Goal: Task Accomplishment & Management: Complete application form

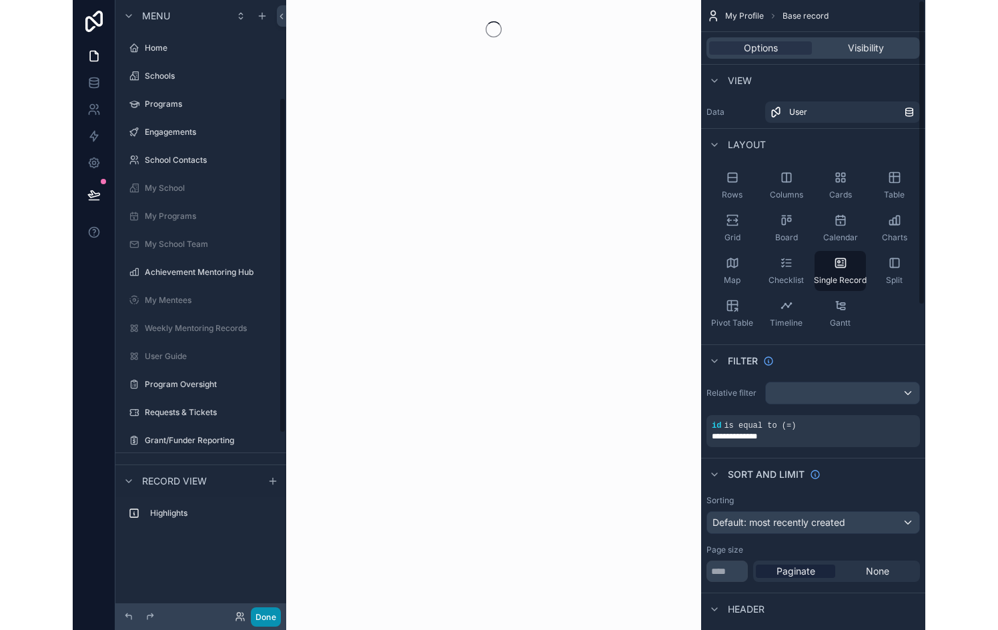
scroll to position [179, 0]
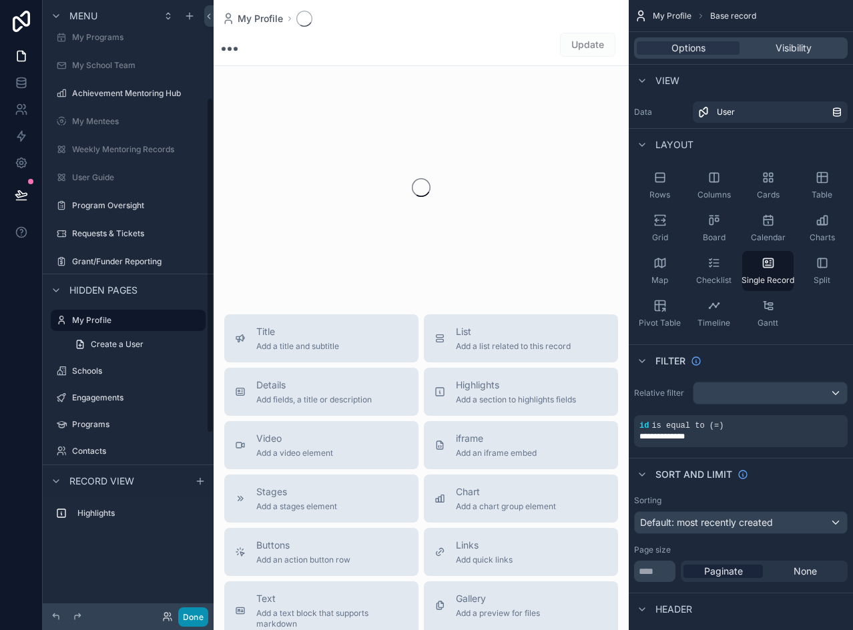
click at [194, 618] on button "Done" at bounding box center [193, 616] width 30 height 19
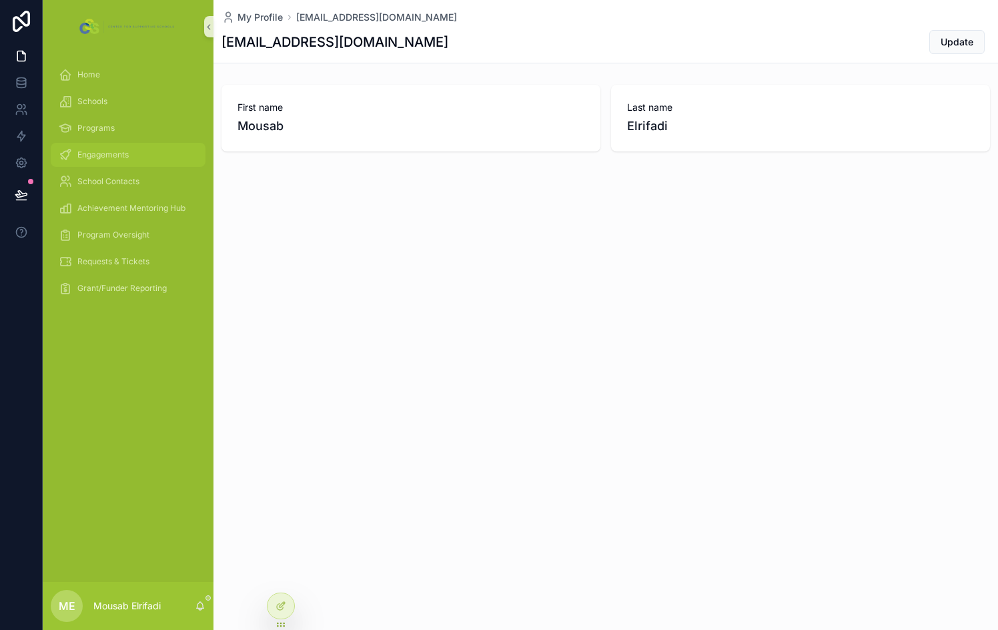
click at [113, 161] on div "Engagements" at bounding box center [128, 154] width 139 height 21
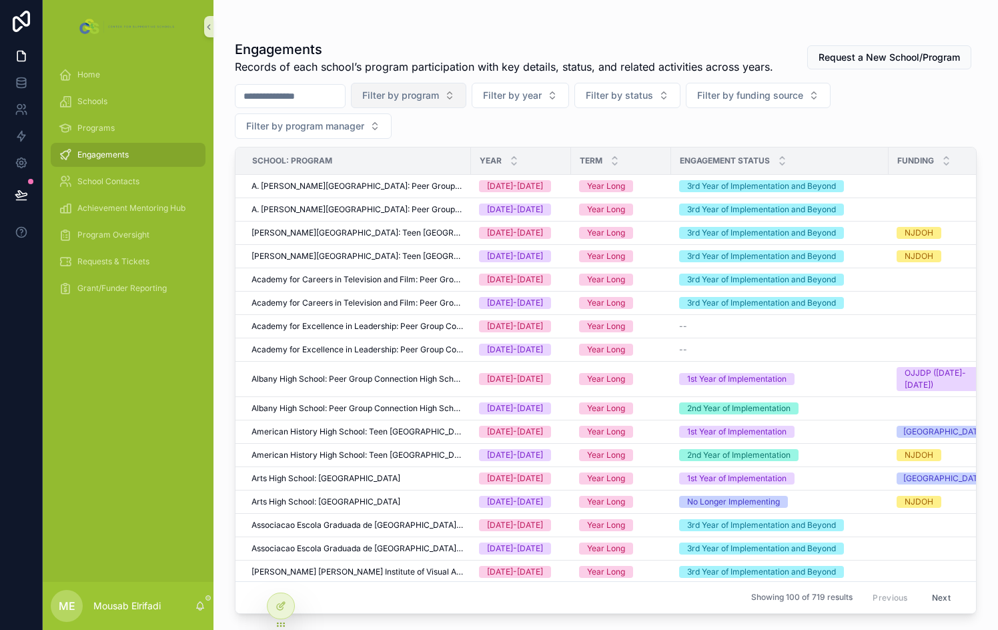
click at [466, 96] on button "Filter by program" at bounding box center [408, 95] width 115 height 25
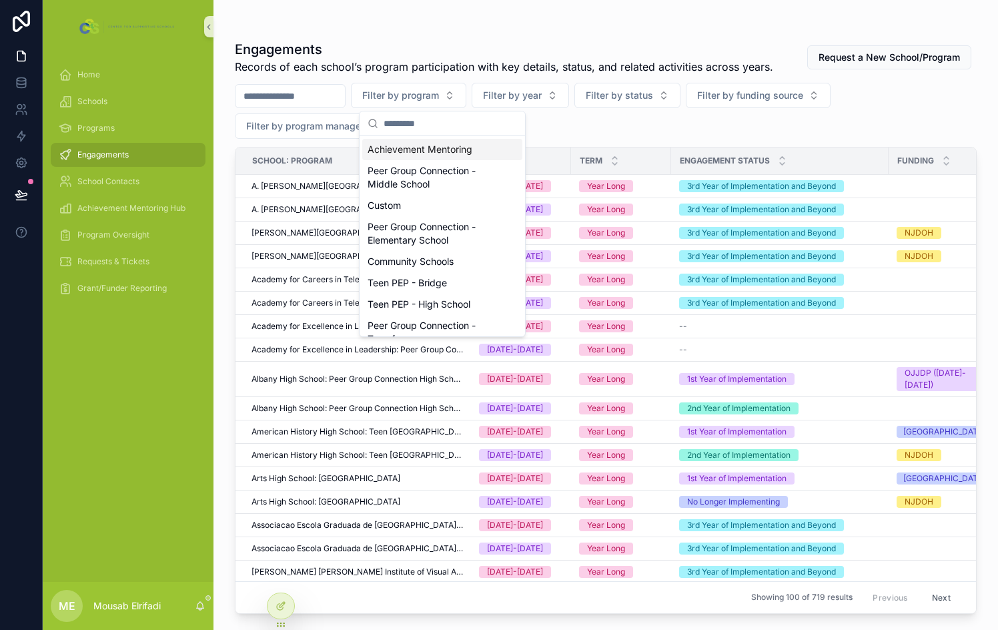
click at [448, 154] on div "Achievement Mentoring" at bounding box center [442, 149] width 160 height 21
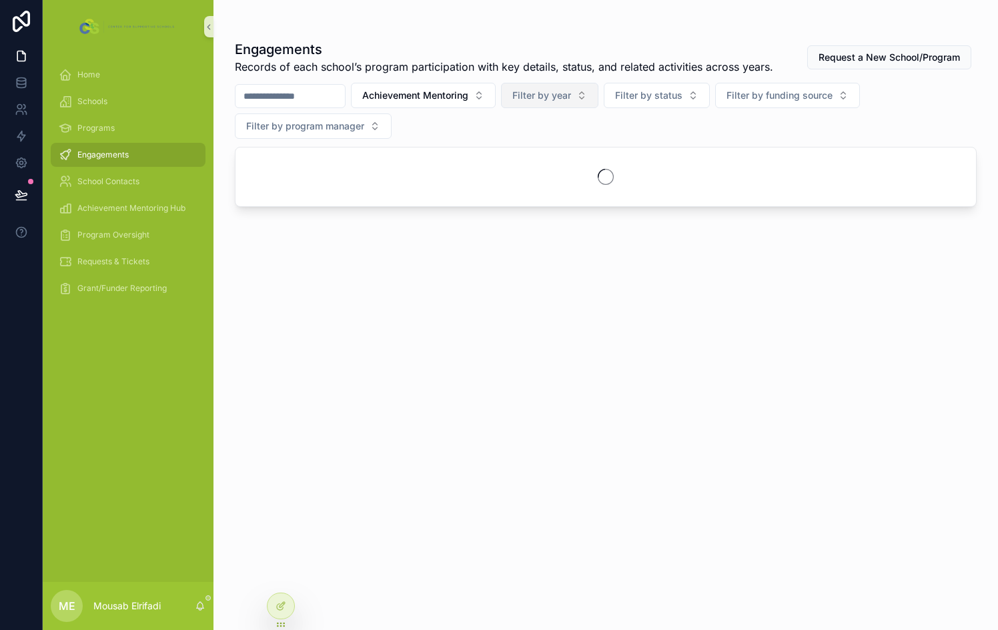
click at [571, 99] on span "Filter by year" at bounding box center [542, 95] width 59 height 13
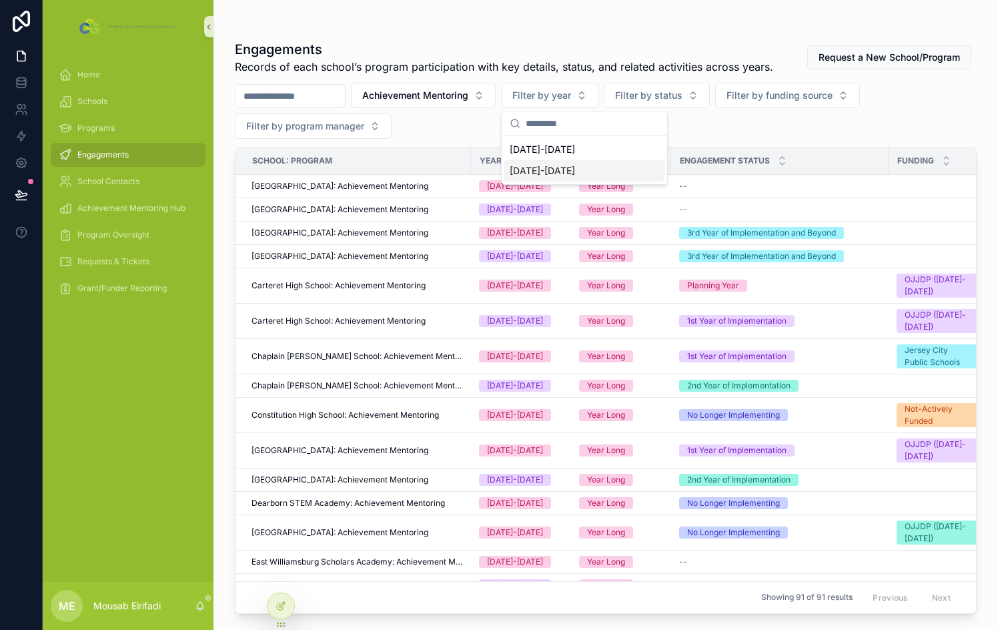
click at [551, 170] on div "[DATE]-[DATE]" at bounding box center [585, 170] width 160 height 21
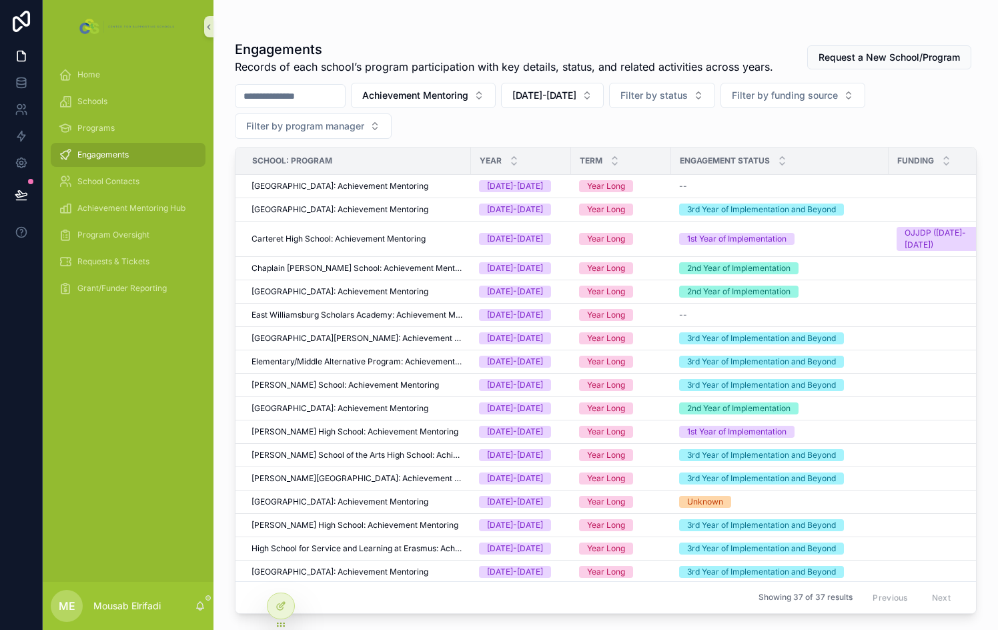
click at [731, 128] on div "Achievement Mentoring [DATE]-[DATE] Filter by status Filter by funding source F…" at bounding box center [606, 111] width 742 height 56
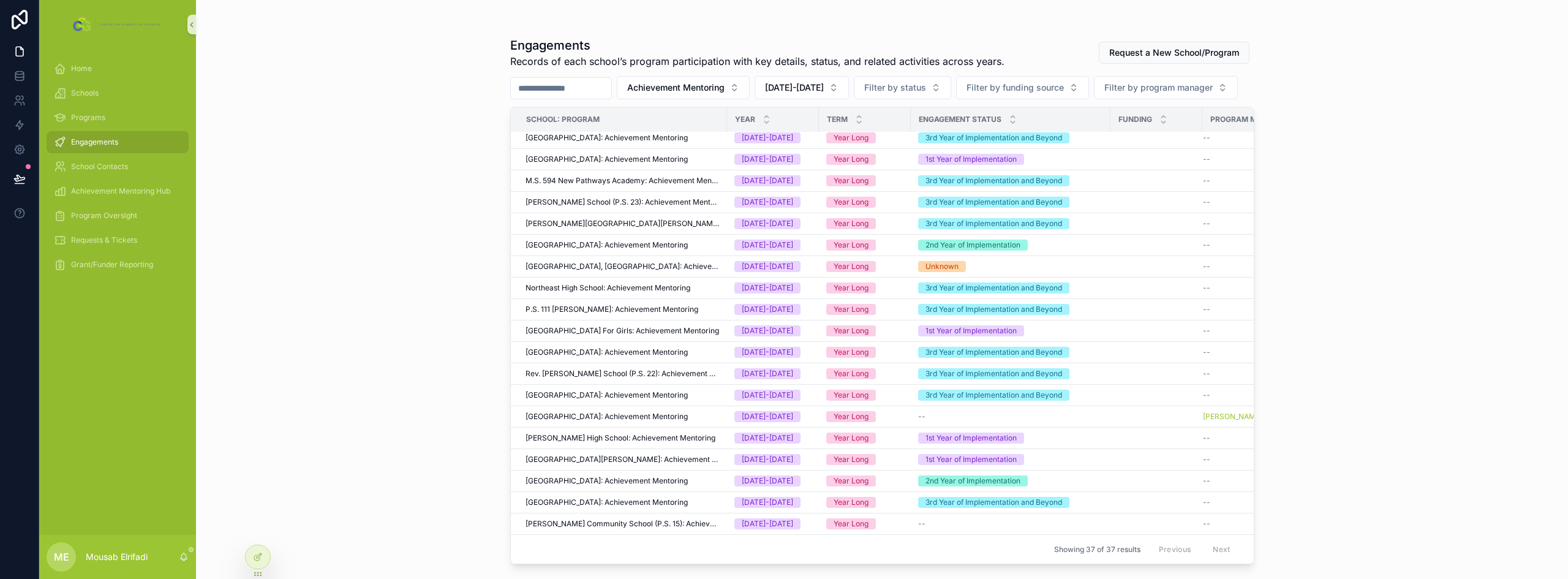
scroll to position [439, 0]
click at [611, 93] on input "scrollable content" at bounding box center [561, 88] width 100 height 17
click at [782, 99] on div "Achievement Mentoring [DATE]-[DATE] Filter by status Filter by funding source F…" at bounding box center [882, 87] width 745 height 23
click at [260, 555] on icon at bounding box center [258, 556] width 10 height 10
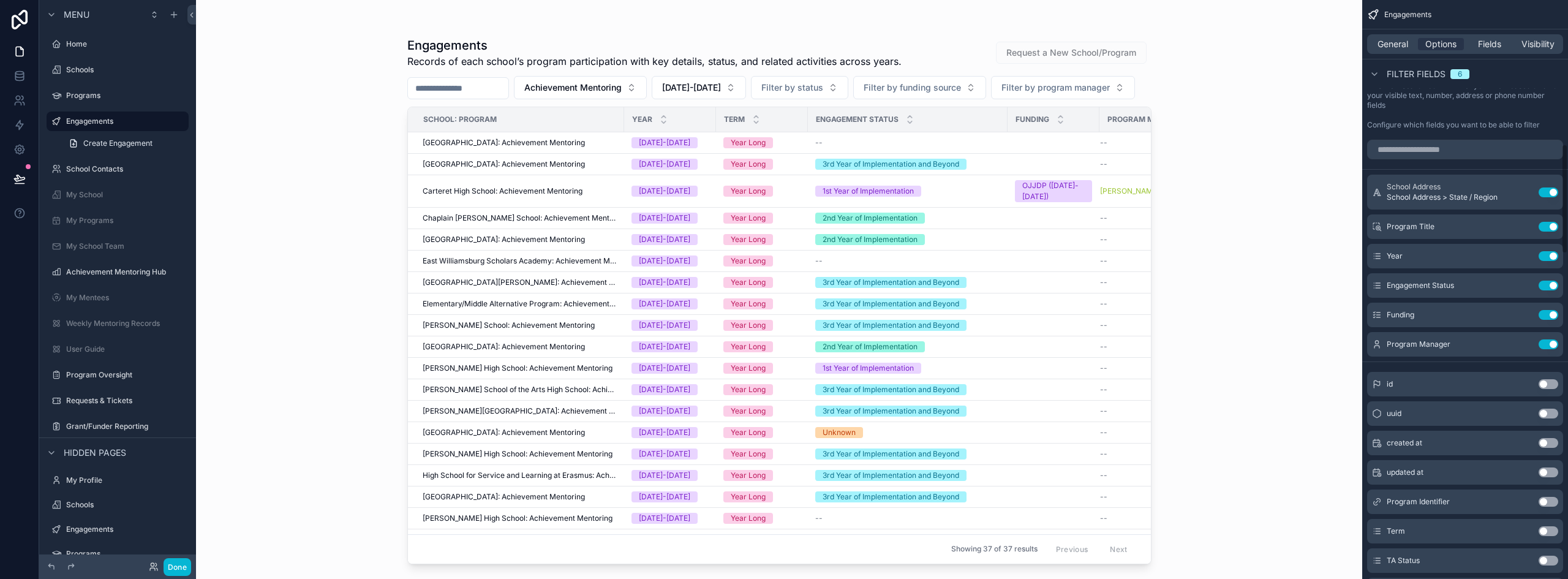
scroll to position [796, 0]
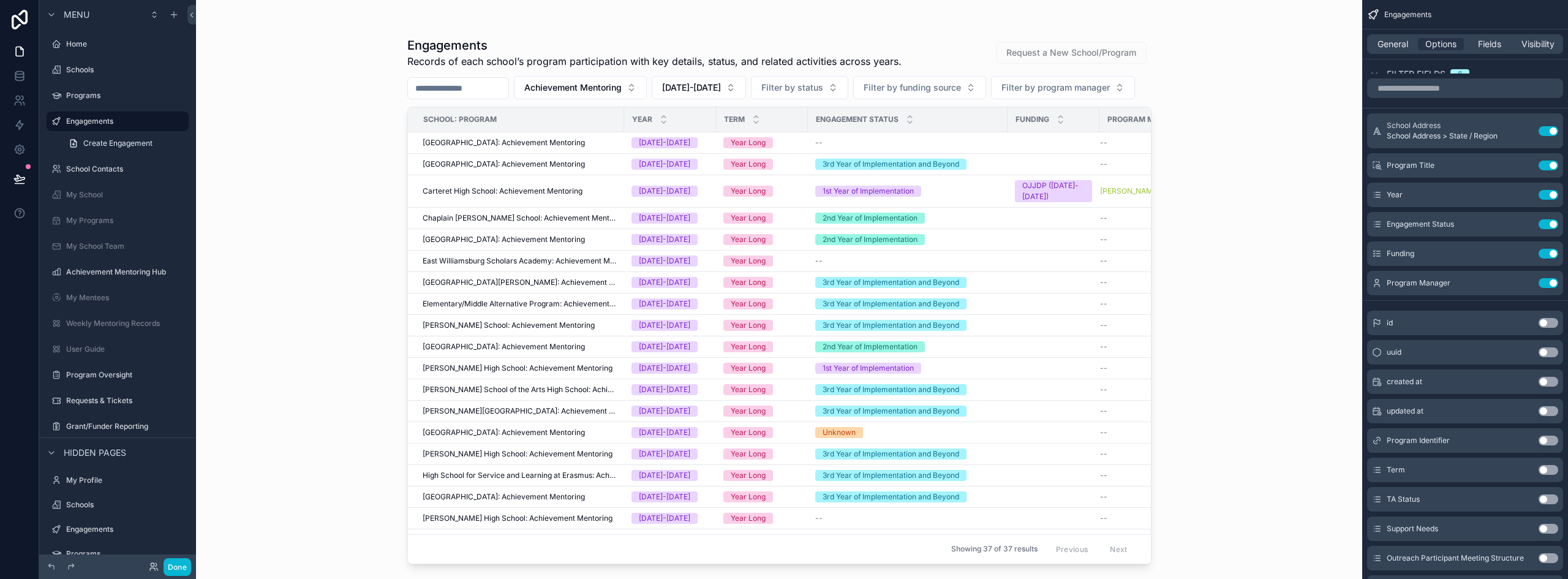
click at [782, 433] on div "Program Identifier Use setting" at bounding box center [1466, 440] width 196 height 25
click at [782, 438] on button "Use setting" at bounding box center [1548, 440] width 19 height 10
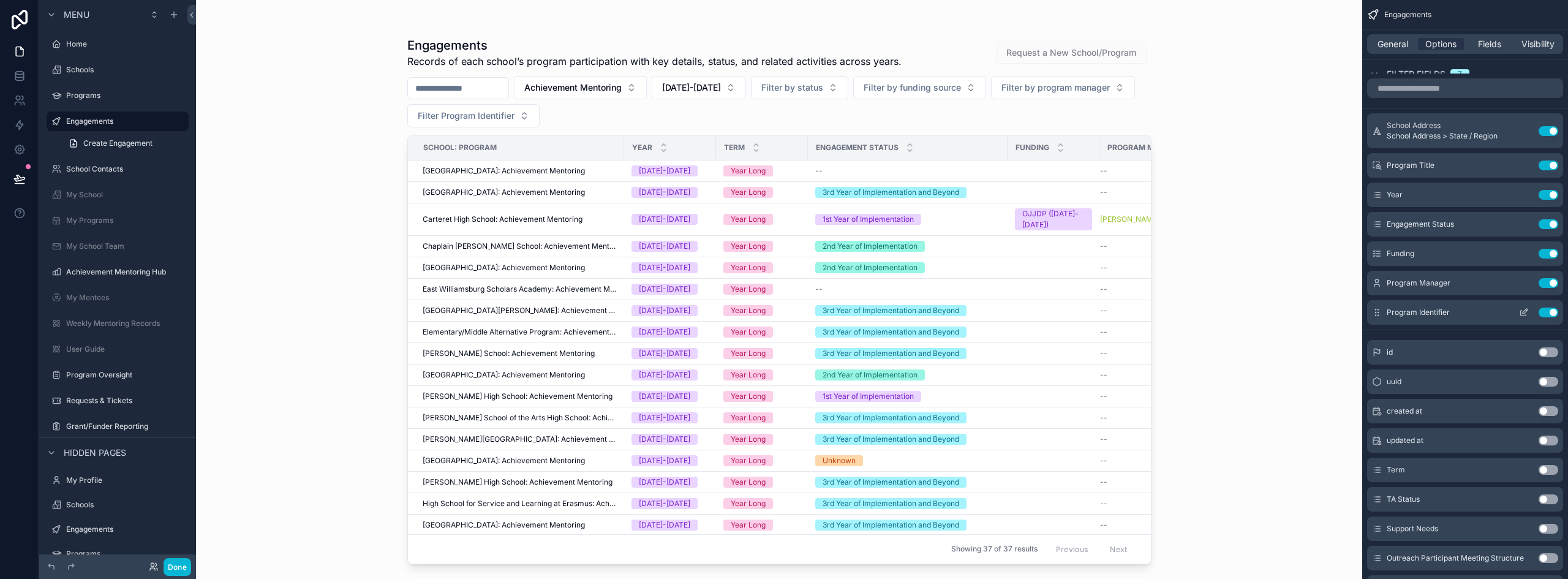
click at [782, 313] on button "Use setting" at bounding box center [1548, 312] width 19 height 10
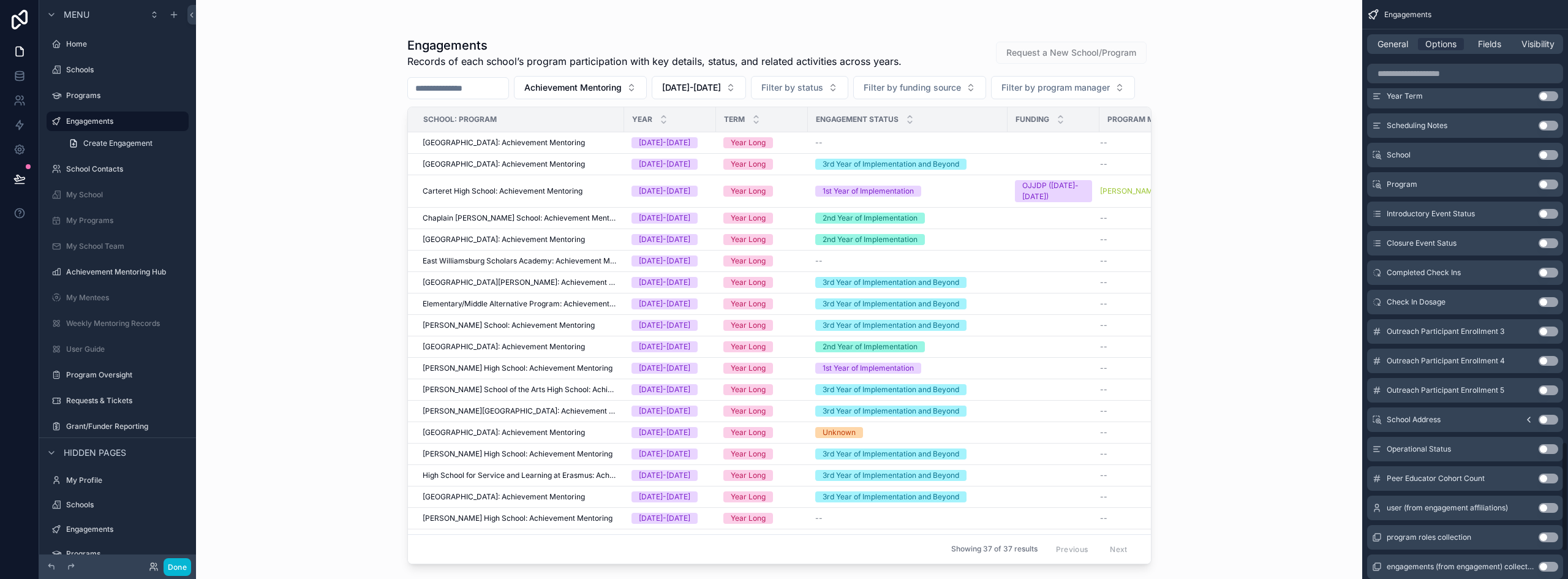
scroll to position [2284, 0]
click at [782, 185] on button "Use setting" at bounding box center [1548, 186] width 19 height 10
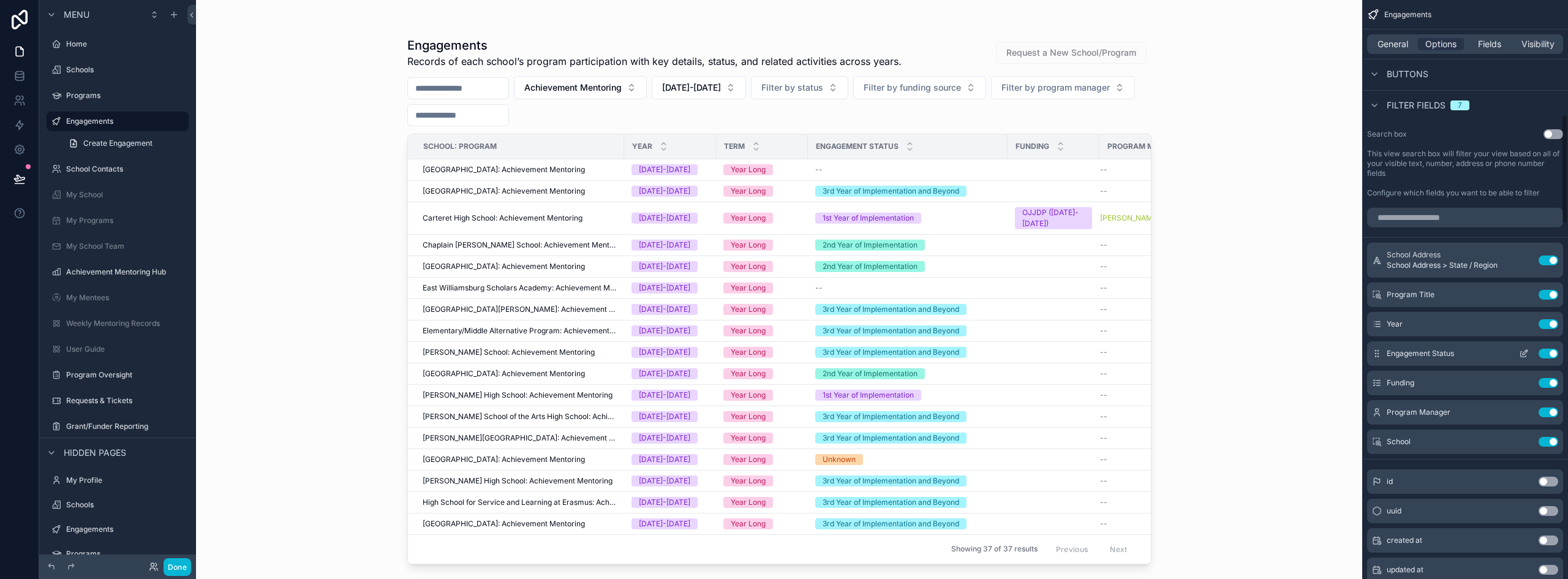
scroll to position [721, 0]
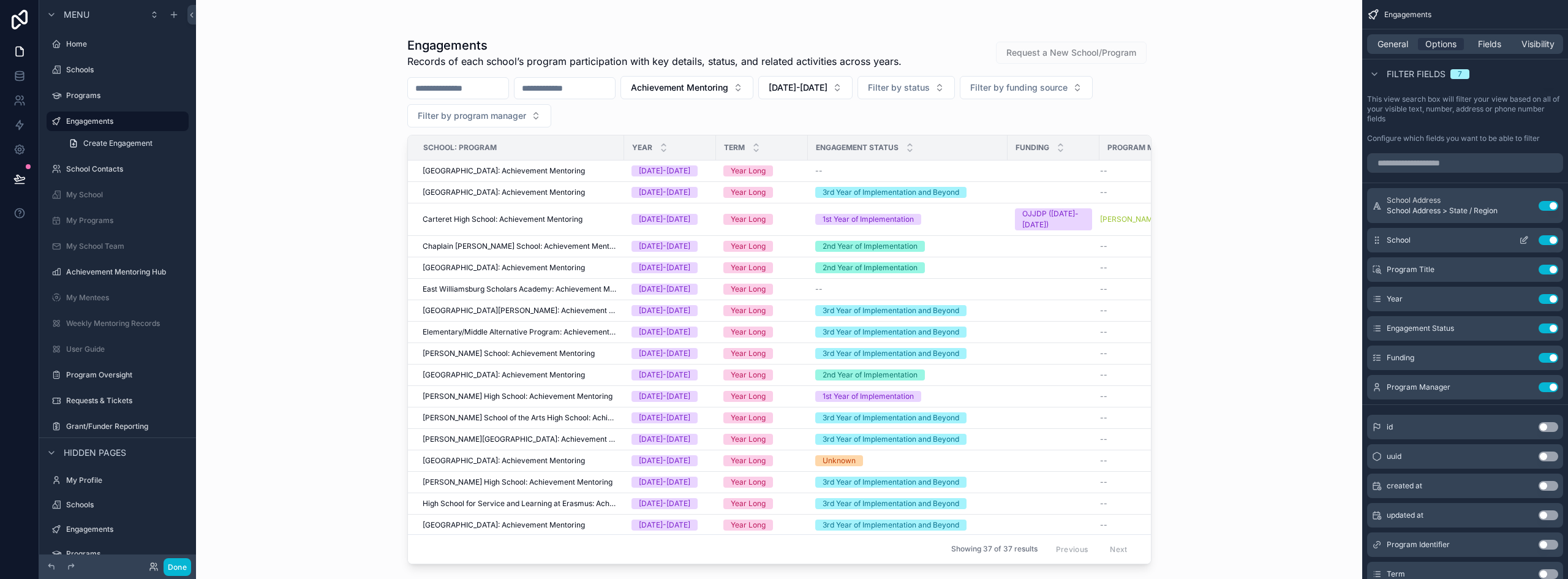
click at [782, 240] on icon "scrollable content" at bounding box center [1524, 239] width 10 height 10
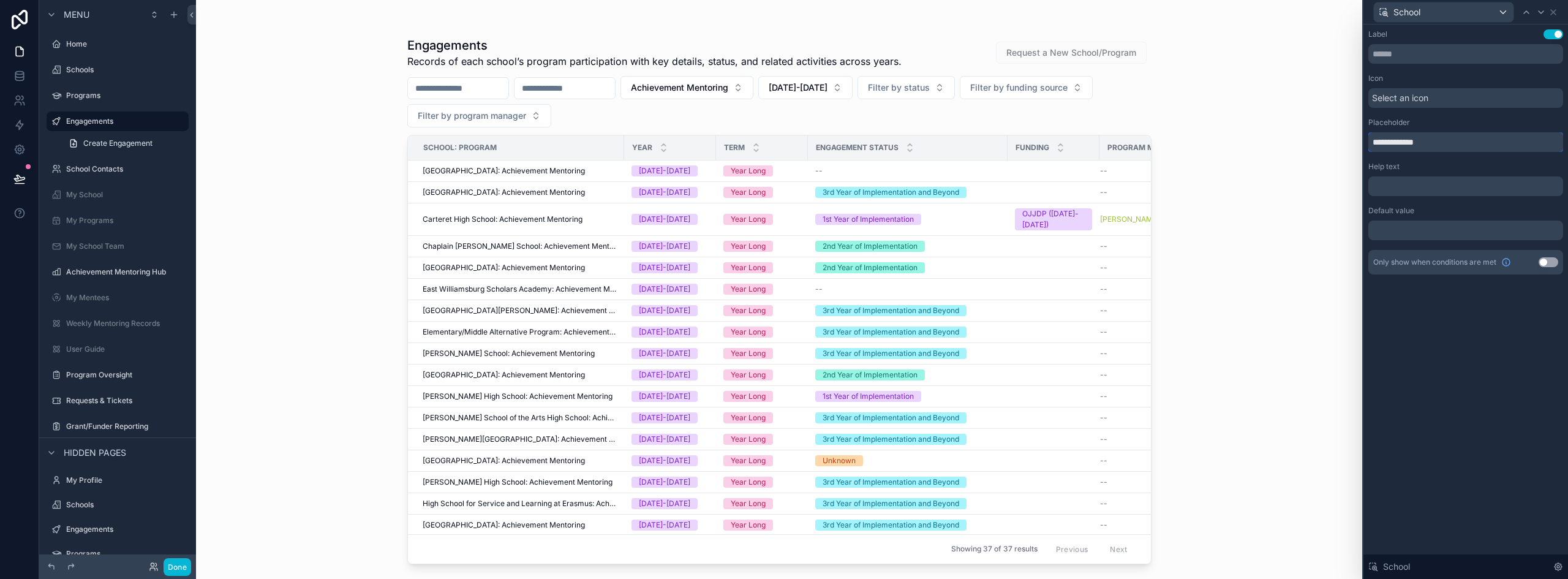
click at [782, 138] on input "**********" at bounding box center [1466, 141] width 195 height 19
type input "**********"
click at [782, 422] on div "Engagements Records of each school’s program participation with key details, st…" at bounding box center [779, 289] width 1167 height 579
click at [782, 10] on icon at bounding box center [1553, 12] width 5 height 5
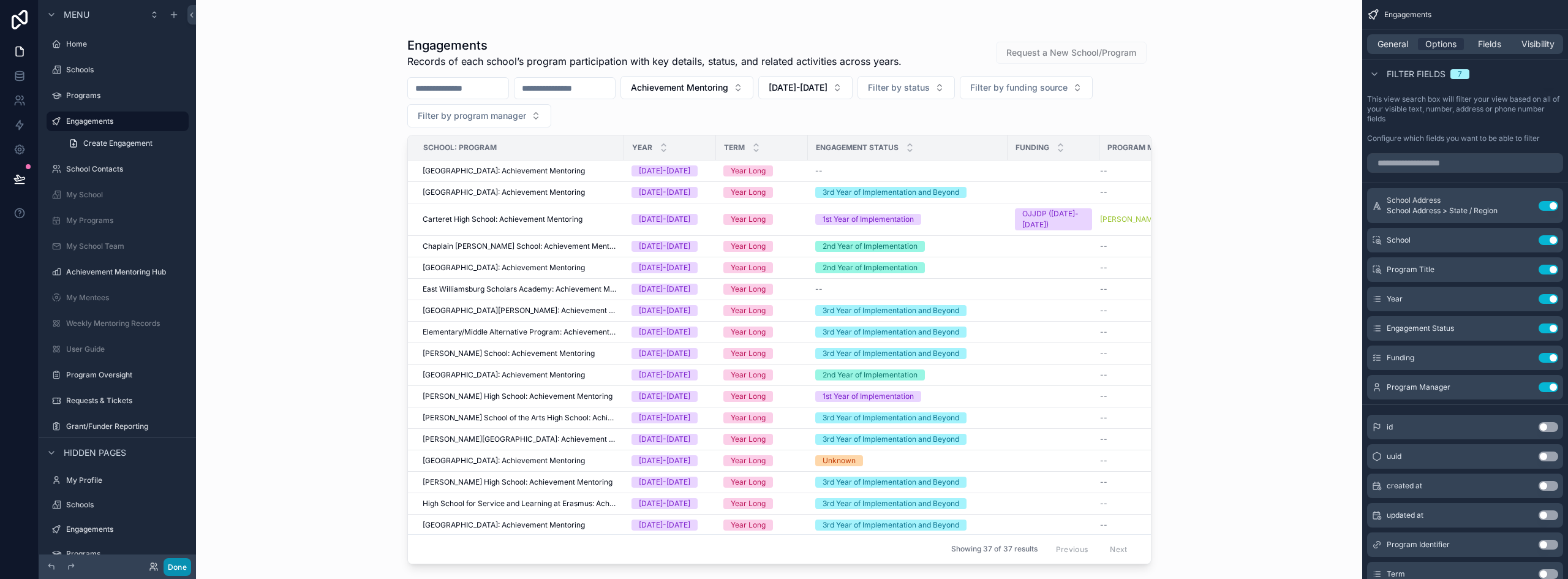
click at [178, 568] on button "Done" at bounding box center [177, 566] width 28 height 17
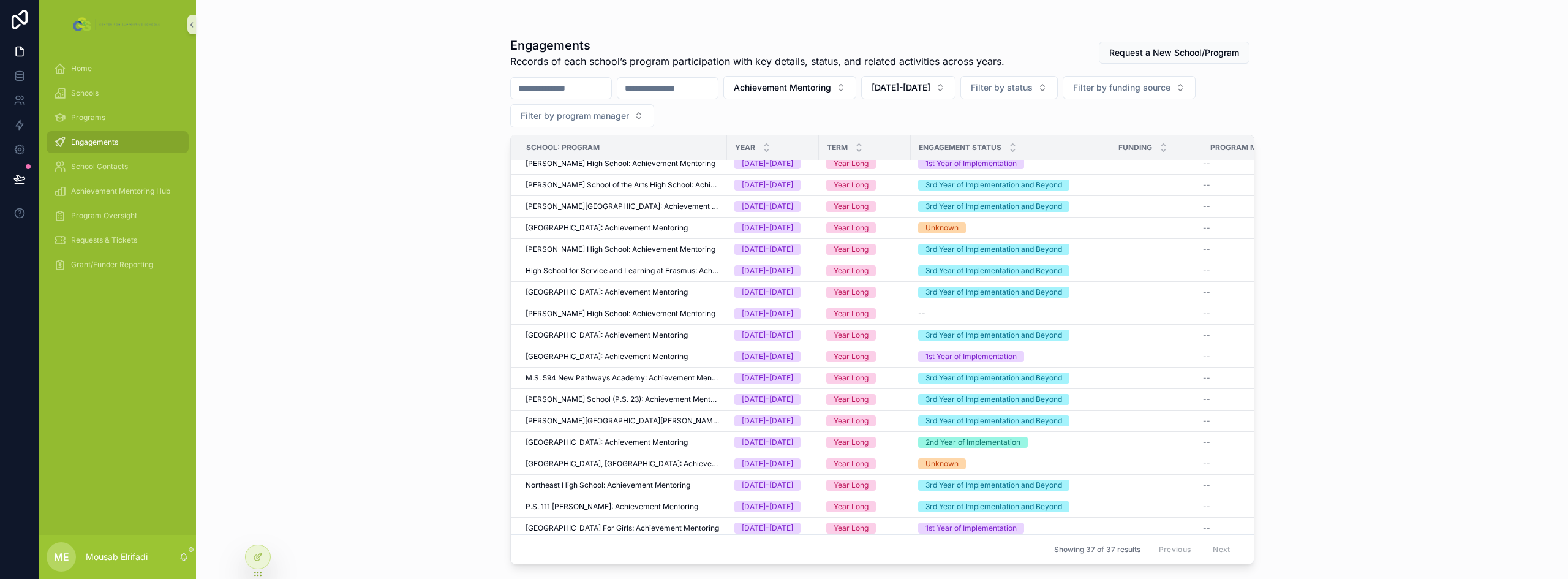
scroll to position [439, 0]
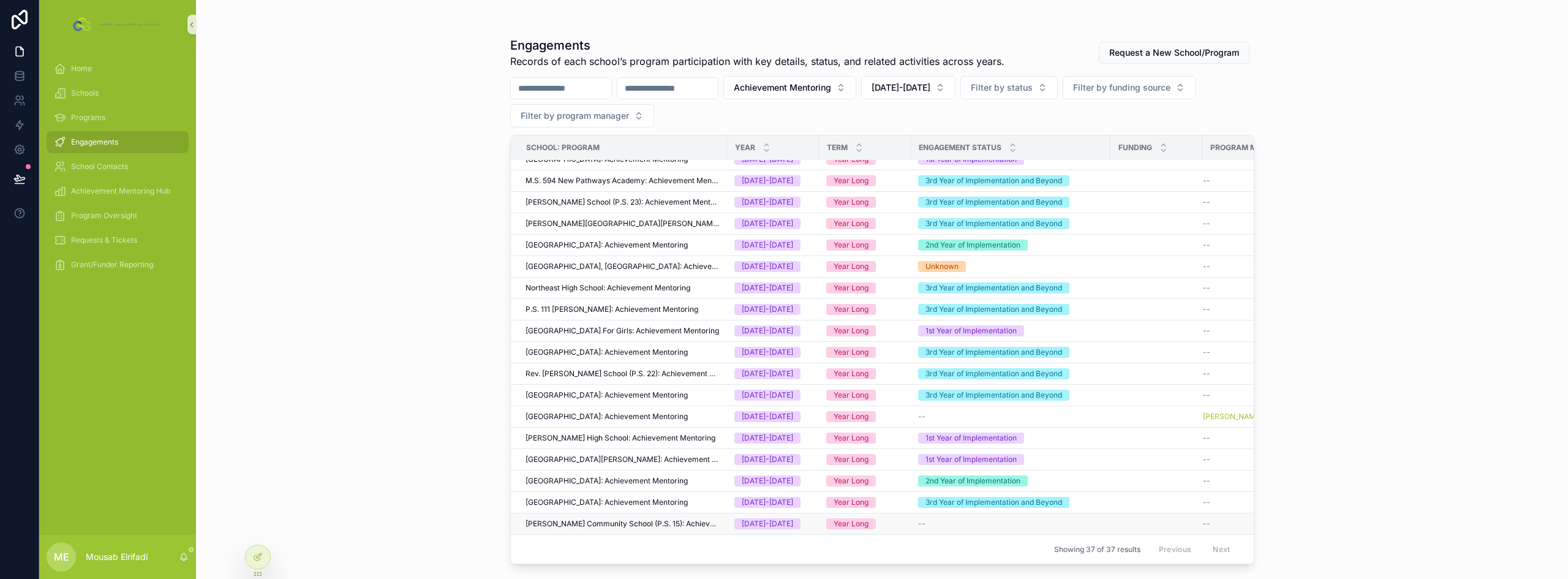
click at [627, 518] on span "[PERSON_NAME] Community School (P.S. 15): Achievement Mentoring" at bounding box center [623, 523] width 195 height 10
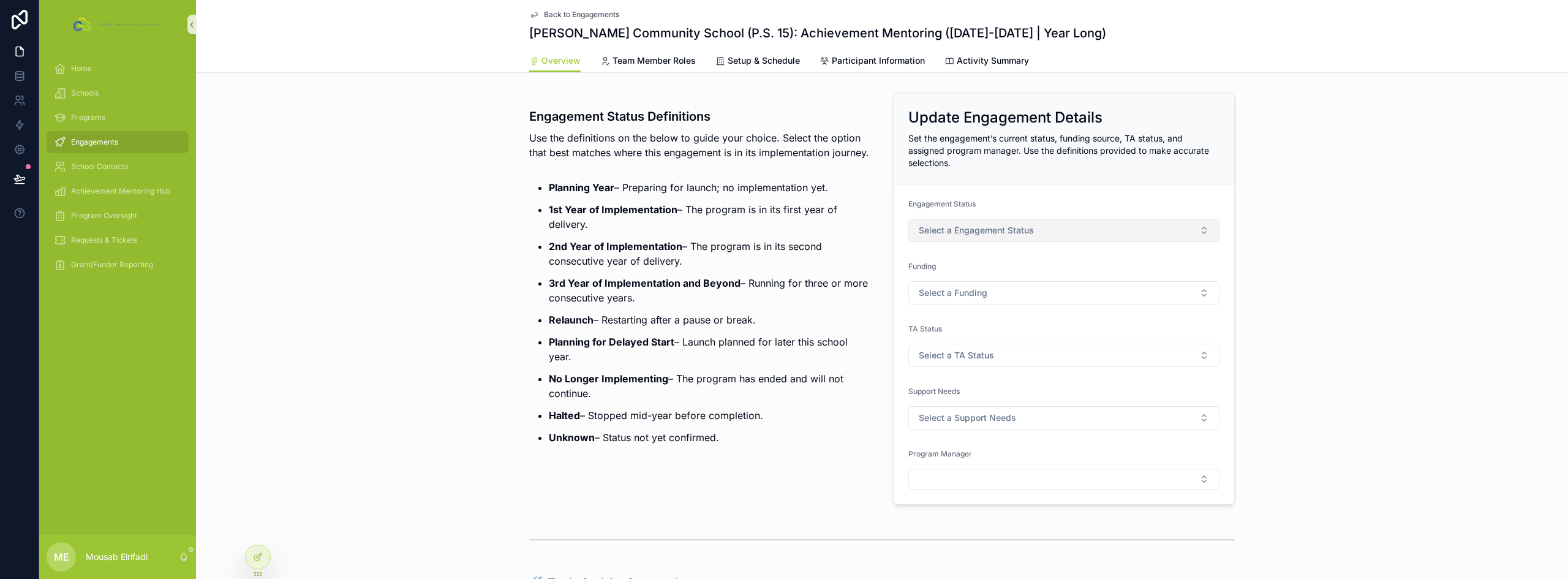
click at [782, 233] on button "Select a Engagement Status" at bounding box center [1064, 229] width 311 height 23
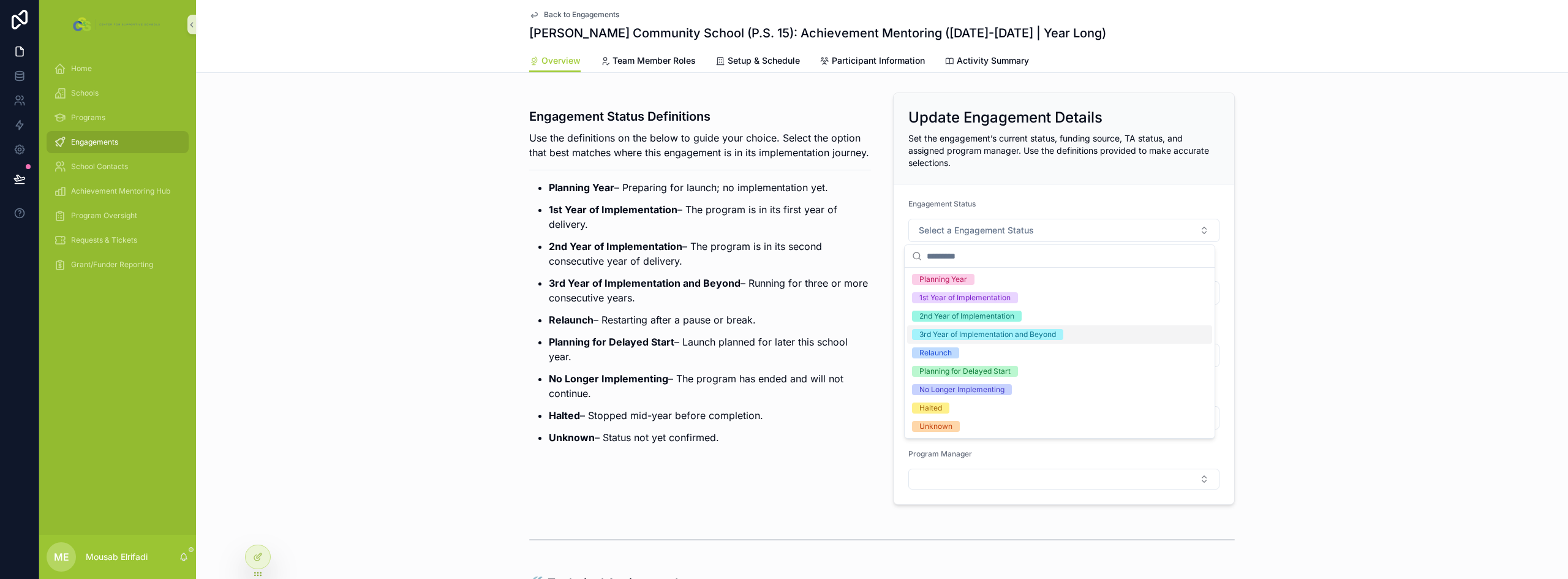
click at [782, 334] on div "3rd Year of Implementation and Beyond" at bounding box center [988, 334] width 137 height 11
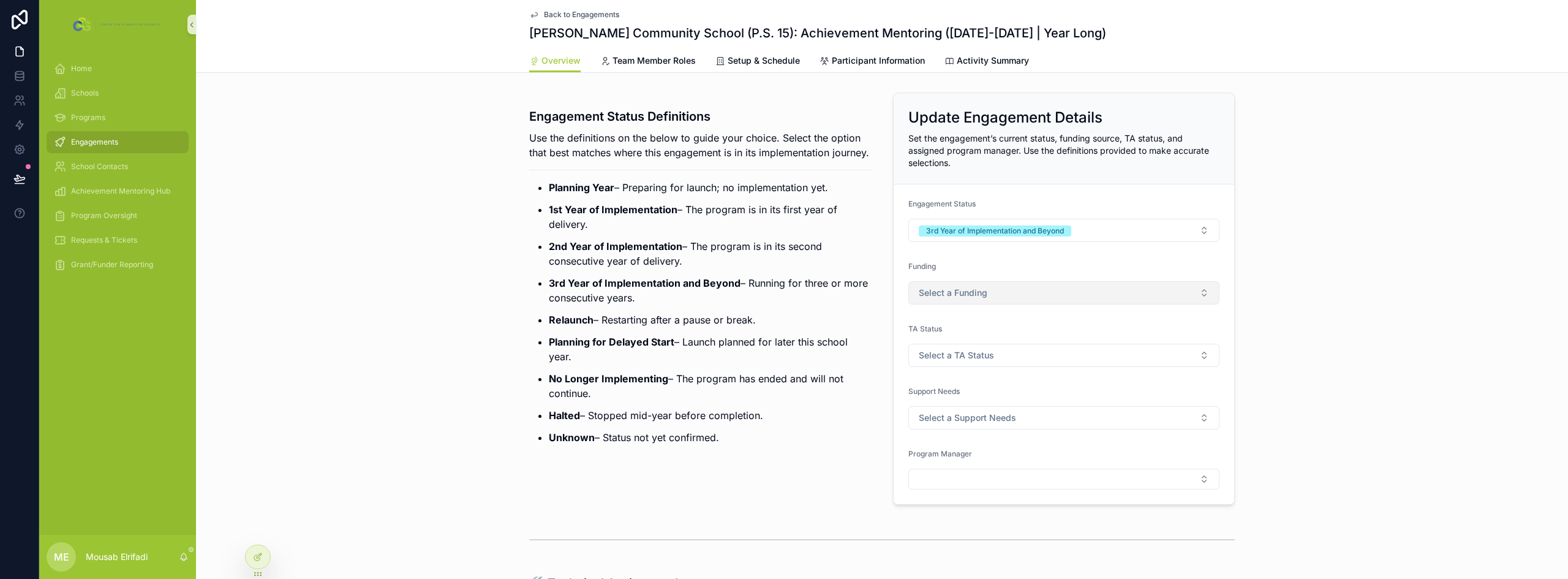
click at [782, 295] on span "Select a Funding" at bounding box center [953, 292] width 69 height 12
type input "***"
click at [782, 339] on div "Jersey City Public Schools" at bounding box center [966, 341] width 93 height 11
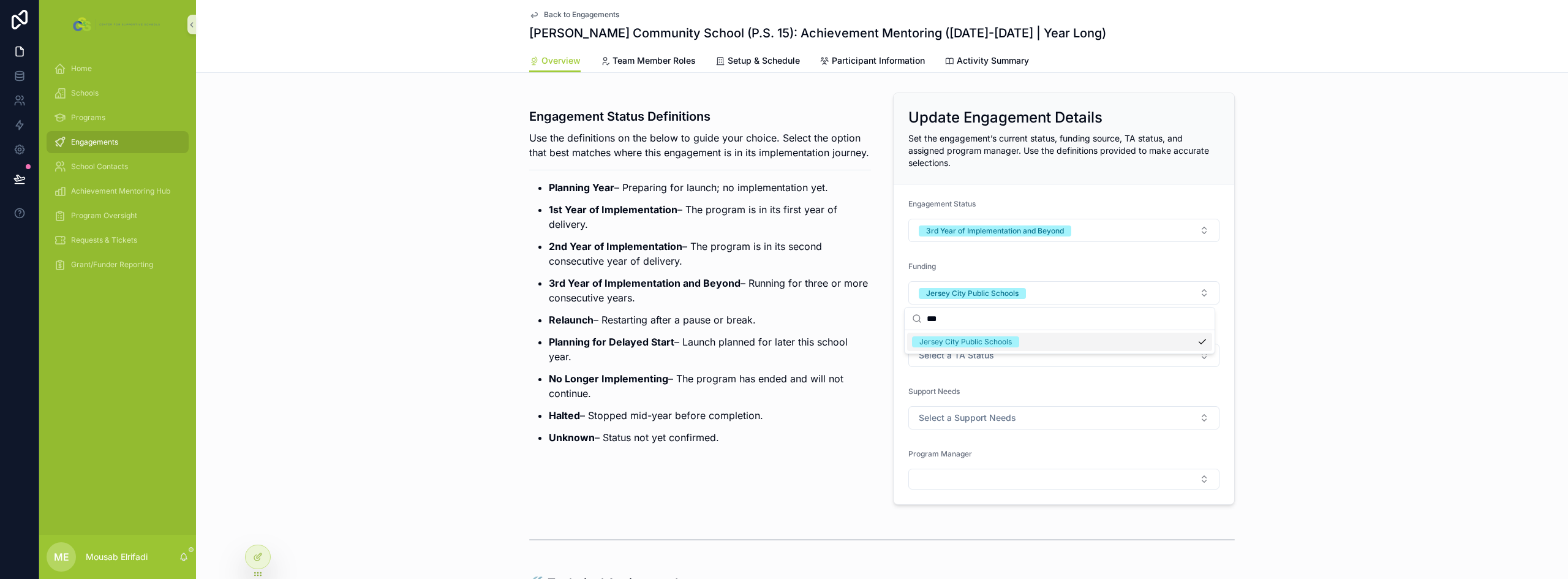
click at [782, 327] on p "Relaunch – Restarting after a pause or break." at bounding box center [710, 319] width 322 height 15
click at [782, 479] on button "Select Button" at bounding box center [1064, 479] width 311 height 21
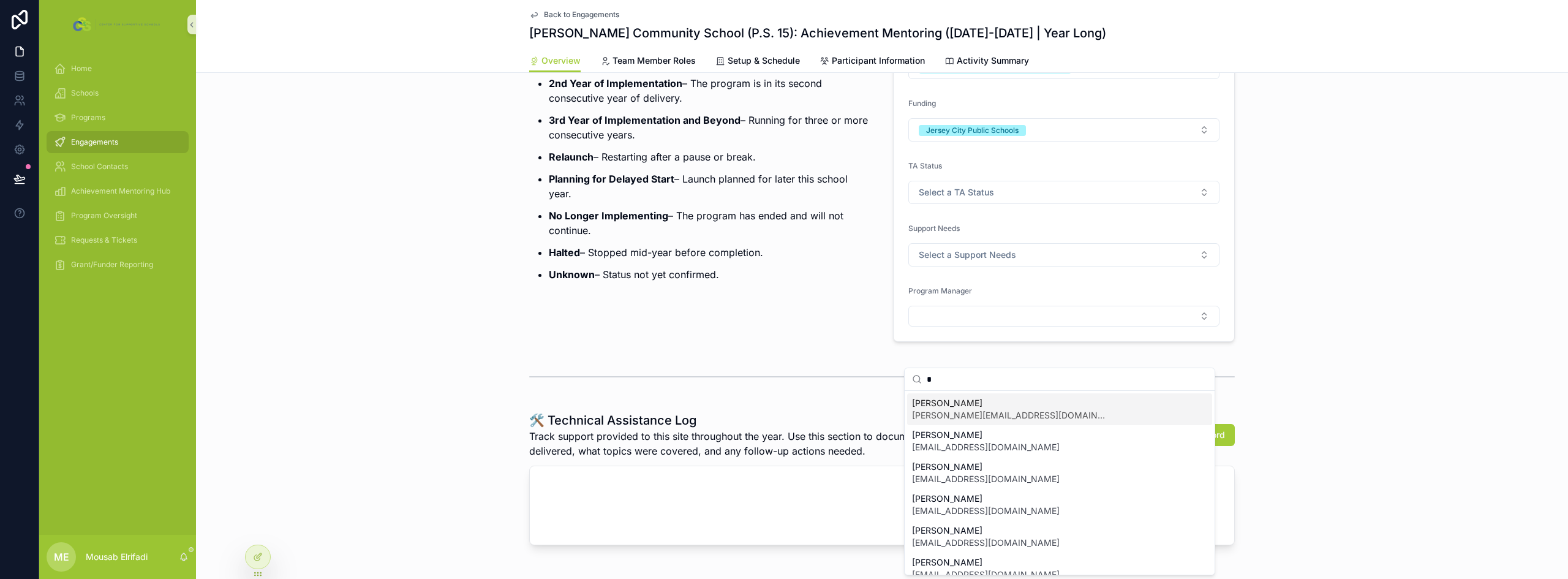
scroll to position [184, 0]
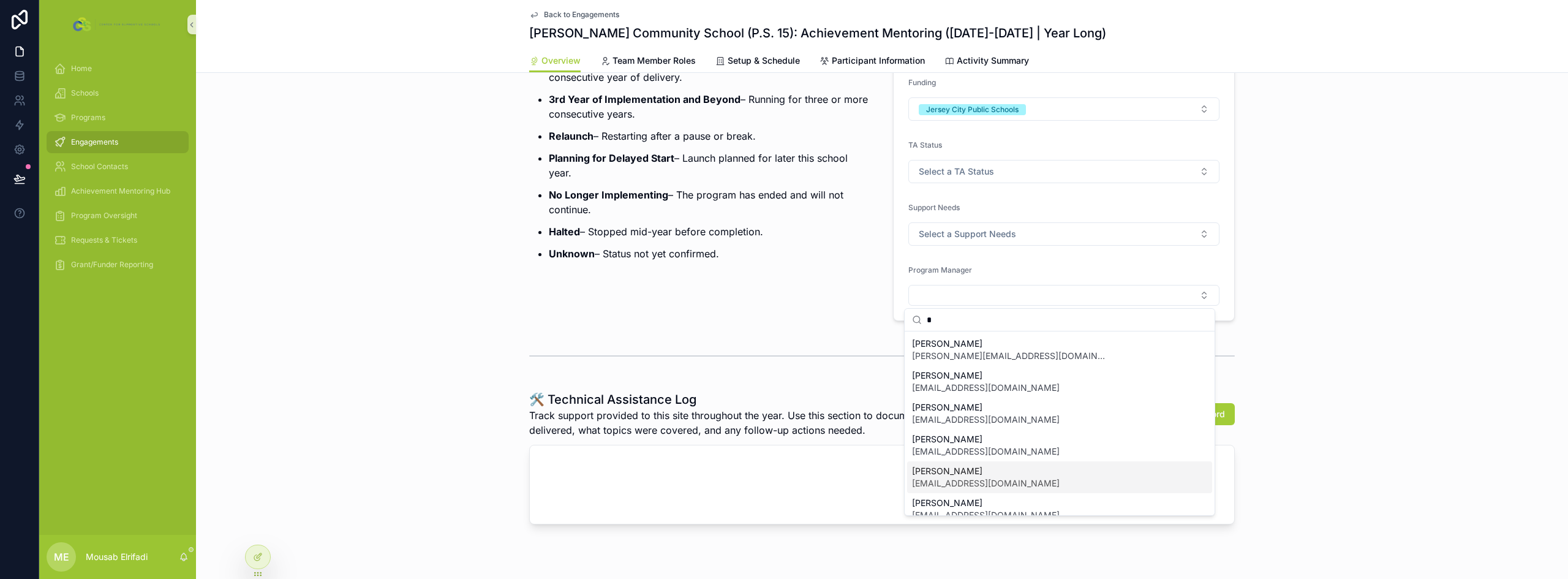
type input "*"
click at [782, 473] on span "[PERSON_NAME]" at bounding box center [986, 471] width 148 height 12
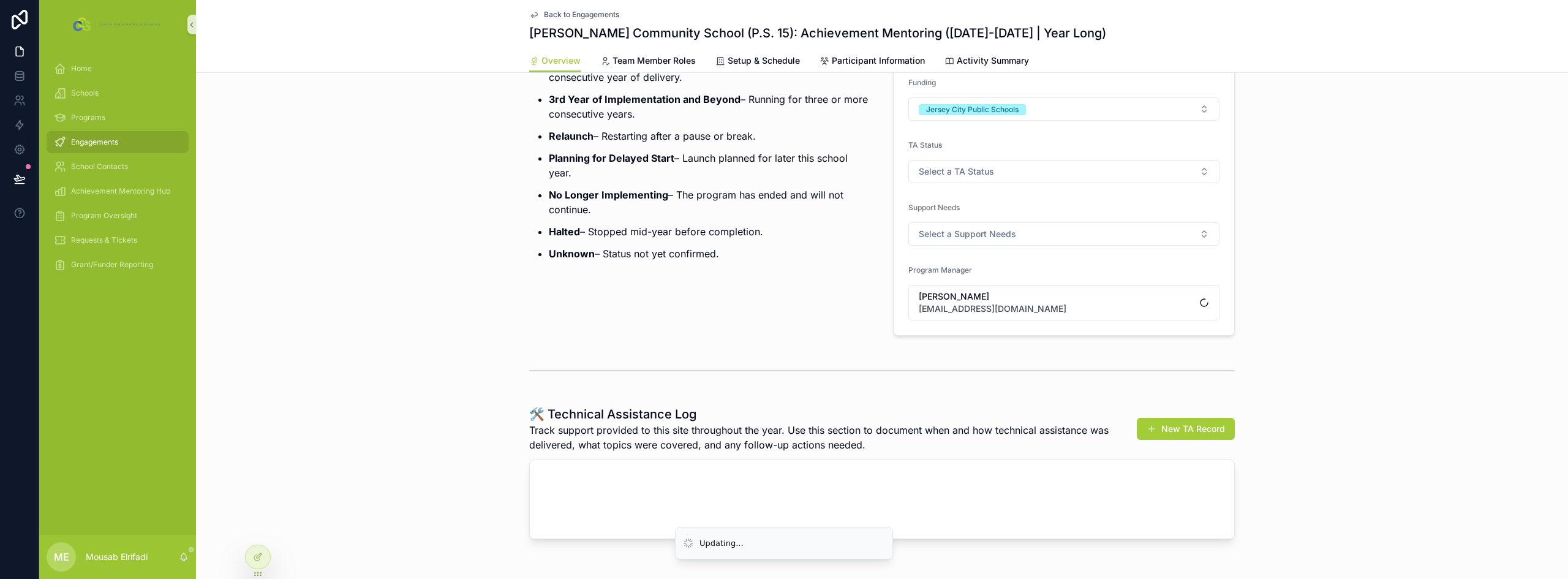
click at [782, 295] on div "Engagement Status Definitions Use the definitions on the below to guide your ch…" at bounding box center [700, 122] width 356 height 437
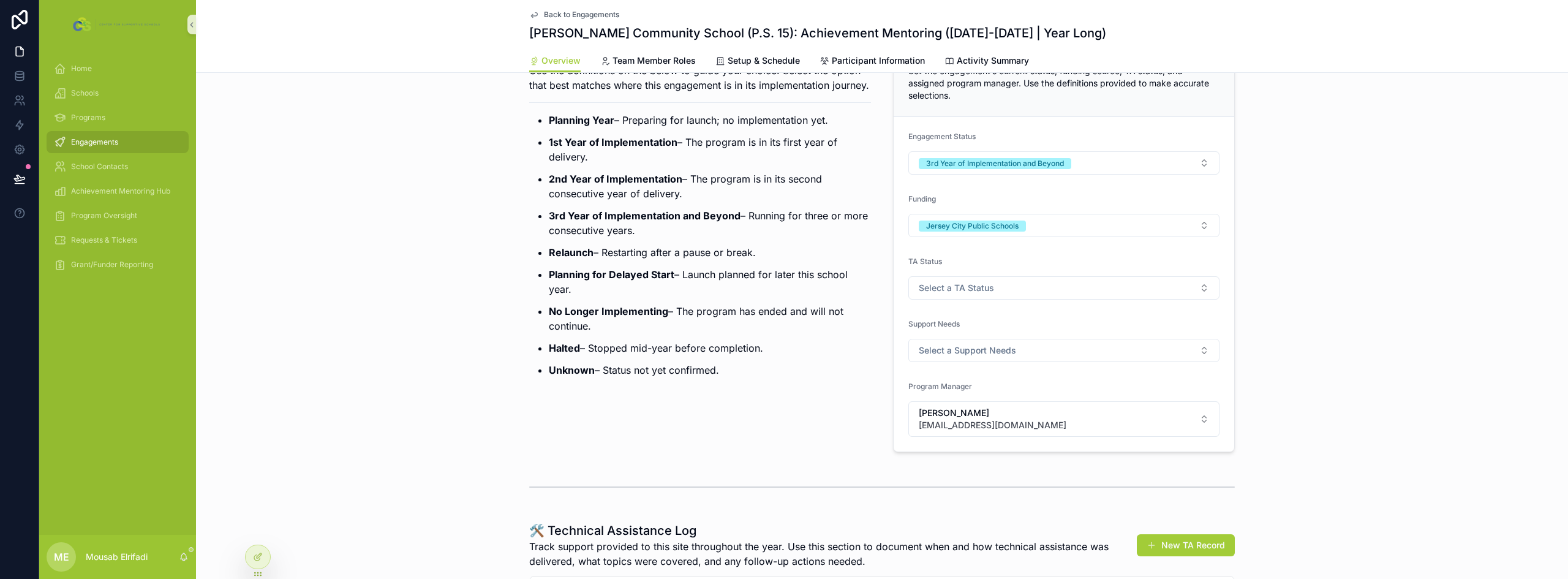
scroll to position [0, 0]
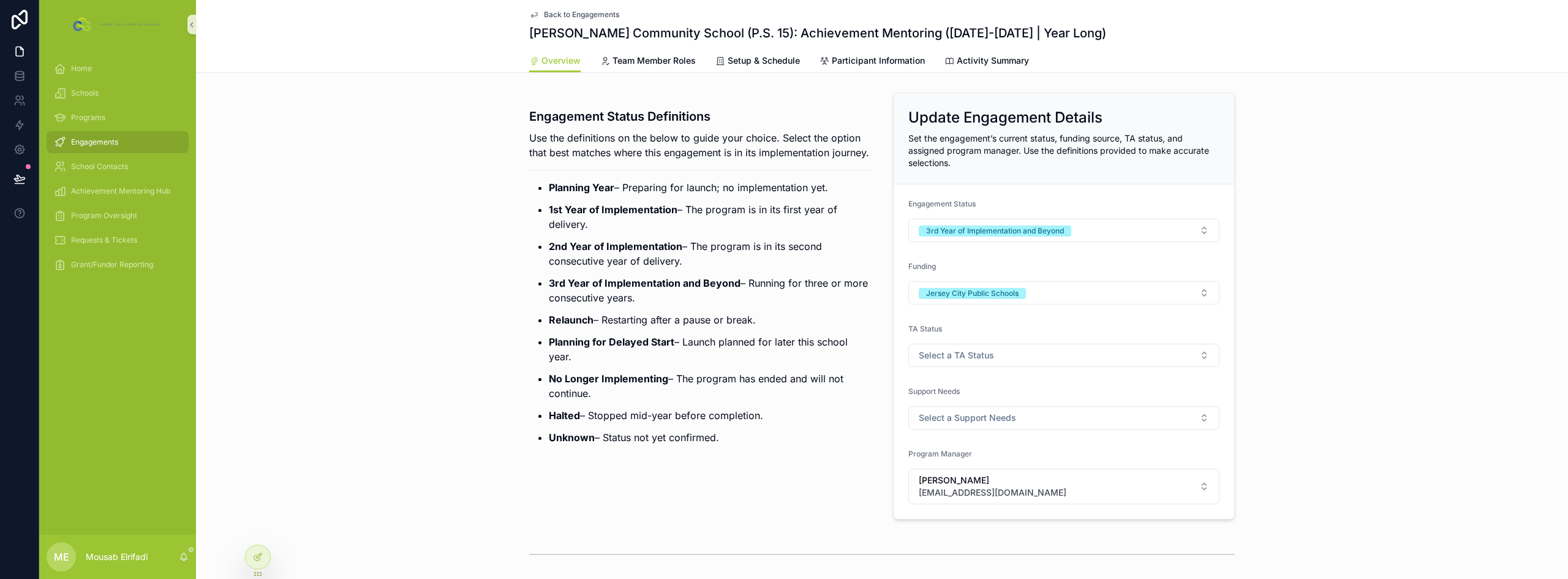
click at [467, 273] on div "Engagement Status Definitions Use the definitions on the below to guide your ch…" at bounding box center [882, 306] width 1372 height 437
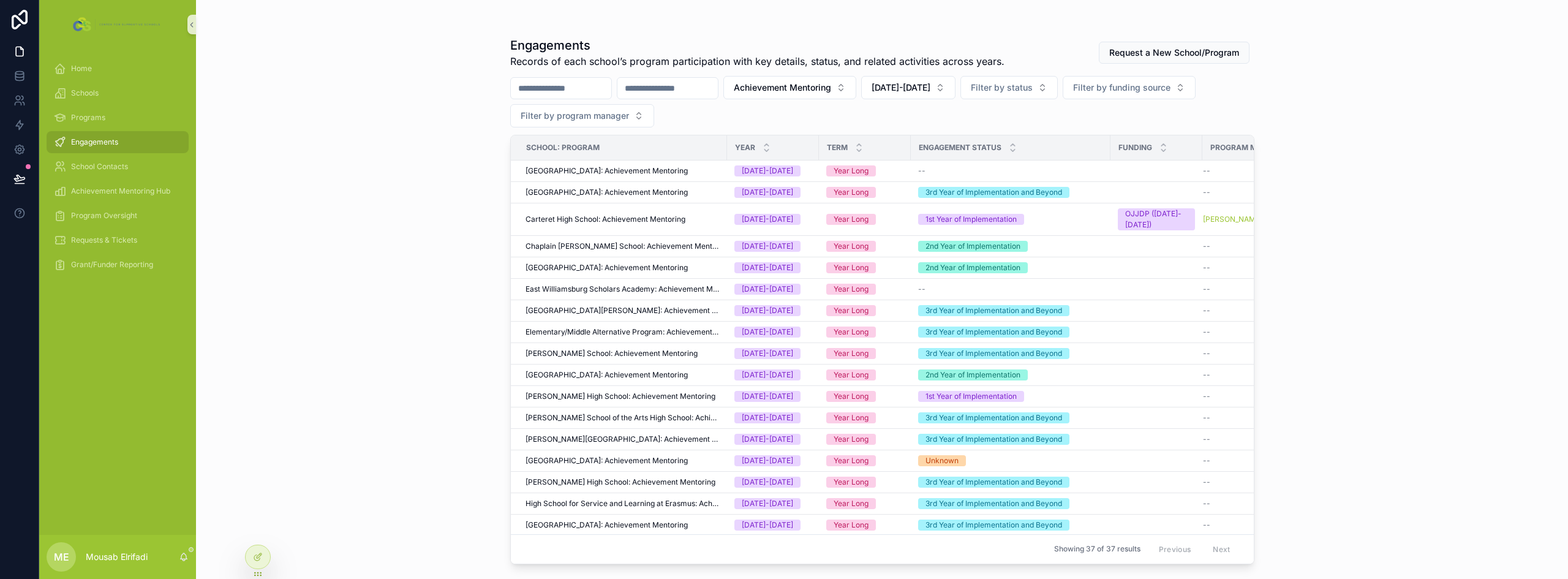
click at [700, 89] on input "scrollable content" at bounding box center [667, 88] width 100 height 17
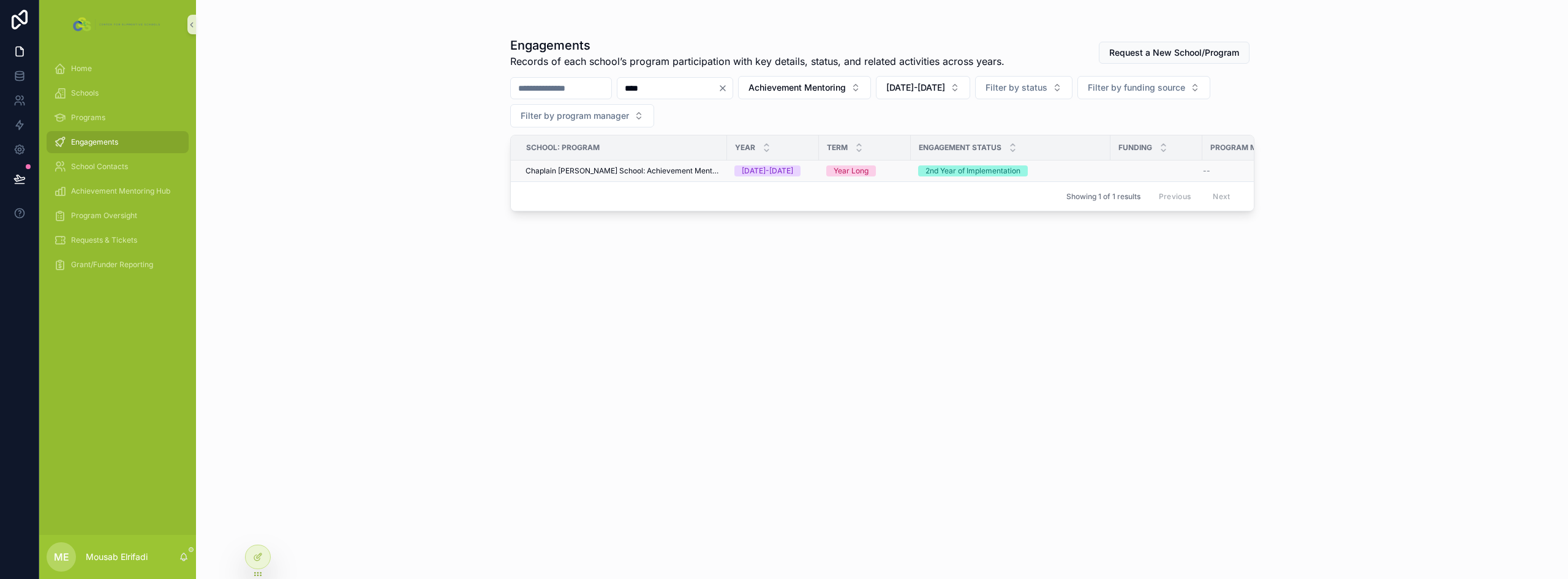
type input "****"
click at [656, 166] on span "Chaplain [PERSON_NAME] School: Achievement Mentoring" at bounding box center [623, 171] width 195 height 10
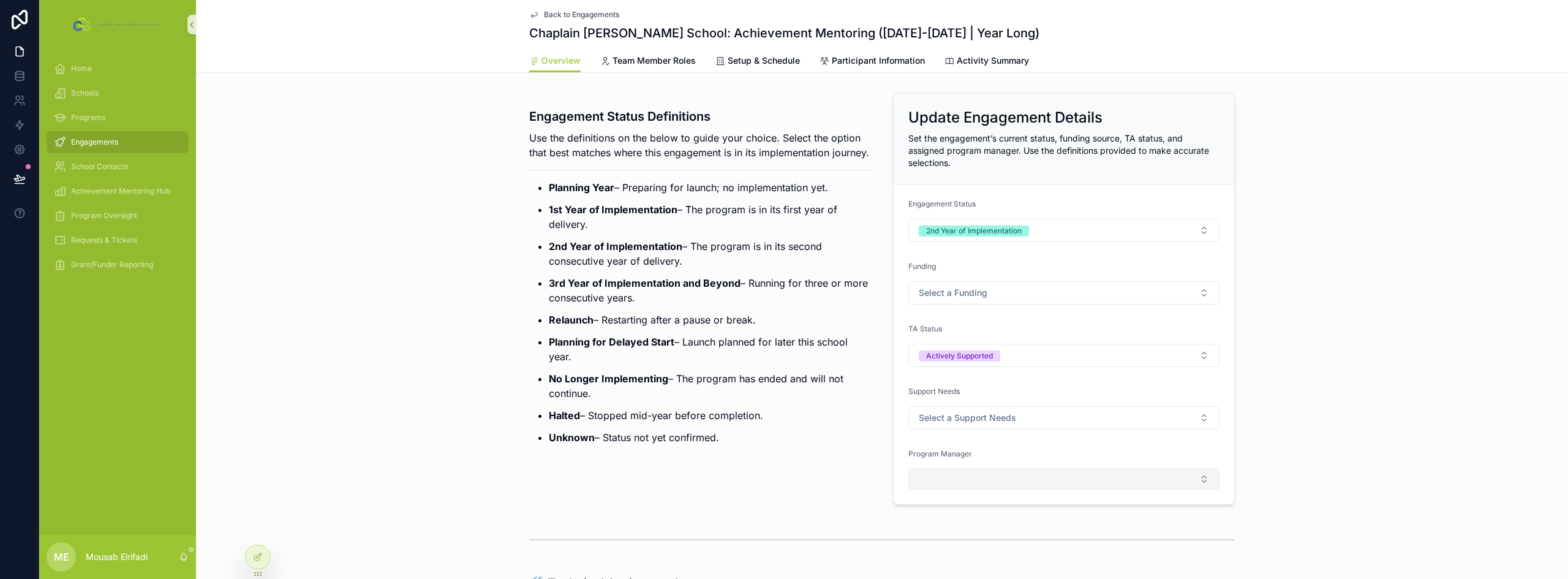
click at [782, 480] on button "Select Button" at bounding box center [1064, 479] width 311 height 21
type input "*"
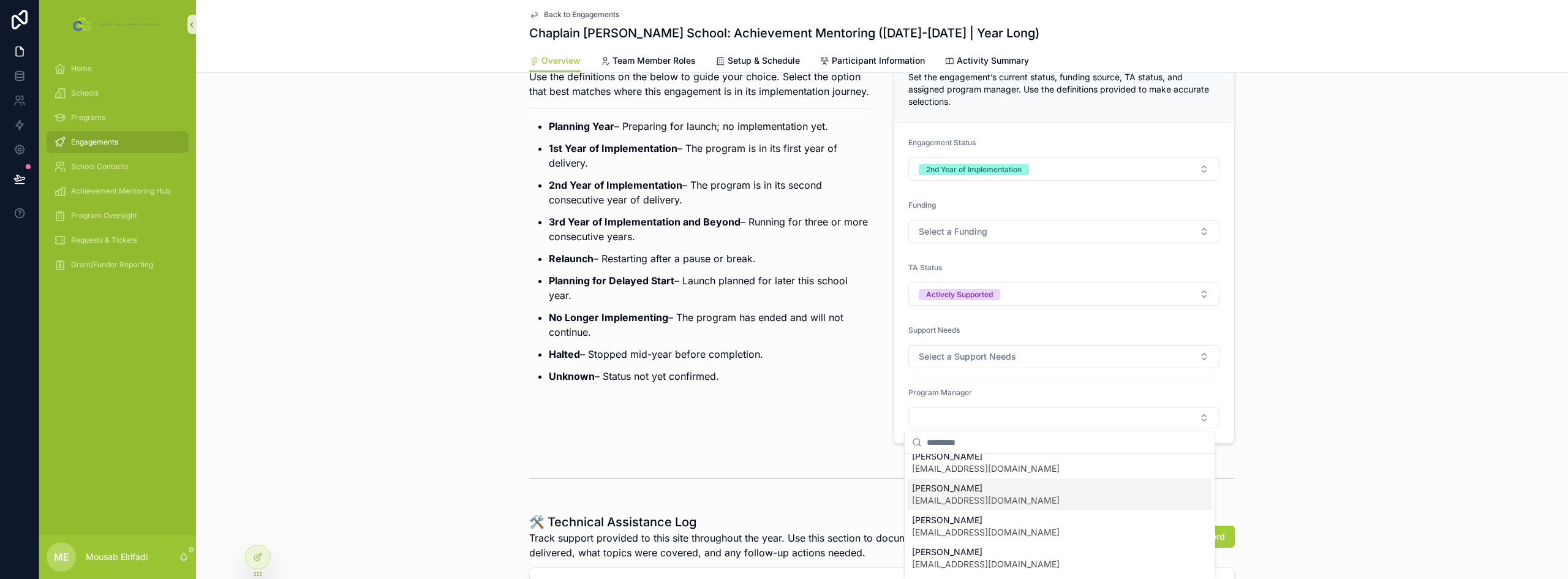
scroll to position [44, 0]
click at [570, 340] on p "No Longer Implementing – The program has ended and will not continue." at bounding box center [710, 325] width 322 height 29
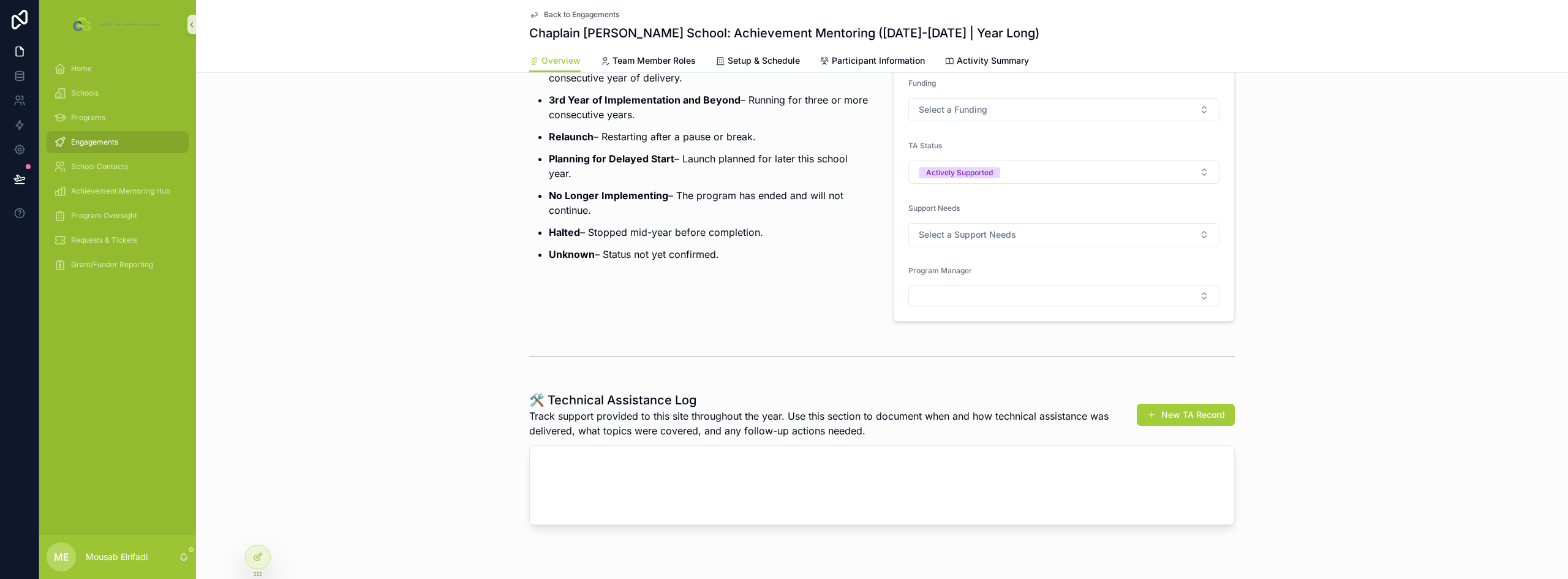
scroll to position [184, 0]
click at [782, 293] on button "Select Button" at bounding box center [1064, 295] width 311 height 21
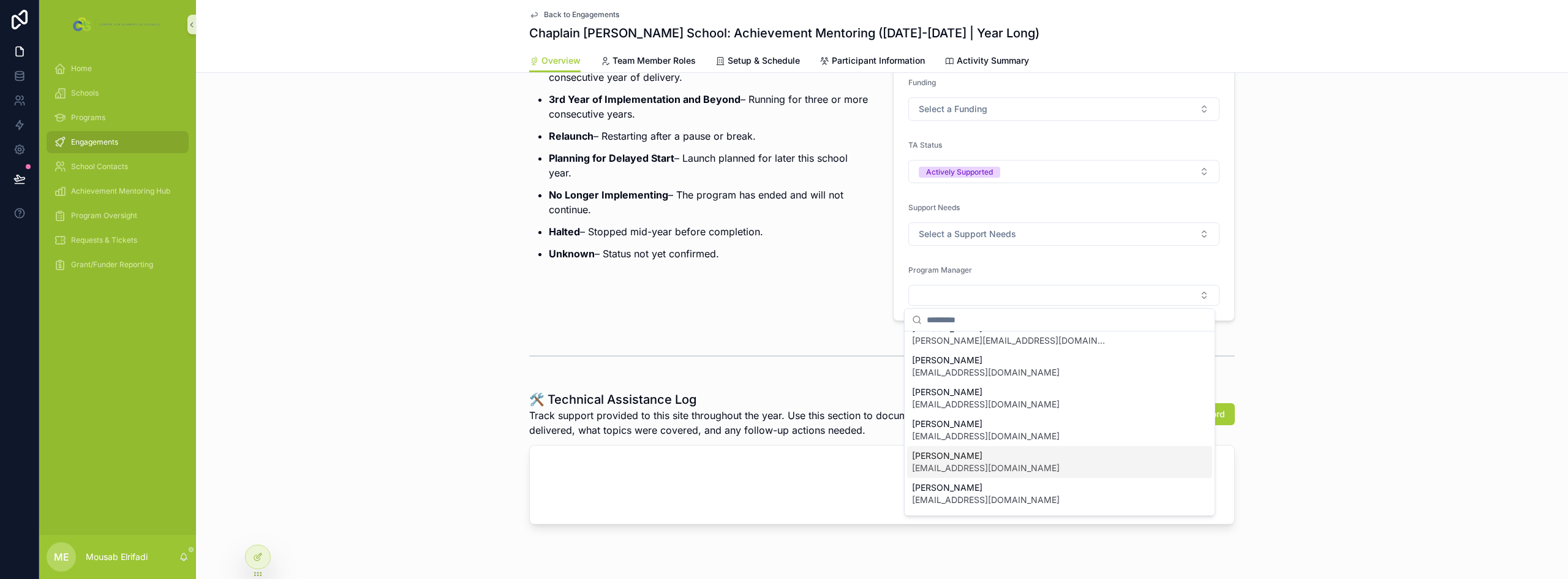
scroll to position [0, 0]
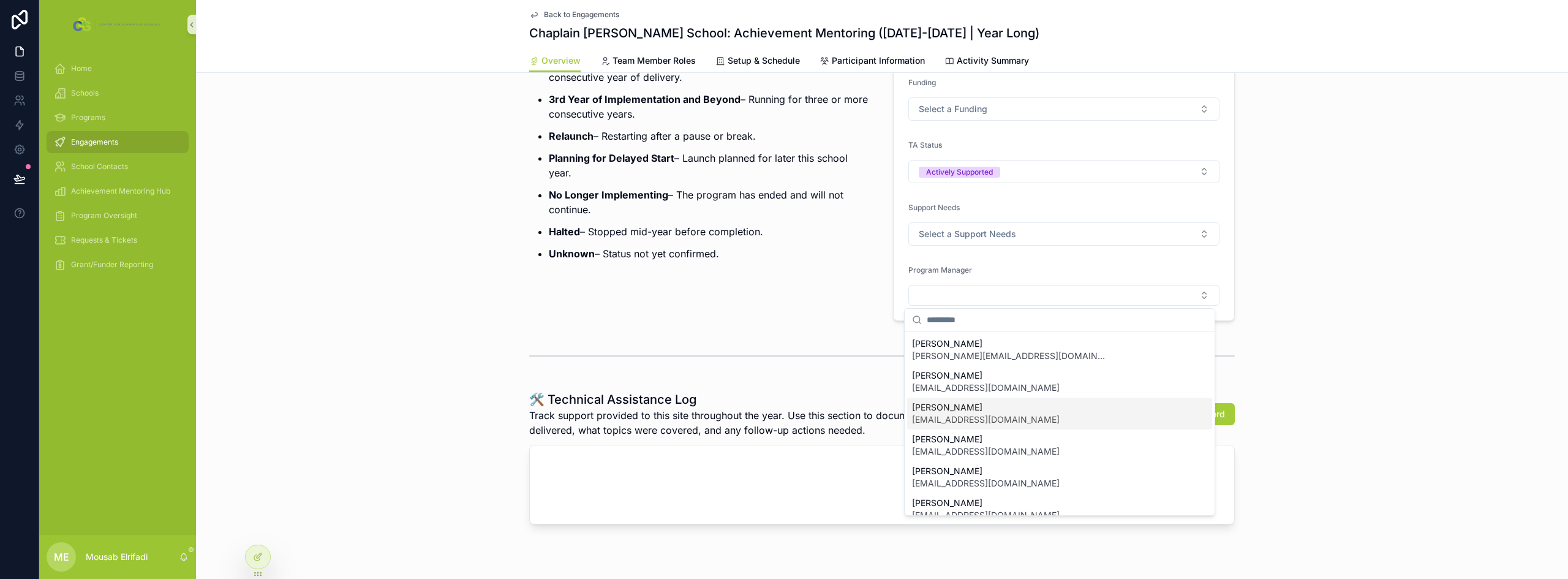
click at [598, 261] on p "Unknown – Status not yet confirmed." at bounding box center [710, 253] width 322 height 15
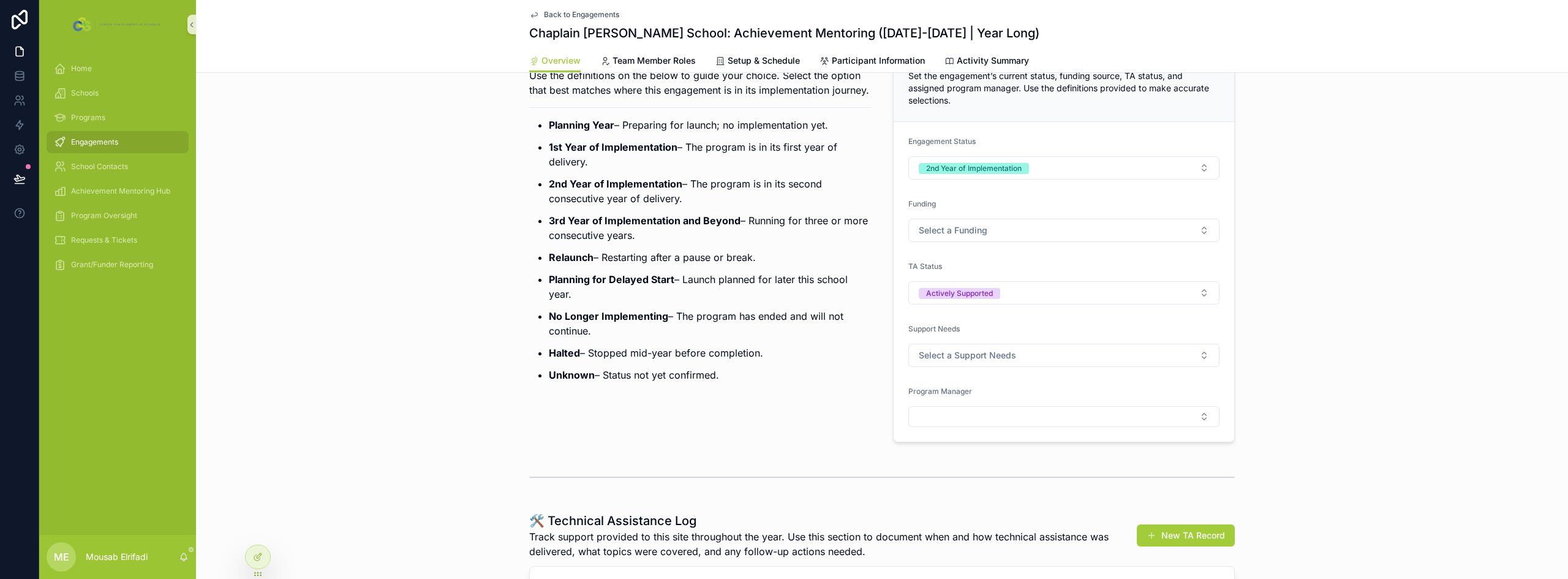
scroll to position [61, 0]
click at [782, 233] on span "Select a Funding" at bounding box center [953, 231] width 69 height 12
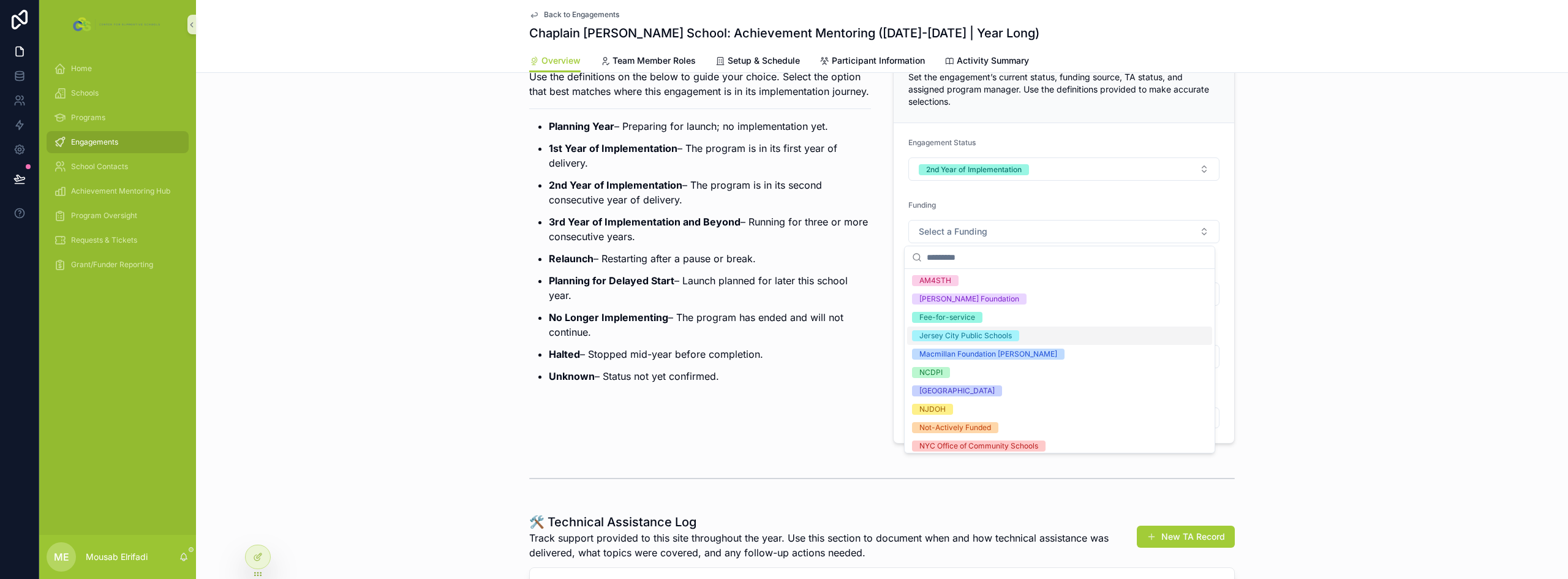
click at [782, 331] on div "Jersey City Public Schools" at bounding box center [966, 336] width 93 height 11
click at [705, 301] on p "Planning for Delayed Start – Launch planned for later this school year." at bounding box center [710, 288] width 322 height 29
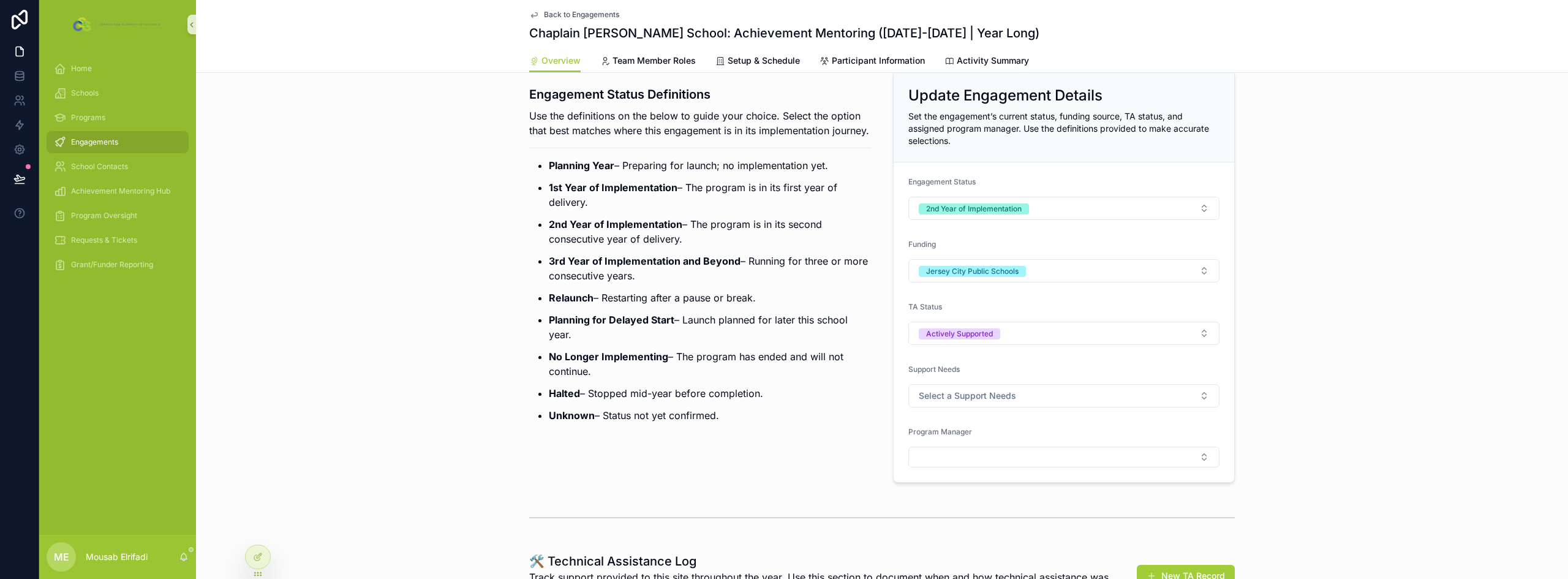
scroll to position [0, 0]
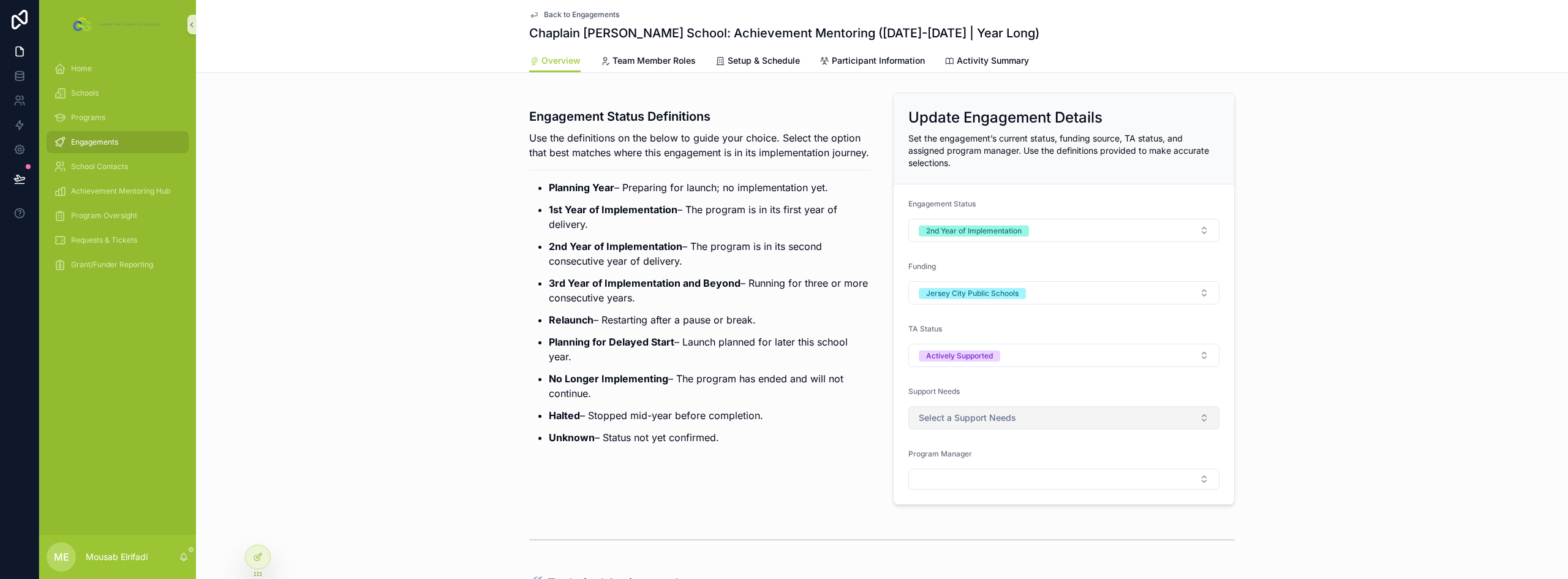
click at [782, 417] on span "Select a Support Needs" at bounding box center [968, 417] width 97 height 12
click at [782, 395] on p "No Longer Implementing – The program has ended and will not continue." at bounding box center [710, 385] width 322 height 29
click at [259, 555] on icon at bounding box center [259, 555] width 5 height 5
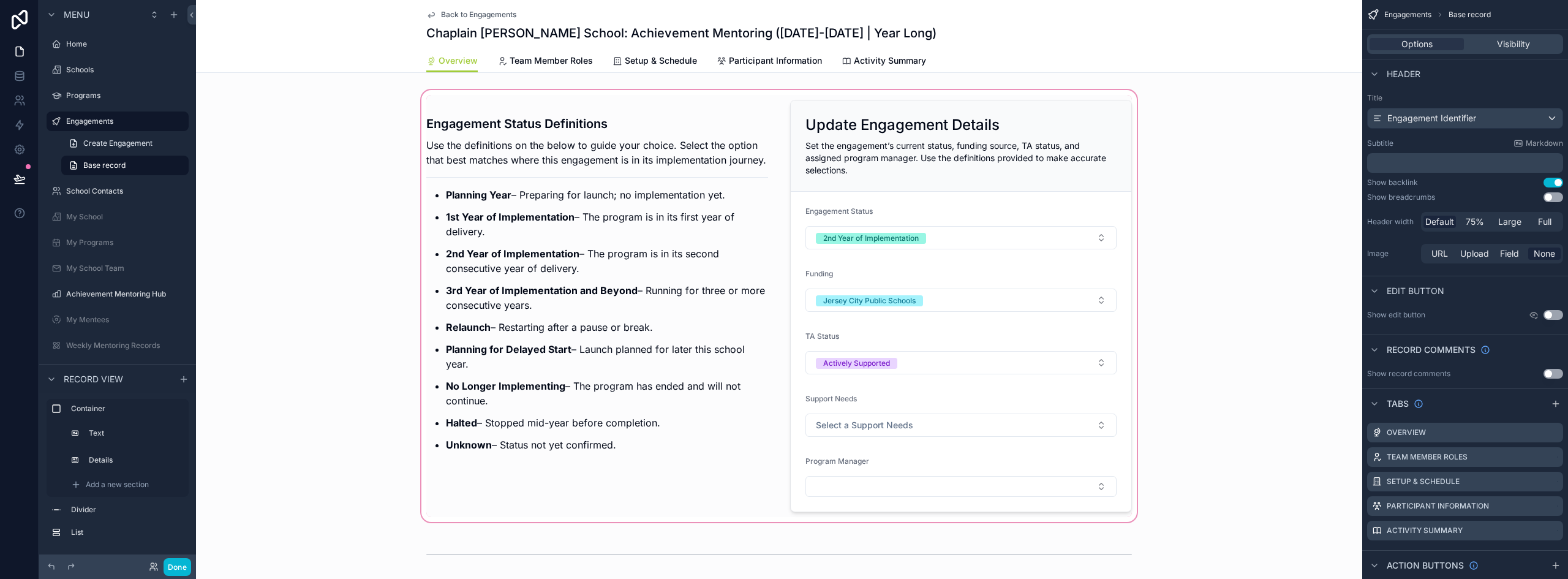
click at [782, 148] on div "scrollable content" at bounding box center [779, 306] width 1167 height 437
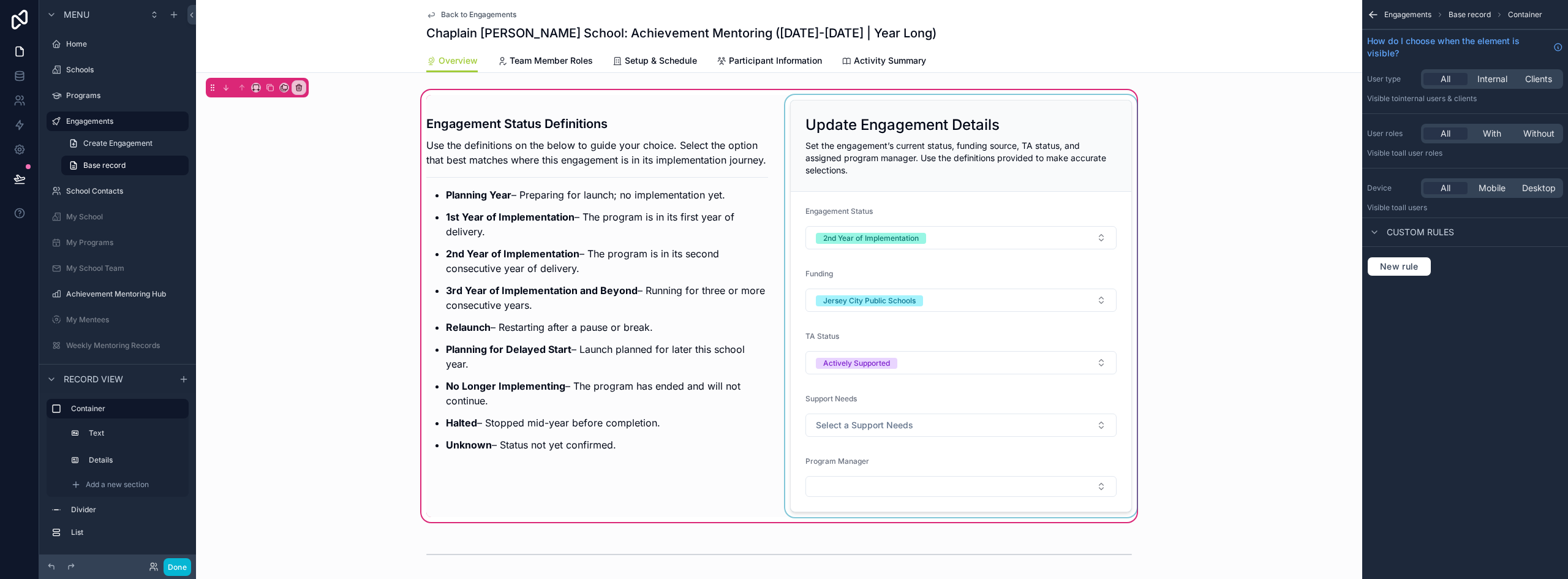
click at [782, 141] on div "scrollable content" at bounding box center [961, 306] width 356 height 422
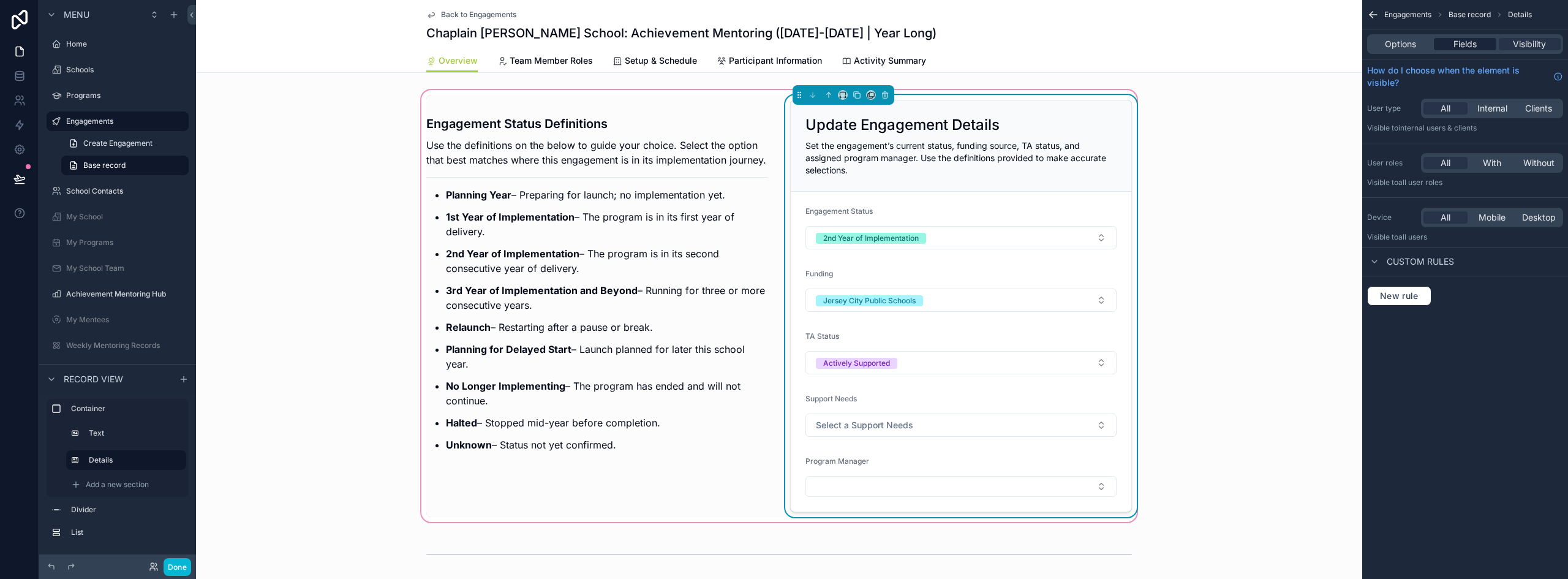
click at [782, 47] on span "Fields" at bounding box center [1465, 43] width 23 height 12
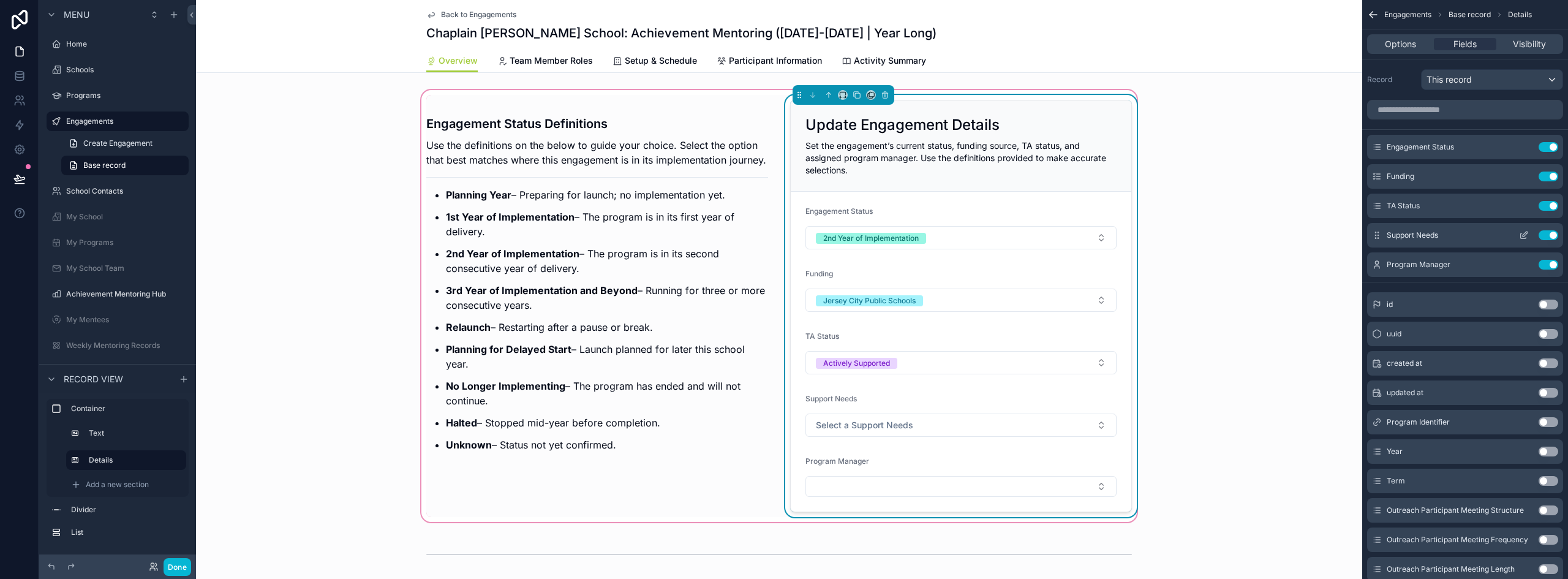
click at [782, 232] on icon "scrollable content" at bounding box center [1524, 235] width 10 height 10
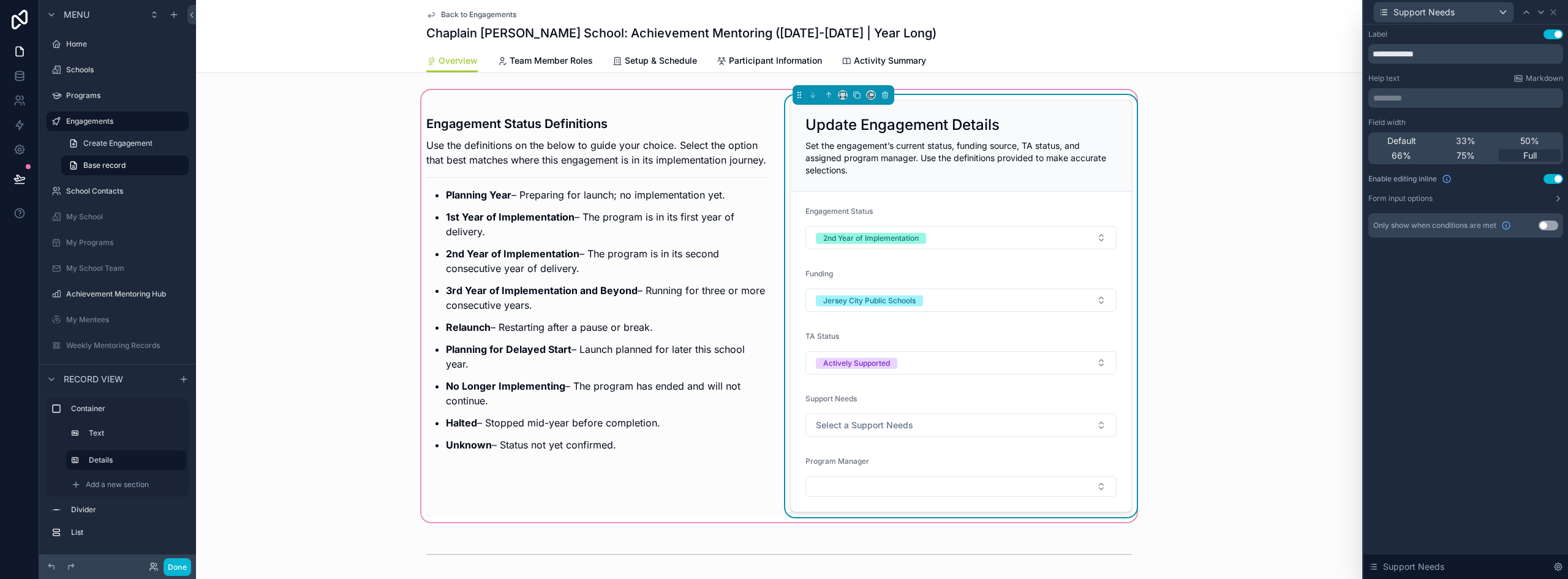
click at [782, 224] on button "Use setting" at bounding box center [1548, 225] width 19 height 10
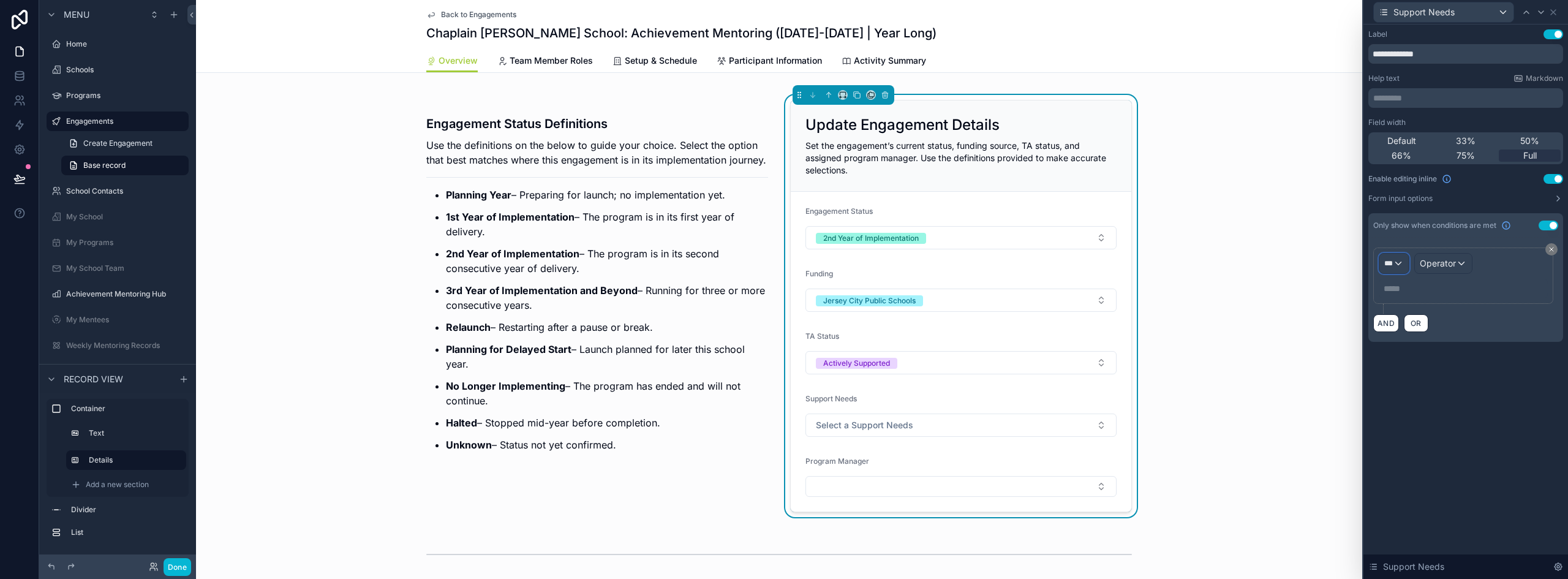
click at [782, 263] on div "***" at bounding box center [1394, 262] width 29 height 19
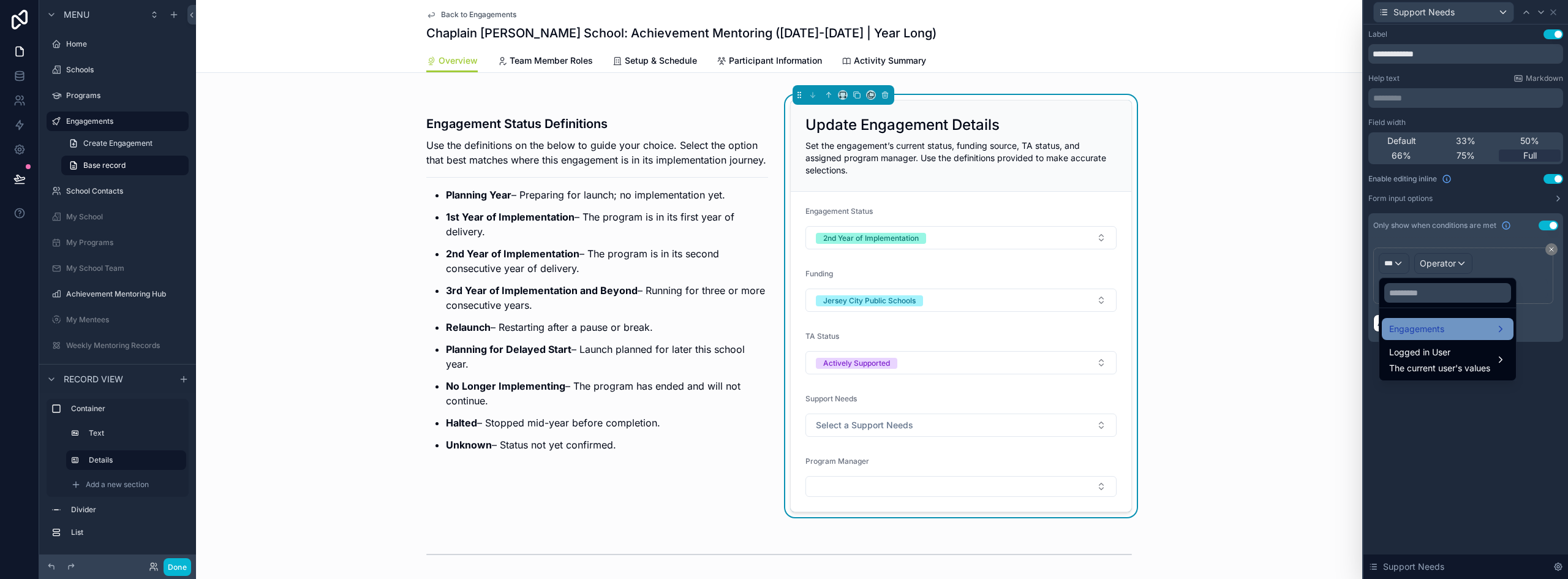
click at [782, 318] on div "Engagements" at bounding box center [1448, 328] width 131 height 22
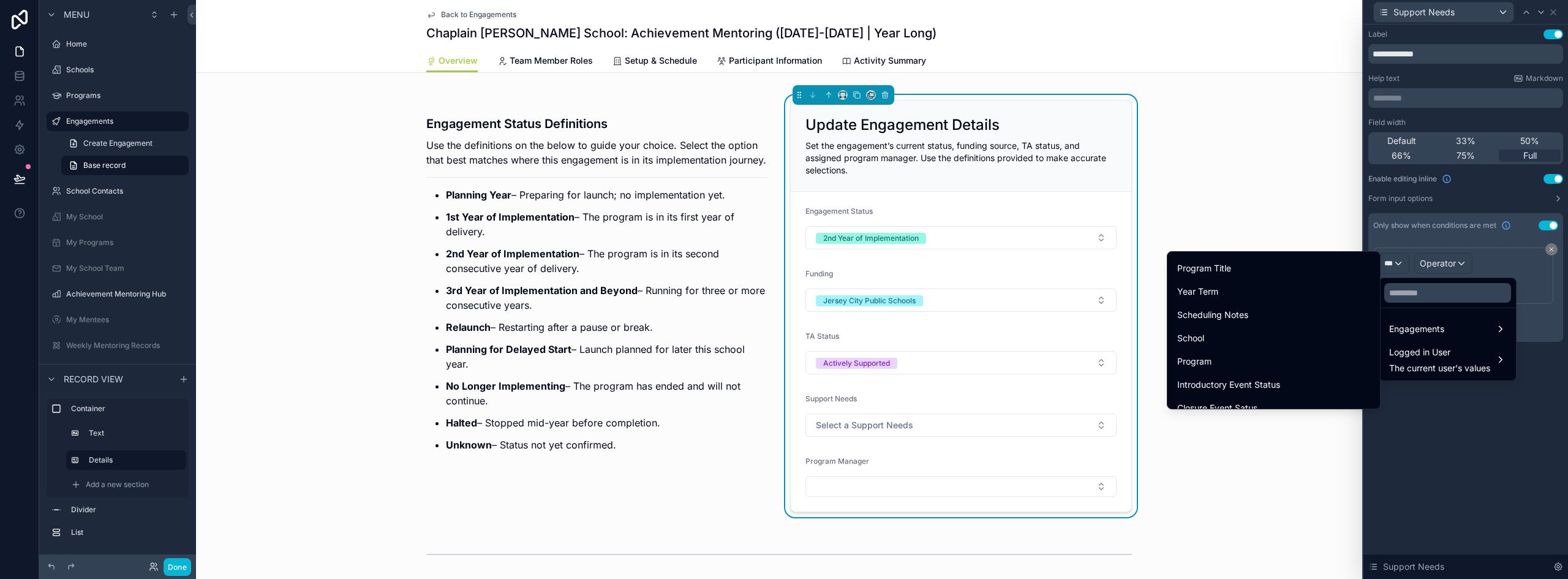
scroll to position [1164, 0]
click at [782, 266] on div "Program Title" at bounding box center [1274, 265] width 193 height 15
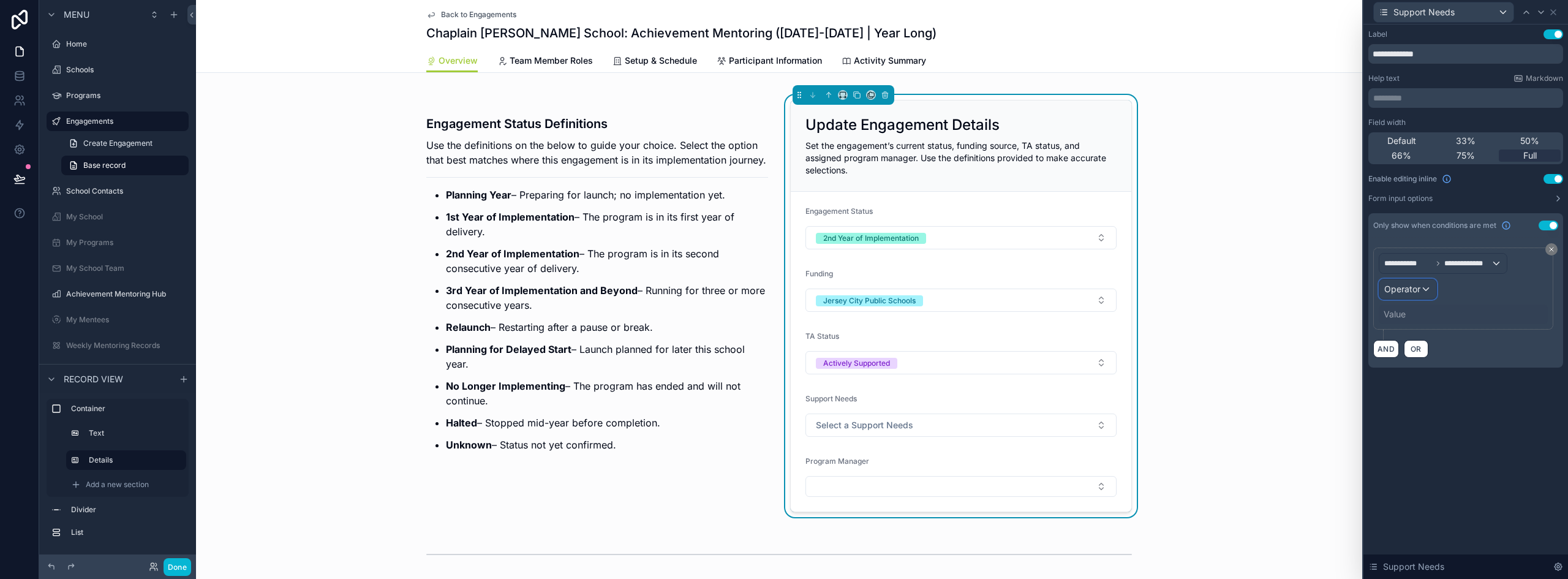
click at [782, 292] on span "Operator" at bounding box center [1402, 288] width 36 height 10
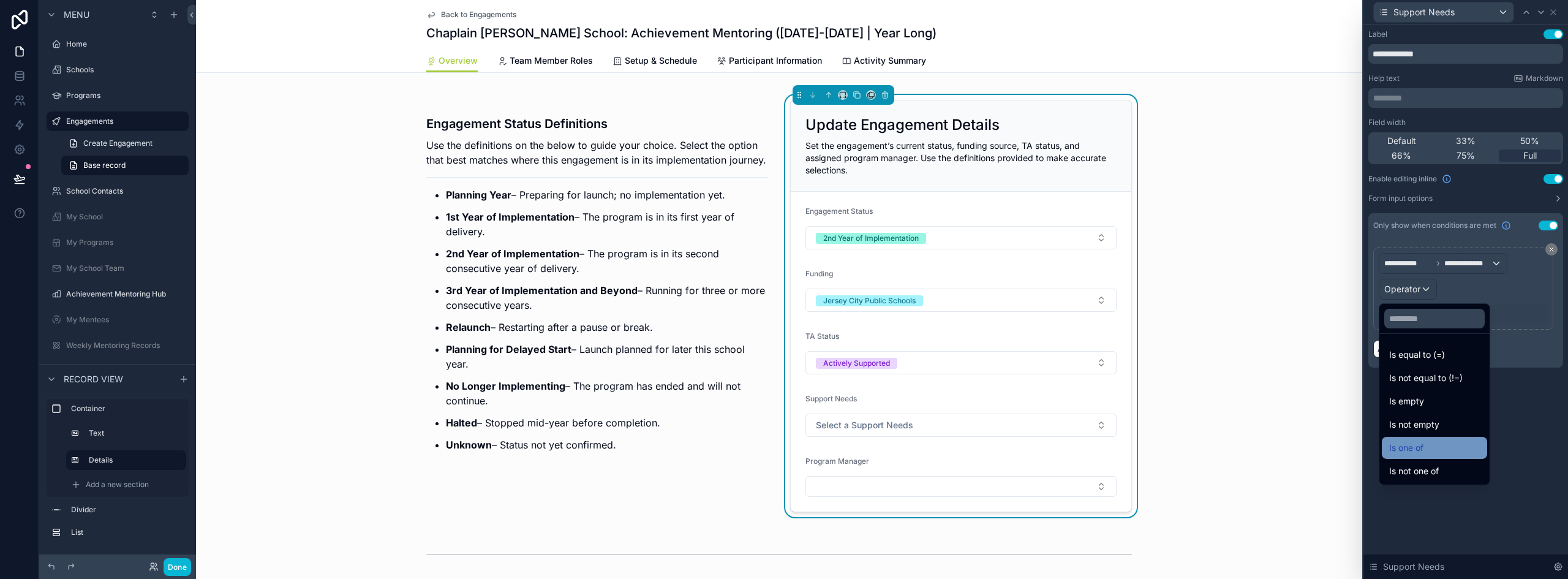
click at [782, 447] on div "Is one of" at bounding box center [1435, 448] width 91 height 15
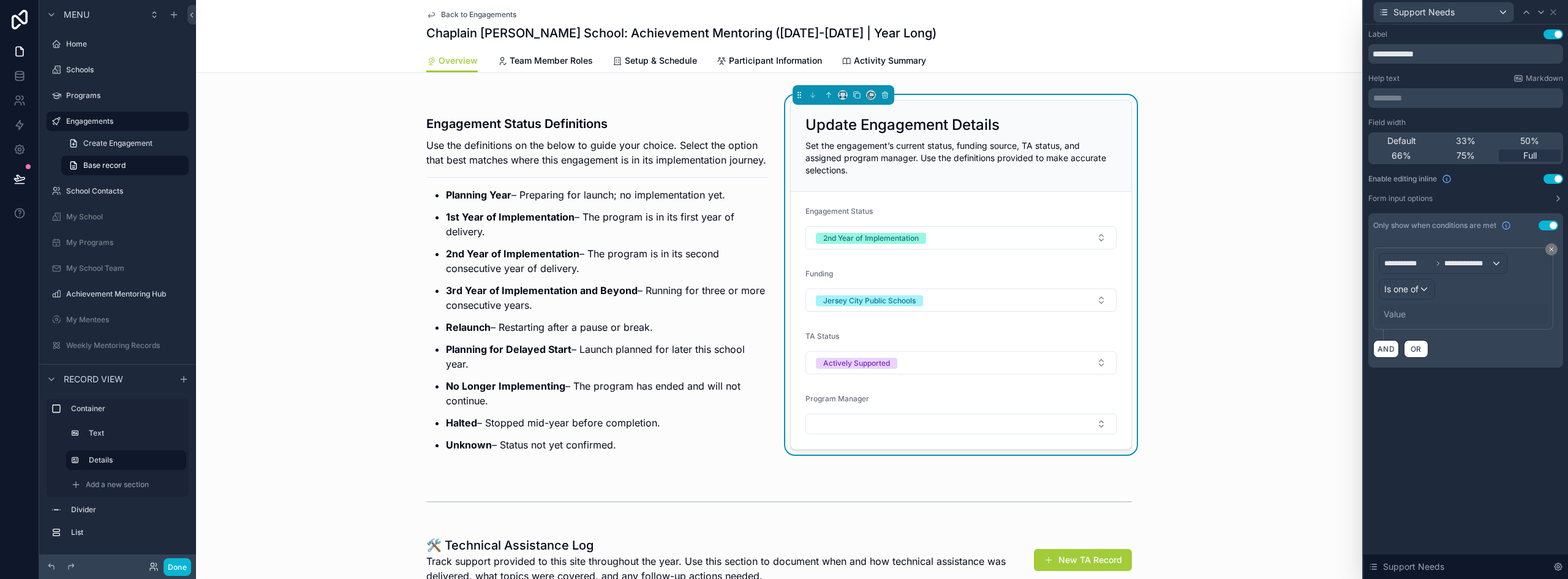
click at [782, 313] on div "Value" at bounding box center [1463, 314] width 169 height 19
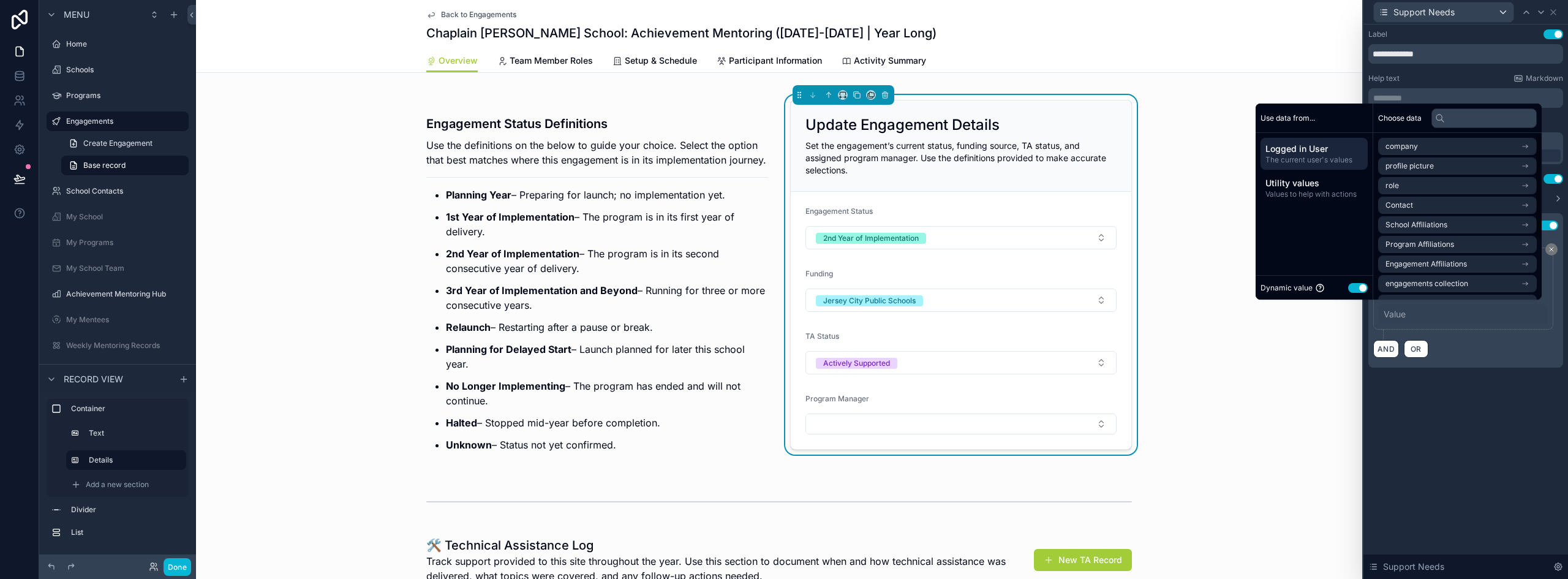
click at [782, 286] on button "Use setting" at bounding box center [1358, 287] width 19 height 10
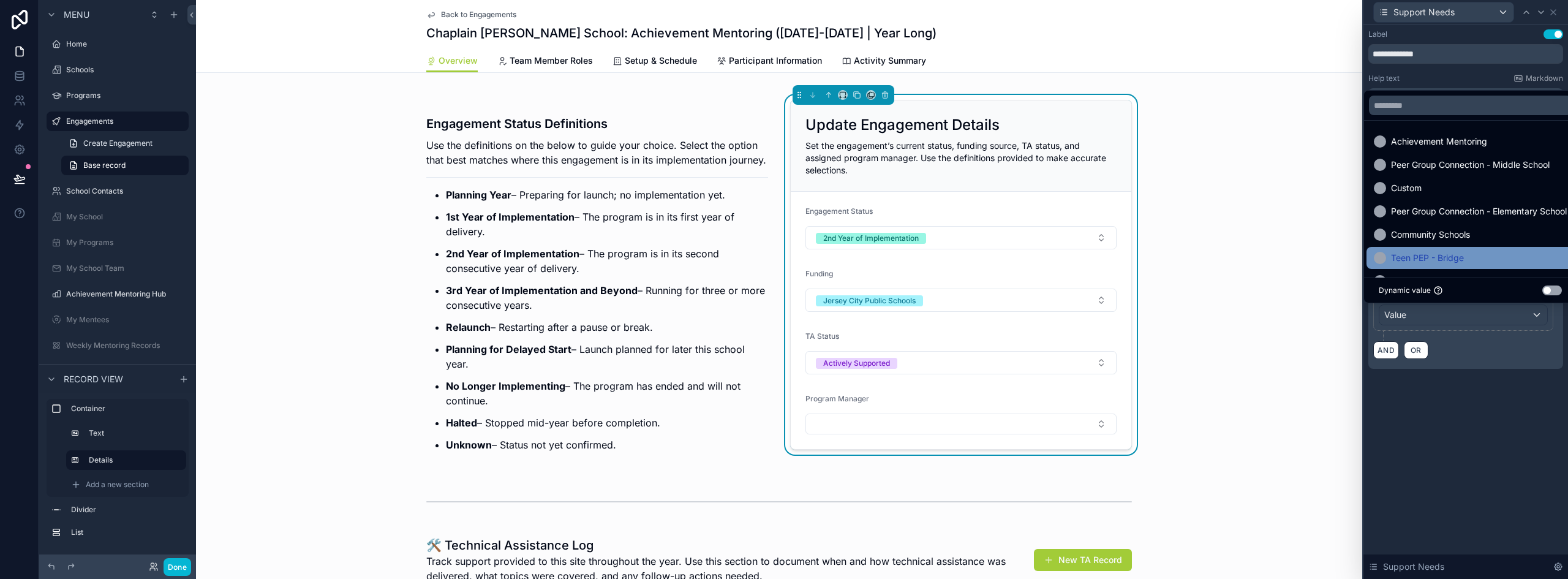
click at [782, 260] on span "Teen PEP - Bridge" at bounding box center [1428, 258] width 73 height 15
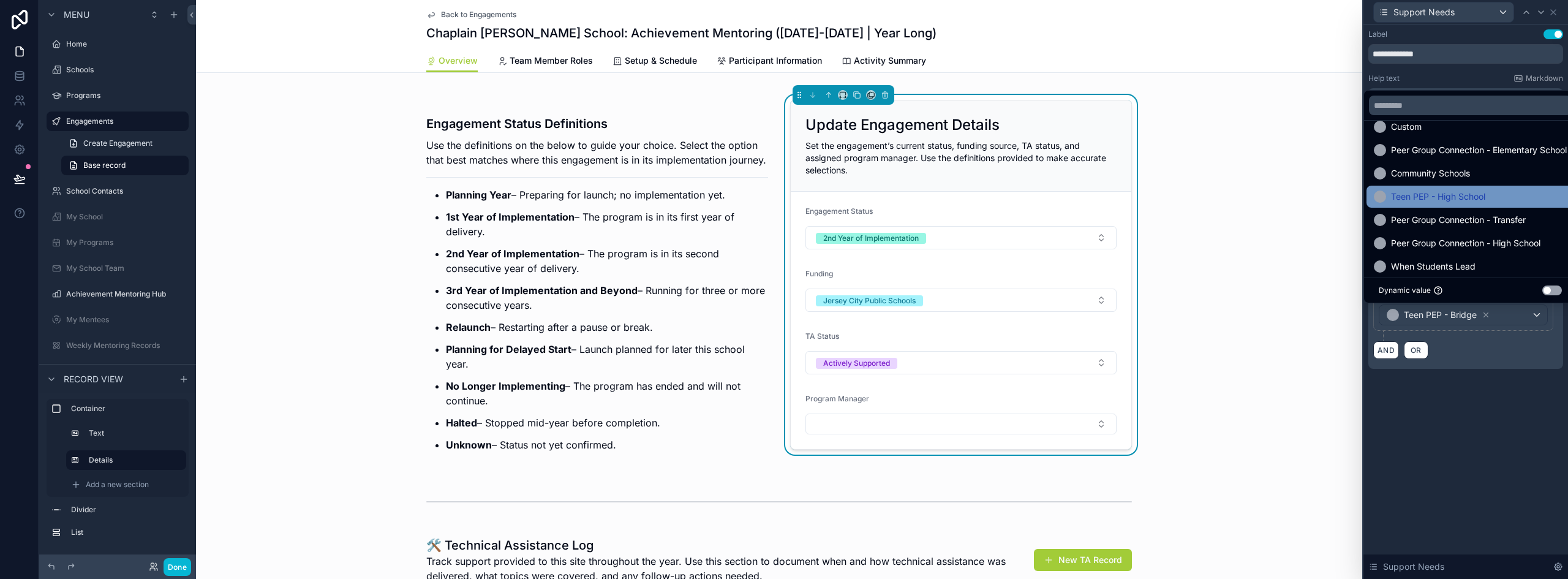
click at [782, 198] on span "Teen PEP - High School" at bounding box center [1439, 196] width 95 height 15
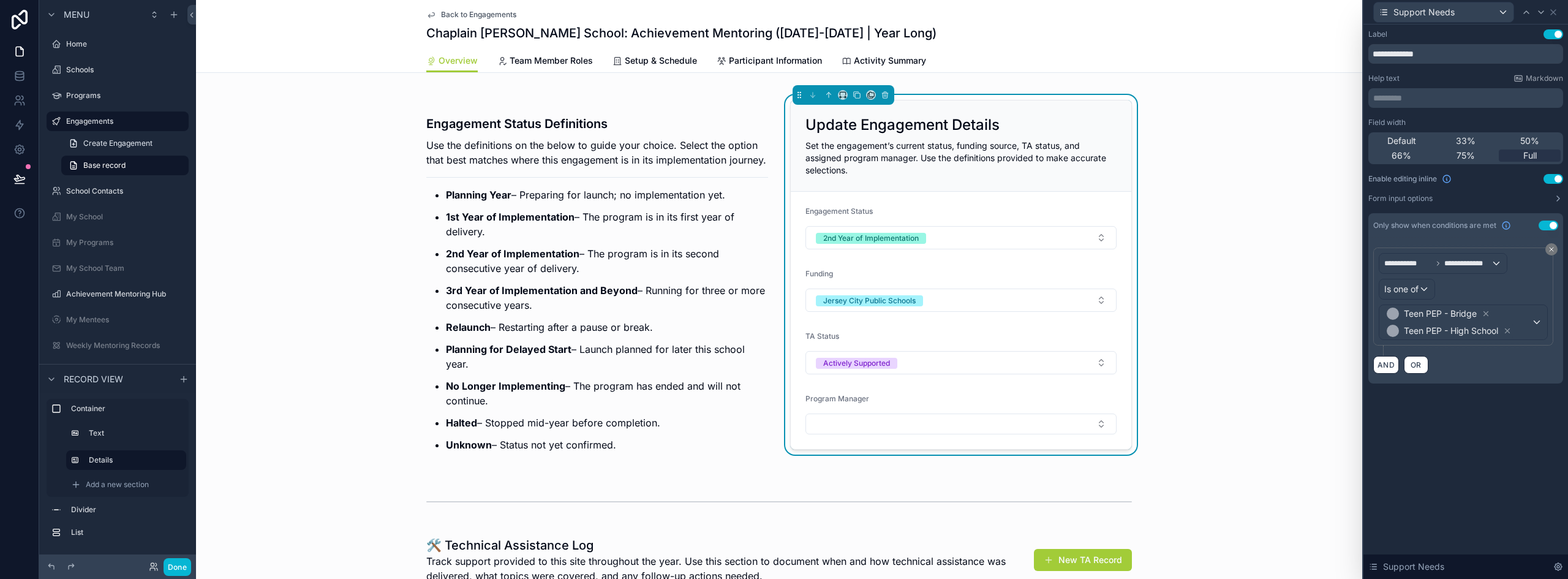
click at [782, 443] on div "**********" at bounding box center [1466, 302] width 205 height 554
click at [782, 10] on icon at bounding box center [1553, 12] width 10 height 10
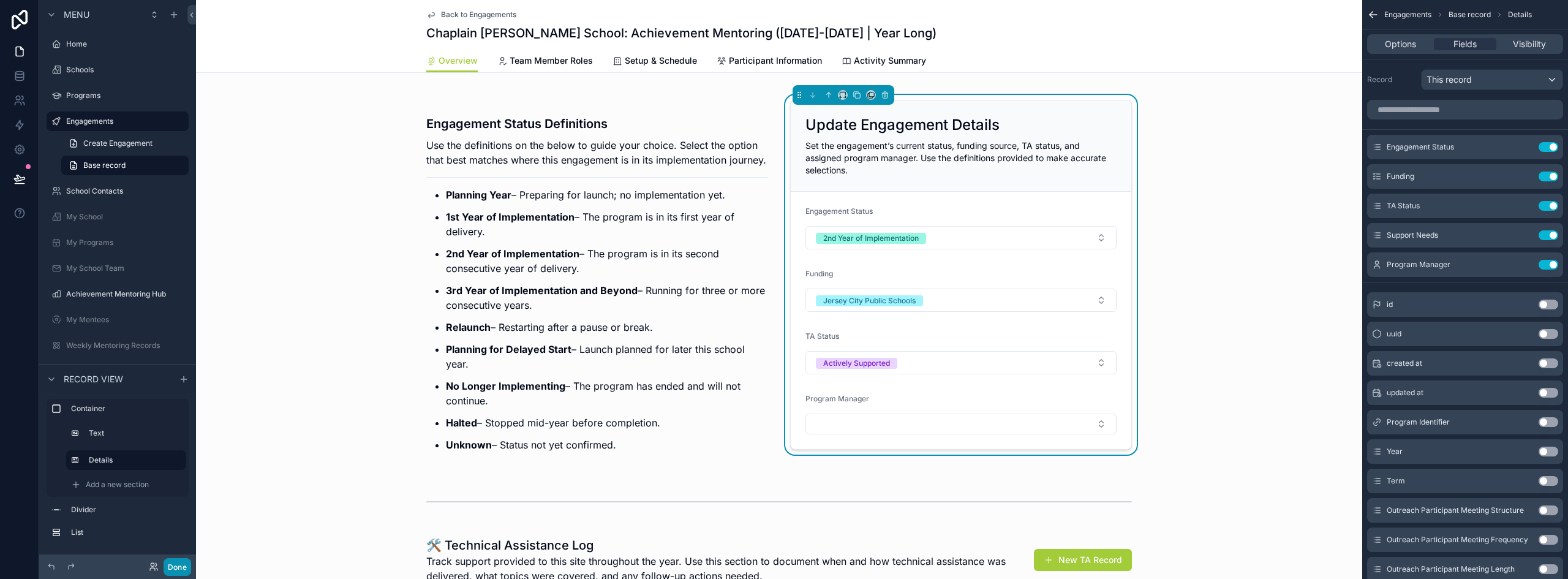
click at [180, 568] on button "Done" at bounding box center [177, 566] width 28 height 17
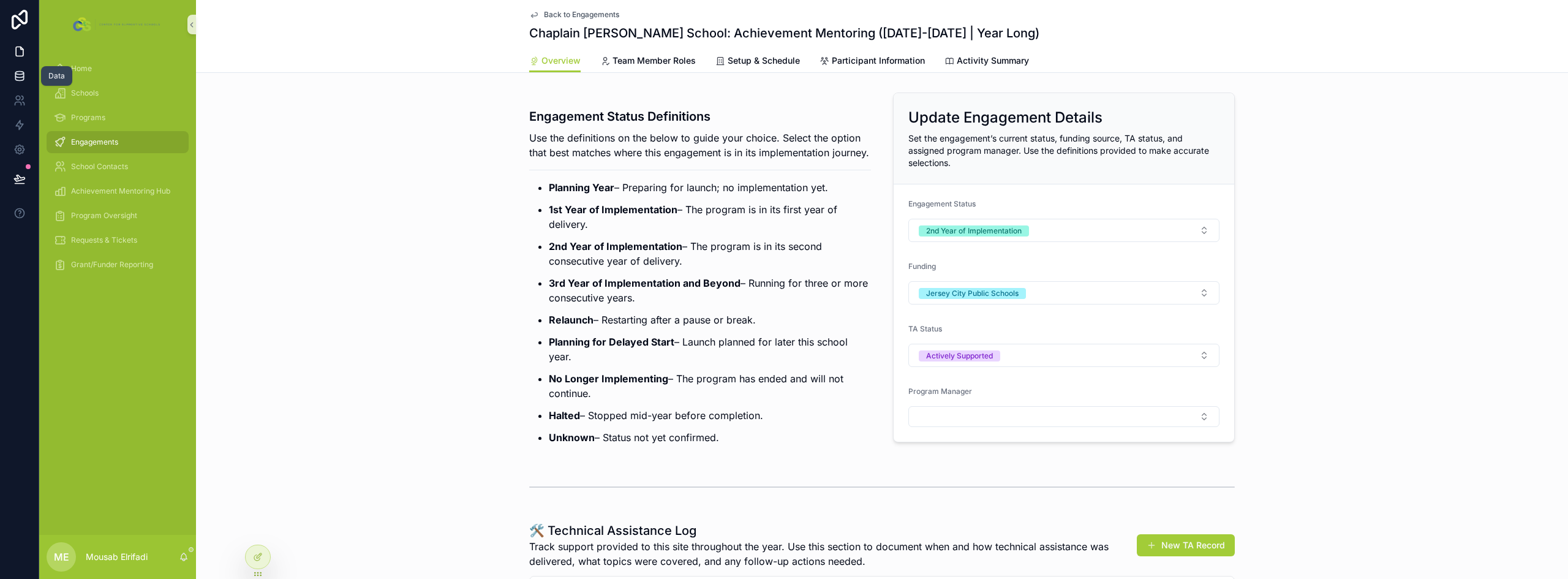
click at [18, 72] on icon at bounding box center [19, 75] width 12 height 12
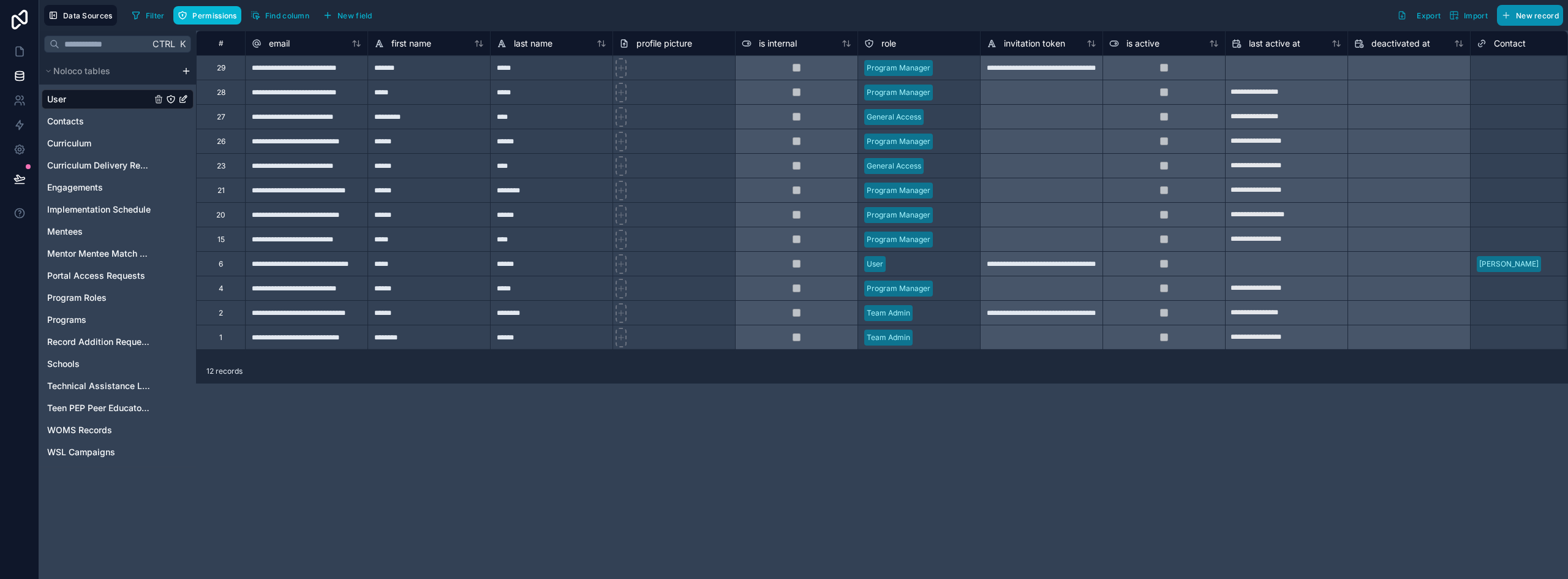
click at [782, 11] on span "New record" at bounding box center [1538, 16] width 43 height 9
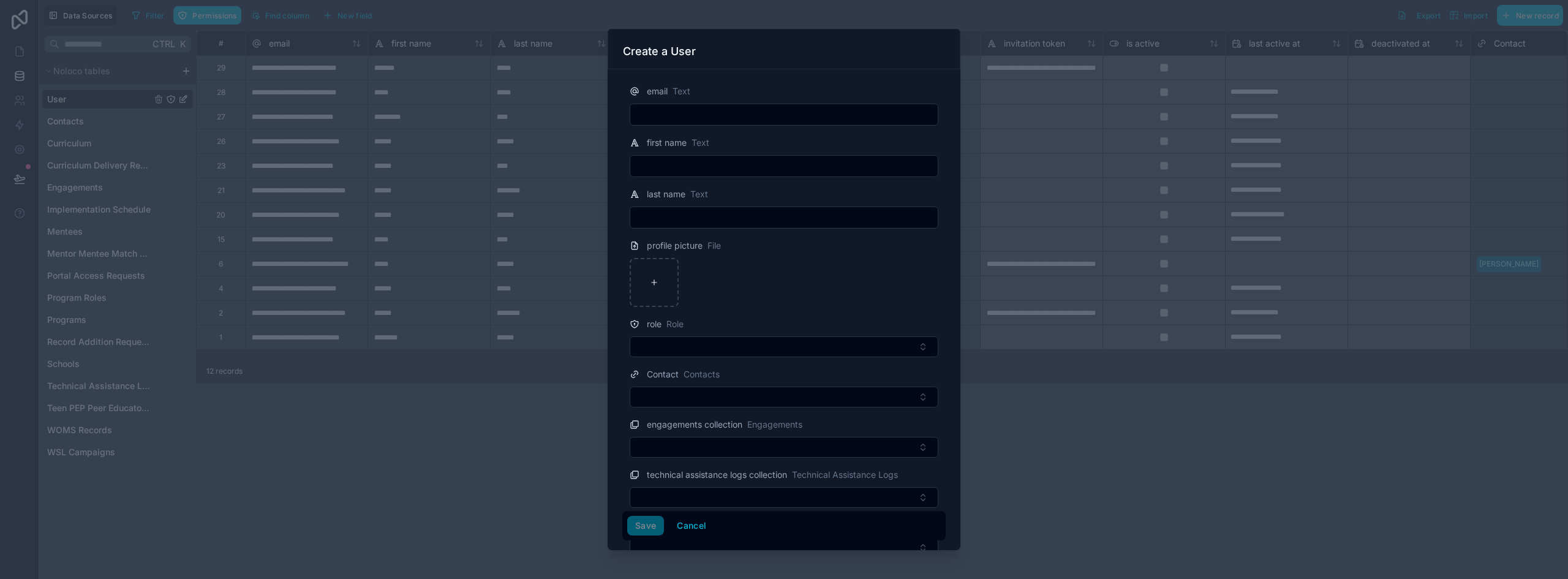
click at [715, 117] on input "text" at bounding box center [784, 114] width 308 height 17
paste input "**********"
type input "**********"
click at [698, 168] on input "text" at bounding box center [784, 166] width 308 height 17
paste input "*****"
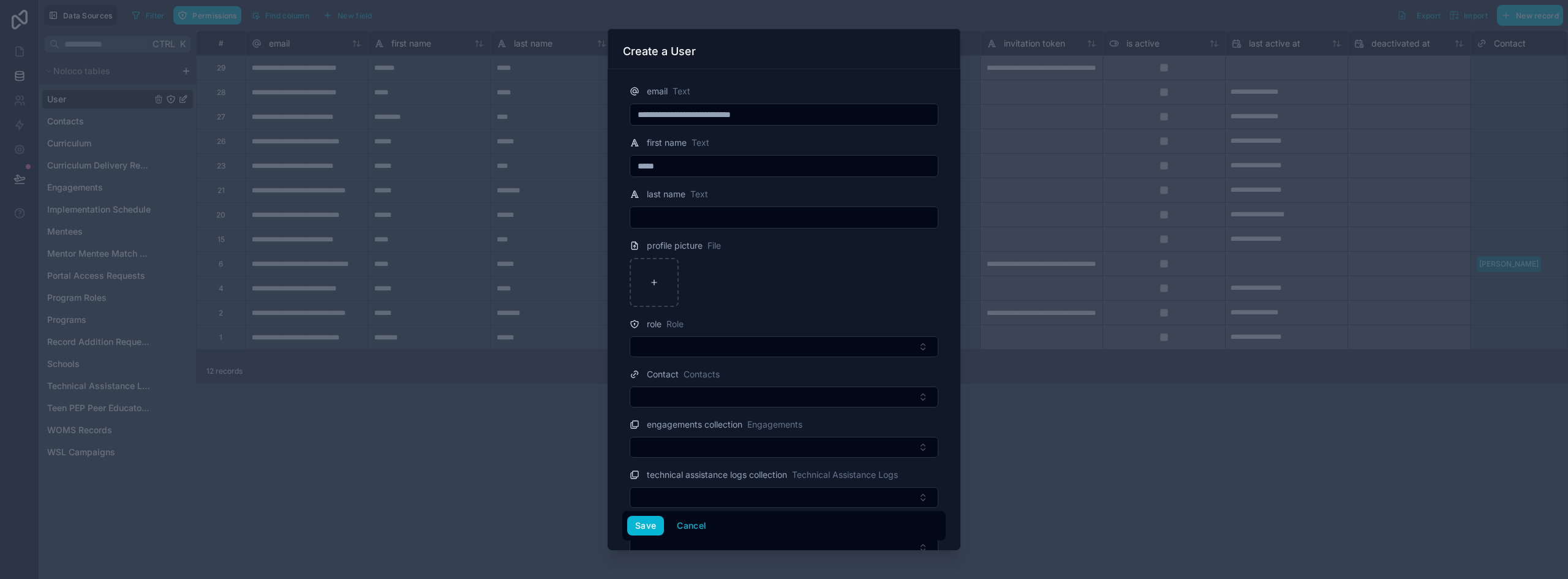
type input "*****"
click at [654, 219] on input "text" at bounding box center [784, 217] width 308 height 17
paste input "*******"
type input "*******"
click at [706, 347] on button "Select Button" at bounding box center [784, 346] width 308 height 21
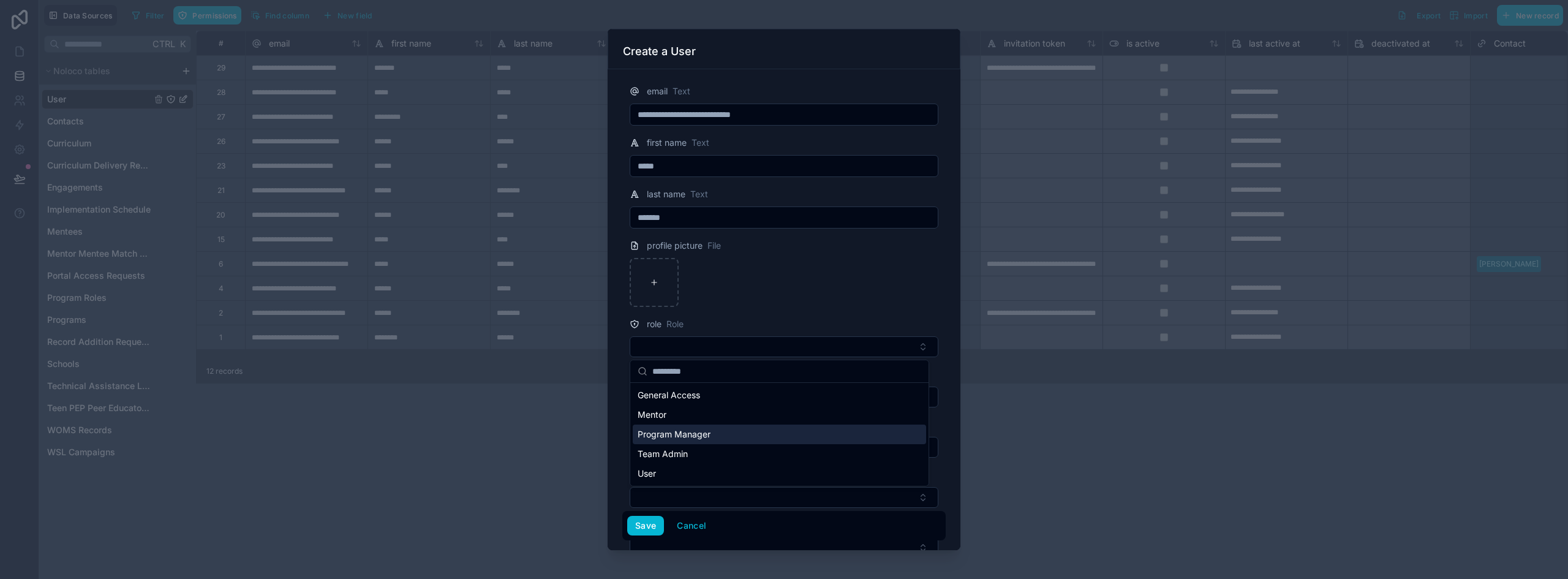
click at [688, 435] on span "Program Manager" at bounding box center [674, 433] width 73 height 12
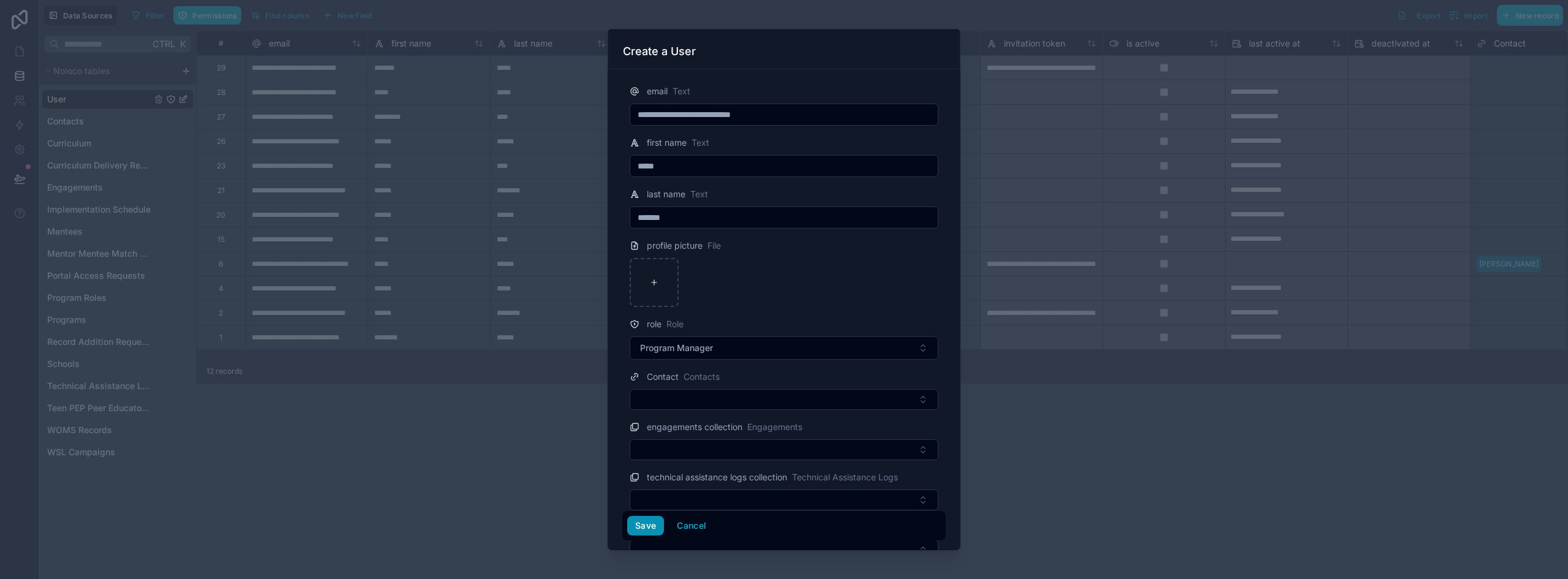
click at [647, 522] on button "Save" at bounding box center [645, 525] width 37 height 19
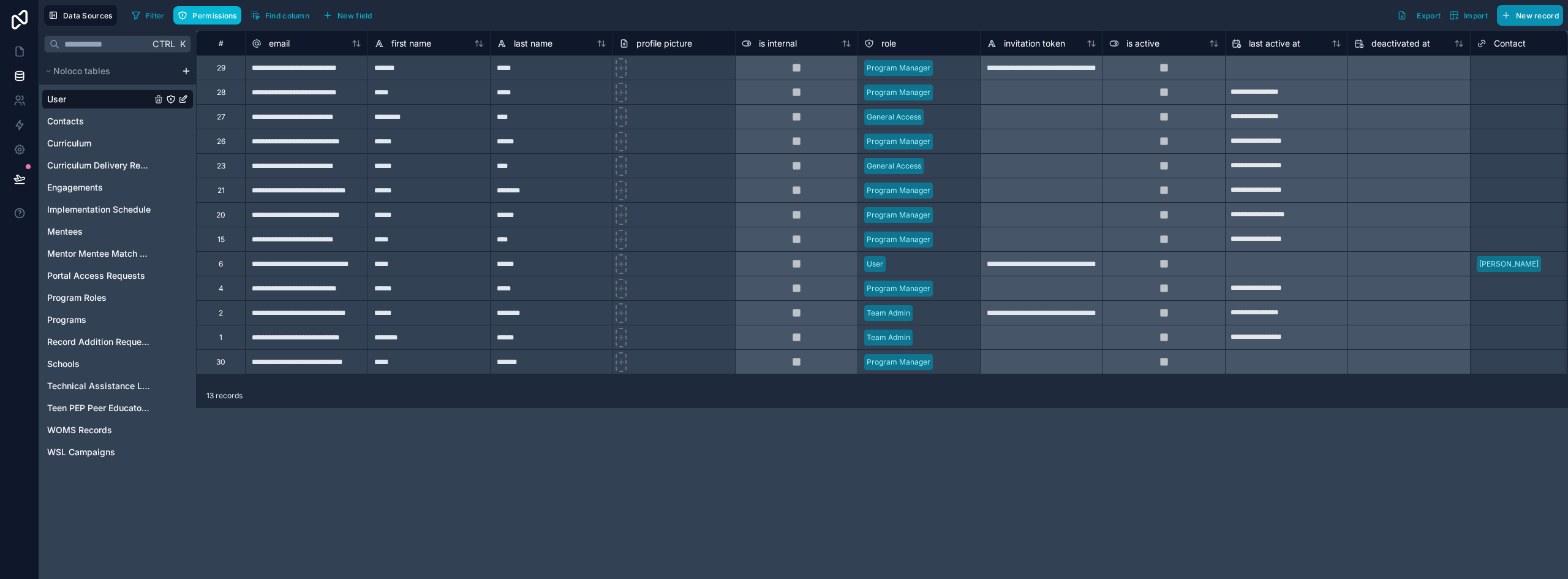
click at [782, 15] on span "New record" at bounding box center [1538, 16] width 43 height 9
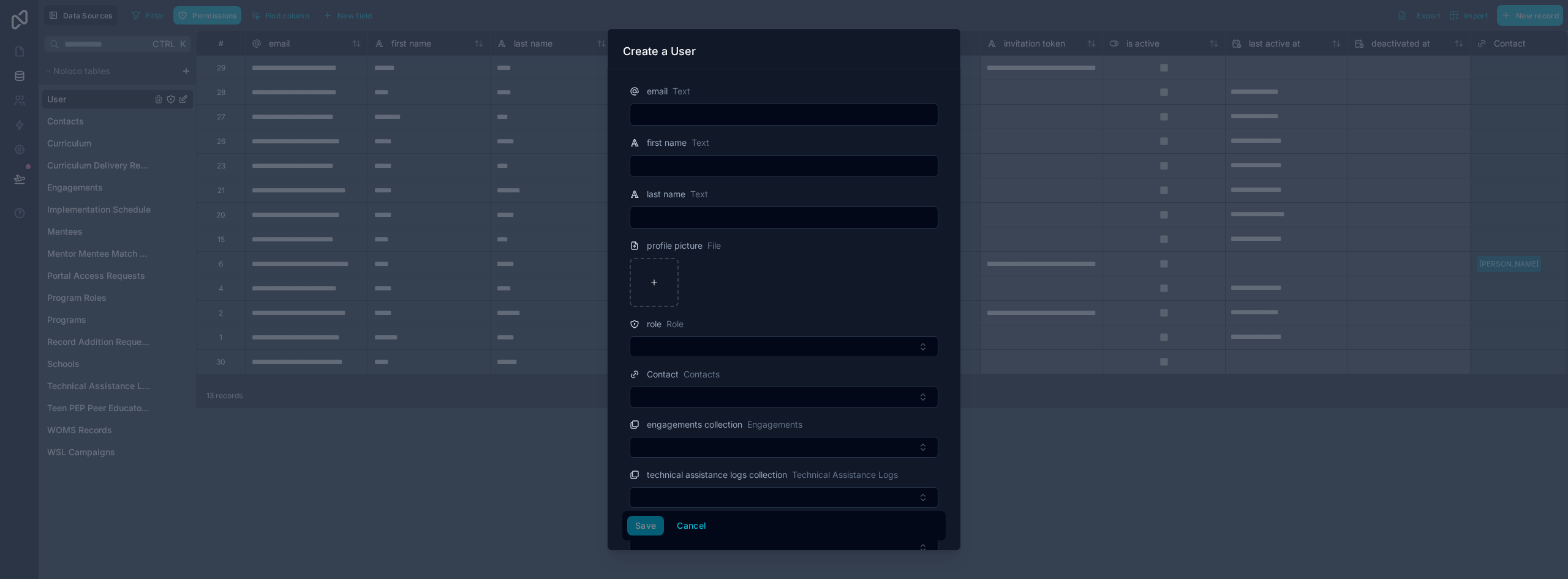
click at [666, 105] on div at bounding box center [784, 115] width 308 height 22
click at [662, 108] on input "text" at bounding box center [784, 114] width 308 height 17
paste input "**********"
type input "**********"
click at [662, 168] on input "text" at bounding box center [784, 166] width 308 height 17
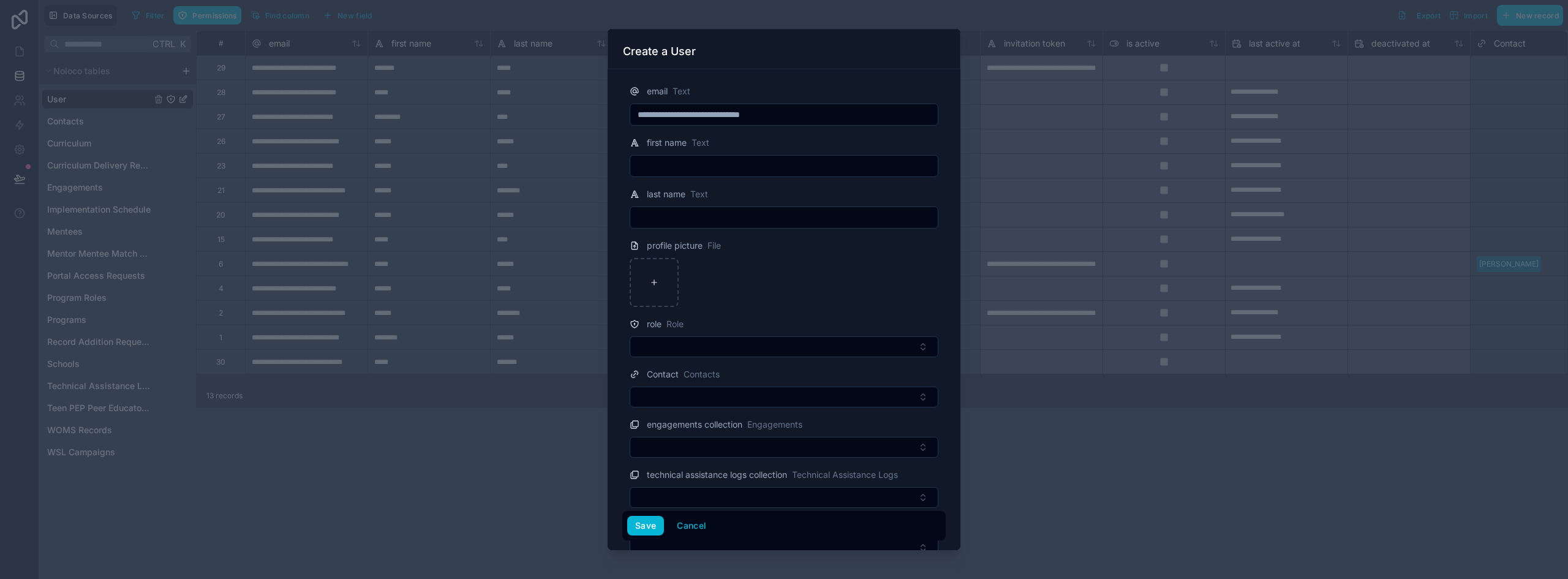
paste input "****"
type input "****"
click at [678, 225] on input "text" at bounding box center [784, 217] width 308 height 17
paste input "**********"
type input "**********"
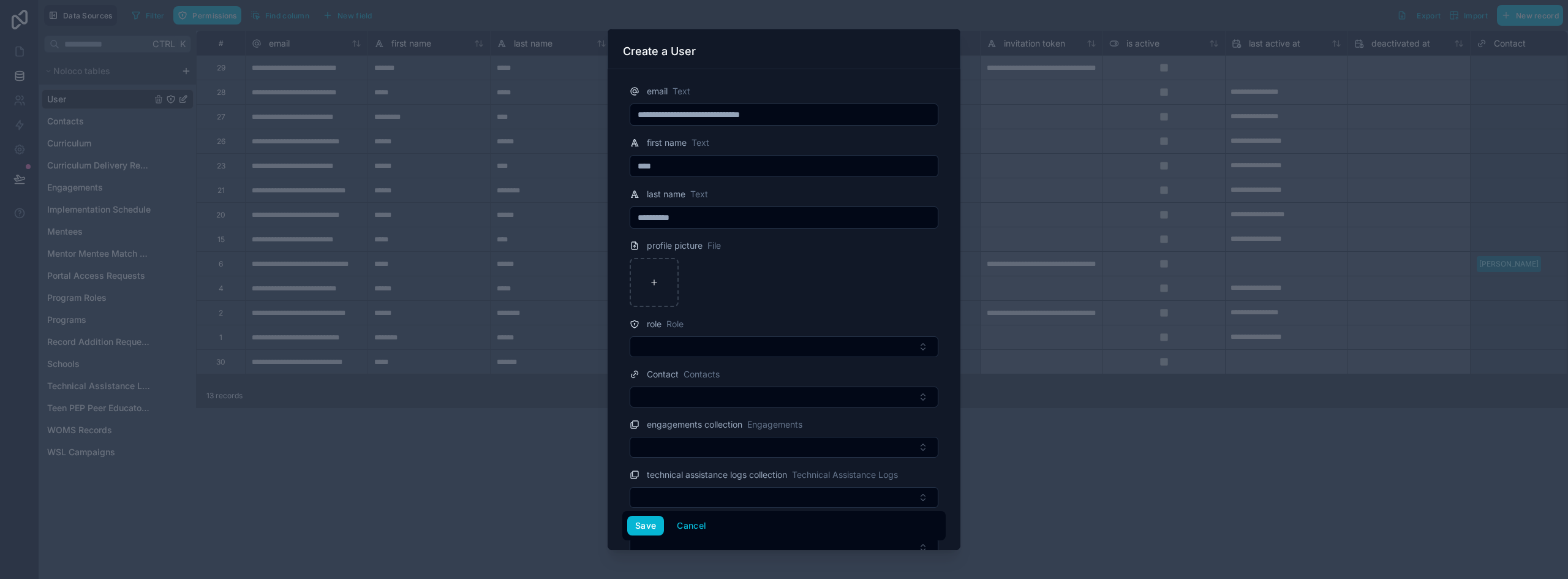
click at [705, 165] on input "****" at bounding box center [784, 166] width 308 height 17
click at [721, 347] on button "Select Button" at bounding box center [784, 346] width 308 height 21
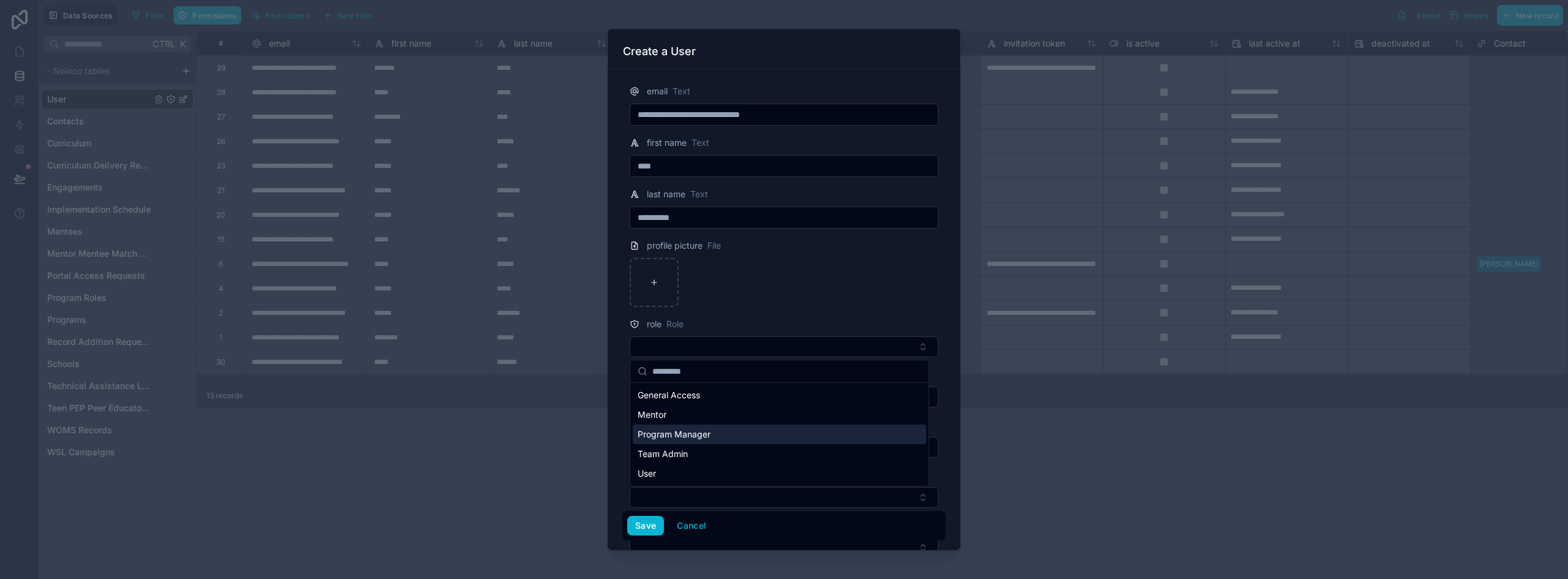
click at [693, 432] on span "Program Manager" at bounding box center [674, 433] width 73 height 12
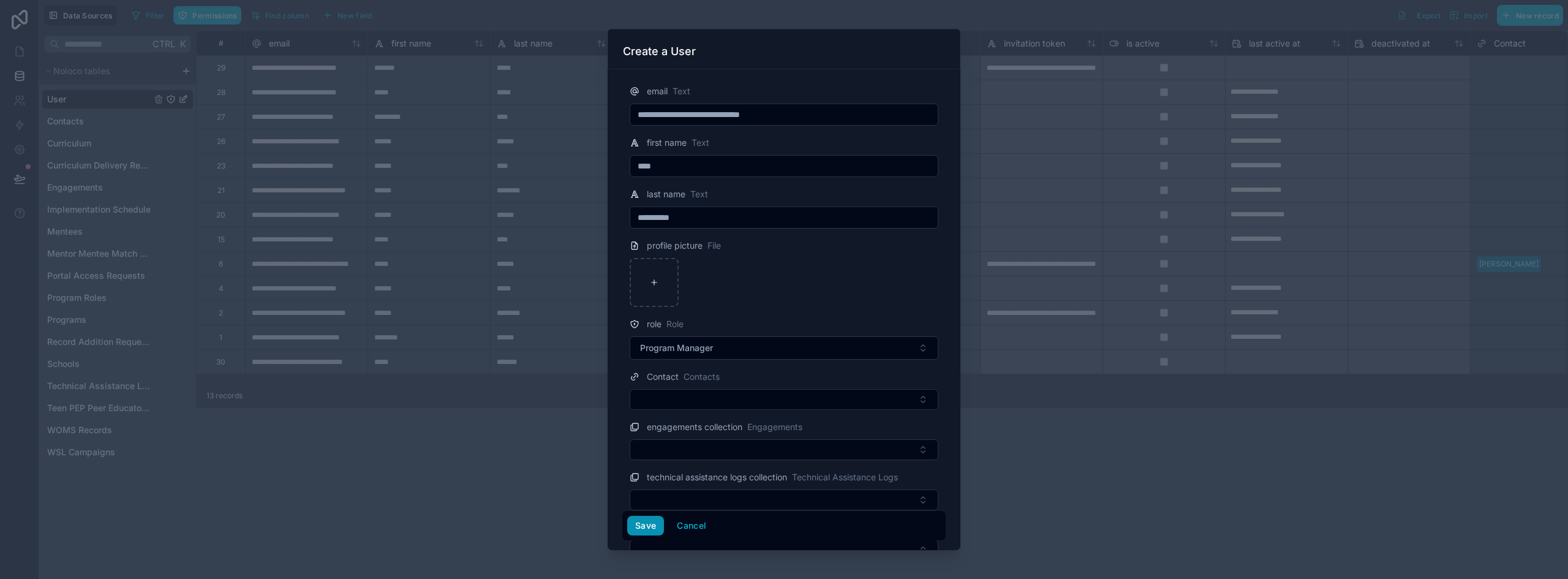
click at [640, 522] on button "Save" at bounding box center [645, 525] width 37 height 19
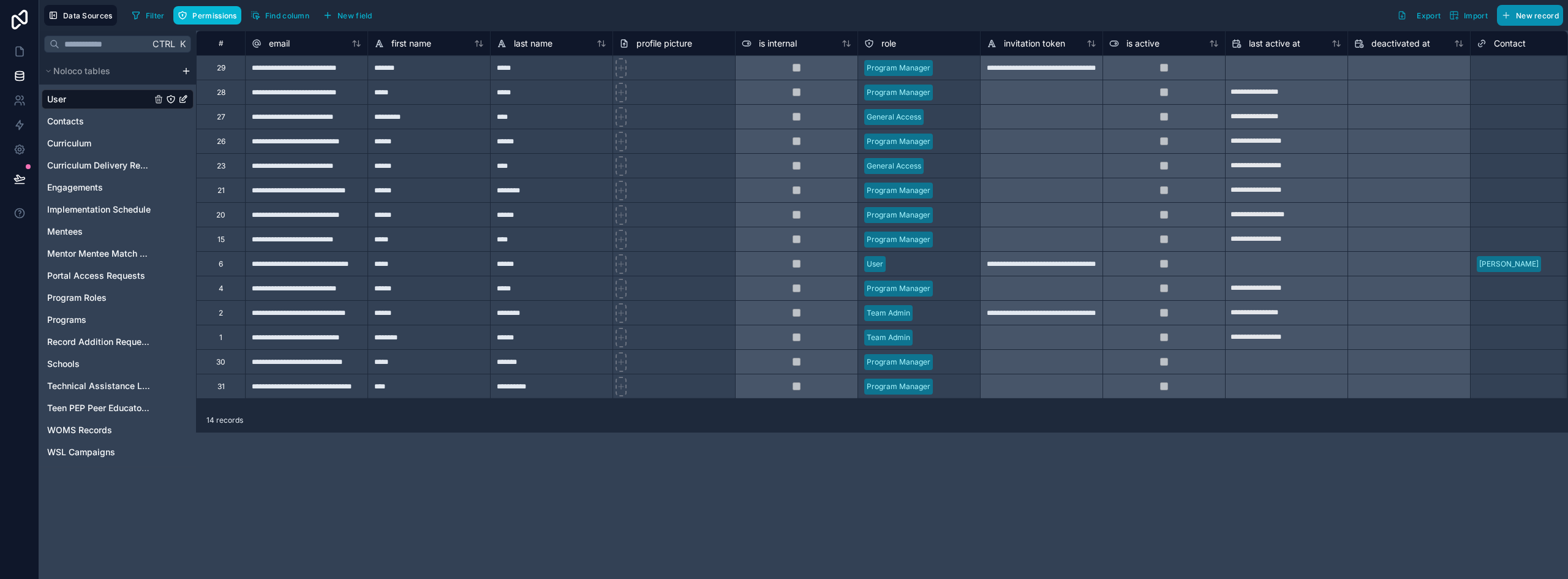
click at [782, 12] on span "New record" at bounding box center [1538, 16] width 43 height 9
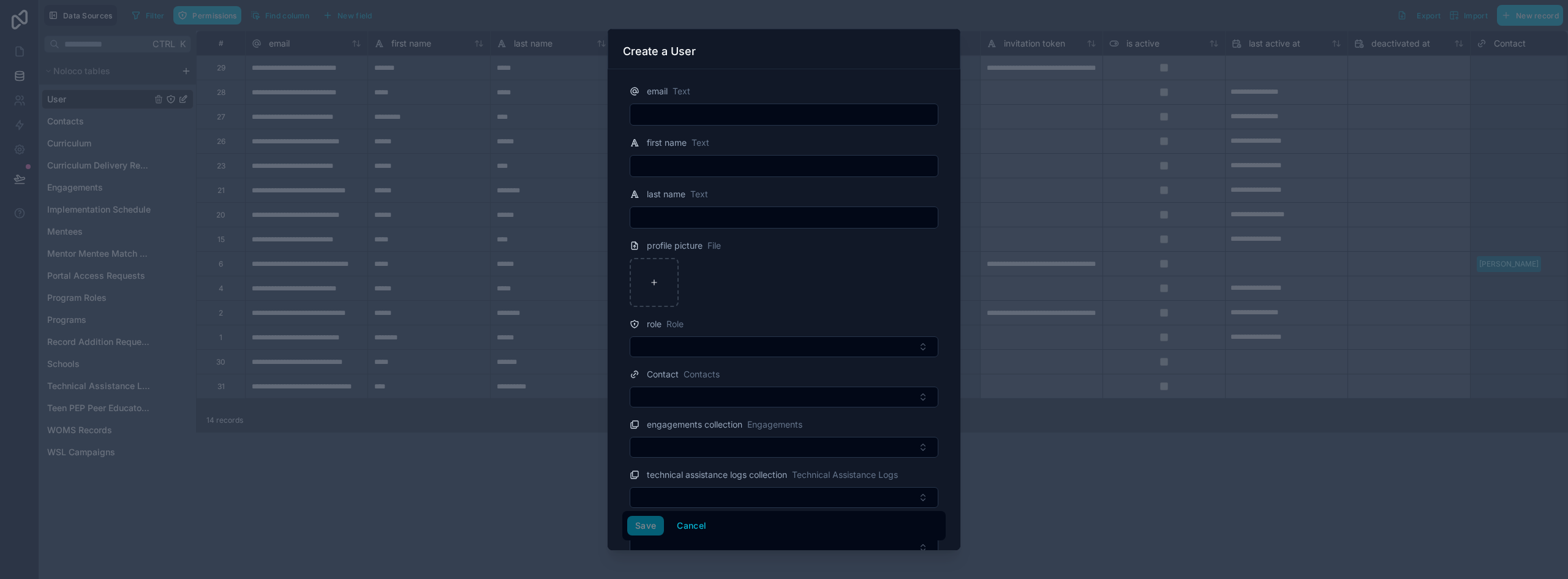
click at [764, 113] on input "text" at bounding box center [784, 114] width 308 height 17
paste input "**********"
type input "**********"
click at [740, 173] on input "text" at bounding box center [784, 166] width 308 height 17
paste input "*******"
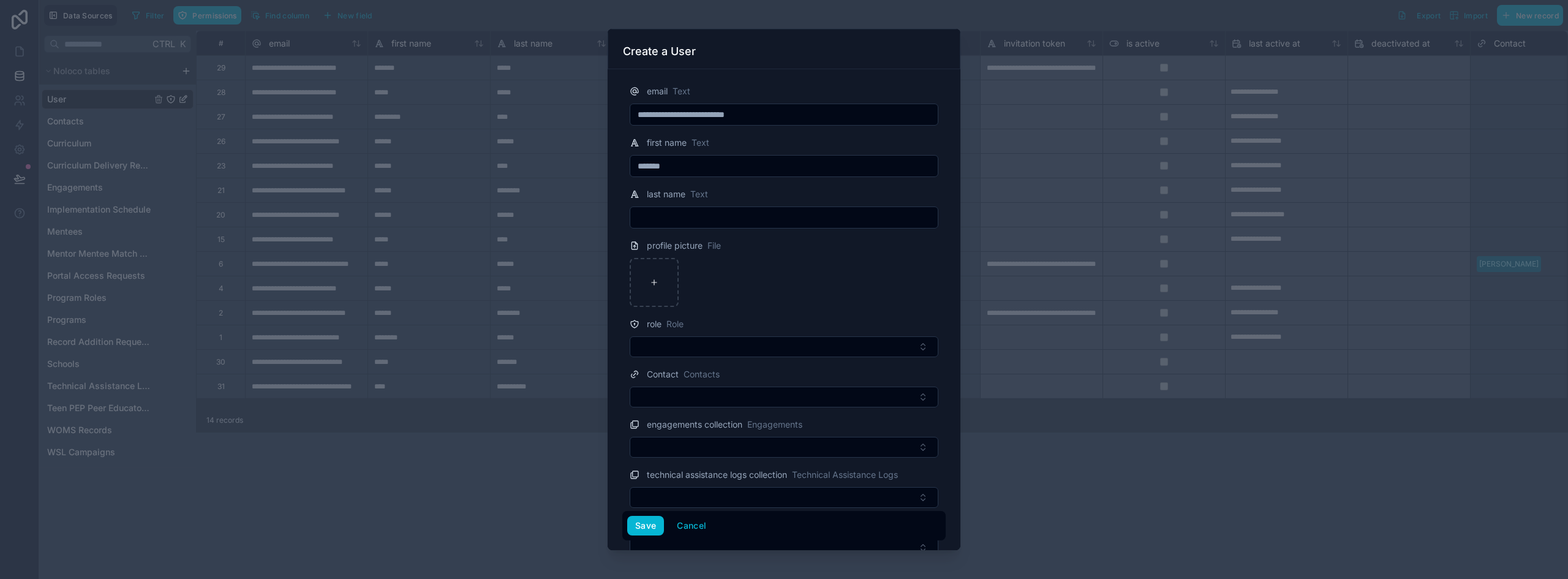
type input "*******"
click at [707, 213] on input "text" at bounding box center [784, 217] width 308 height 17
paste input "**********"
type input "**********"
click at [678, 349] on button "Select Button" at bounding box center [784, 346] width 308 height 21
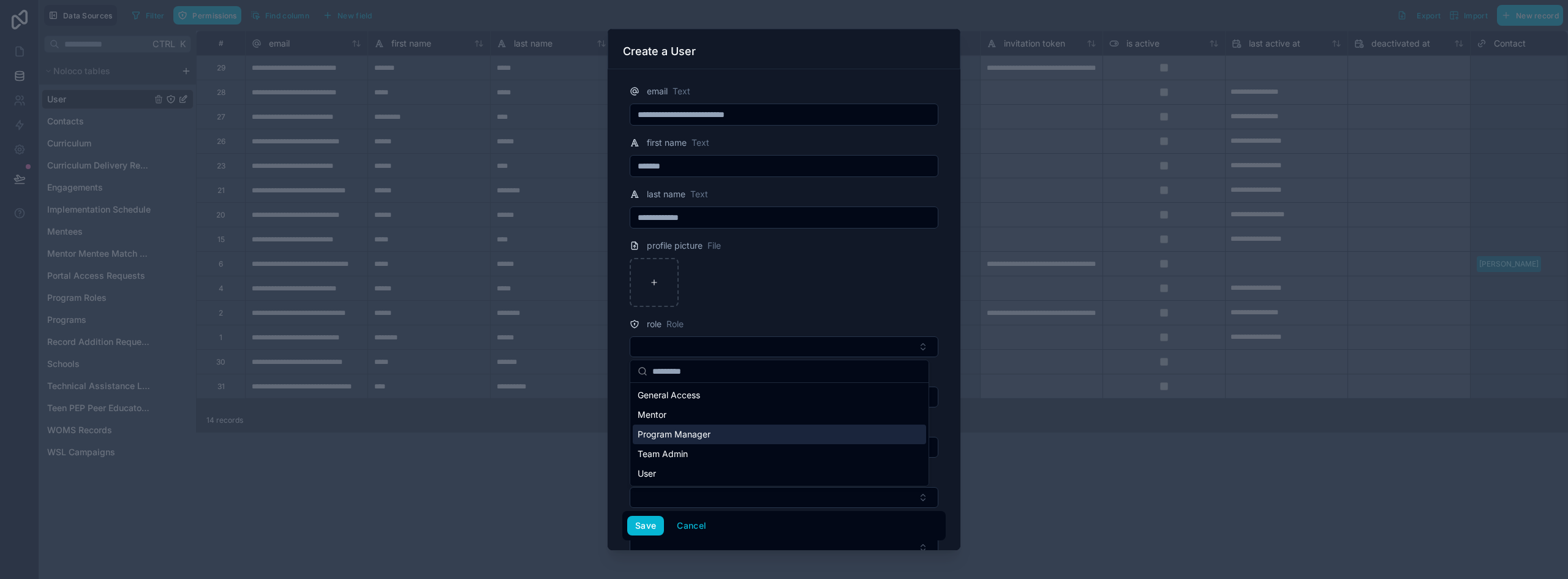
click at [681, 431] on span "Program Manager" at bounding box center [674, 433] width 73 height 12
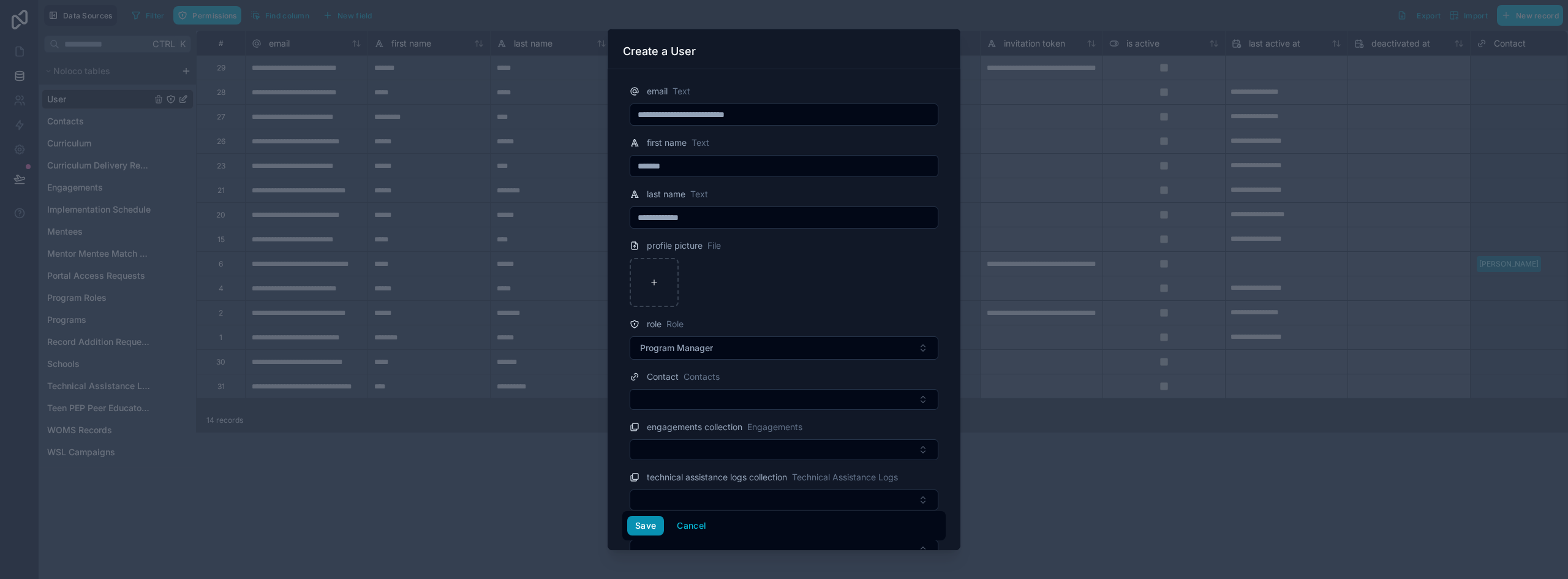
click at [645, 524] on button "Save" at bounding box center [645, 525] width 37 height 19
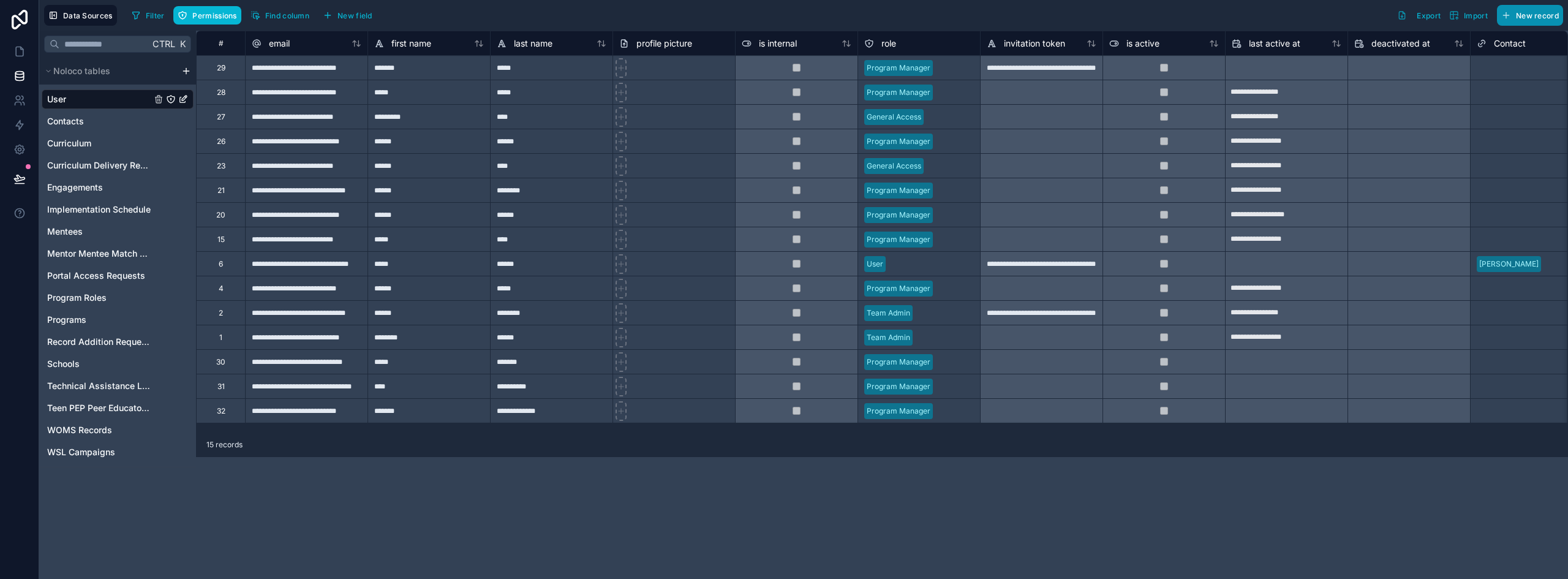
click at [782, 15] on span "New record" at bounding box center [1538, 16] width 43 height 9
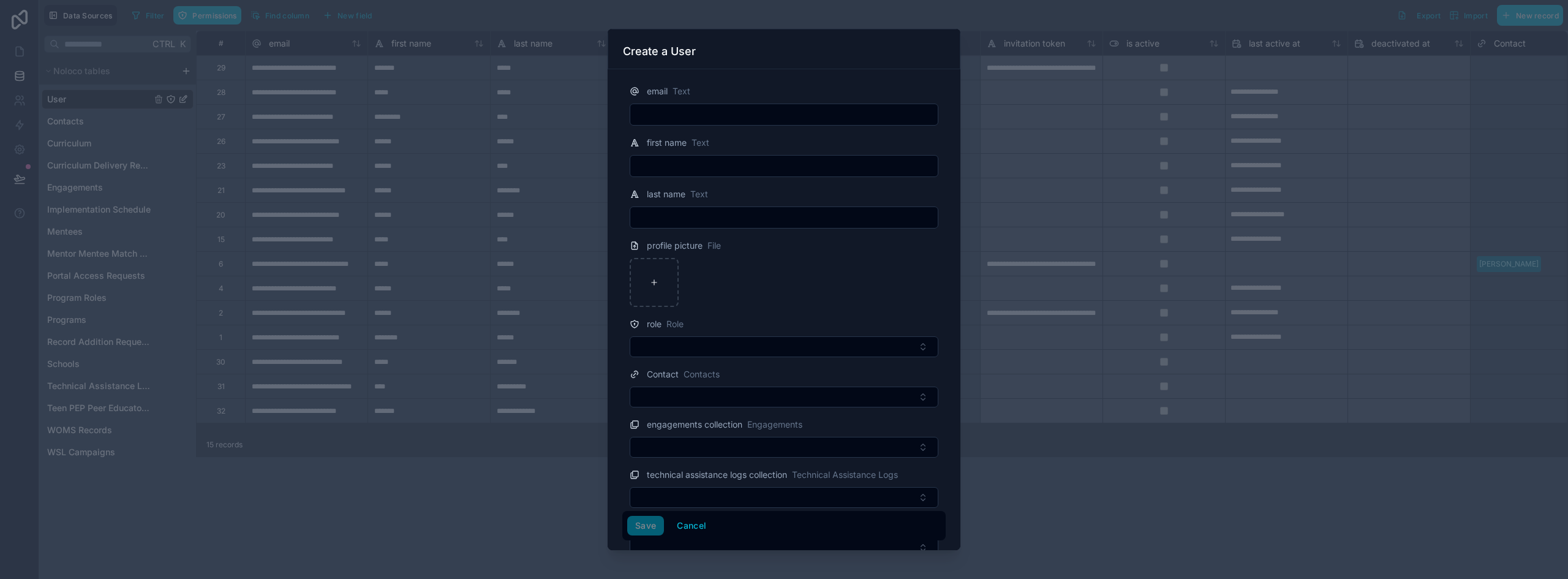
click at [704, 111] on input "text" at bounding box center [784, 114] width 308 height 17
paste input "**********"
type input "**********"
click at [677, 165] on input "text" at bounding box center [784, 166] width 308 height 17
paste input "*******"
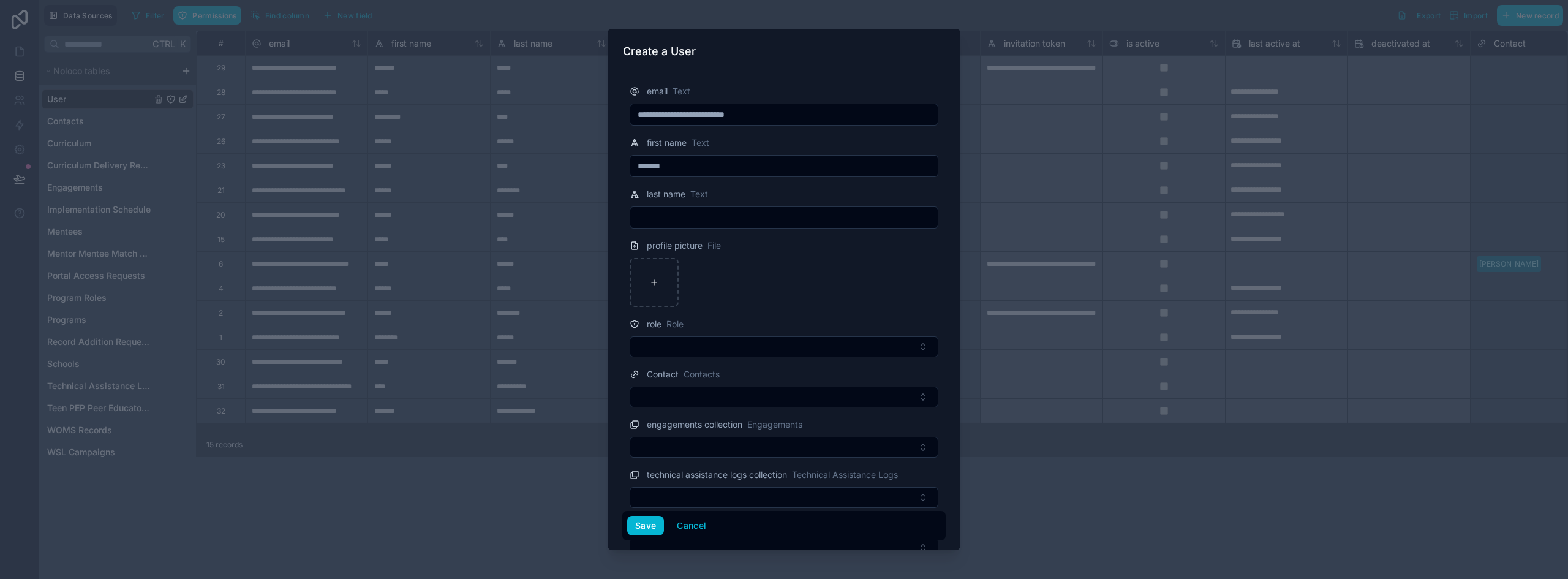
type input "*******"
click at [680, 218] on input "text" at bounding box center [784, 217] width 308 height 17
paste input "*****"
type input "*****"
click at [715, 349] on button "Select Button" at bounding box center [784, 346] width 308 height 21
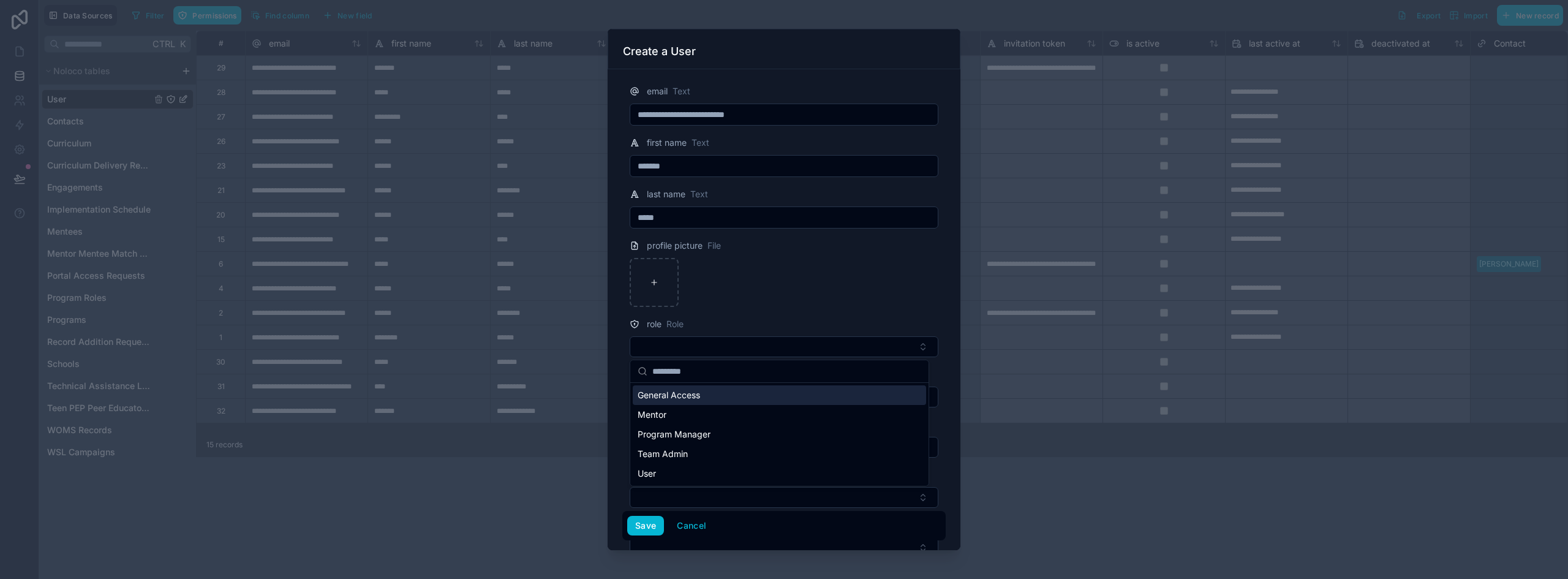
click at [708, 393] on div "General Access" at bounding box center [779, 395] width 294 height 19
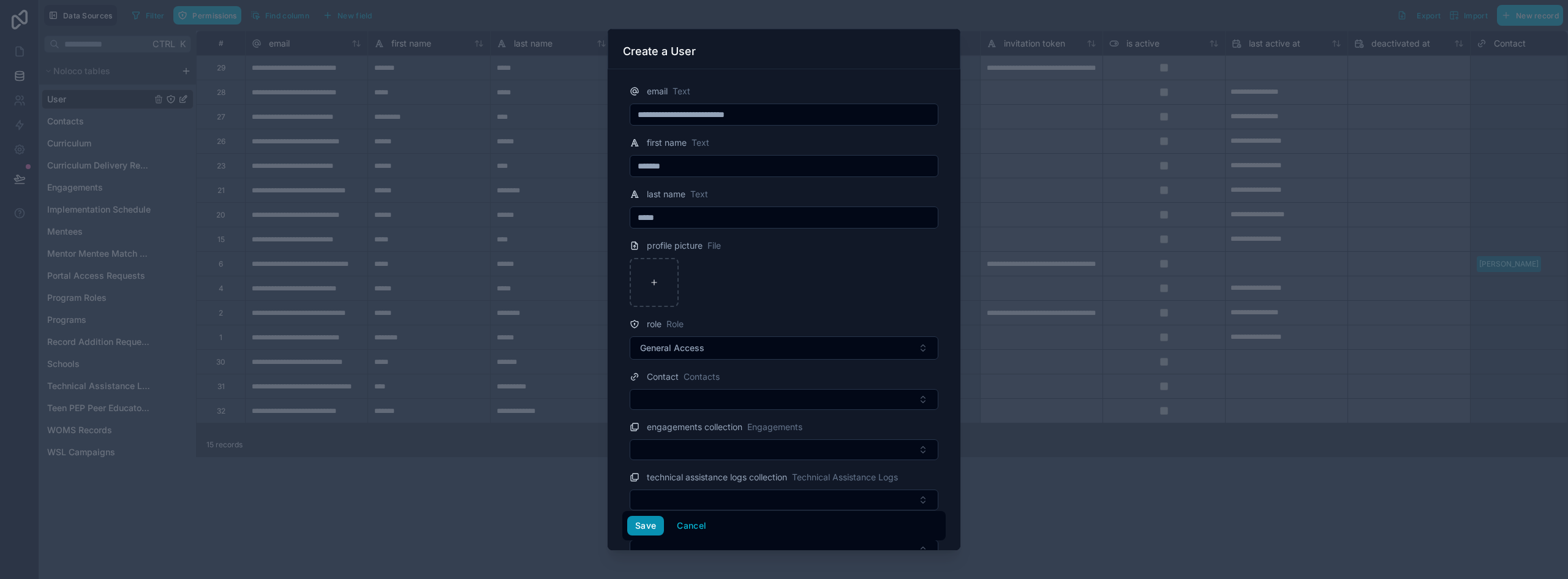
click at [643, 525] on button "Save" at bounding box center [645, 525] width 37 height 19
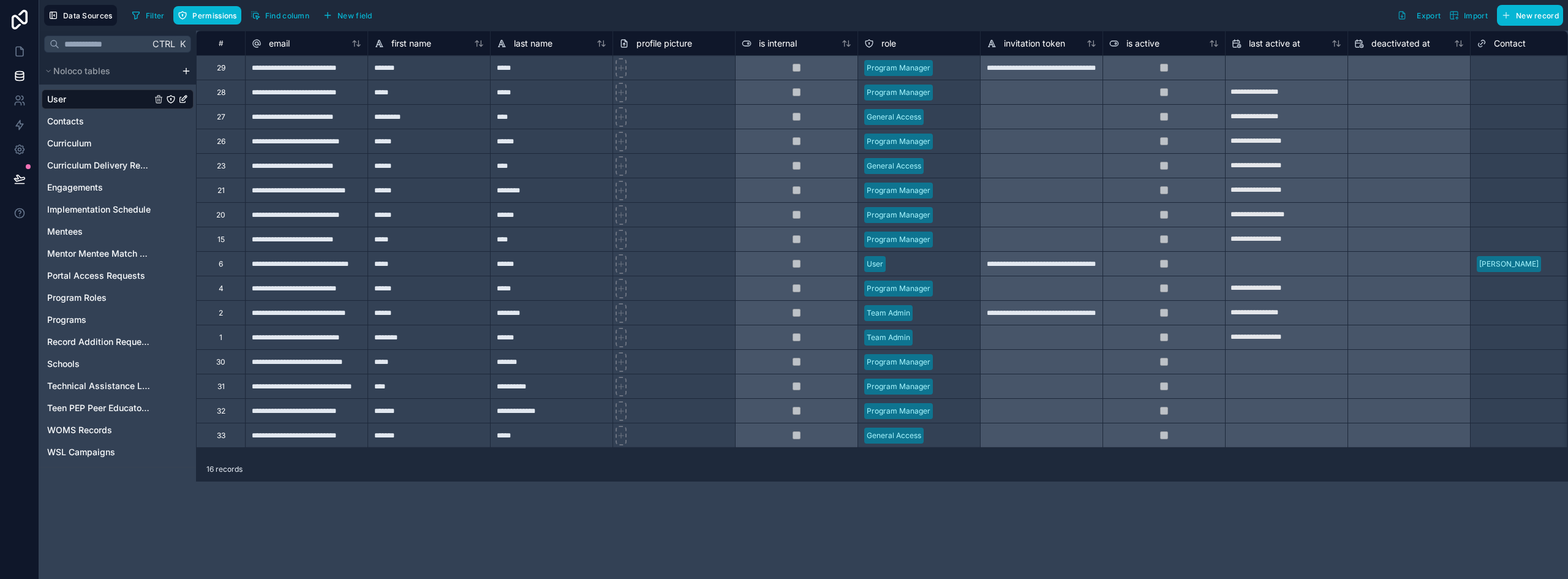
click at [782, 435] on div at bounding box center [951, 435] width 45 height 12
click at [596, 497] on div "**********" at bounding box center [882, 304] width 1372 height 548
click at [782, 15] on span "New record" at bounding box center [1538, 16] width 43 height 9
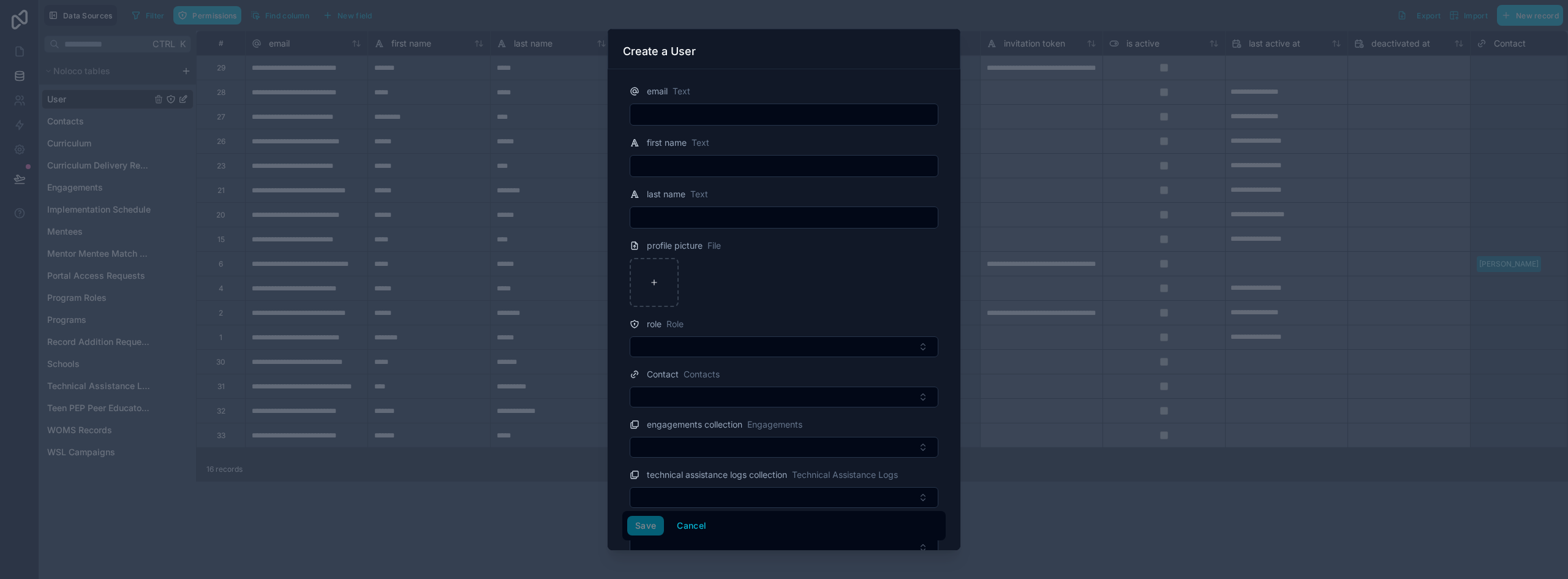
click at [651, 111] on input "text" at bounding box center [784, 114] width 308 height 17
paste input "*****"
type input "*****"
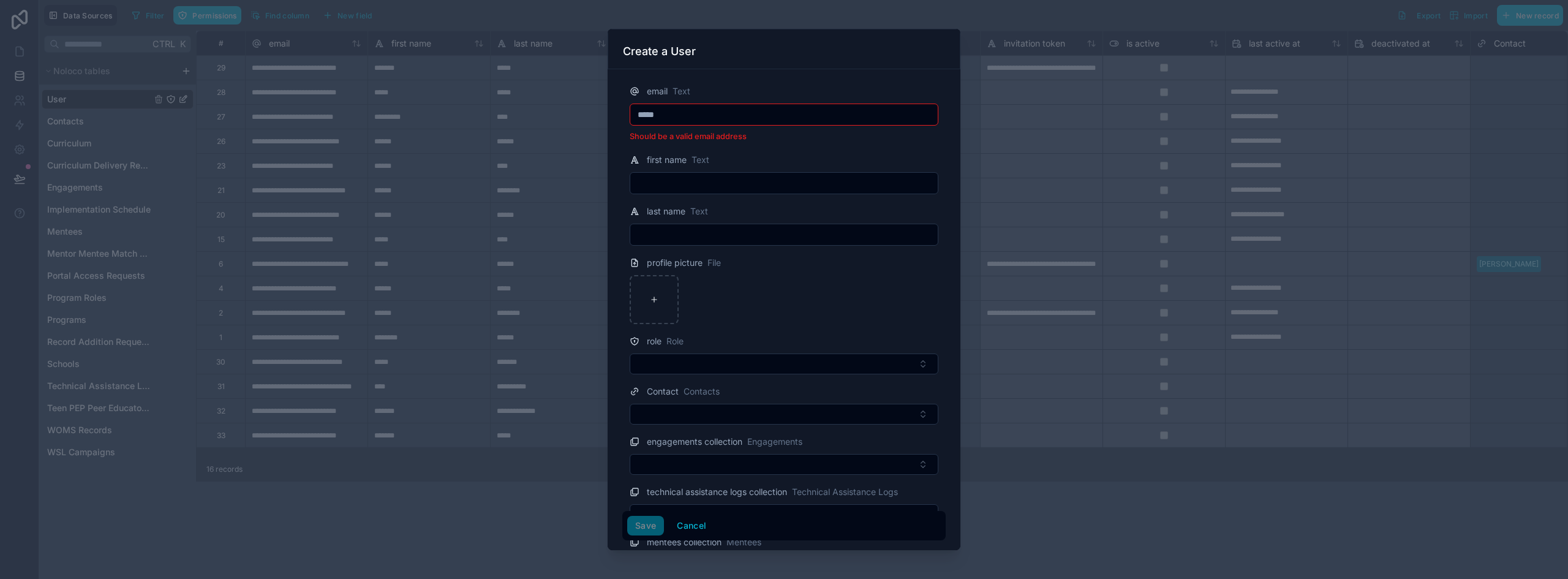
click at [659, 115] on input "*****" at bounding box center [784, 114] width 308 height 17
click at [657, 113] on input "text" at bounding box center [784, 114] width 308 height 17
paste input "**********"
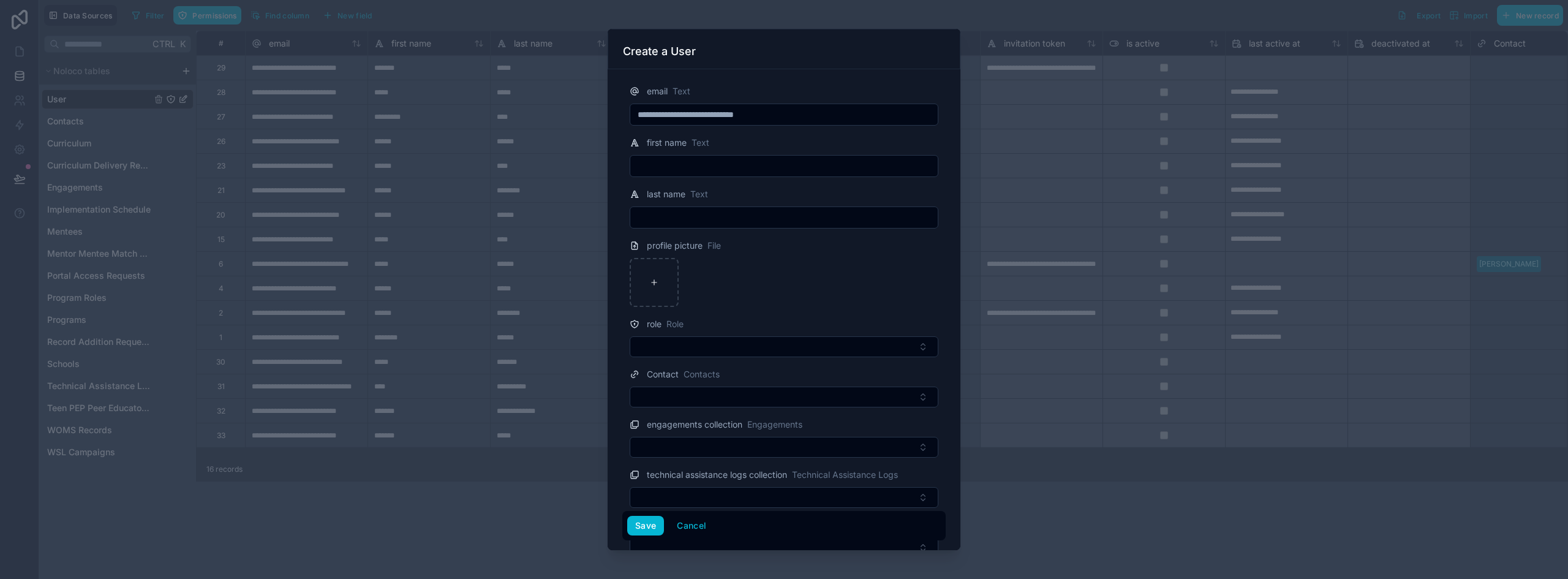
type input "**********"
click at [669, 164] on input "text" at bounding box center [784, 166] width 308 height 17
paste input "*******"
type input "*******"
click at [695, 224] on input "text" at bounding box center [784, 217] width 308 height 17
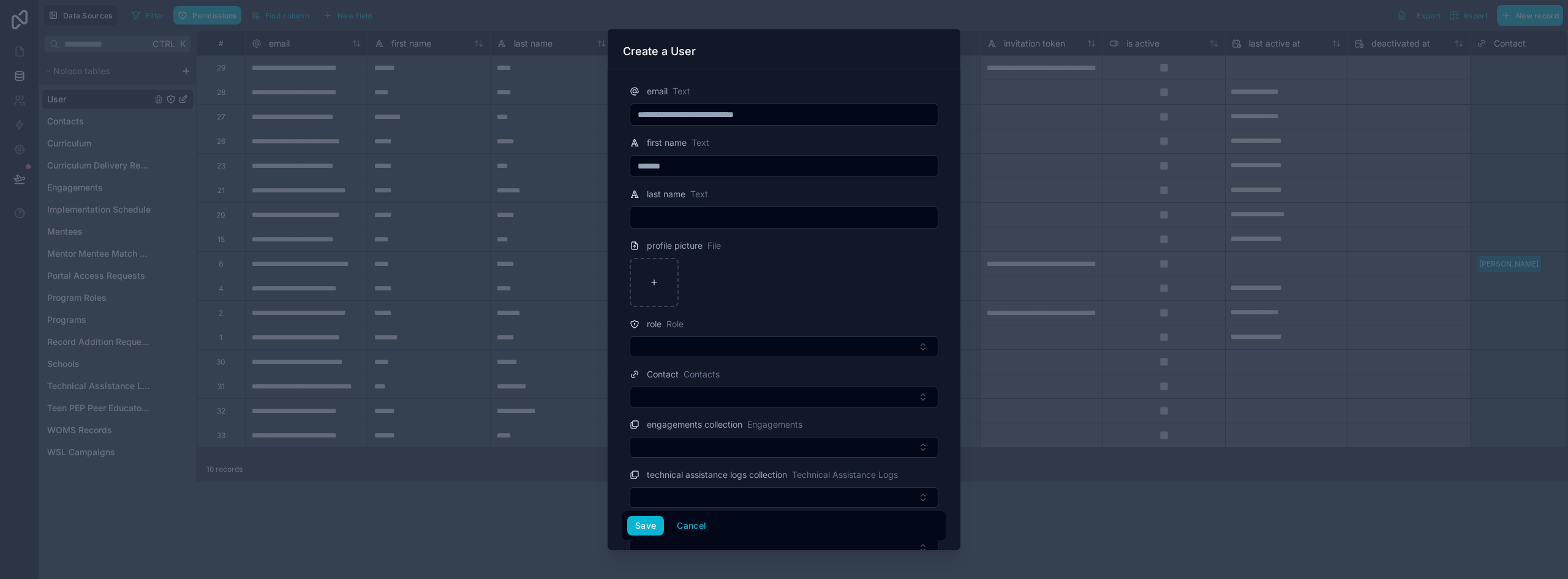
paste input "********"
type input "********"
click at [680, 345] on button "Select Button" at bounding box center [784, 346] width 308 height 21
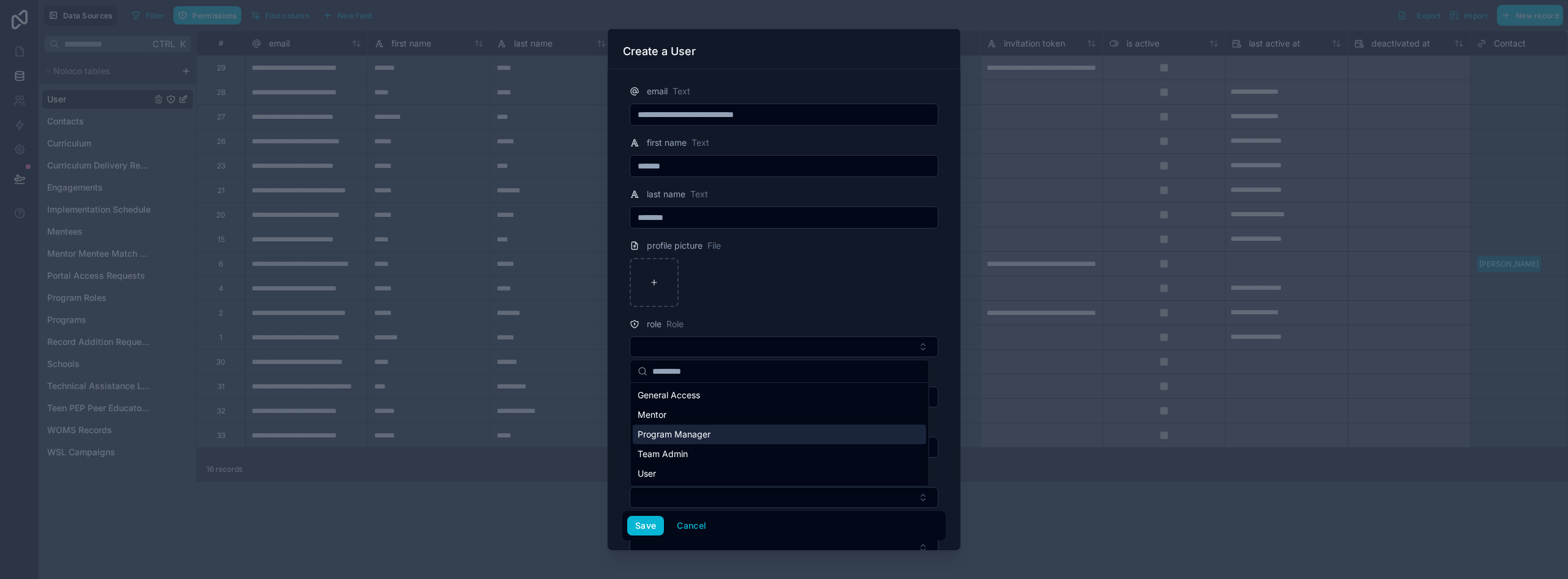
click at [691, 440] on span "Program Manager" at bounding box center [674, 433] width 73 height 12
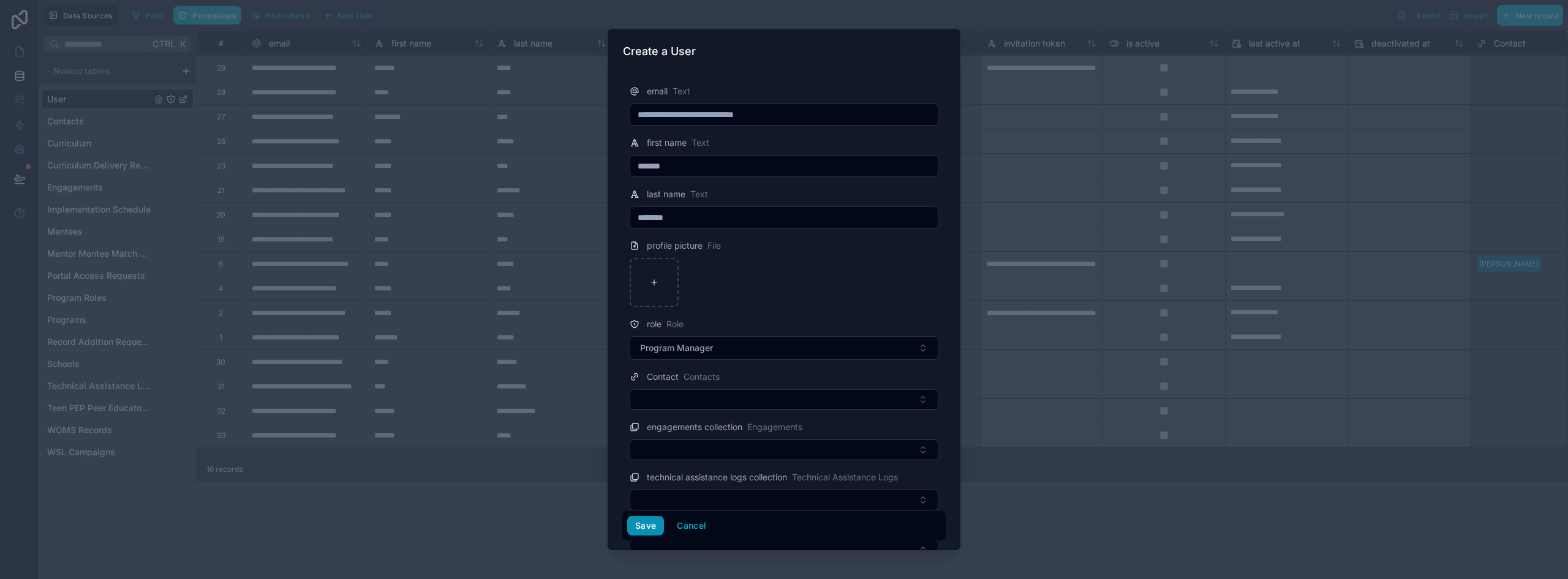
click at [644, 526] on button "Save" at bounding box center [645, 525] width 37 height 19
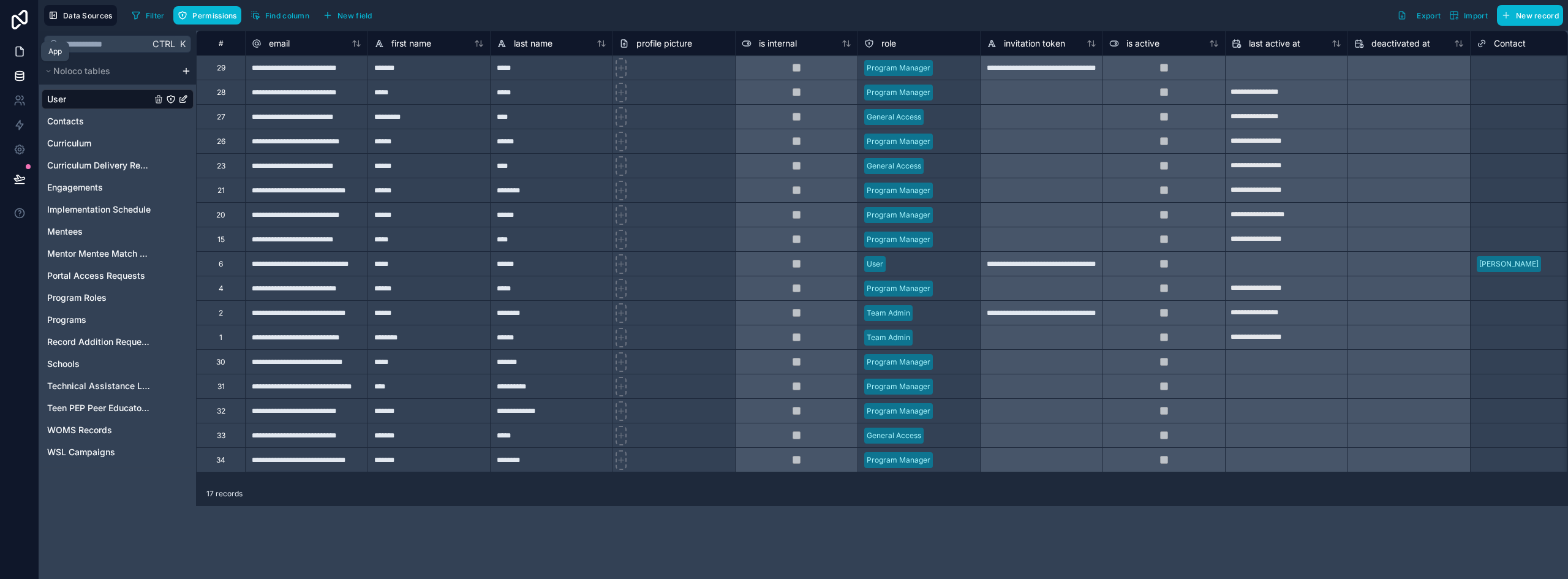
click at [24, 54] on icon at bounding box center [19, 50] width 12 height 12
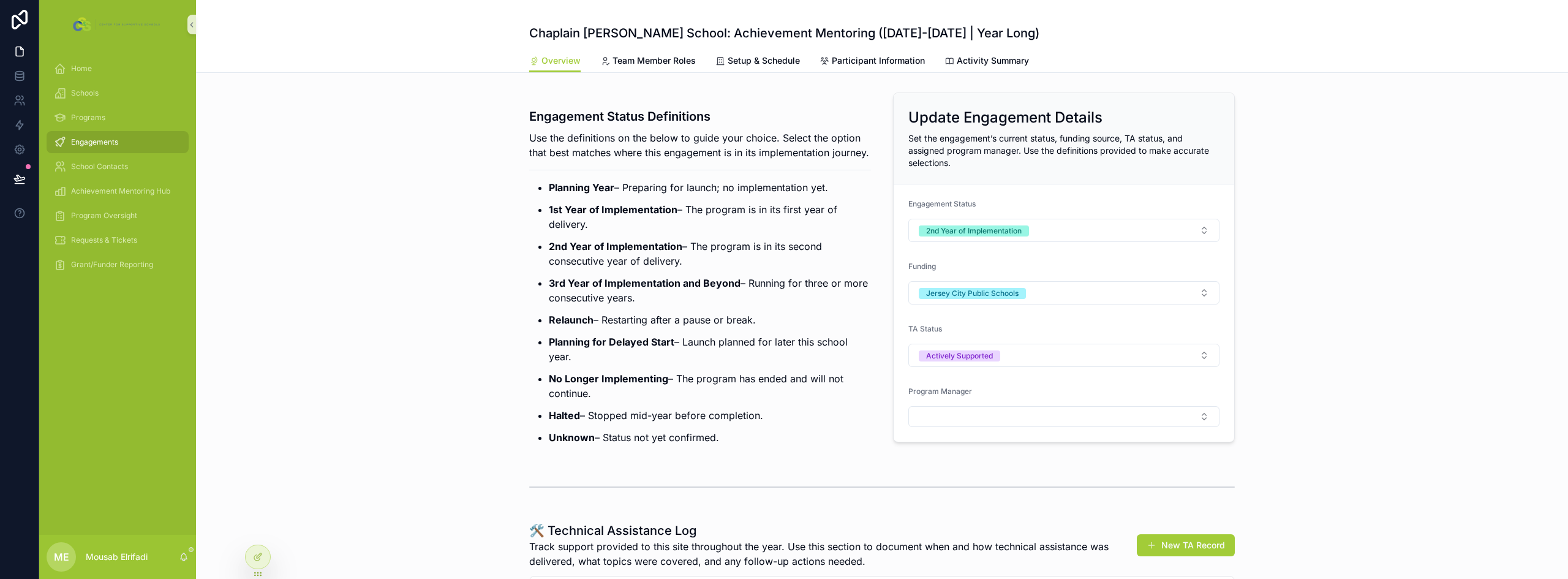
click at [782, 395] on div "Program Manager" at bounding box center [1064, 394] width 311 height 15
click at [782, 420] on button "Select Button" at bounding box center [1064, 416] width 311 height 21
type input "*"
click at [782, 476] on span "[EMAIL_ADDRESS][DOMAIN_NAME]" at bounding box center [986, 476] width 148 height 12
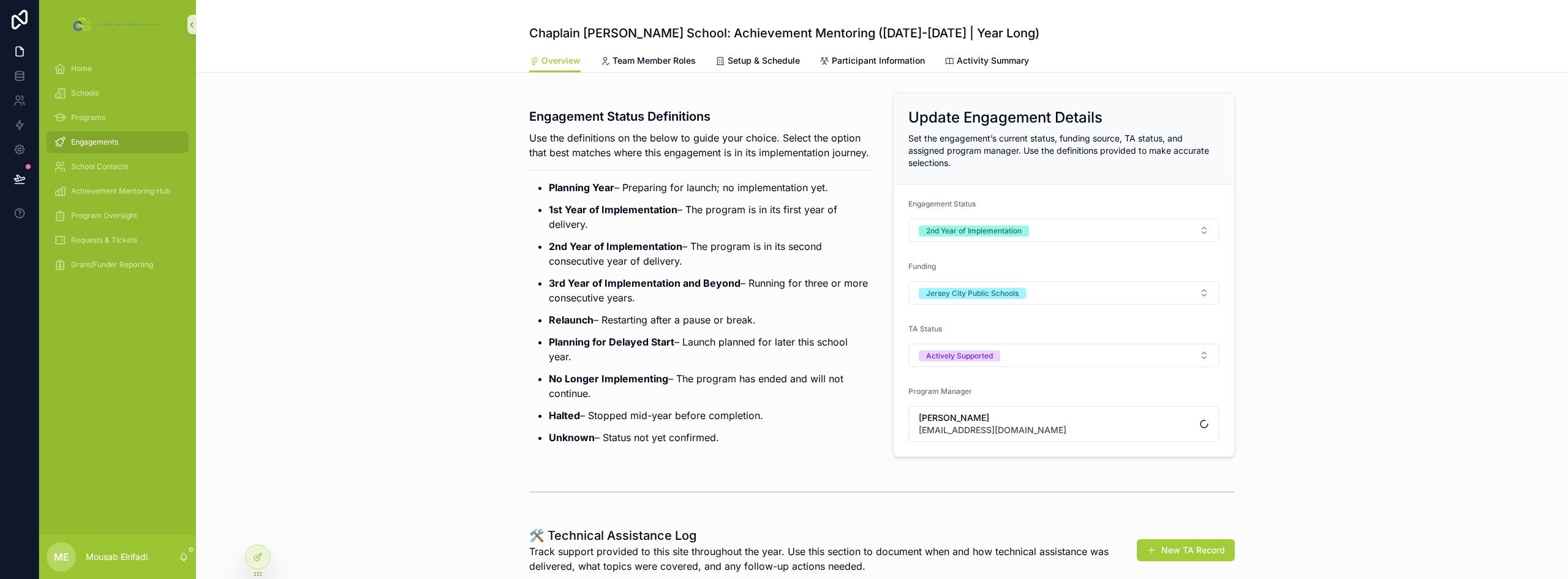
click at [756, 444] on p "Unknown – Status not yet confirmed." at bounding box center [710, 437] width 322 height 15
click at [386, 165] on div "Engagement Status Definitions Use the definitions on the below to guide your ch…" at bounding box center [882, 274] width 1372 height 374
click at [23, 49] on icon at bounding box center [19, 50] width 12 height 12
click at [107, 137] on div "Engagements" at bounding box center [118, 141] width 128 height 19
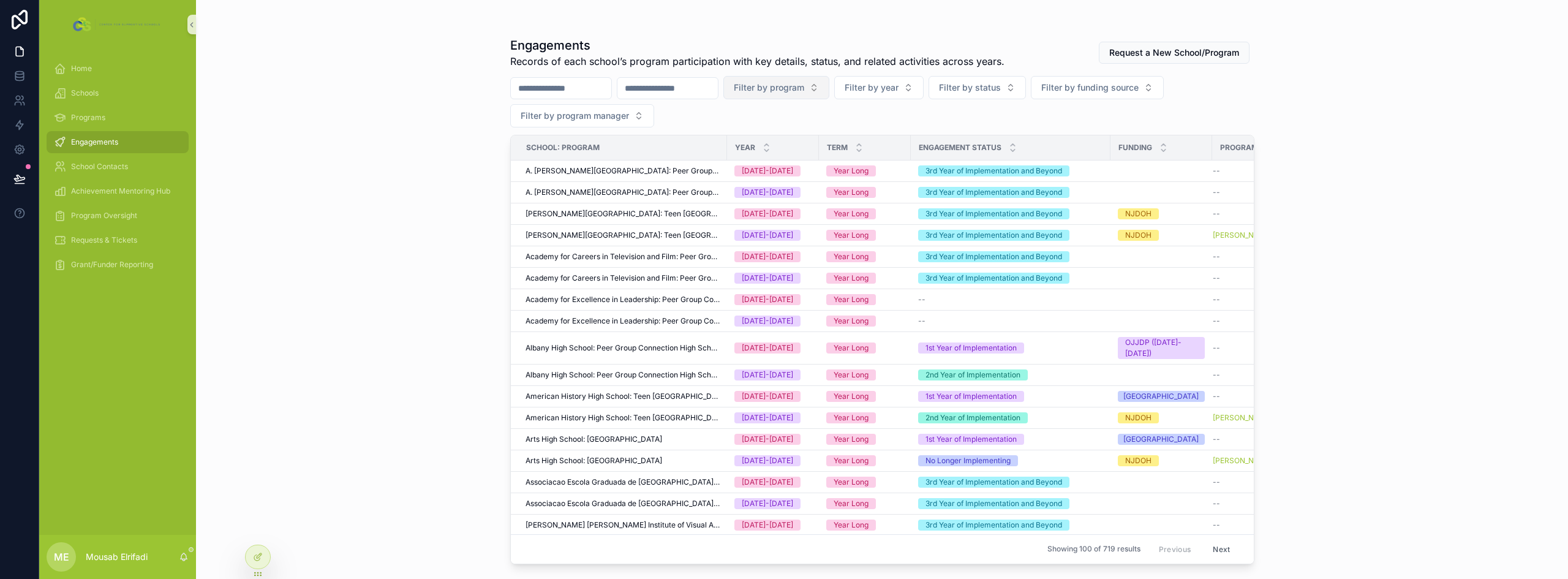
click at [782, 90] on span "Filter by program" at bounding box center [768, 87] width 71 height 12
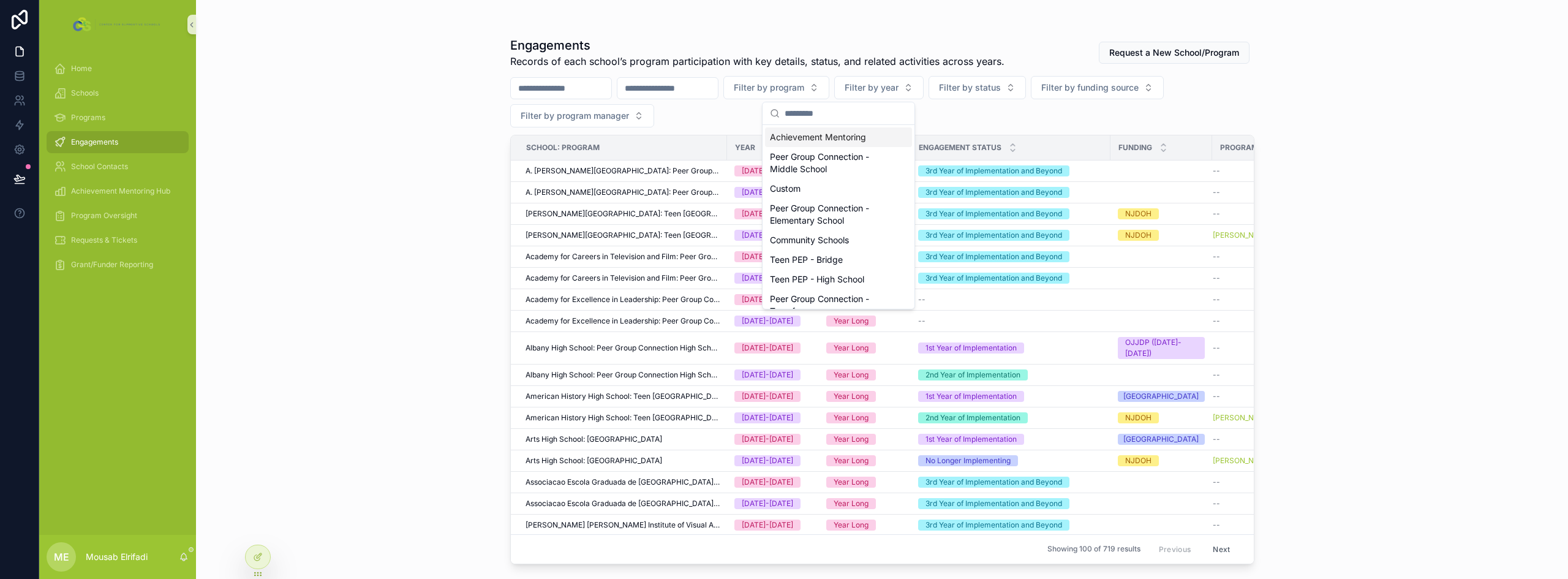
click at [782, 139] on div "Achievement Mentoring" at bounding box center [839, 137] width 147 height 19
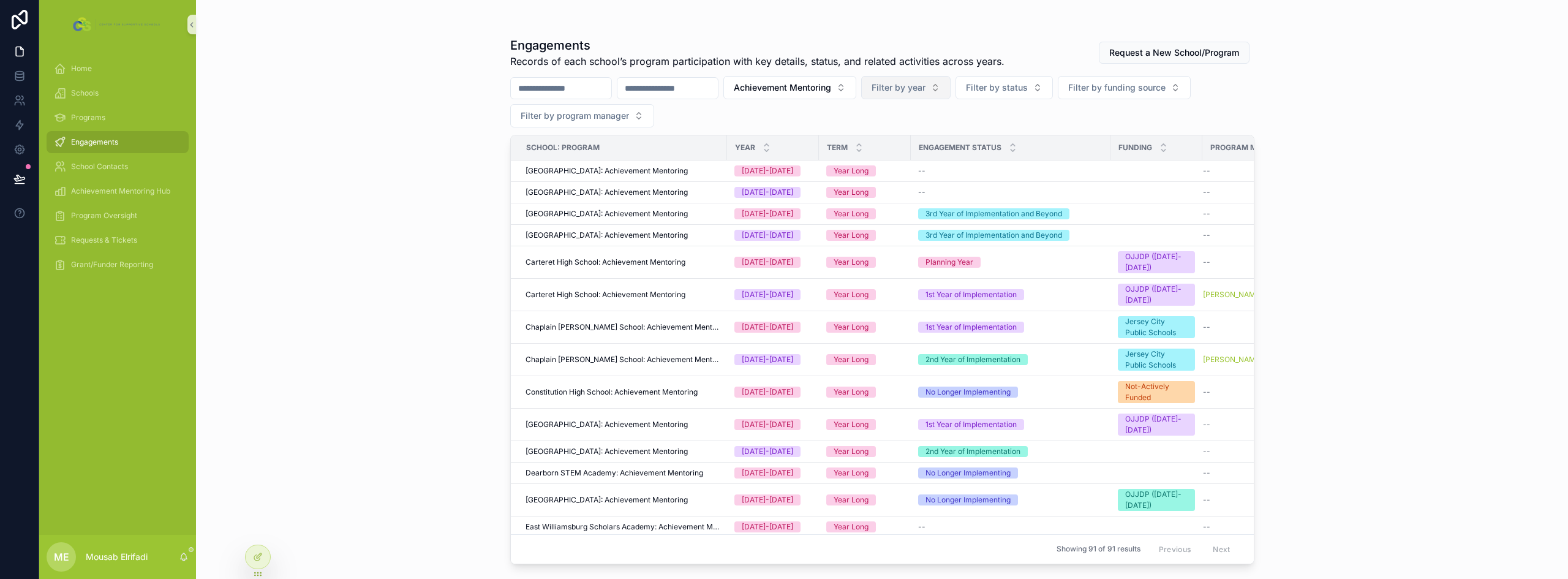
click at [782, 87] on span "Filter by year" at bounding box center [899, 87] width 54 height 12
click at [782, 160] on div "[DATE]-[DATE]" at bounding box center [969, 156] width 147 height 19
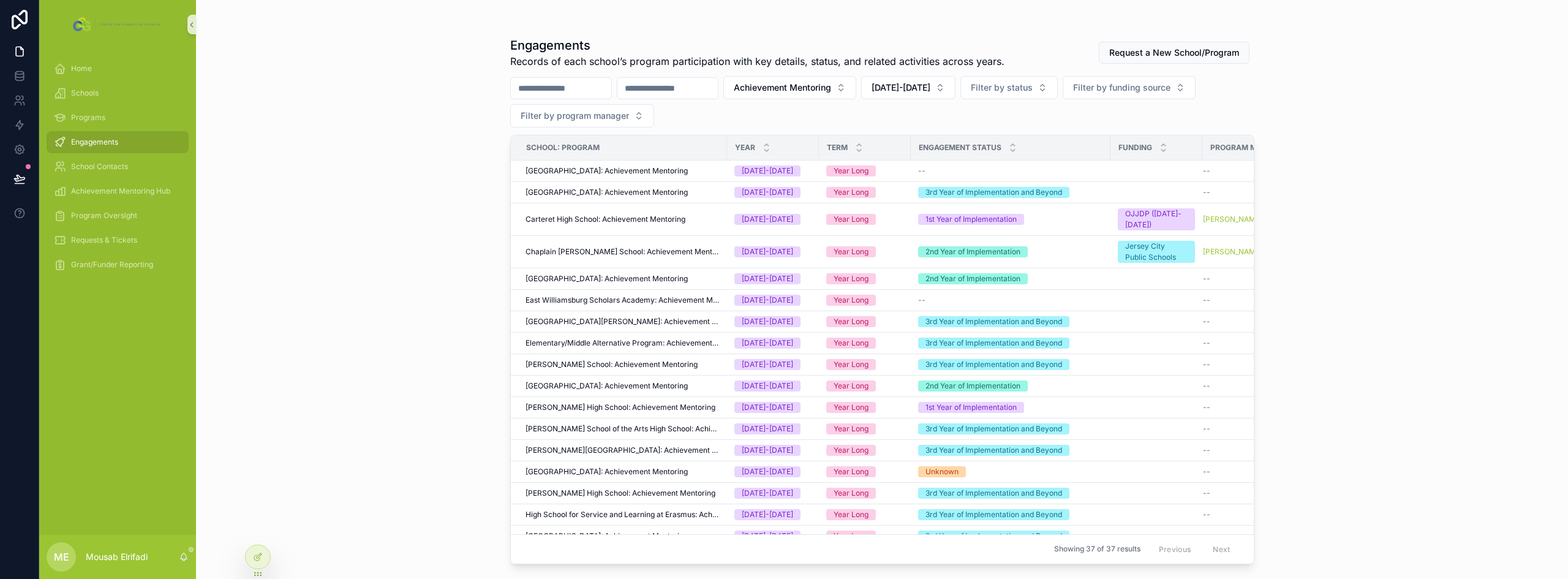
click at [420, 204] on div "Engagements Records of each school’s program participation with key details, st…" at bounding box center [882, 289] width 1372 height 579
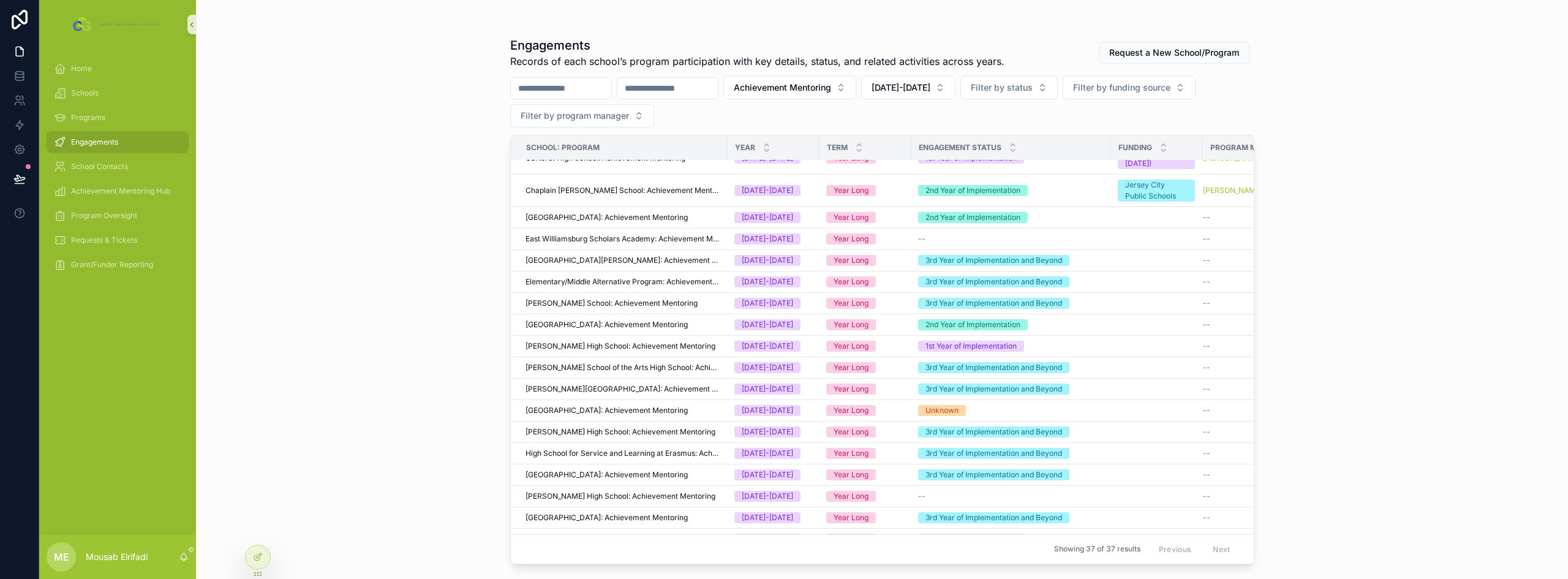
click at [719, 78] on div "scrollable content" at bounding box center [667, 88] width 102 height 22
click at [718, 88] on input "scrollable content" at bounding box center [667, 88] width 100 height 17
type input "****"
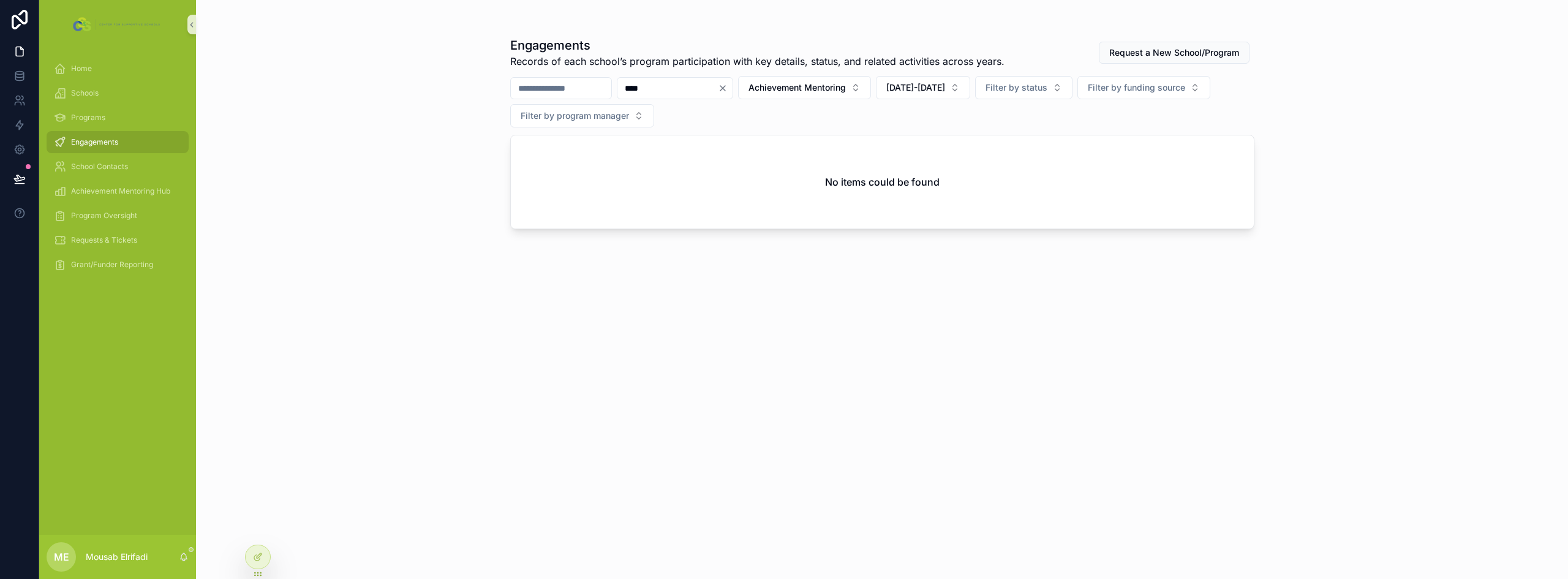
click at [694, 86] on input "****" at bounding box center [667, 88] width 100 height 17
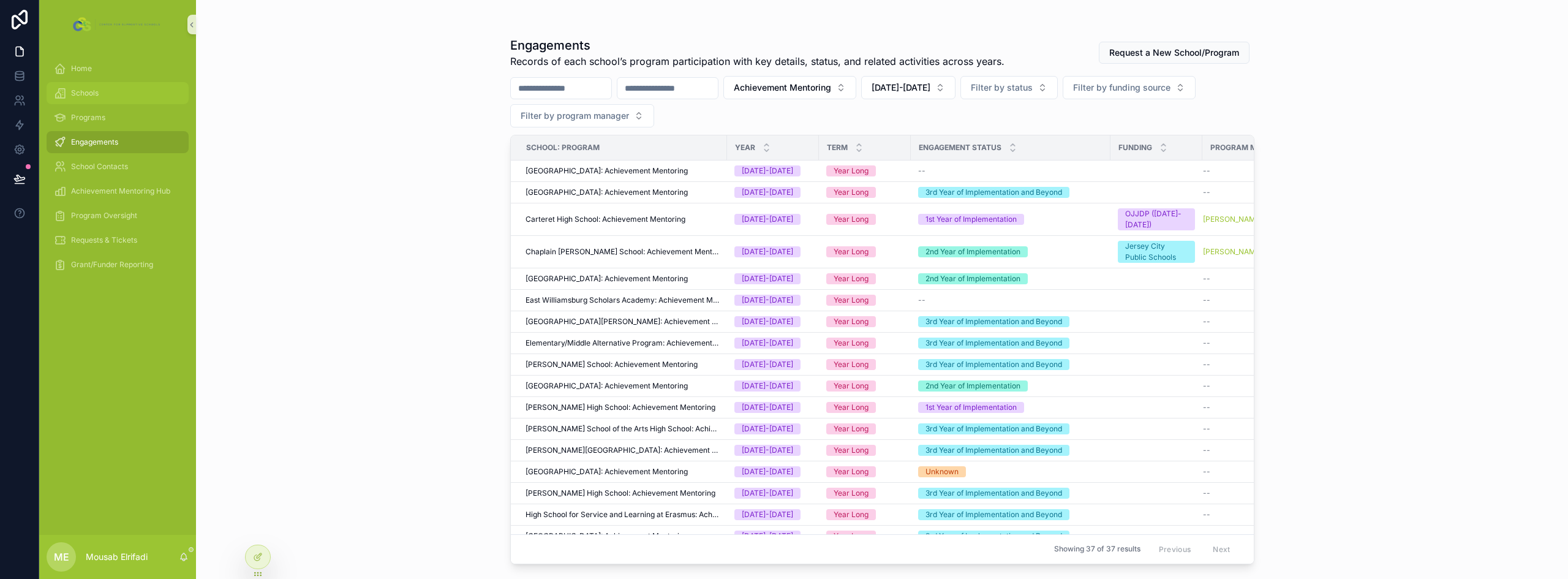
click at [84, 91] on span "Schools" at bounding box center [84, 93] width 28 height 10
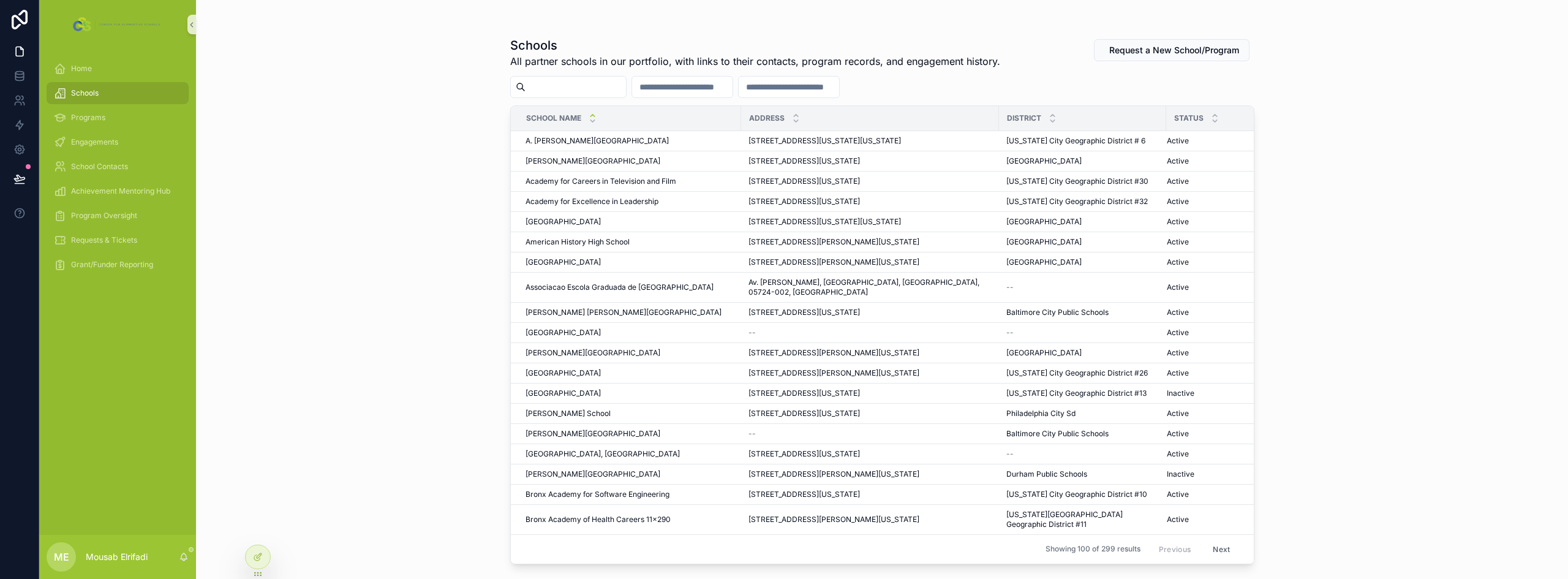
click at [594, 92] on input "scrollable content" at bounding box center [576, 86] width 100 height 17
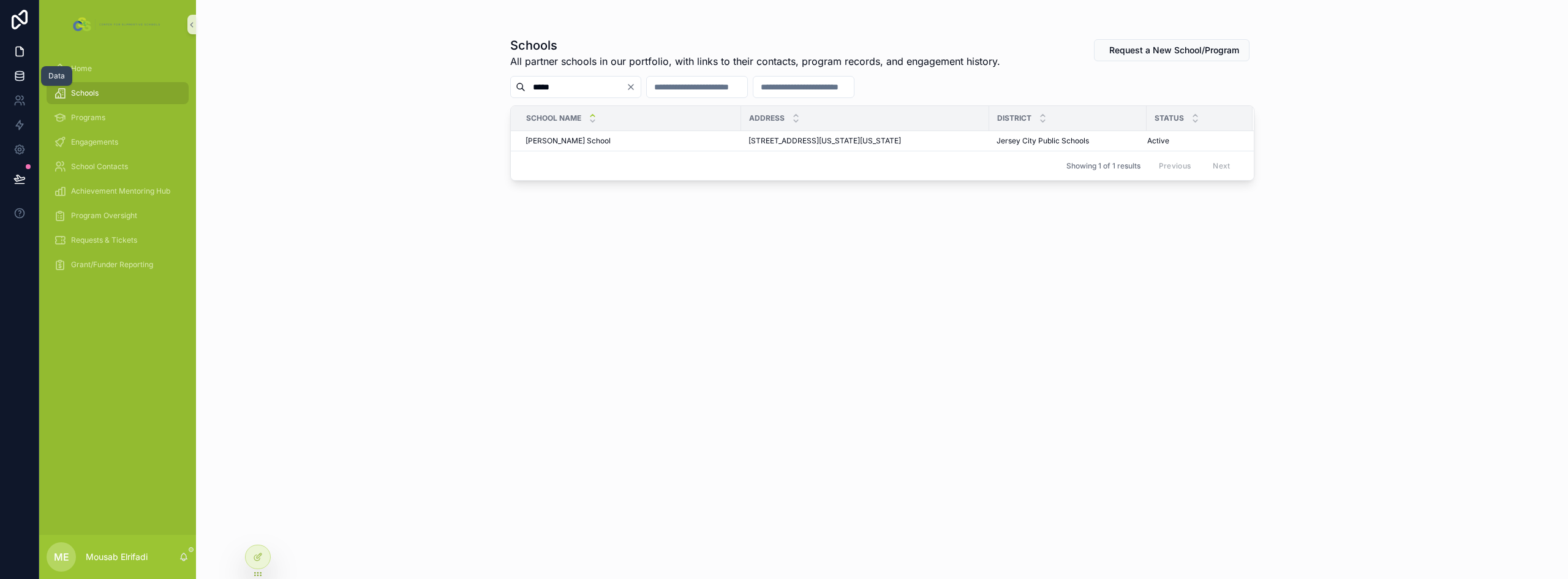
type input "*****"
click at [18, 75] on icon at bounding box center [19, 75] width 12 height 12
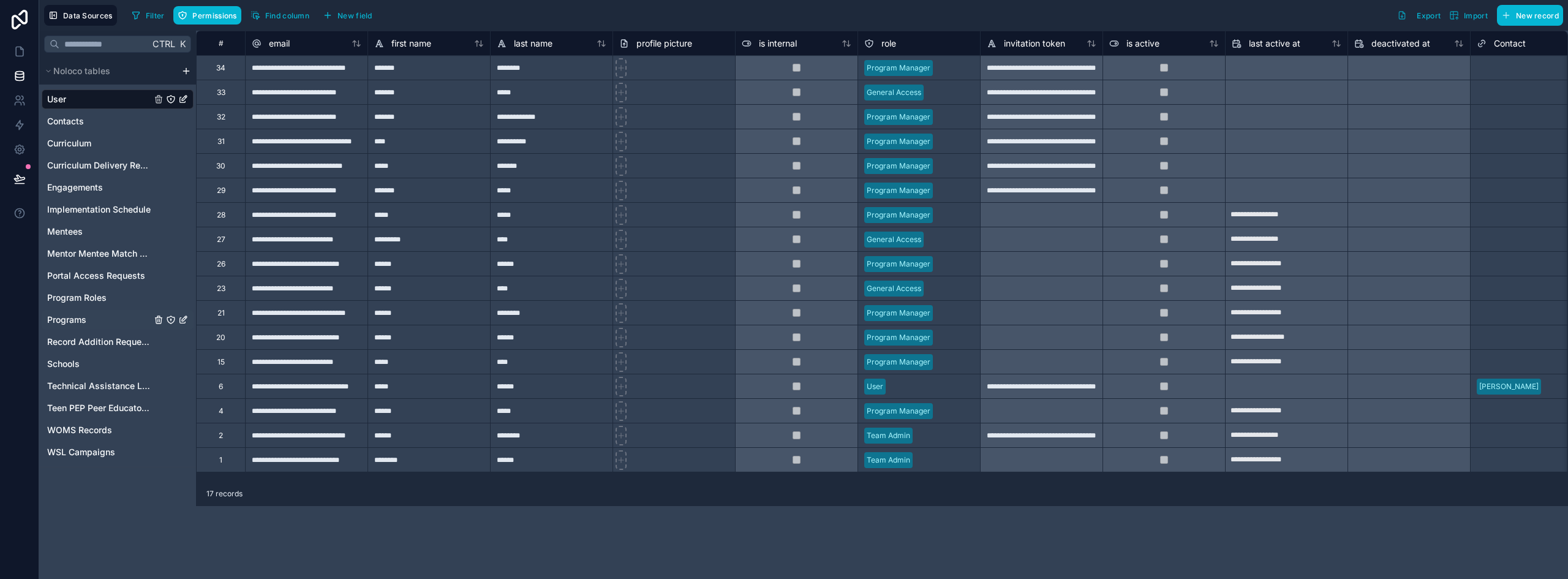
click at [81, 324] on span "Programs" at bounding box center [66, 319] width 39 height 12
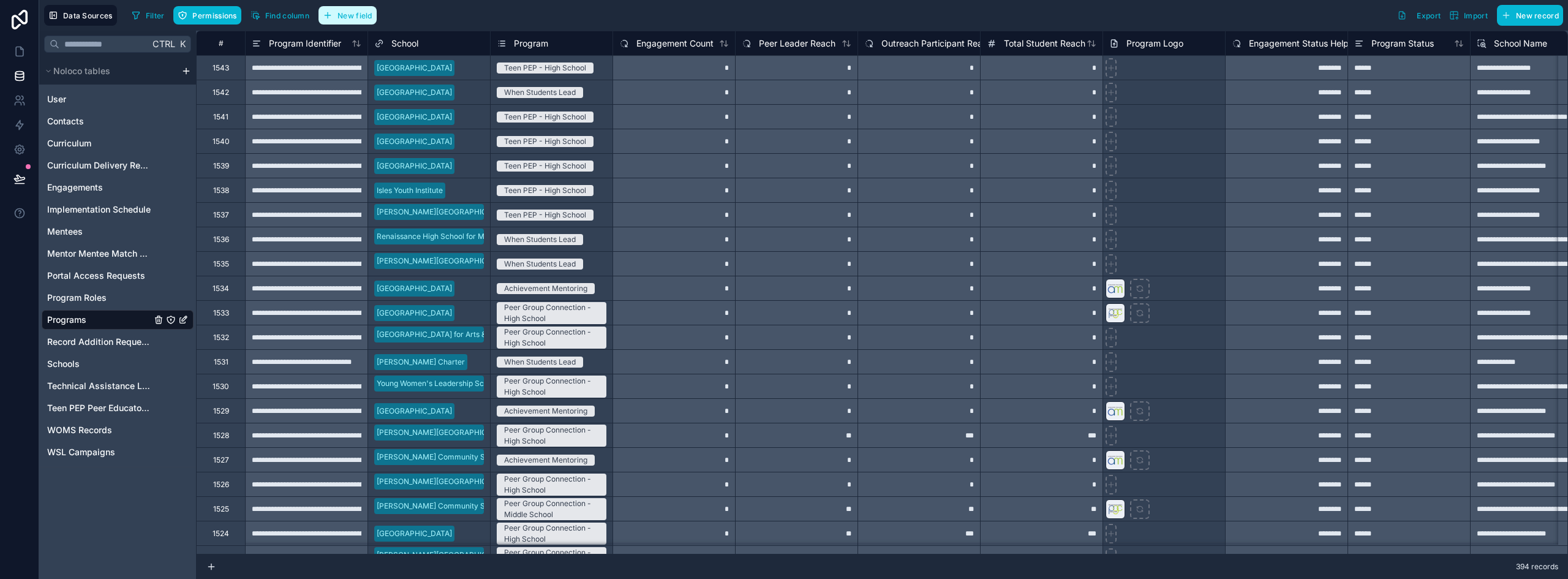
click at [371, 18] on span "New field" at bounding box center [355, 16] width 35 height 9
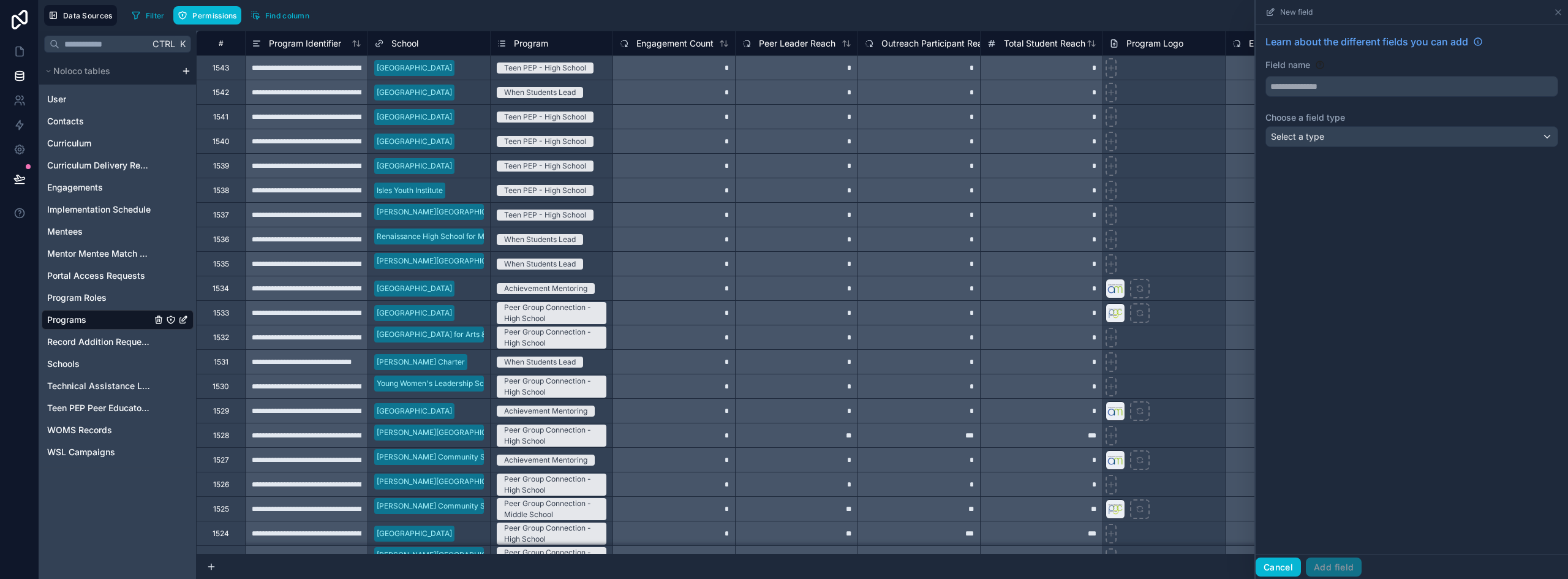
click at [782, 561] on button "Cancel" at bounding box center [1278, 566] width 45 height 19
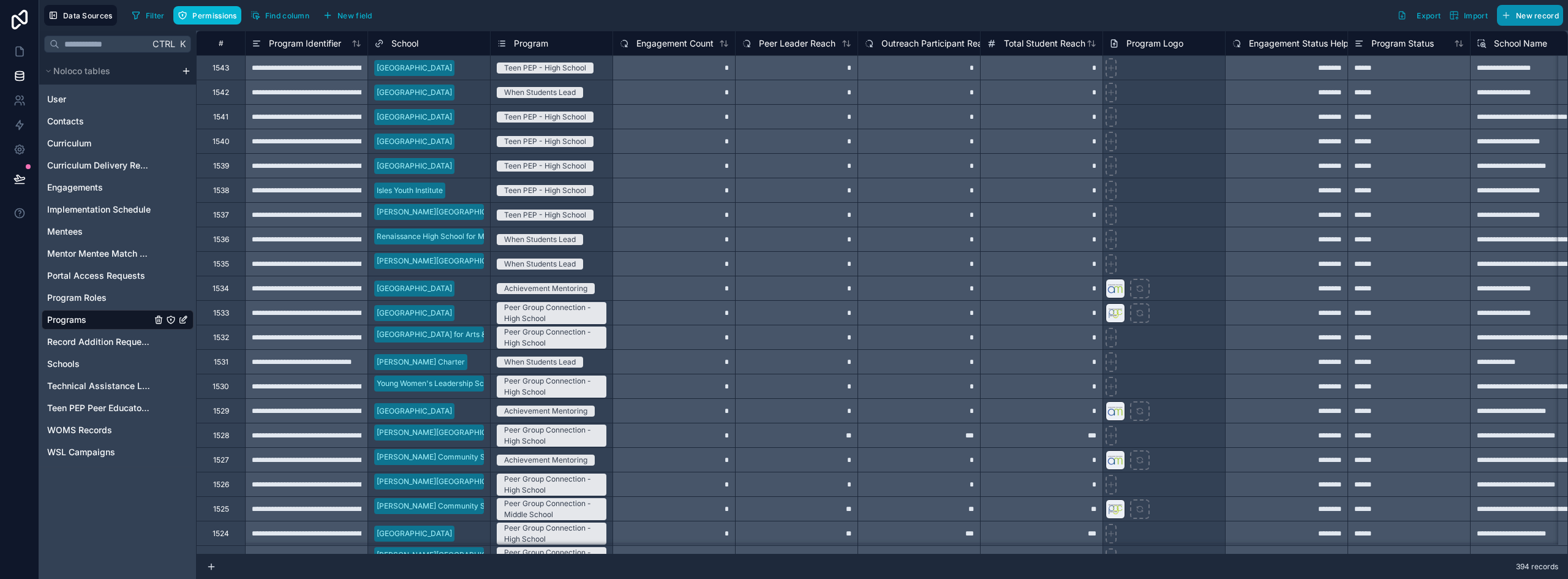
click at [782, 17] on span "New record" at bounding box center [1538, 16] width 43 height 9
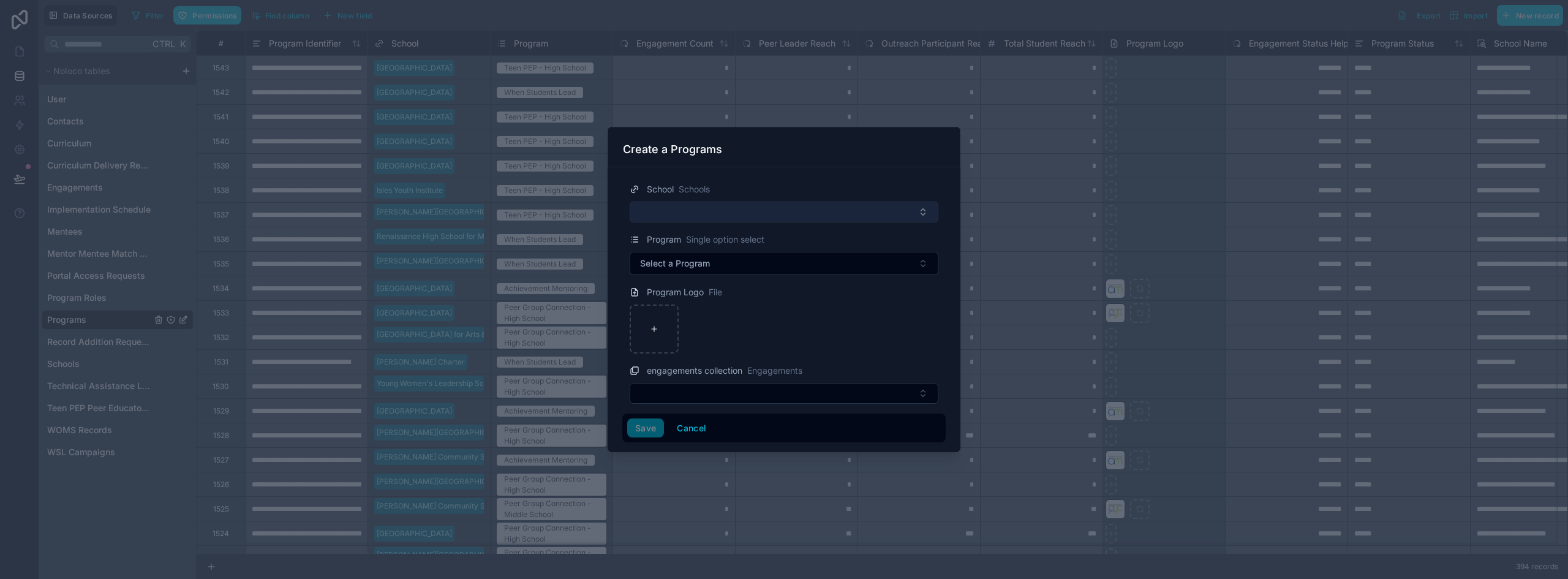
click at [709, 210] on button "Select Button" at bounding box center [784, 212] width 308 height 21
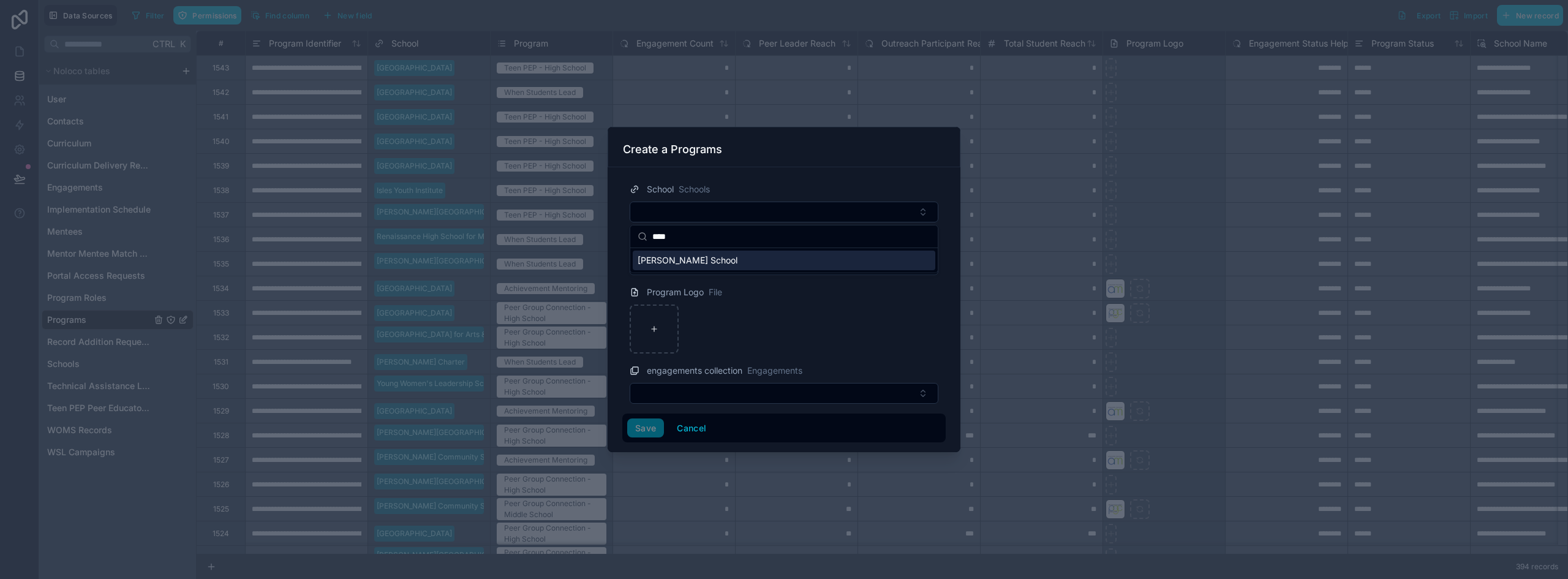
type input "****"
click at [702, 264] on span "[PERSON_NAME] School" at bounding box center [688, 260] width 100 height 12
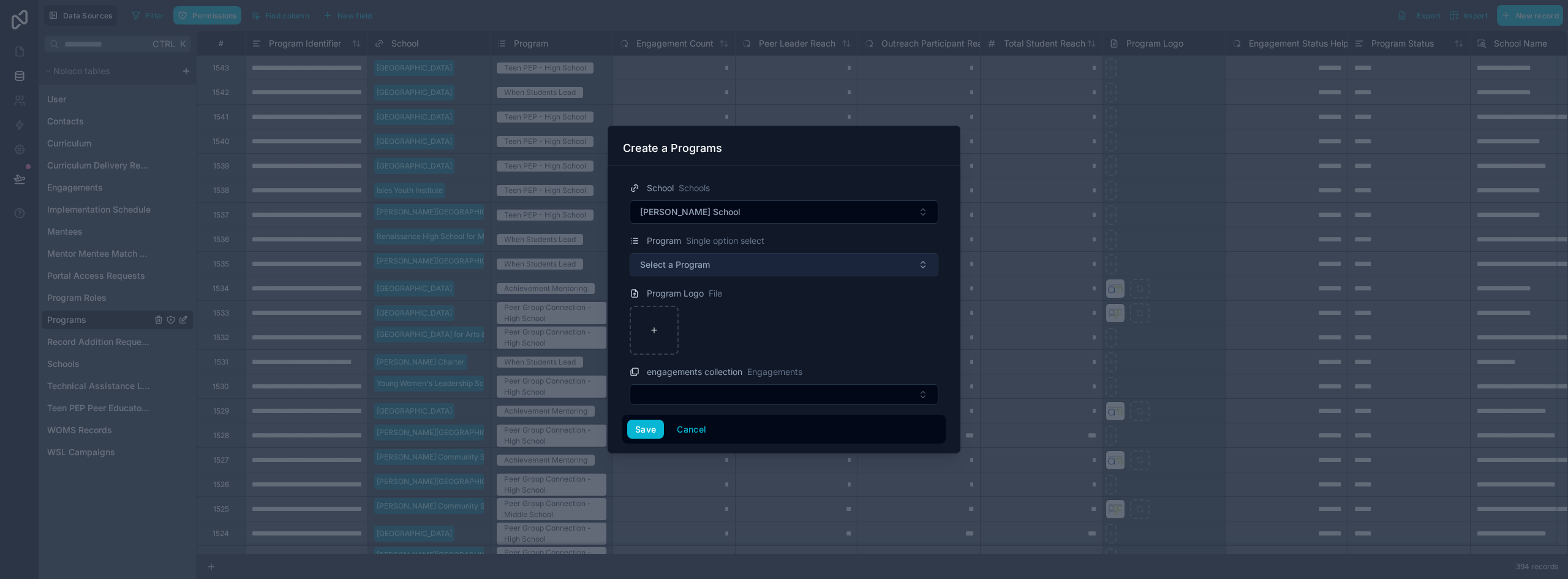
click at [689, 264] on span "Select a Program" at bounding box center [675, 264] width 70 height 12
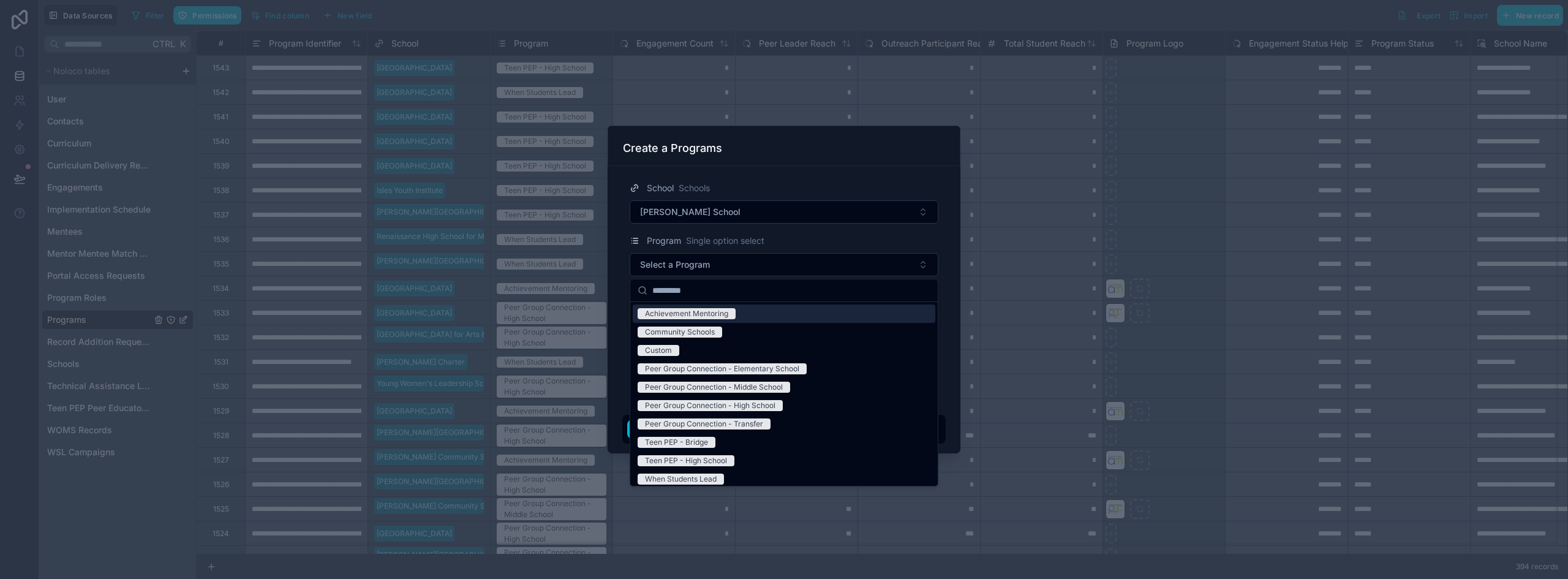
click at [683, 314] on div "Achievement Mentoring" at bounding box center [687, 314] width 84 height 11
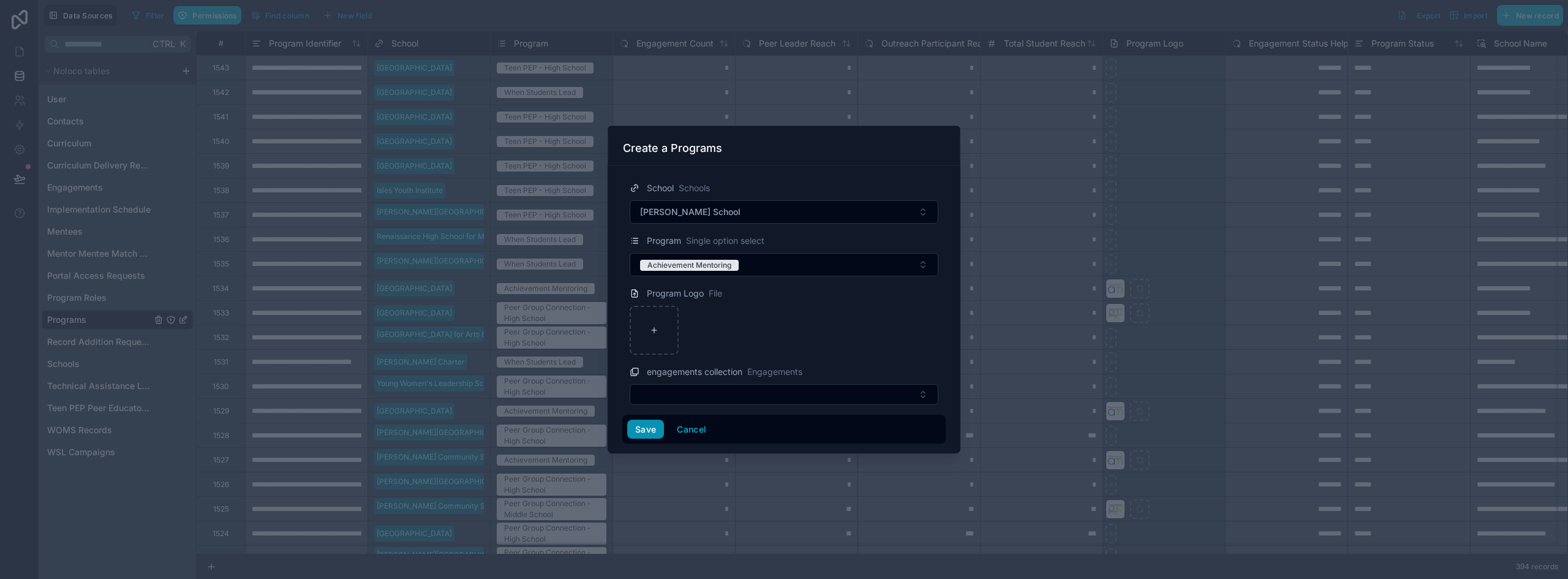
click at [647, 428] on button "Save" at bounding box center [645, 429] width 37 height 19
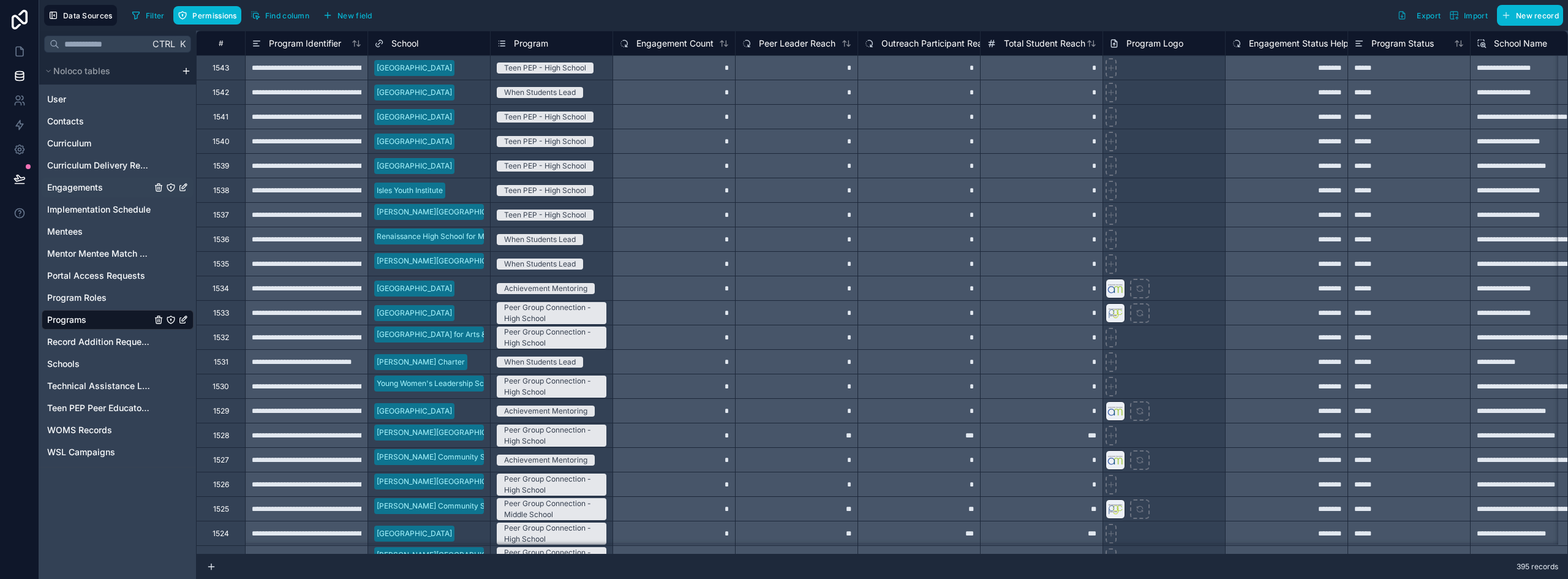
click at [81, 185] on span "Engagements" at bounding box center [74, 187] width 56 height 12
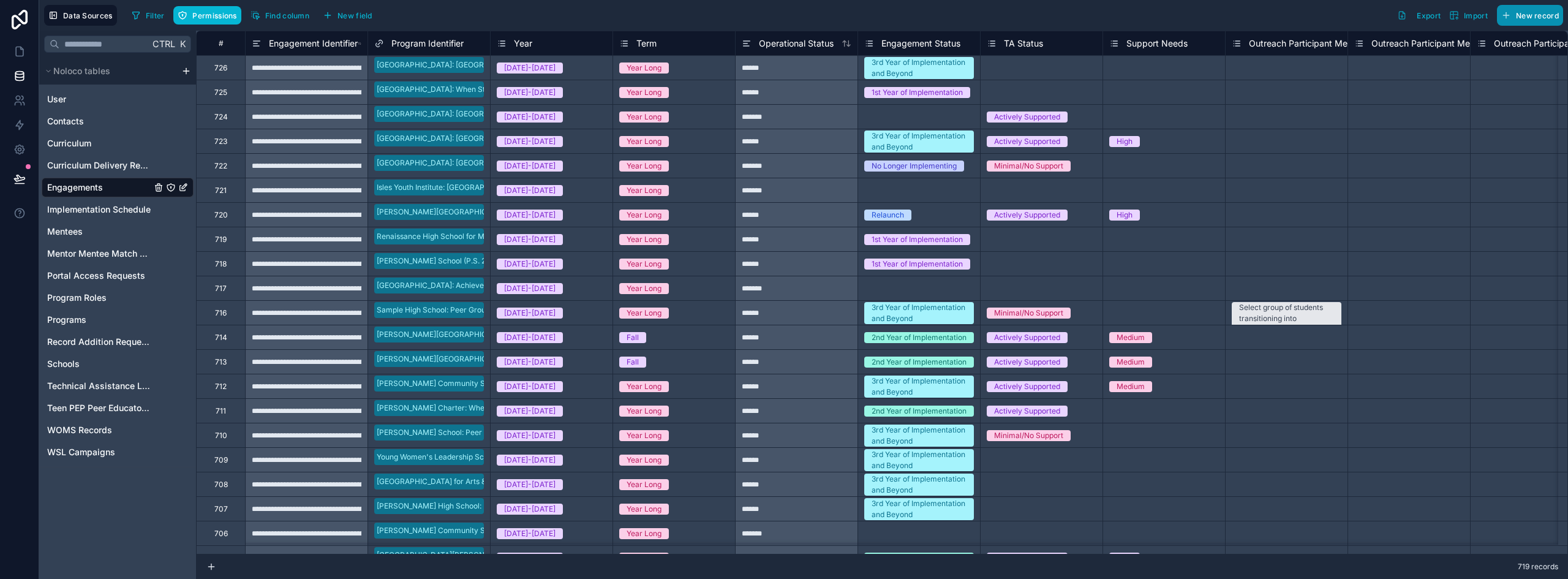
click at [782, 17] on span "New record" at bounding box center [1538, 16] width 43 height 9
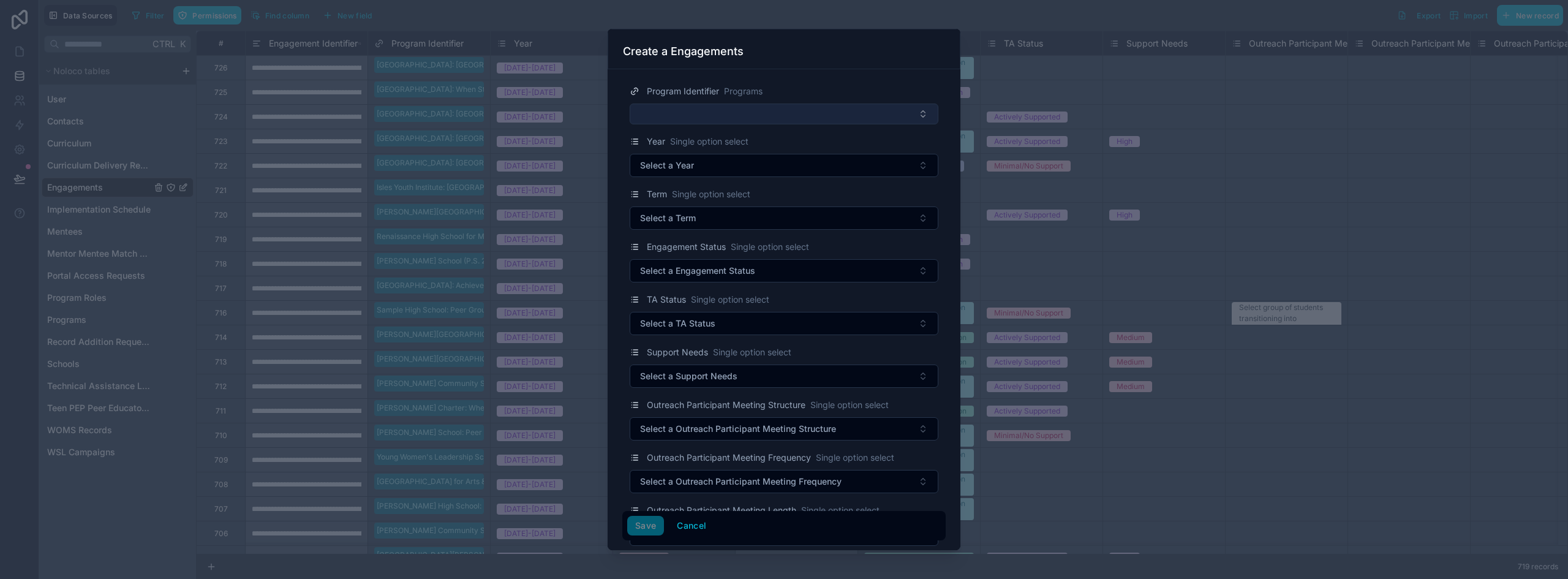
click at [734, 112] on button "Select Button" at bounding box center [784, 114] width 308 height 21
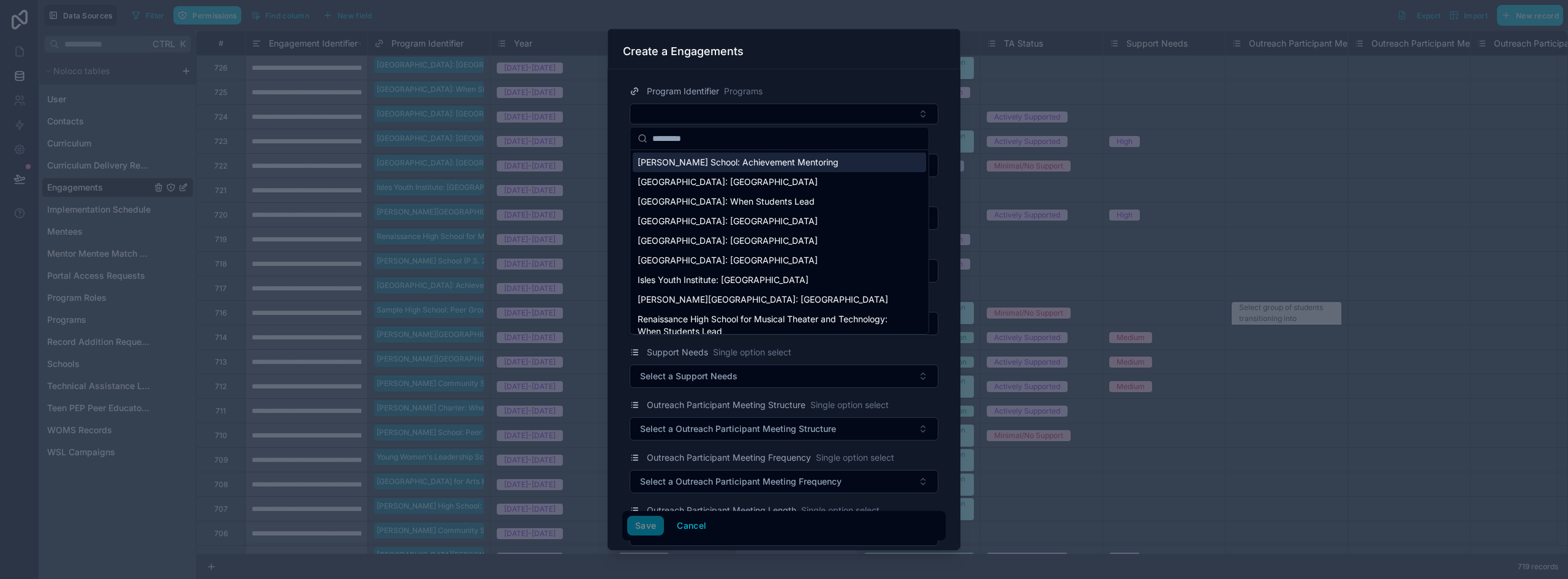
click at [713, 159] on span "[PERSON_NAME] School: Achievement Mentoring" at bounding box center [738, 161] width 201 height 12
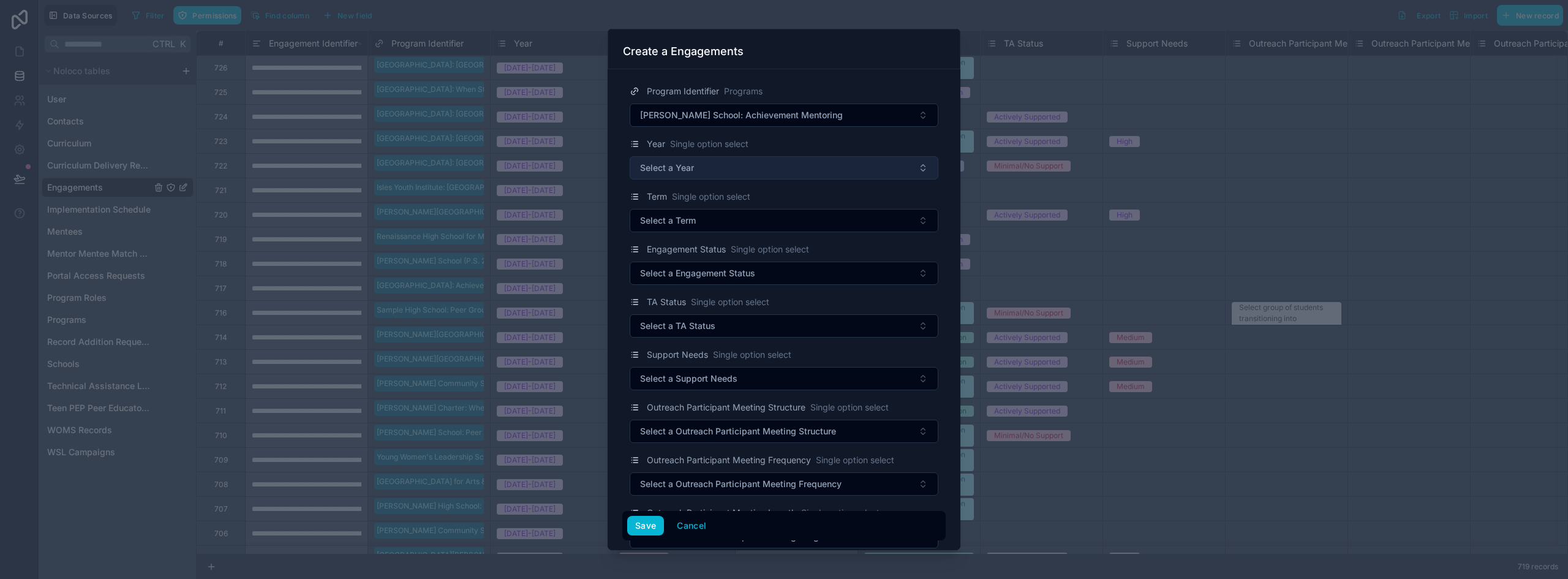
click at [689, 171] on span "Select a Year" at bounding box center [666, 167] width 54 height 12
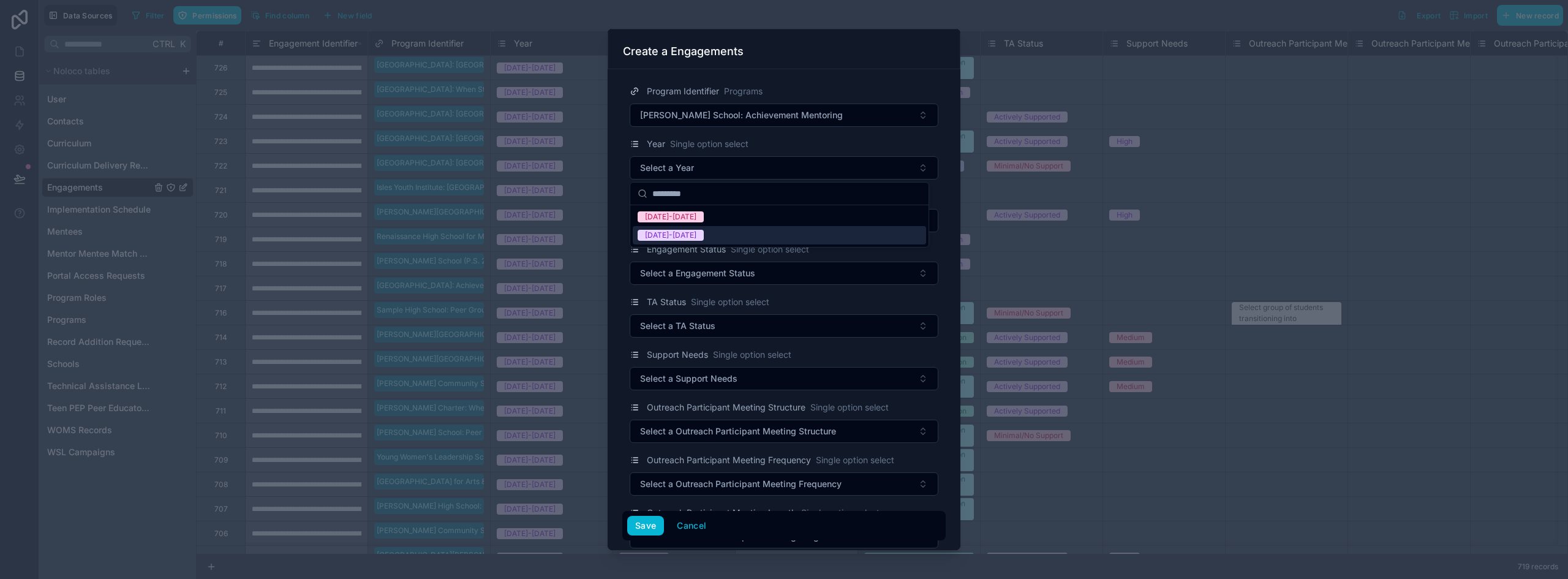
click at [697, 236] on div "[DATE]-[DATE]" at bounding box center [779, 235] width 294 height 18
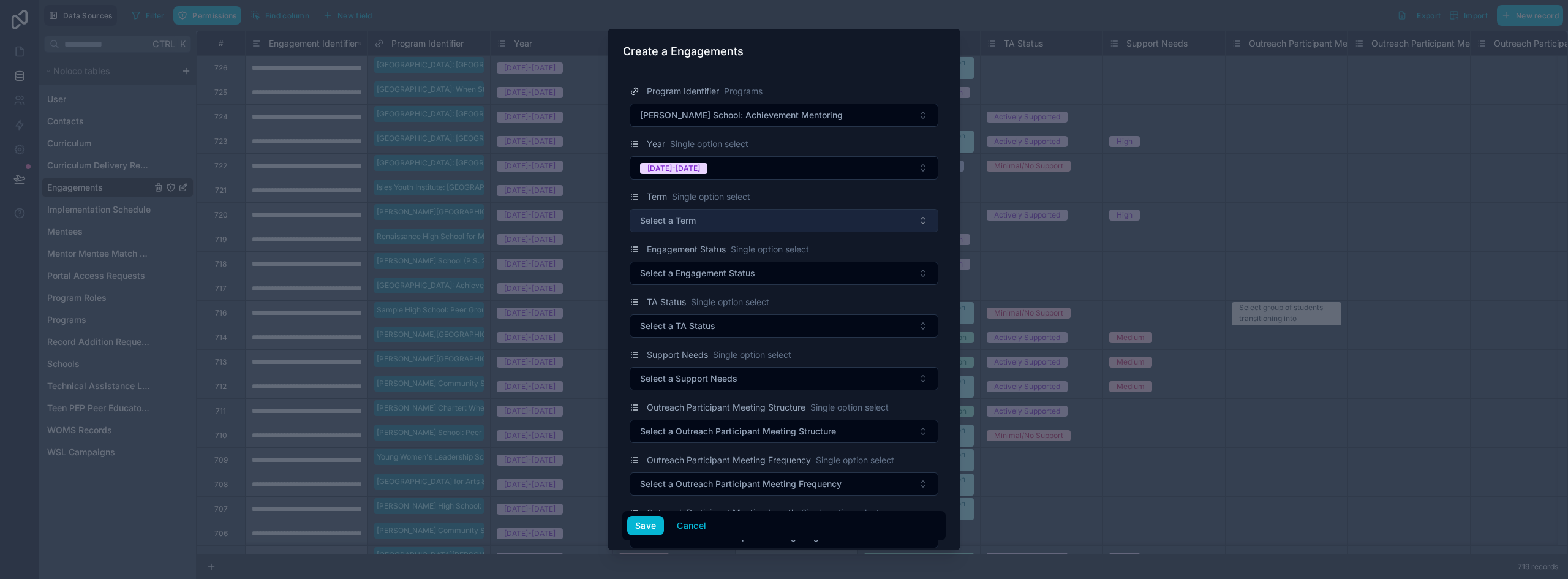
click at [693, 229] on button "Select a Term" at bounding box center [784, 220] width 308 height 23
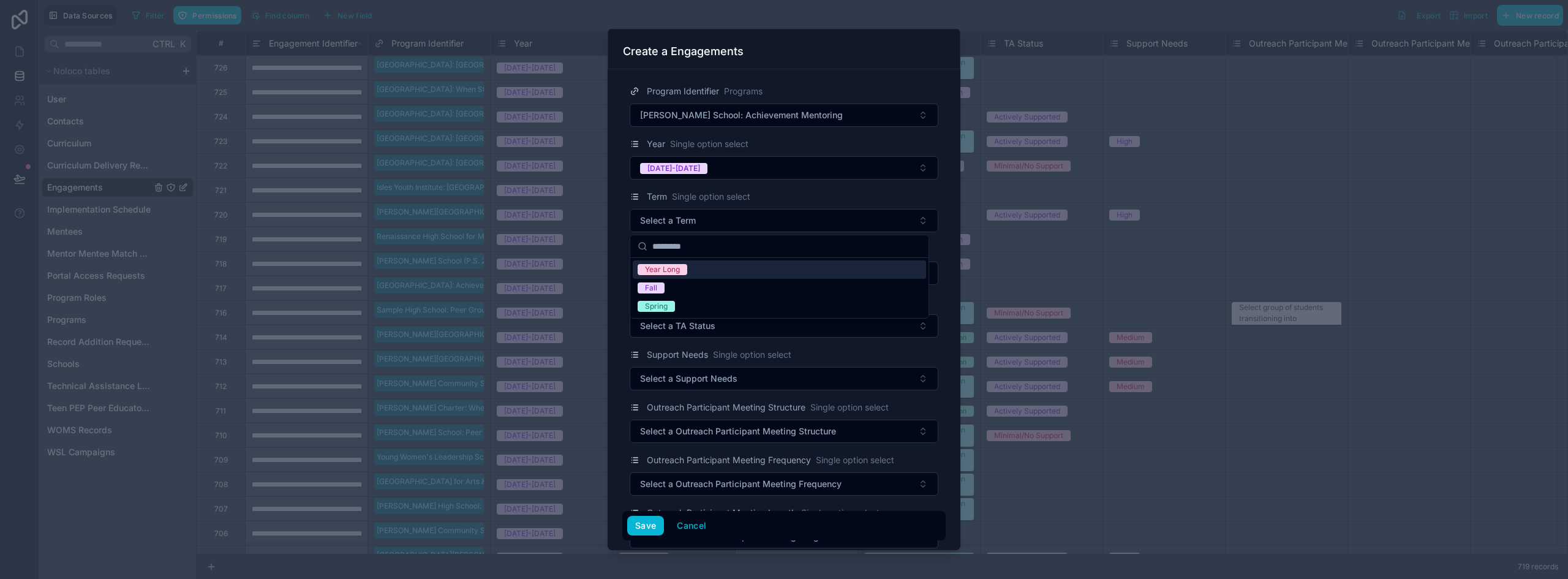
click at [682, 273] on span "Year Long" at bounding box center [663, 270] width 50 height 11
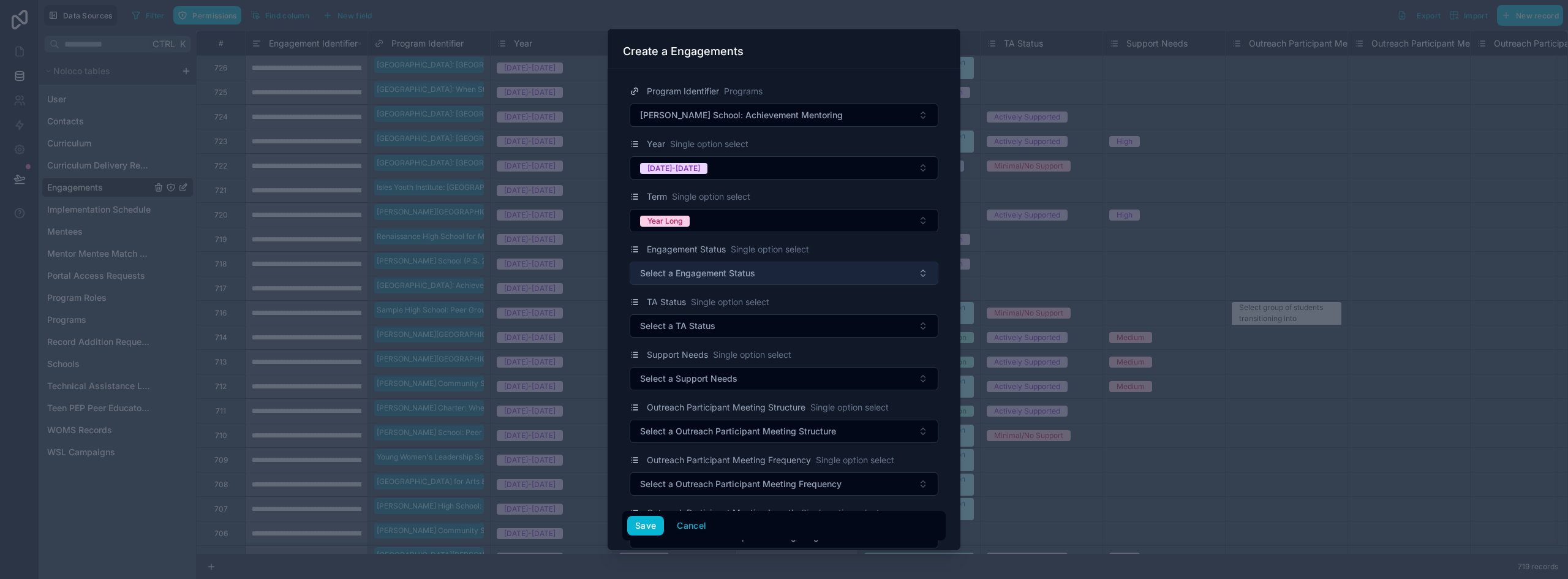
click at [686, 276] on span "Select a Engagement Status" at bounding box center [697, 273] width 115 height 12
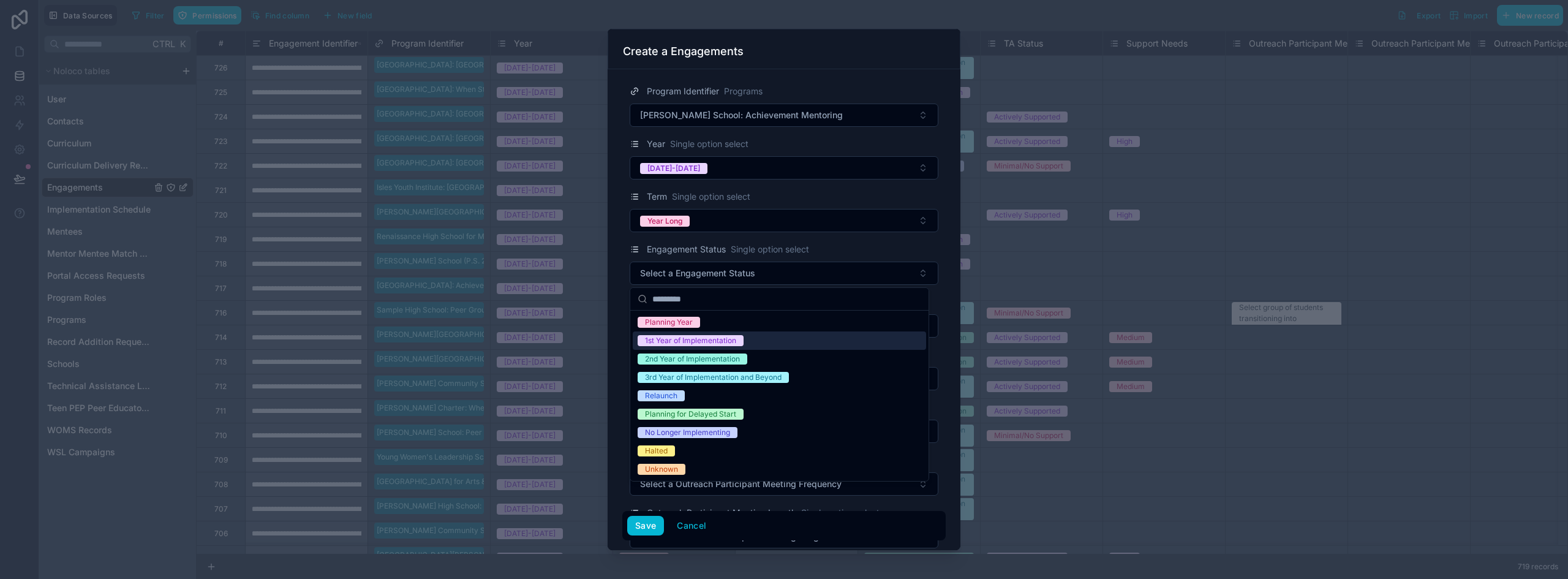
click at [691, 336] on div "1st Year of Implementation" at bounding box center [690, 340] width 91 height 11
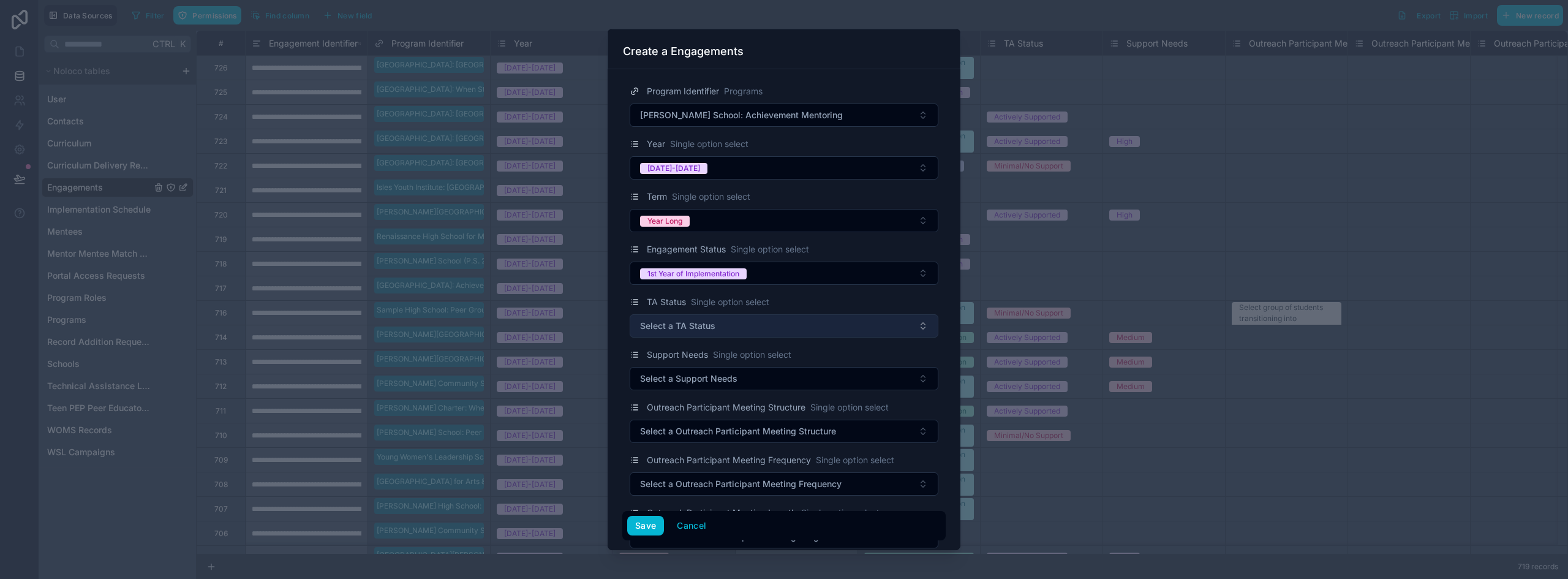
click at [693, 321] on span "Select a TA Status" at bounding box center [678, 325] width 75 height 12
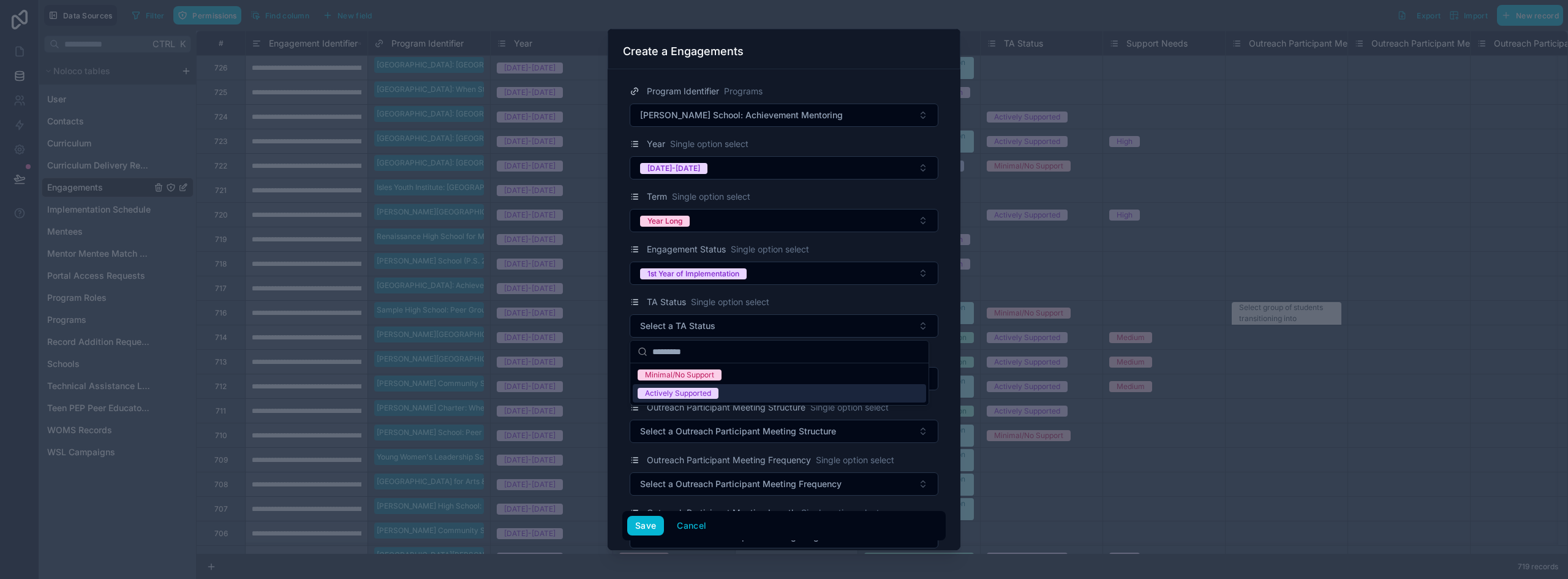
click at [704, 393] on div "Actively Supported" at bounding box center [678, 393] width 66 height 11
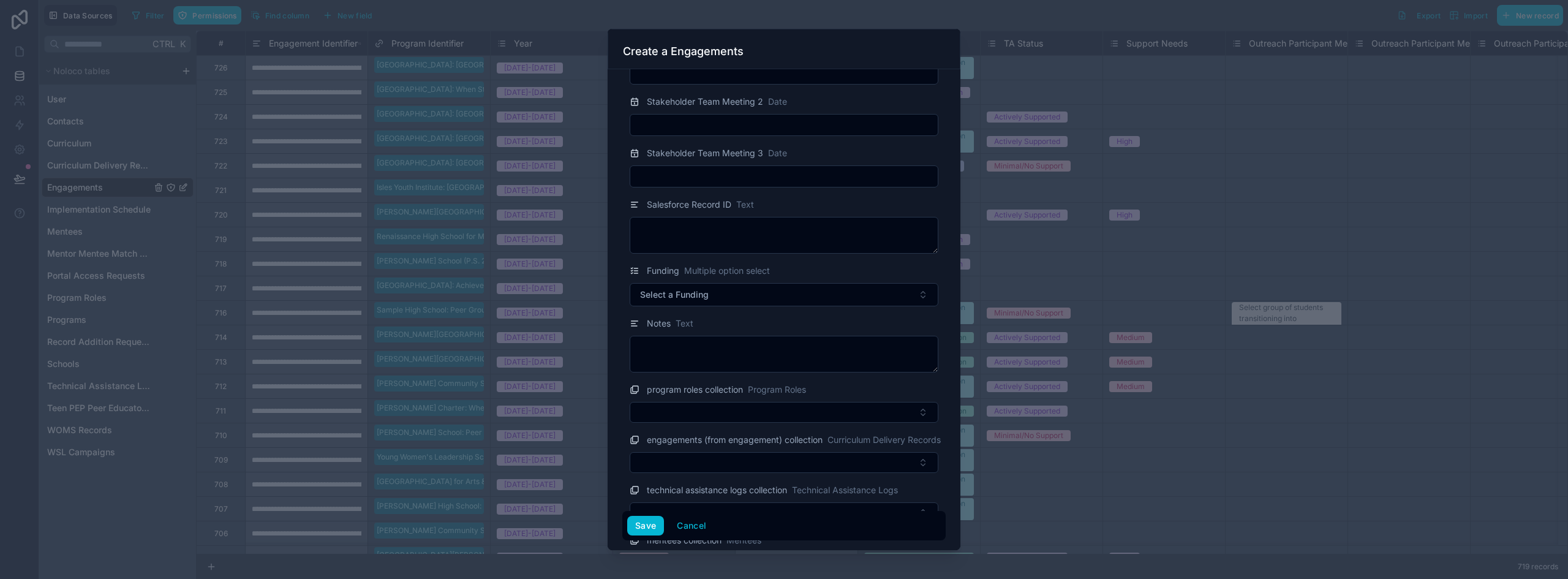
scroll to position [2228, 0]
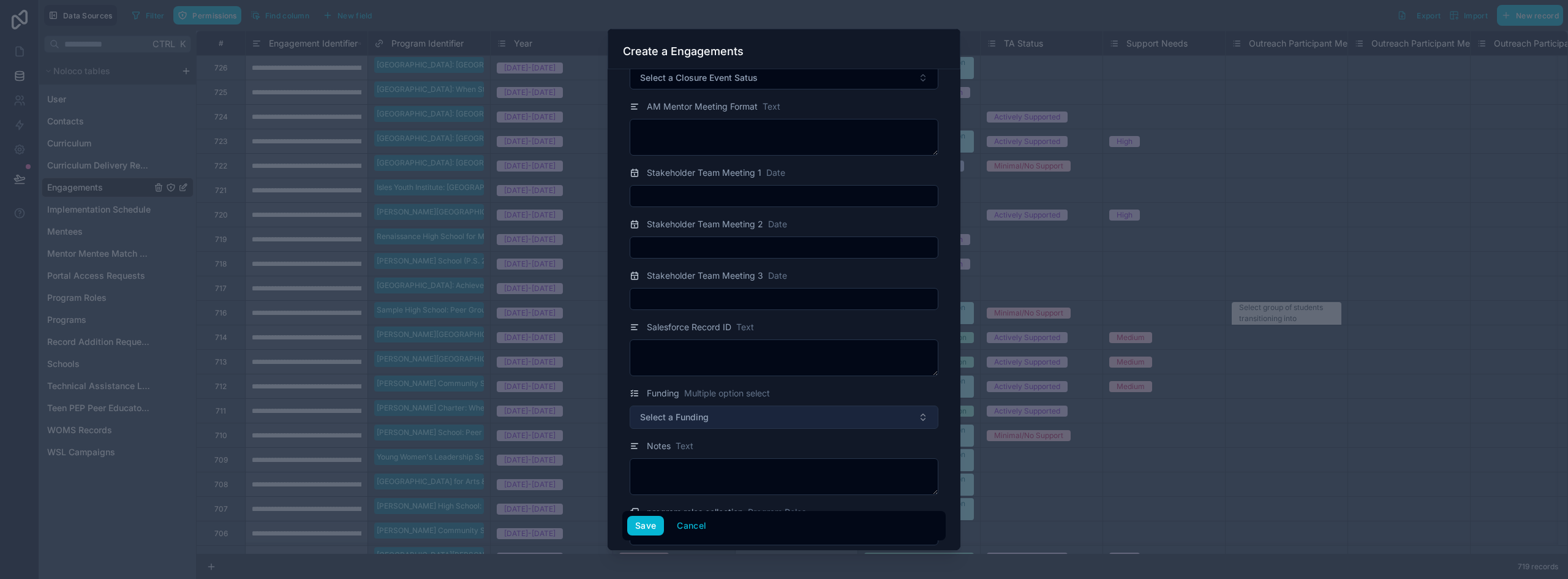
click at [707, 418] on span "Select a Funding" at bounding box center [674, 417] width 69 height 12
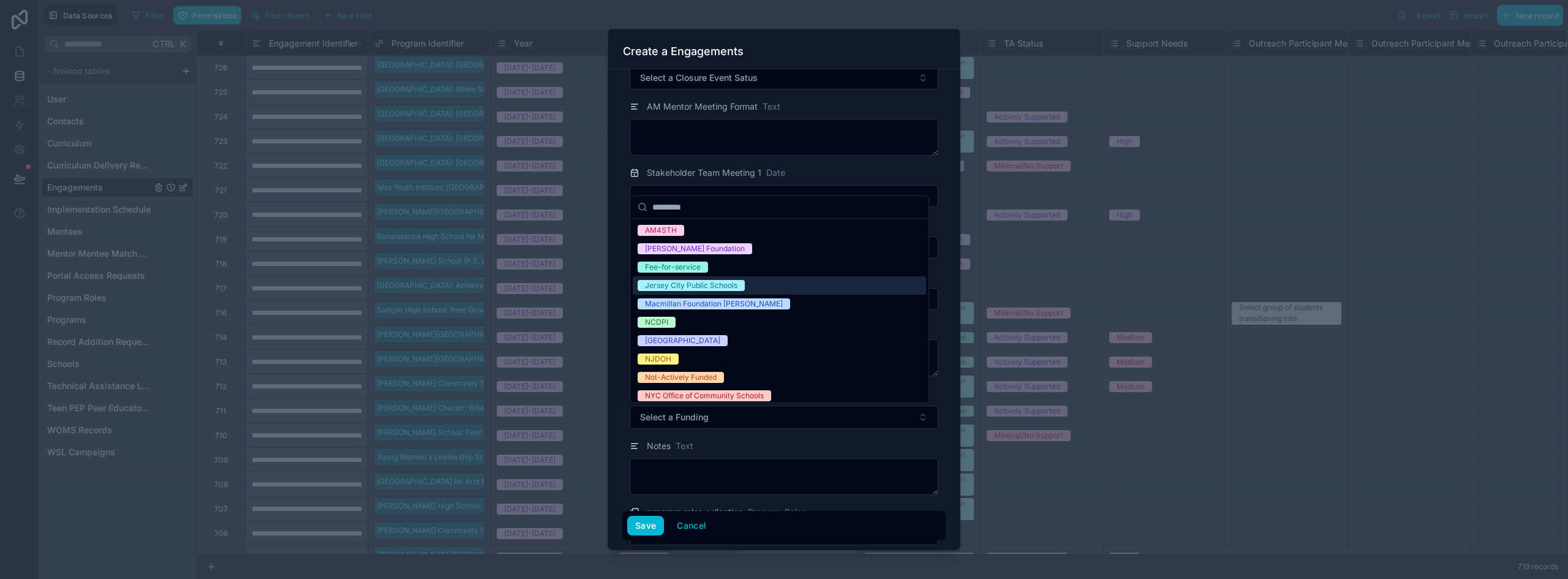
click at [717, 284] on div "Jersey City Public Schools" at bounding box center [691, 285] width 93 height 11
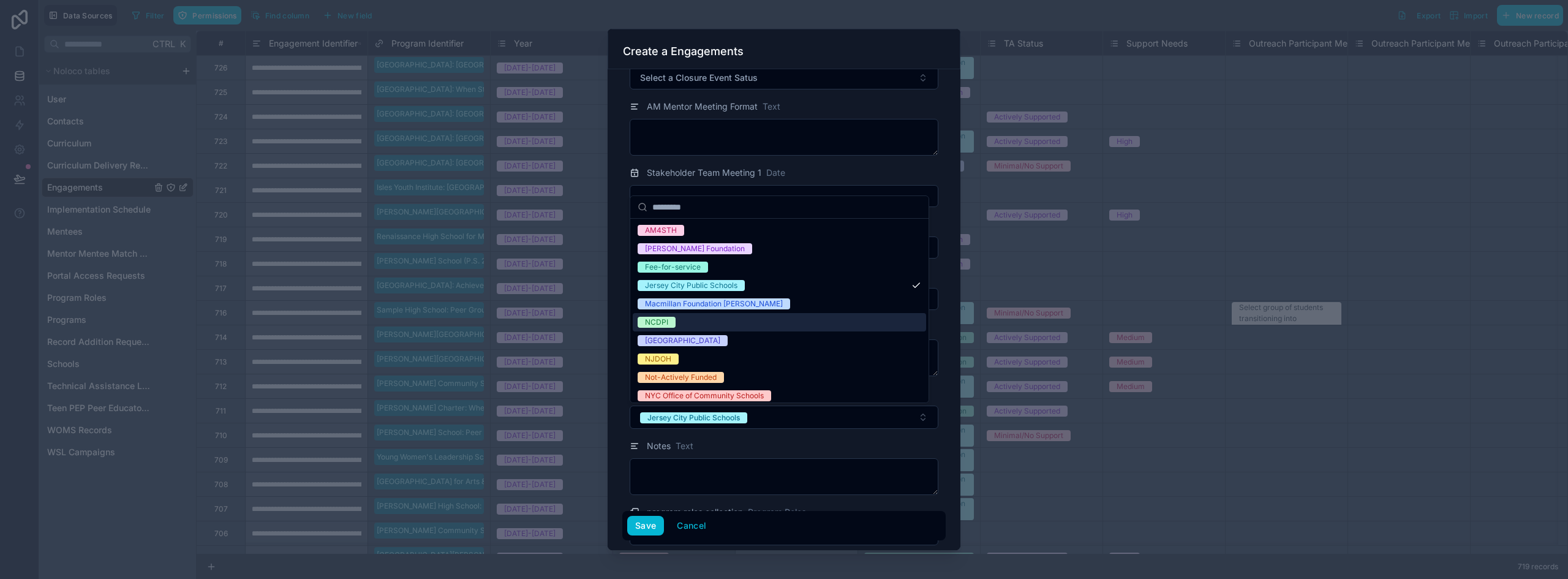
click at [607, 315] on div at bounding box center [784, 289] width 1568 height 579
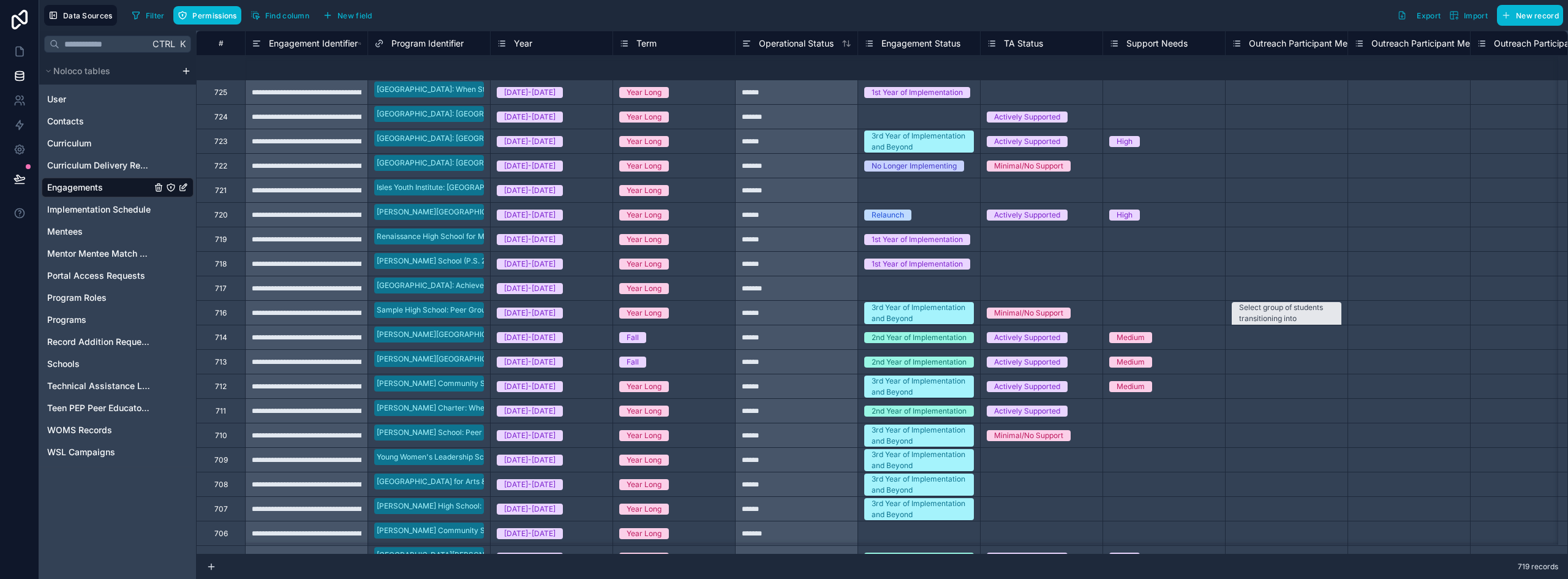
scroll to position [184, 0]
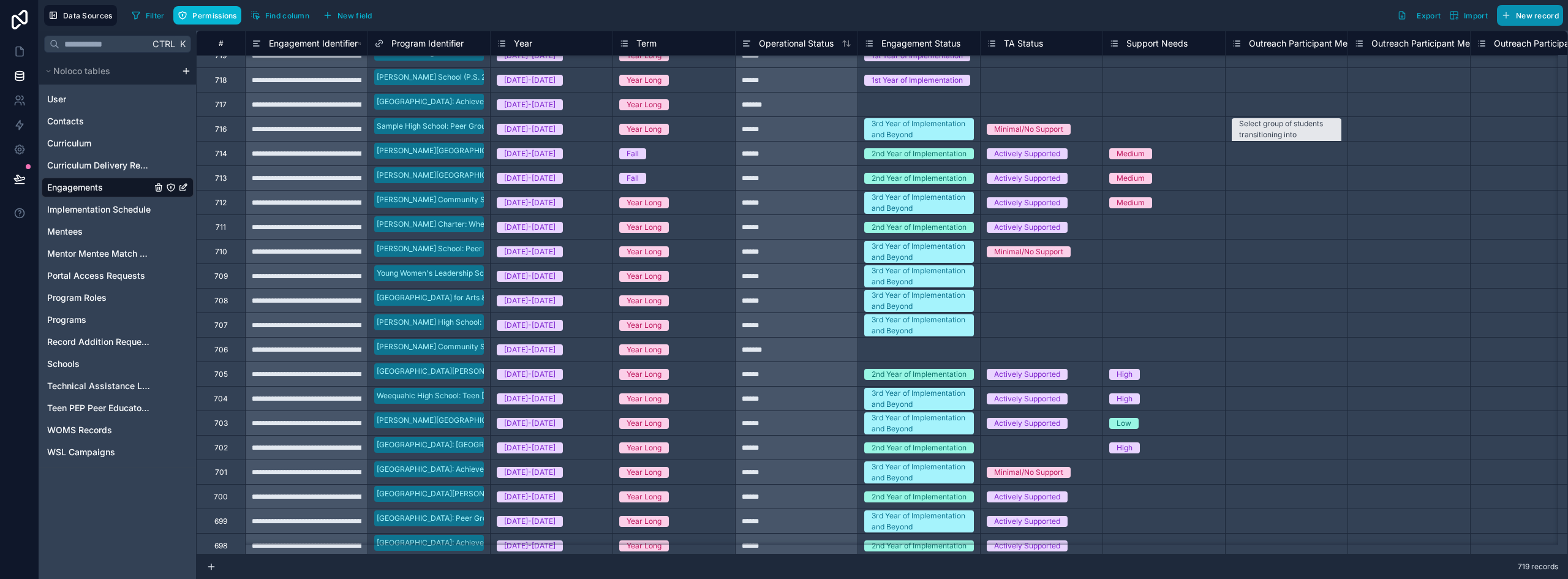
click at [782, 18] on span "New record" at bounding box center [1538, 16] width 43 height 9
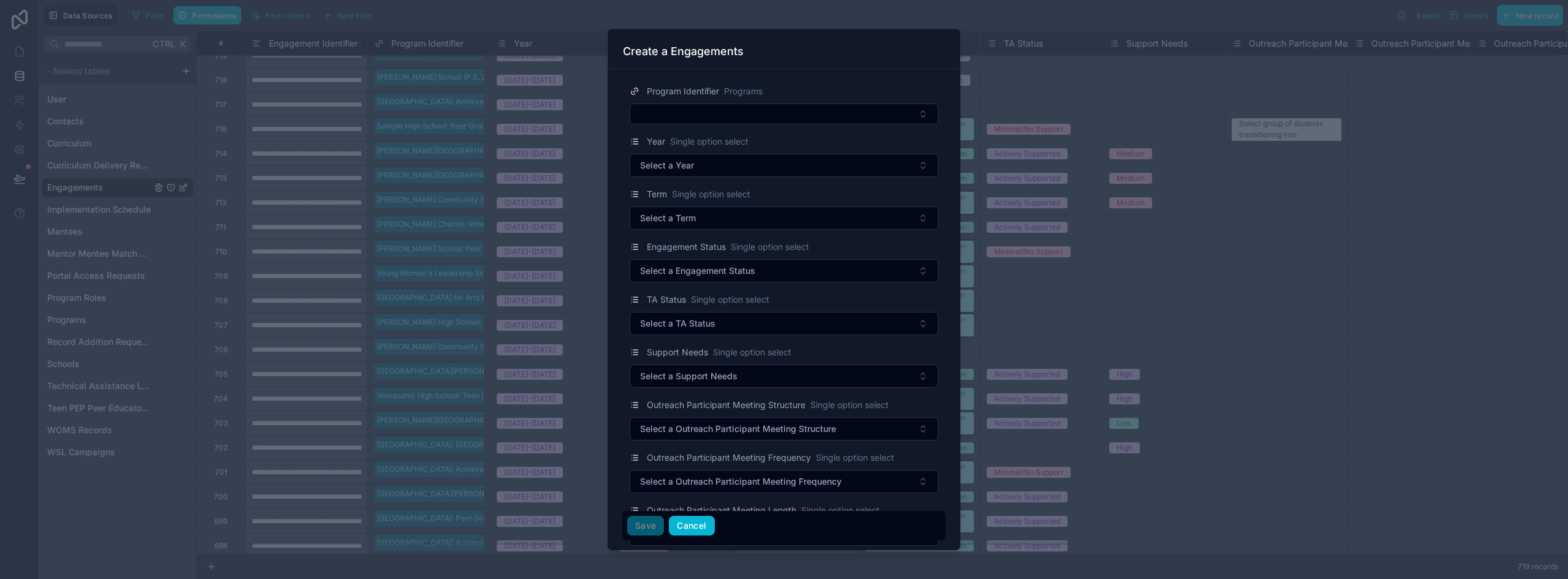
click at [696, 524] on button "Cancel" at bounding box center [691, 525] width 45 height 19
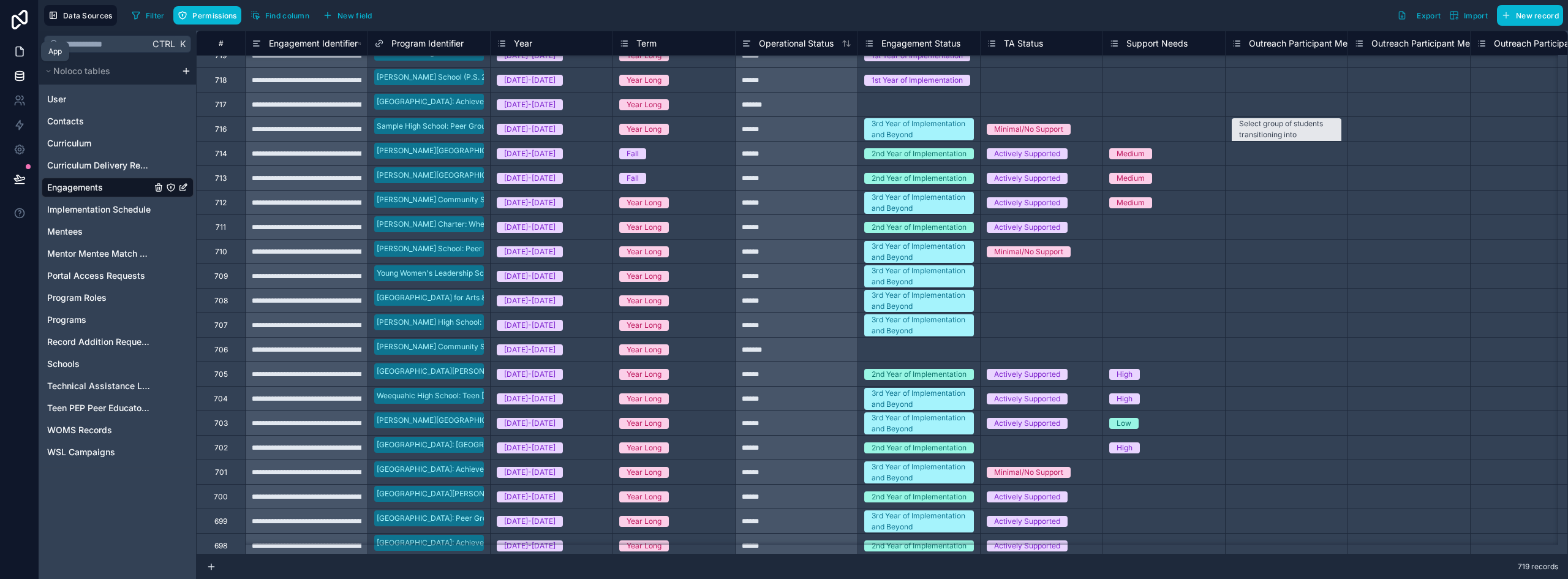
click at [17, 56] on icon at bounding box center [19, 51] width 7 height 9
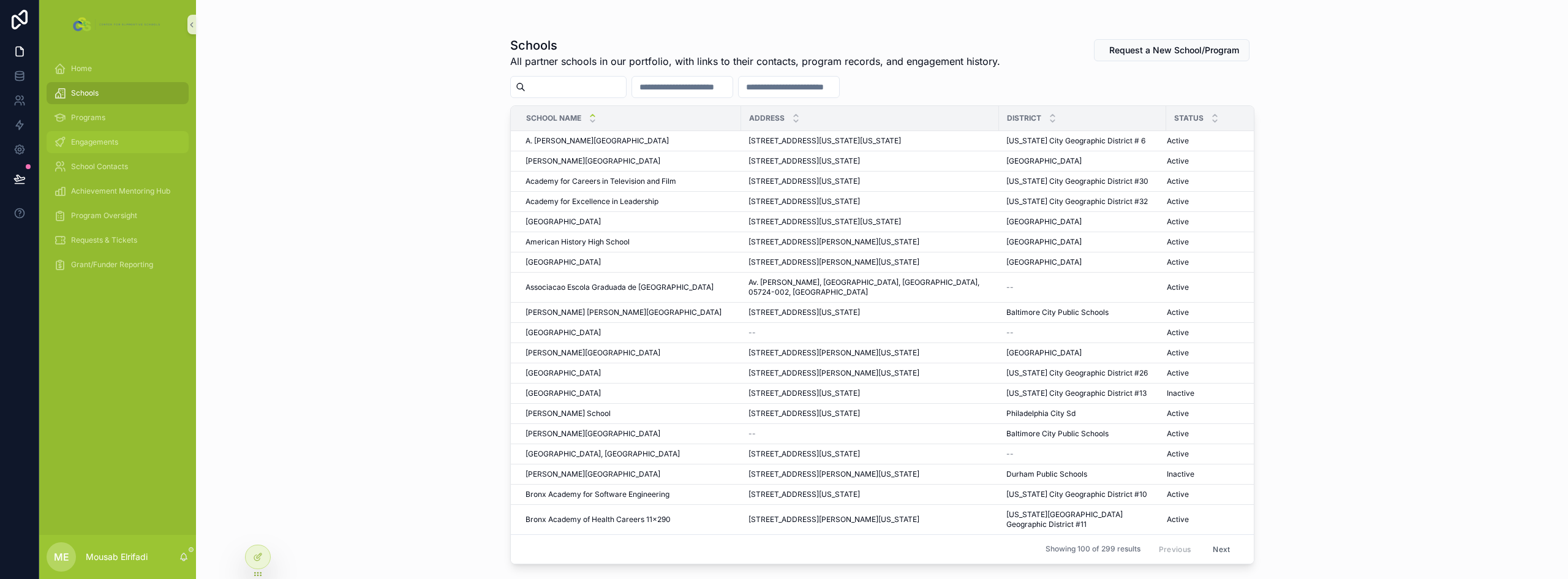
click at [95, 141] on span "Engagements" at bounding box center [94, 141] width 47 height 10
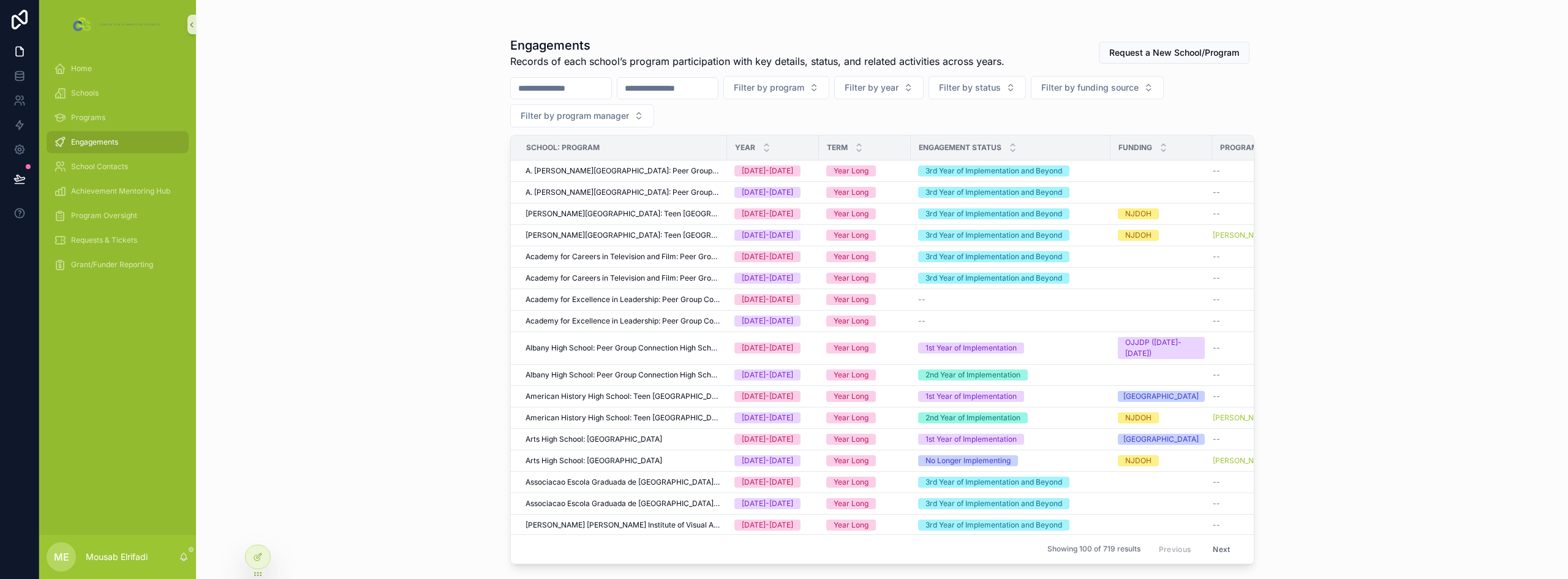
drag, startPoint x: 95, startPoint y: 141, endPoint x: 649, endPoint y: 85, distance: 556.8
click at [649, 85] on input "scrollable content" at bounding box center [667, 88] width 100 height 17
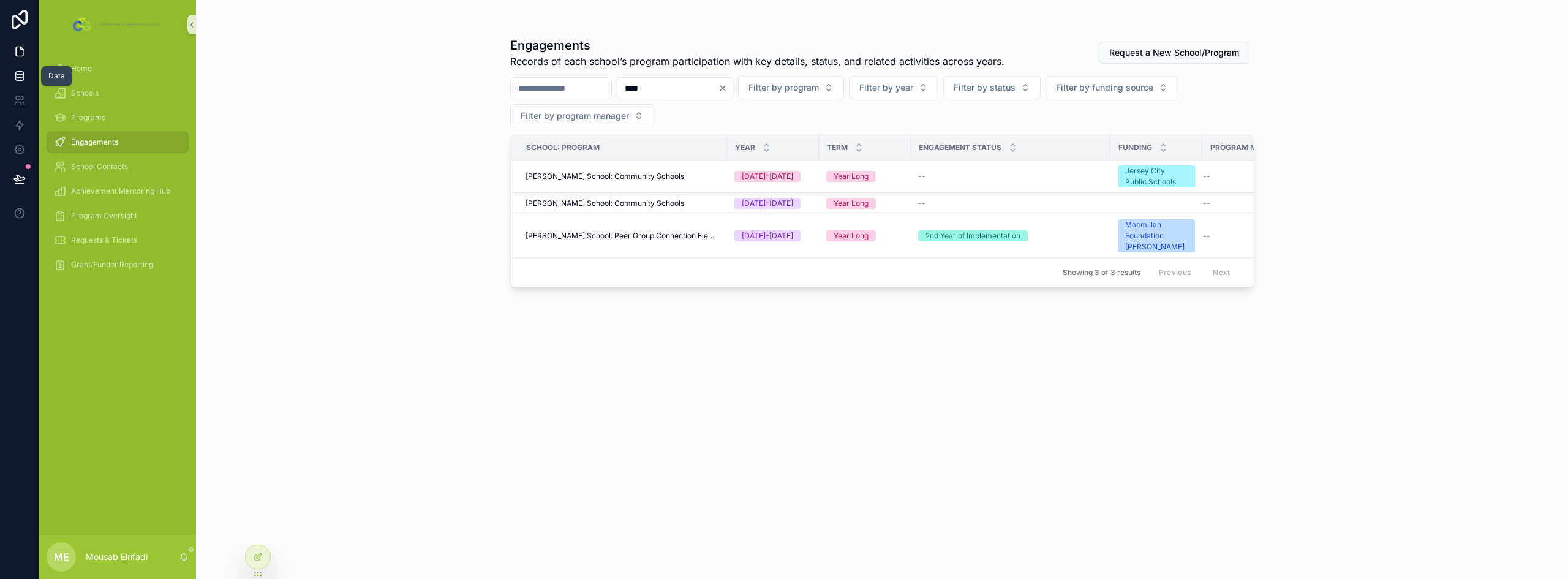
type input "****"
click at [23, 72] on icon at bounding box center [19, 75] width 12 height 12
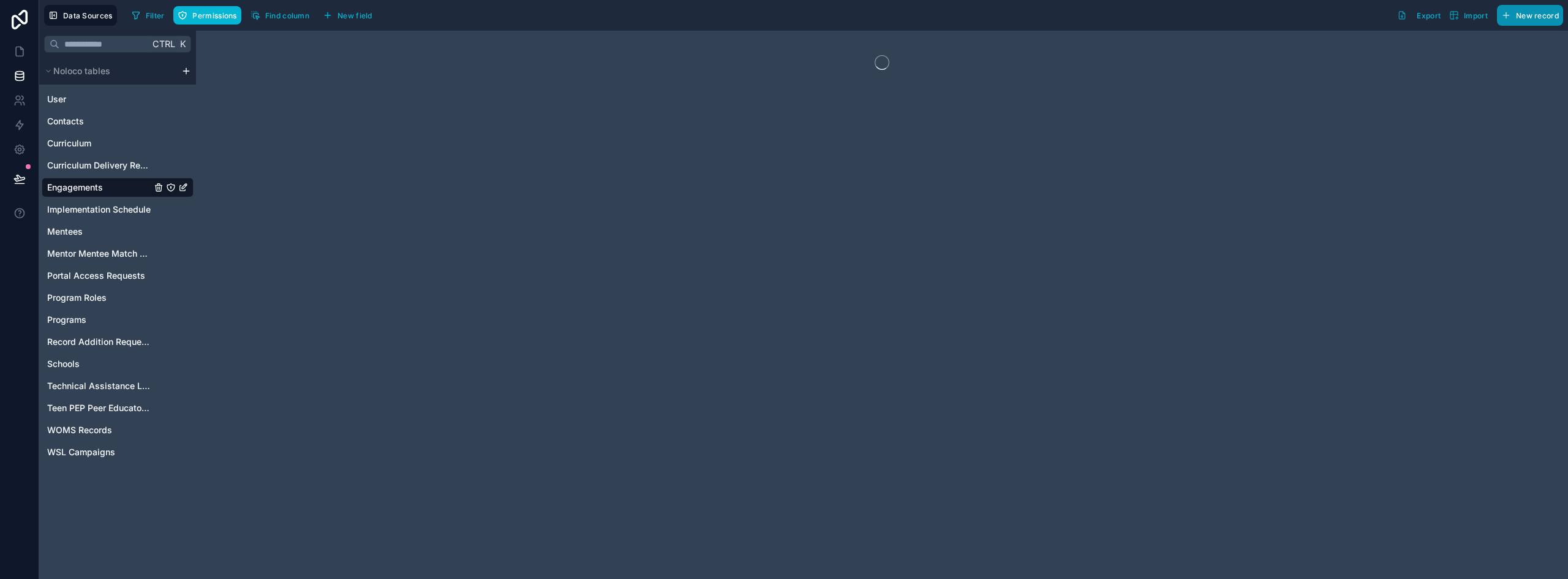
click at [782, 20] on button "New record" at bounding box center [1530, 15] width 66 height 21
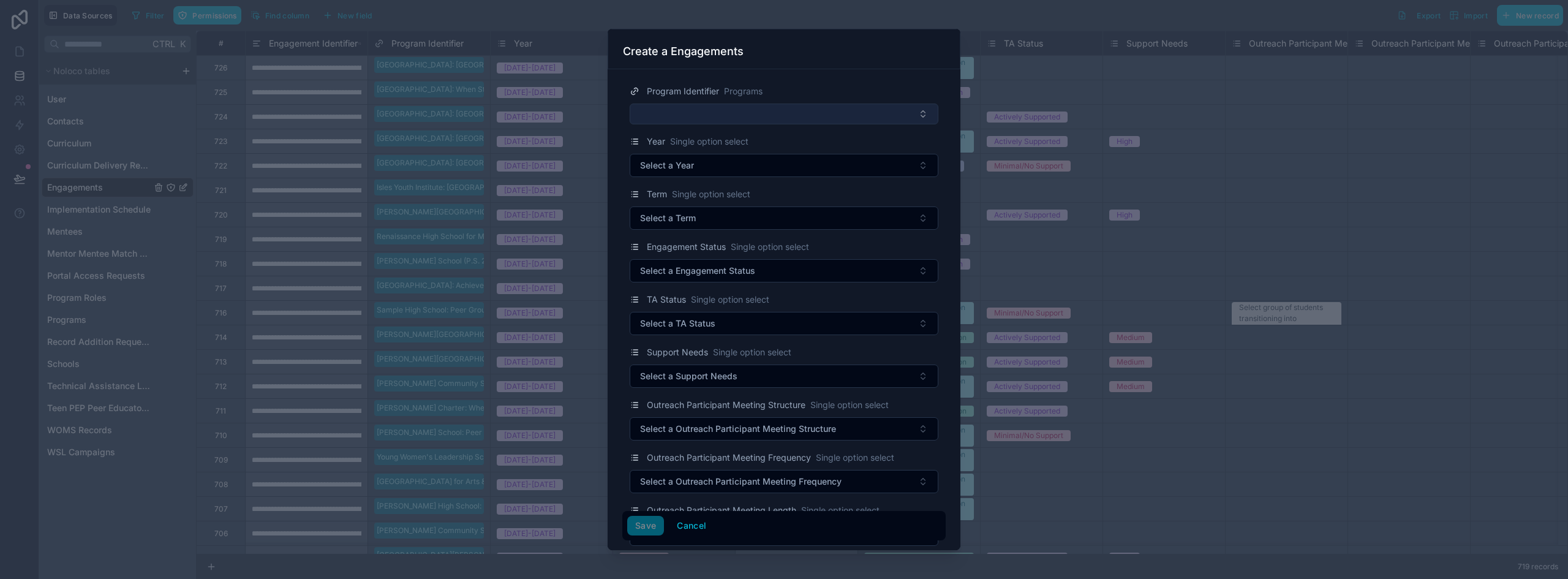
click at [782, 119] on button "Select Button" at bounding box center [784, 114] width 308 height 21
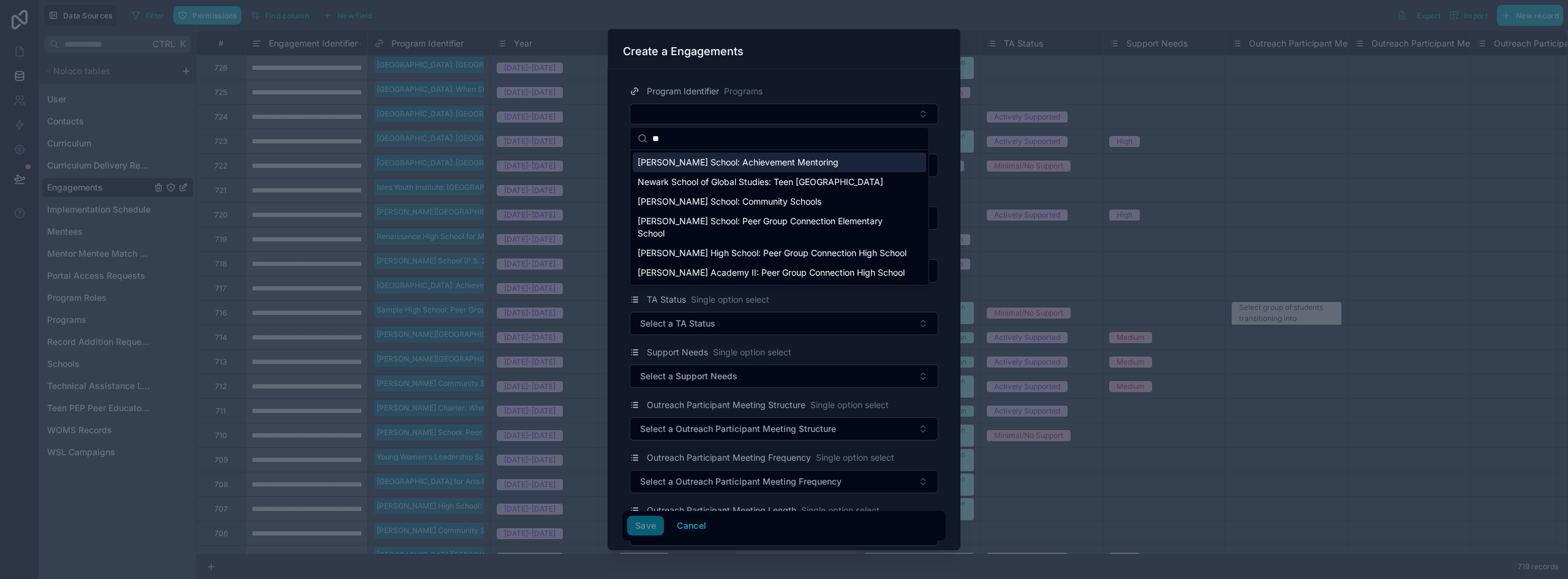
type input "**"
click at [682, 162] on span "[PERSON_NAME] School: Achievement Mentoring" at bounding box center [738, 161] width 201 height 12
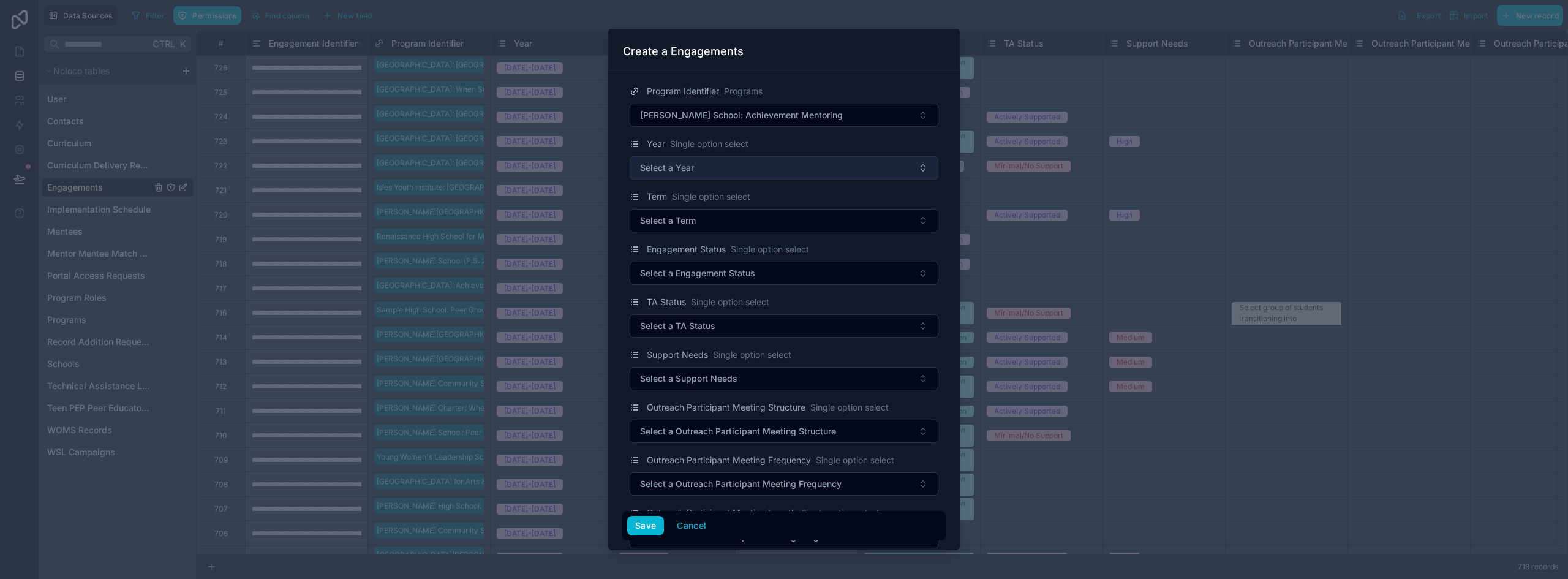
click at [671, 173] on span "Select a Year" at bounding box center [666, 167] width 54 height 12
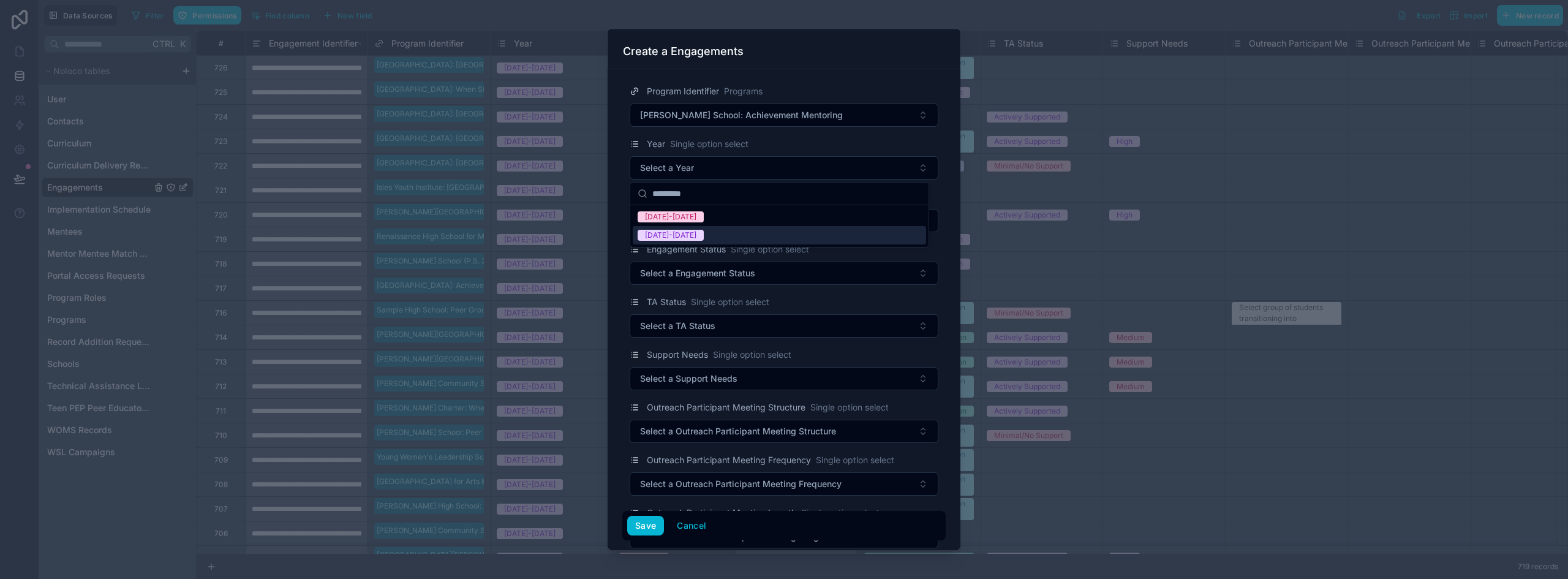
click at [680, 237] on div "[DATE]-[DATE]" at bounding box center [671, 235] width 51 height 11
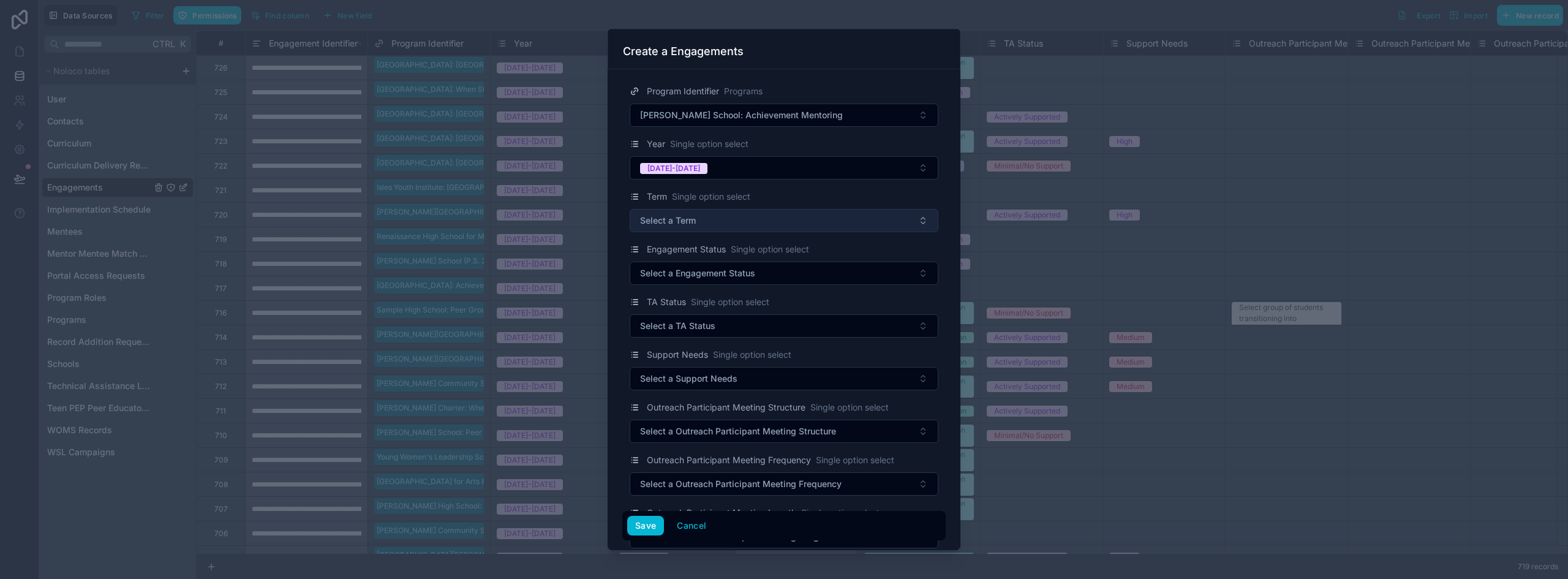
click at [684, 215] on span "Select a Term" at bounding box center [667, 220] width 56 height 12
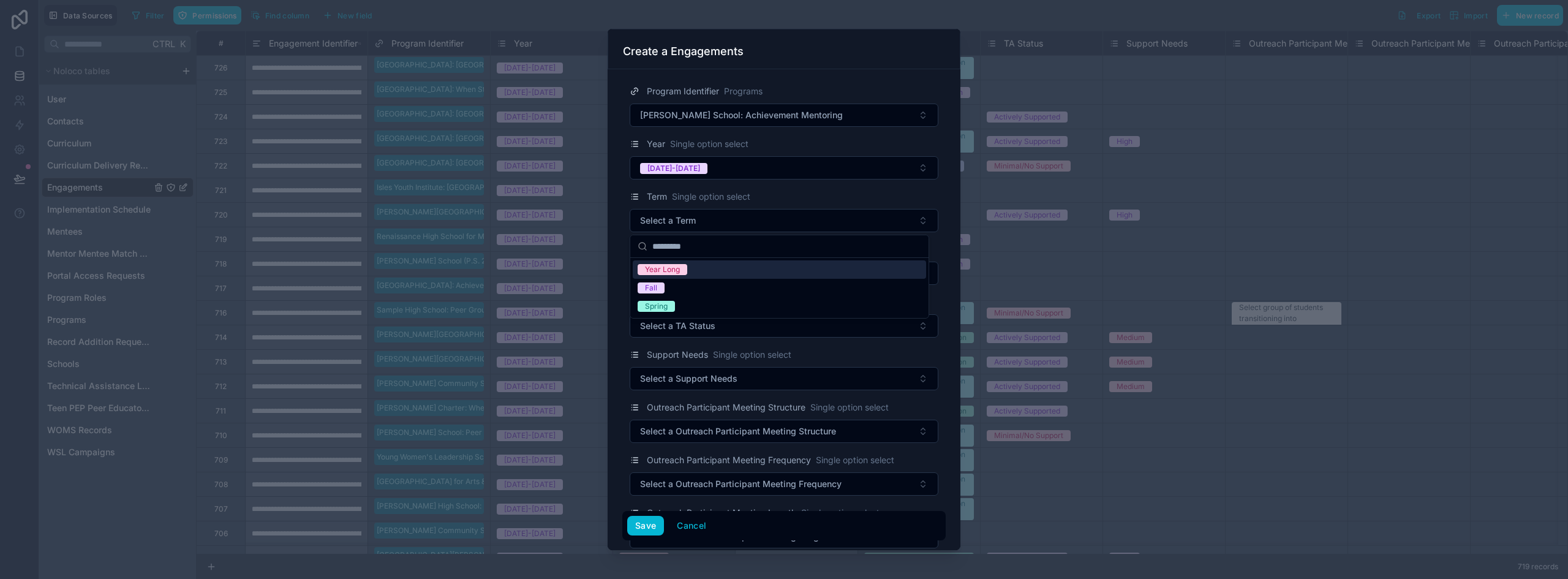
click at [678, 275] on div "Year Long" at bounding box center [779, 270] width 294 height 18
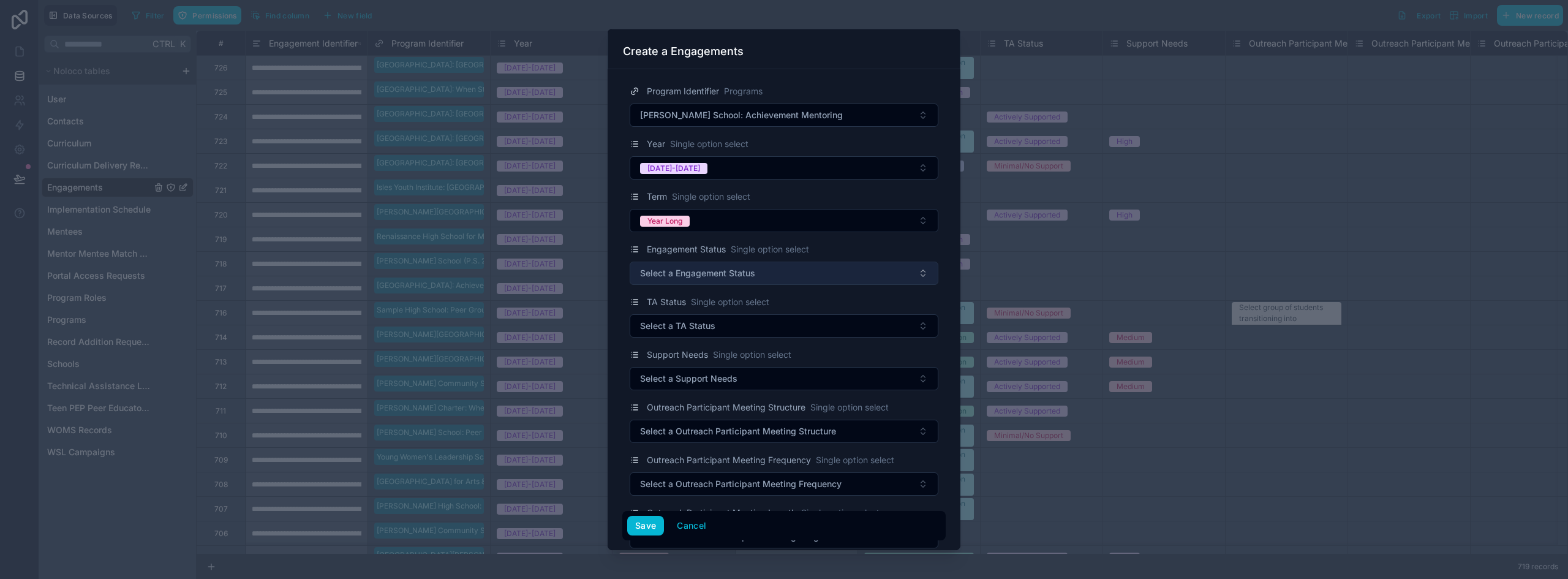
click at [695, 274] on span "Select a Engagement Status" at bounding box center [697, 273] width 115 height 12
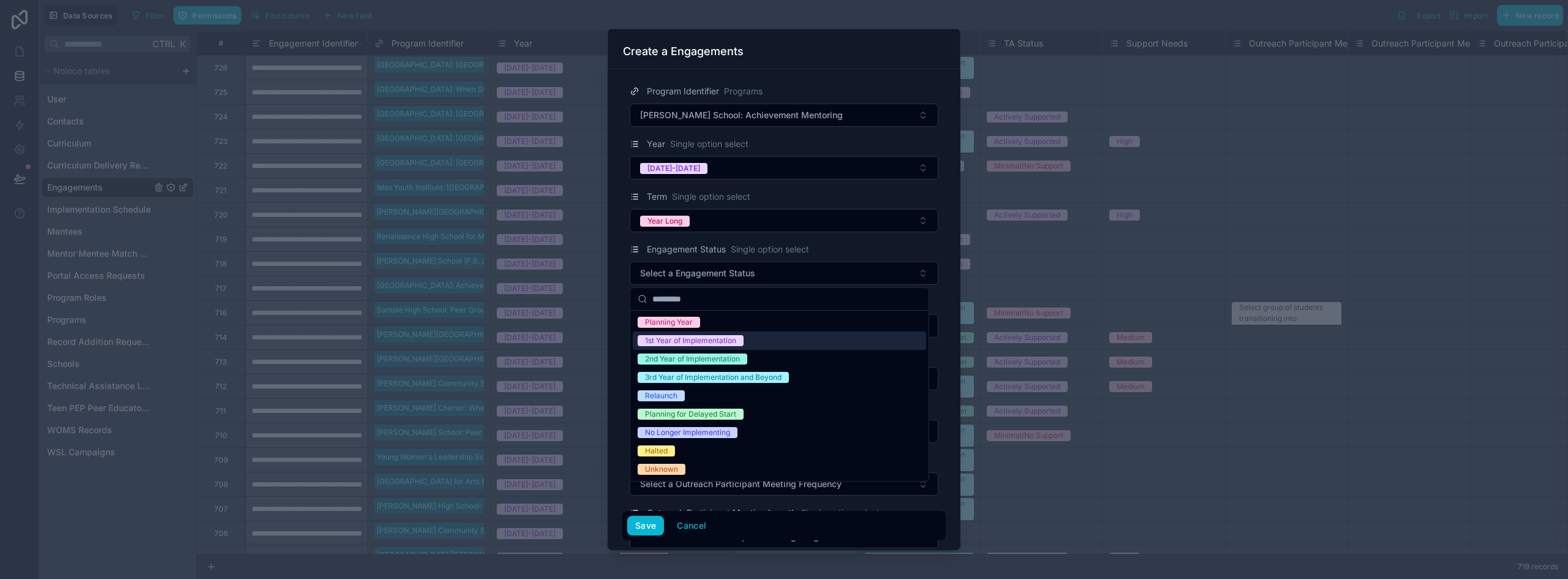
click at [684, 345] on div "1st Year of Implementation" at bounding box center [690, 340] width 91 height 11
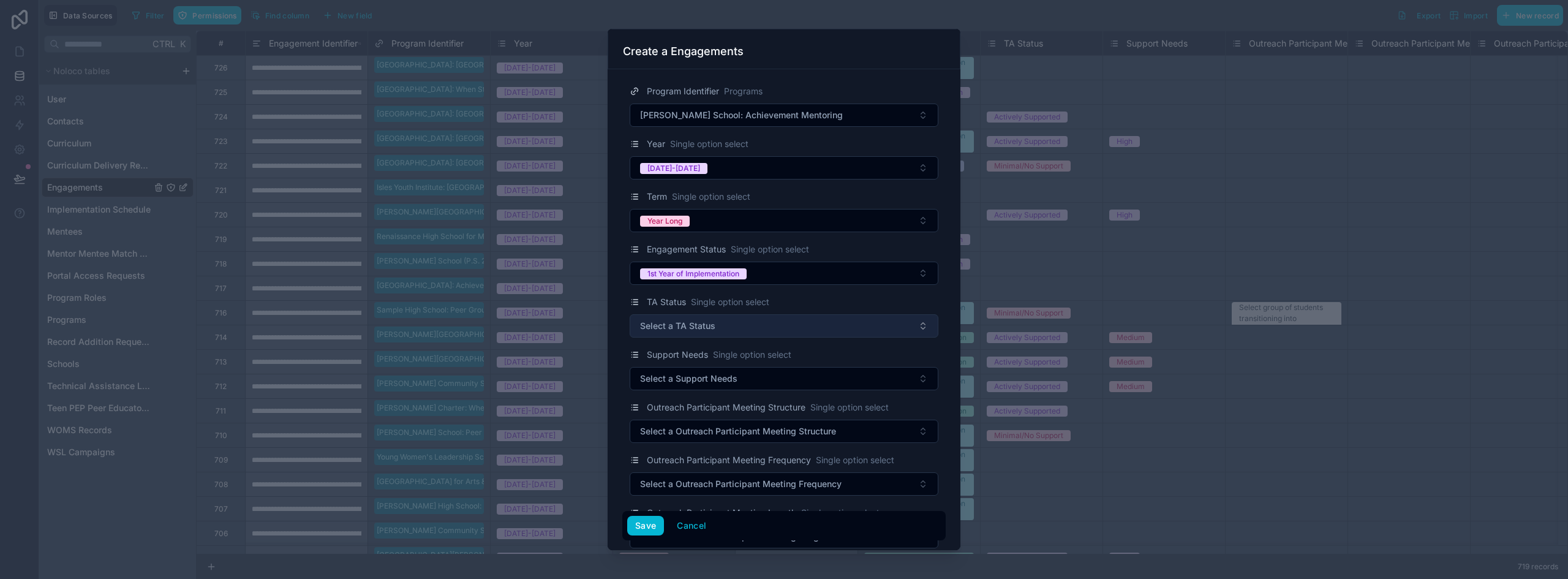
click at [713, 318] on button "Select a TA Status" at bounding box center [784, 325] width 308 height 23
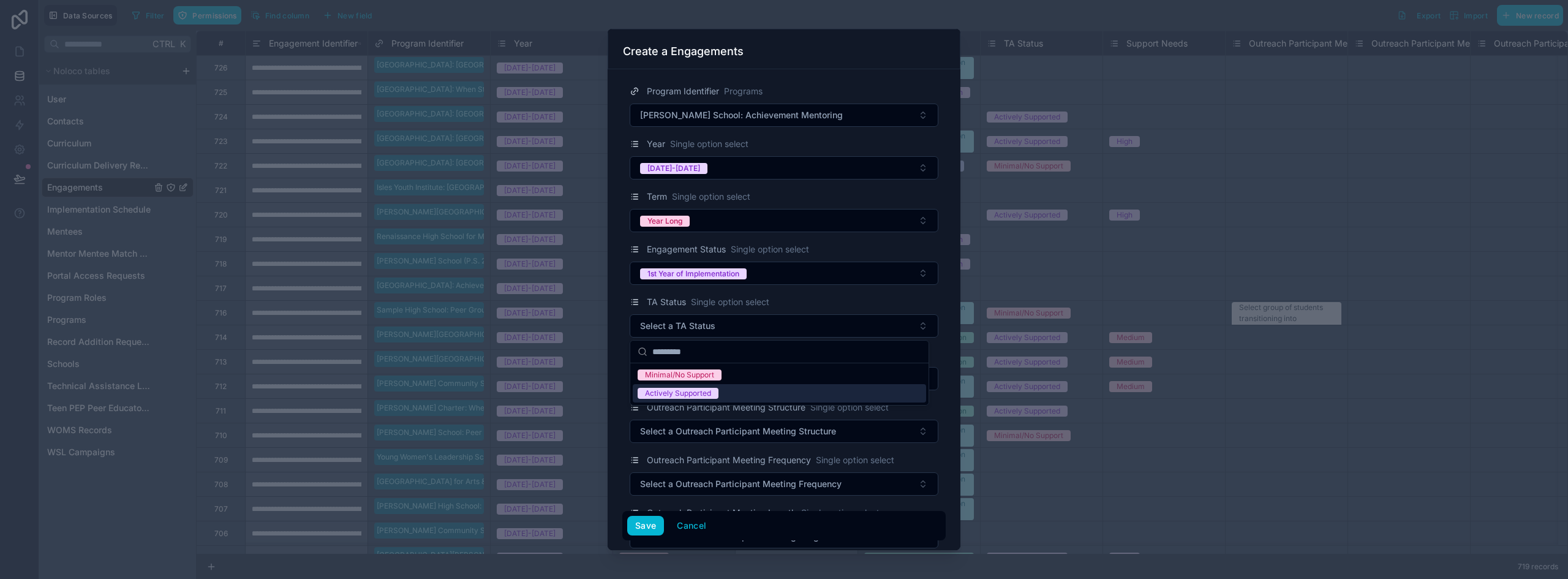
click at [714, 384] on div "Actively Supported" at bounding box center [779, 393] width 294 height 18
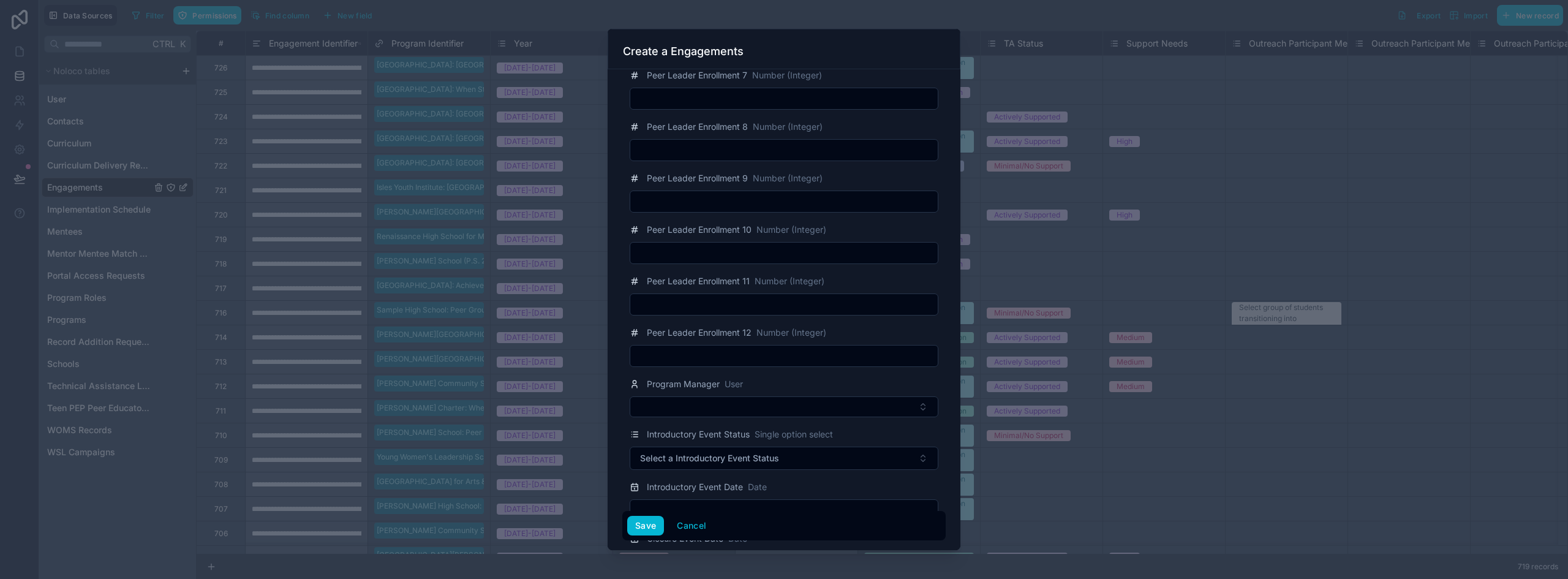
scroll to position [1715, 0]
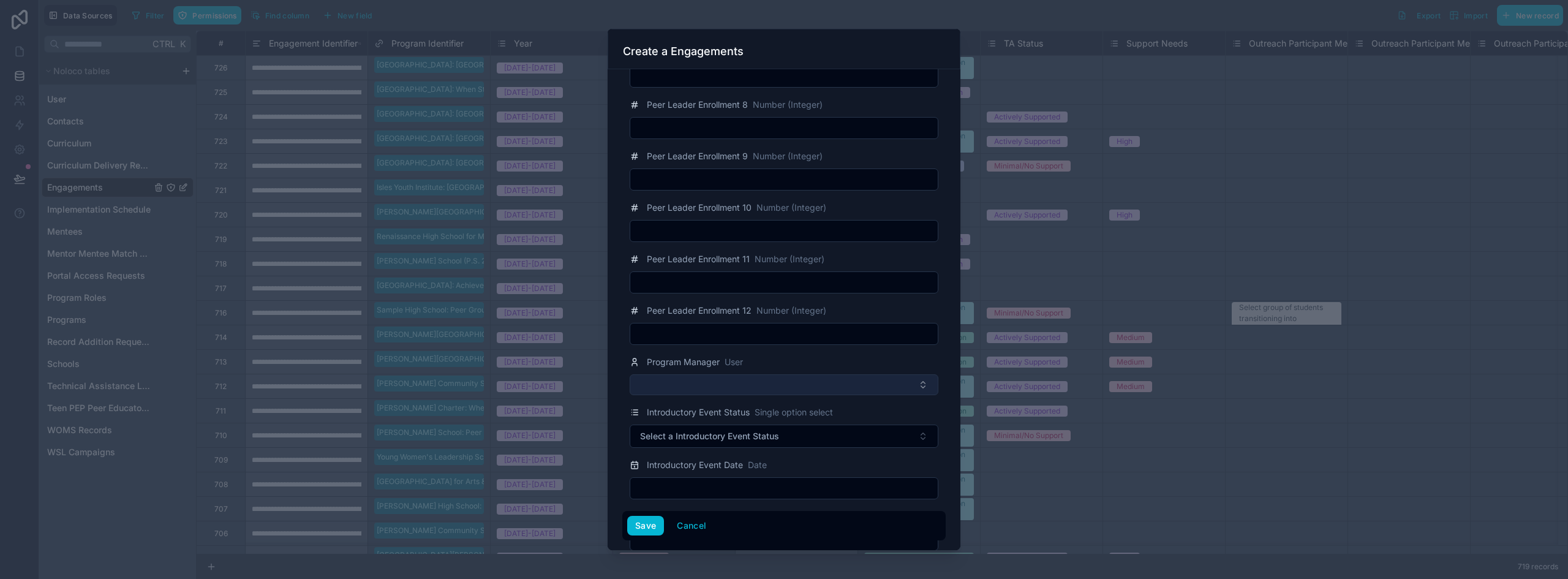
click at [711, 380] on button "Select Button" at bounding box center [784, 384] width 308 height 21
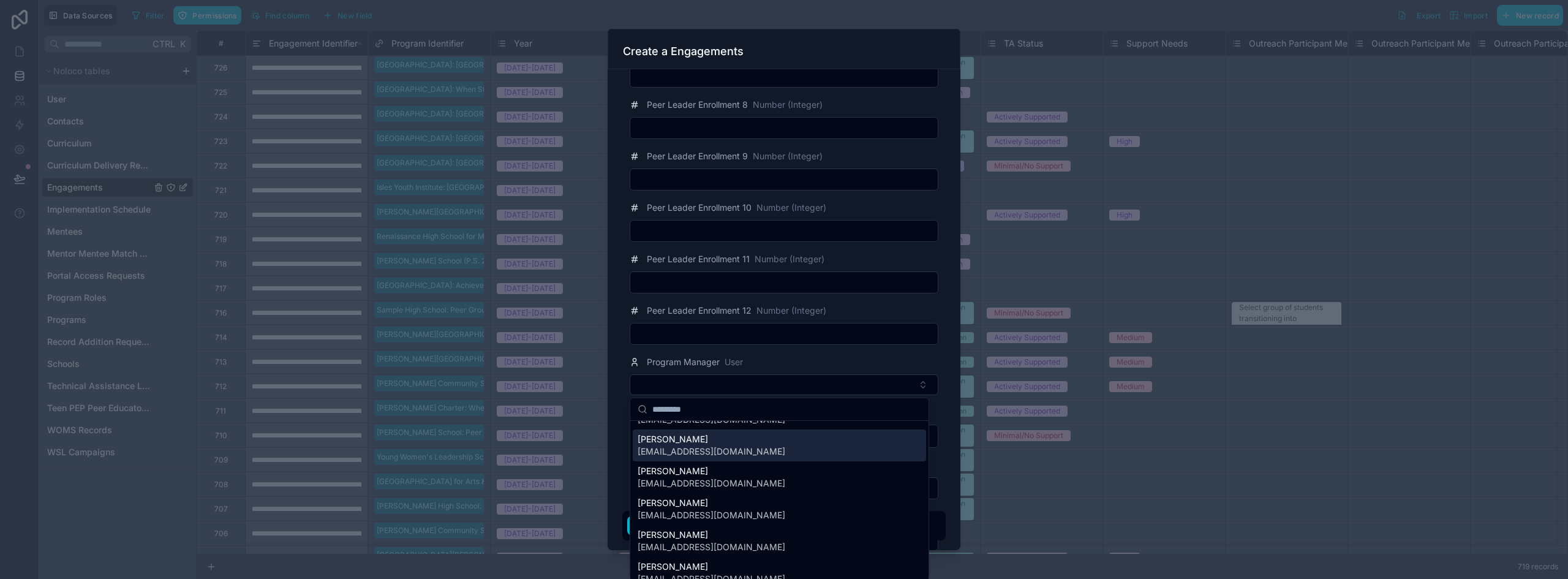
scroll to position [306, 0]
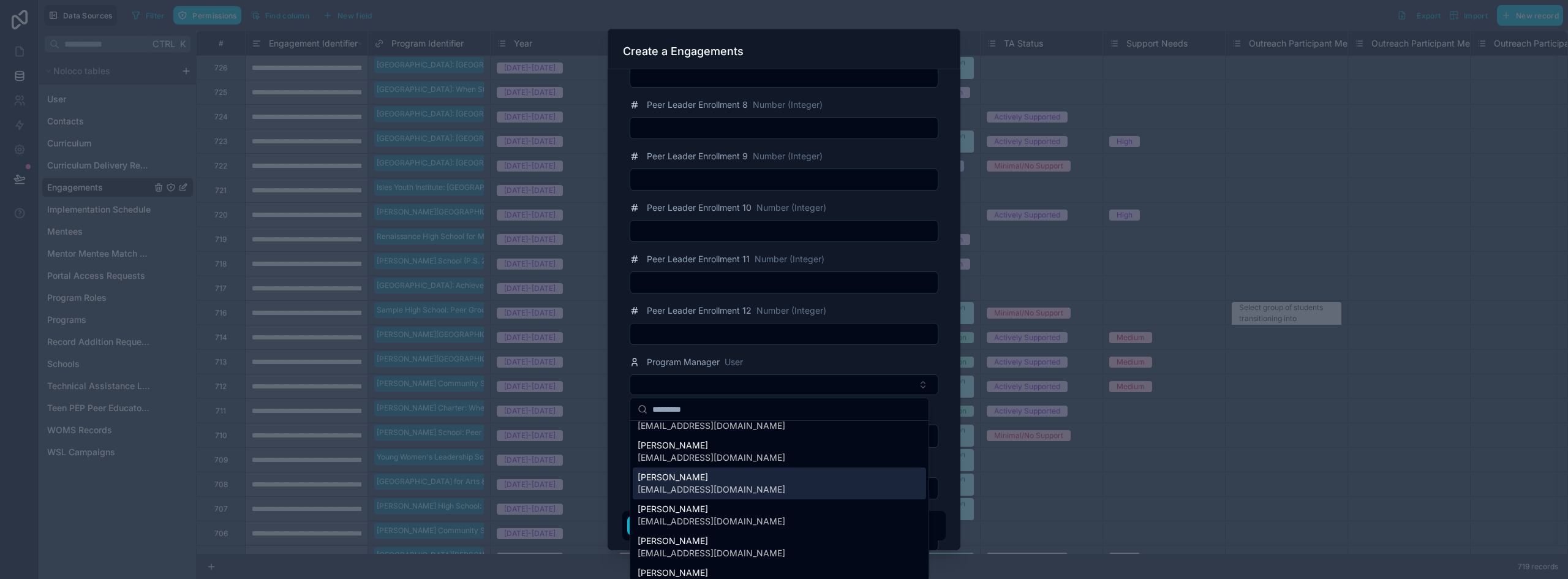
click at [713, 484] on span "[EMAIL_ADDRESS][DOMAIN_NAME]" at bounding box center [711, 489] width 148 height 12
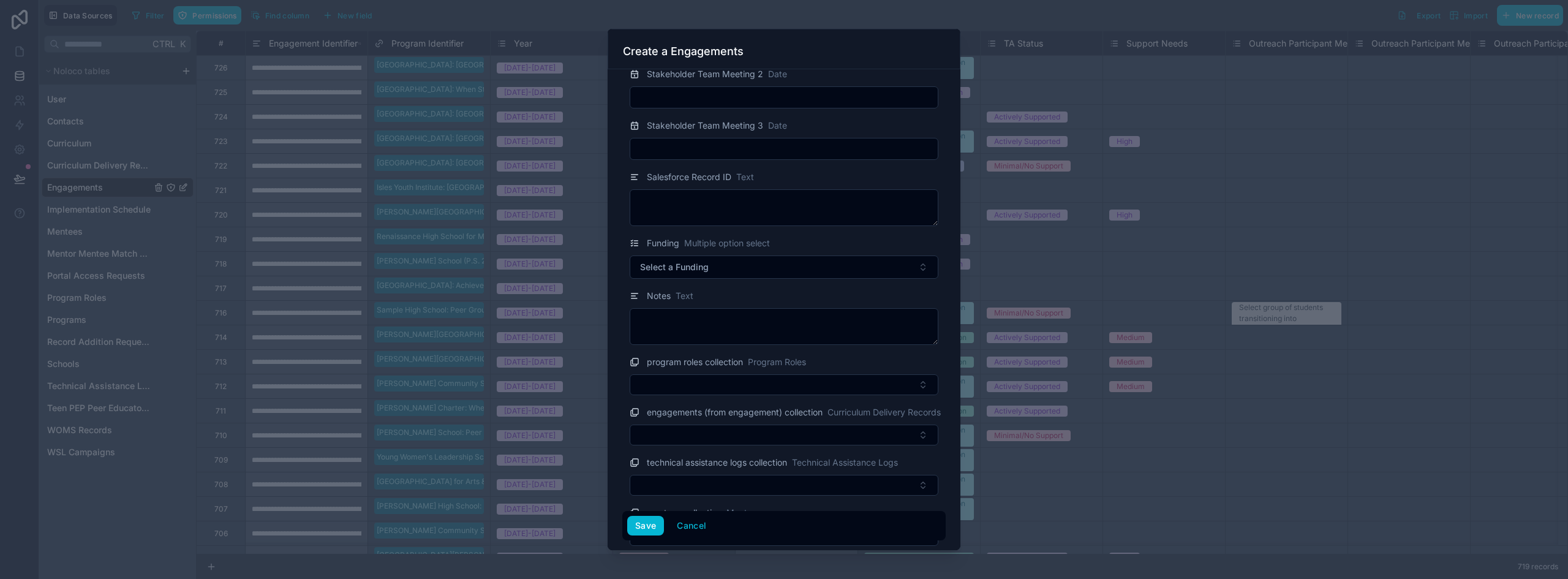
scroll to position [2449, 0]
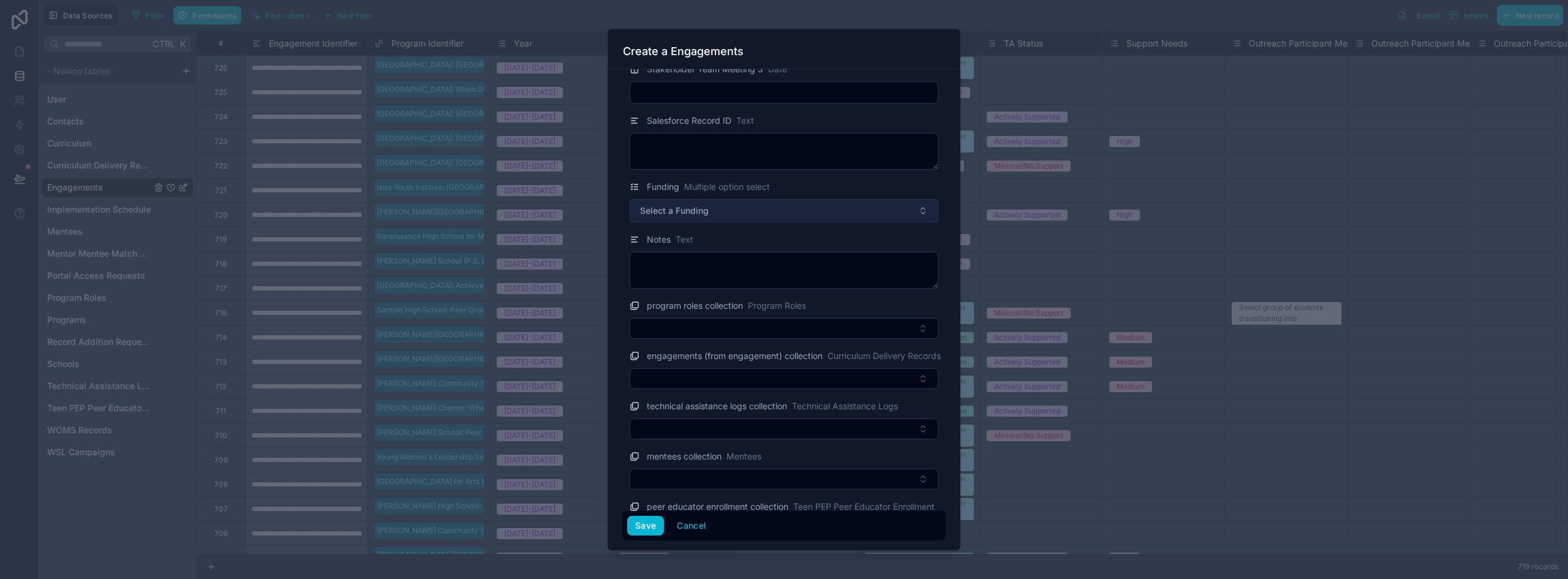
click at [735, 212] on button "Select a Funding" at bounding box center [784, 210] width 308 height 23
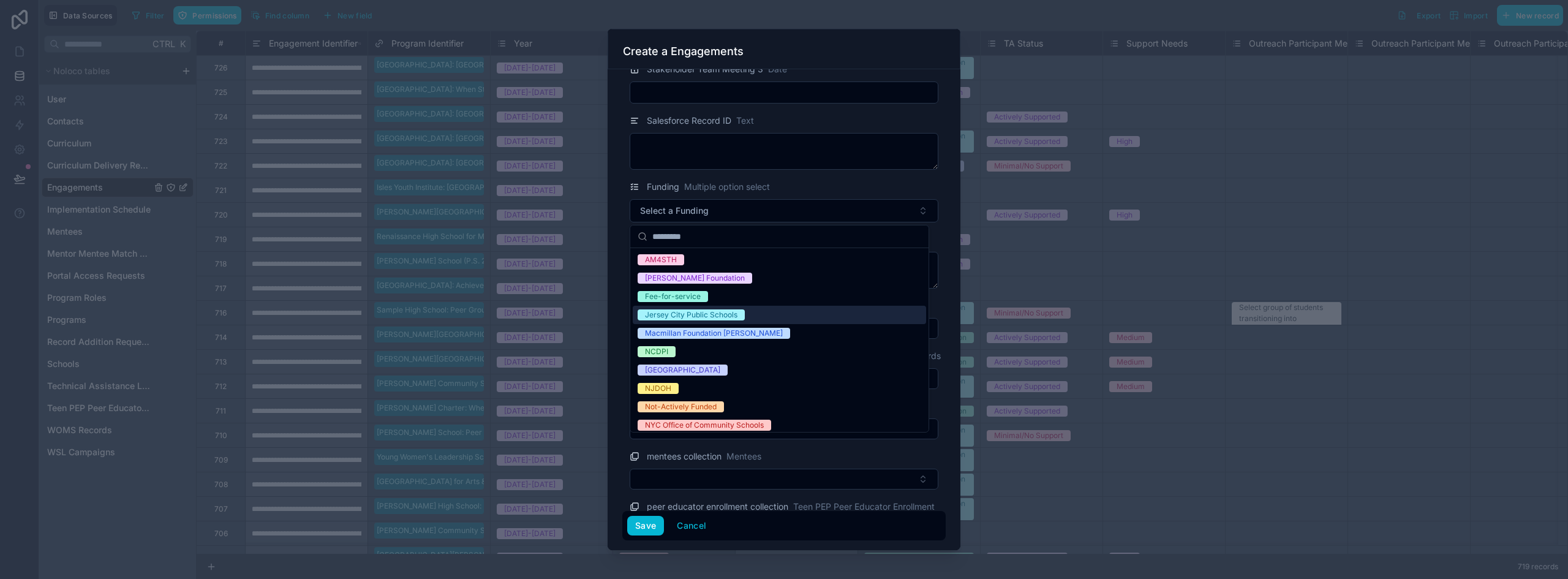
click at [722, 314] on div "Jersey City Public Schools" at bounding box center [691, 315] width 93 height 11
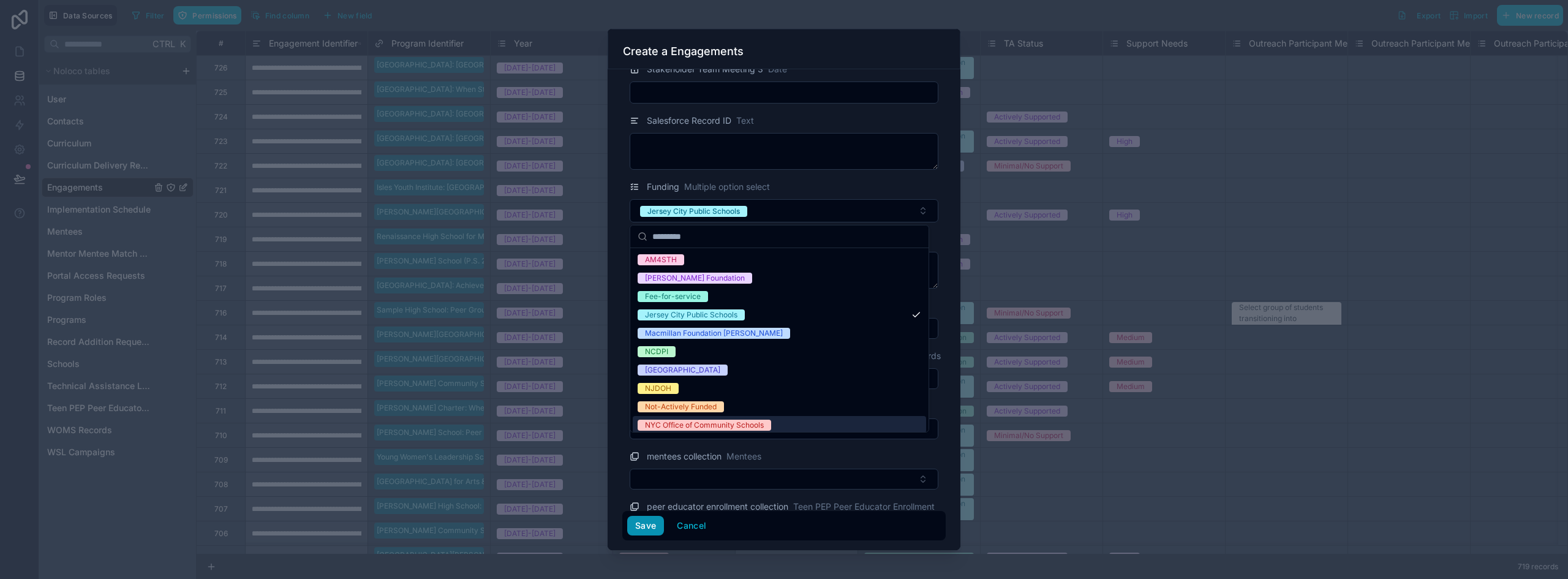
click at [645, 523] on button "Save" at bounding box center [645, 525] width 37 height 19
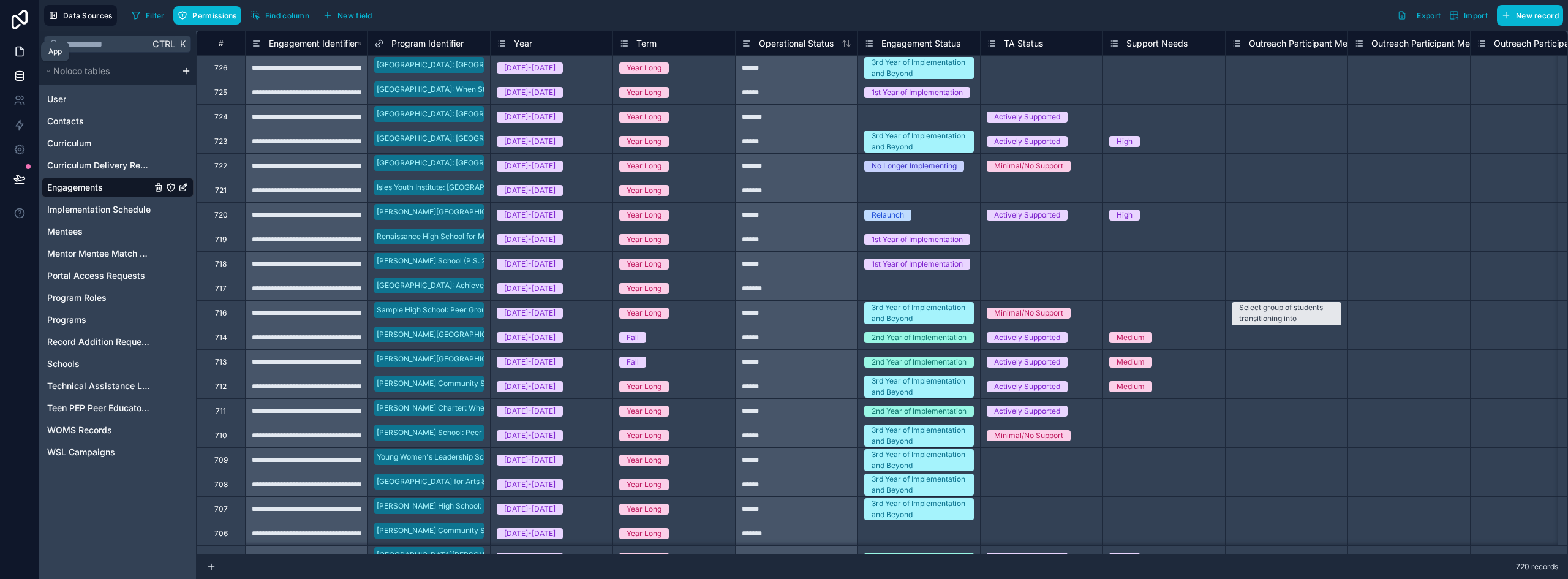
click at [19, 50] on icon at bounding box center [19, 50] width 12 height 12
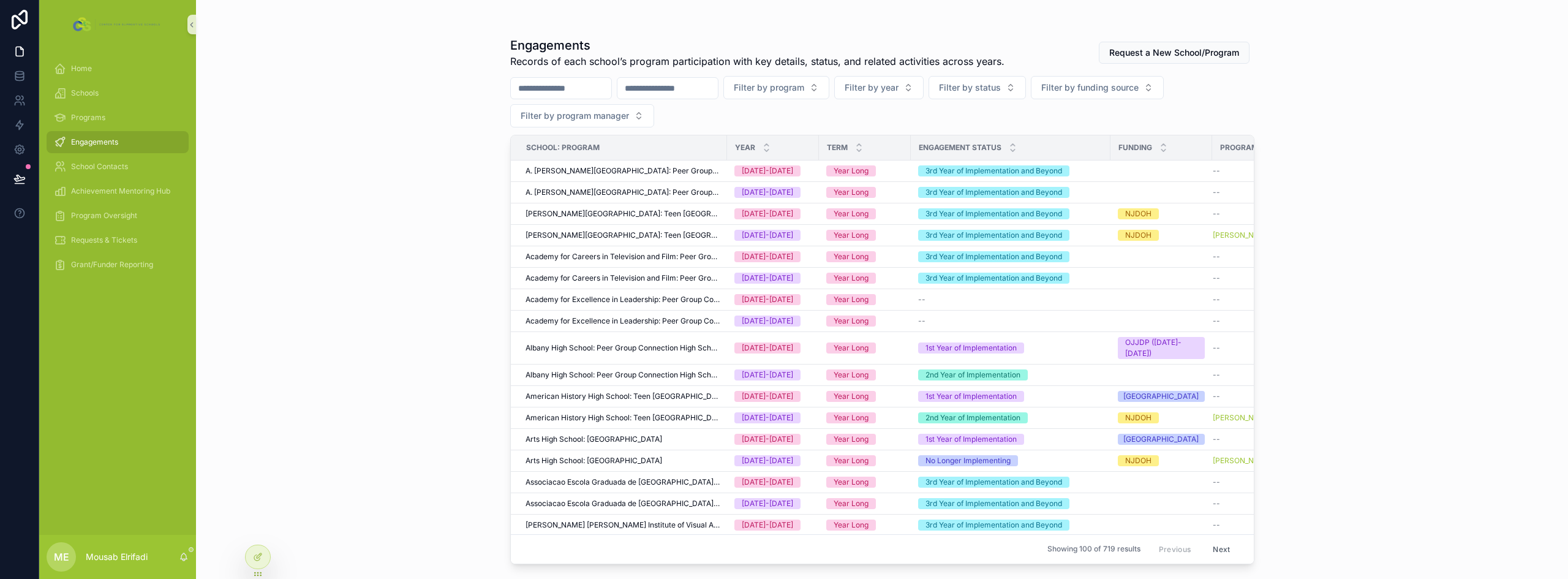
click at [693, 85] on input "scrollable content" at bounding box center [667, 88] width 100 height 17
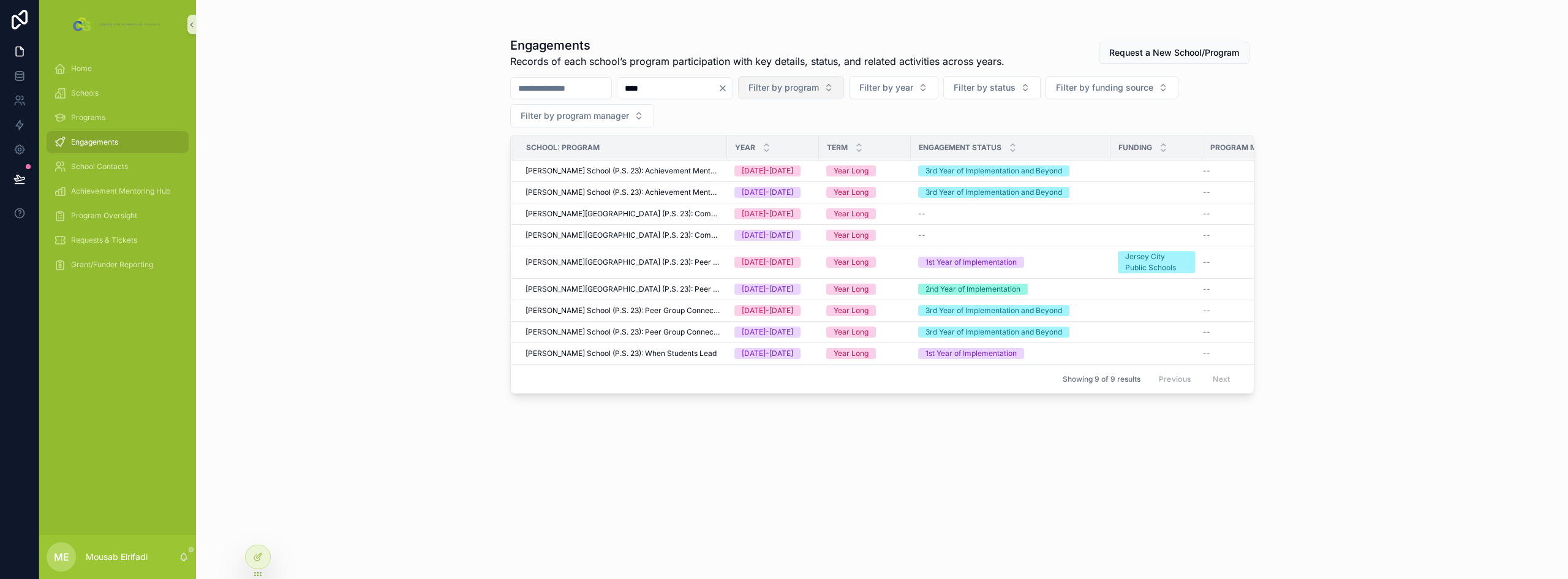
type input "****"
click at [782, 86] on span "Filter by program" at bounding box center [783, 87] width 71 height 12
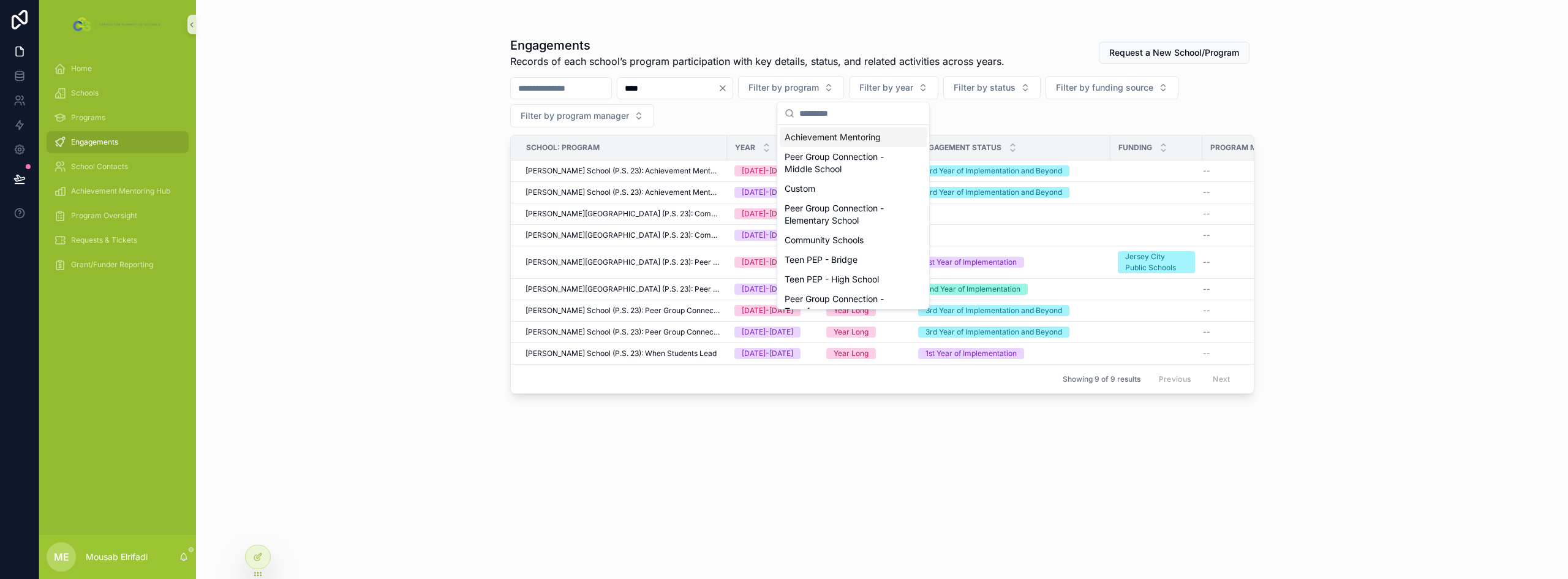
click at [782, 138] on div "Achievement Mentoring" at bounding box center [854, 137] width 147 height 19
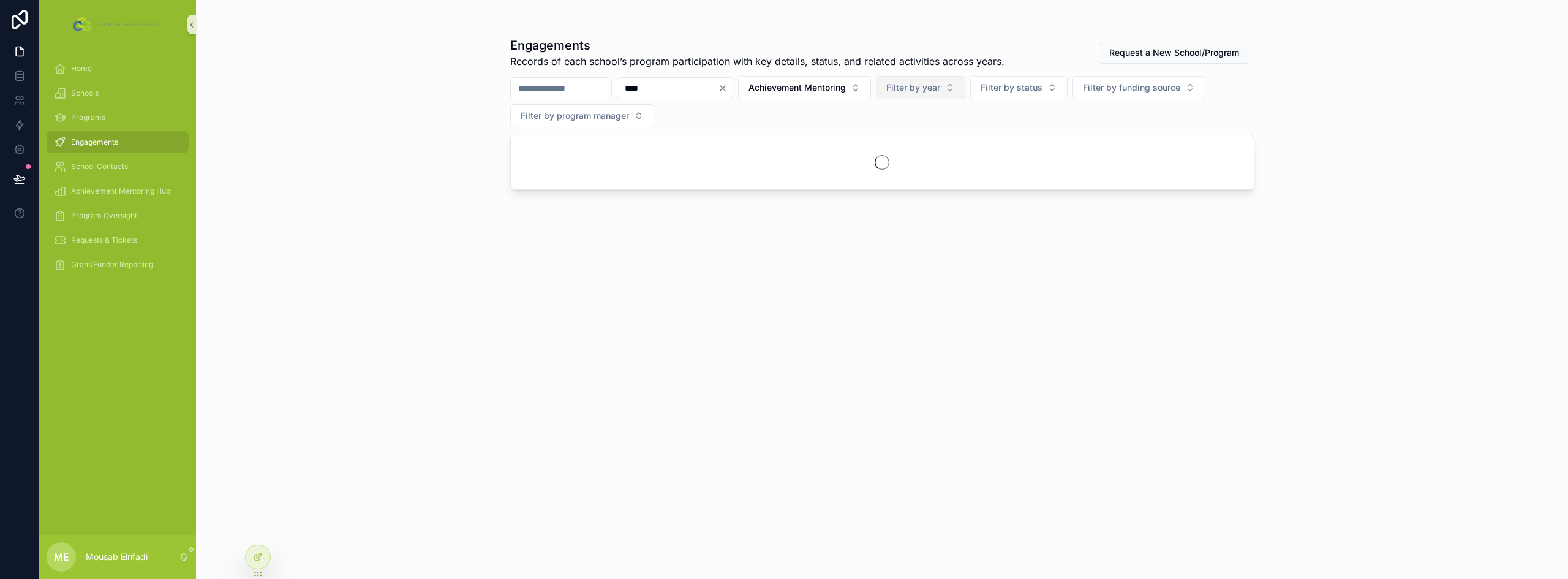
click at [782, 85] on span "Filter by year" at bounding box center [913, 87] width 54 height 12
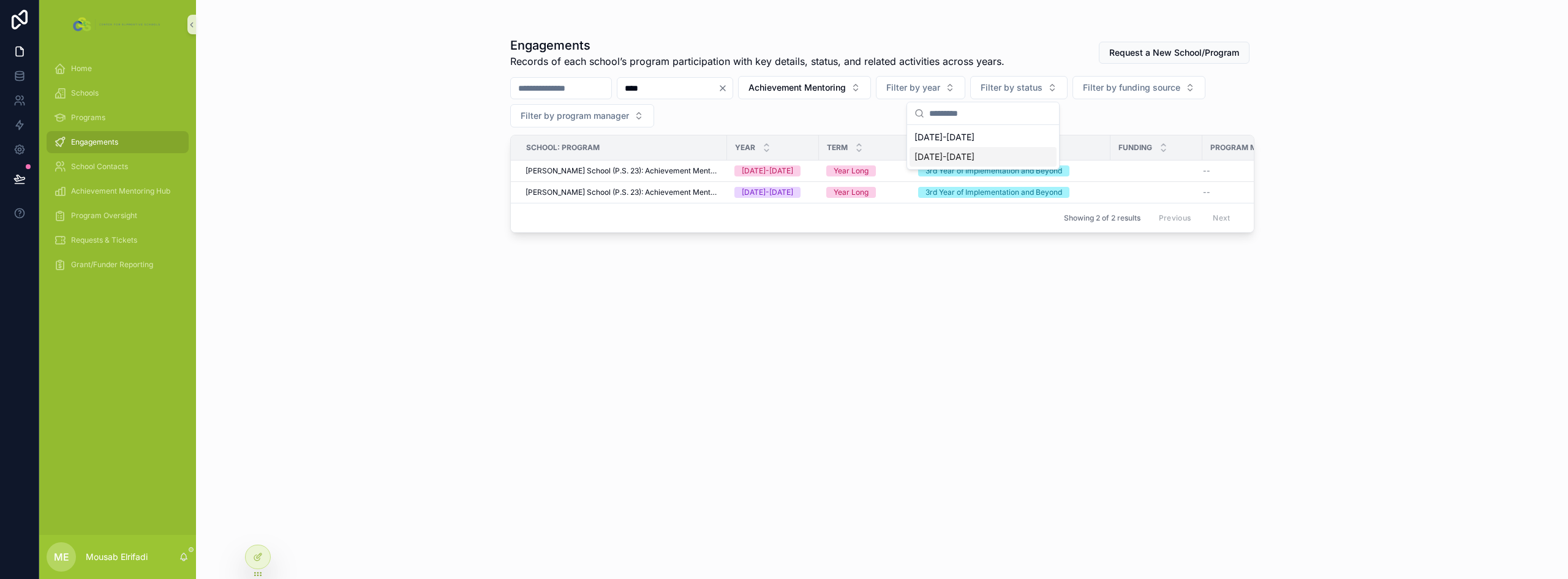
click at [782, 152] on div "[DATE]-[DATE]" at bounding box center [983, 156] width 147 height 19
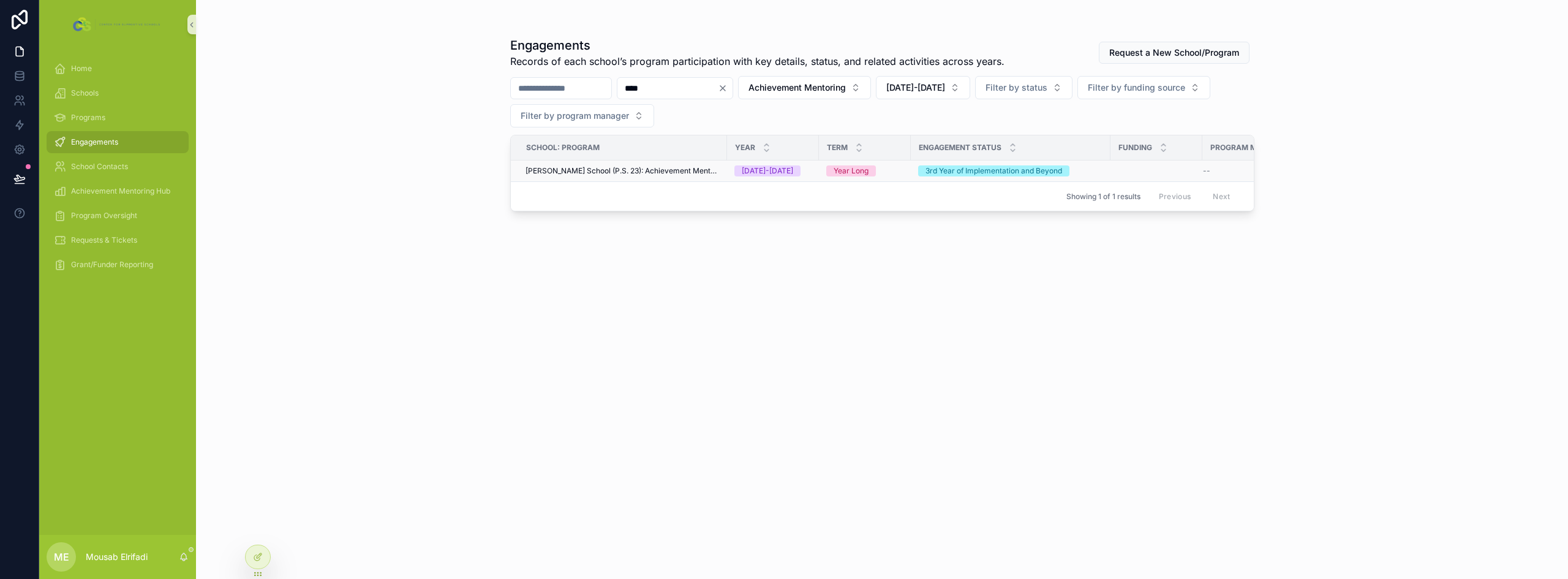
click at [661, 168] on span "[PERSON_NAME] School (P.S. 23): Achievement Mentoring" at bounding box center [623, 171] width 195 height 10
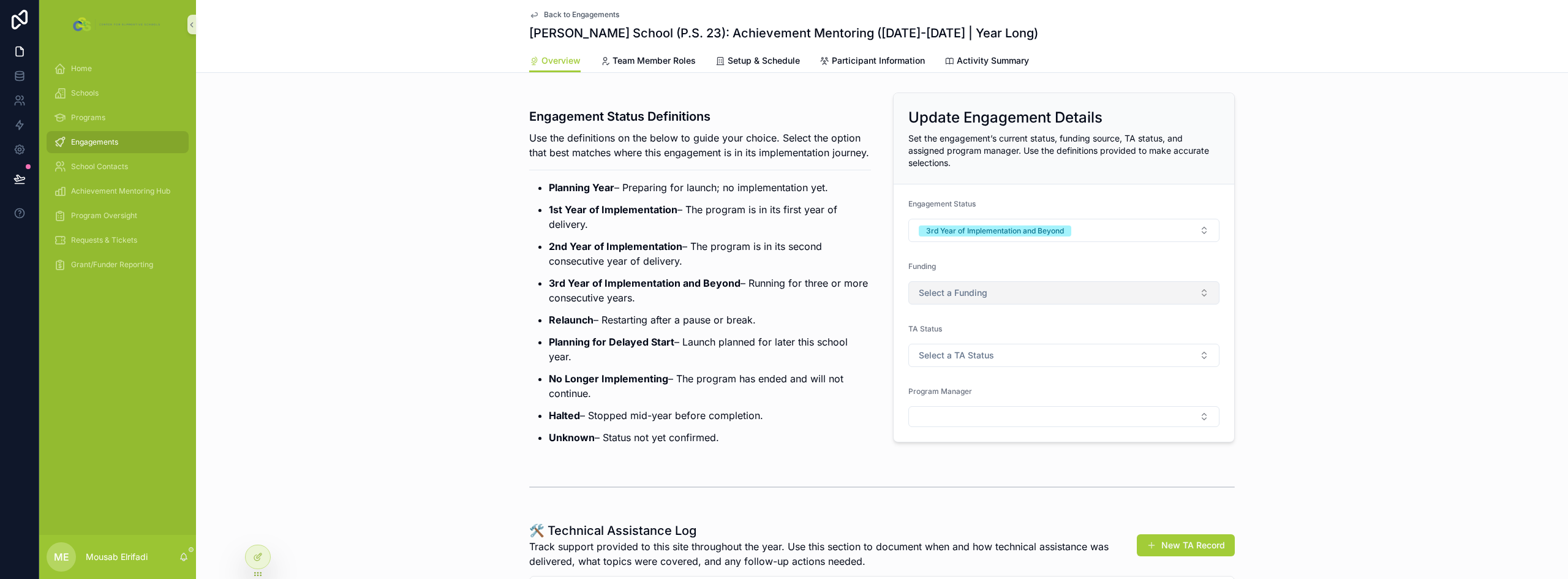
click at [782, 292] on button "Select a Funding" at bounding box center [1064, 292] width 311 height 23
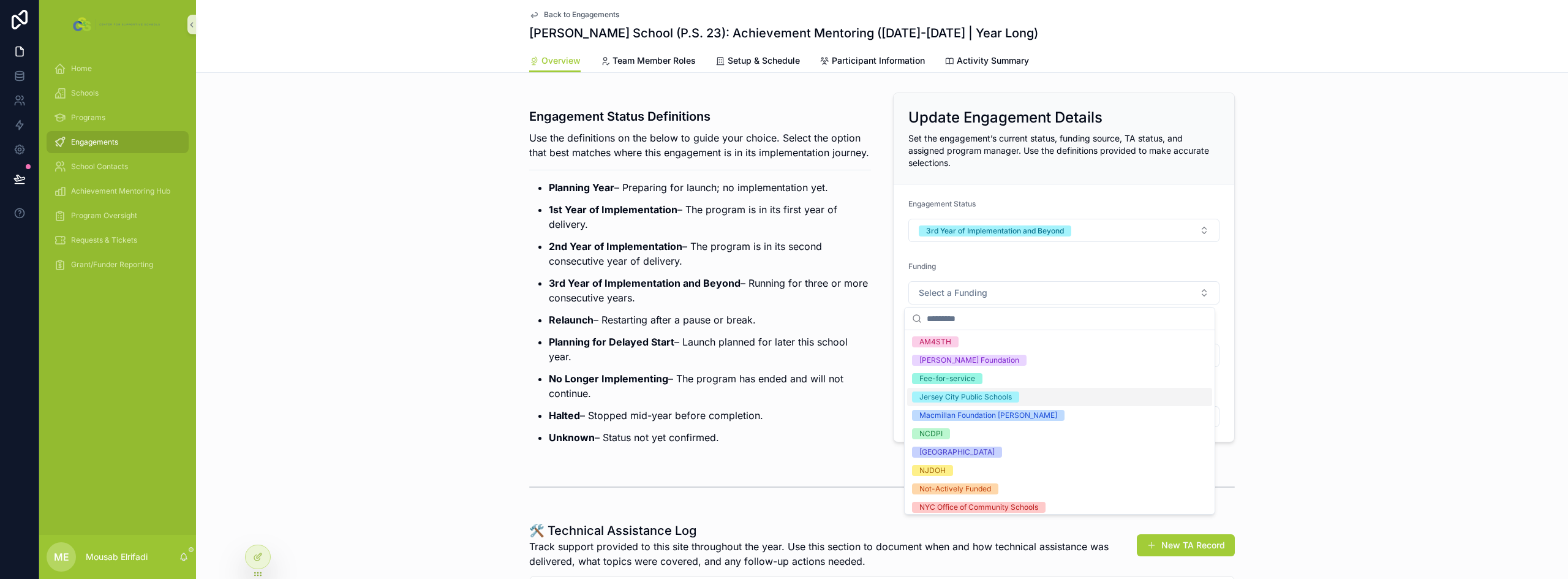
click at [782, 400] on div "Jersey City Public Schools" at bounding box center [966, 396] width 93 height 11
click at [782, 305] on p "3rd Year of Implementation and Beyond – Running for three or more consecutive y…" at bounding box center [710, 290] width 322 height 29
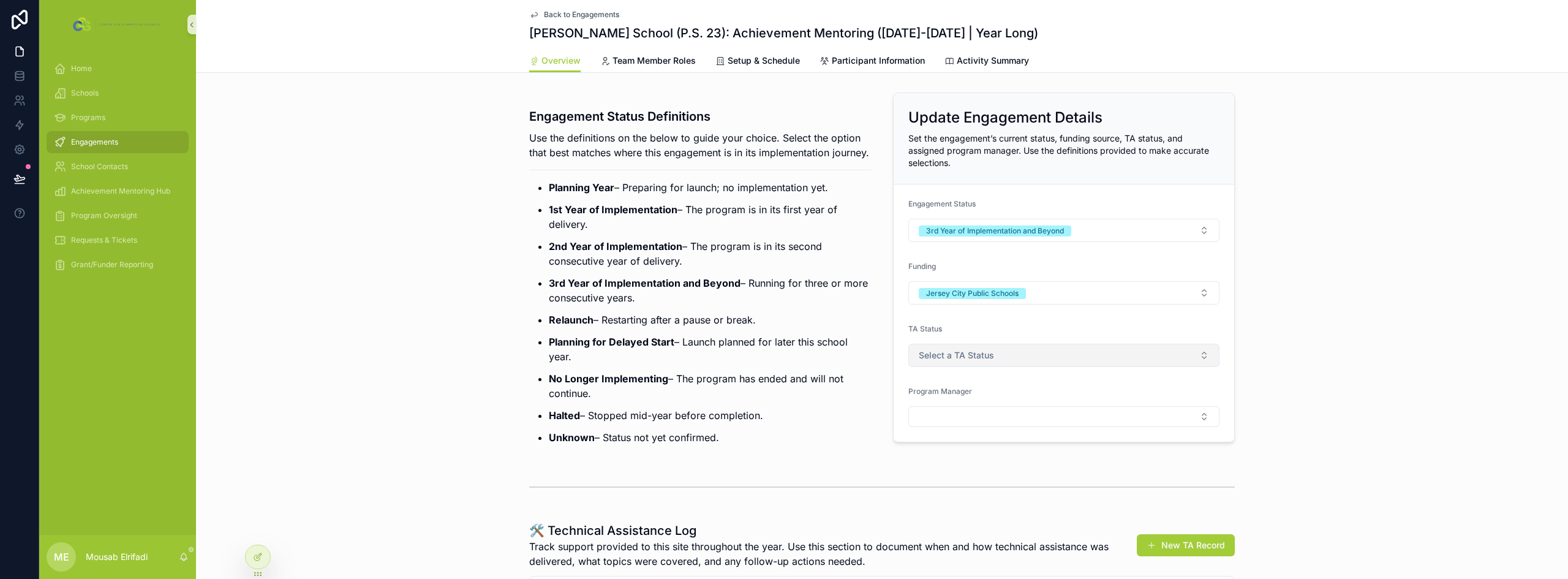
click at [782, 352] on span "Select a TA Status" at bounding box center [957, 354] width 75 height 12
click at [782, 422] on div "Actively Supported" at bounding box center [953, 422] width 66 height 11
click at [782, 363] on p "Planning for Delayed Start – Launch planned for later this school year." at bounding box center [710, 349] width 322 height 29
click at [115, 143] on span "Engagements" at bounding box center [94, 141] width 47 height 10
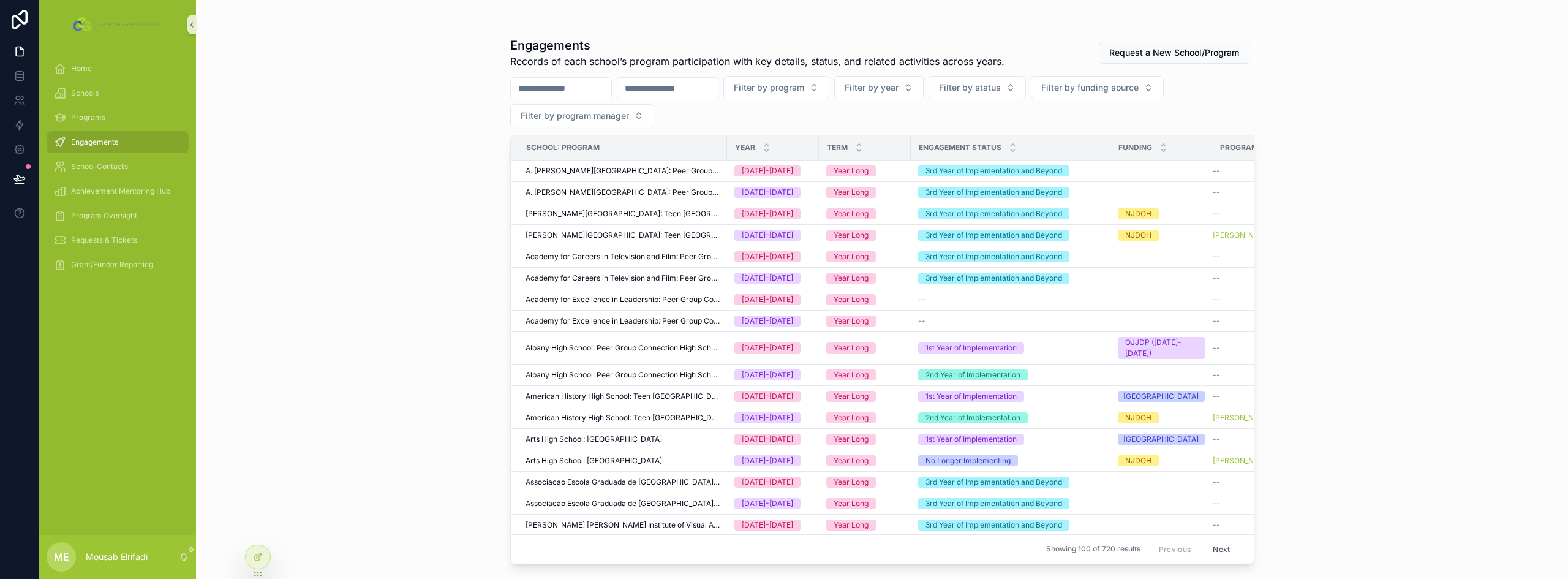
drag, startPoint x: 857, startPoint y: 84, endPoint x: 854, endPoint y: 100, distance: 16.3
click at [782, 84] on span "Filter by program" at bounding box center [768, 87] width 71 height 12
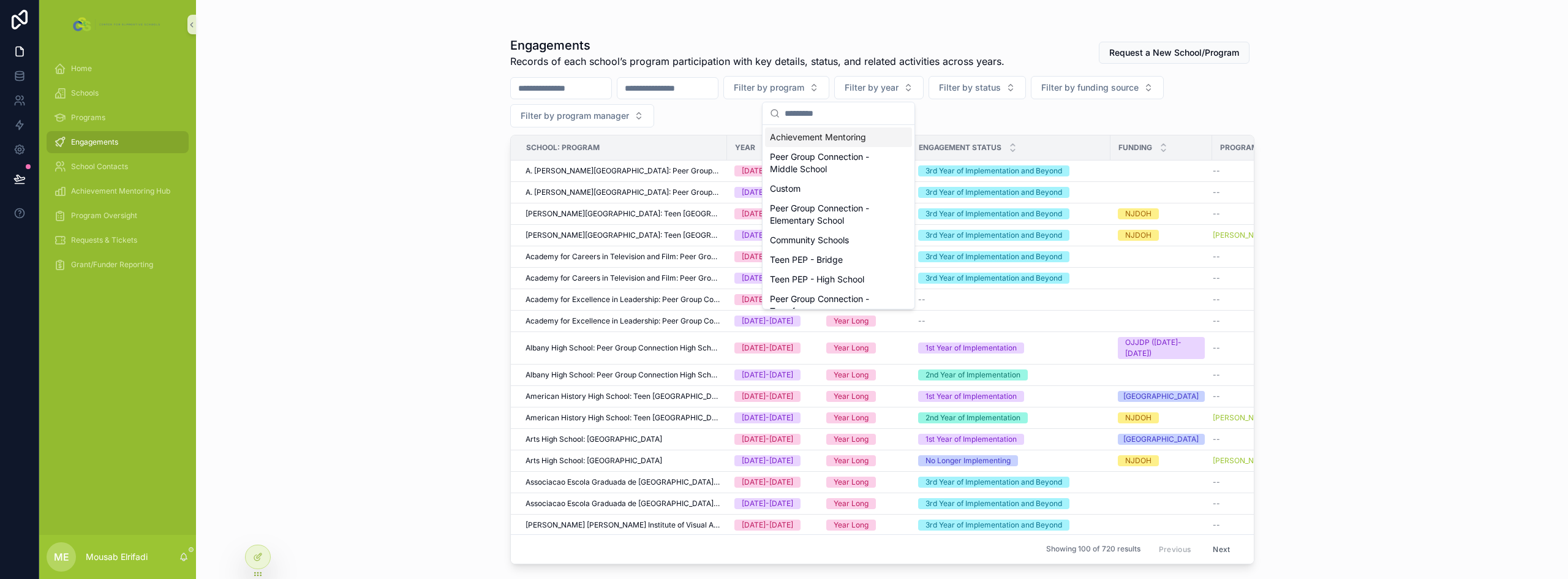
click at [782, 140] on div "Achievement Mentoring" at bounding box center [839, 137] width 147 height 19
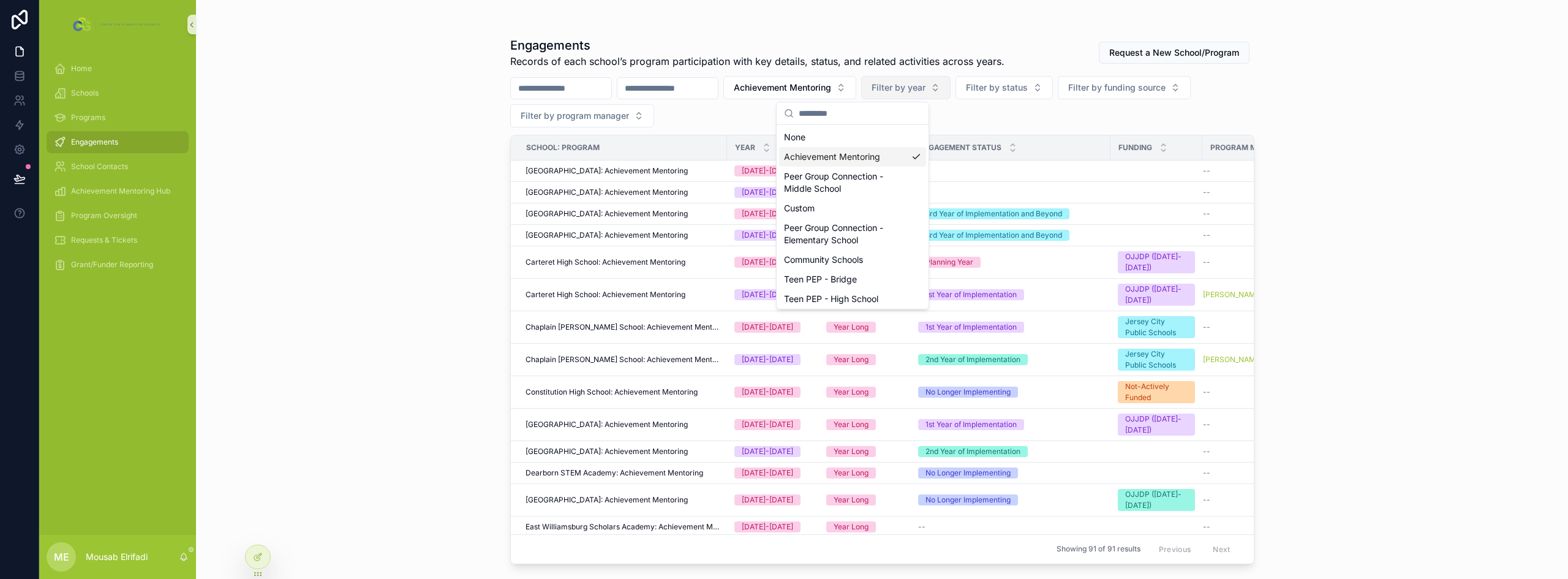
click at [782, 82] on span "Filter by year" at bounding box center [899, 87] width 54 height 12
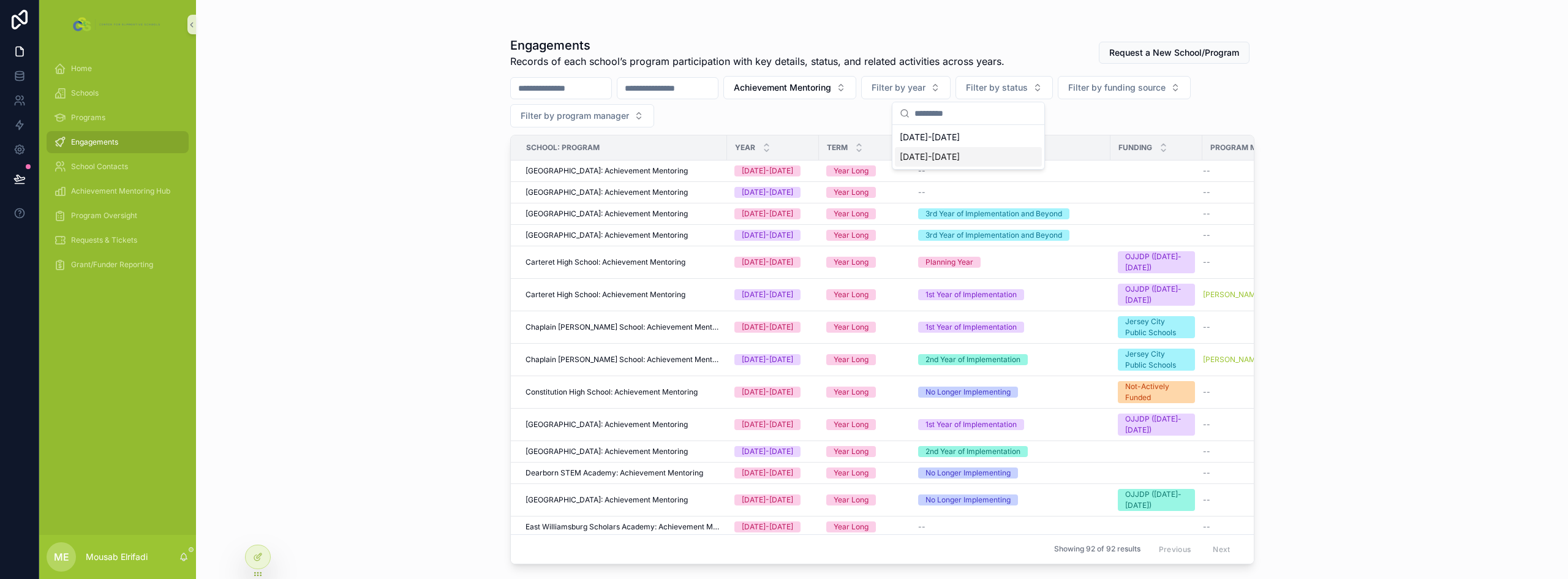
click at [782, 153] on div "[DATE]-[DATE]" at bounding box center [969, 156] width 147 height 19
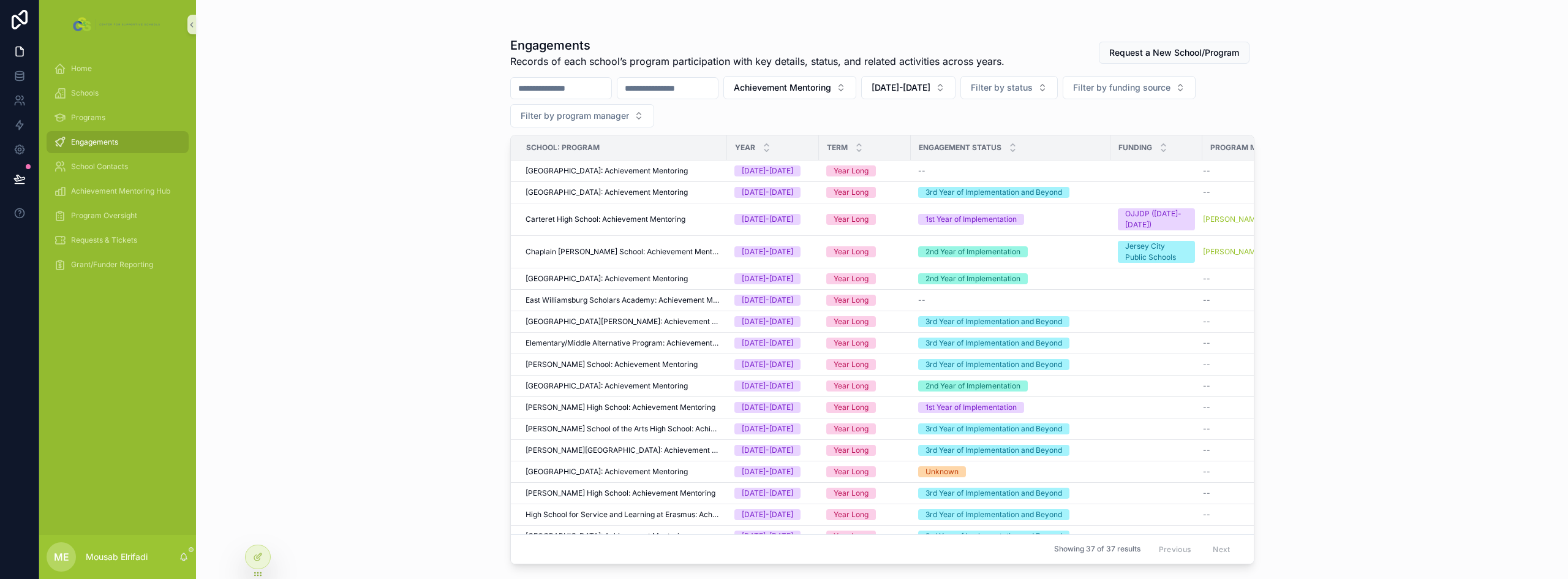
click at [710, 85] on input "scrollable content" at bounding box center [667, 88] width 100 height 17
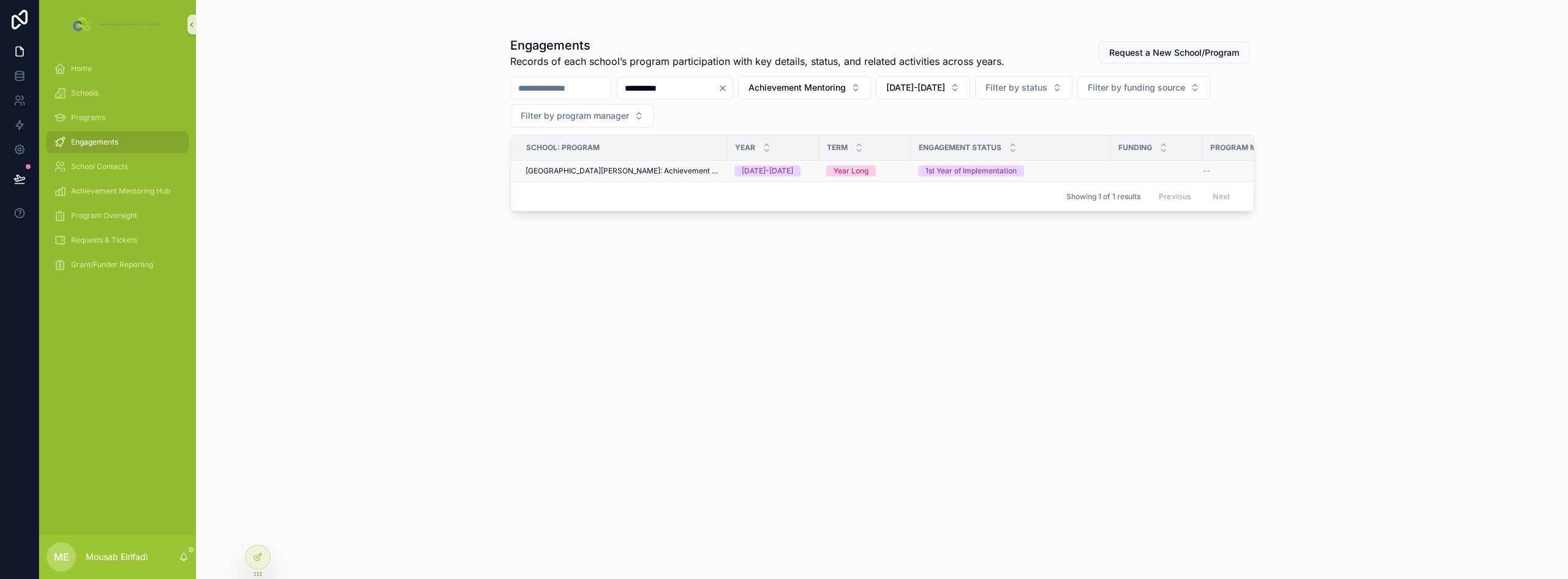
type input "**********"
click at [639, 169] on span "[GEOGRAPHIC_DATA][PERSON_NAME]: Achievement Mentoring" at bounding box center [623, 171] width 195 height 10
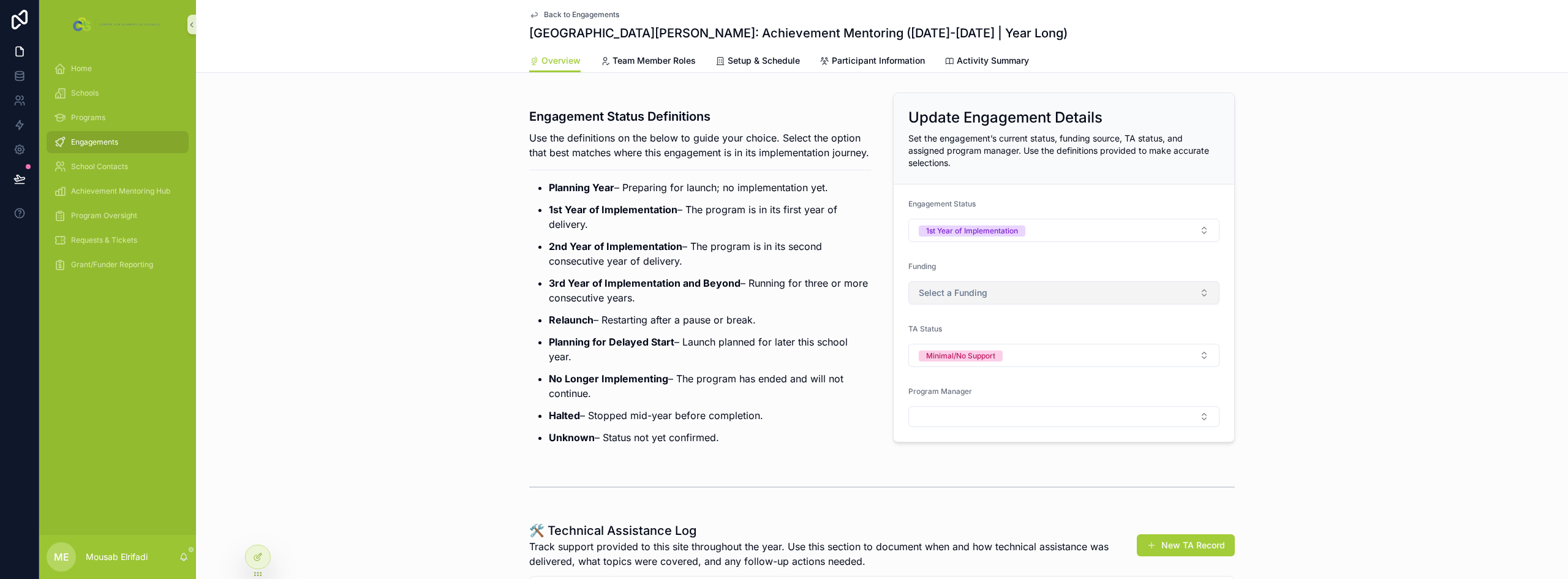
click at [782, 295] on button "Select a Funding" at bounding box center [1064, 292] width 311 height 23
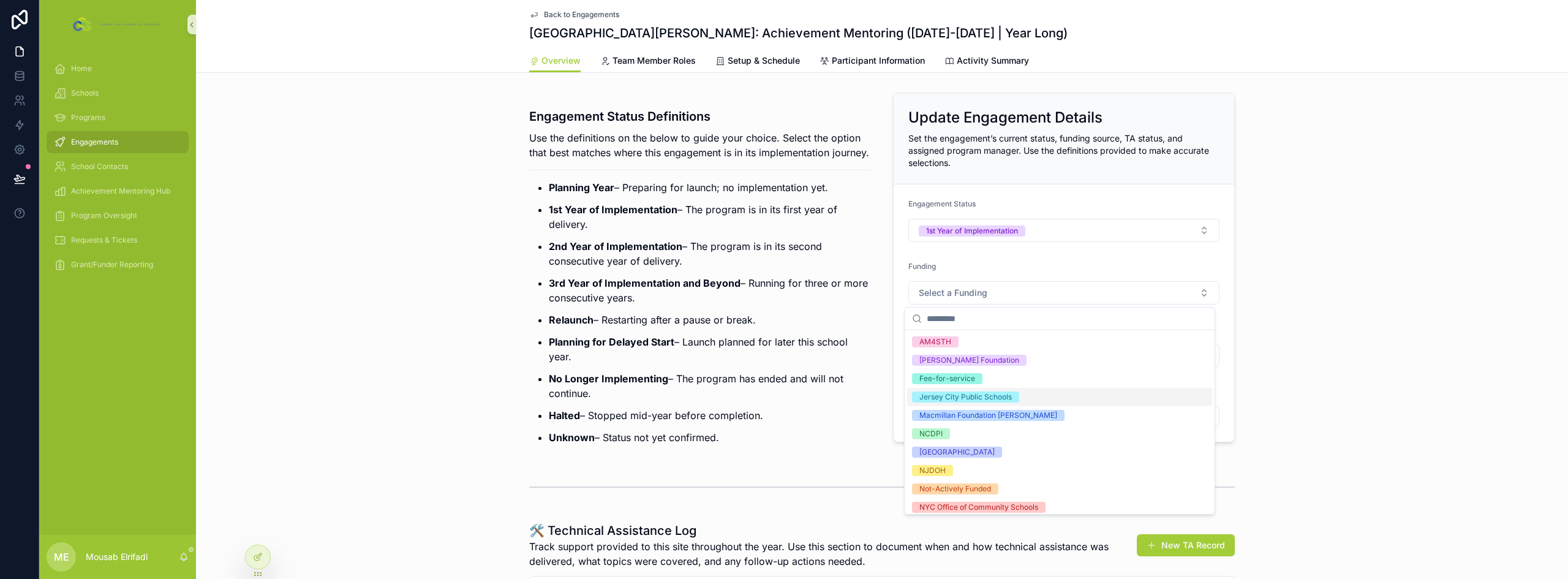
click at [782, 392] on div "Jersey City Public Schools" at bounding box center [966, 396] width 93 height 11
click at [782, 422] on p "Halted – Stopped mid-year before completion." at bounding box center [710, 415] width 322 height 15
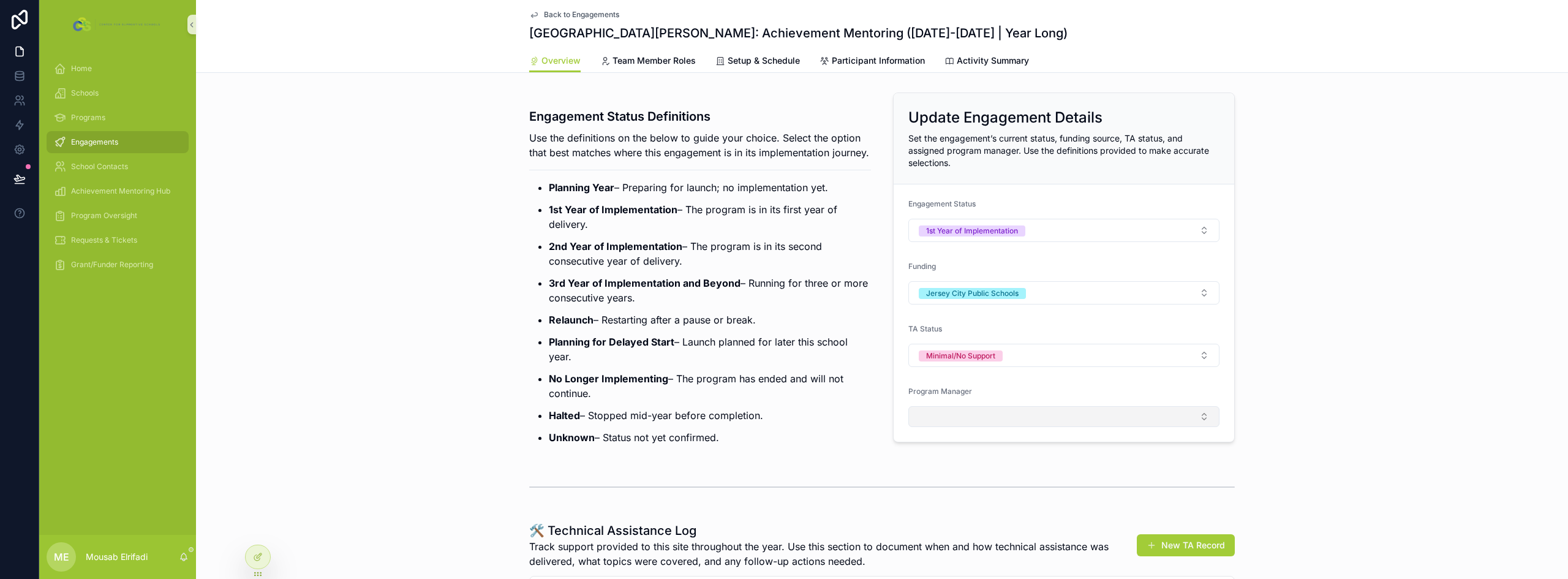
click at [782, 418] on button "Select Button" at bounding box center [1064, 416] width 311 height 21
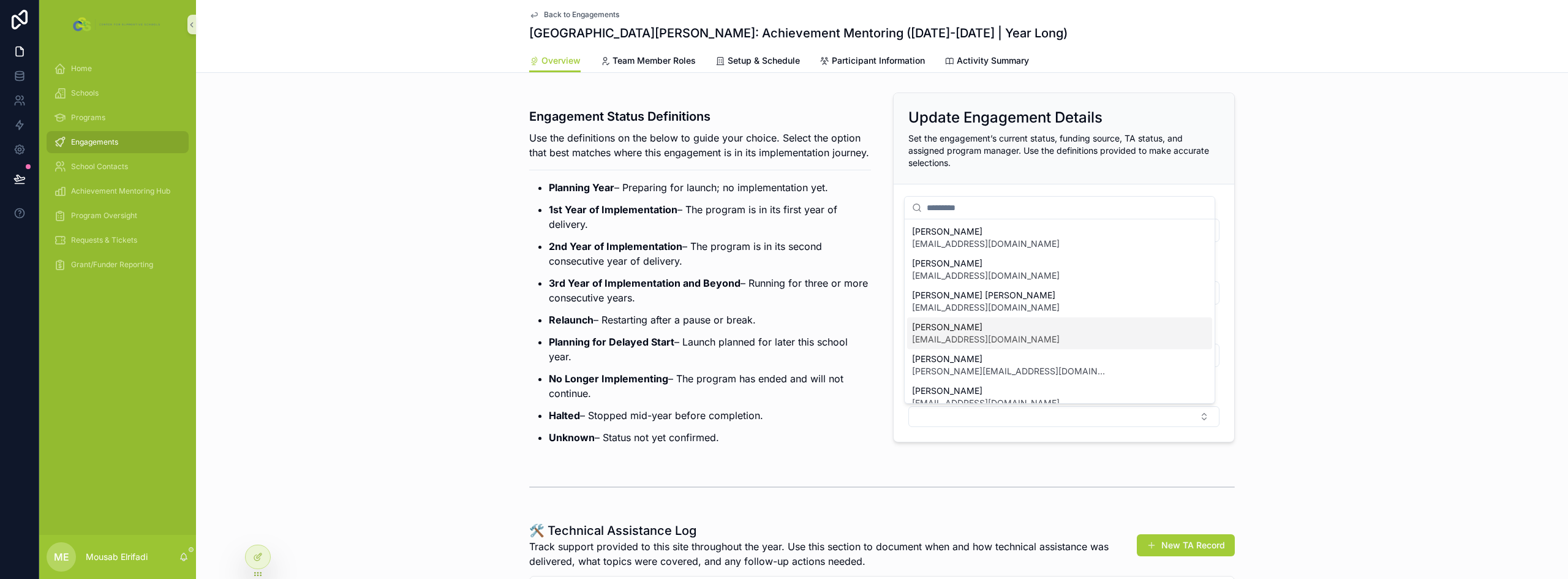
click at [782, 327] on span "[PERSON_NAME]" at bounding box center [986, 327] width 148 height 12
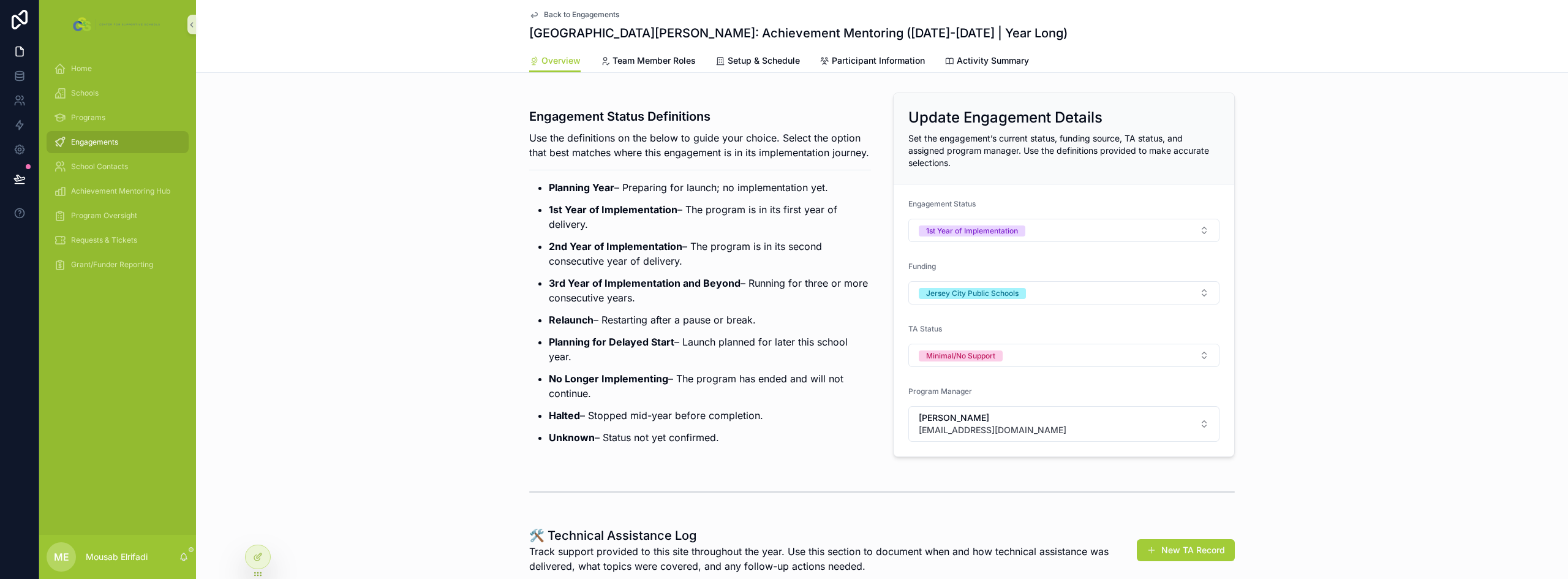
click at [782, 305] on p "3rd Year of Implementation and Beyond – Running for three or more consecutive y…" at bounding box center [710, 290] width 322 height 29
click at [344, 121] on div "Engagement Status Definitions Use the definitions on the below to guide your ch…" at bounding box center [882, 274] width 1372 height 374
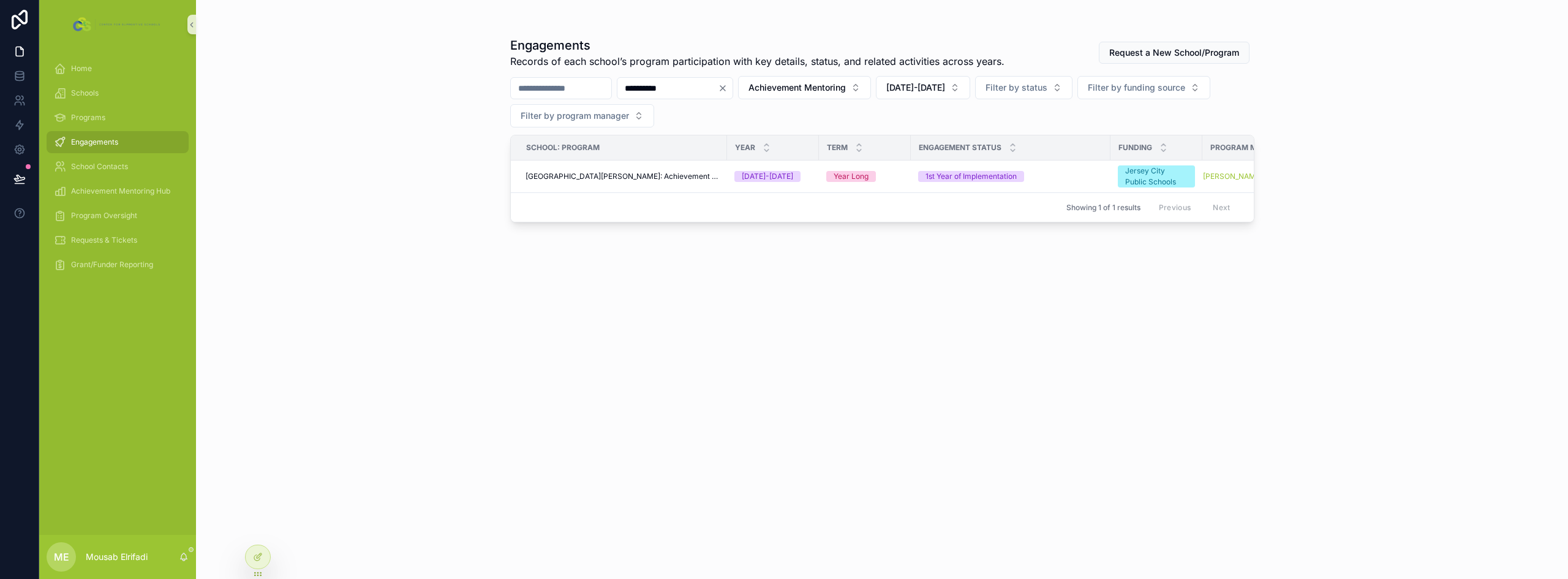
click at [711, 84] on input "**********" at bounding box center [667, 88] width 100 height 17
type input "****"
click at [782, 173] on div "[DATE]-[DATE]" at bounding box center [768, 171] width 77 height 11
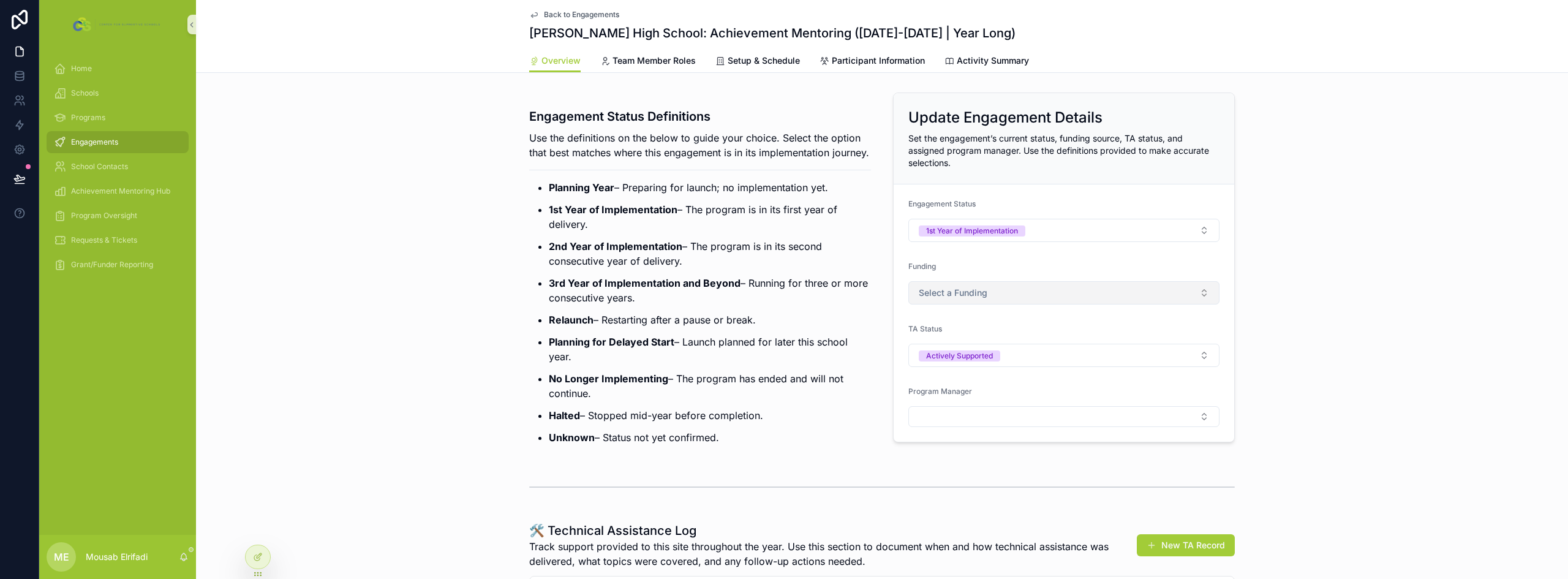
click at [782, 294] on span "Select a Funding" at bounding box center [953, 292] width 69 height 12
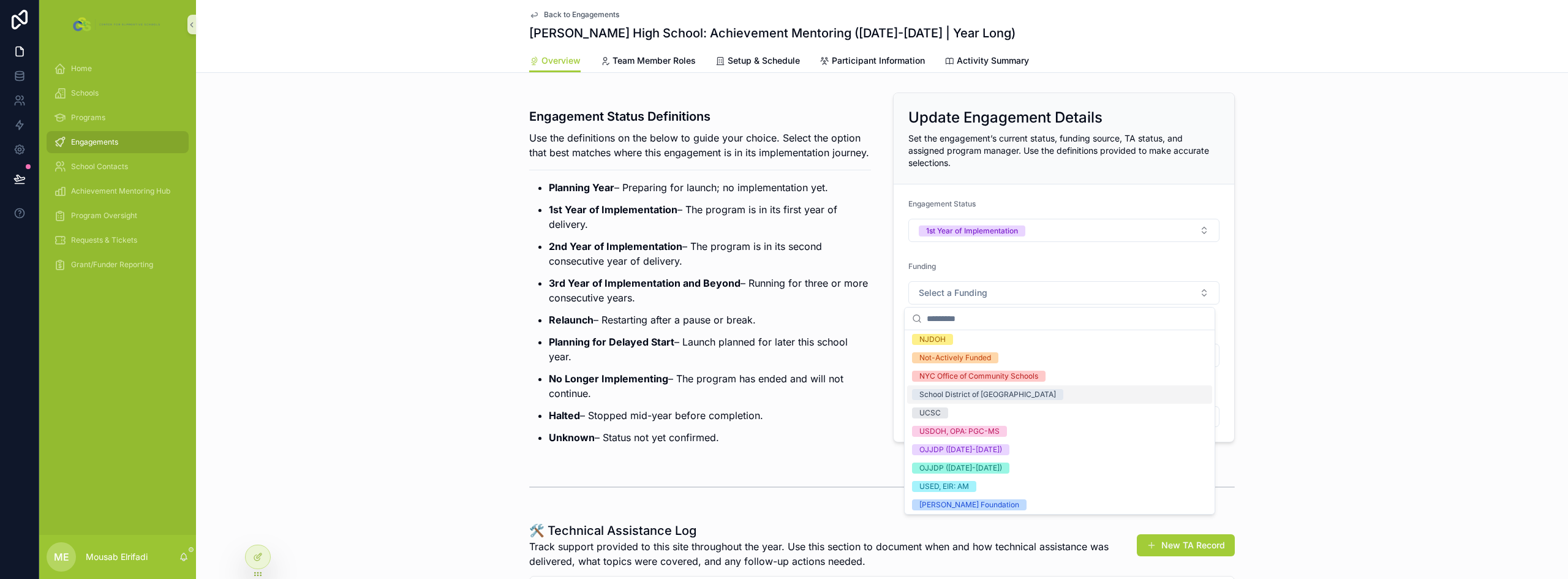
scroll to position [133, 0]
click at [782, 450] on div "OJJDP ([DATE]-[DATE])" at bounding box center [1059, 447] width 305 height 18
click at [779, 362] on p "Planning for Delayed Start – Launch planned for later this school year." at bounding box center [710, 349] width 322 height 29
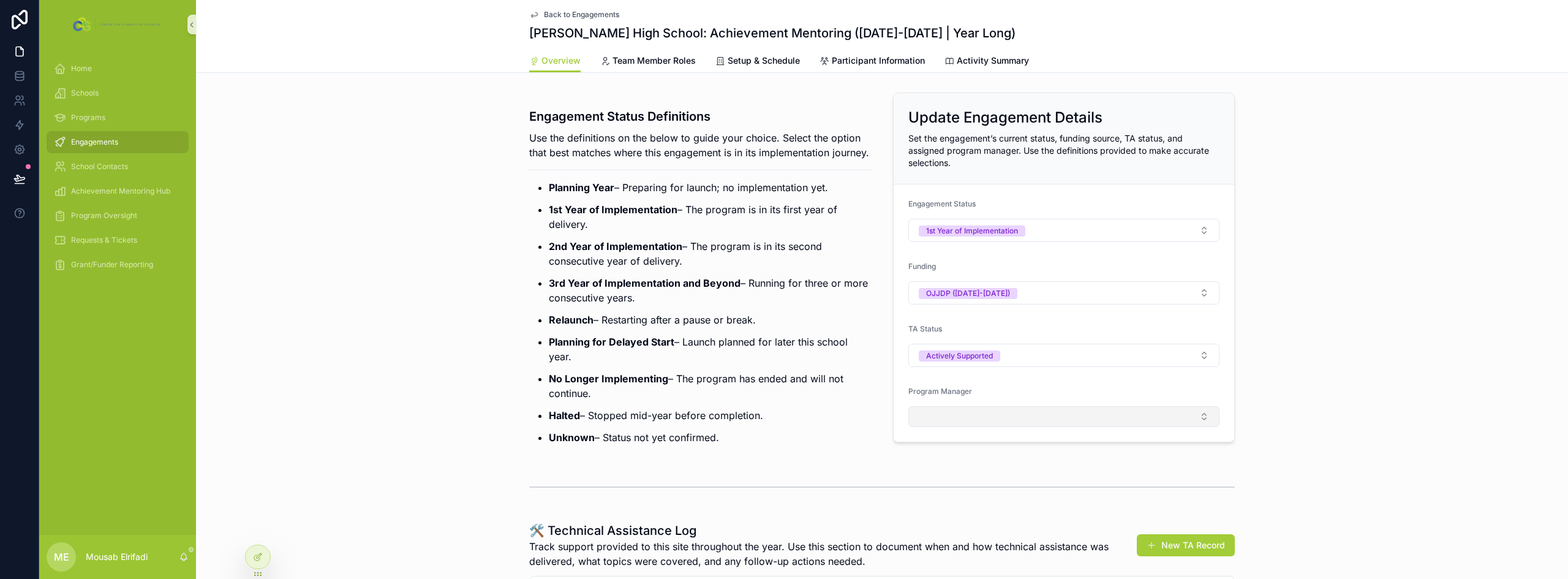
click at [782, 411] on button "Select Button" at bounding box center [1064, 416] width 311 height 21
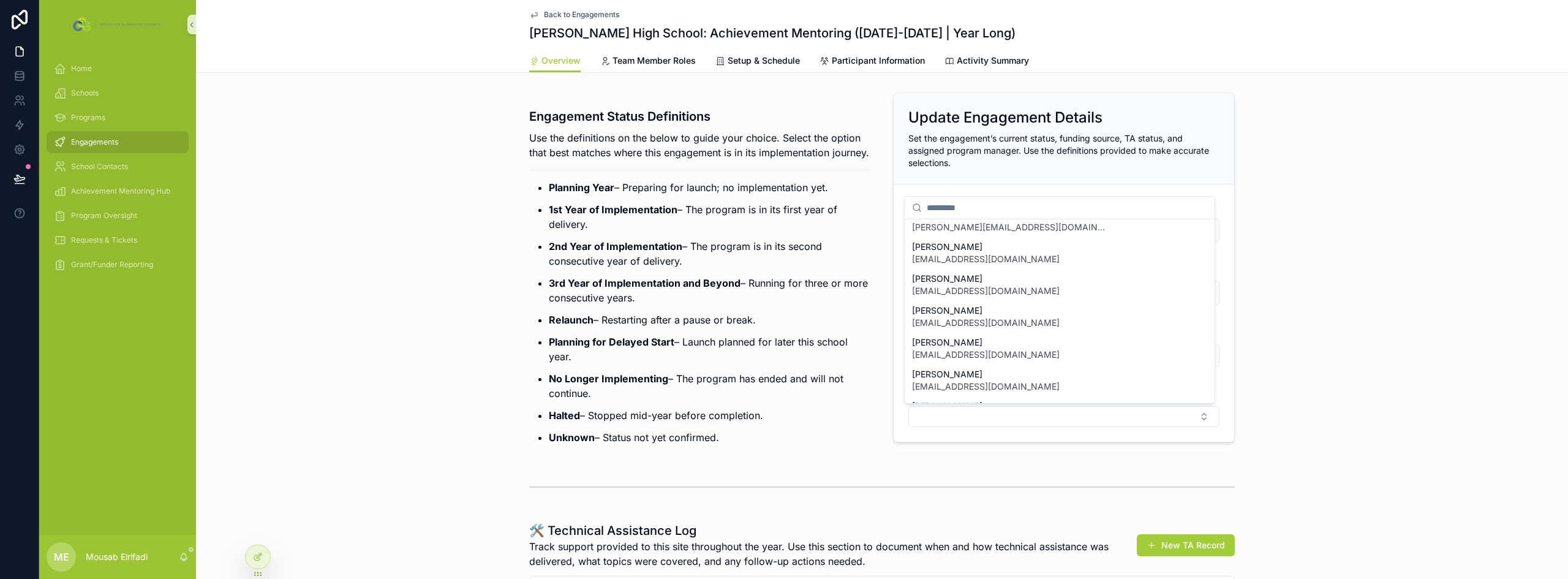
scroll to position [172, 0]
click at [782, 319] on span "[PERSON_NAME]" at bounding box center [986, 314] width 148 height 12
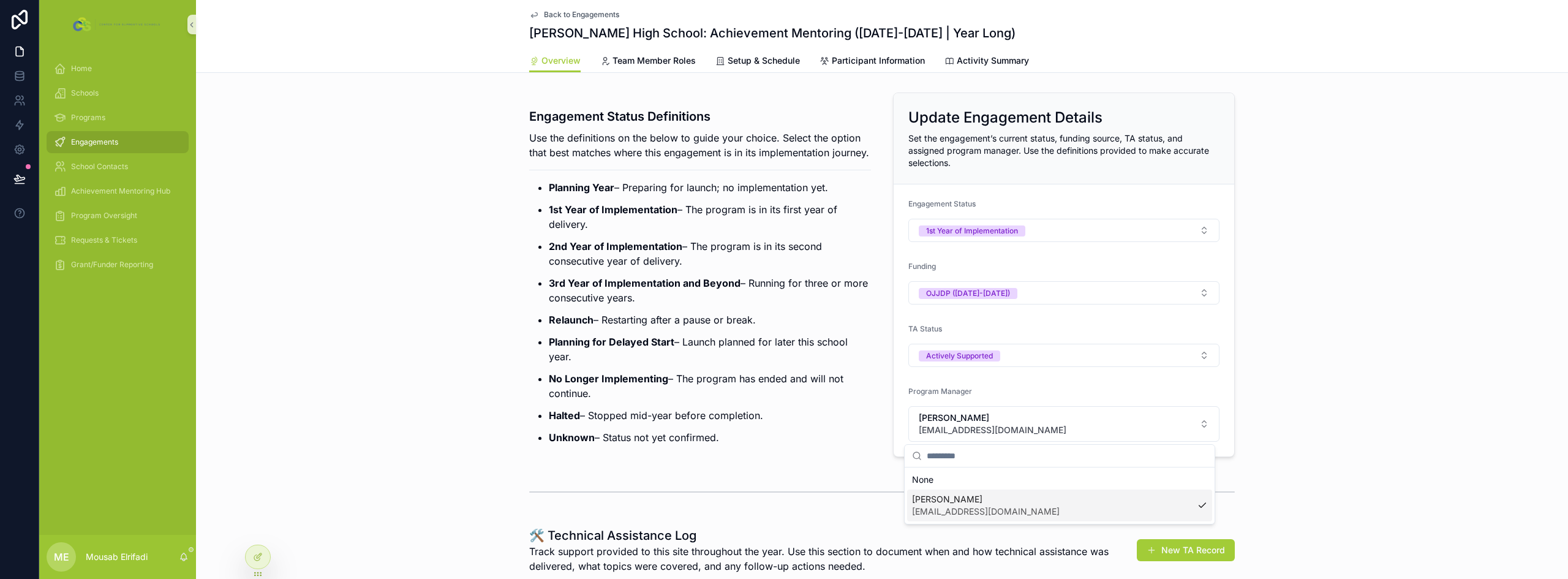
scroll to position [0, 0]
click at [691, 289] on strong "3rd Year of Implementation and Beyond" at bounding box center [644, 283] width 192 height 12
click at [782, 221] on button "1st Year of Implementation" at bounding box center [1064, 229] width 311 height 23
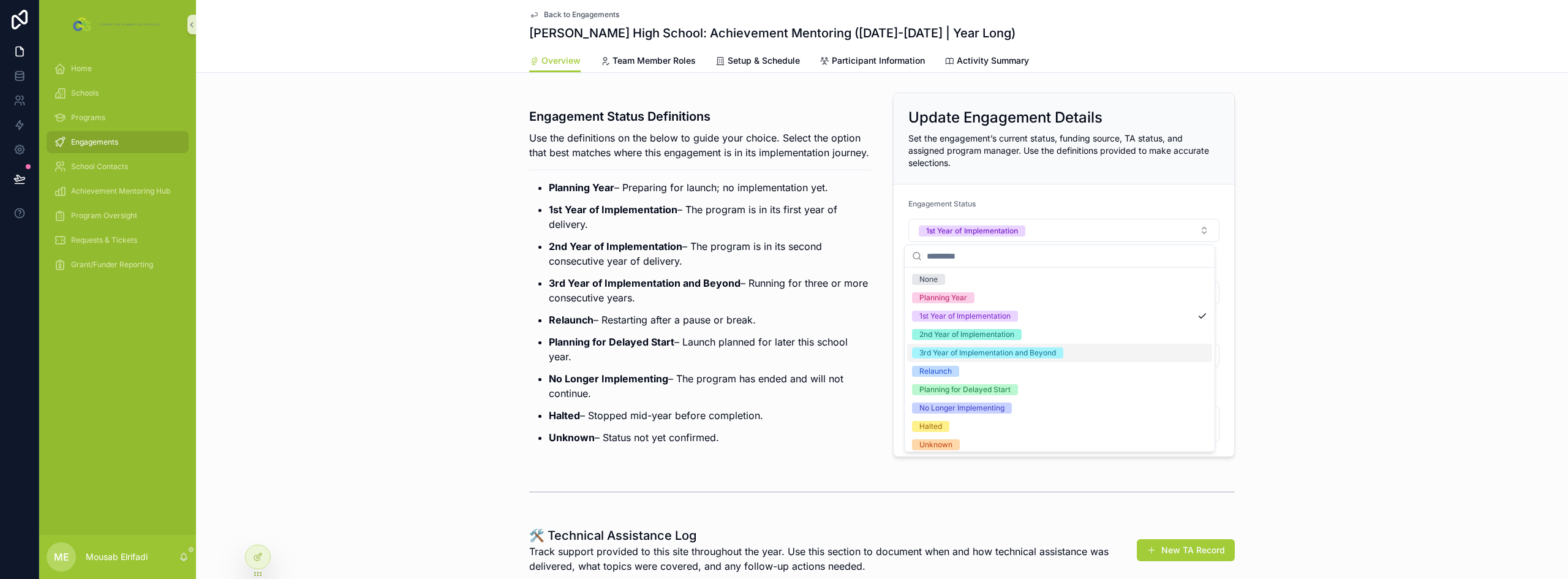
click at [782, 354] on div "3rd Year of Implementation and Beyond" at bounding box center [988, 352] width 137 height 11
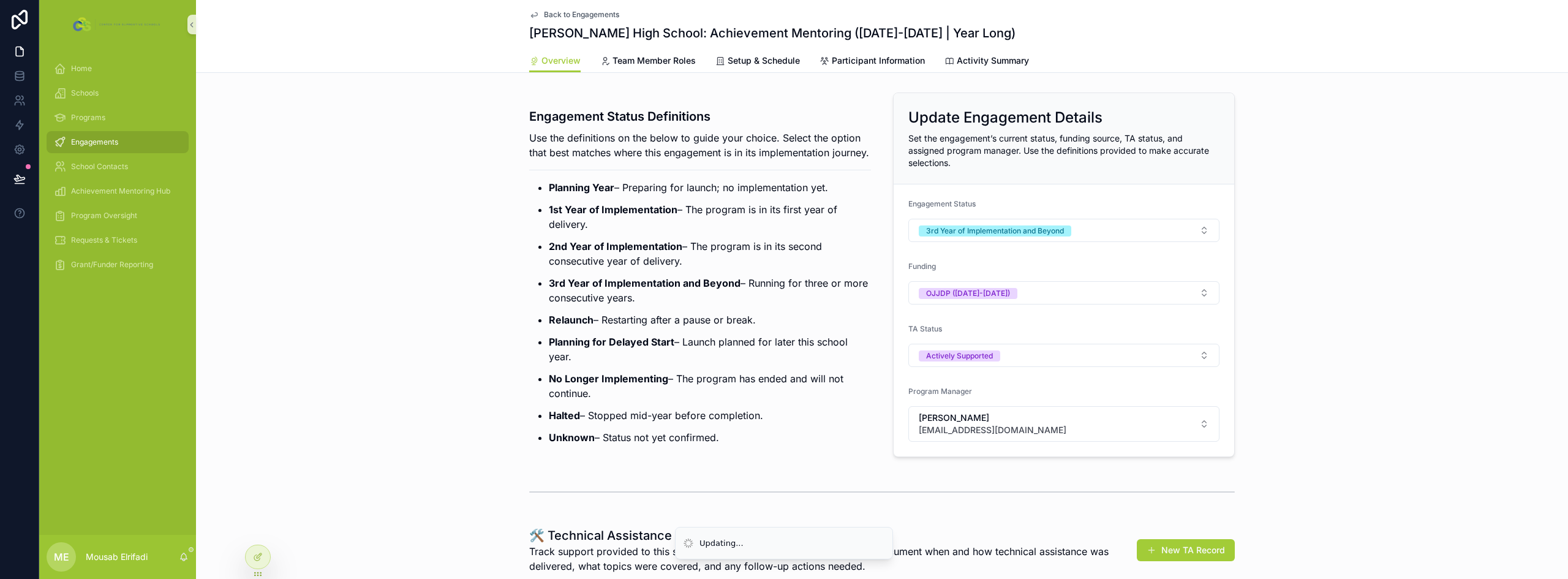
click at [764, 292] on p "3rd Year of Implementation and Beyond – Running for three or more consecutive y…" at bounding box center [710, 290] width 322 height 29
click at [375, 217] on div "Engagement Status Definitions Use the definitions on the below to guide your ch…" at bounding box center [882, 274] width 1372 height 374
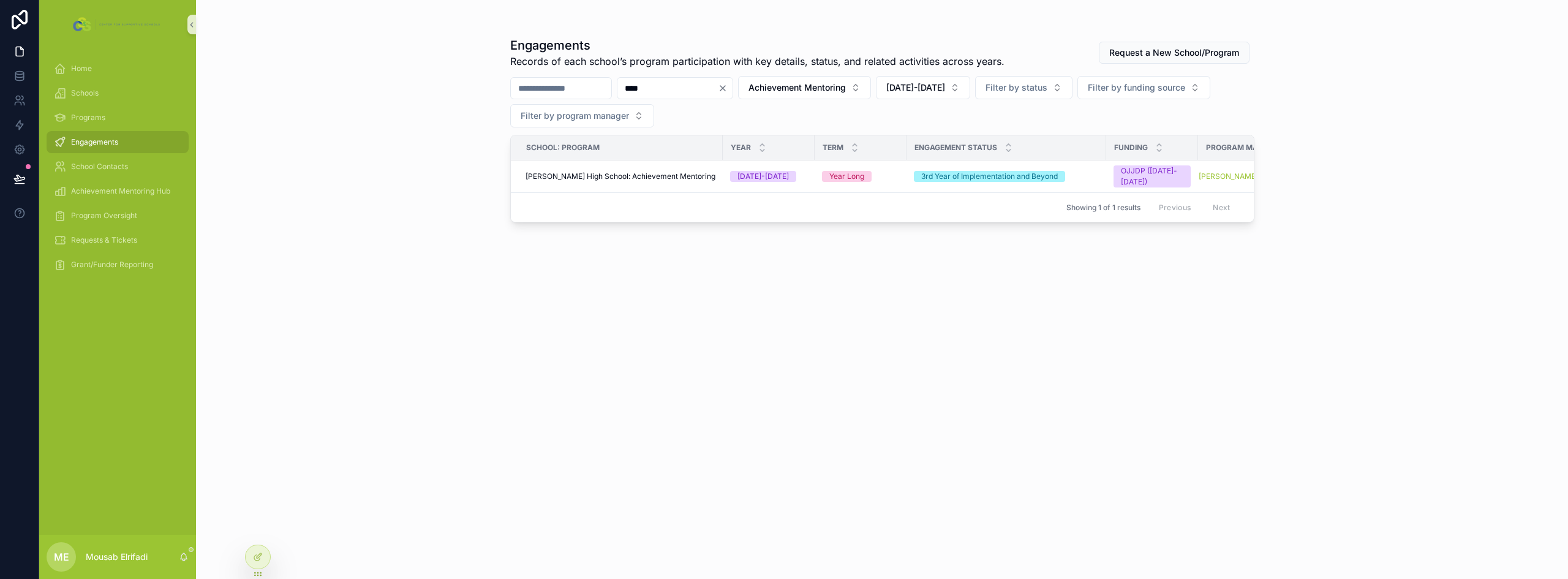
click at [691, 91] on input "****" at bounding box center [667, 88] width 100 height 17
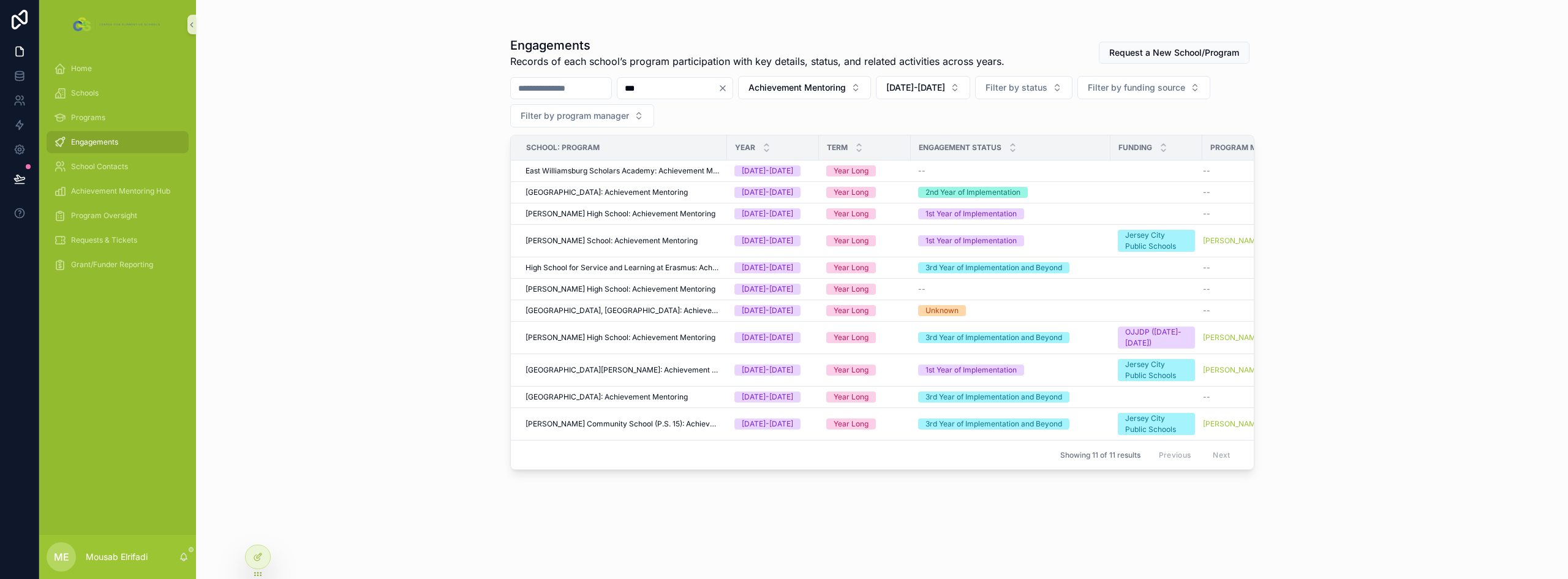
type input "****"
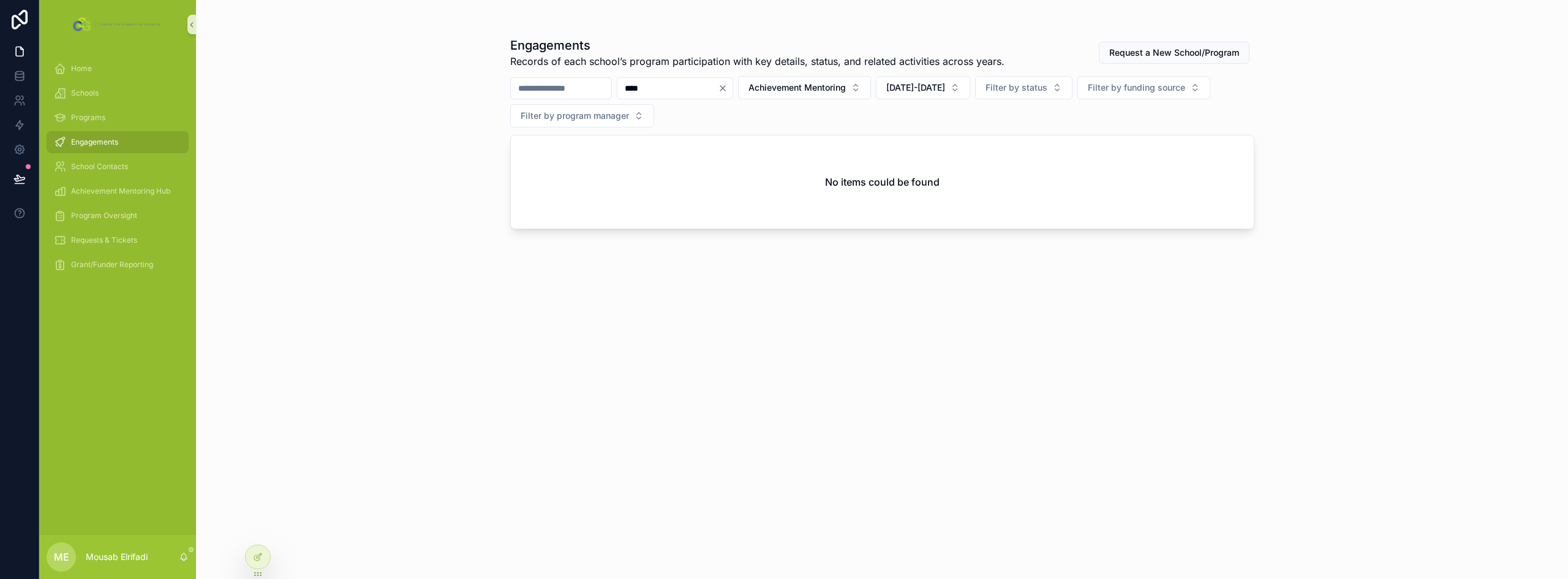
click at [690, 91] on input "****" at bounding box center [667, 88] width 100 height 17
type input "*"
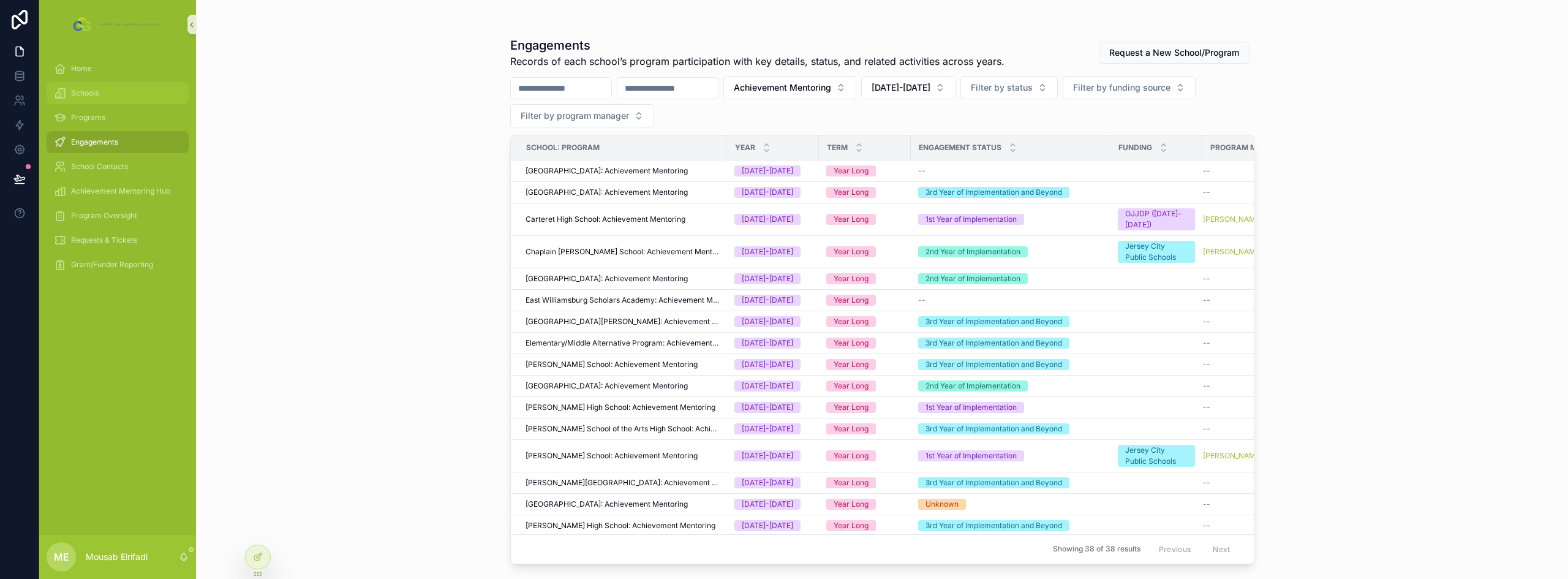
drag, startPoint x: 99, startPoint y: 91, endPoint x: 337, endPoint y: 76, distance: 238.5
click at [99, 91] on div "Schools" at bounding box center [118, 93] width 128 height 19
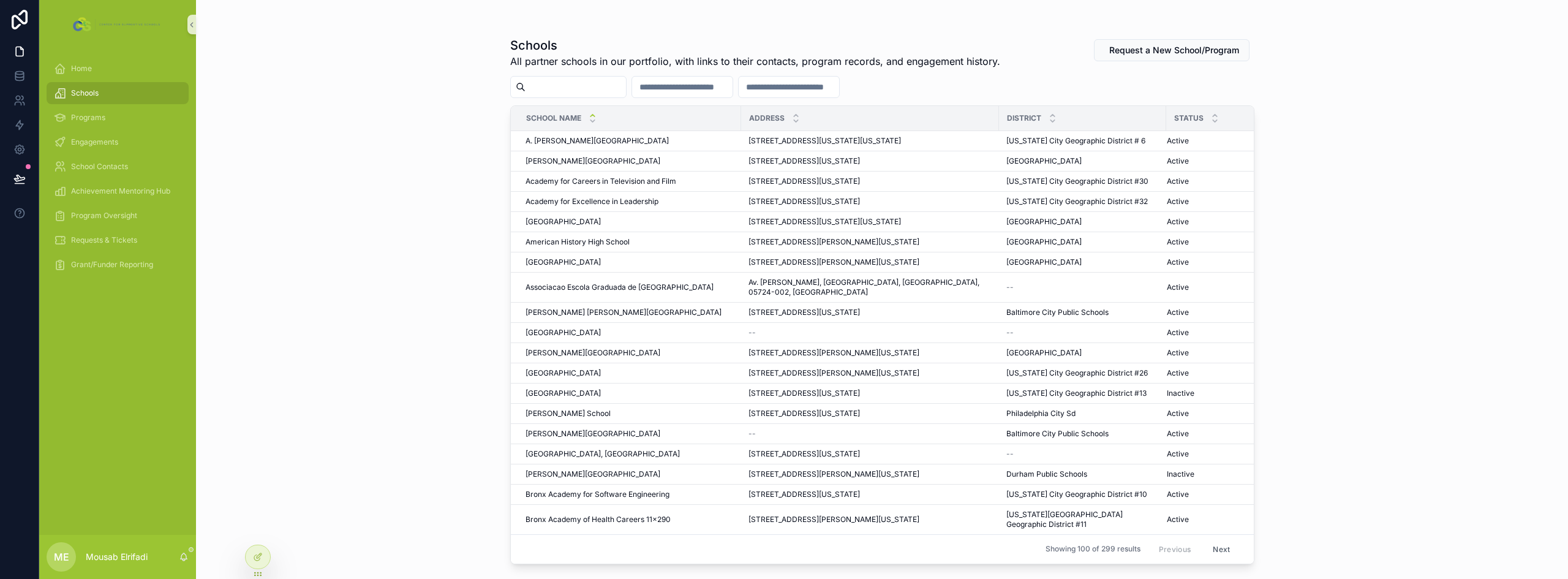
click at [612, 82] on input "scrollable content" at bounding box center [576, 86] width 100 height 17
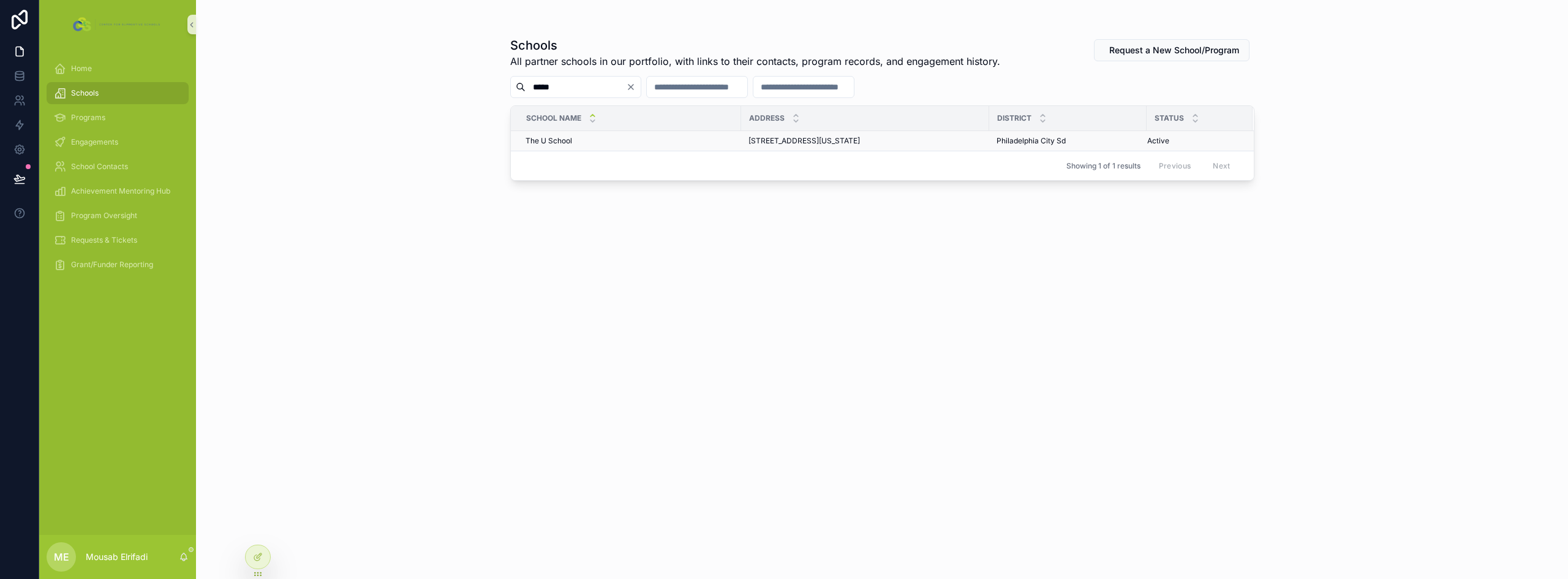
type input "*****"
click at [782, 142] on span "[STREET_ADDRESS][US_STATE]" at bounding box center [803, 140] width 111 height 10
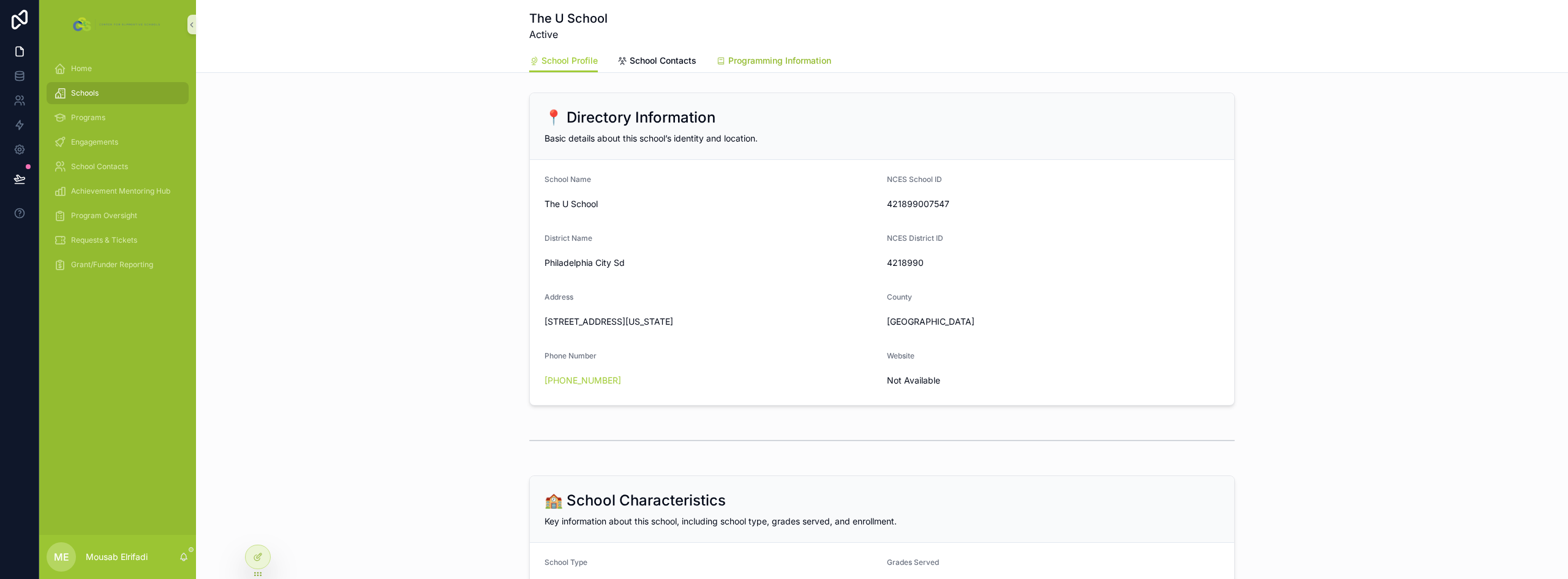
click at [769, 54] on span "Programming Information" at bounding box center [779, 60] width 103 height 12
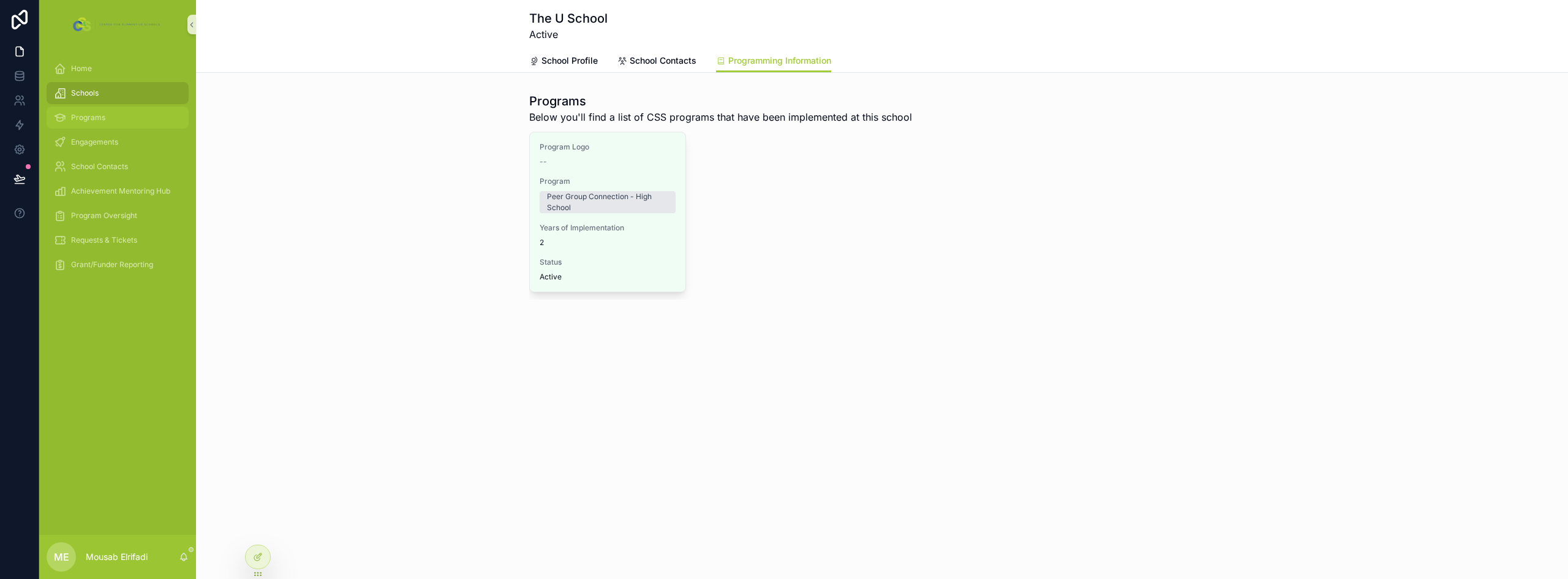
click at [89, 114] on span "Programs" at bounding box center [87, 117] width 34 height 10
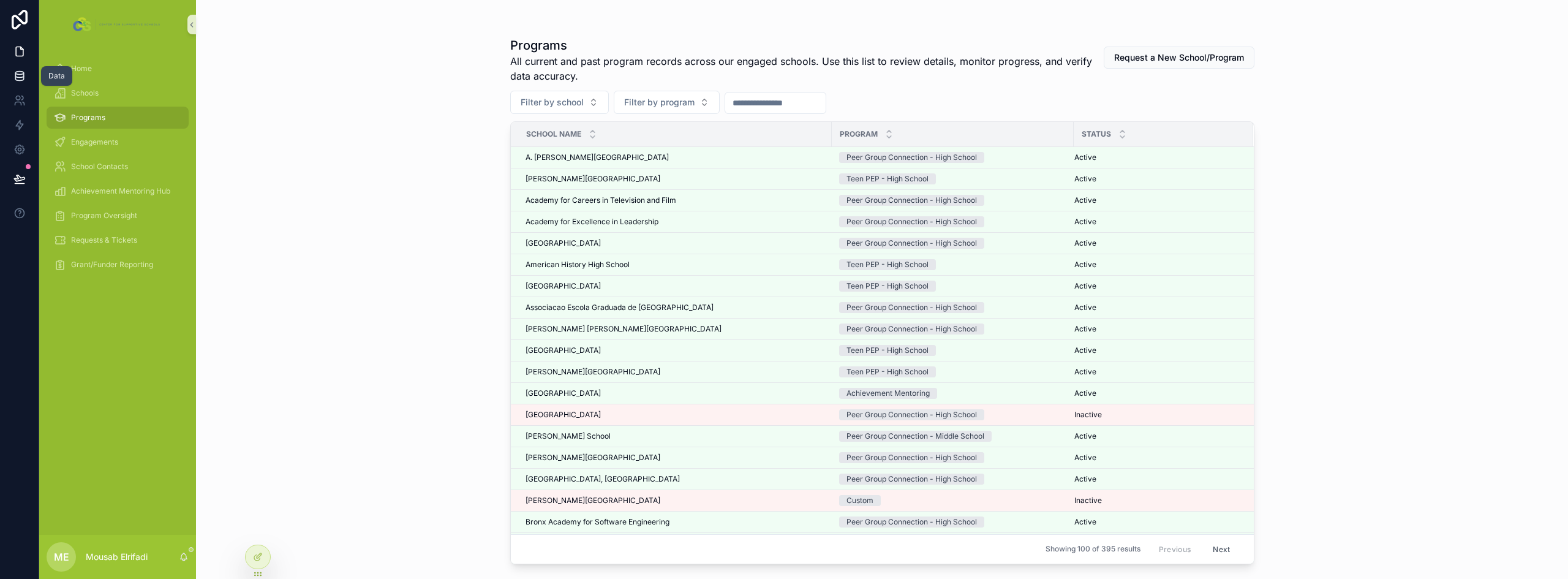
click at [20, 74] on icon at bounding box center [19, 72] width 8 height 3
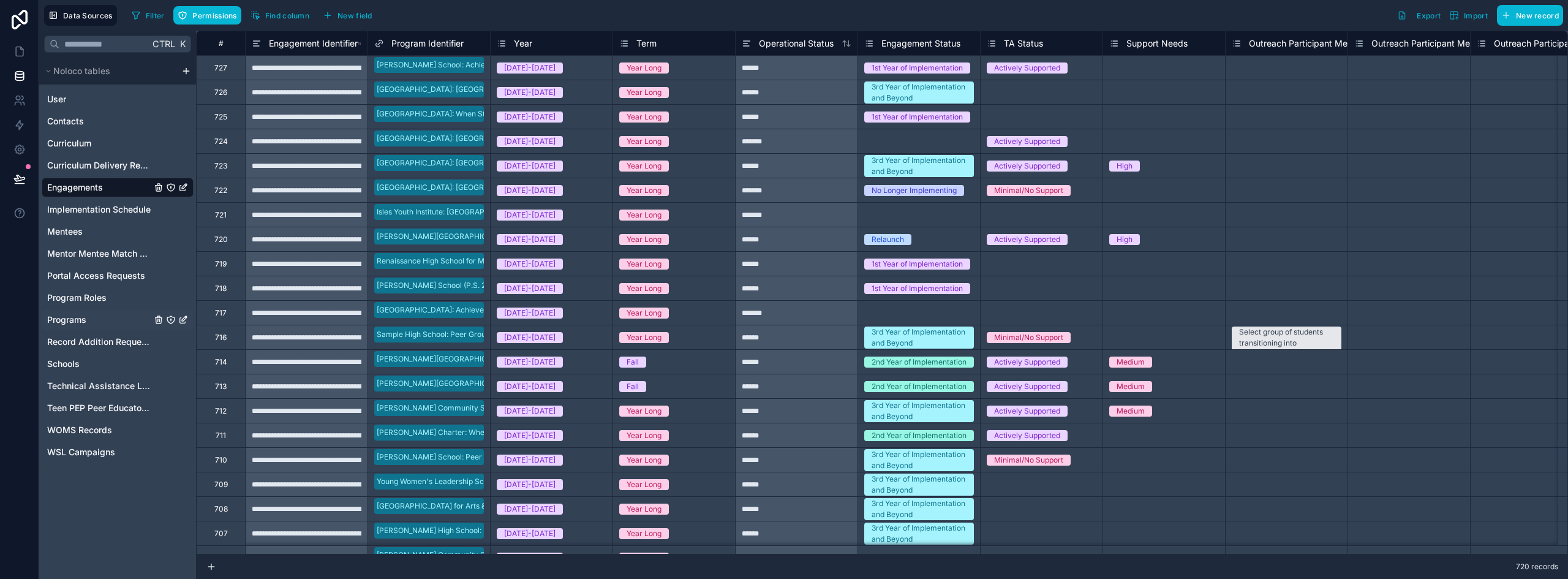
click at [88, 316] on link "Programs" at bounding box center [98, 319] width 104 height 12
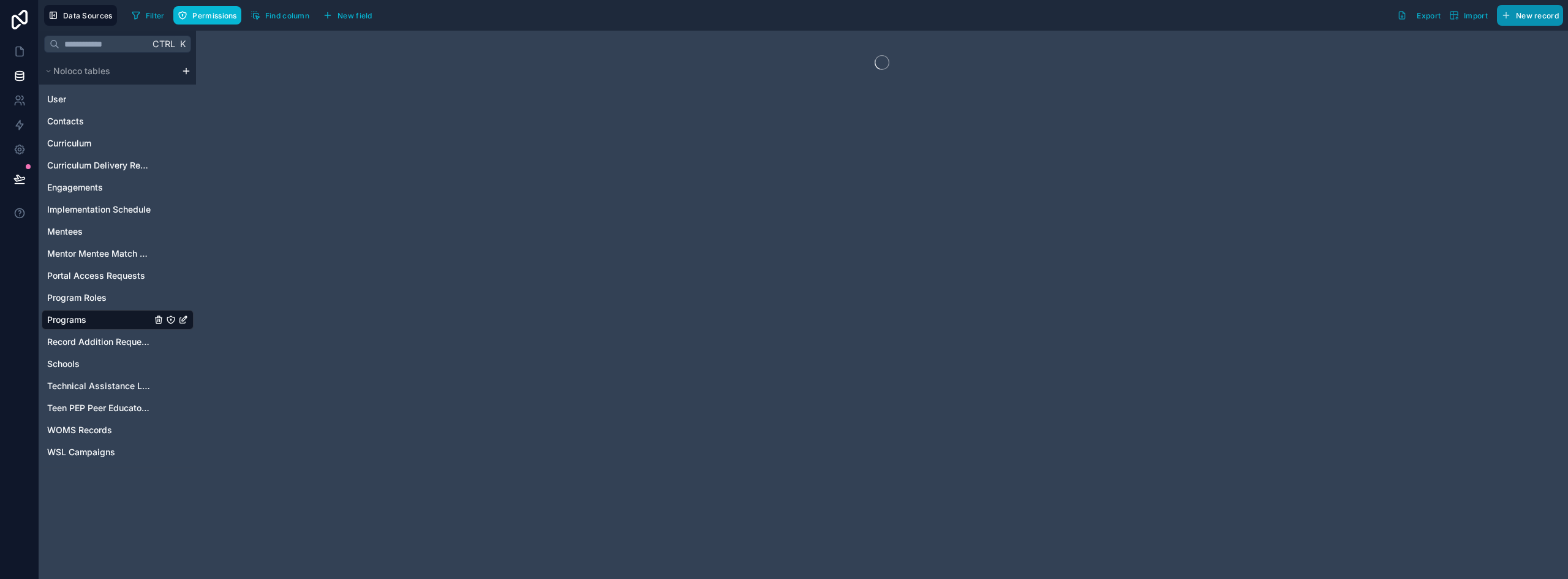
click at [782, 19] on span "New record" at bounding box center [1538, 16] width 43 height 9
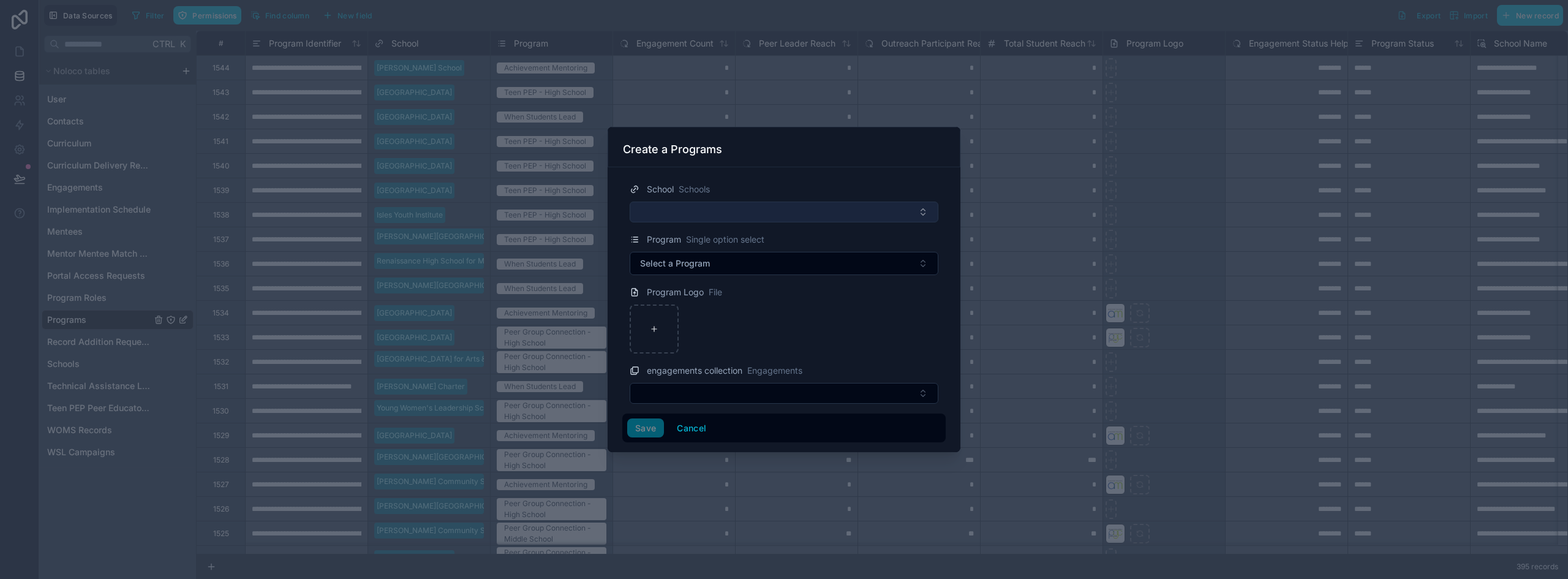
click at [782, 219] on button "Select Button" at bounding box center [784, 212] width 308 height 21
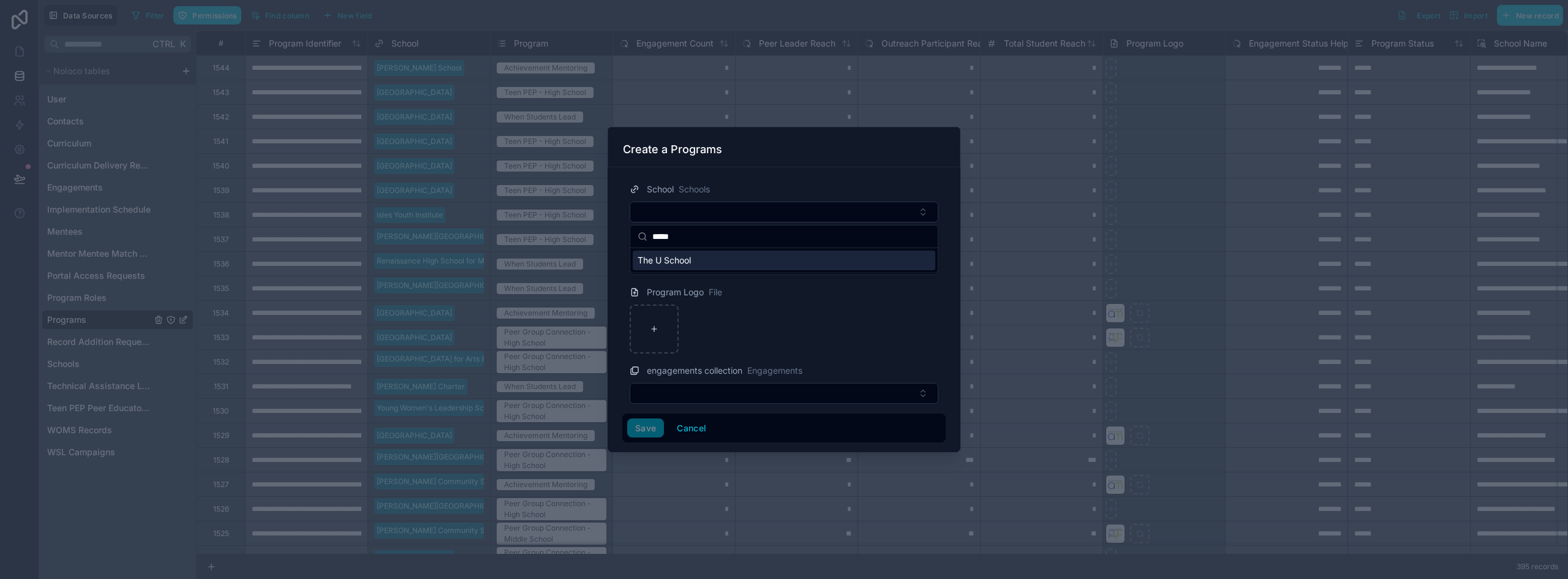
type input "*****"
click at [727, 264] on div "The U School" at bounding box center [784, 260] width 303 height 19
click at [709, 267] on span "Select a Program" at bounding box center [675, 264] width 70 height 12
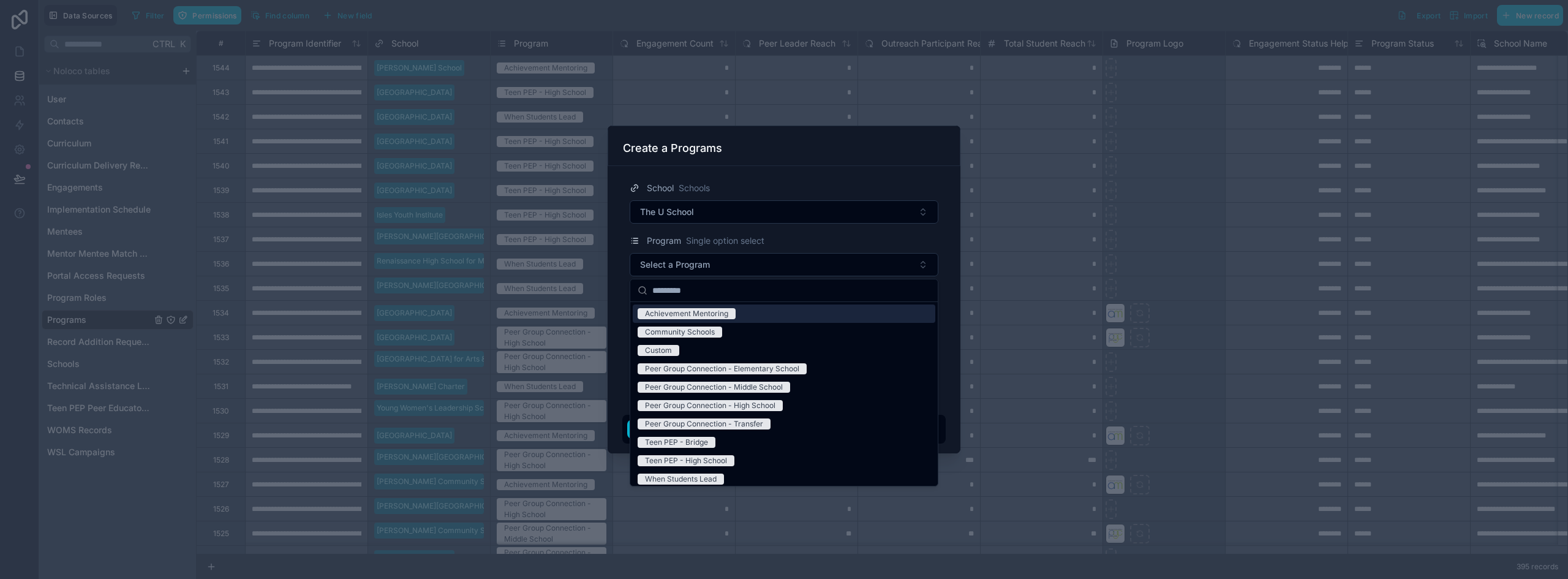
click at [728, 317] on span "Achievement Mentoring" at bounding box center [687, 314] width 98 height 11
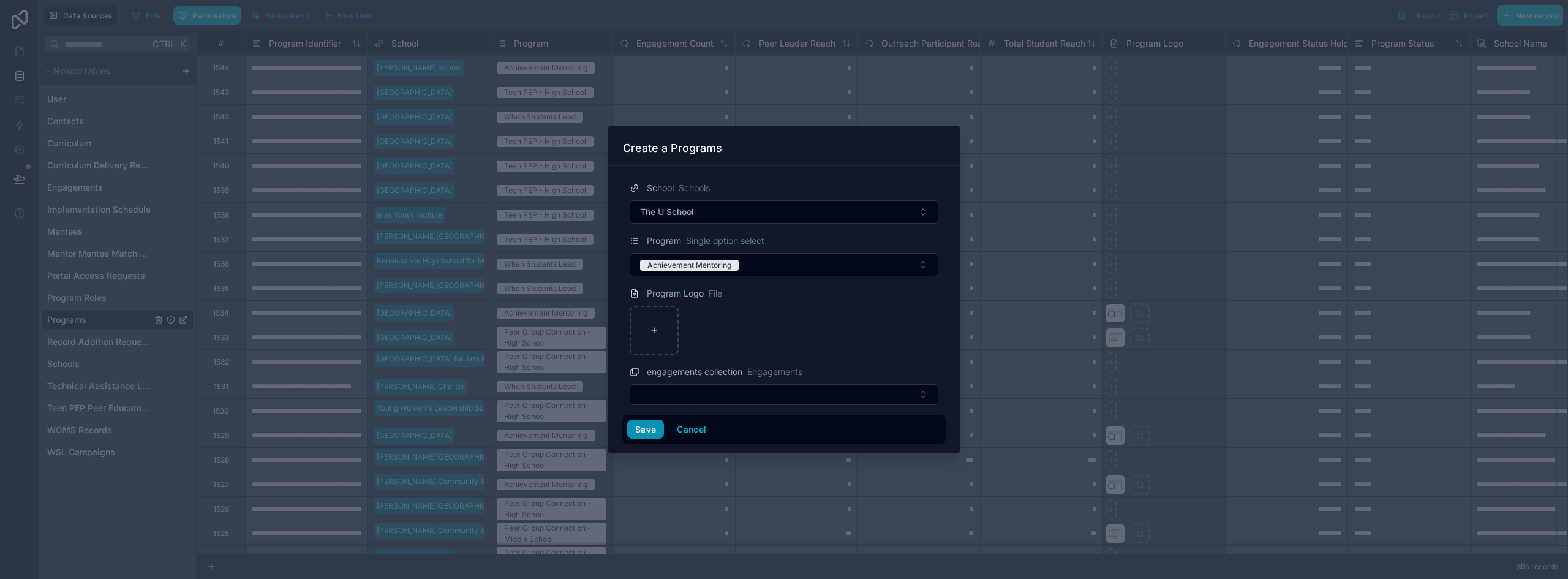
click at [637, 432] on button "Save" at bounding box center [645, 429] width 37 height 19
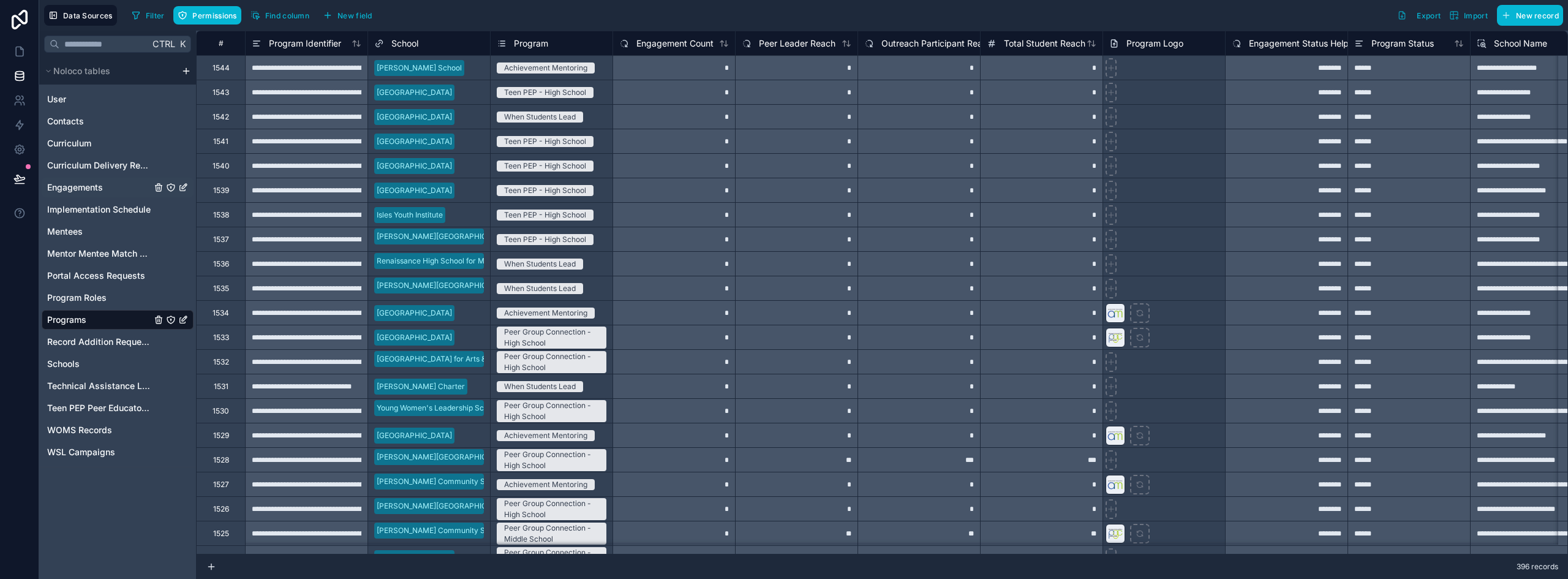
click at [71, 185] on span "Engagements" at bounding box center [74, 187] width 56 height 12
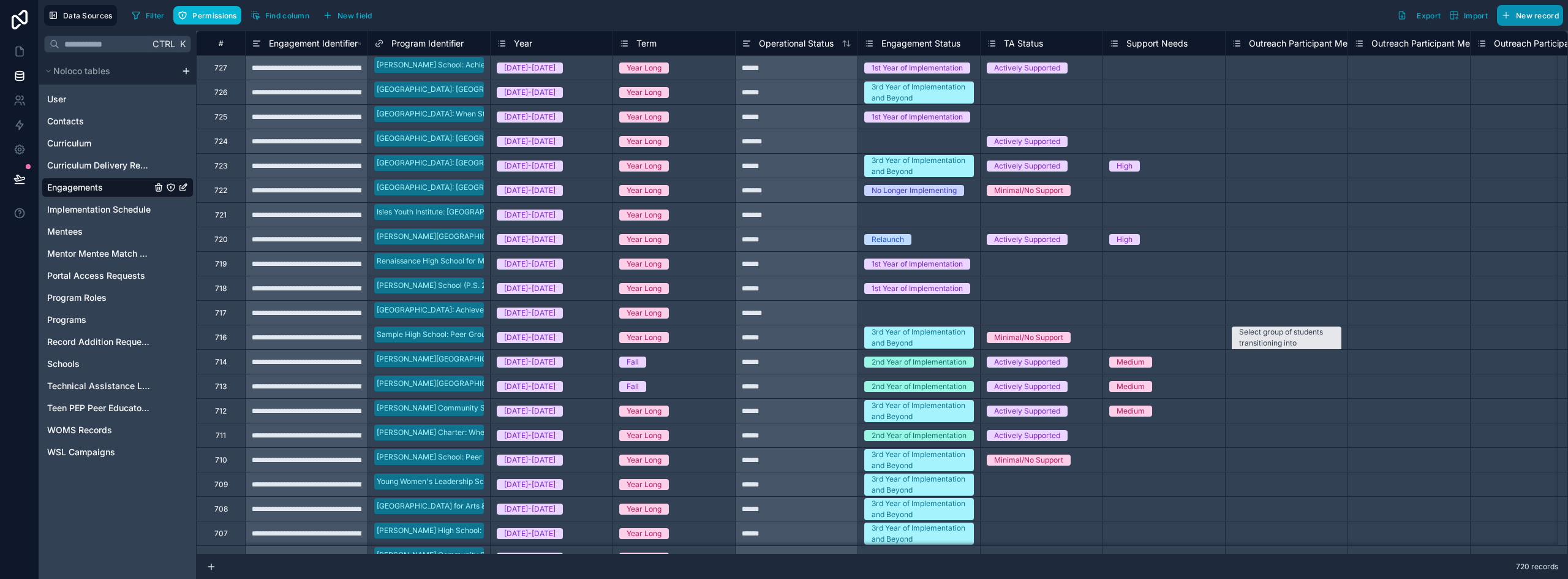
click at [782, 14] on span "New record" at bounding box center [1538, 16] width 43 height 9
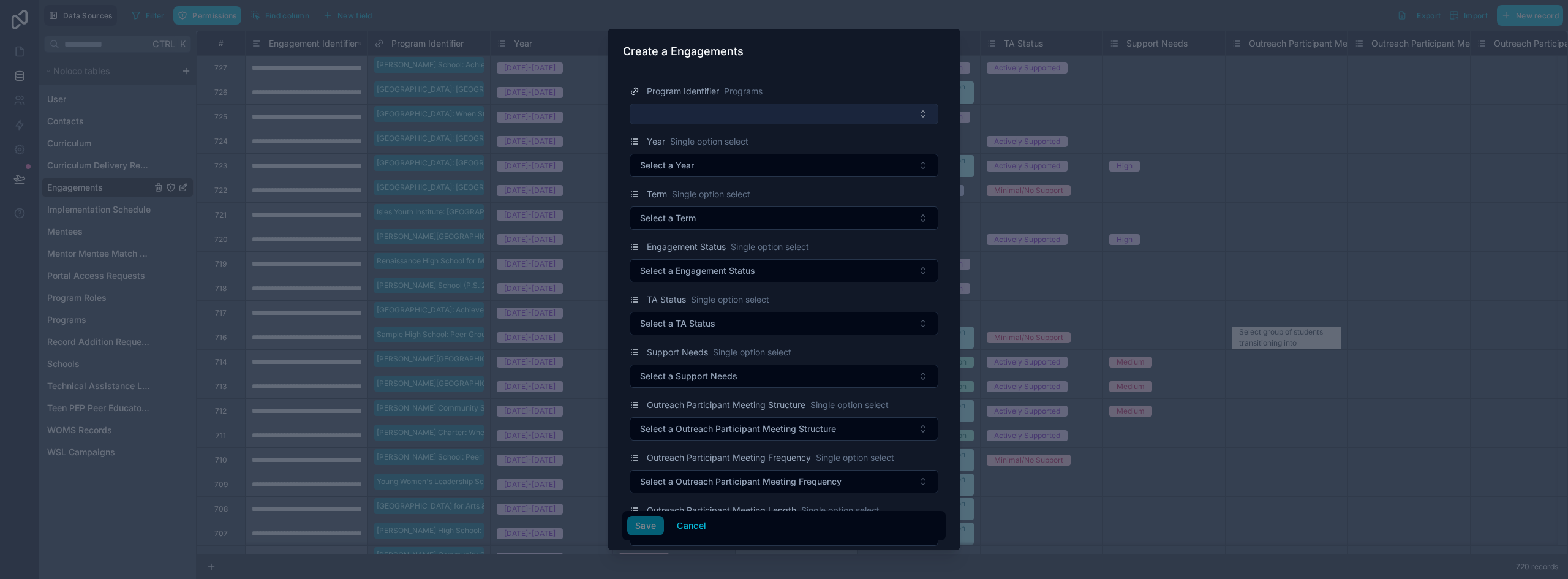
click at [750, 111] on button "Select Button" at bounding box center [784, 114] width 308 height 21
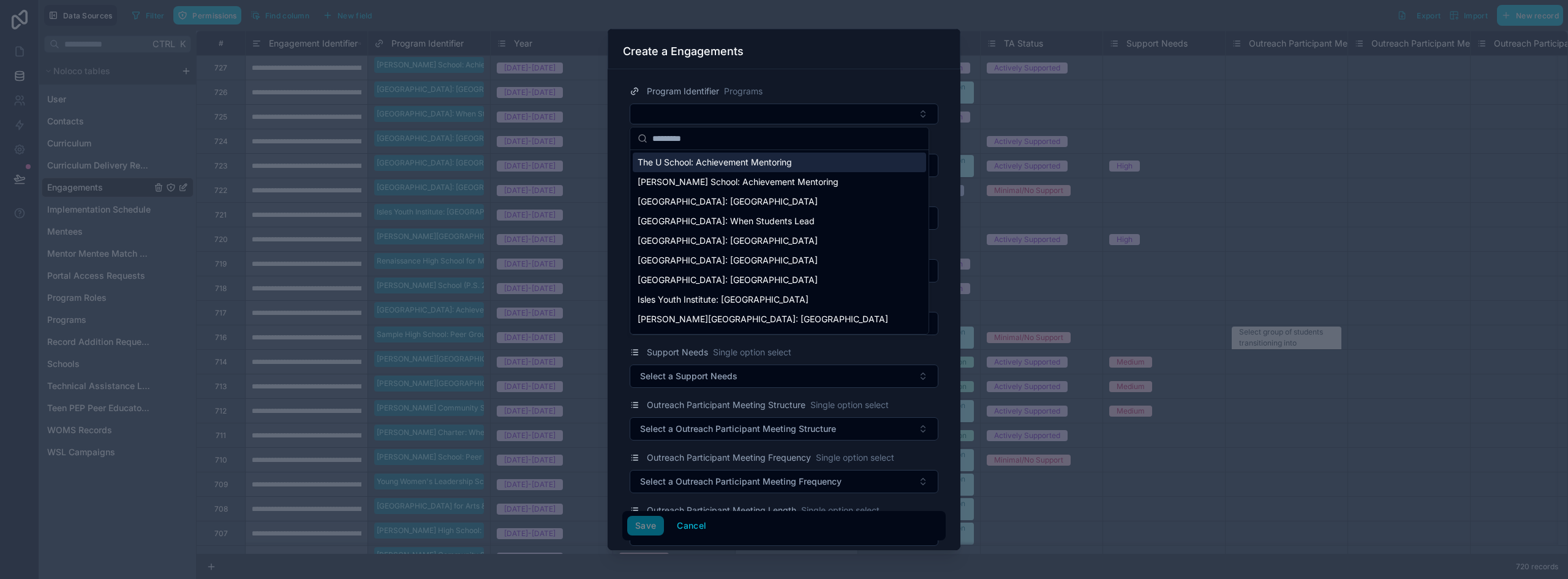
click at [777, 167] on span "The U School: Achievement Mentoring" at bounding box center [715, 161] width 154 height 12
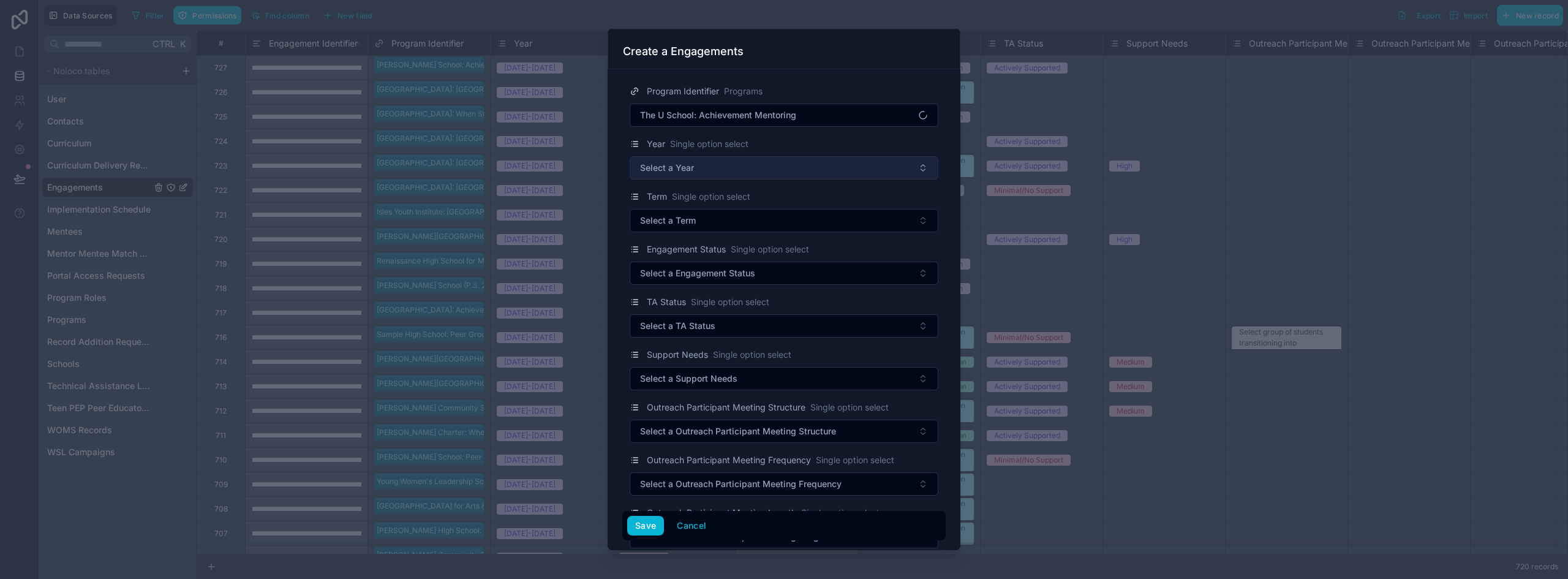
click at [695, 173] on button "Select a Year" at bounding box center [784, 167] width 308 height 23
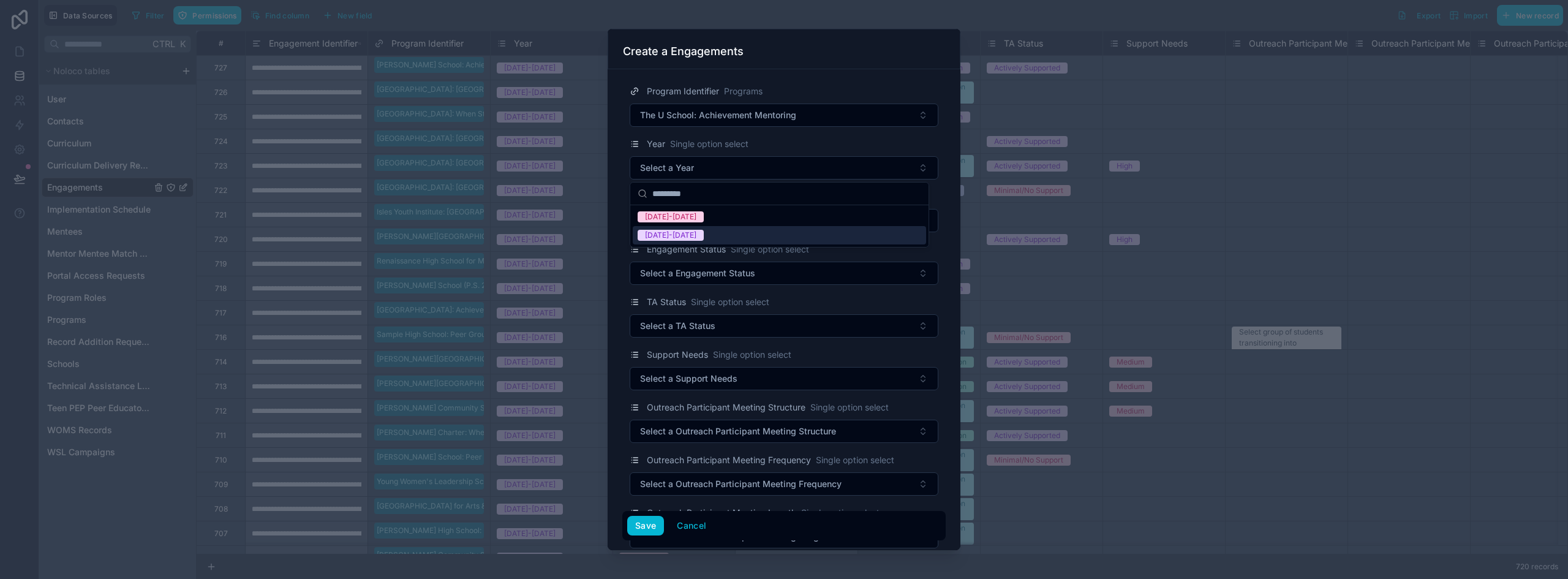
click at [685, 233] on span "[DATE]-[DATE]" at bounding box center [671, 235] width 66 height 11
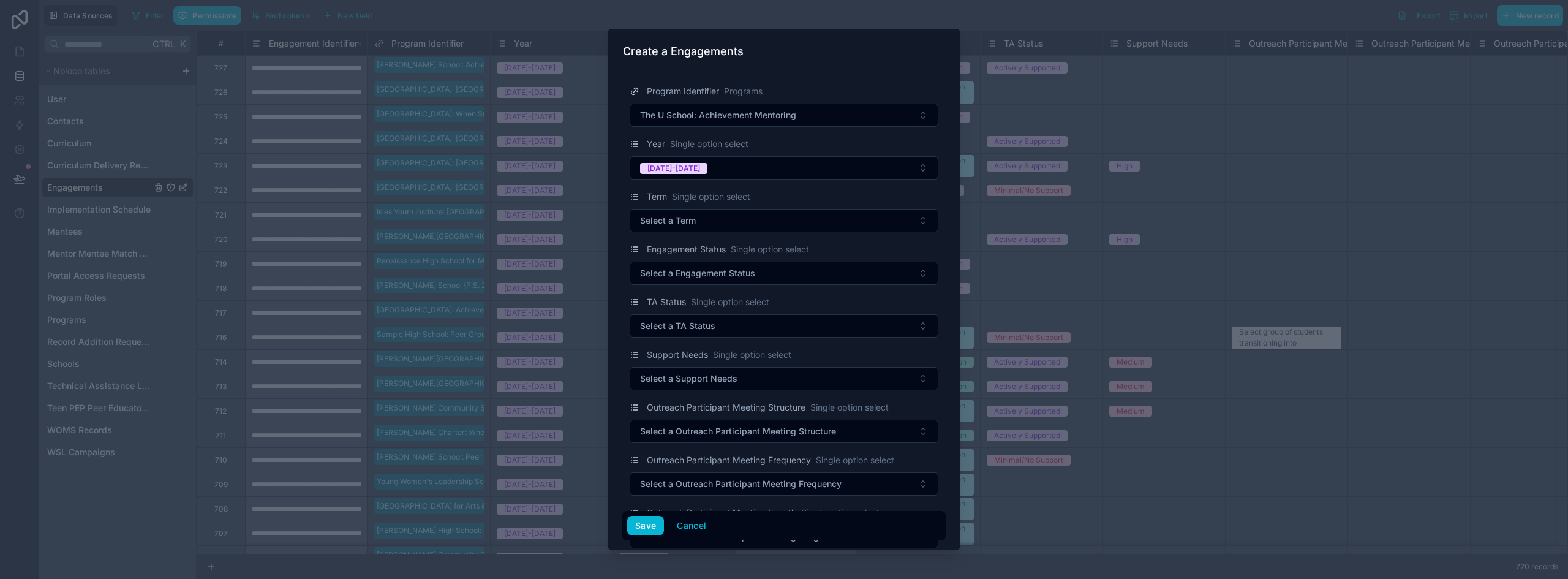
click at [687, 202] on span "Single option select" at bounding box center [711, 196] width 78 height 12
click at [658, 217] on span "Select a Term" at bounding box center [667, 220] width 56 height 12
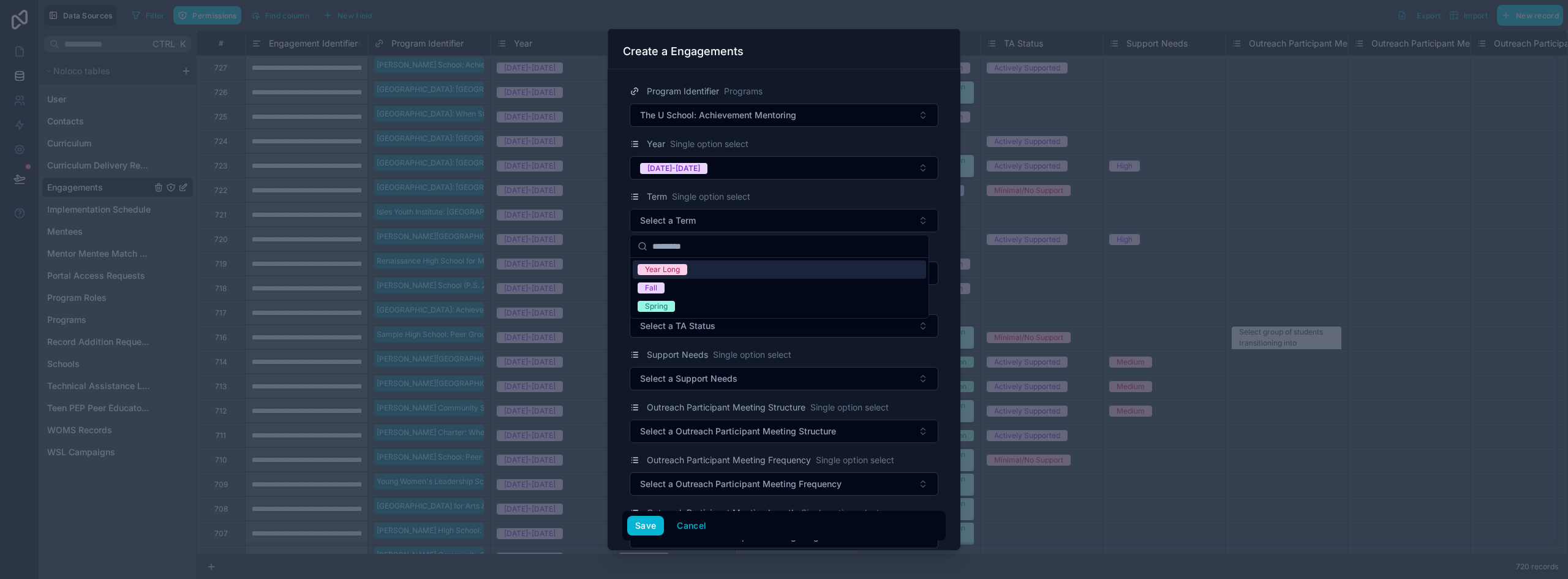
click at [674, 270] on div "Year Long" at bounding box center [663, 270] width 35 height 11
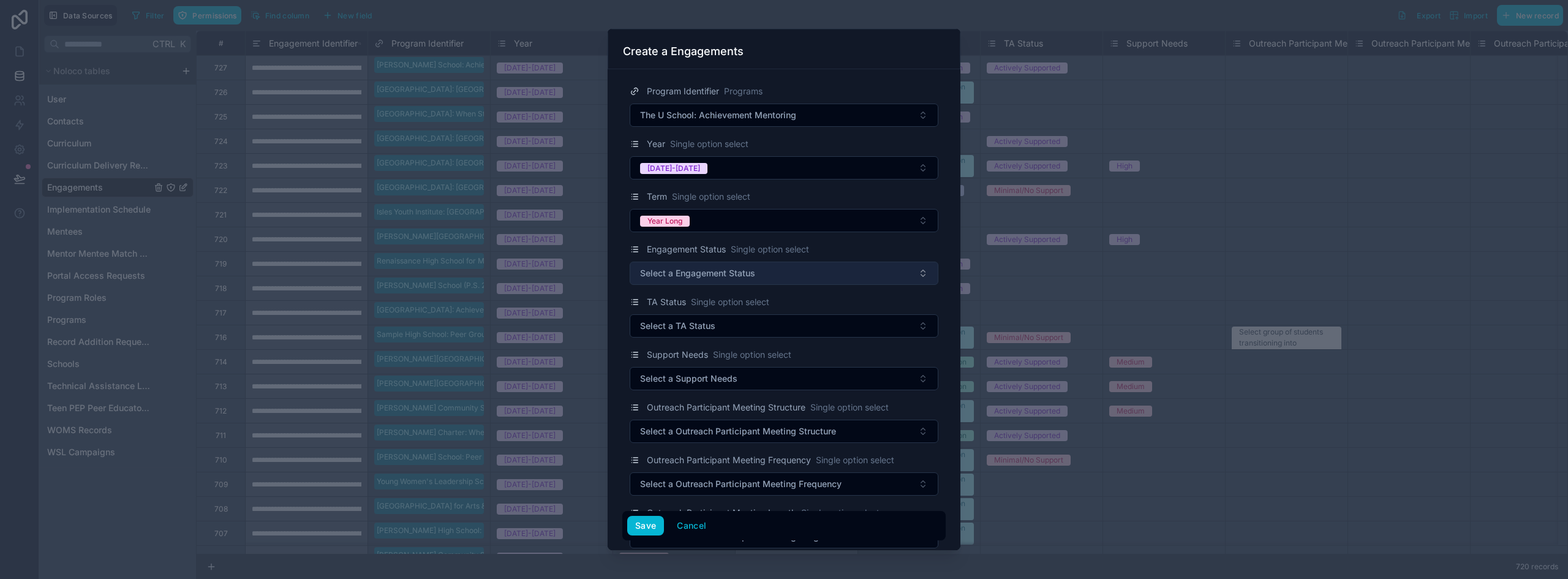
click at [683, 278] on span "Select a Engagement Status" at bounding box center [697, 273] width 115 height 12
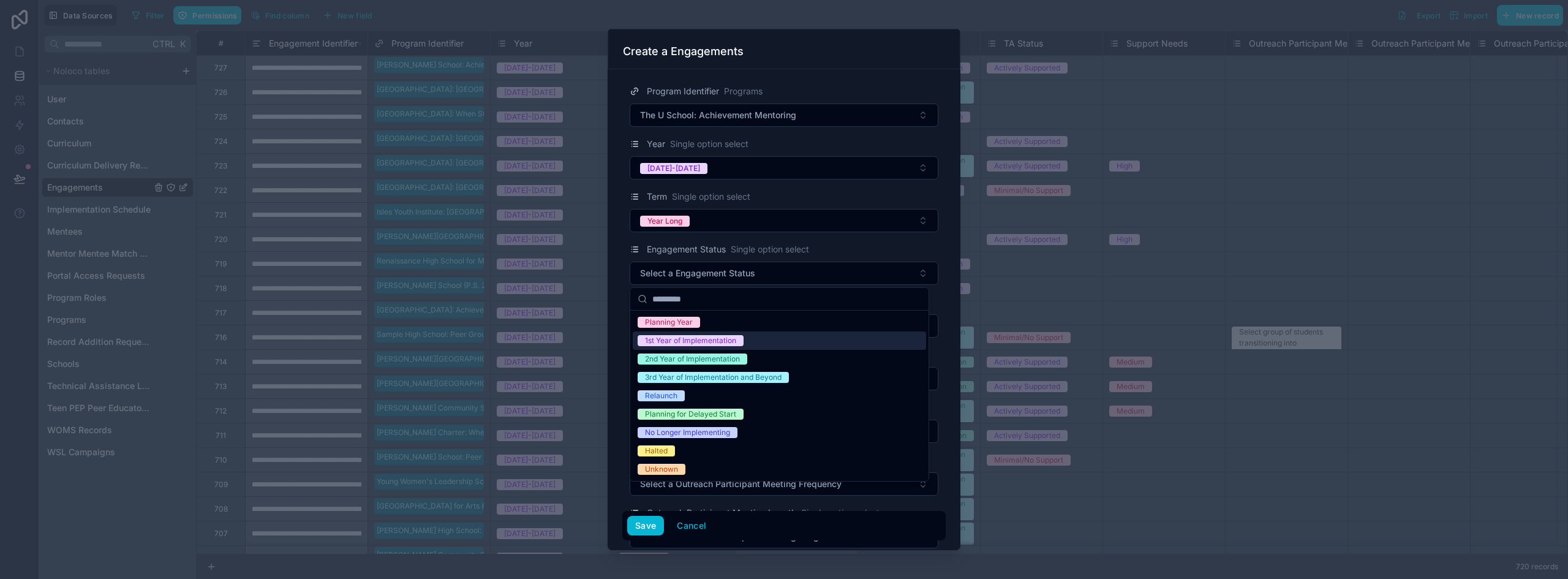
click at [684, 335] on div "1st Year of Implementation" at bounding box center [690, 340] width 91 height 11
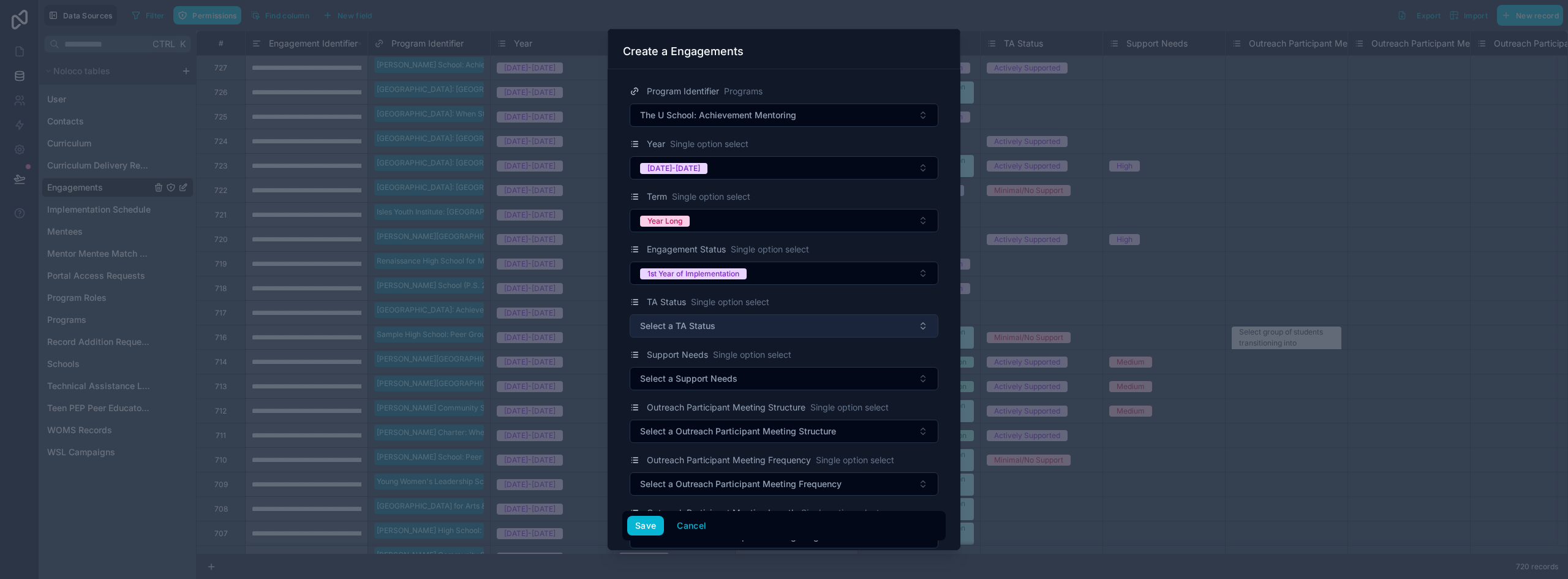
click at [688, 325] on span "Select a TA Status" at bounding box center [678, 325] width 75 height 12
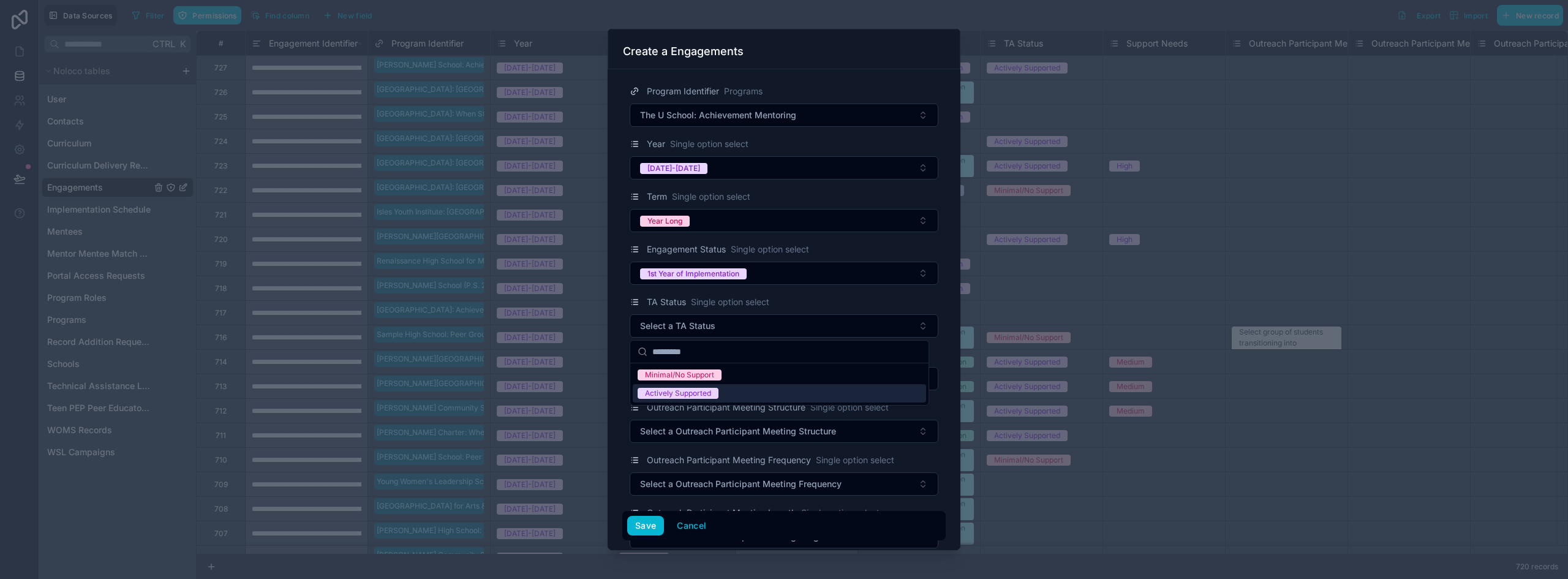
click at [695, 391] on div "Actively Supported" at bounding box center [678, 393] width 66 height 11
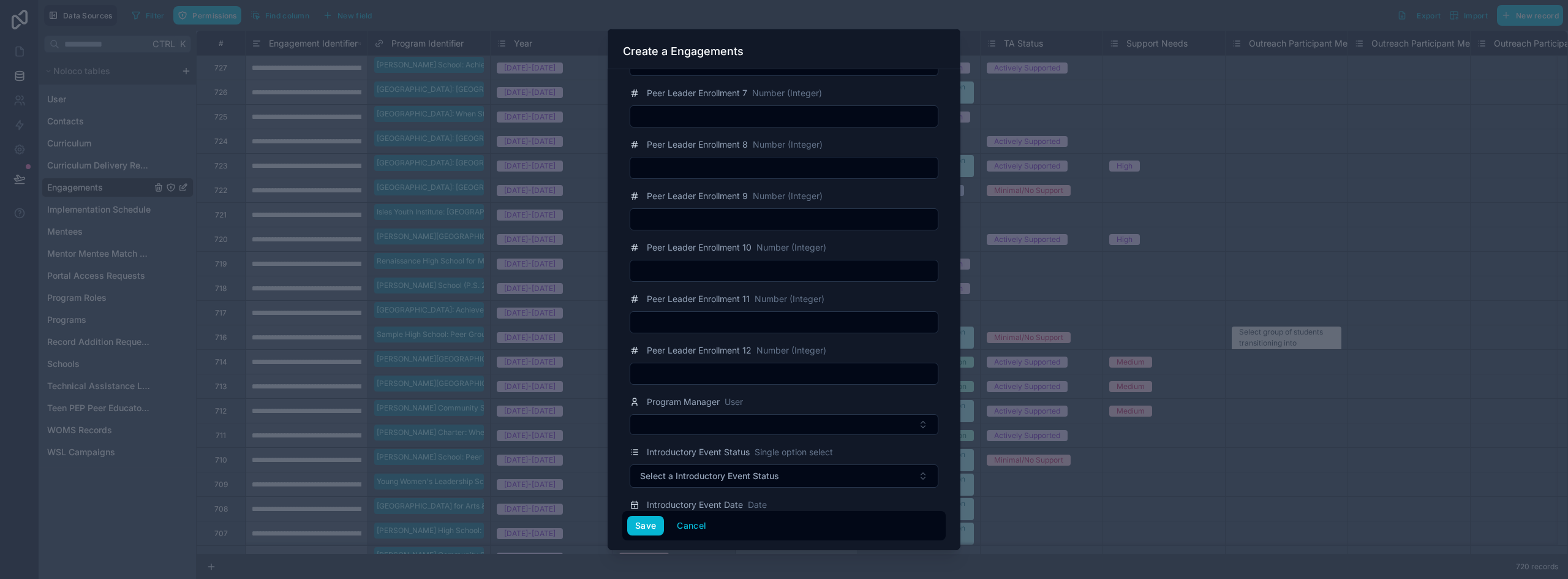
scroll to position [1715, 0]
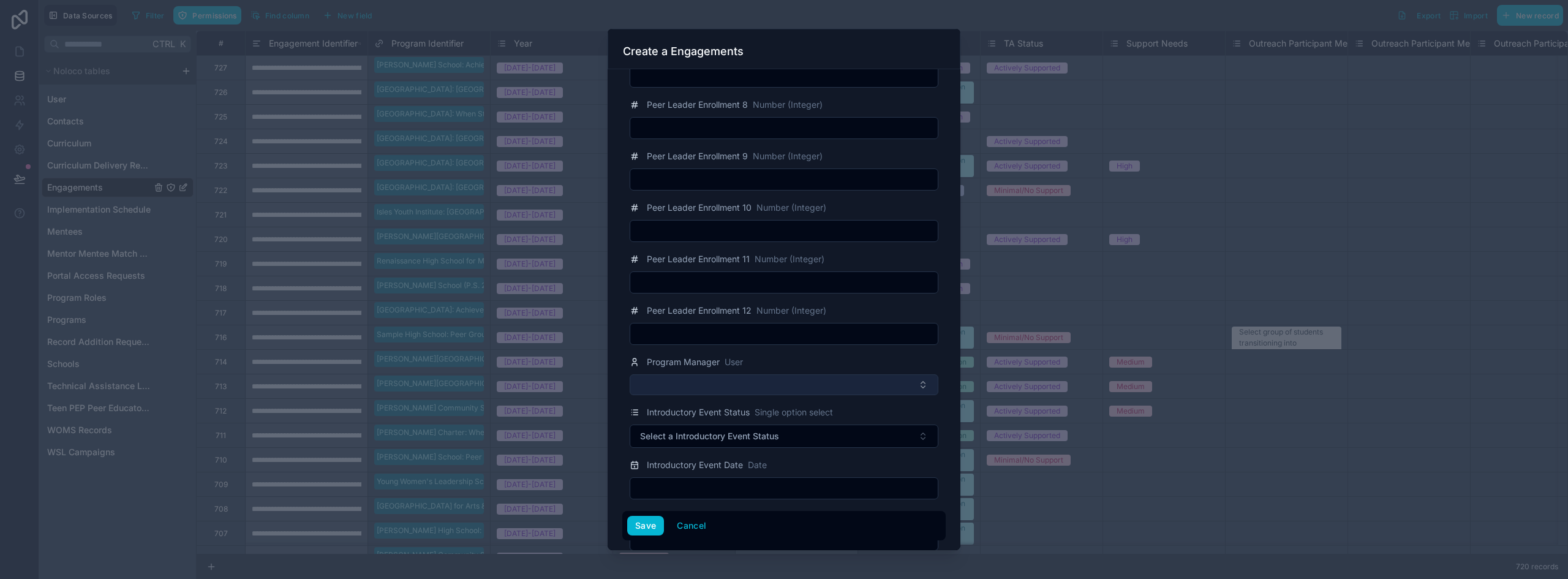
click at [709, 384] on button "Select Button" at bounding box center [784, 384] width 308 height 21
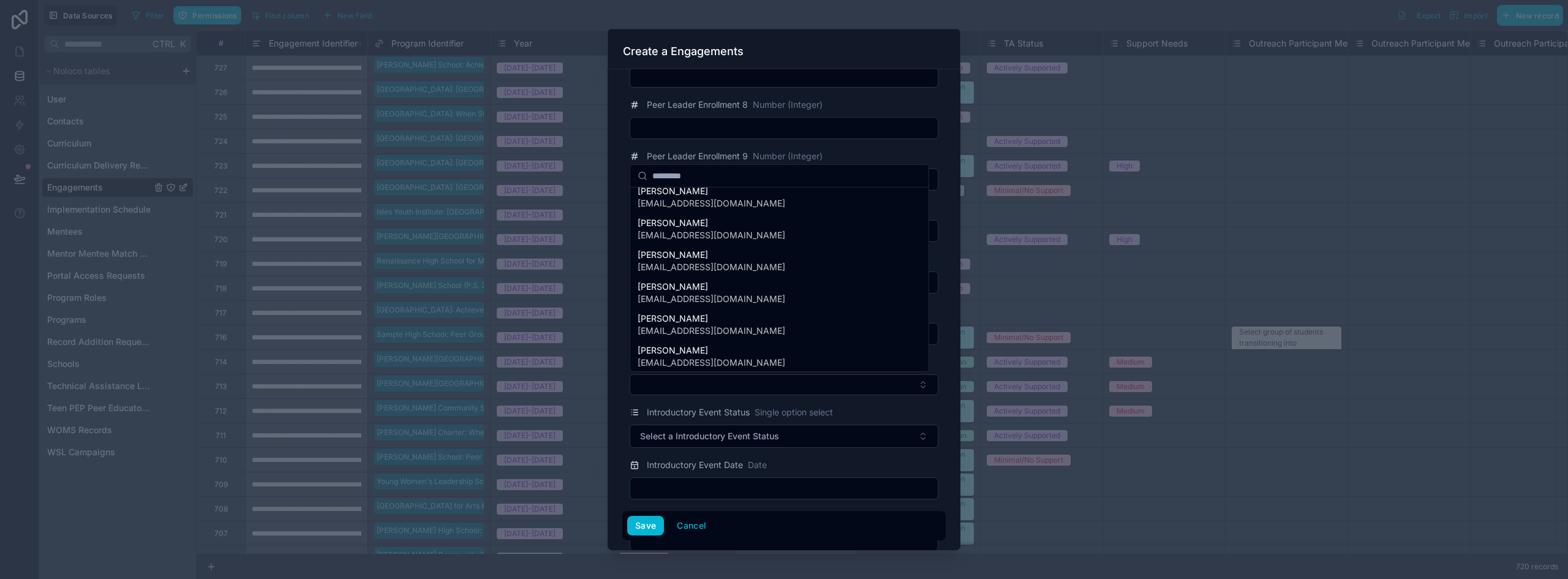
scroll to position [306, 0]
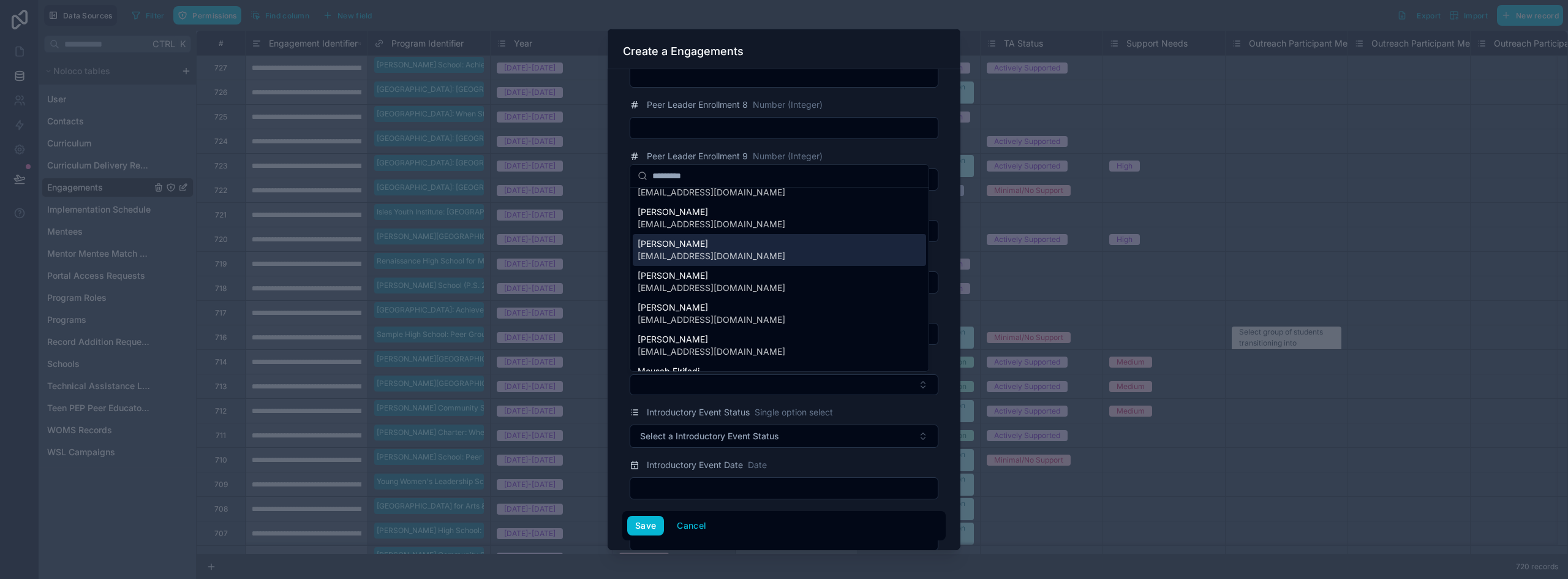
click at [699, 260] on span "[EMAIL_ADDRESS][DOMAIN_NAME]" at bounding box center [711, 255] width 148 height 12
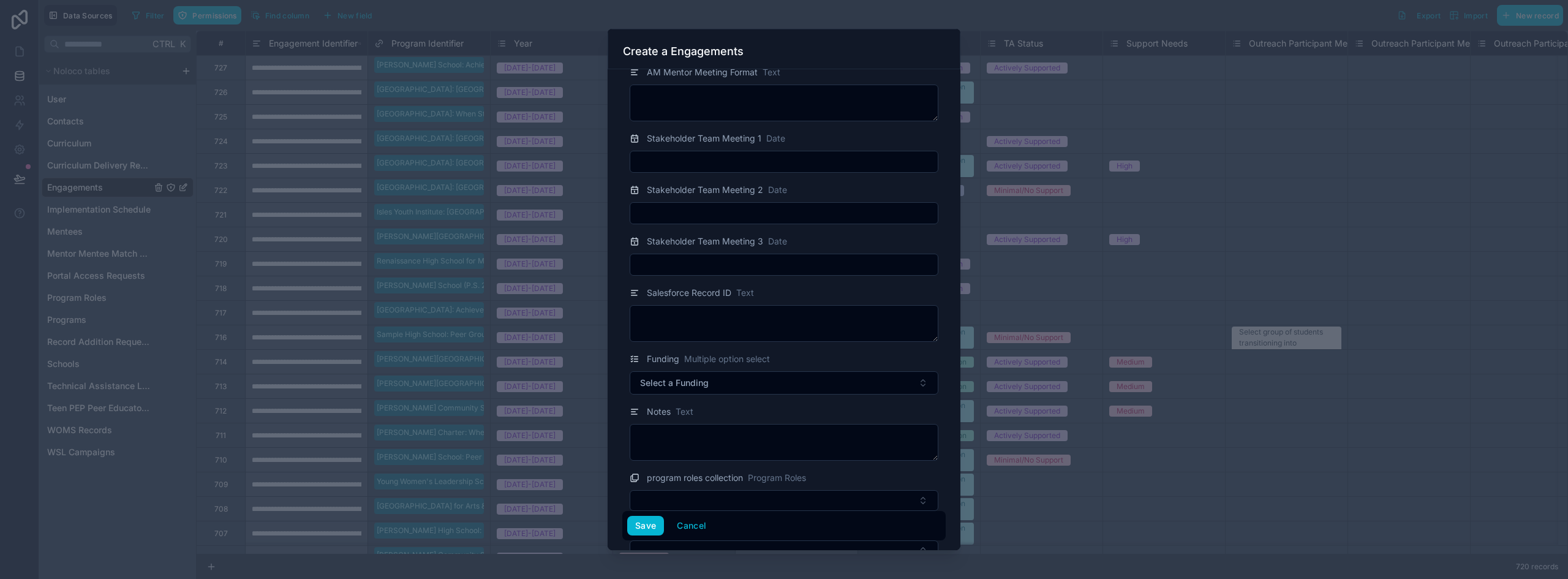
scroll to position [2266, 0]
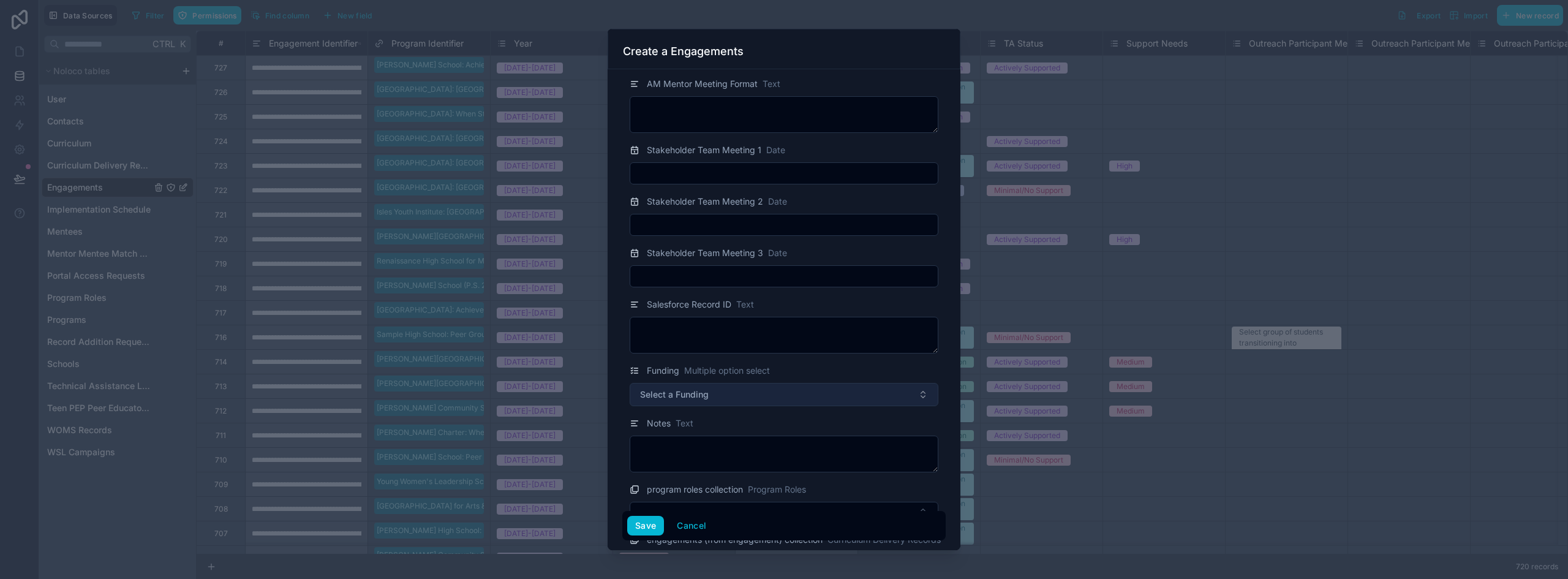
click at [704, 392] on span "Select a Funding" at bounding box center [674, 394] width 69 height 12
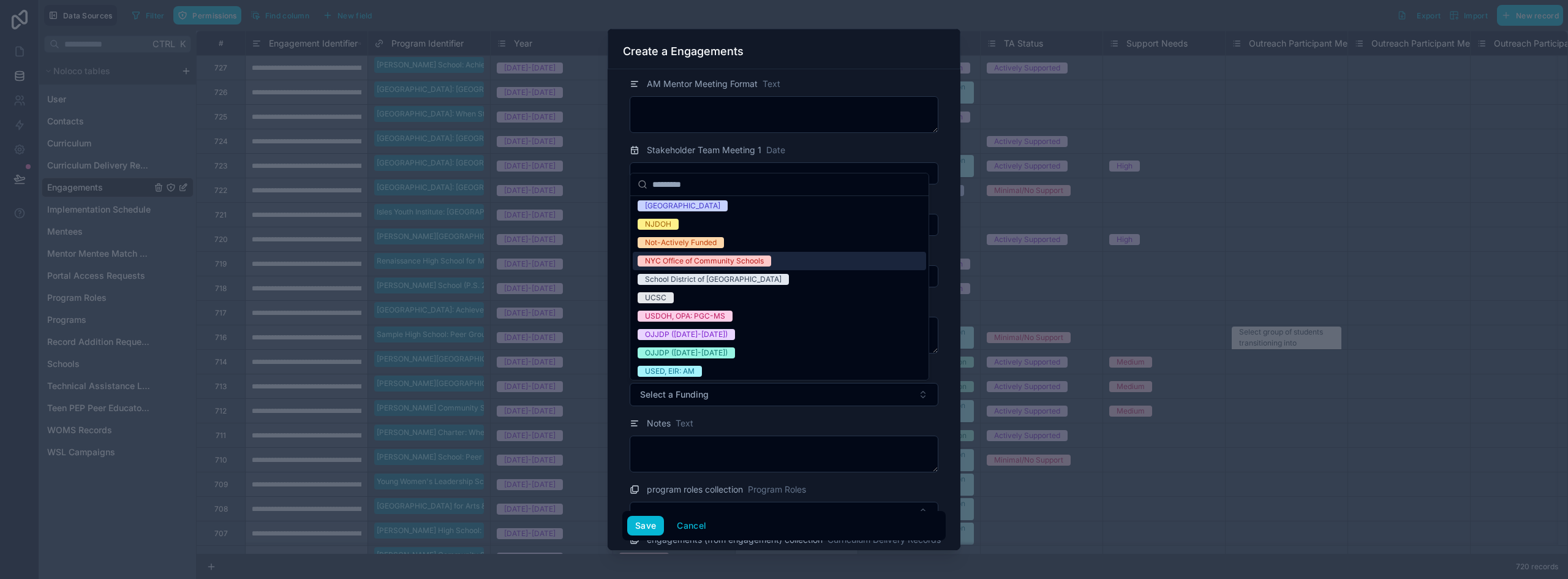
scroll to position [133, 0]
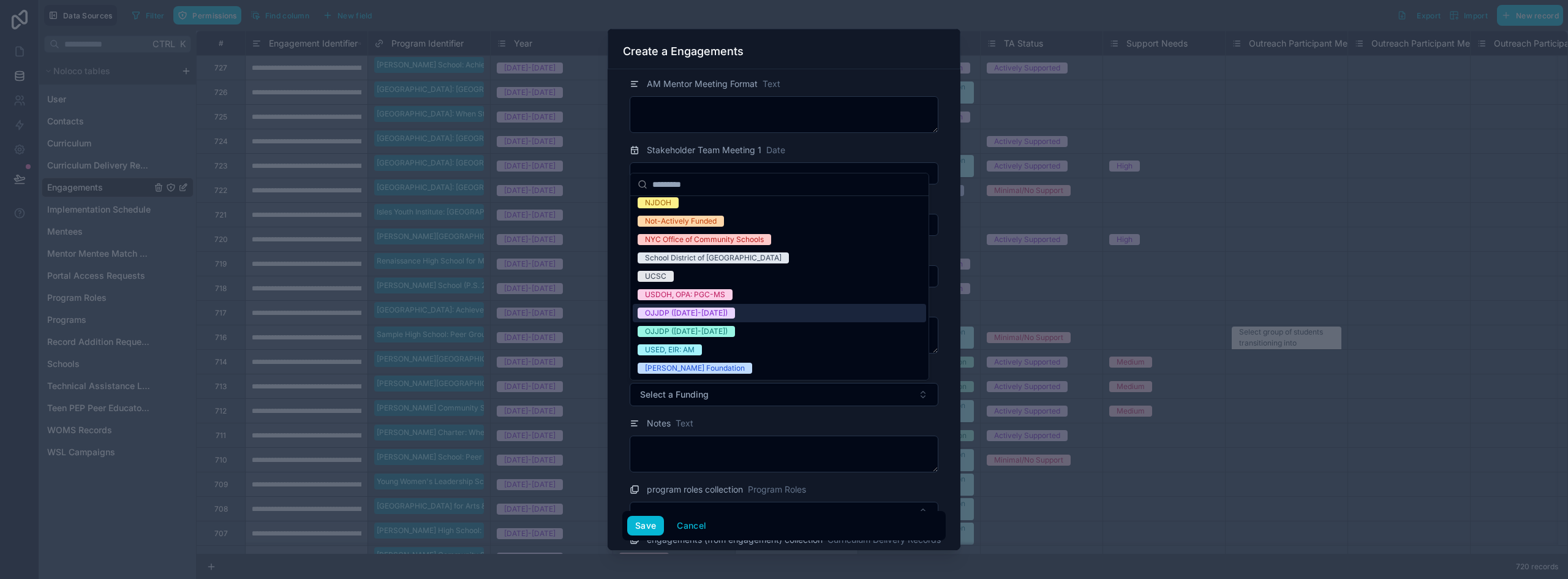
click at [732, 317] on div "OJJDP ([DATE]-[DATE])" at bounding box center [779, 313] width 294 height 18
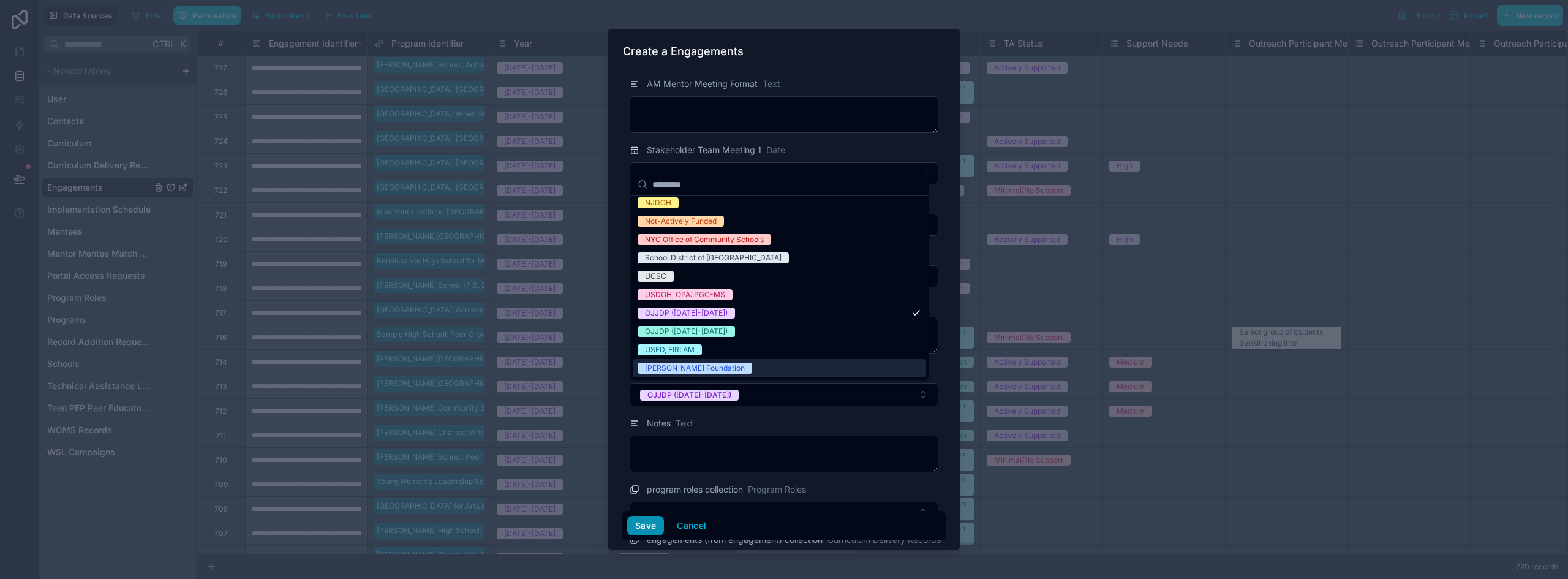
click at [649, 527] on button "Save" at bounding box center [645, 525] width 37 height 19
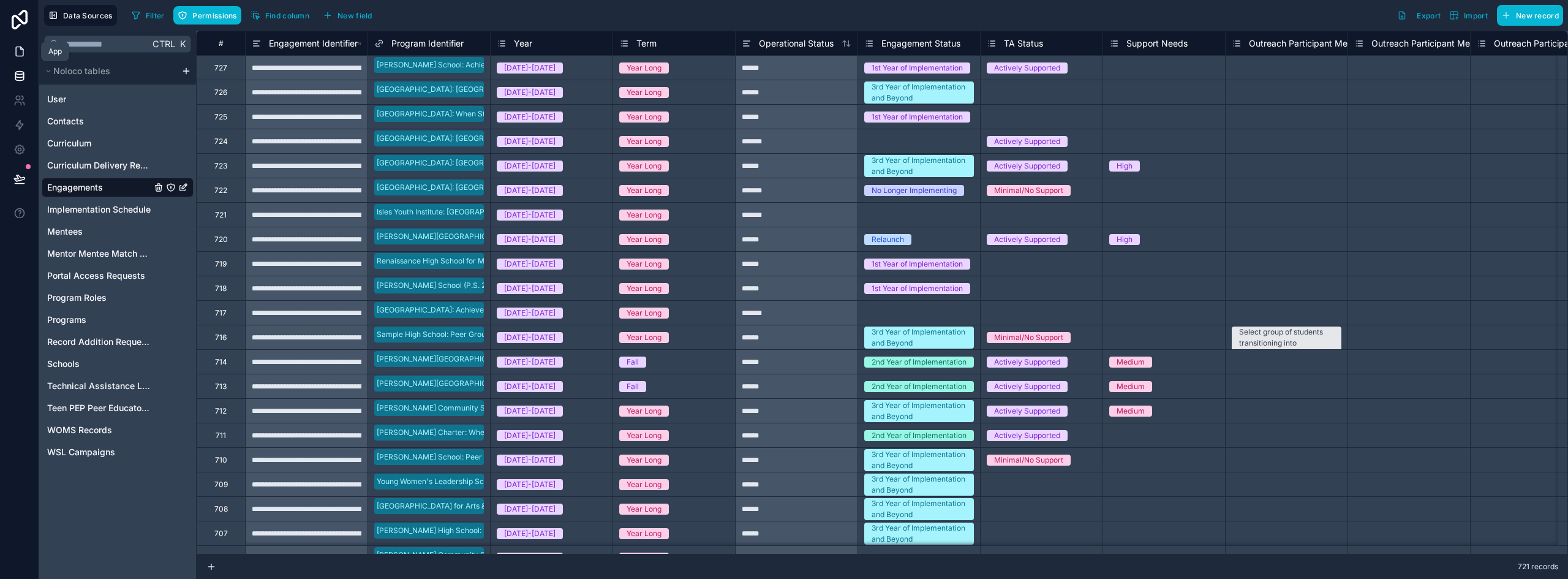
click at [10, 55] on link at bounding box center [19, 51] width 39 height 25
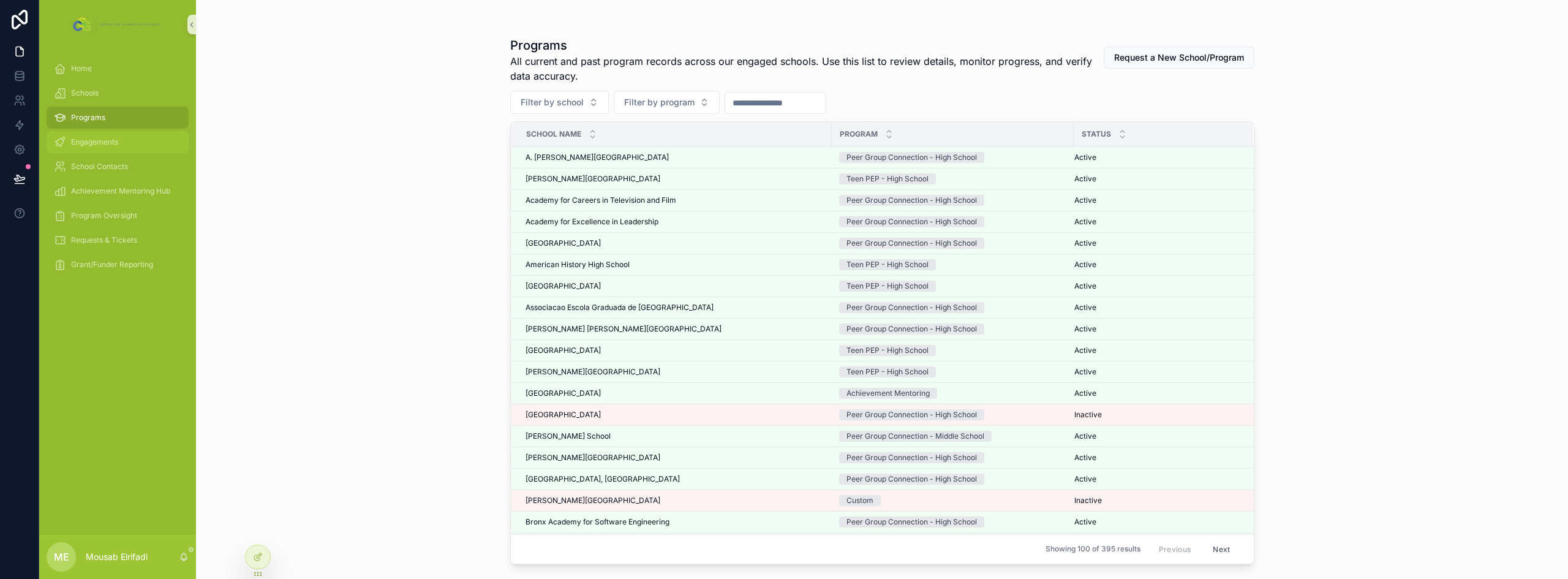
click at [98, 134] on div "Engagements" at bounding box center [118, 141] width 128 height 19
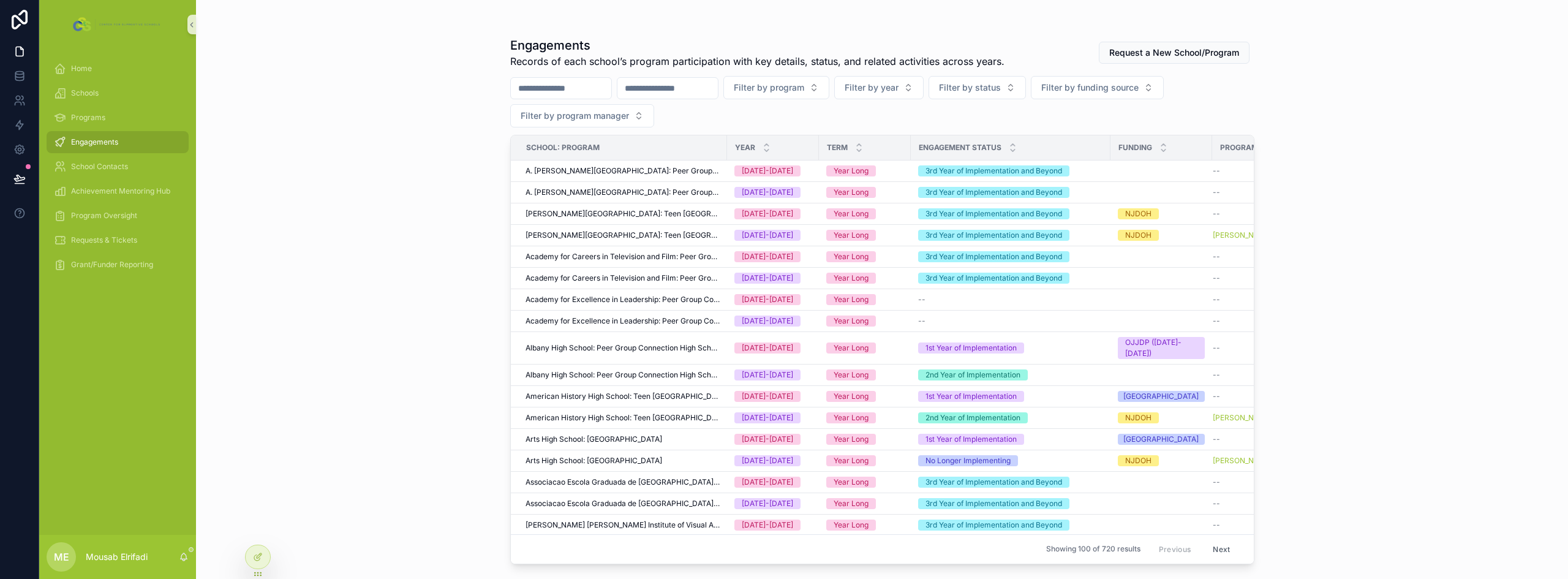
click at [708, 98] on div "scrollable content" at bounding box center [667, 88] width 102 height 22
click at [708, 95] on input "scrollable content" at bounding box center [667, 88] width 100 height 17
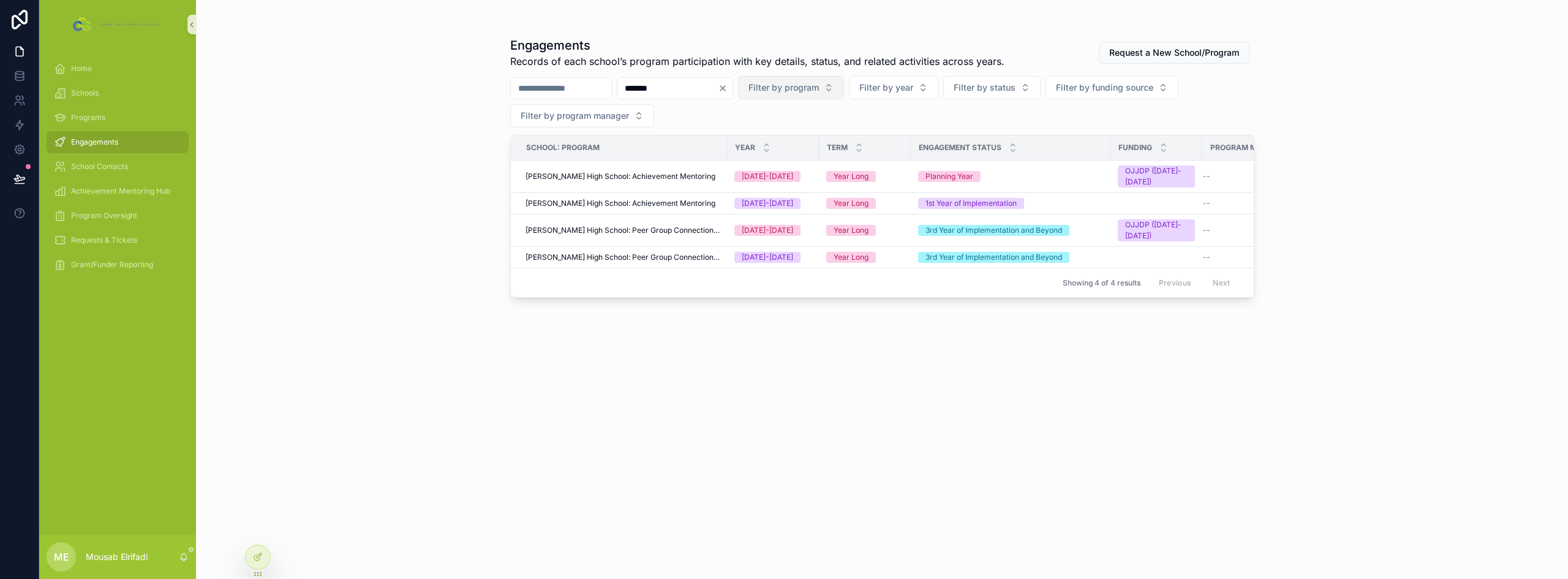
type input "*******"
click at [782, 93] on button "Filter by program" at bounding box center [790, 87] width 106 height 23
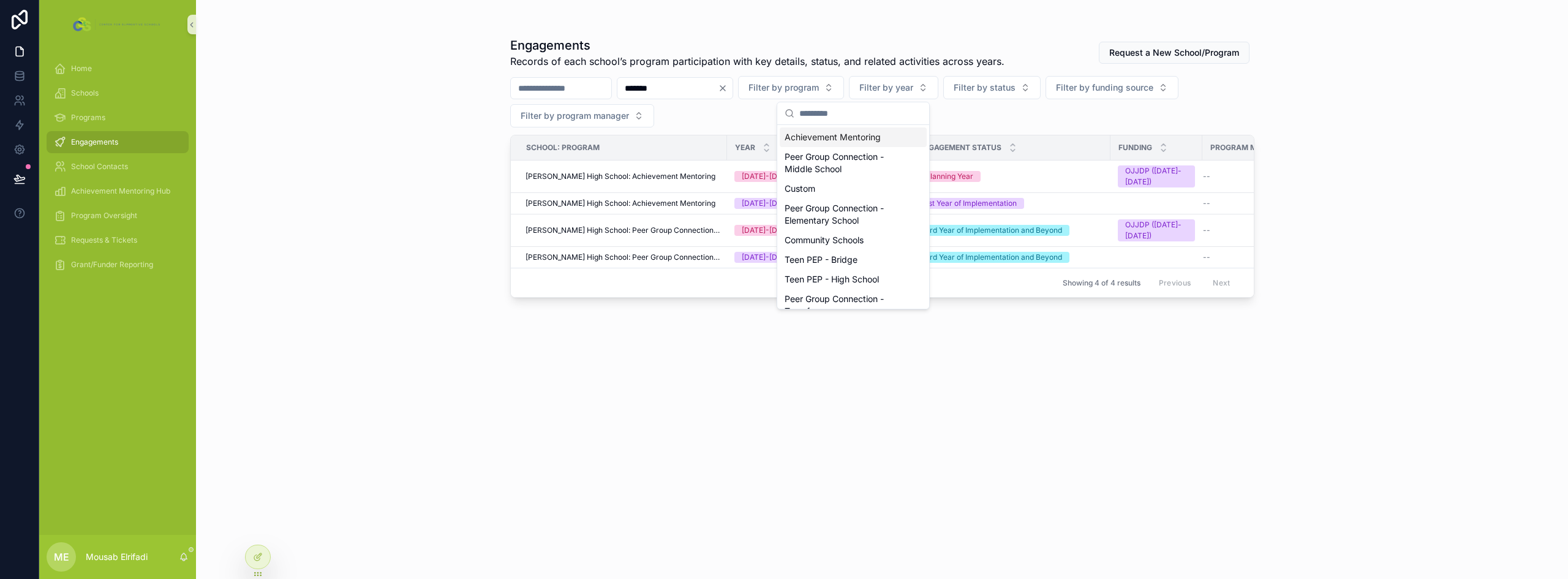
click at [782, 133] on div "Achievement Mentoring" at bounding box center [854, 137] width 147 height 19
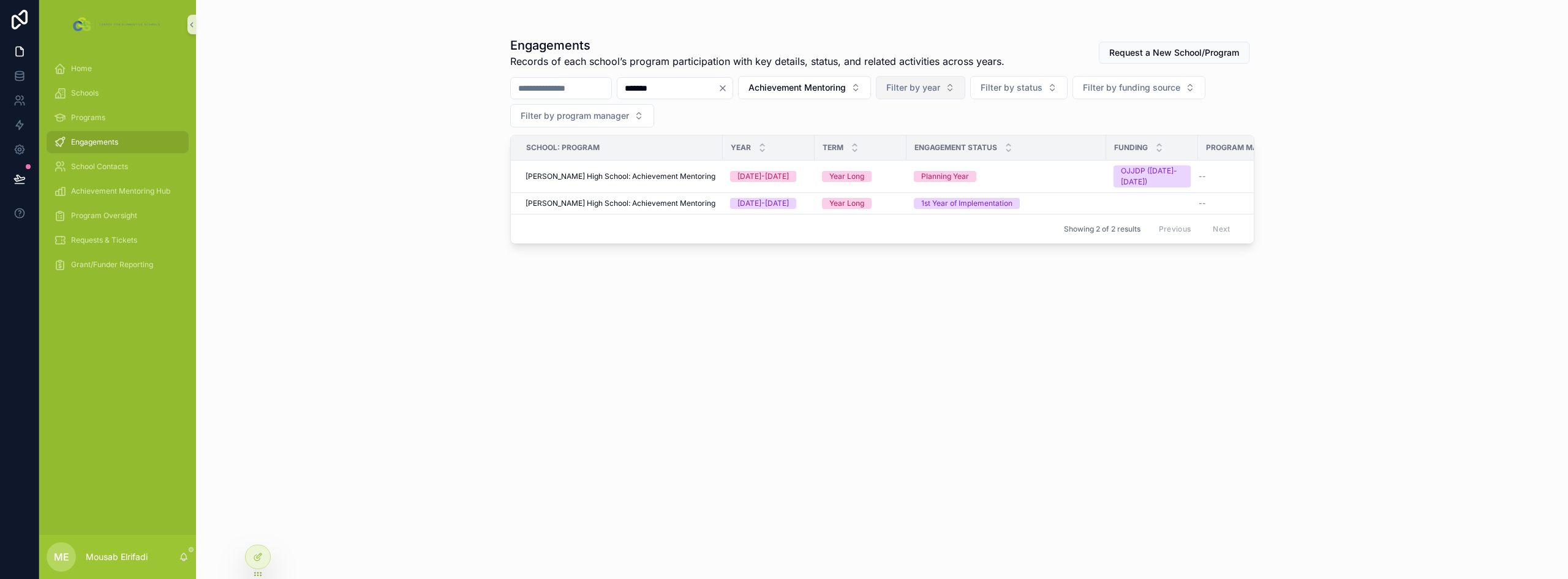
click at [782, 96] on button "Filter by year" at bounding box center [920, 87] width 89 height 23
click at [782, 152] on div "[DATE]-[DATE]" at bounding box center [983, 156] width 147 height 19
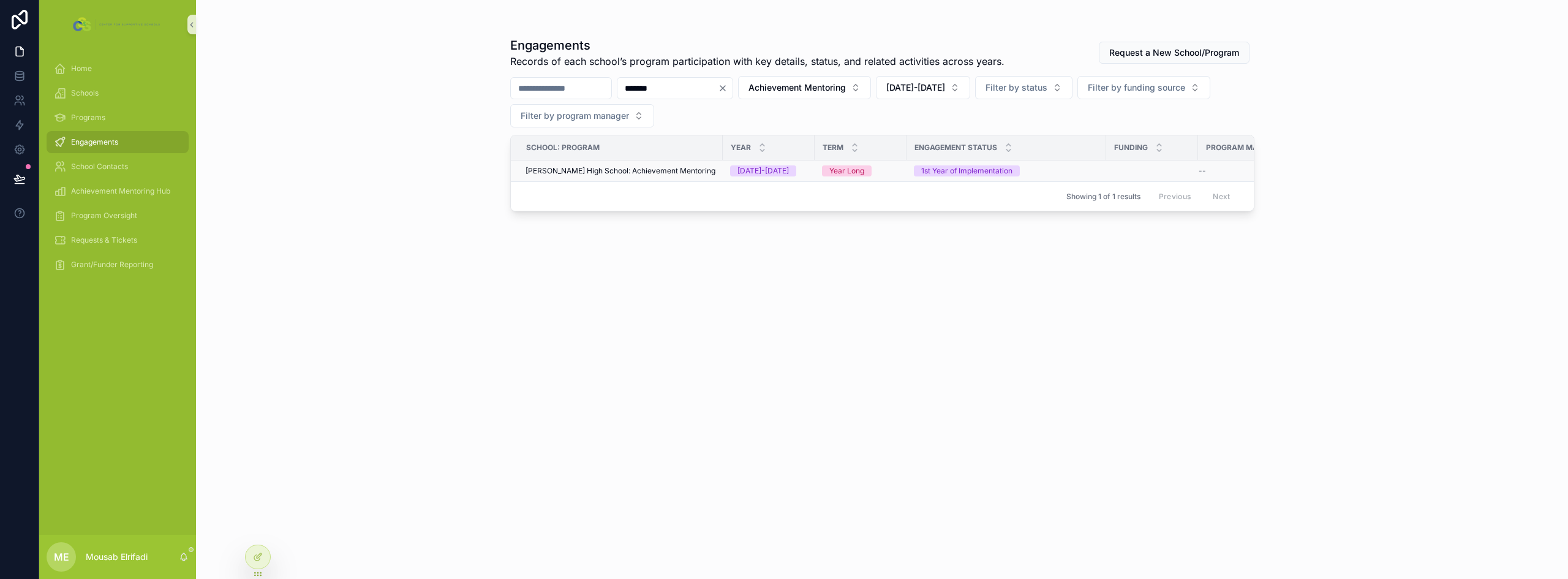
click at [782, 173] on div "1st Year of Implementation" at bounding box center [1007, 171] width 185 height 11
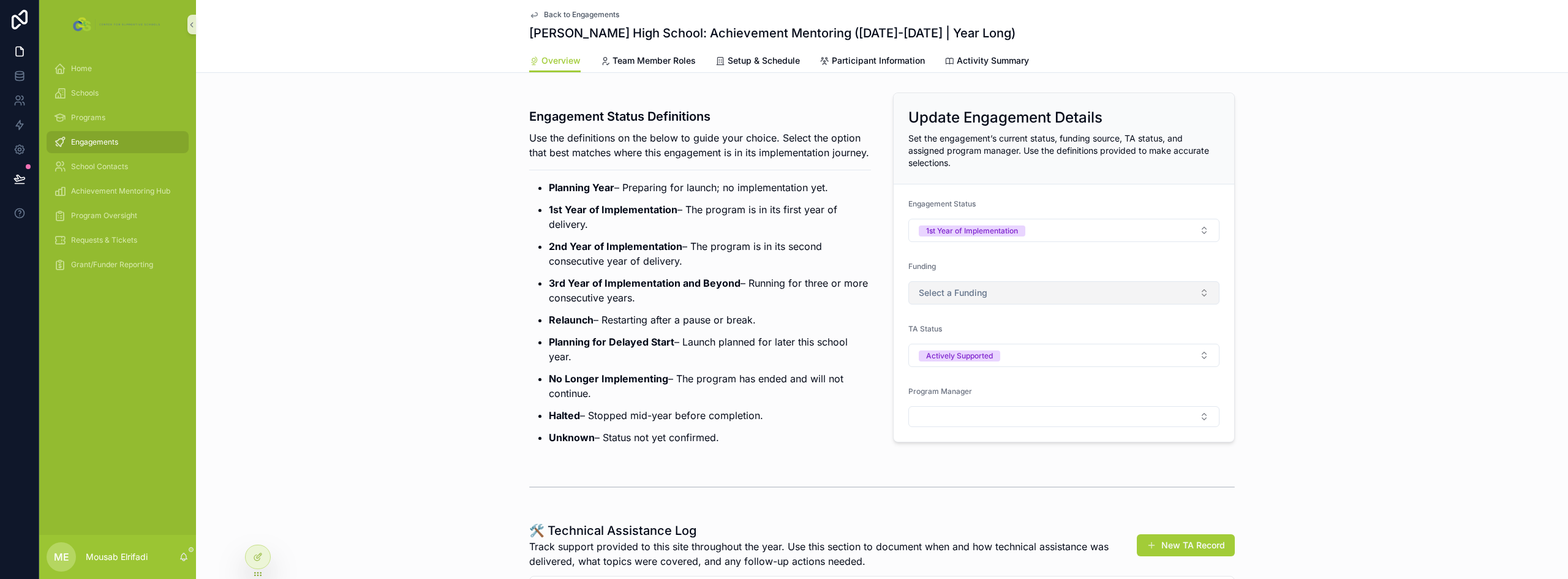
click at [782, 296] on span "Select a Funding" at bounding box center [953, 292] width 69 height 12
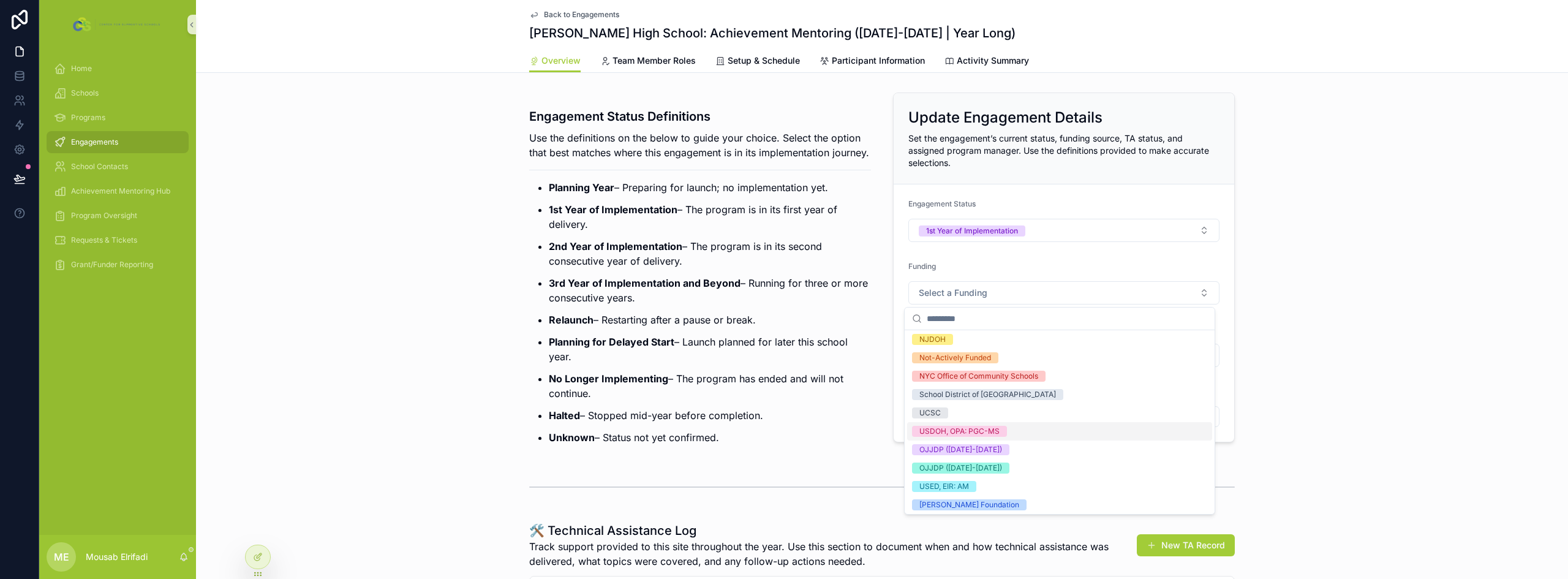
scroll to position [133, 0]
click at [782, 445] on div "OJJDP ([DATE]-[DATE])" at bounding box center [1059, 447] width 305 height 18
click at [782, 400] on p "No Longer Implementing – The program has ended and will not continue." at bounding box center [710, 385] width 322 height 29
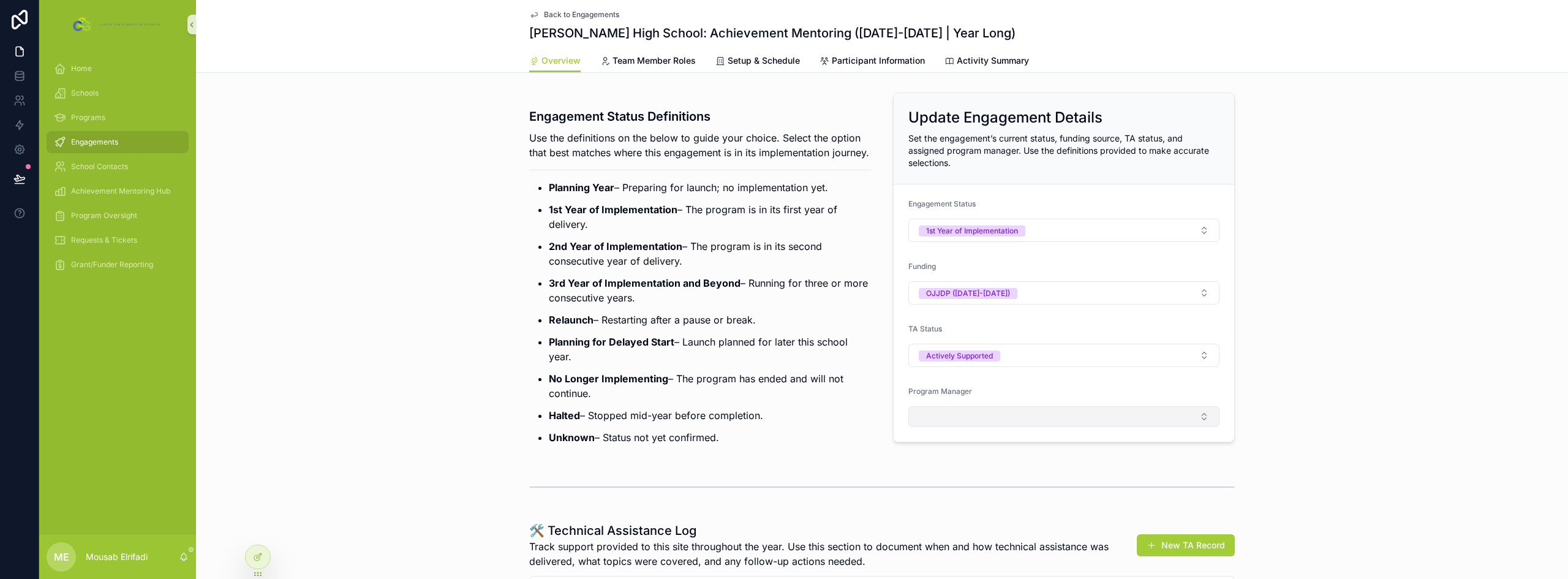
click at [782, 415] on button "Select Button" at bounding box center [1064, 416] width 311 height 21
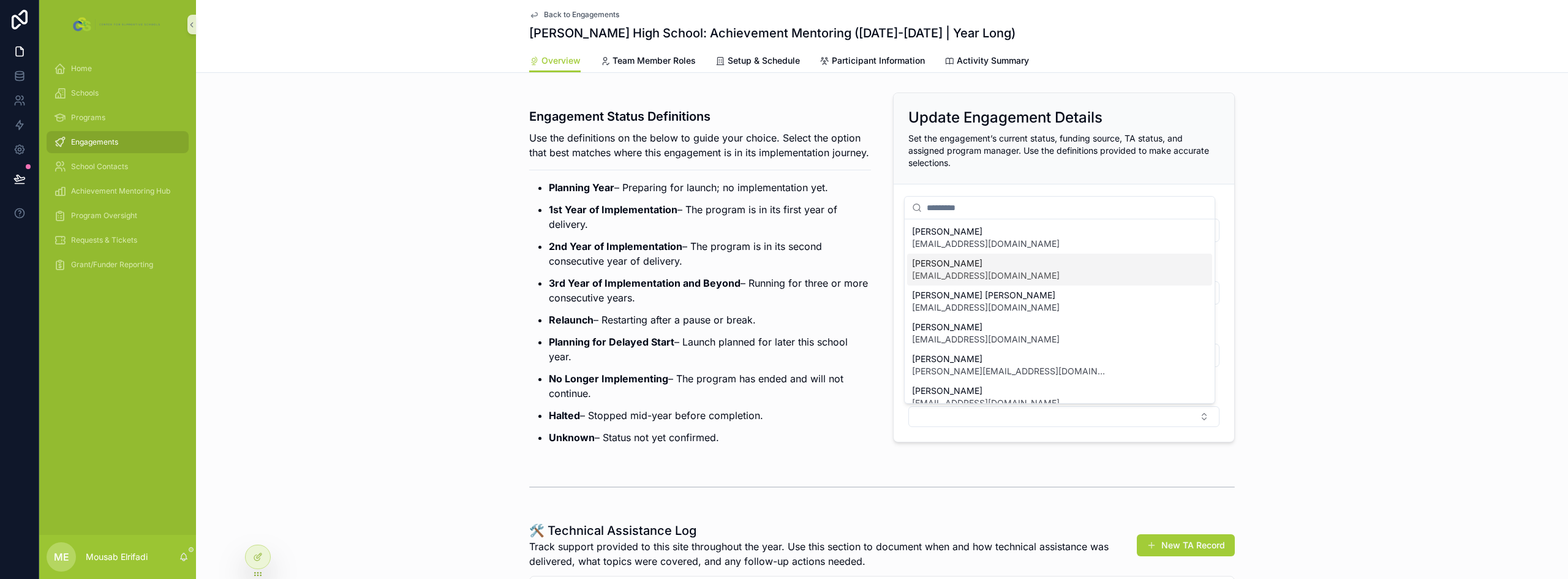
click at [782, 273] on span "[EMAIL_ADDRESS][DOMAIN_NAME]" at bounding box center [986, 275] width 148 height 12
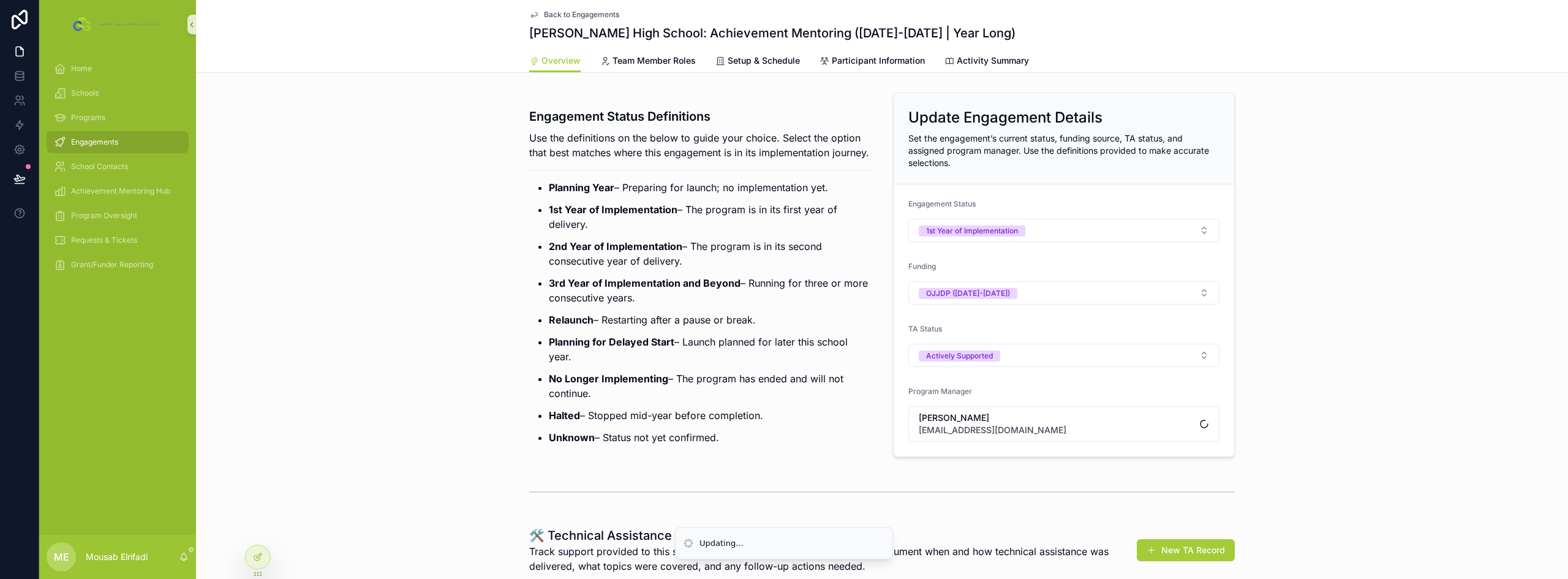
click at [773, 285] on ul "Planning Year – Preparing for launch; no implementation yet. 1st Year of Implem…" at bounding box center [700, 312] width 342 height 264
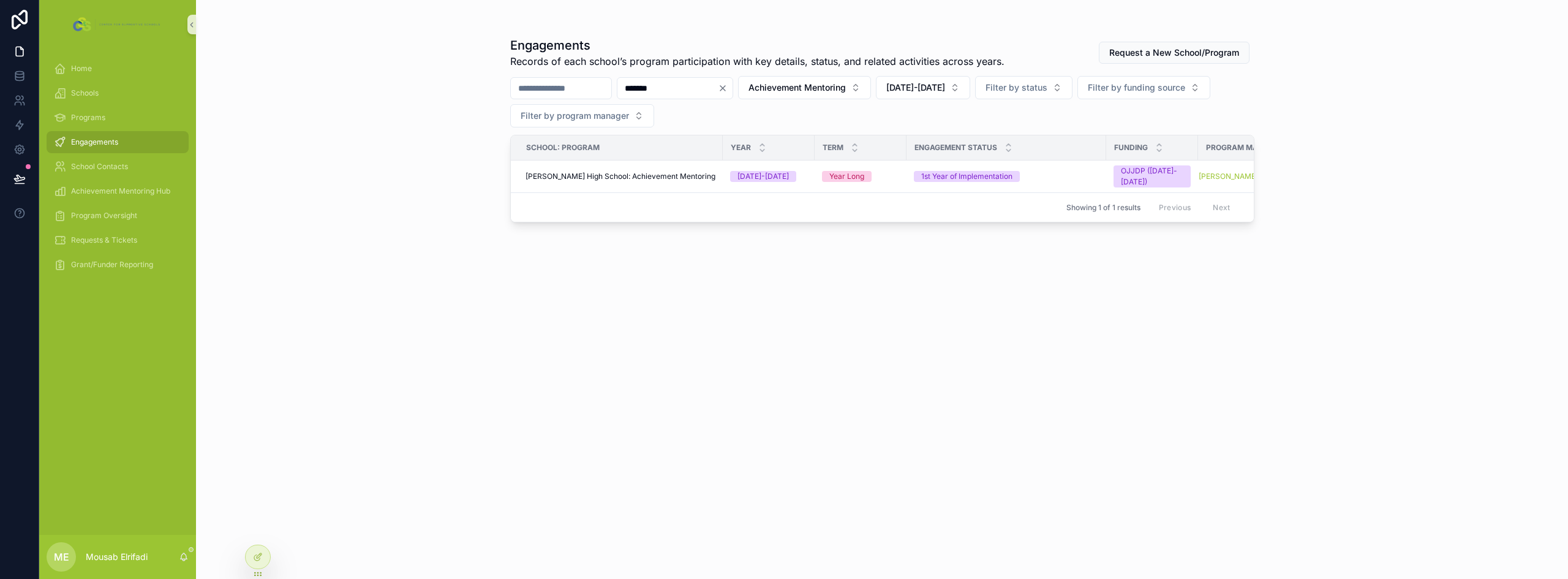
click at [672, 85] on input "*******" at bounding box center [667, 88] width 100 height 17
type input "******"
click at [700, 178] on div "Carteret High School: Achievement Mentoring" at bounding box center [618, 176] width 185 height 10
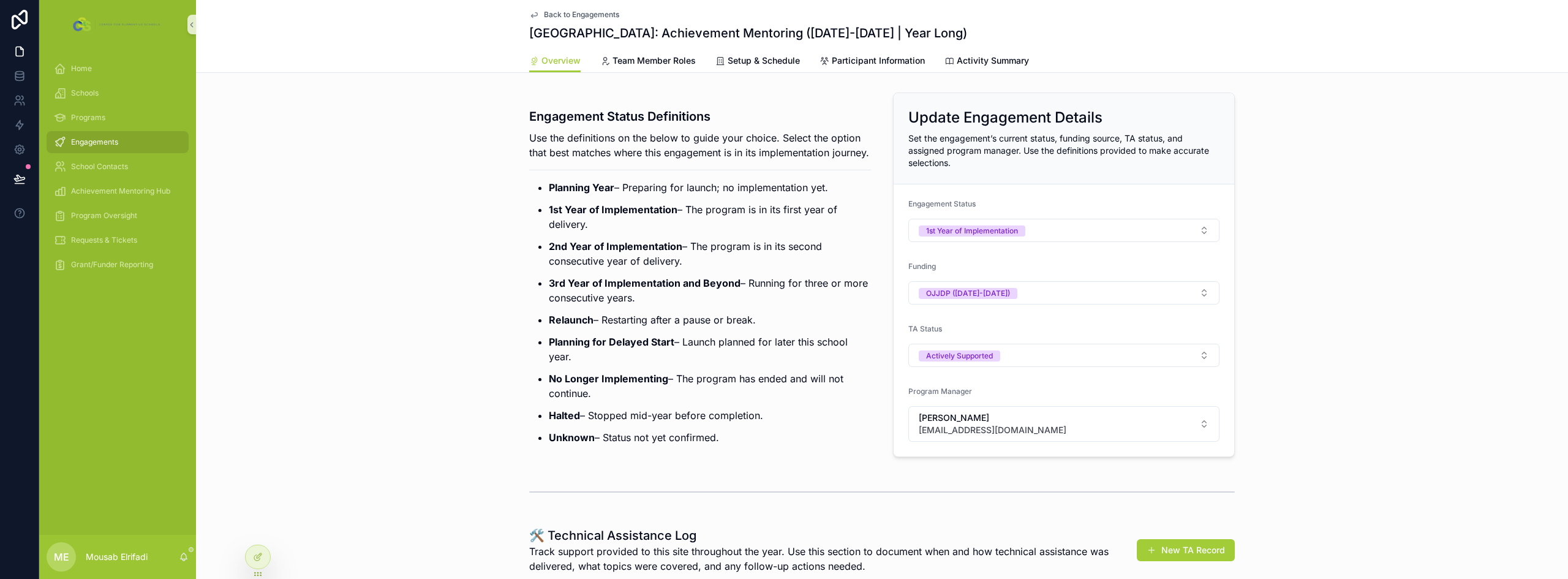
click at [402, 228] on div "Engagement Status Definitions Use the definitions on the below to guide your ch…" at bounding box center [882, 274] width 1372 height 374
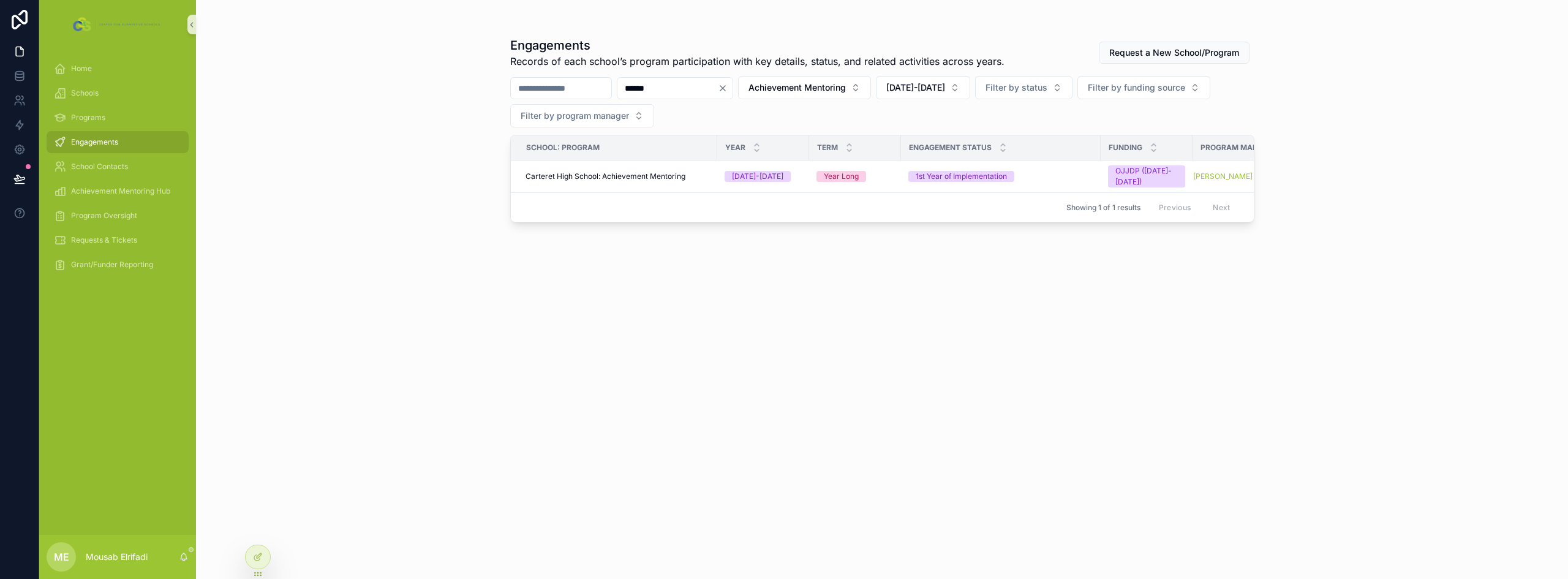
click at [705, 88] on input "******" at bounding box center [667, 88] width 100 height 17
type input "******"
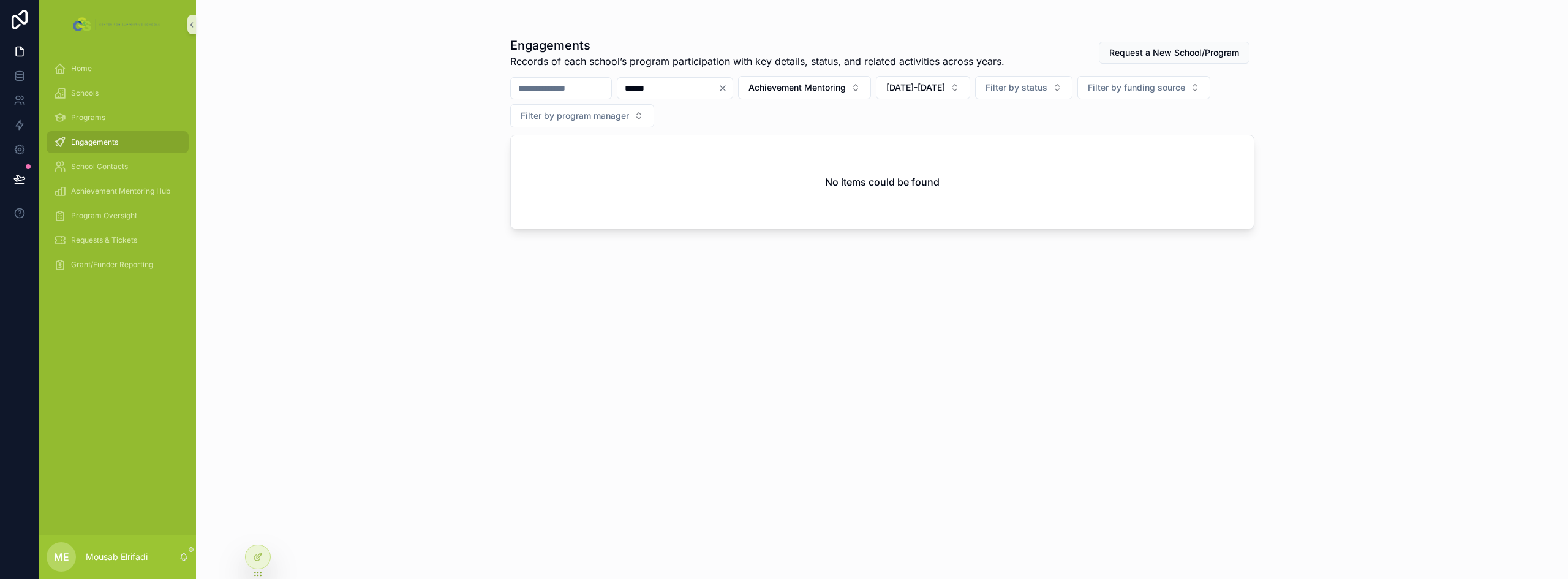
click at [682, 87] on input "******" at bounding box center [667, 88] width 100 height 17
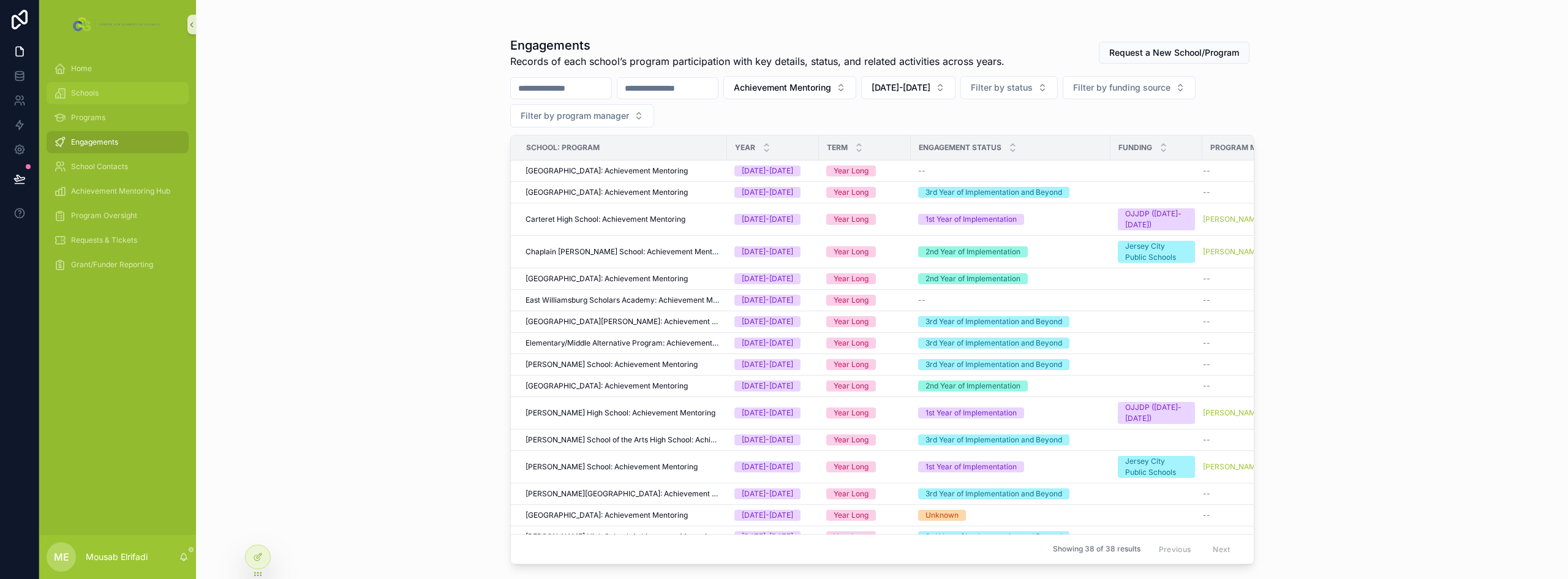
click at [84, 95] on span "Schools" at bounding box center [84, 93] width 28 height 10
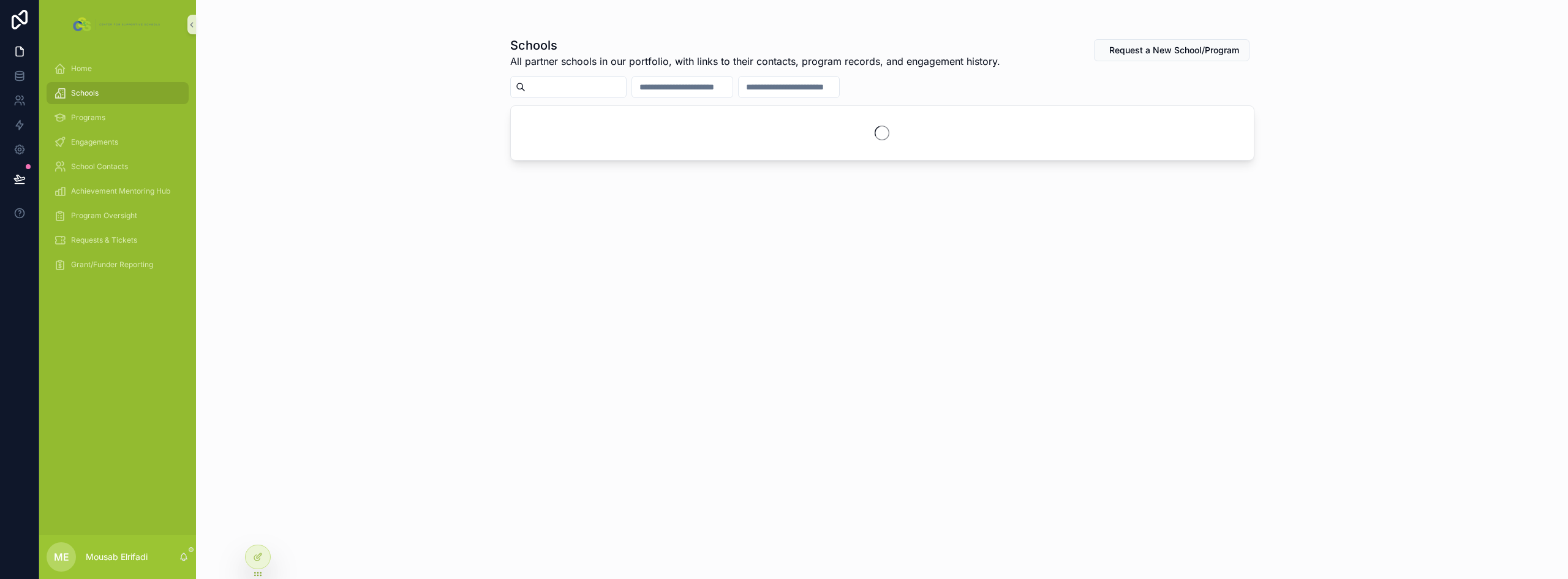
click at [721, 92] on input "scrollable content" at bounding box center [682, 86] width 100 height 17
type input "*"
click at [609, 81] on input "scrollable content" at bounding box center [576, 86] width 100 height 17
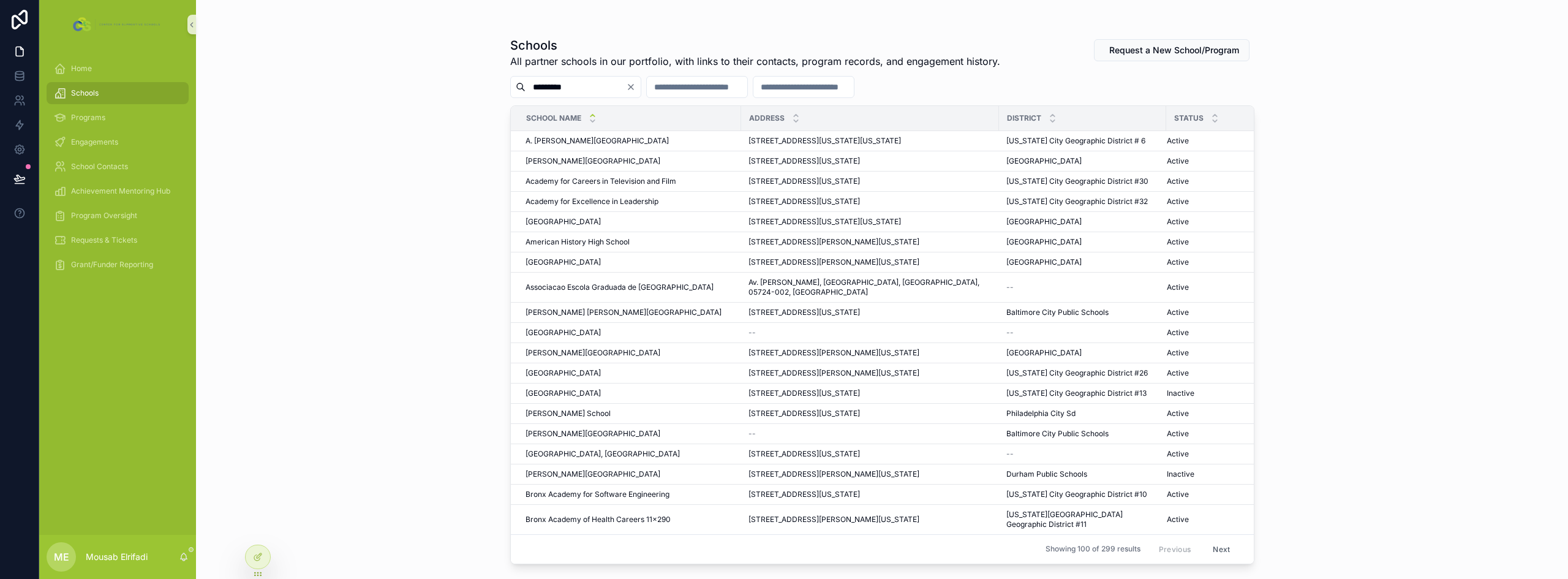
type input "**********"
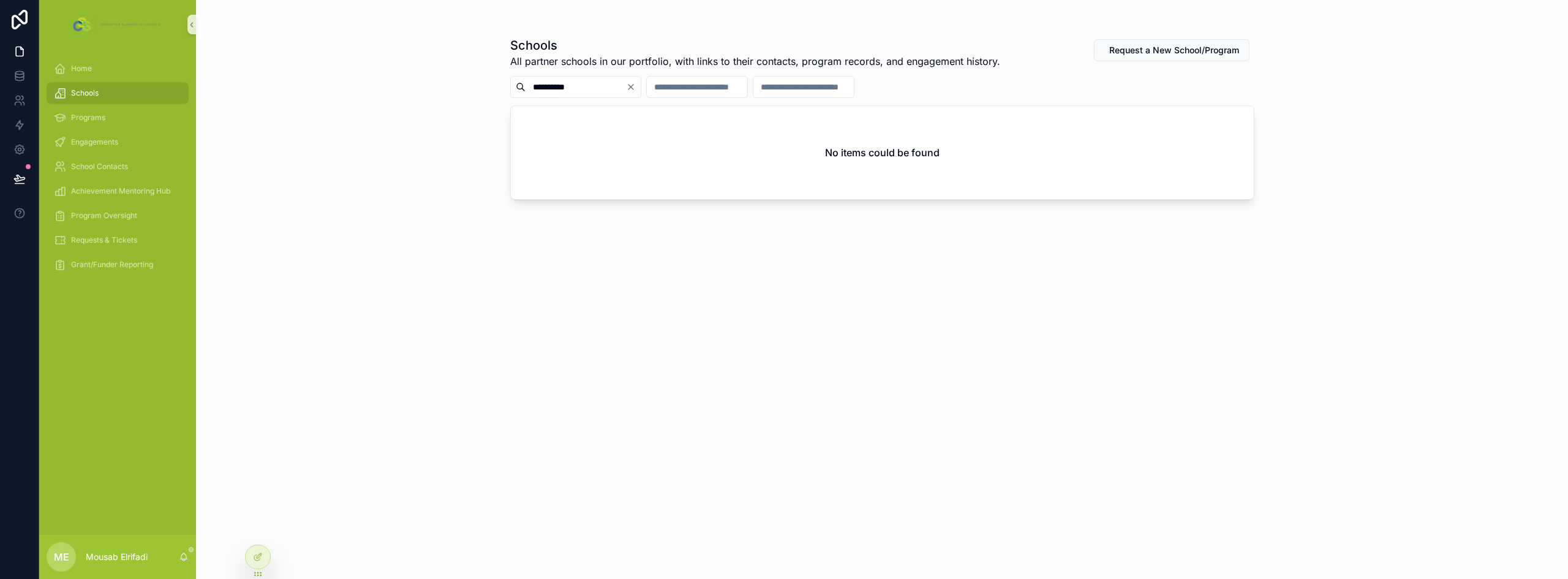
click at [590, 82] on input "**********" at bounding box center [576, 86] width 100 height 17
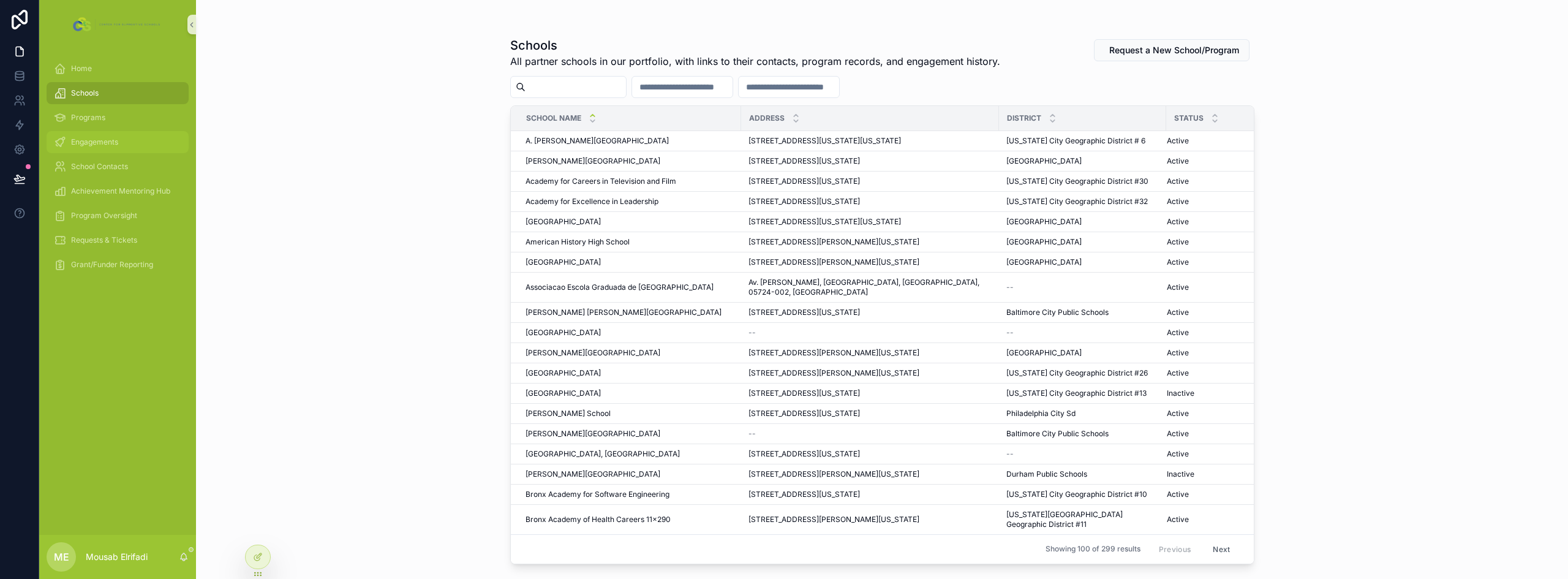
click at [109, 144] on span "Engagements" at bounding box center [94, 141] width 47 height 10
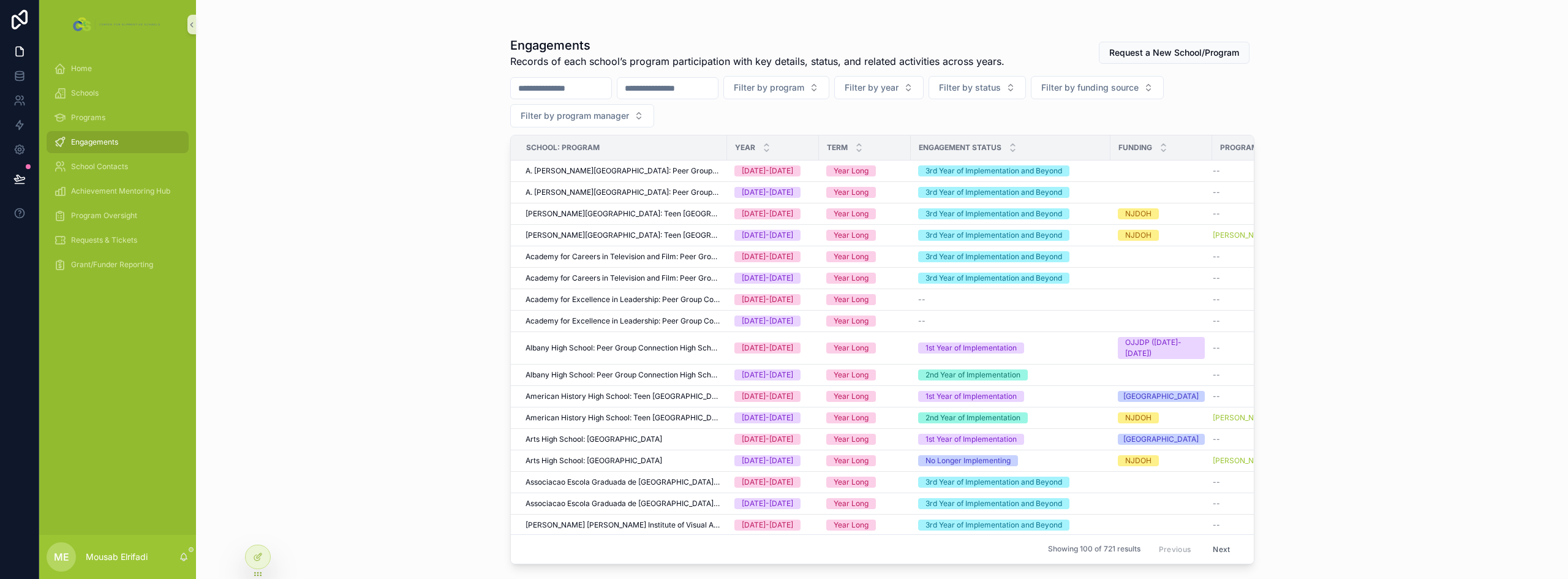
click at [592, 91] on input "scrollable content" at bounding box center [561, 88] width 100 height 17
click at [718, 91] on input "scrollable content" at bounding box center [667, 88] width 100 height 17
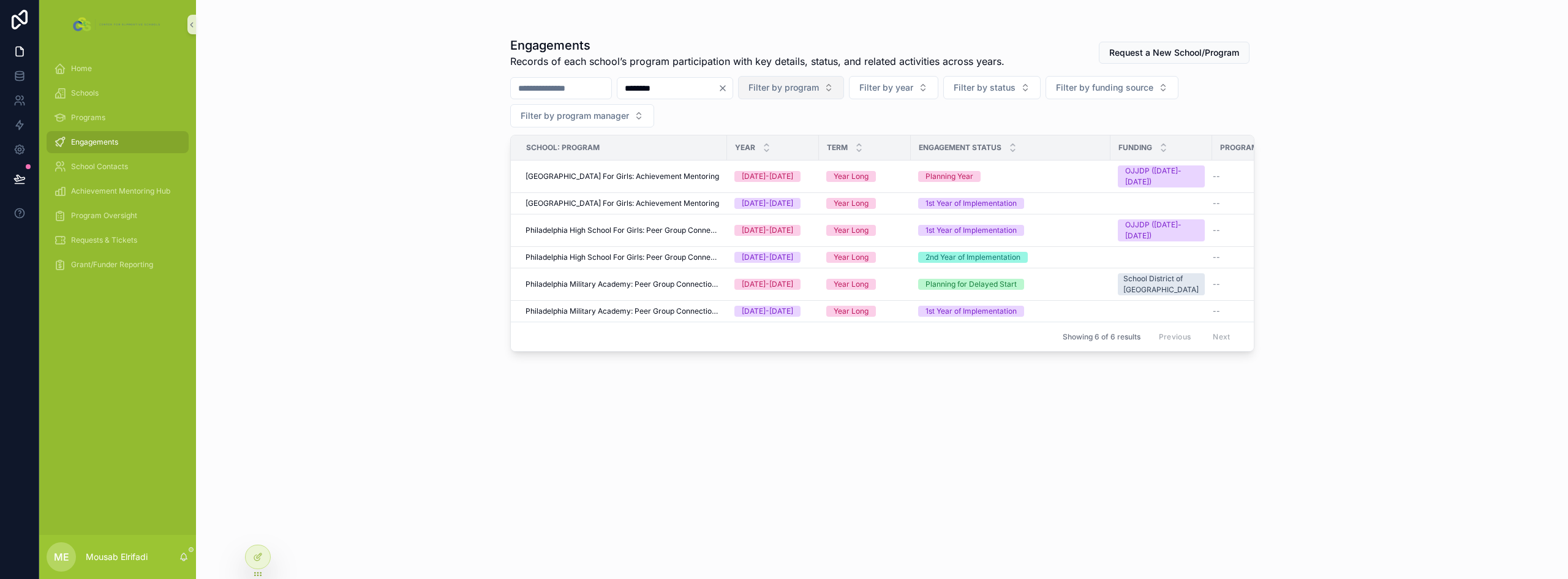
type input "********"
click at [782, 84] on span "Filter by program" at bounding box center [783, 87] width 71 height 12
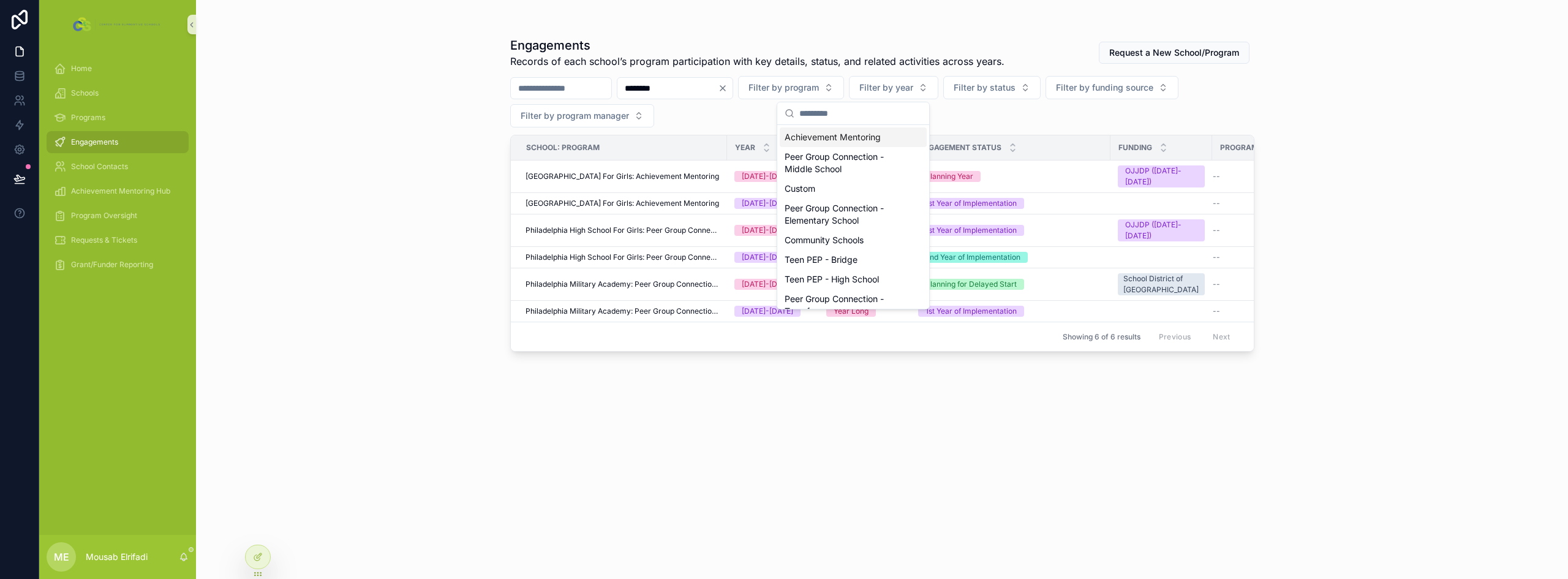
click at [782, 135] on div "Achievement Mentoring" at bounding box center [854, 137] width 147 height 19
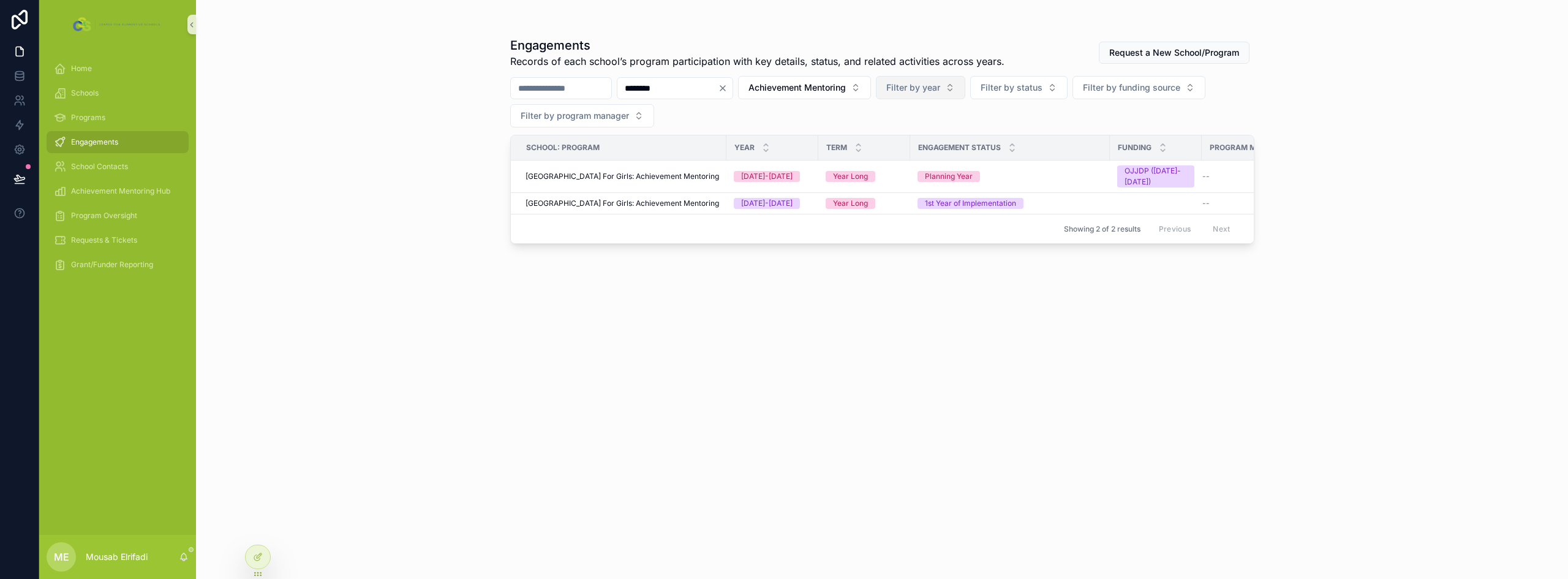
click at [782, 88] on span "Filter by year" at bounding box center [913, 87] width 54 height 12
click at [782, 161] on div "[DATE]-[DATE]" at bounding box center [983, 156] width 147 height 19
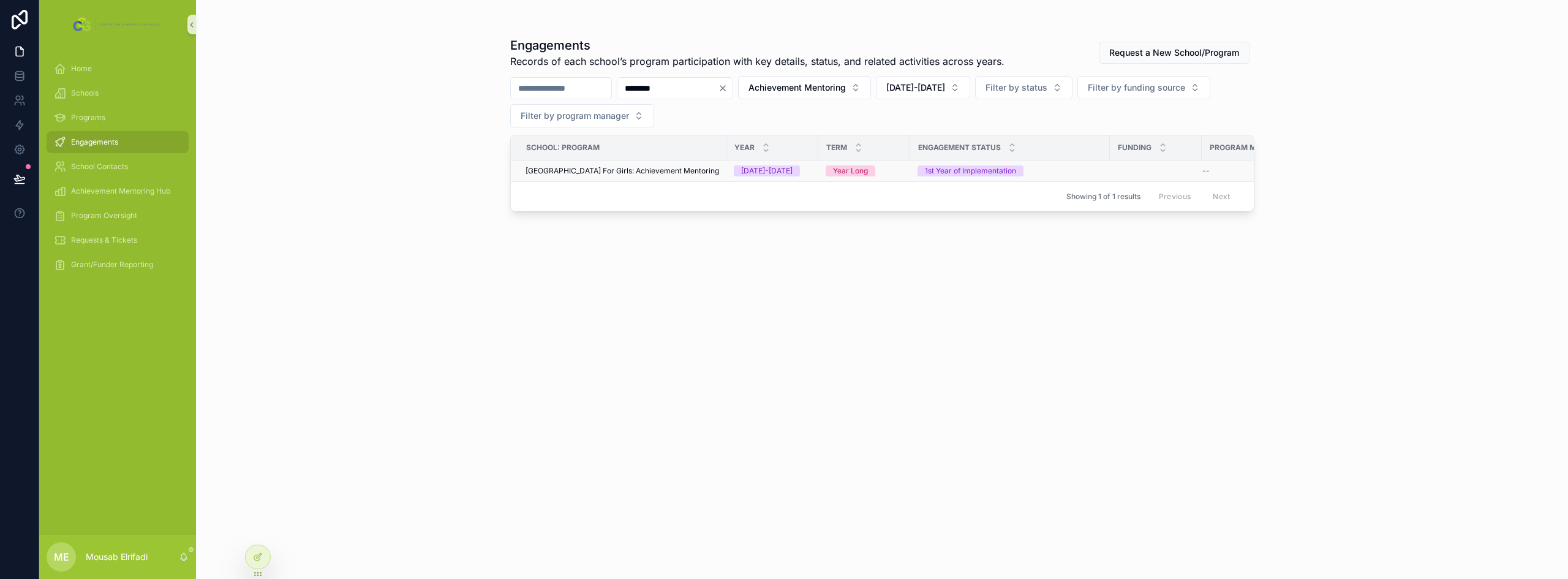
click at [708, 173] on span "[GEOGRAPHIC_DATA] For Girls: Achievement Mentoring" at bounding box center [622, 171] width 194 height 10
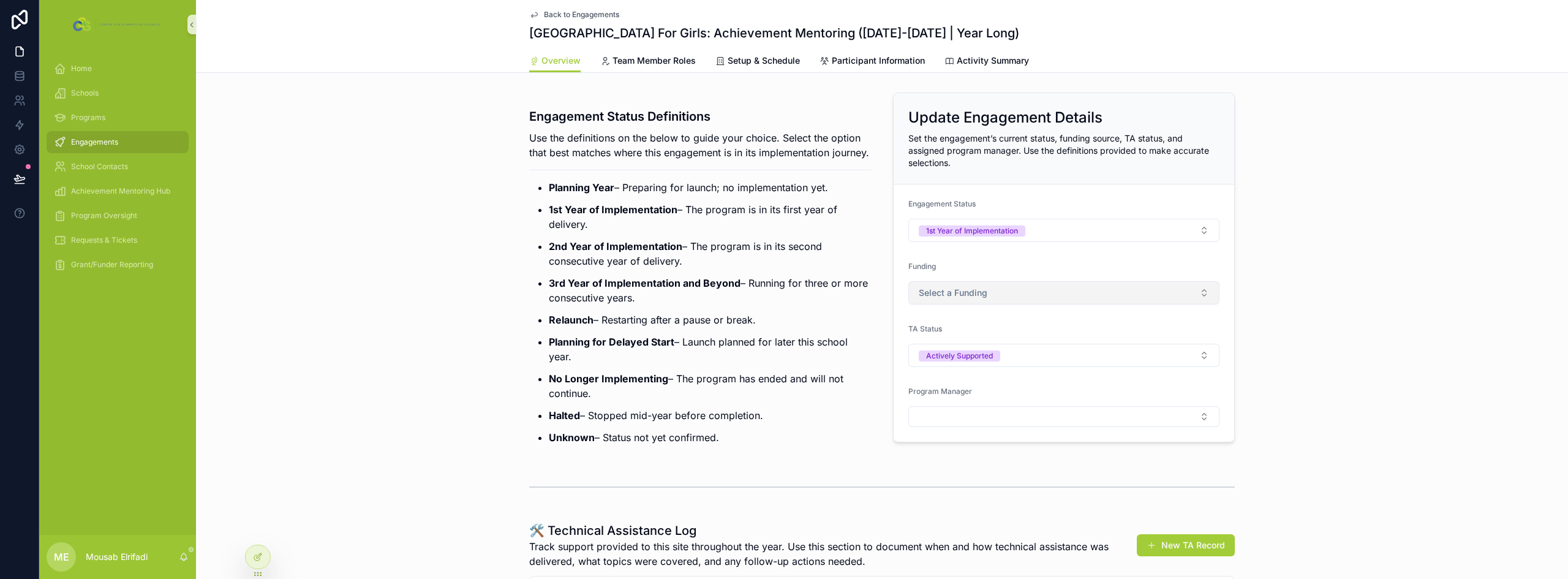
click at [782, 292] on button "Select a Funding" at bounding box center [1064, 292] width 311 height 23
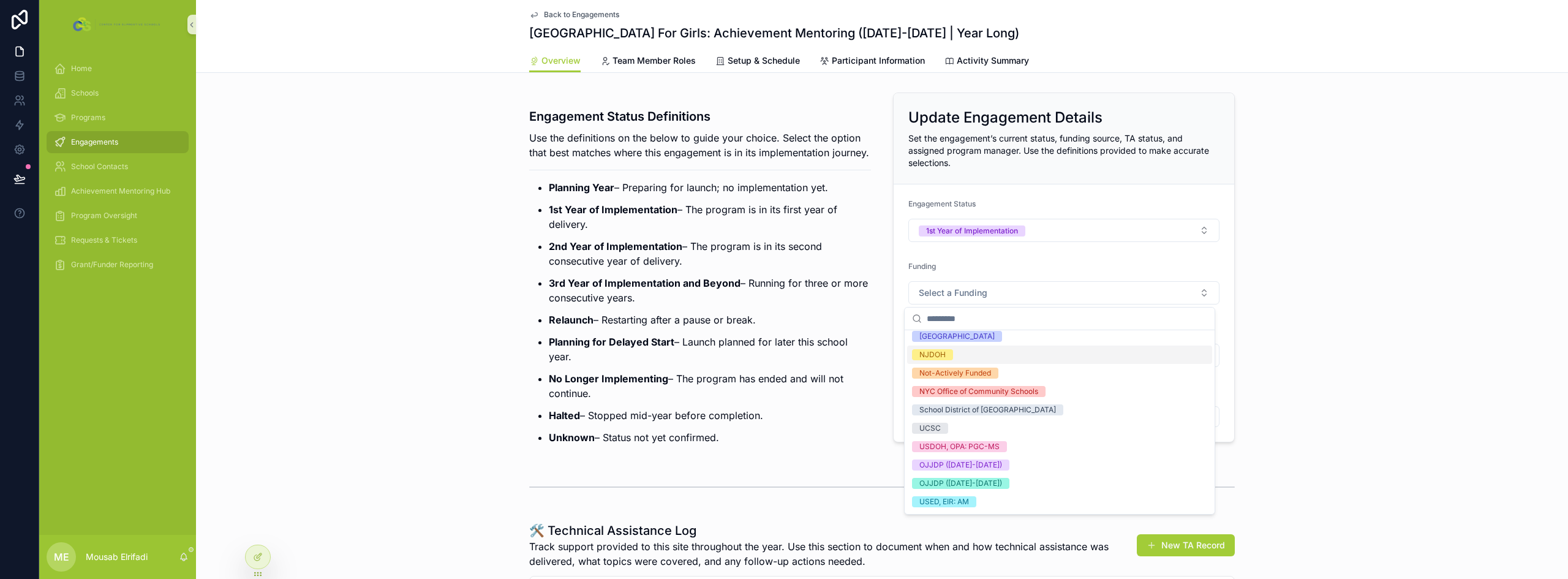
scroll to position [122, 0]
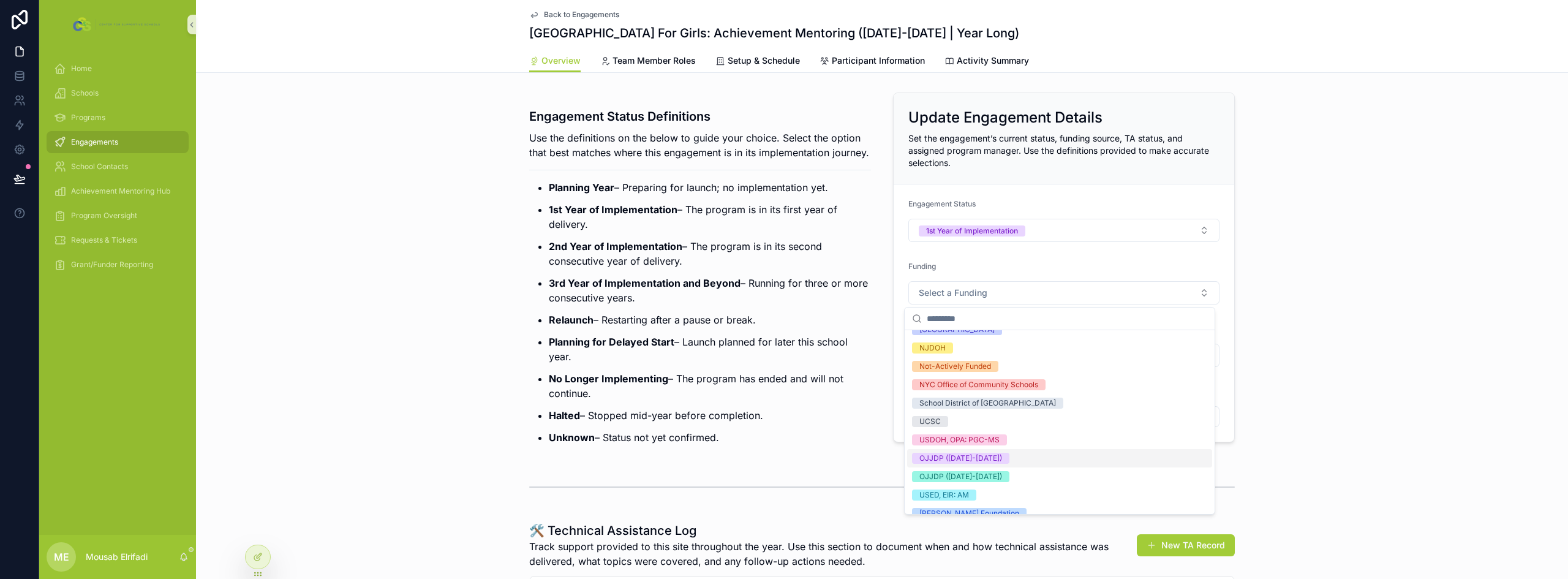
click at [782, 456] on div "OJJDP ([DATE]-[DATE])" at bounding box center [1059, 458] width 305 height 18
click at [782, 357] on p "Planning for Delayed Start – Launch planned for later this school year." at bounding box center [710, 349] width 322 height 29
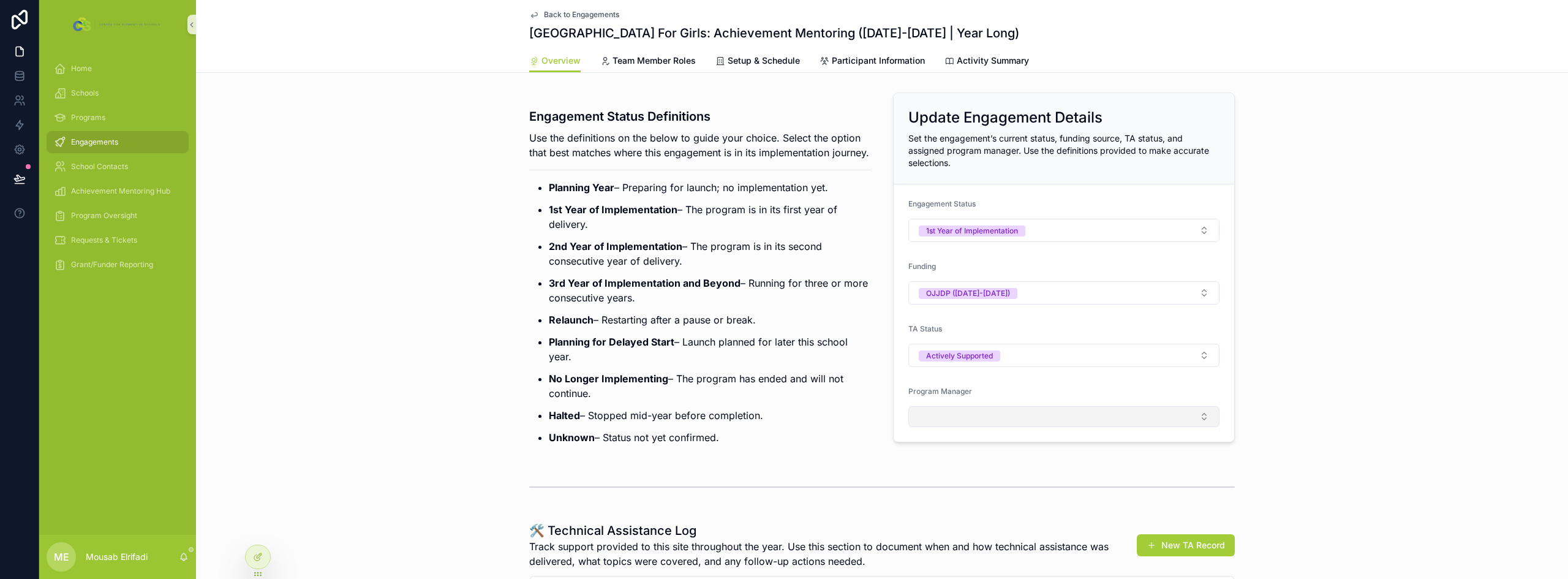
click at [782, 411] on button "Select Button" at bounding box center [1064, 416] width 311 height 21
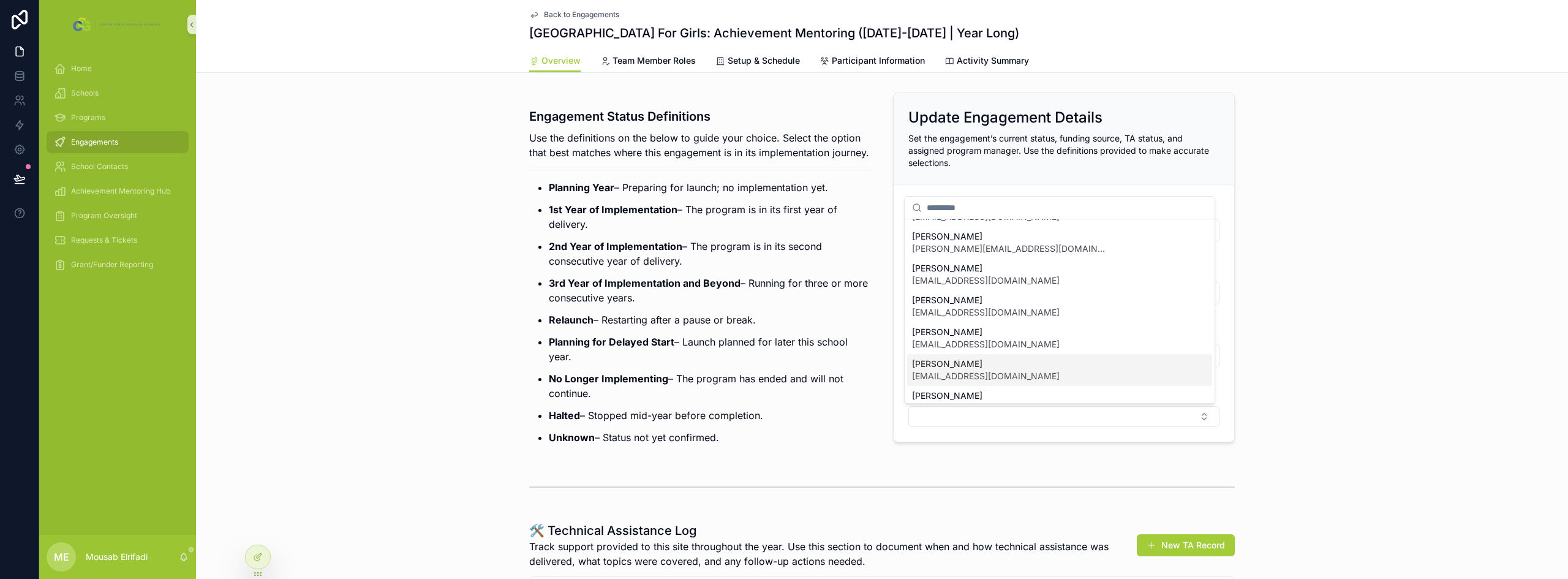
click at [782, 364] on span "[PERSON_NAME]" at bounding box center [986, 363] width 148 height 12
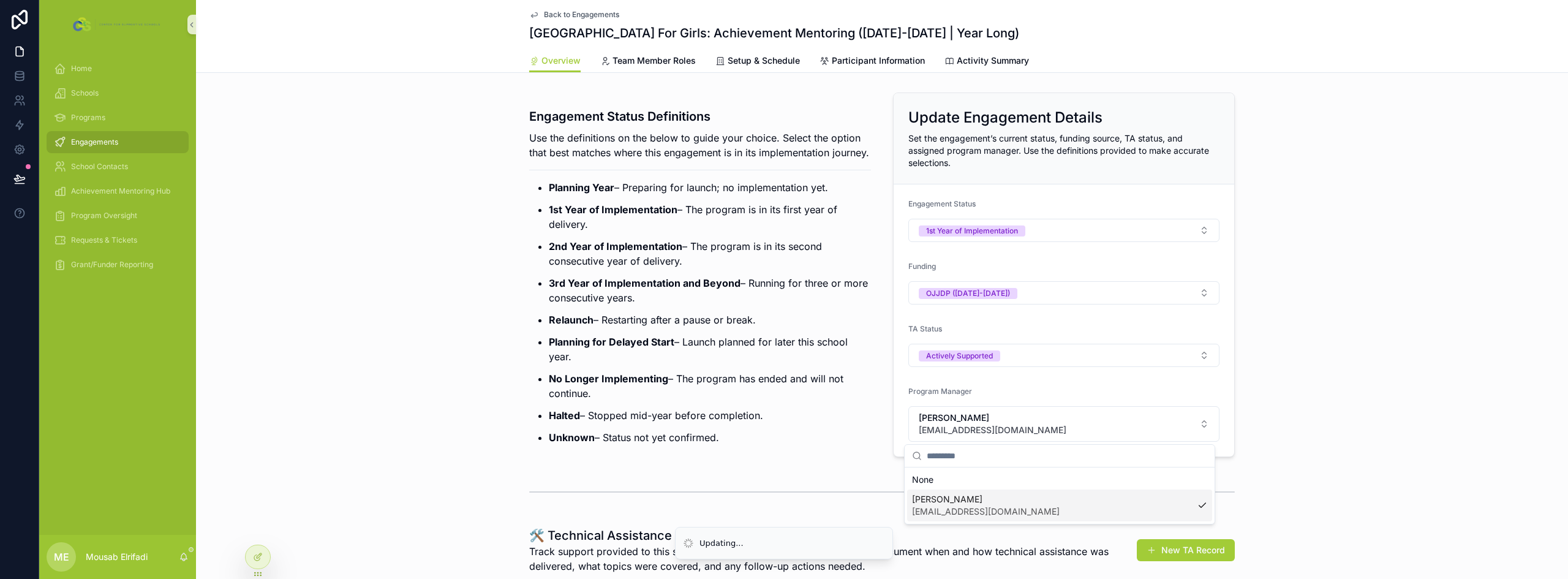
scroll to position [0, 0]
click at [782, 358] on p "Planning for Delayed Start – Launch planned for later this school year." at bounding box center [710, 349] width 322 height 29
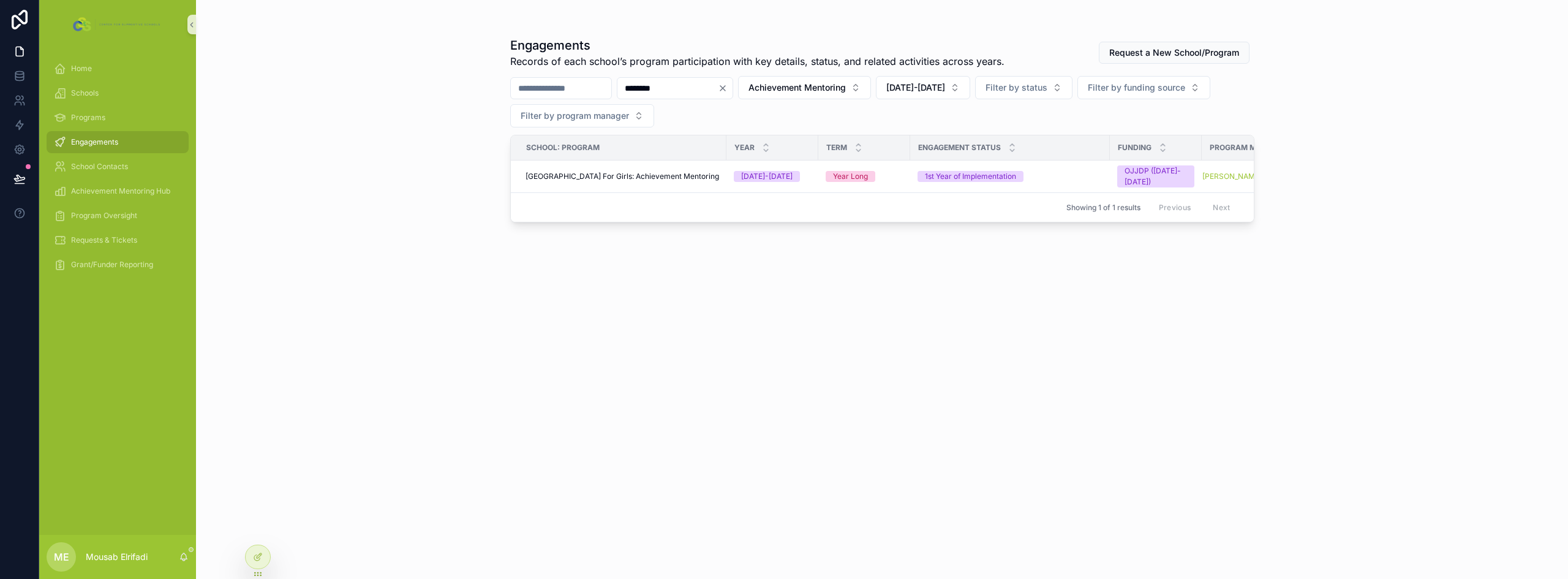
click at [677, 91] on input "********" at bounding box center [667, 88] width 100 height 17
type input "******"
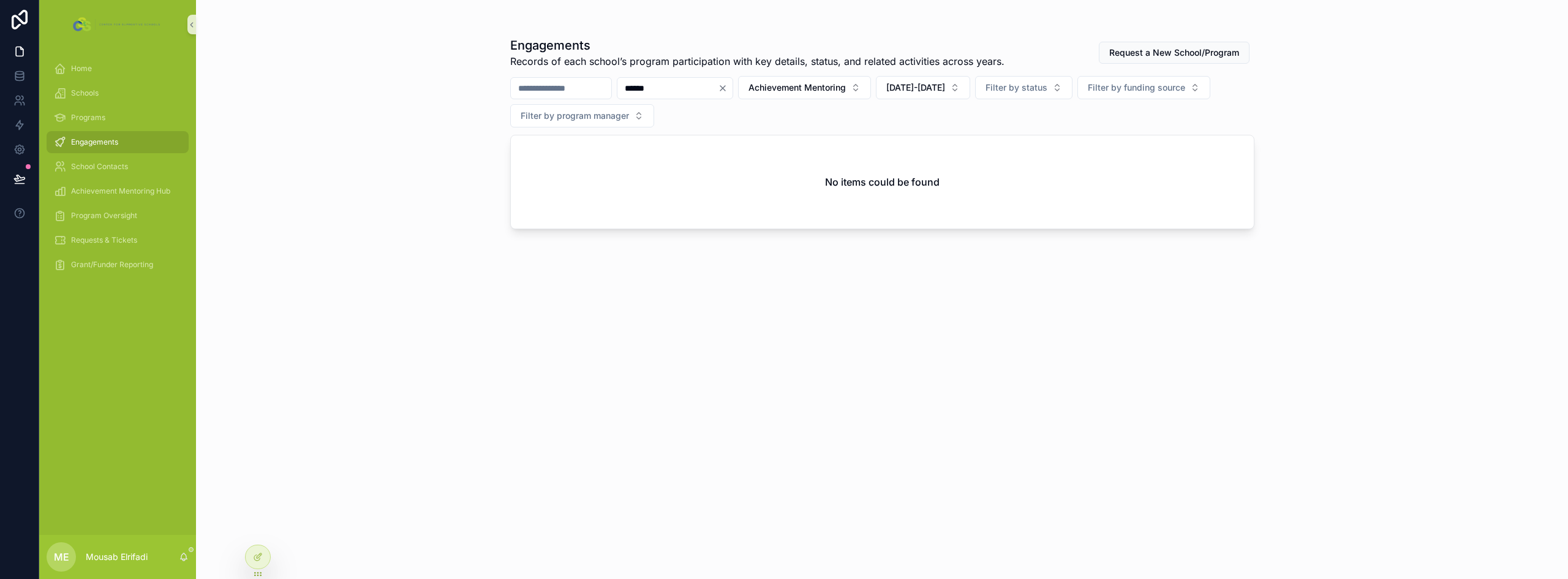
click at [691, 92] on input "******" at bounding box center [667, 88] width 100 height 17
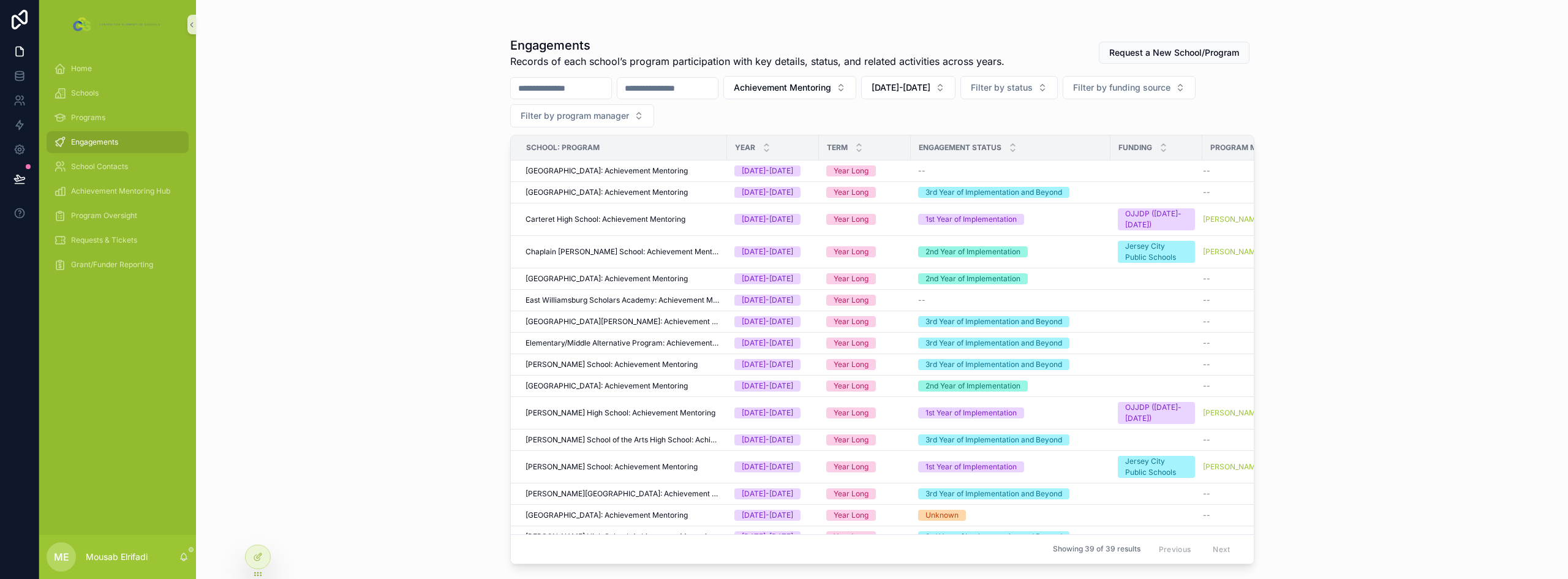
click at [718, 87] on input "scrollable content" at bounding box center [667, 88] width 100 height 17
type input "*****"
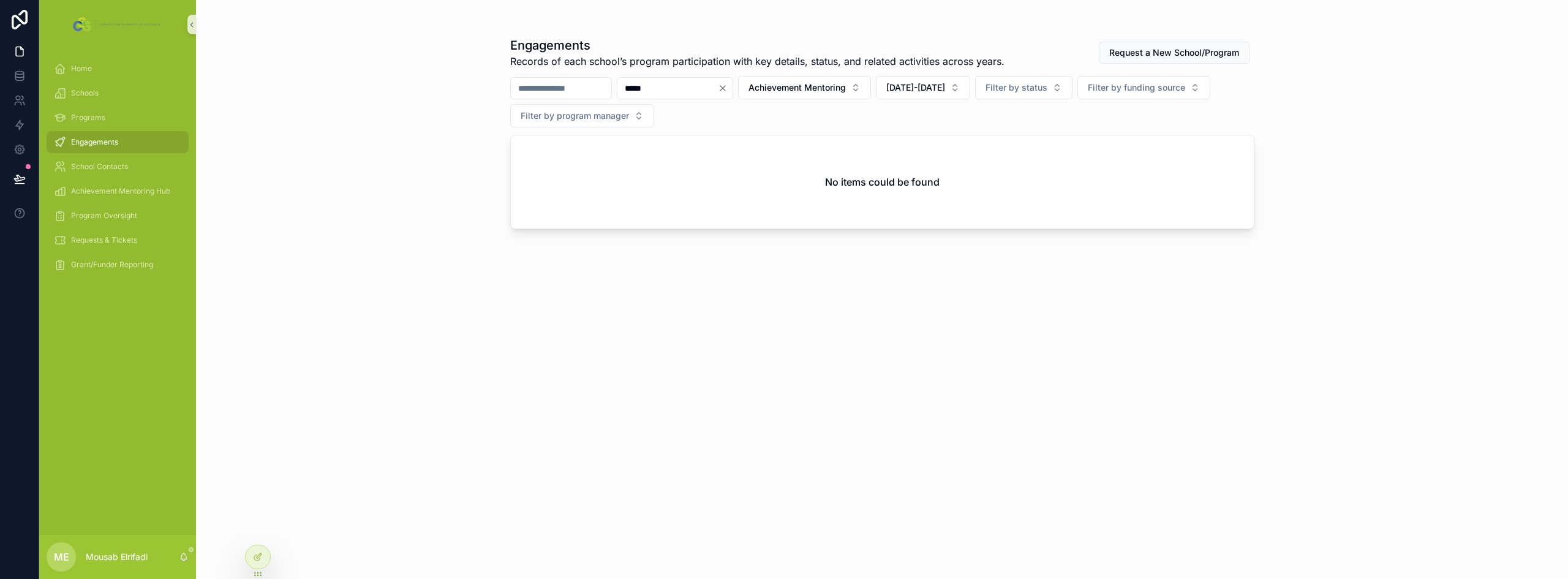
click at [678, 93] on input "*****" at bounding box center [667, 88] width 100 height 17
click at [678, 93] on input "*****" at bounding box center [667, 88] width 100 height 17
type input "*"
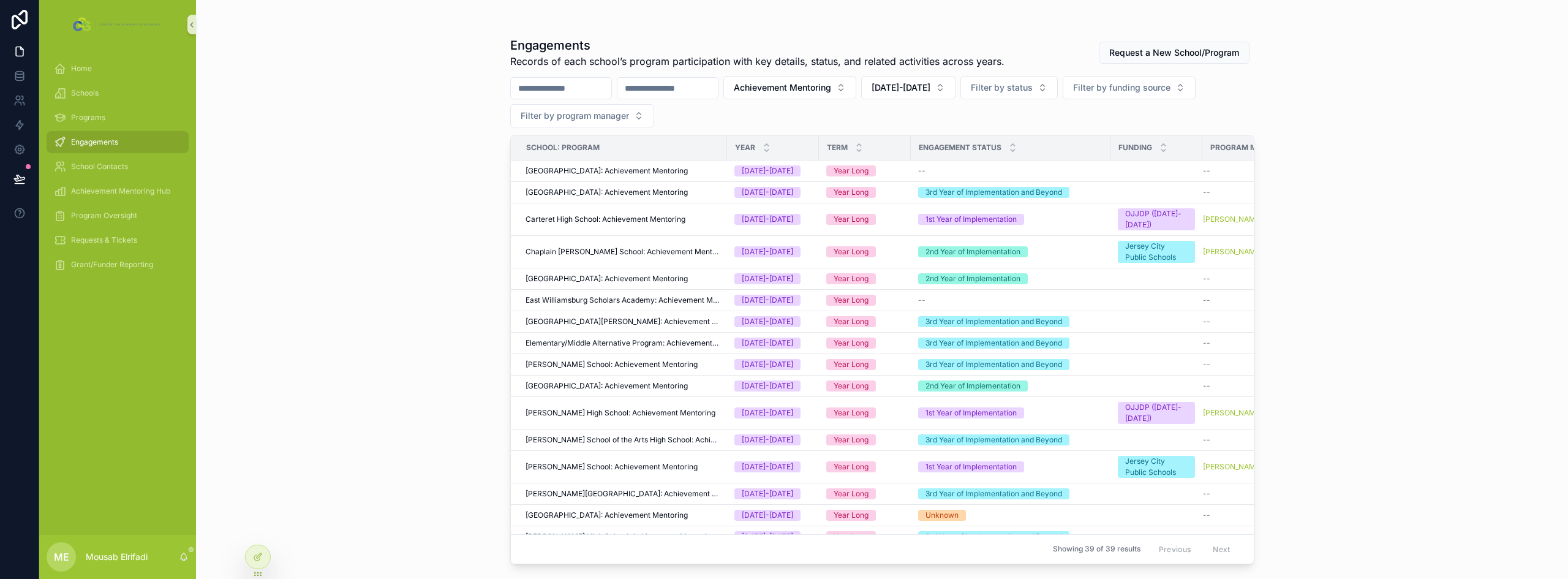
click at [700, 88] on input "scrollable content" at bounding box center [667, 88] width 100 height 17
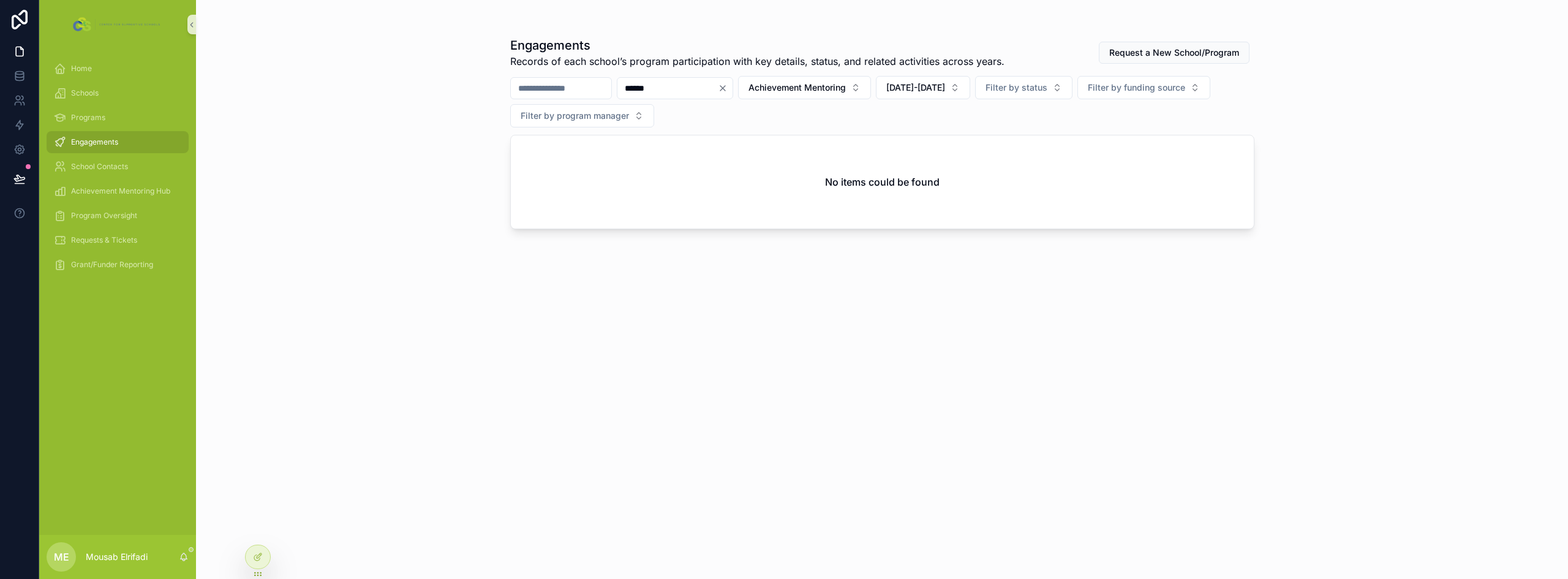
click at [681, 91] on input "******" at bounding box center [667, 88] width 100 height 17
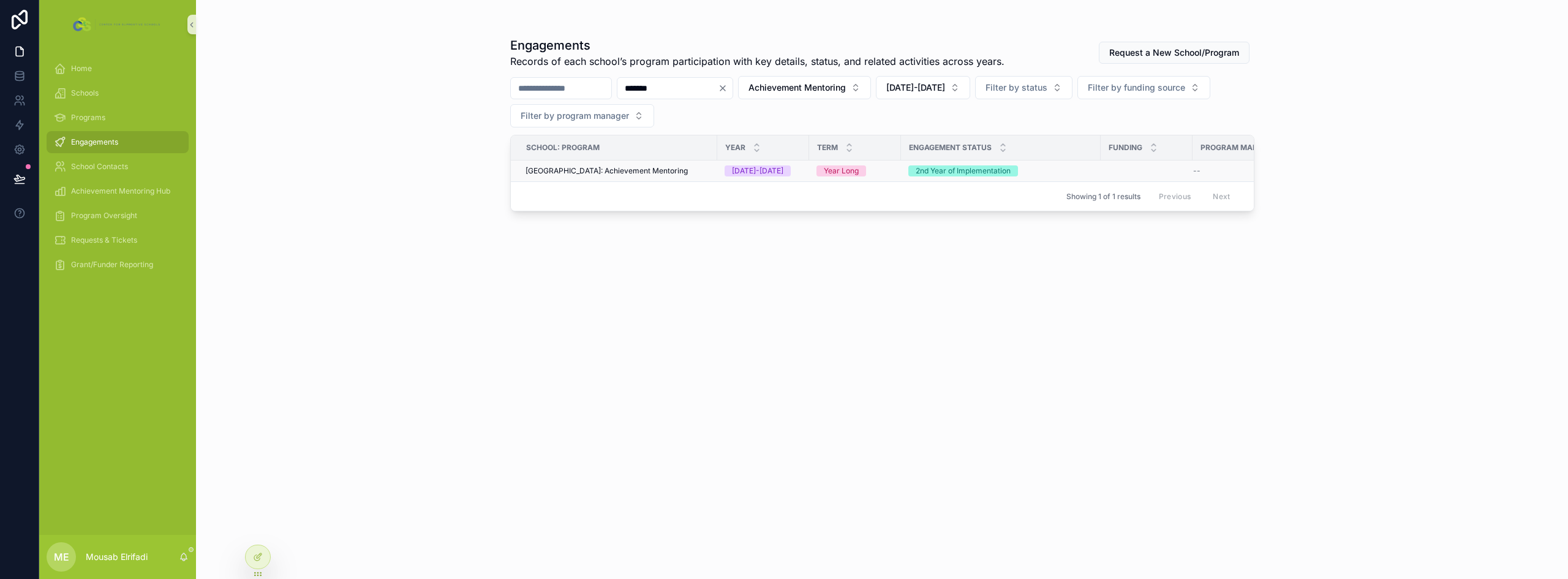
type input "*******"
click at [644, 168] on span "[GEOGRAPHIC_DATA]: Achievement Mentoring" at bounding box center [607, 171] width 162 height 10
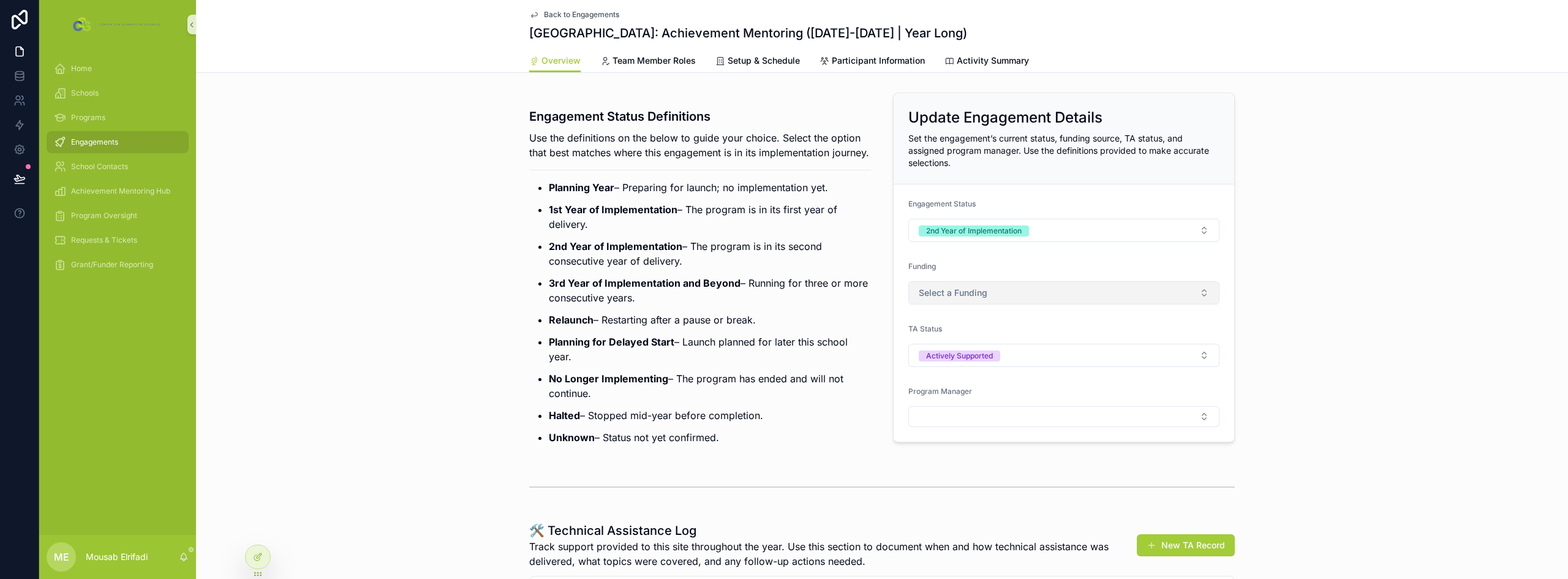
click at [782, 297] on span "Select a Funding" at bounding box center [953, 292] width 69 height 12
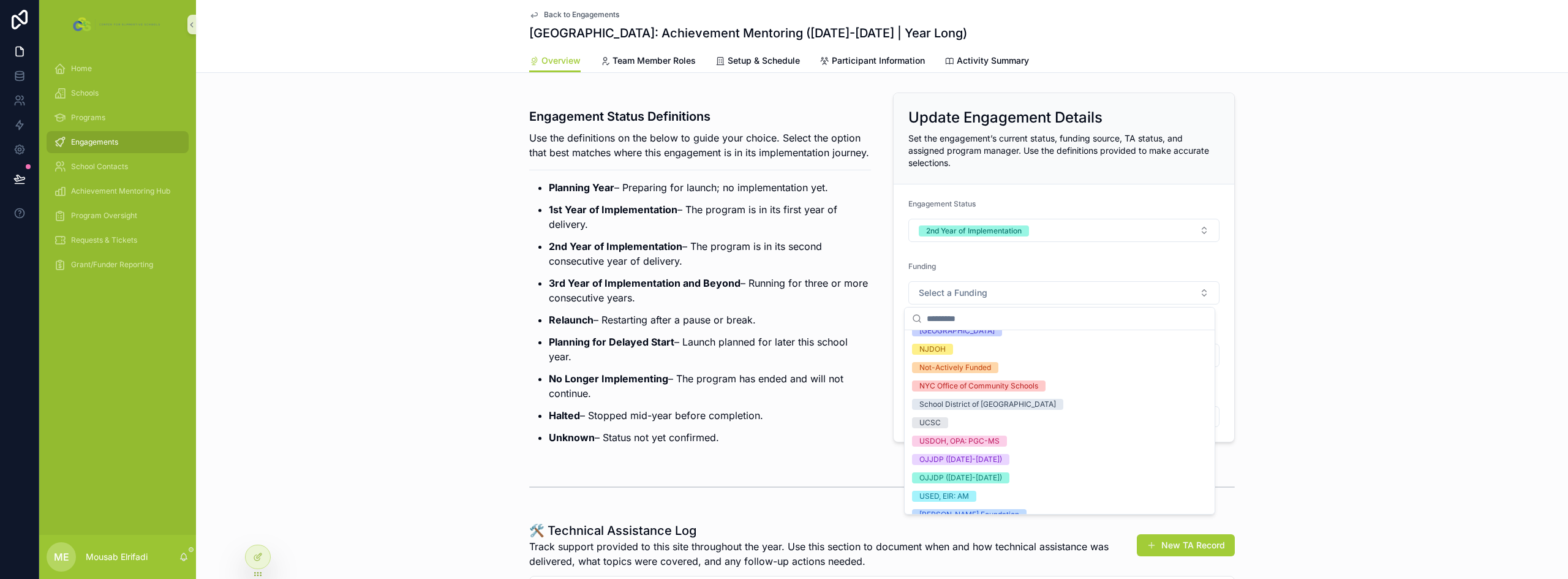
scroll to position [122, 0]
click at [782, 458] on div "OJJDP ([DATE]-[DATE])" at bounding box center [1059, 458] width 305 height 18
click at [759, 395] on p "No Longer Implementing – The program has ended and will not continue." at bounding box center [710, 385] width 322 height 29
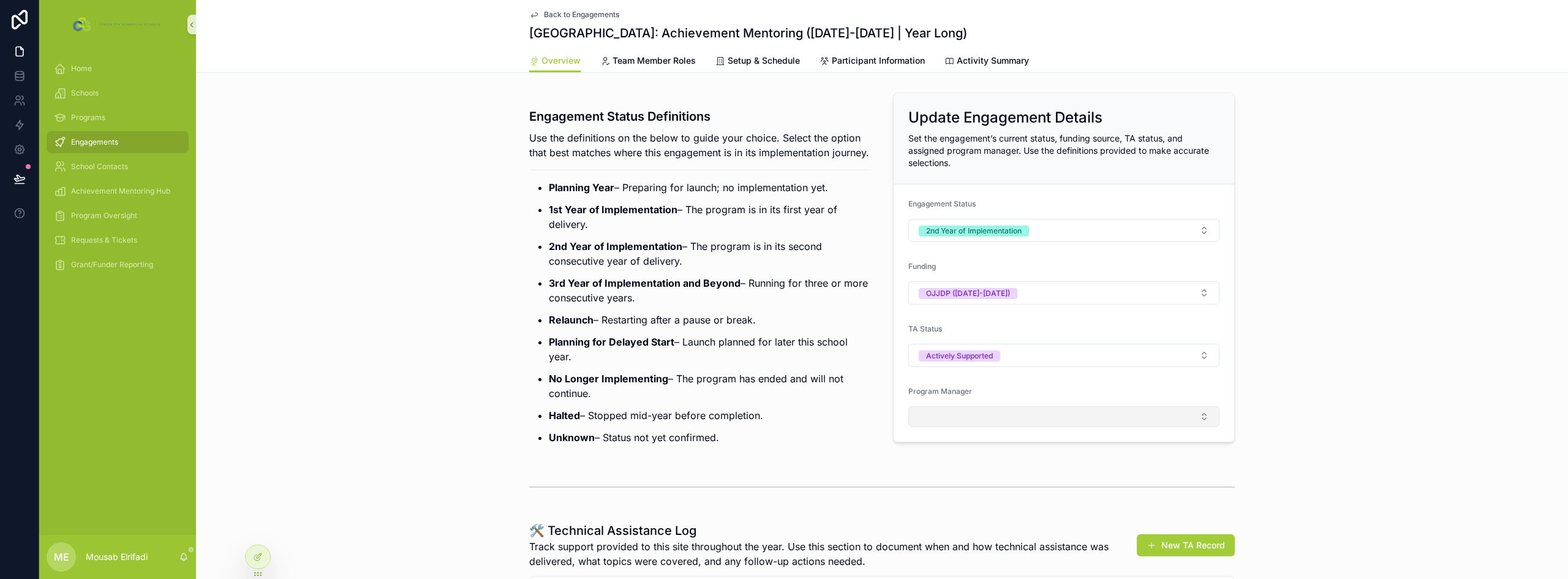
click at [782, 416] on button "Select Button" at bounding box center [1064, 416] width 311 height 21
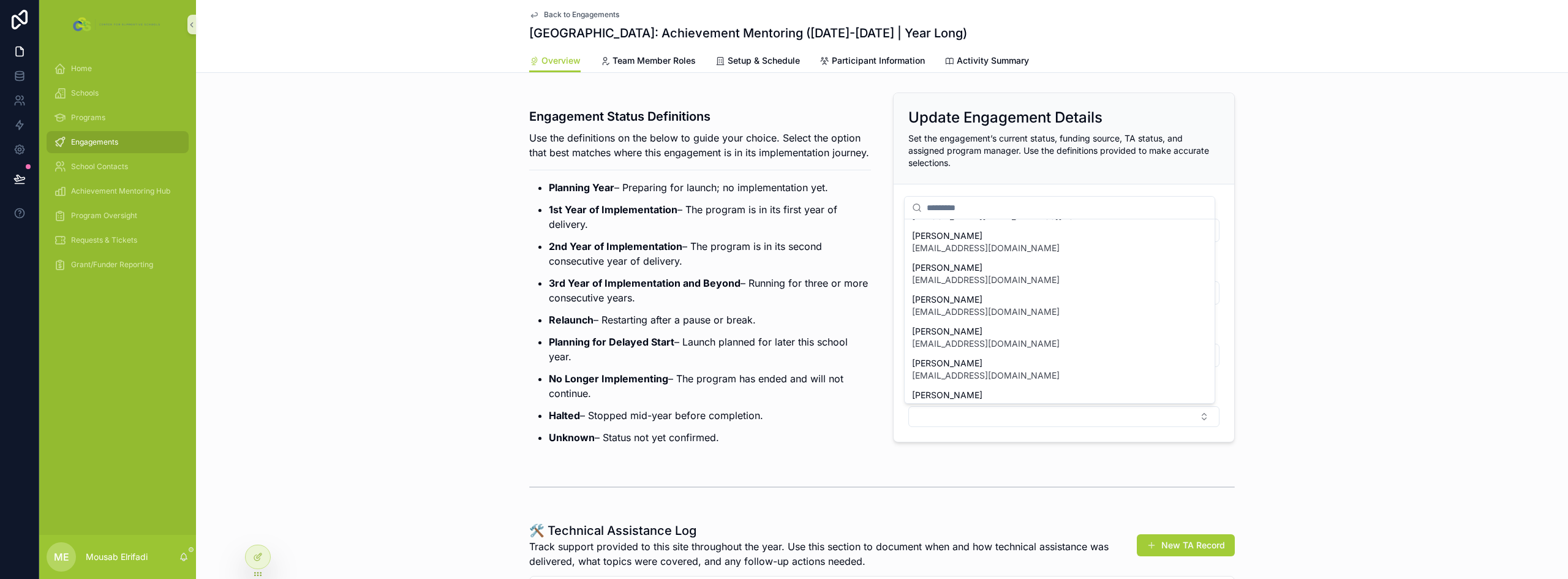
scroll to position [172, 0]
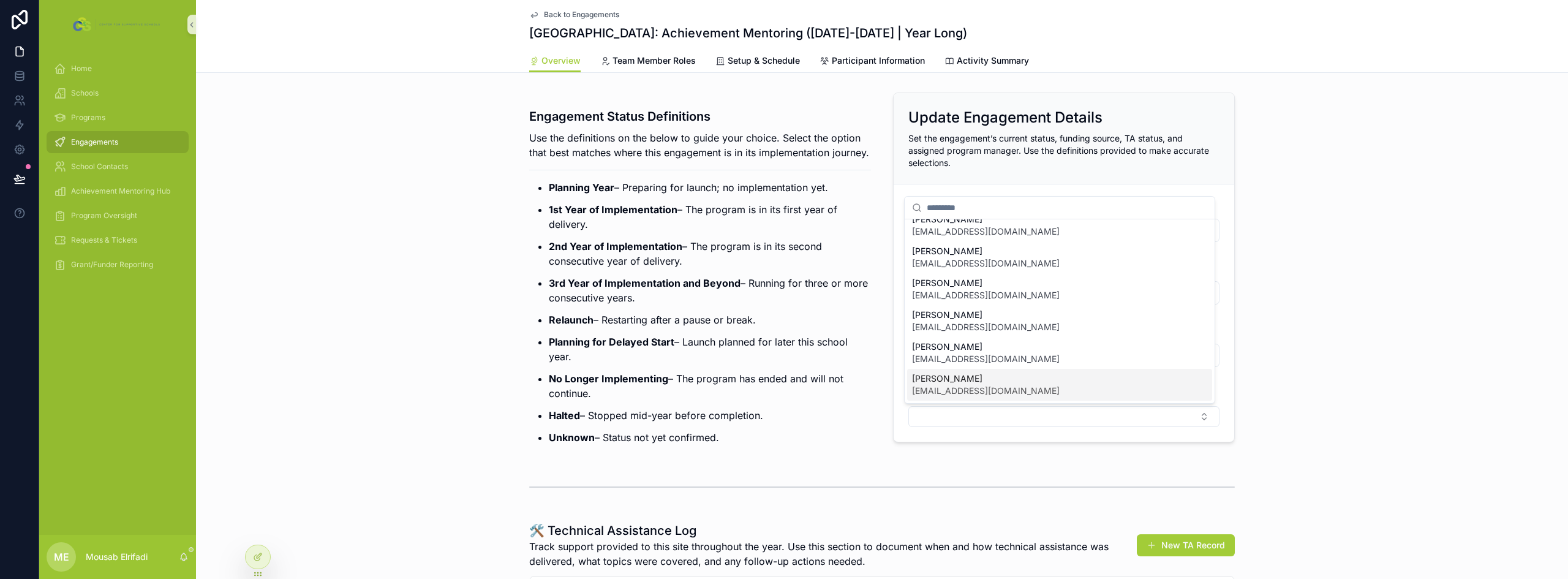
click at [782, 377] on span "[PERSON_NAME]" at bounding box center [986, 378] width 148 height 12
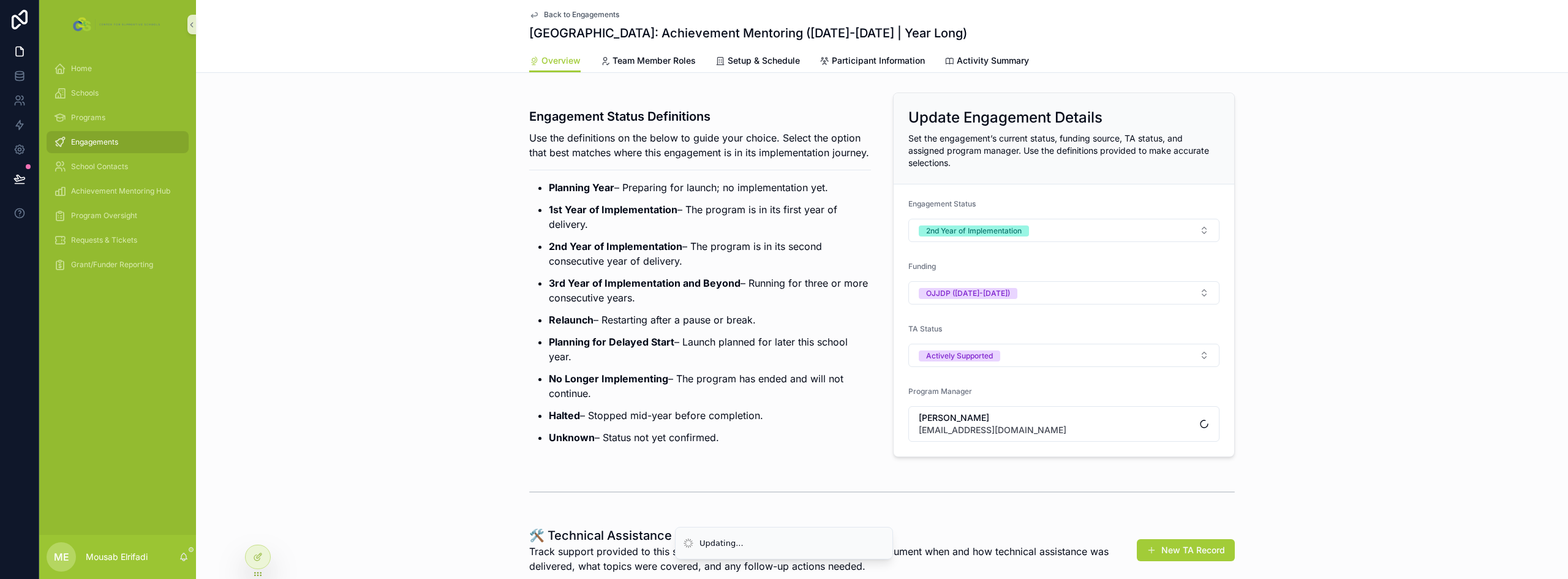
click at [703, 305] on p "3rd Year of Implementation and Beyond – Running for three or more consecutive y…" at bounding box center [710, 290] width 322 height 29
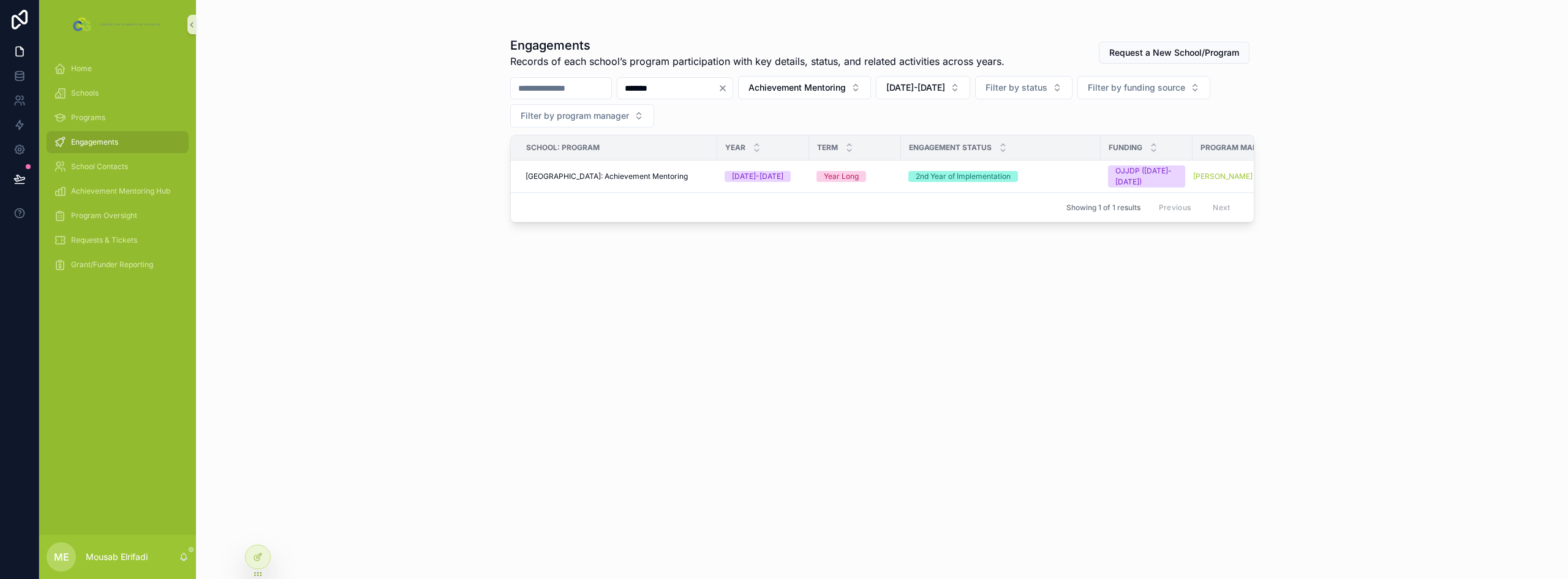
click at [698, 81] on input "*******" at bounding box center [667, 88] width 100 height 17
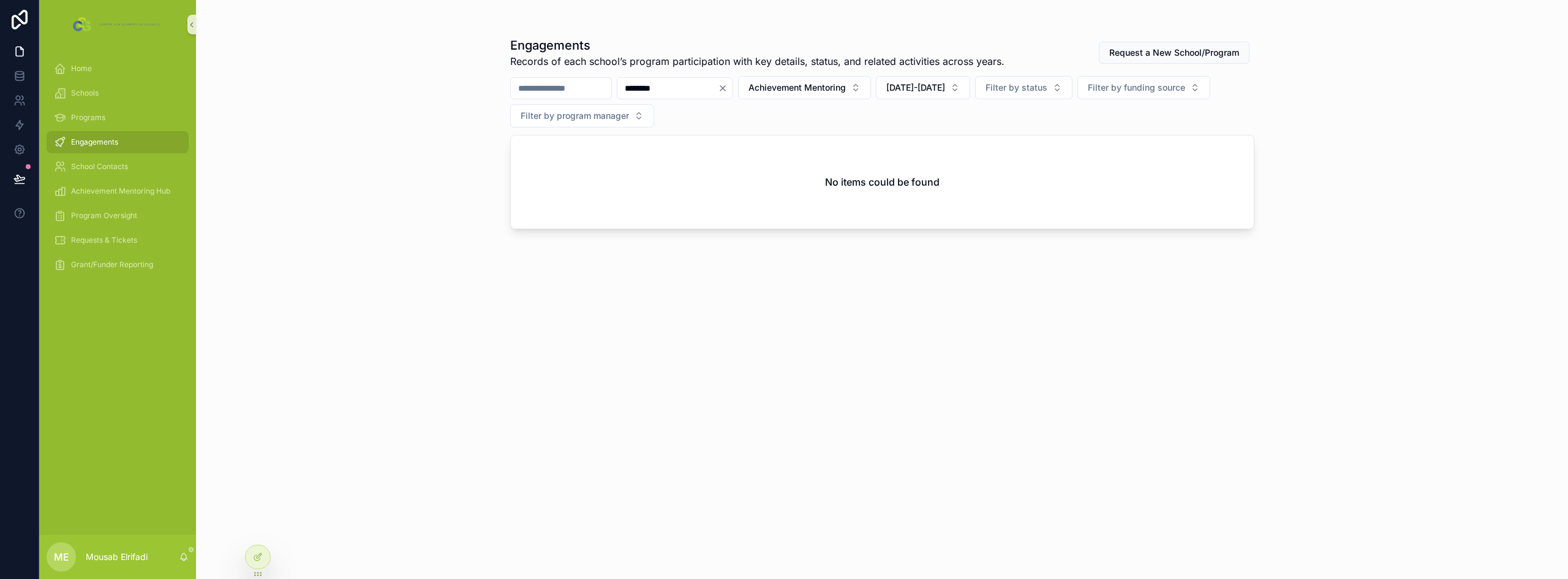
click at [674, 85] on input "********" at bounding box center [667, 88] width 100 height 17
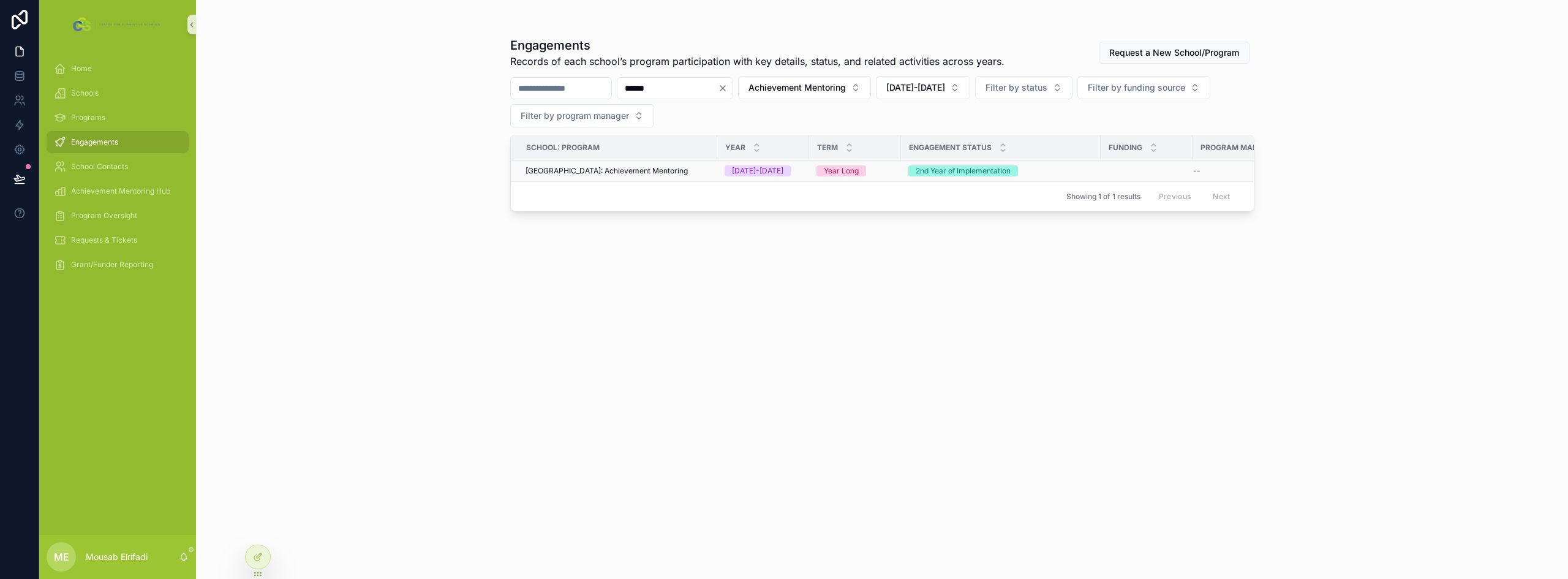
type input "******"
click at [673, 169] on span "[GEOGRAPHIC_DATA]: Achievement Mentoring" at bounding box center [607, 171] width 162 height 10
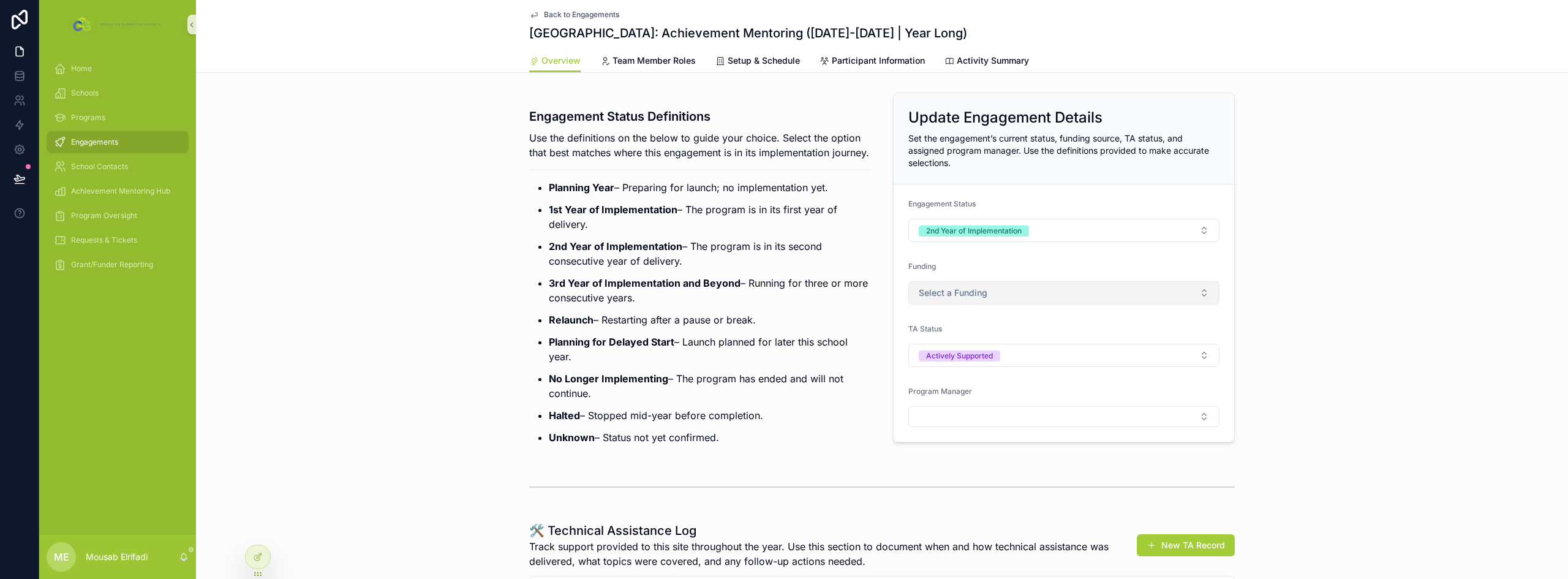
click at [782, 300] on button "Select a Funding" at bounding box center [1064, 292] width 311 height 23
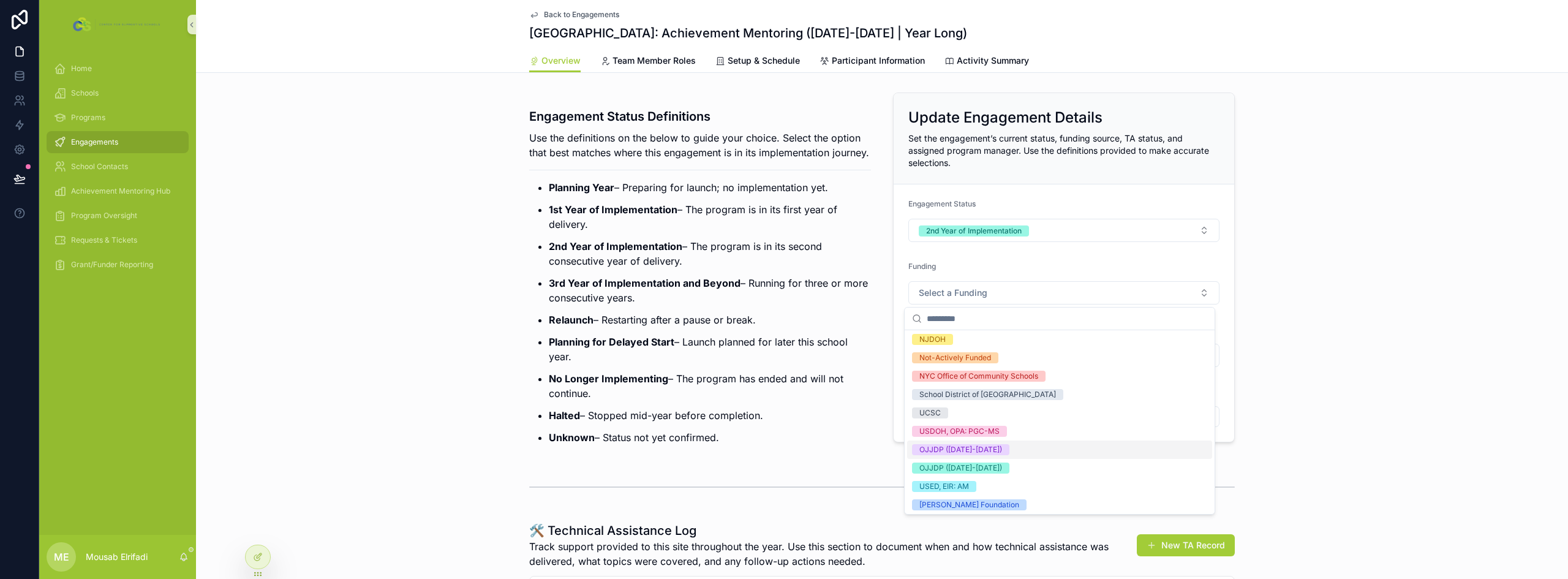
scroll to position [133, 0]
click at [782, 454] on div "OJJDP ([DATE]-[DATE])" at bounding box center [1059, 447] width 305 height 18
click at [782, 361] on p "Planning for Delayed Start – Launch planned for later this school year." at bounding box center [710, 349] width 322 height 29
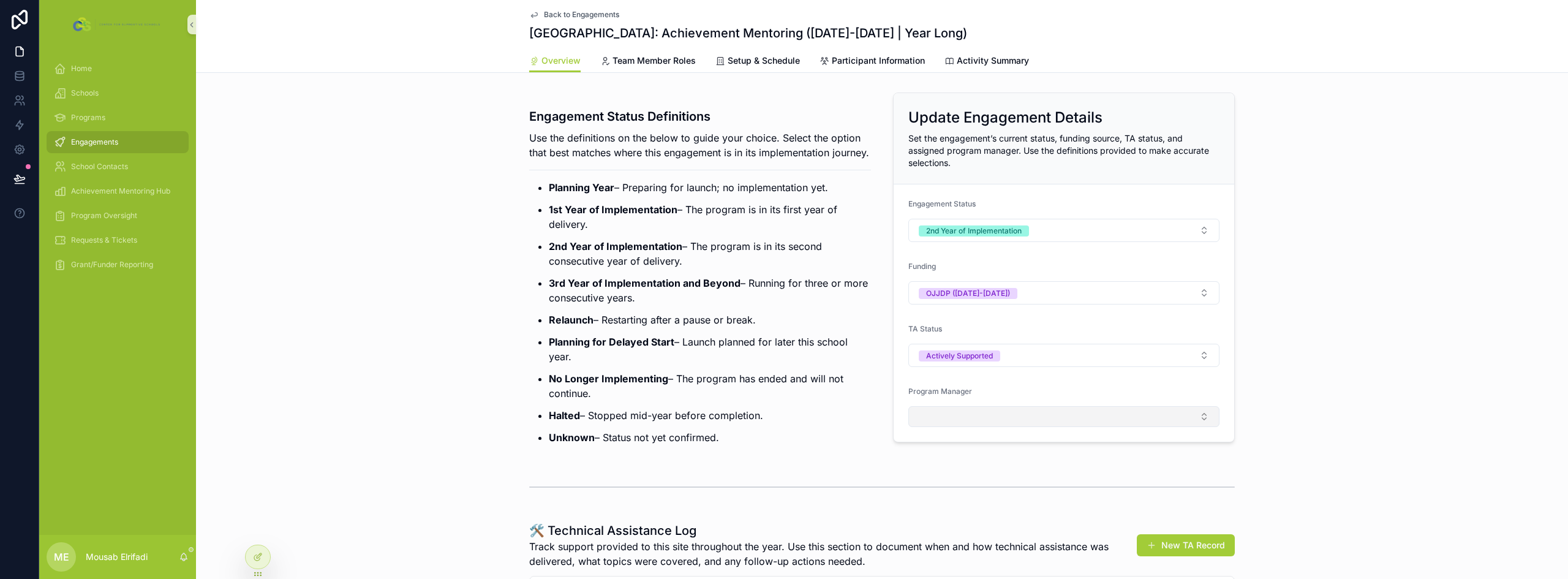
click at [782, 413] on button "Select Button" at bounding box center [1064, 416] width 311 height 21
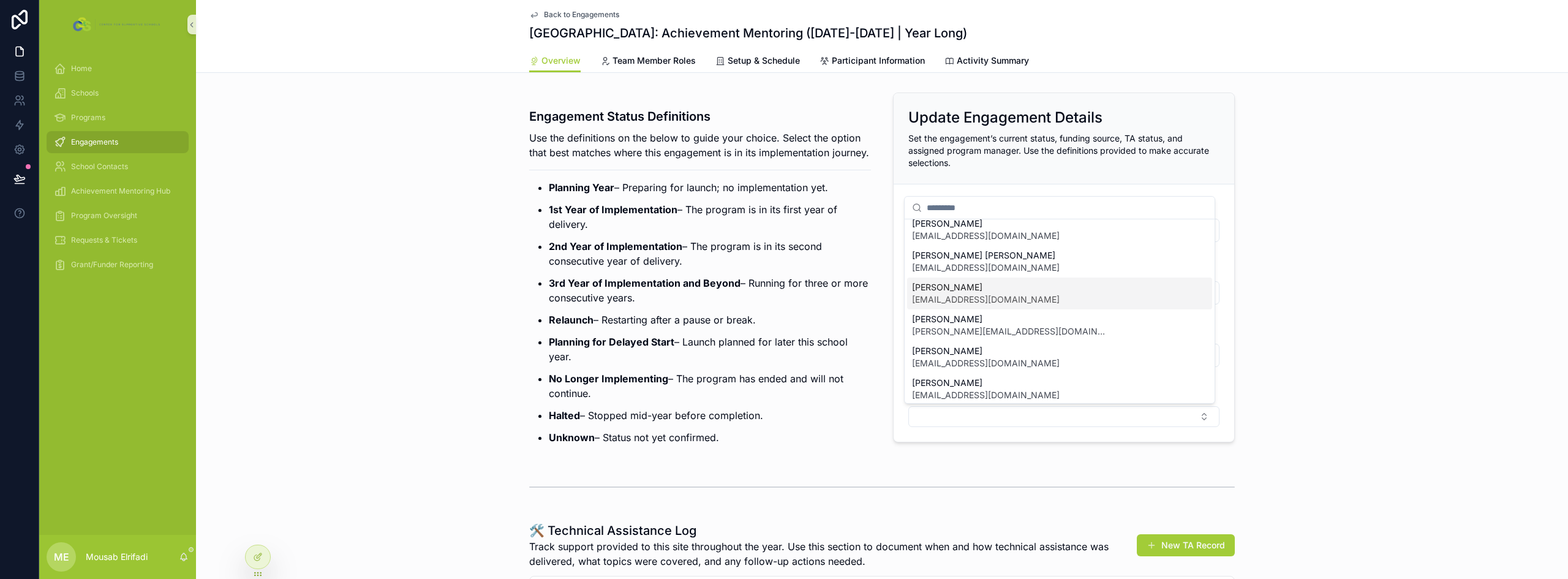
scroll to position [61, 0]
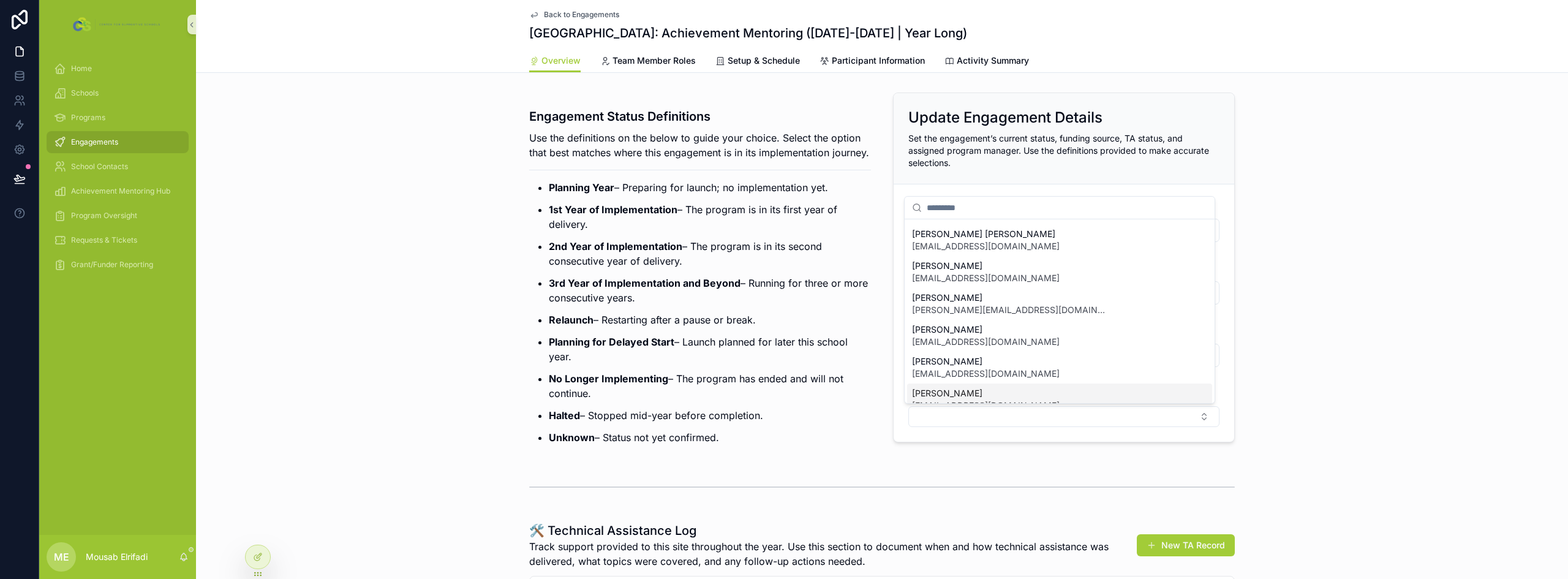
click at [782, 393] on span "[PERSON_NAME]" at bounding box center [986, 393] width 148 height 12
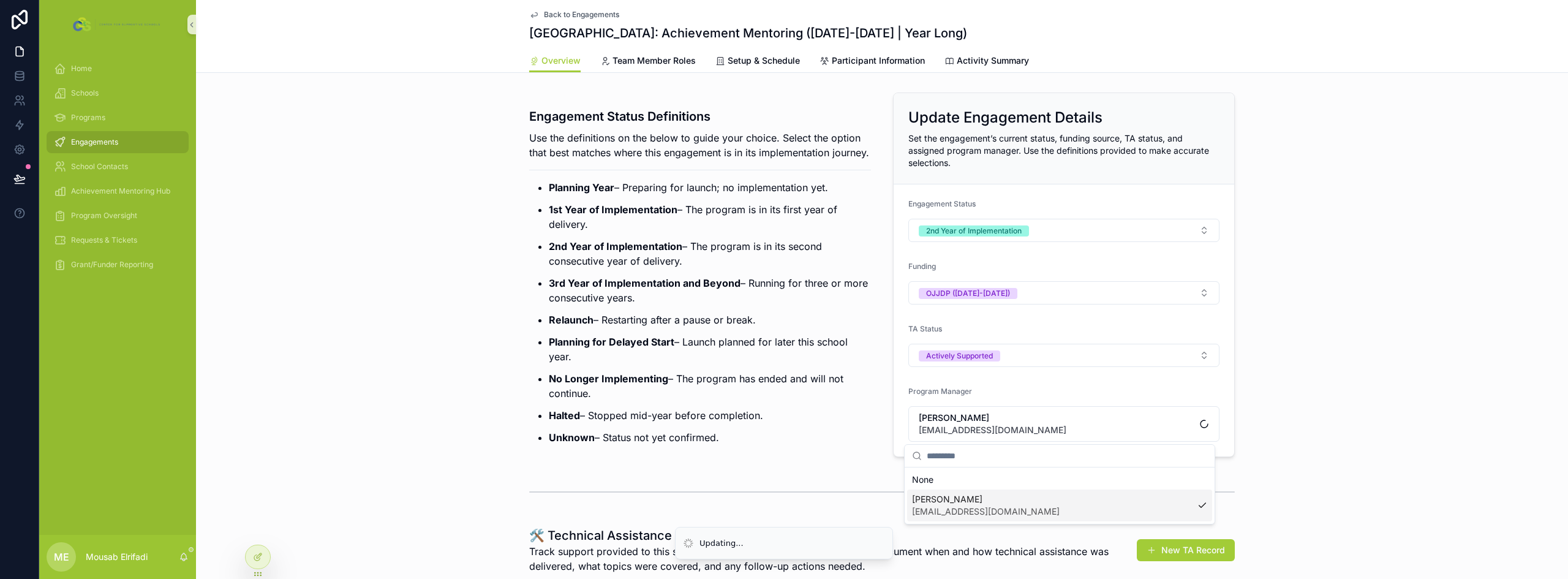
scroll to position [0, 0]
click at [734, 358] on p "Planning for Delayed Start – Launch planned for later this school year." at bounding box center [710, 349] width 322 height 29
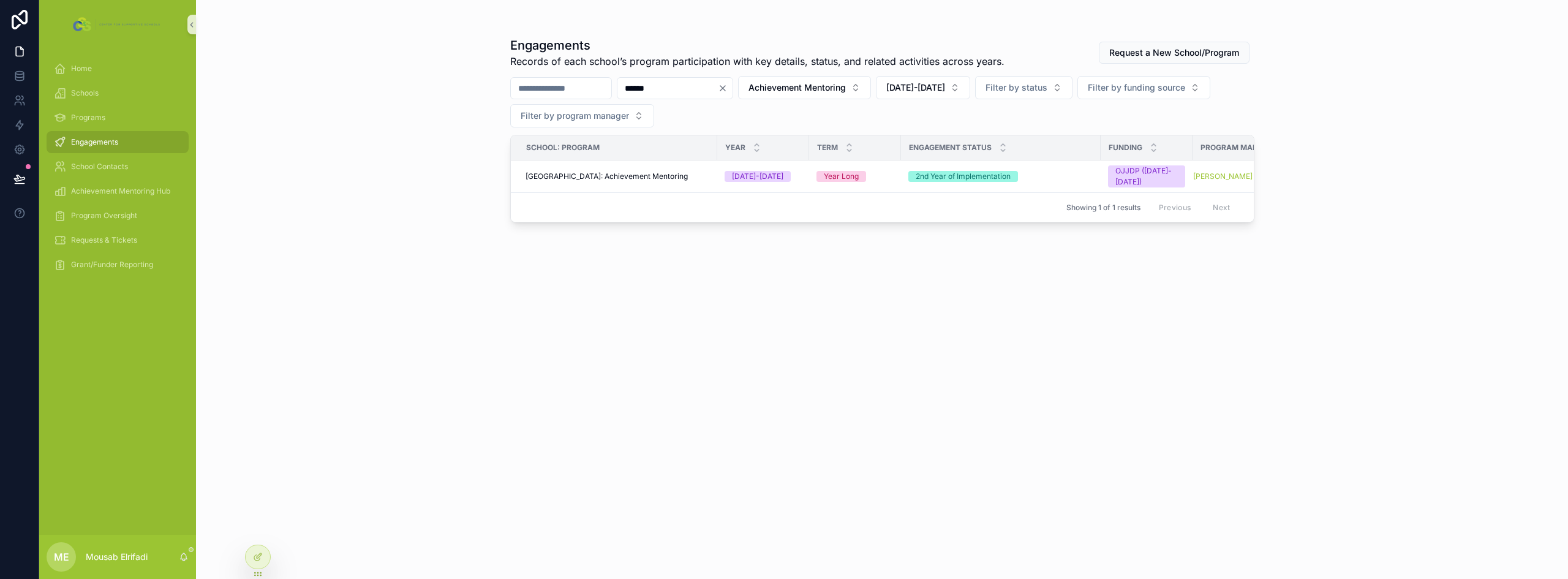
click at [683, 92] on input "******" at bounding box center [667, 88] width 100 height 17
type input "******"
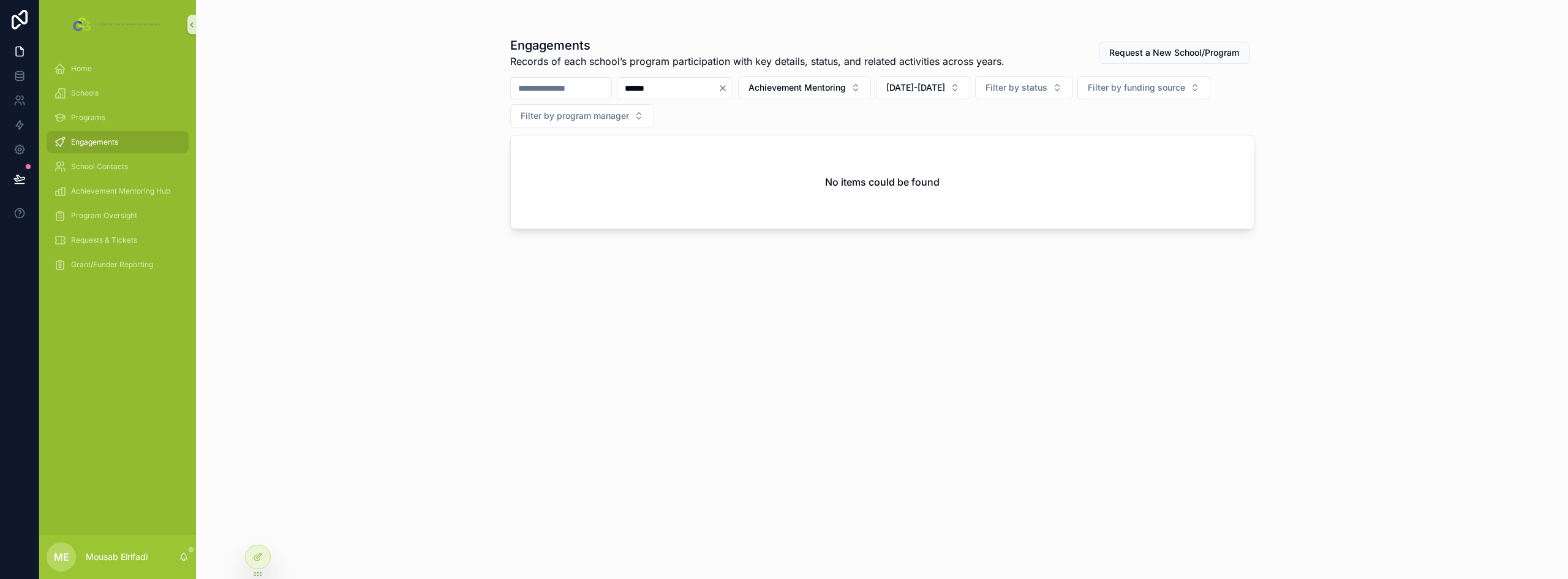
click at [680, 87] on input "******" at bounding box center [667, 88] width 100 height 17
type input "*"
type input "********"
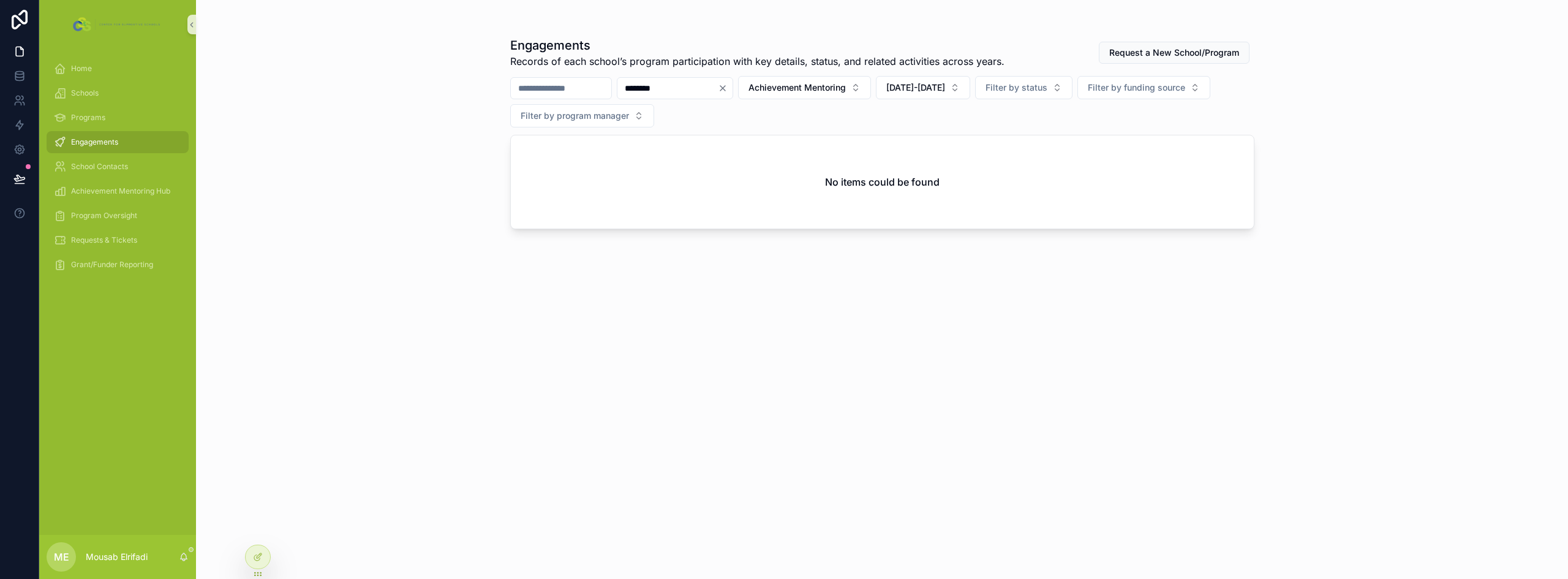
click at [673, 92] on input "********" at bounding box center [667, 88] width 100 height 17
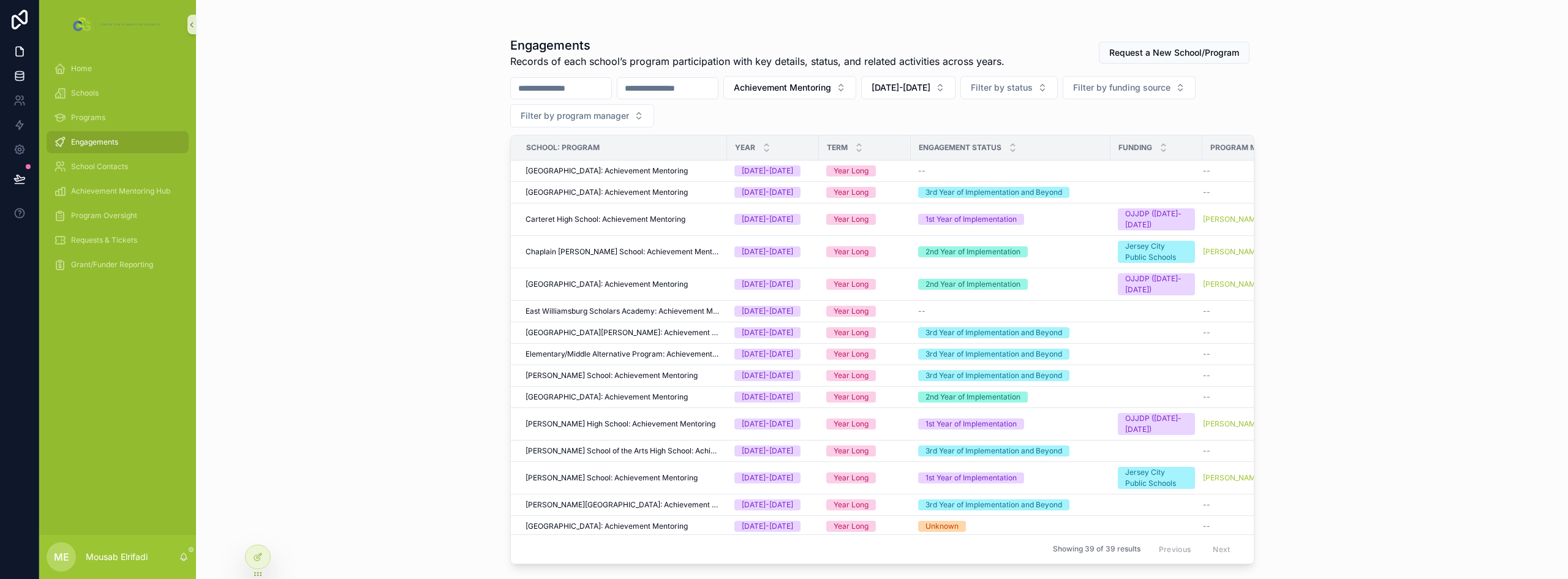
click at [28, 72] on link at bounding box center [19, 75] width 39 height 25
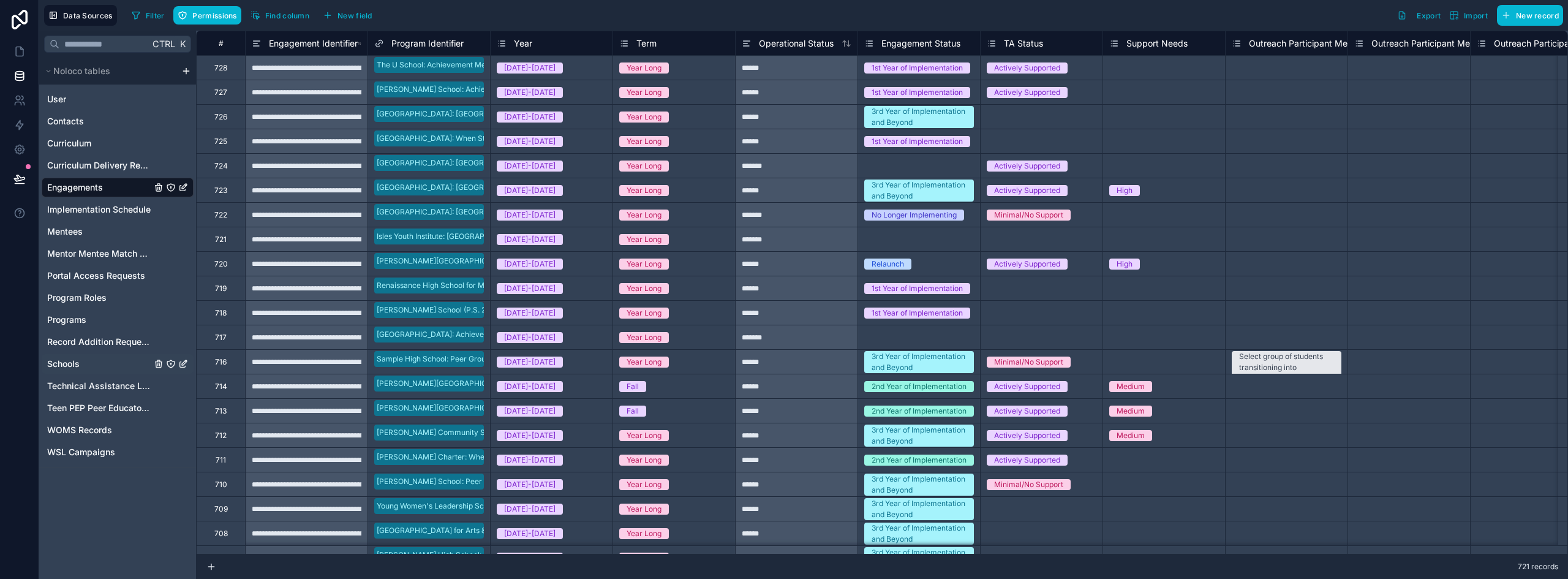
click at [65, 362] on span "Schools" at bounding box center [62, 363] width 32 height 12
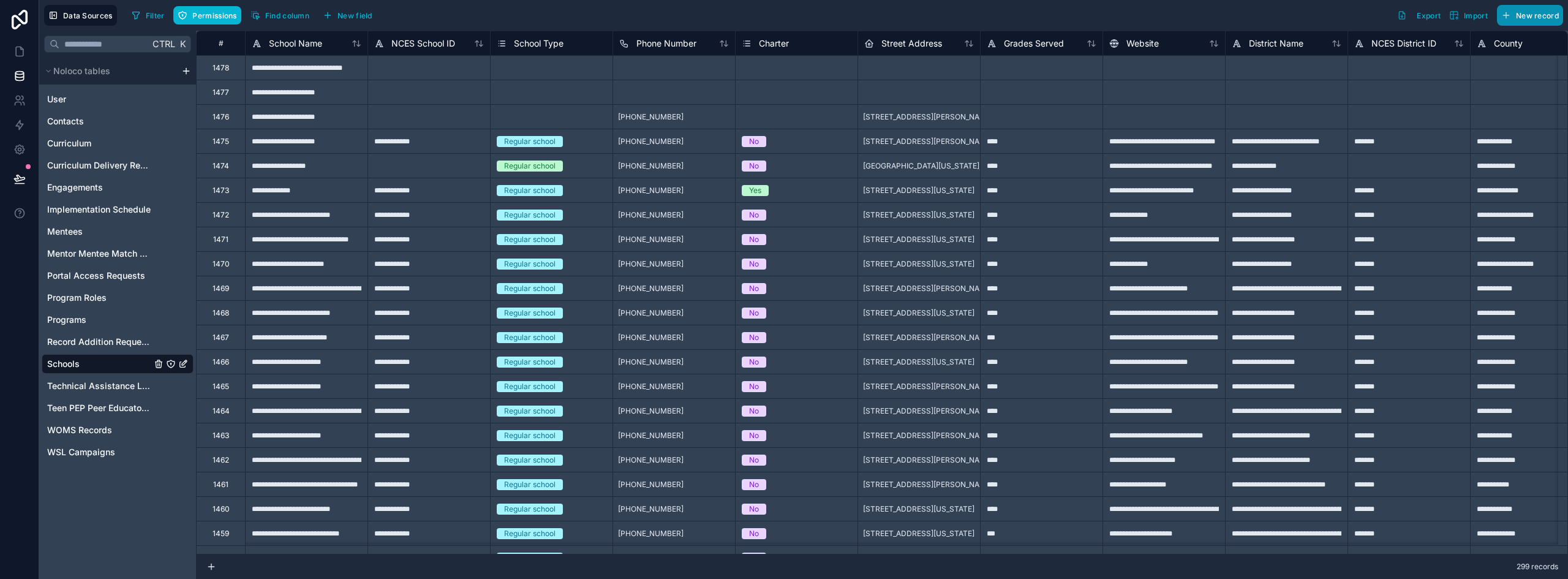
click at [782, 14] on span "New record" at bounding box center [1538, 16] width 43 height 9
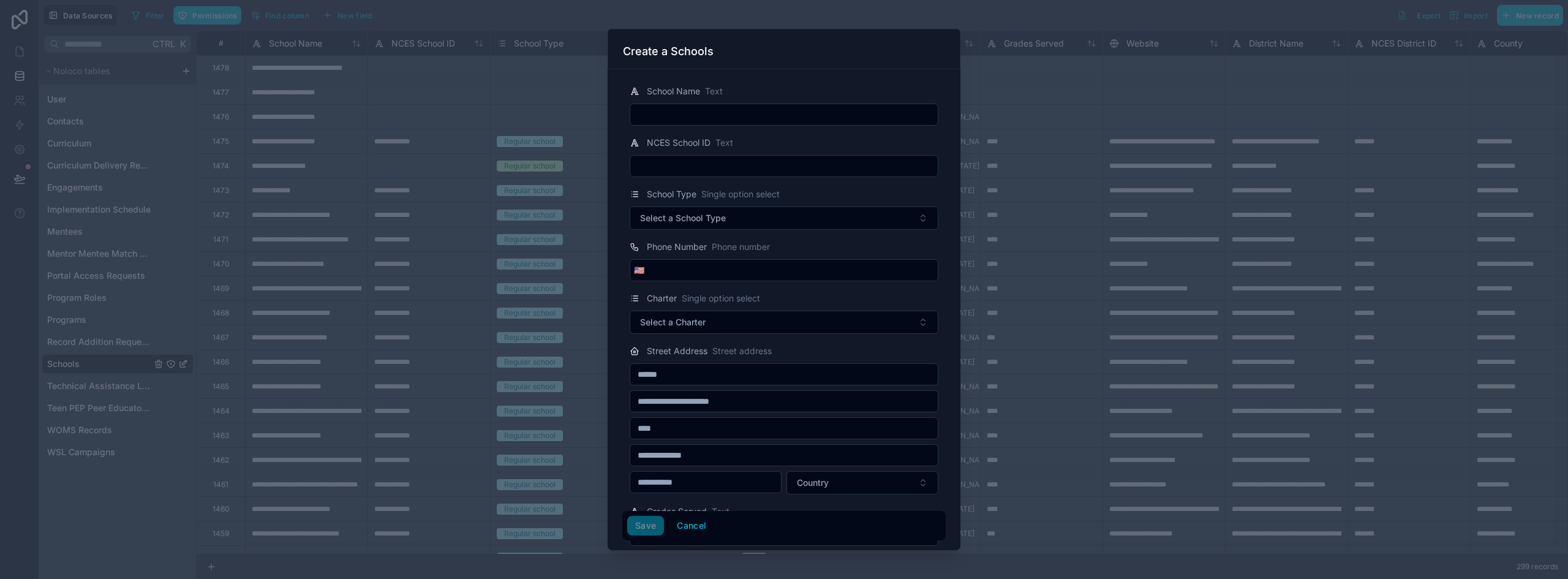
click at [705, 117] on input "text" at bounding box center [784, 114] width 308 height 17
paste input "**********"
type input "**********"
click at [654, 527] on button "Save" at bounding box center [645, 525] width 37 height 19
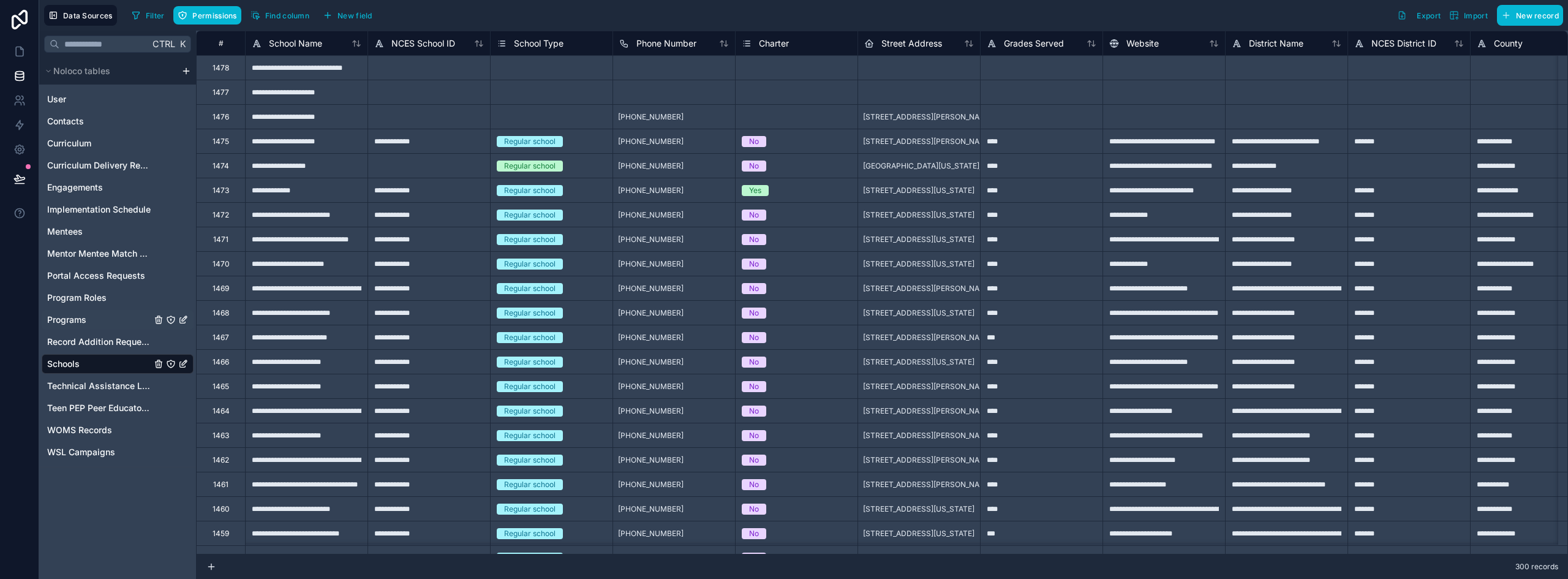
click at [71, 323] on span "Programs" at bounding box center [66, 319] width 39 height 12
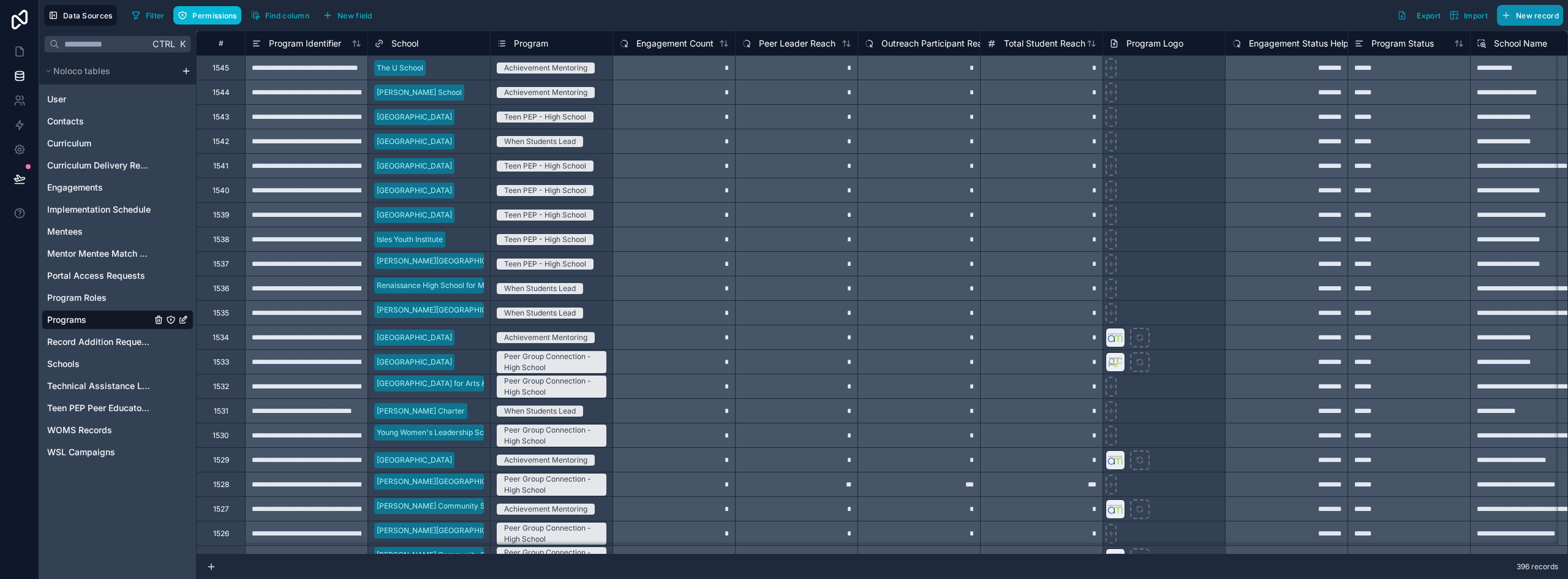
click at [782, 17] on span "New record" at bounding box center [1538, 16] width 43 height 9
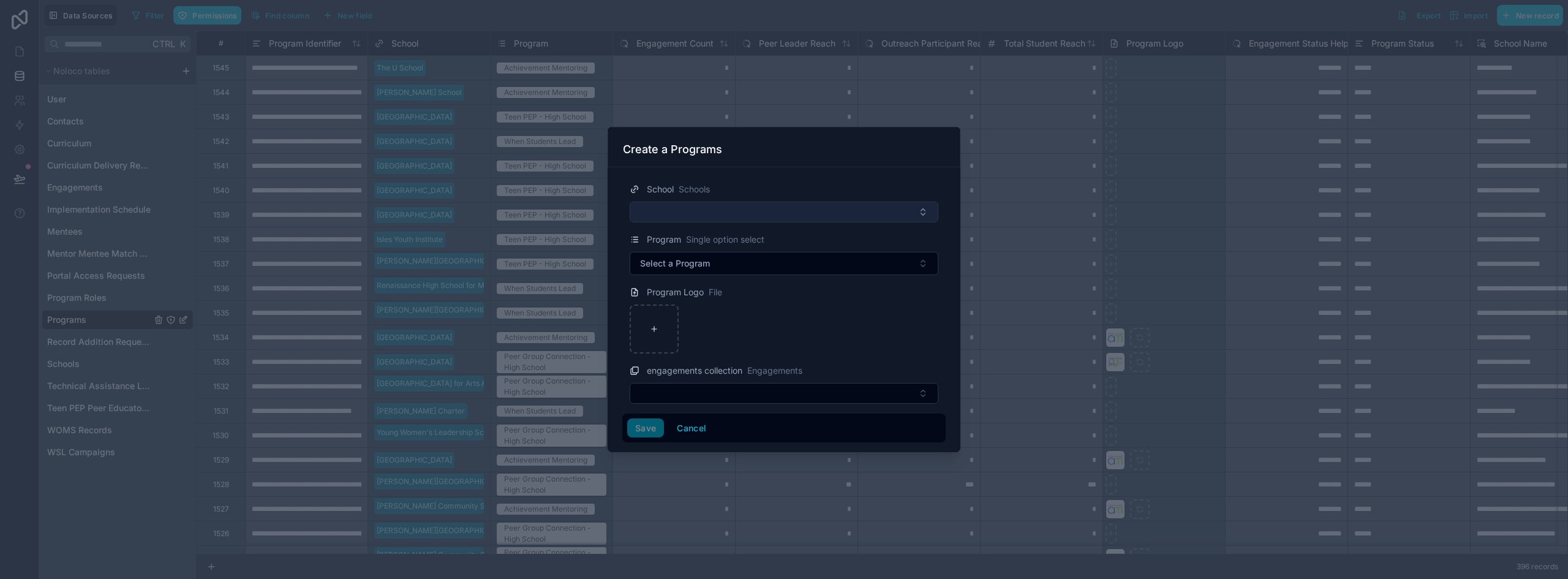
click at [749, 209] on button "Select Button" at bounding box center [784, 212] width 308 height 21
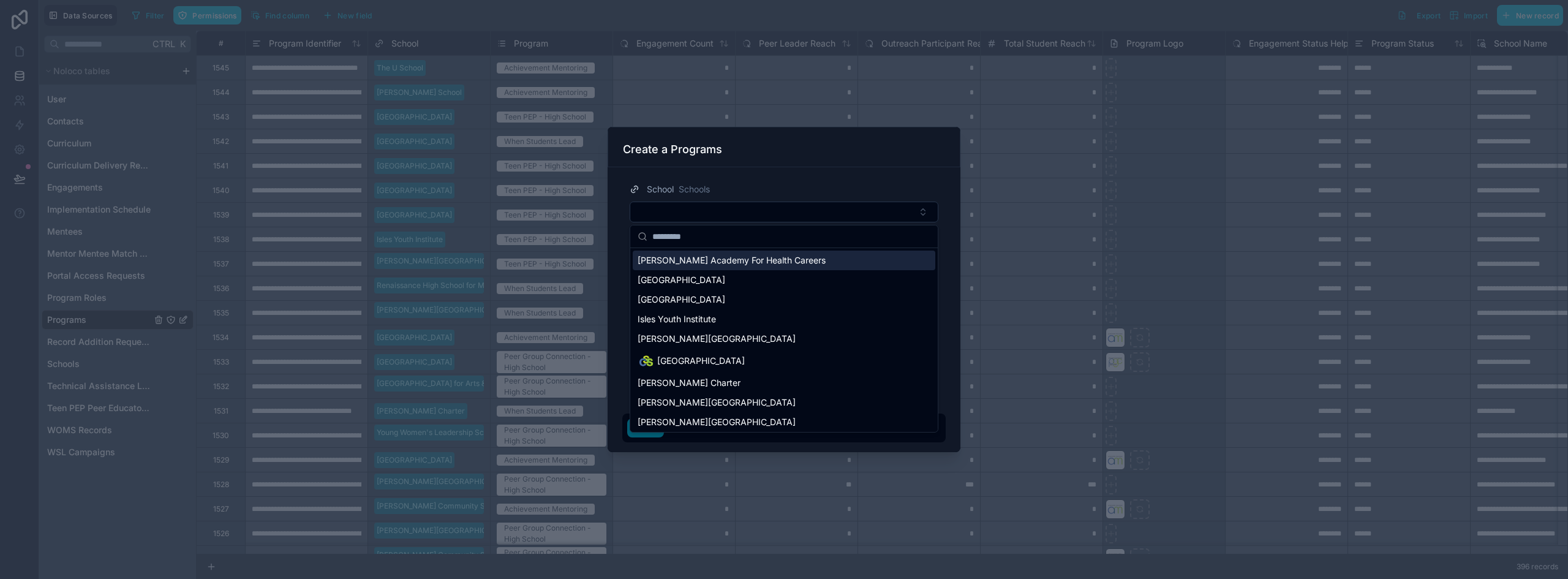
click at [714, 262] on span "[PERSON_NAME] Academy For Health Careers" at bounding box center [732, 260] width 188 height 12
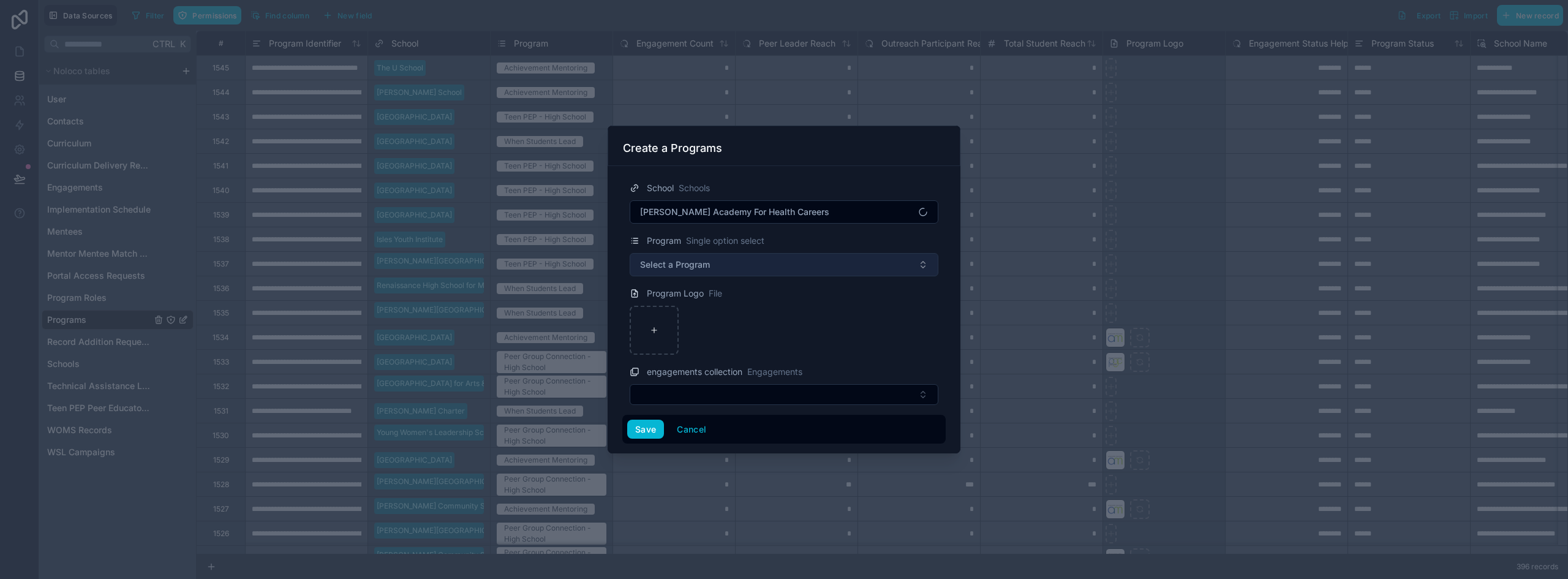
click at [684, 272] on button "Select a Program" at bounding box center [784, 264] width 308 height 23
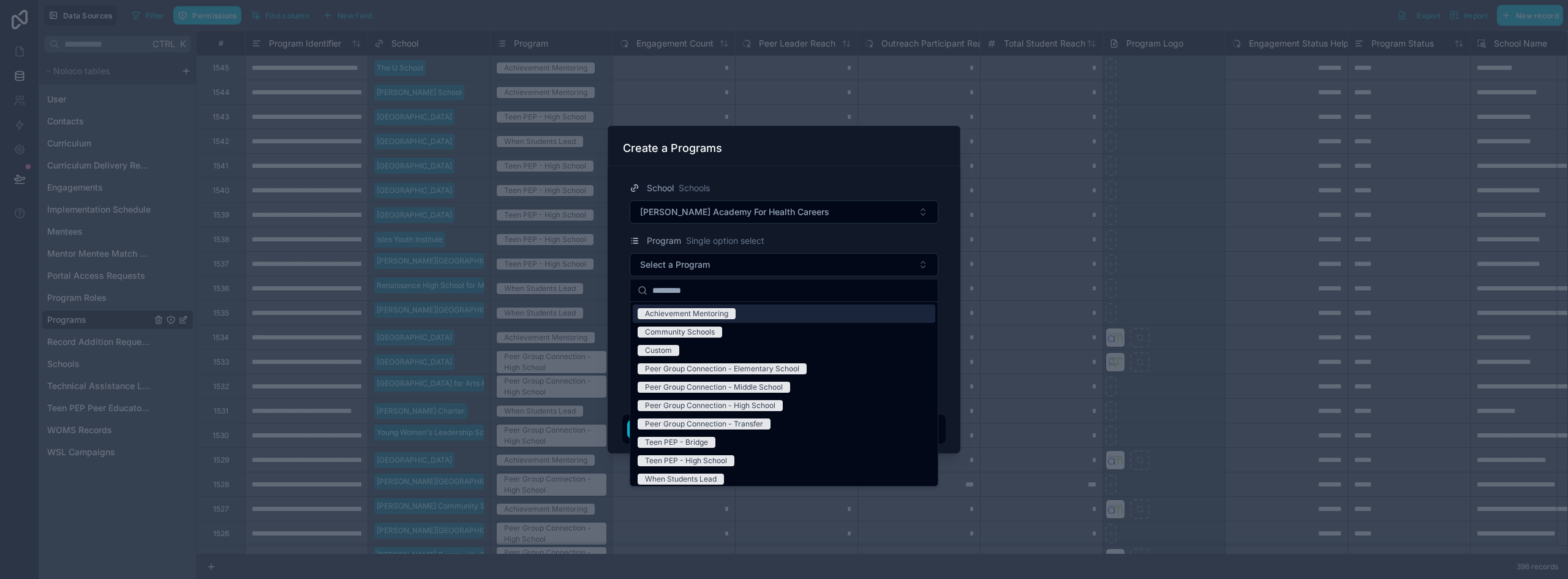
click at [678, 310] on div "Achievement Mentoring" at bounding box center [687, 314] width 84 height 11
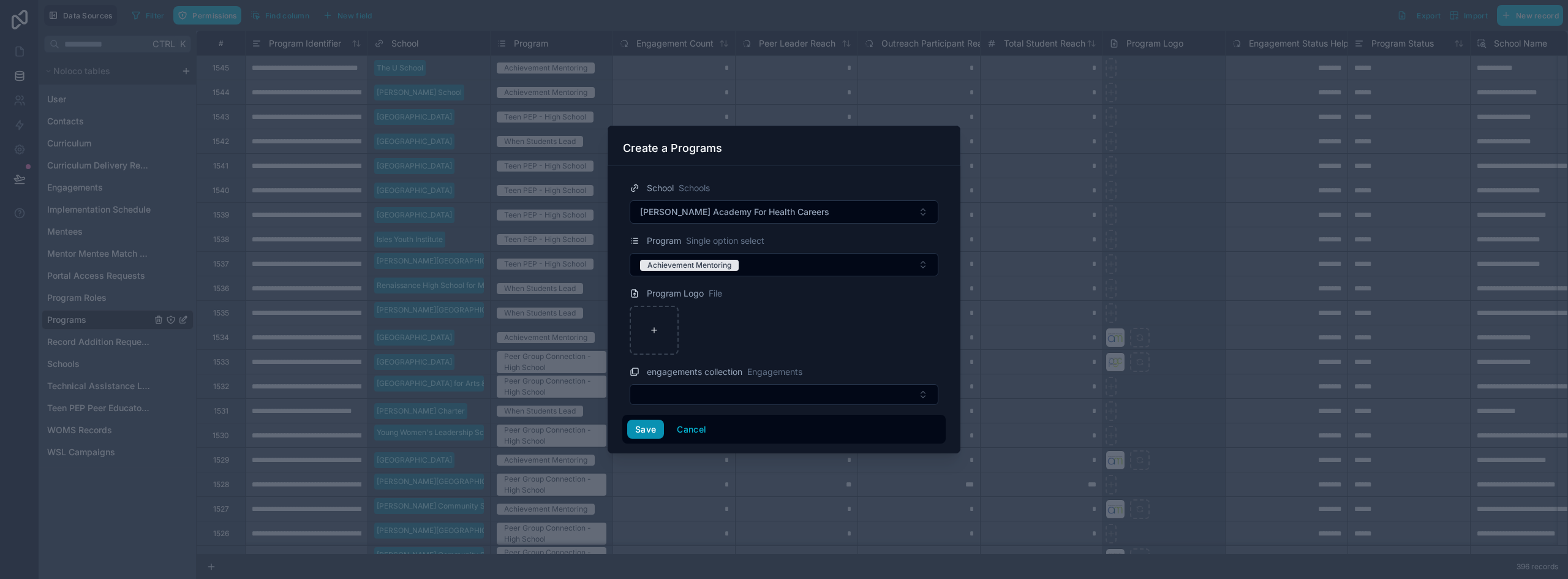
click at [645, 425] on button "Save" at bounding box center [645, 429] width 37 height 19
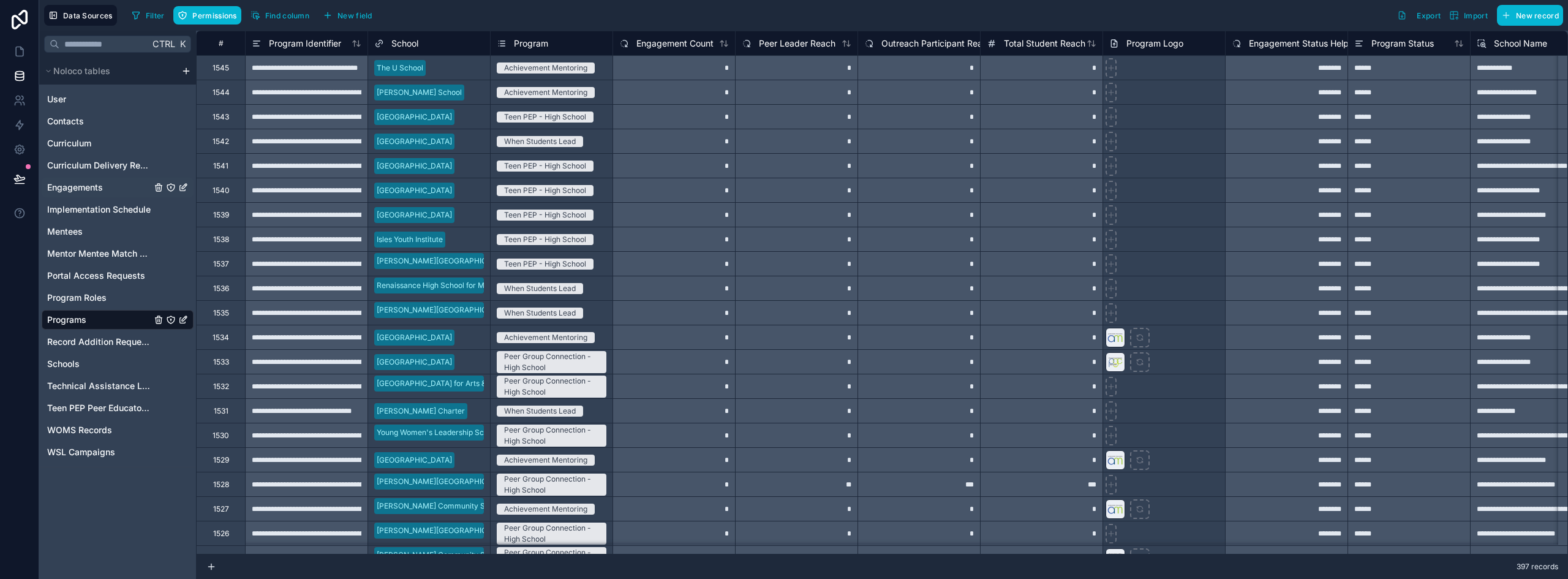
click at [87, 189] on span "Engagements" at bounding box center [74, 187] width 56 height 12
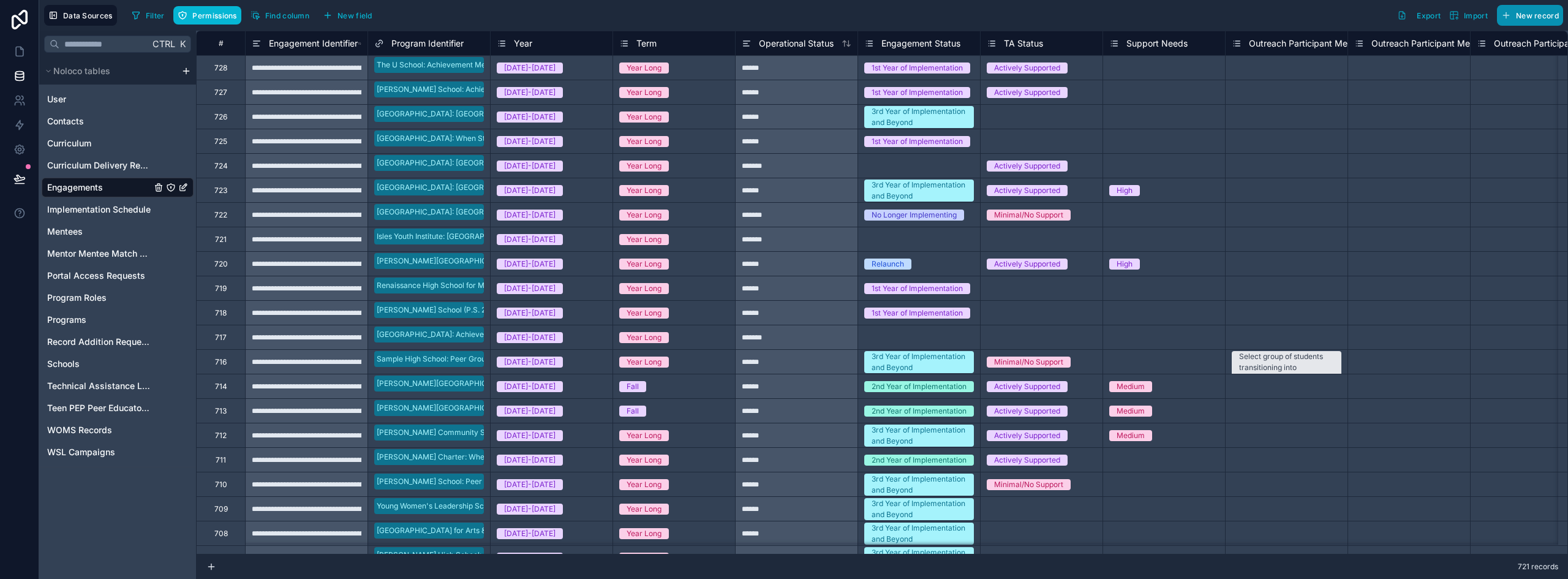
click at [782, 19] on span "New record" at bounding box center [1538, 16] width 43 height 9
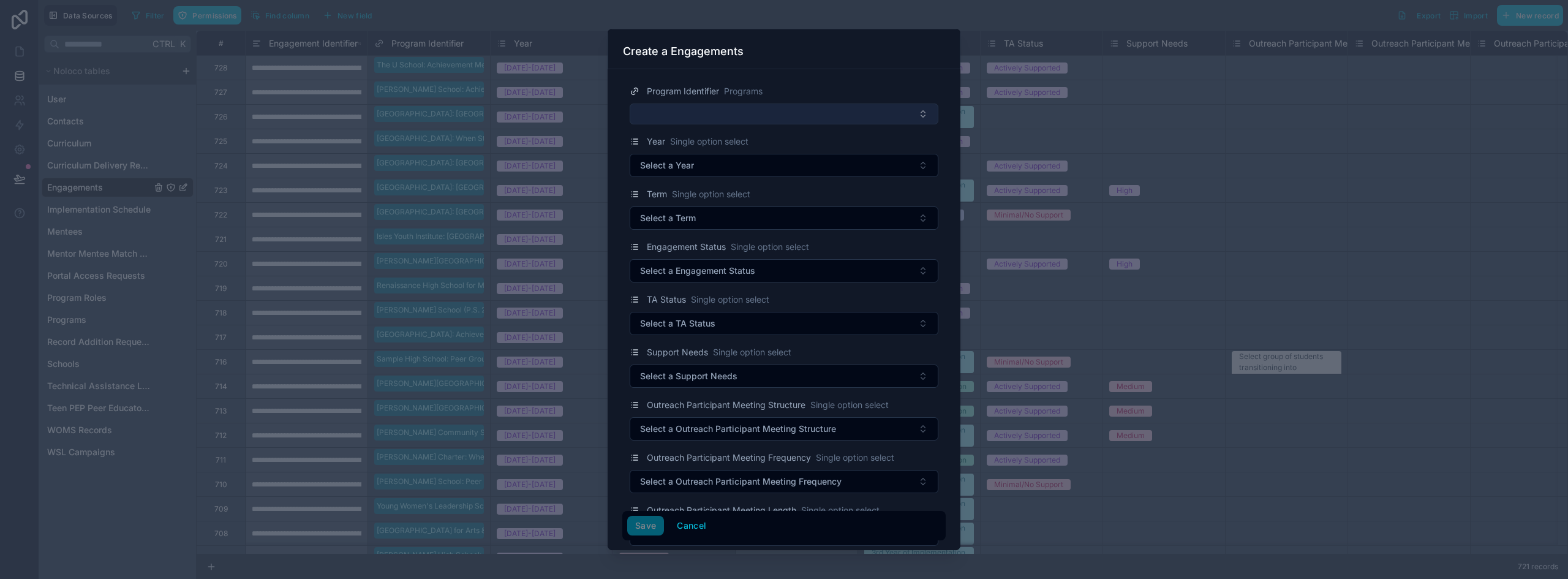
click at [678, 107] on button "Select Button" at bounding box center [784, 114] width 308 height 21
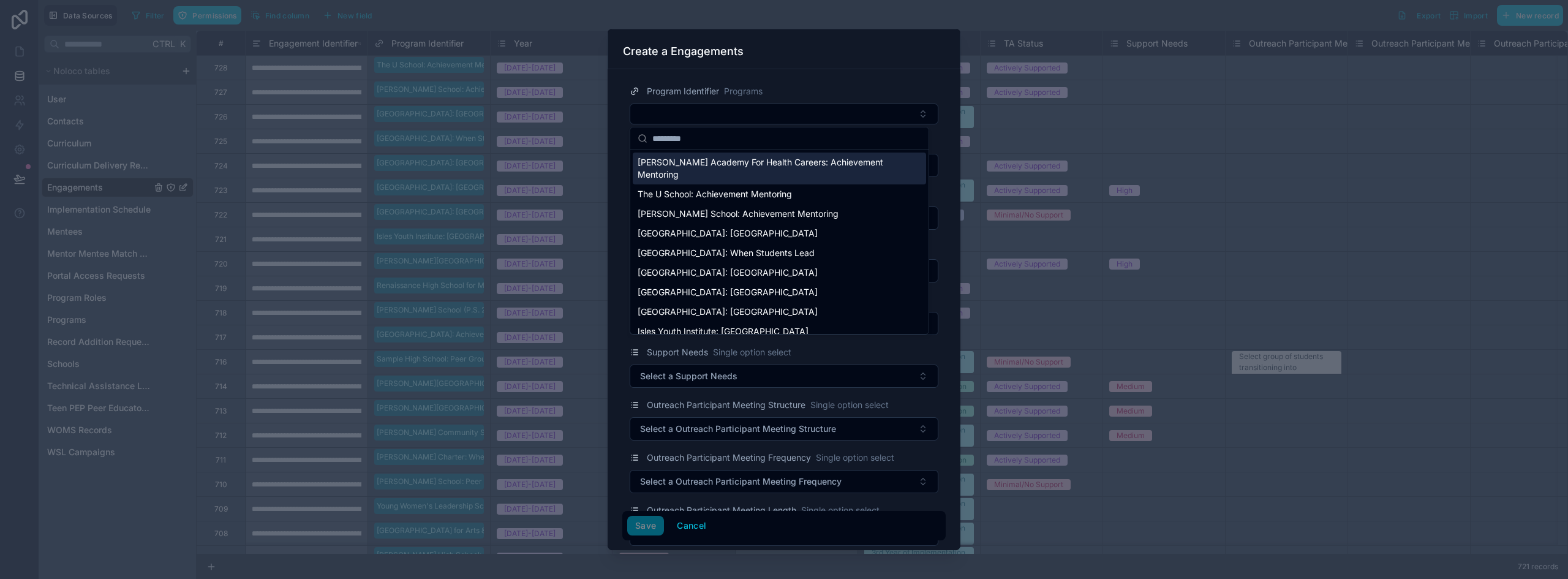
click at [730, 161] on span "[PERSON_NAME] Academy For Health Careers: Achievement Mentoring" at bounding box center [772, 168] width 269 height 25
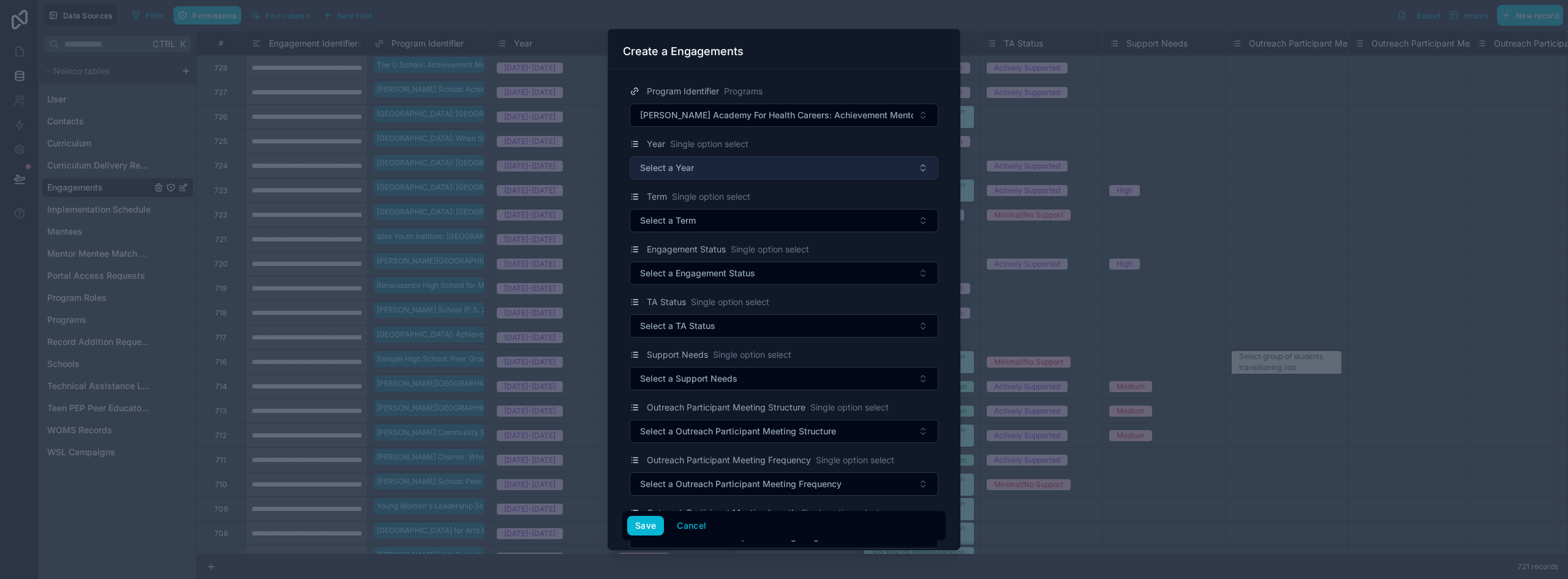
click at [686, 165] on span "Select a Year" at bounding box center [666, 167] width 54 height 12
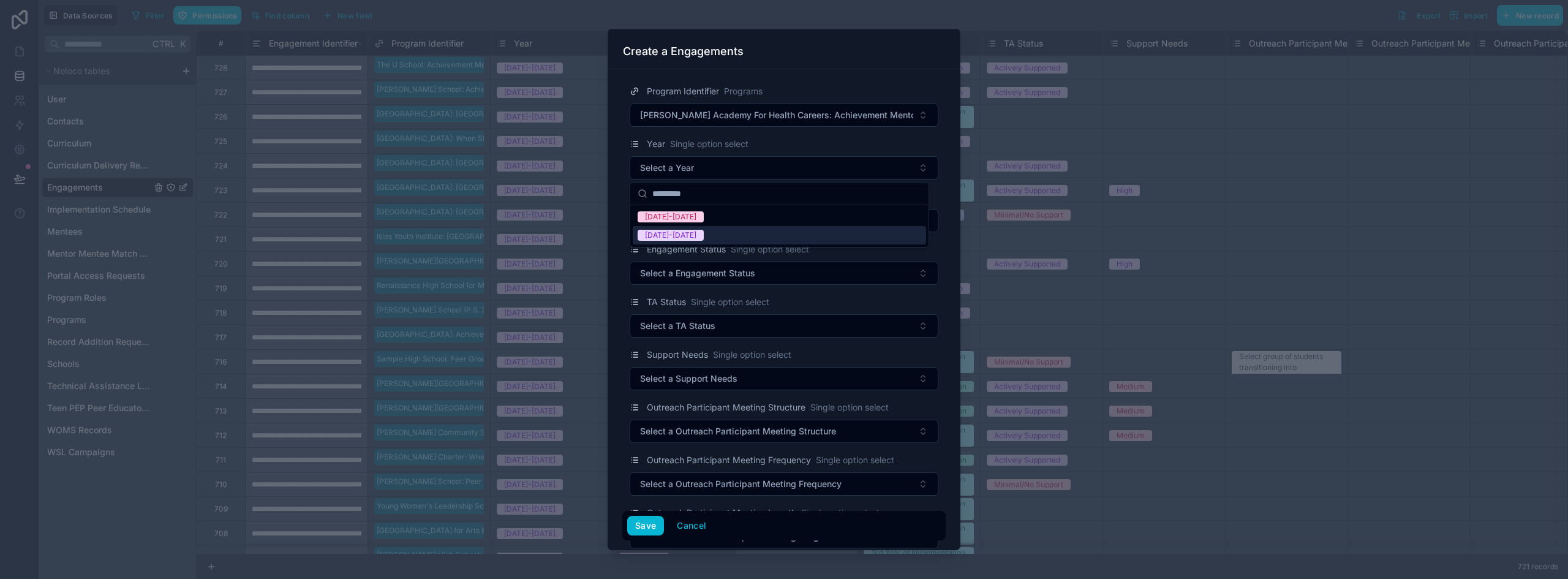
click at [666, 234] on div "[DATE]-[DATE]" at bounding box center [671, 235] width 51 height 11
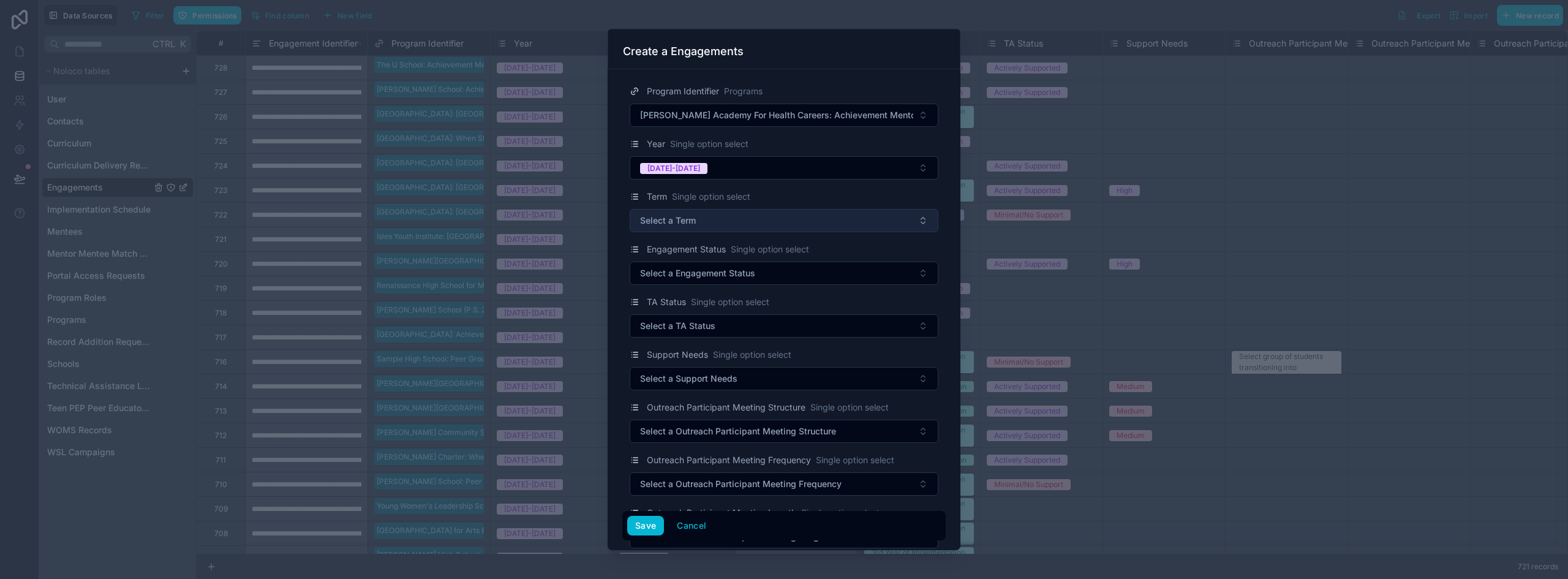
click at [669, 230] on button "Select a Term" at bounding box center [784, 220] width 308 height 23
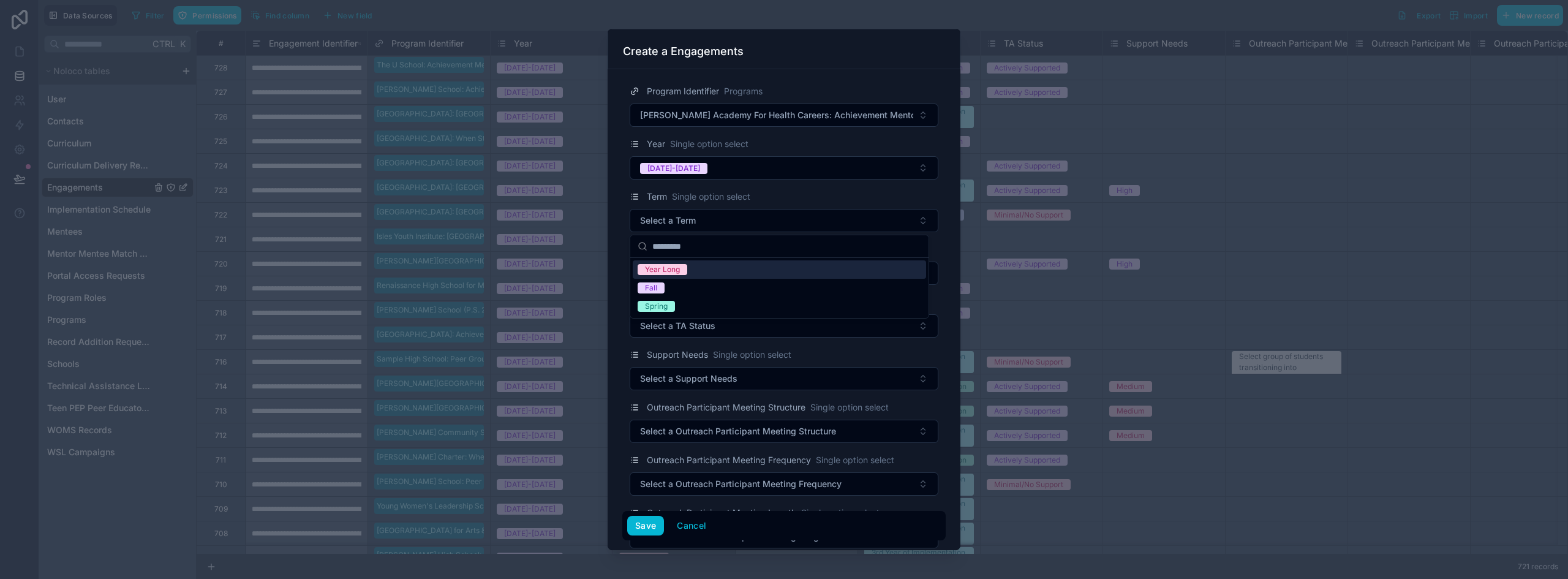
click at [670, 266] on div "Year Long" at bounding box center [663, 270] width 35 height 11
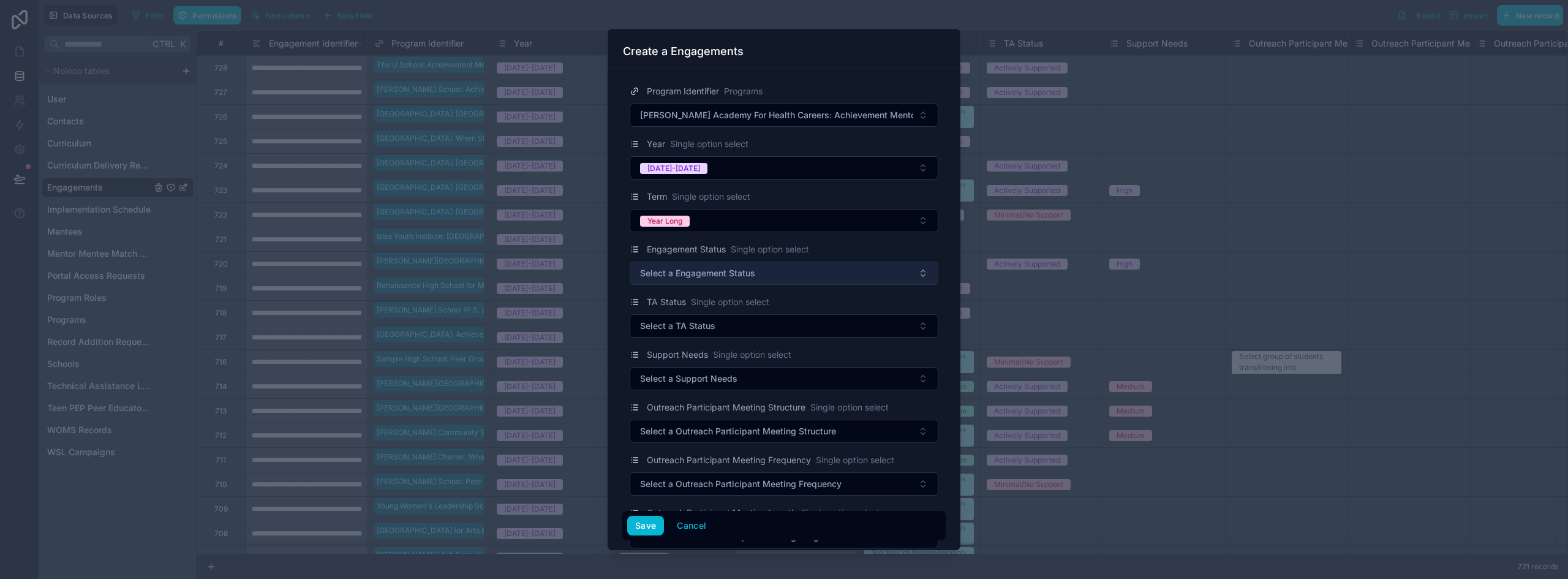
click at [682, 272] on span "Select a Engagement Status" at bounding box center [697, 273] width 115 height 12
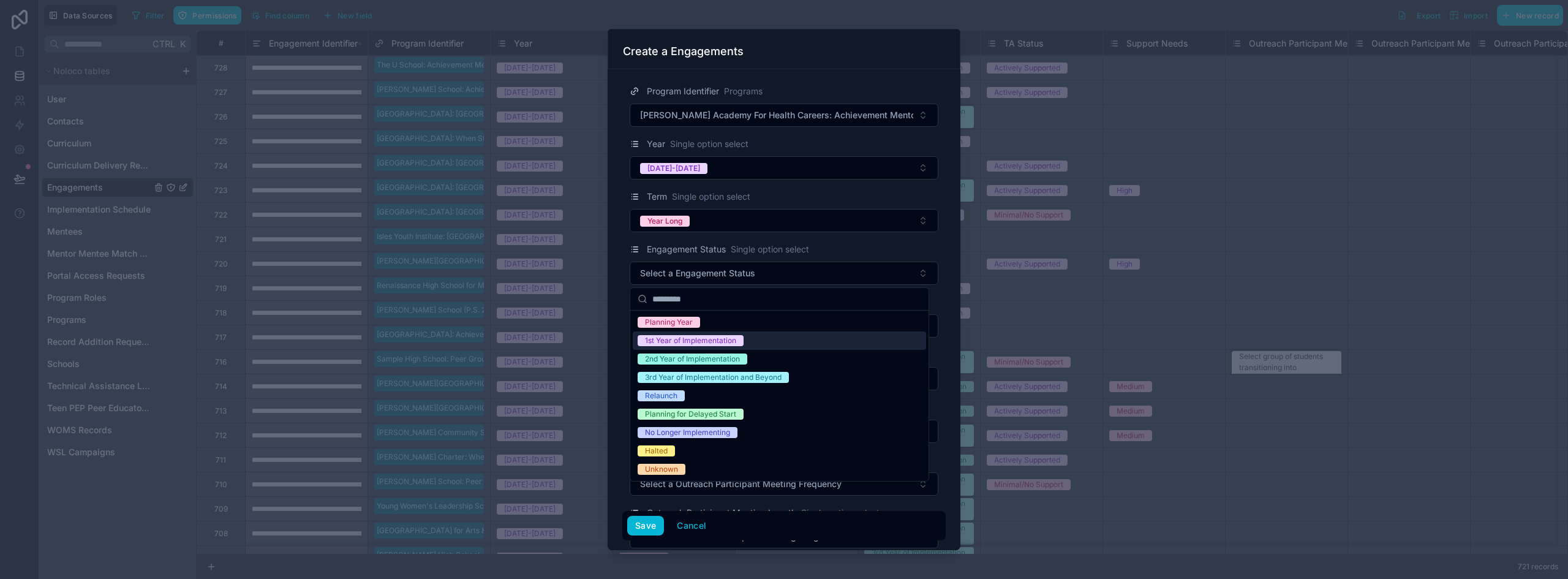
click at [706, 342] on div "1st Year of Implementation" at bounding box center [690, 340] width 91 height 11
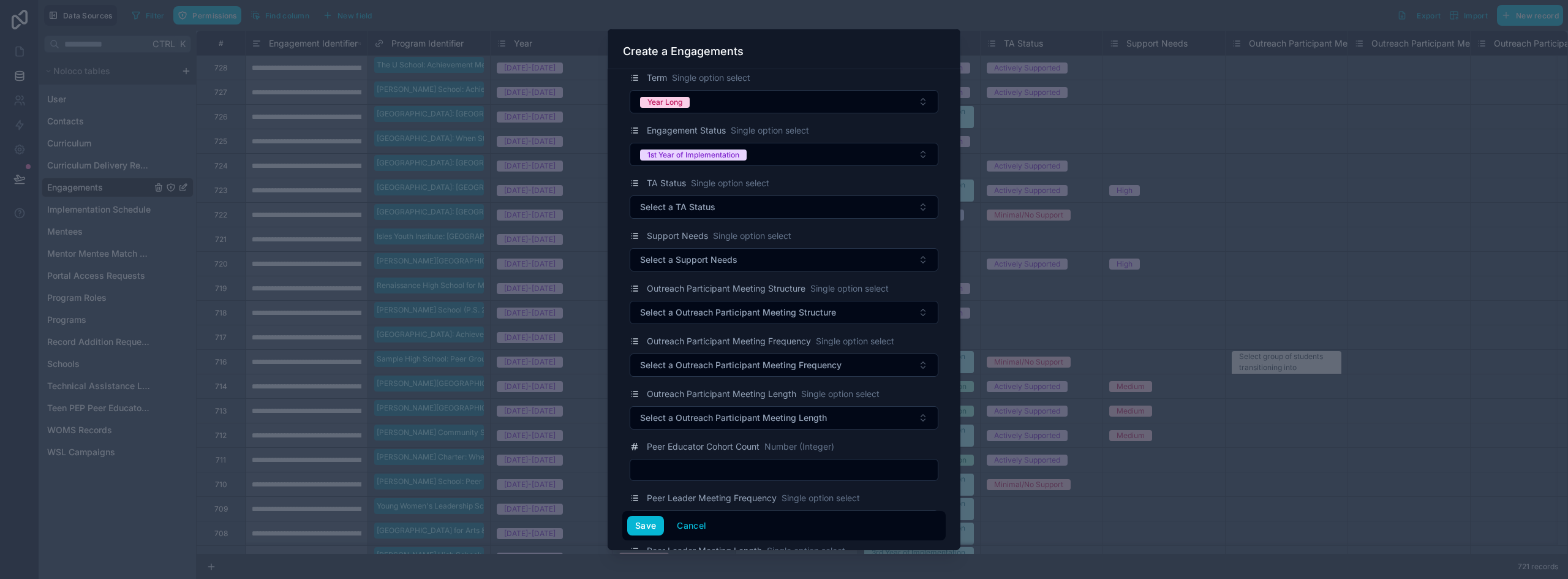
scroll to position [122, 0]
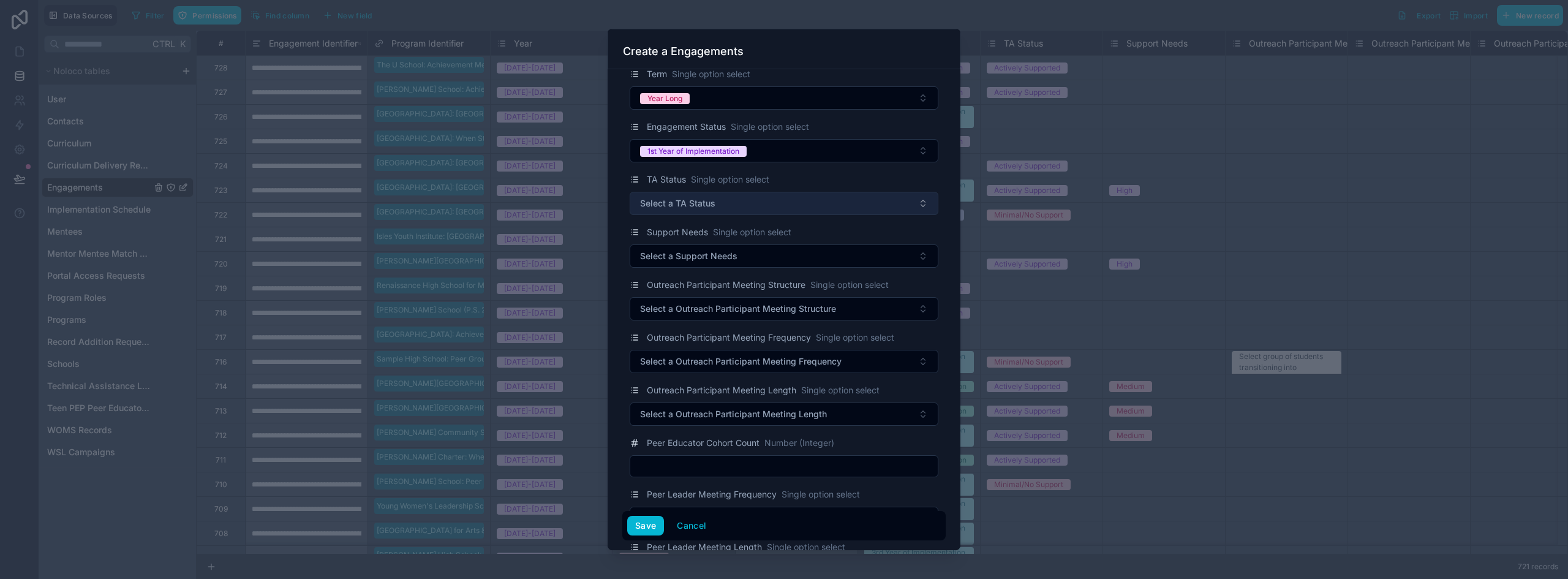
click at [706, 205] on span "Select a TA Status" at bounding box center [678, 203] width 75 height 12
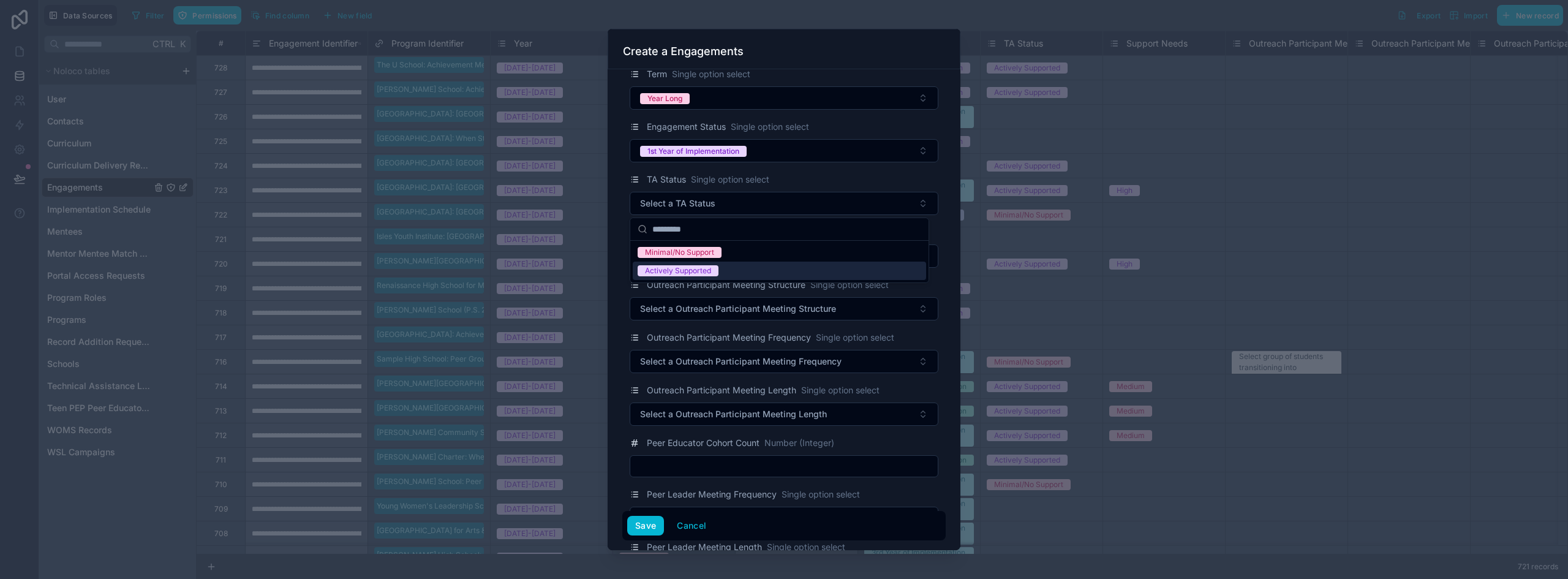
click at [692, 266] on div "Actively Supported" at bounding box center [678, 271] width 66 height 11
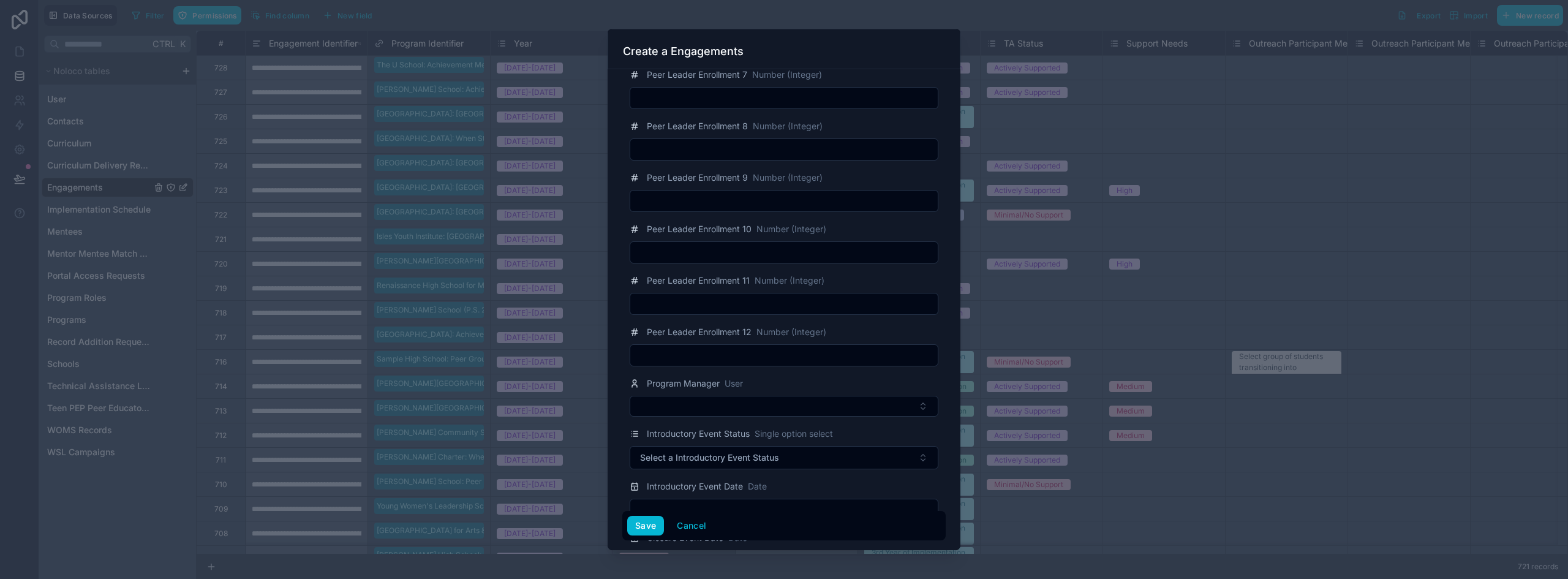
scroll to position [1715, 0]
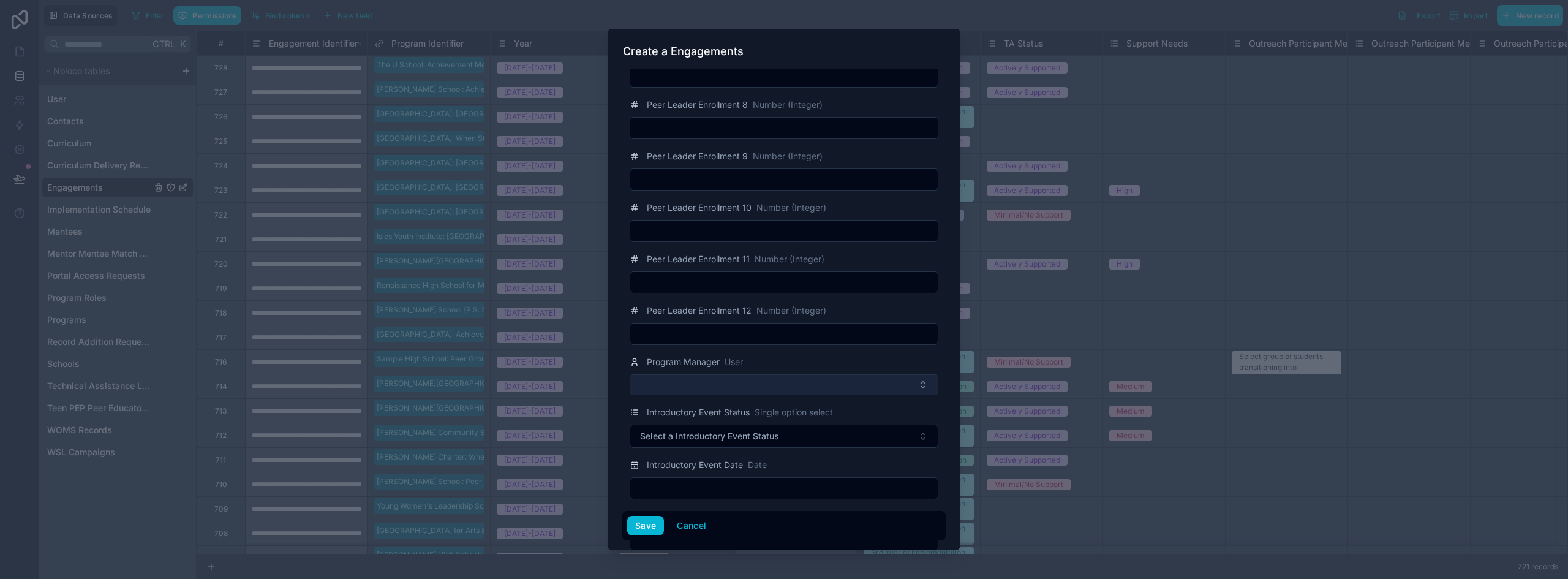
click at [696, 383] on button "Select Button" at bounding box center [784, 384] width 308 height 21
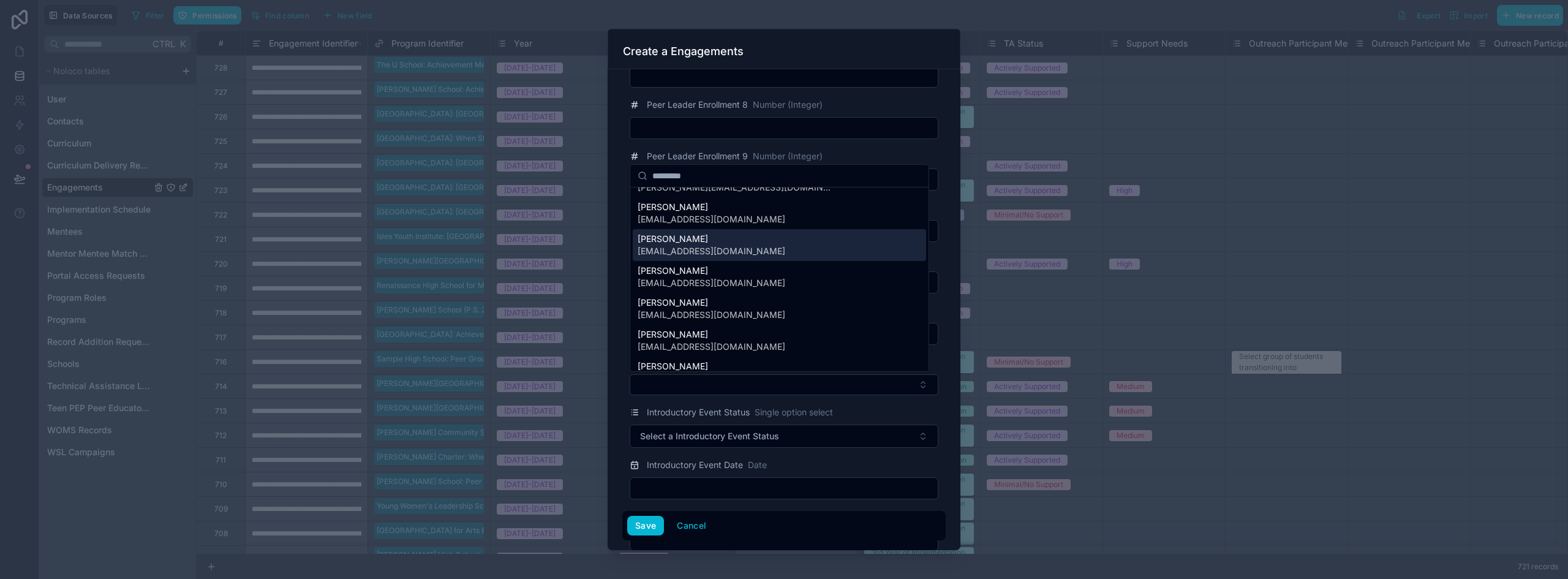
scroll to position [245, 0]
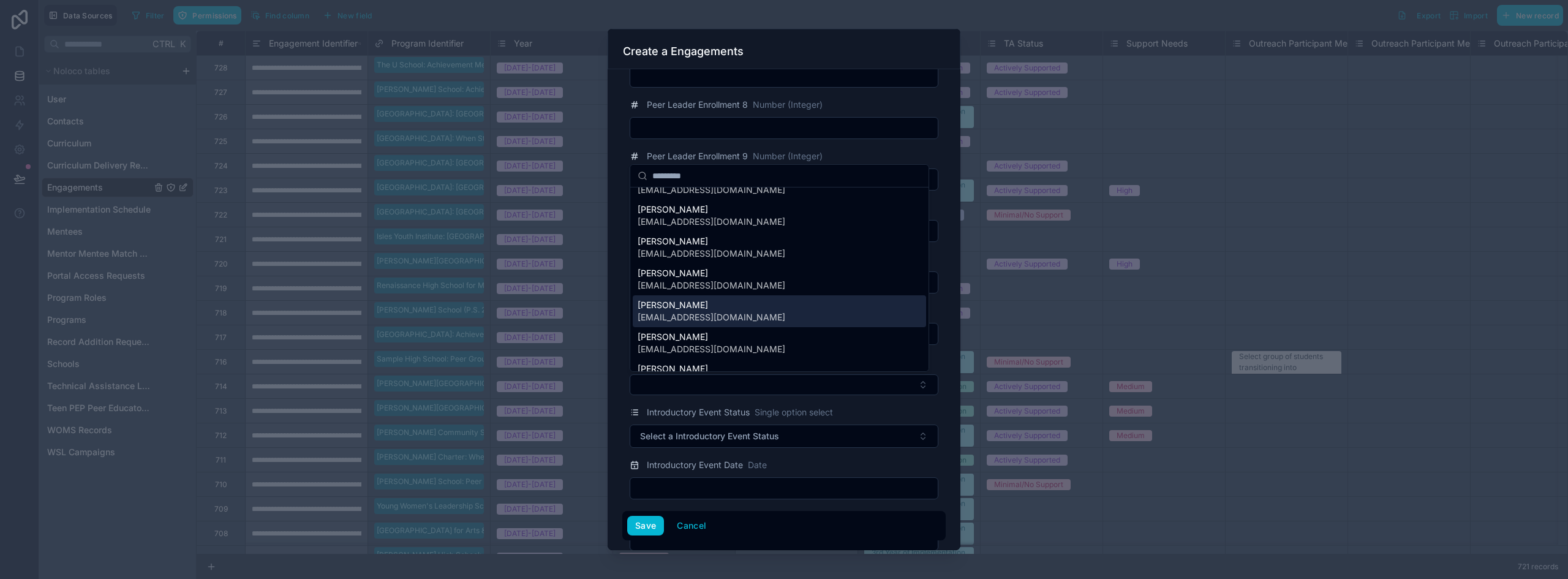
click at [692, 307] on span "[PERSON_NAME]" at bounding box center [711, 305] width 148 height 12
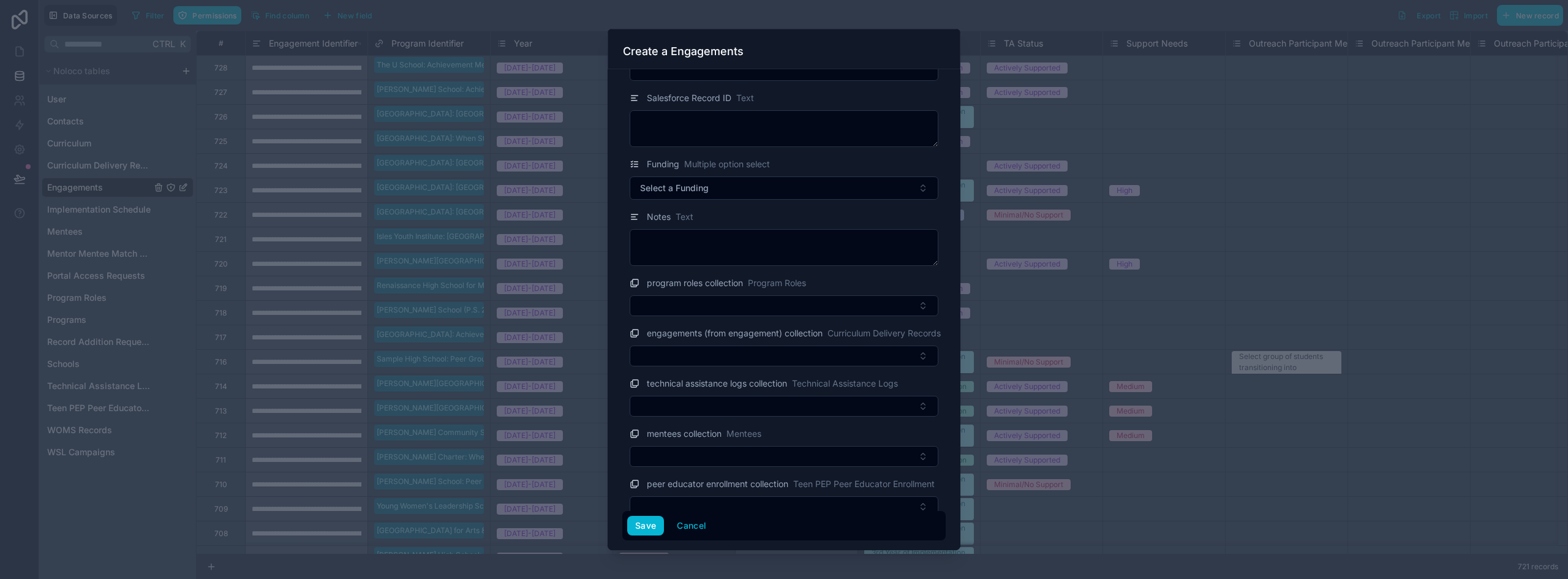
scroll to position [2488, 0]
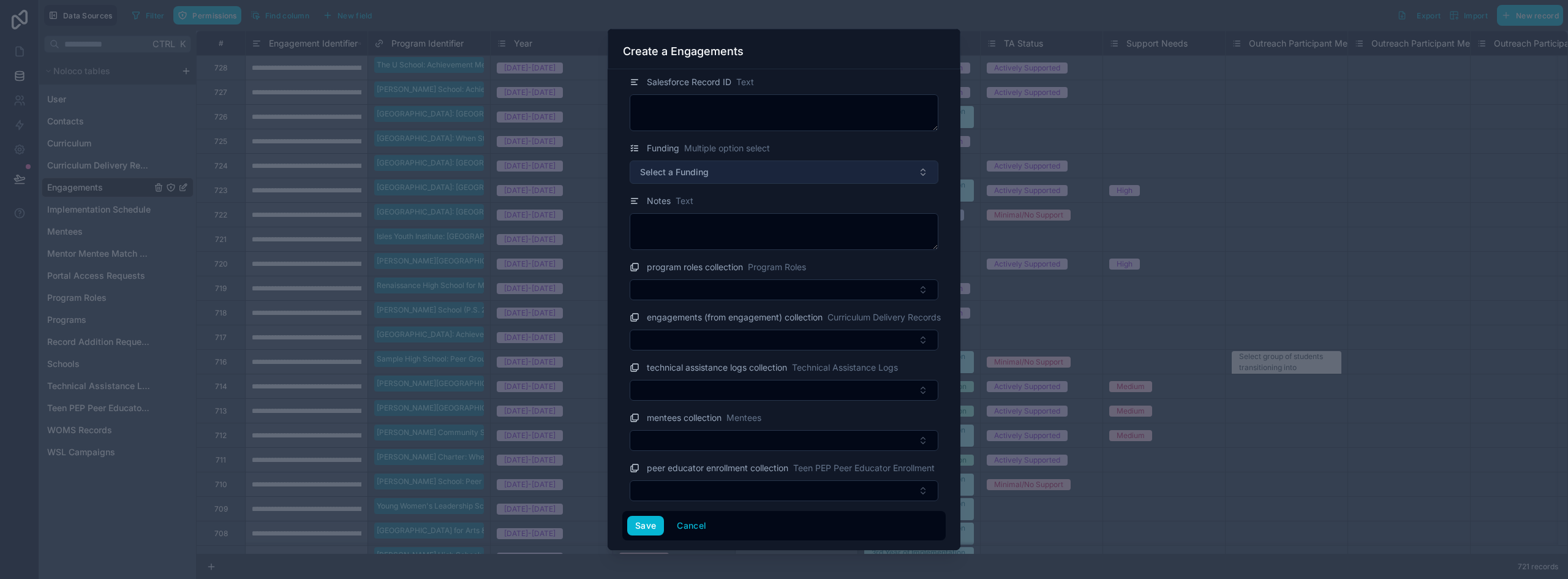
click at [716, 174] on button "Select a Funding" at bounding box center [784, 172] width 308 height 23
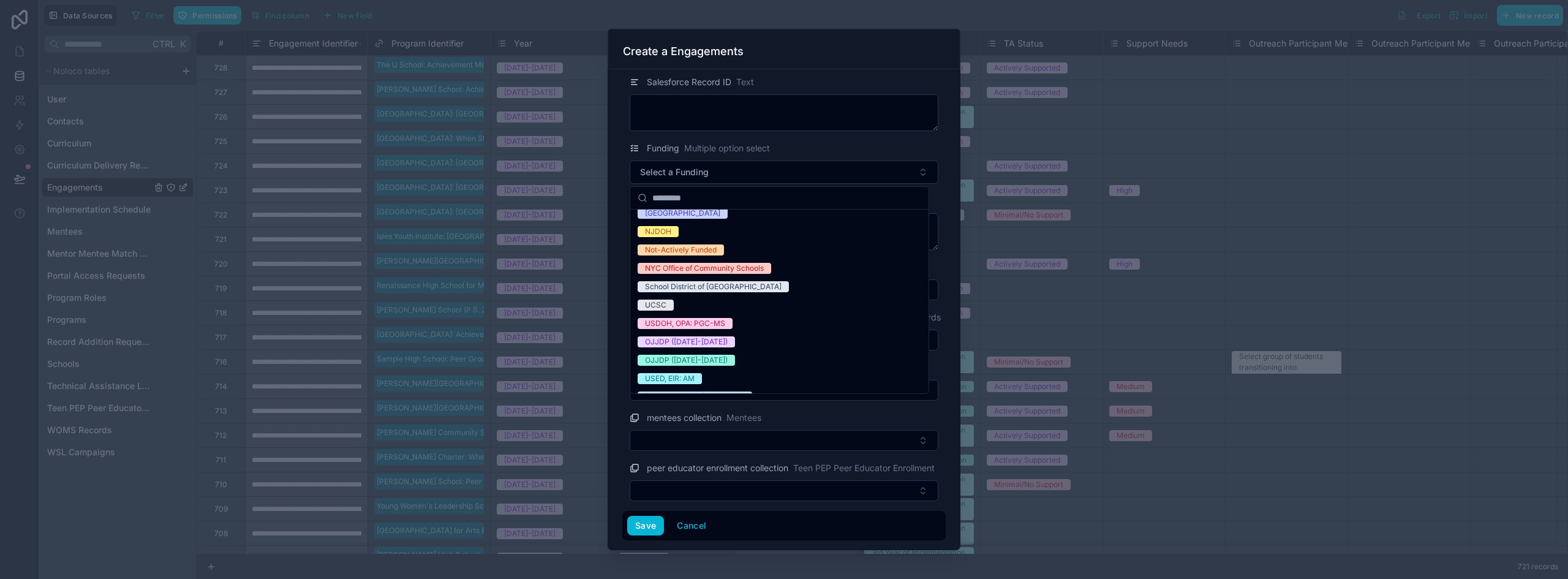
scroll to position [122, 0]
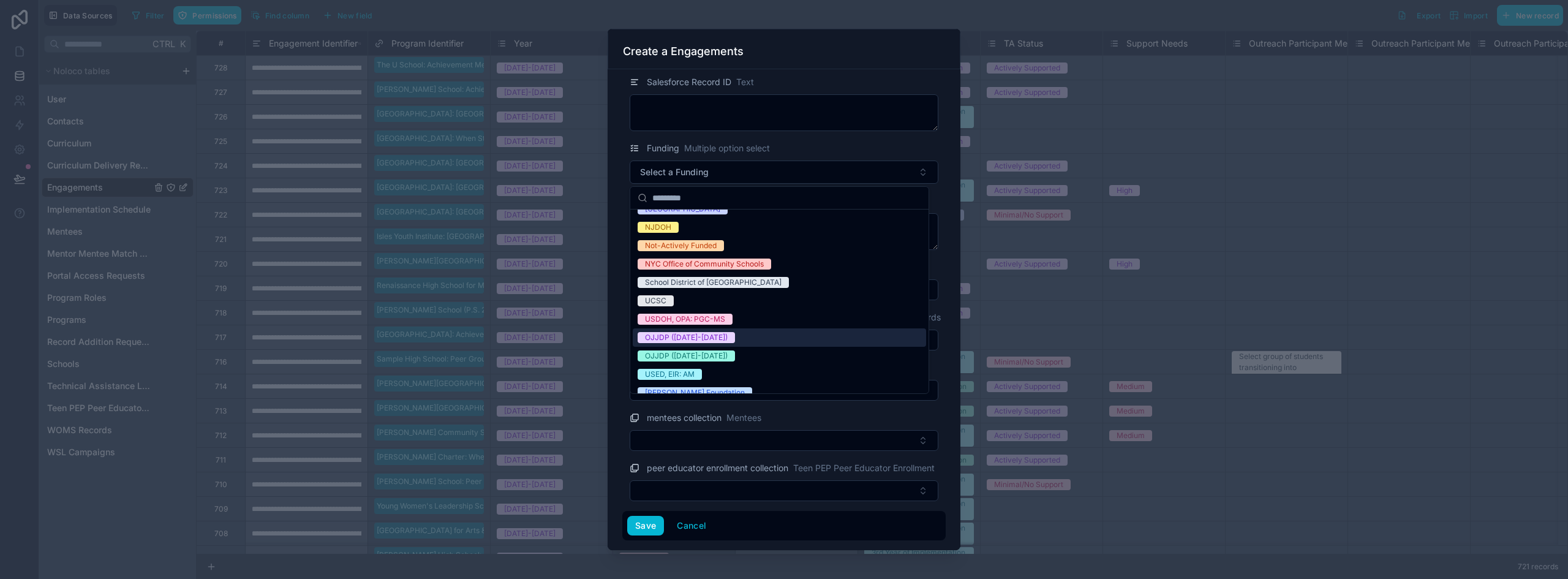
click at [723, 334] on div "OJJDP ([DATE]-[DATE])" at bounding box center [779, 338] width 294 height 18
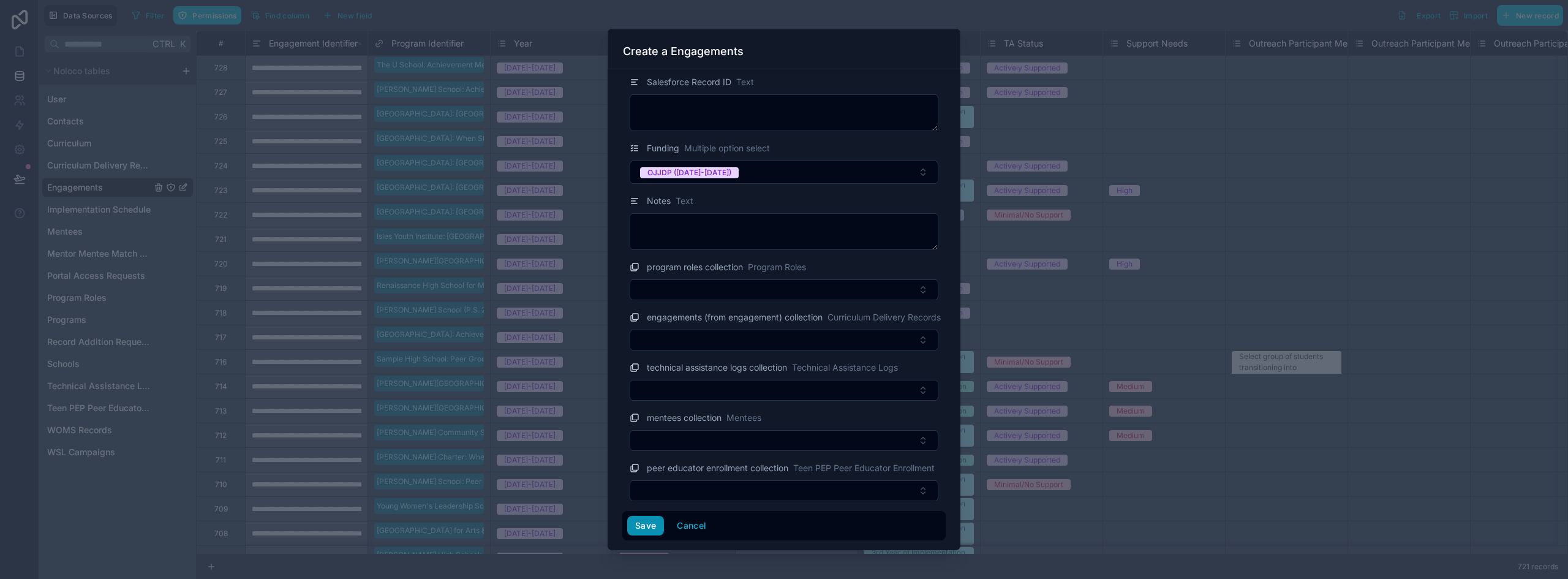
click at [647, 524] on button "Save" at bounding box center [645, 525] width 37 height 19
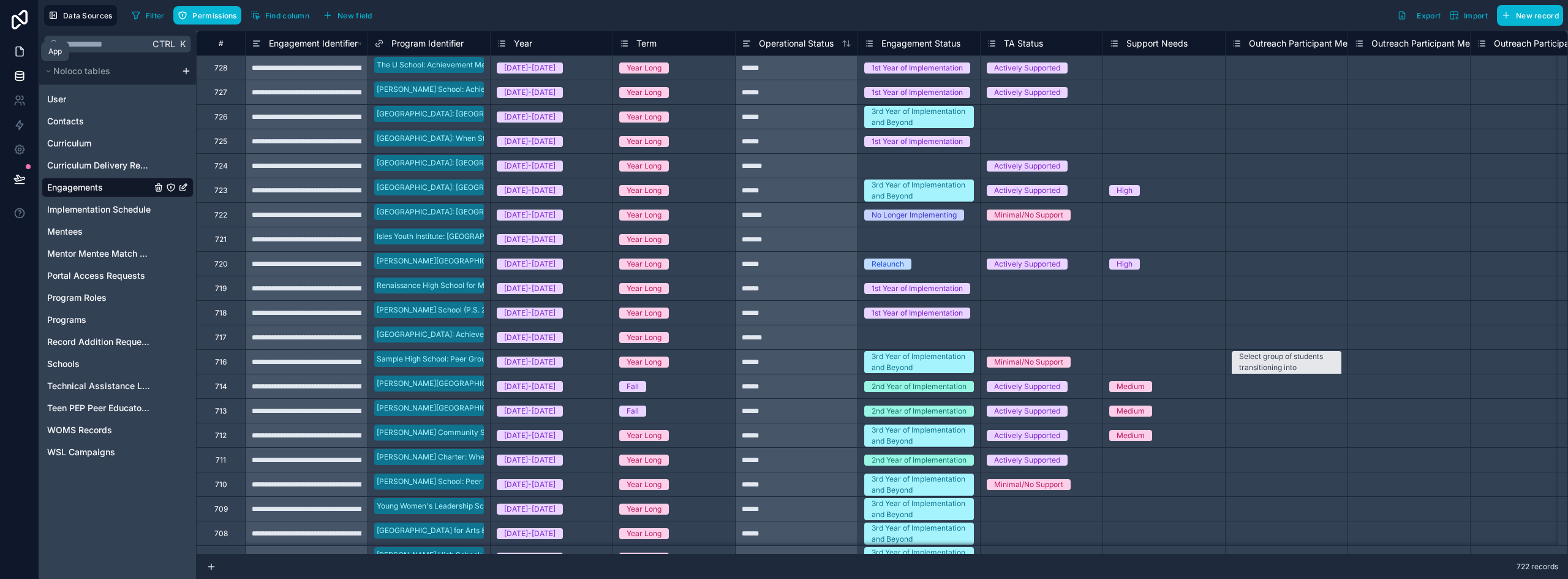
click at [24, 59] on link at bounding box center [19, 51] width 39 height 25
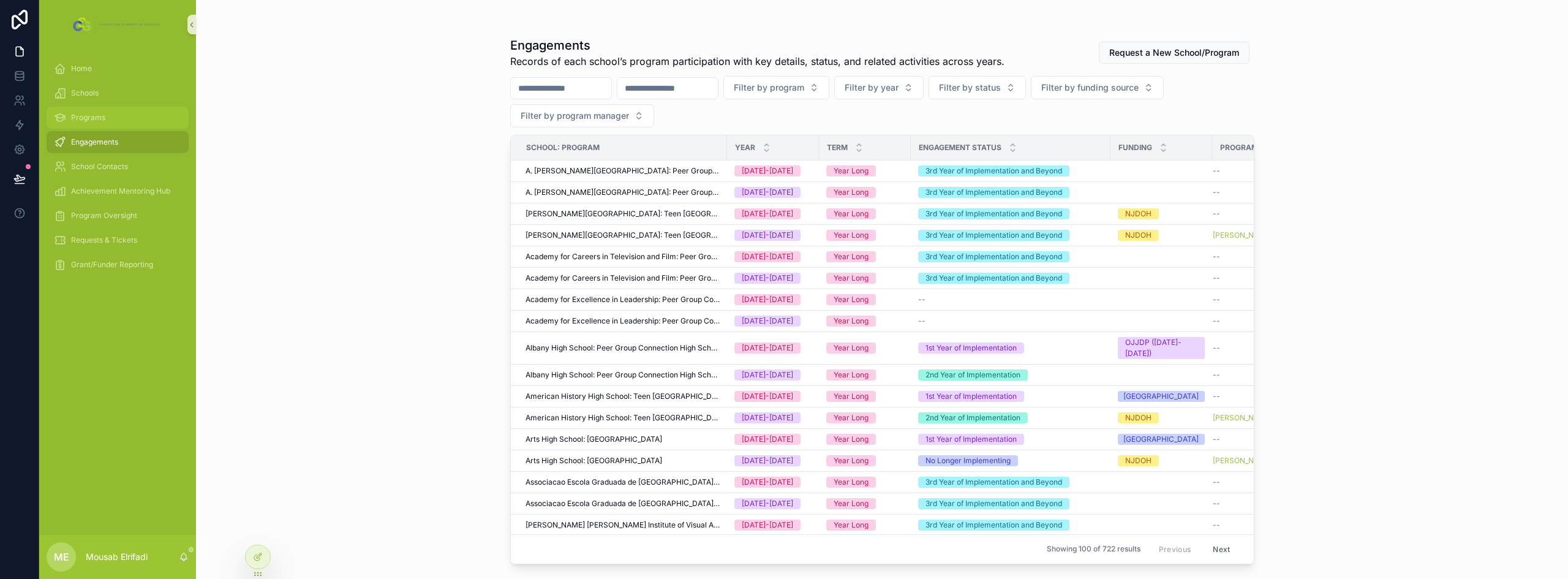
click at [94, 112] on div "Programs" at bounding box center [118, 117] width 128 height 19
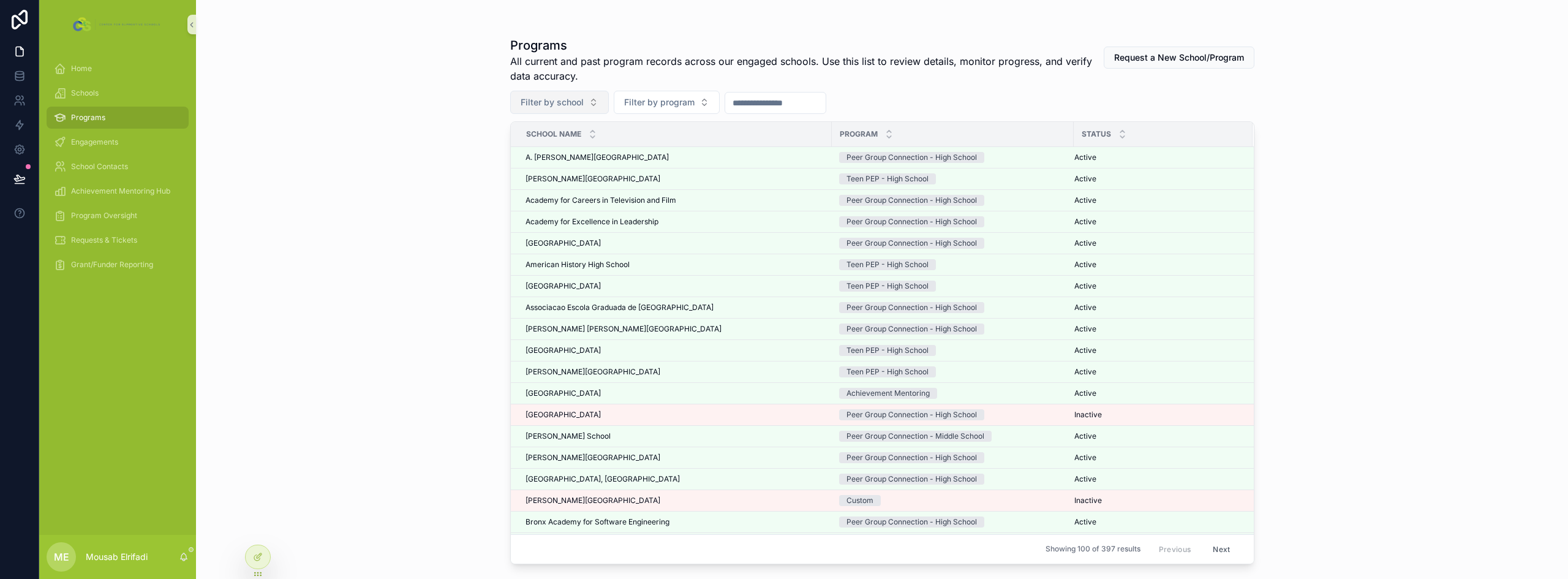
click at [570, 107] on span "Filter by school" at bounding box center [552, 102] width 63 height 12
type input "*****"
click at [605, 176] on span "[GEOGRAPHIC_DATA] For Girls" at bounding box center [552, 171] width 122 height 12
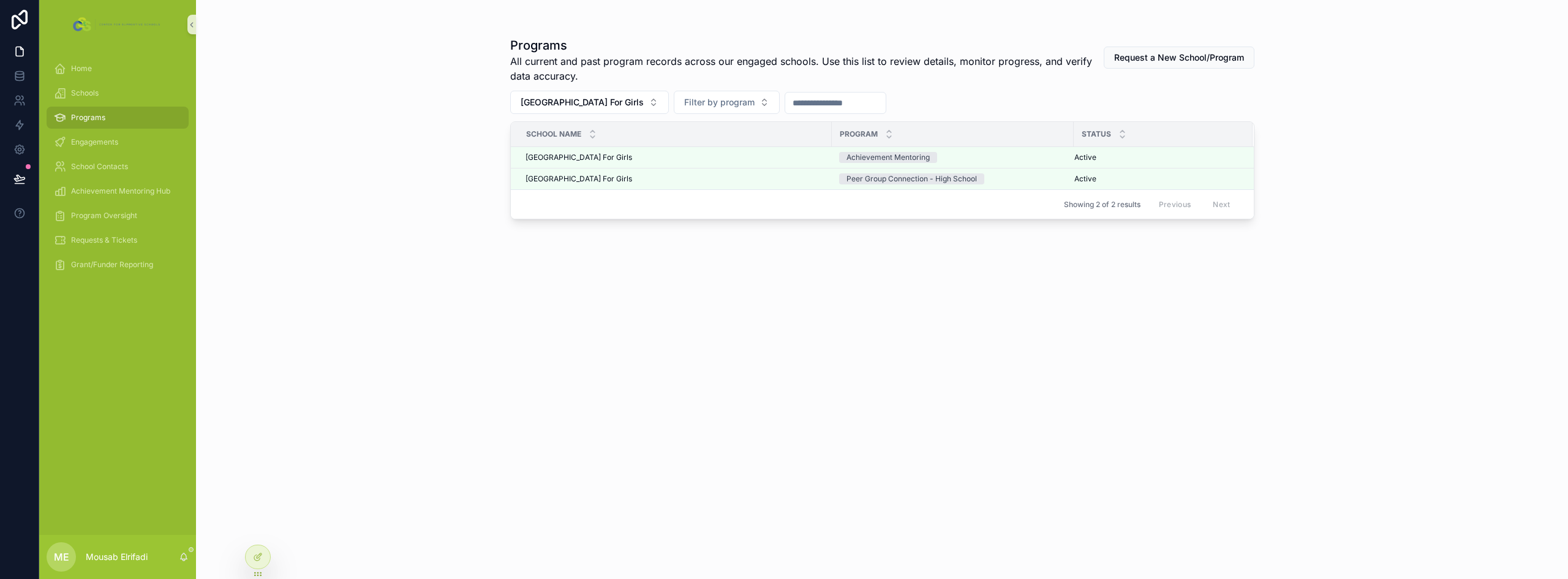
click at [411, 212] on div "Programs All current and past program records across our engaged schools. Use t…" at bounding box center [882, 289] width 1372 height 579
click at [752, 156] on div "[GEOGRAPHIC_DATA] For Girls [GEOGRAPHIC_DATA] For Girls" at bounding box center [676, 157] width 299 height 10
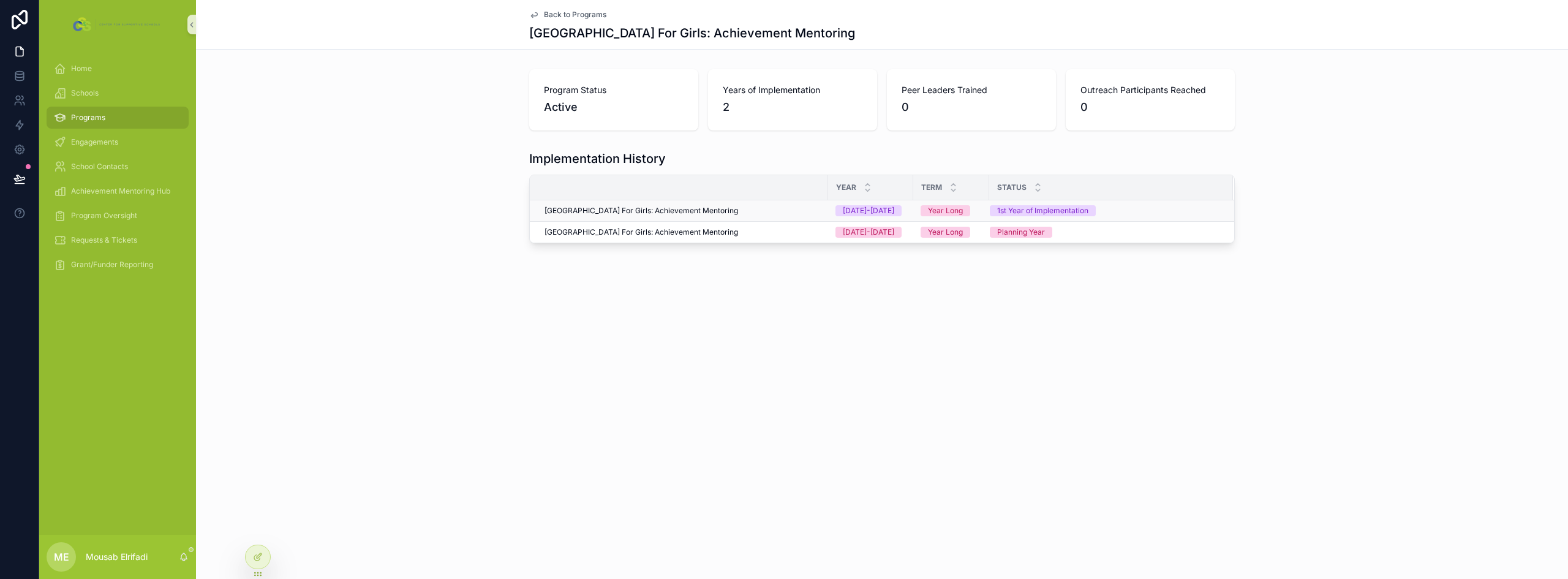
click at [782, 211] on div "[GEOGRAPHIC_DATA] For Girls: Achievement Mentoring" at bounding box center [682, 210] width 276 height 10
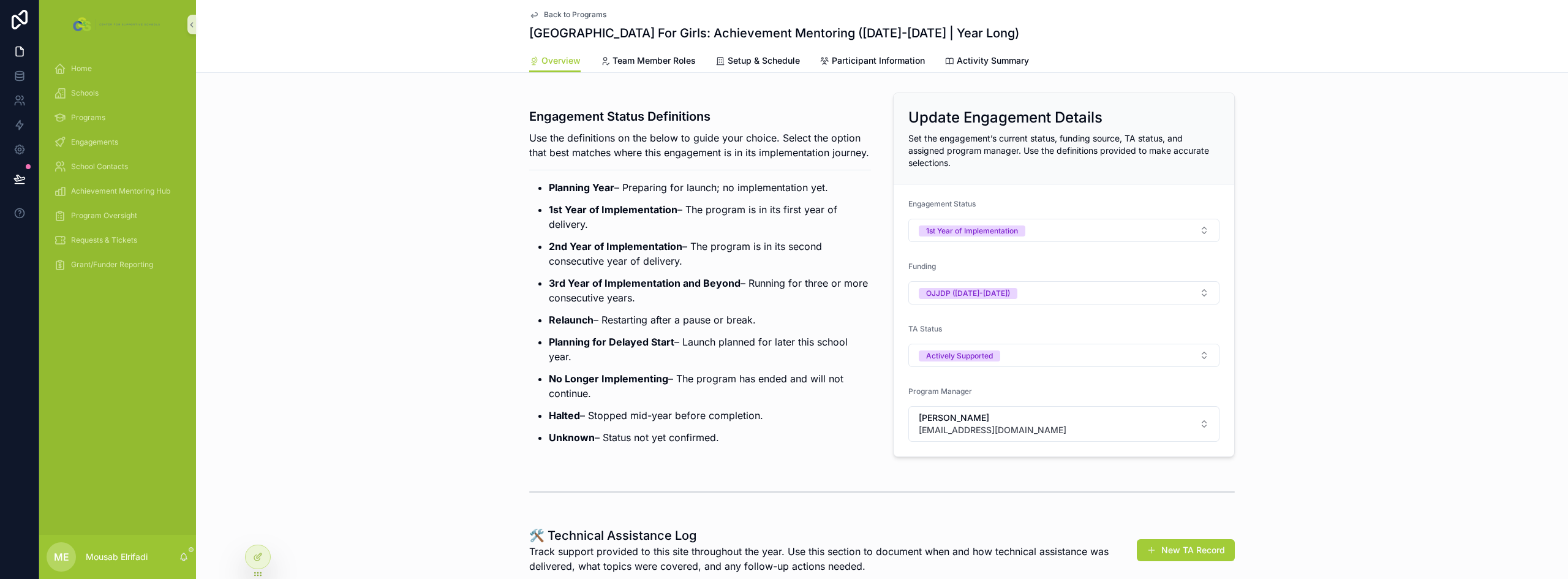
click at [334, 139] on div "Engagement Status Definitions Use the definitions on the below to guide your ch…" at bounding box center [882, 274] width 1372 height 374
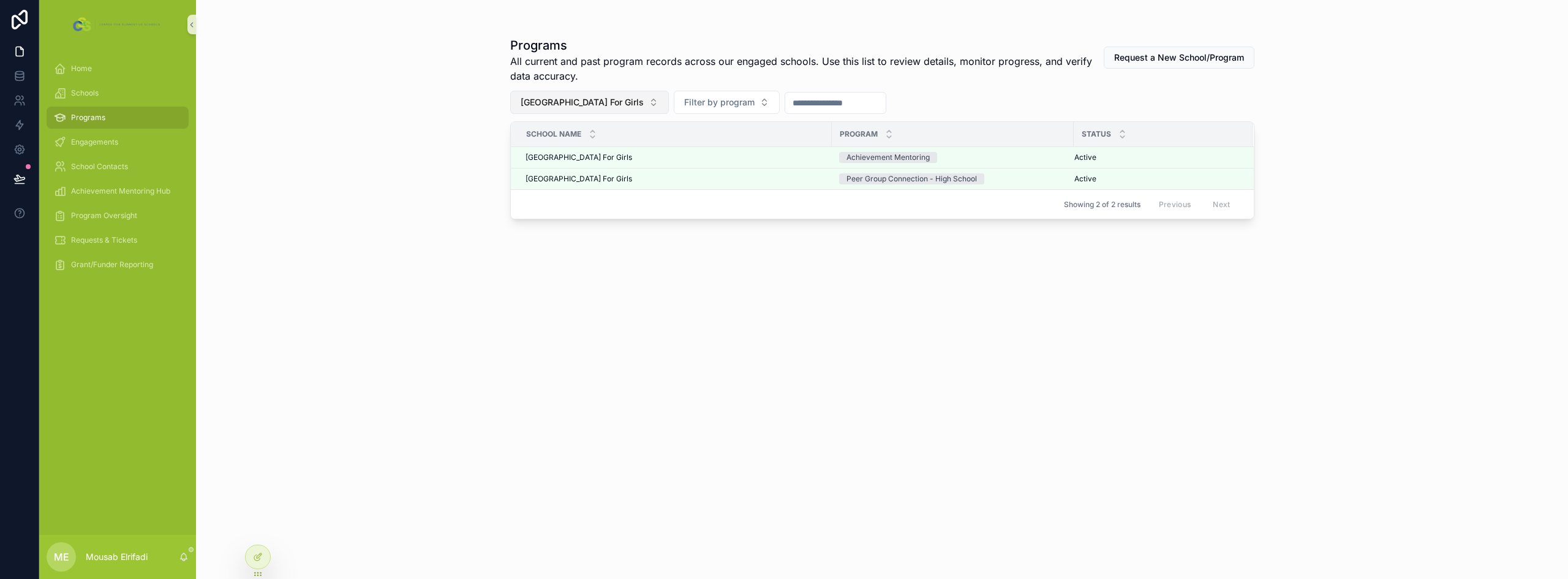
click at [560, 106] on span "[GEOGRAPHIC_DATA] For Girls" at bounding box center [582, 102] width 123 height 12
type input "*****"
click at [618, 150] on div "[GEOGRAPHIC_DATA]" at bounding box center [597, 151] width 168 height 19
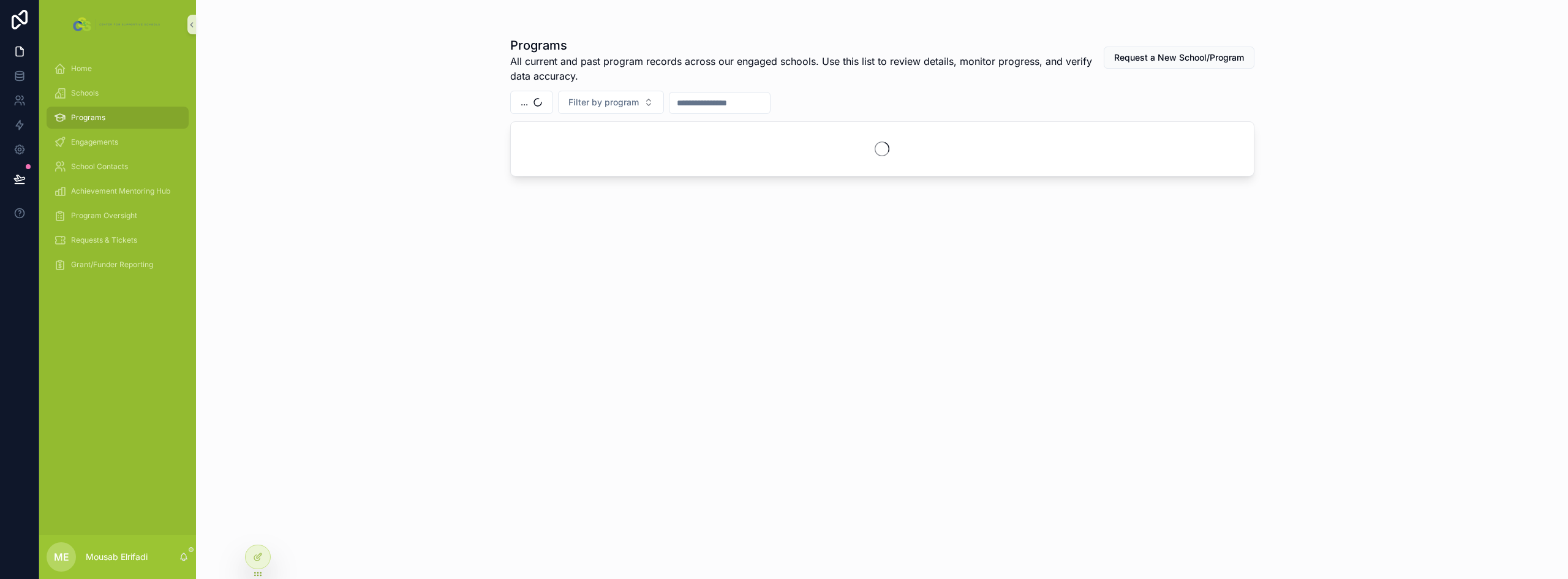
click at [386, 186] on div "Programs All current and past program records across our engaged schools. Use t…" at bounding box center [882, 289] width 1372 height 579
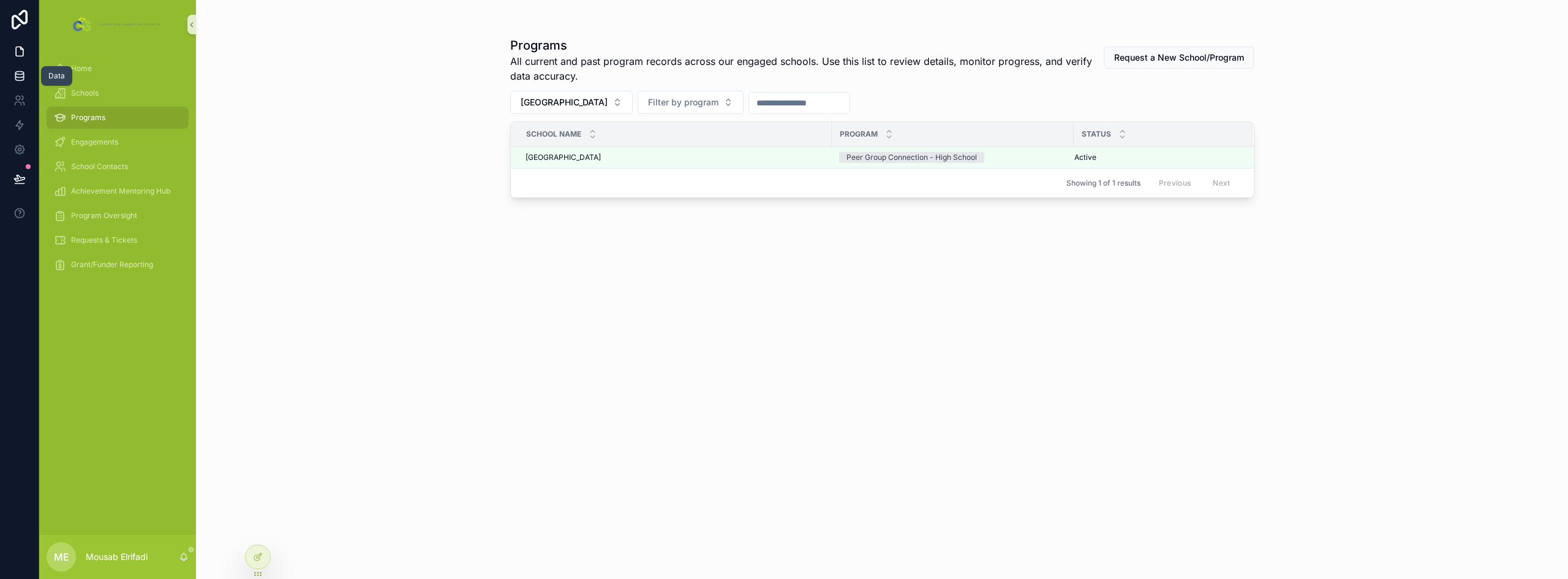
click at [20, 70] on icon at bounding box center [19, 75] width 12 height 12
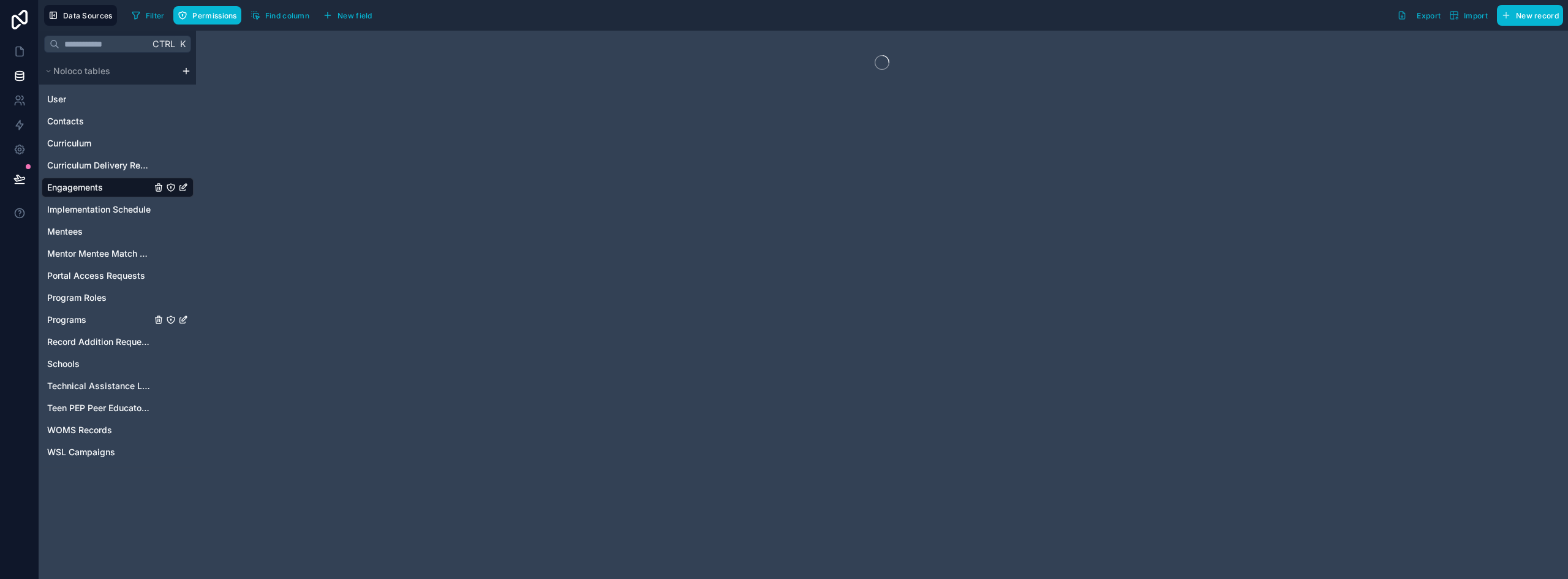
click at [74, 321] on span "Programs" at bounding box center [66, 319] width 39 height 12
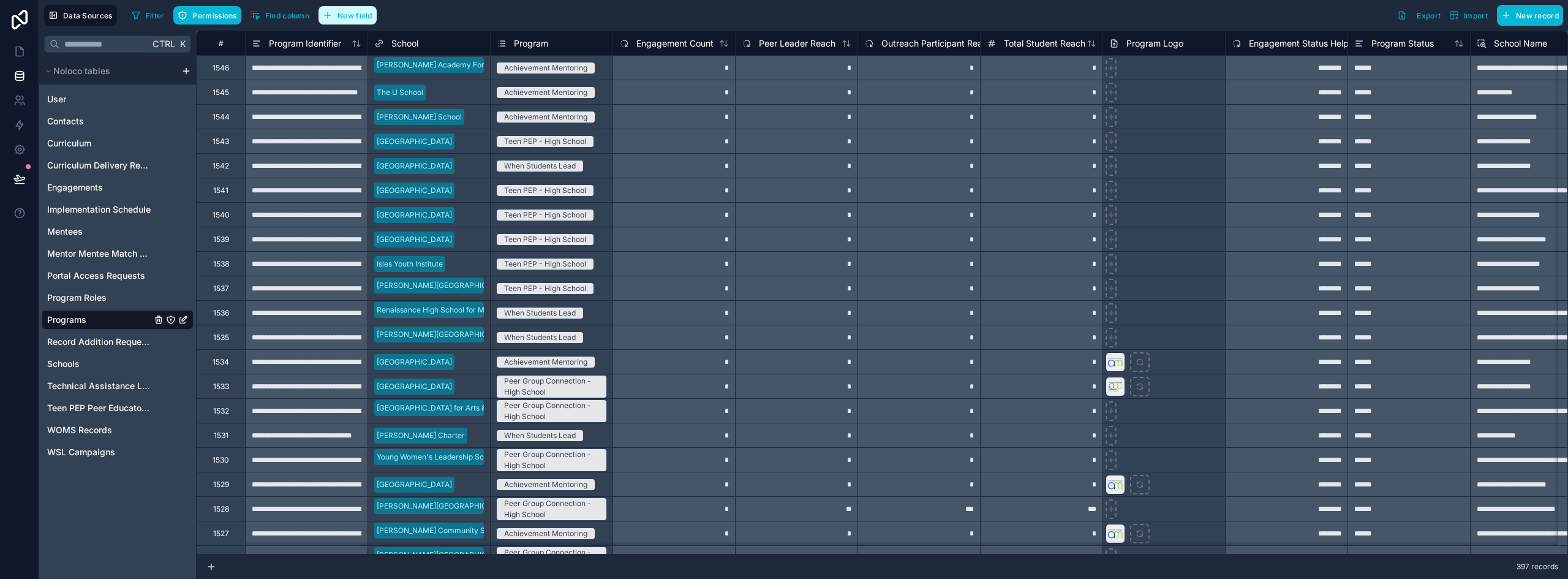
click at [363, 13] on span "New field" at bounding box center [355, 16] width 35 height 9
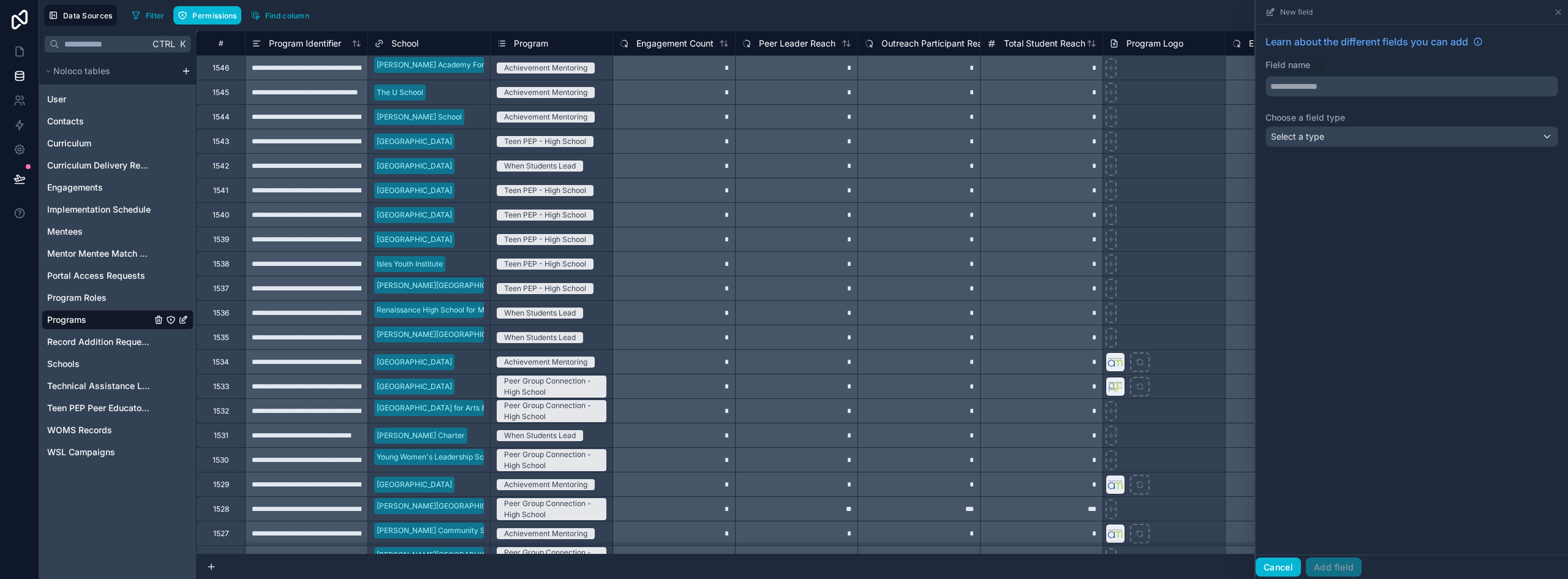
click at [782, 561] on button "Cancel" at bounding box center [1278, 566] width 45 height 19
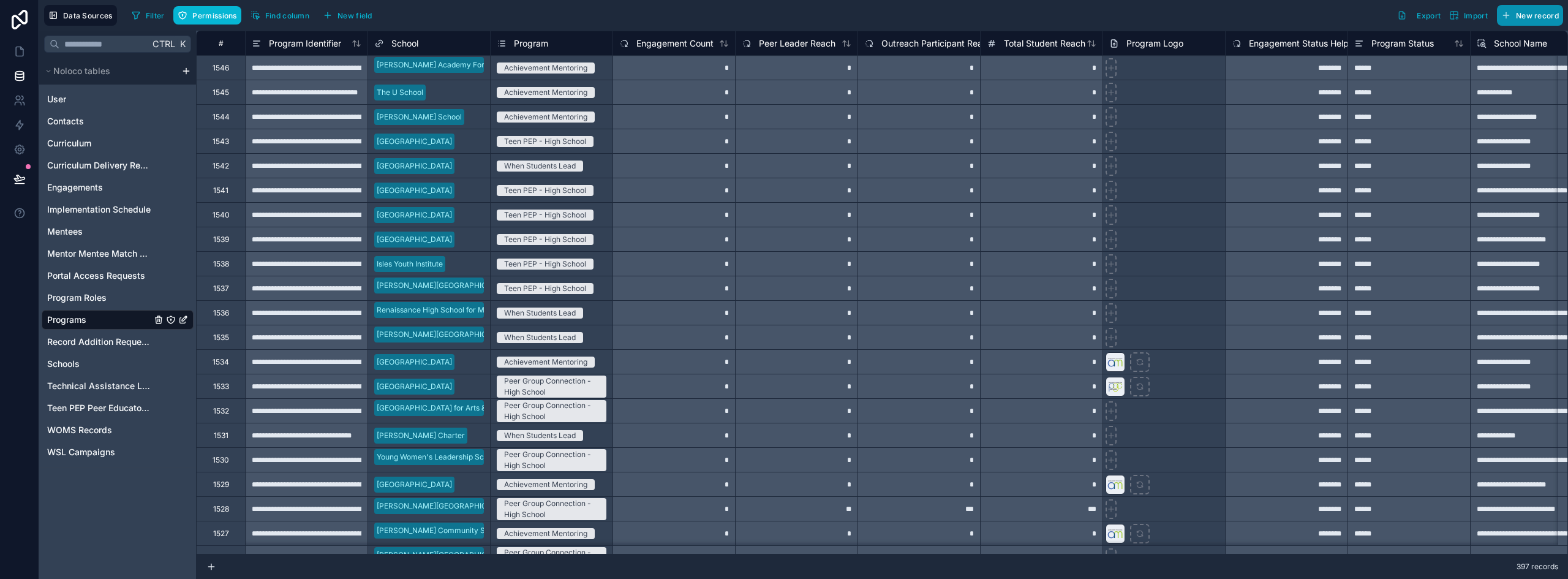
click at [782, 12] on span "New record" at bounding box center [1538, 16] width 43 height 9
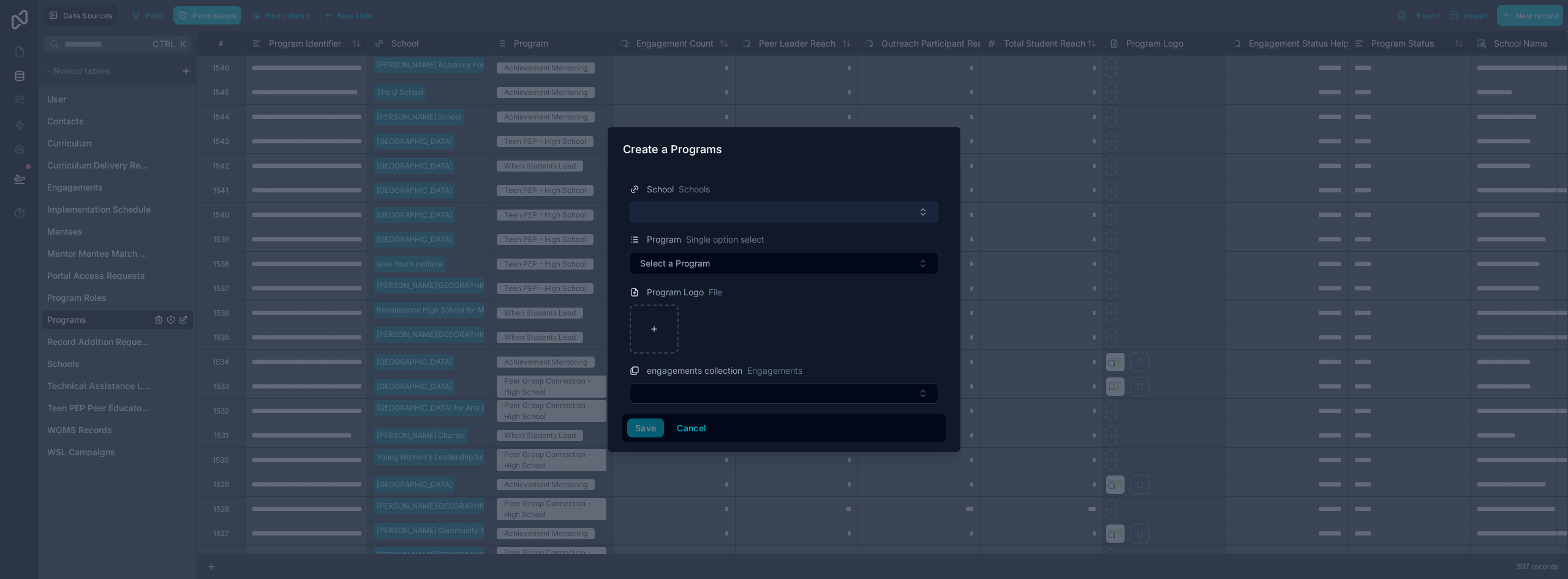
click at [704, 203] on button "Select Button" at bounding box center [784, 212] width 308 height 21
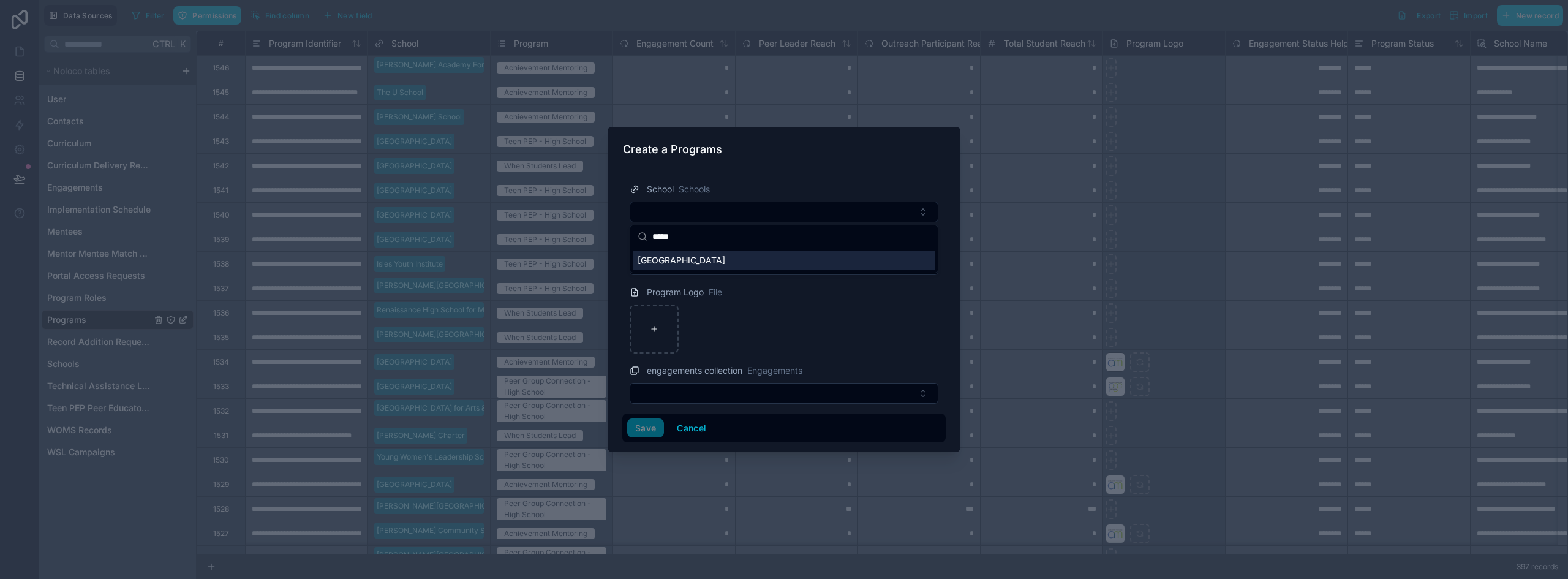
type input "*****"
click at [692, 261] on span "[GEOGRAPHIC_DATA]" at bounding box center [681, 260] width 87 height 12
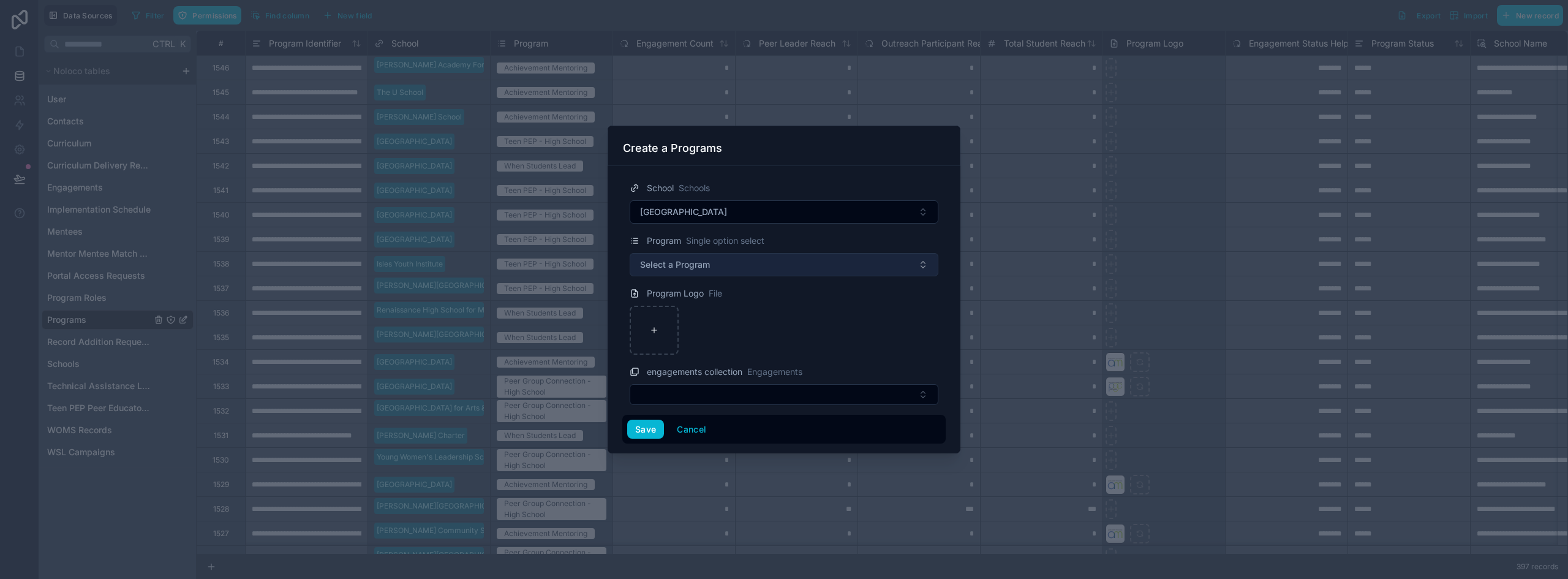
click at [676, 261] on span "Select a Program" at bounding box center [675, 264] width 70 height 12
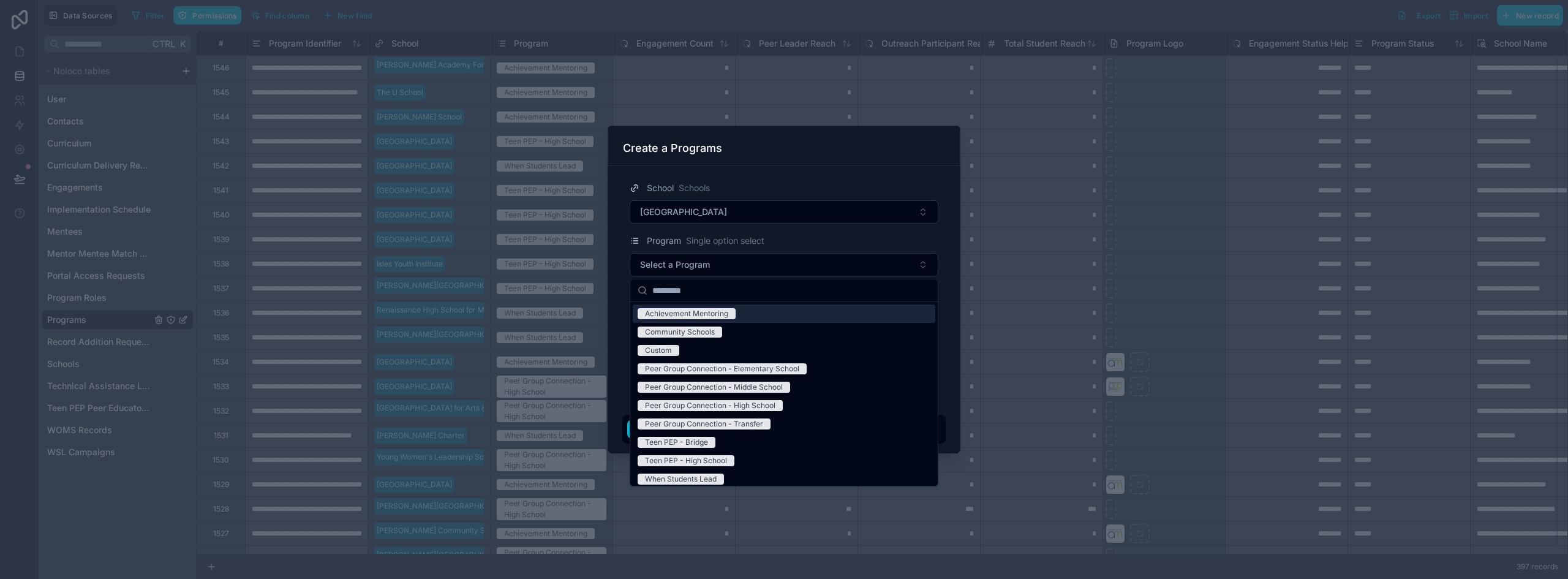
click at [689, 310] on div "Achievement Mentoring" at bounding box center [687, 314] width 84 height 11
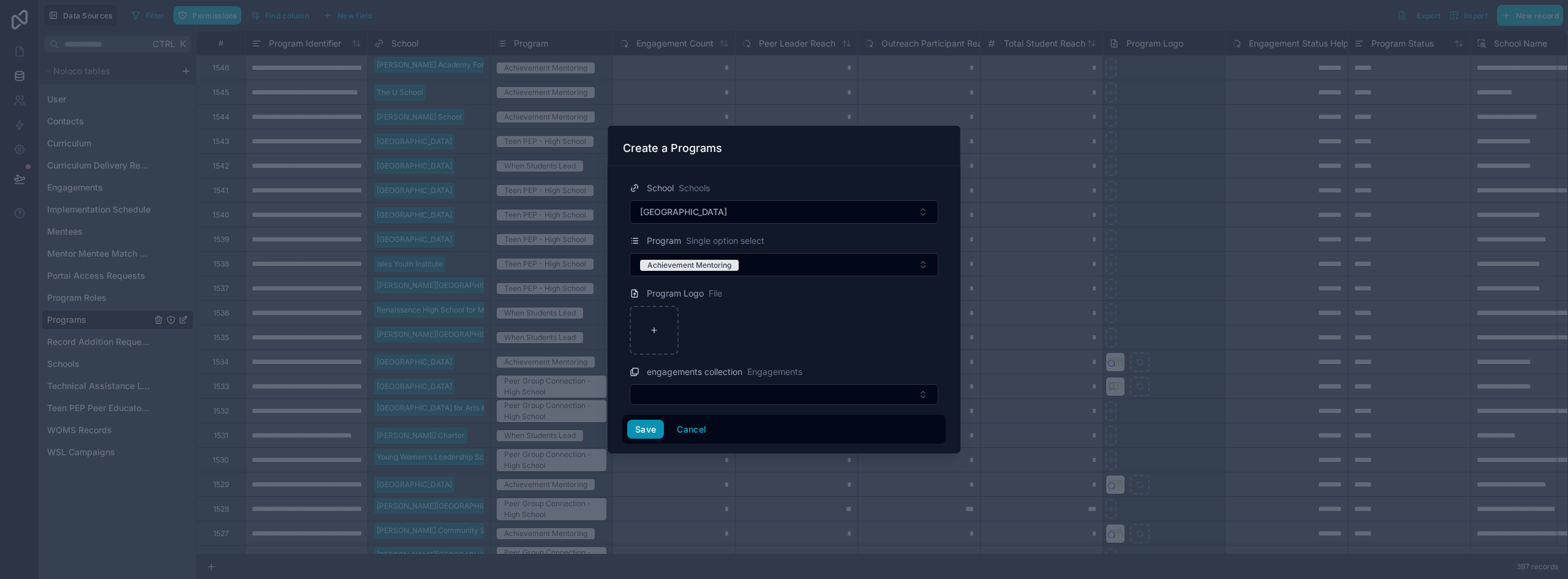
click at [647, 424] on button "Save" at bounding box center [645, 429] width 37 height 19
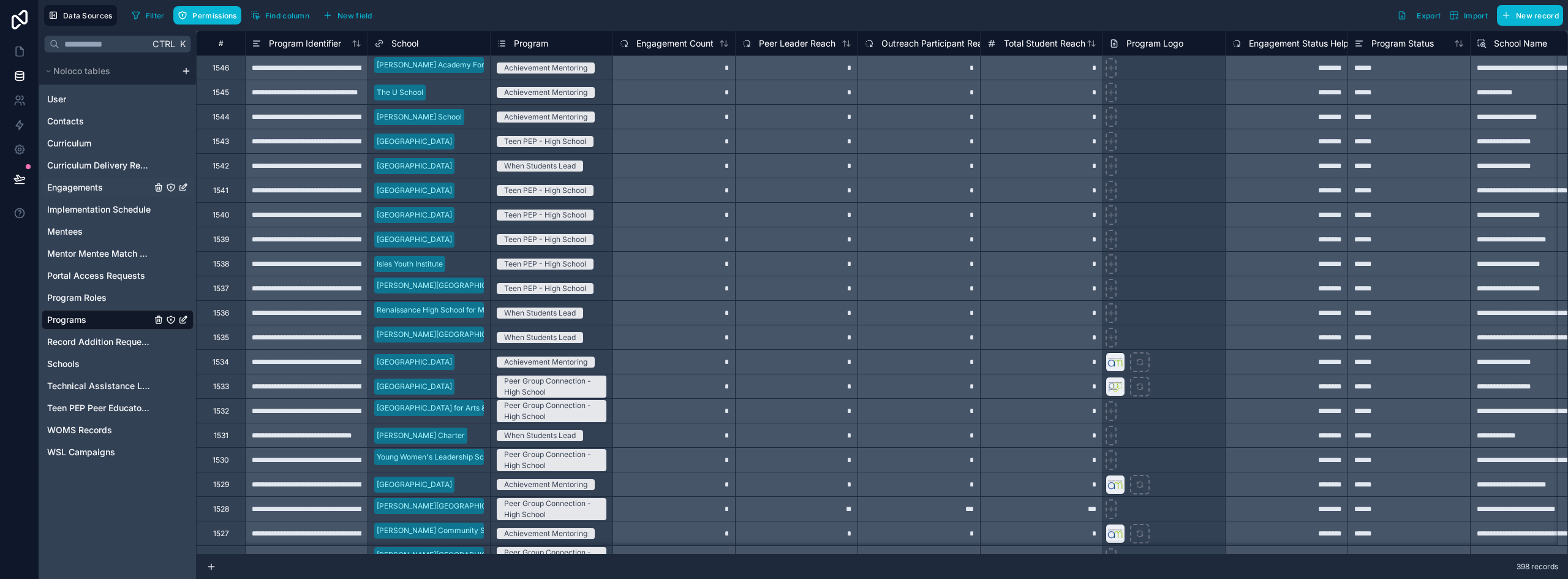
click at [81, 188] on span "Engagements" at bounding box center [74, 187] width 56 height 12
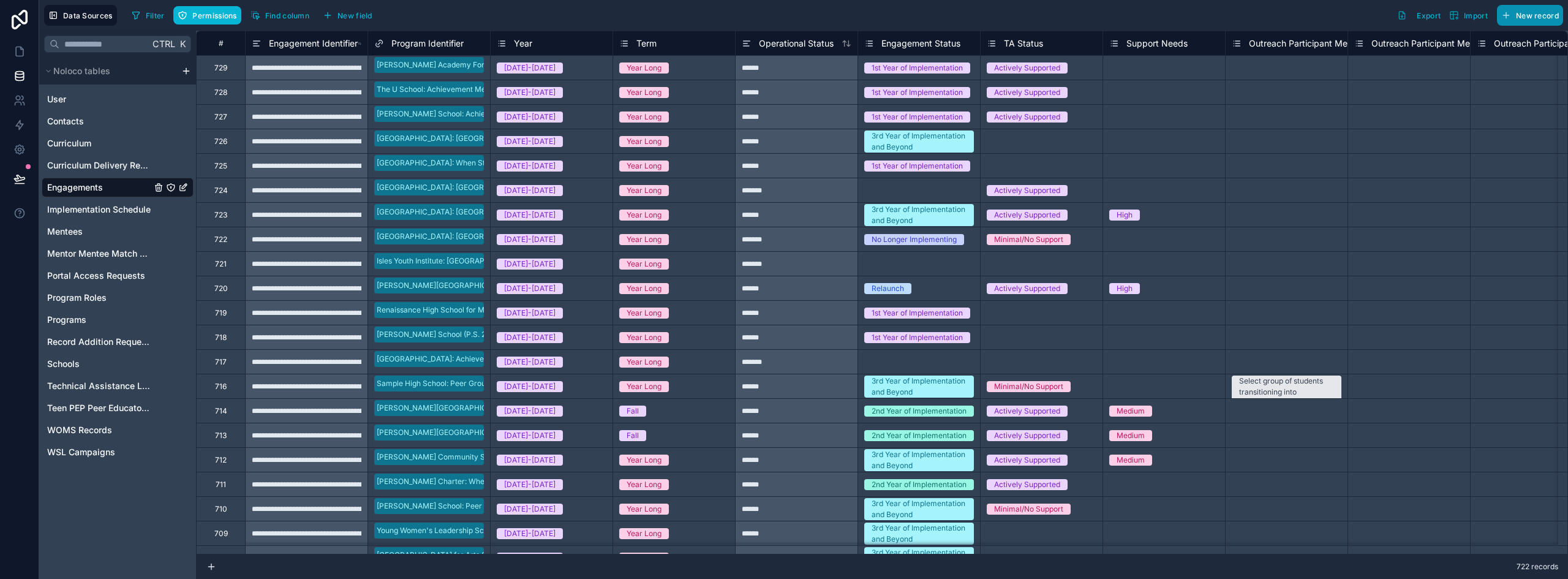
click at [782, 17] on span "New record" at bounding box center [1538, 16] width 43 height 9
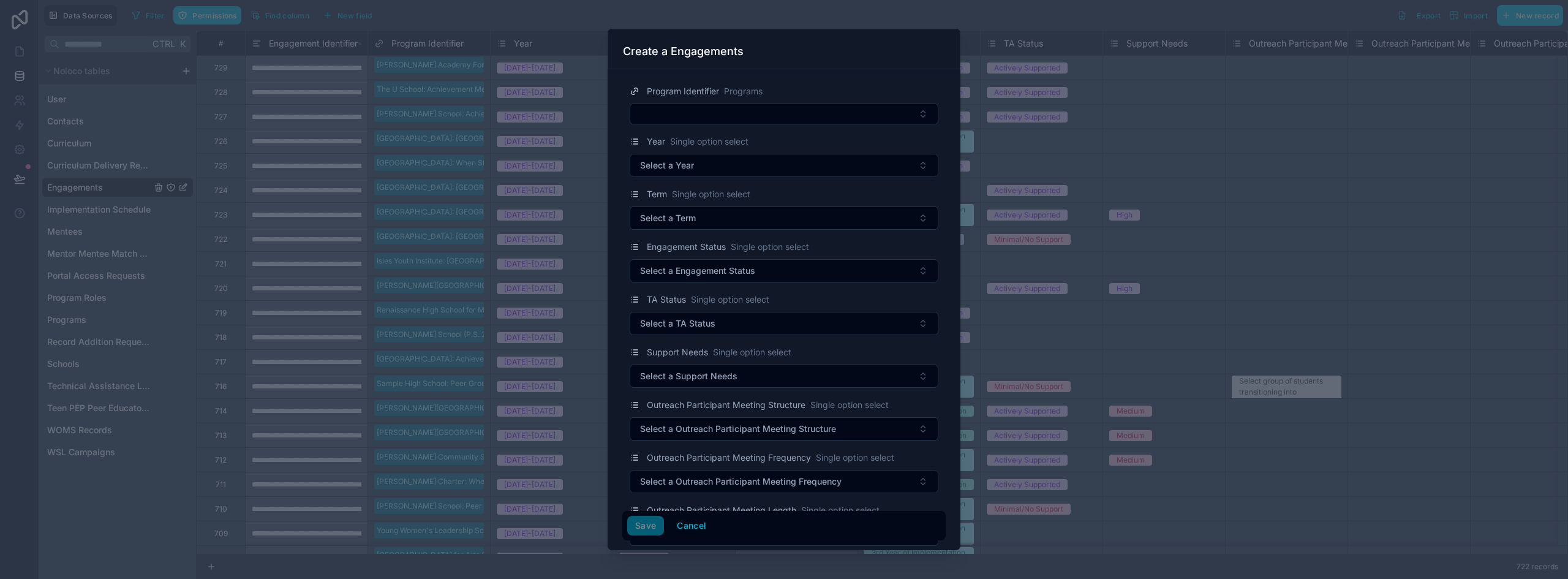
click at [699, 97] on span "Program Identifier" at bounding box center [683, 91] width 73 height 12
click at [697, 109] on button "Select Button" at bounding box center [784, 114] width 308 height 21
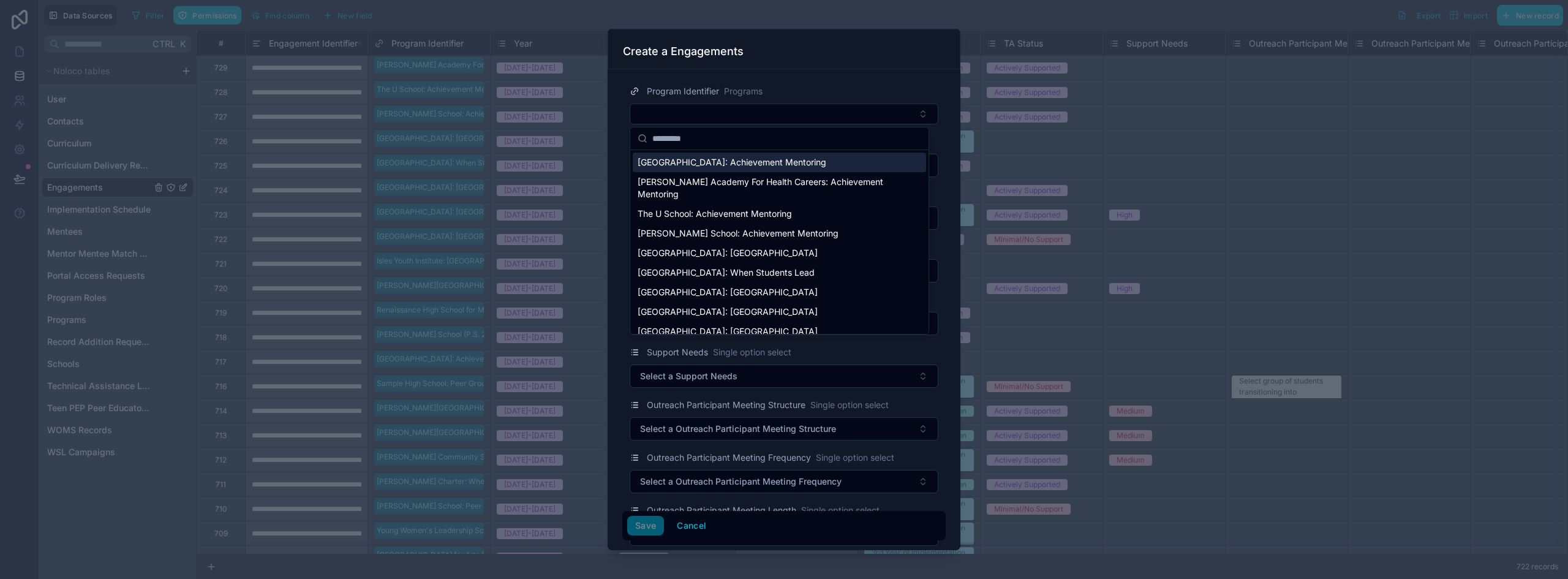
click at [722, 166] on span "[GEOGRAPHIC_DATA]: Achievement Mentoring" at bounding box center [733, 161] width 189 height 12
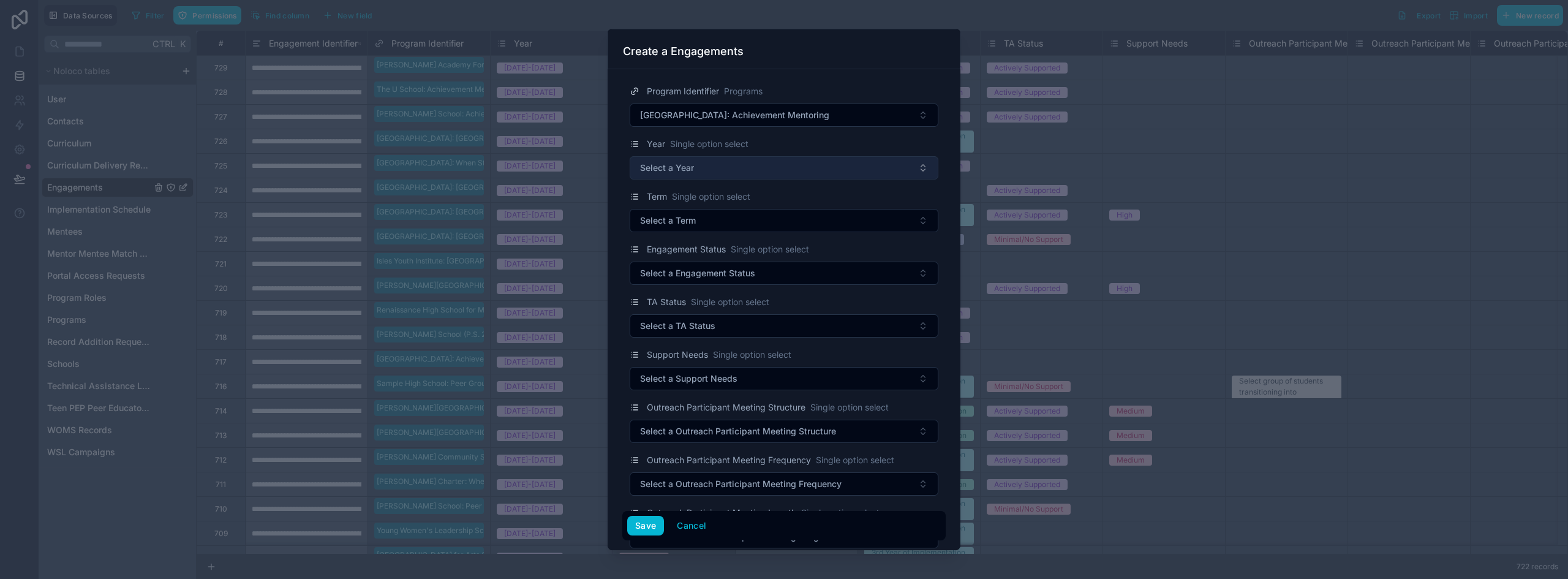
click at [699, 173] on button "Select a Year" at bounding box center [784, 167] width 308 height 23
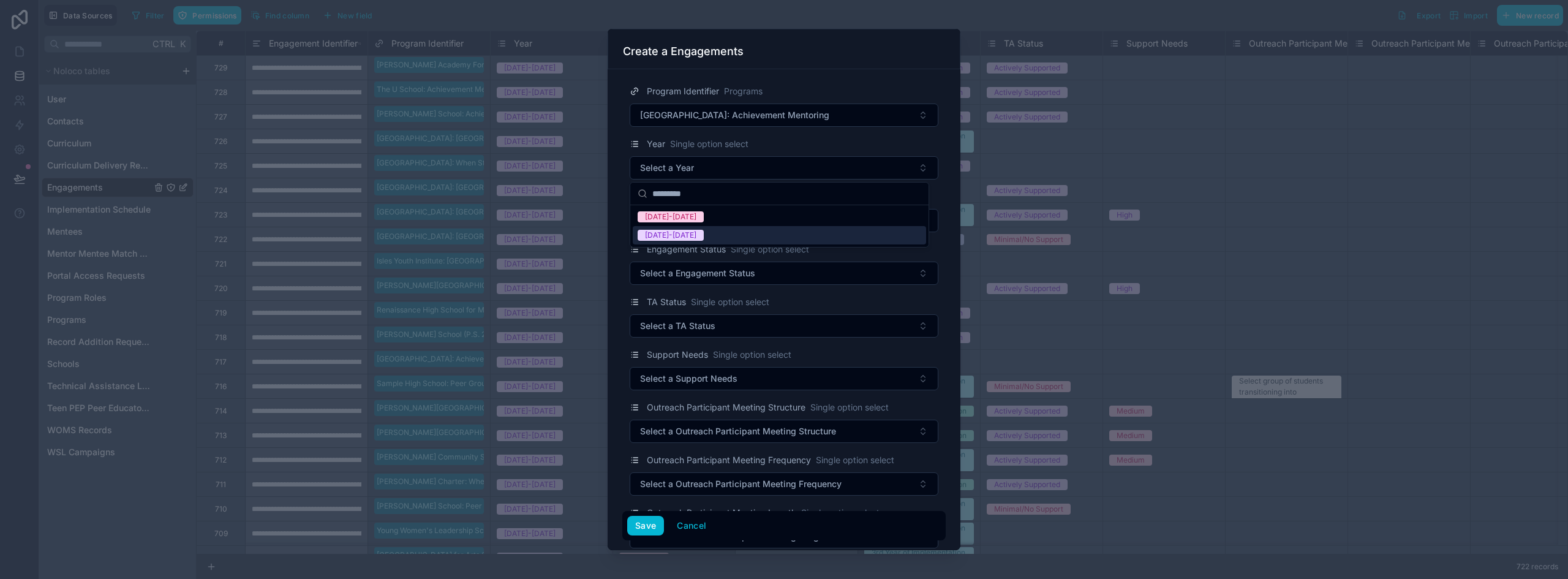
click at [696, 231] on div "[DATE]-[DATE]" at bounding box center [779, 235] width 294 height 18
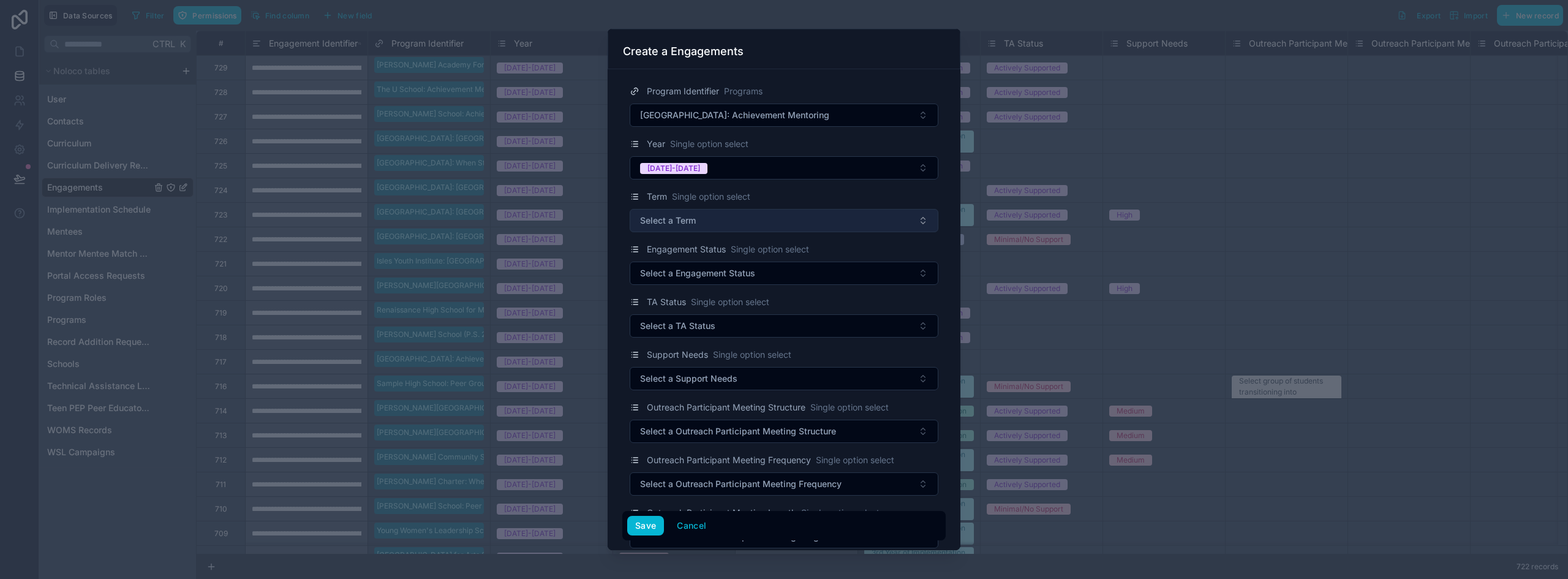
click at [689, 228] on button "Select a Term" at bounding box center [784, 220] width 308 height 23
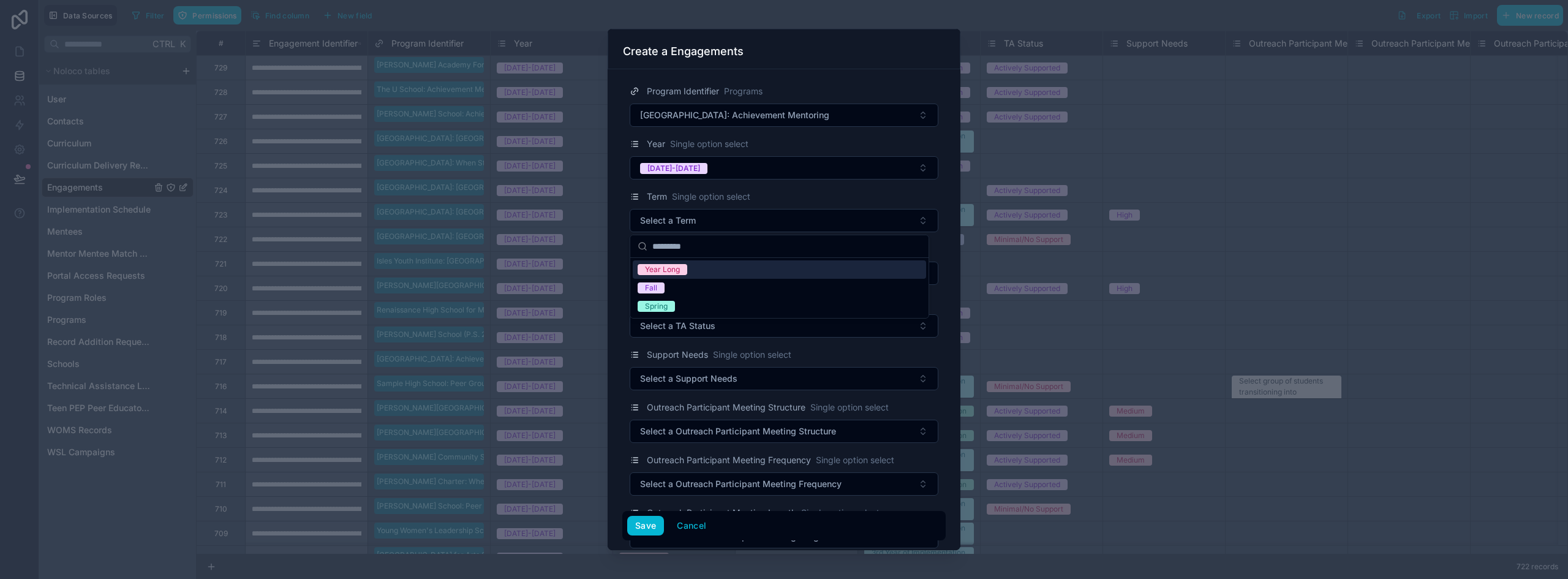
click at [681, 273] on span "Year Long" at bounding box center [663, 270] width 50 height 11
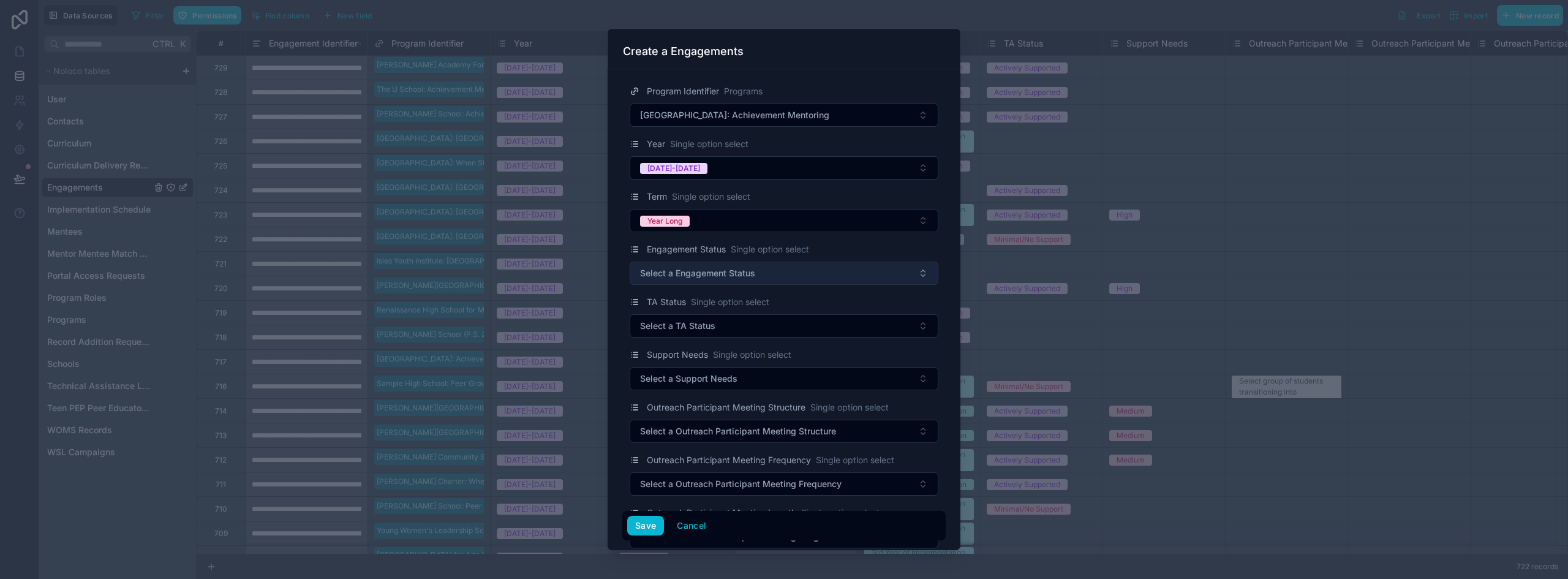
click at [678, 272] on span "Select a Engagement Status" at bounding box center [697, 273] width 115 height 12
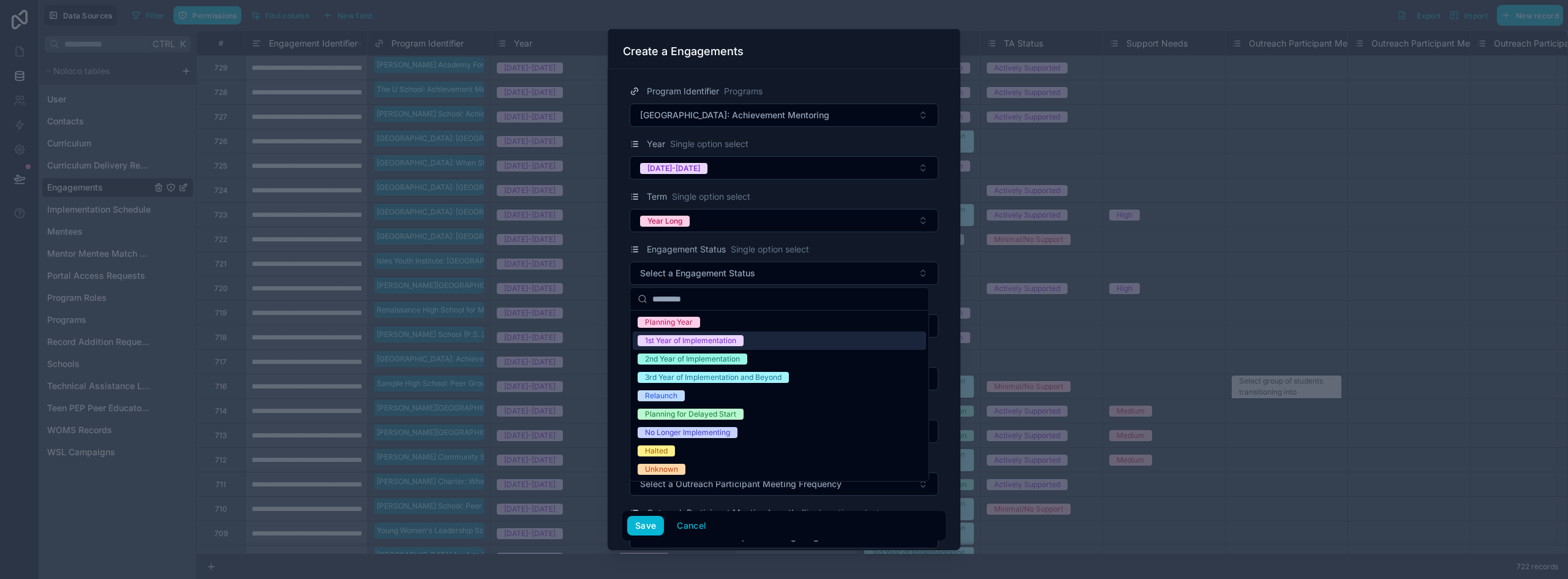
click at [700, 342] on div "1st Year of Implementation" at bounding box center [690, 340] width 91 height 11
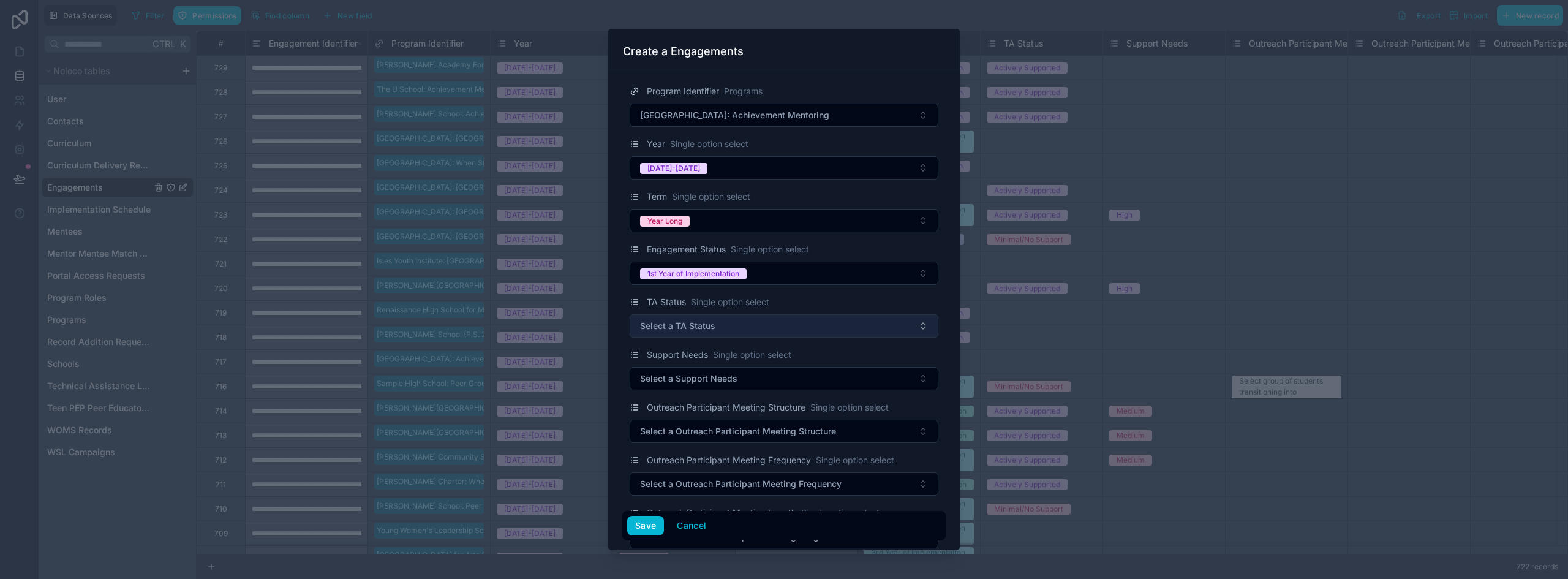
click at [662, 320] on span "Select a TA Status" at bounding box center [678, 325] width 75 height 12
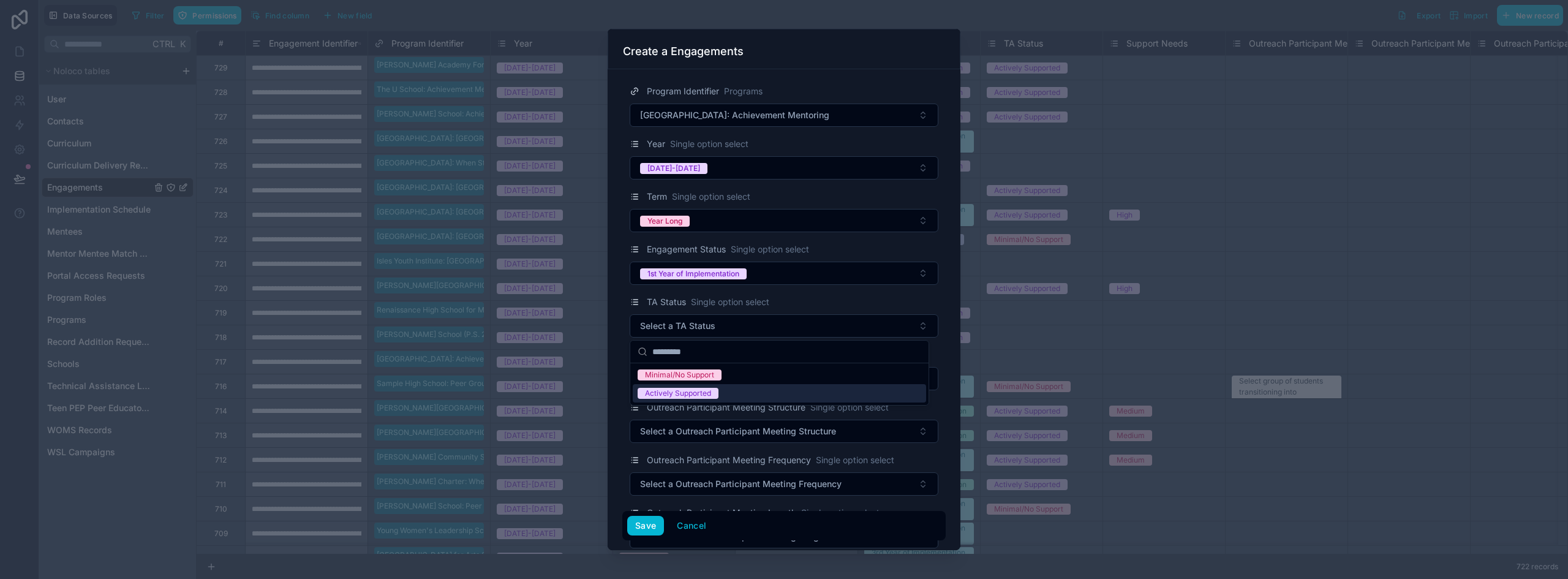
click at [673, 395] on div "Actively Supported" at bounding box center [678, 393] width 66 height 11
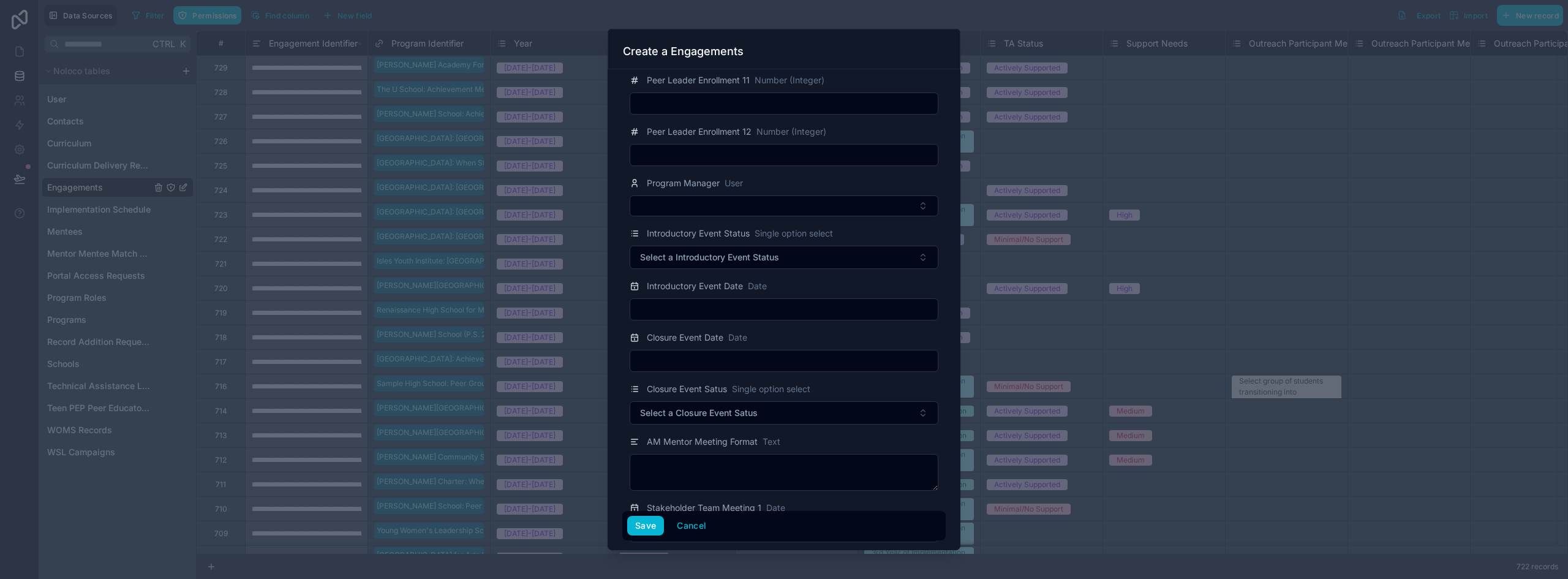
scroll to position [1898, 0]
click at [746, 197] on button "Select Button" at bounding box center [784, 201] width 308 height 21
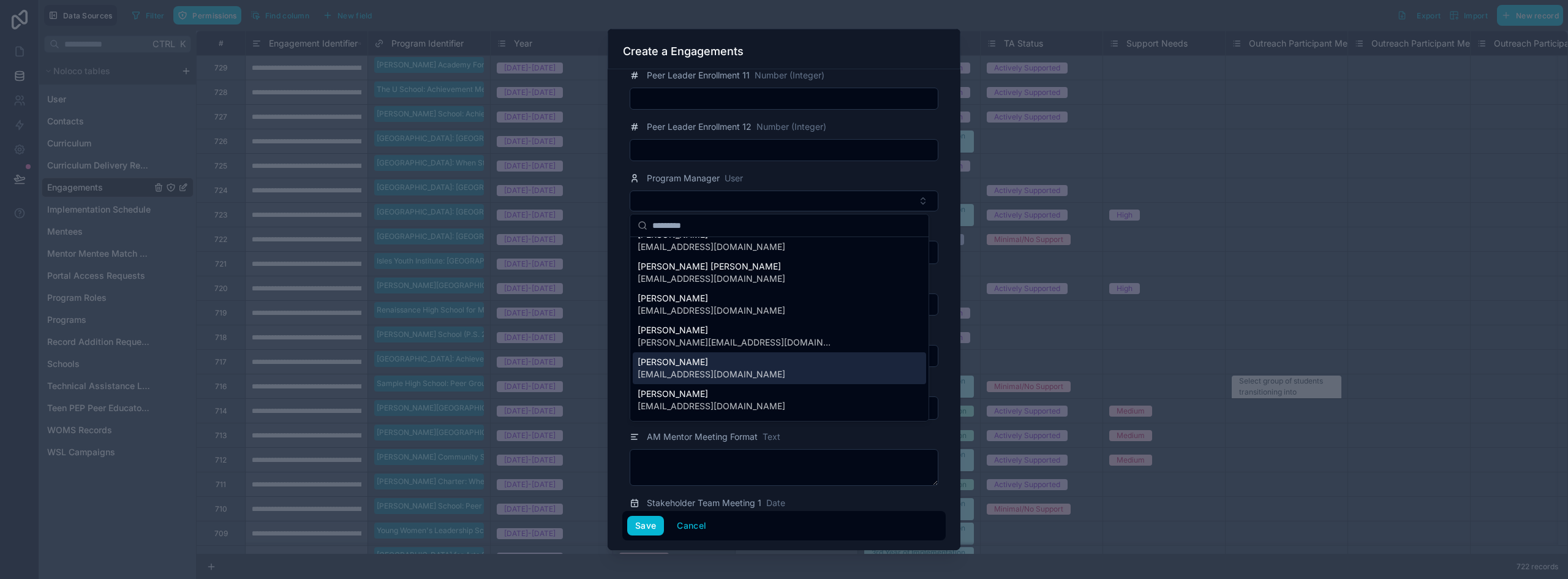
scroll to position [56, 0]
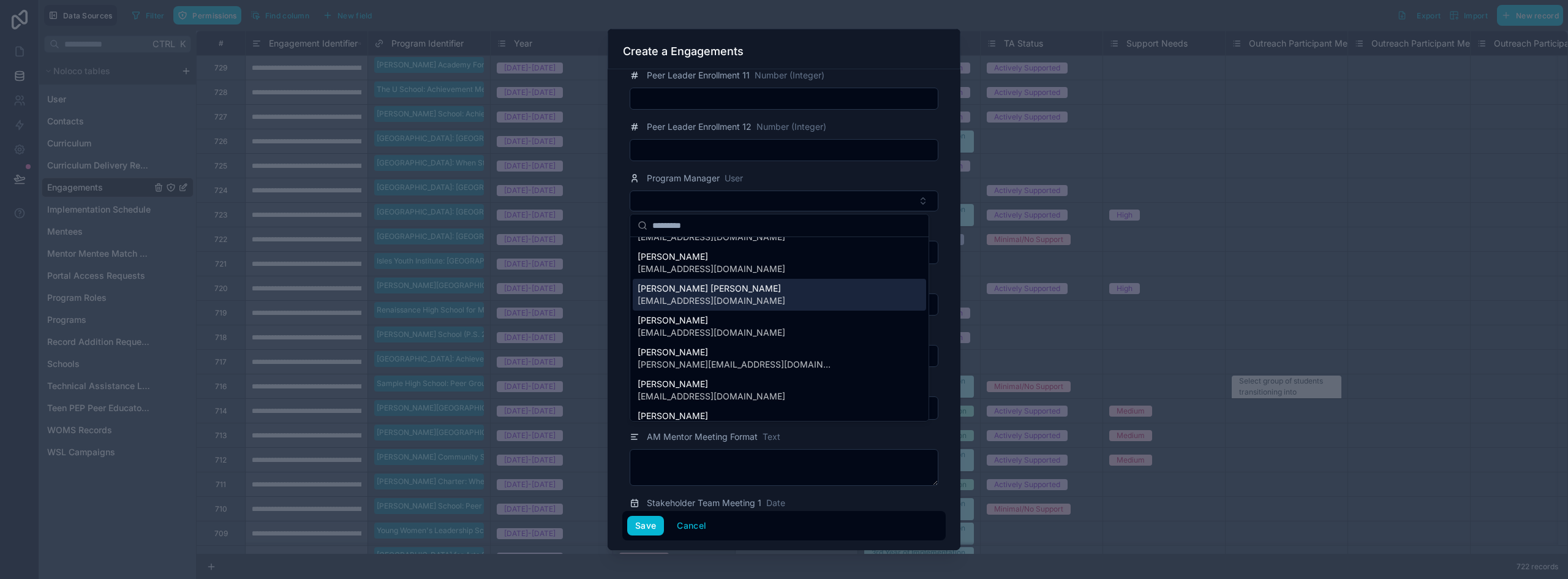
click at [704, 292] on span "[PERSON_NAME] [PERSON_NAME]" at bounding box center [711, 288] width 148 height 12
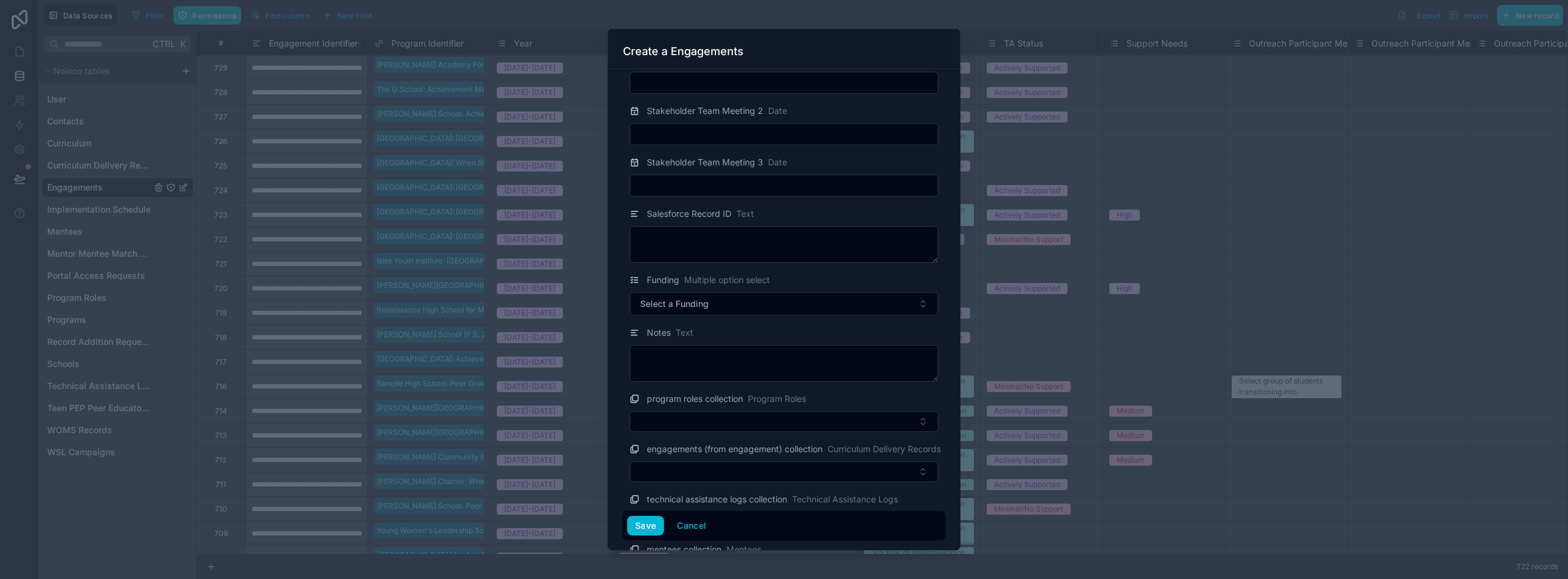
scroll to position [2388, 0]
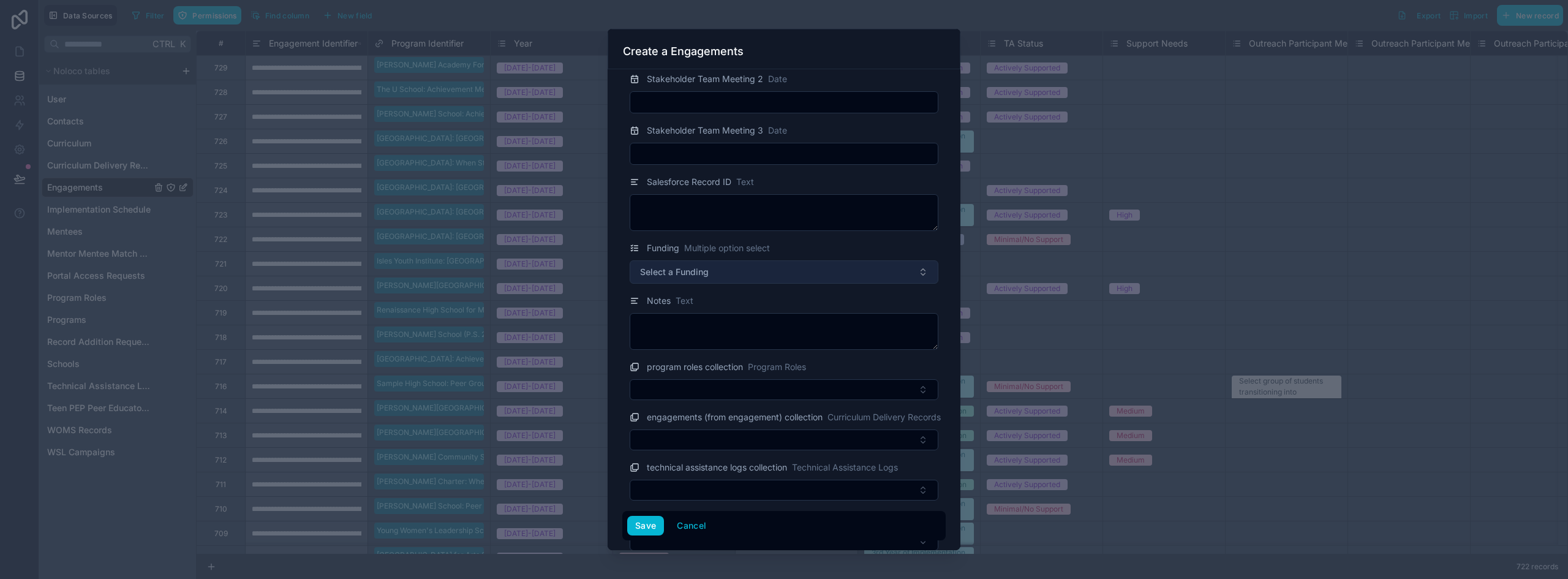
click at [704, 275] on span "Select a Funding" at bounding box center [674, 272] width 69 height 12
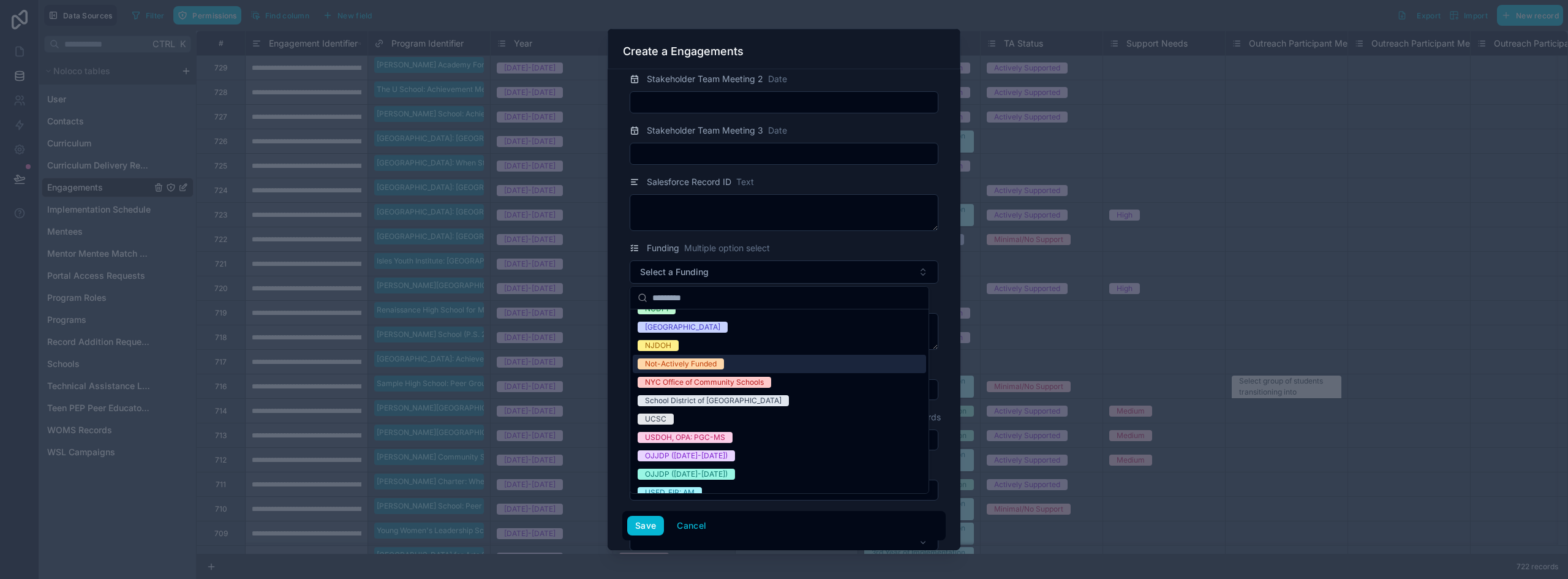
scroll to position [133, 0]
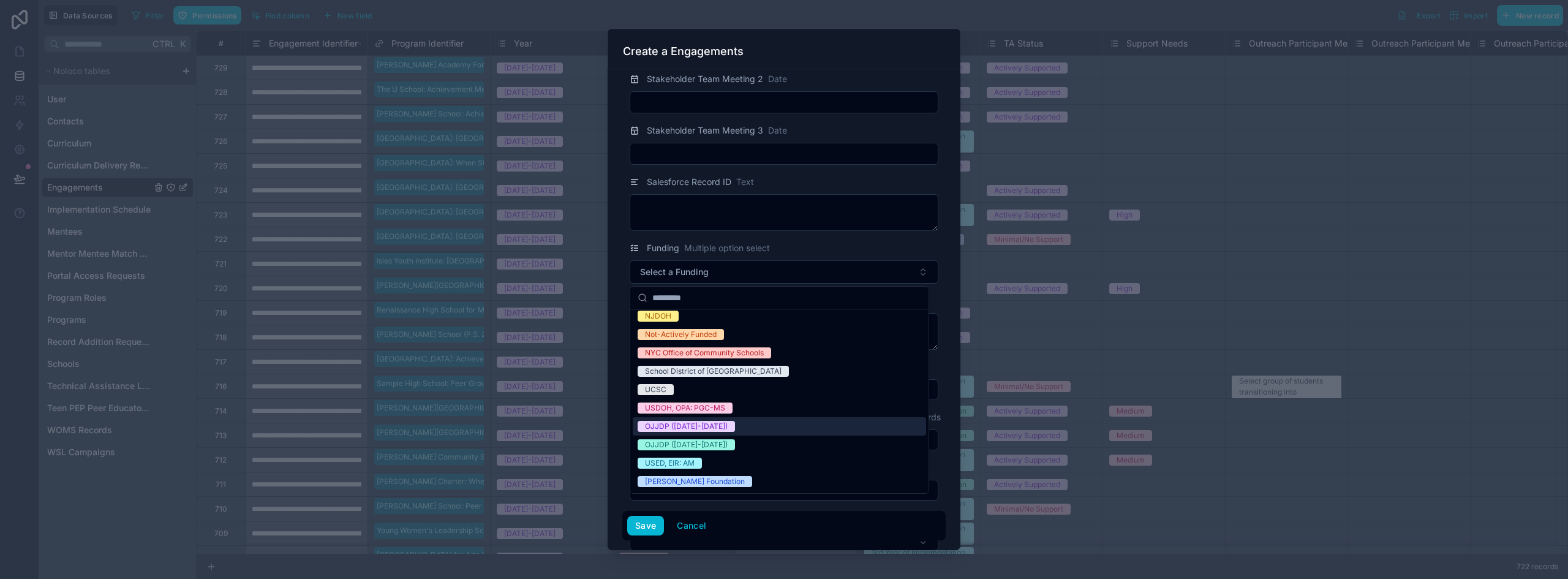
click at [722, 425] on span "OJJDP ([DATE]-[DATE])" at bounding box center [687, 426] width 97 height 11
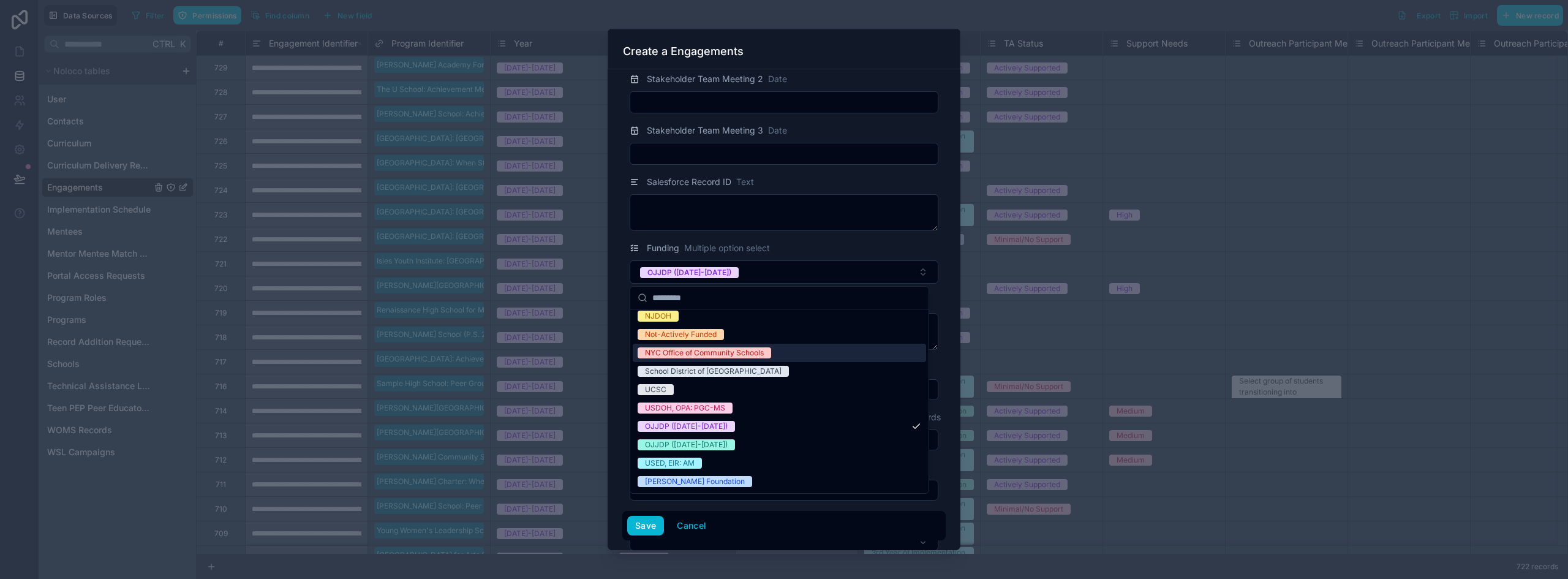
click at [614, 330] on div "Program Identifier Programs [GEOGRAPHIC_DATA]: Achievement Mentoring Year Singl…" at bounding box center [784, 309] width 353 height 481
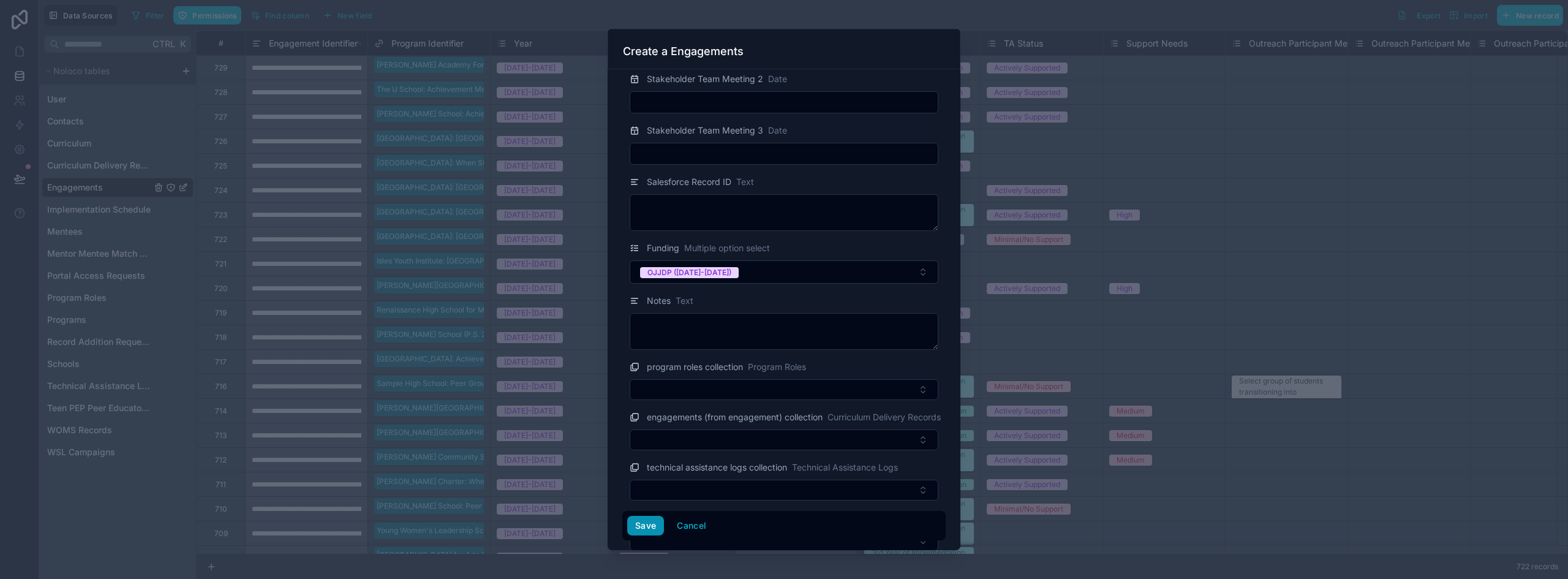
click at [641, 526] on button "Save" at bounding box center [645, 525] width 37 height 19
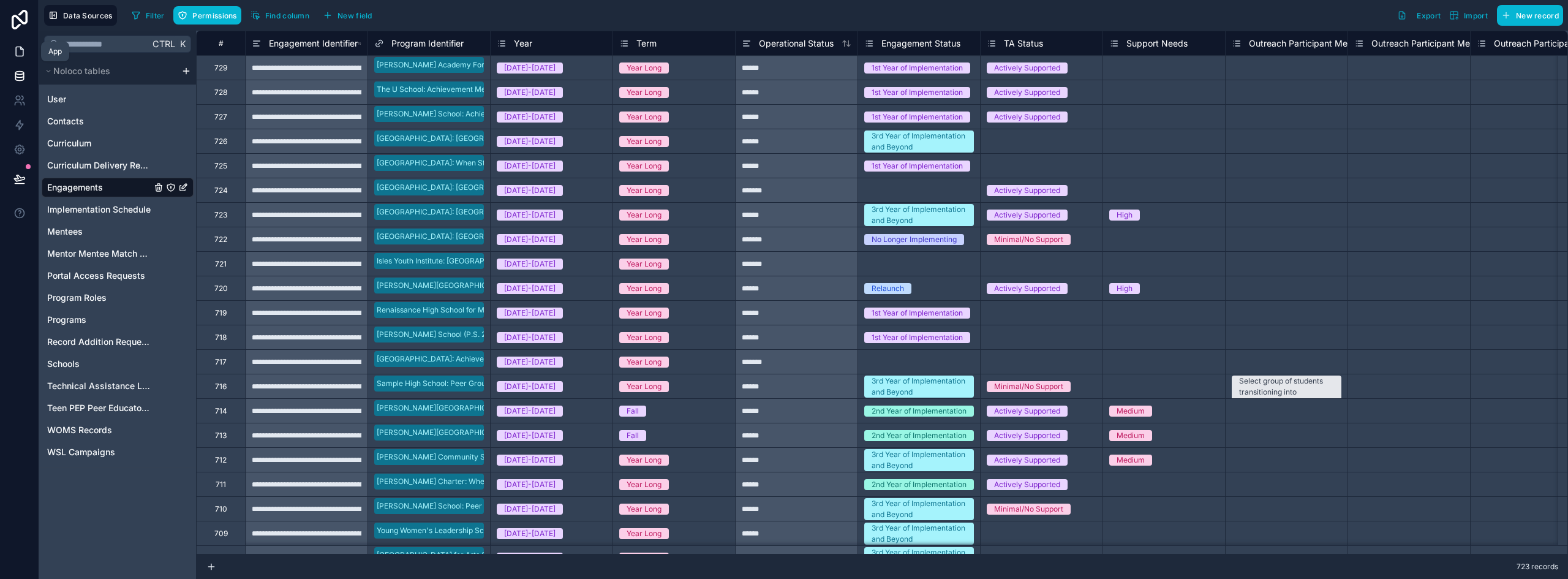
click at [18, 46] on icon at bounding box center [19, 50] width 12 height 12
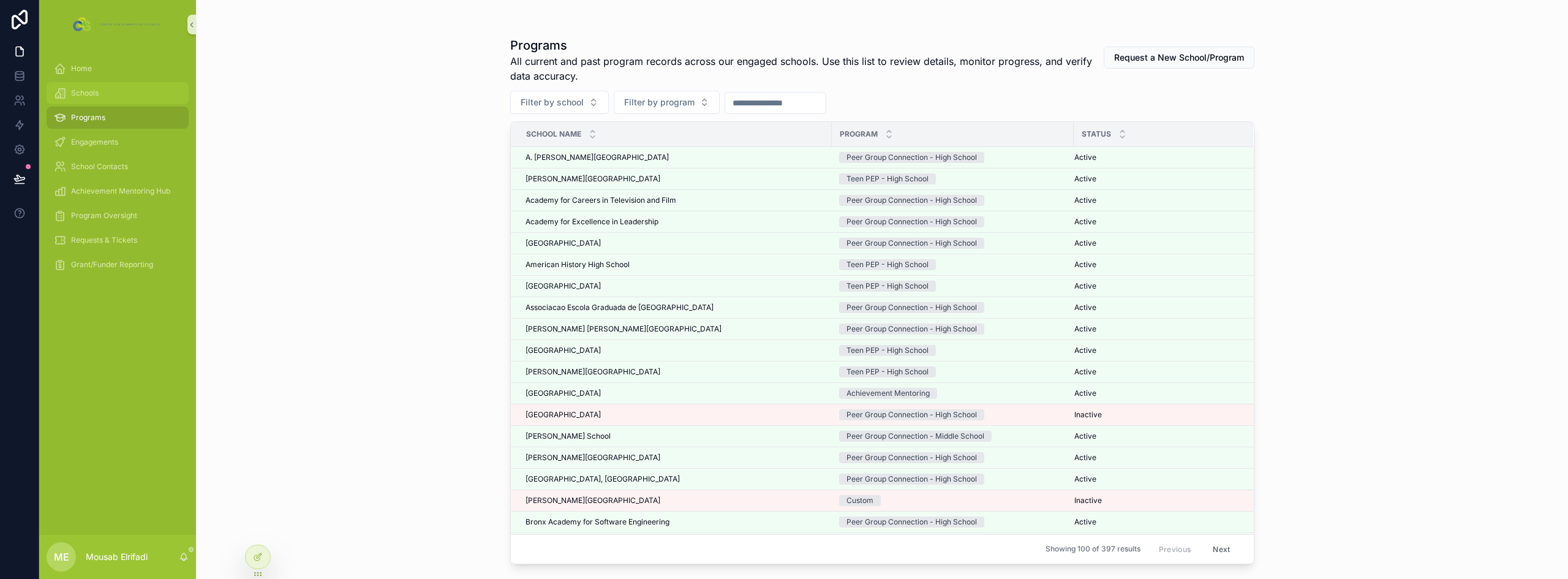
click at [117, 95] on div "Schools" at bounding box center [118, 93] width 128 height 19
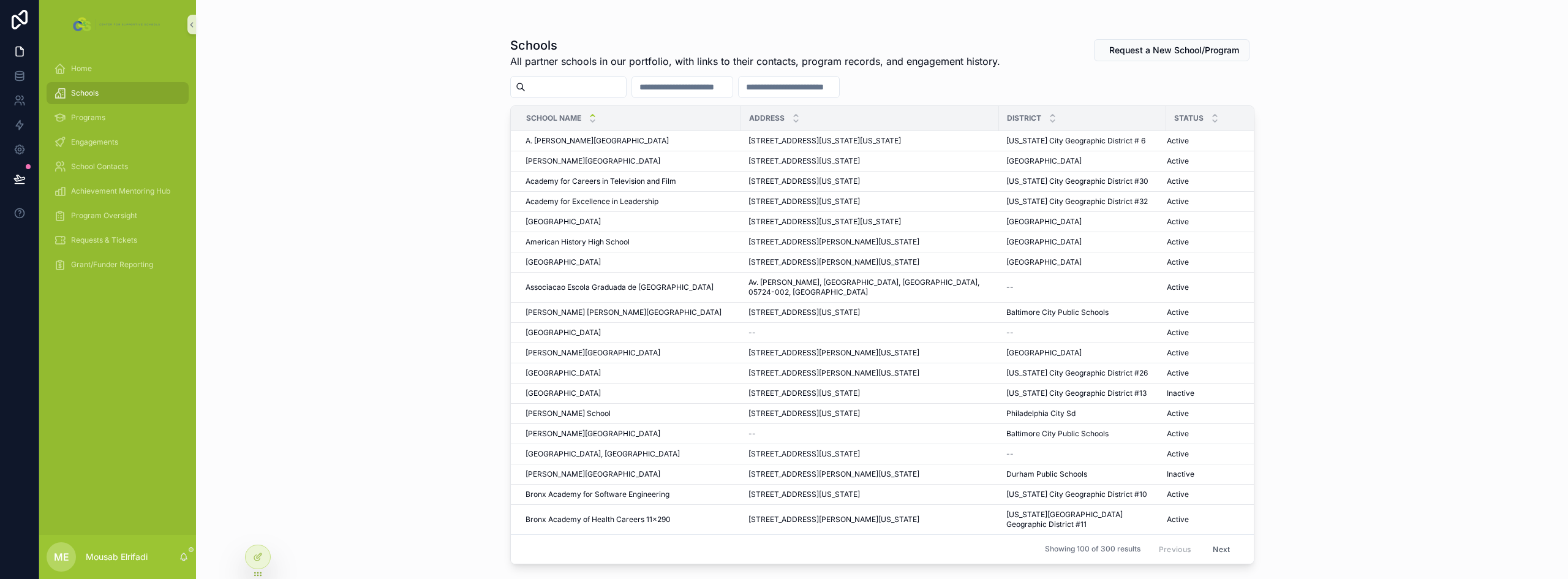
click at [610, 90] on input "scrollable content" at bounding box center [576, 86] width 100 height 17
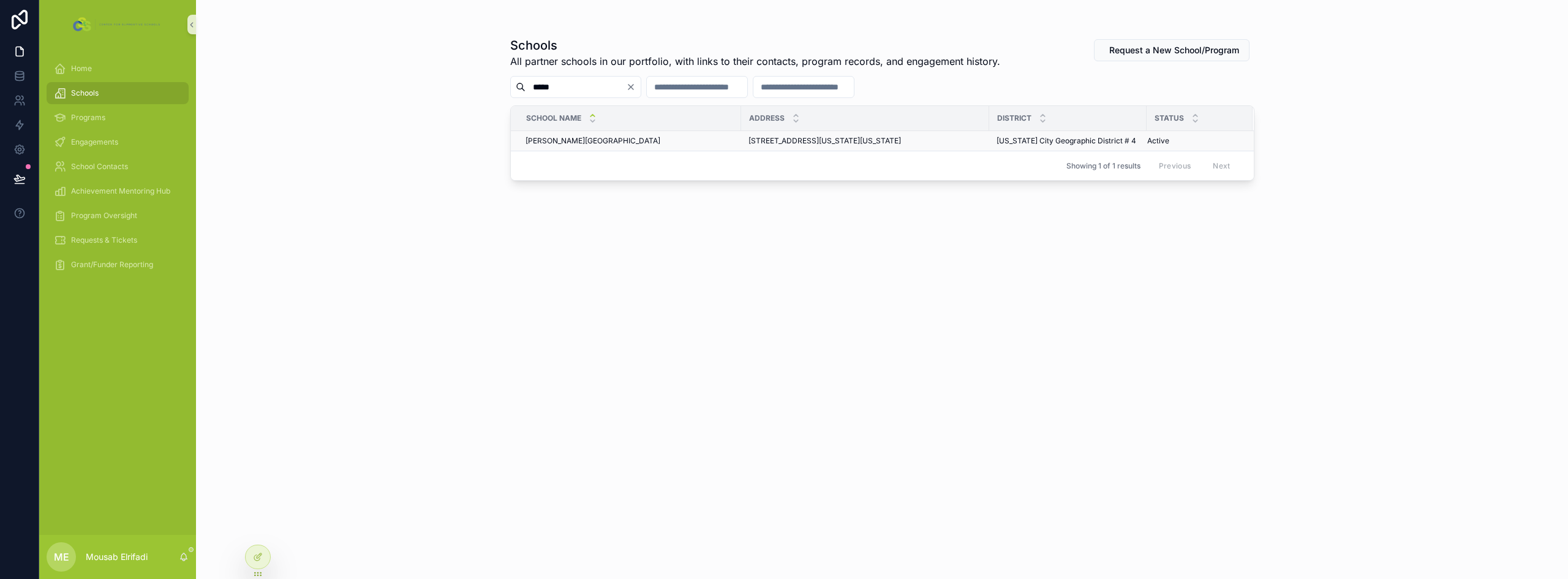
type input "*****"
click at [638, 139] on span "[PERSON_NAME][GEOGRAPHIC_DATA]" at bounding box center [593, 140] width 135 height 10
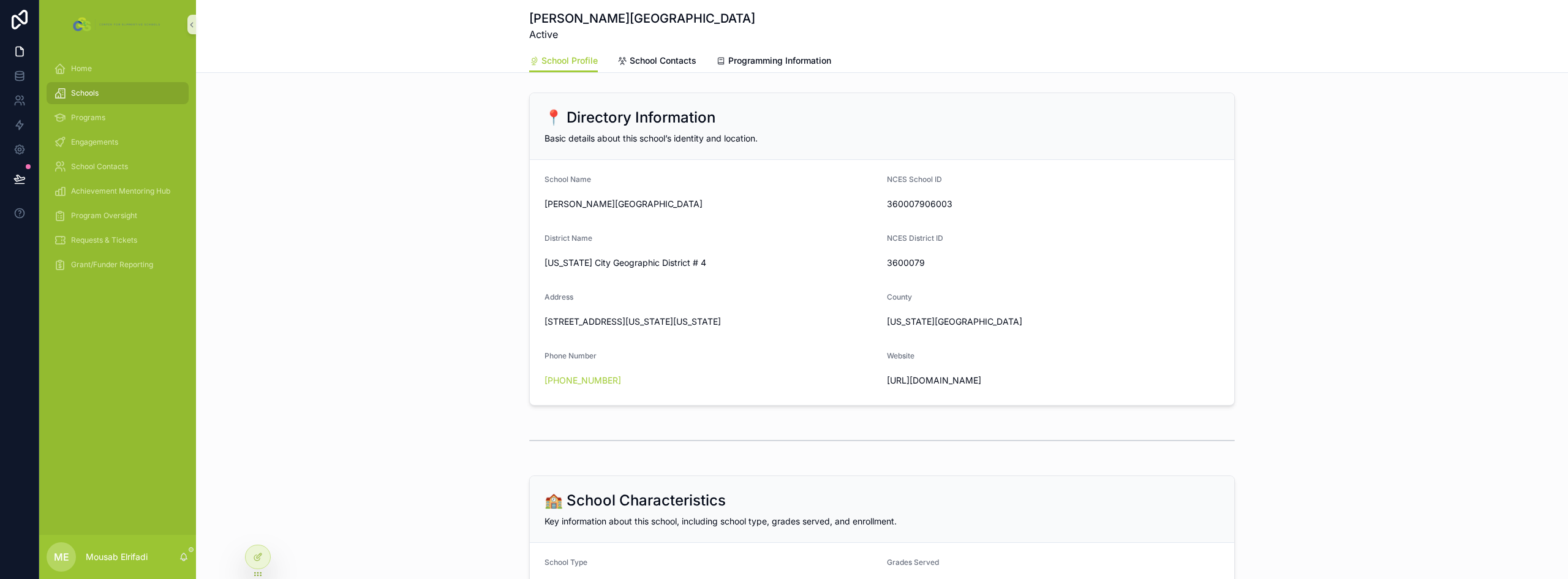
click at [782, 49] on div "School Profile School Contacts Programming Information" at bounding box center [882, 60] width 706 height 23
click at [782, 56] on span "Programming Information" at bounding box center [779, 60] width 103 height 12
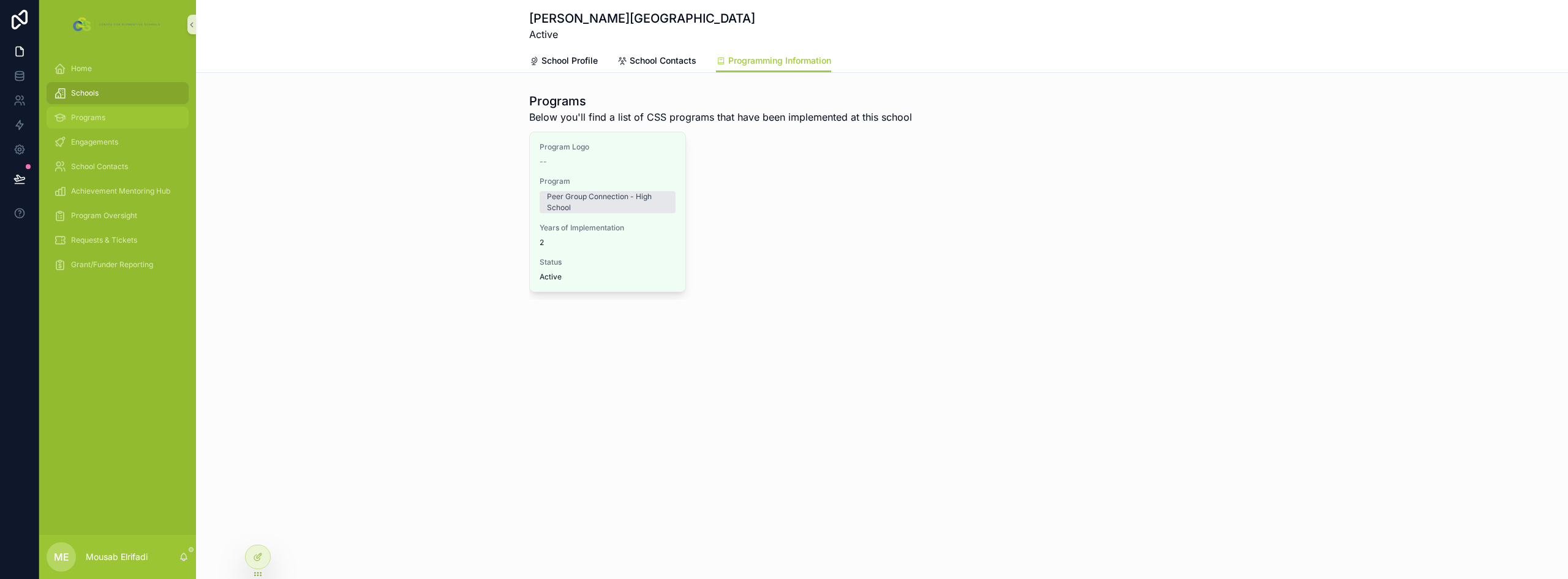
click at [98, 115] on span "Programs" at bounding box center [87, 117] width 34 height 10
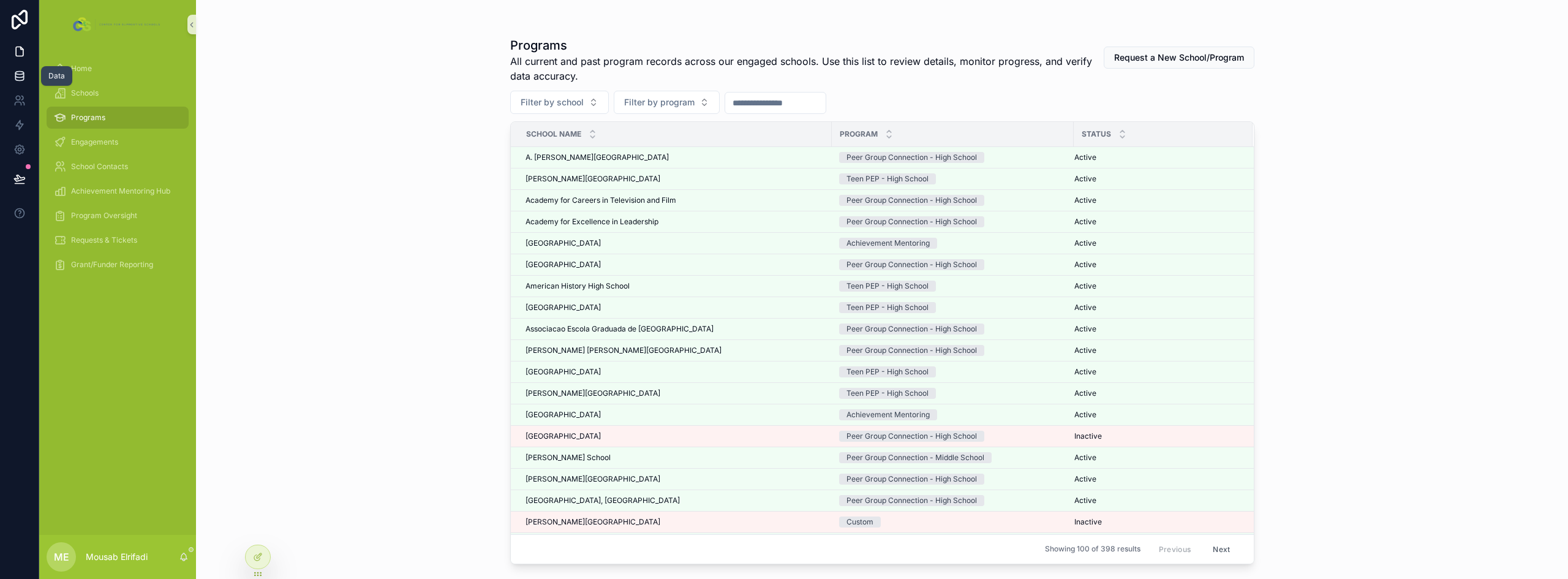
click at [27, 72] on link at bounding box center [19, 75] width 39 height 25
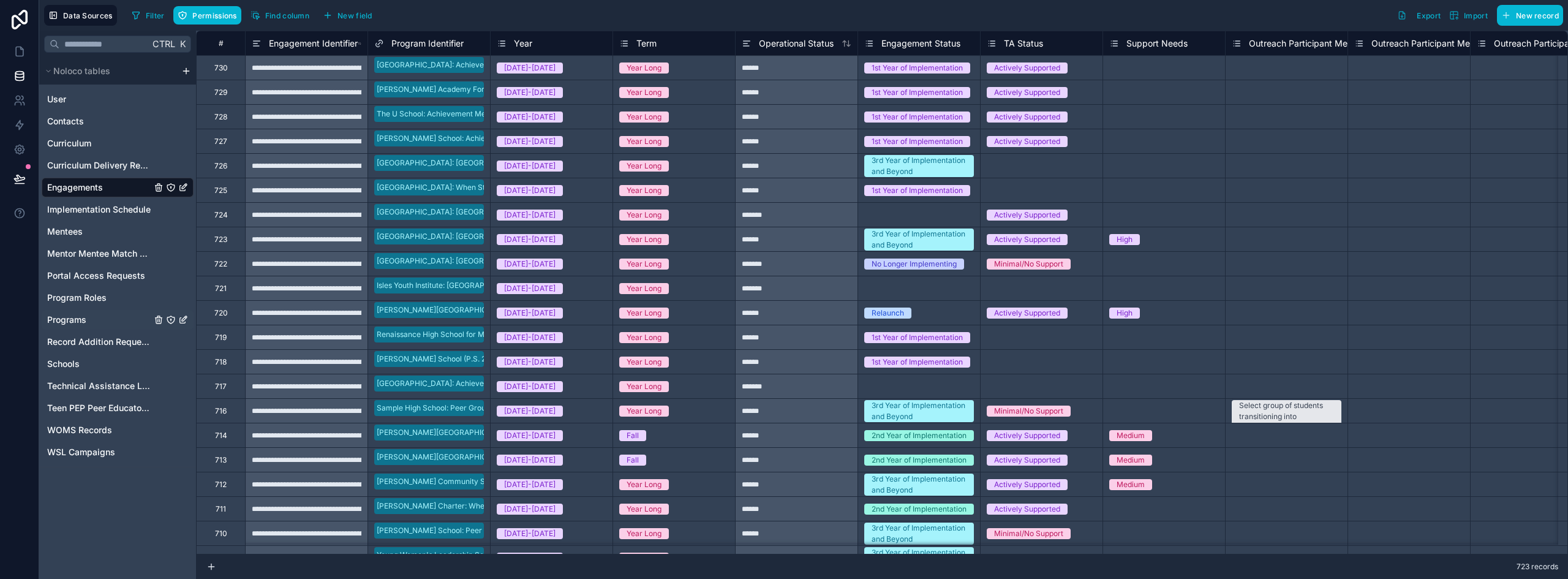
click at [69, 319] on span "Programs" at bounding box center [66, 319] width 39 height 12
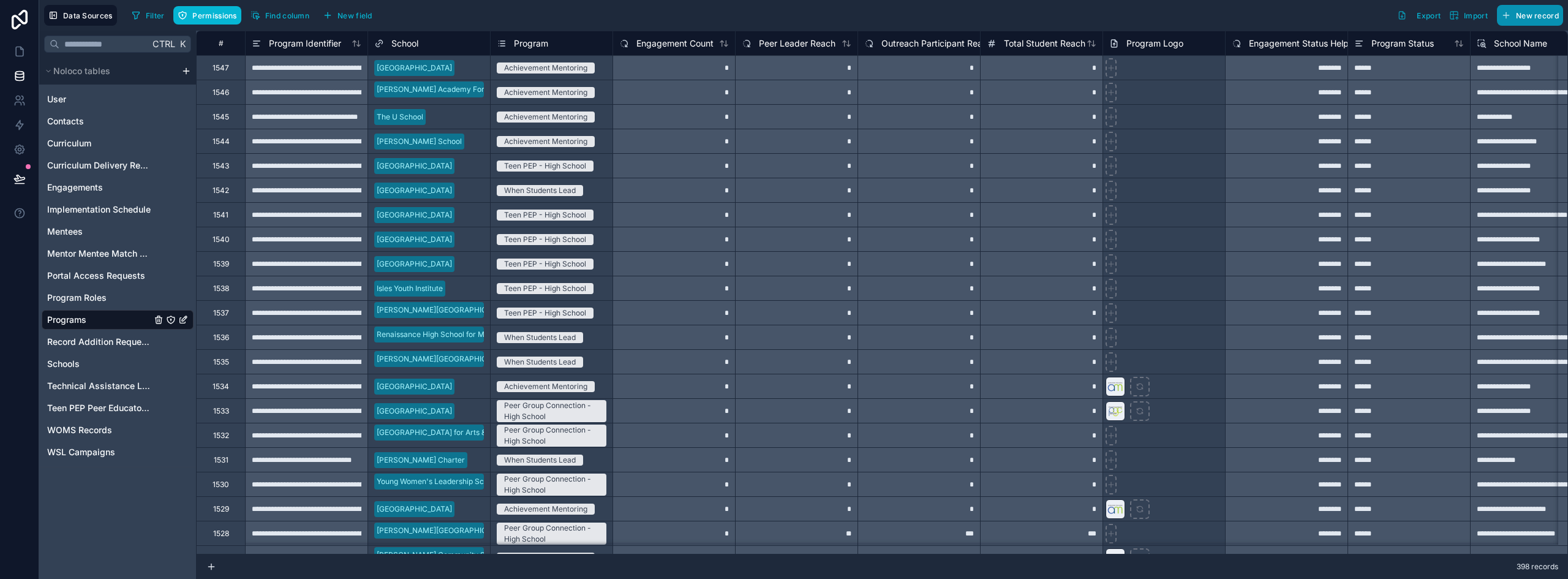
click at [782, 19] on button "New record" at bounding box center [1530, 15] width 66 height 21
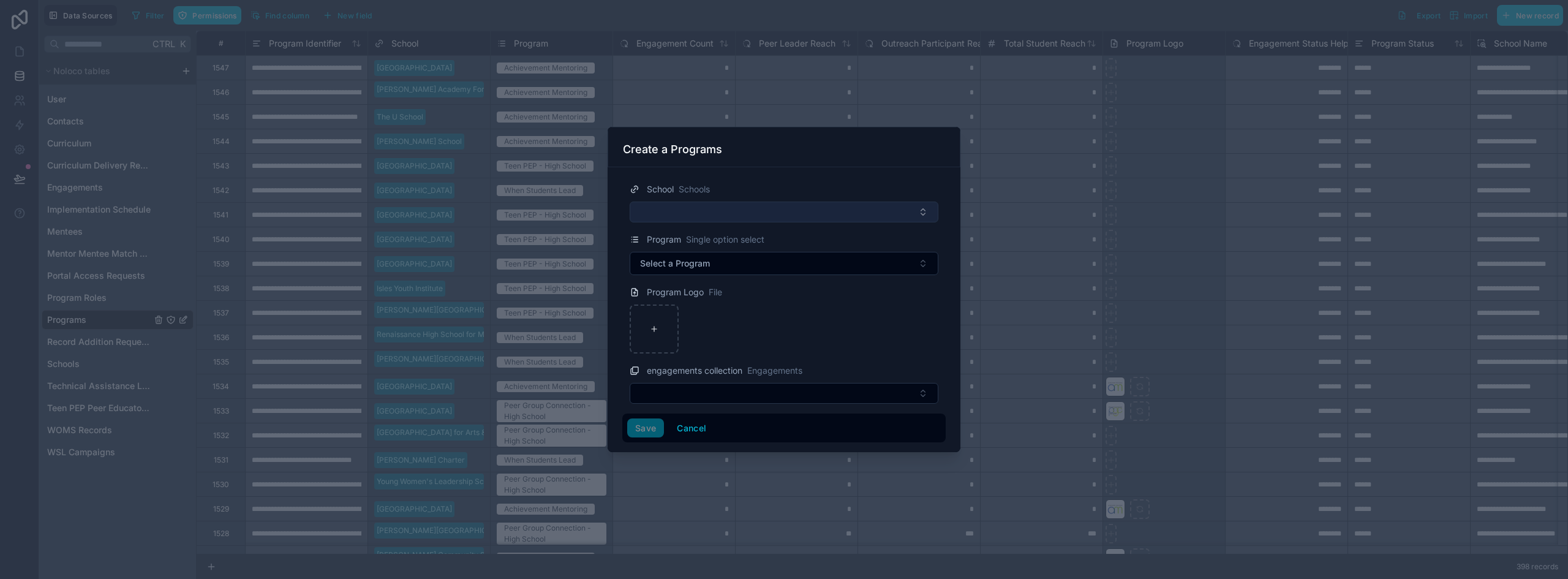
click at [655, 213] on button "Select Button" at bounding box center [784, 212] width 308 height 21
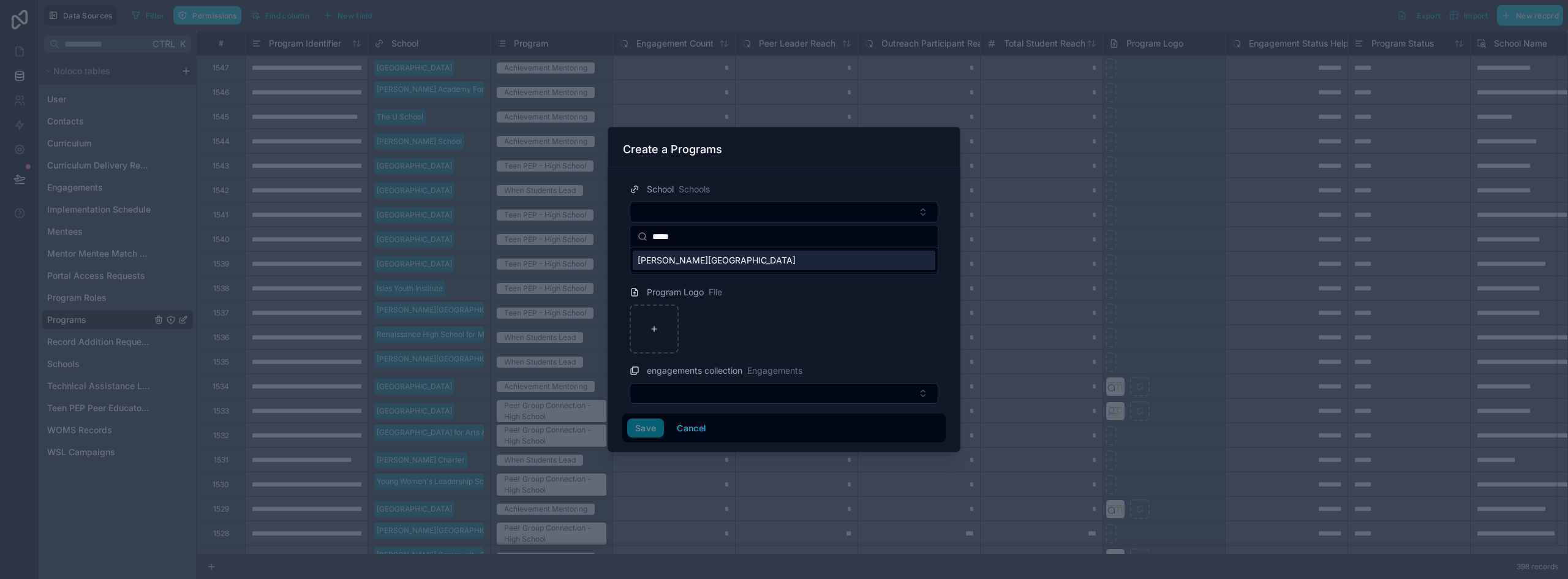
type input "*****"
click at [702, 261] on span "[PERSON_NAME][GEOGRAPHIC_DATA]" at bounding box center [717, 260] width 158 height 12
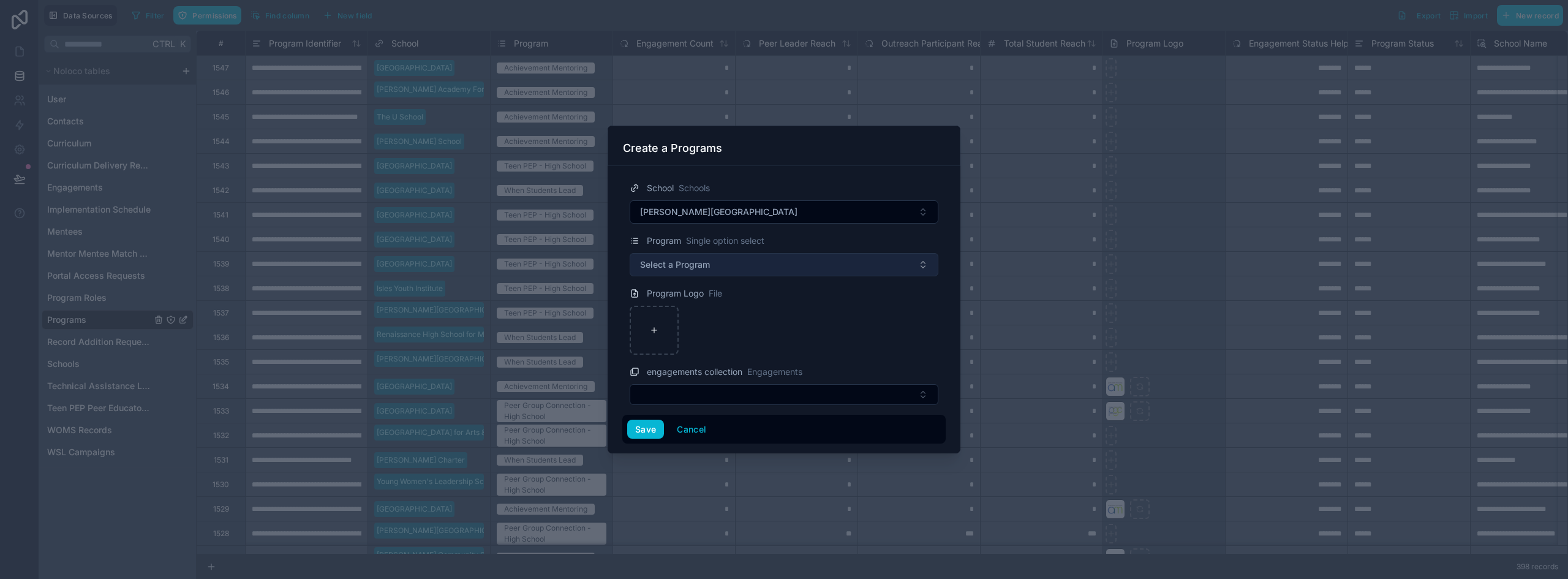
click at [676, 259] on span "Select a Program" at bounding box center [675, 264] width 70 height 12
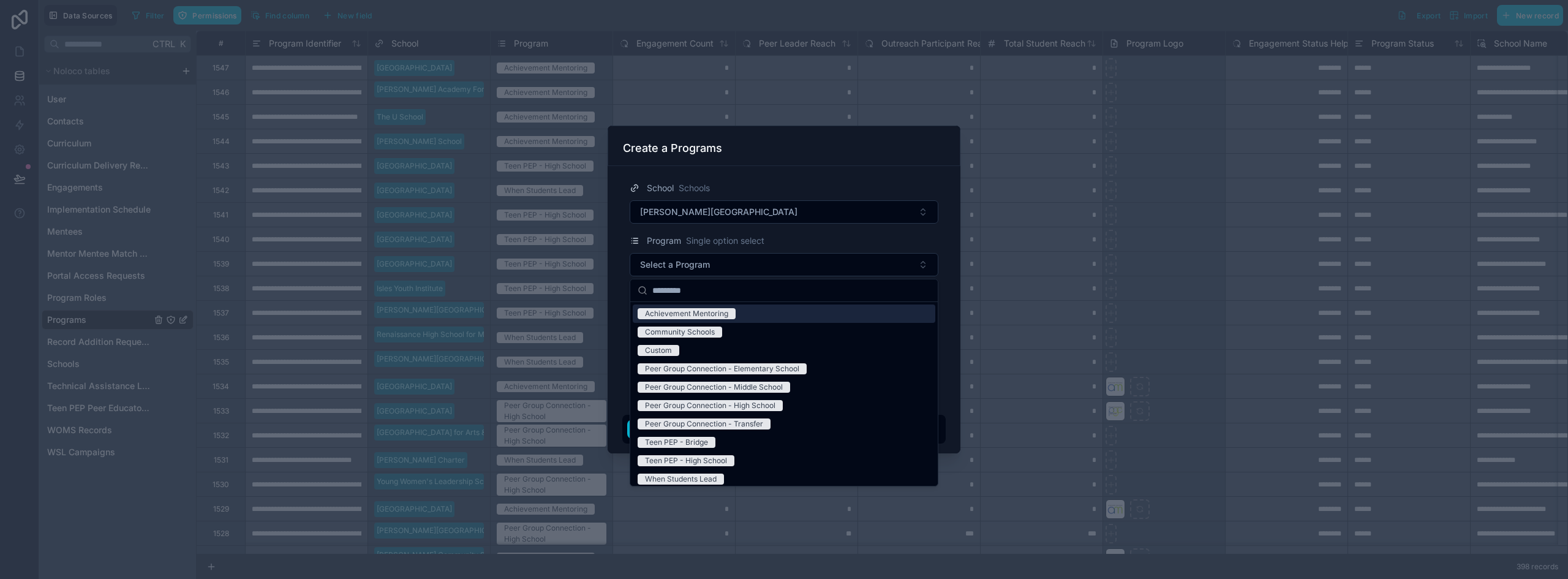
click at [682, 312] on div "Achievement Mentoring" at bounding box center [687, 314] width 84 height 11
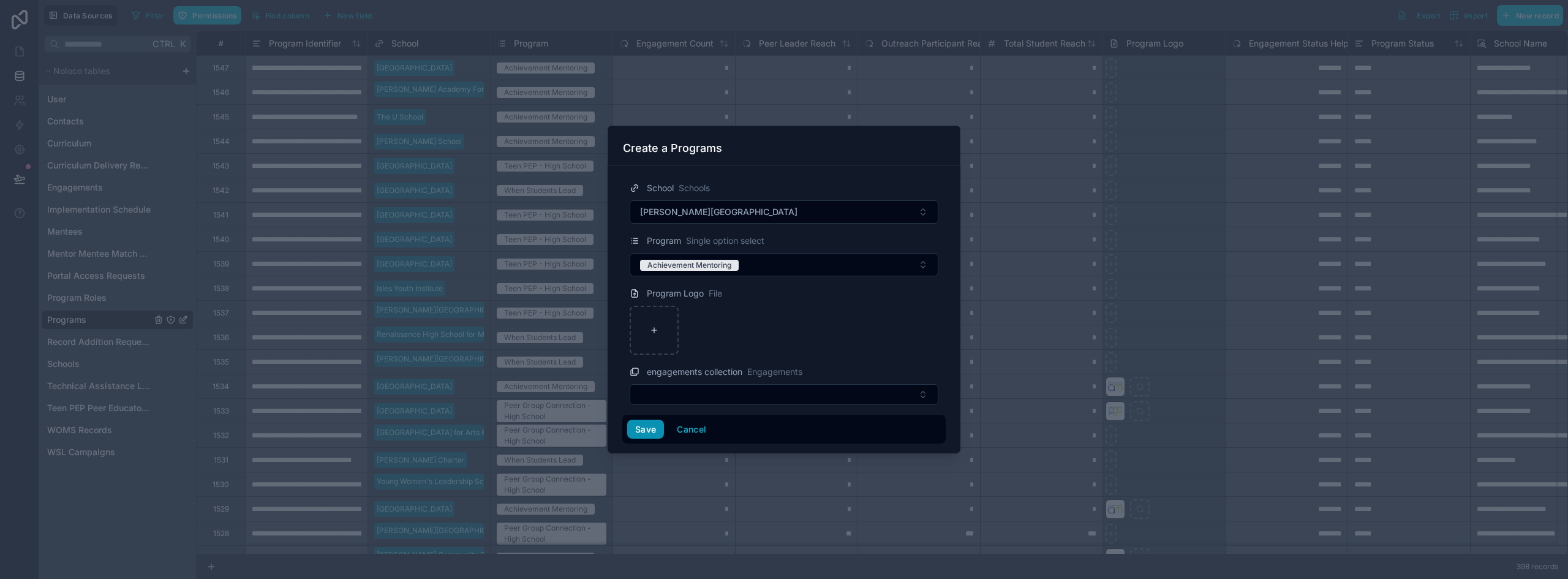
drag, startPoint x: 640, startPoint y: 426, endPoint x: 644, endPoint y: 418, distance: 8.9
click at [640, 426] on button "Save" at bounding box center [645, 429] width 37 height 19
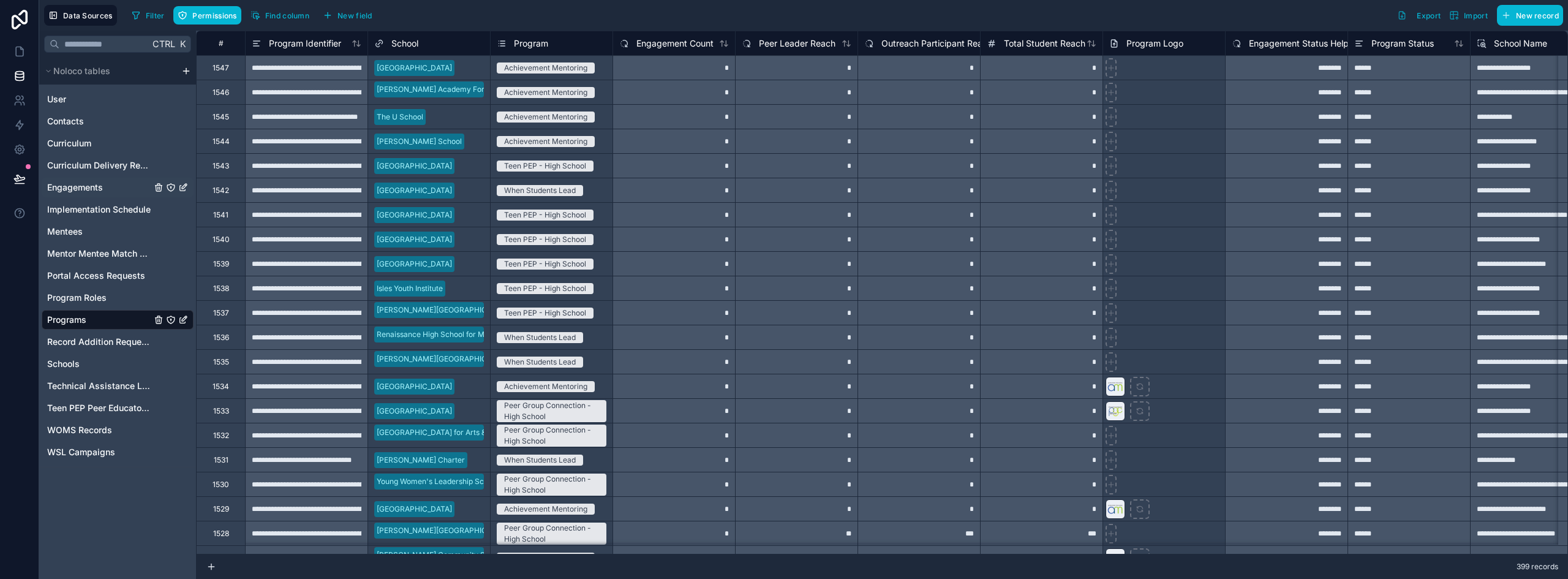
click at [70, 191] on span "Engagements" at bounding box center [74, 187] width 56 height 12
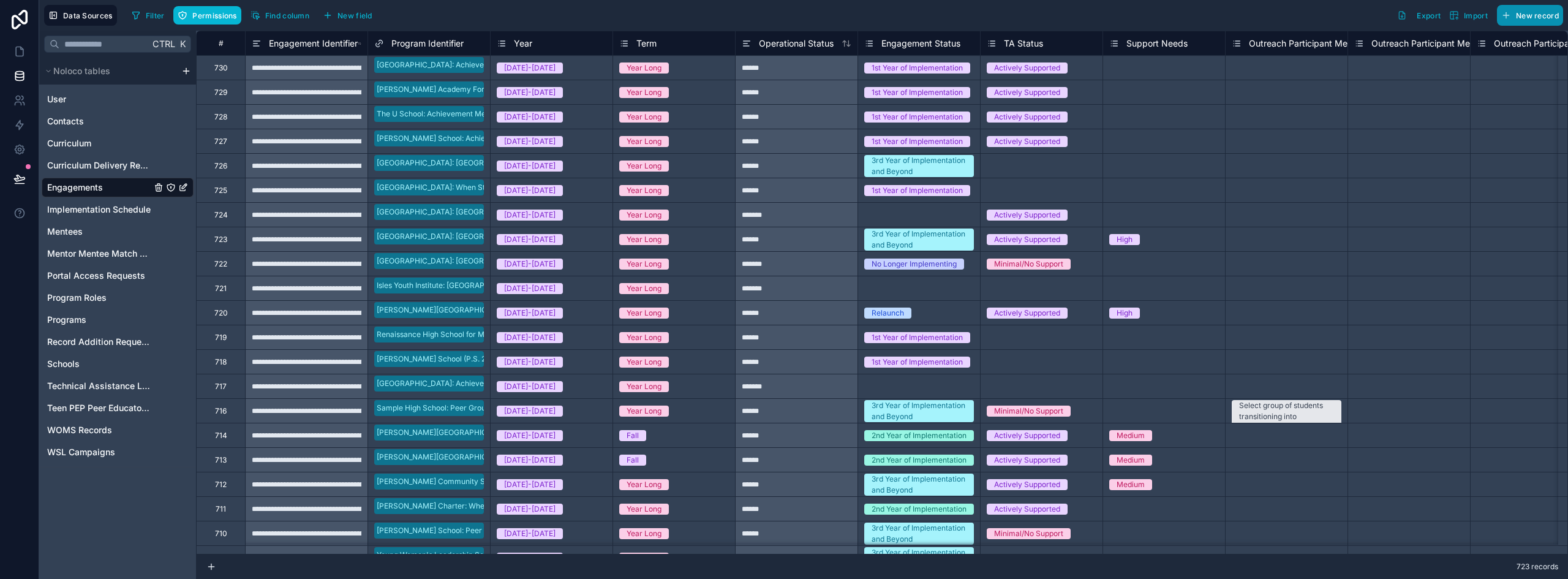
click at [782, 12] on span "New record" at bounding box center [1538, 16] width 43 height 9
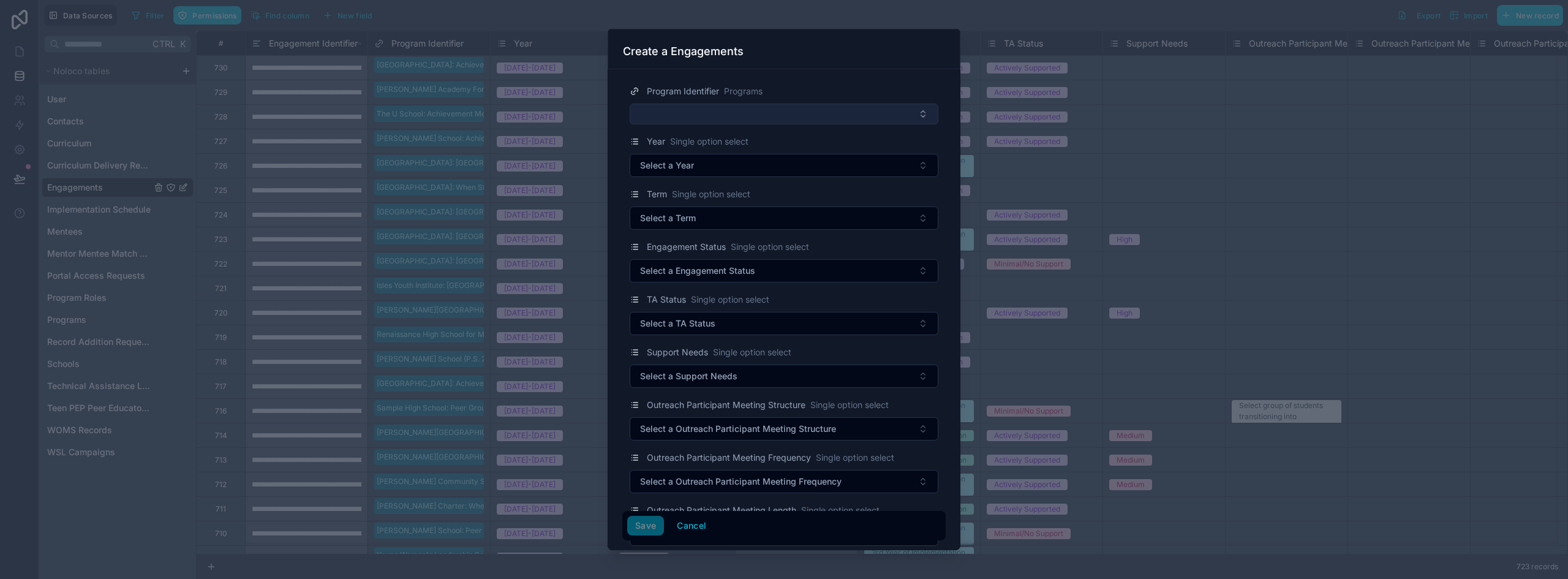
click at [754, 109] on button "Select Button" at bounding box center [784, 114] width 308 height 21
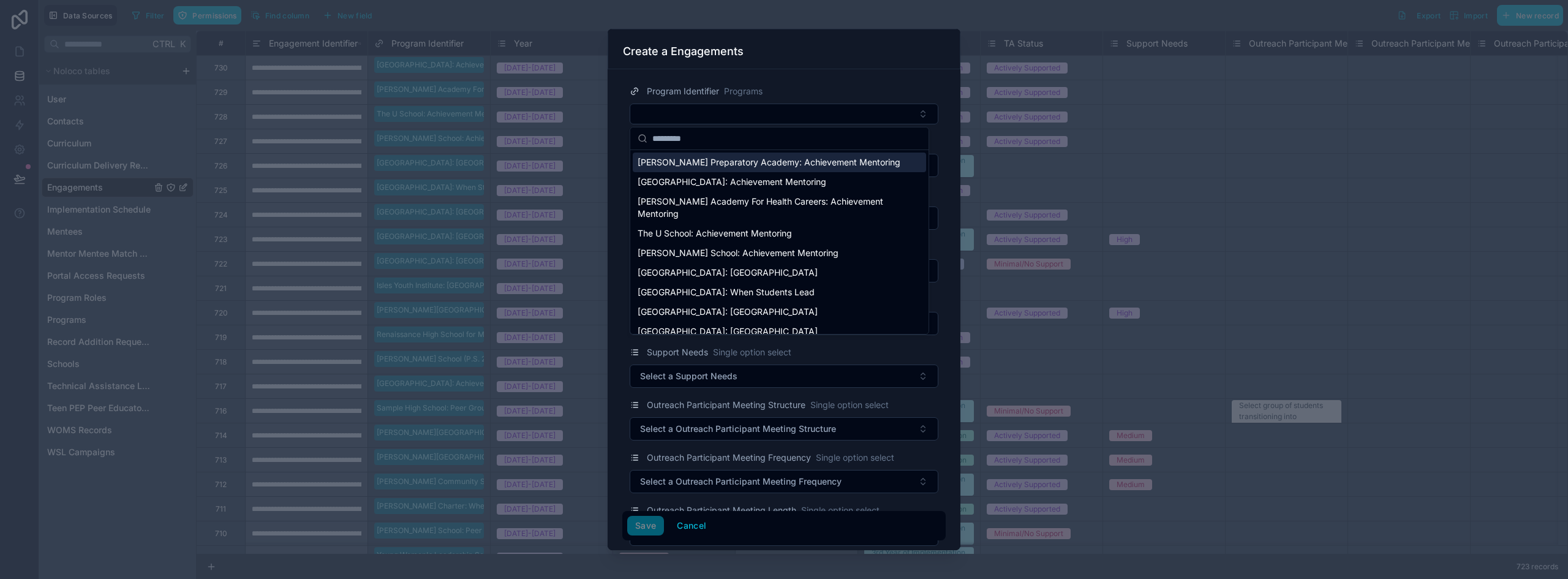
click at [700, 160] on span "[PERSON_NAME] Preparatory Academy: Achievement Mentoring" at bounding box center [769, 161] width 263 height 12
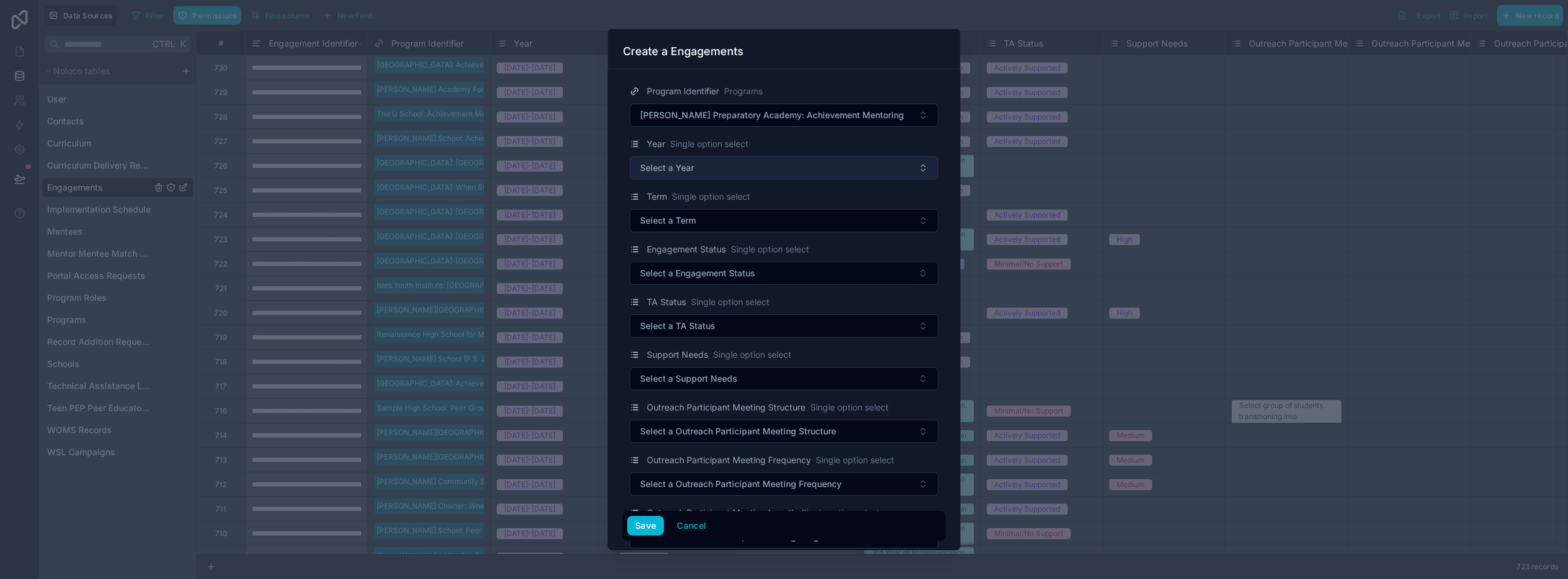
click at [686, 173] on span "Select a Year" at bounding box center [666, 167] width 54 height 12
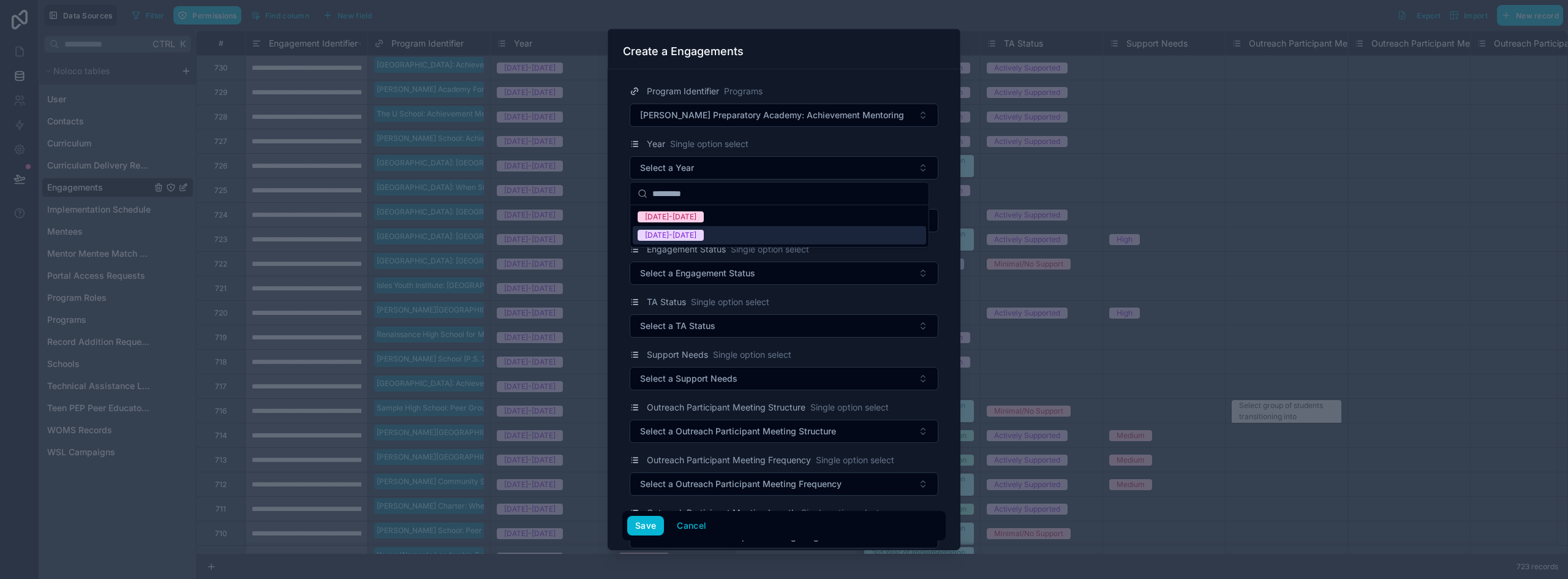
click at [686, 235] on span "[DATE]-[DATE]" at bounding box center [671, 235] width 66 height 11
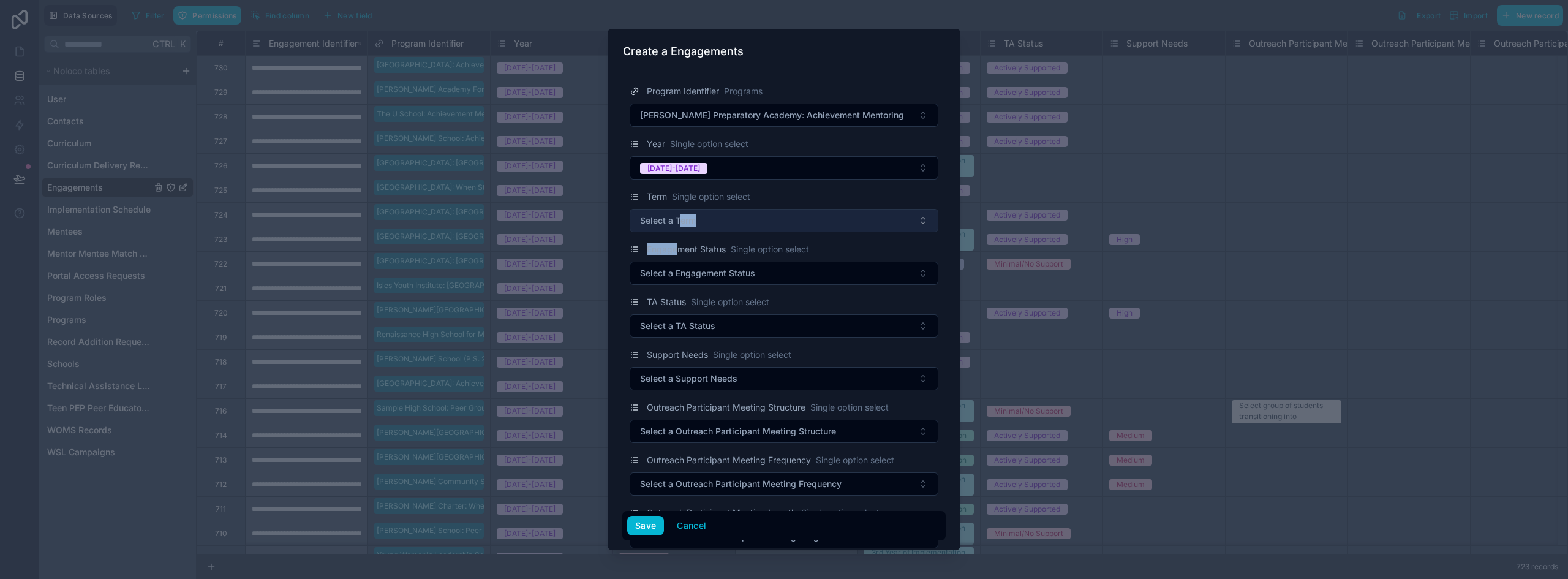
drag, startPoint x: 680, startPoint y: 233, endPoint x: 684, endPoint y: 227, distance: 7.2
click at [711, 218] on button "Select a Term" at bounding box center [784, 220] width 308 height 23
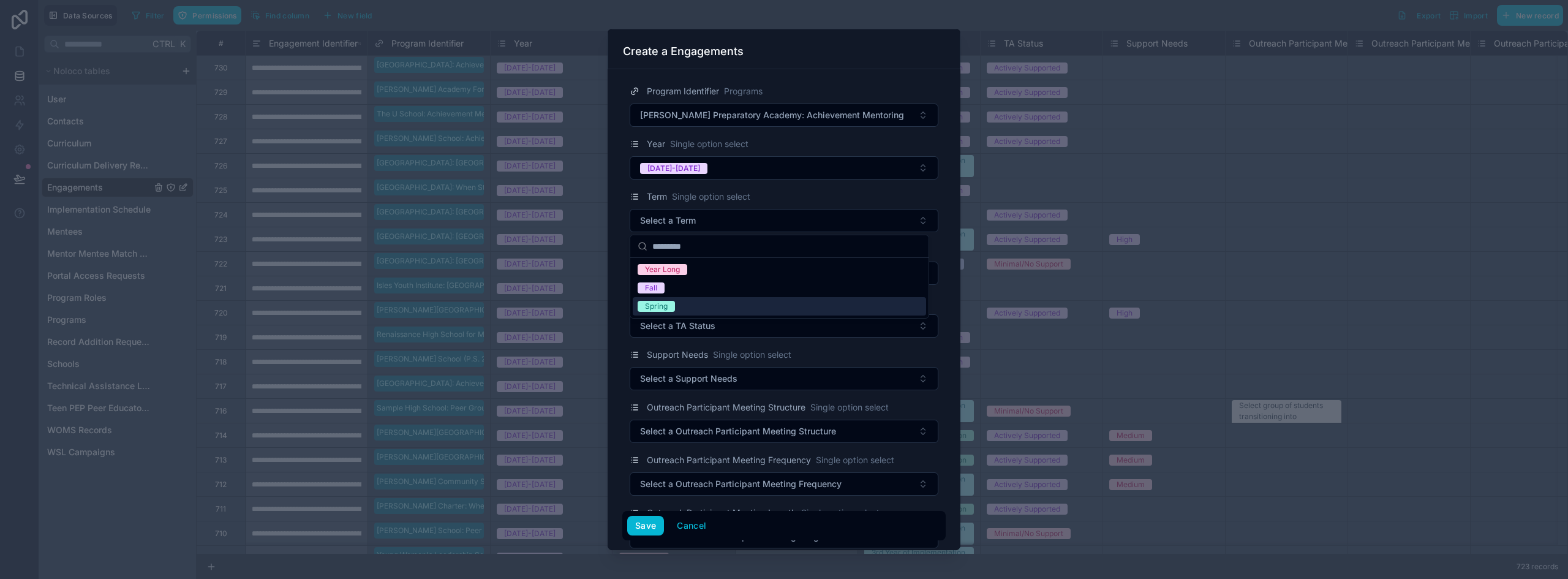
click at [681, 268] on span "Year Long" at bounding box center [663, 270] width 50 height 11
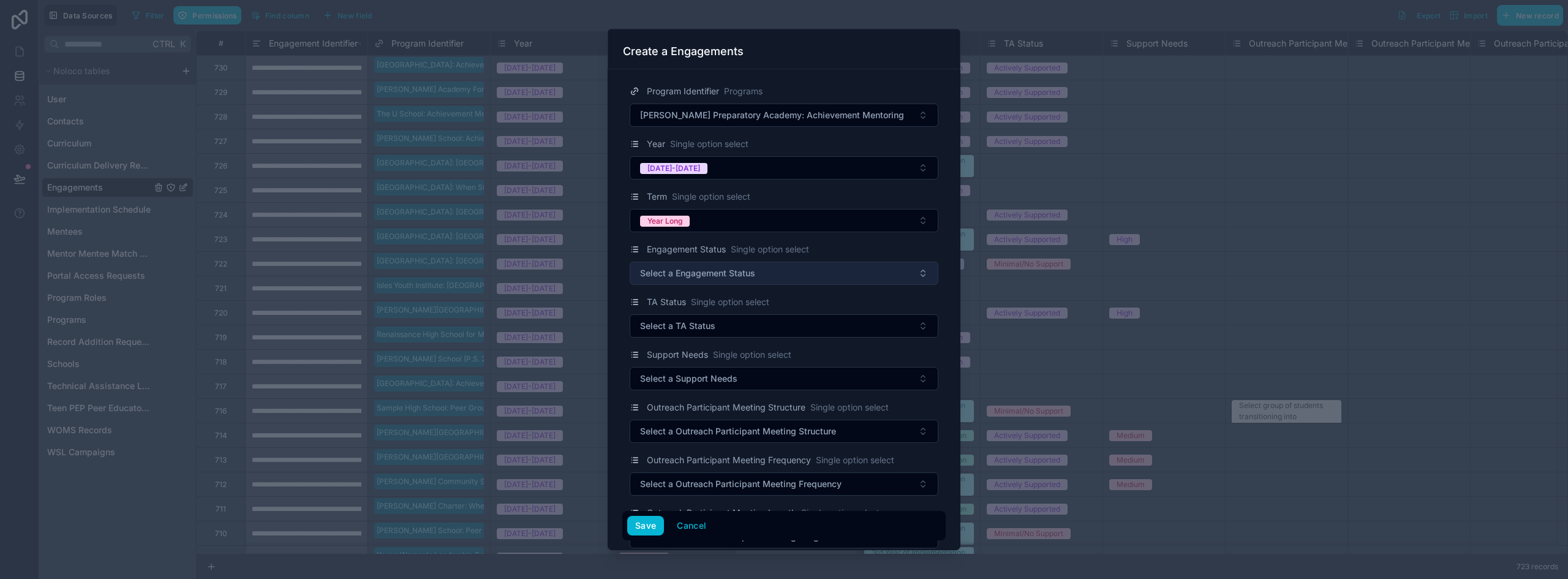
click at [688, 277] on span "Select a Engagement Status" at bounding box center [697, 273] width 115 height 12
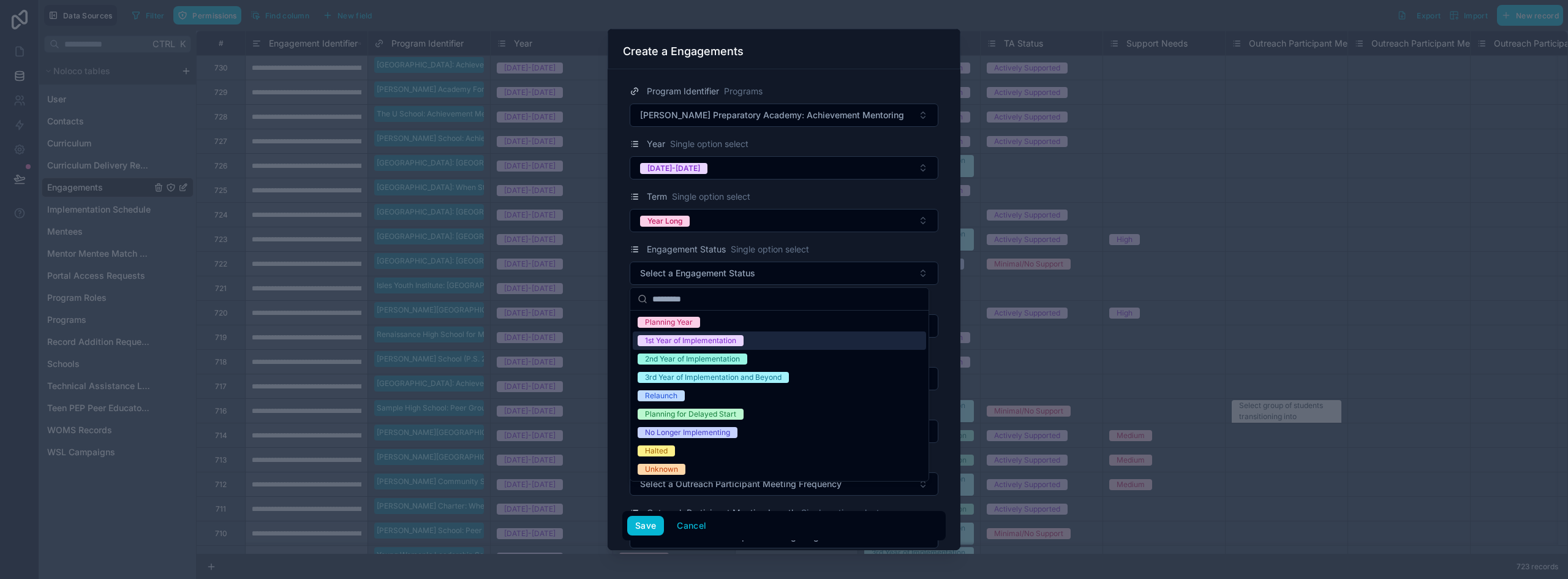
click at [683, 341] on div "1st Year of Implementation" at bounding box center [690, 340] width 91 height 11
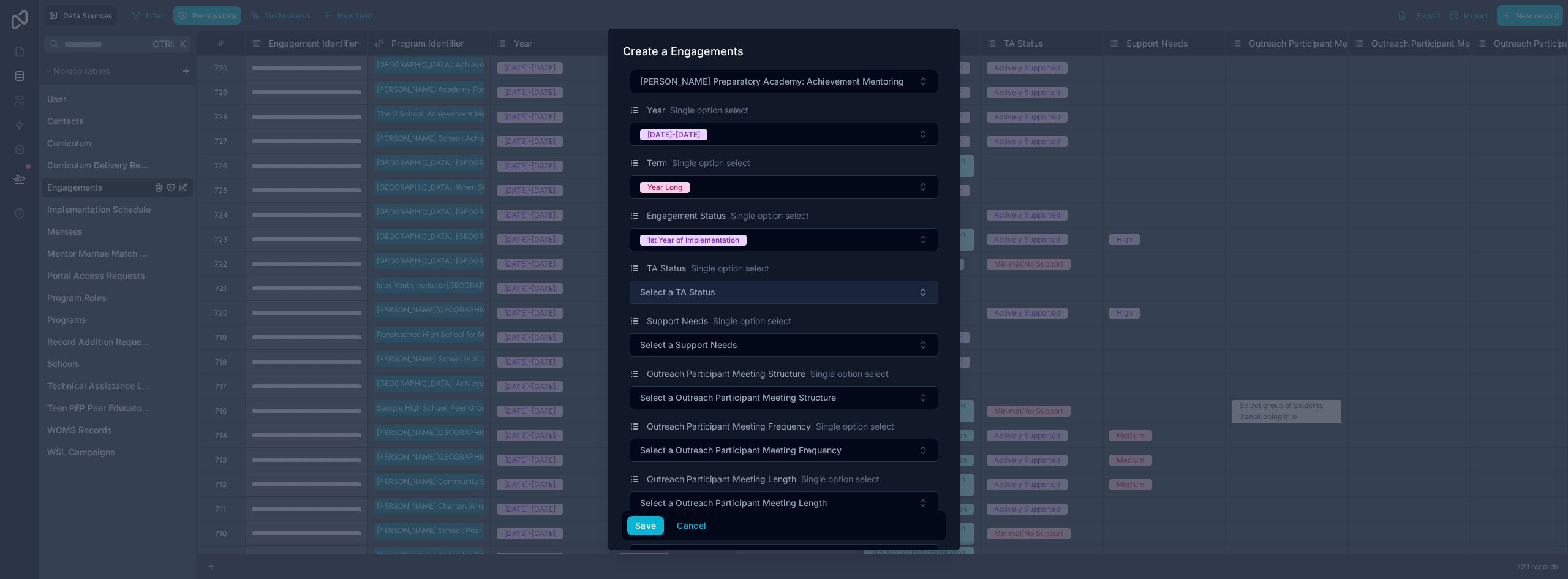
scroll to position [61, 0]
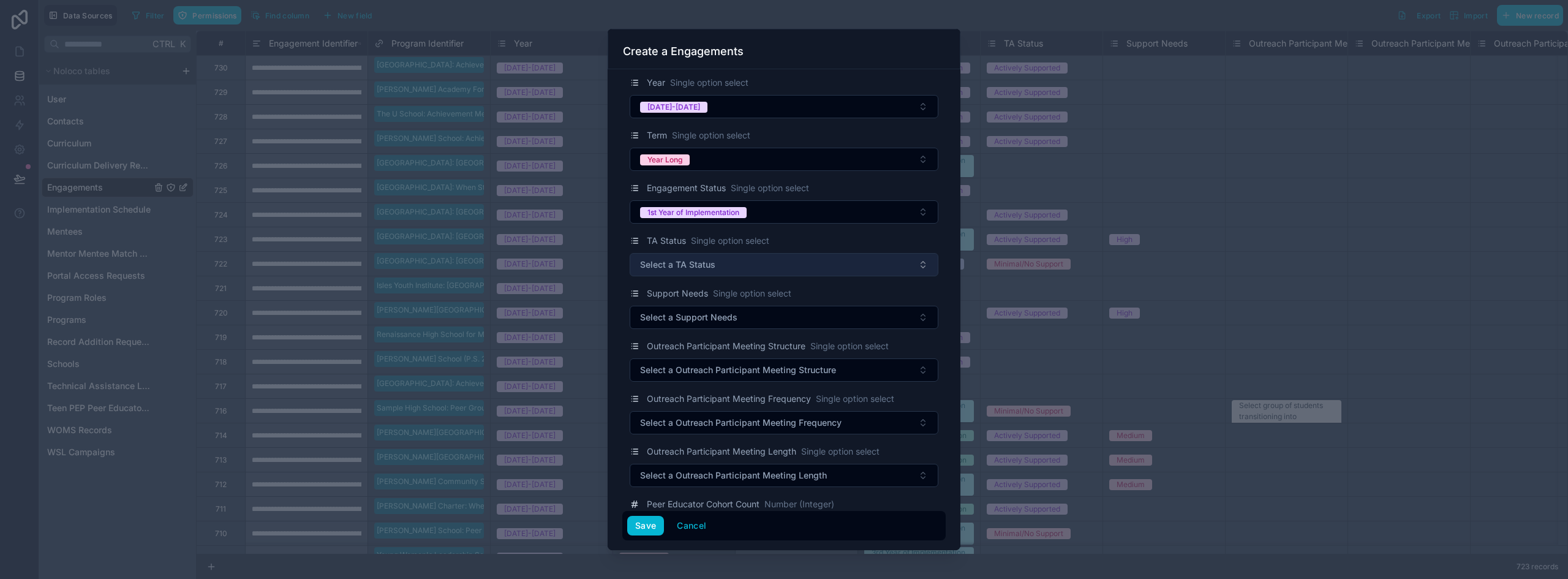
click at [782, 270] on button "Select a TA Status" at bounding box center [784, 264] width 308 height 23
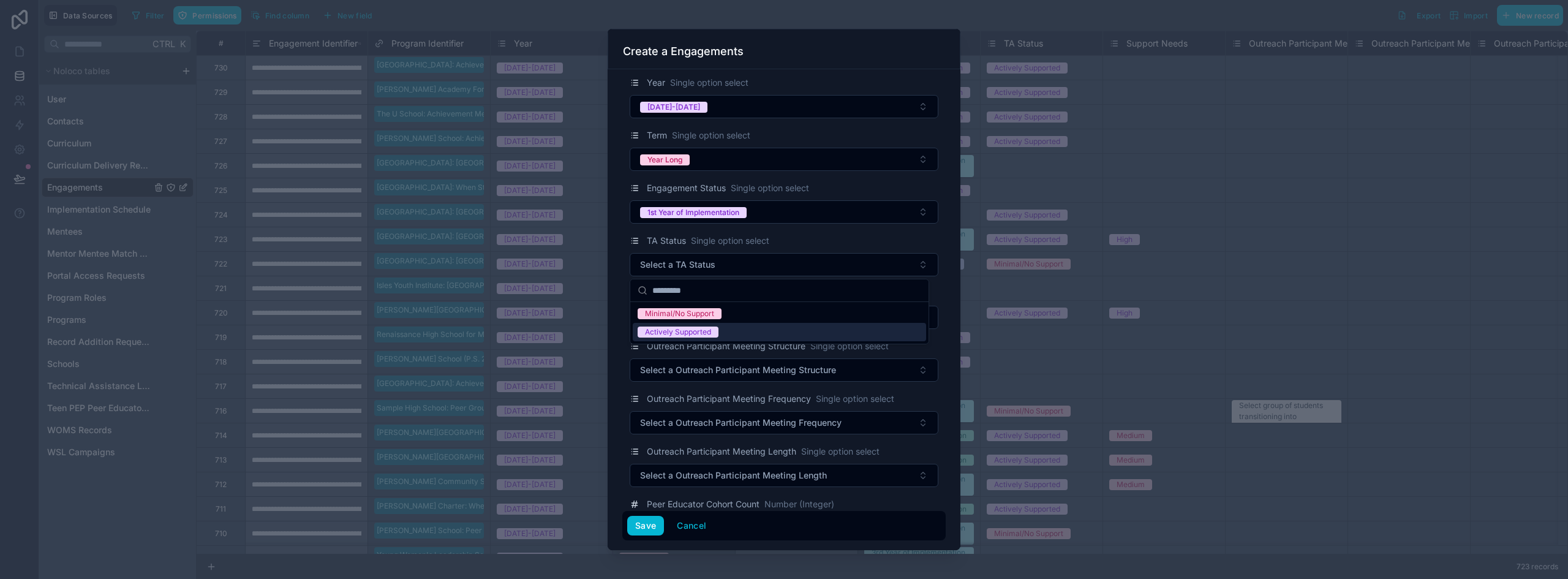
click at [722, 329] on div "Actively Supported" at bounding box center [779, 332] width 294 height 18
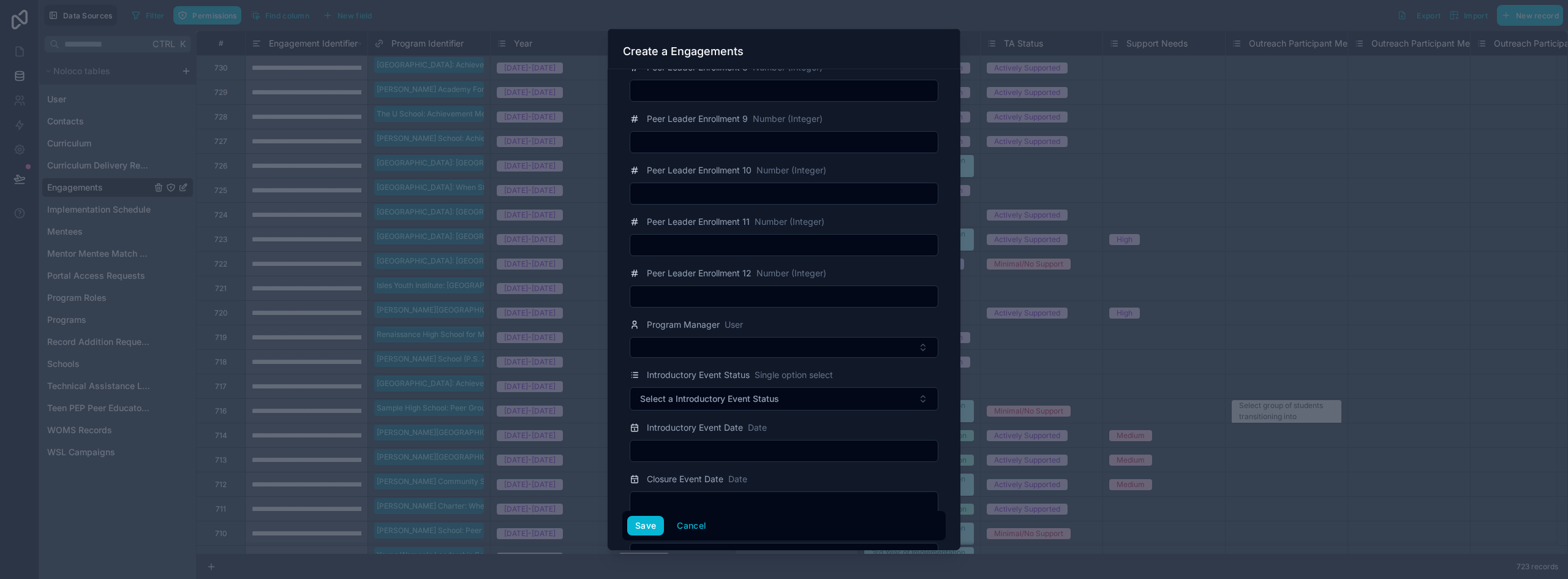
scroll to position [1837, 0]
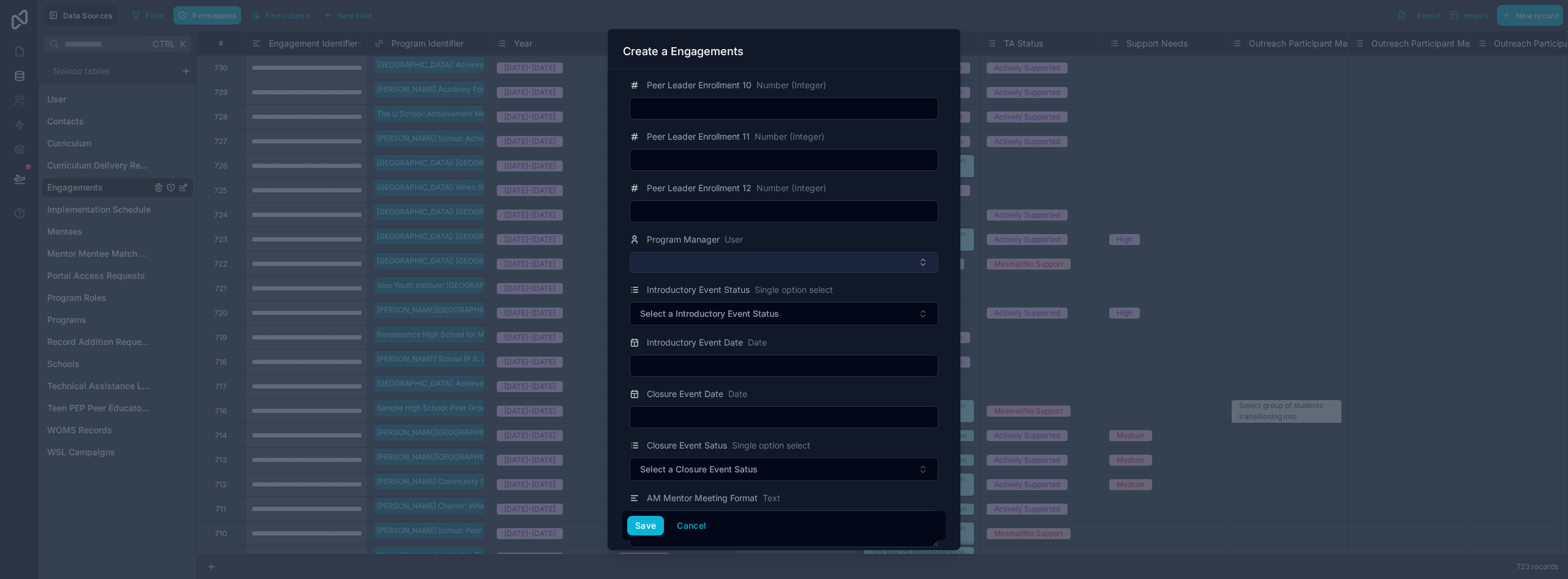
click at [690, 262] on button "Select Button" at bounding box center [784, 262] width 308 height 21
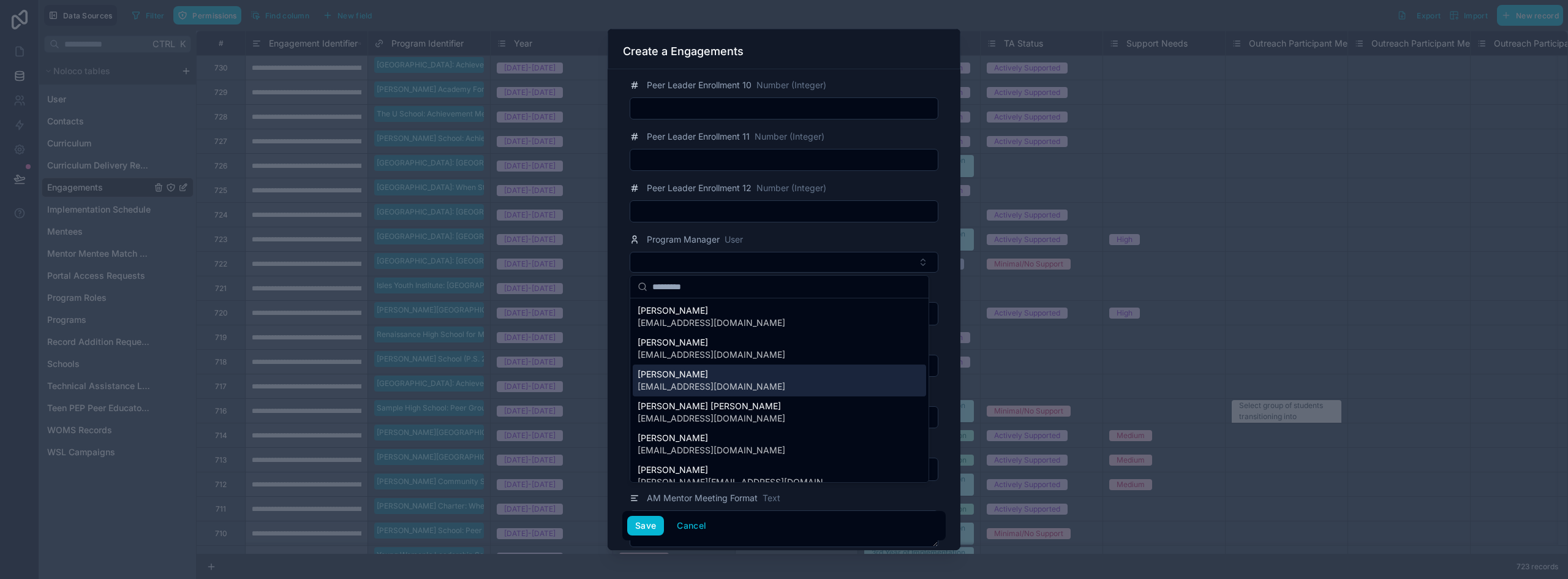
click at [716, 384] on span "[EMAIL_ADDRESS][DOMAIN_NAME]" at bounding box center [711, 385] width 148 height 12
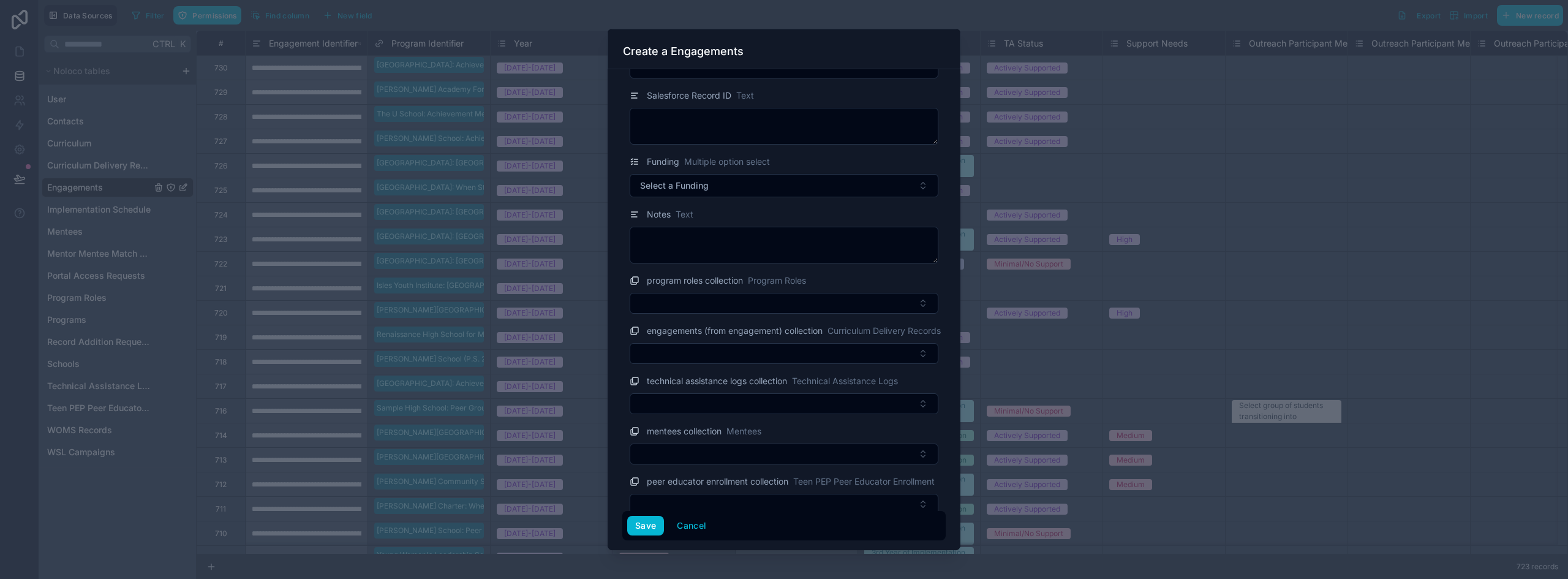
scroll to position [2488, 0]
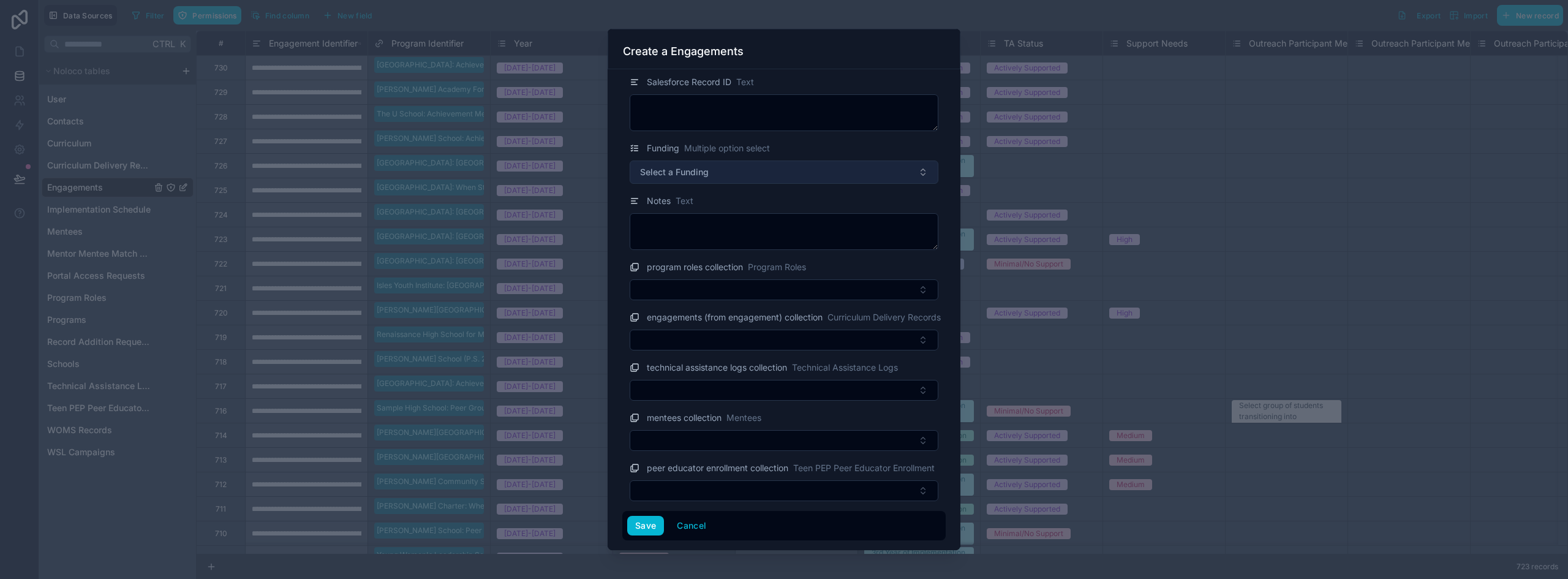
click at [715, 173] on button "Select a Funding" at bounding box center [784, 172] width 308 height 23
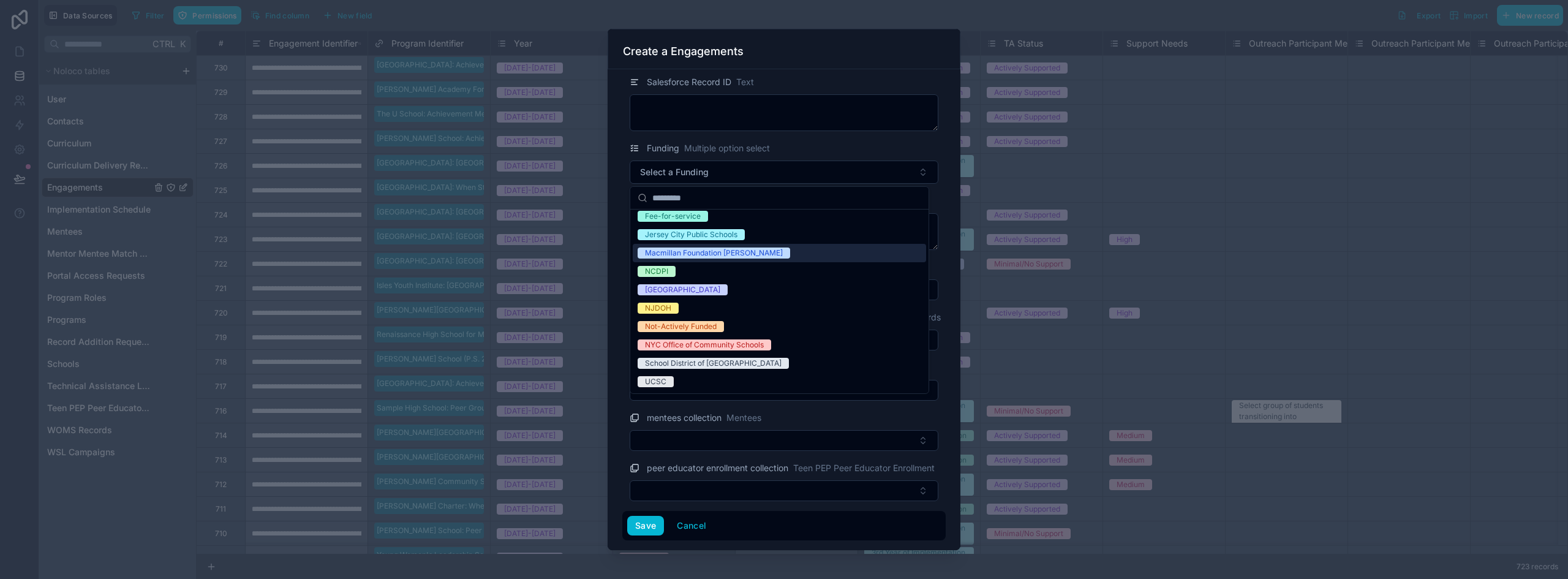
scroll to position [122, 0]
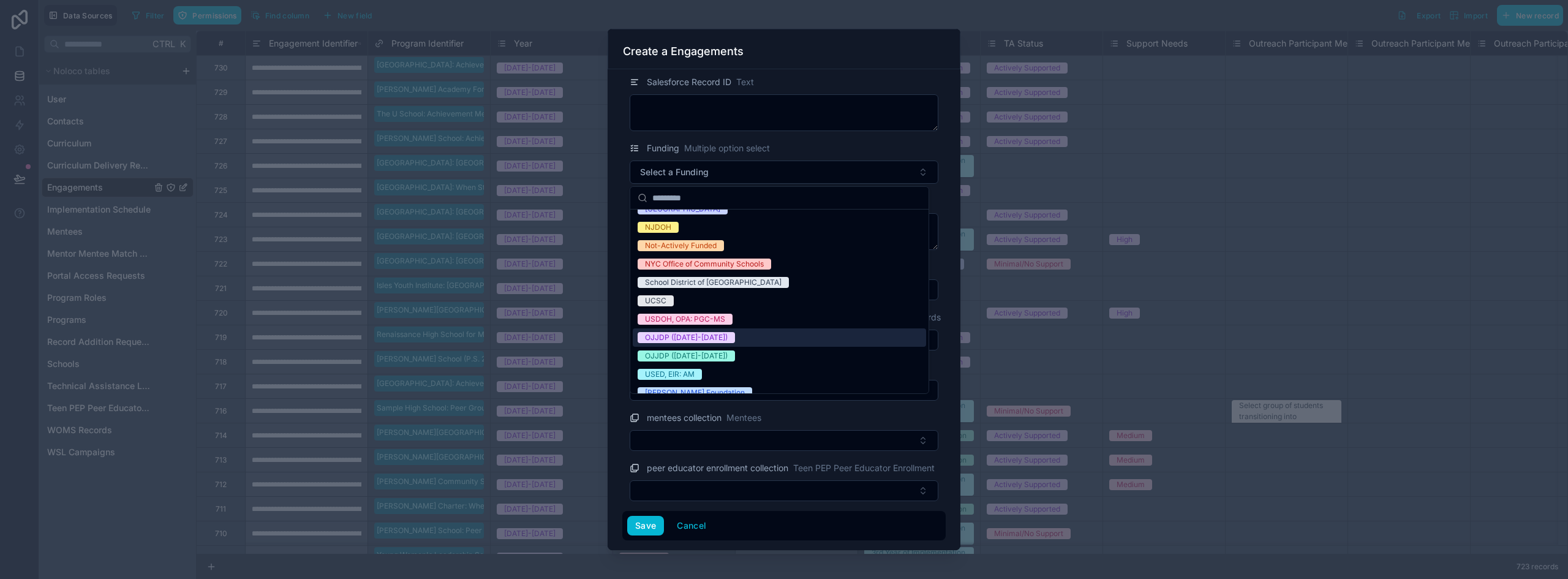
click at [744, 334] on div "OJJDP ([DATE]-[DATE])" at bounding box center [779, 338] width 294 height 18
click at [619, 372] on div "Program Identifier Programs [PERSON_NAME] Preparatory Academy: Achievement Ment…" at bounding box center [784, 309] width 353 height 481
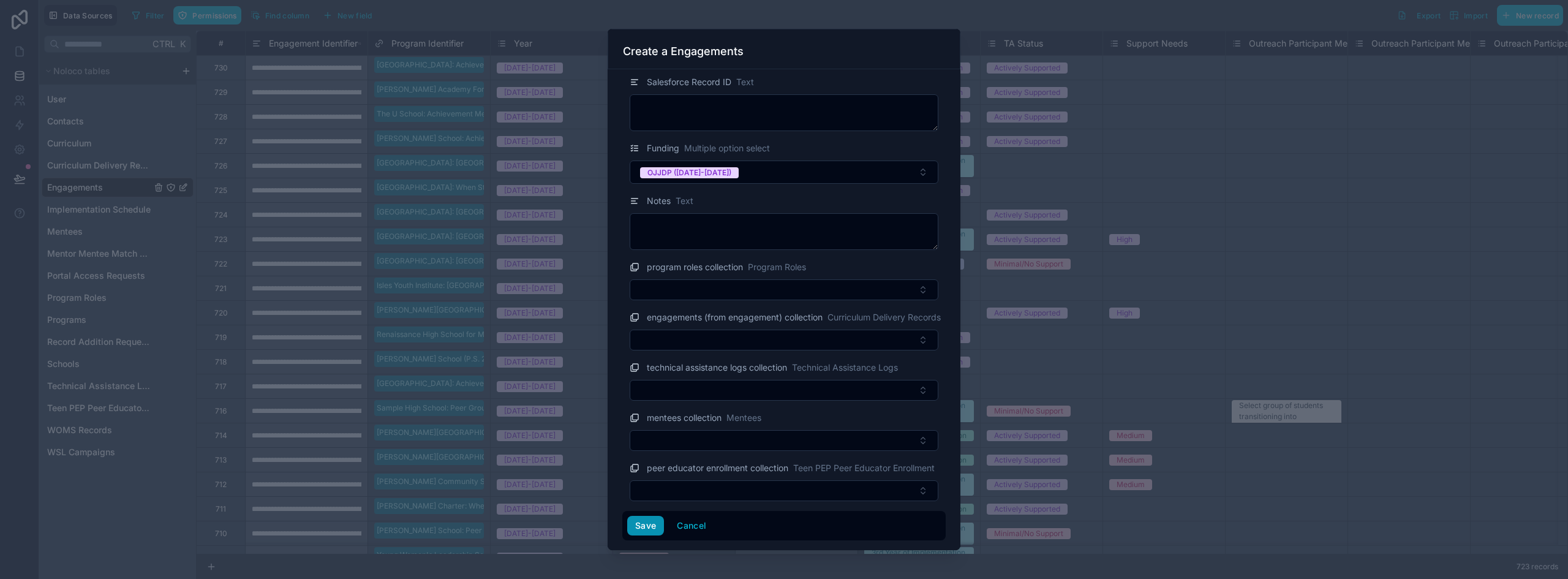
click at [640, 524] on button "Save" at bounding box center [645, 525] width 37 height 19
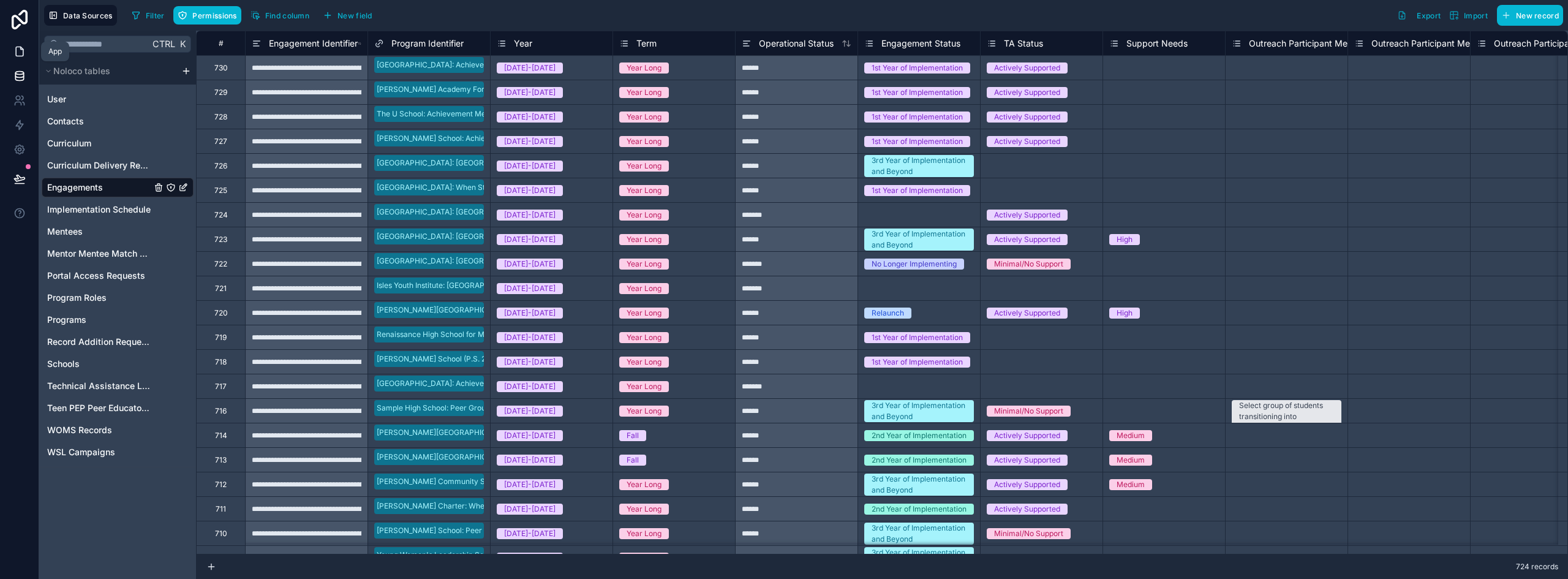
click at [26, 47] on link at bounding box center [19, 51] width 39 height 25
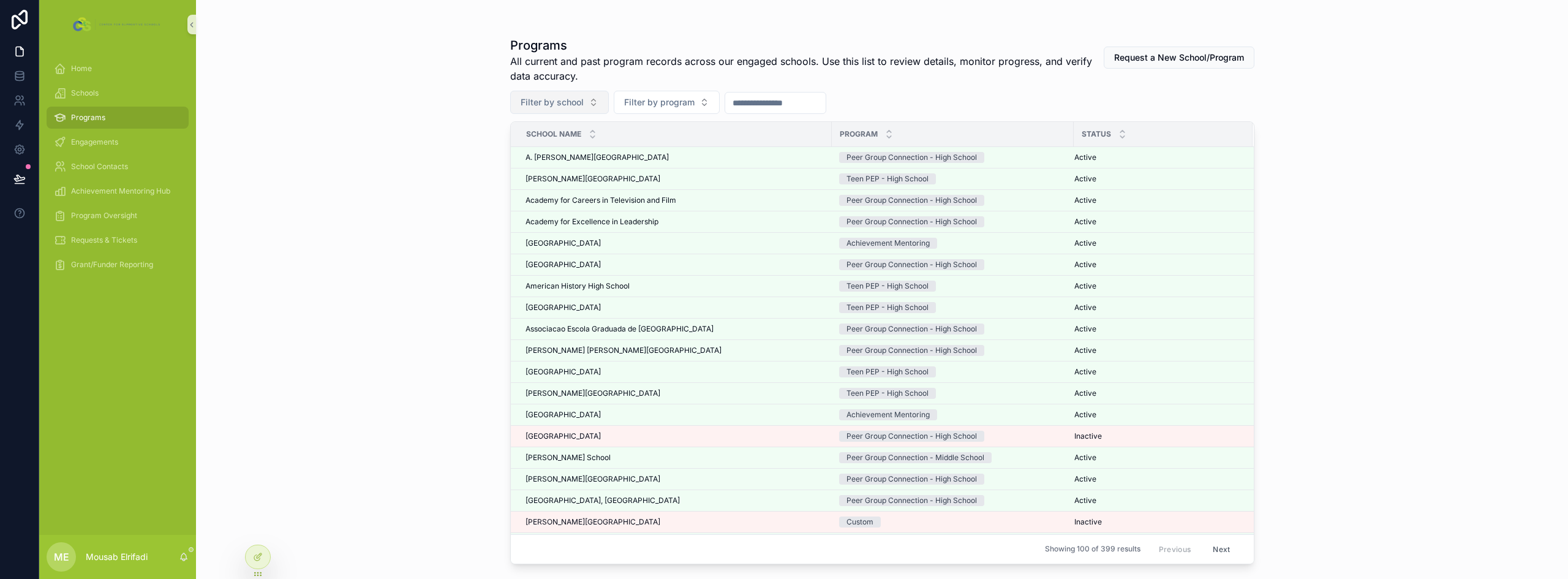
click at [563, 100] on span "Filter by school" at bounding box center [552, 102] width 63 height 12
type input "****"
click at [553, 147] on span "[GEOGRAPHIC_DATA]" at bounding box center [534, 151] width 87 height 12
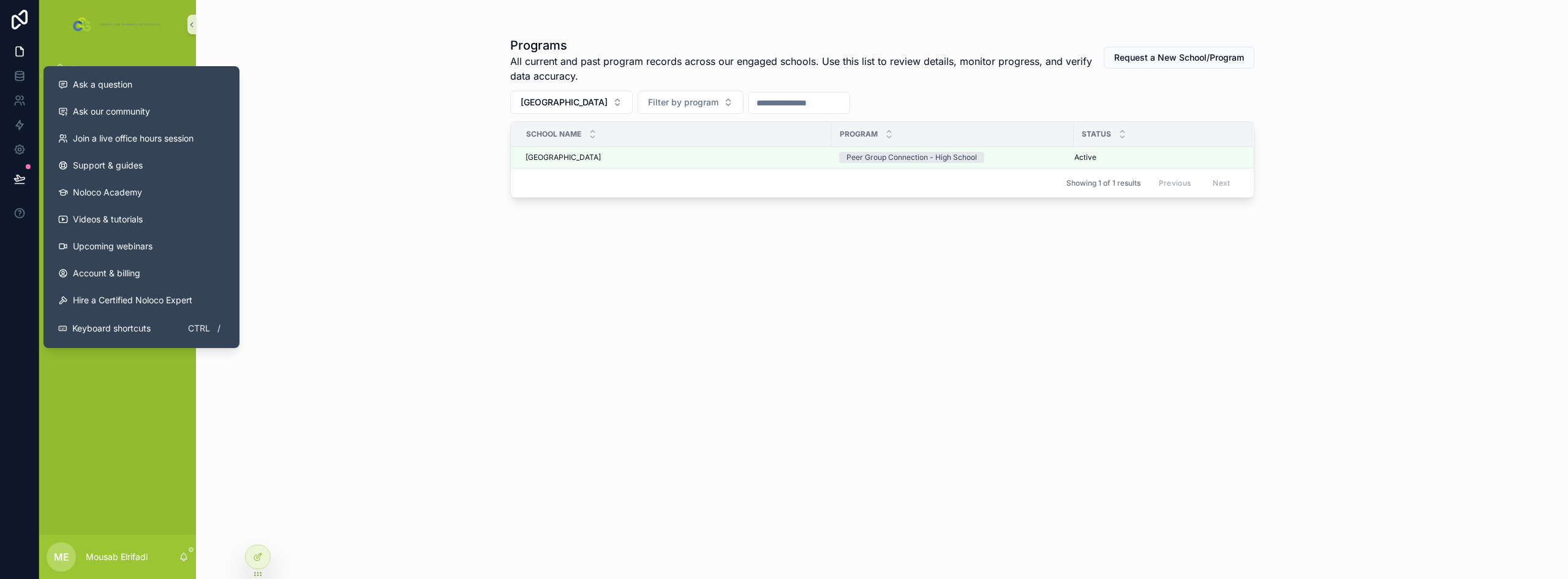
click at [368, 170] on div "Programs All current and past program records across our engaged schools. Use t…" at bounding box center [882, 289] width 1372 height 579
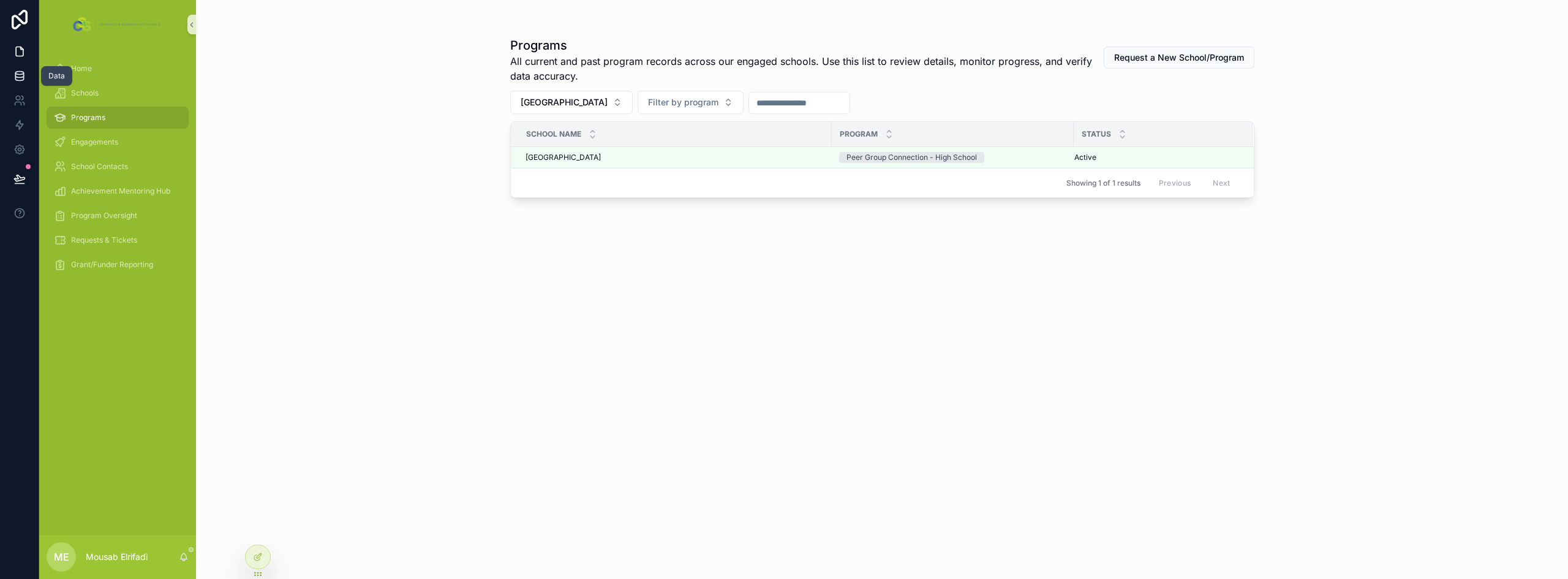
click at [20, 82] on link at bounding box center [19, 75] width 39 height 25
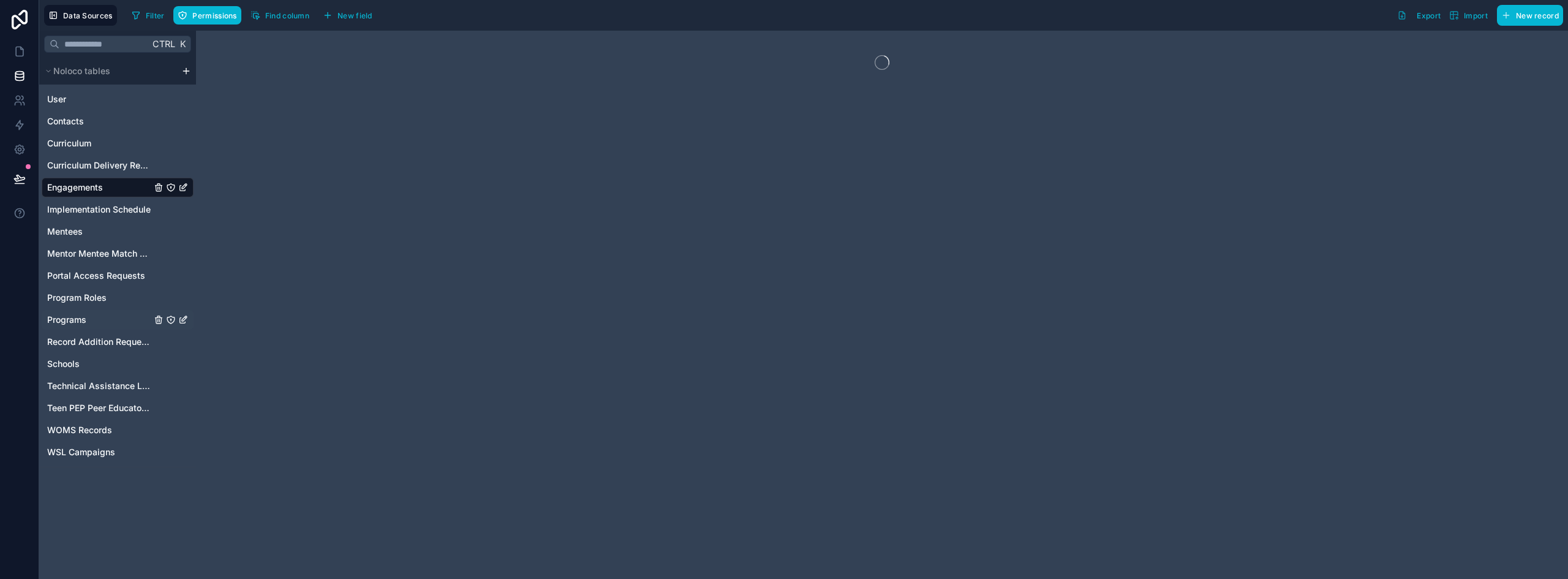
click at [65, 324] on span "Programs" at bounding box center [66, 319] width 39 height 12
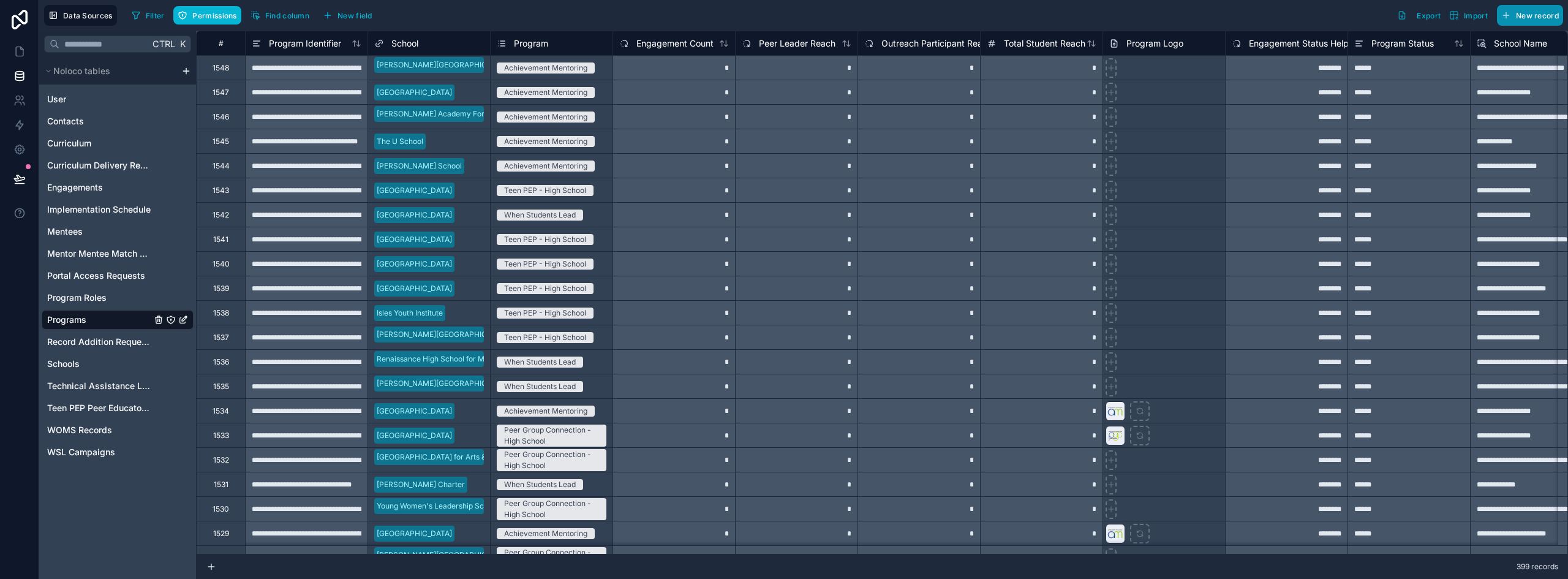
click at [782, 15] on span "New record" at bounding box center [1538, 16] width 43 height 9
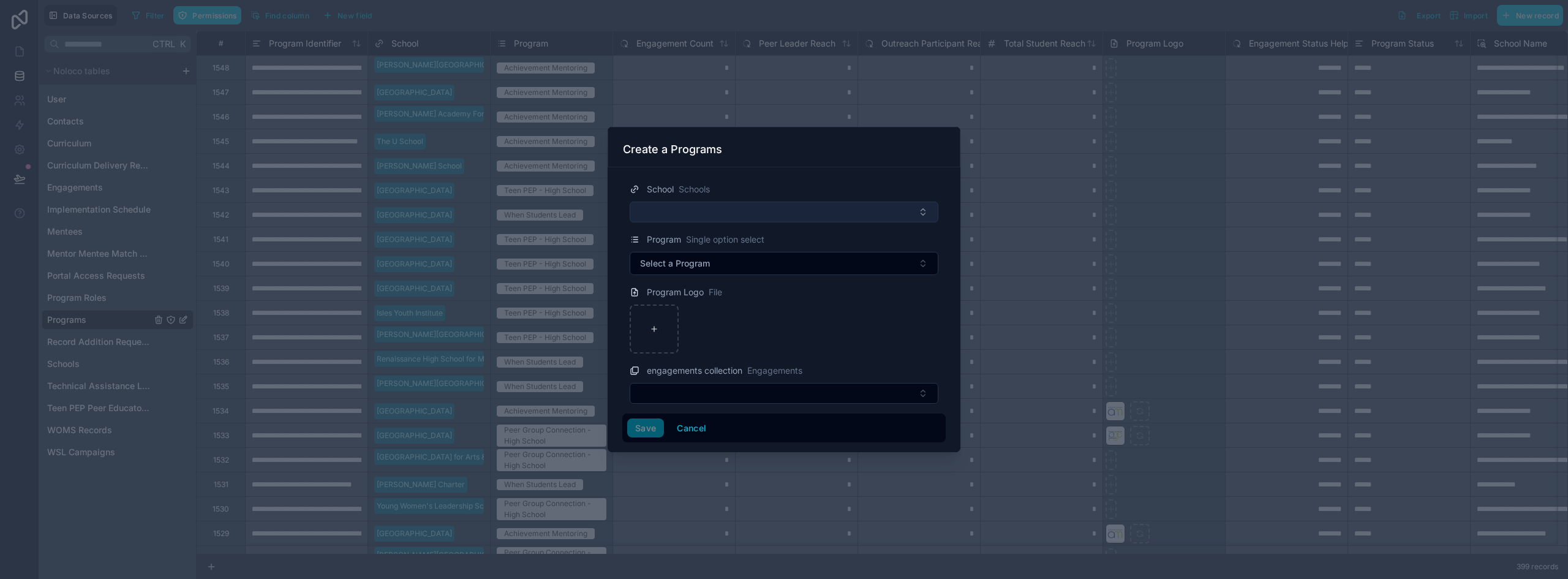
click at [733, 214] on button "Select Button" at bounding box center [784, 212] width 308 height 21
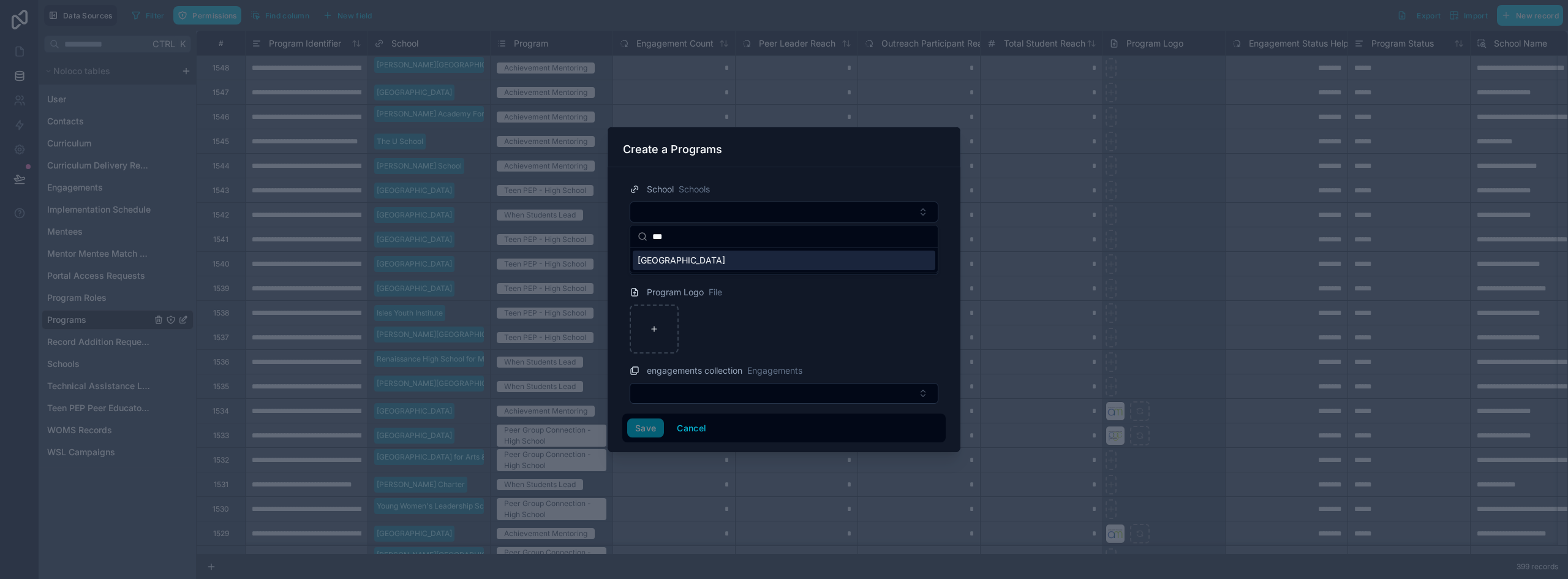
type input "***"
click at [719, 264] on span "[GEOGRAPHIC_DATA]" at bounding box center [681, 260] width 87 height 12
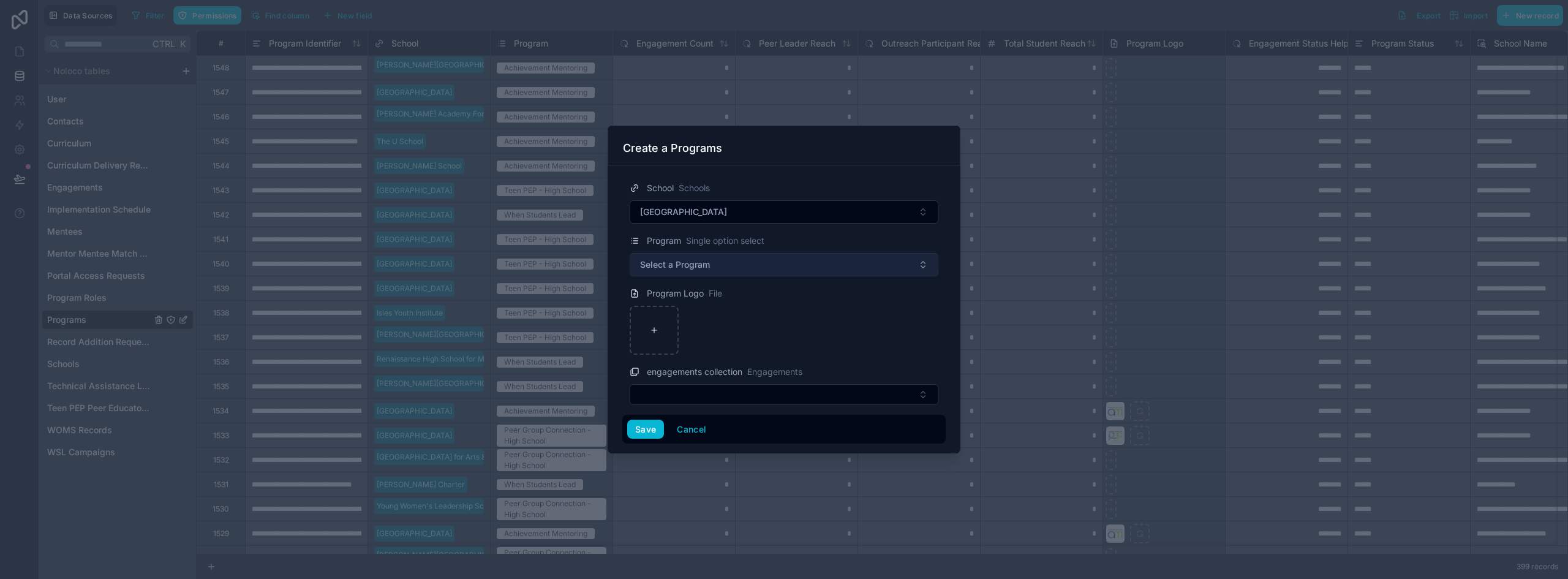
click at [678, 270] on span "Select a Program" at bounding box center [675, 264] width 70 height 12
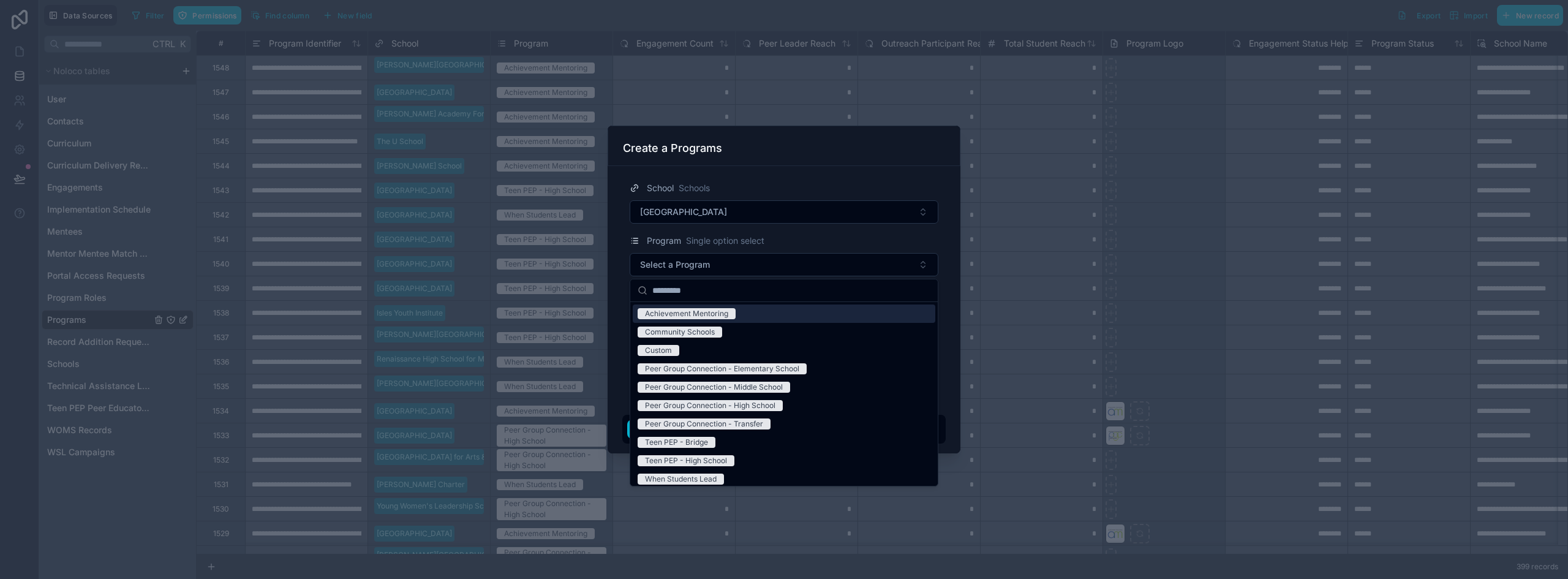
click at [680, 316] on div "Achievement Mentoring" at bounding box center [687, 314] width 84 height 11
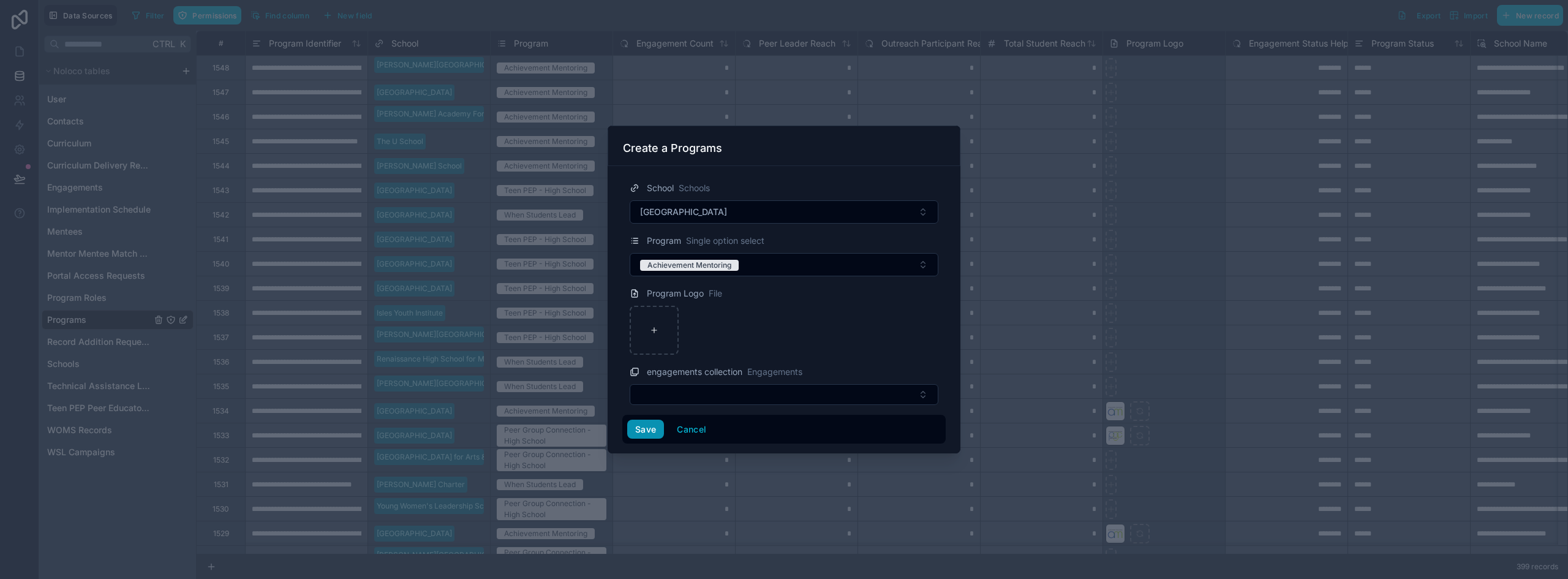
click at [643, 428] on button "Save" at bounding box center [645, 429] width 37 height 19
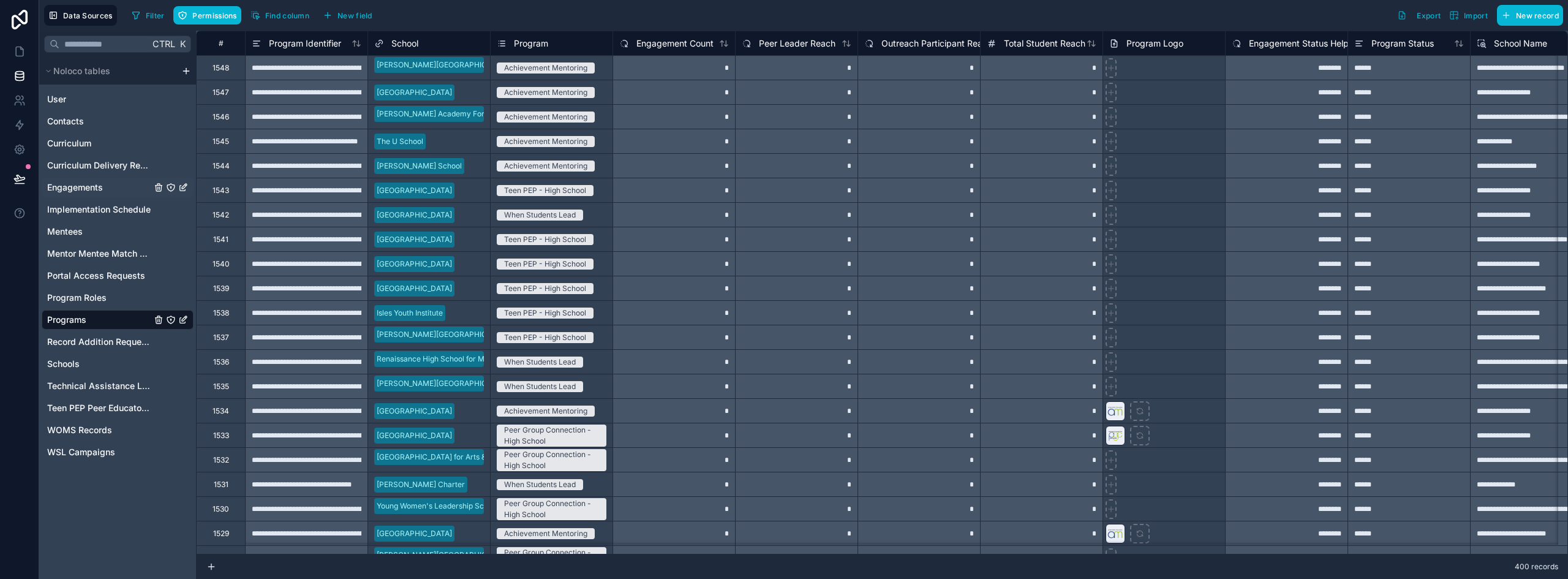
click at [82, 190] on span "Engagements" at bounding box center [74, 187] width 56 height 12
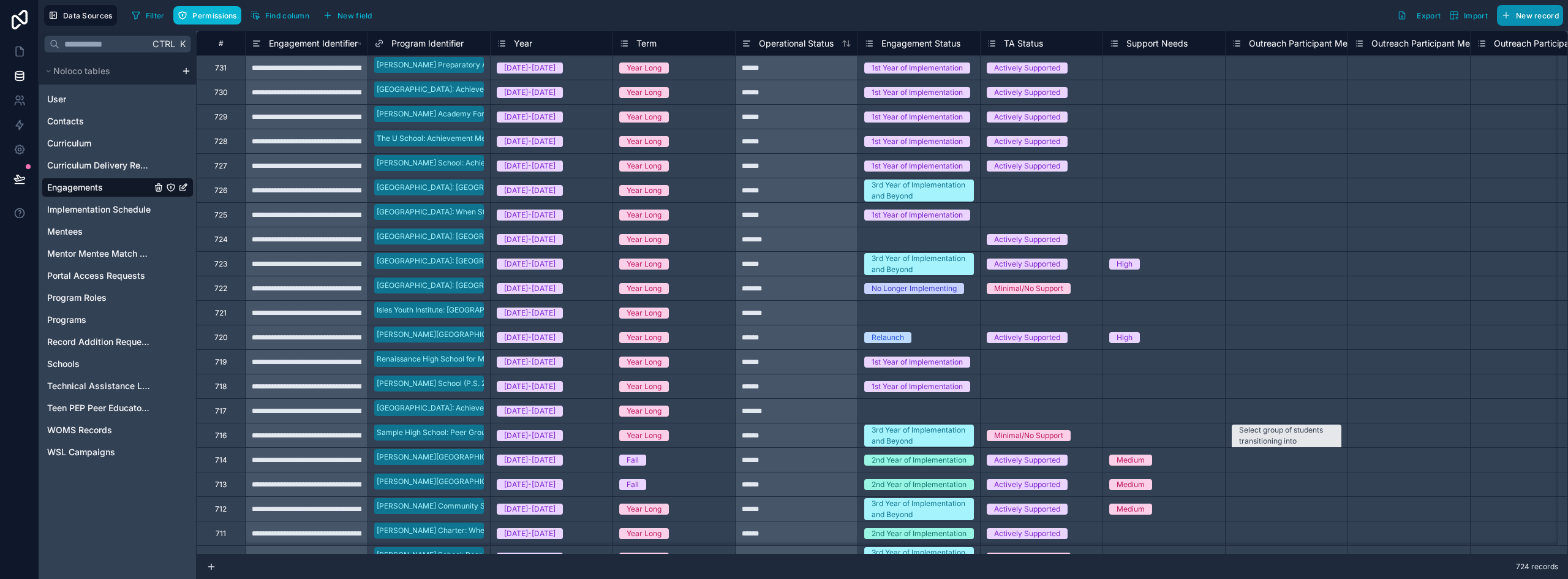
click at [782, 17] on span "New record" at bounding box center [1538, 16] width 43 height 9
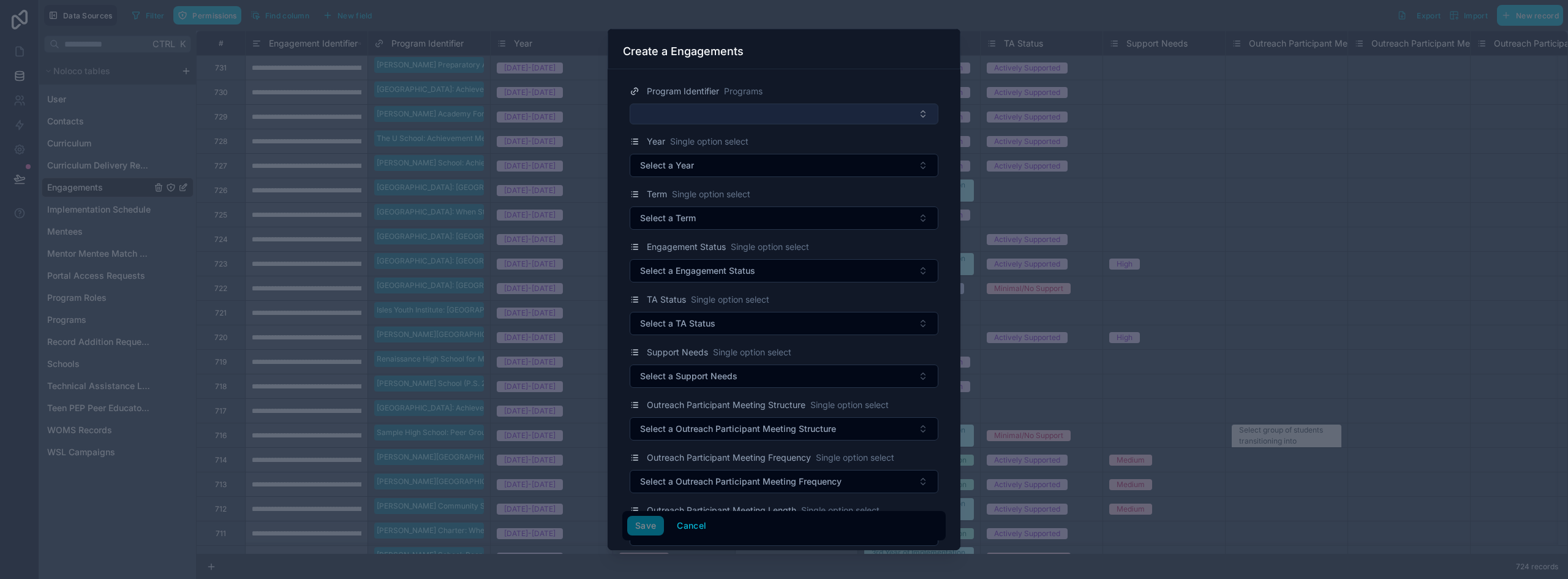
click at [766, 109] on button "Select Button" at bounding box center [784, 114] width 308 height 21
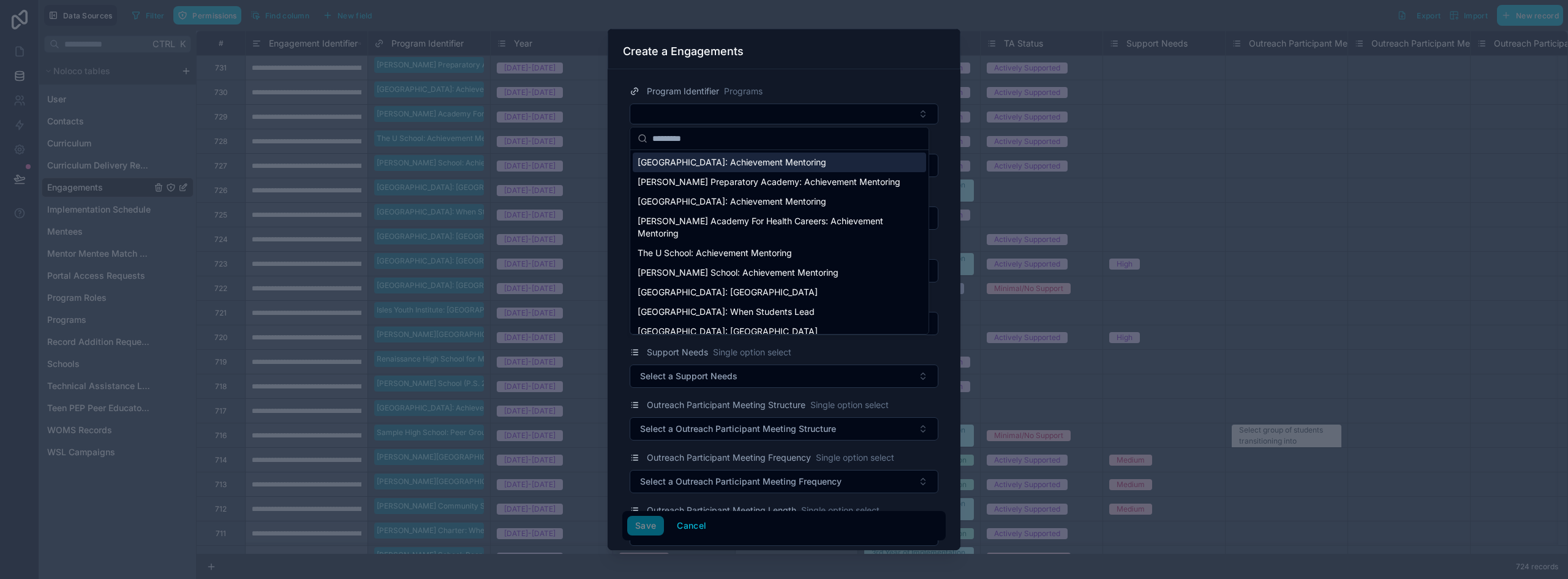
click at [702, 161] on span "[GEOGRAPHIC_DATA]: Achievement Mentoring" at bounding box center [733, 161] width 189 height 12
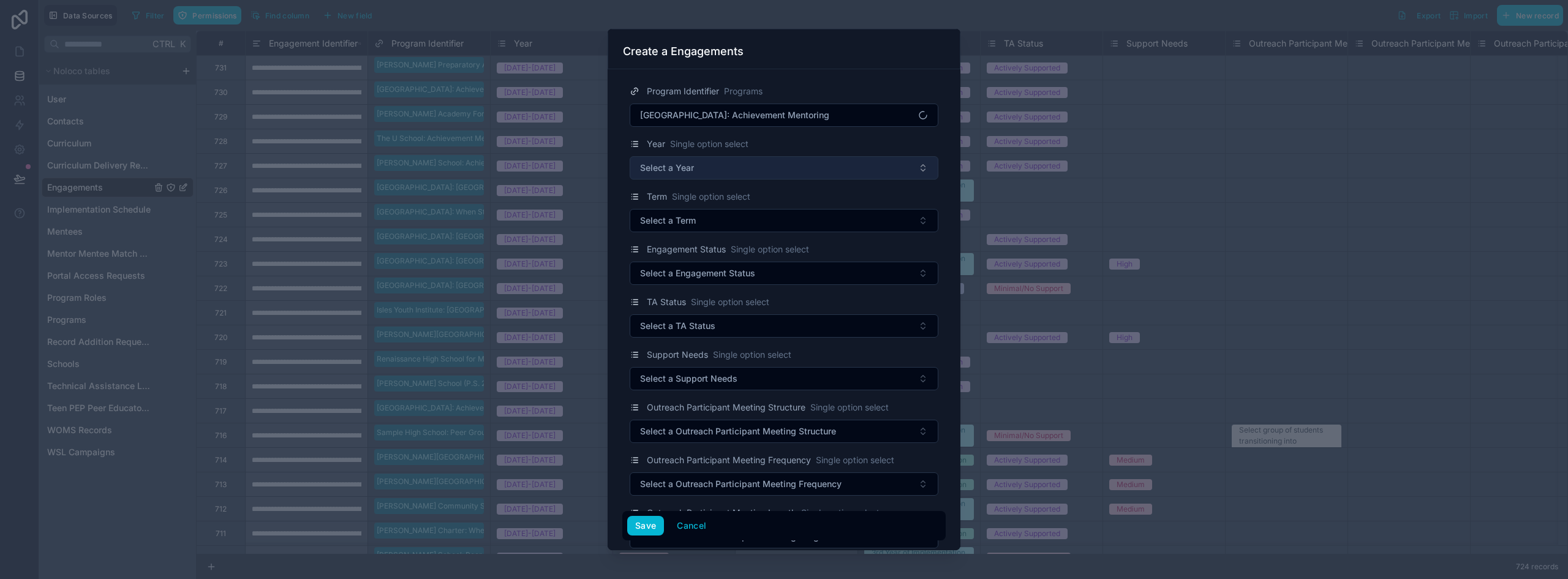
click at [676, 171] on span "Select a Year" at bounding box center [666, 167] width 54 height 12
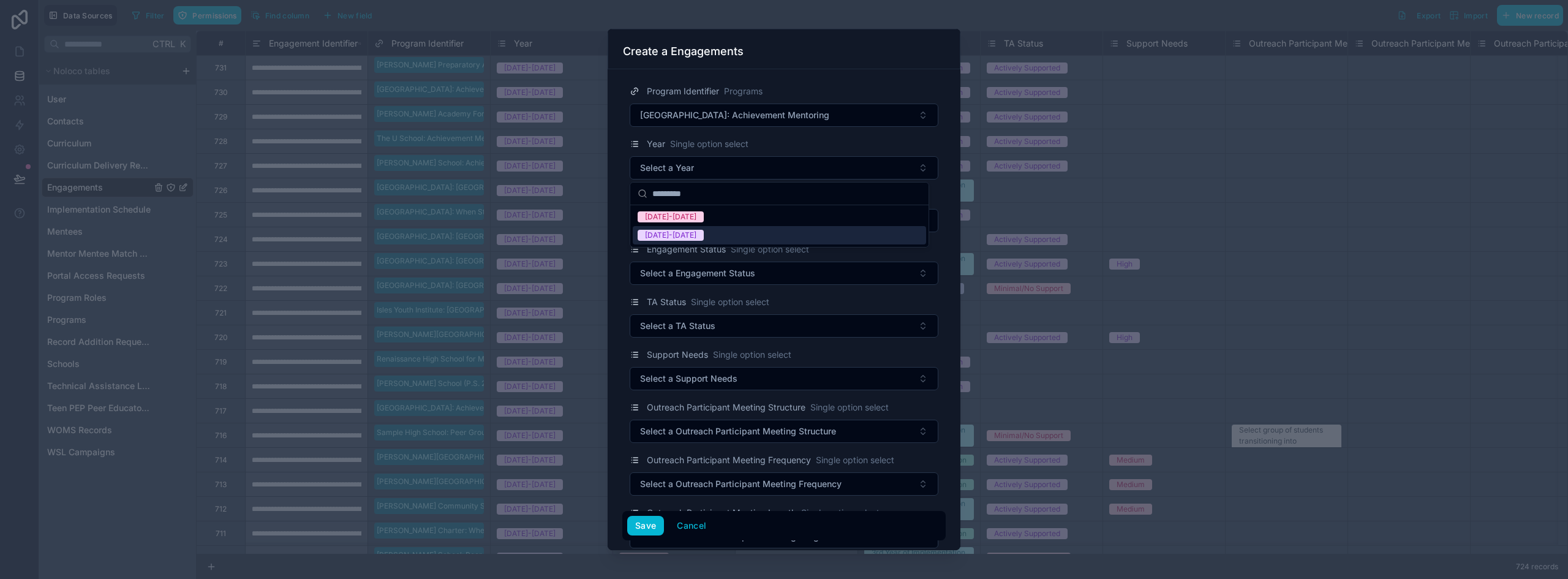
click at [678, 238] on div "[DATE]-[DATE]" at bounding box center [671, 235] width 51 height 11
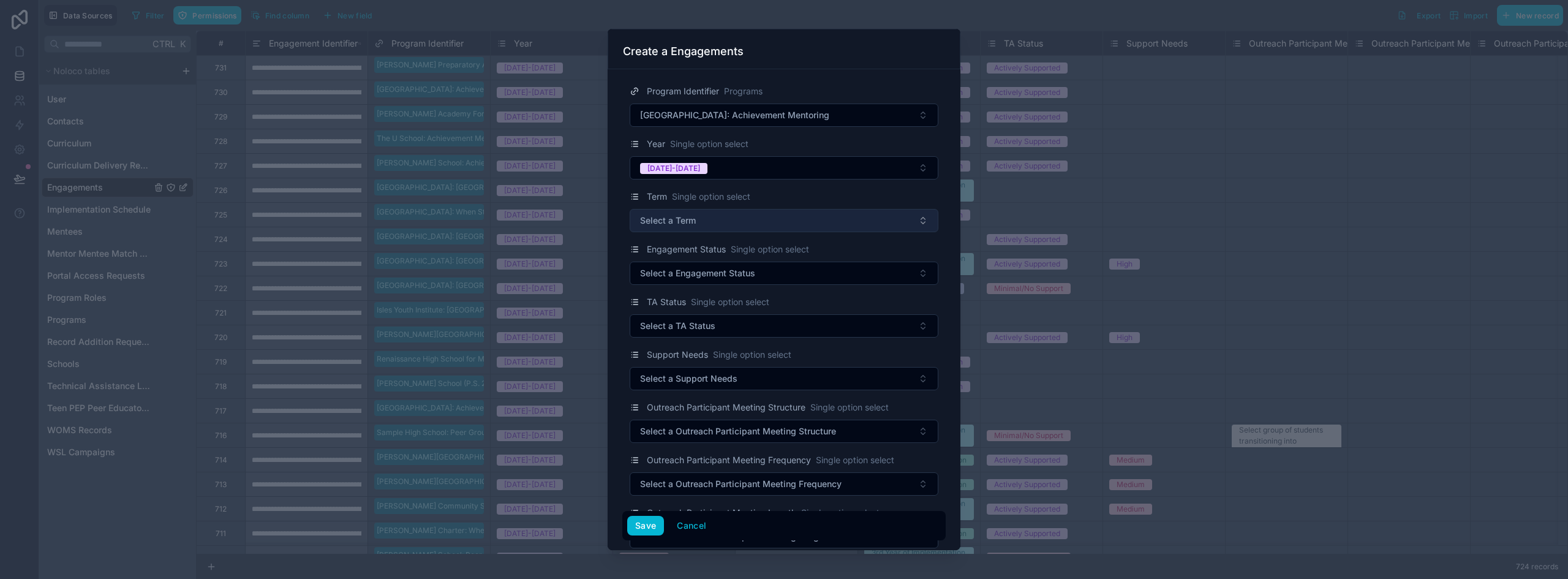
click at [681, 229] on button "Select a Term" at bounding box center [784, 220] width 308 height 23
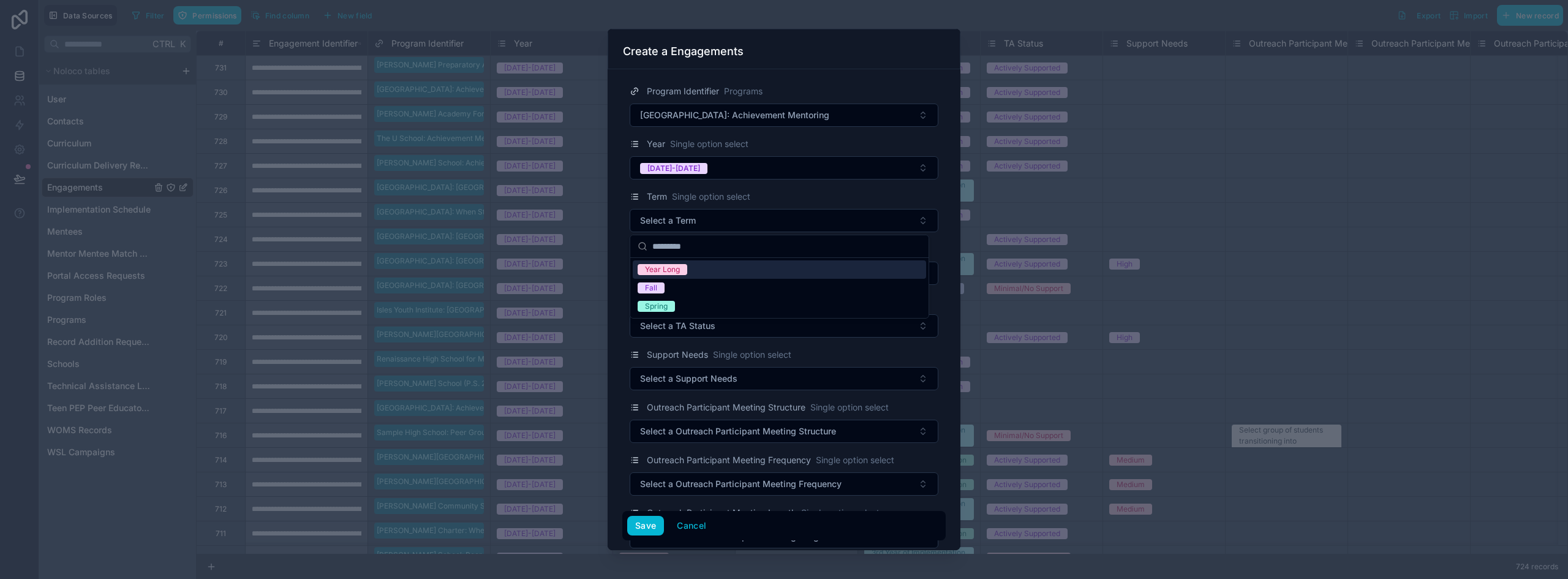
click at [674, 269] on div "Year Long" at bounding box center [663, 270] width 35 height 11
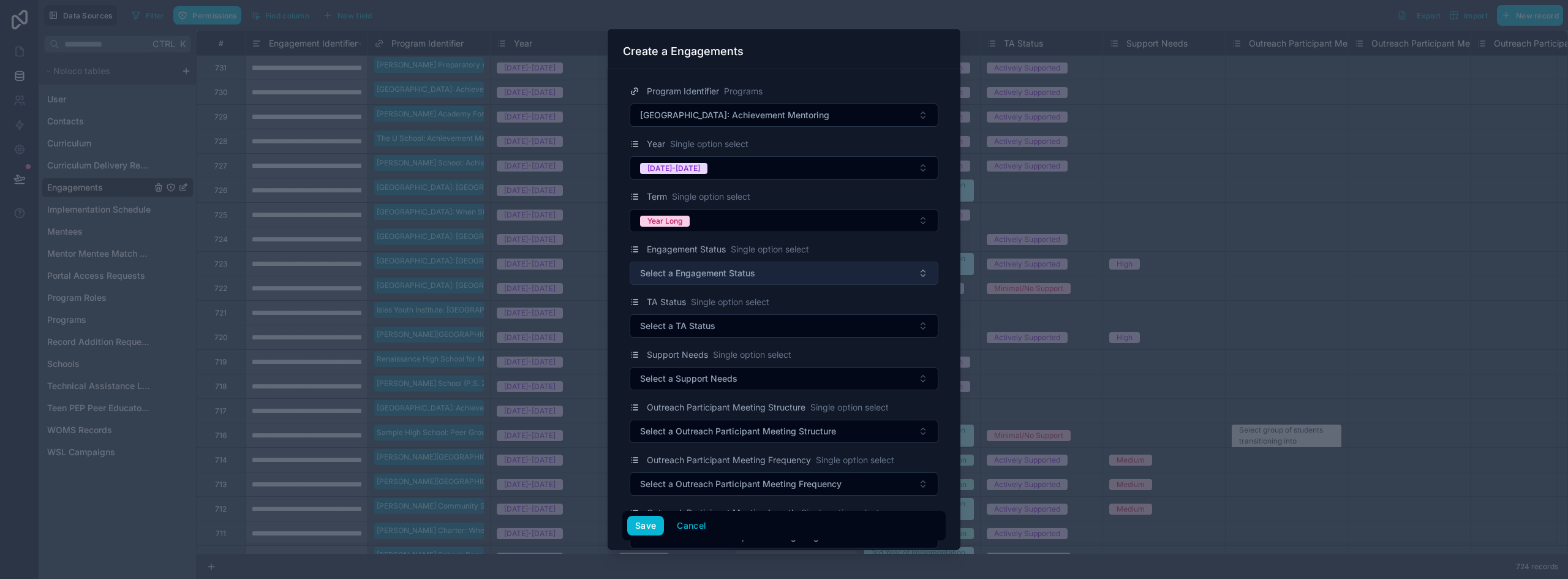
click at [677, 263] on button "Select a Engagement Status" at bounding box center [784, 273] width 308 height 23
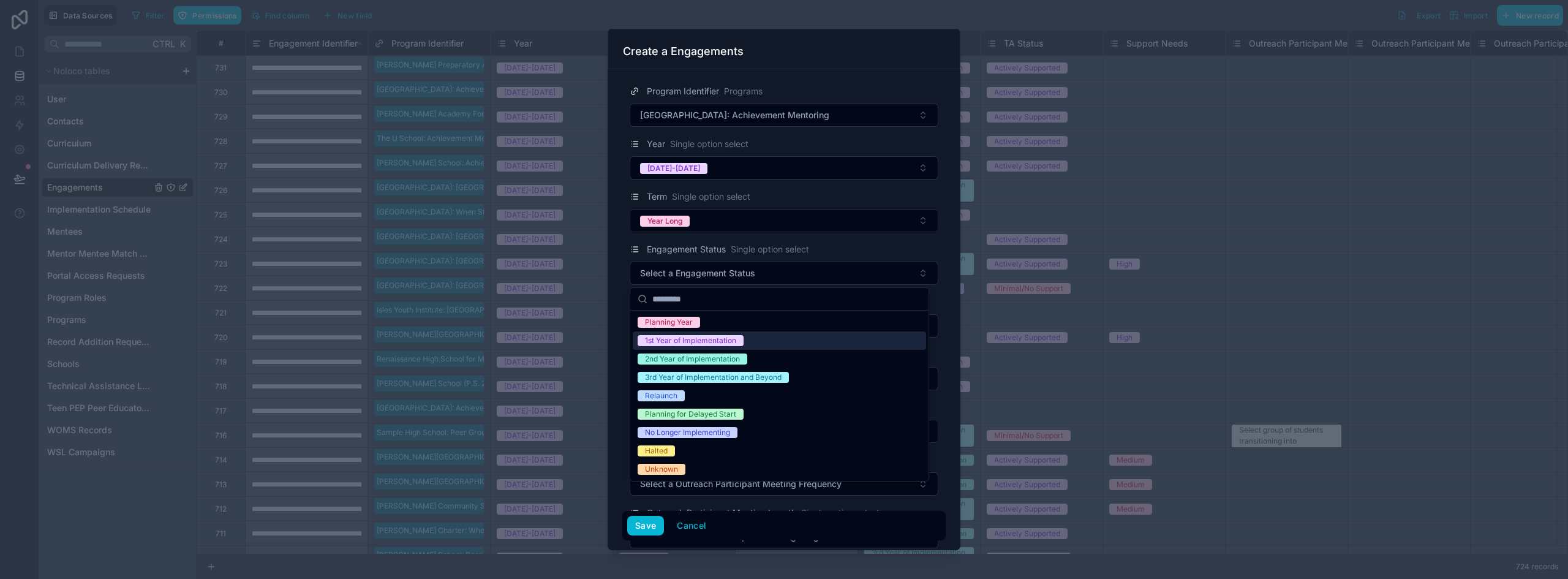
click at [685, 343] on div "1st Year of Implementation" at bounding box center [690, 340] width 91 height 11
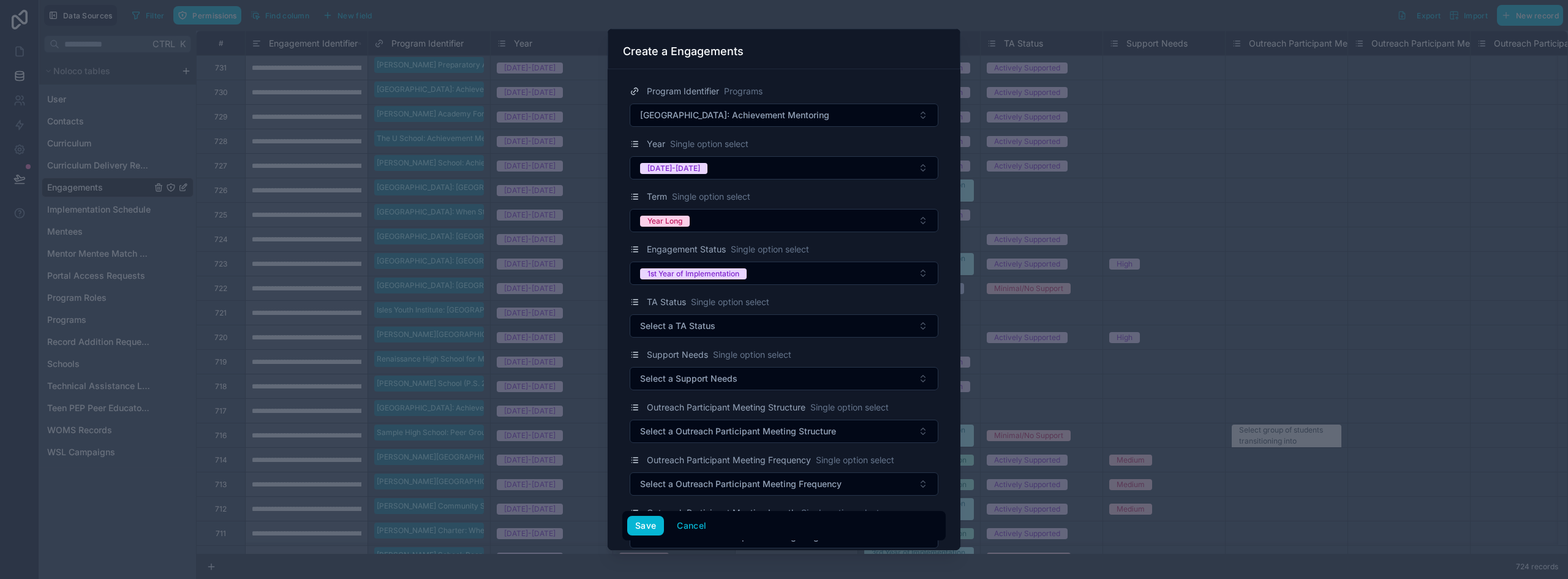
scroll to position [61, 0]
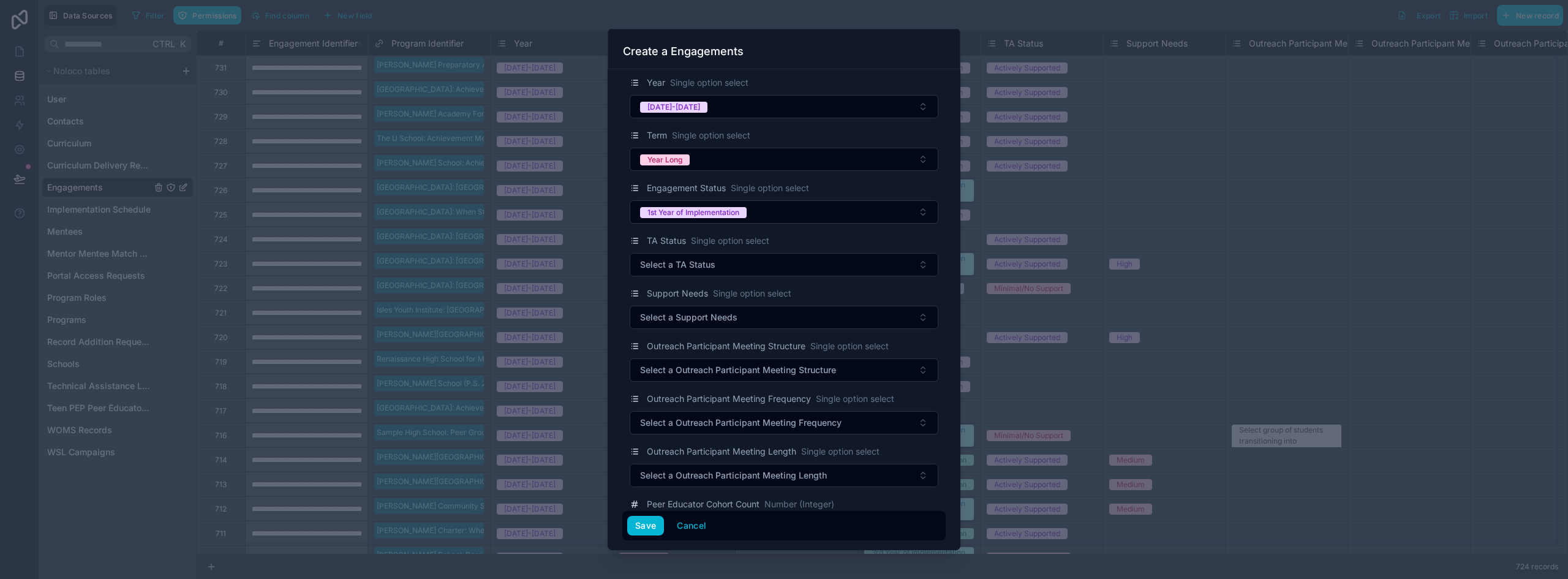
click at [701, 249] on div "TA Status Single option select Select a TA Status" at bounding box center [784, 254] width 323 height 43
click at [704, 268] on span "Select a TA Status" at bounding box center [678, 264] width 75 height 12
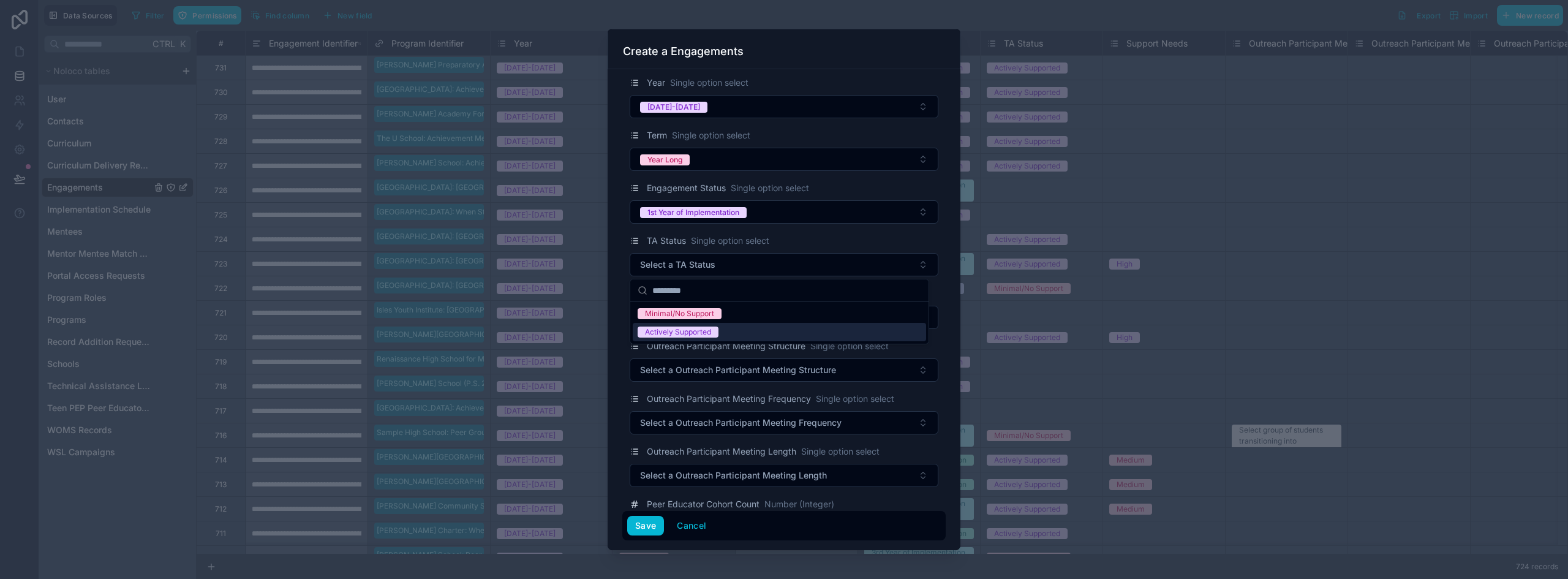
click at [686, 331] on div "Actively Supported" at bounding box center [678, 332] width 66 height 11
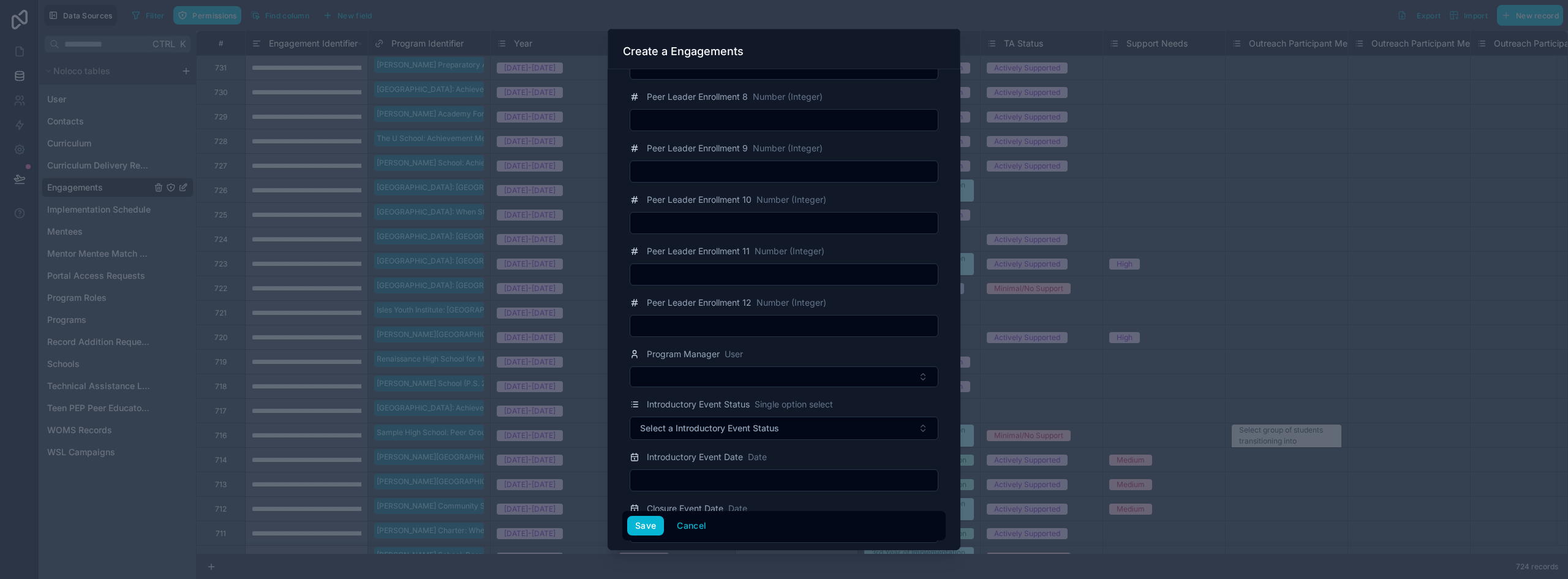
scroll to position [1776, 0]
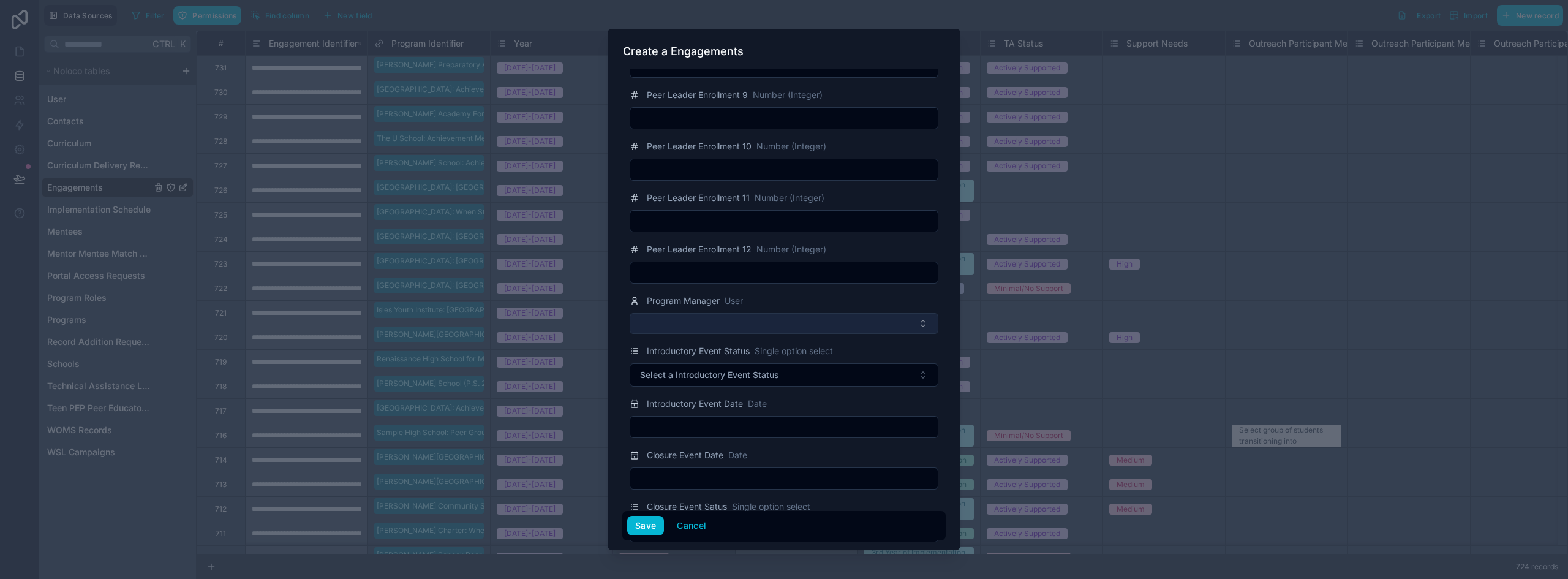
click at [693, 325] on button "Select Button" at bounding box center [784, 323] width 308 height 21
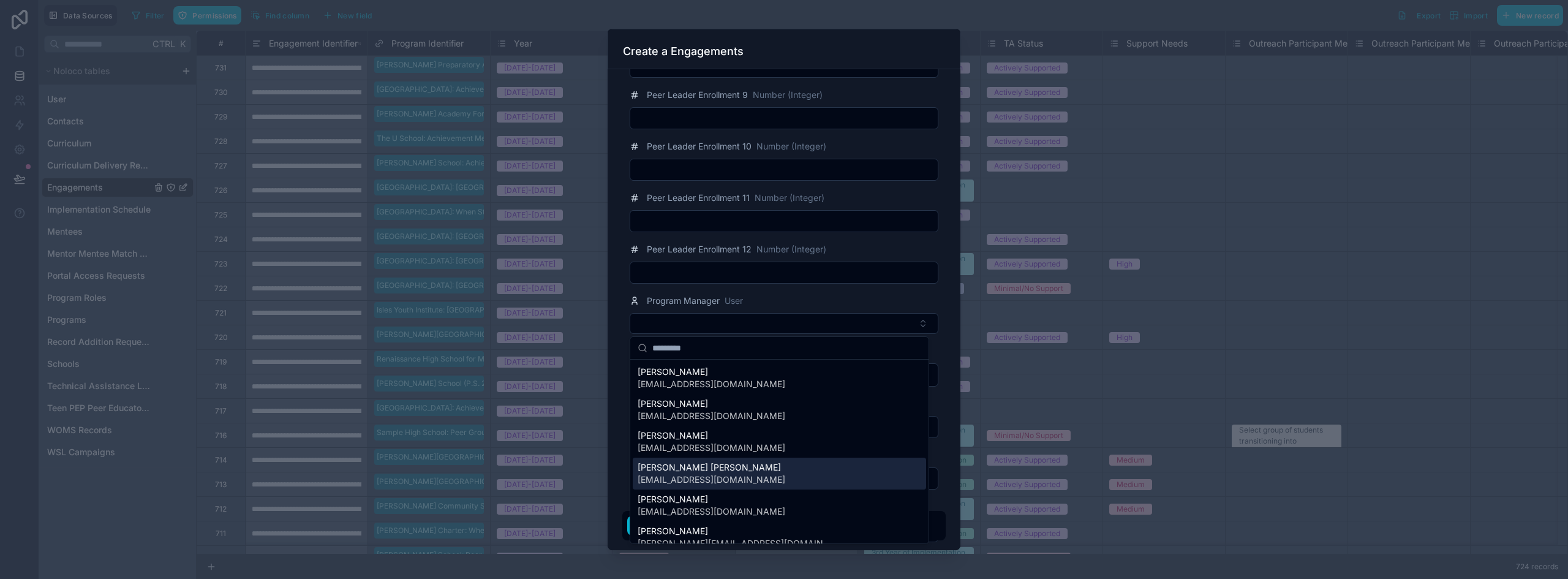
click at [716, 465] on span "[PERSON_NAME] [PERSON_NAME]" at bounding box center [711, 467] width 148 height 12
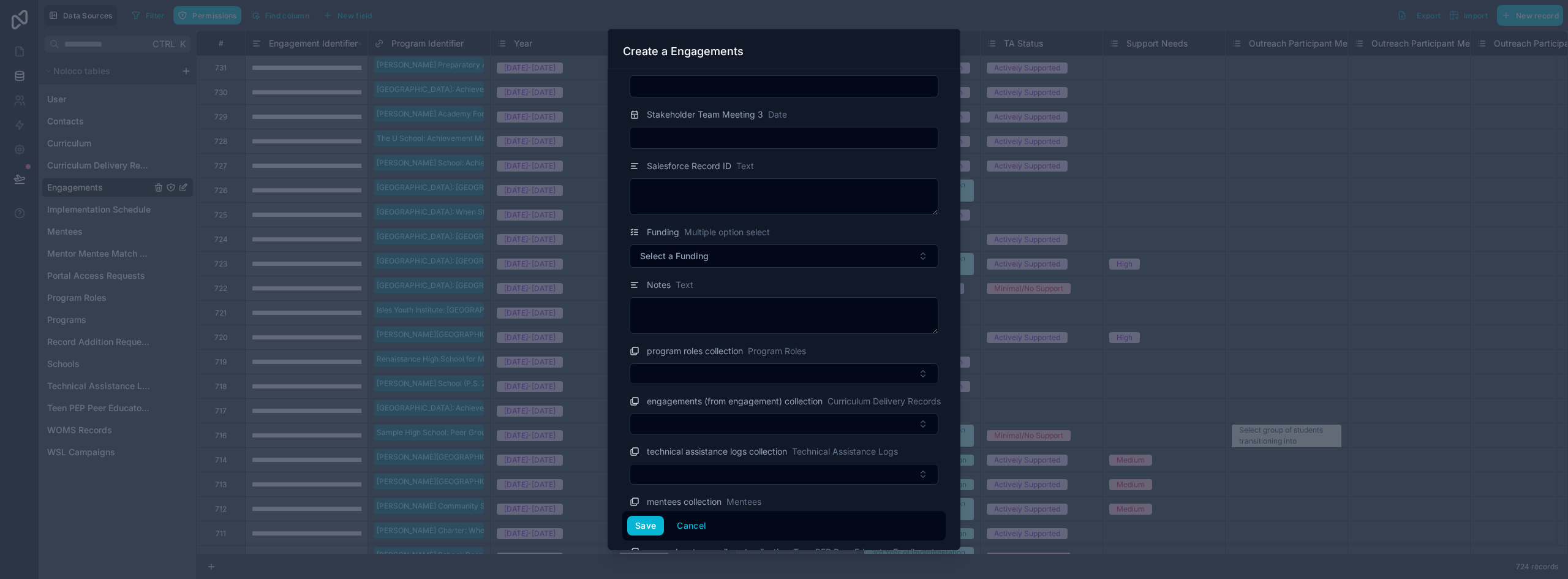
scroll to position [2388, 0]
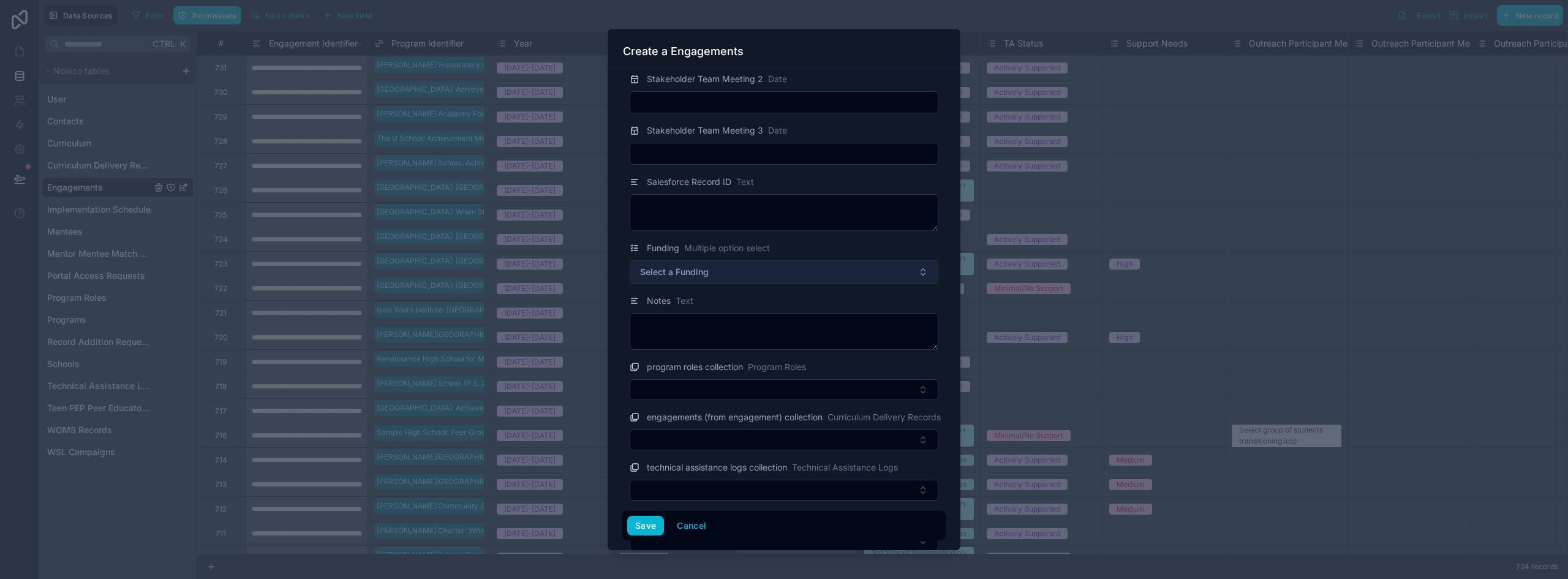
click at [683, 273] on span "Select a Funding" at bounding box center [674, 272] width 69 height 12
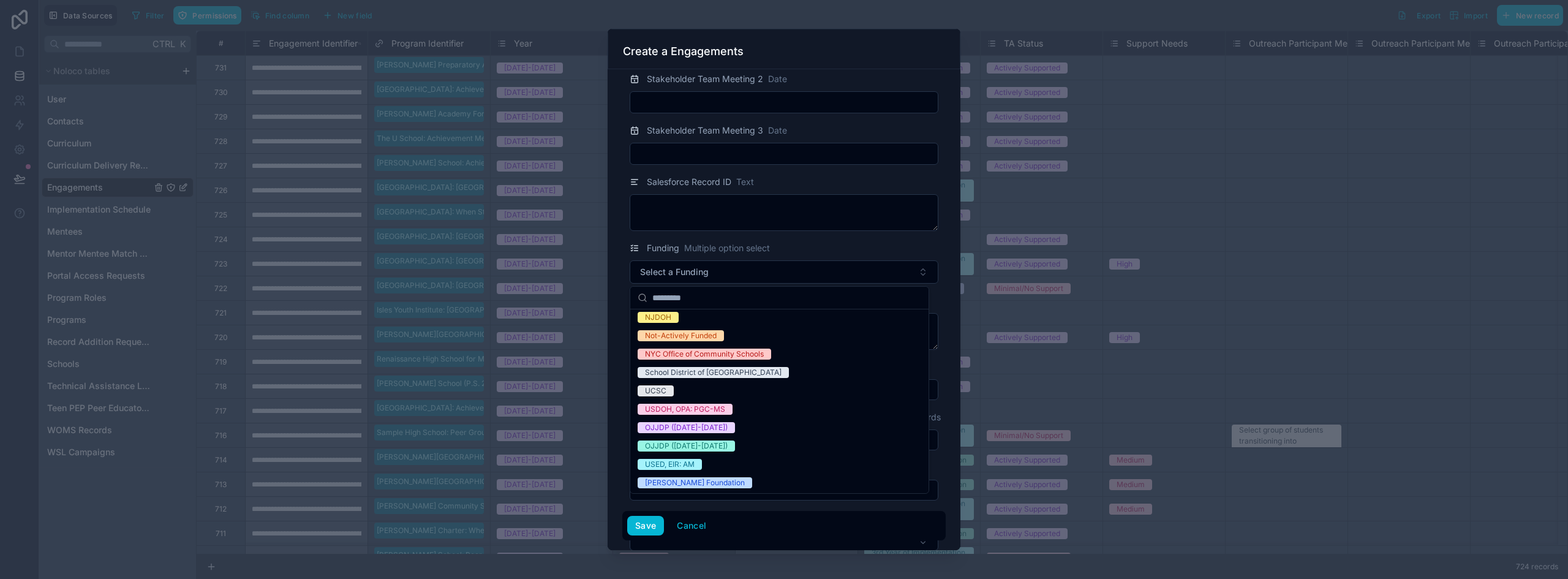
scroll to position [133, 0]
click at [722, 429] on span "OJJDP ([DATE]-[DATE])" at bounding box center [687, 426] width 97 height 11
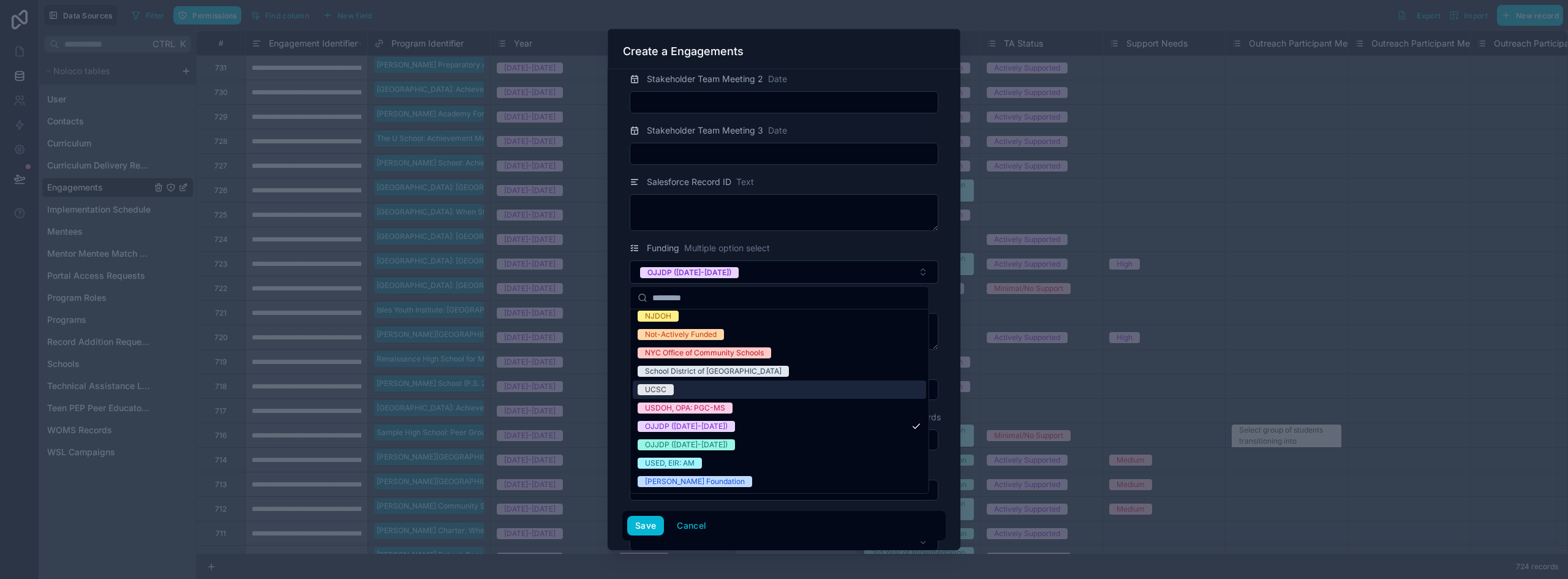
click at [626, 367] on div "program roles collection Program Roles" at bounding box center [784, 380] width 323 height 40
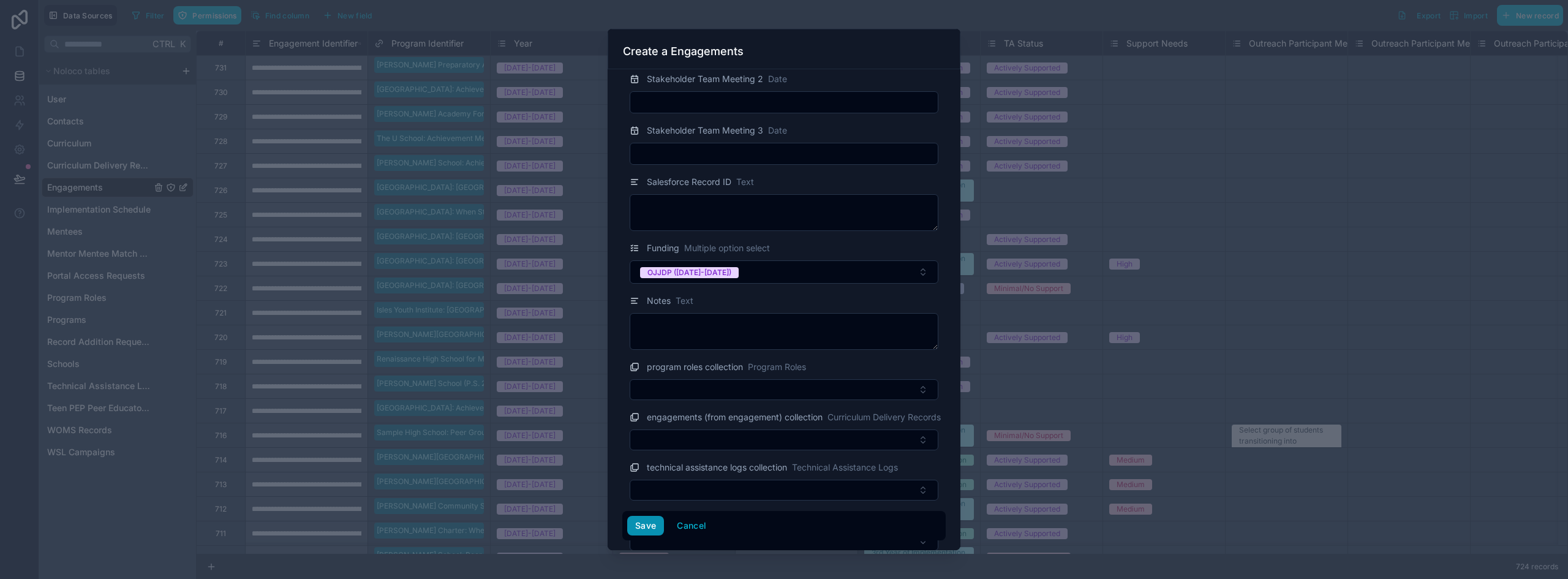
click at [646, 525] on button "Save" at bounding box center [645, 525] width 37 height 19
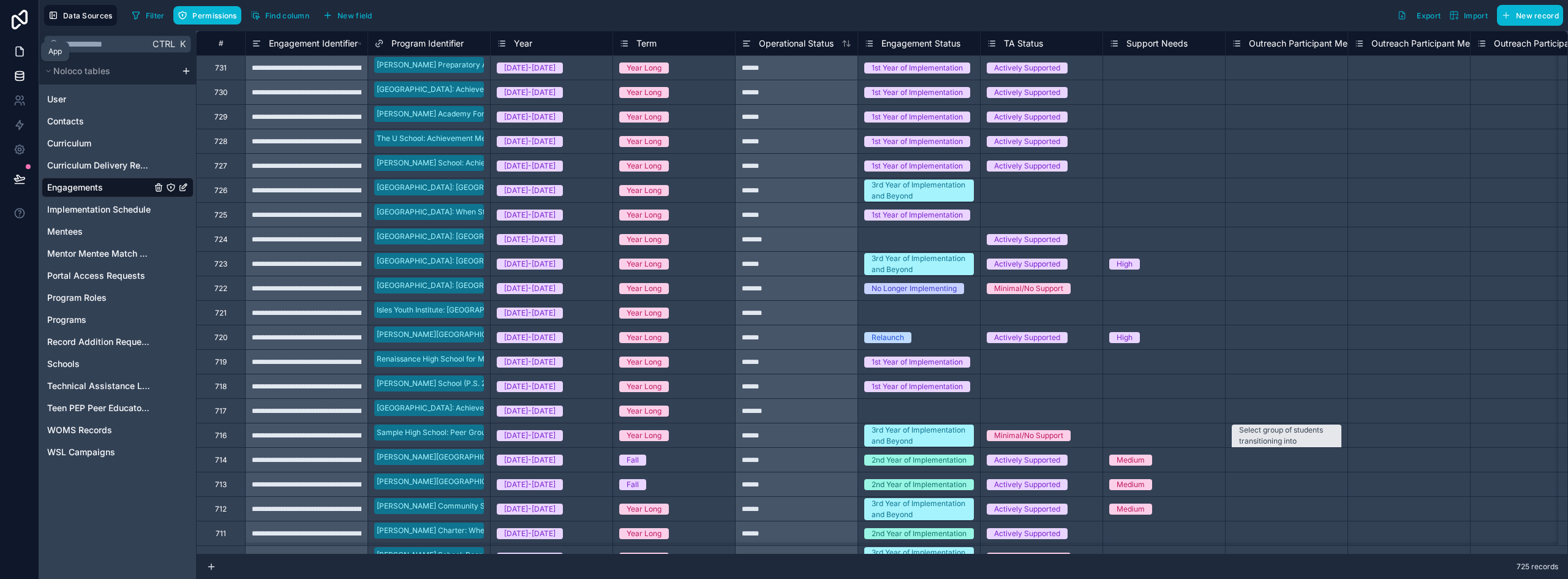
click at [21, 59] on link at bounding box center [19, 51] width 39 height 25
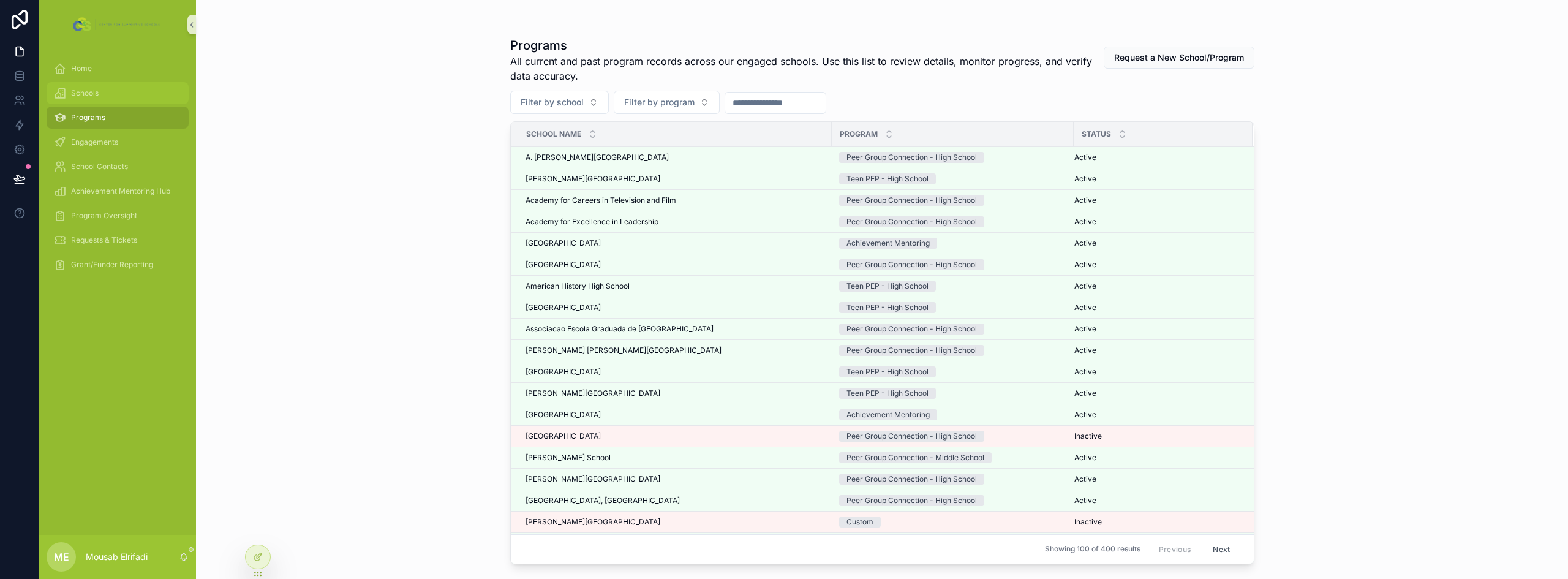
click at [91, 97] on span "Schools" at bounding box center [84, 93] width 28 height 10
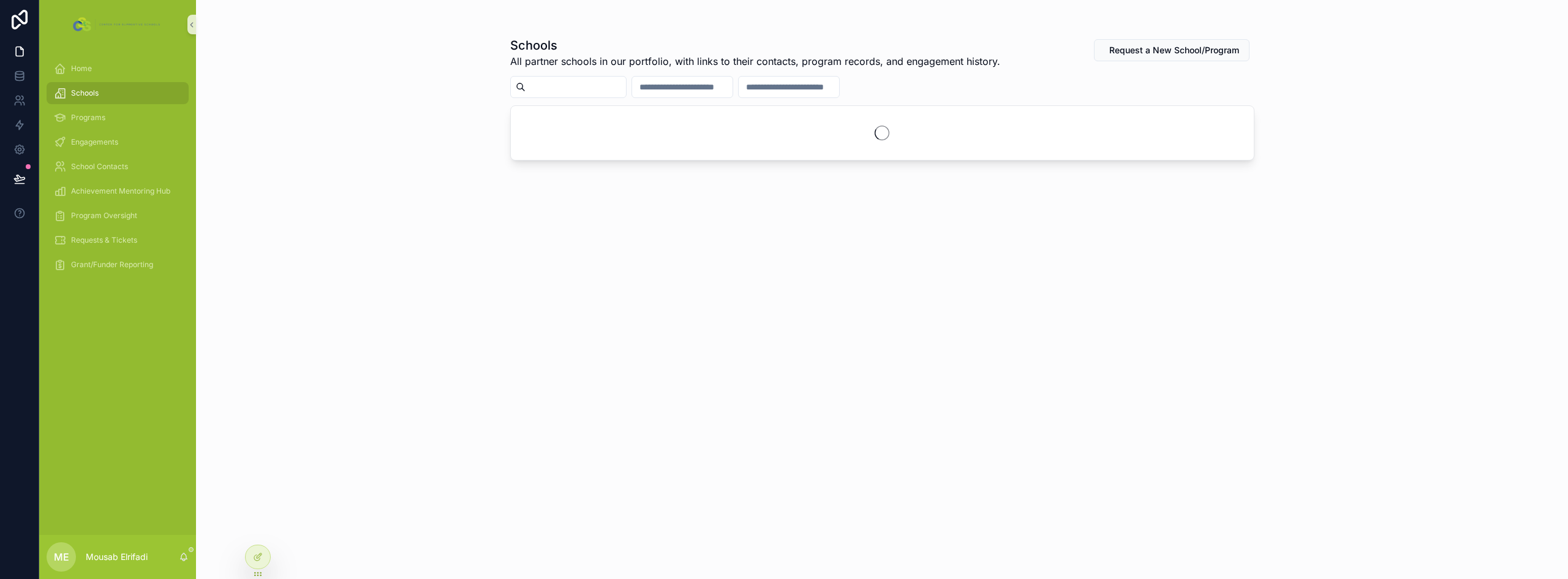
click at [594, 87] on input "scrollable content" at bounding box center [576, 86] width 100 height 17
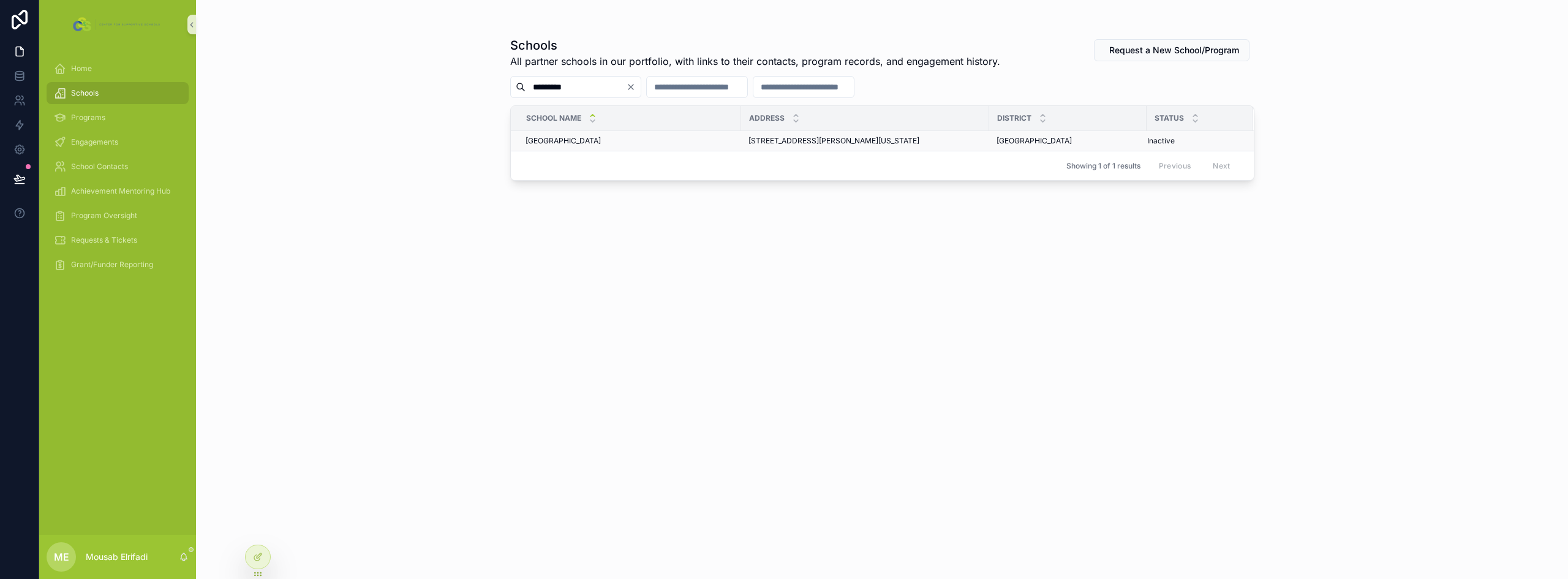
type input "*********"
click at [625, 141] on div "[GEOGRAPHIC_DATA] [GEOGRAPHIC_DATA]" at bounding box center [630, 140] width 208 height 10
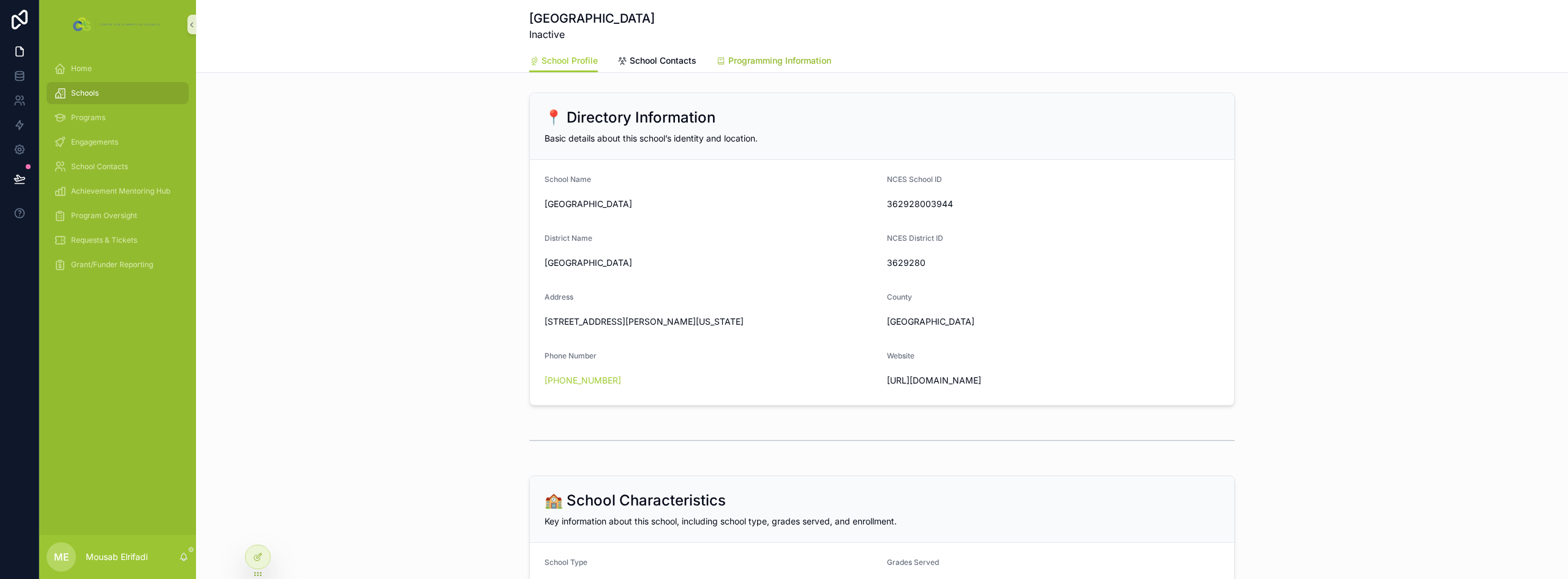
click at [782, 63] on span "Programming Information" at bounding box center [779, 60] width 103 height 12
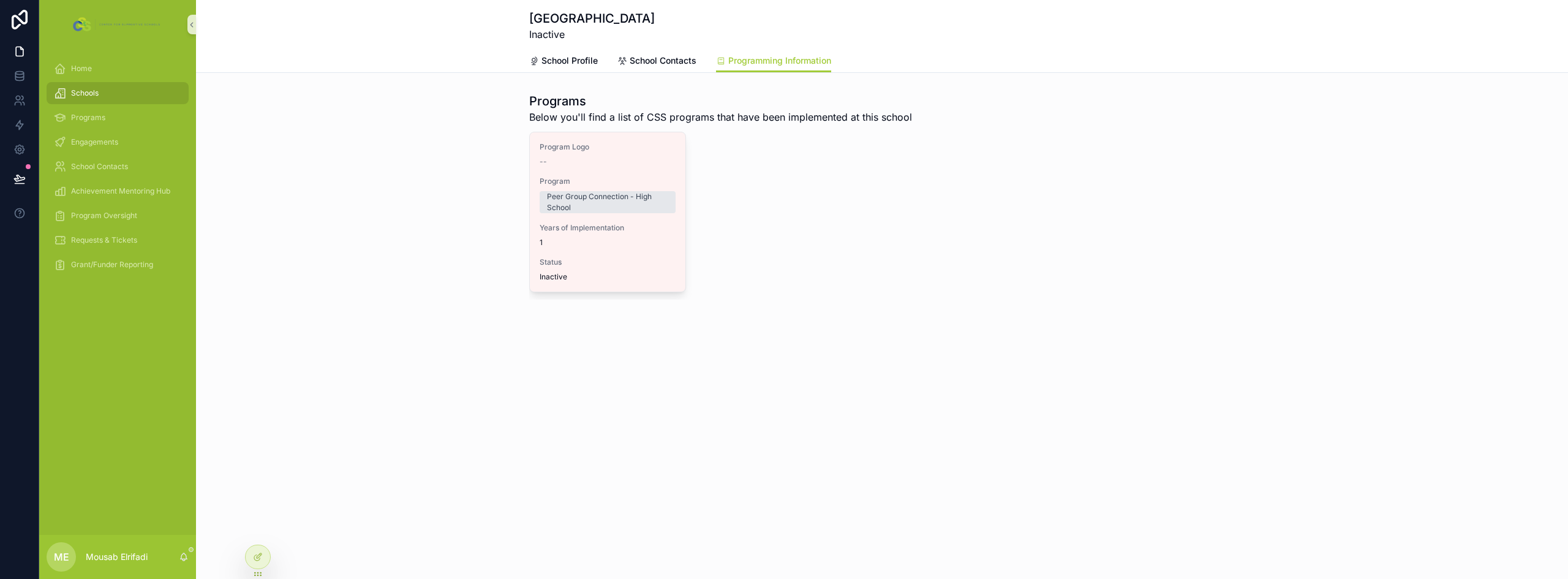
drag, startPoint x: 356, startPoint y: 142, endPoint x: 345, endPoint y: 140, distance: 11.2
click at [356, 142] on div "Programs Below you'll find a list of CSS programs that have been implemented at…" at bounding box center [882, 195] width 1372 height 217
click at [94, 145] on span "Engagements" at bounding box center [94, 141] width 47 height 10
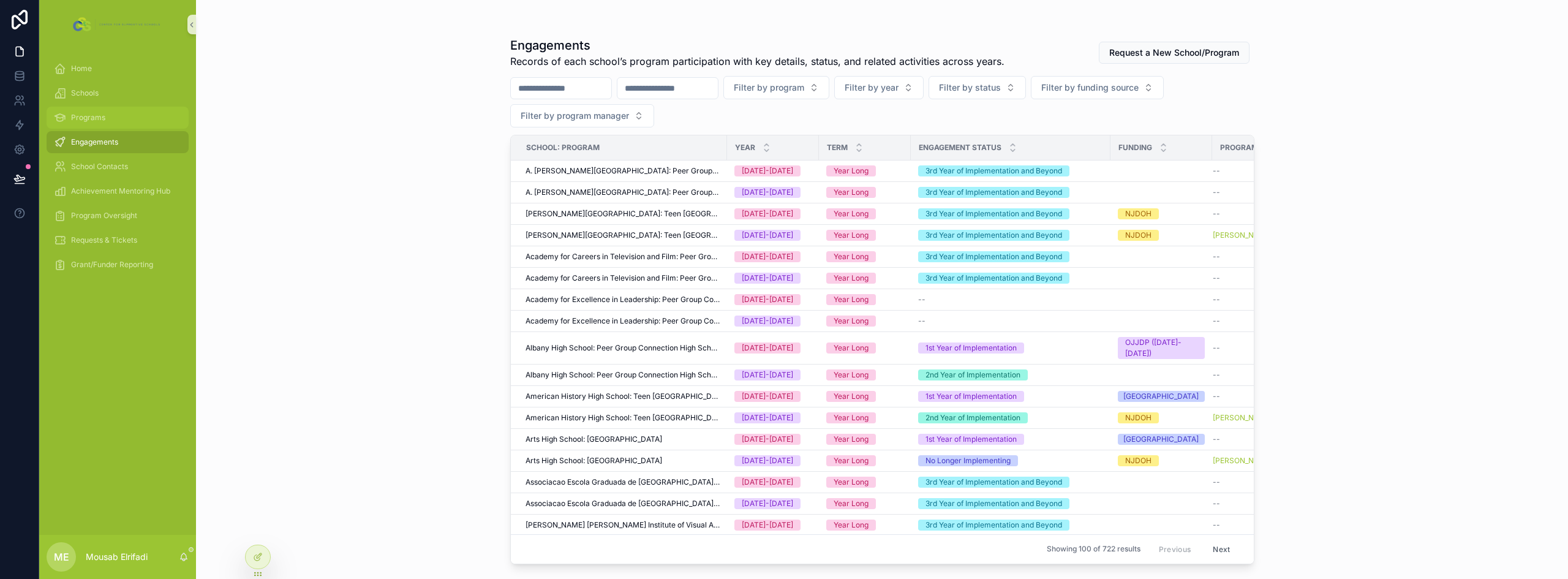
click at [99, 117] on span "Programs" at bounding box center [87, 117] width 34 height 10
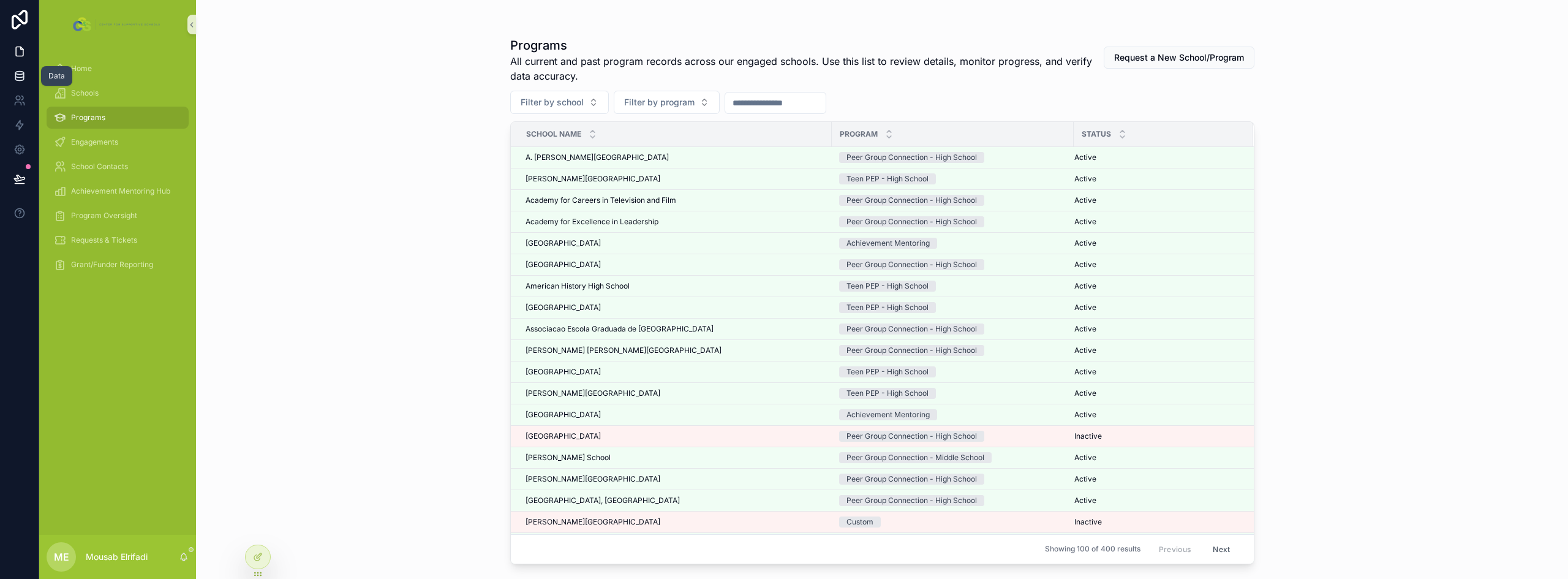
click at [22, 74] on icon at bounding box center [19, 72] width 8 height 3
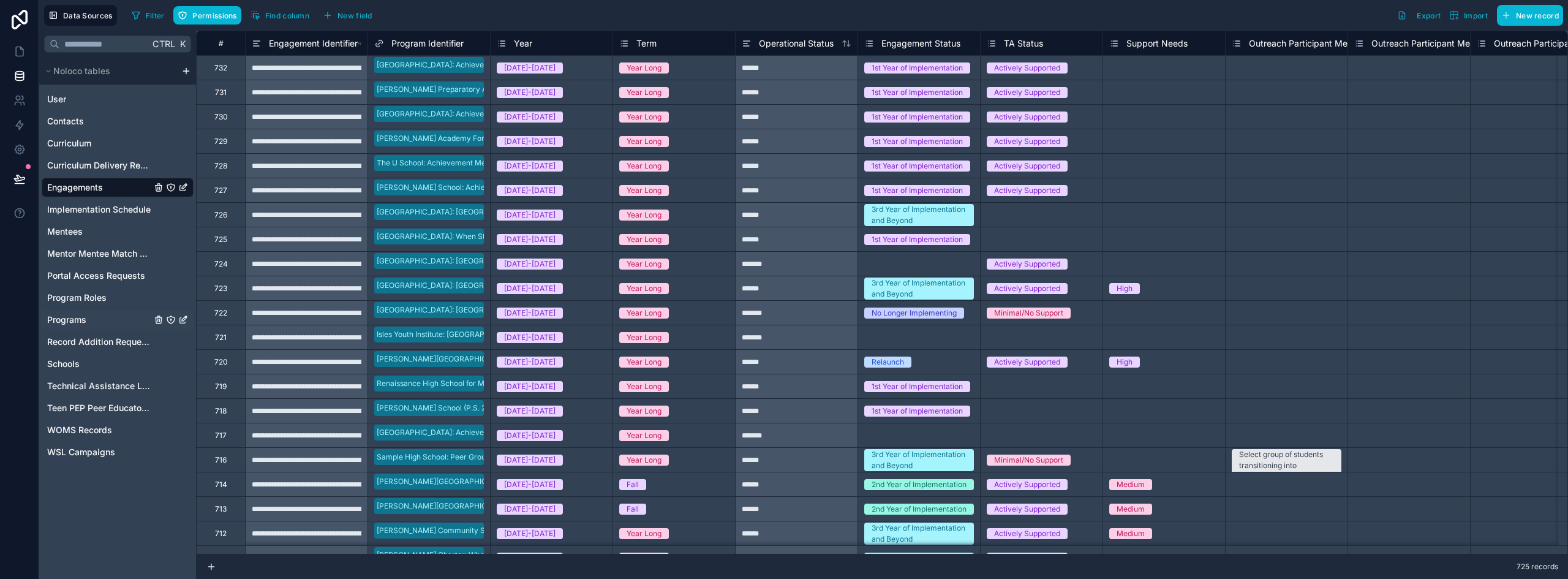
click at [77, 317] on span "Programs" at bounding box center [66, 319] width 39 height 12
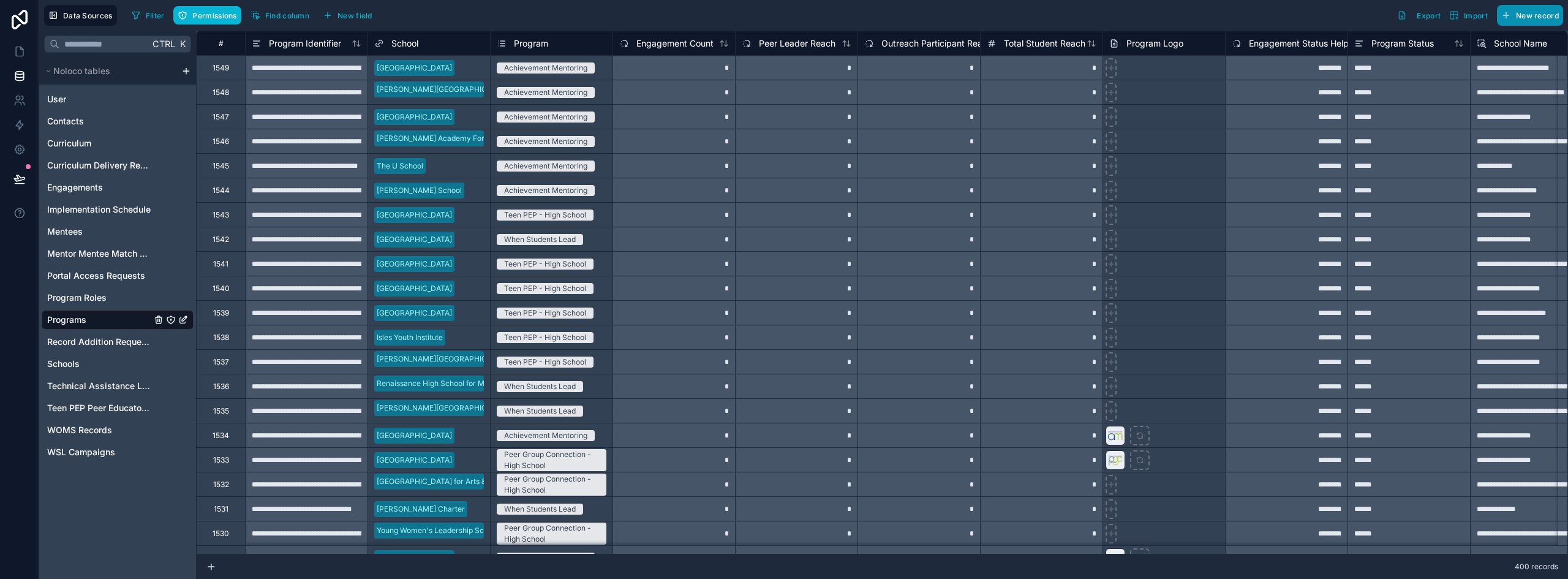
click at [782, 16] on span "New record" at bounding box center [1538, 16] width 43 height 9
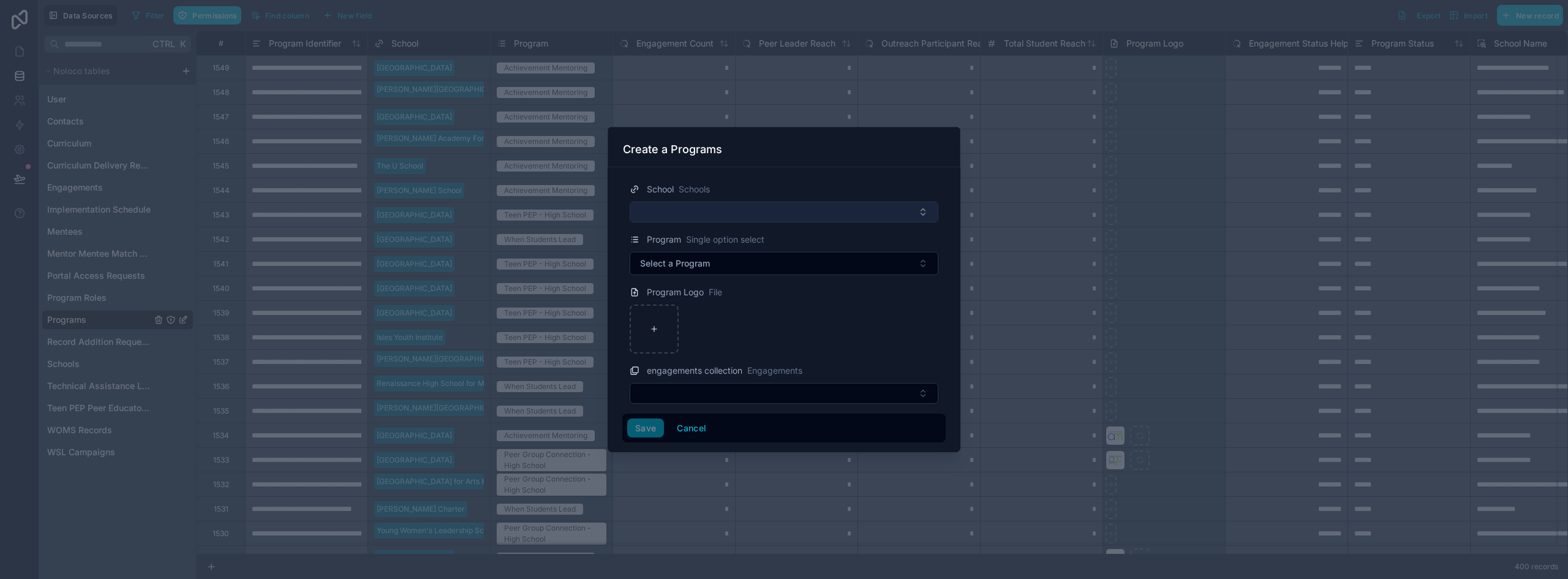
click at [695, 214] on button "Select Button" at bounding box center [784, 212] width 308 height 21
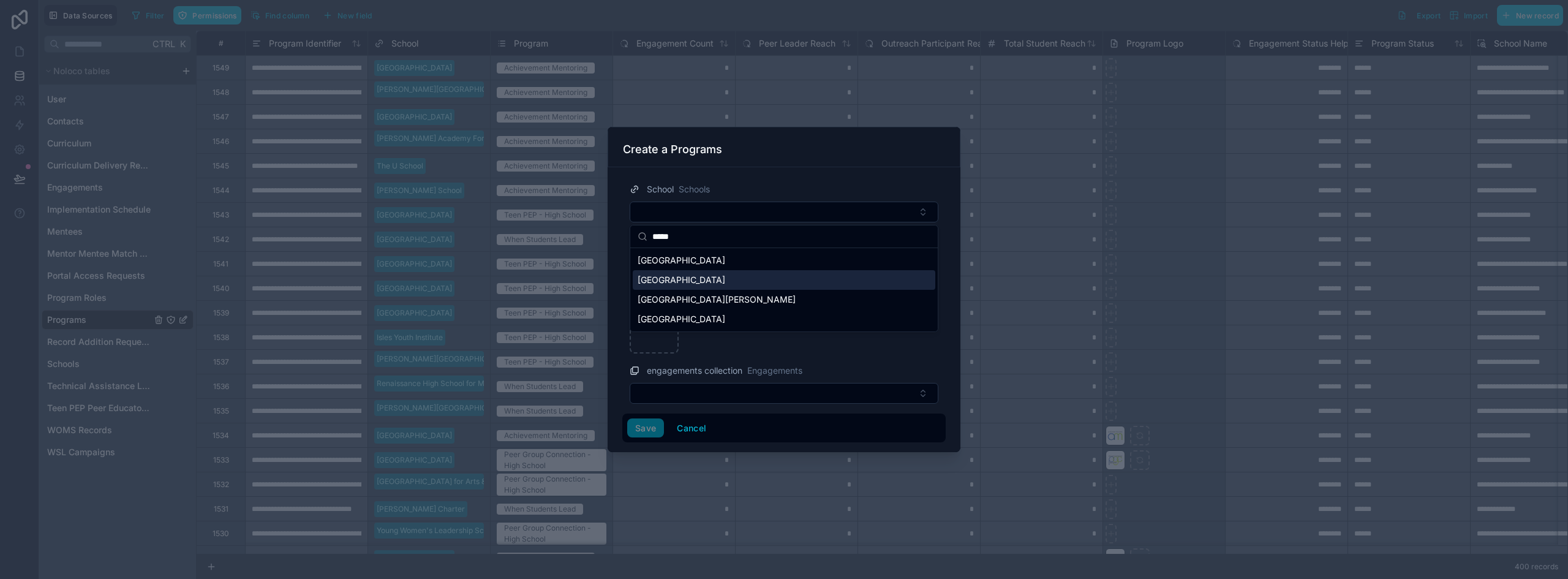
type input "*****"
click at [710, 277] on span "[GEOGRAPHIC_DATA]" at bounding box center [681, 279] width 87 height 12
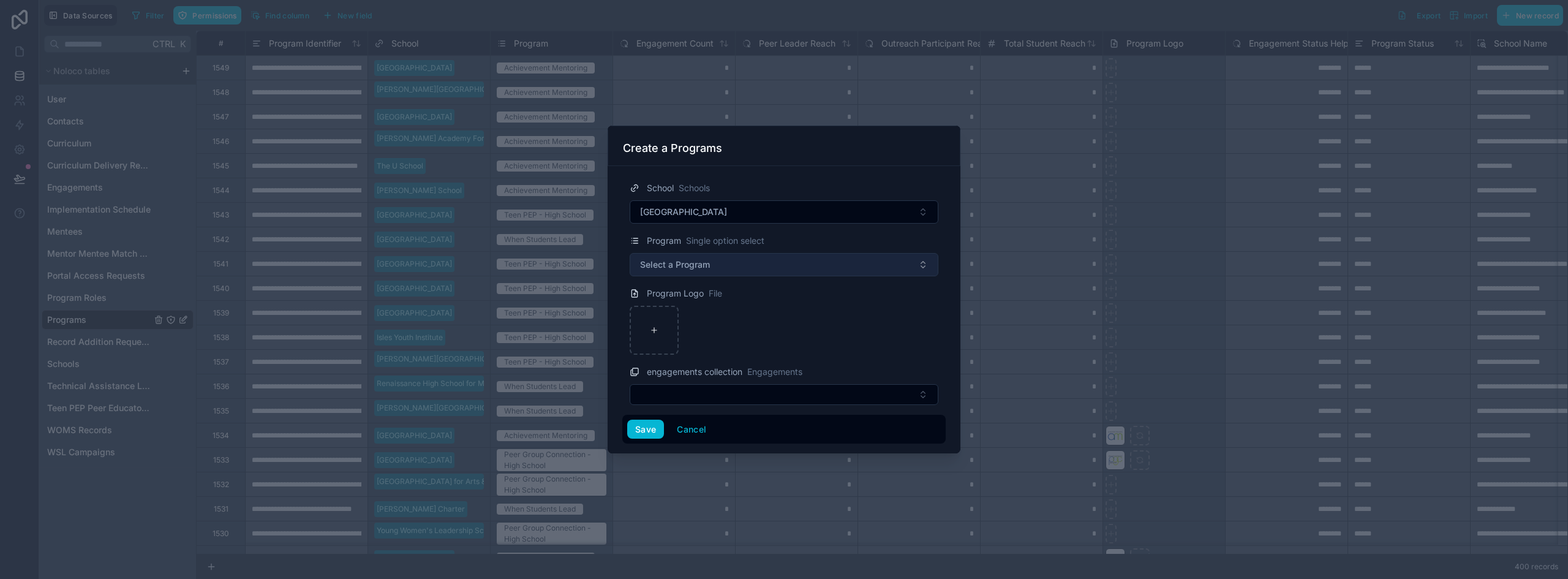
click at [782, 258] on button "Select a Program" at bounding box center [784, 264] width 308 height 23
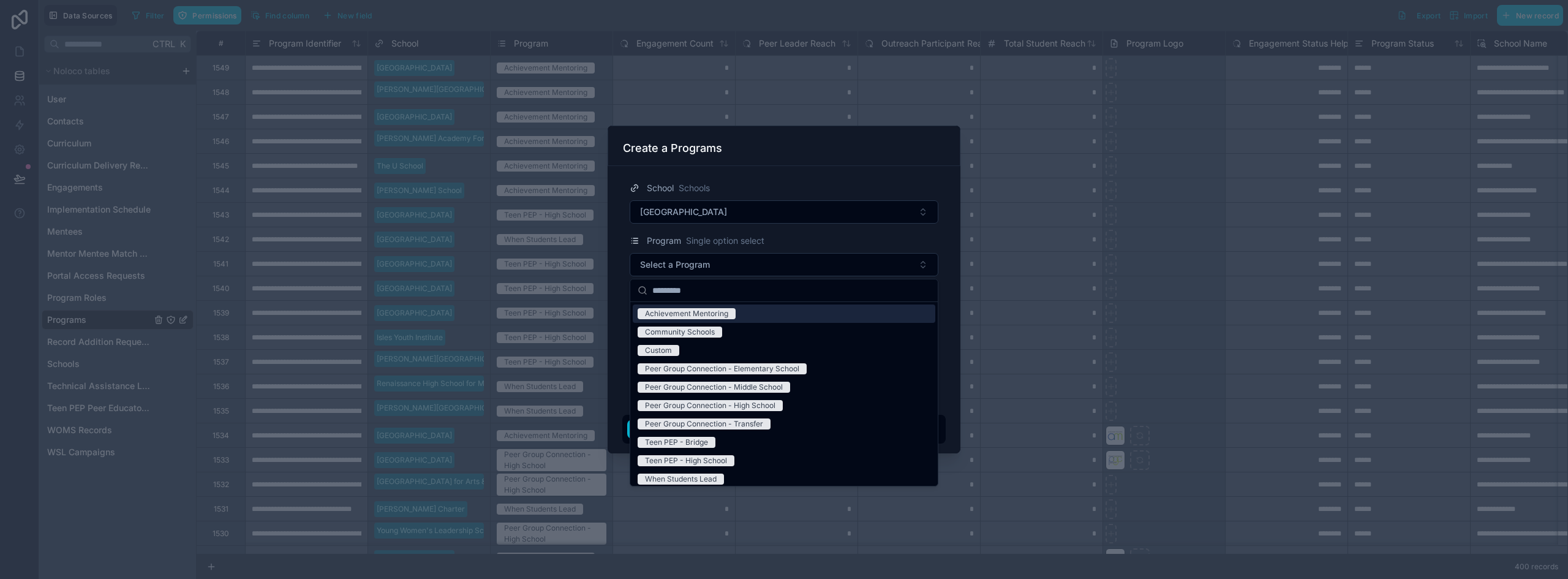
click at [697, 315] on div "Achievement Mentoring" at bounding box center [687, 314] width 84 height 11
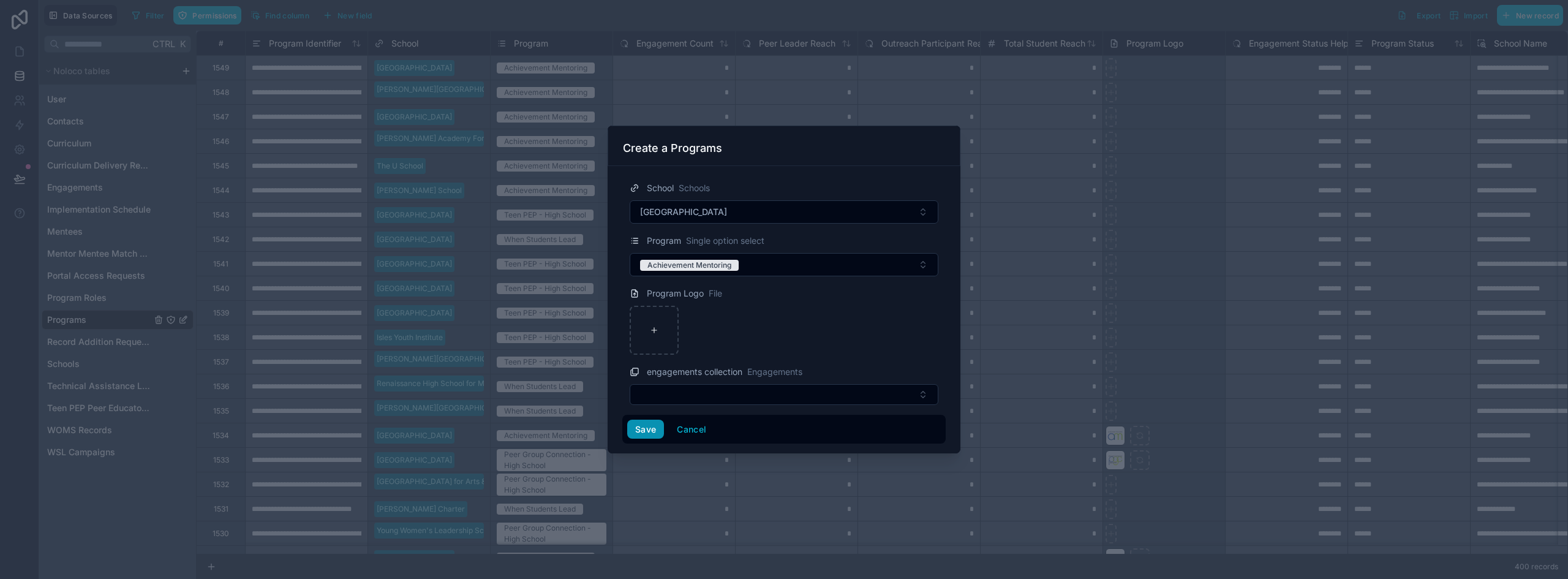
click at [648, 429] on button "Save" at bounding box center [645, 429] width 37 height 19
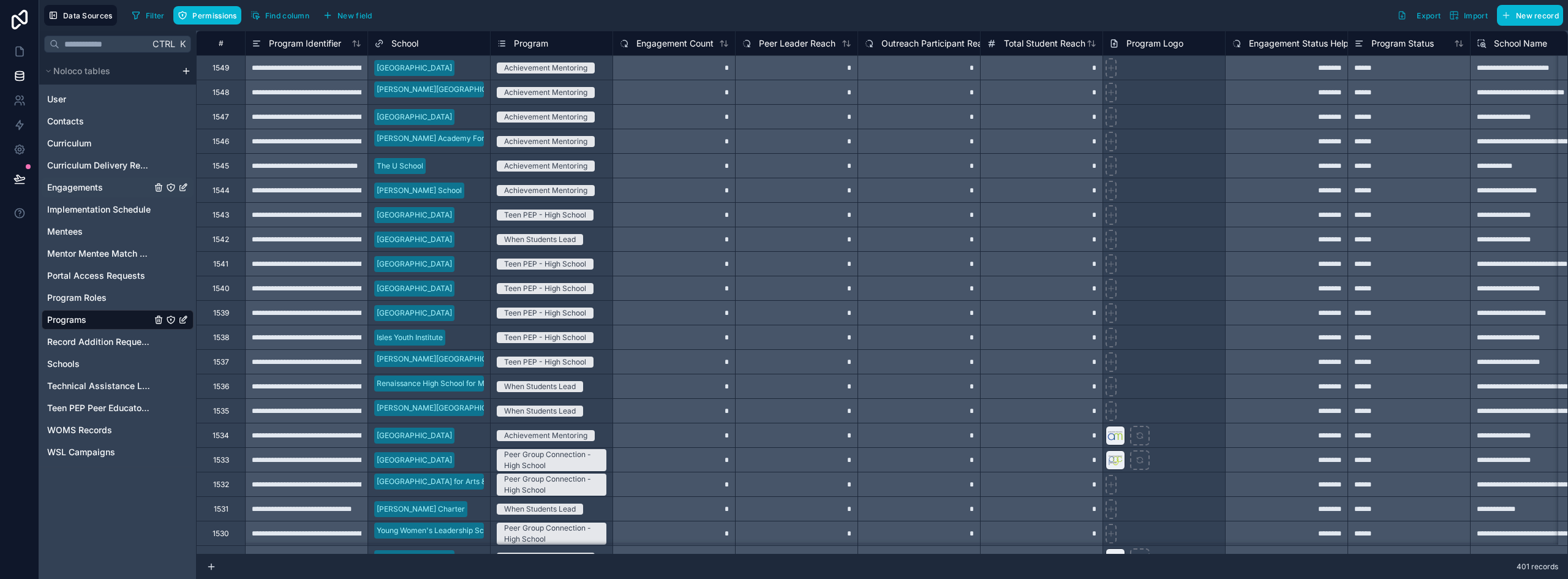
click at [79, 191] on span "Engagements" at bounding box center [74, 187] width 56 height 12
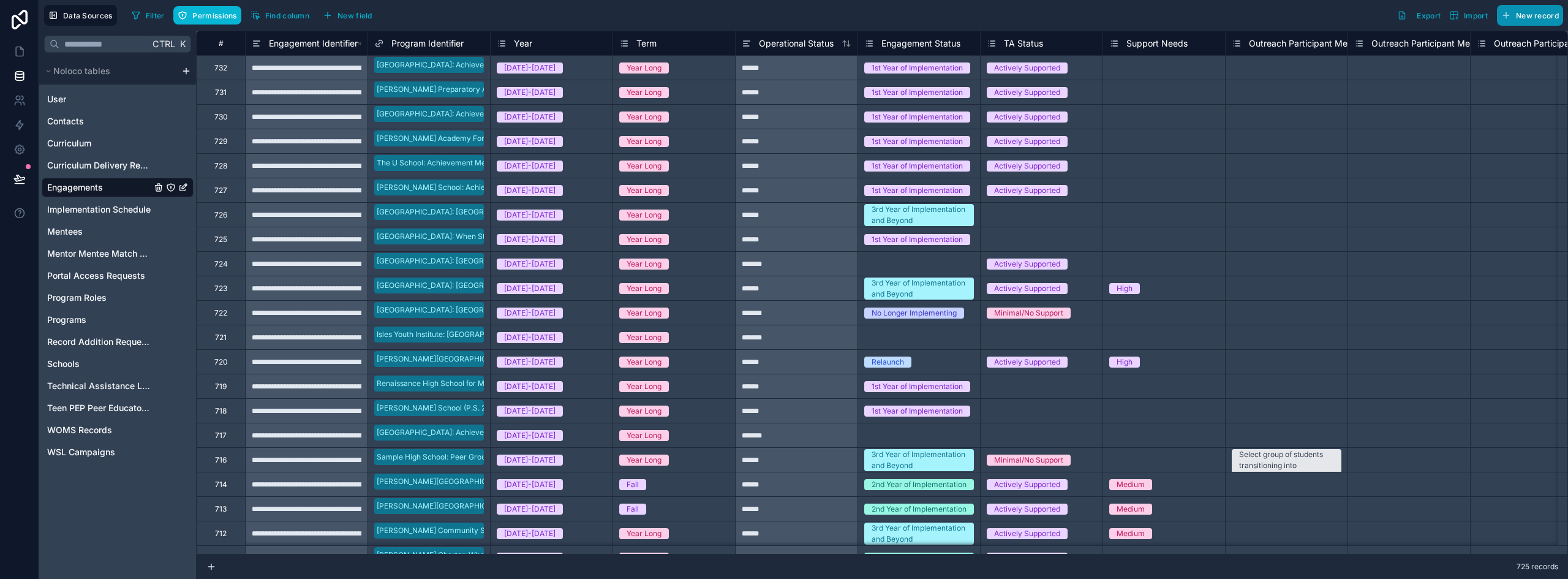
click at [782, 19] on span "New record" at bounding box center [1538, 16] width 43 height 9
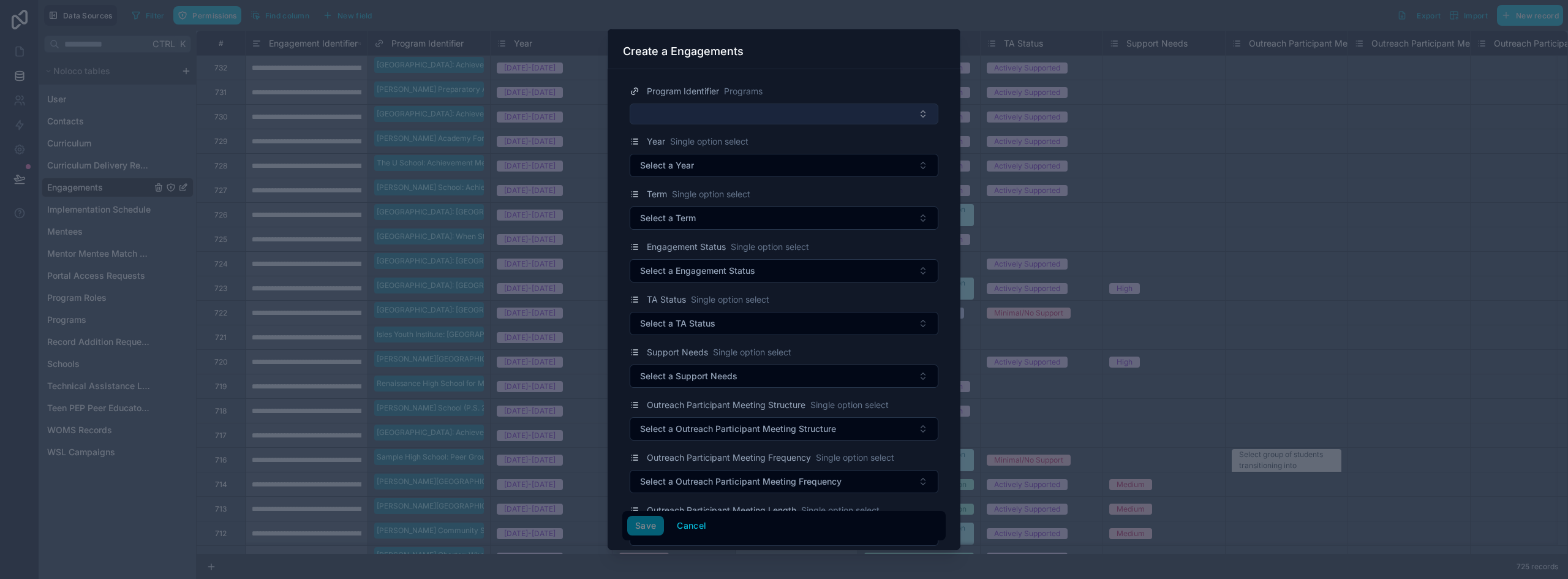
click at [671, 112] on button "Select Button" at bounding box center [784, 114] width 308 height 21
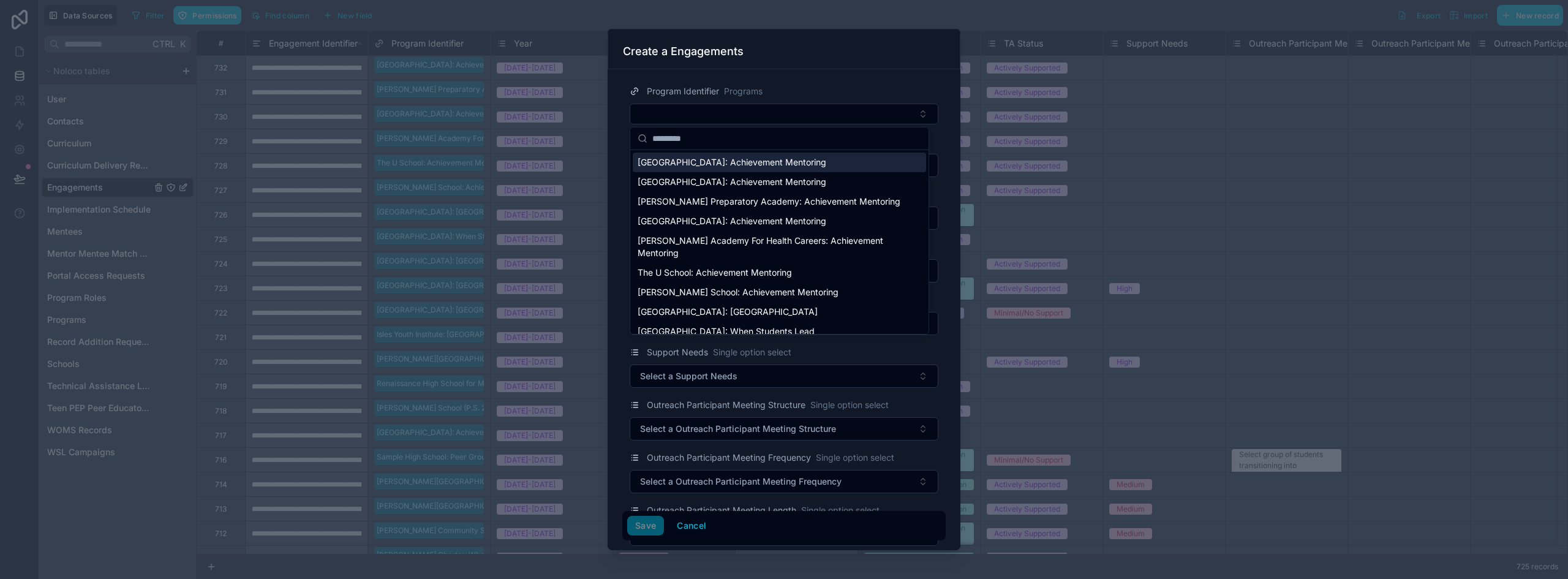
click at [710, 161] on span "[GEOGRAPHIC_DATA]: Achievement Mentoring" at bounding box center [733, 161] width 189 height 12
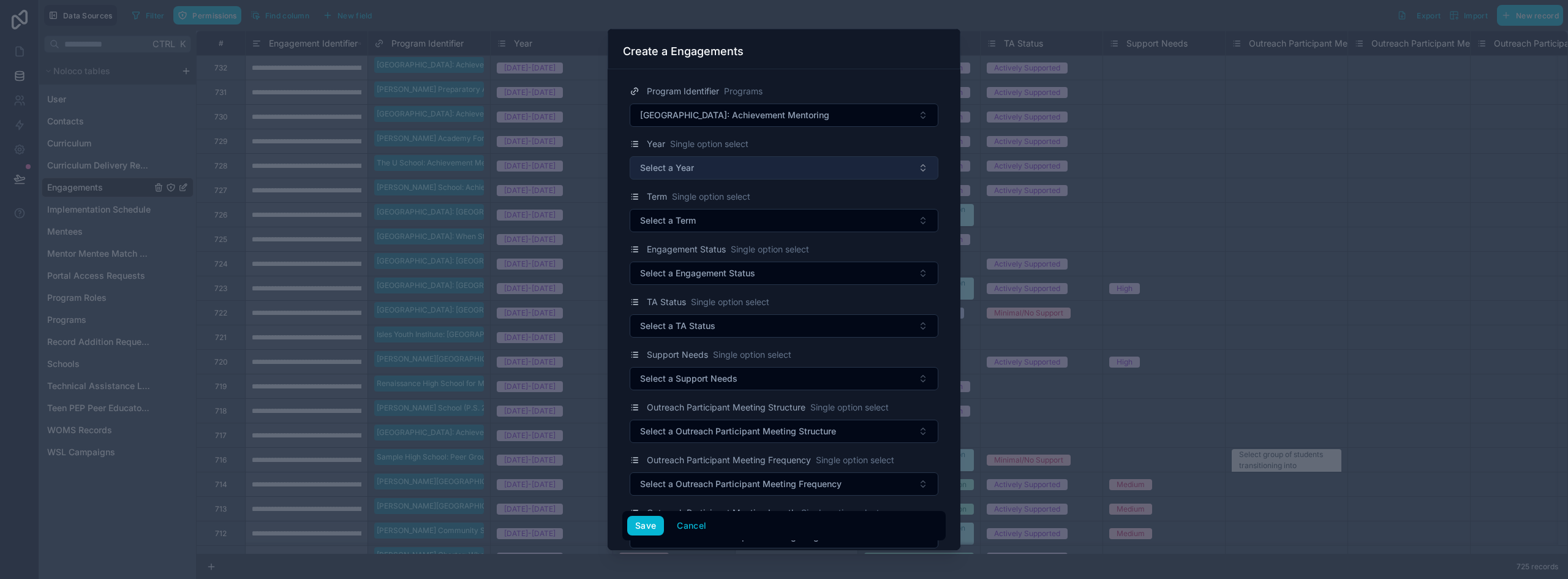
click at [675, 173] on span "Select a Year" at bounding box center [666, 167] width 54 height 12
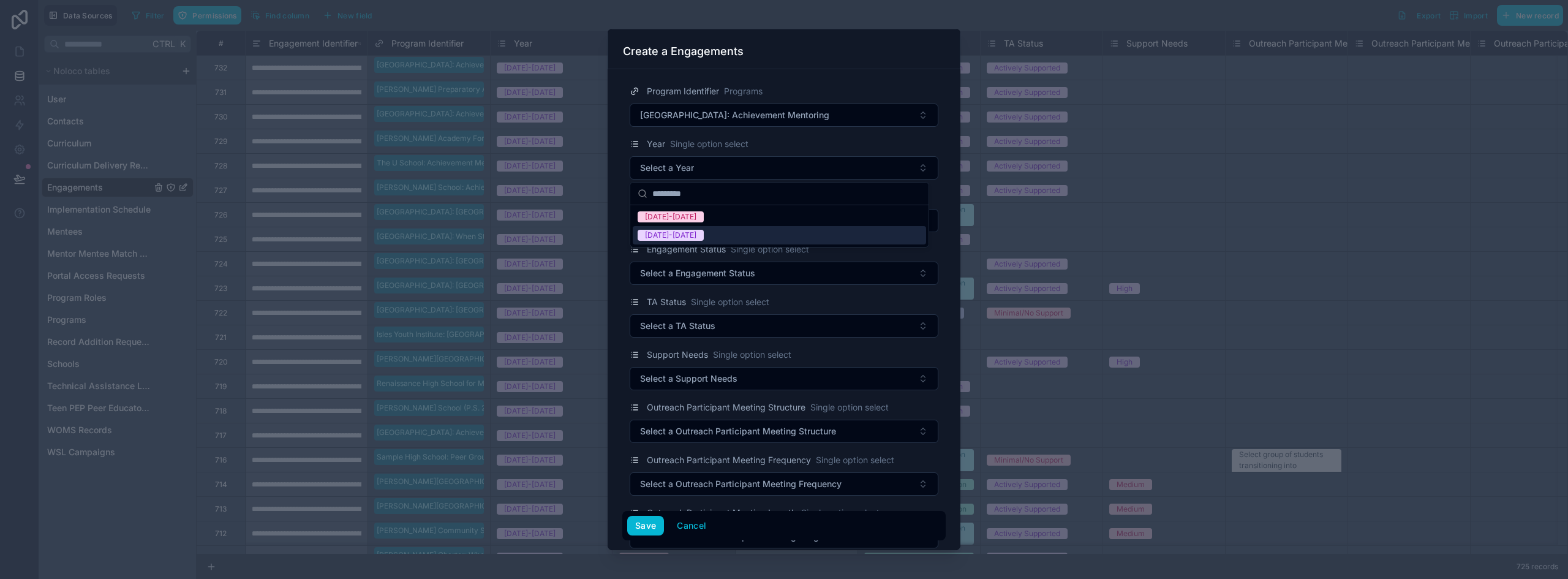
click at [674, 239] on div "[DATE]-[DATE]" at bounding box center [671, 235] width 51 height 11
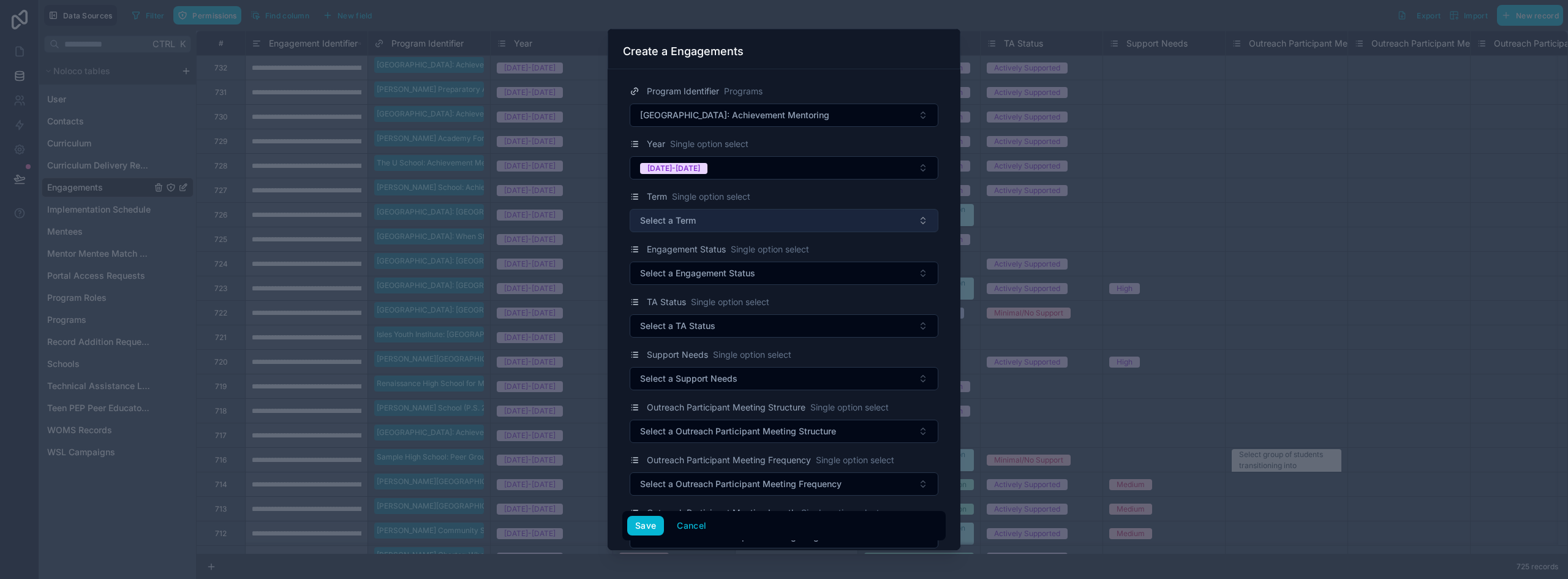
click at [691, 218] on span "Select a Term" at bounding box center [667, 220] width 56 height 12
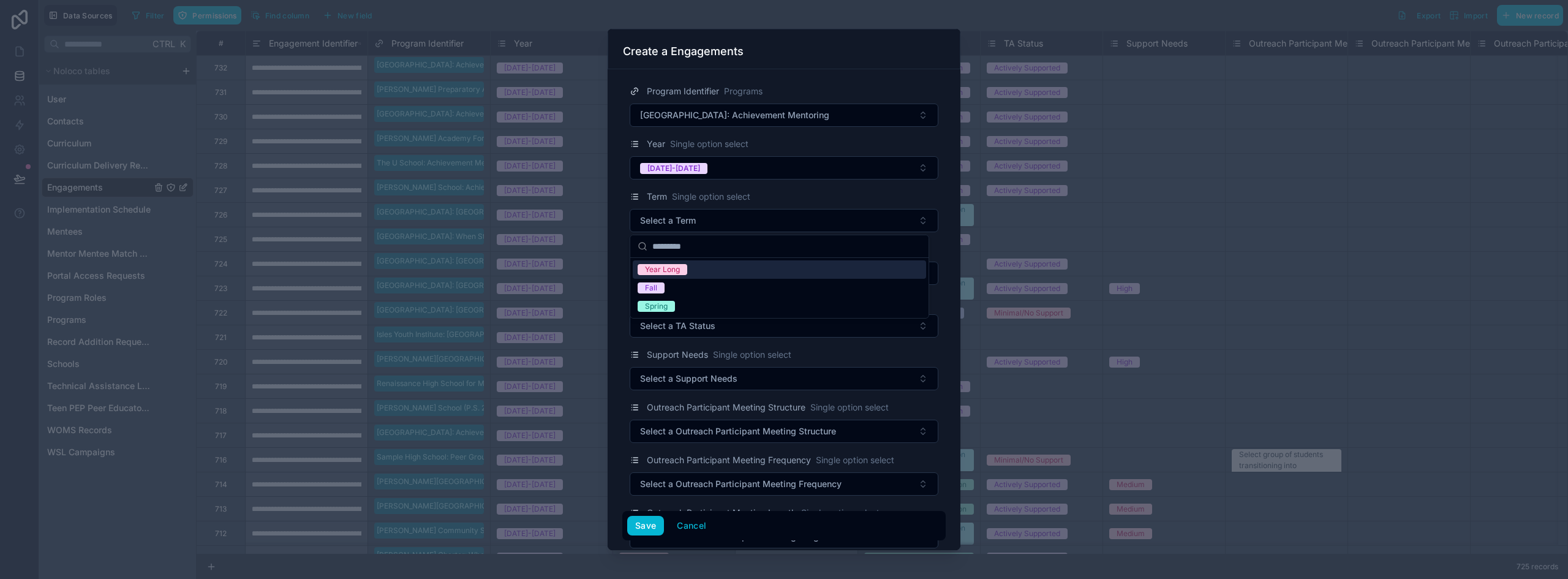
click at [684, 262] on div "Year Long" at bounding box center [779, 270] width 294 height 18
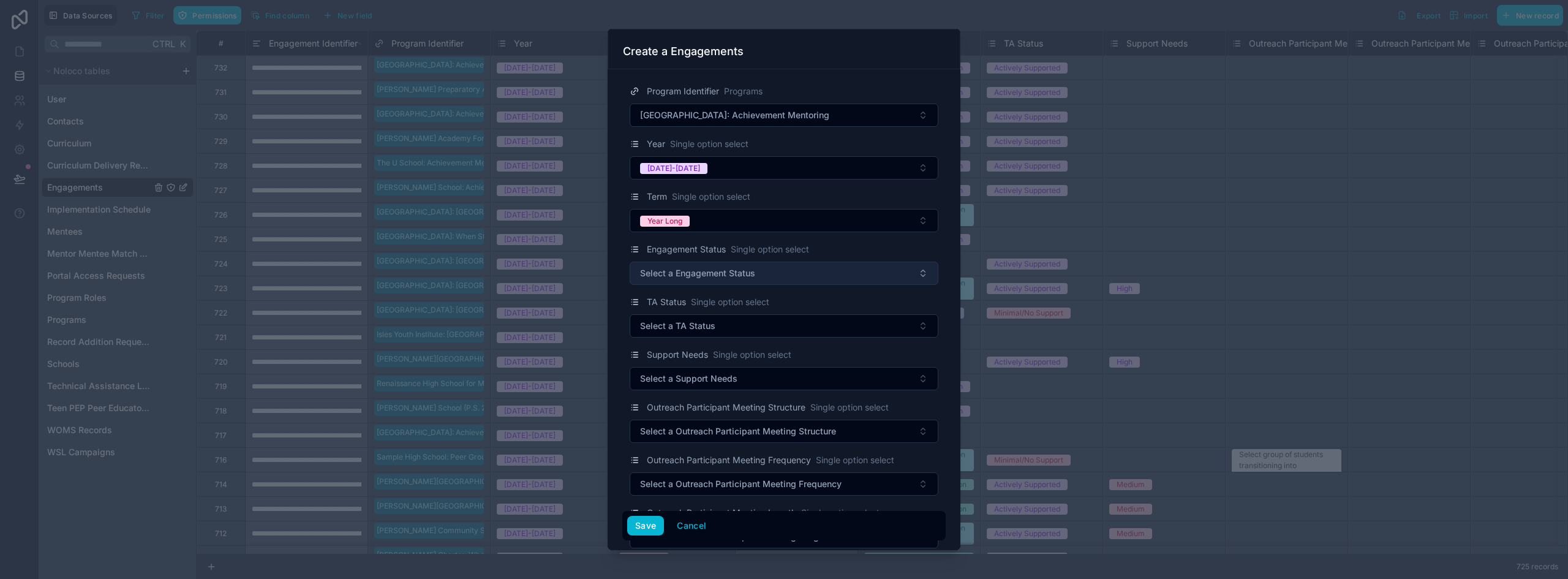
click at [688, 276] on span "Select a Engagement Status" at bounding box center [697, 273] width 115 height 12
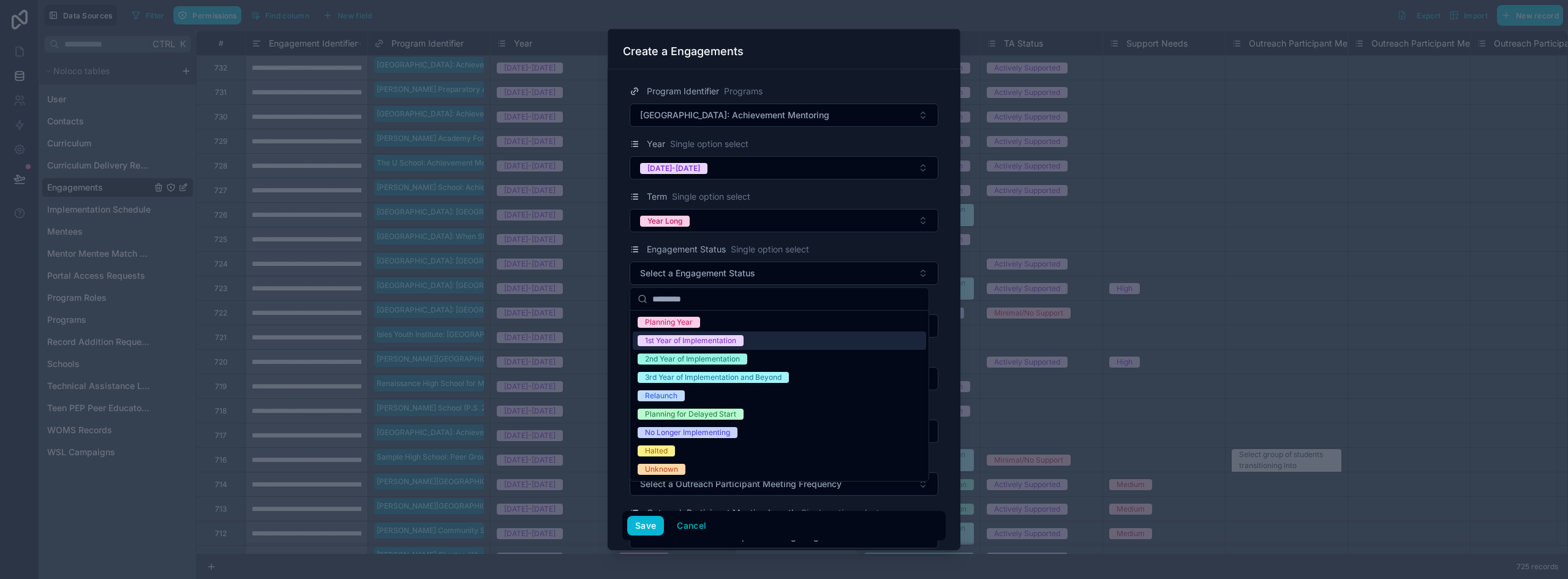
click at [704, 341] on div "1st Year of Implementation" at bounding box center [690, 340] width 91 height 11
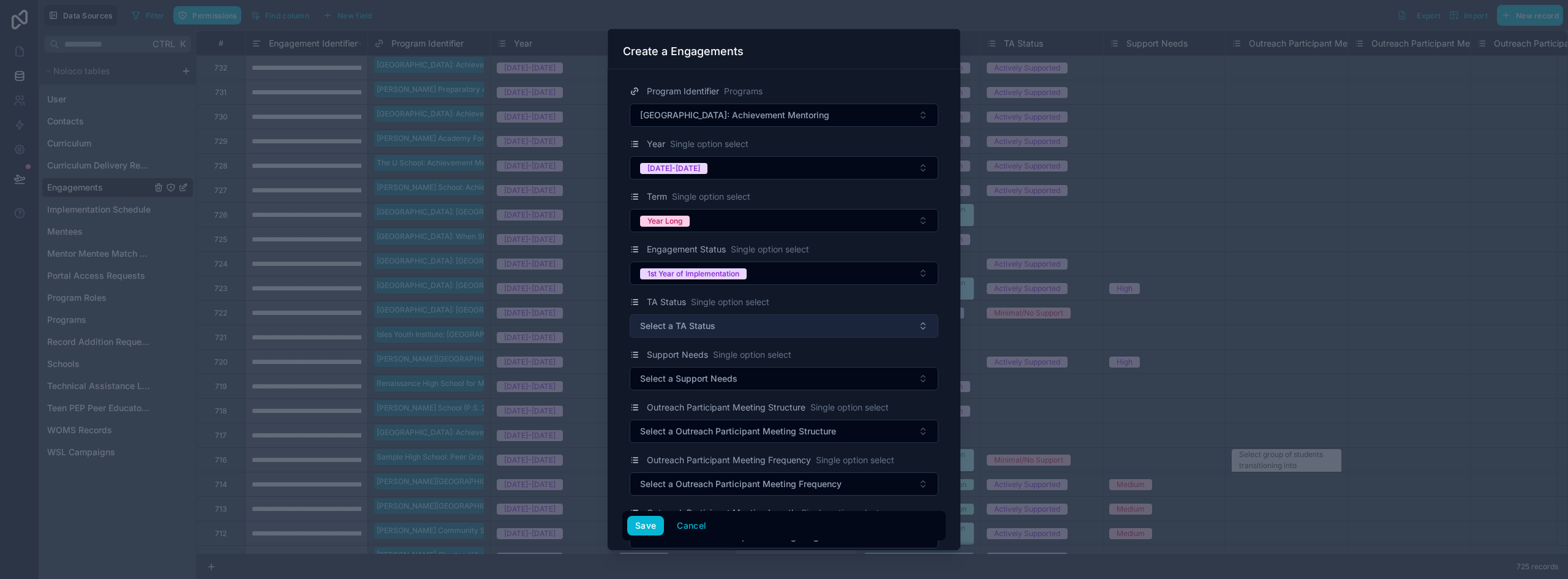
click at [696, 327] on span "Select a TA Status" at bounding box center [678, 325] width 75 height 12
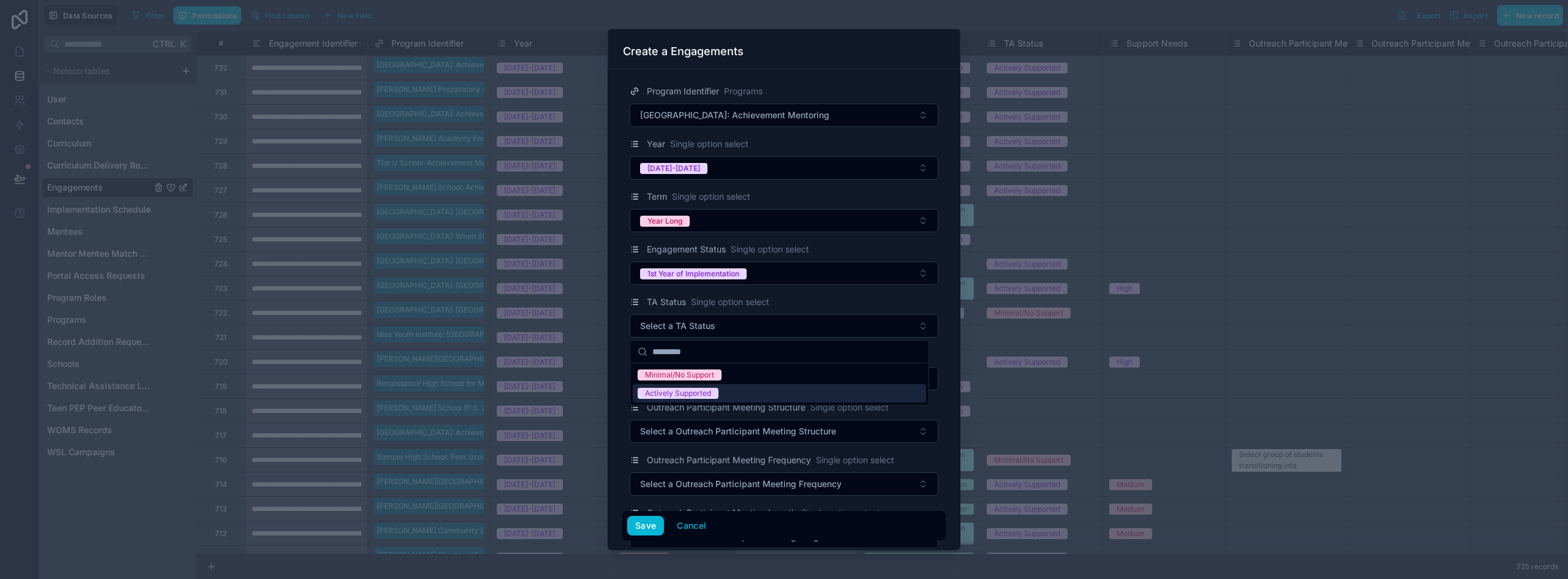
click at [694, 391] on div "Actively Supported" at bounding box center [678, 393] width 66 height 11
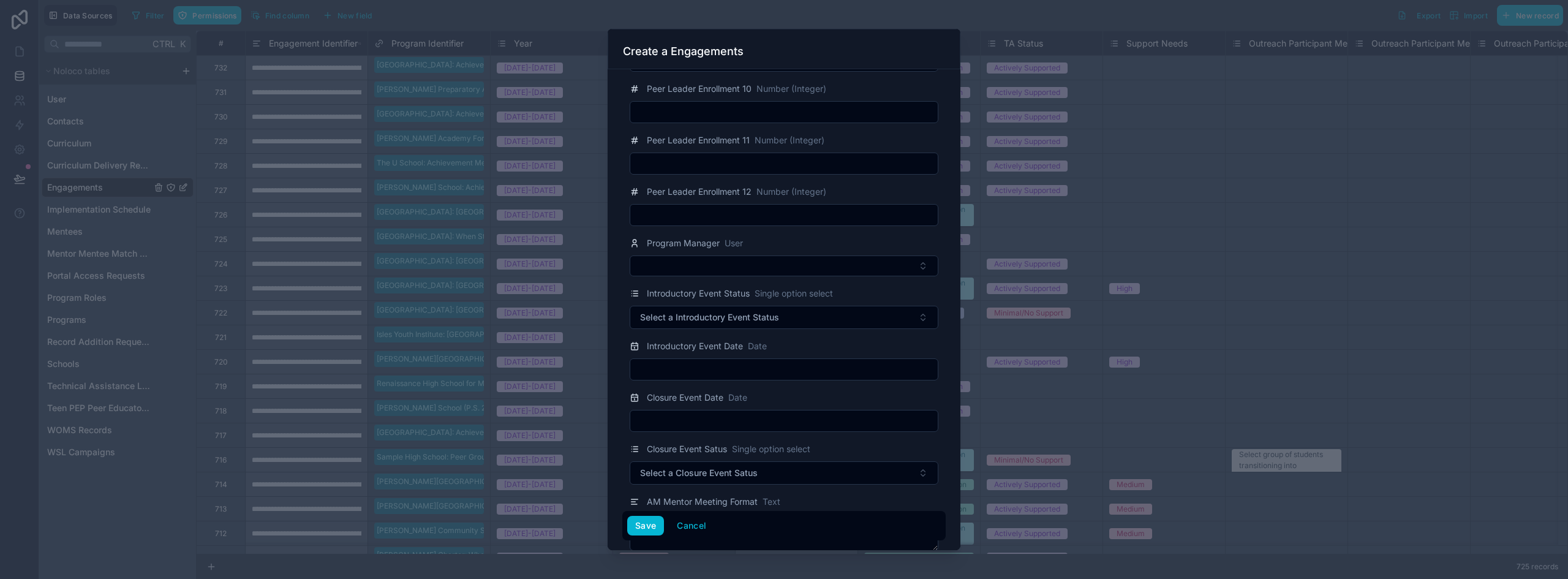
scroll to position [1837, 0]
click at [704, 267] on button "Select Button" at bounding box center [784, 262] width 308 height 21
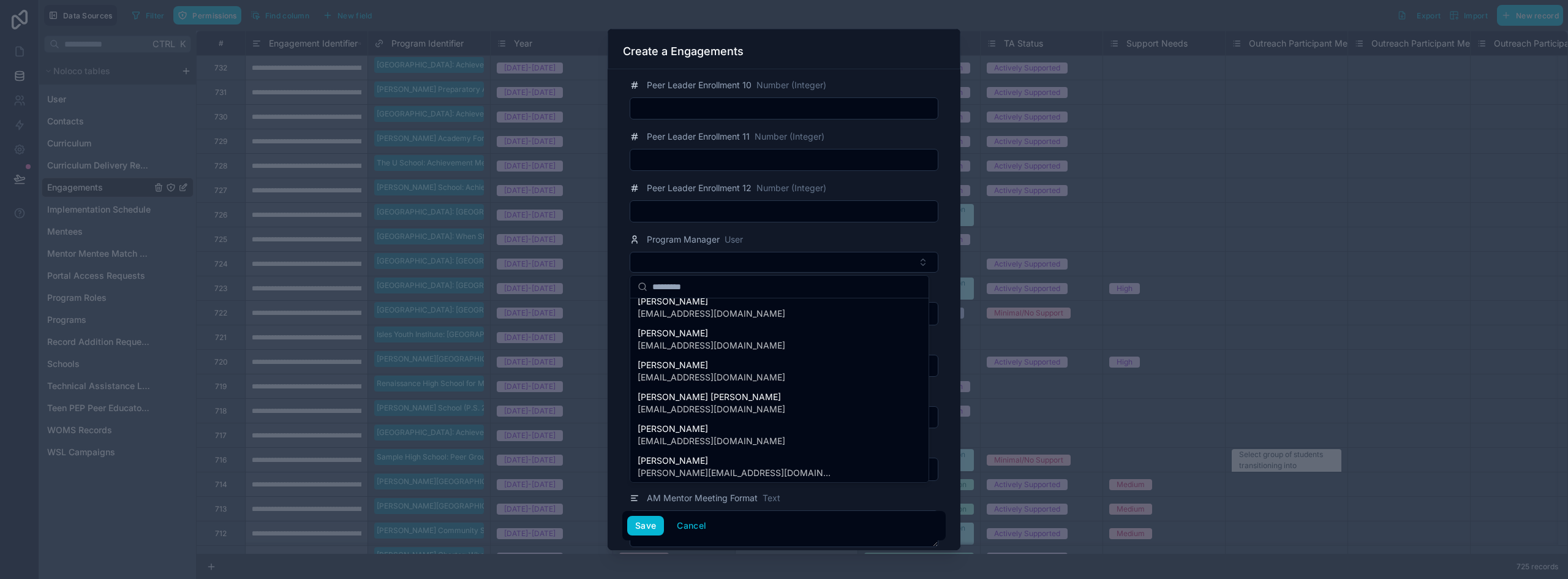
scroll to position [0, 0]
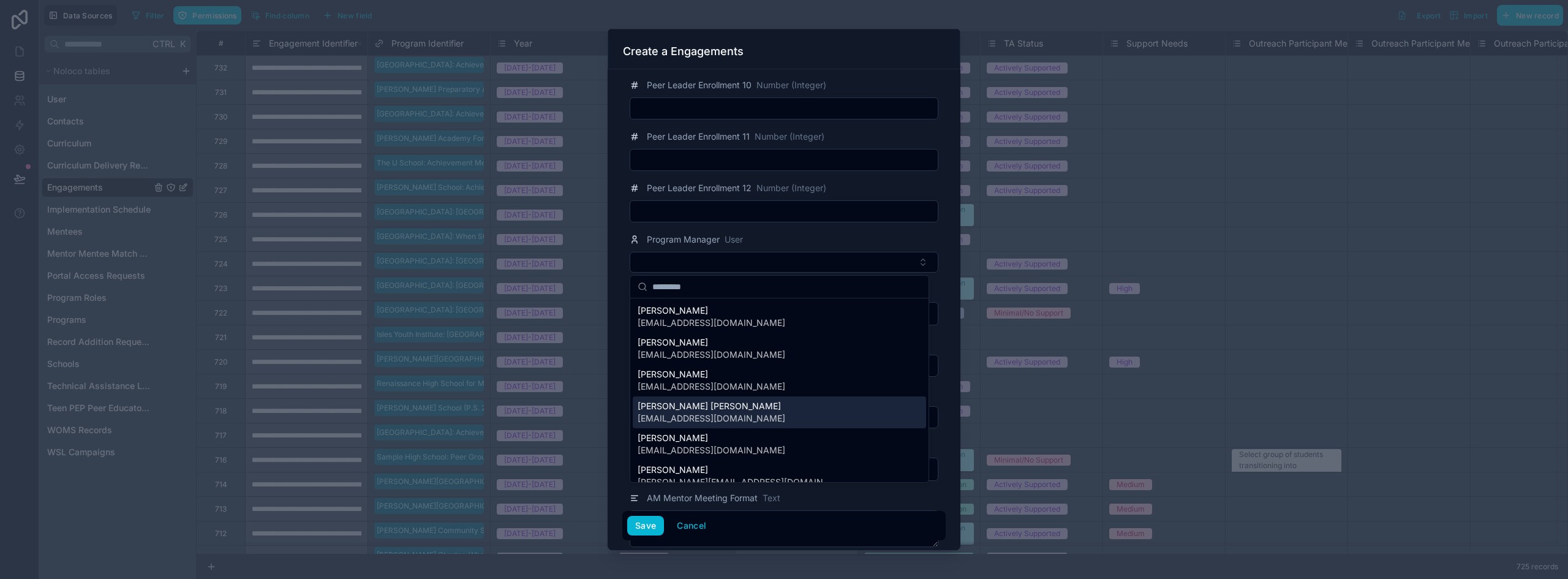
click at [720, 402] on span "[PERSON_NAME] [PERSON_NAME]" at bounding box center [711, 406] width 148 height 12
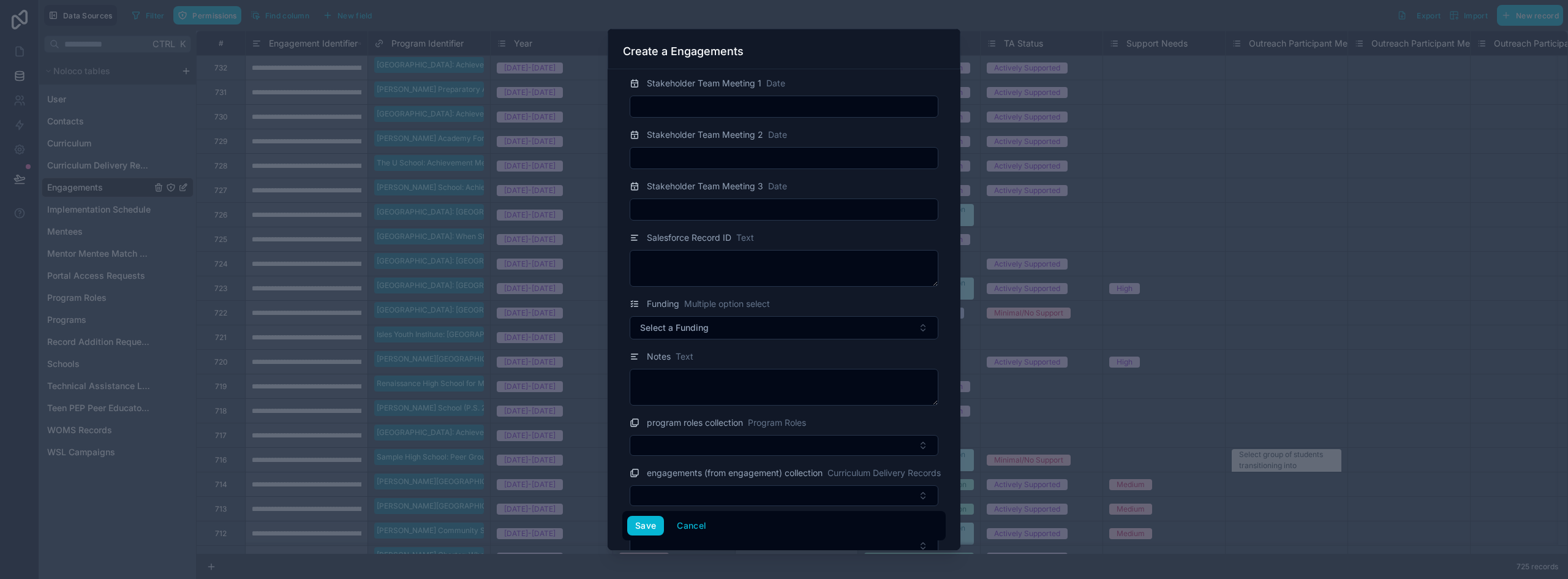
scroll to position [2327, 0]
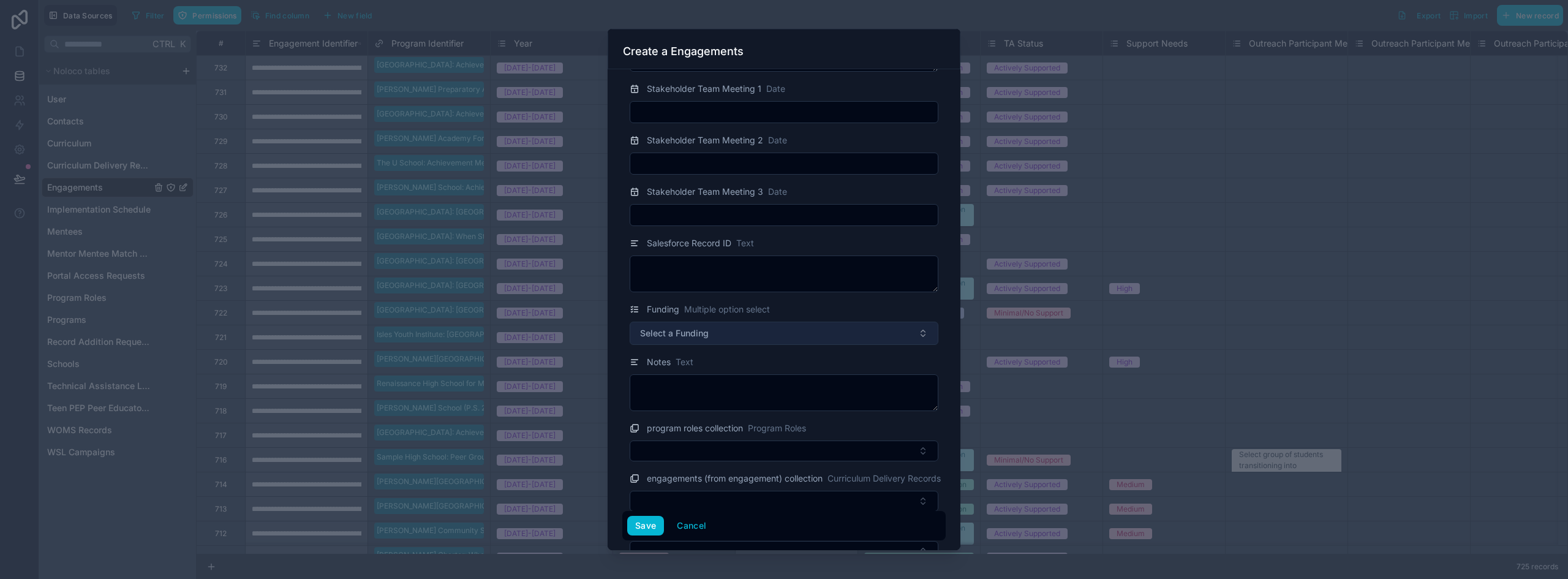
click at [742, 343] on button "Select a Funding" at bounding box center [784, 332] width 308 height 23
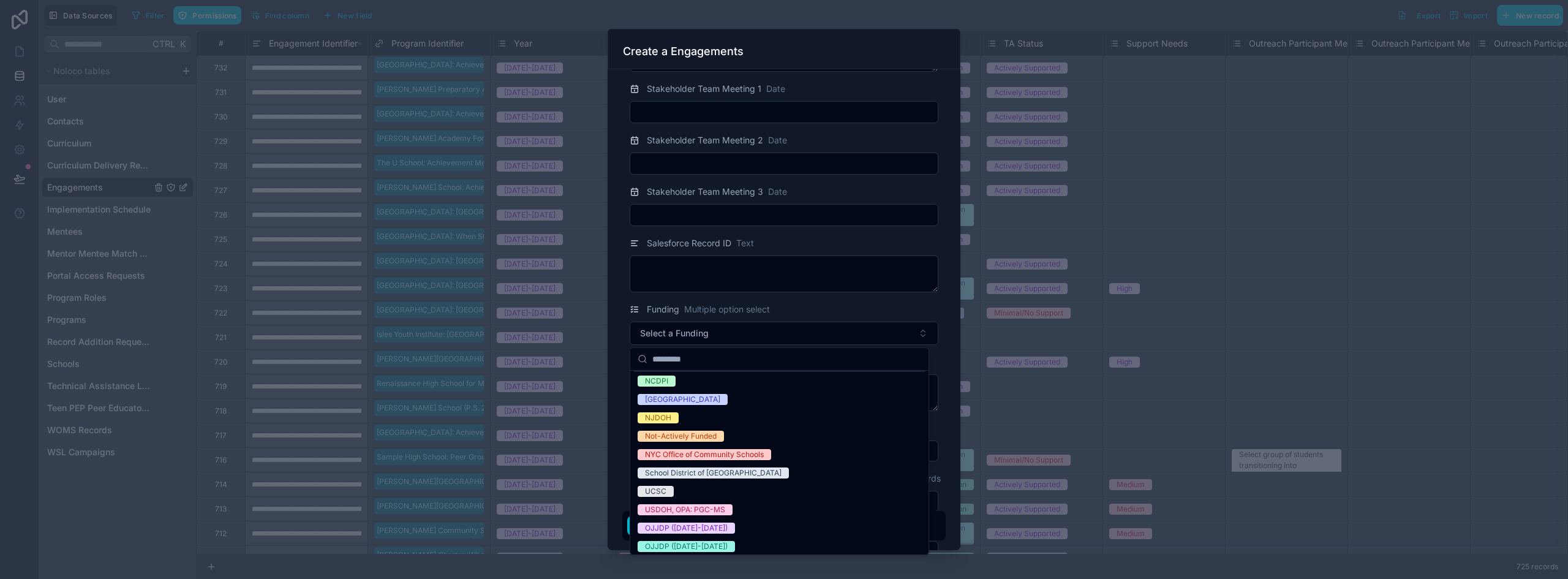
scroll to position [122, 0]
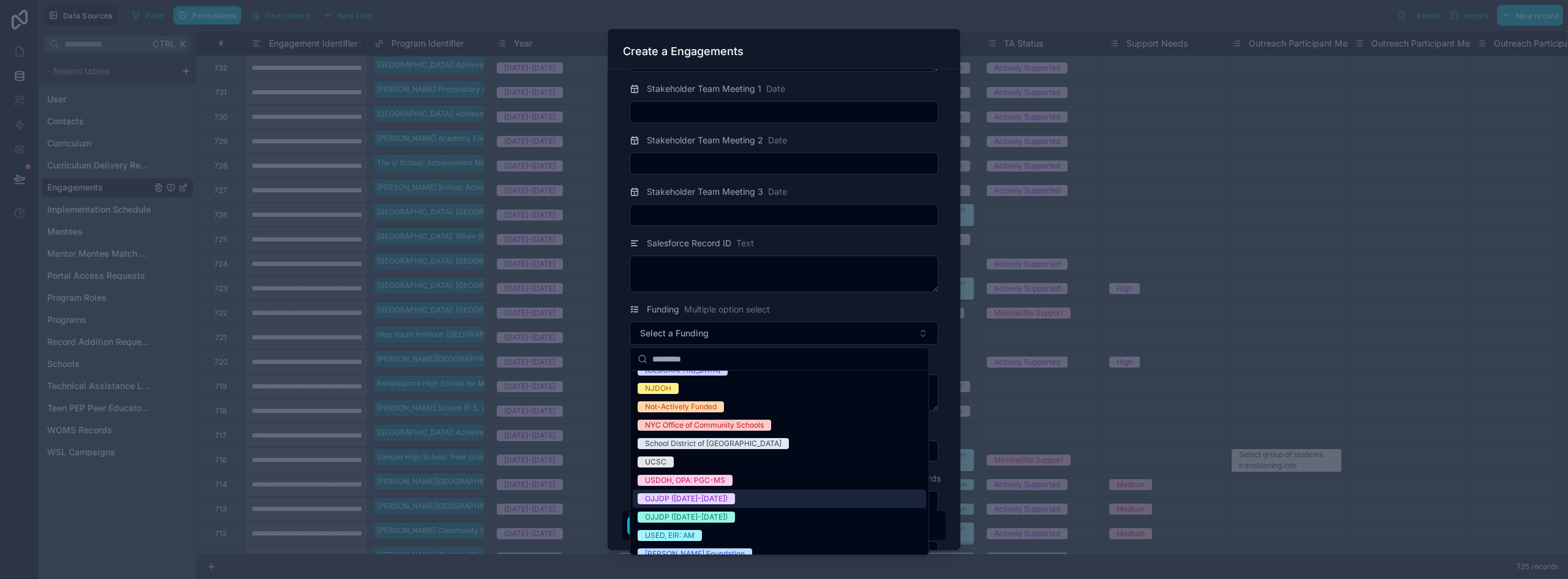
click at [721, 498] on span "OJJDP ([DATE]-[DATE])" at bounding box center [687, 498] width 97 height 11
click at [614, 434] on div "Program Identifier Programs Uniondale High School: Achievement Mentoring Year S…" at bounding box center [784, 309] width 353 height 481
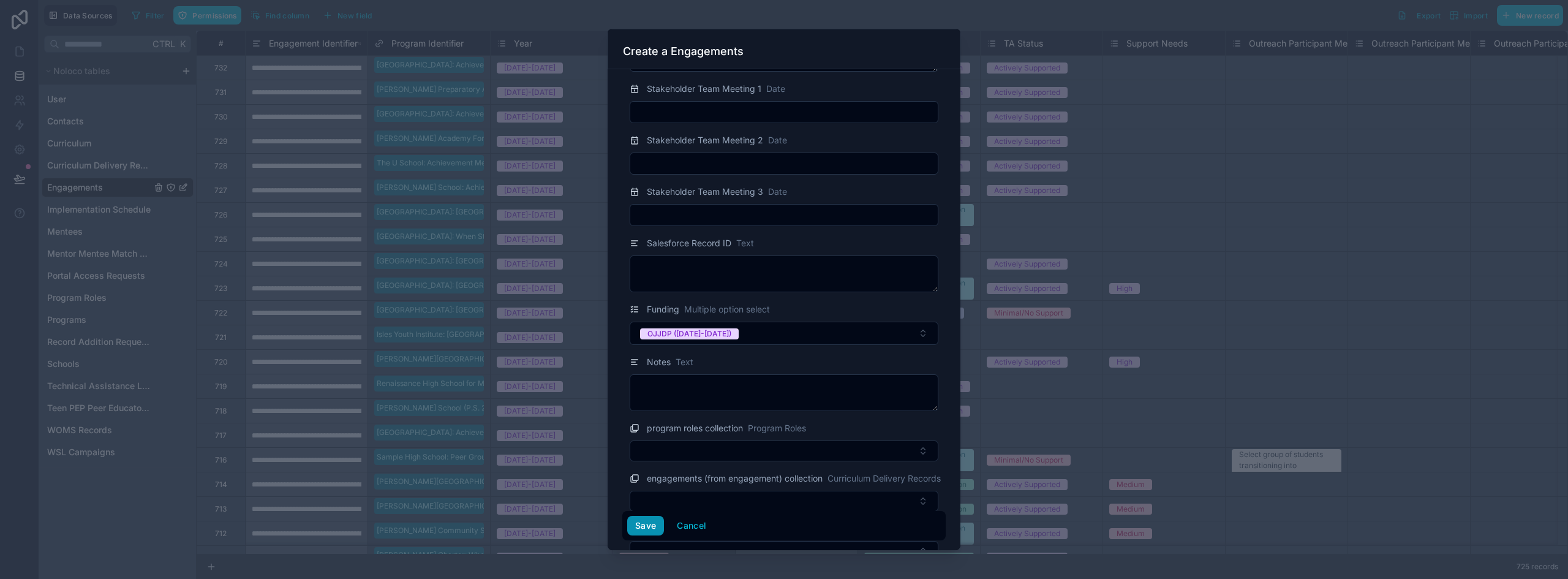
click at [651, 524] on button "Save" at bounding box center [645, 525] width 37 height 19
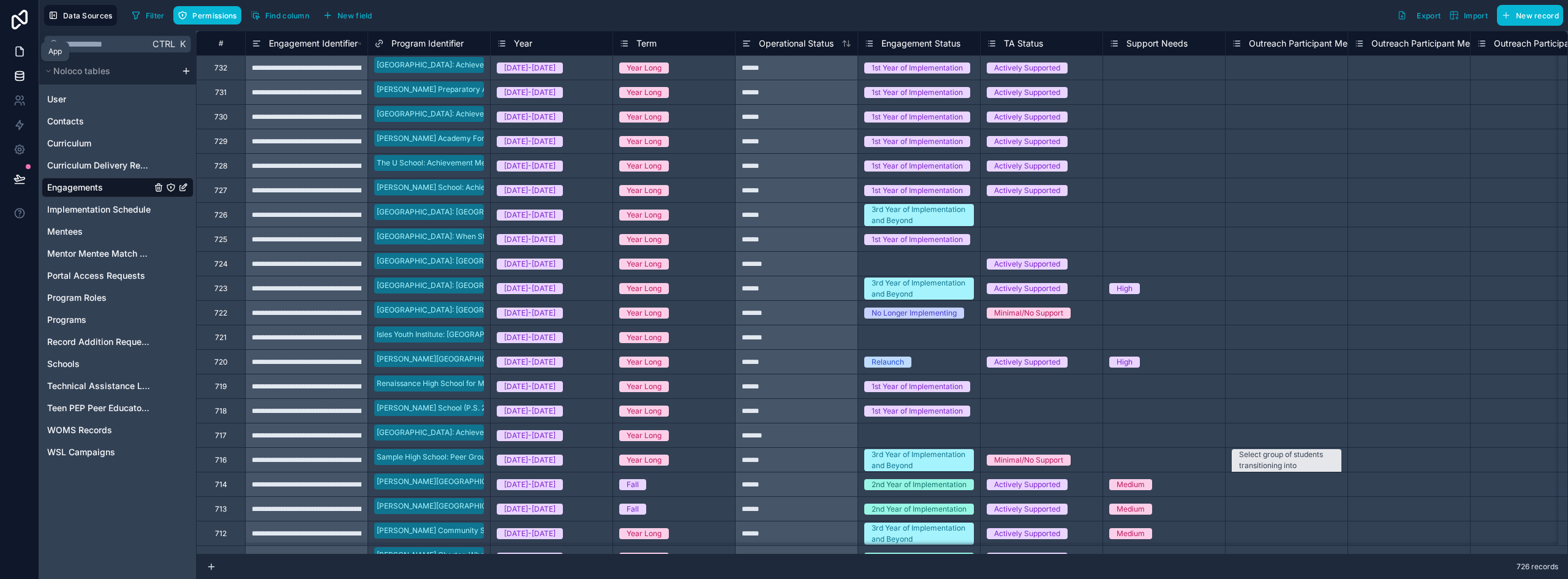
click at [8, 52] on link at bounding box center [19, 51] width 39 height 25
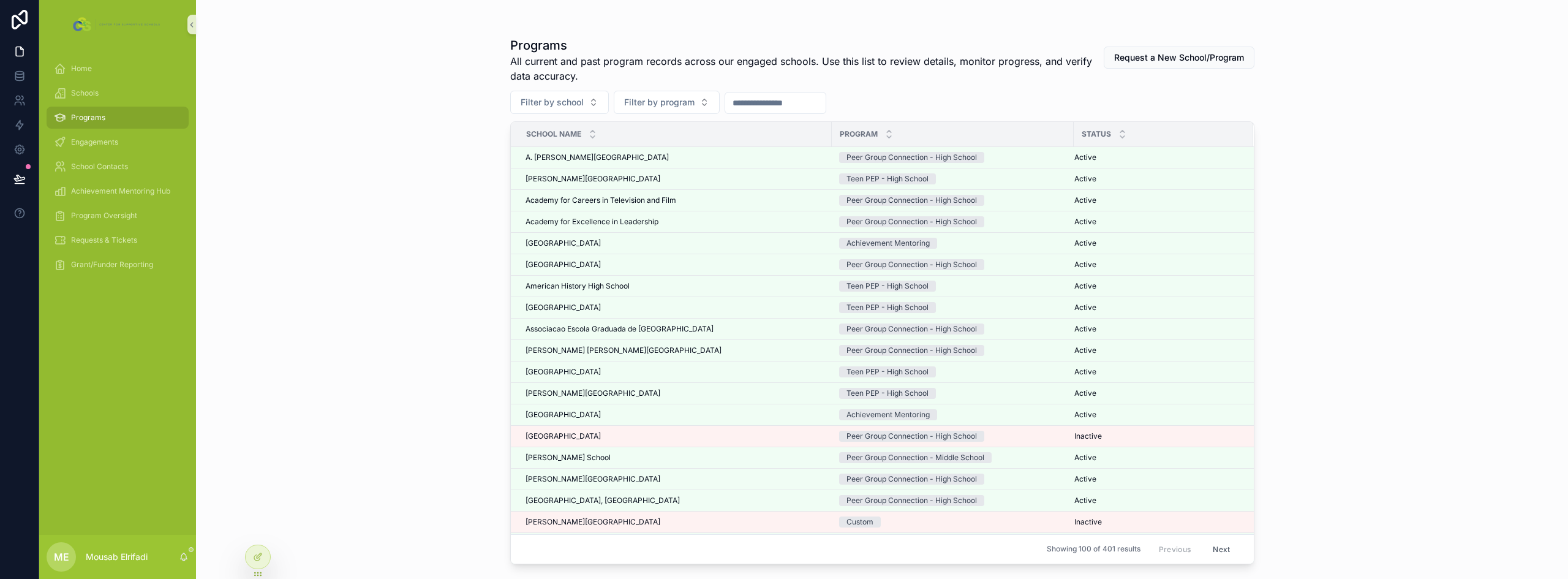
click at [548, 102] on span "Filter by school" at bounding box center [552, 102] width 63 height 12
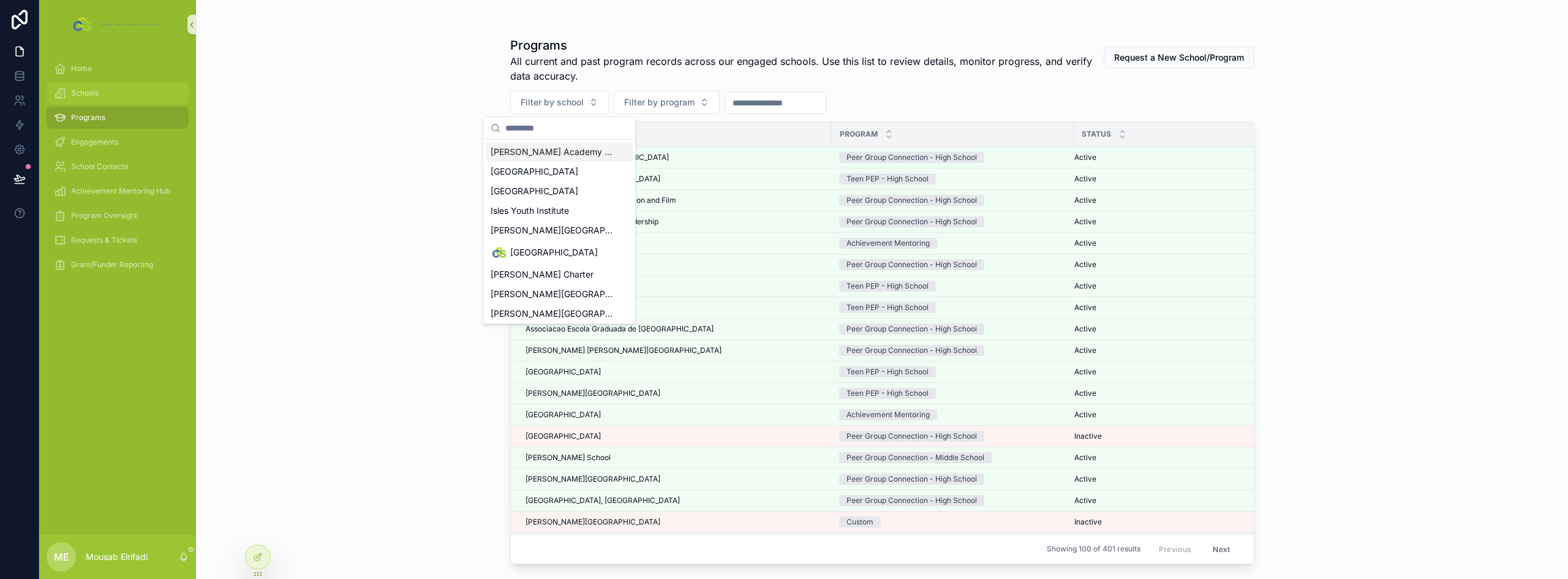
click at [98, 88] on span "Schools" at bounding box center [84, 93] width 28 height 10
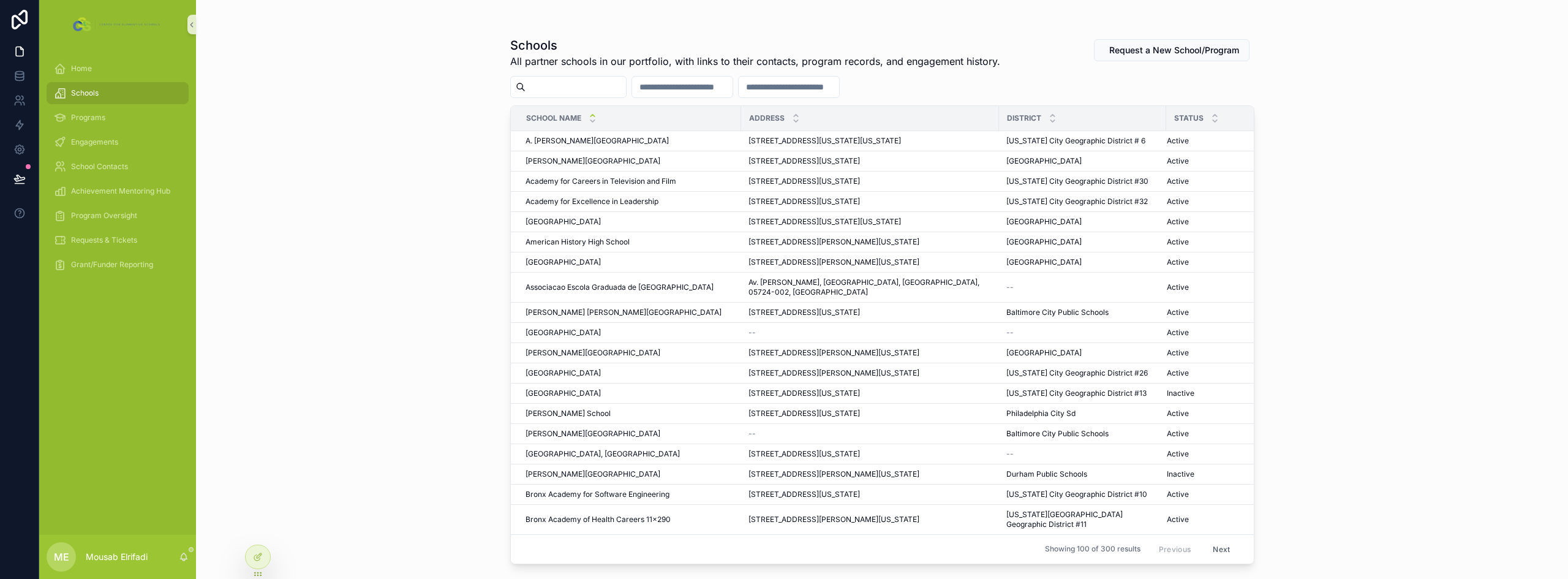
click at [618, 93] on input "scrollable content" at bounding box center [576, 86] width 100 height 17
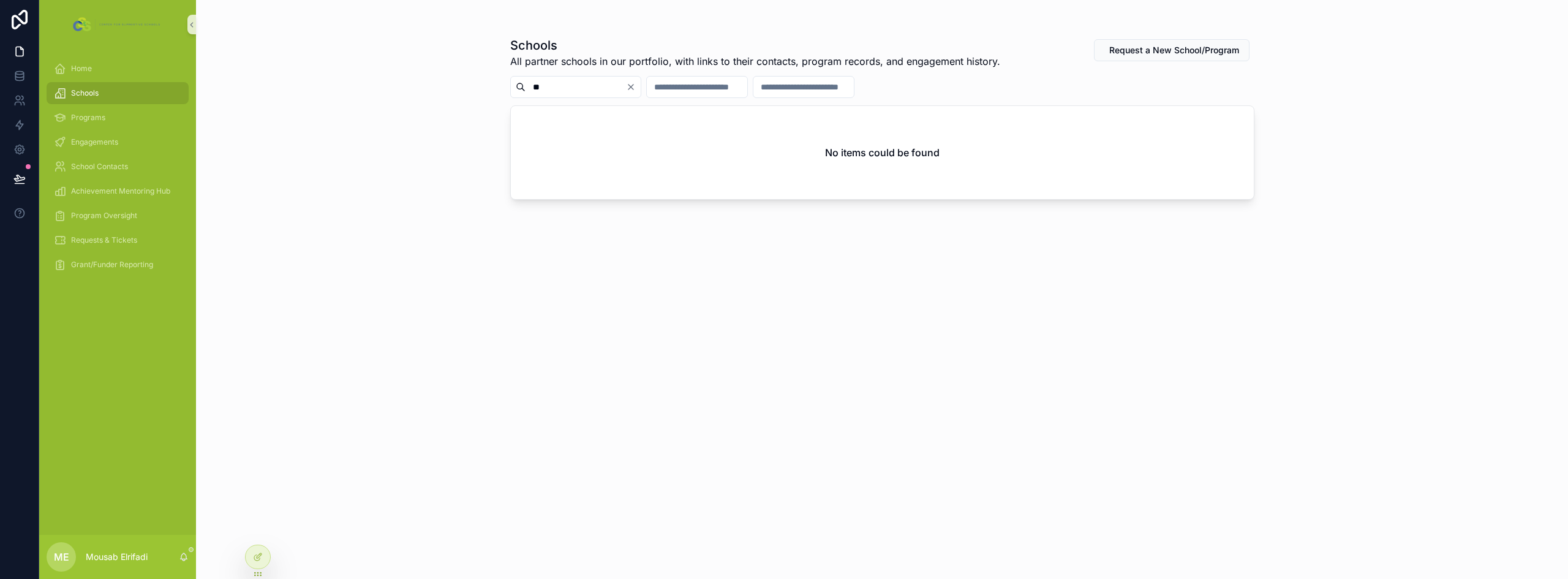
type input "*"
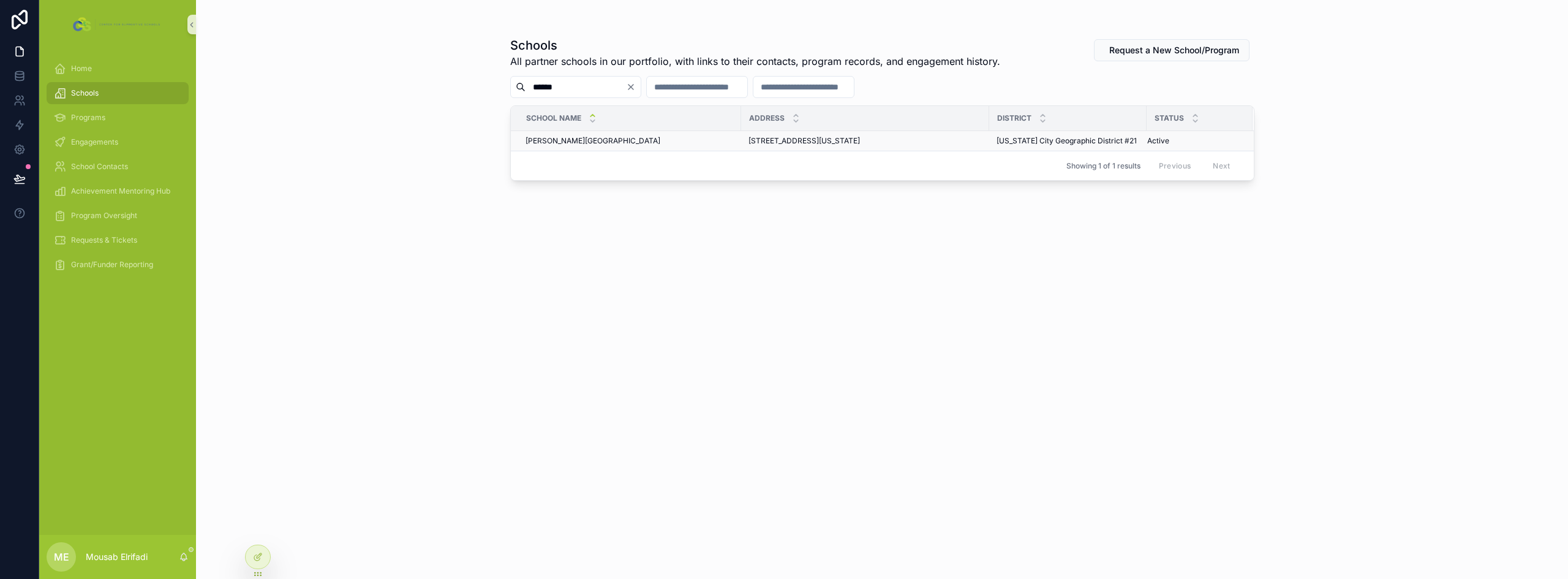
type input "******"
click at [618, 139] on span "Edward R. Murrow High School" at bounding box center [593, 140] width 135 height 10
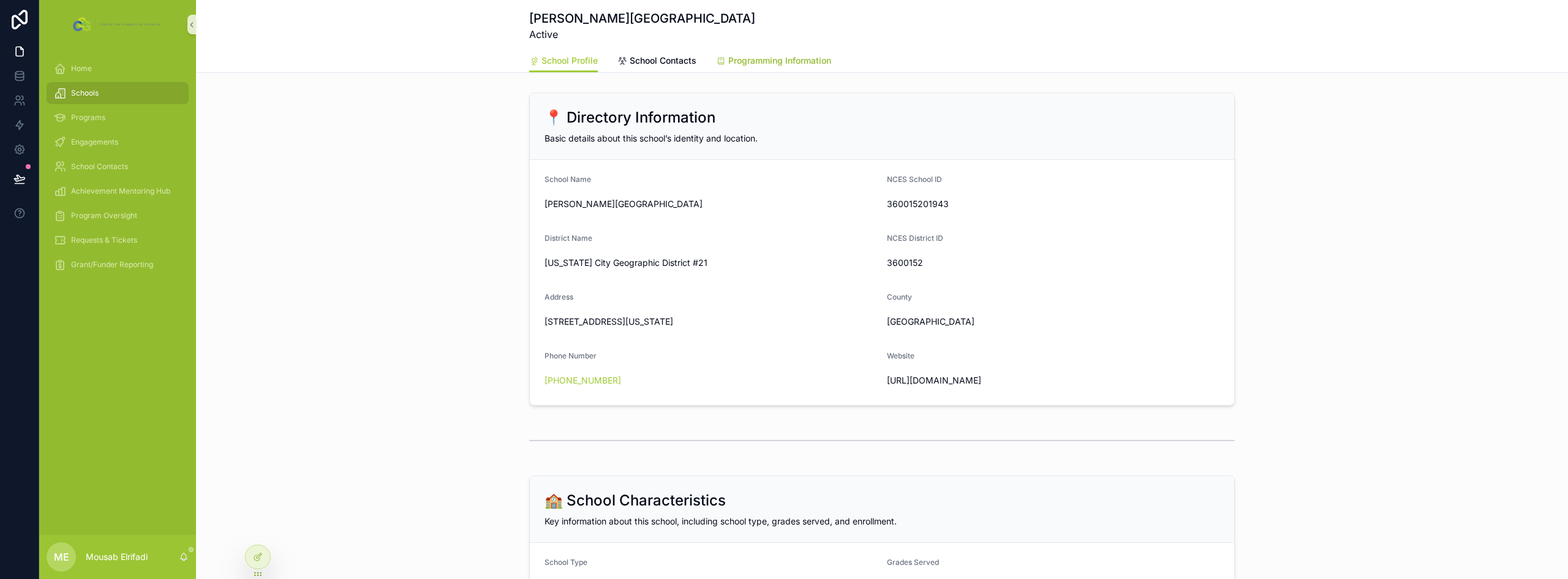
click at [724, 60] on div "Programming Information" at bounding box center [773, 60] width 115 height 12
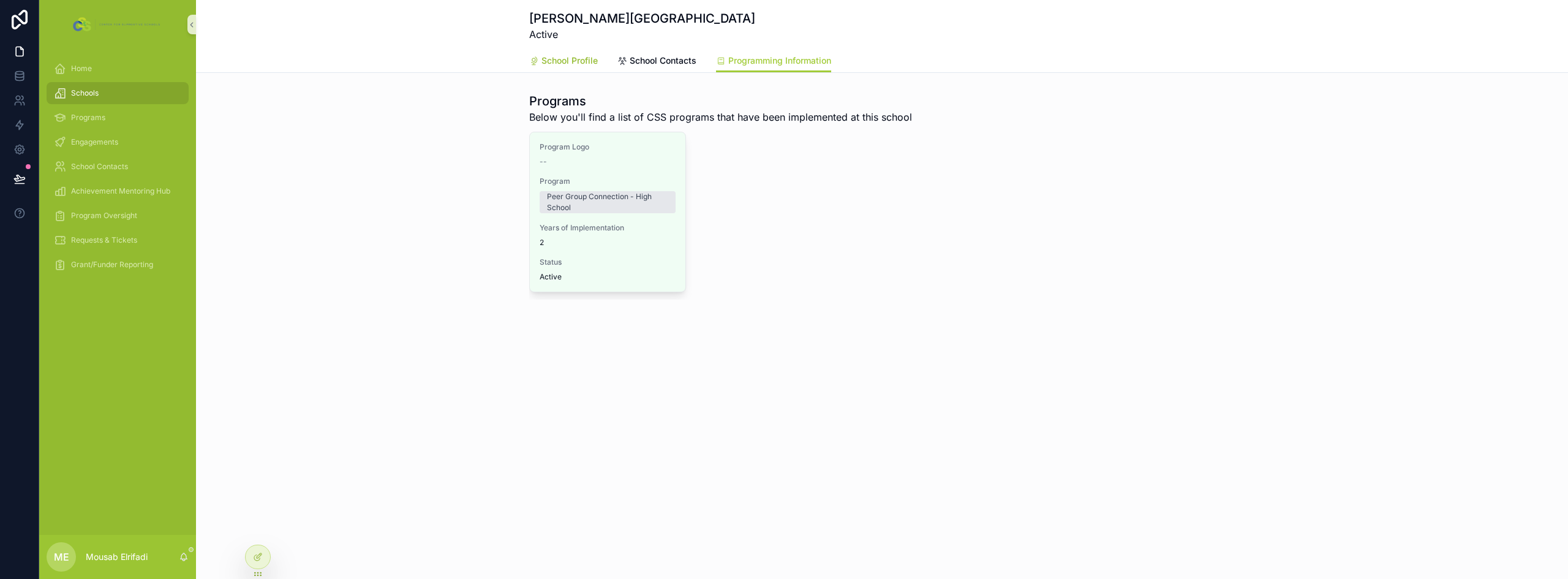
click at [573, 61] on span "School Profile" at bounding box center [569, 60] width 56 height 12
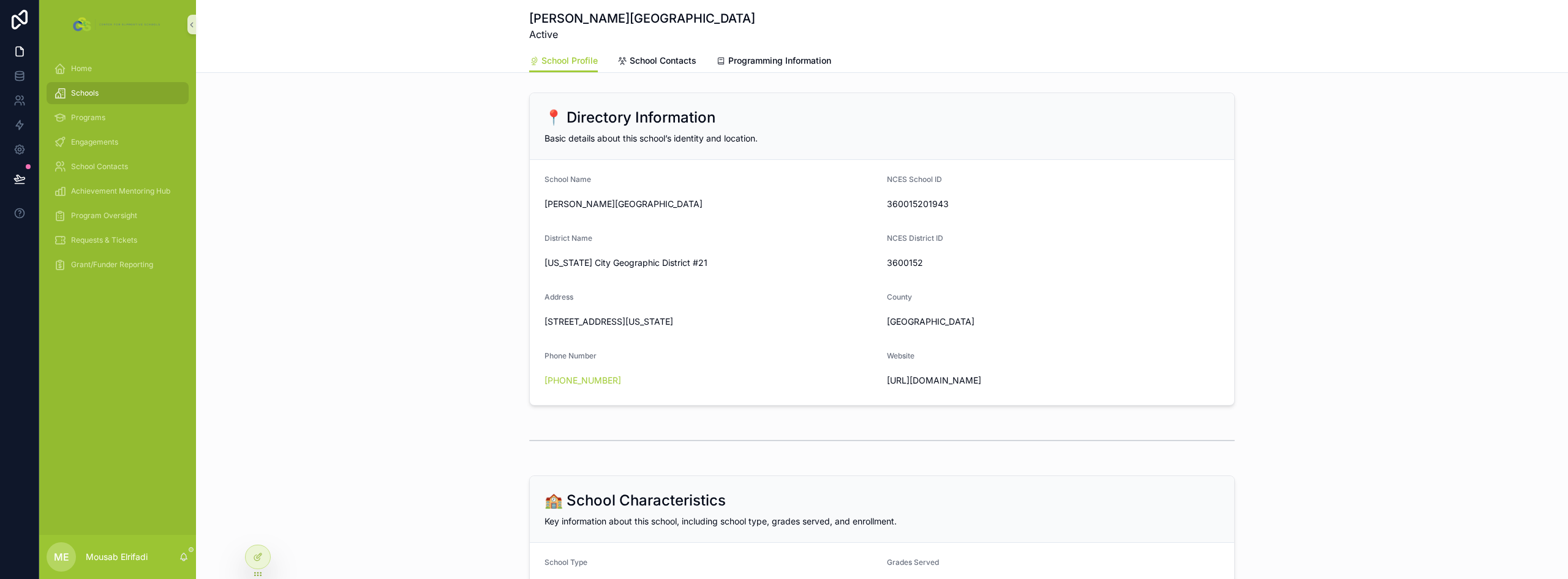
click at [588, 204] on span "Edward R. Murrow High School" at bounding box center [711, 204] width 332 height 12
copy span "Edward R. Murrow High School"
drag, startPoint x: 540, startPoint y: 320, endPoint x: 785, endPoint y: 326, distance: 245.1
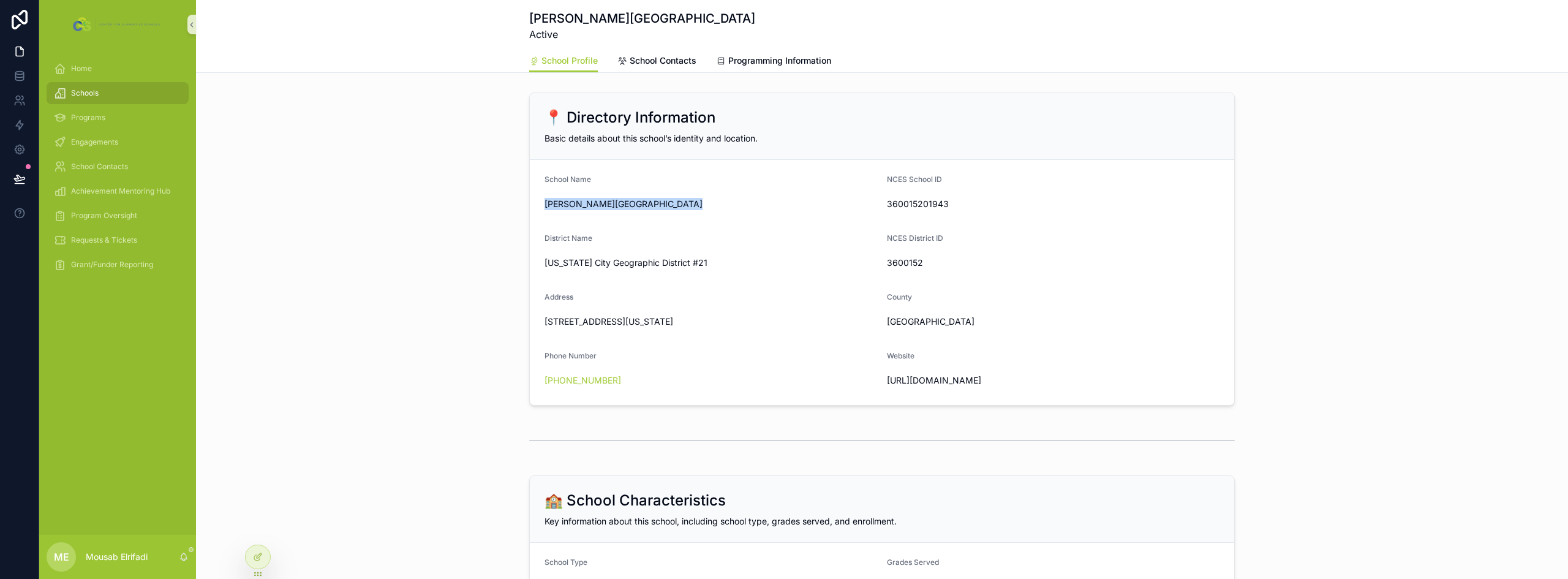
click at [785, 326] on span "1600 Ave L, Kings County, New York, 11230, United States" at bounding box center [711, 321] width 332 height 12
click at [719, 325] on span "1600 Ave L, Kings County, New York, 11230, United States" at bounding box center [711, 321] width 332 height 12
drag, startPoint x: 540, startPoint y: 322, endPoint x: 712, endPoint y: 319, distance: 172.0
click at [712, 319] on span "1600 Ave L, Kings County, New York, 11230, United States" at bounding box center [711, 321] width 332 height 12
copy span "1600 Ave L, Kings County, New York, 11230"
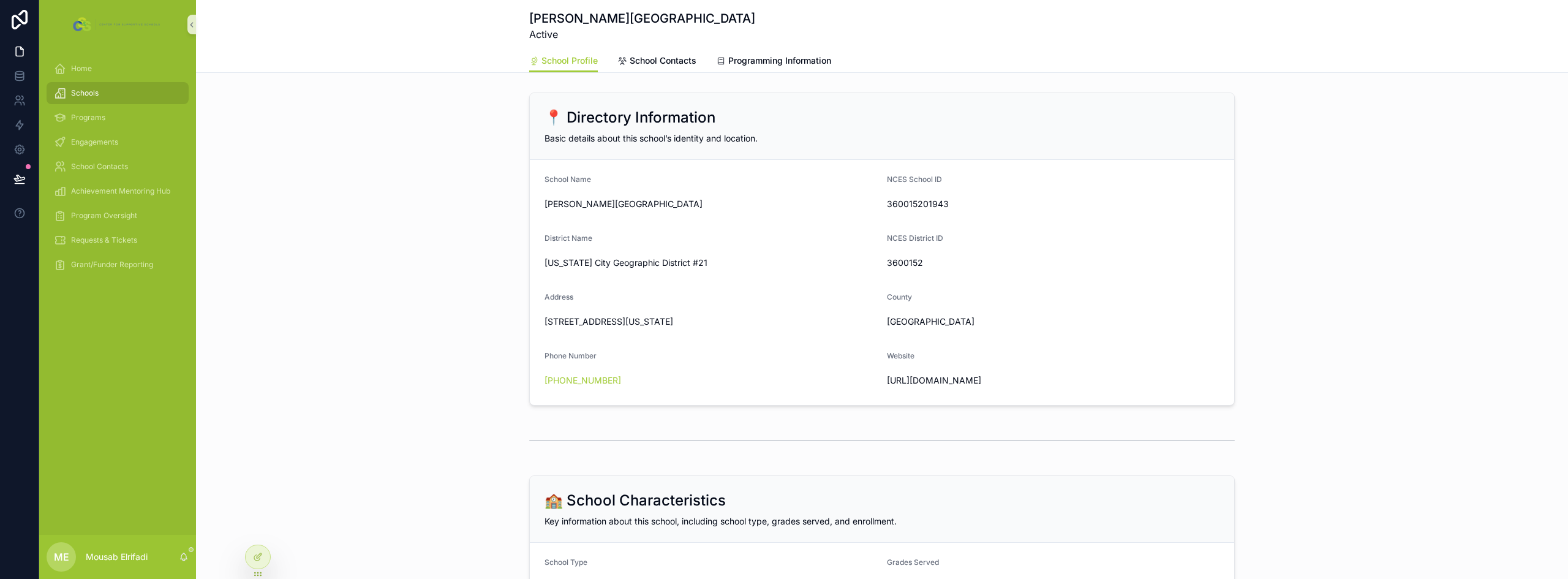
click at [92, 91] on span "Schools" at bounding box center [84, 93] width 28 height 10
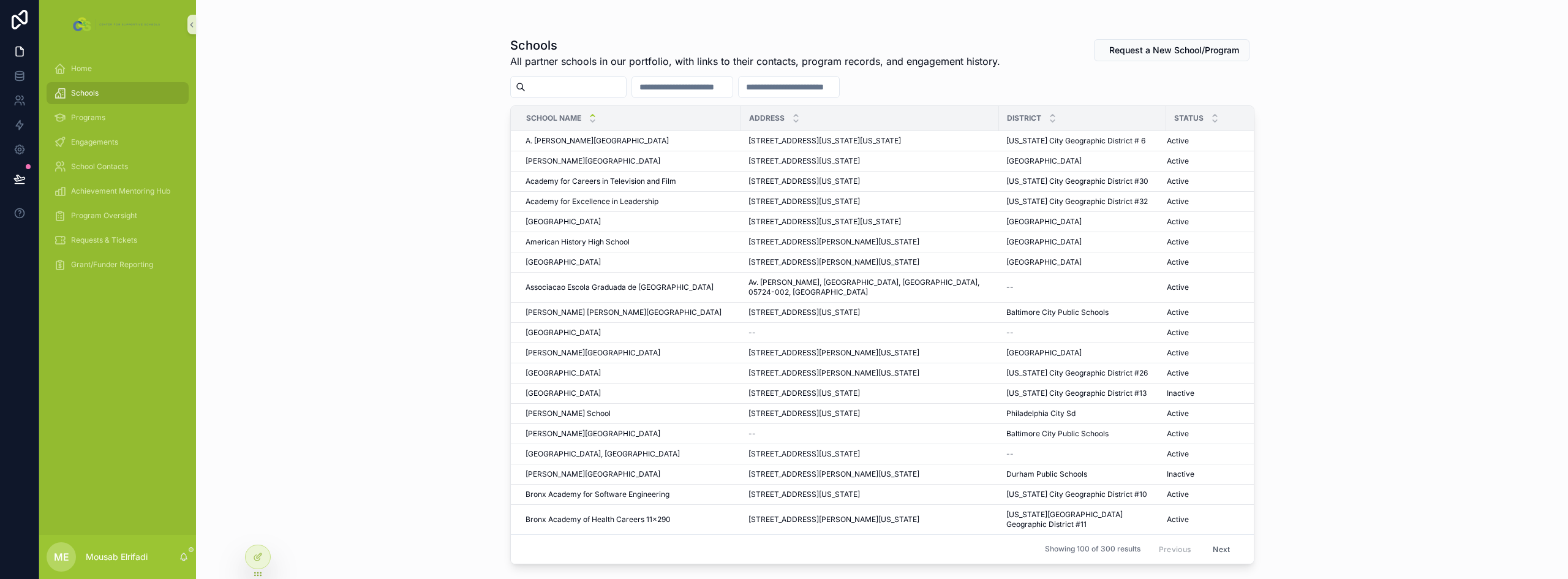
click at [548, 94] on input "scrollable content" at bounding box center [576, 86] width 100 height 17
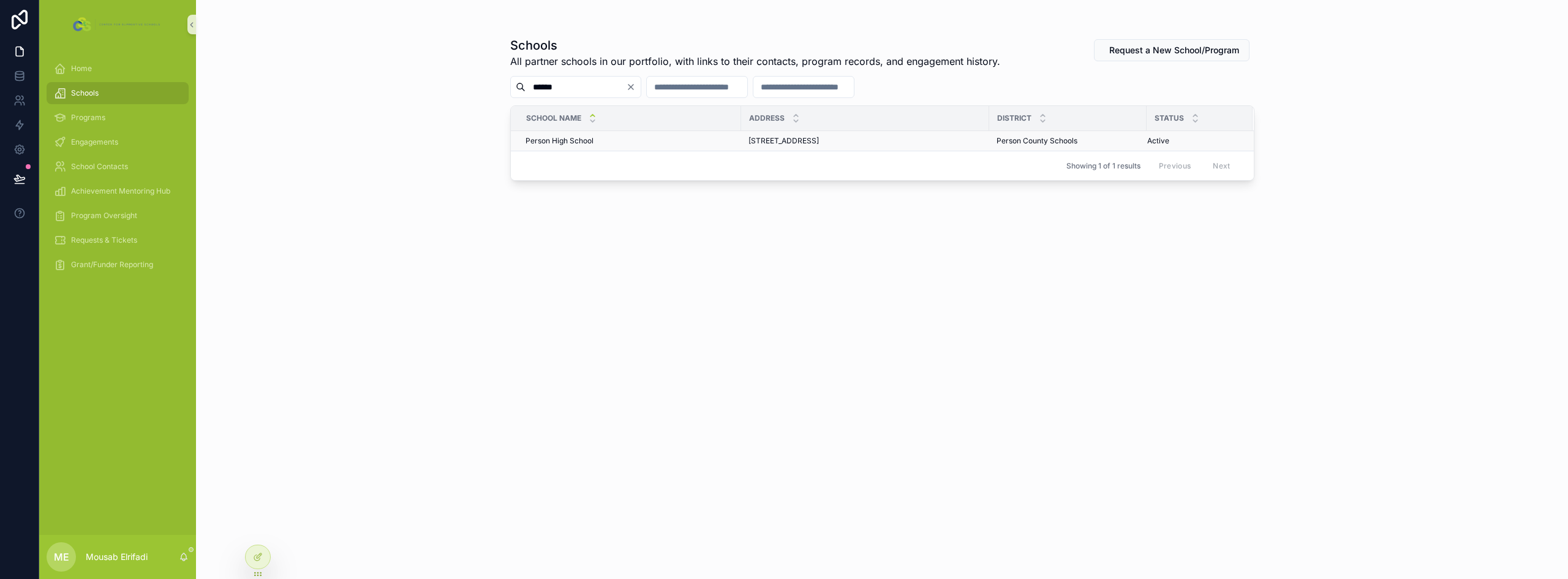
type input "******"
click at [662, 142] on div "Person High School Person High School" at bounding box center [630, 140] width 208 height 10
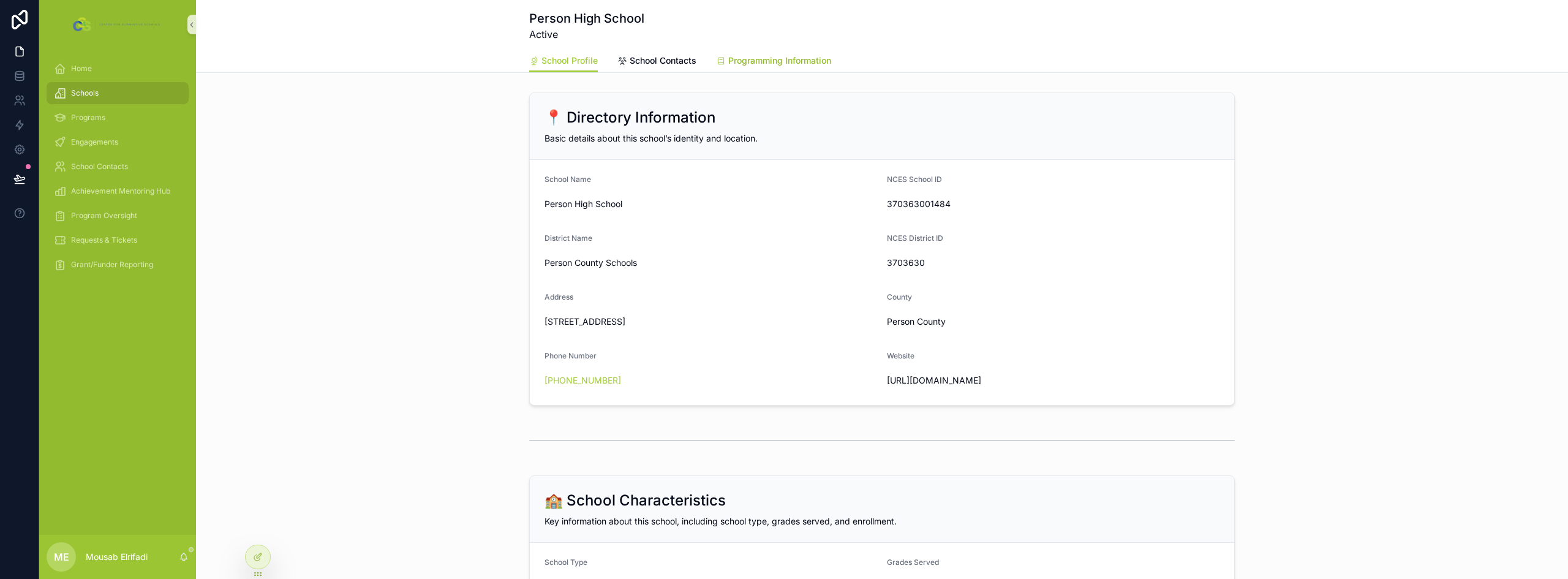
click at [770, 56] on span "Programming Information" at bounding box center [779, 60] width 103 height 12
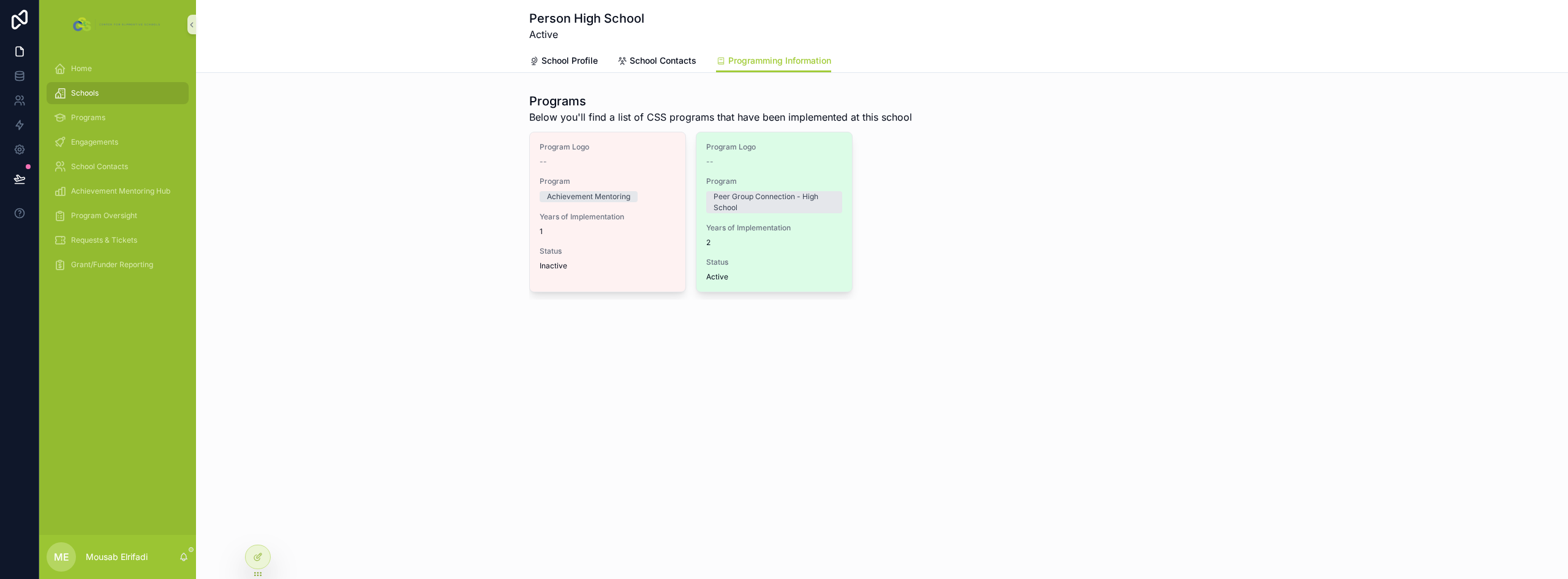
click at [786, 268] on div "Status Active" at bounding box center [774, 269] width 136 height 25
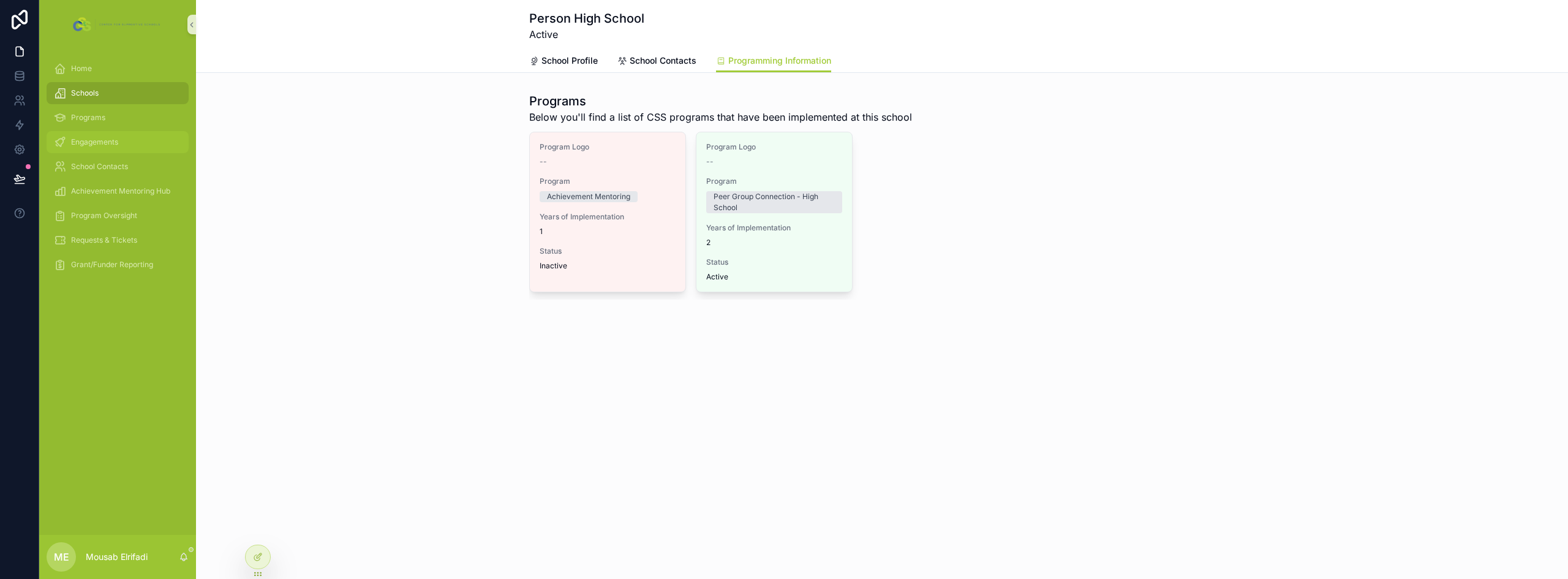
click at [102, 148] on div "Engagements" at bounding box center [118, 141] width 128 height 19
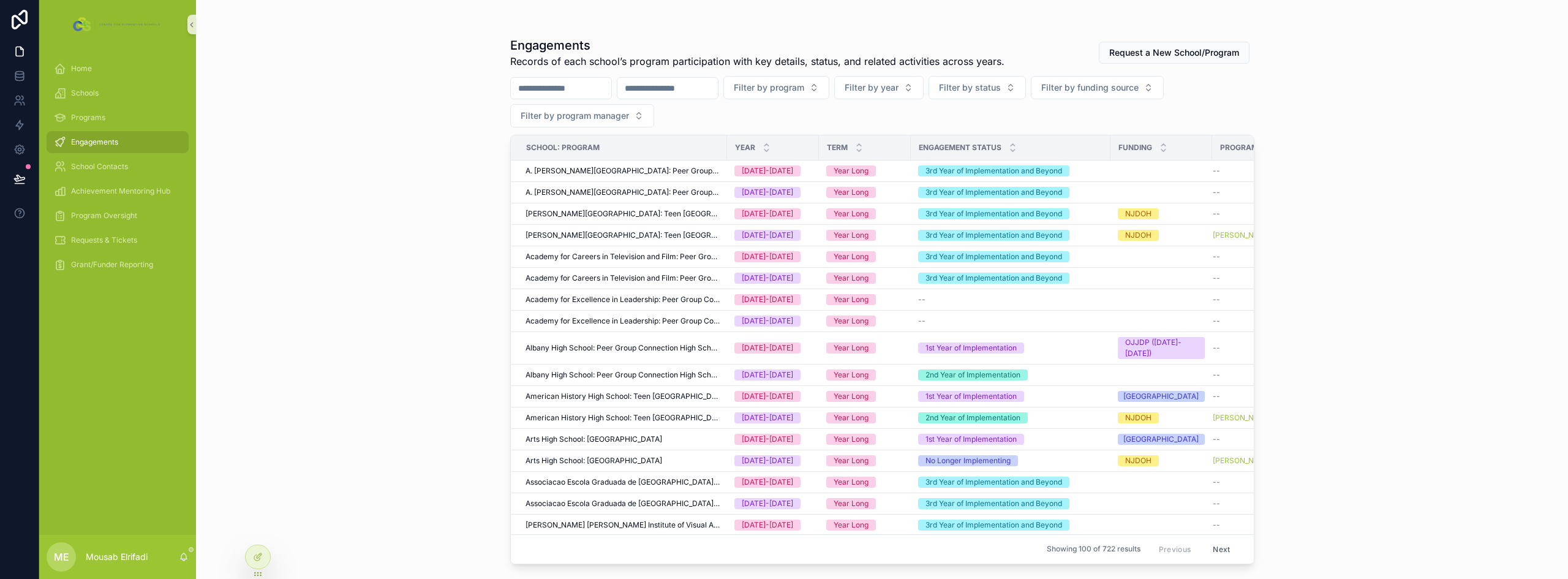
click at [691, 84] on input "scrollable content" at bounding box center [667, 88] width 100 height 17
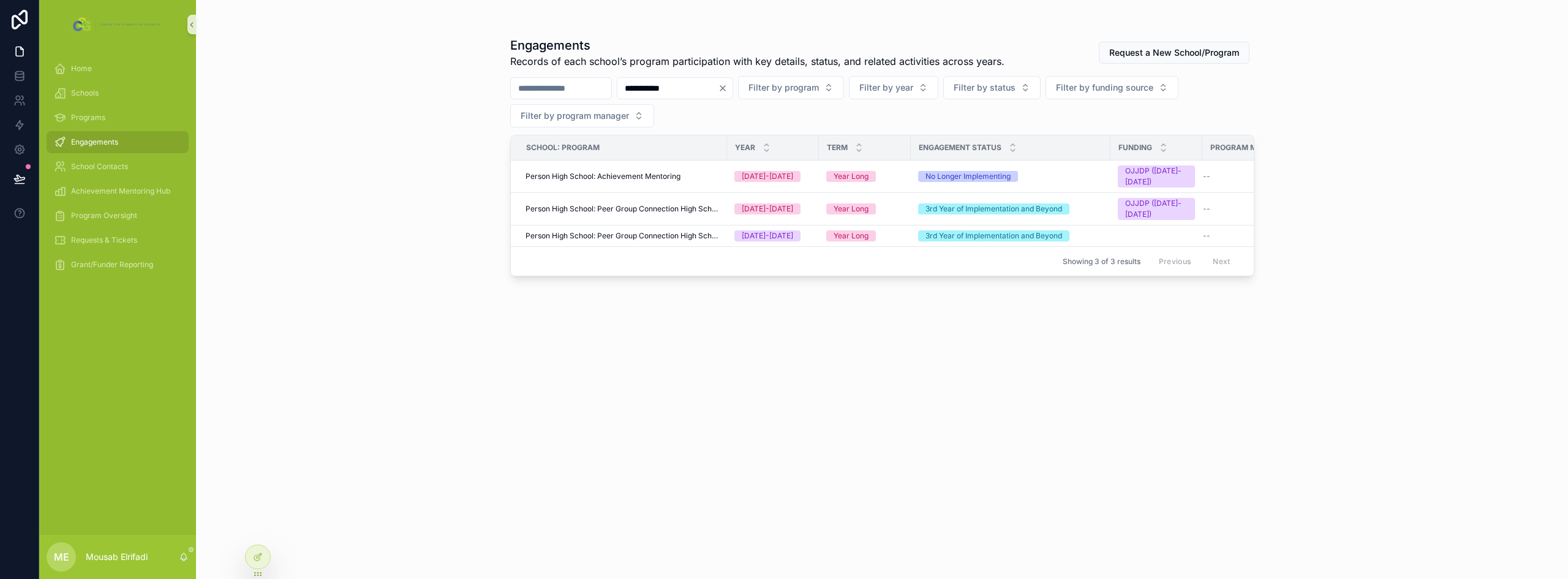
type input "**********"
click at [913, 88] on span "Filter by year" at bounding box center [886, 87] width 54 height 12
click at [934, 159] on div "[DATE]-[DATE]" at bounding box center [955, 156] width 147 height 19
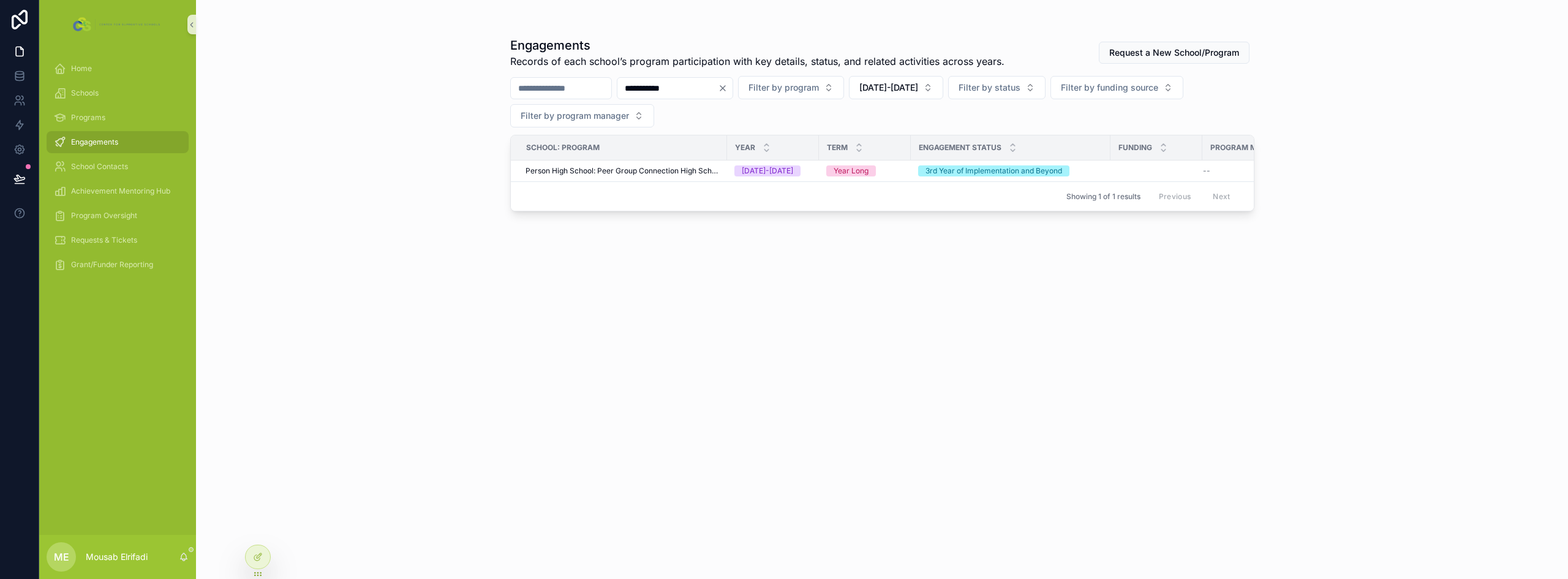
click at [395, 205] on div "**********" at bounding box center [882, 289] width 1372 height 579
click at [25, 81] on icon at bounding box center [19, 75] width 12 height 12
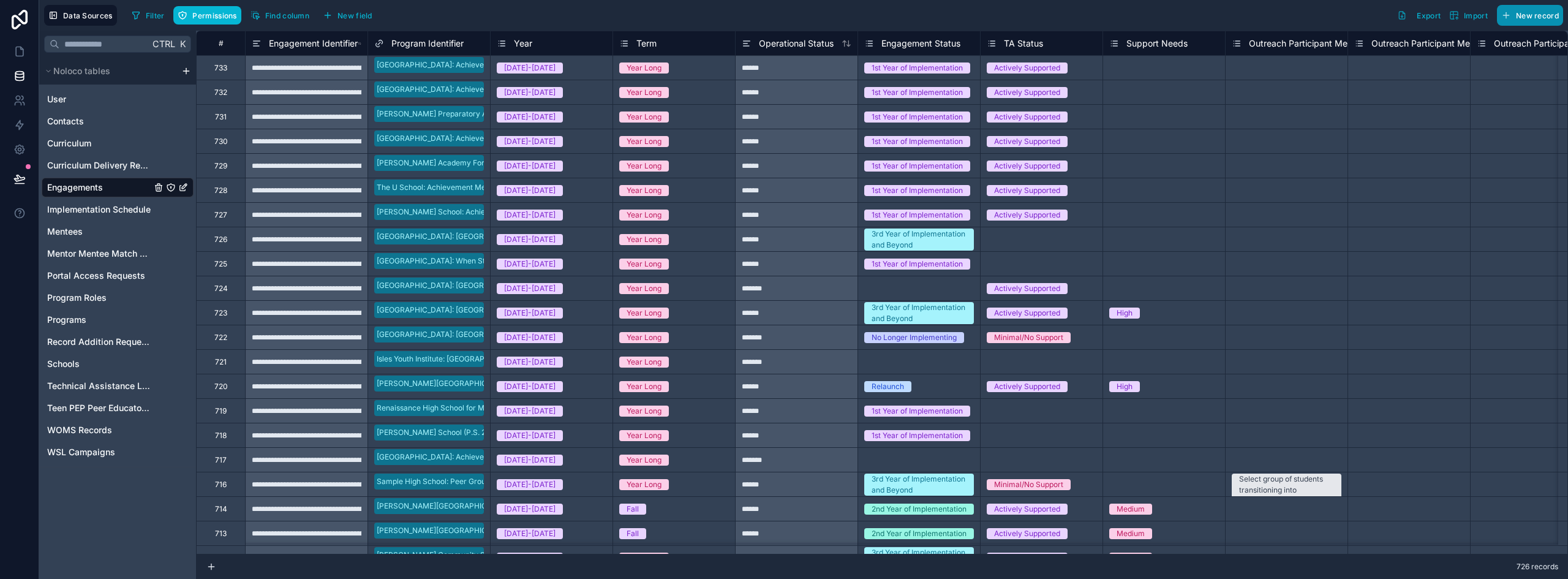
click at [1529, 17] on span "New record" at bounding box center [1538, 16] width 43 height 9
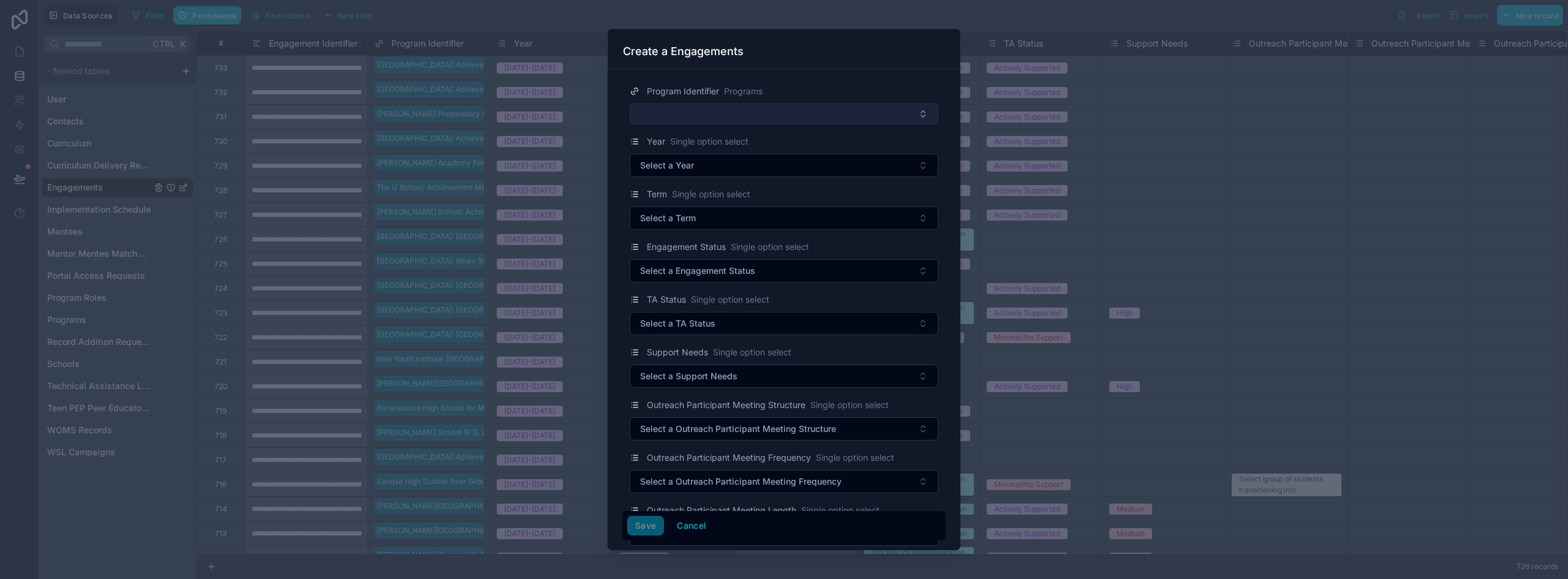
click at [760, 117] on button "Select Button" at bounding box center [784, 114] width 308 height 21
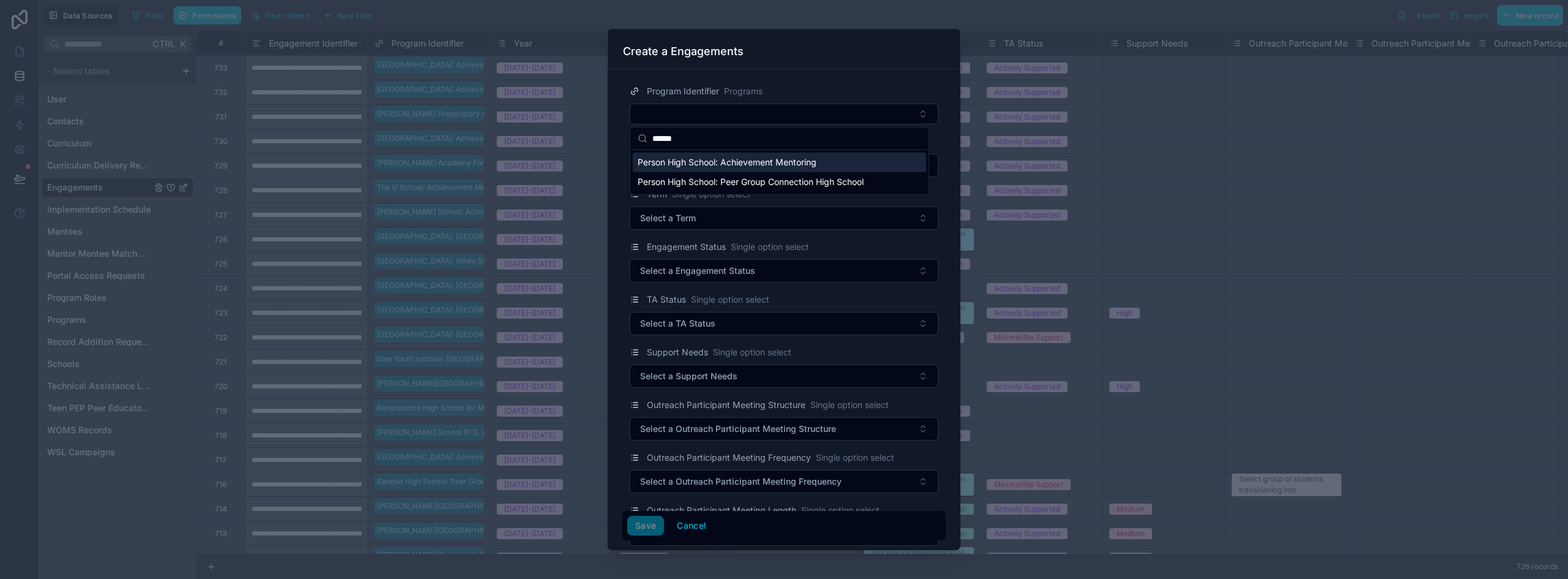
type input "******"
click at [751, 165] on span "Person High School: Achievement Mentoring" at bounding box center [727, 161] width 179 height 12
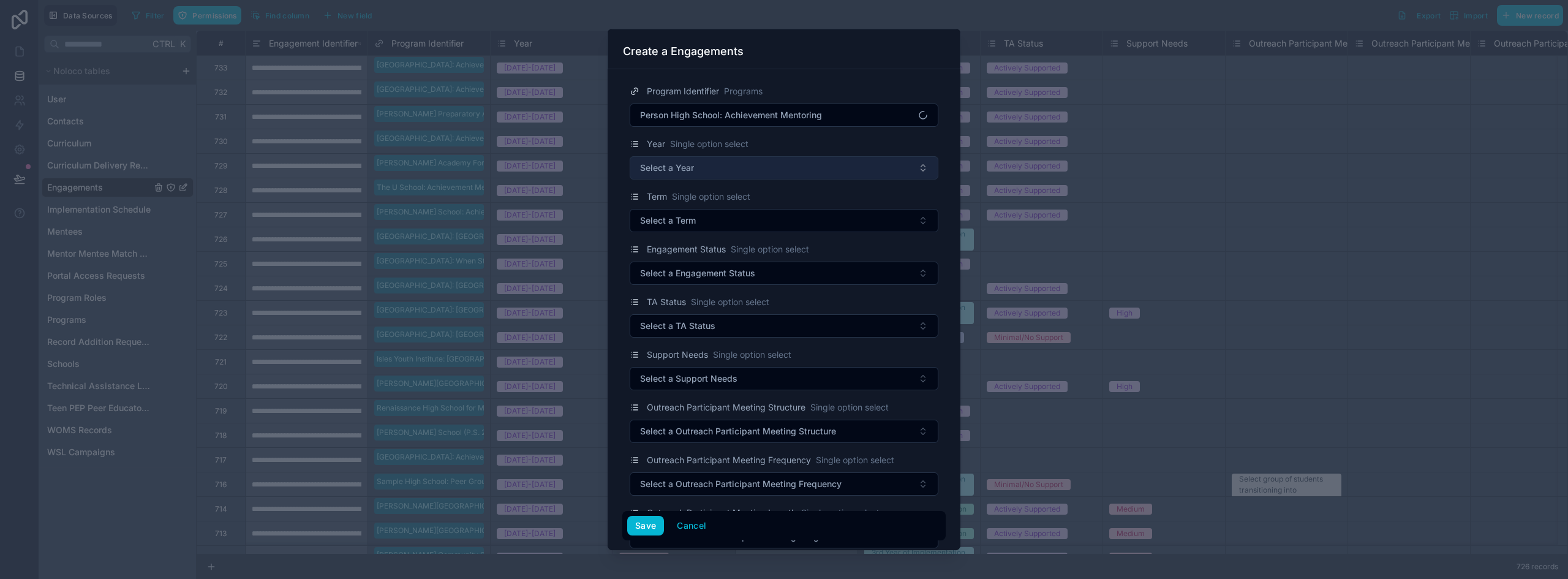
click at [704, 165] on button "Select a Year" at bounding box center [784, 167] width 308 height 23
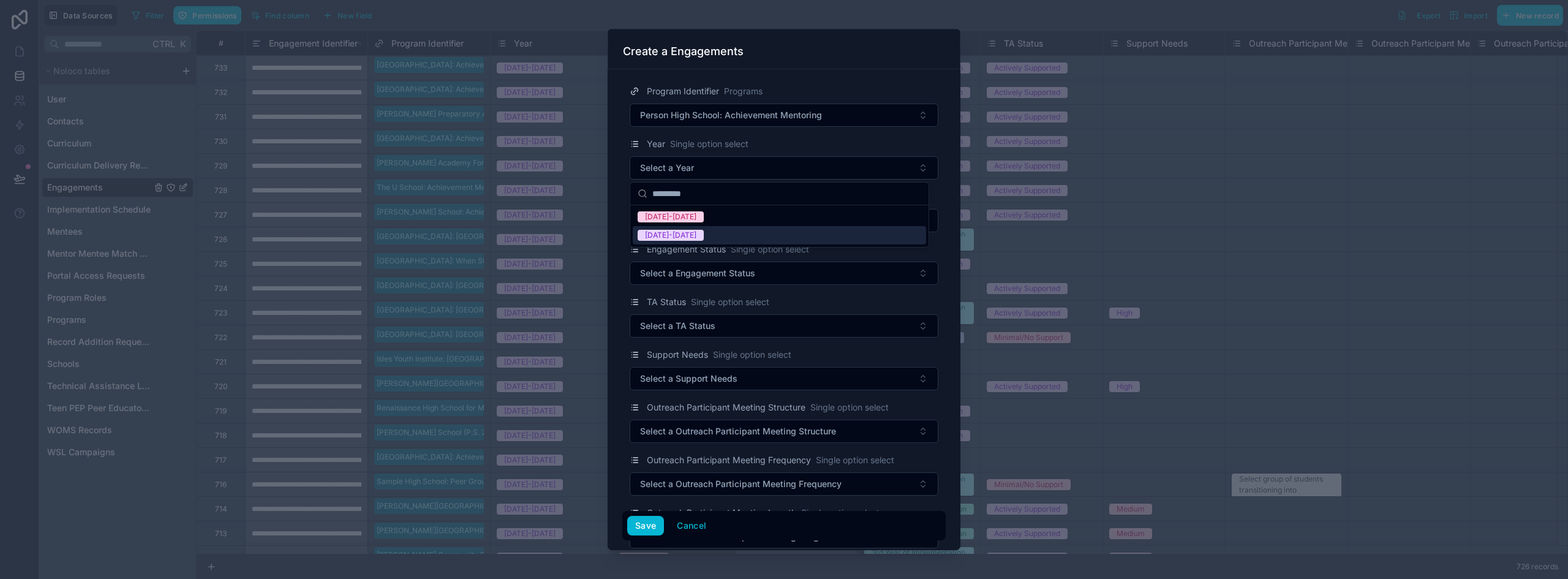
click at [691, 230] on div "[DATE]-[DATE]" at bounding box center [779, 235] width 294 height 18
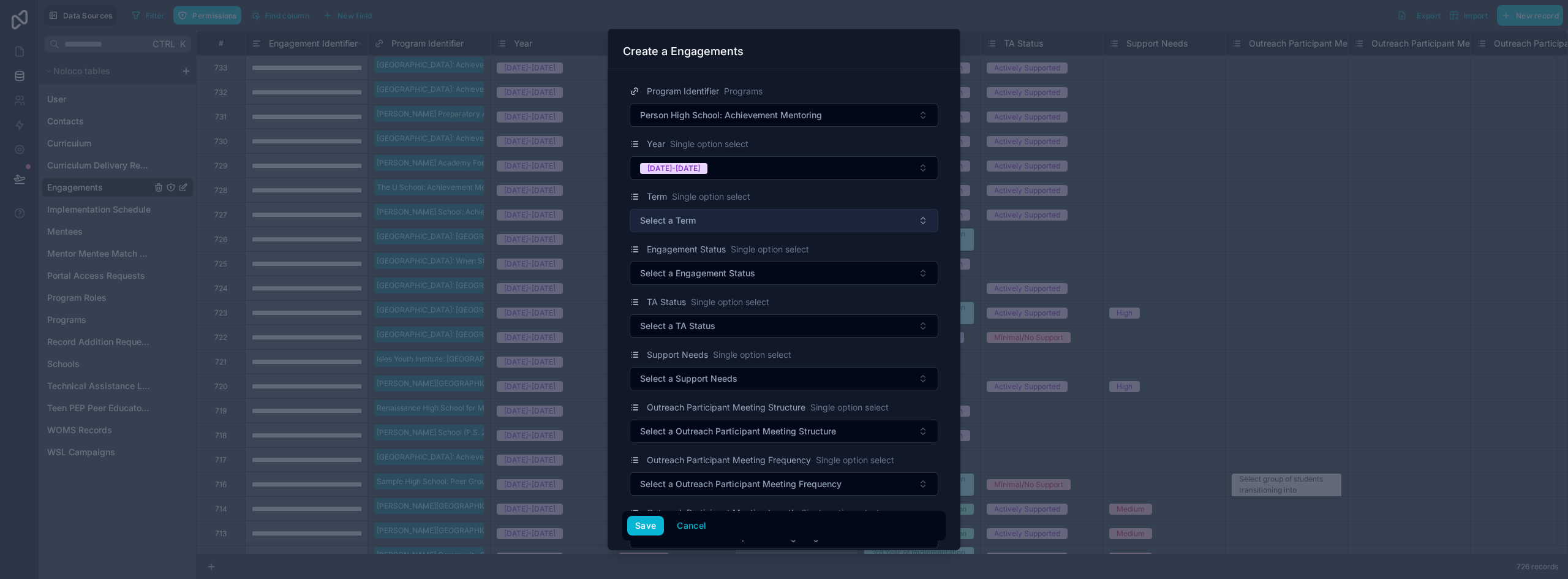
click at [693, 217] on span "Select a Term" at bounding box center [667, 220] width 56 height 12
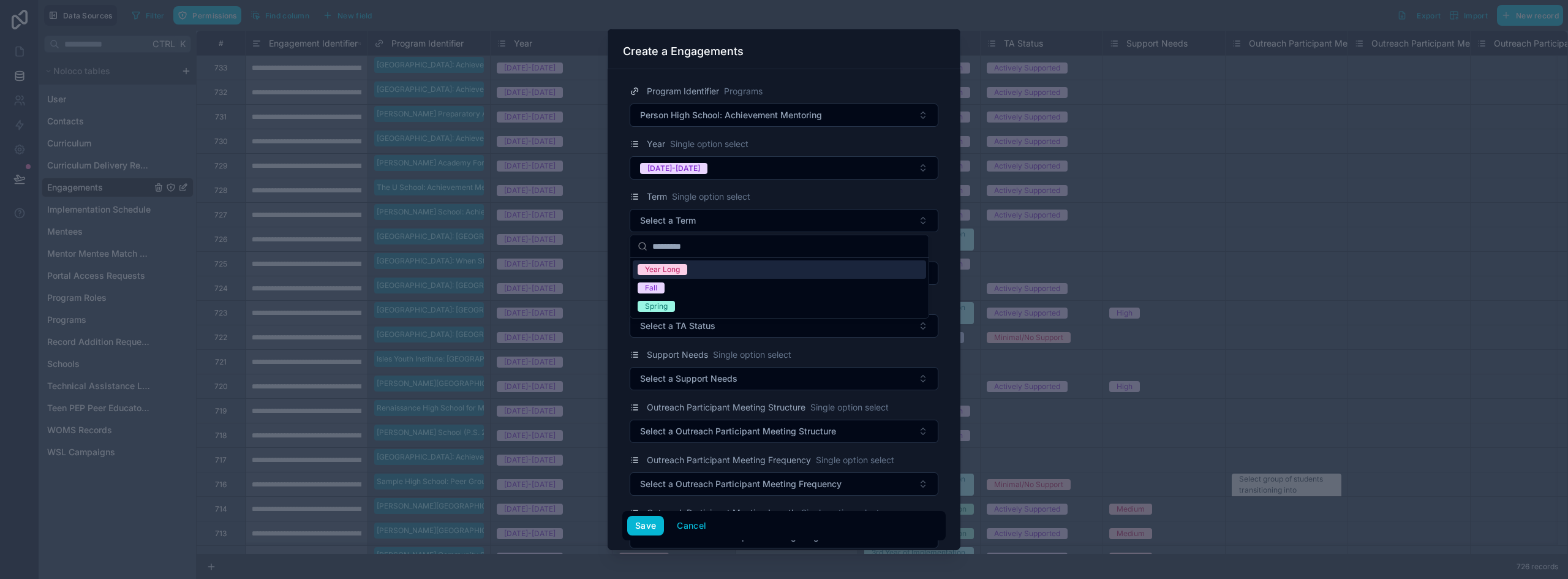
click at [685, 270] on span "Year Long" at bounding box center [663, 270] width 50 height 11
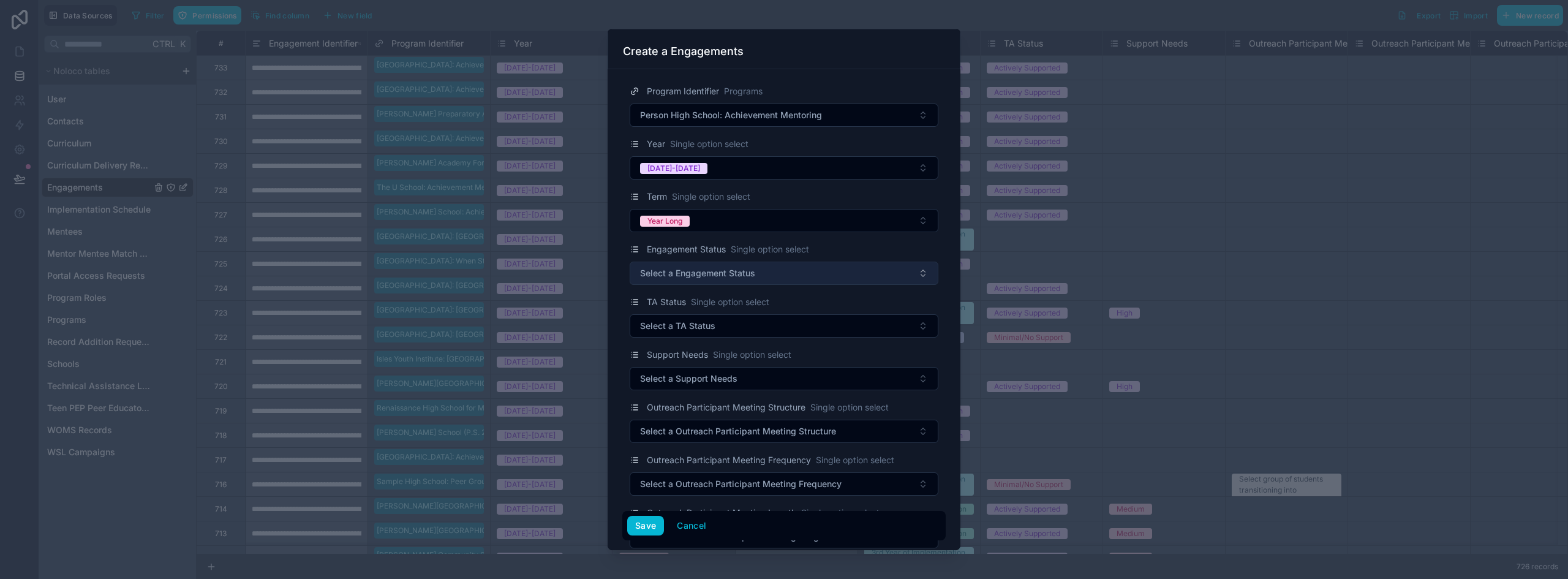
click at [702, 271] on span "Select a Engagement Status" at bounding box center [697, 273] width 115 height 12
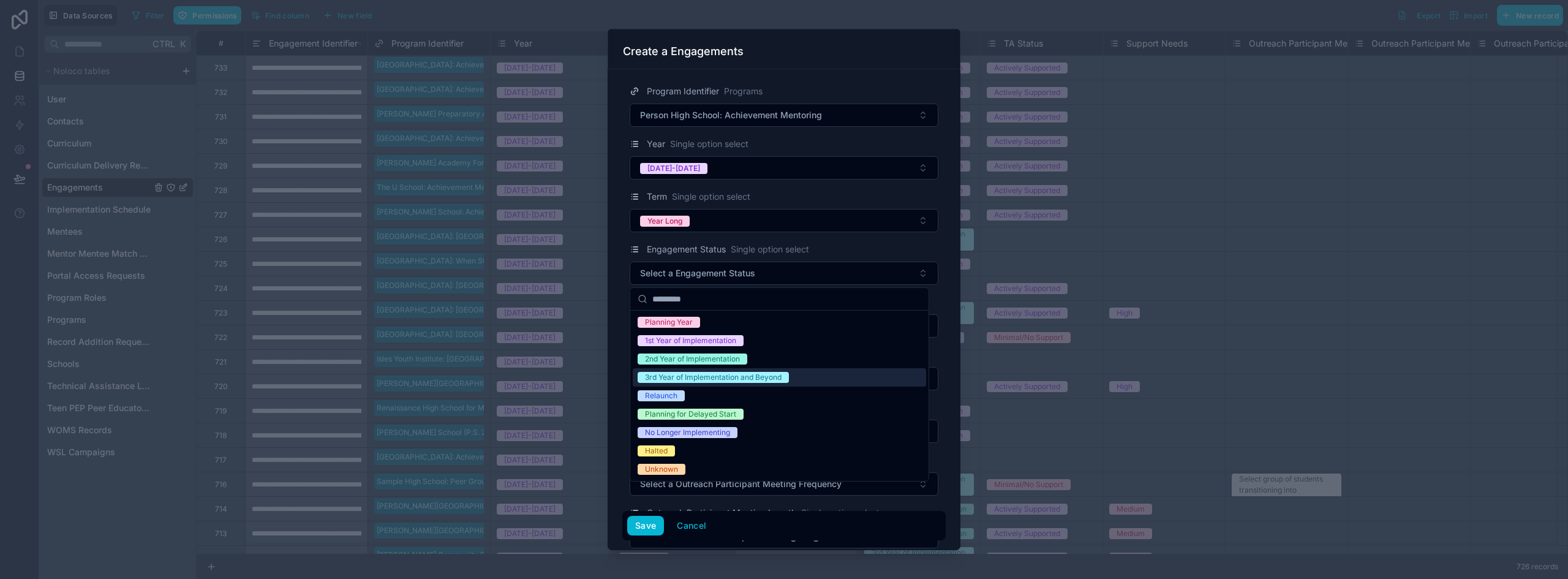
click at [691, 372] on div "3rd Year of Implementation and Beyond" at bounding box center [713, 377] width 137 height 11
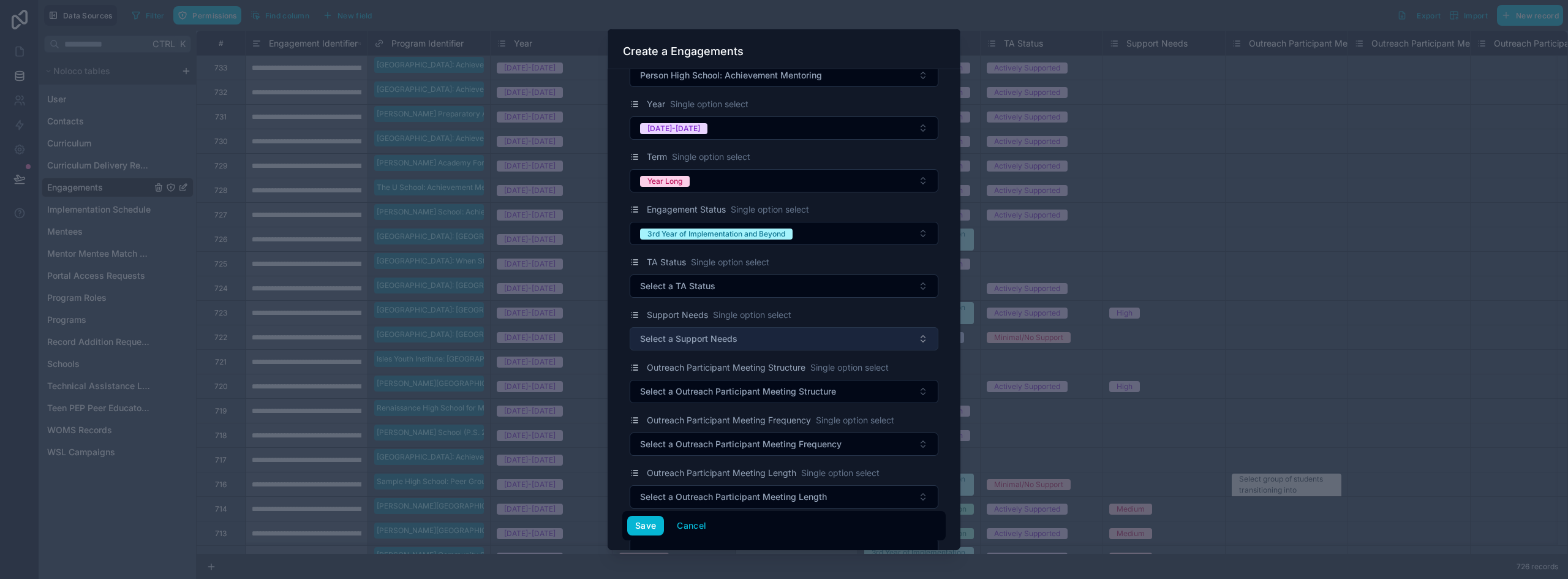
scroll to position [61, 0]
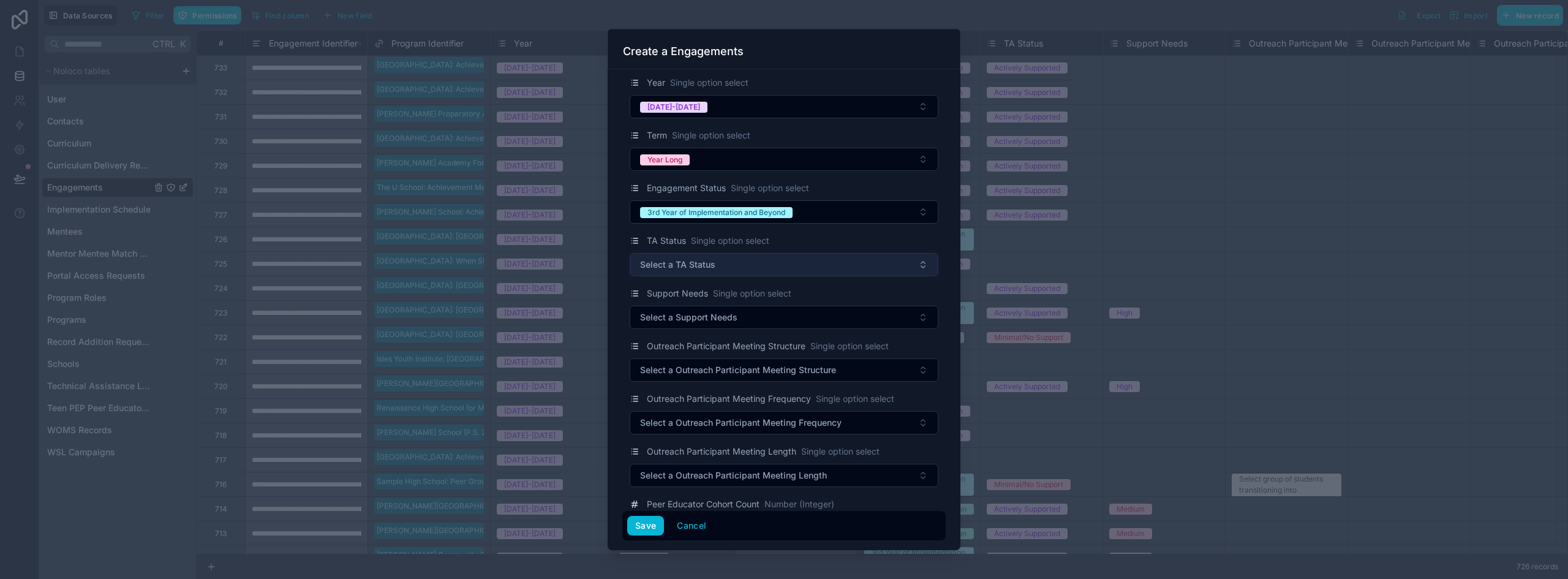
click at [702, 268] on span "Select a TA Status" at bounding box center [678, 264] width 75 height 12
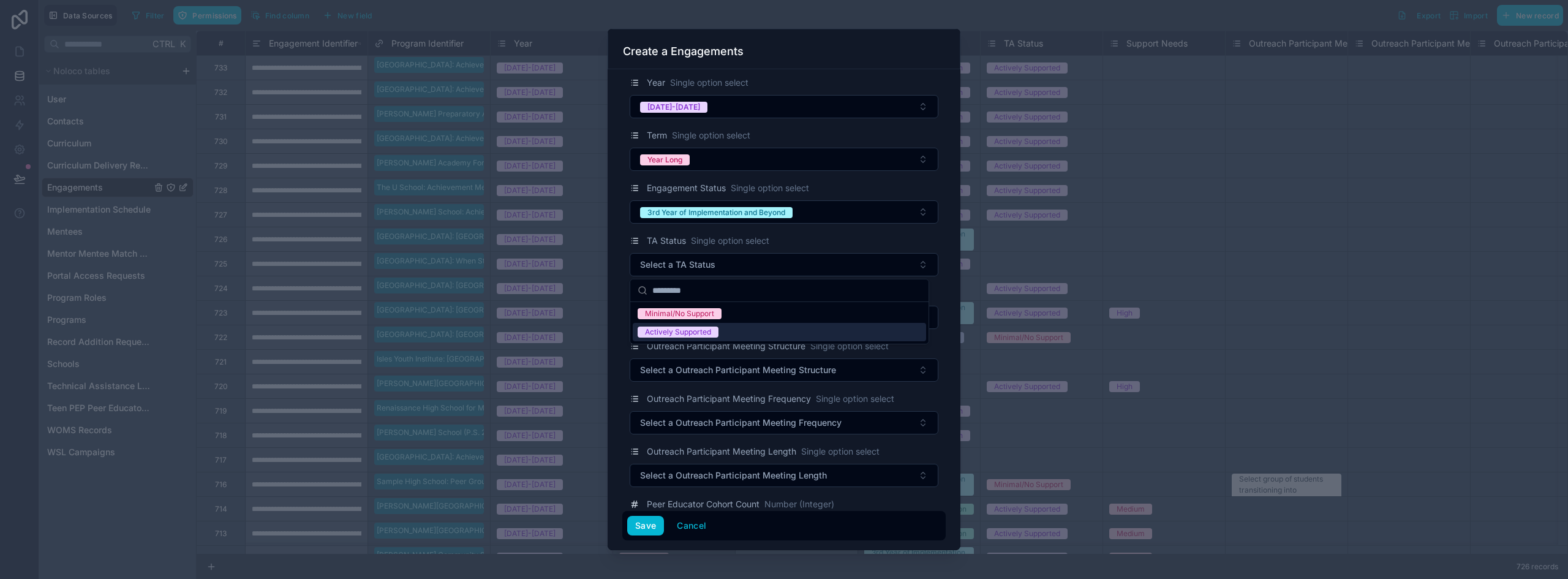
click at [690, 335] on div "Actively Supported" at bounding box center [678, 332] width 66 height 11
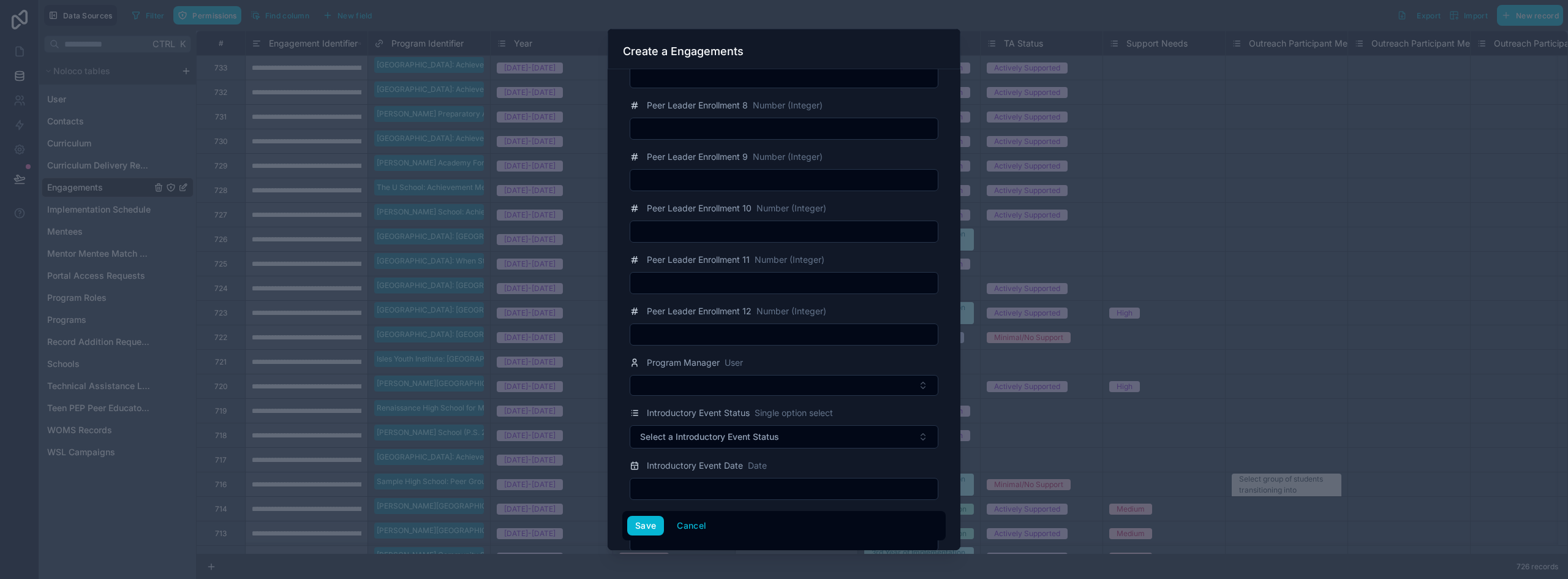
scroll to position [1715, 0]
click at [691, 390] on button "Select Button" at bounding box center [784, 384] width 308 height 21
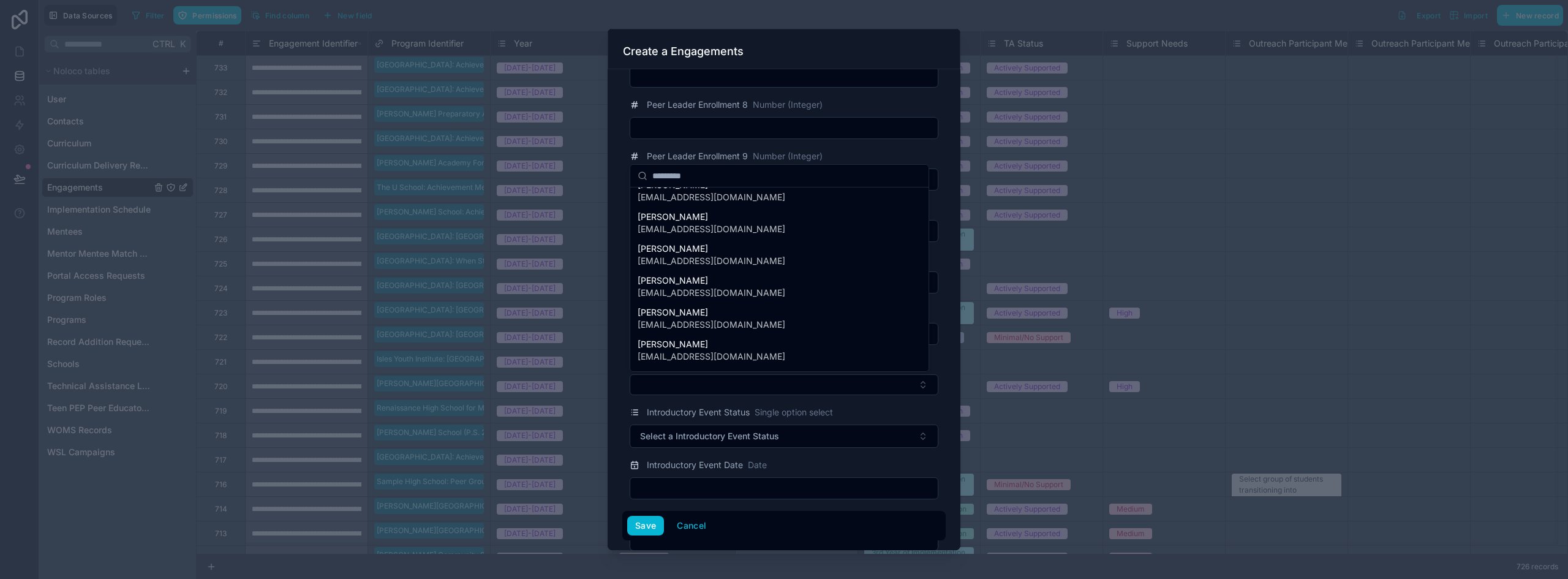
scroll to position [362, 0]
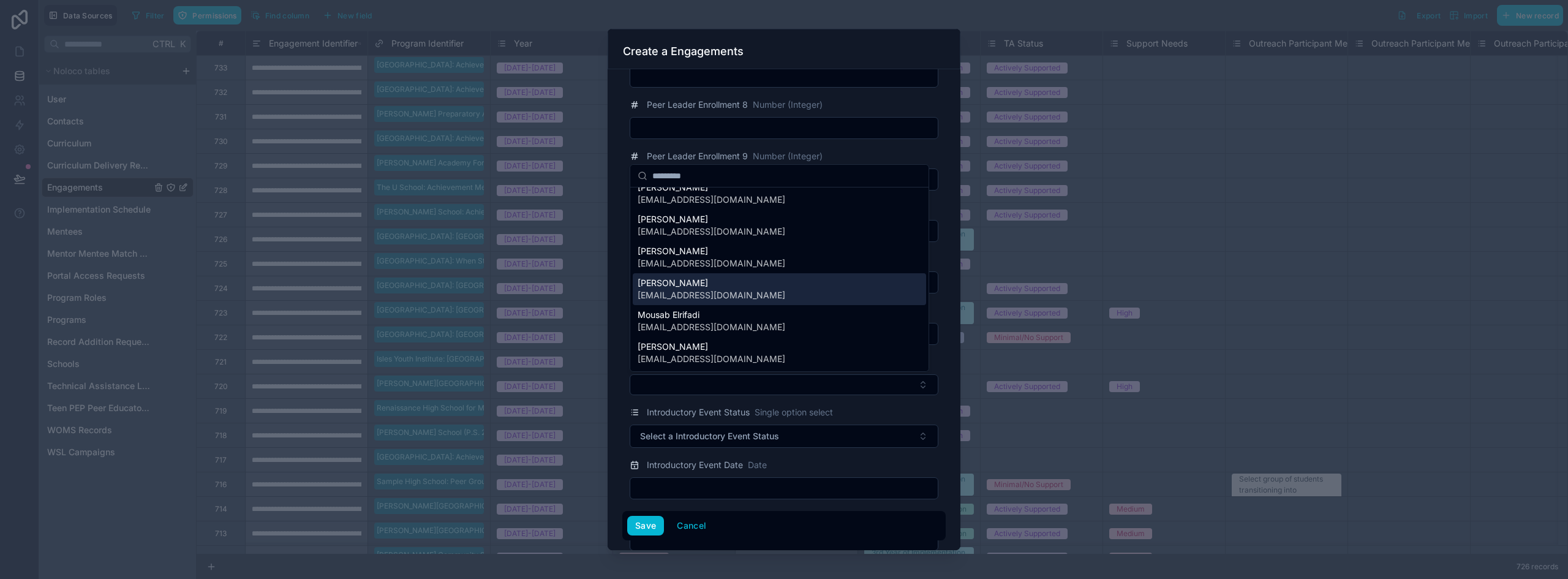
click at [691, 294] on span "[EMAIL_ADDRESS][DOMAIN_NAME]" at bounding box center [711, 295] width 148 height 12
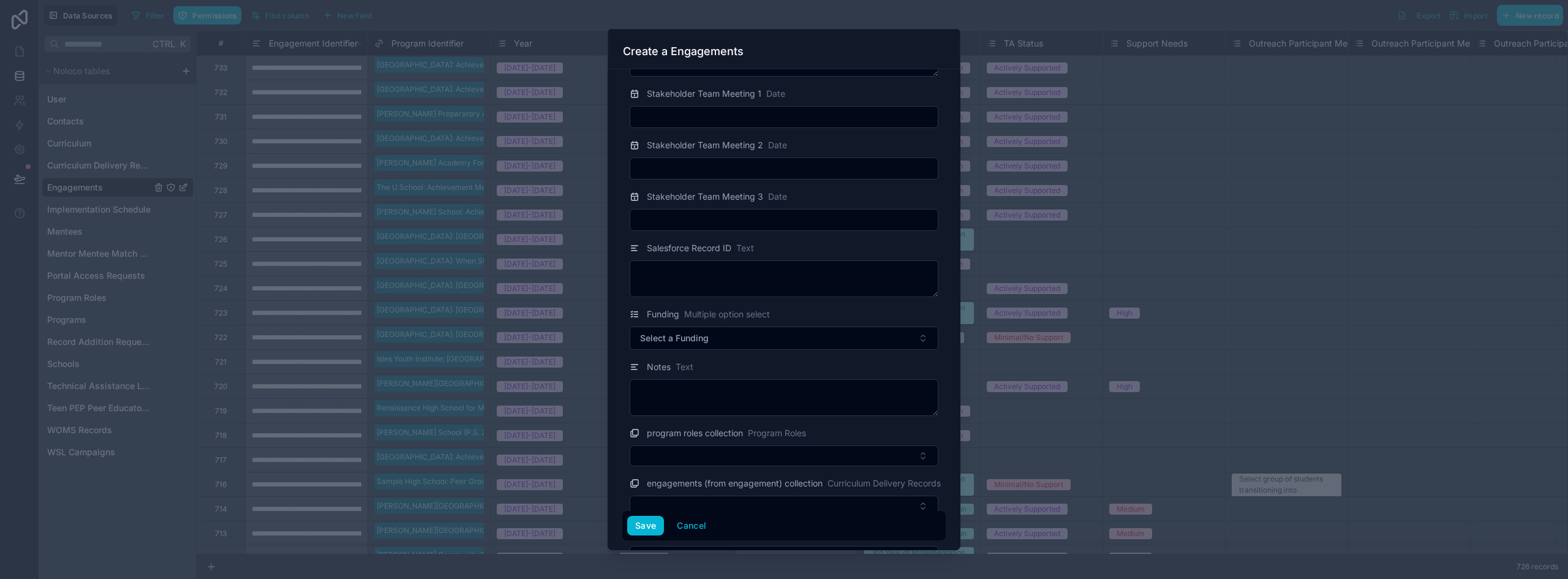
scroll to position [2327, 0]
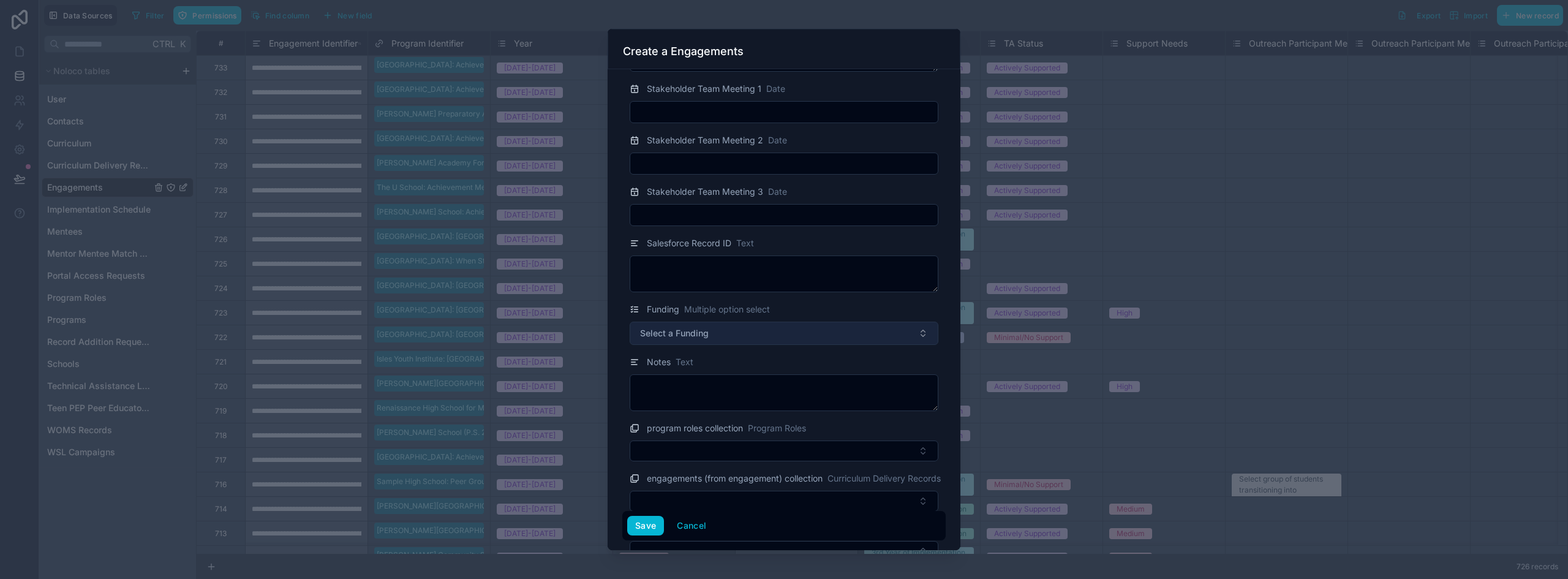
click at [722, 340] on button "Select a Funding" at bounding box center [784, 332] width 308 height 23
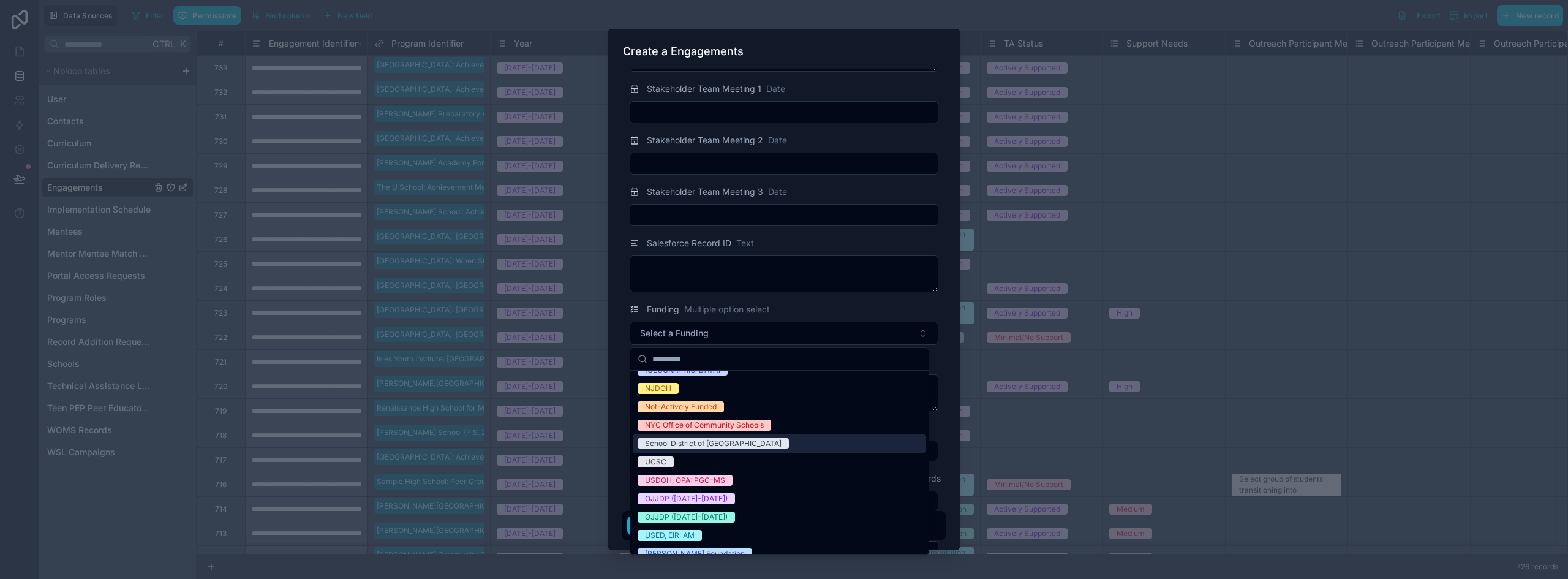
scroll to position [133, 0]
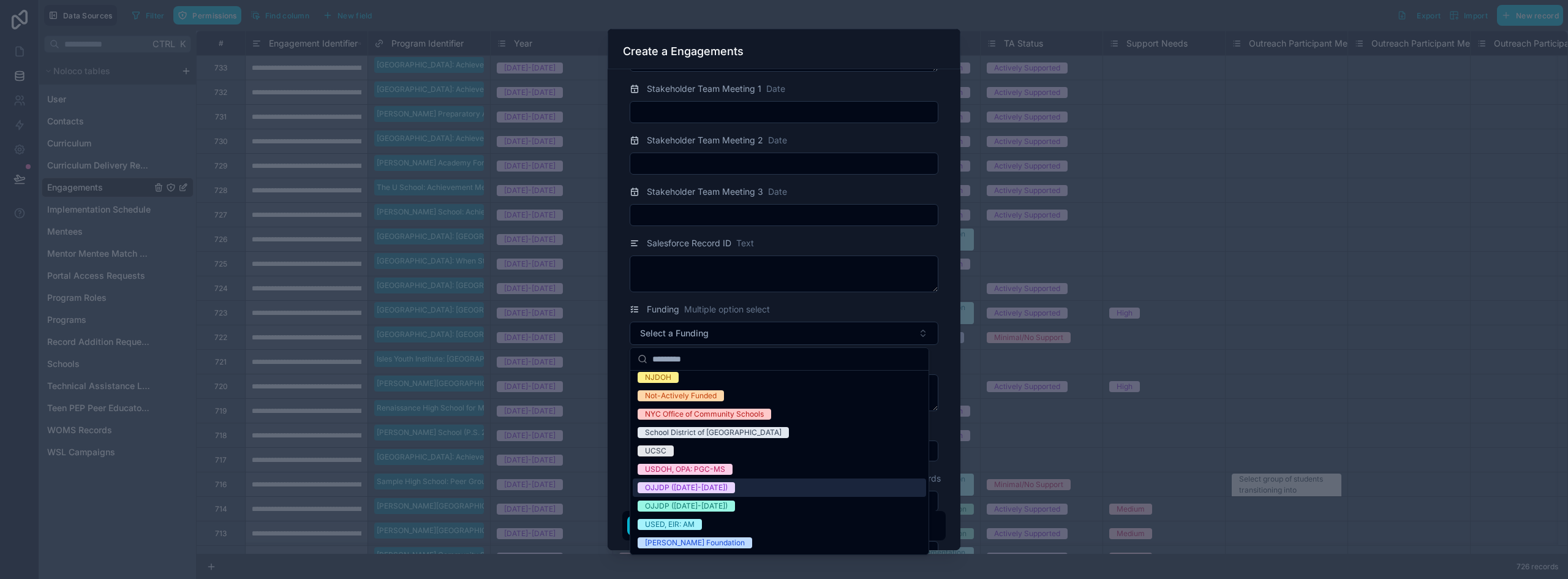
click at [726, 489] on div "OJJDP ([DATE]-[DATE])" at bounding box center [779, 487] width 294 height 18
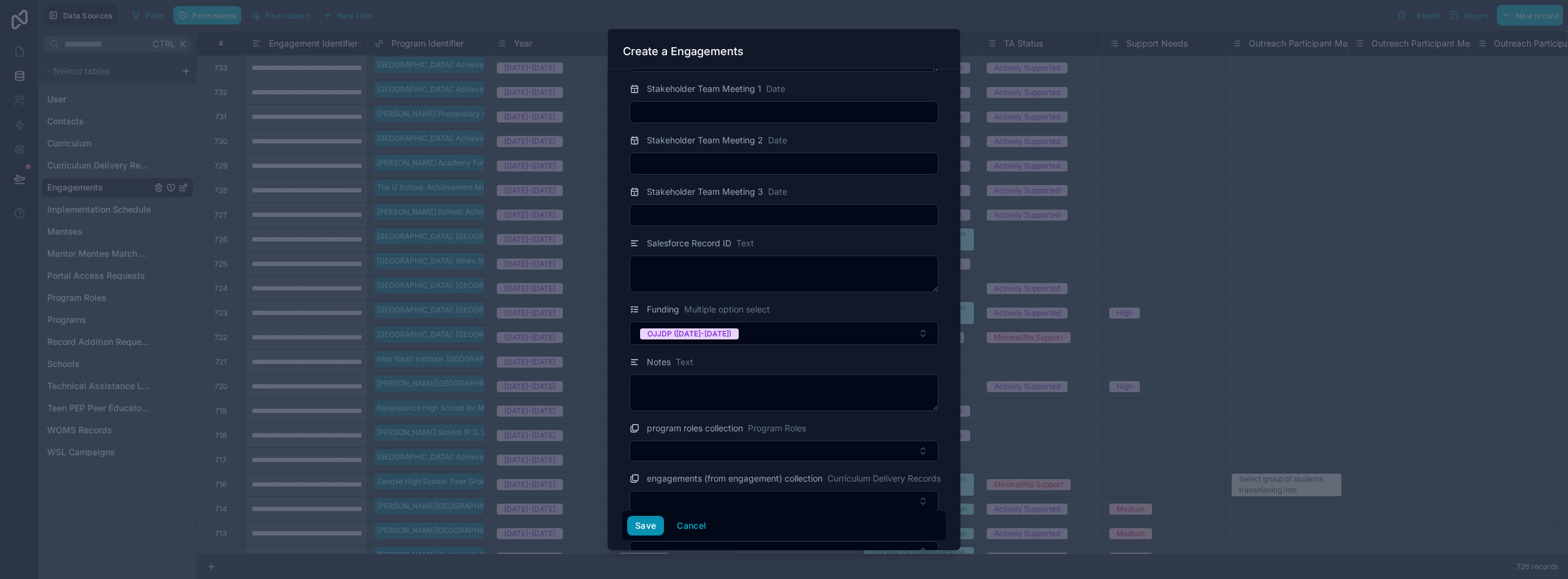
click at [646, 522] on button "Save" at bounding box center [645, 525] width 37 height 19
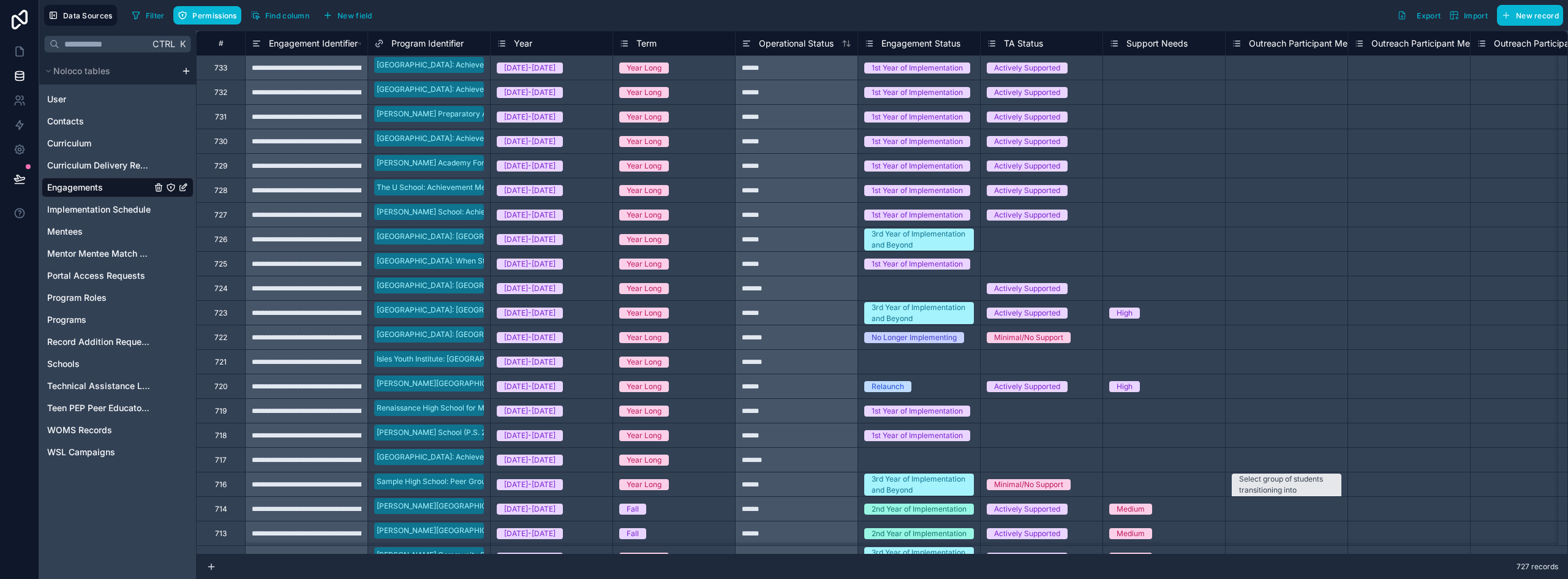
drag, startPoint x: 84, startPoint y: 191, endPoint x: 534, endPoint y: 163, distance: 450.9
click at [84, 191] on span "Engagements" at bounding box center [74, 187] width 56 height 12
click at [21, 50] on icon at bounding box center [19, 50] width 12 height 12
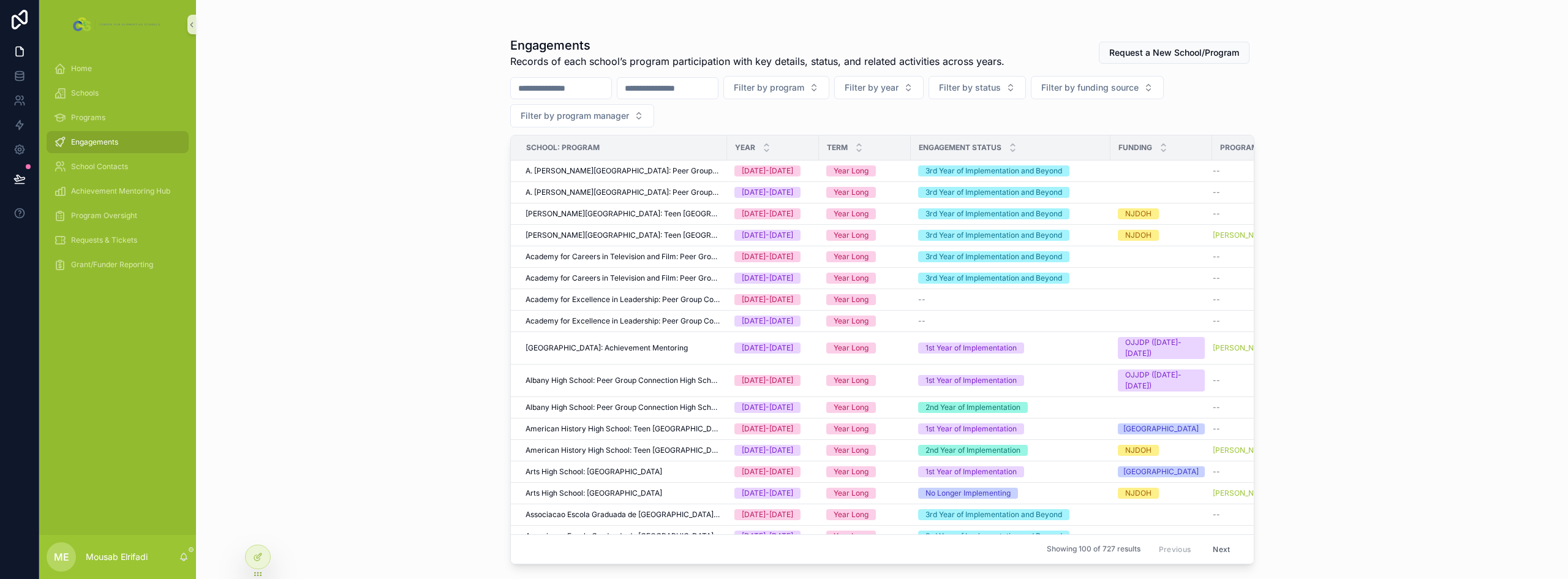
click at [667, 90] on input "scrollable content" at bounding box center [667, 88] width 100 height 17
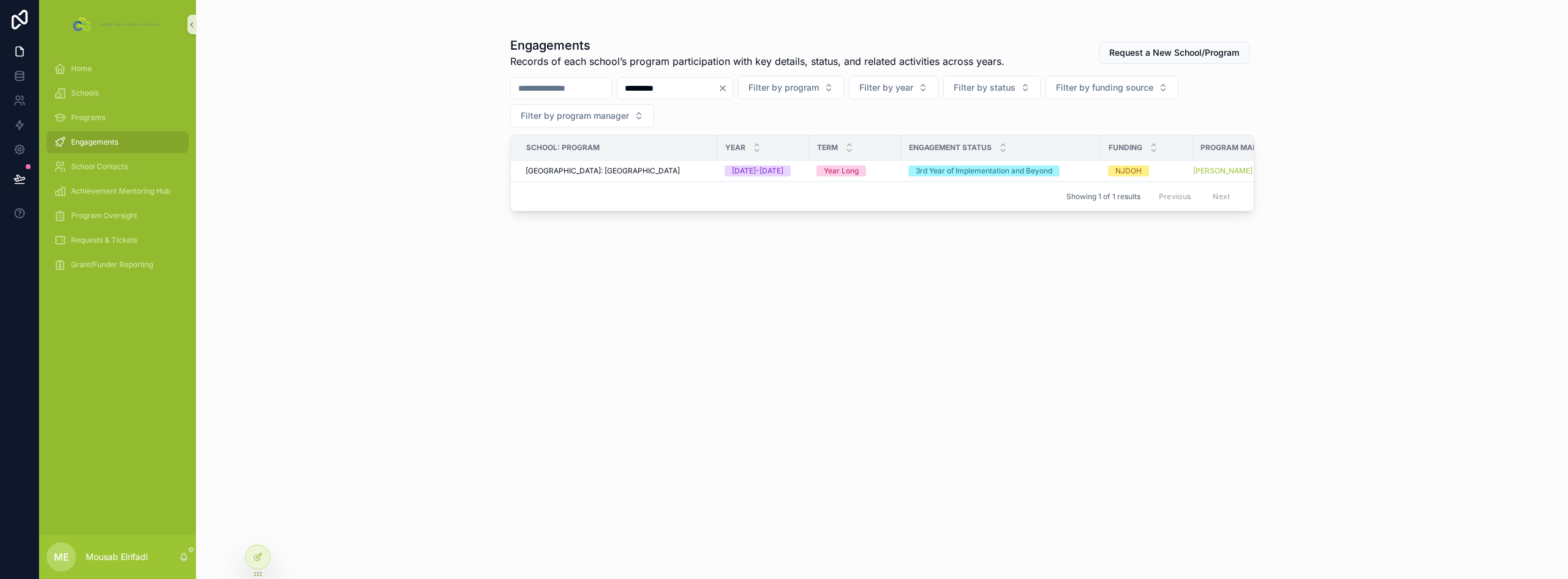
click at [687, 92] on input "*********" at bounding box center [667, 88] width 100 height 17
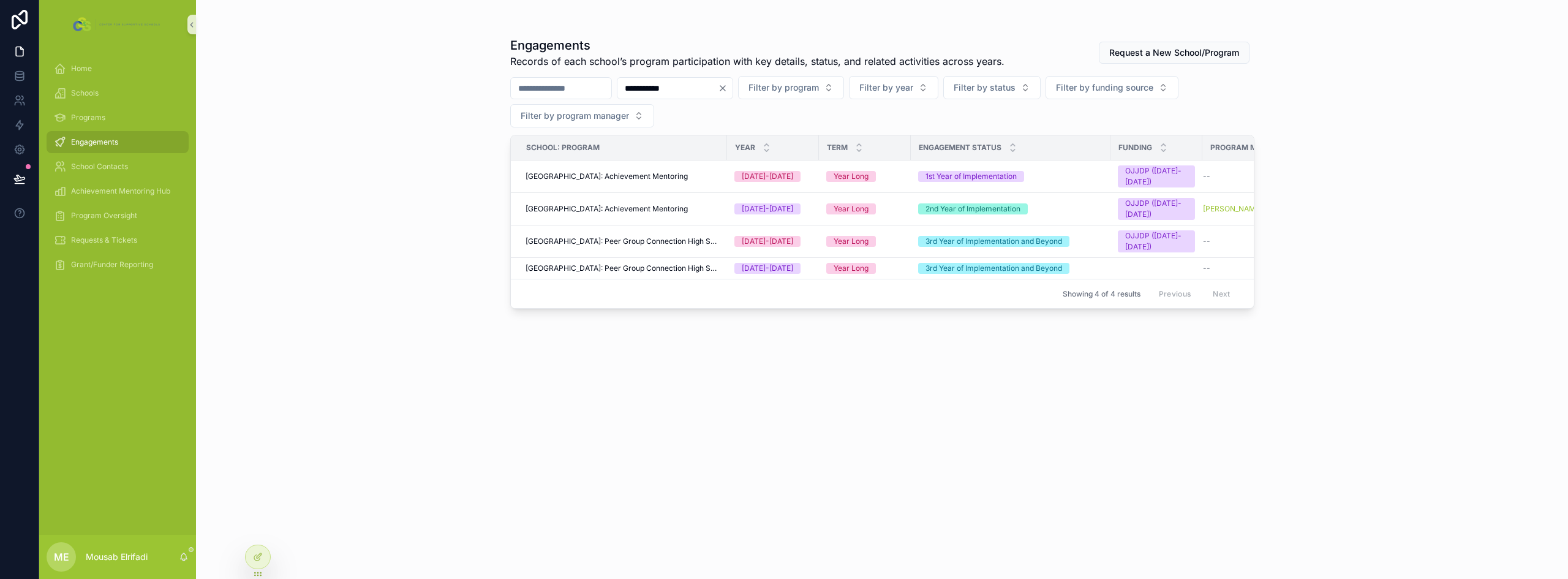
click at [684, 90] on input "**********" at bounding box center [667, 88] width 100 height 17
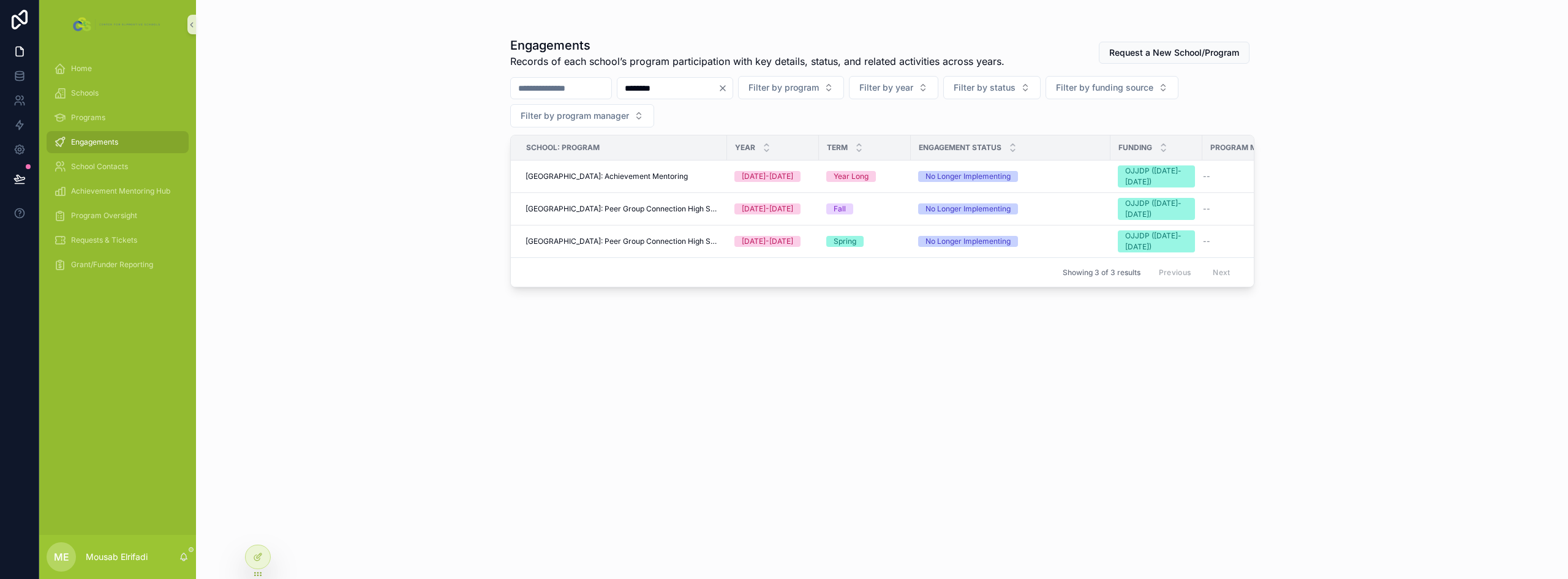
type input "********"
click at [124, 141] on div "Engagements" at bounding box center [118, 141] width 128 height 19
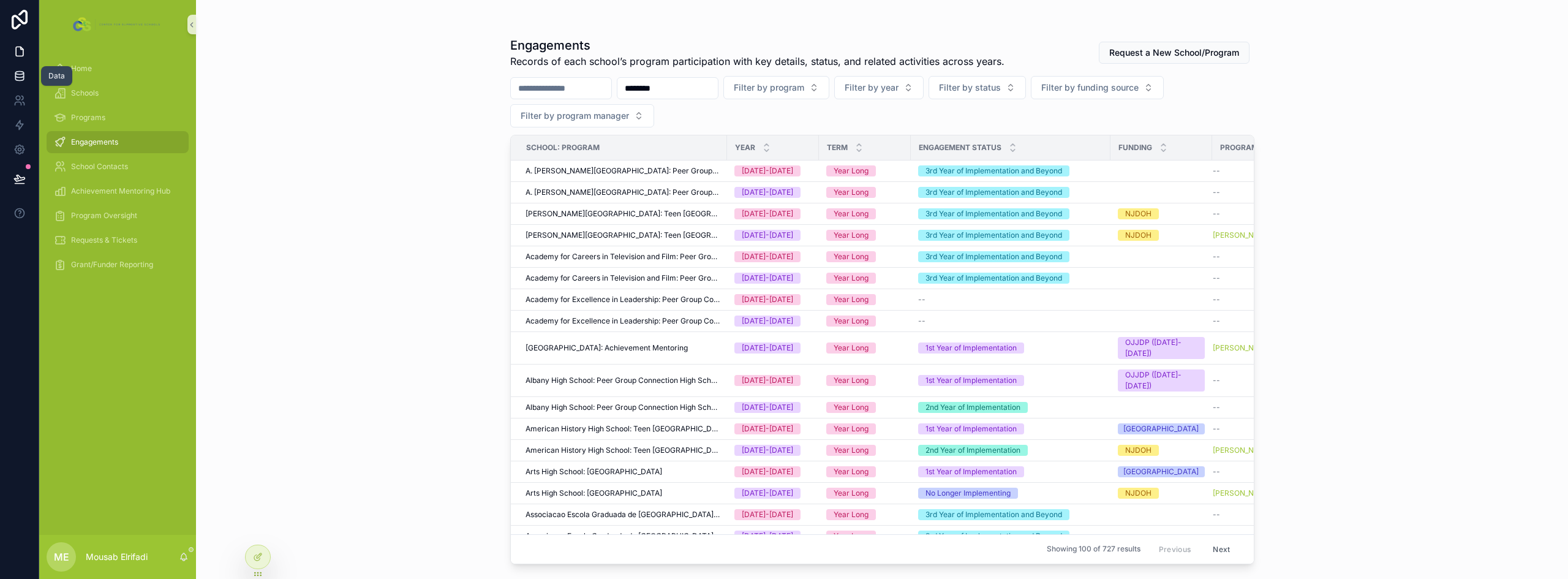
click at [21, 74] on icon at bounding box center [19, 72] width 8 height 3
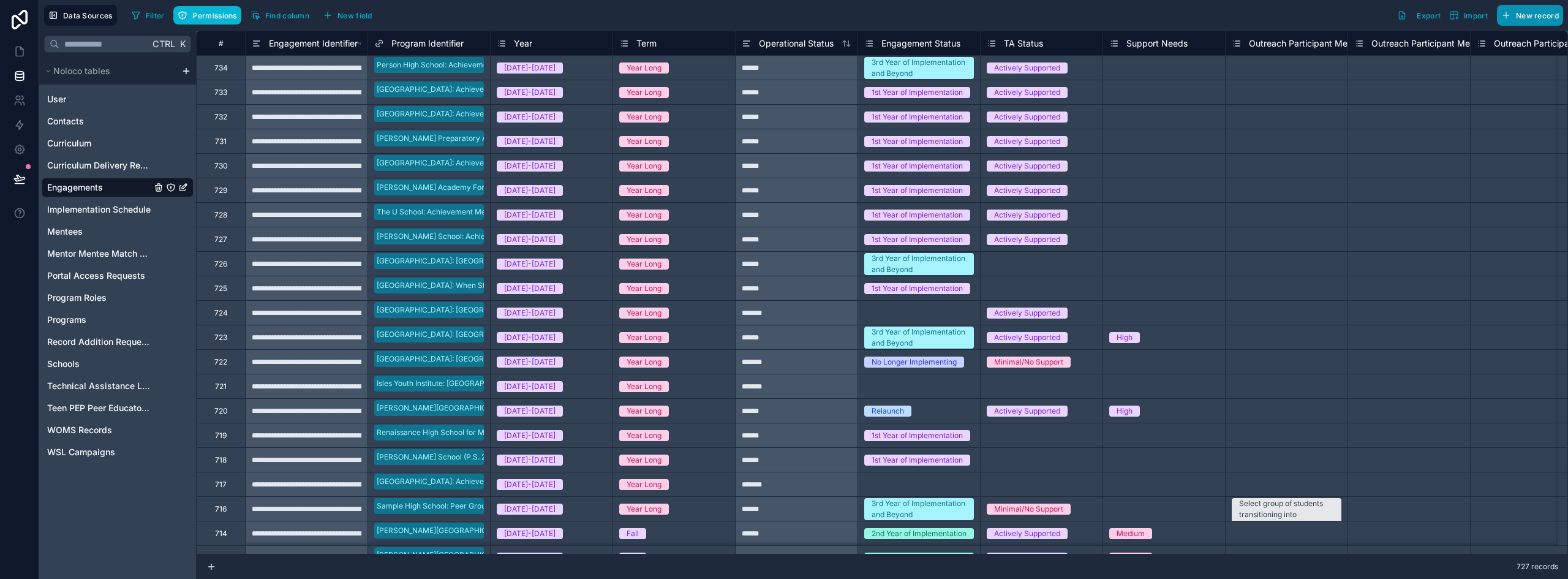
click at [1542, 17] on span "New record" at bounding box center [1538, 16] width 43 height 9
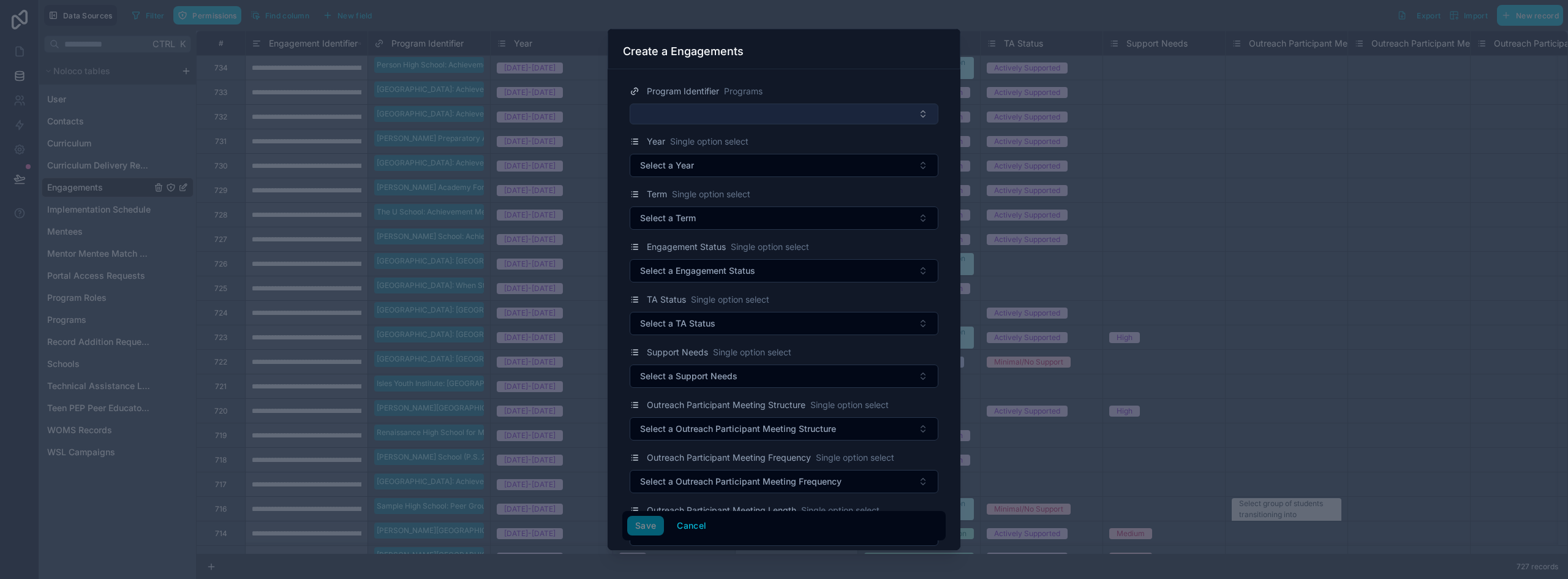
click at [798, 117] on button "Select Button" at bounding box center [784, 114] width 308 height 21
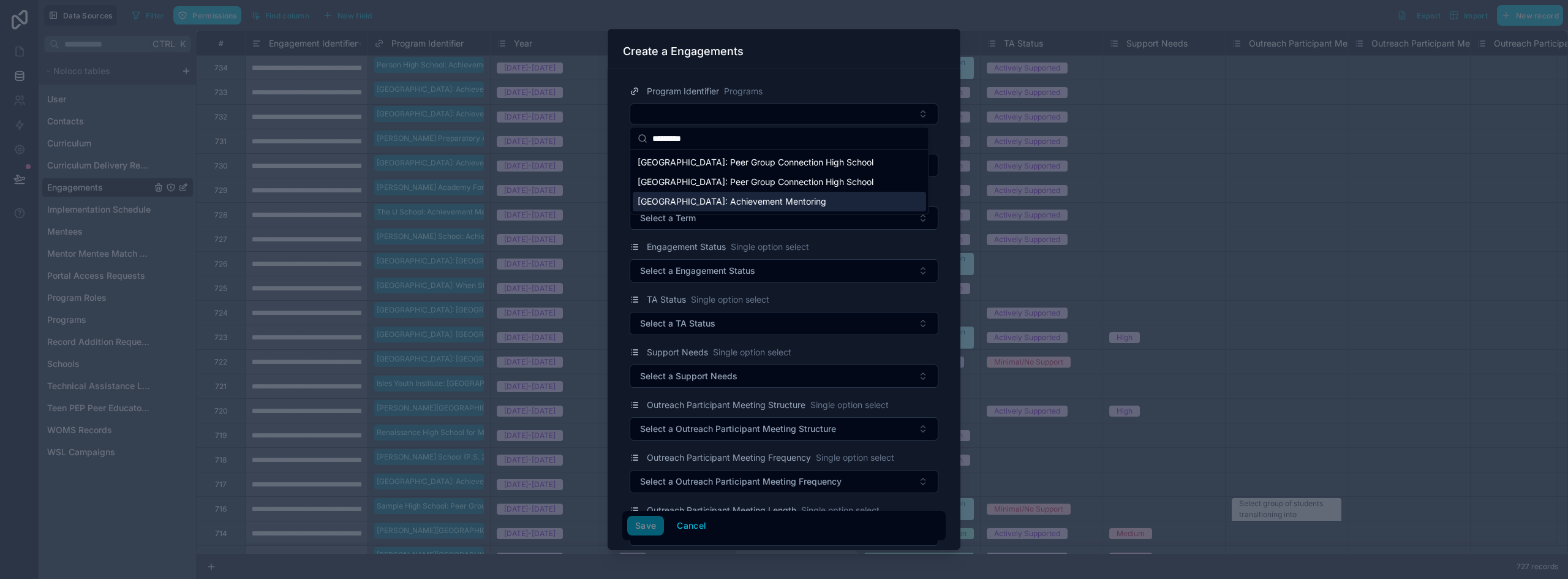
type input "********"
click at [790, 202] on span "Hillside High School: Achievement Mentoring" at bounding box center [733, 201] width 189 height 12
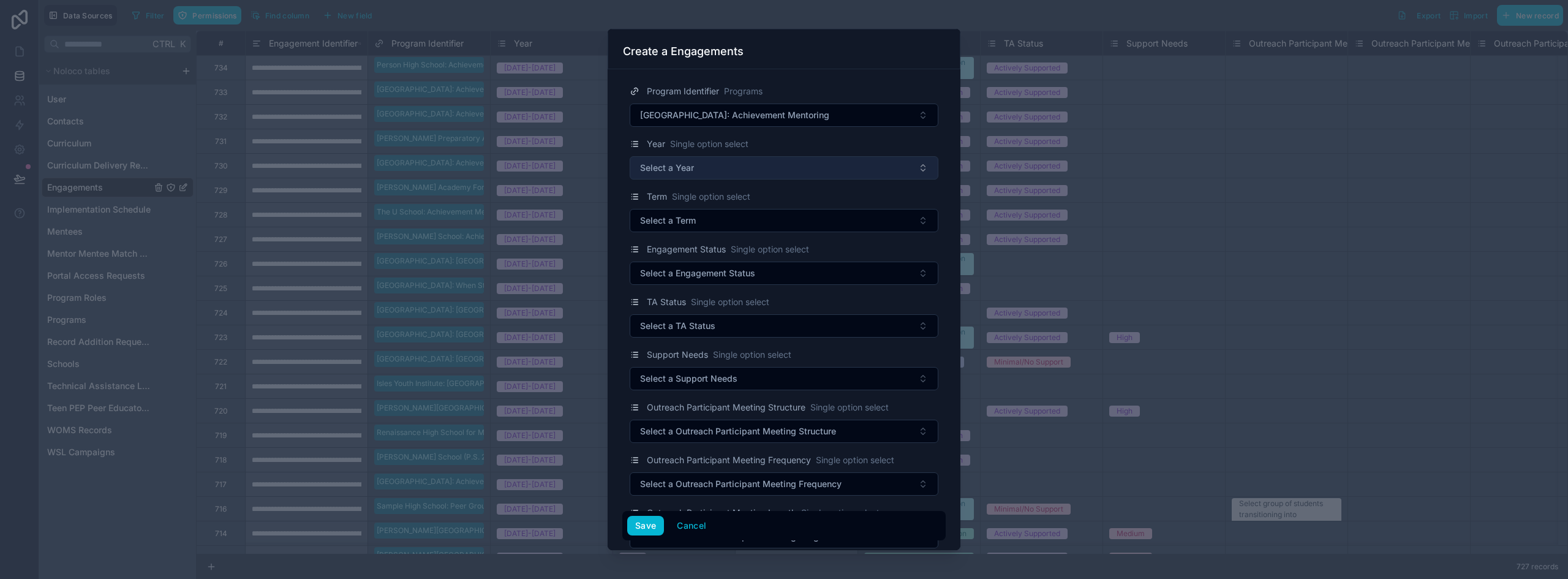
click at [715, 169] on button "Select a Year" at bounding box center [784, 167] width 308 height 23
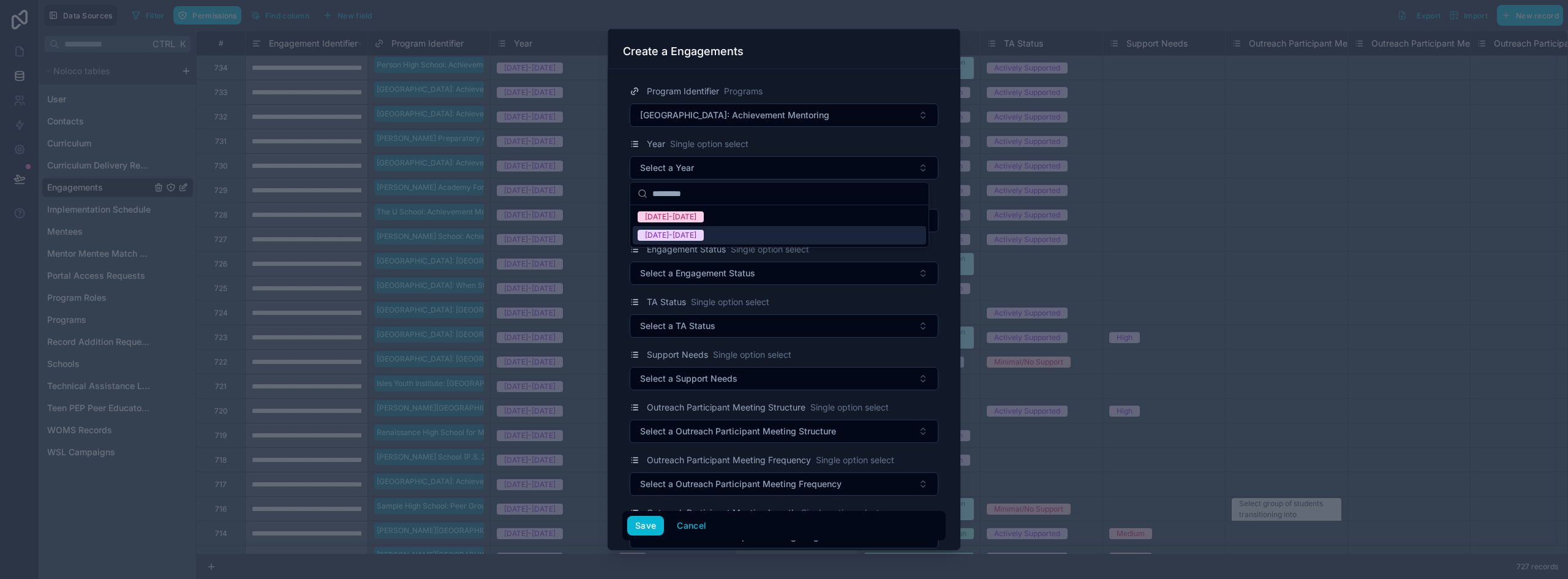
click at [693, 240] on div "[DATE]-[DATE]" at bounding box center [779, 235] width 294 height 18
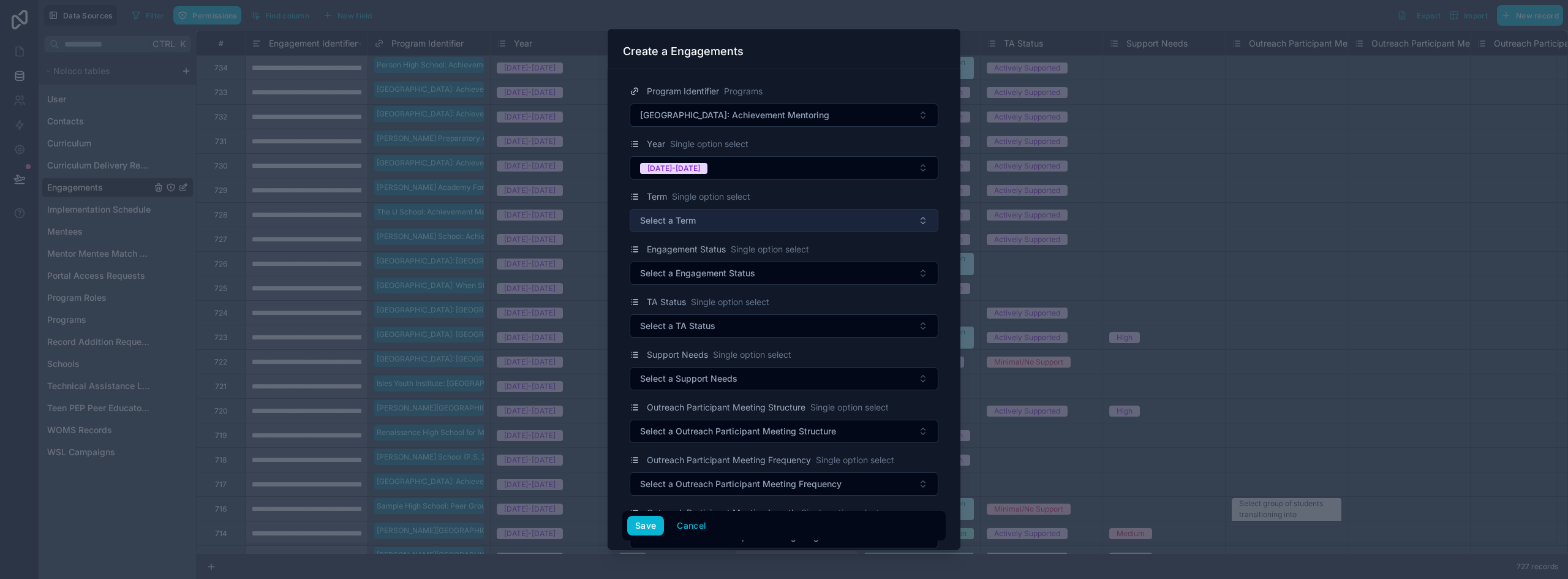
click at [694, 217] on span "Select a Term" at bounding box center [667, 220] width 56 height 12
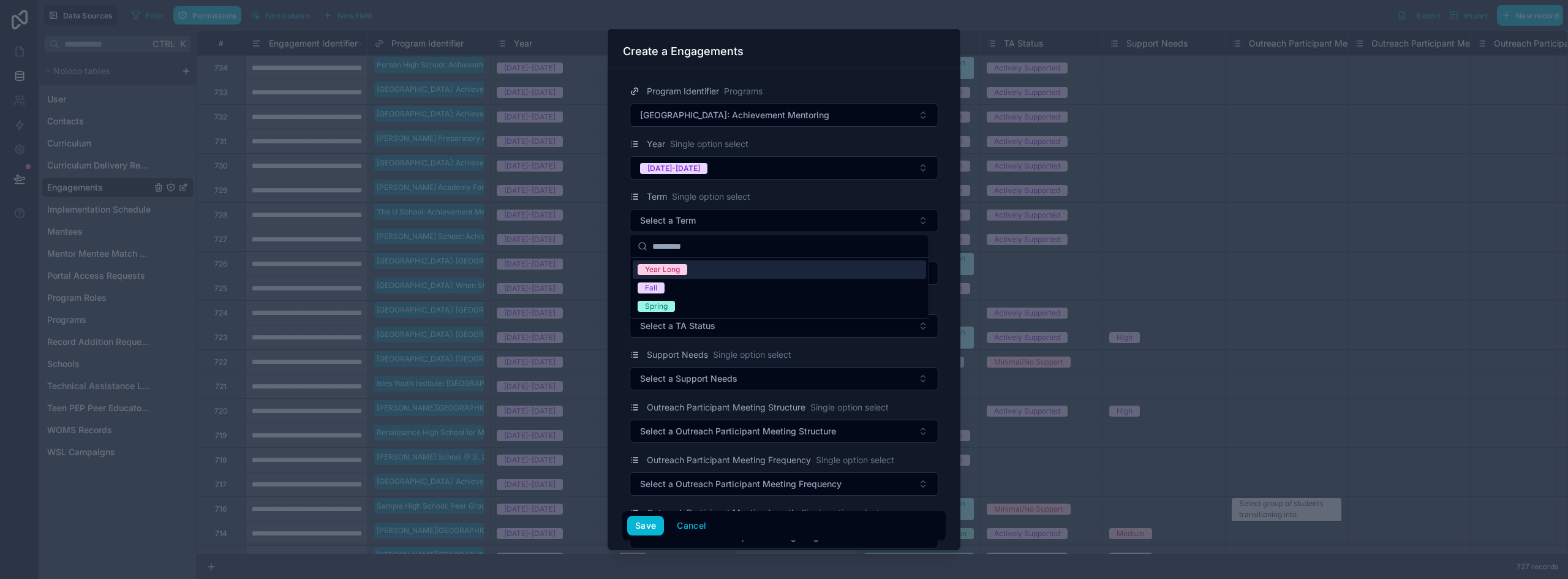
click at [689, 270] on div "Year Long" at bounding box center [779, 270] width 294 height 18
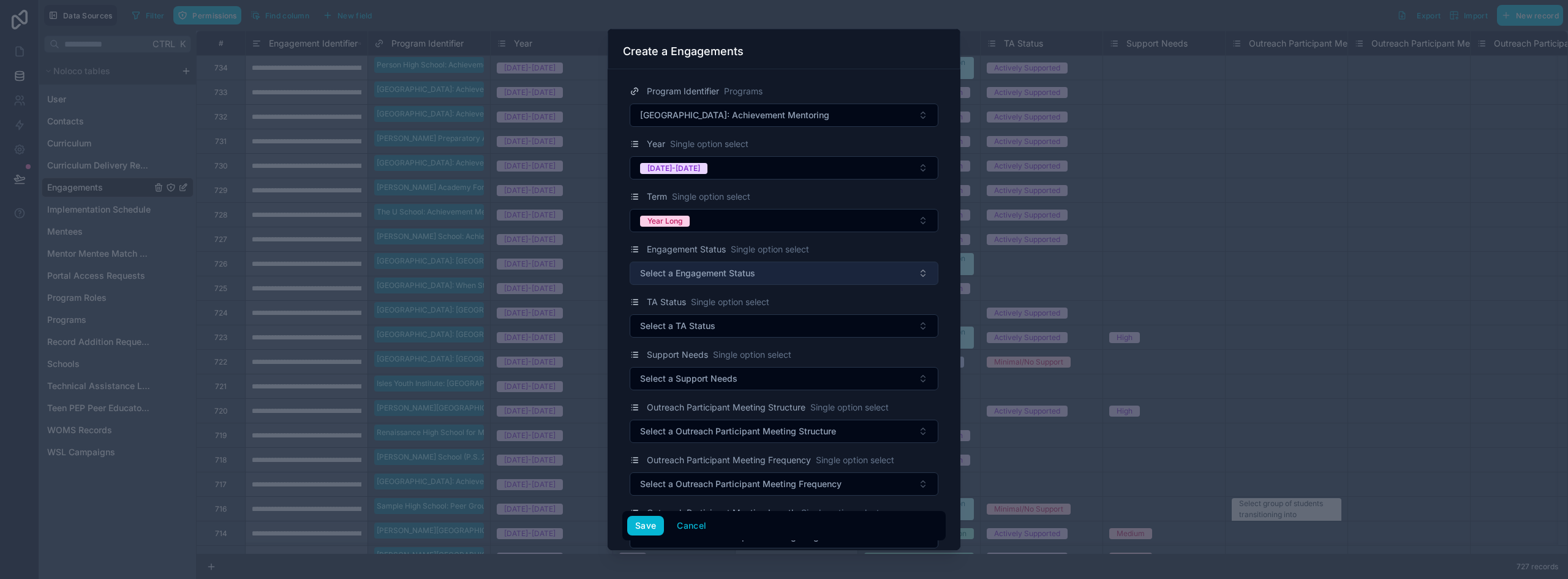
click at [695, 275] on span "Select a Engagement Status" at bounding box center [697, 273] width 115 height 12
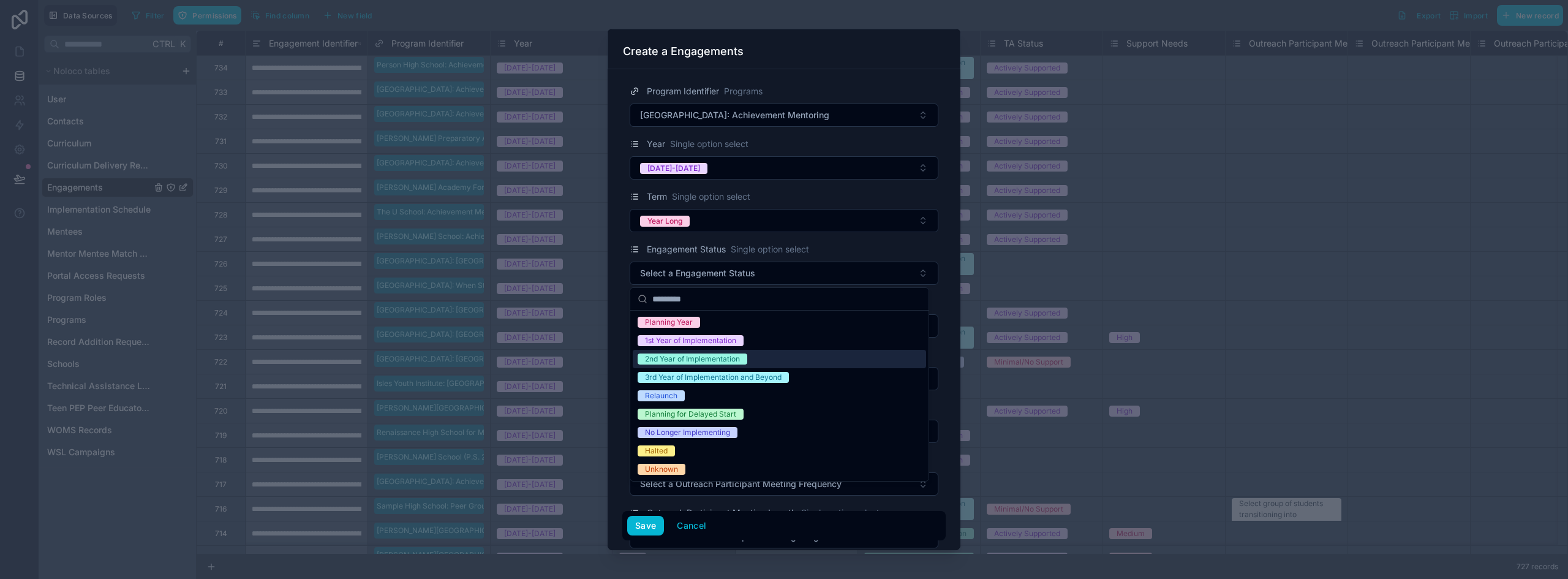
click at [711, 362] on div "2nd Year of Implementation" at bounding box center [692, 359] width 95 height 11
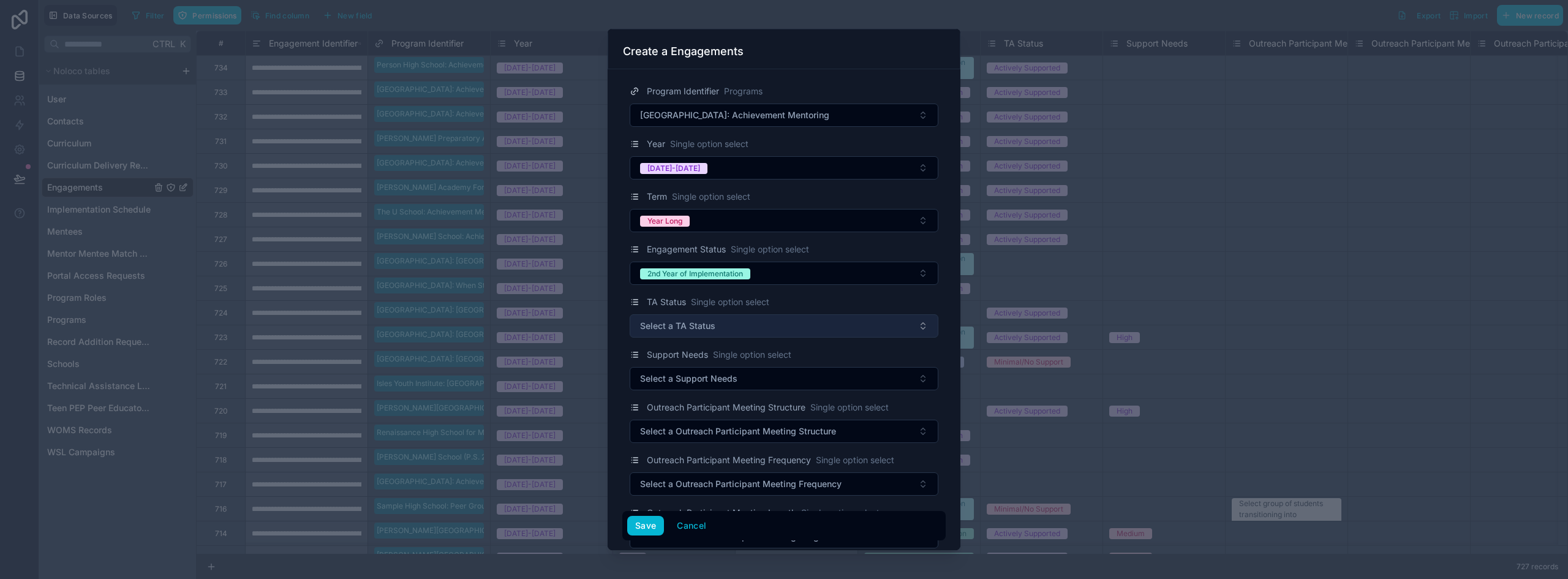
click at [721, 324] on button "Select a TA Status" at bounding box center [784, 325] width 308 height 23
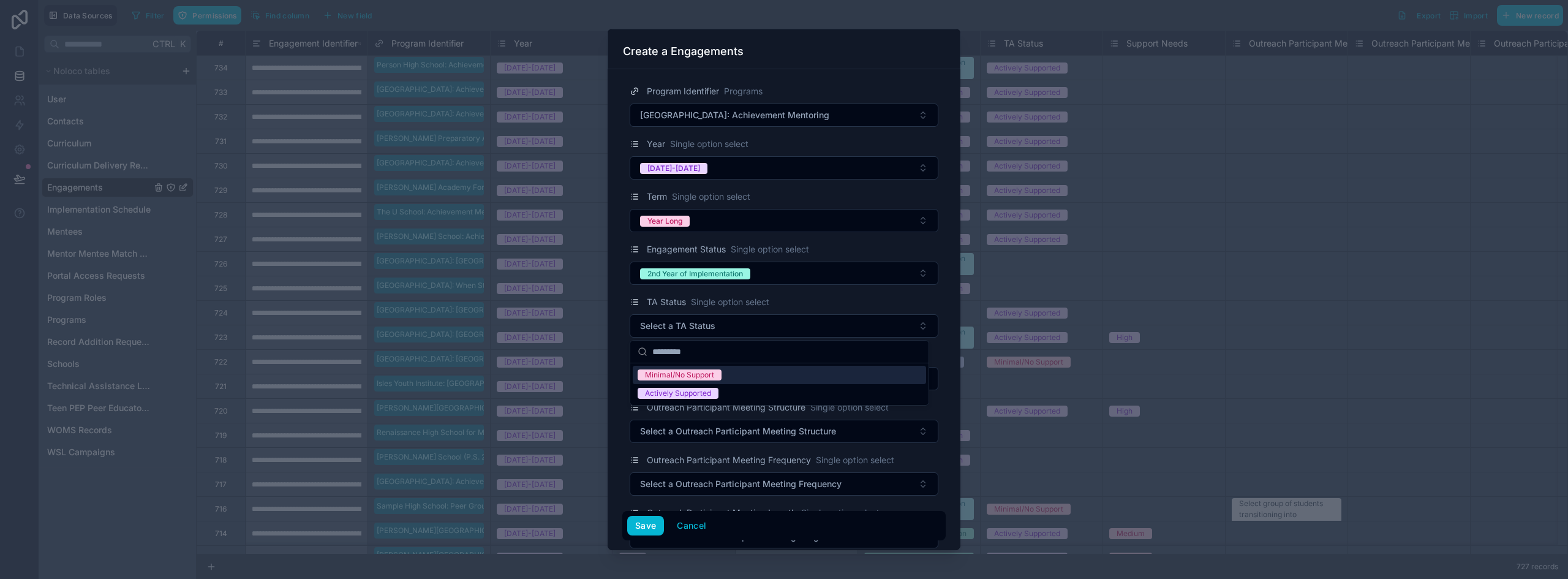
click at [621, 317] on div "Program Identifier Programs Hillside High School: Achievement Mentoring Year Si…" at bounding box center [784, 309] width 353 height 481
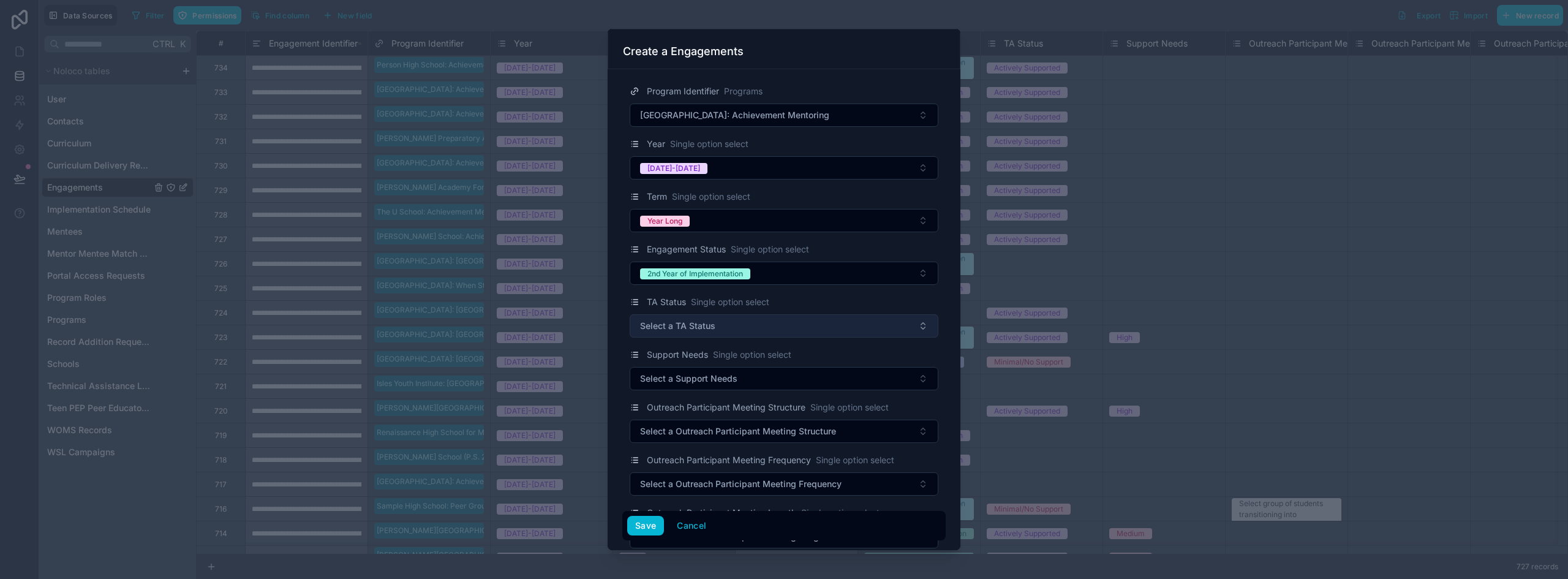
click at [745, 330] on button "Select a TA Status" at bounding box center [784, 325] width 308 height 23
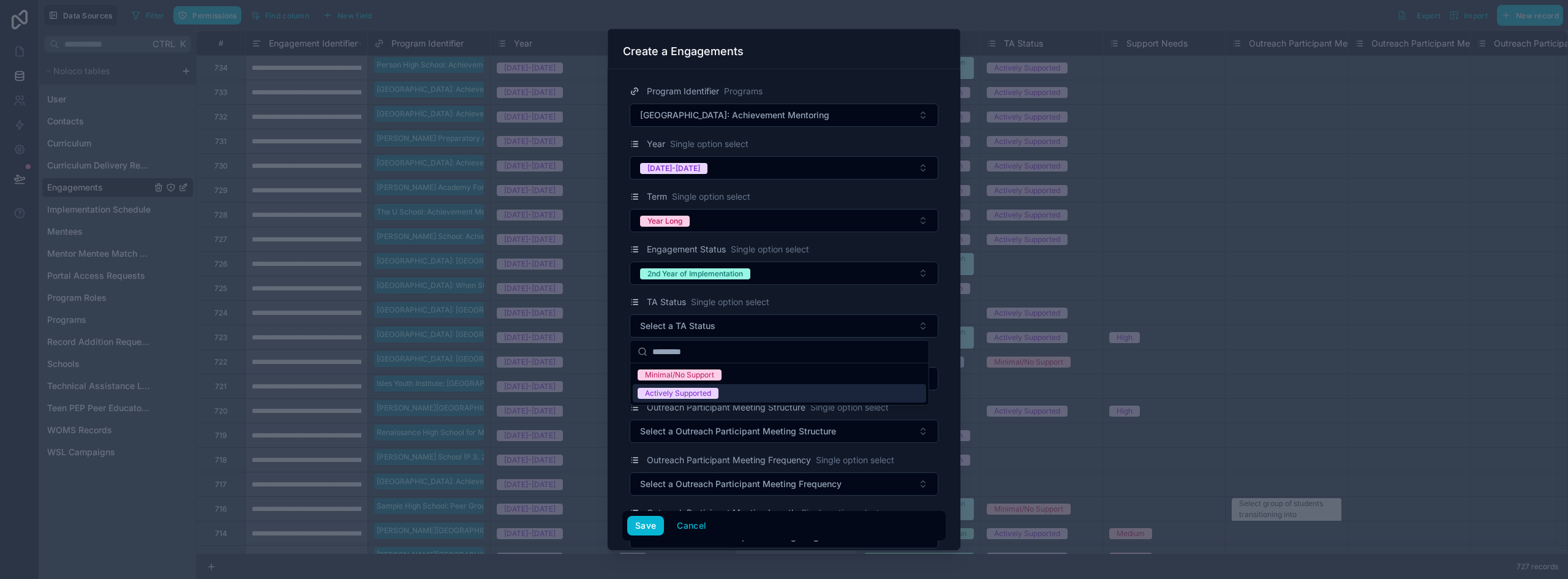
click at [700, 396] on div "Actively Supported" at bounding box center [678, 393] width 66 height 11
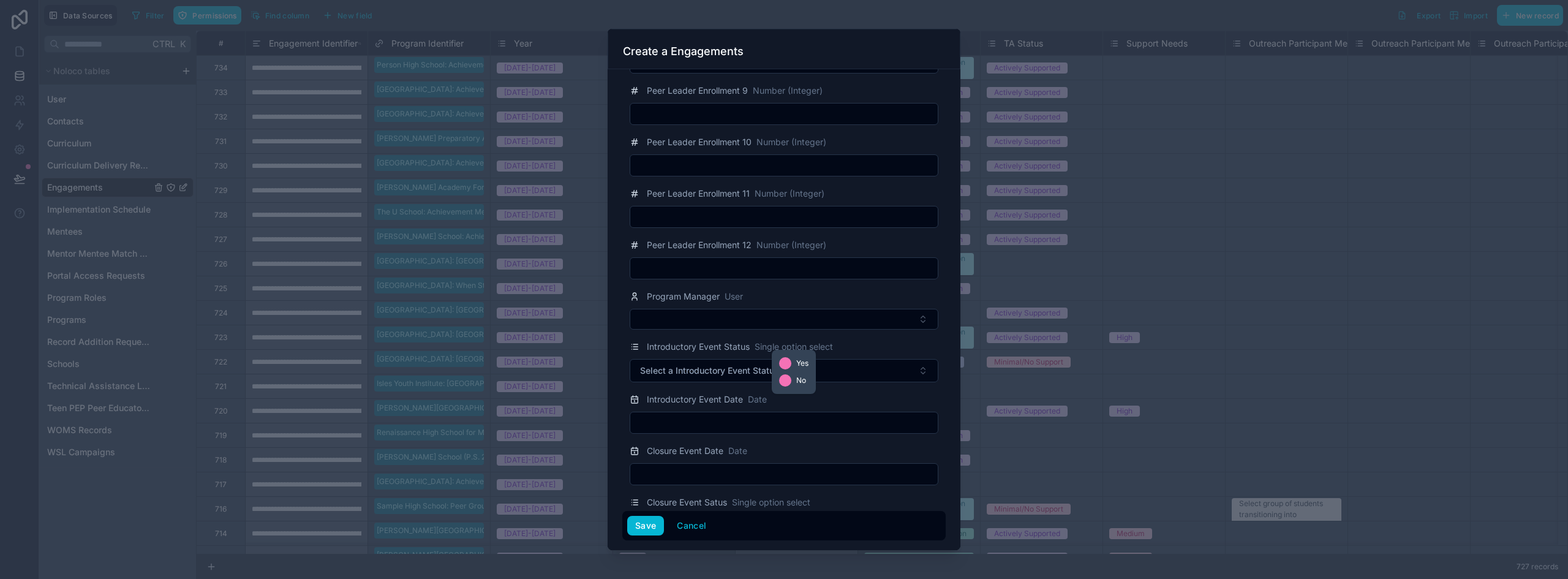
scroll to position [1776, 0]
click at [711, 319] on button "Select Button" at bounding box center [784, 323] width 308 height 21
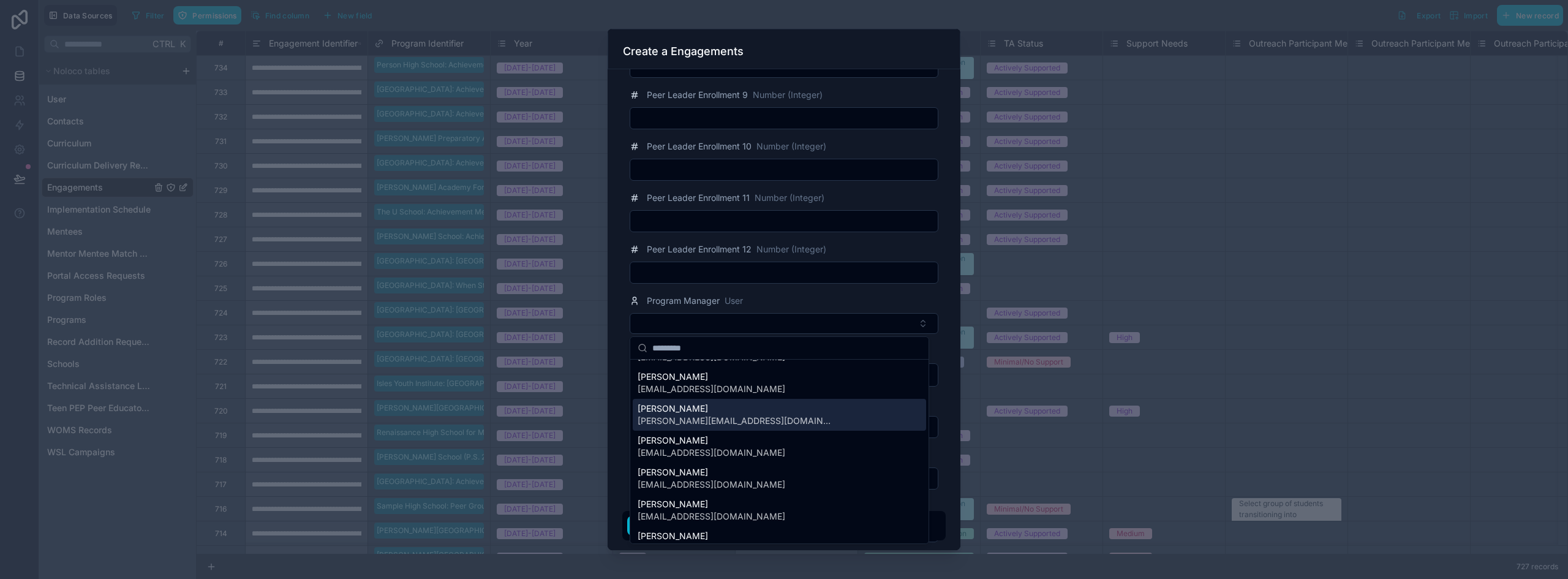
scroll to position [245, 0]
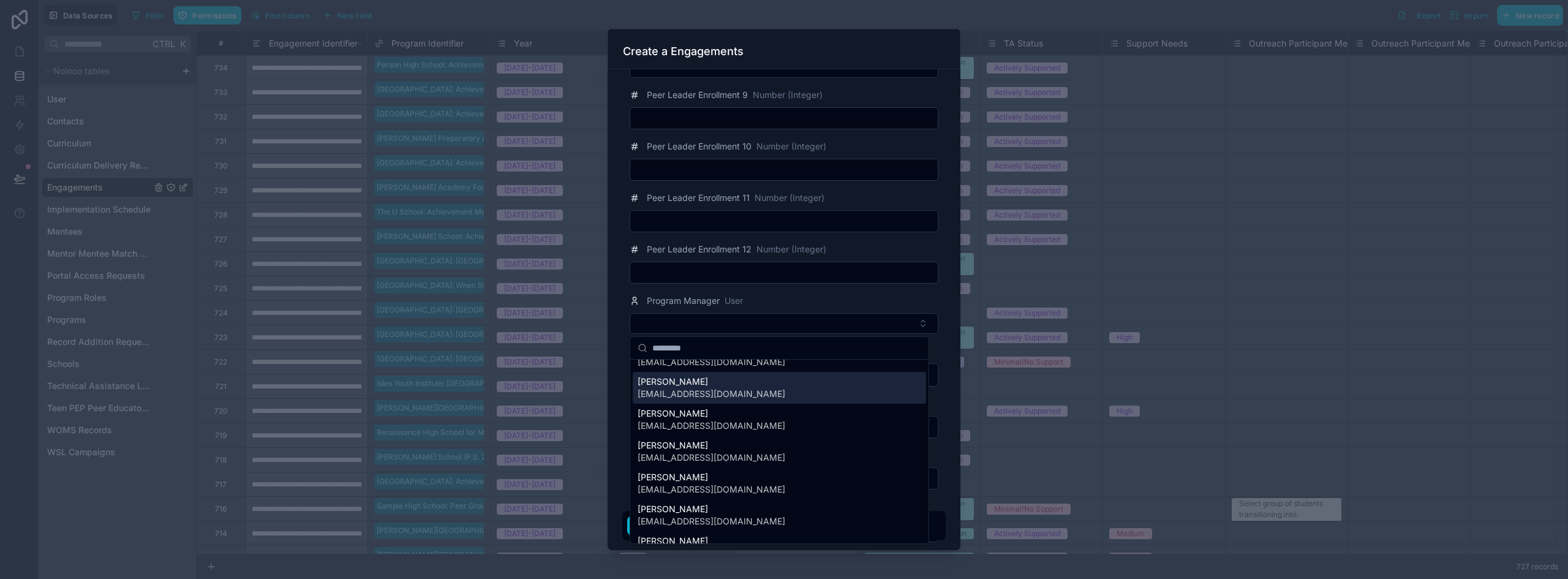
click at [708, 395] on span "[EMAIL_ADDRESS][DOMAIN_NAME]" at bounding box center [711, 393] width 148 height 12
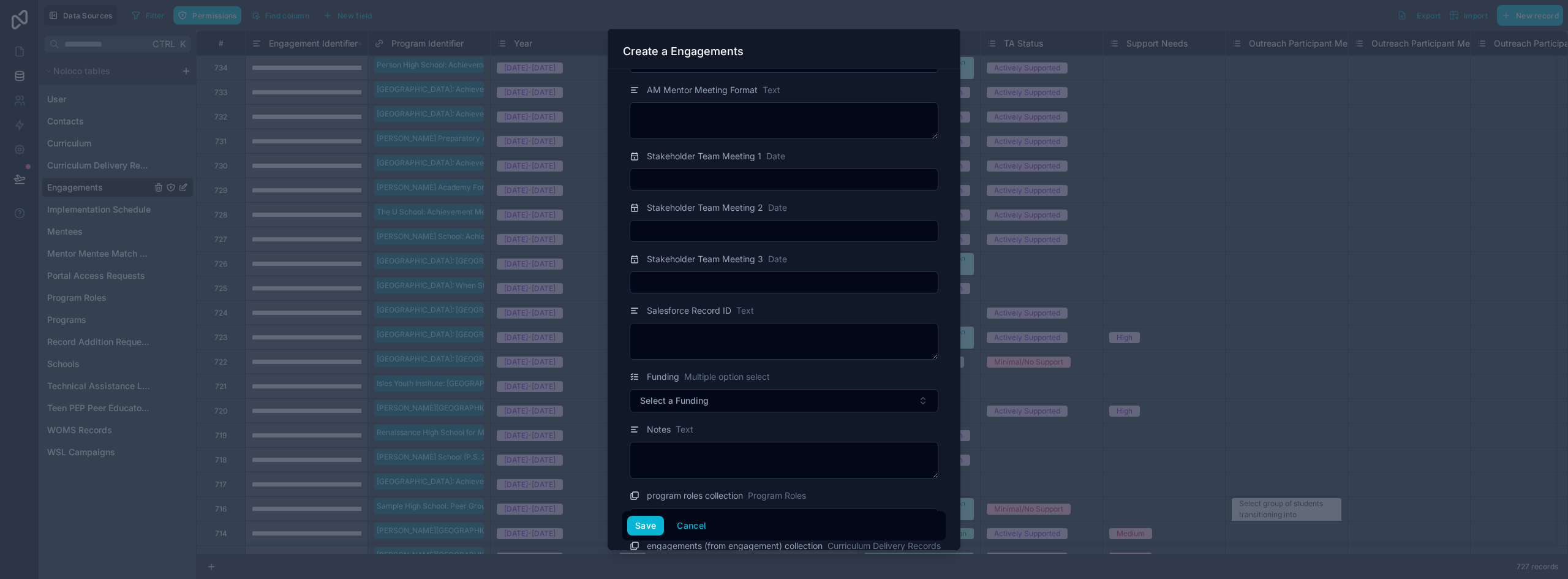
scroll to position [2388, 0]
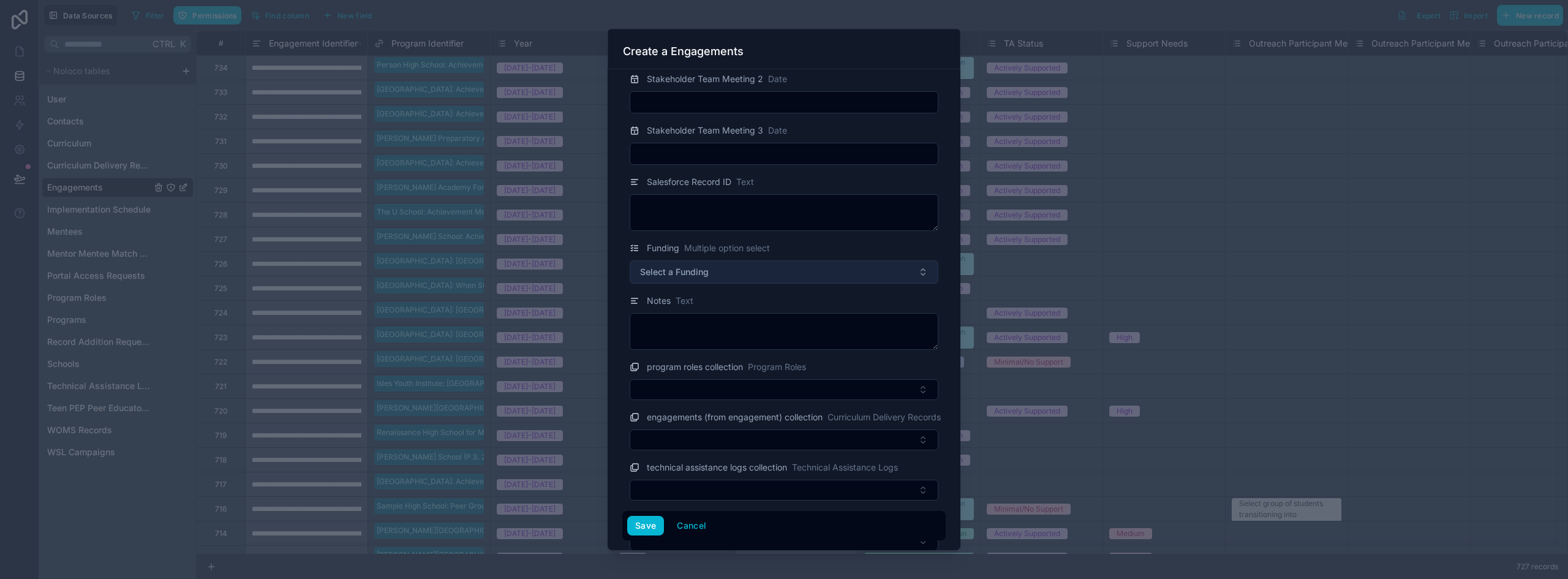
click at [745, 272] on button "Select a Funding" at bounding box center [784, 272] width 308 height 23
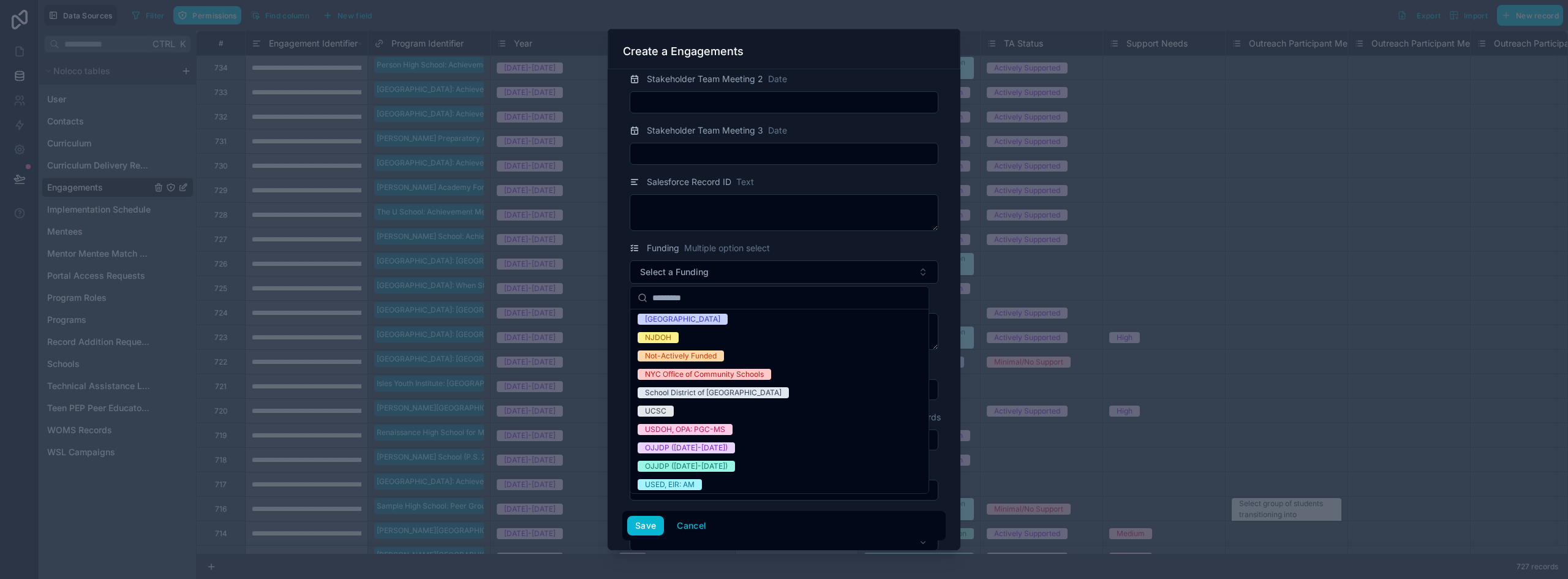
scroll to position [133, 0]
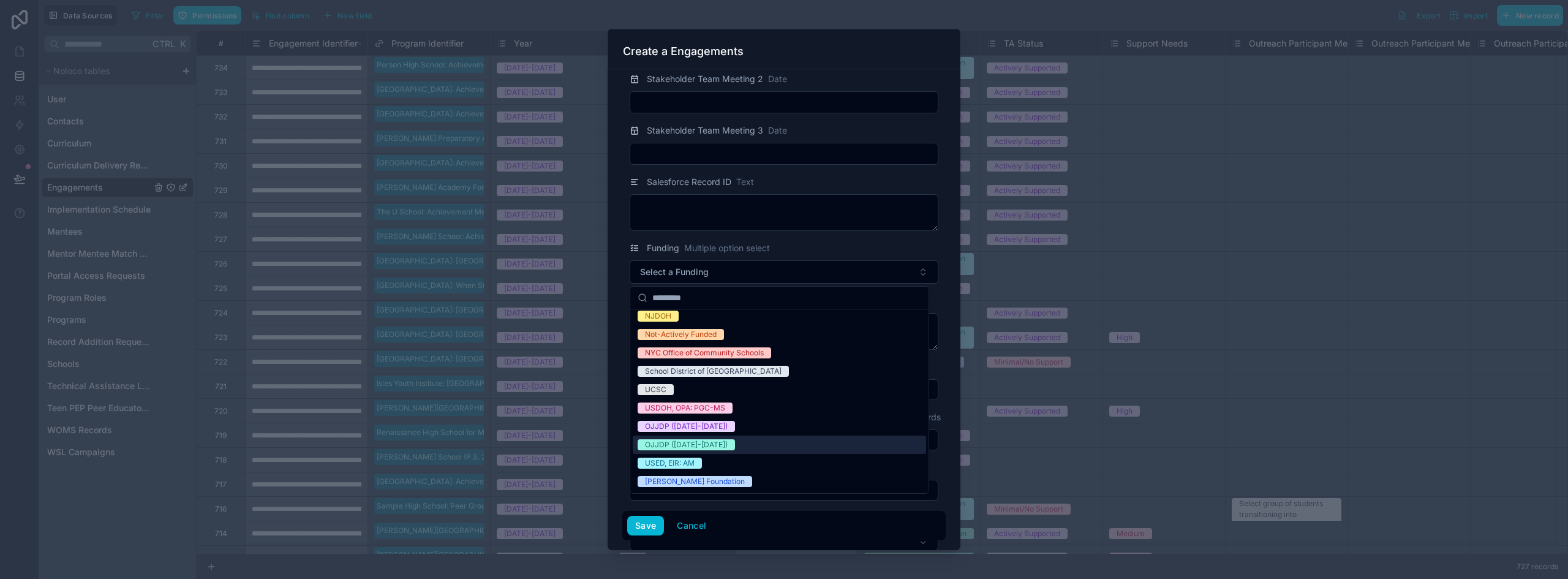
click at [714, 440] on div "OJJDP ([DATE]-[DATE])" at bounding box center [687, 444] width 83 height 11
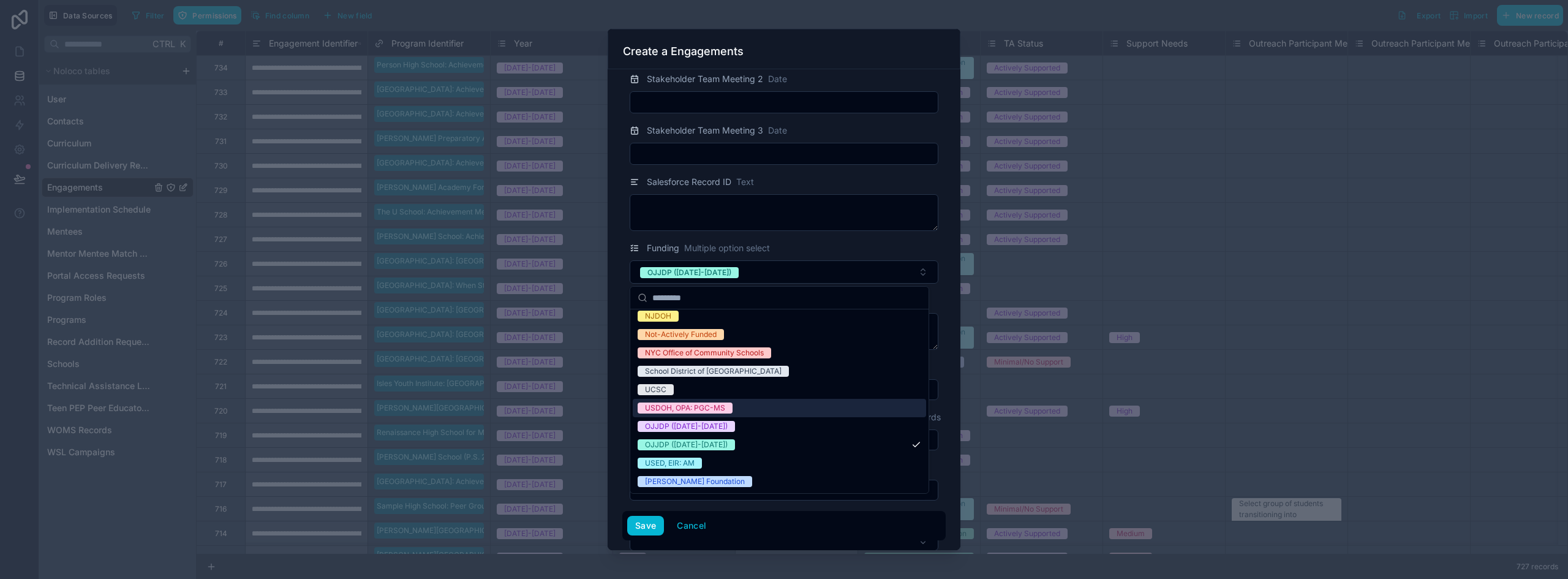
click at [616, 393] on div "Program Identifier Programs Hillside High School: Achievement Mentoring Year Si…" at bounding box center [784, 309] width 353 height 481
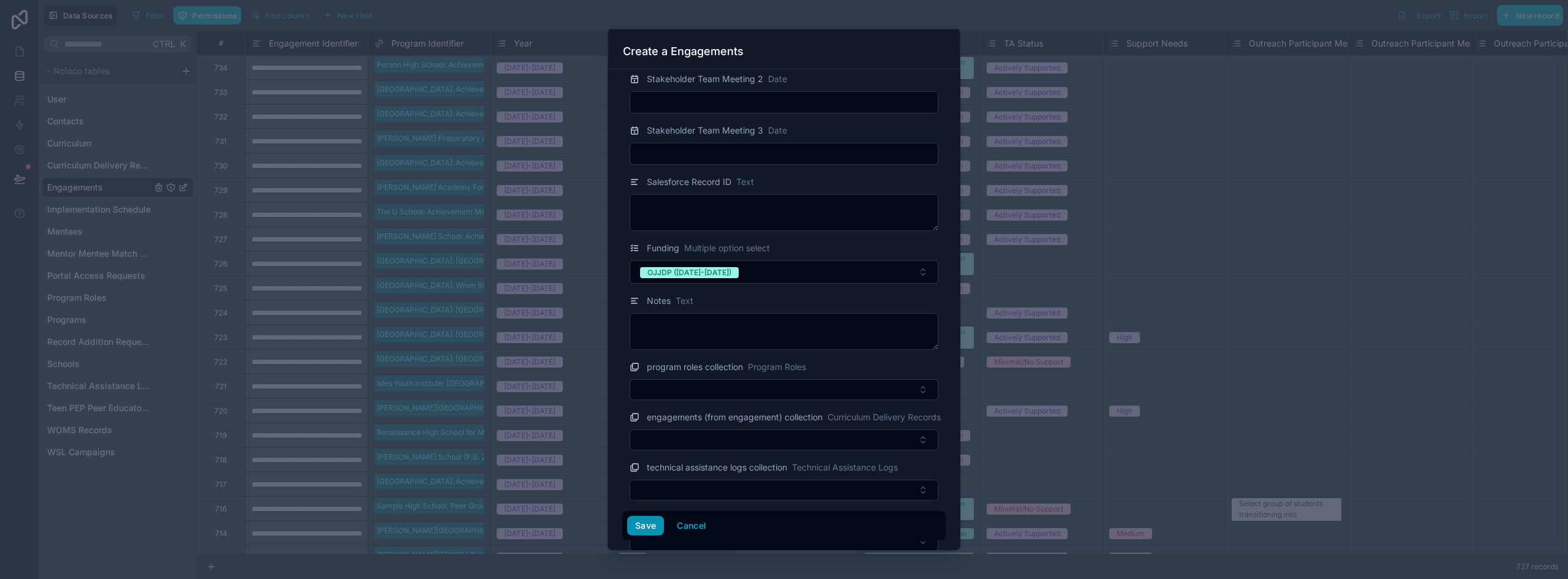
click at [649, 527] on button "Save" at bounding box center [645, 525] width 37 height 19
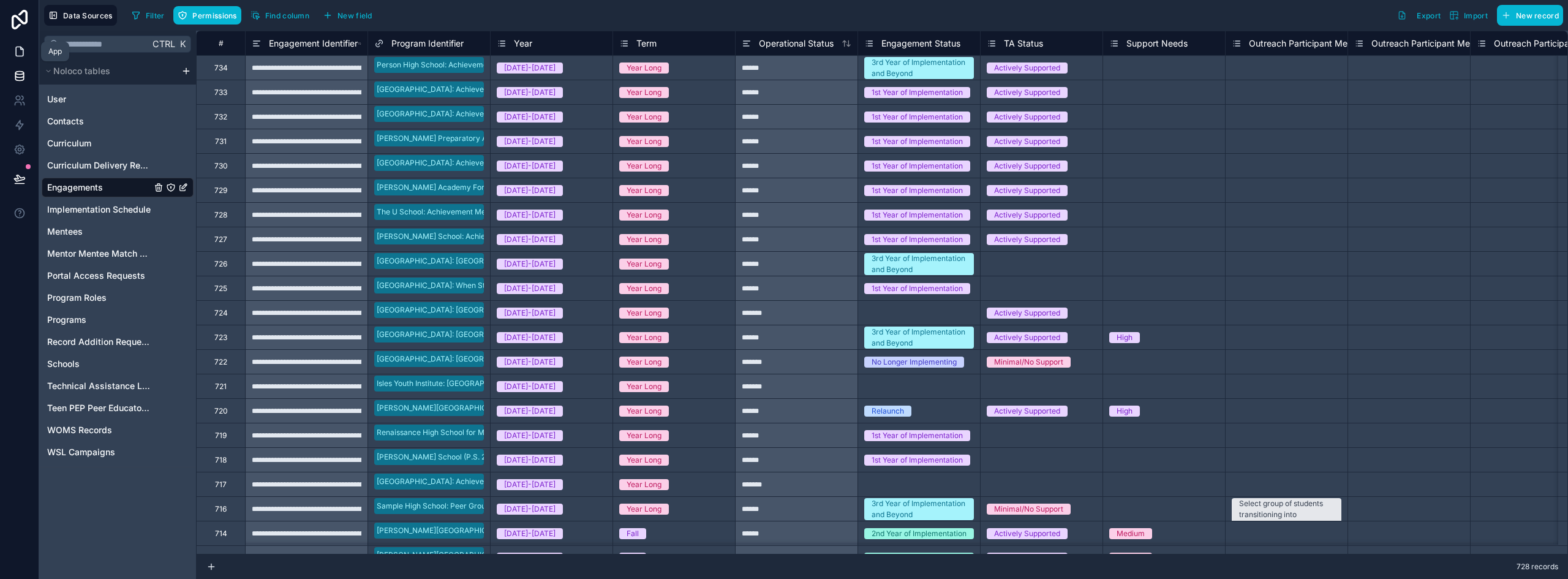
click at [19, 49] on icon at bounding box center [19, 50] width 12 height 12
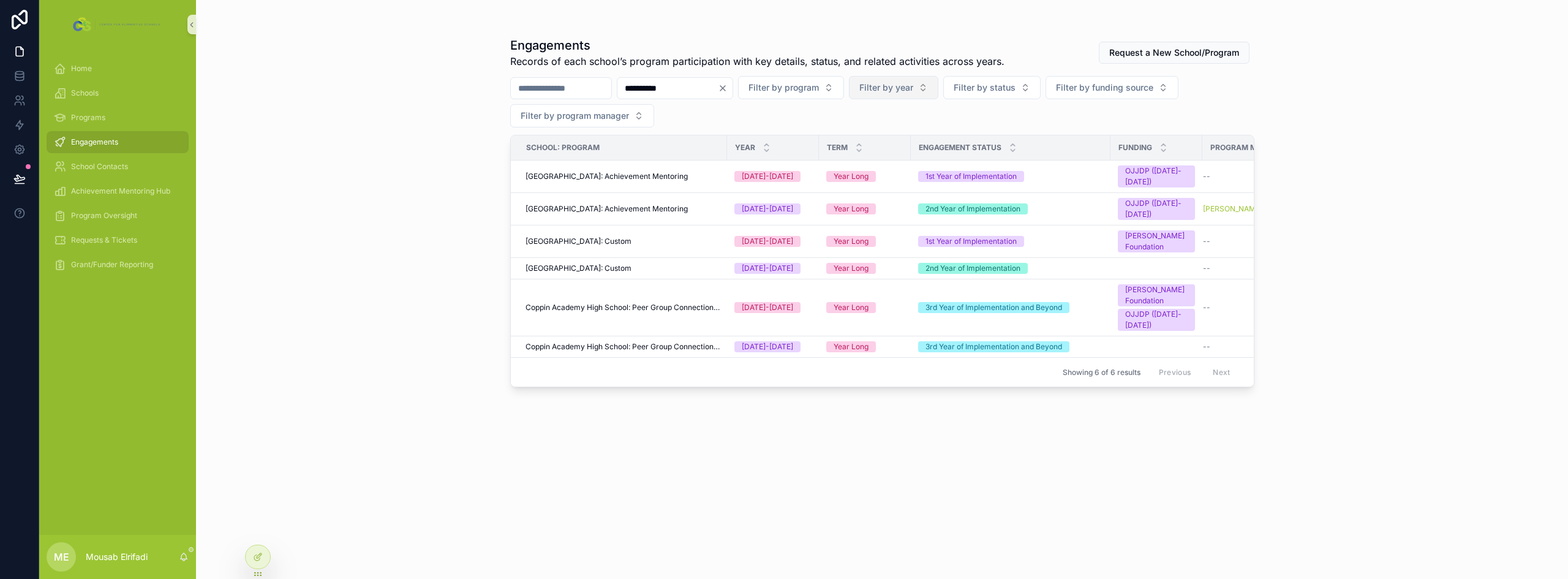
click at [913, 85] on span "Filter by year" at bounding box center [886, 87] width 54 height 12
click at [938, 155] on div "[DATE]-[DATE]" at bounding box center [955, 156] width 147 height 19
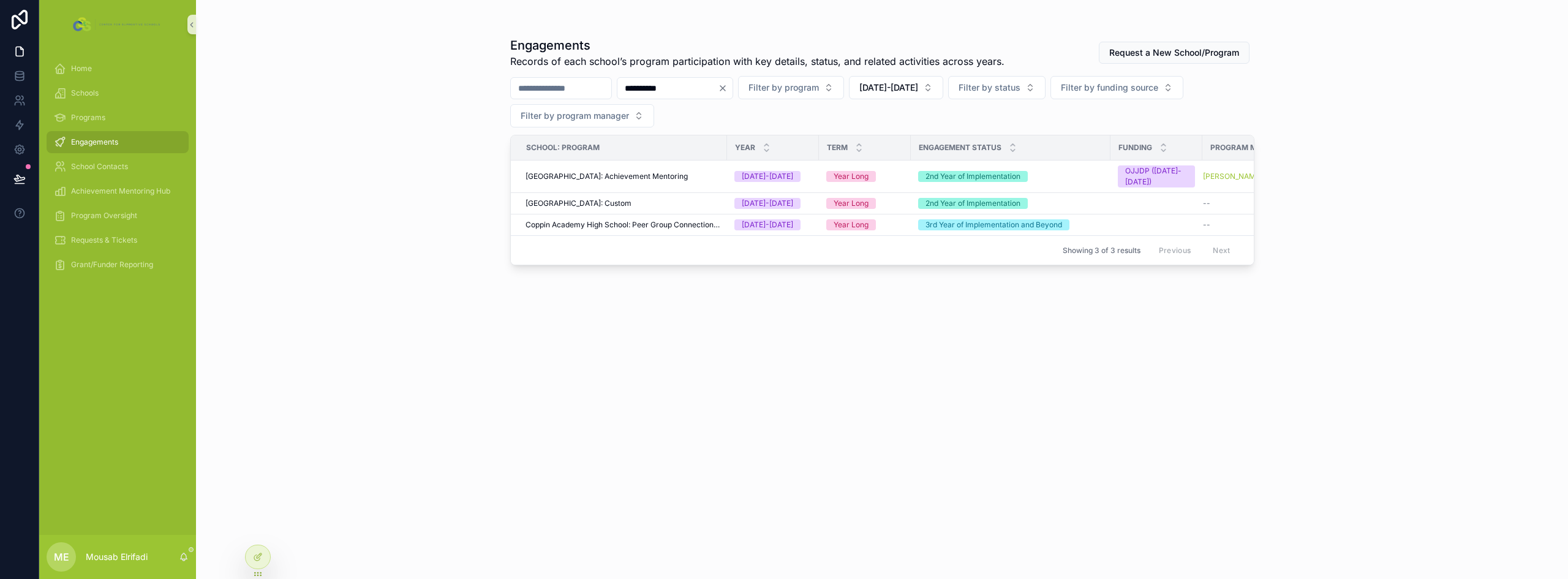
click at [700, 87] on input "**********" at bounding box center [667, 88] width 100 height 17
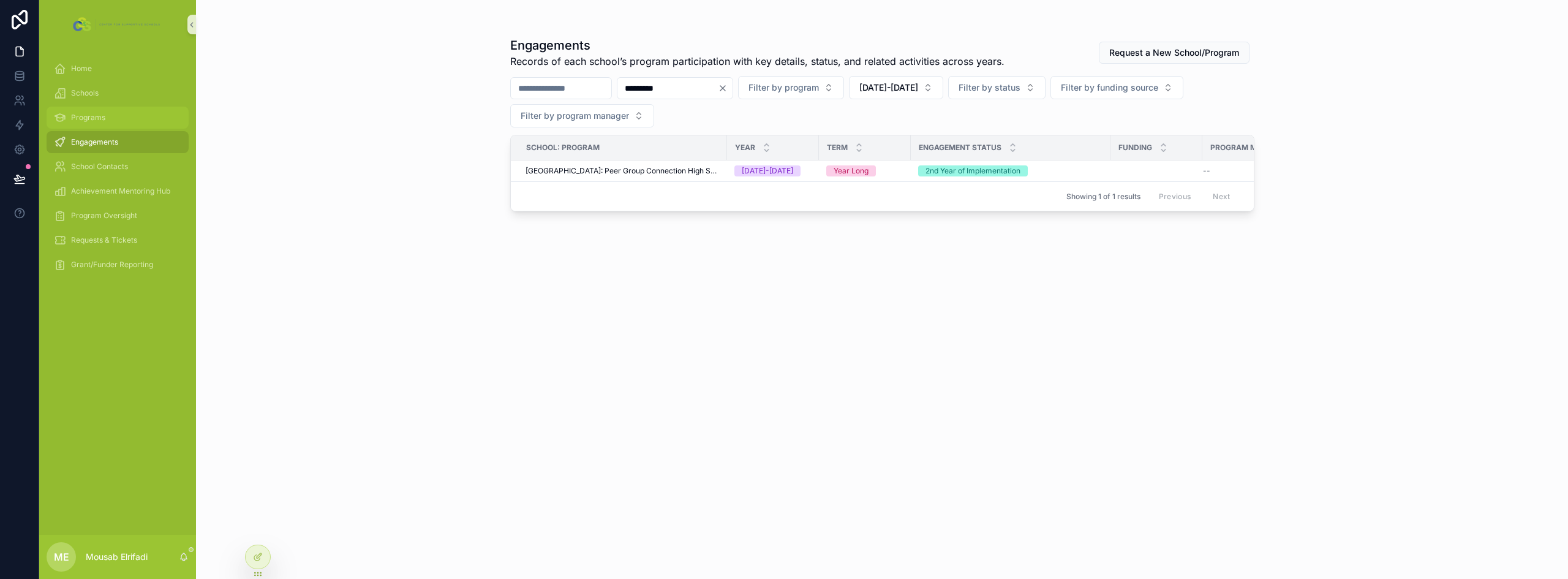
type input "*********"
click at [93, 113] on span "Programs" at bounding box center [87, 117] width 34 height 10
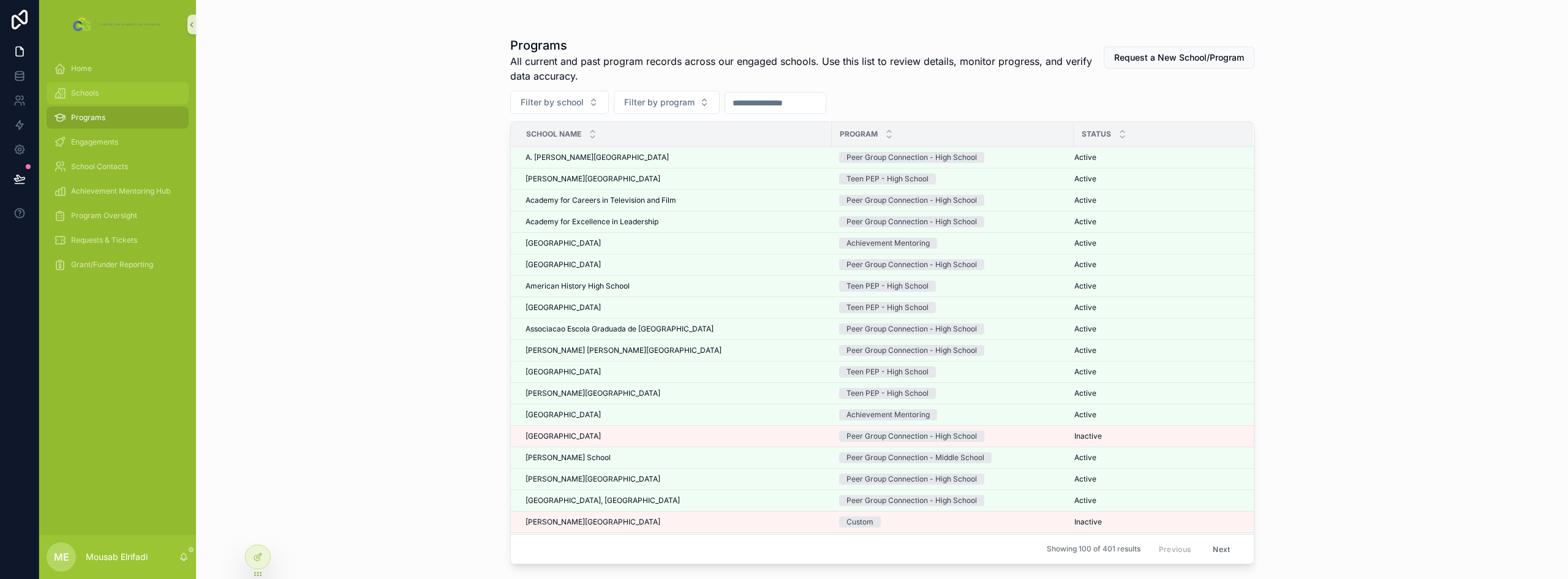
click at [133, 87] on div "Schools" at bounding box center [118, 93] width 128 height 19
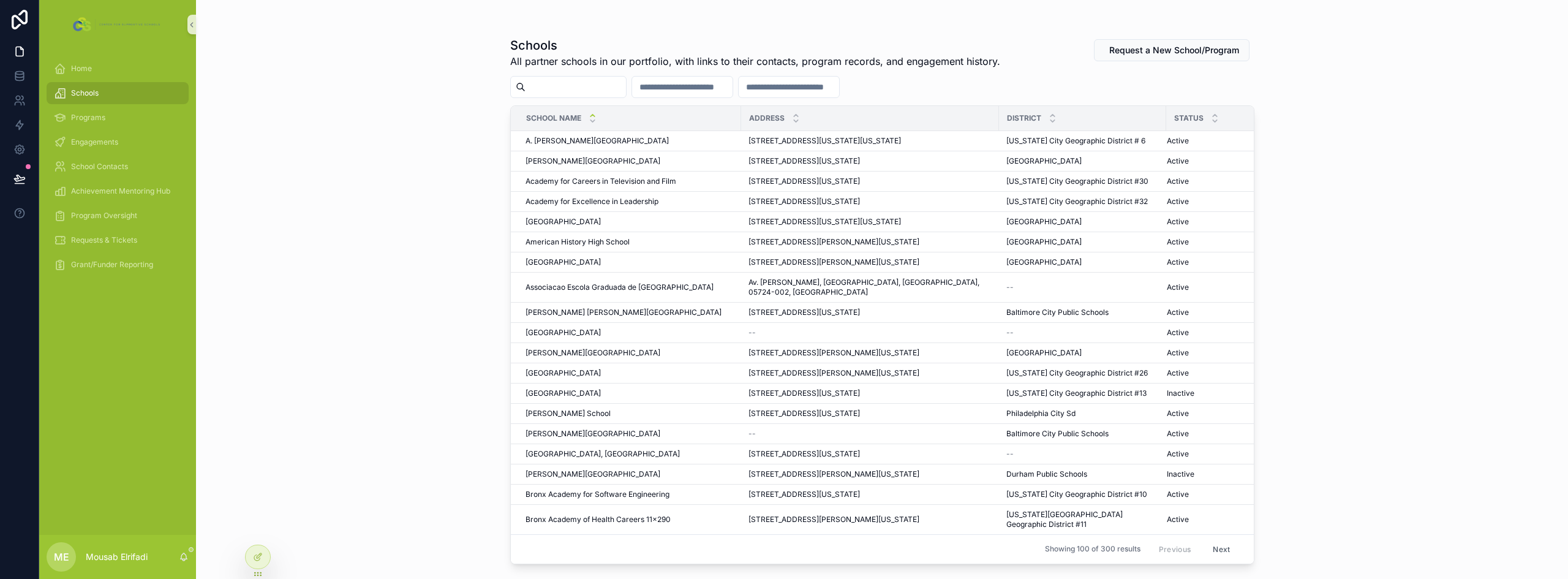
click at [584, 96] on div "scrollable content" at bounding box center [568, 87] width 117 height 22
click at [583, 92] on input "scrollable content" at bounding box center [576, 86] width 100 height 17
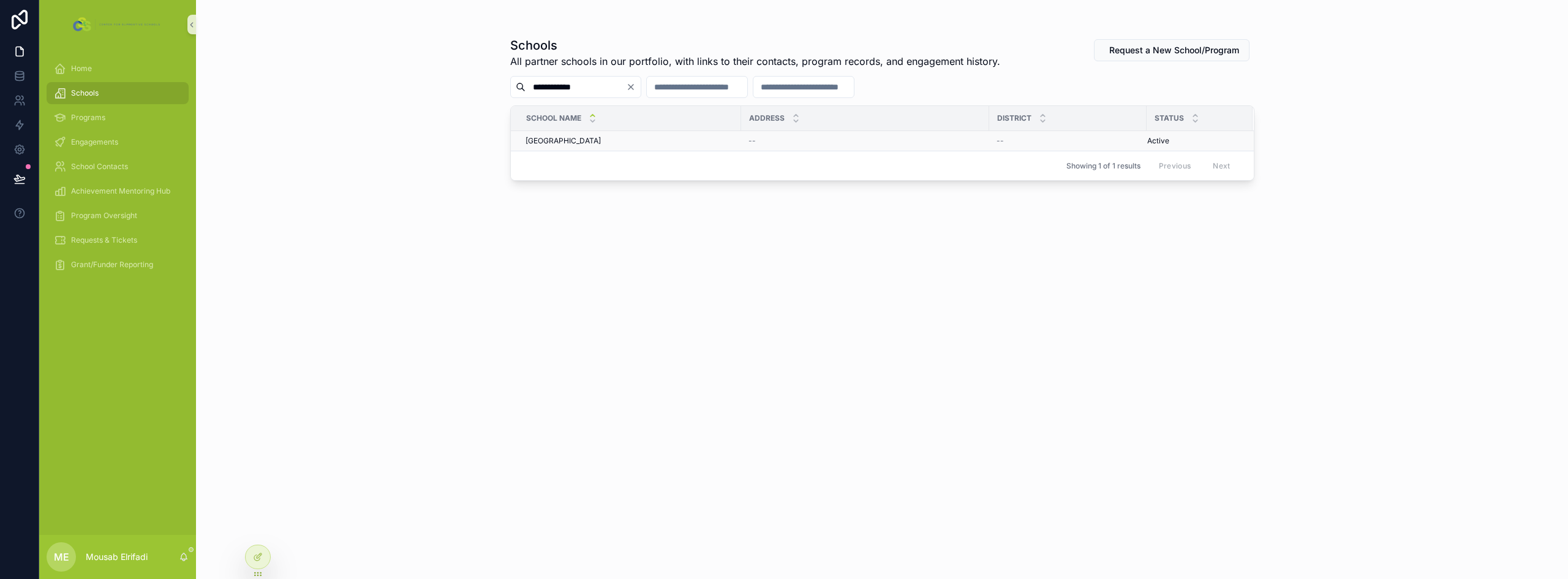
type input "**********"
click at [613, 141] on div "Newark High School Newark High School" at bounding box center [630, 140] width 208 height 10
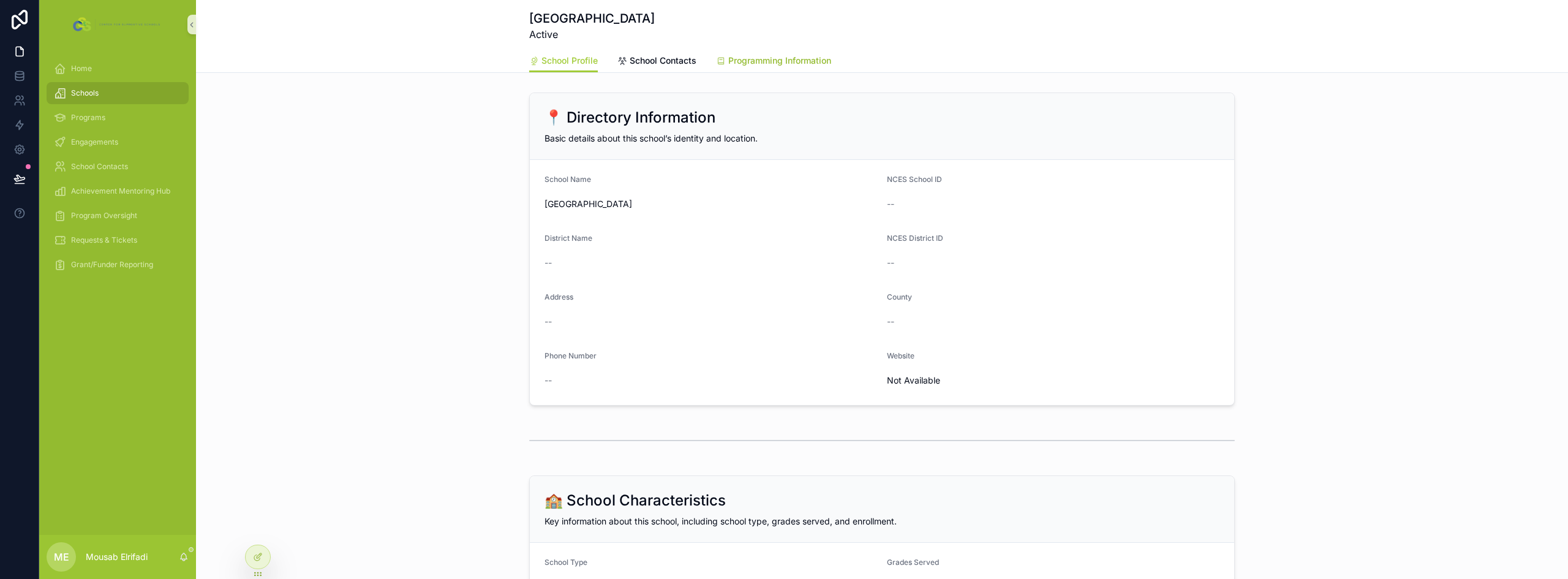
click at [764, 58] on span "Programming Information" at bounding box center [779, 60] width 103 height 12
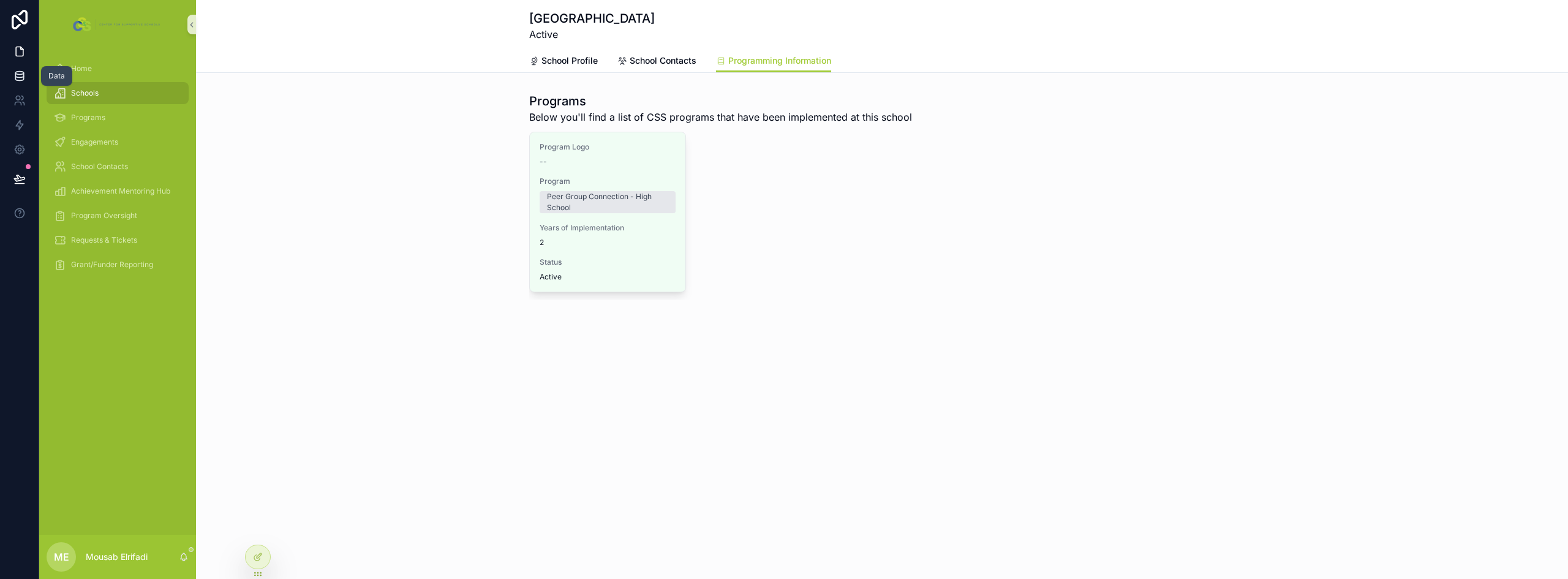
click at [15, 71] on icon at bounding box center [19, 75] width 12 height 12
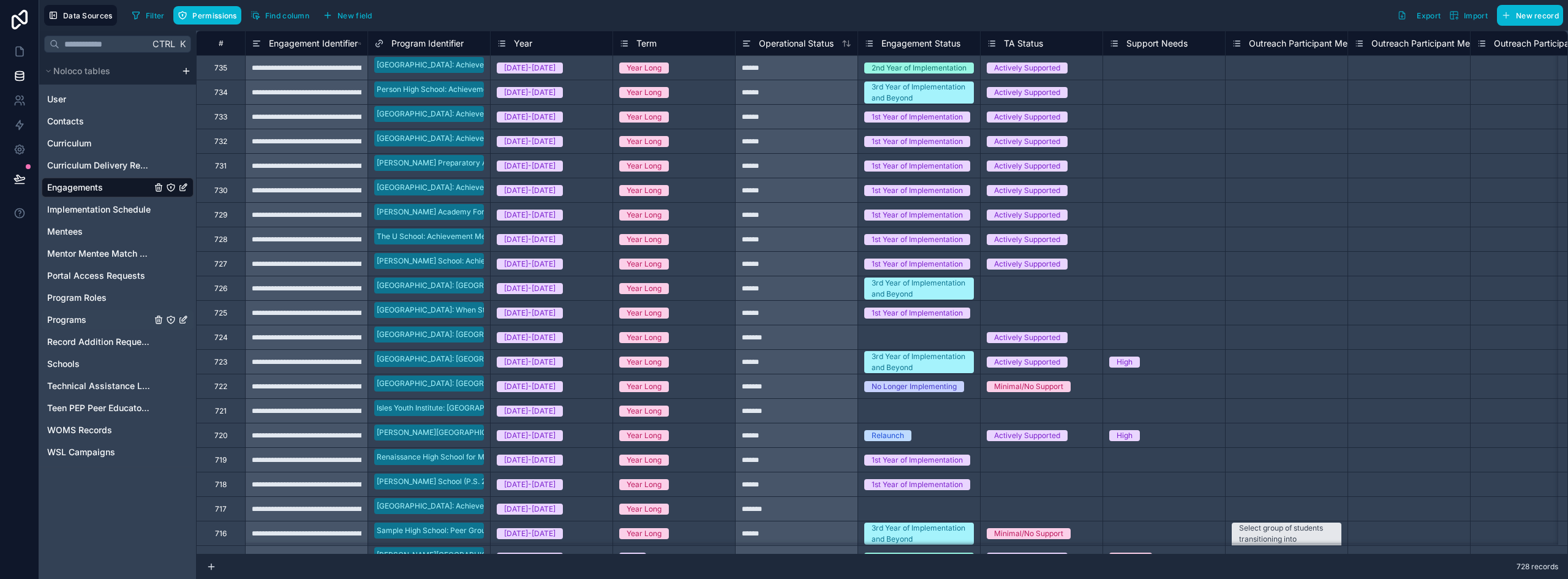
click at [72, 324] on span "Programs" at bounding box center [66, 319] width 39 height 12
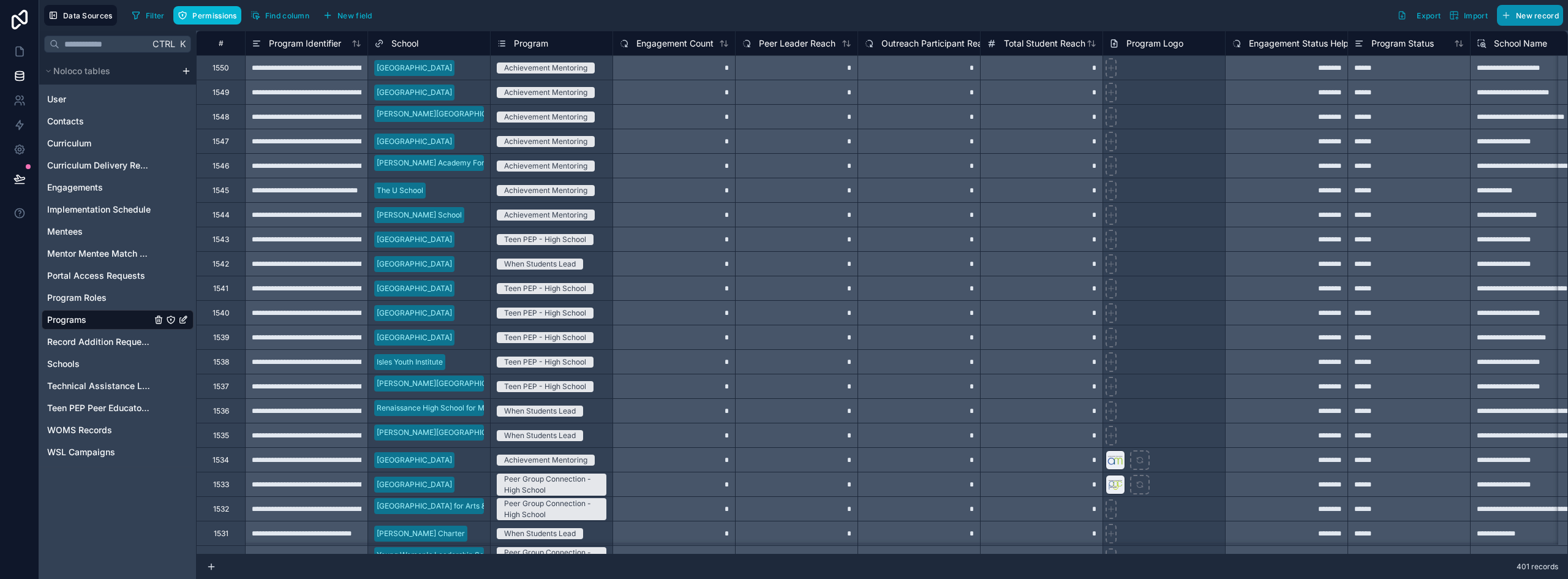
click at [1539, 22] on button "New record" at bounding box center [1530, 15] width 66 height 21
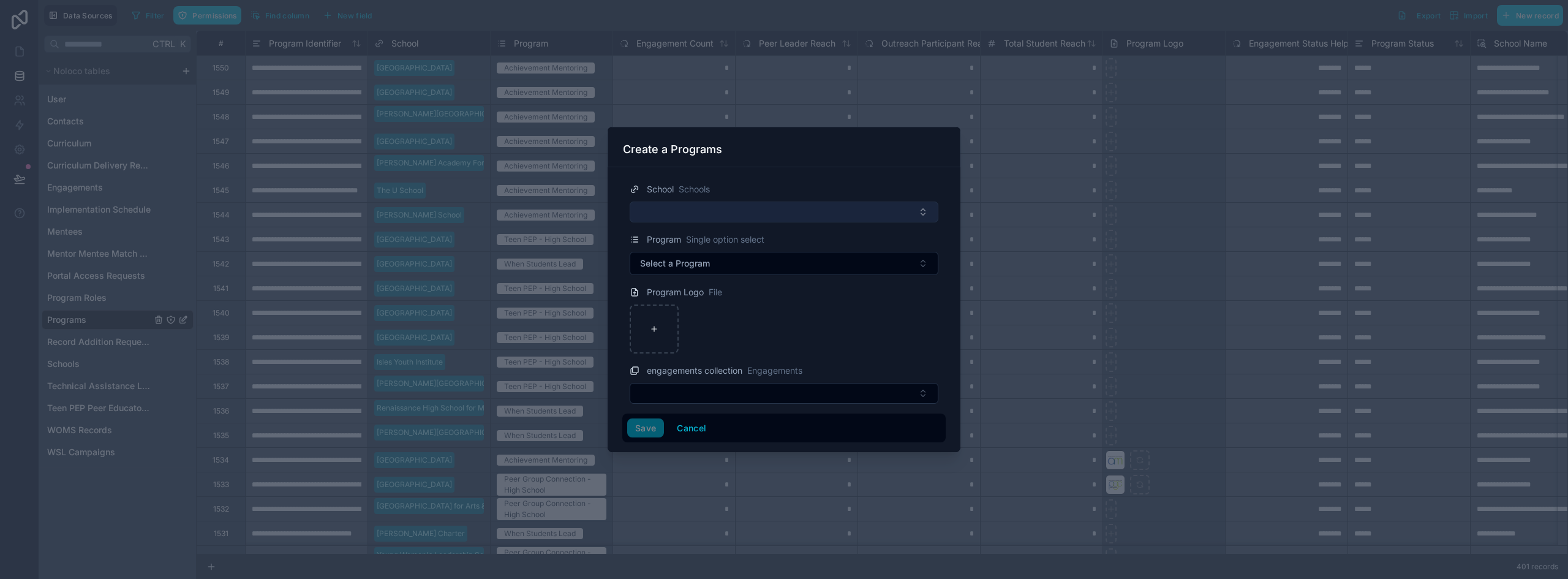
click at [706, 207] on button "Select Button" at bounding box center [784, 212] width 308 height 21
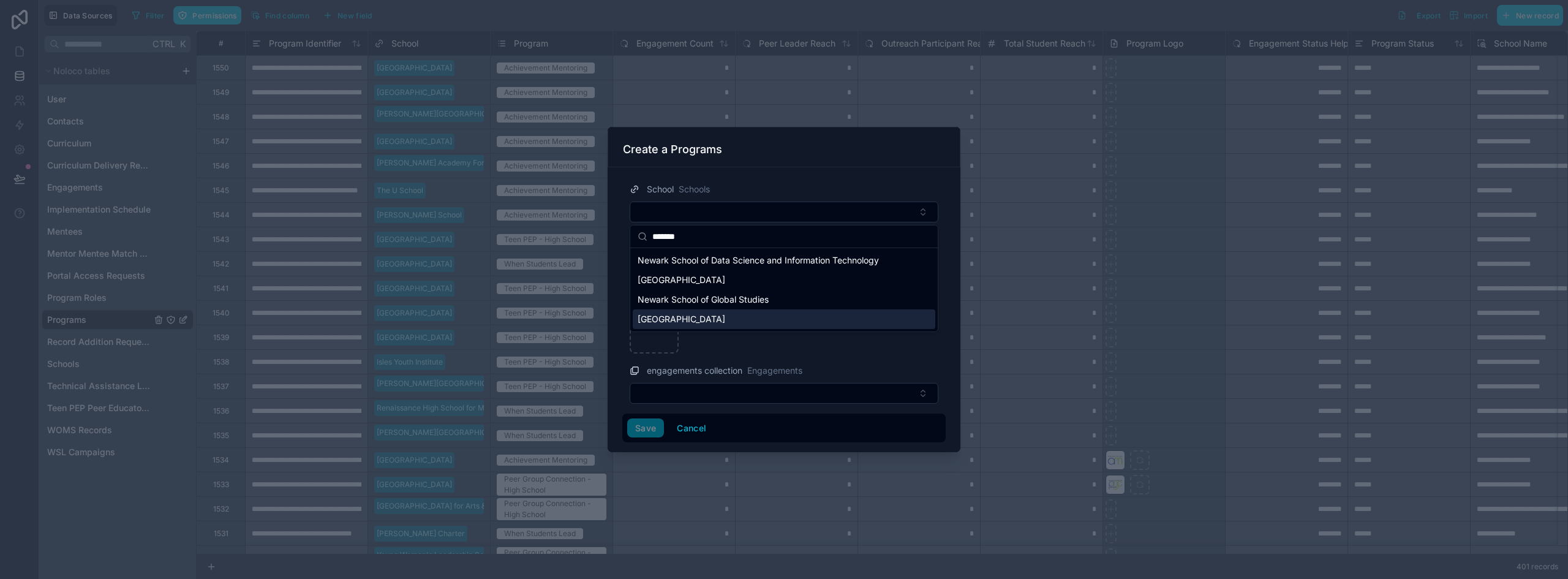
type input "******"
click at [700, 316] on span "Newark High School" at bounding box center [681, 318] width 87 height 12
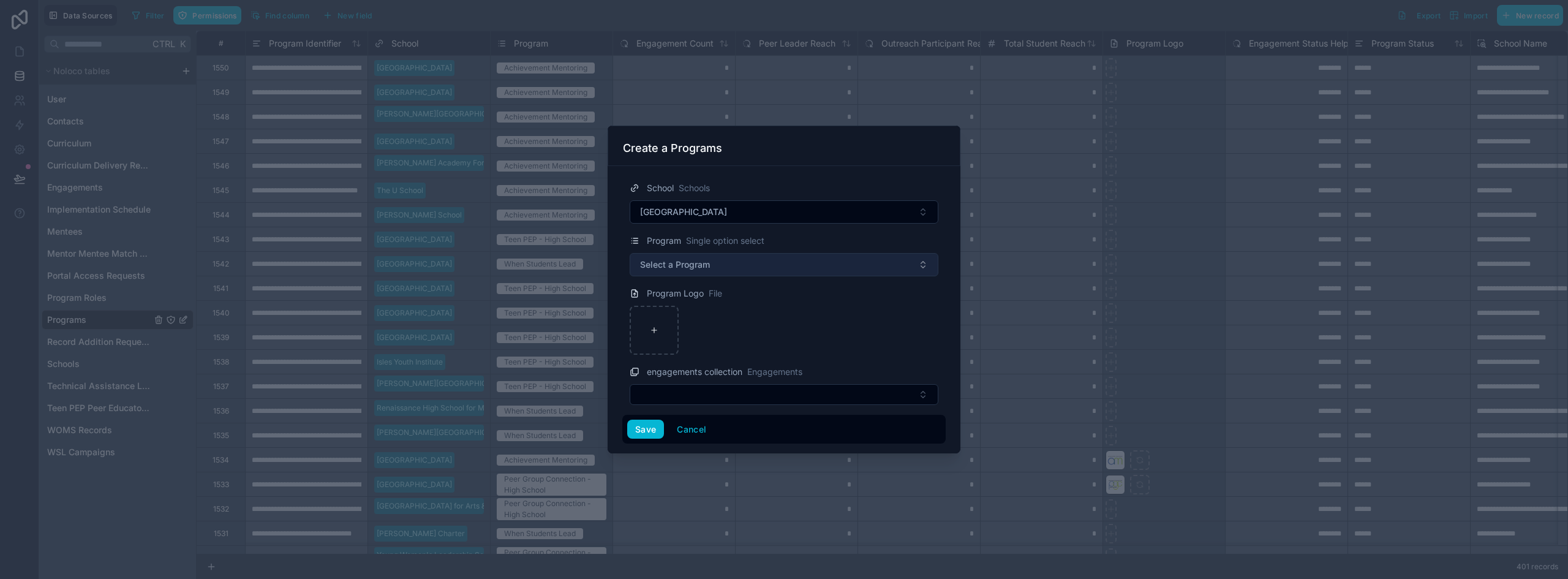
click at [709, 273] on button "Select a Program" at bounding box center [784, 264] width 308 height 23
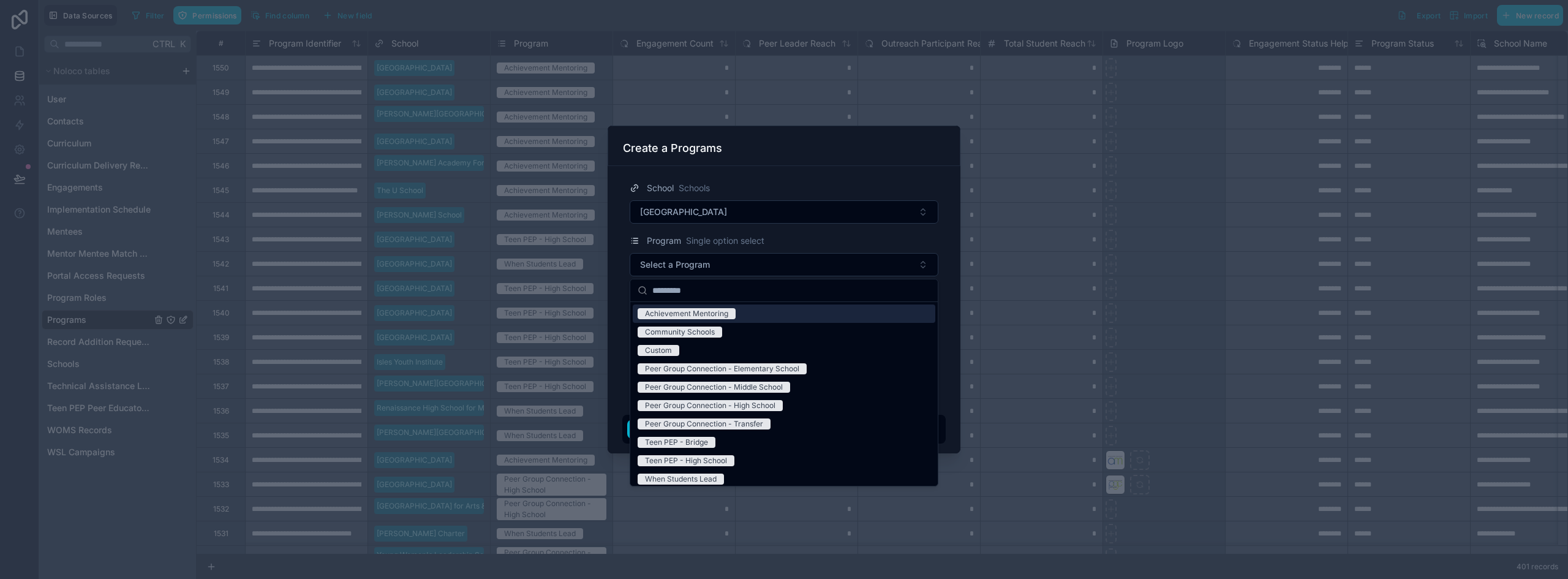
click at [671, 316] on div "Achievement Mentoring" at bounding box center [687, 314] width 84 height 11
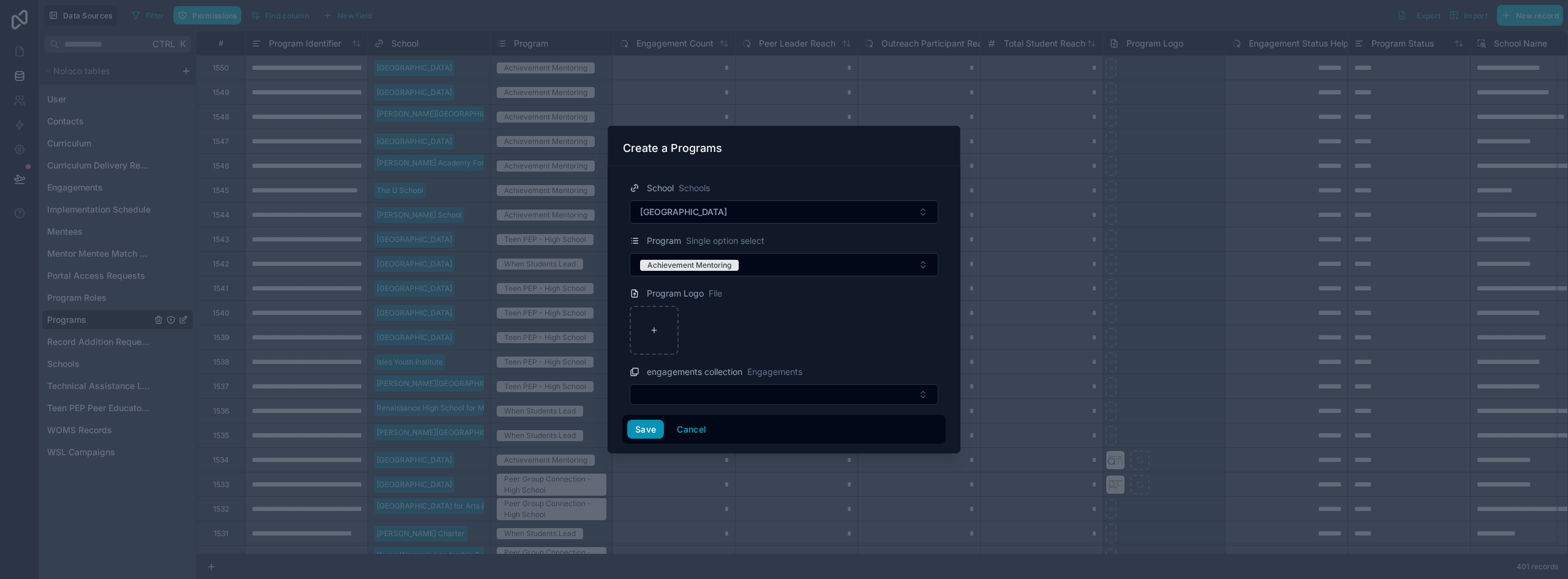
click at [640, 424] on button "Save" at bounding box center [645, 429] width 37 height 19
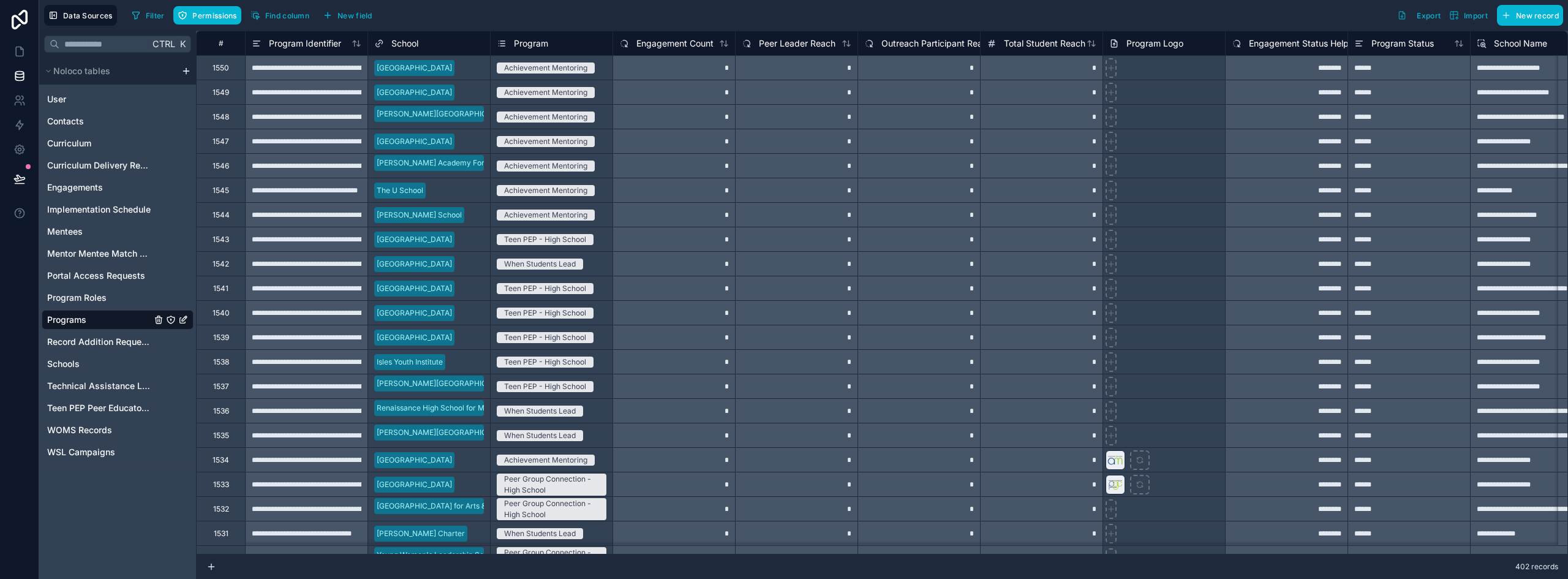
click at [63, 176] on div "User Contacts Curriculum Curriculum Delivery Records Engagements Implementation…" at bounding box center [118, 273] width 152 height 377
click at [65, 182] on span "Engagements" at bounding box center [74, 187] width 56 height 12
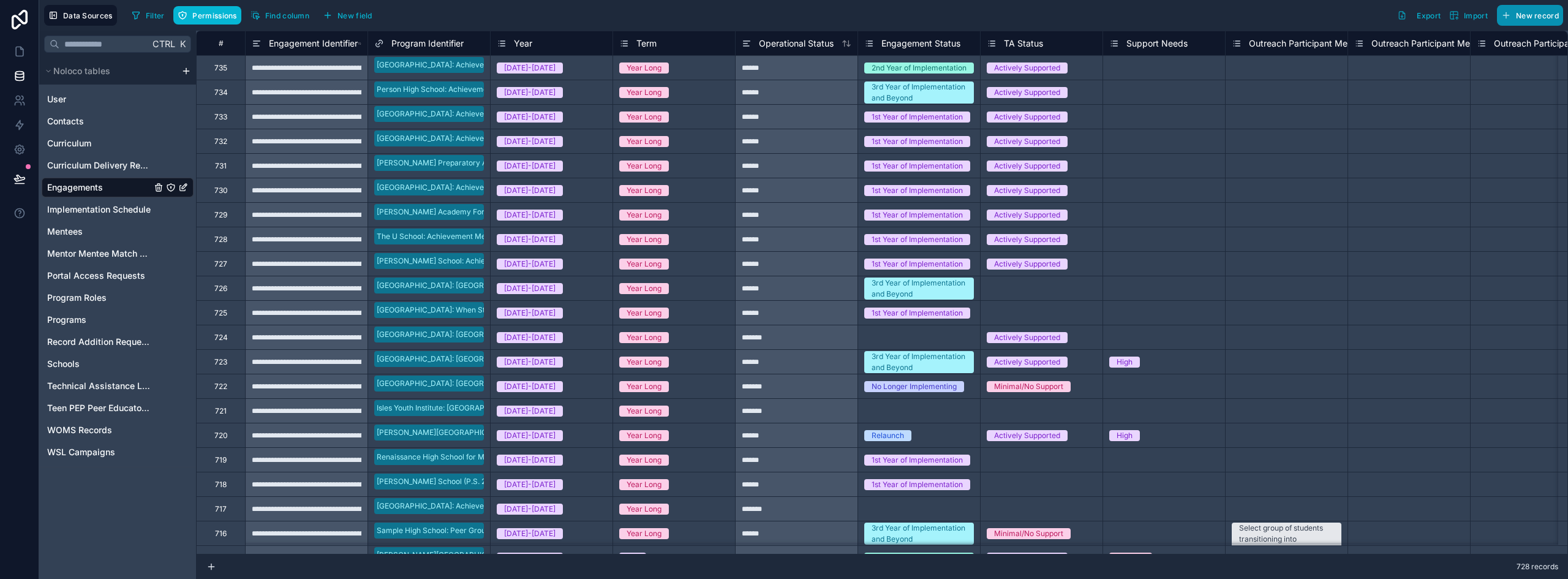
click at [1527, 18] on span "New record" at bounding box center [1538, 16] width 43 height 9
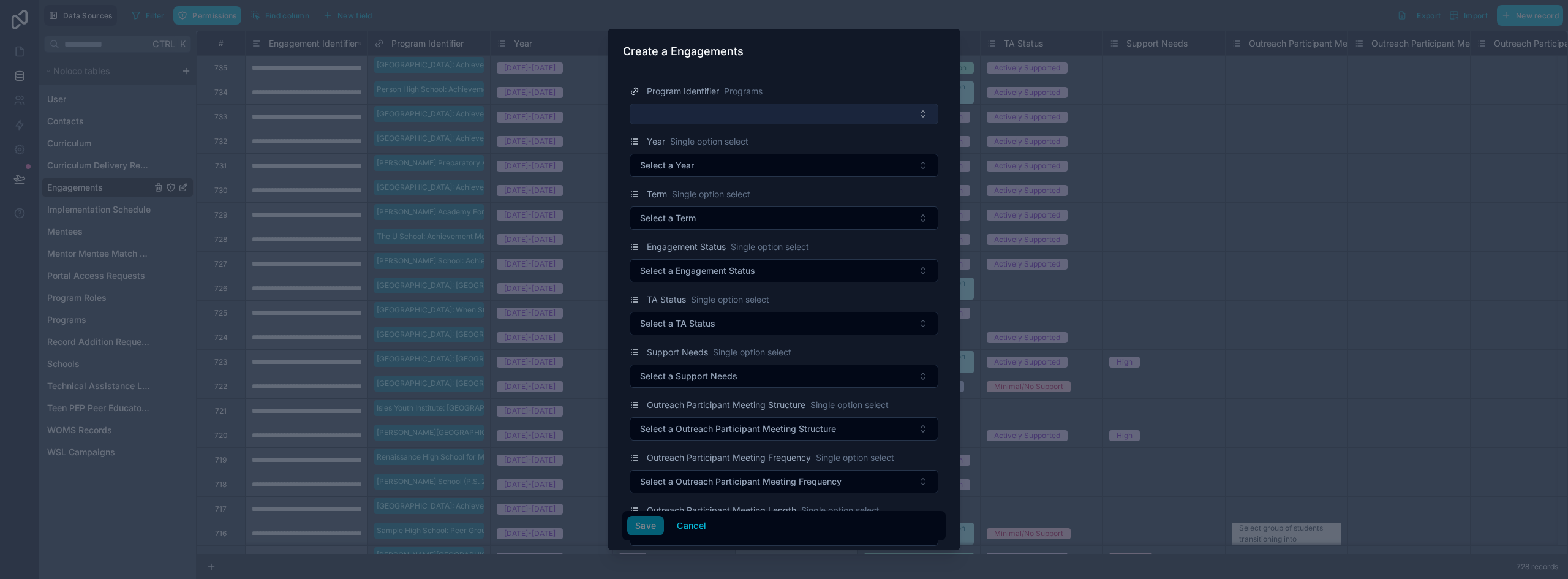
click at [686, 107] on button "Select Button" at bounding box center [784, 114] width 308 height 21
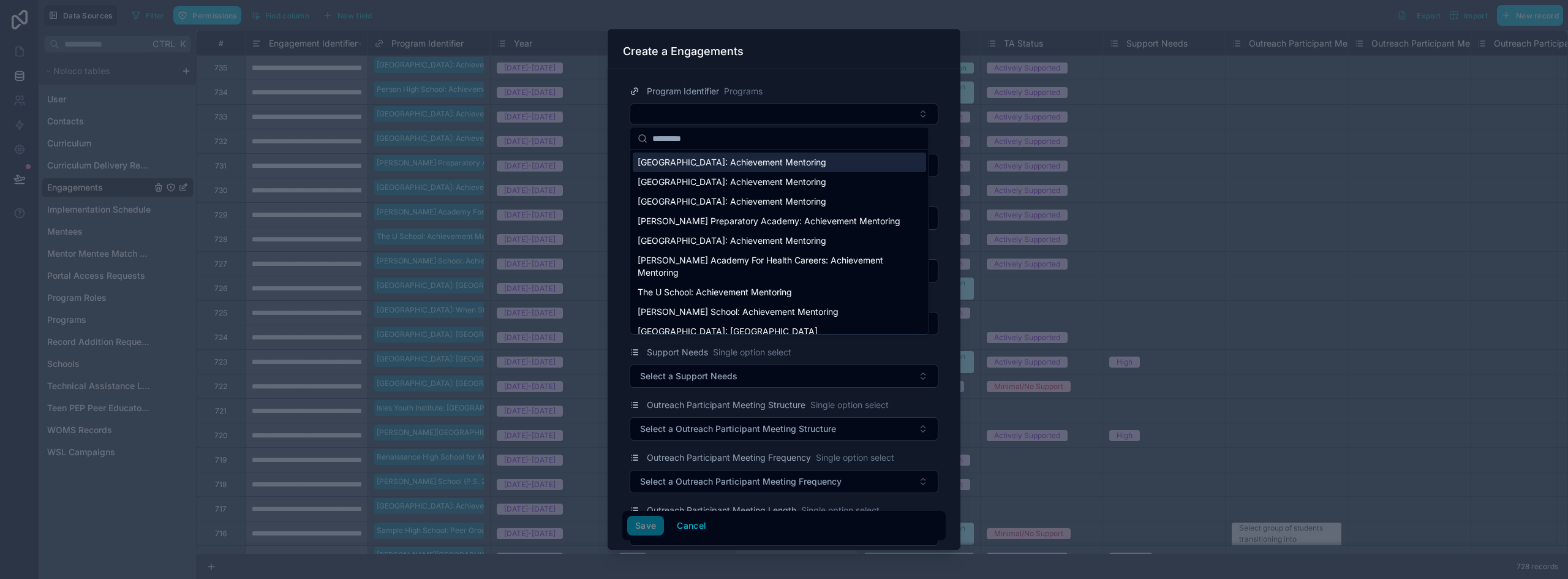
click at [728, 165] on span "Newark High School: Achievement Mentoring" at bounding box center [733, 161] width 189 height 12
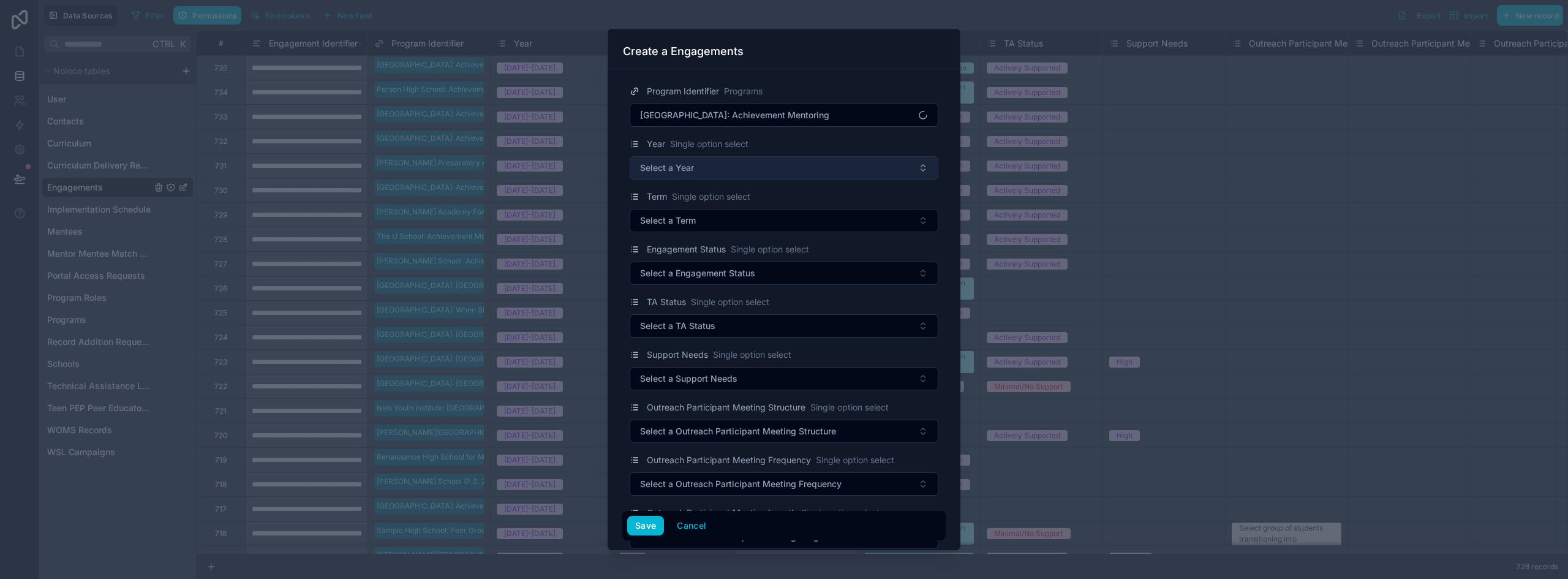
click at [712, 166] on button "Select a Year" at bounding box center [784, 167] width 308 height 23
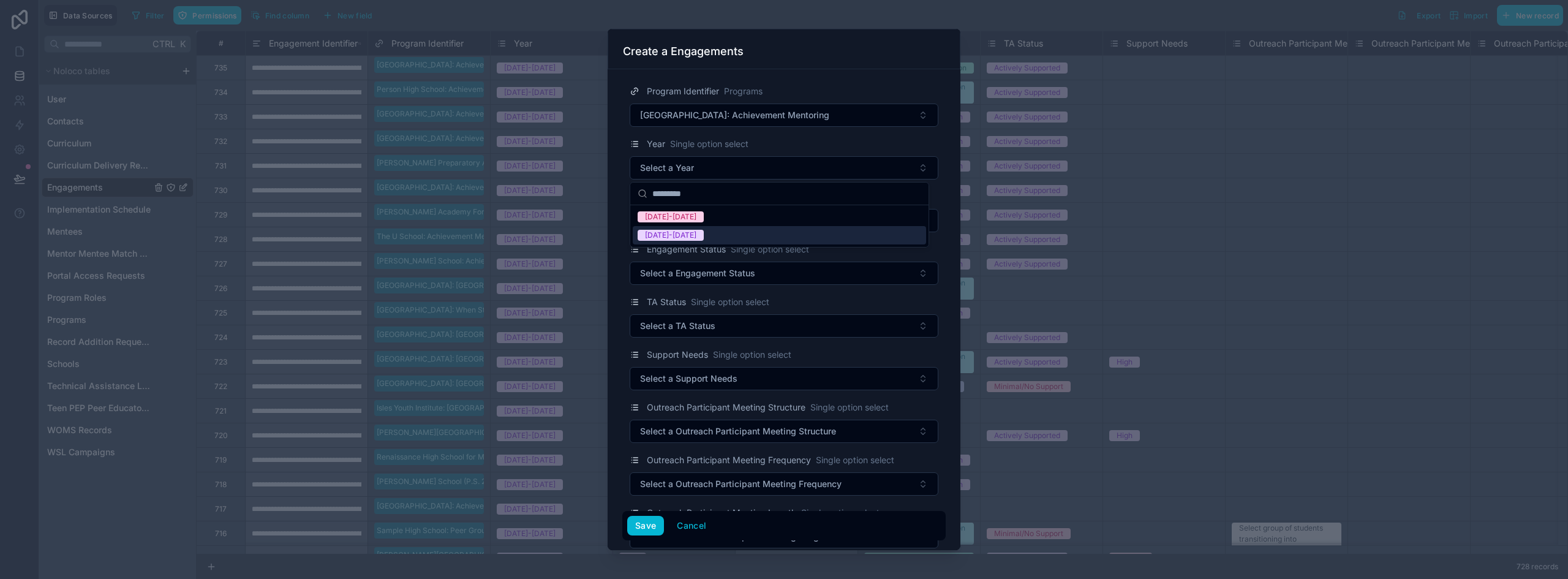
click at [690, 231] on span "[DATE]-[DATE]" at bounding box center [671, 235] width 66 height 11
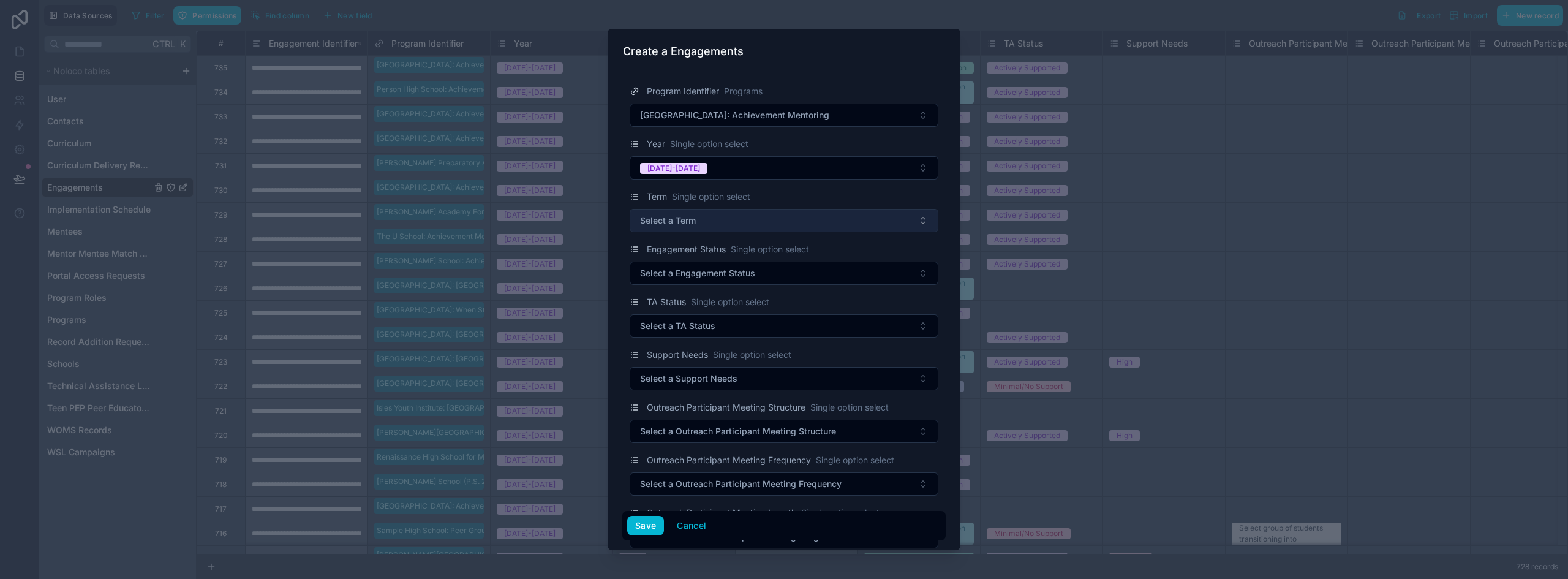
click at [689, 225] on span "Select a Term" at bounding box center [667, 220] width 56 height 12
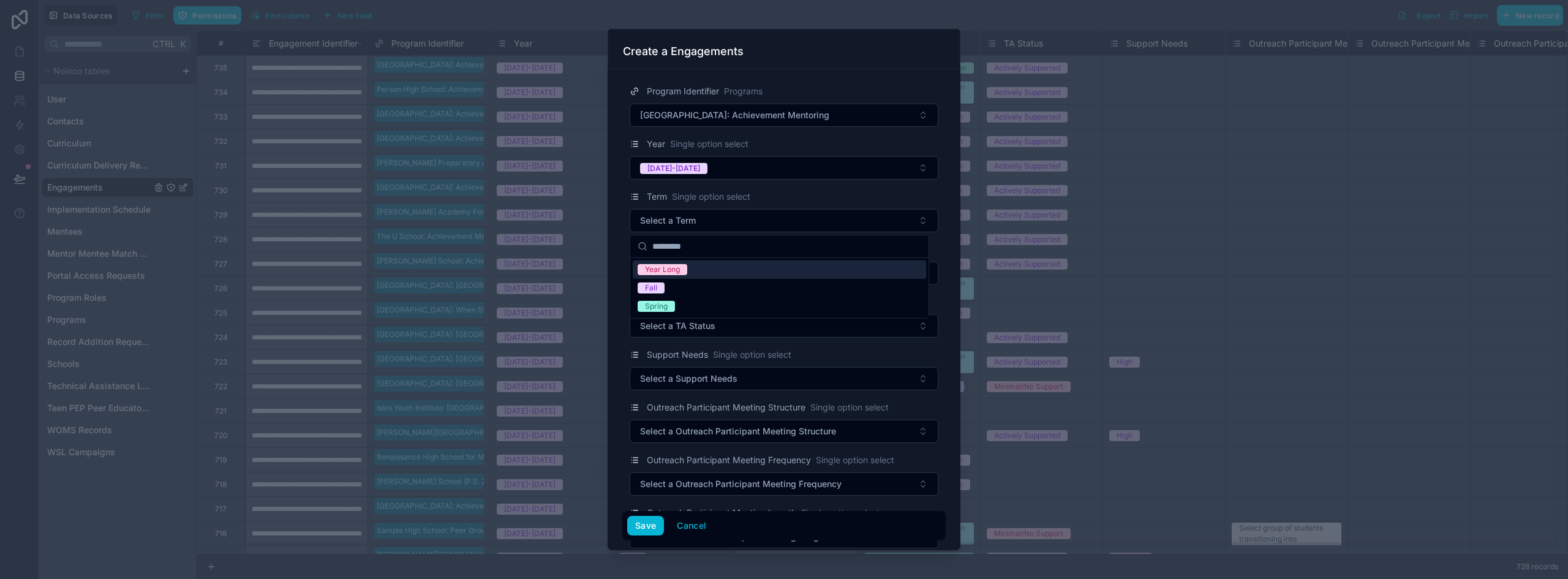
click at [688, 272] on span "Year Long" at bounding box center [663, 270] width 50 height 11
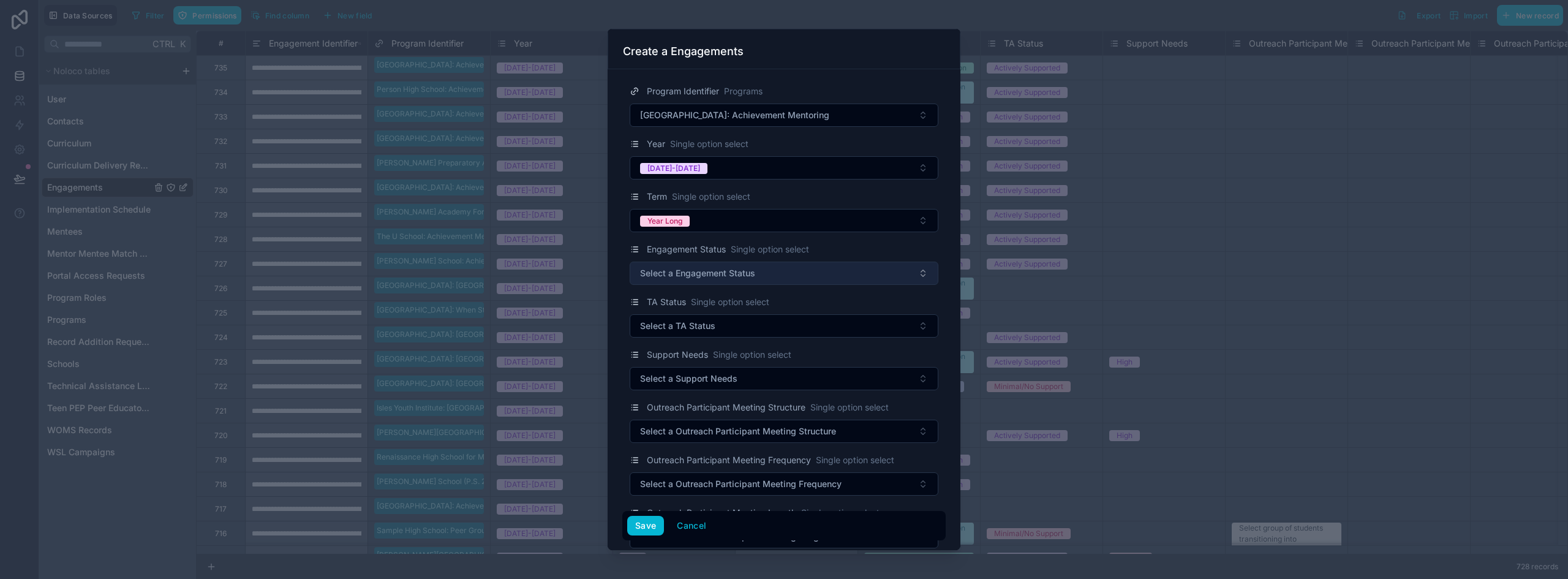
click at [689, 275] on span "Select a Engagement Status" at bounding box center [697, 273] width 115 height 12
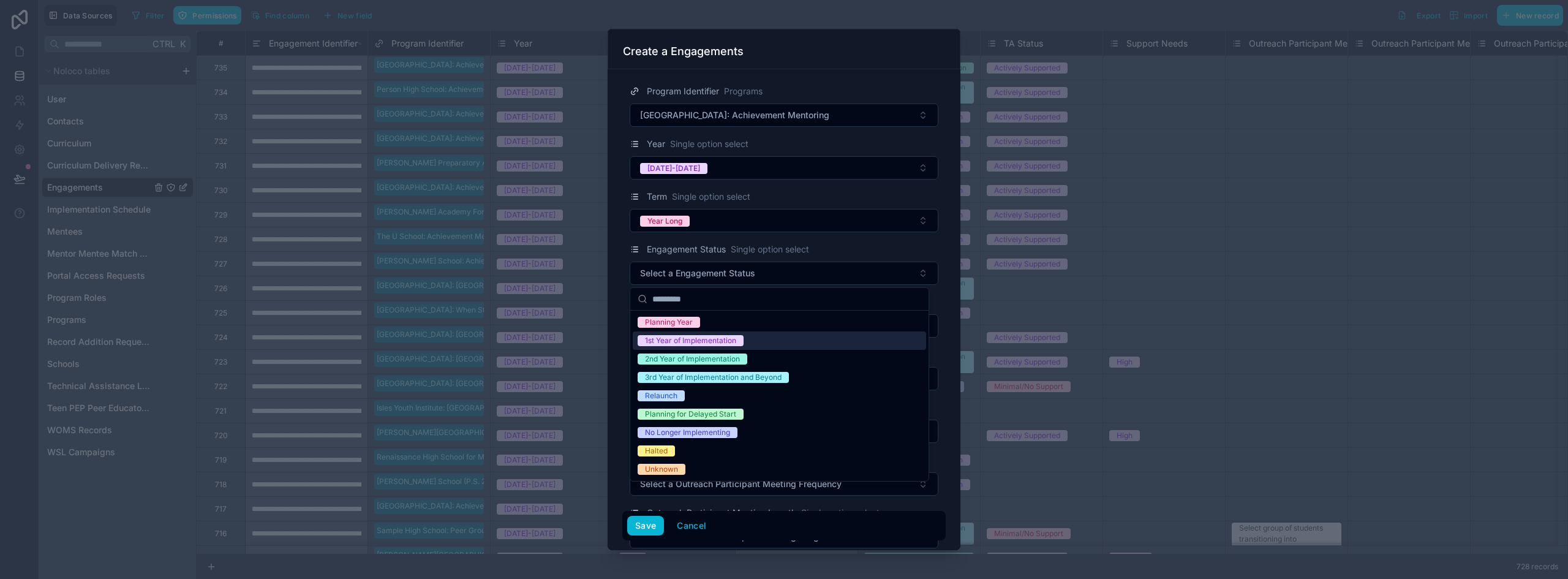
click at [695, 337] on div "1st Year of Implementation" at bounding box center [690, 340] width 91 height 11
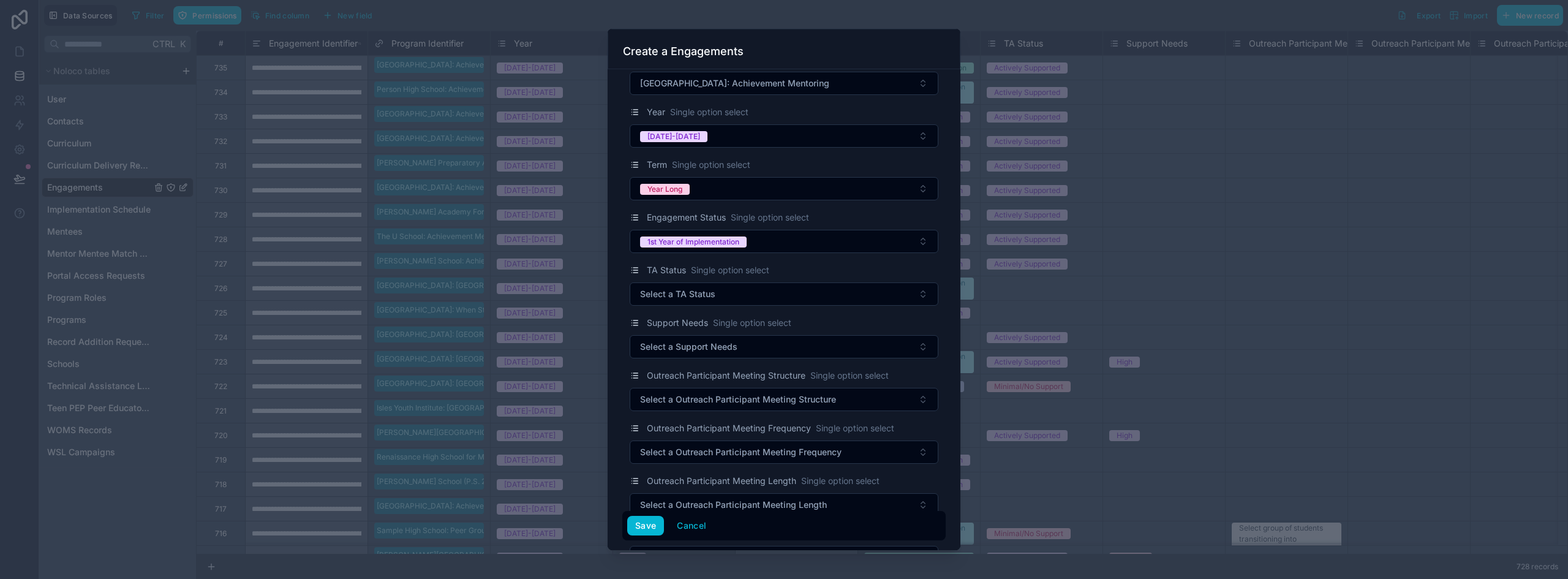
scroll to position [61, 0]
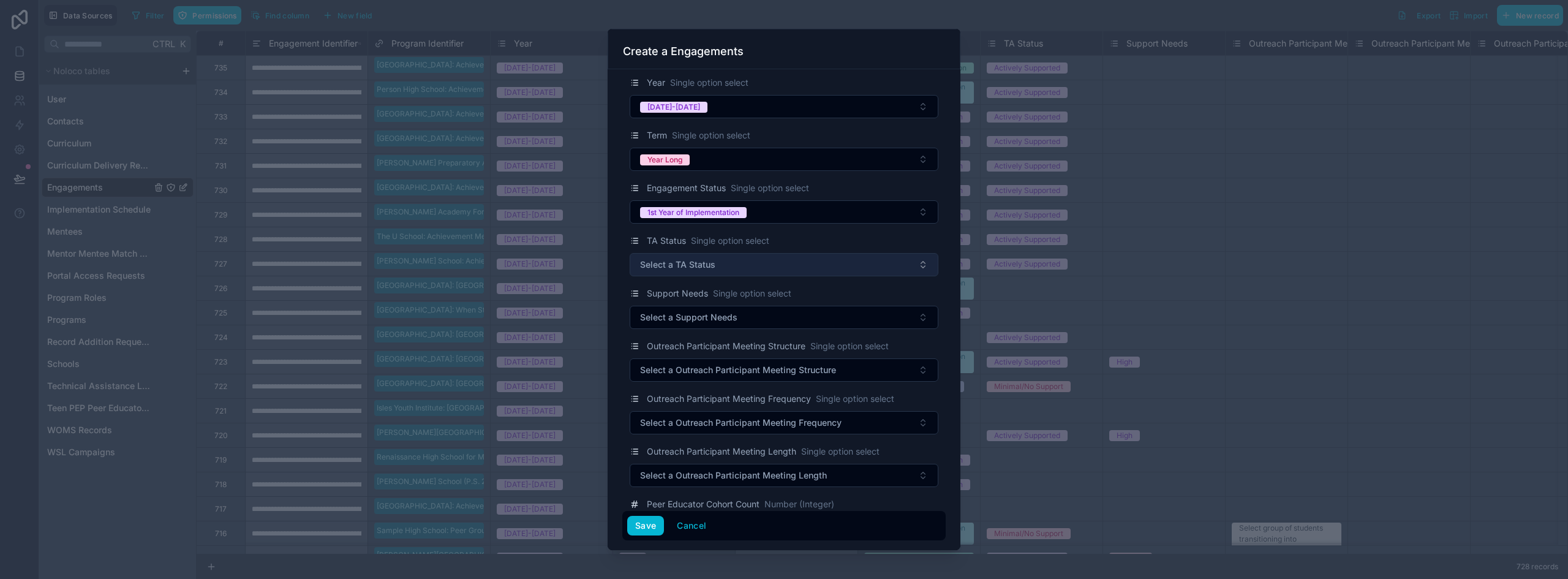
click at [692, 263] on span "Select a TA Status" at bounding box center [678, 264] width 75 height 12
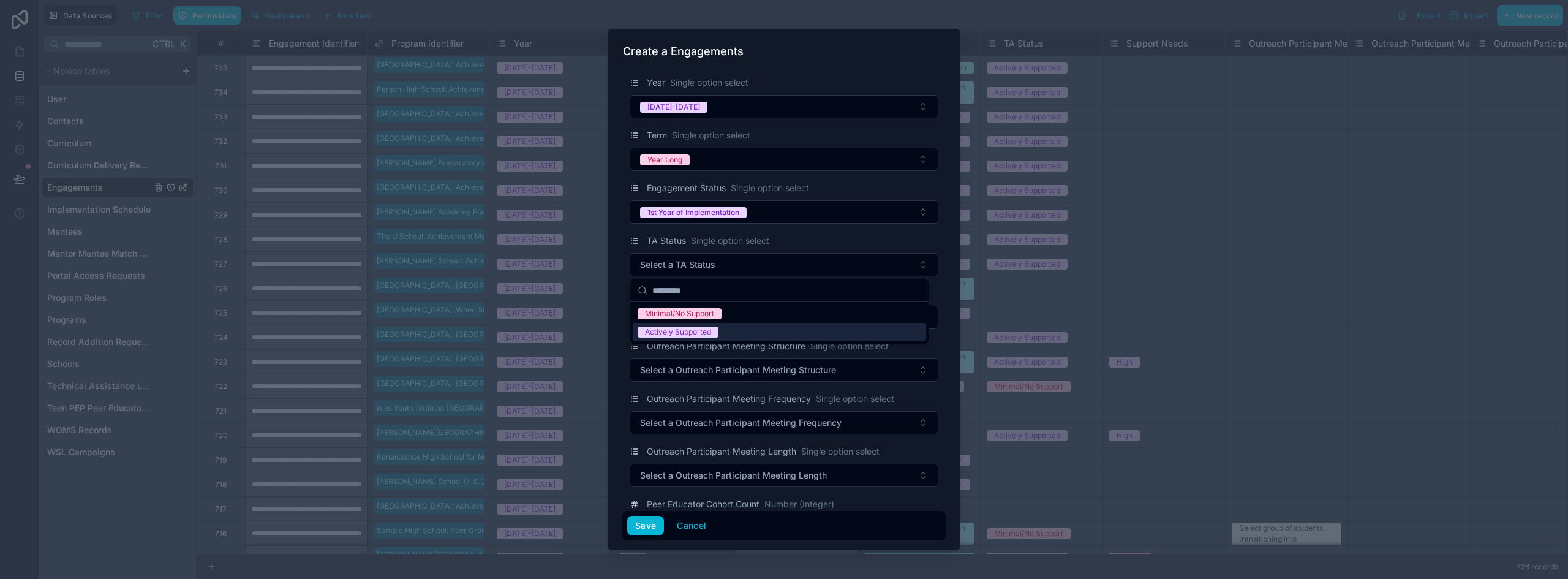
click at [692, 332] on div "Actively Supported" at bounding box center [678, 332] width 66 height 11
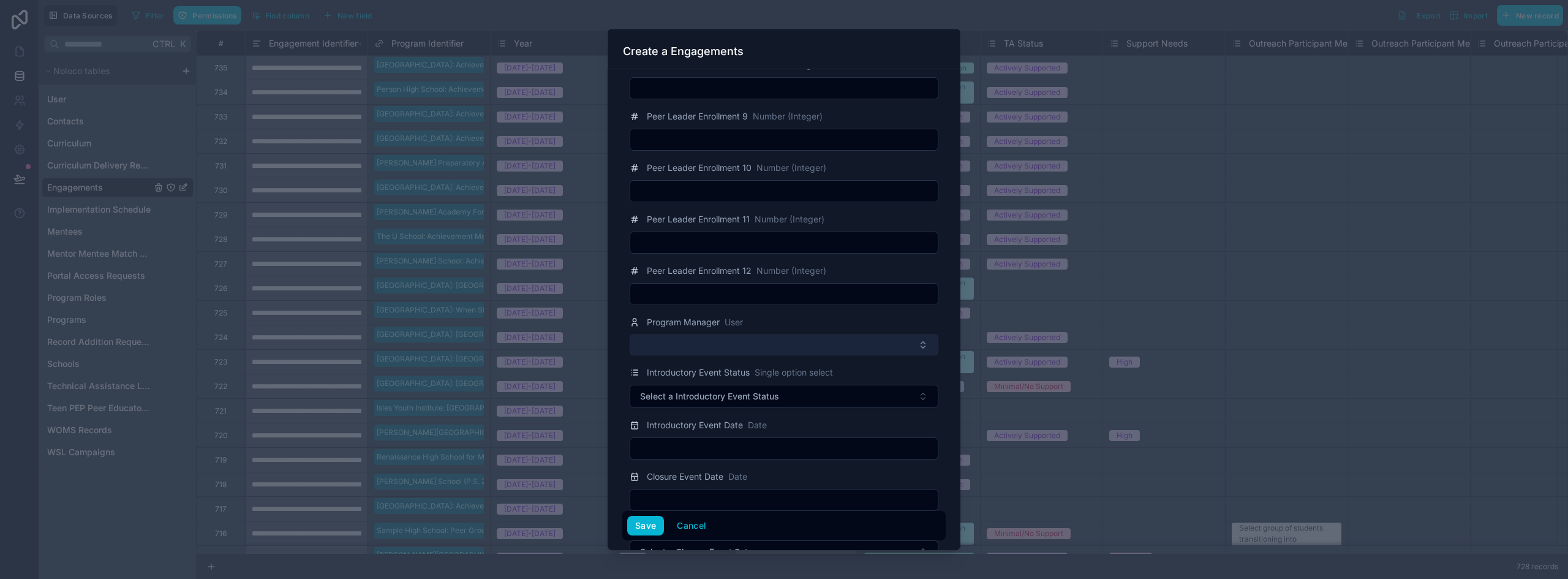
scroll to position [1776, 0]
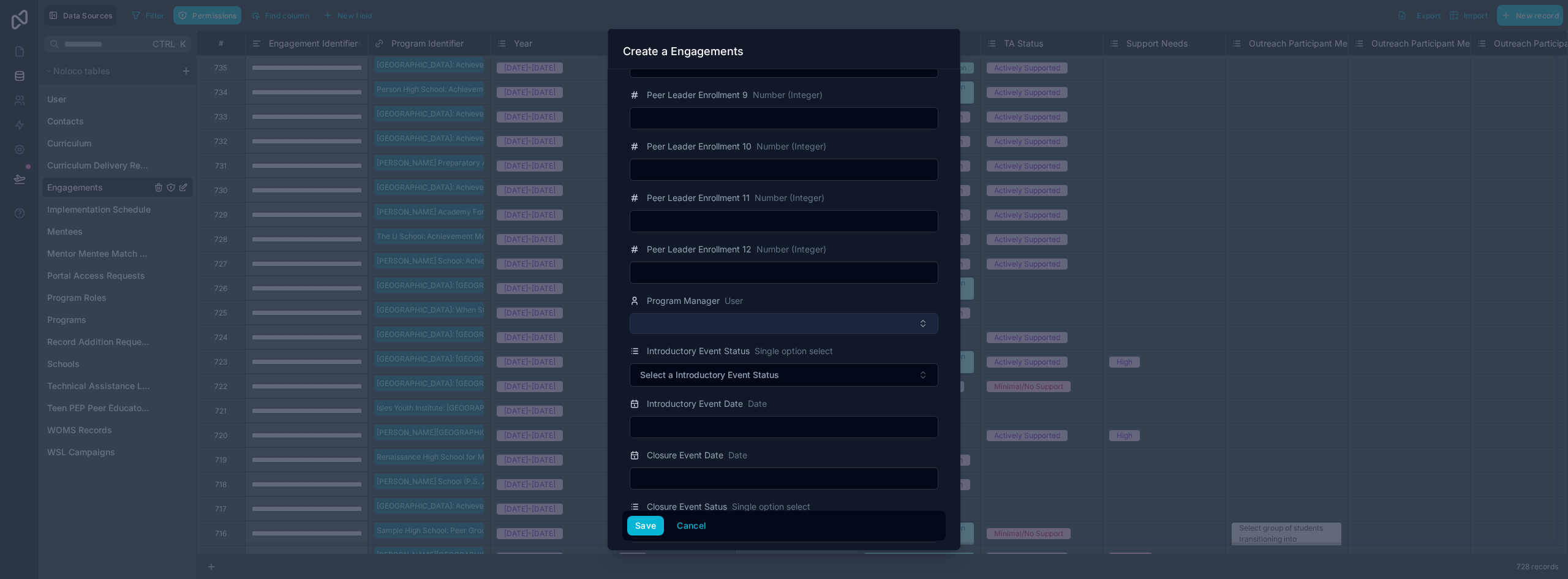
click at [722, 315] on button "Select Button" at bounding box center [784, 323] width 308 height 21
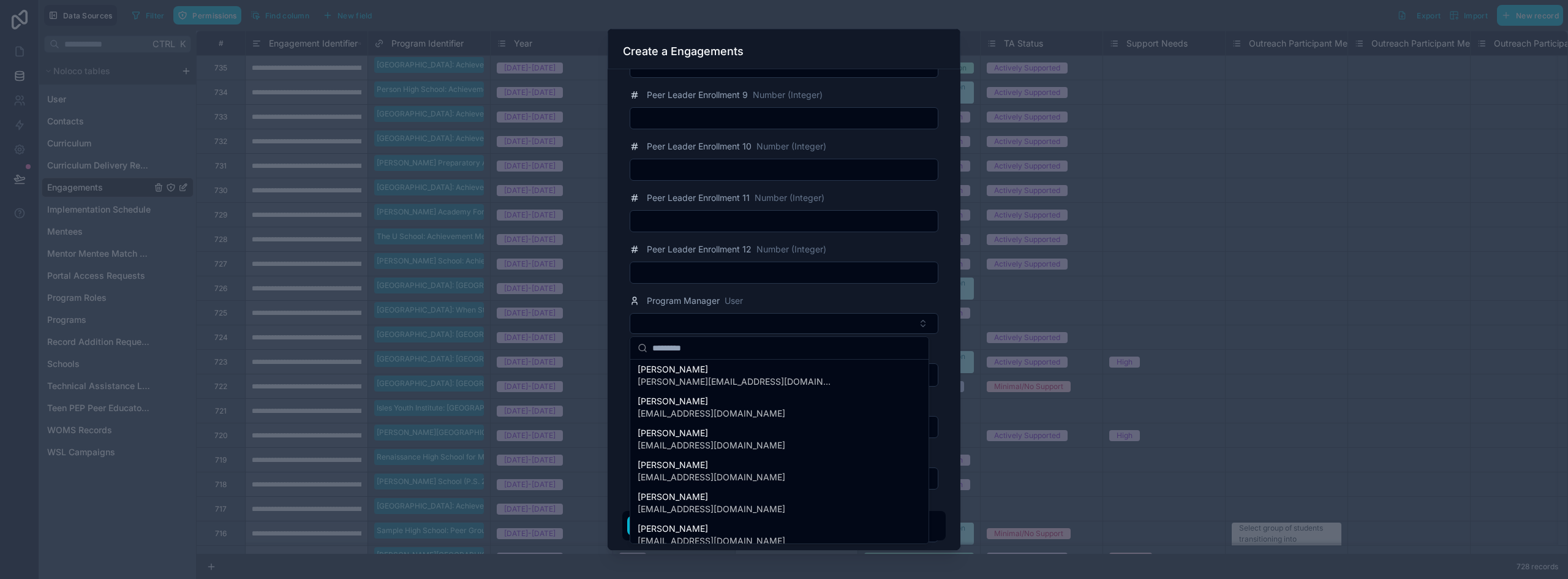
scroll to position [184, 0]
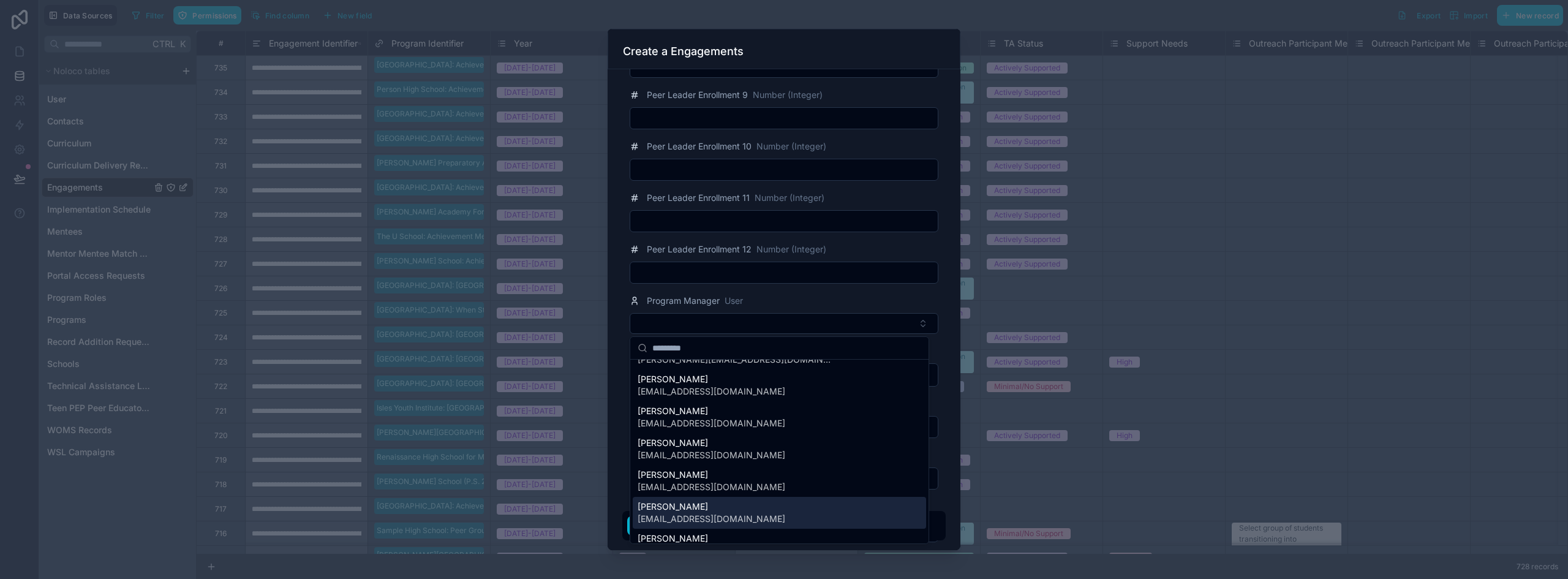
click at [704, 509] on span "[PERSON_NAME]" at bounding box center [711, 506] width 148 height 12
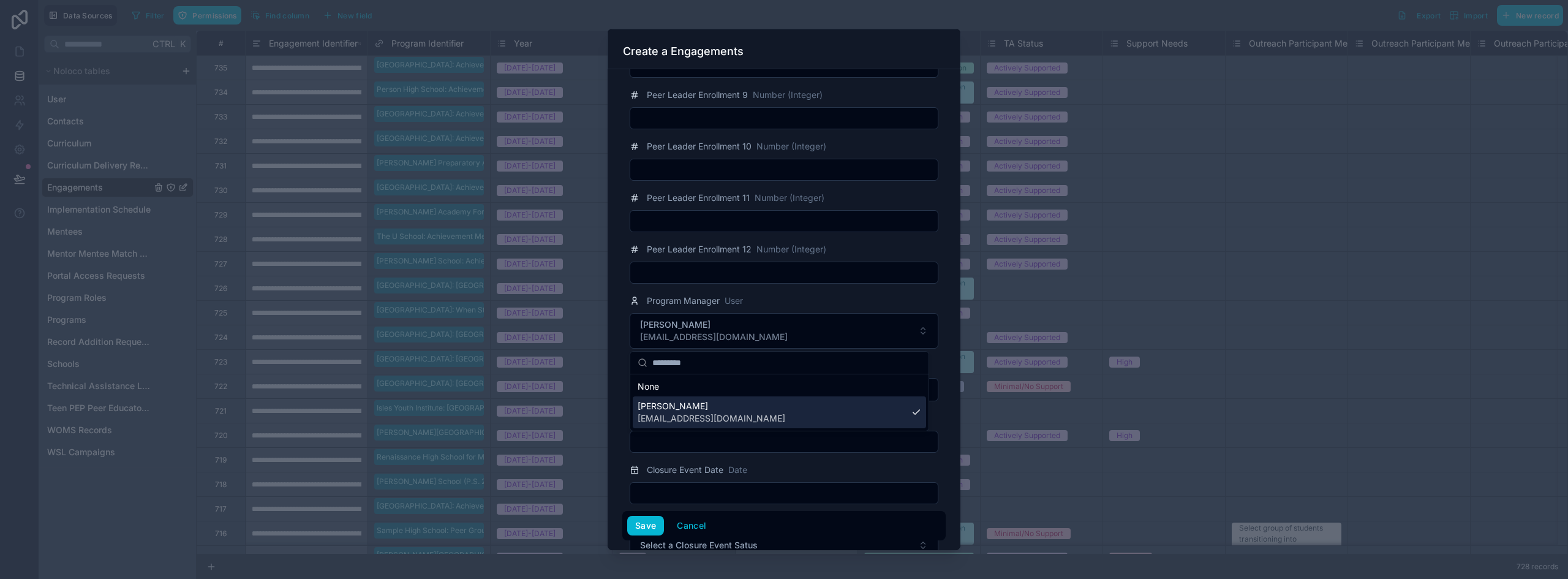
scroll to position [0, 0]
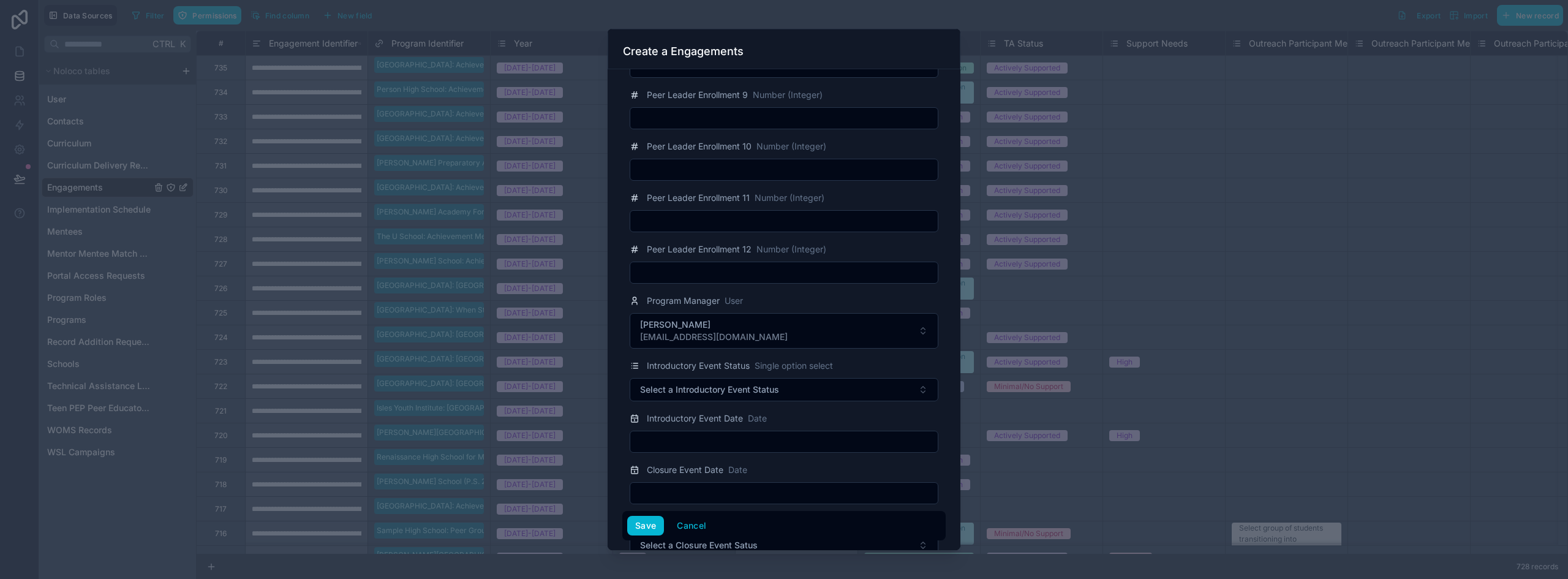
click at [627, 413] on div "Introductory Event Date Date" at bounding box center [784, 431] width 323 height 41
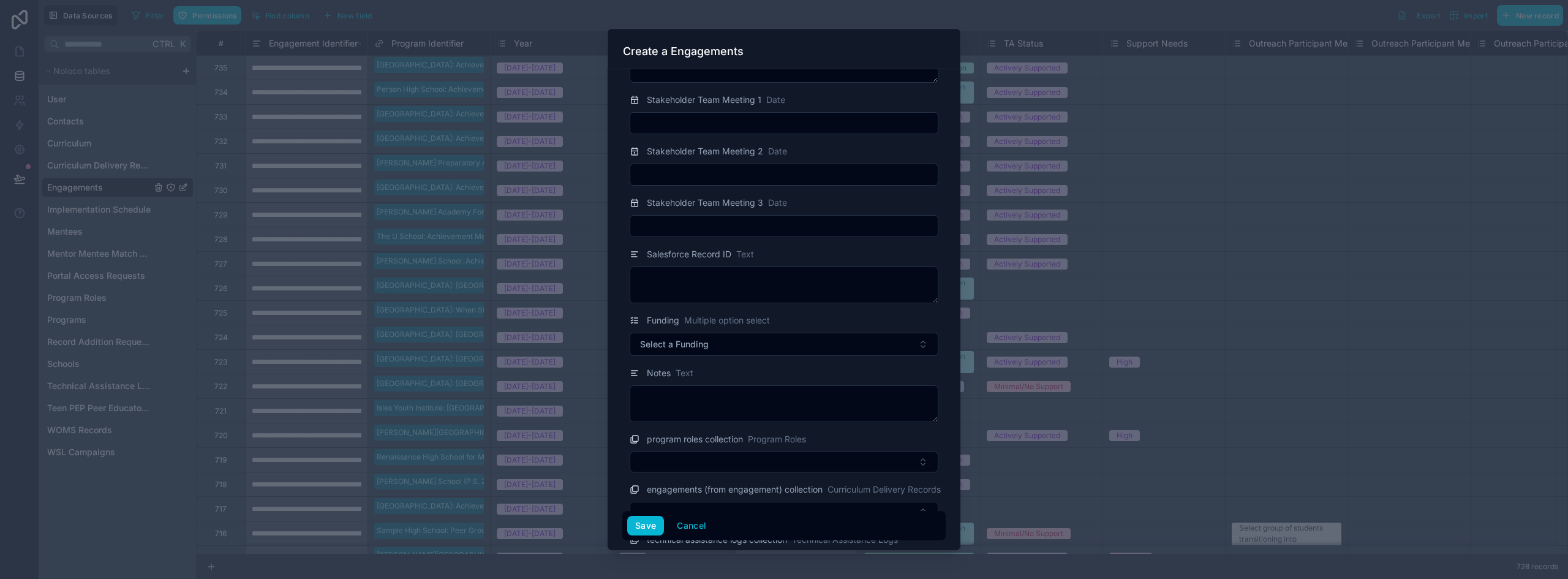
scroll to position [2327, 0]
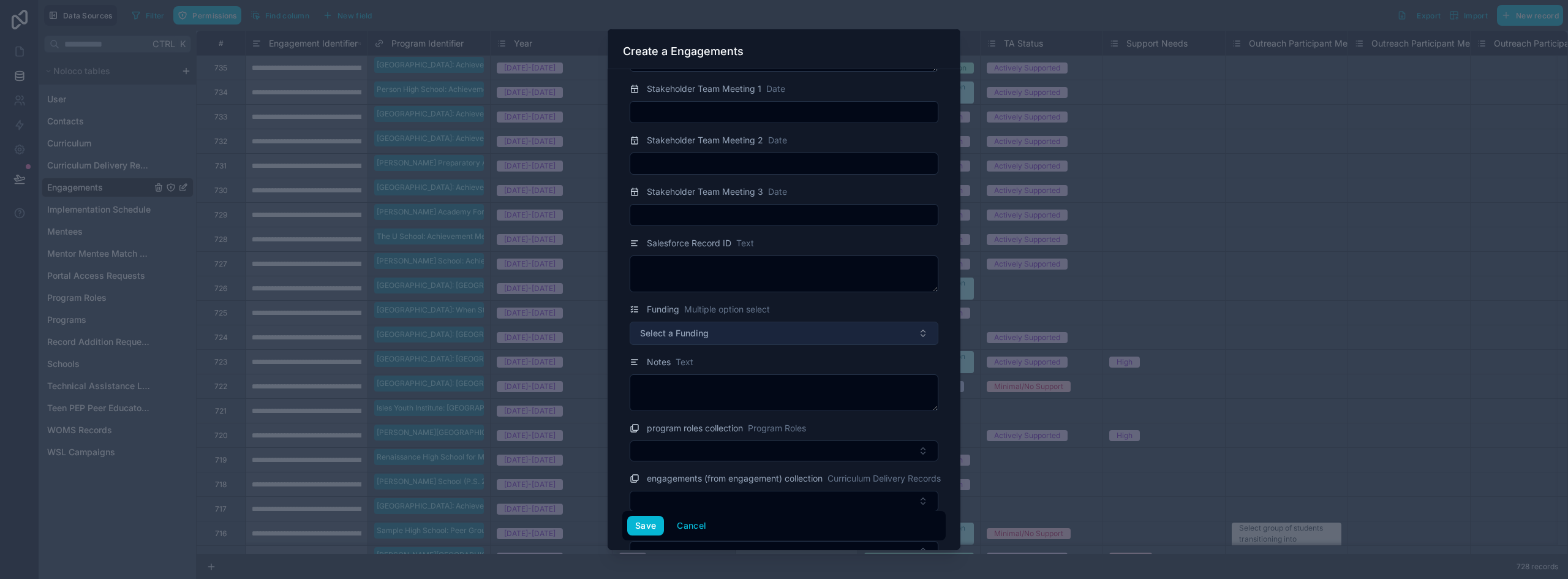
click at [706, 338] on span "Select a Funding" at bounding box center [674, 332] width 69 height 12
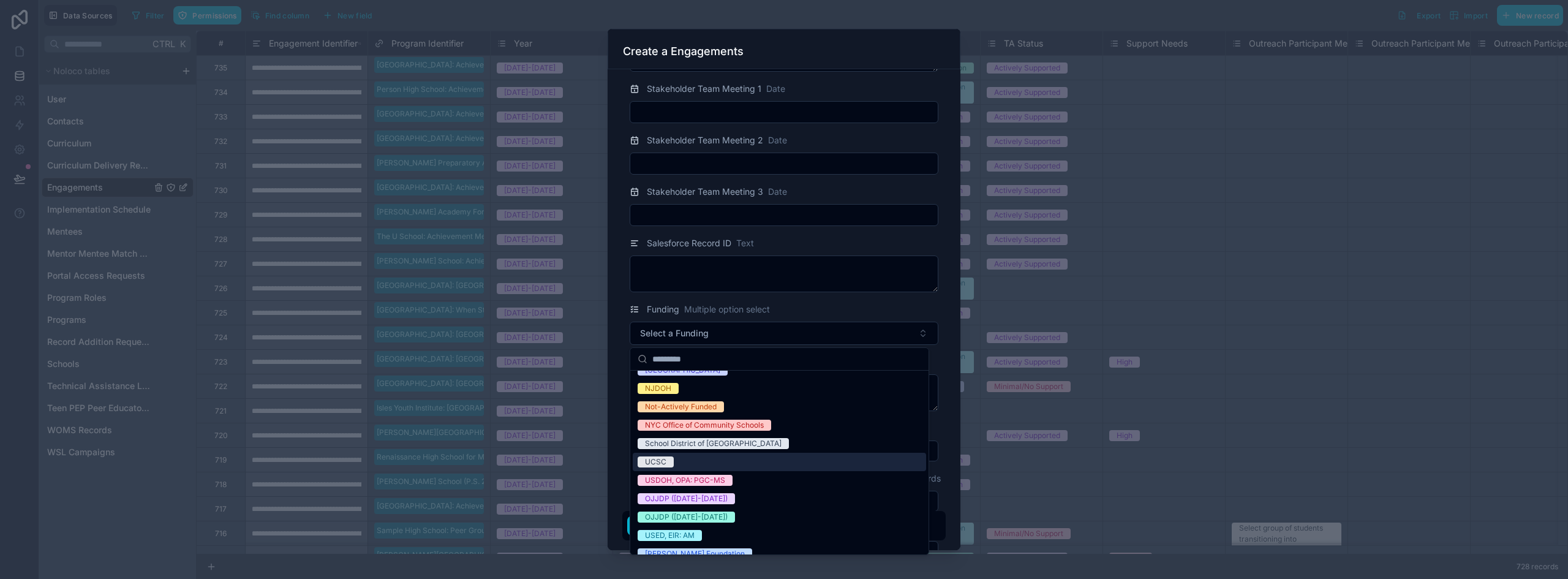
scroll to position [133, 0]
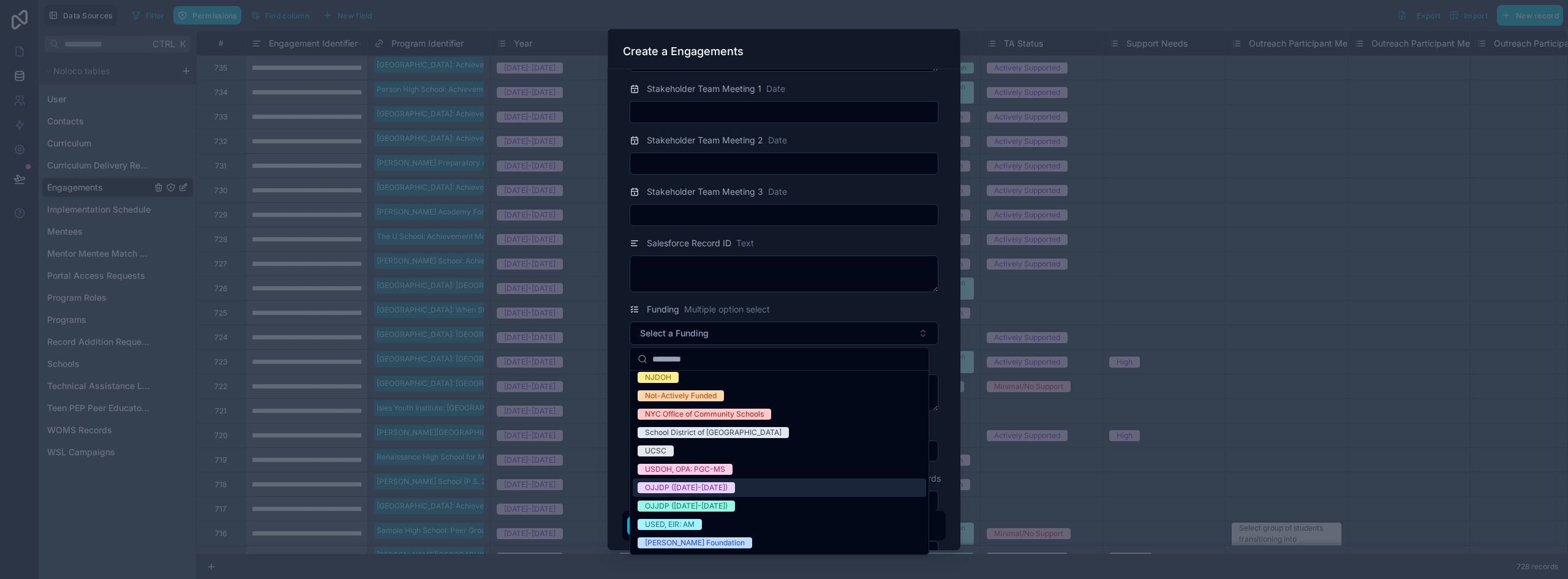
click at [745, 491] on div "OJJDP ([DATE]-[DATE])" at bounding box center [779, 487] width 294 height 18
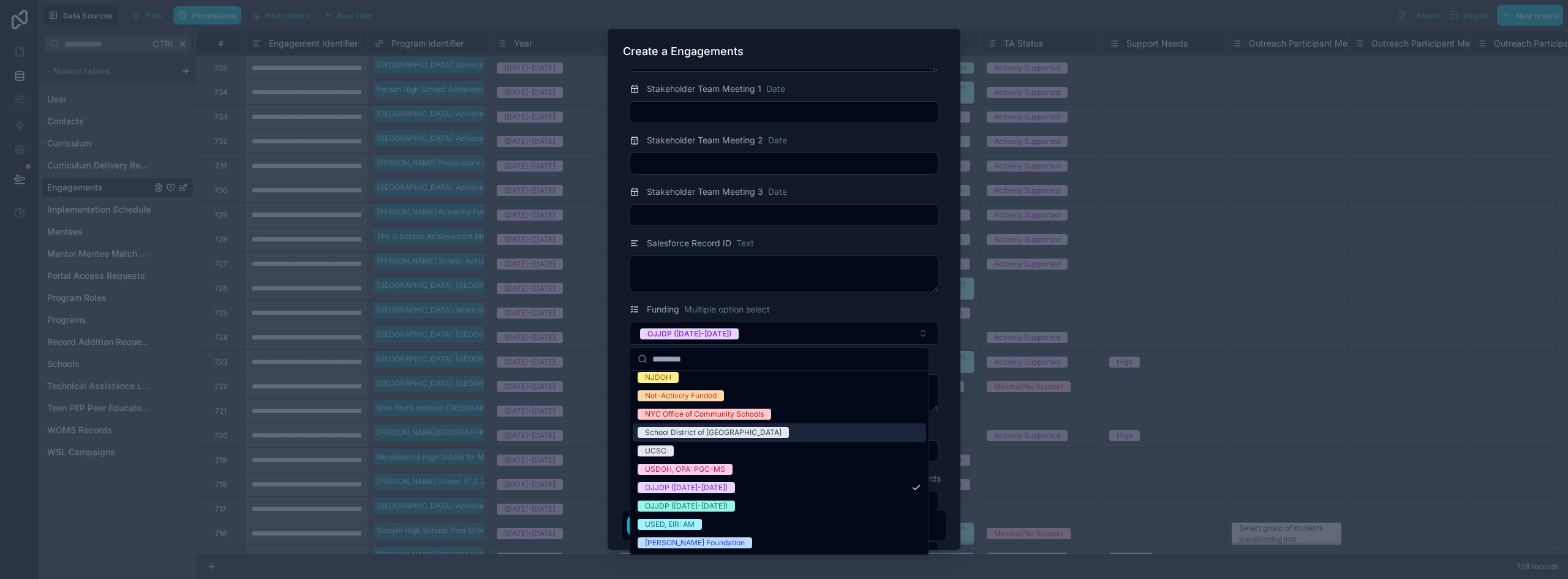
click at [620, 418] on div "Program Identifier Programs Newark High School: Achievement Mentoring Year Sing…" at bounding box center [784, 309] width 353 height 481
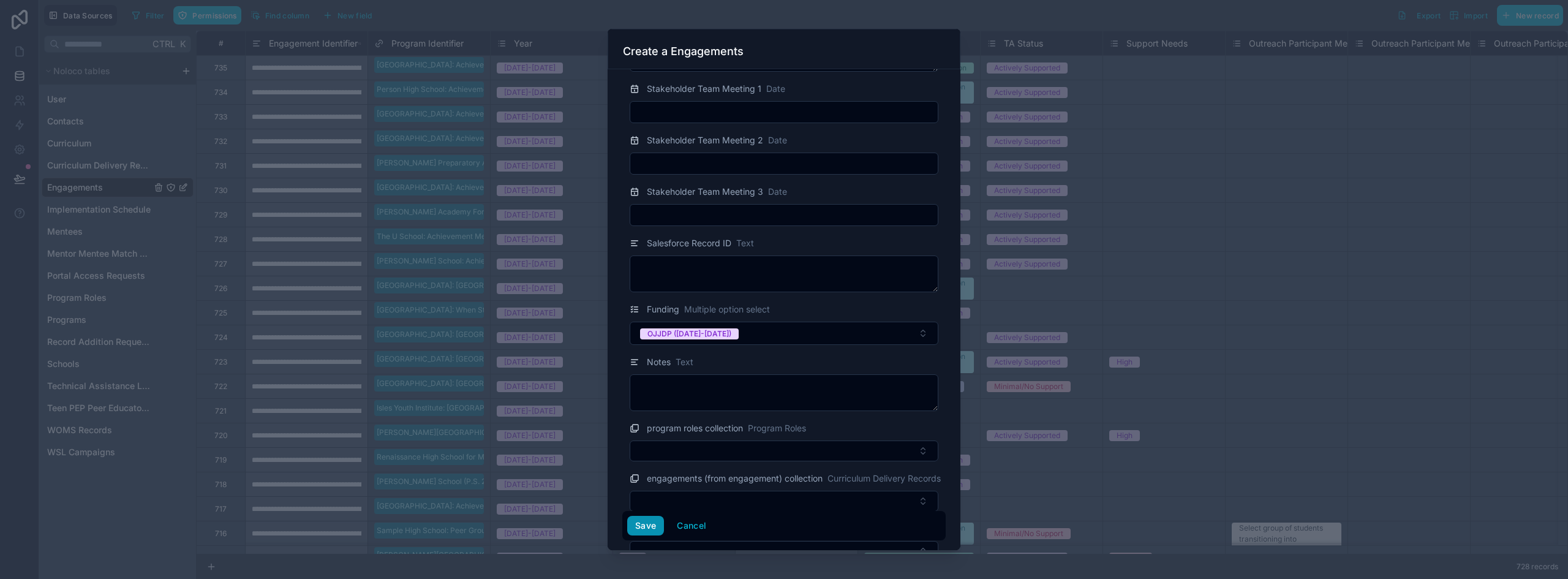
click at [643, 522] on button "Save" at bounding box center [645, 525] width 37 height 19
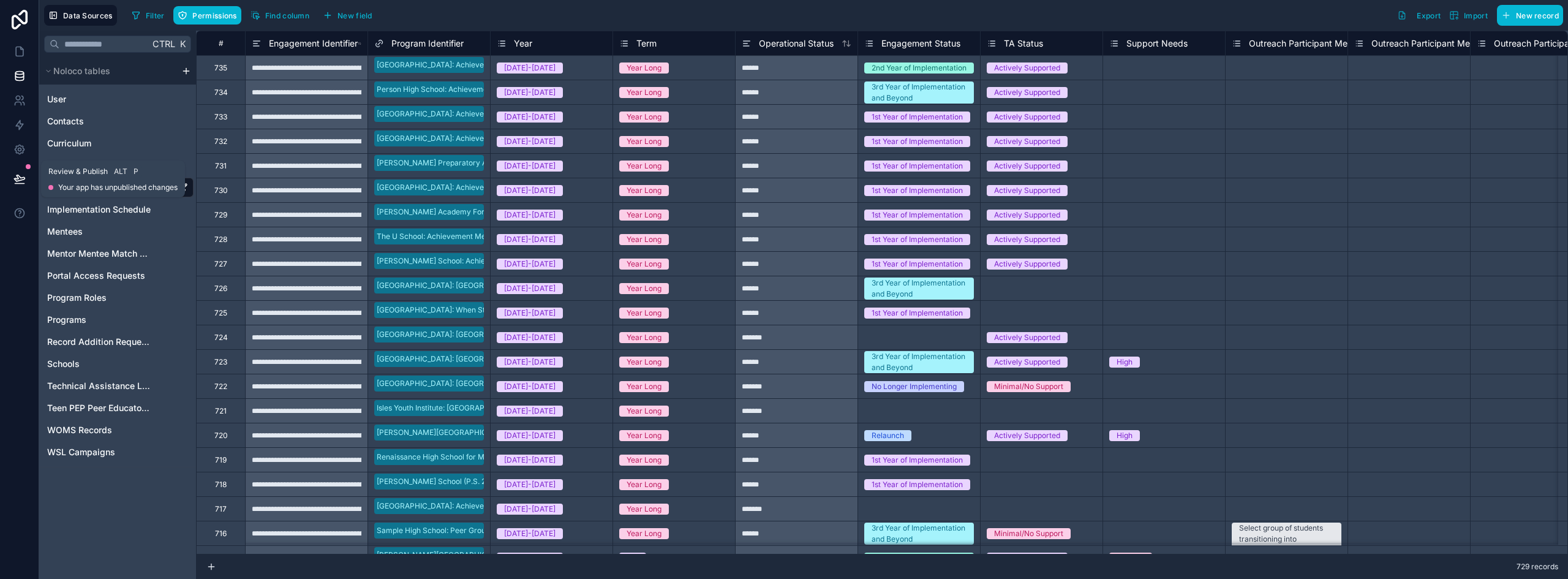
click at [16, 180] on icon at bounding box center [18, 178] width 10 height 6
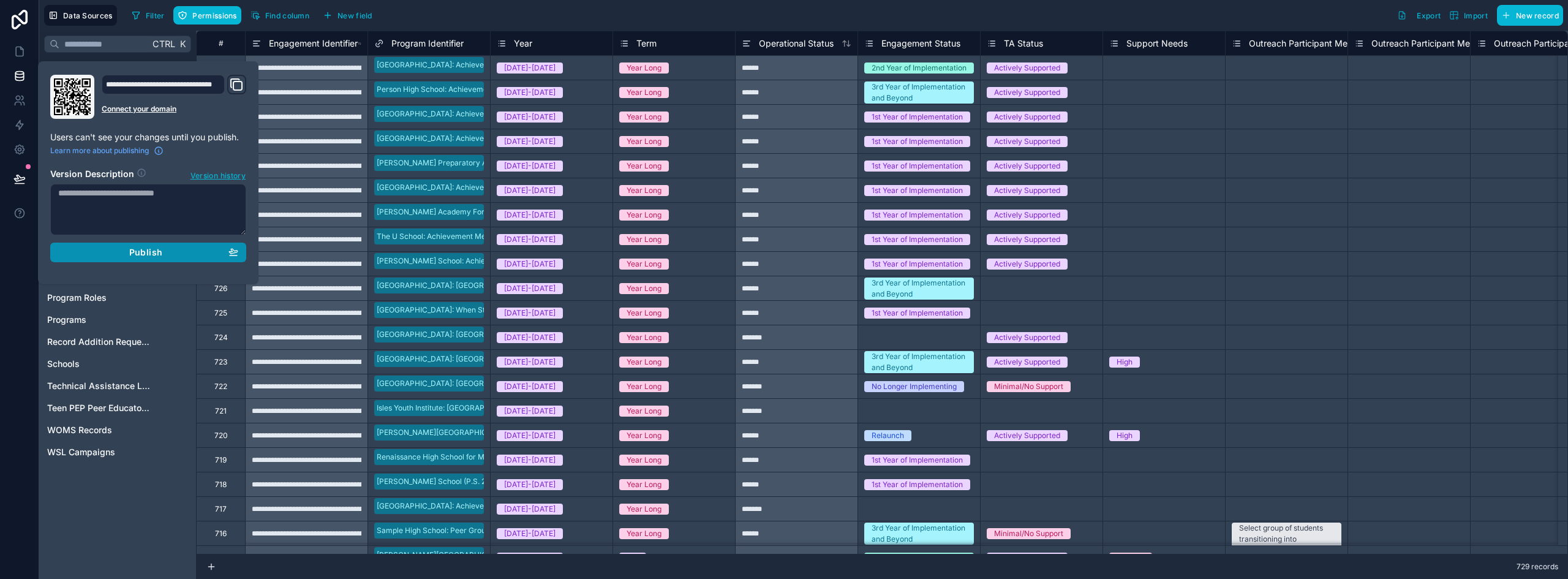
click at [137, 259] on button "Publish" at bounding box center [149, 251] width 196 height 19
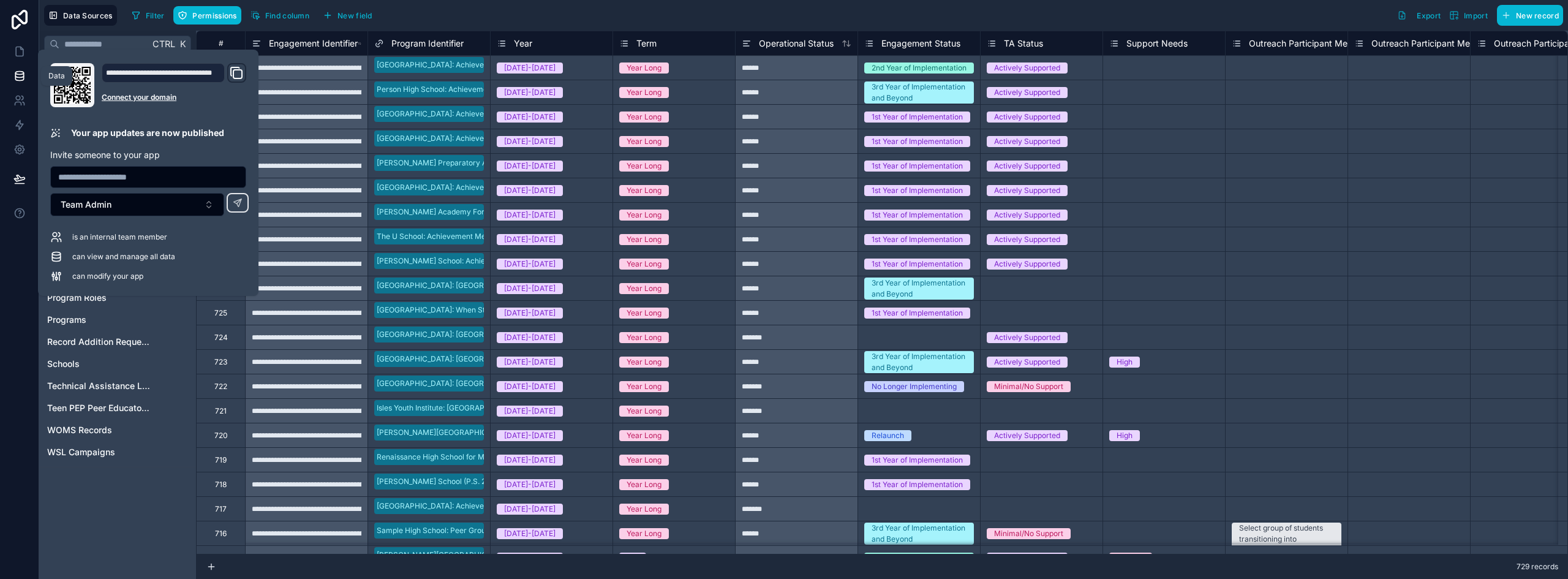
drag, startPoint x: 17, startPoint y: 74, endPoint x: 16, endPoint y: 51, distance: 23.0
click at [17, 74] on icon at bounding box center [19, 75] width 12 height 12
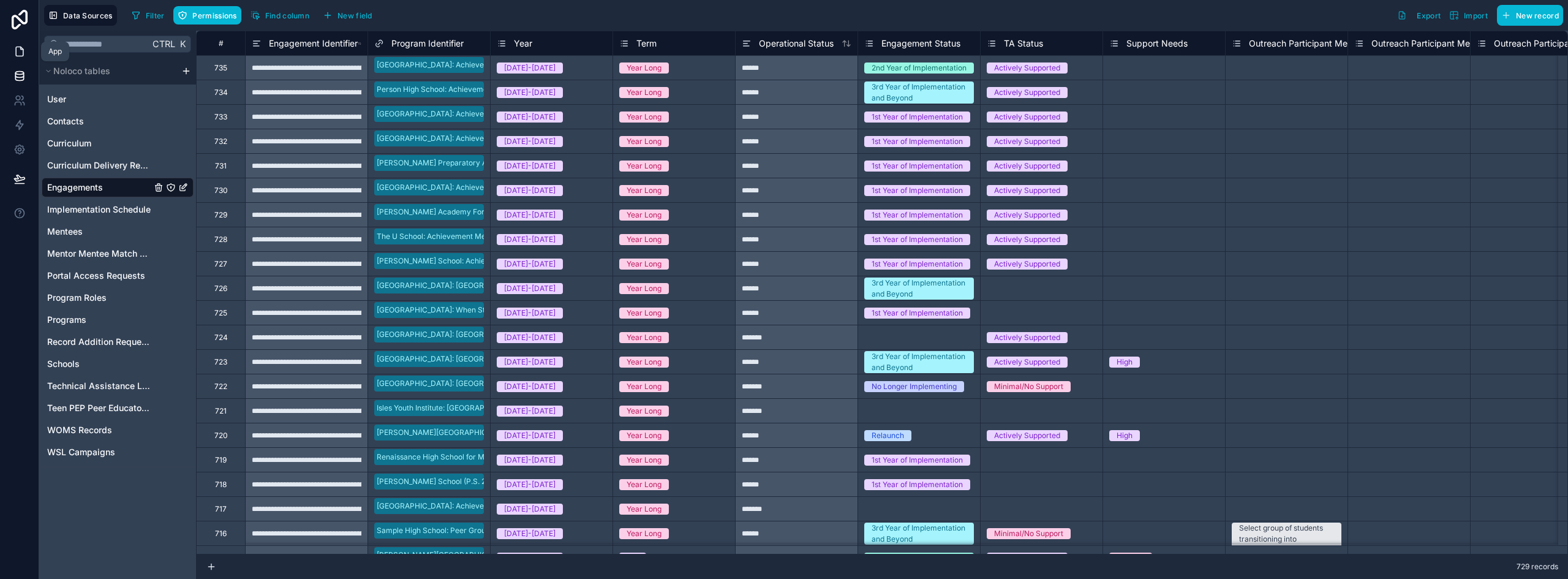
click at [17, 51] on icon at bounding box center [19, 50] width 12 height 12
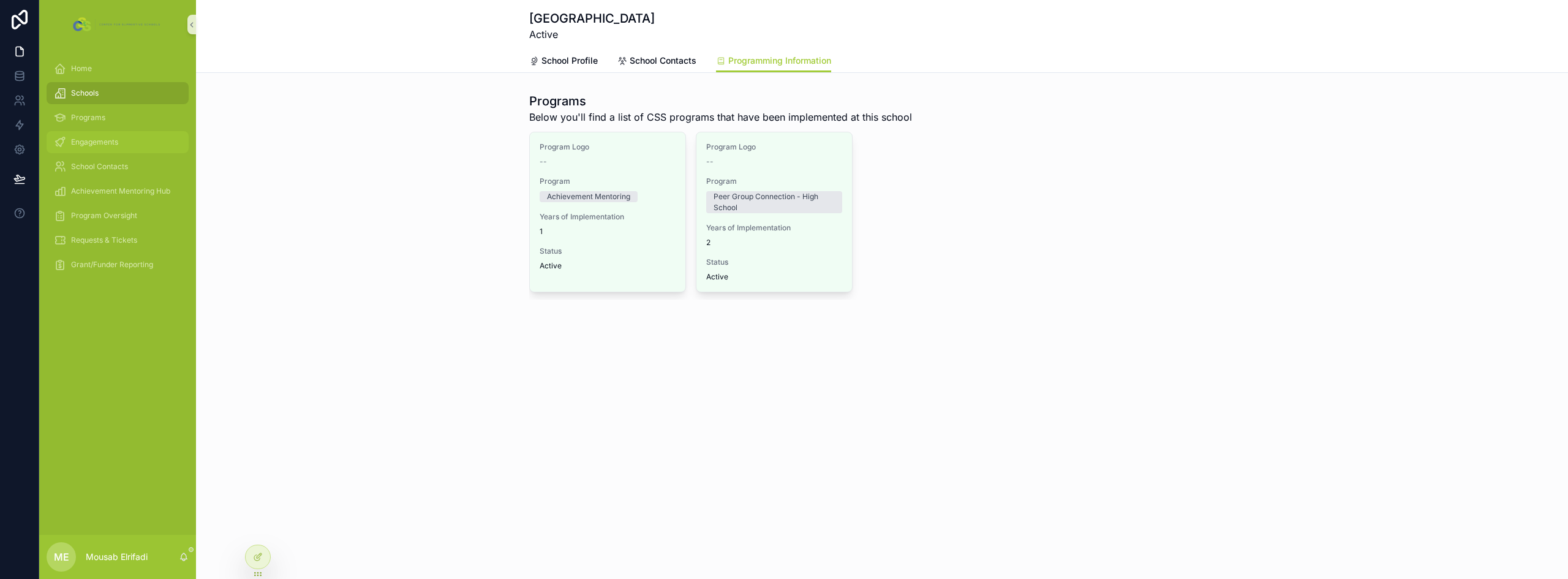
click at [102, 147] on div "Engagements" at bounding box center [118, 141] width 128 height 19
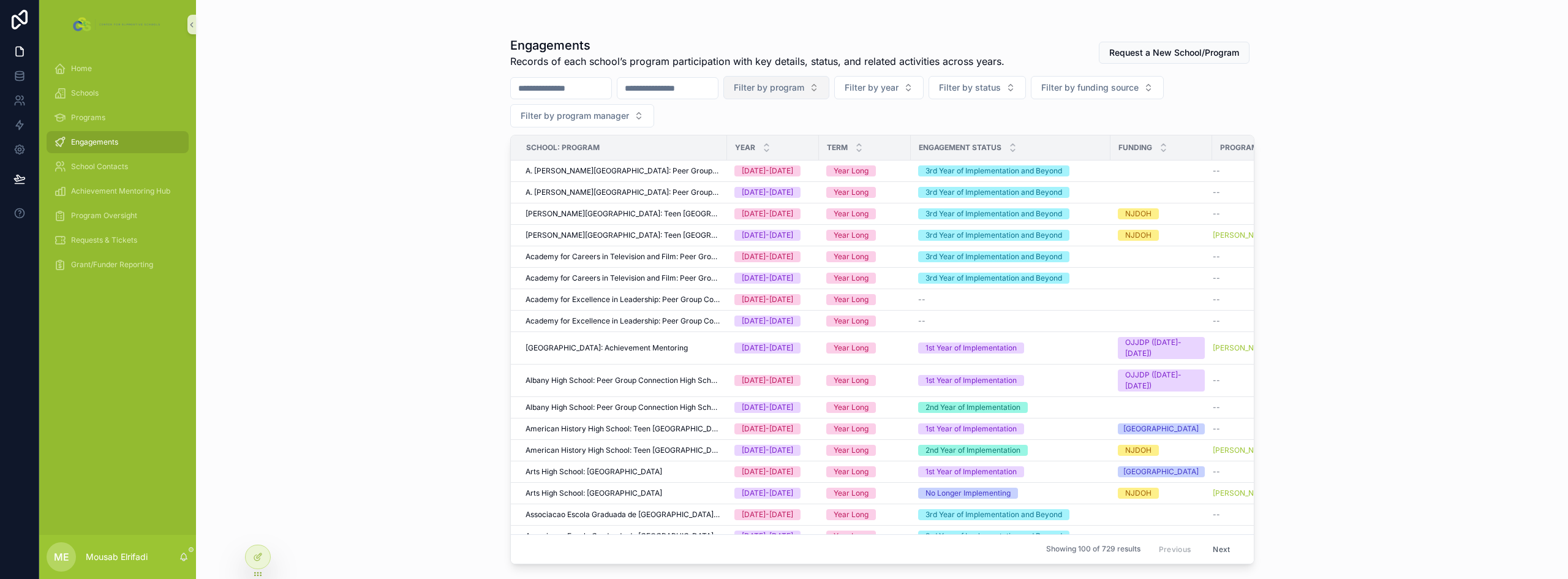
click at [830, 93] on button "Filter by program" at bounding box center [776, 87] width 106 height 23
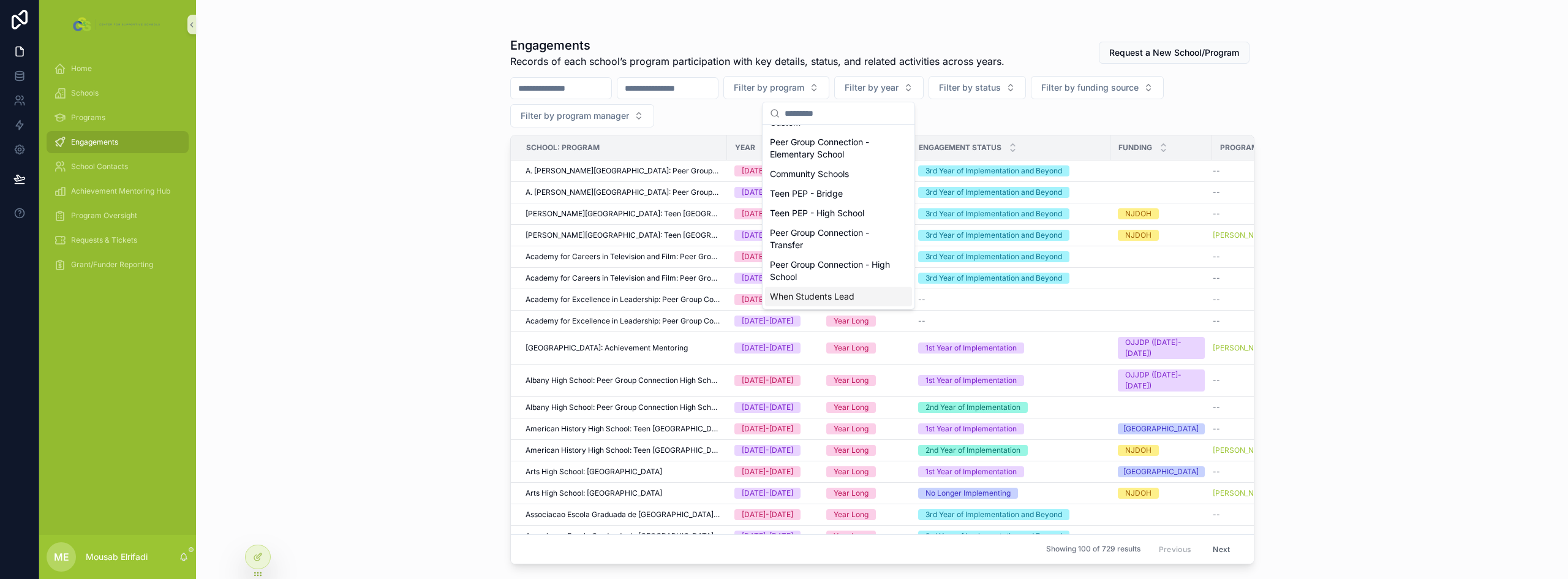
click at [830, 302] on div "When Students Lead" at bounding box center [839, 295] width 147 height 19
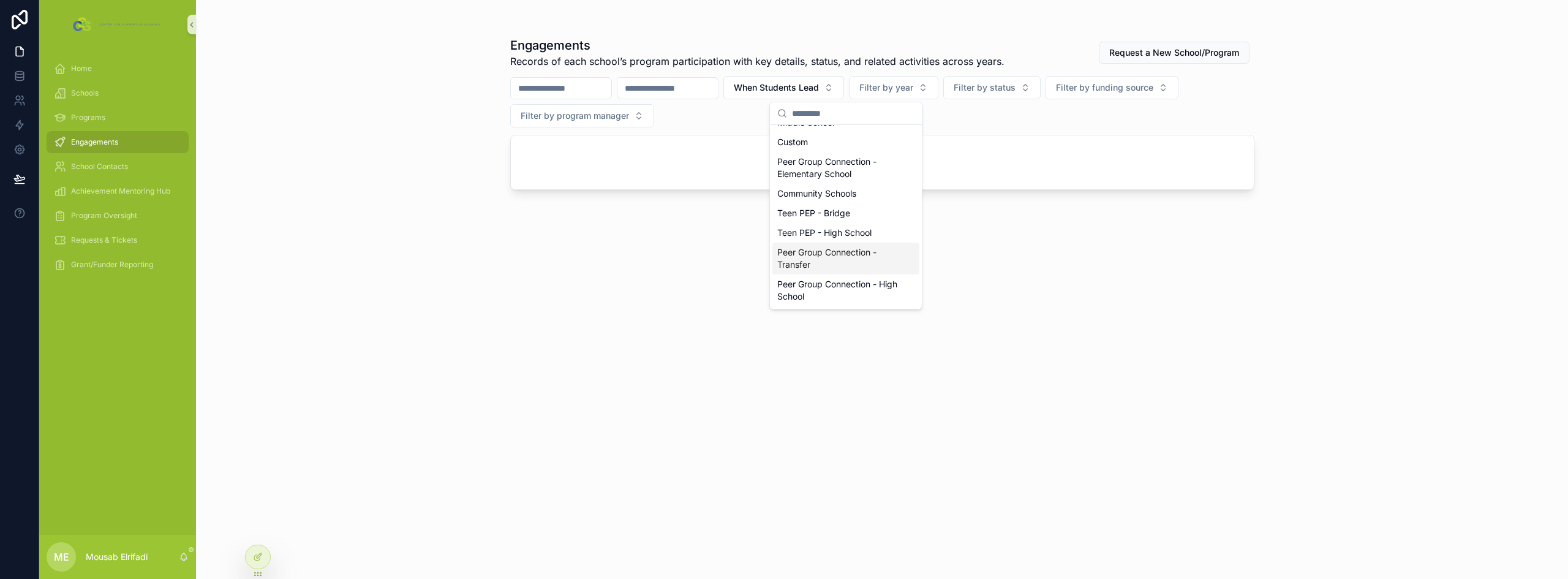
scroll to position [85, 0]
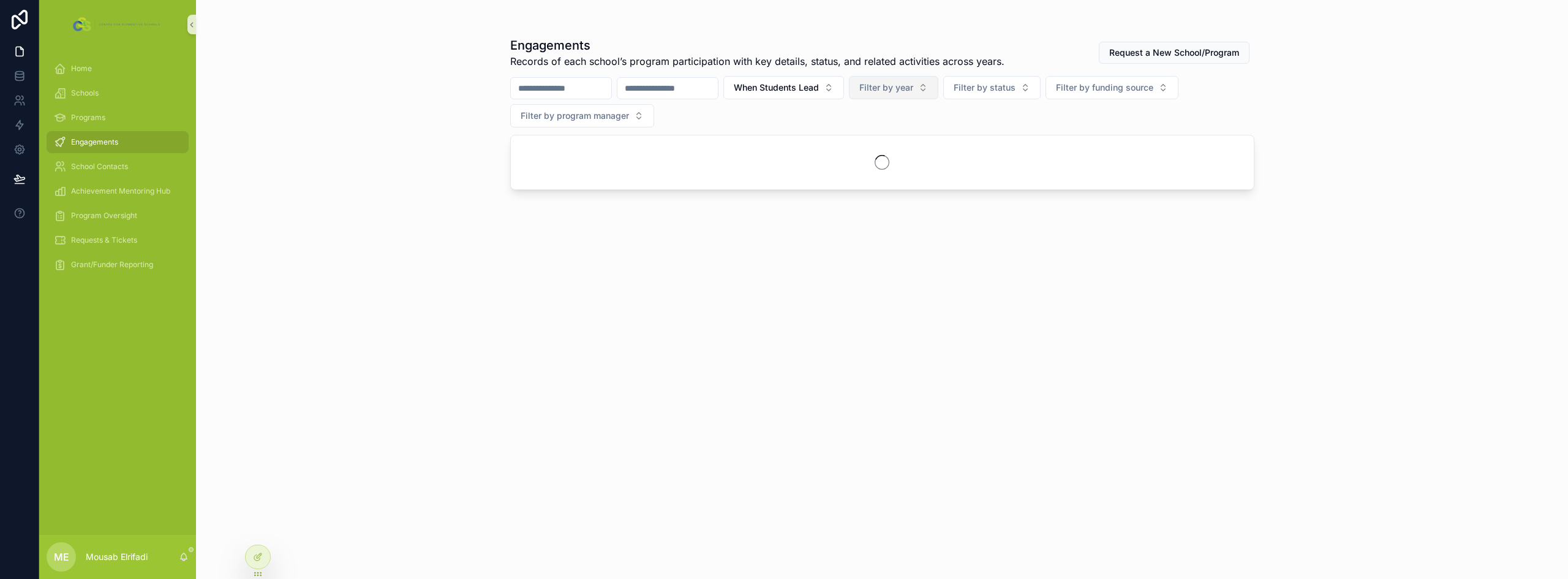
click at [913, 88] on span "Filter by year" at bounding box center [886, 87] width 54 height 12
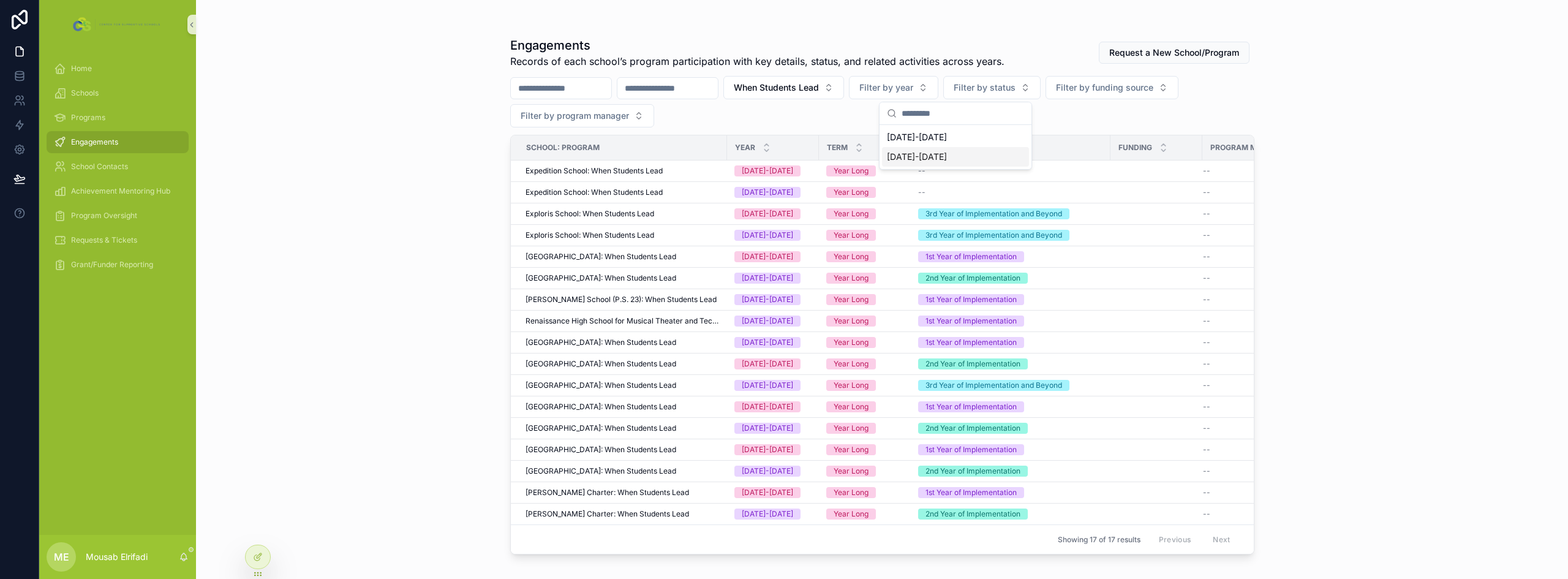
click at [948, 150] on div "[DATE]-[DATE]" at bounding box center [956, 156] width 147 height 19
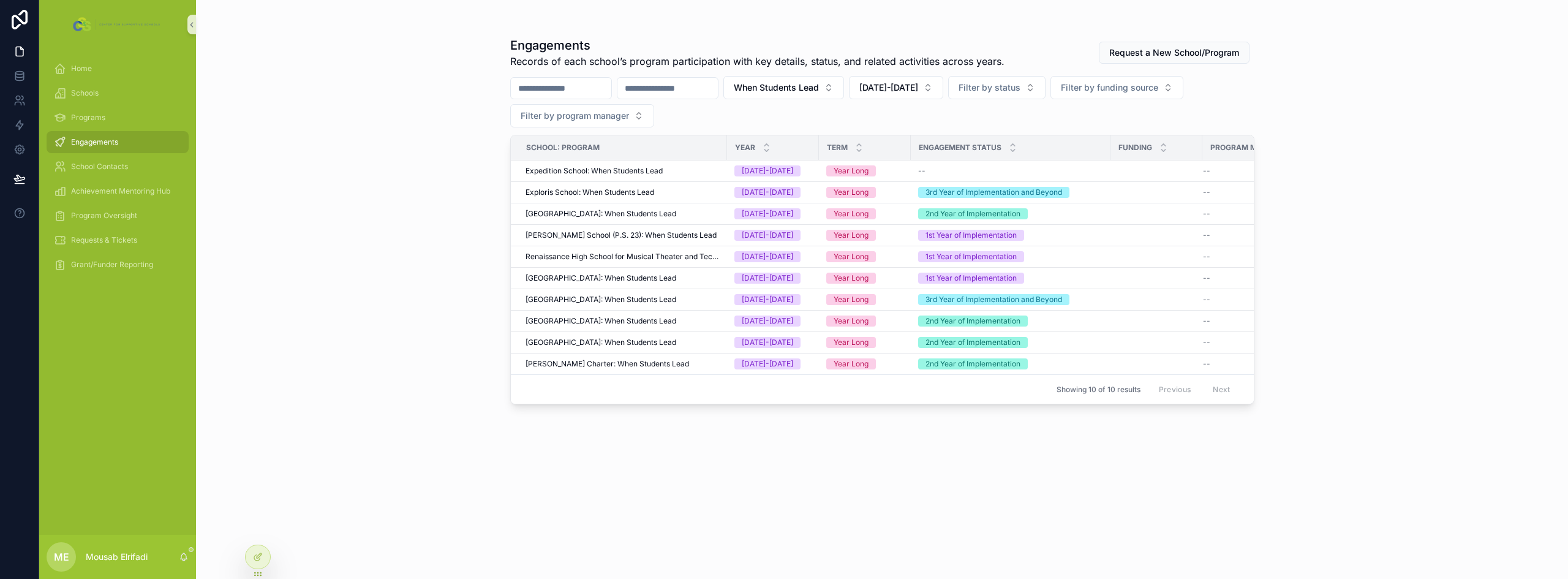
click at [398, 244] on div "Engagements Records of each school’s program participation with key details, st…" at bounding box center [882, 289] width 1372 height 579
click at [637, 342] on span "[GEOGRAPHIC_DATA]: When Students Lead" at bounding box center [601, 342] width 151 height 10
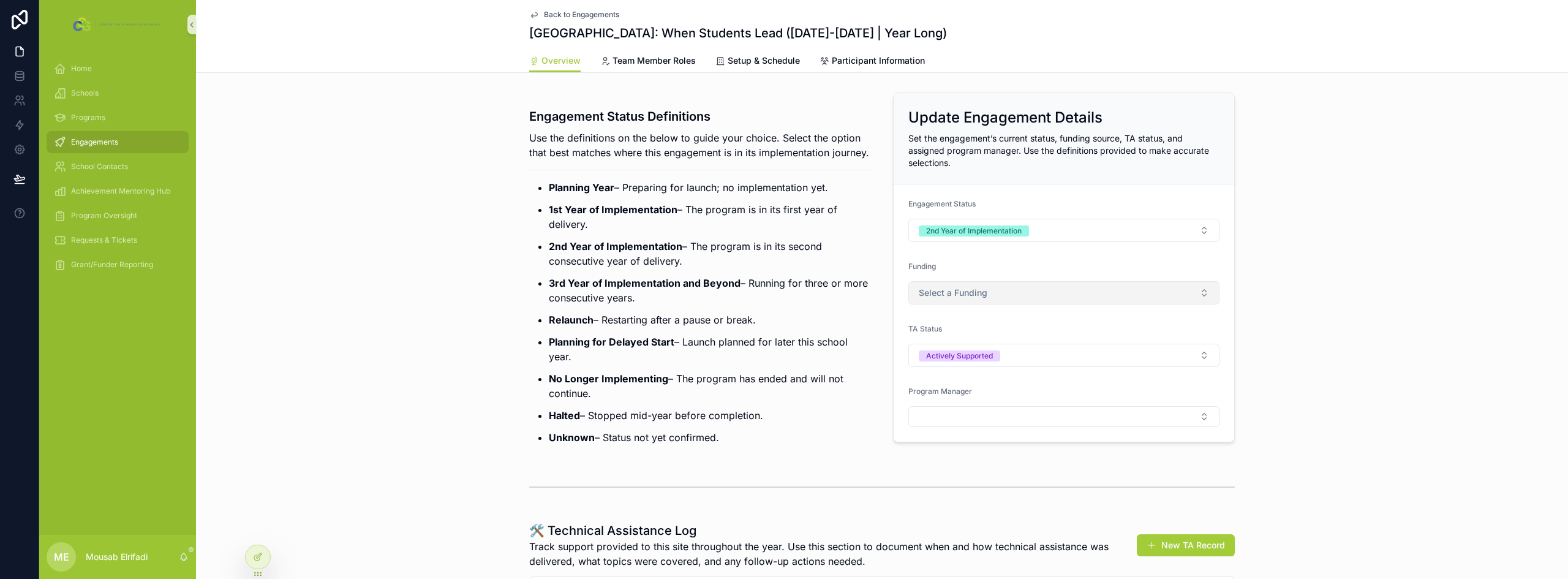
click at [1043, 293] on button "Select a Funding" at bounding box center [1064, 292] width 311 height 23
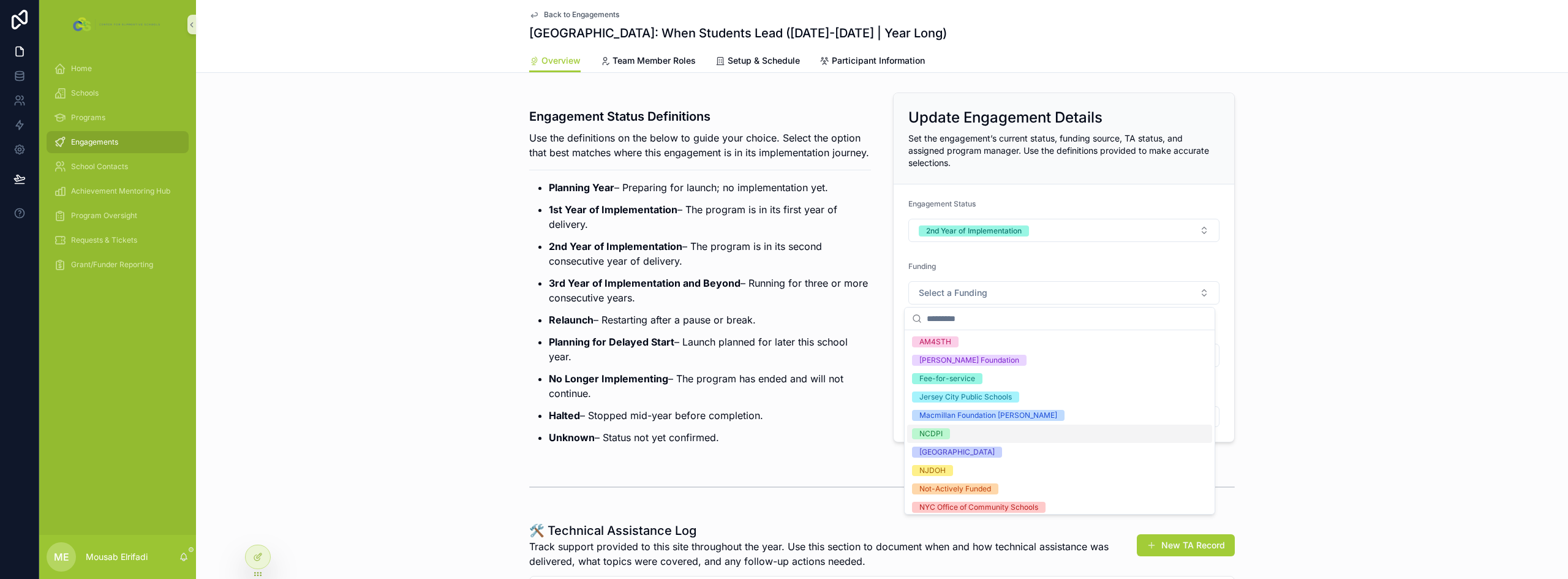
click at [982, 435] on div "NCDPI" at bounding box center [1059, 433] width 305 height 18
click at [582, 289] on strong "3rd Year of Implementation and Beyond" at bounding box center [644, 283] width 192 height 12
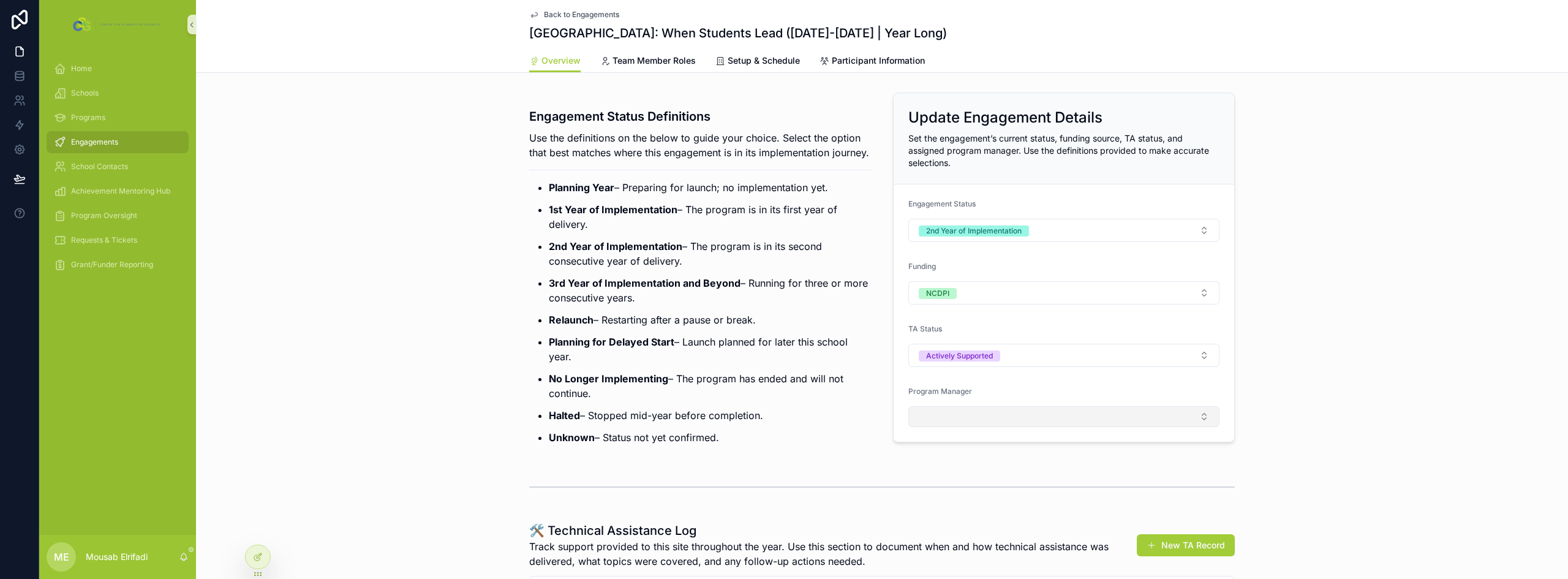
click at [949, 413] on button "Select Button" at bounding box center [1064, 416] width 311 height 21
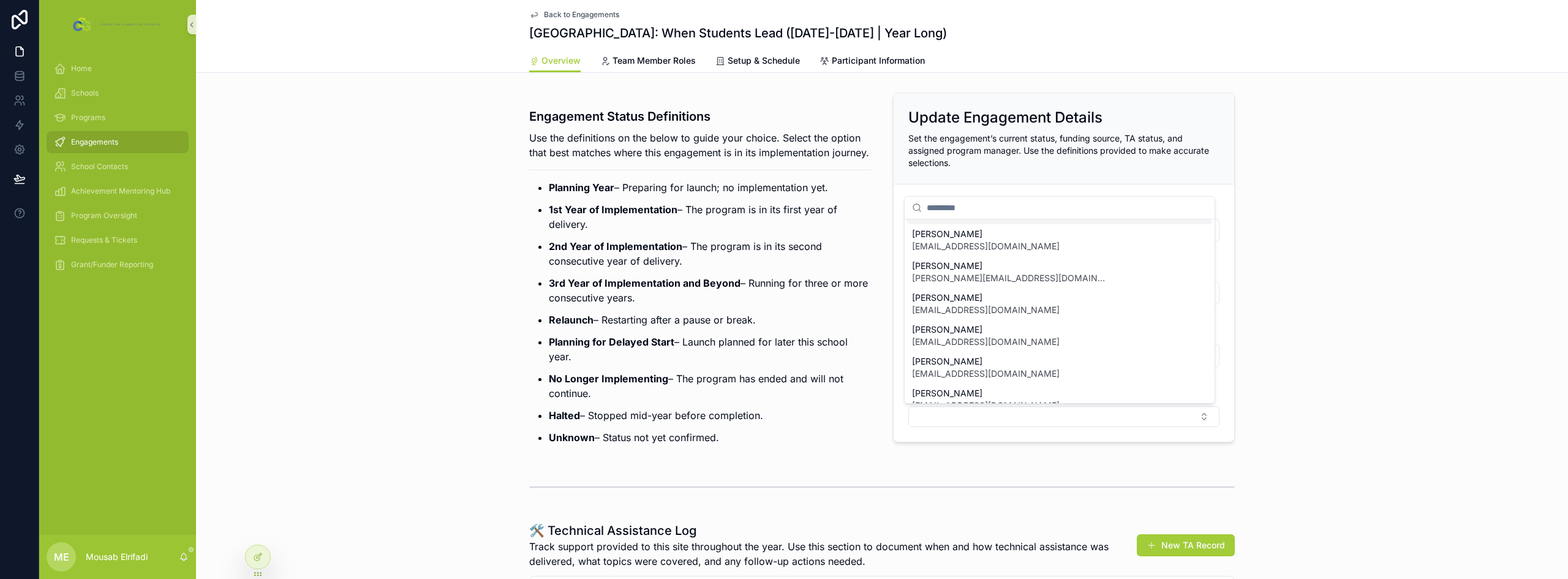
scroll to position [122, 0]
click at [979, 314] on span "[EMAIL_ADDRESS][DOMAIN_NAME]" at bounding box center [986, 312] width 148 height 12
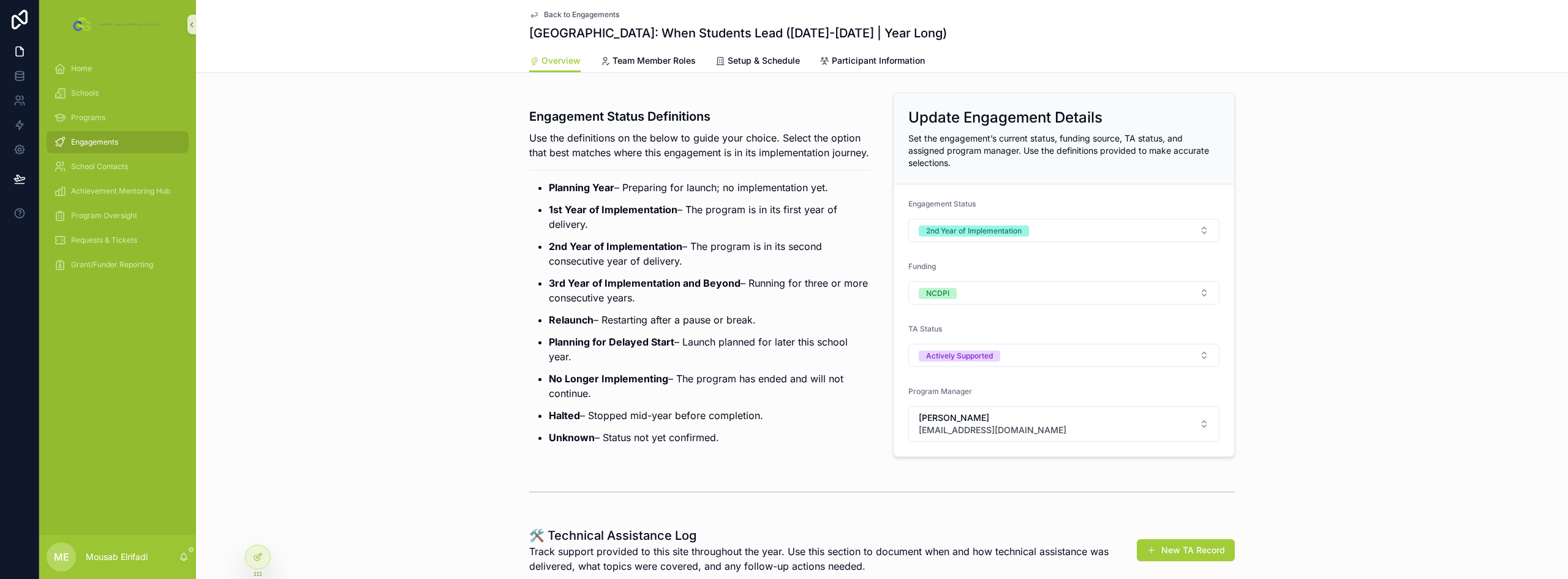
click at [667, 305] on p "3rd Year of Implementation and Beyond – Running for three or more consecutive y…" at bounding box center [710, 290] width 322 height 29
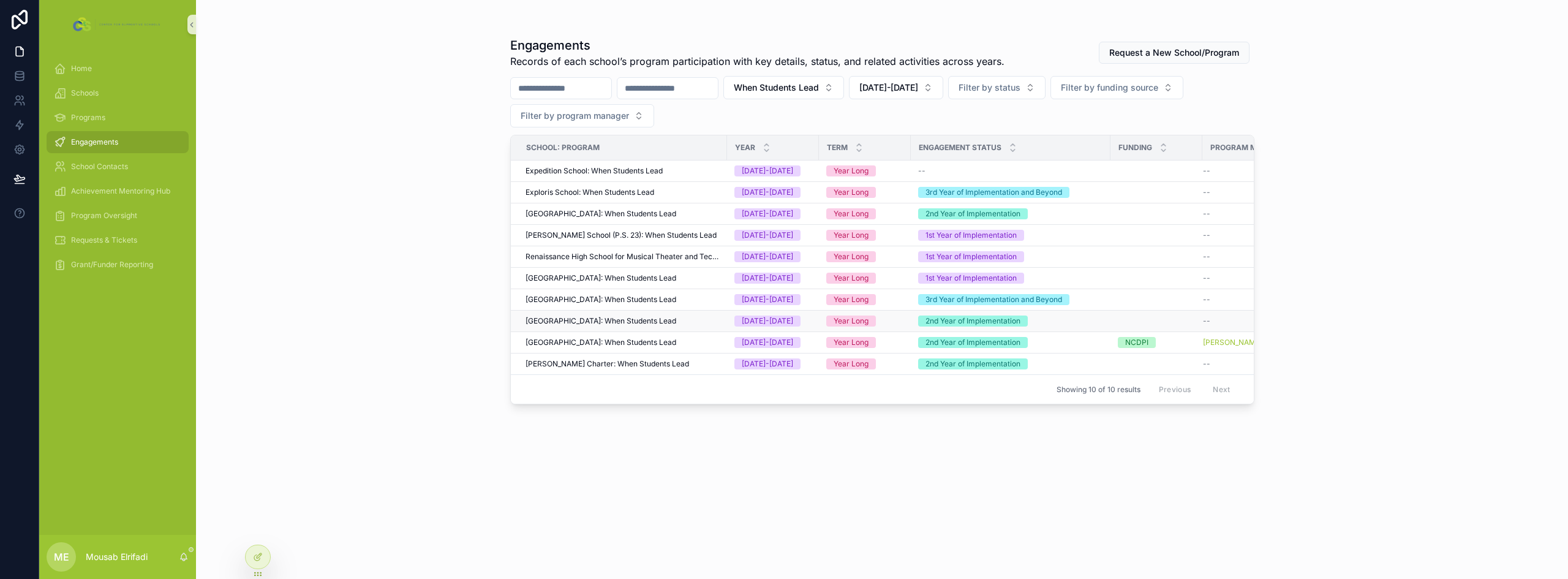
click at [583, 324] on span "[GEOGRAPHIC_DATA]: When Students Lead" at bounding box center [601, 320] width 151 height 10
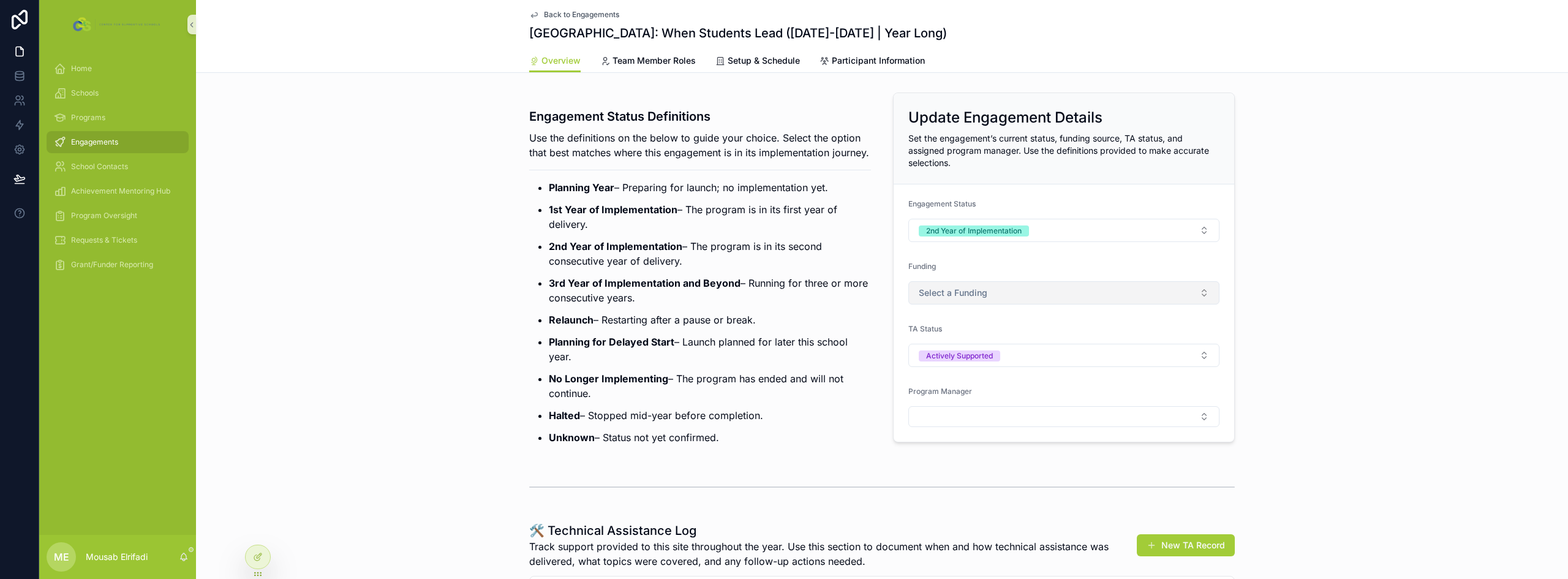
click at [1008, 288] on button "Select a Funding" at bounding box center [1064, 292] width 311 height 23
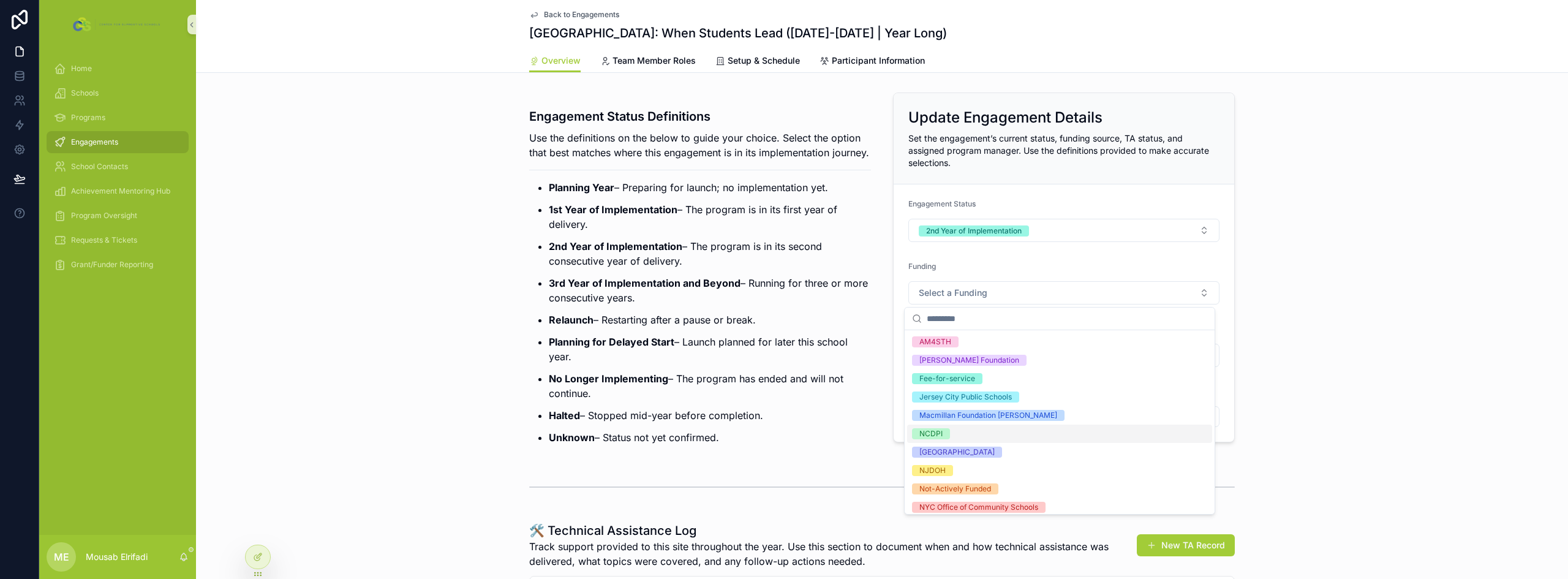
click at [957, 437] on div "NCDPI" at bounding box center [1059, 433] width 305 height 18
click at [819, 384] on ul "Planning Year – Preparing for launch; no implementation yet. 1st Year of Implem…" at bounding box center [700, 312] width 342 height 264
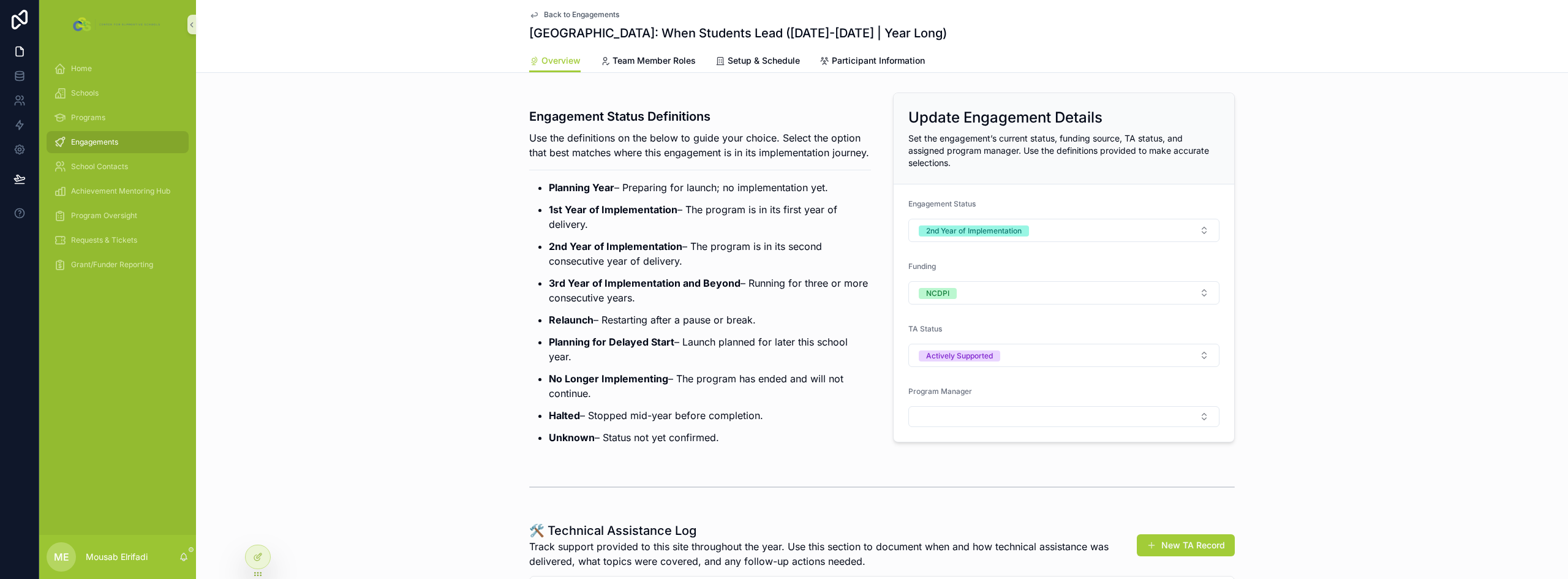
click at [954, 402] on div "Program Manager" at bounding box center [1064, 406] width 311 height 40
click at [959, 415] on button "Select Button" at bounding box center [1064, 416] width 311 height 21
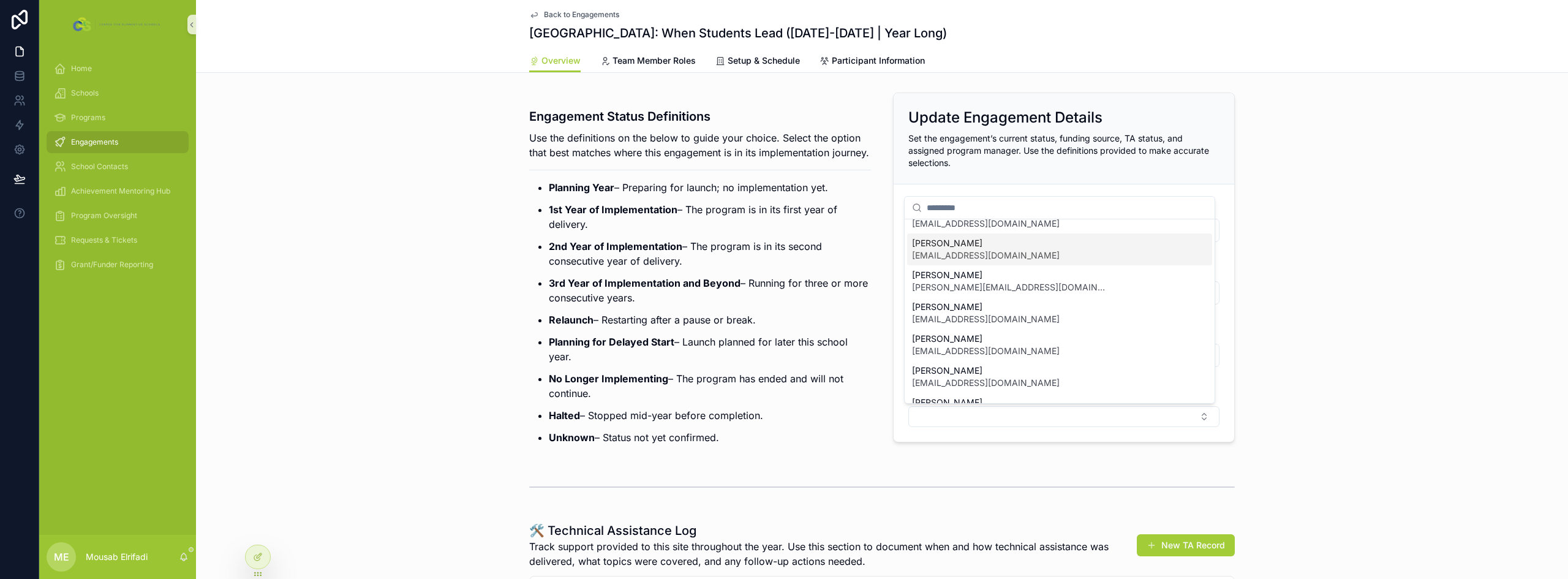
scroll to position [122, 0]
click at [962, 311] on span "[EMAIL_ADDRESS][DOMAIN_NAME]" at bounding box center [986, 312] width 148 height 12
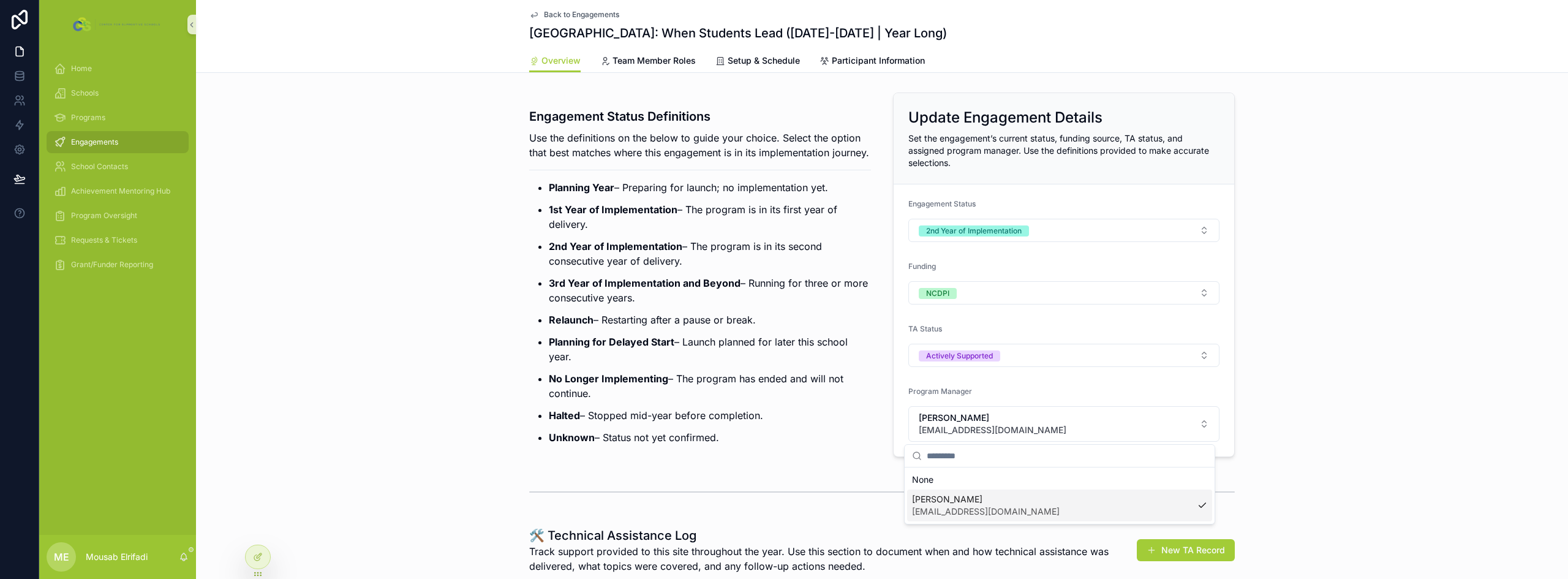
scroll to position [0, 0]
click at [719, 305] on p "3rd Year of Implementation and Beyond – Running for three or more consecutive y…" at bounding box center [710, 290] width 322 height 29
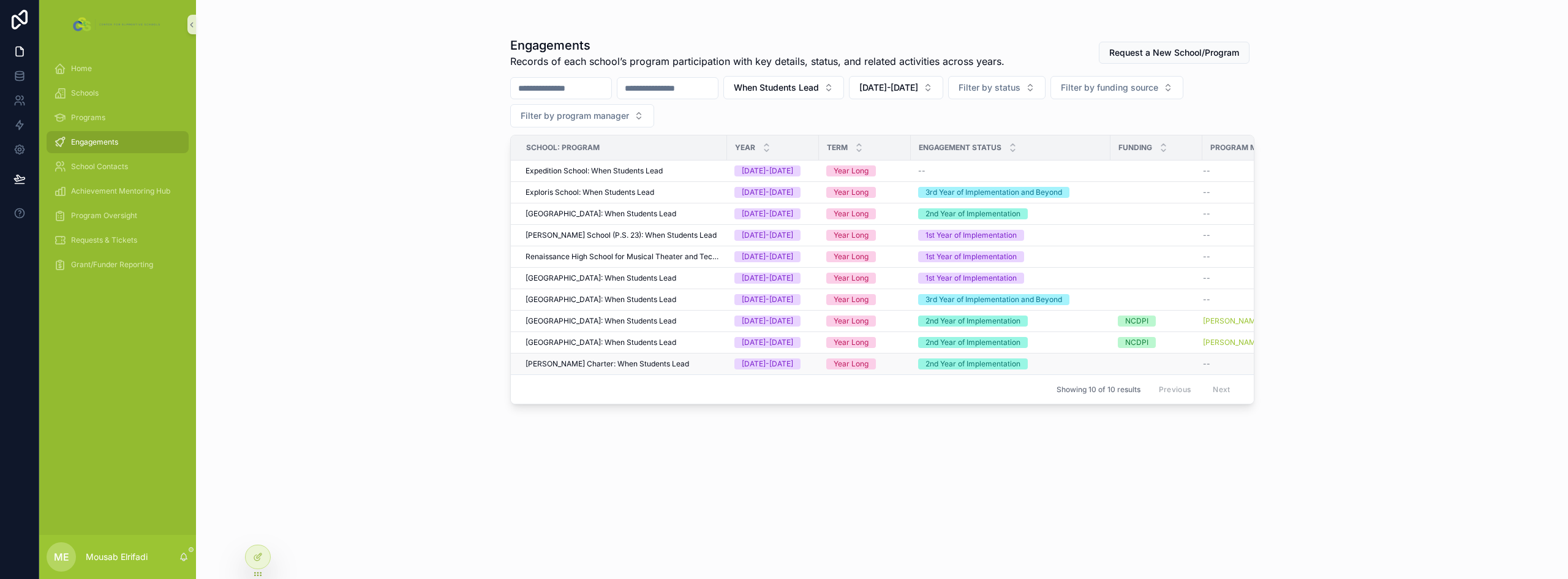
click at [579, 364] on span "[PERSON_NAME] Charter: When Students Lead" at bounding box center [608, 363] width 163 height 10
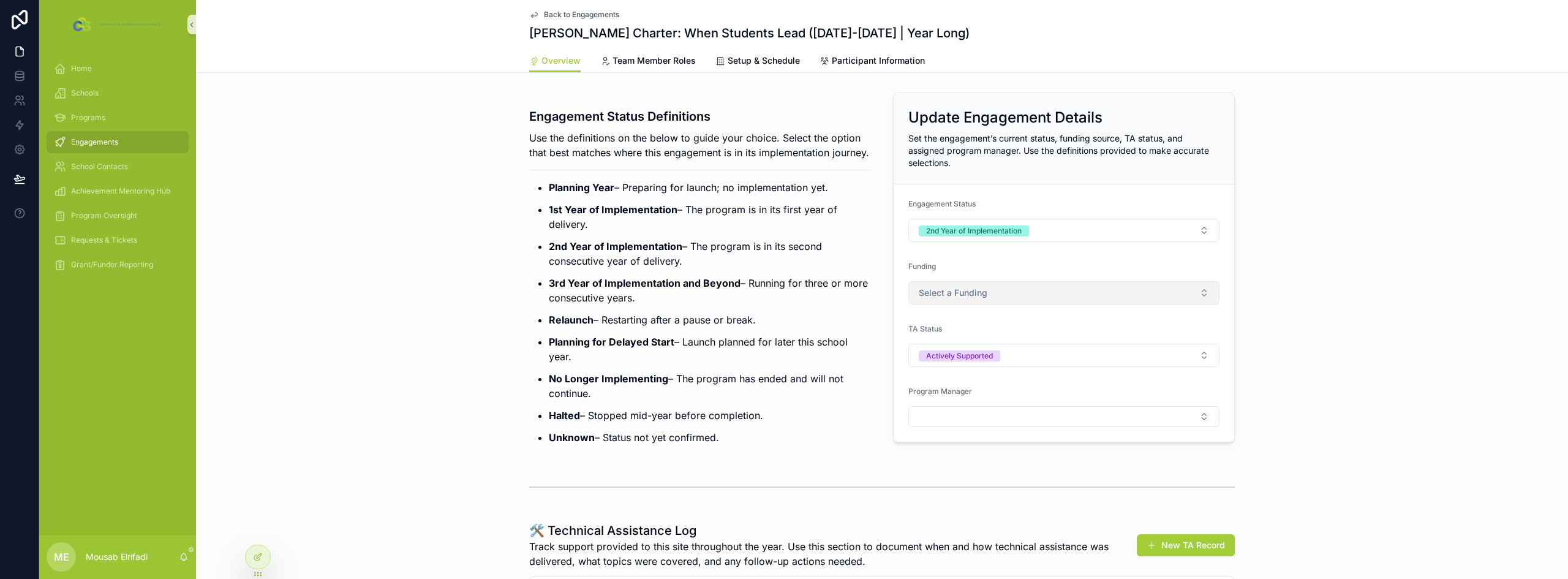
click at [969, 292] on span "Select a Funding" at bounding box center [953, 292] width 69 height 12
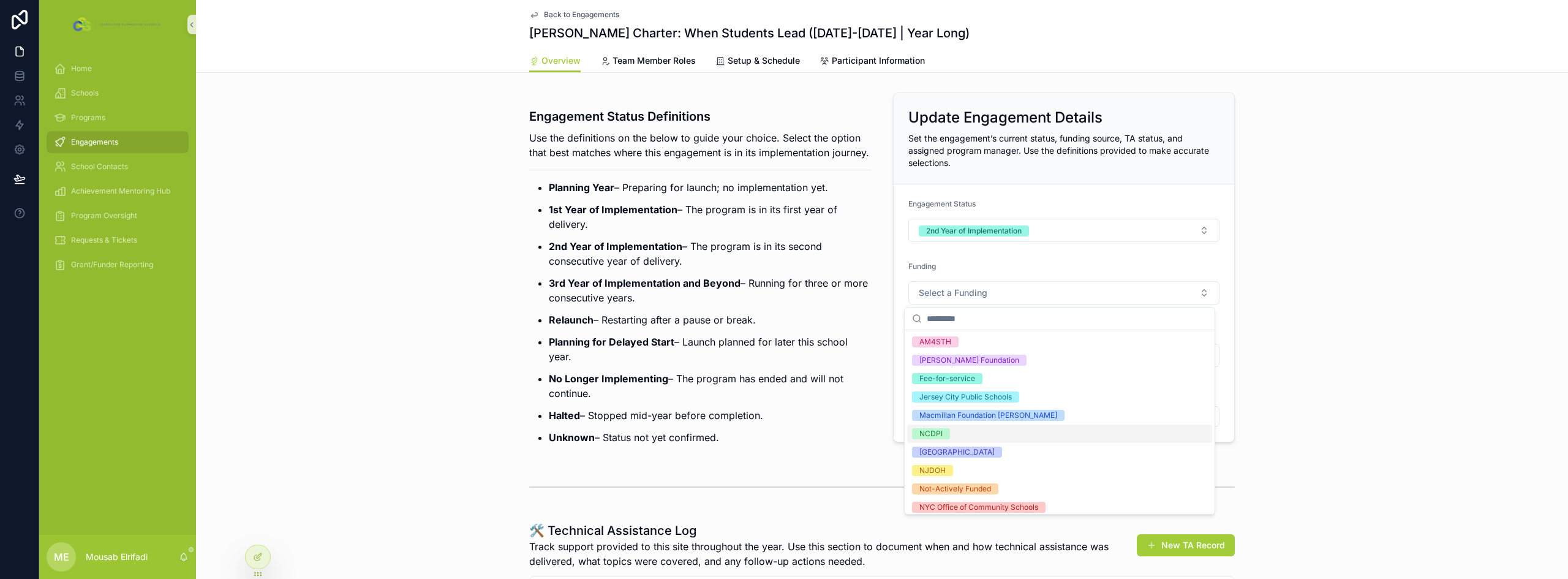
click at [947, 431] on span "NCDPI" at bounding box center [931, 433] width 38 height 11
click at [826, 400] on p "No Longer Implementing – The program has ended and will not continue." at bounding box center [710, 385] width 322 height 29
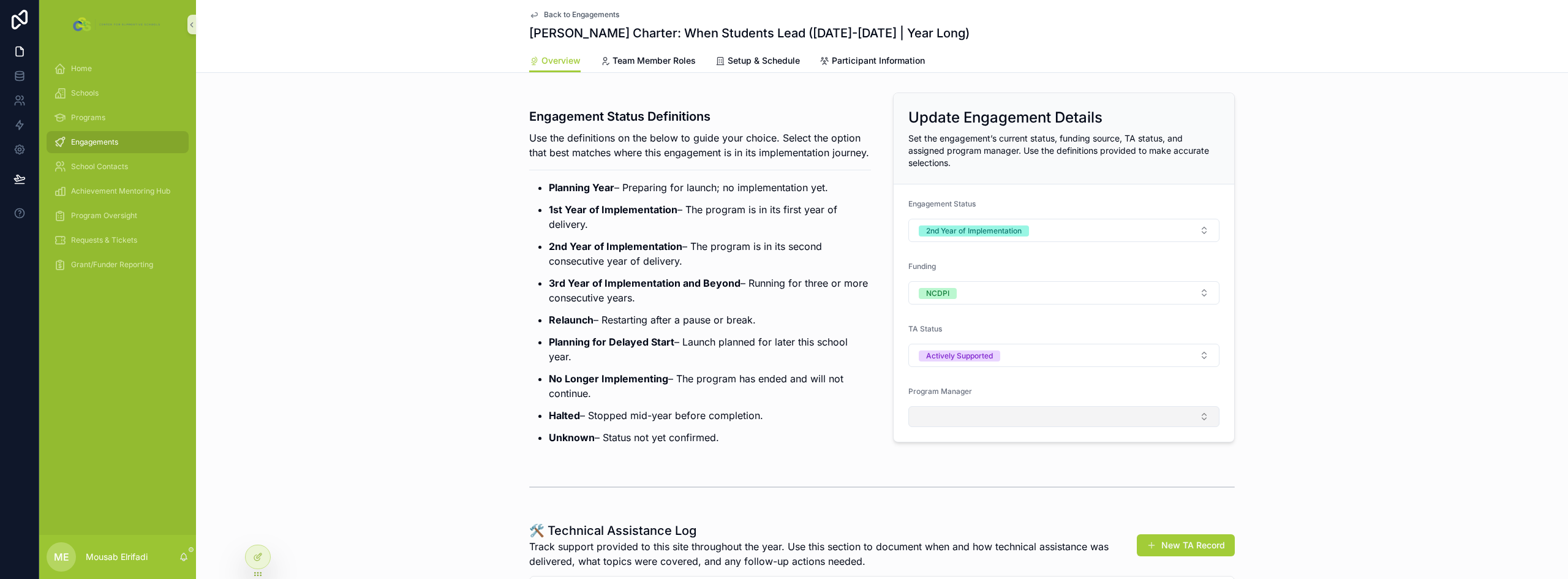
click at [936, 418] on button "Select Button" at bounding box center [1064, 416] width 311 height 21
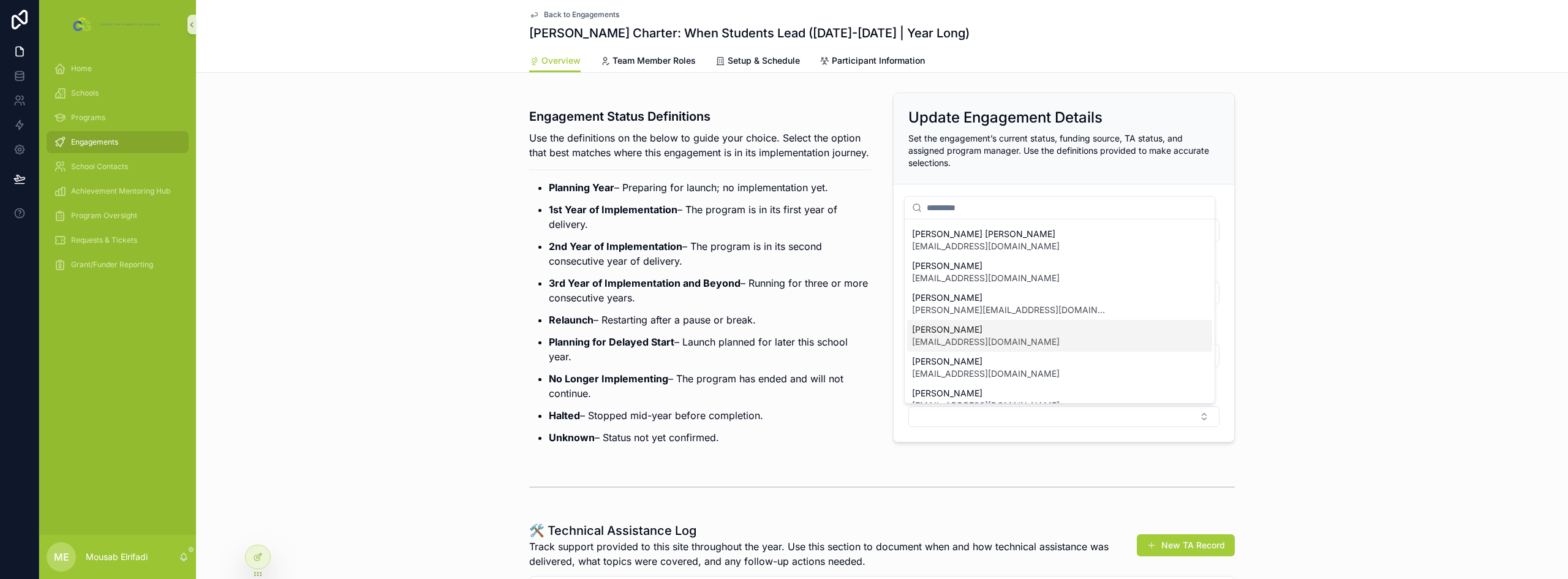
scroll to position [122, 0]
click at [968, 315] on span "[EMAIL_ADDRESS][DOMAIN_NAME]" at bounding box center [986, 312] width 148 height 12
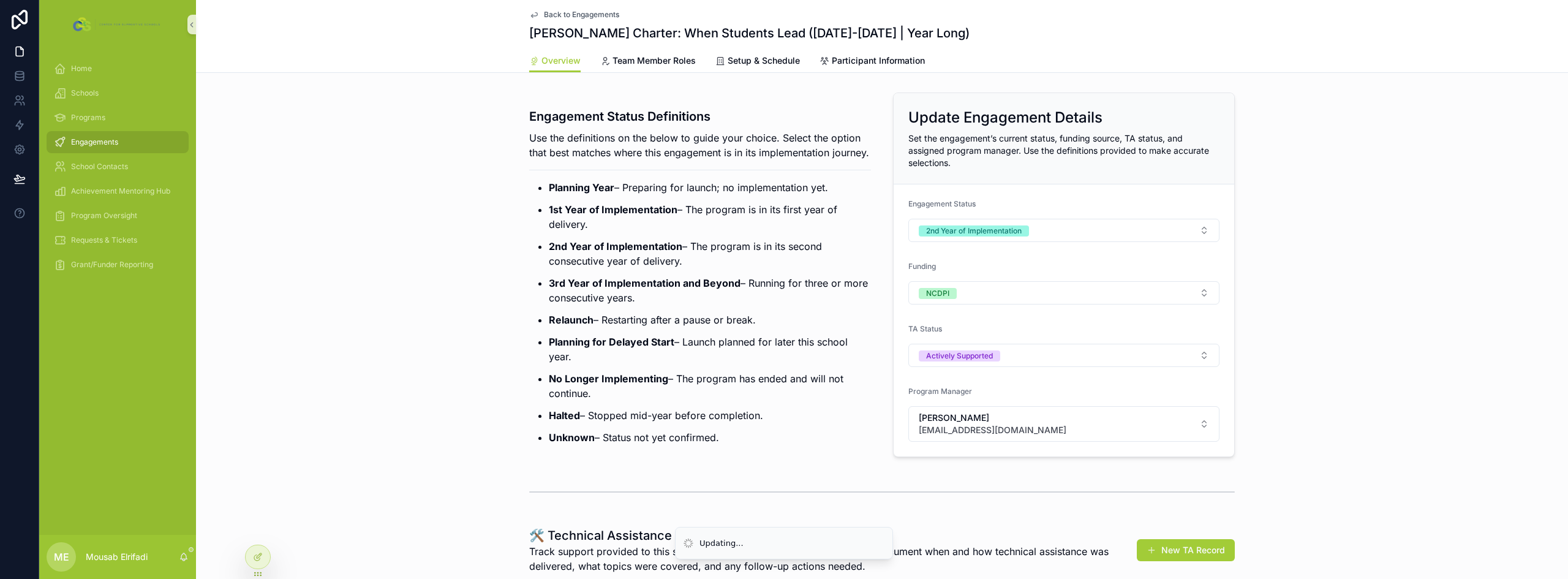
click at [644, 288] on ul "Planning Year – Preparing for launch; no implementation yet. 1st Year of Implem…" at bounding box center [700, 312] width 342 height 264
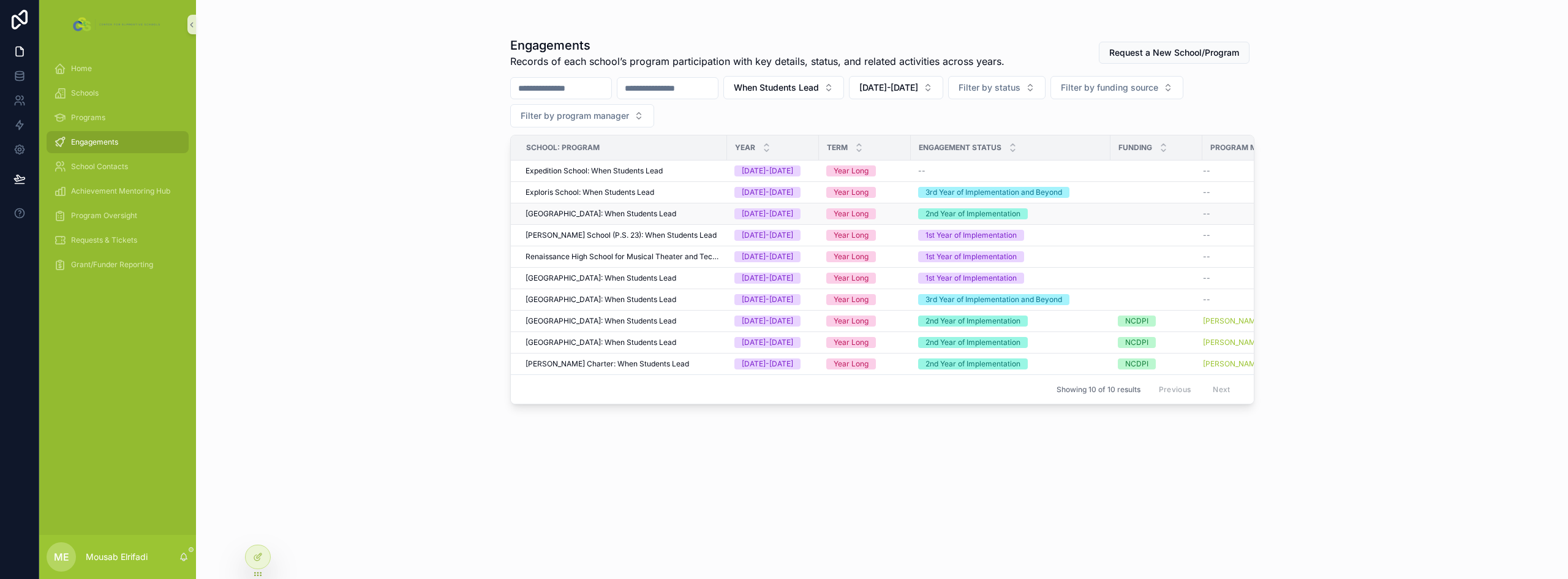
click at [596, 215] on span "Island Montessori Charter School: When Students Lead" at bounding box center [601, 214] width 151 height 10
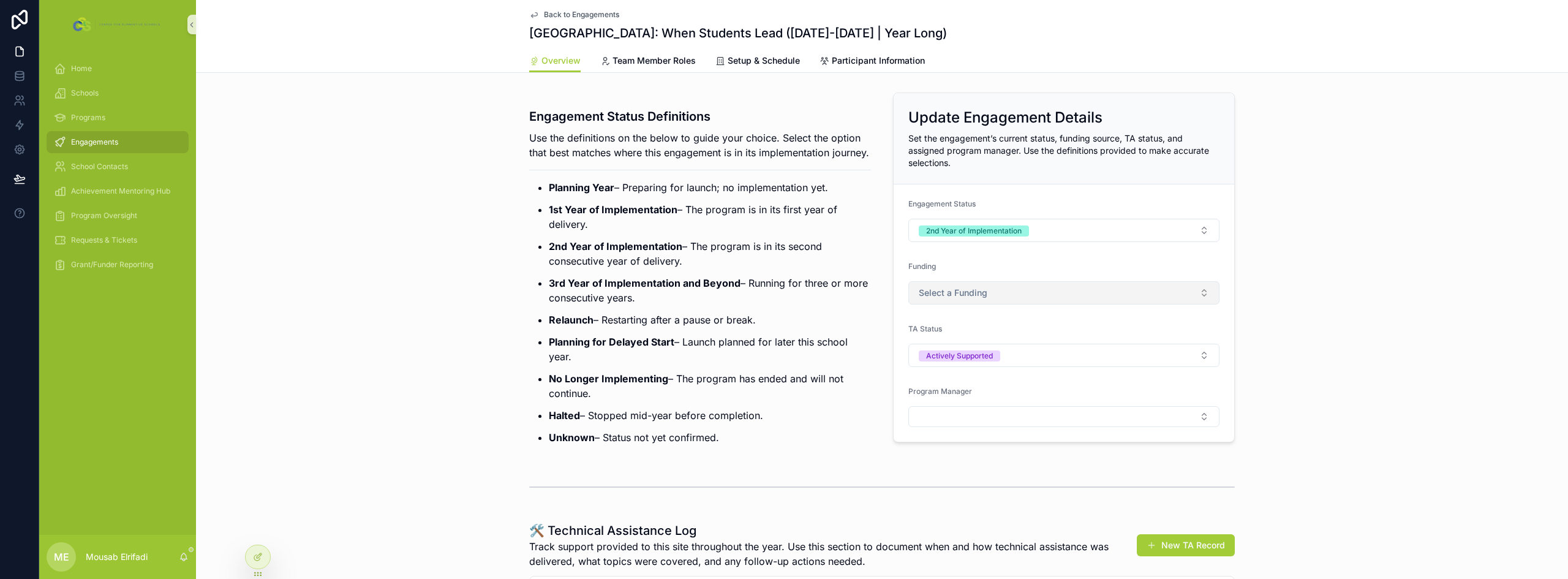
click at [958, 286] on span "Select a Funding" at bounding box center [953, 292] width 69 height 12
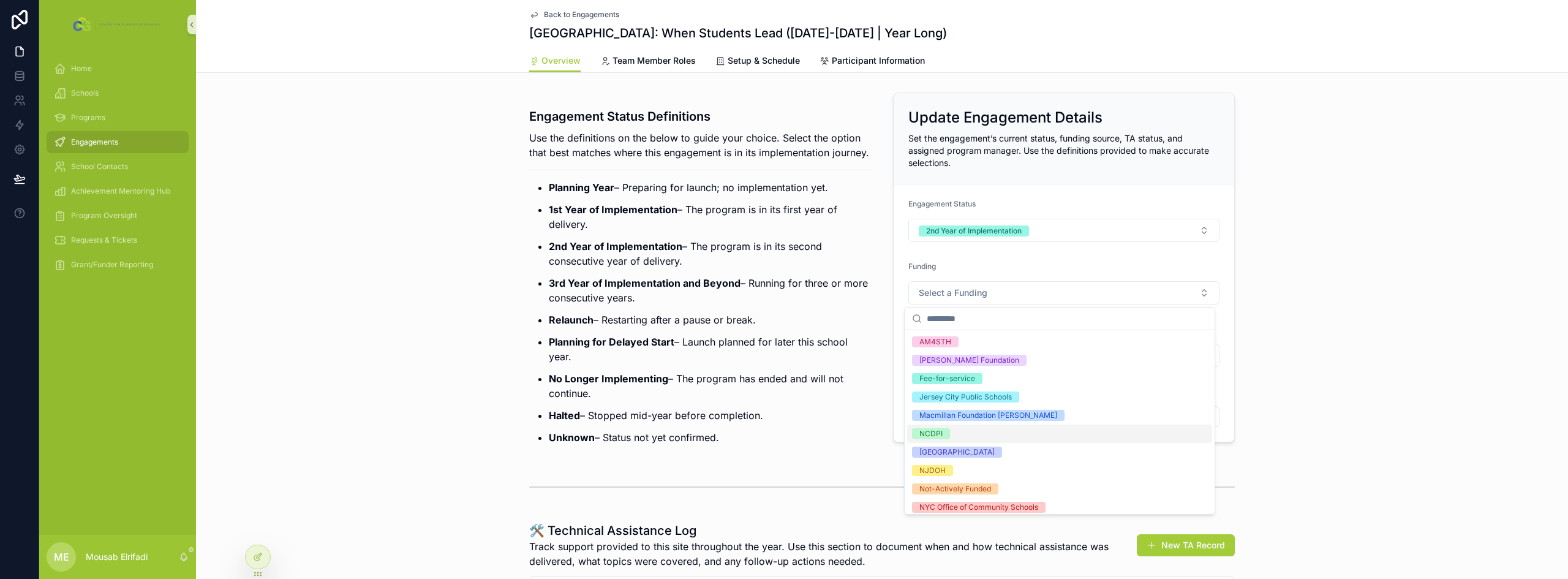
click at [949, 433] on div "NCDPI" at bounding box center [1059, 433] width 305 height 18
click at [955, 267] on div "Funding" at bounding box center [1064, 269] width 311 height 15
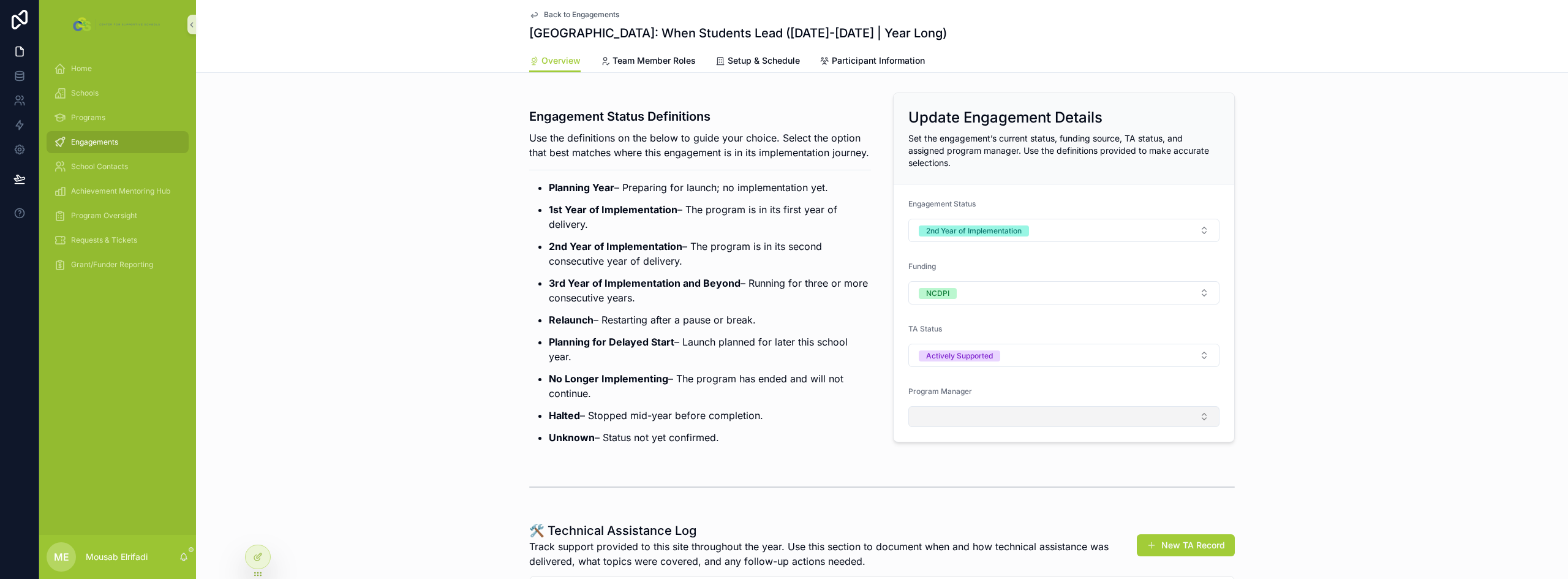
click at [946, 416] on button "Select Button" at bounding box center [1064, 416] width 311 height 21
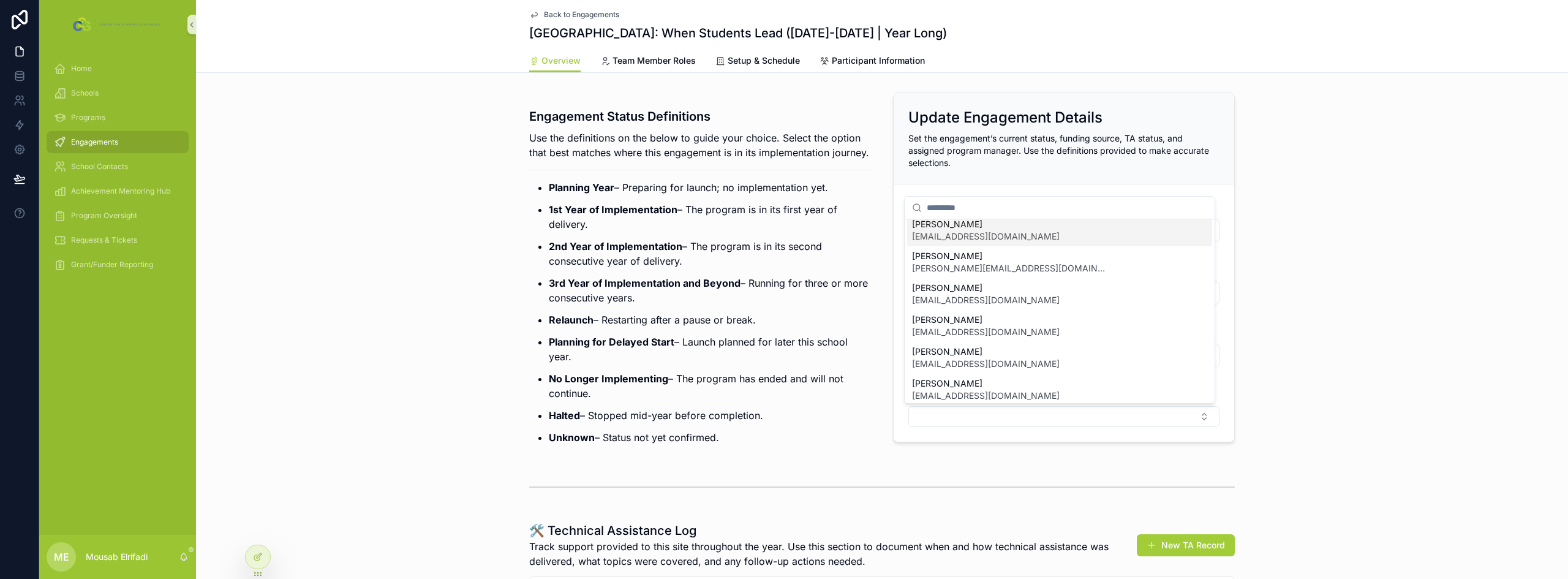
scroll to position [122, 0]
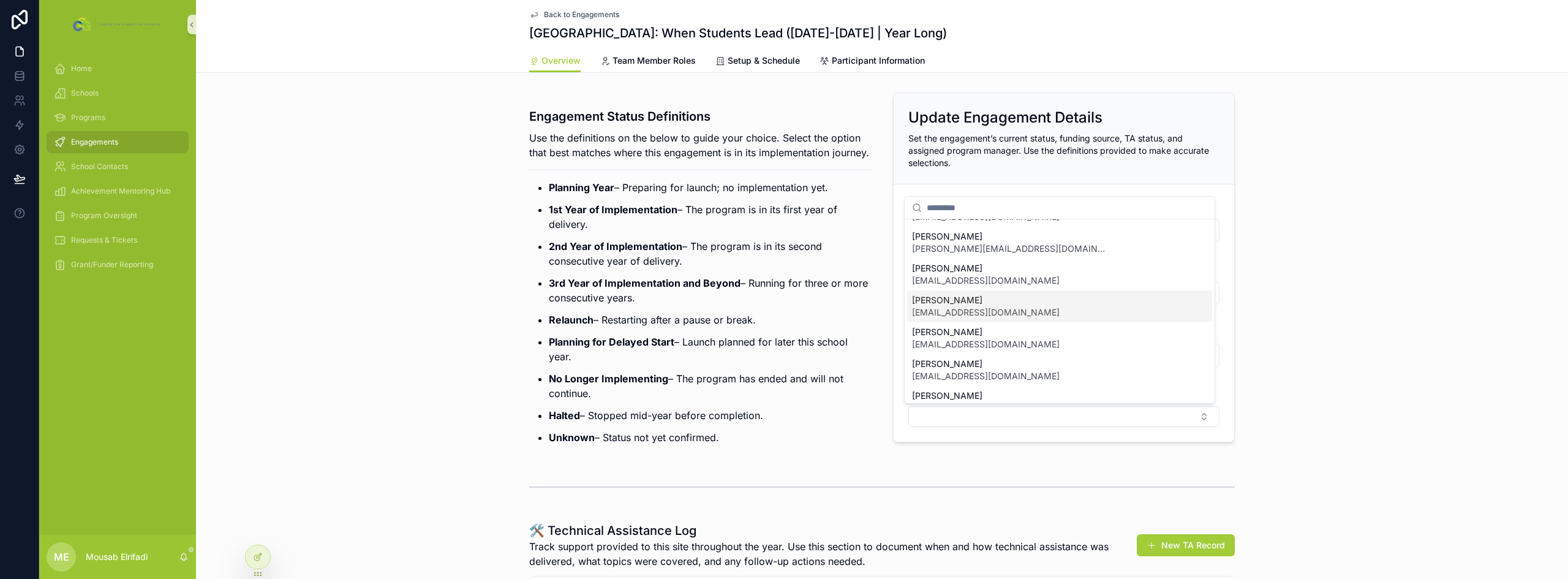
click at [968, 312] on span "[EMAIL_ADDRESS][DOMAIN_NAME]" at bounding box center [986, 312] width 148 height 12
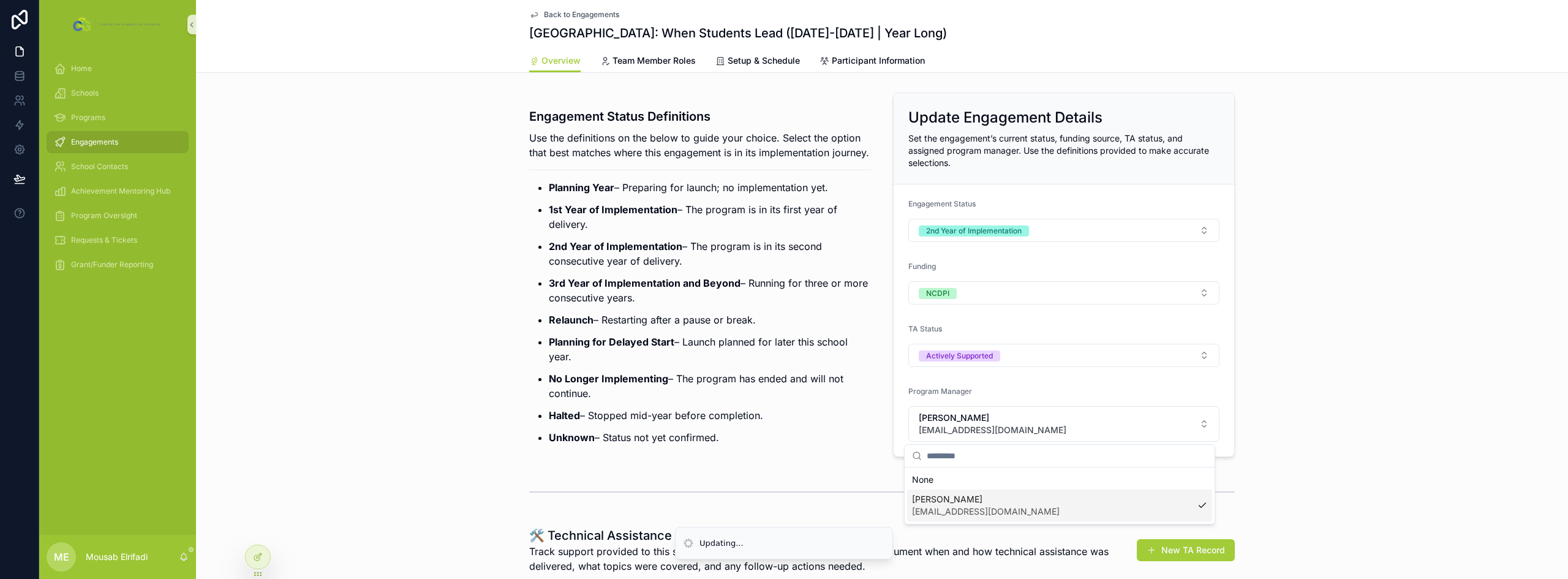
click at [811, 325] on ul "Planning Year – Preparing for launch; no implementation yet. 1st Year of Implem…" at bounding box center [700, 312] width 342 height 264
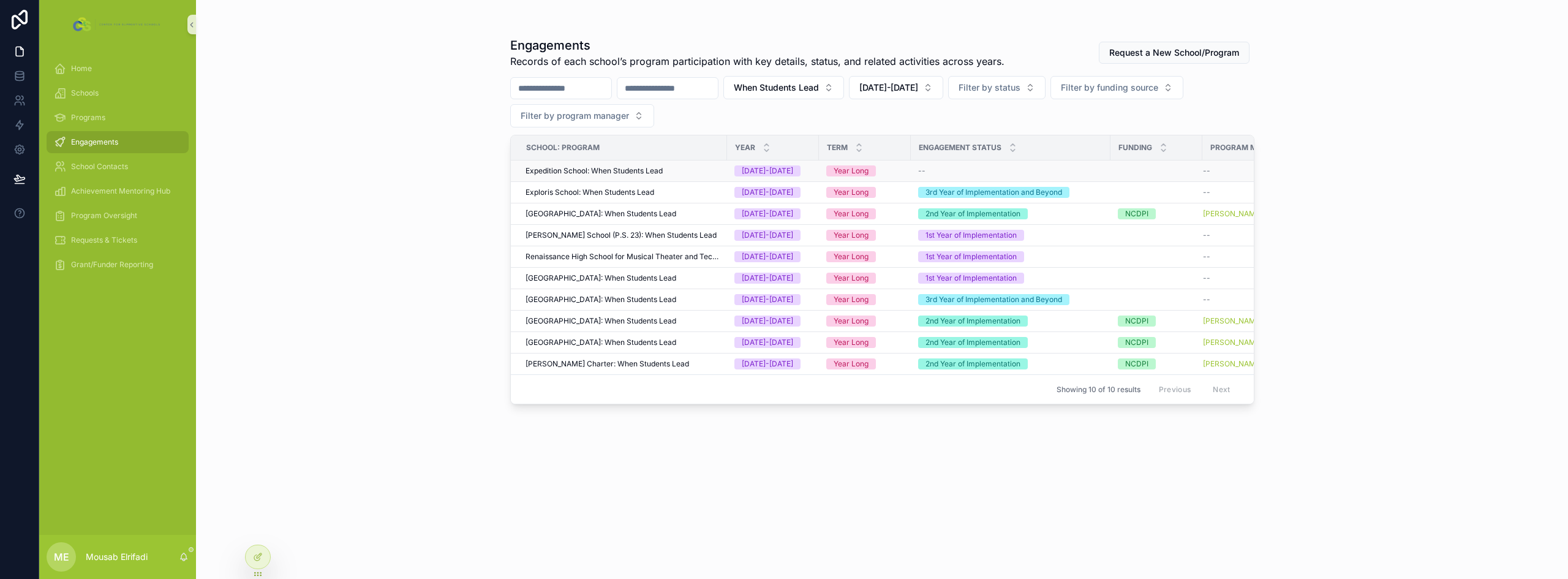
click at [577, 171] on span "Expedition School: When Students Lead" at bounding box center [594, 171] width 137 height 10
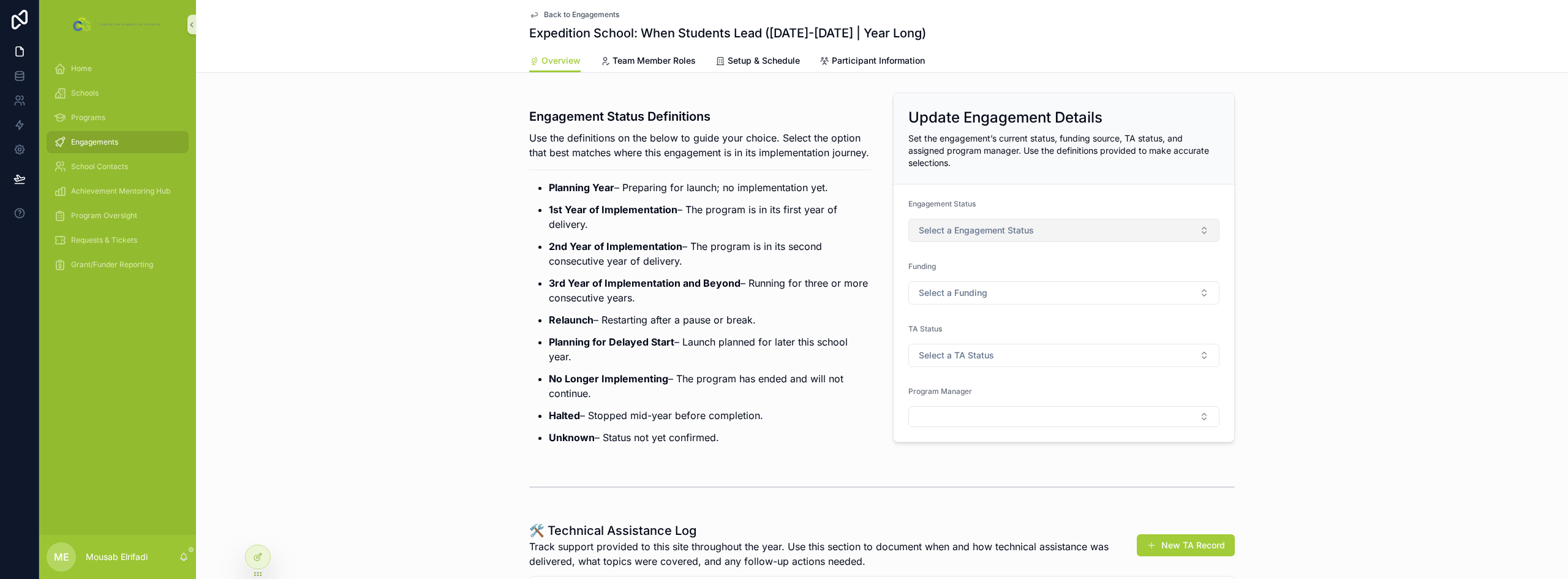
click at [1001, 235] on span "Select a Engagement Status" at bounding box center [976, 229] width 115 height 12
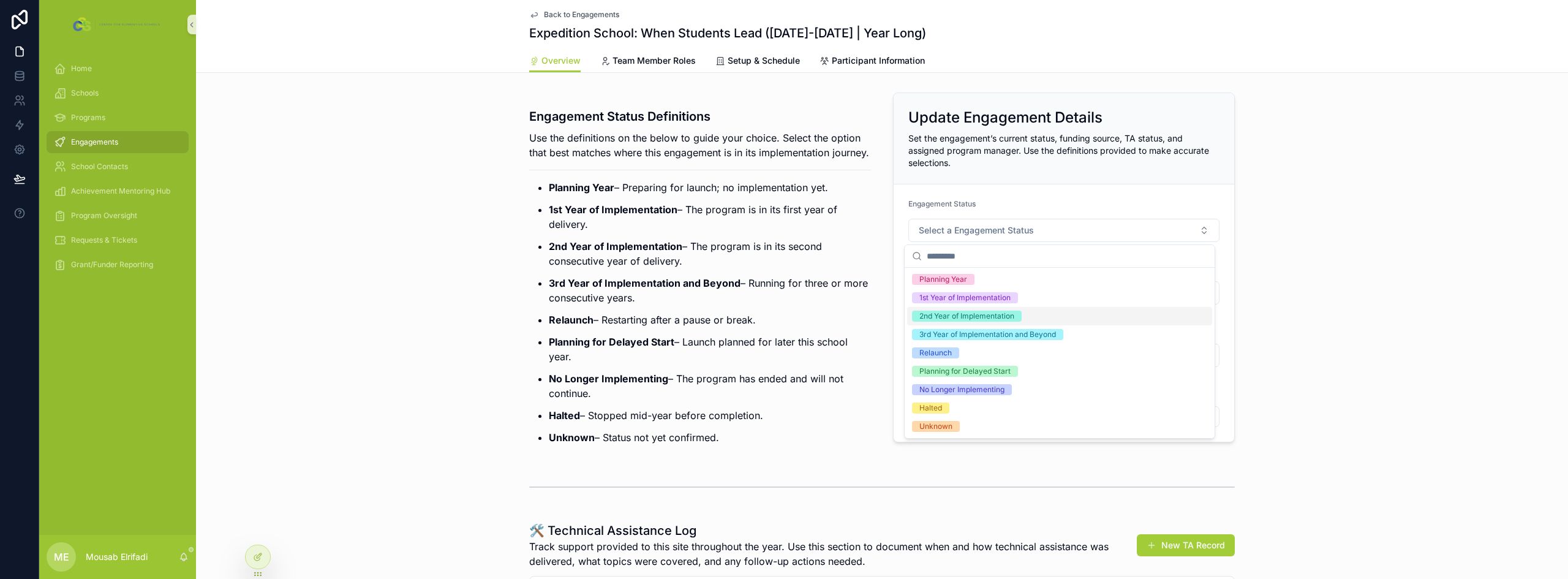
click at [981, 313] on div "2nd Year of Implementation" at bounding box center [967, 316] width 95 height 11
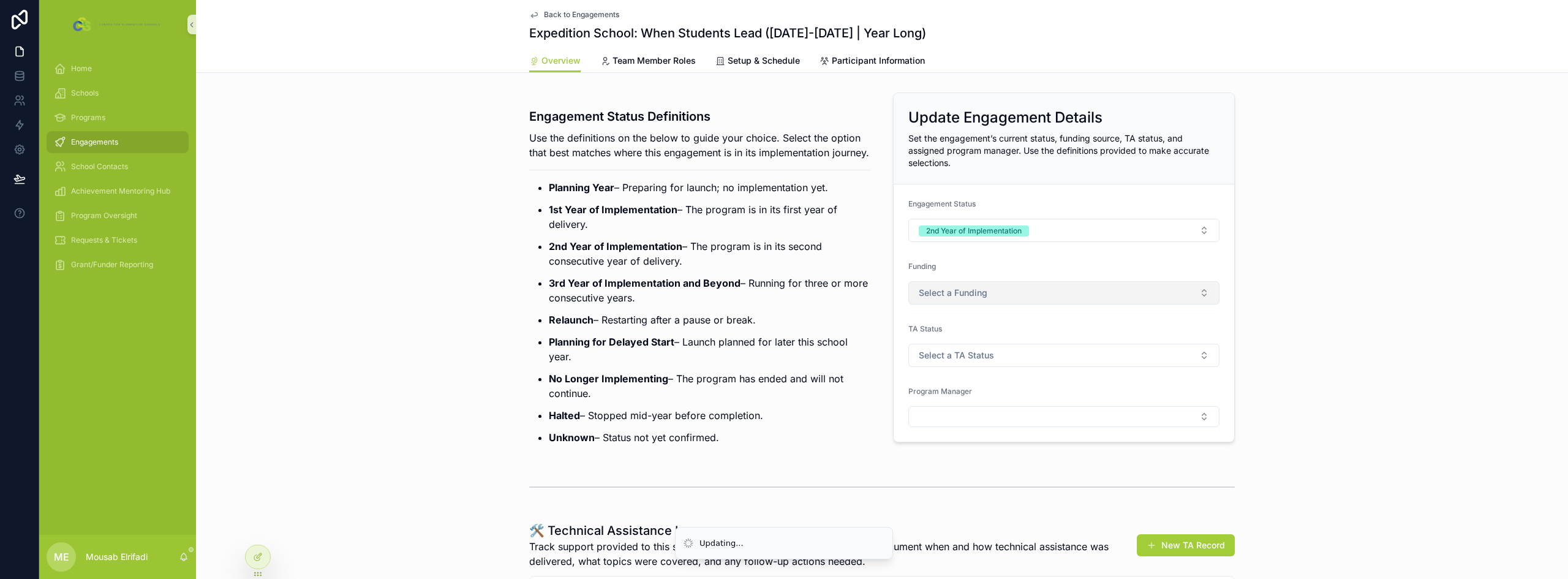
click at [938, 302] on button "Select a Funding" at bounding box center [1064, 292] width 311 height 23
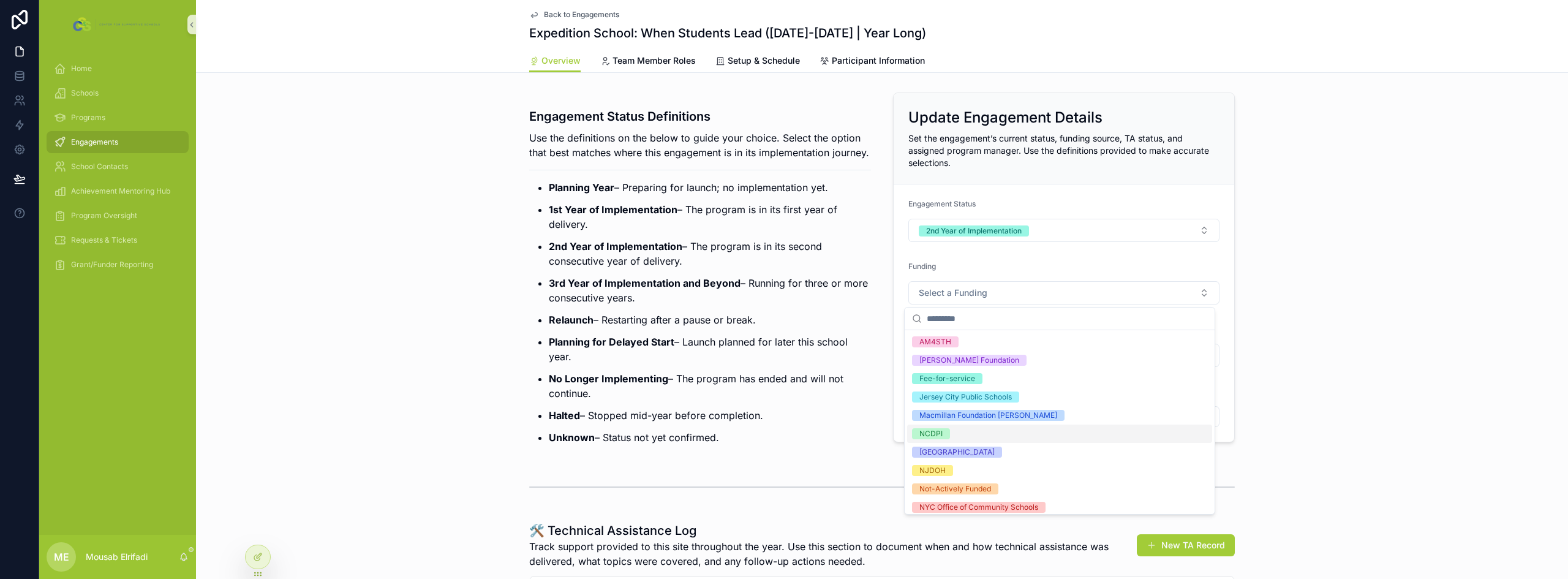
click at [964, 439] on div "NCDPI" at bounding box center [1059, 433] width 305 height 18
click at [802, 393] on p "No Longer Implementing – The program has ended and will not continue." at bounding box center [710, 385] width 322 height 29
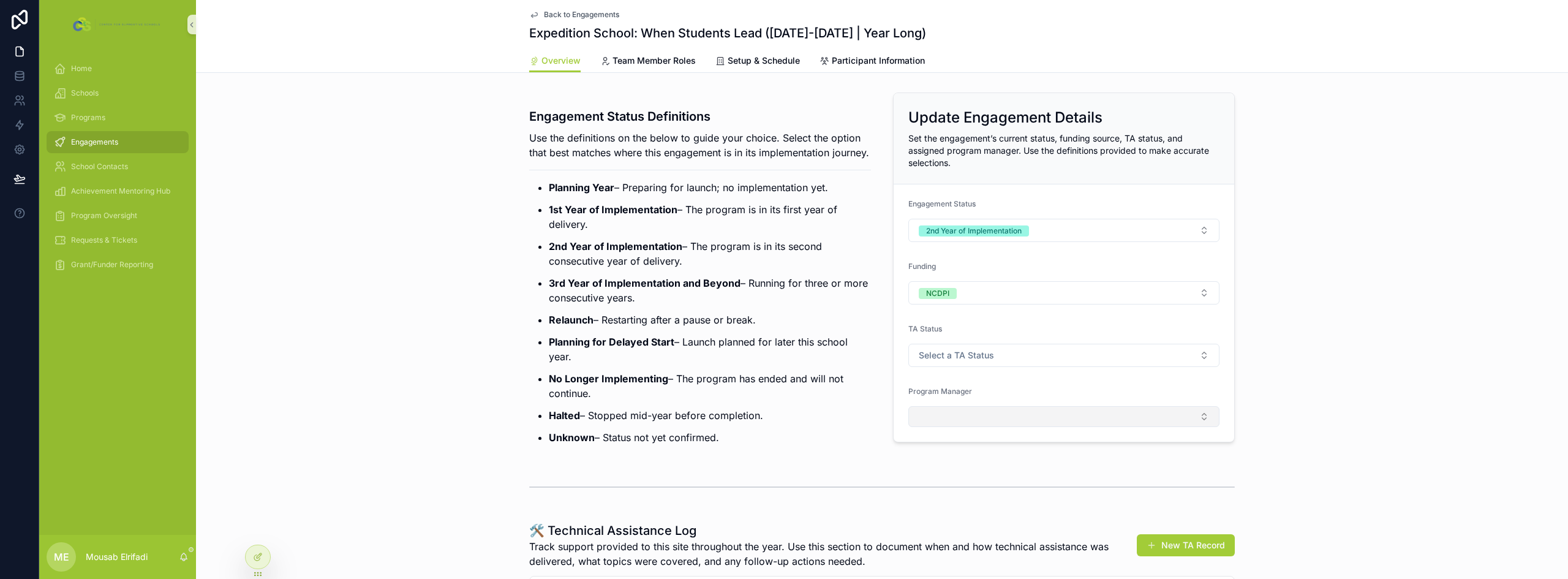
click at [935, 424] on button "Select Button" at bounding box center [1064, 416] width 311 height 21
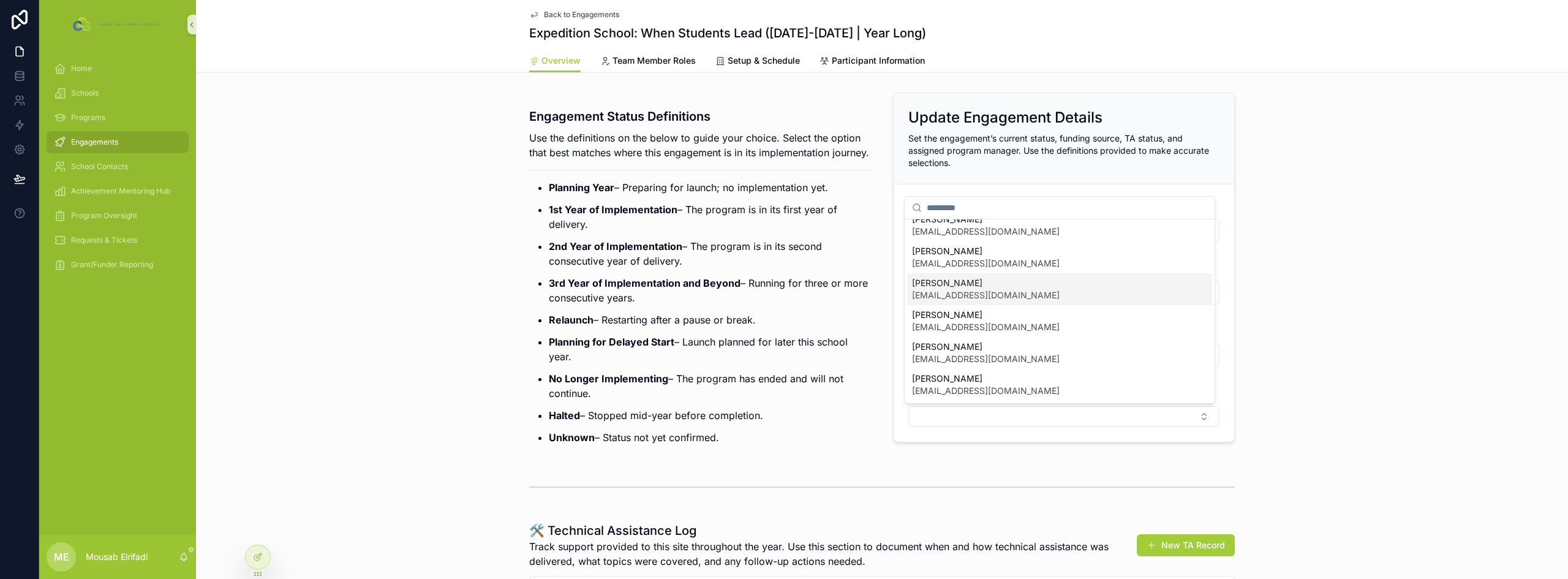
scroll to position [110, 0]
click at [971, 314] on span "[PERSON_NAME]" at bounding box center [986, 312] width 148 height 12
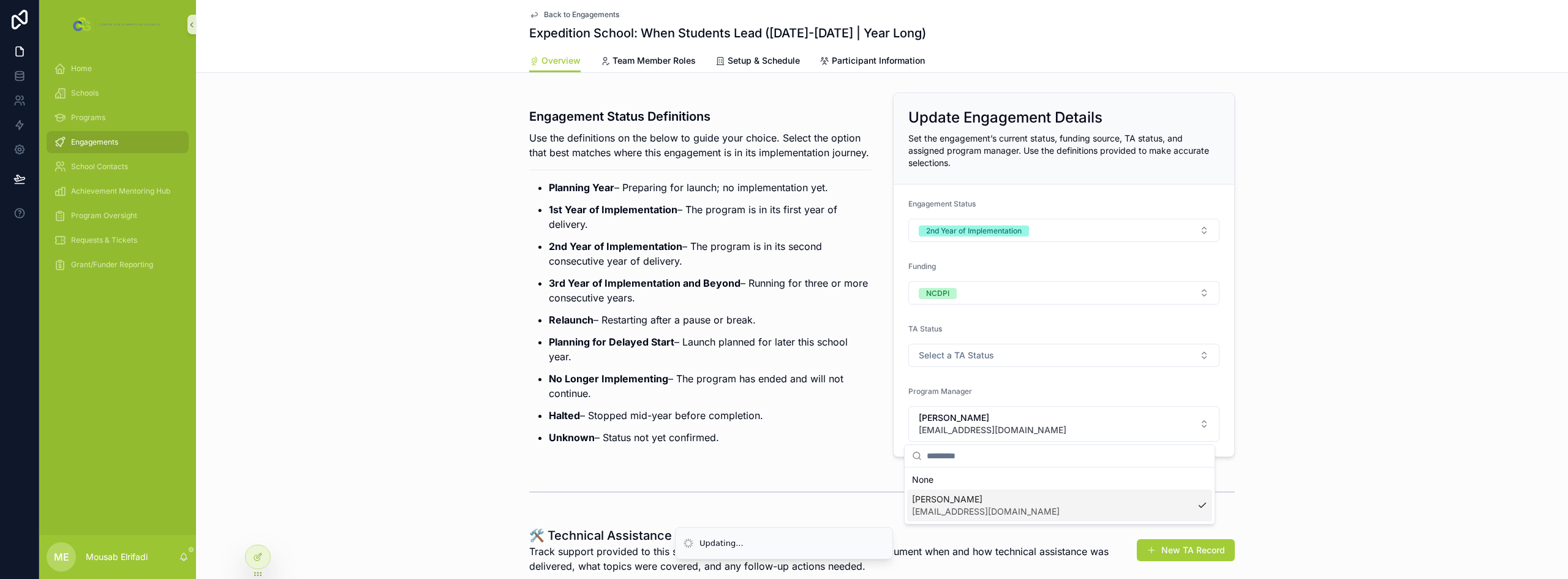
click at [714, 305] on p "3rd Year of Implementation and Beyond – Running for three or more consecutive y…" at bounding box center [710, 290] width 322 height 29
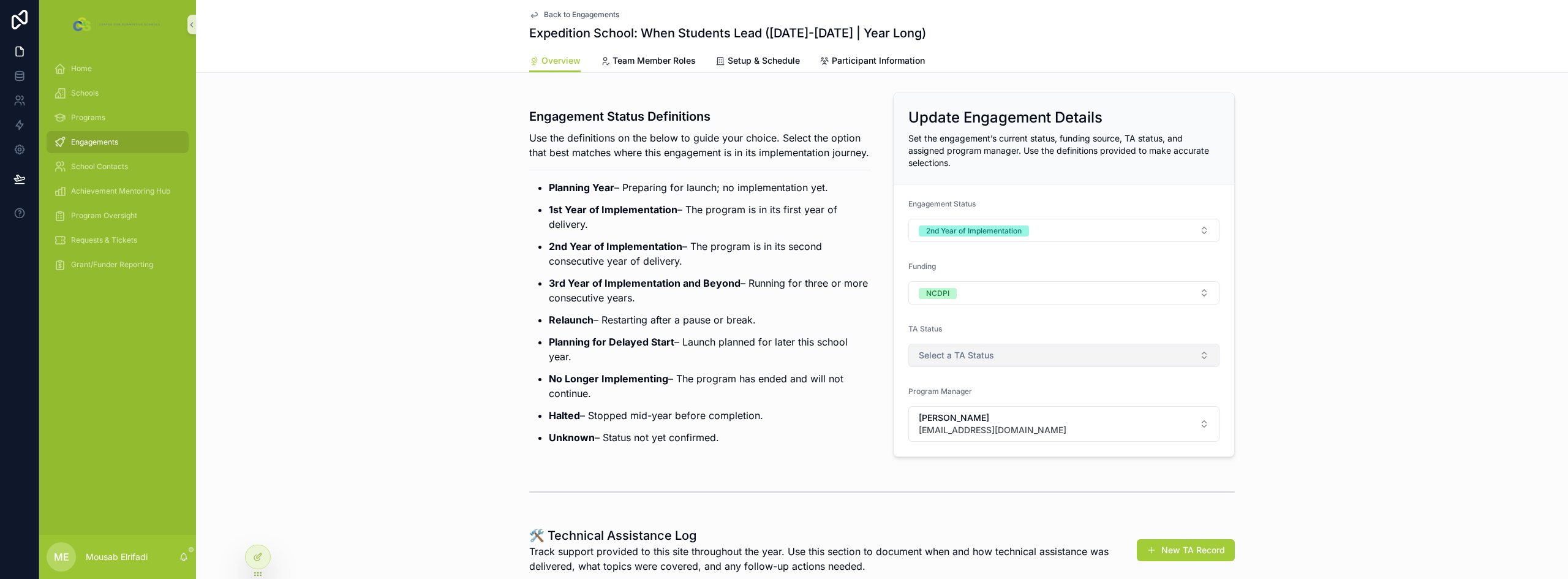
click at [937, 352] on span "Select a TA Status" at bounding box center [957, 354] width 75 height 12
click at [959, 406] on div "Minimal/No Support" at bounding box center [954, 404] width 69 height 11
click at [622, 289] on strong "3rd Year of Implementation and Beyond" at bounding box center [644, 283] width 192 height 12
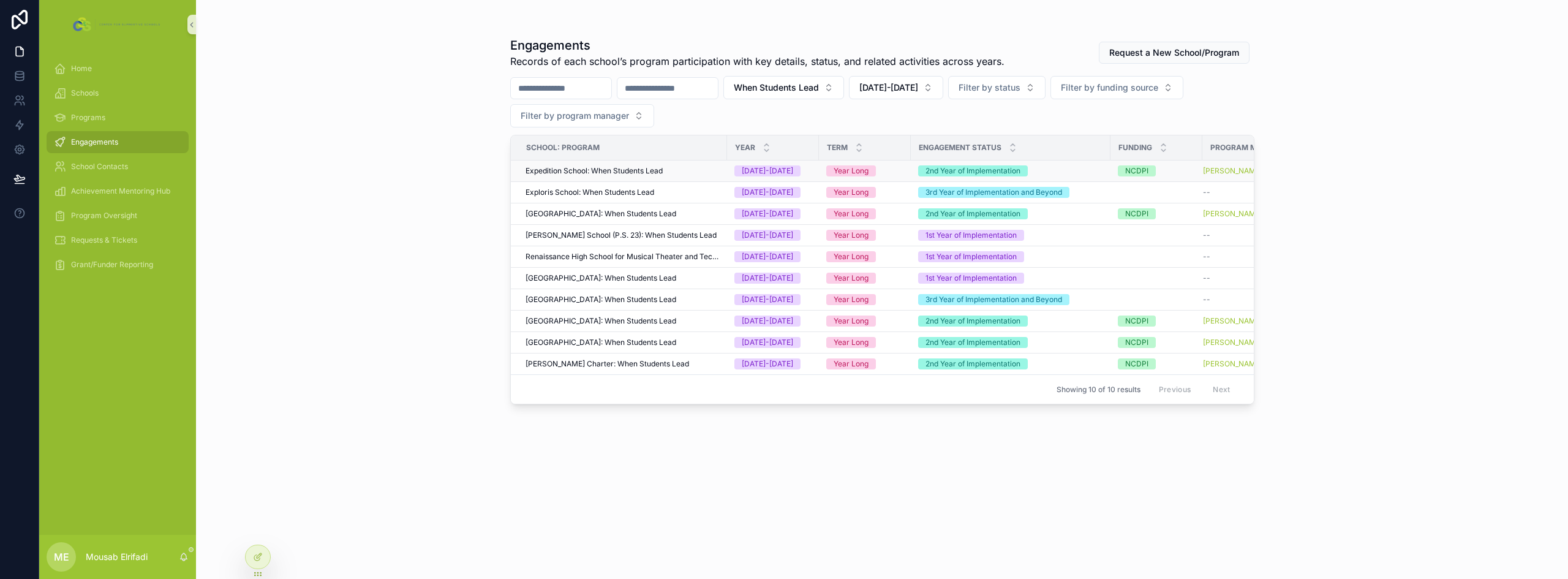
click at [599, 176] on td "Expedition School: When Students Lead" at bounding box center [620, 171] width 217 height 21
click at [600, 171] on span "Expedition School: When Students Lead" at bounding box center [594, 171] width 137 height 10
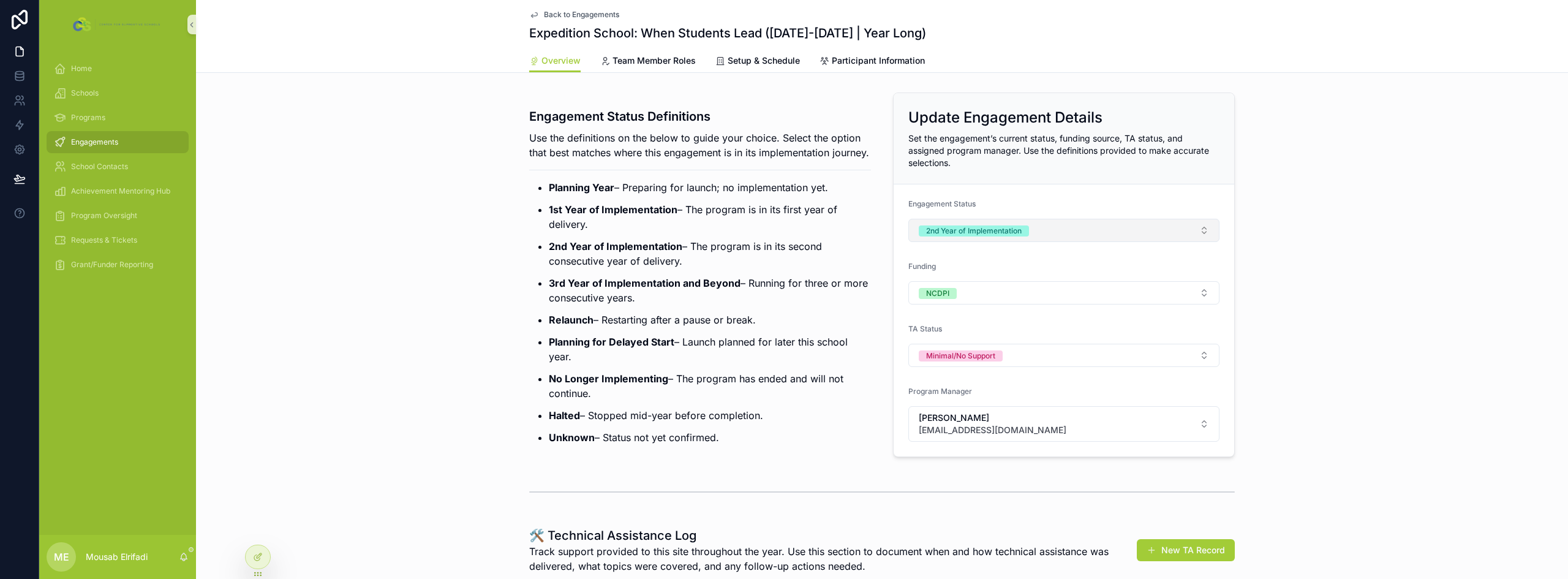
click at [1039, 231] on button "2nd Year of Implementation" at bounding box center [1064, 229] width 311 height 23
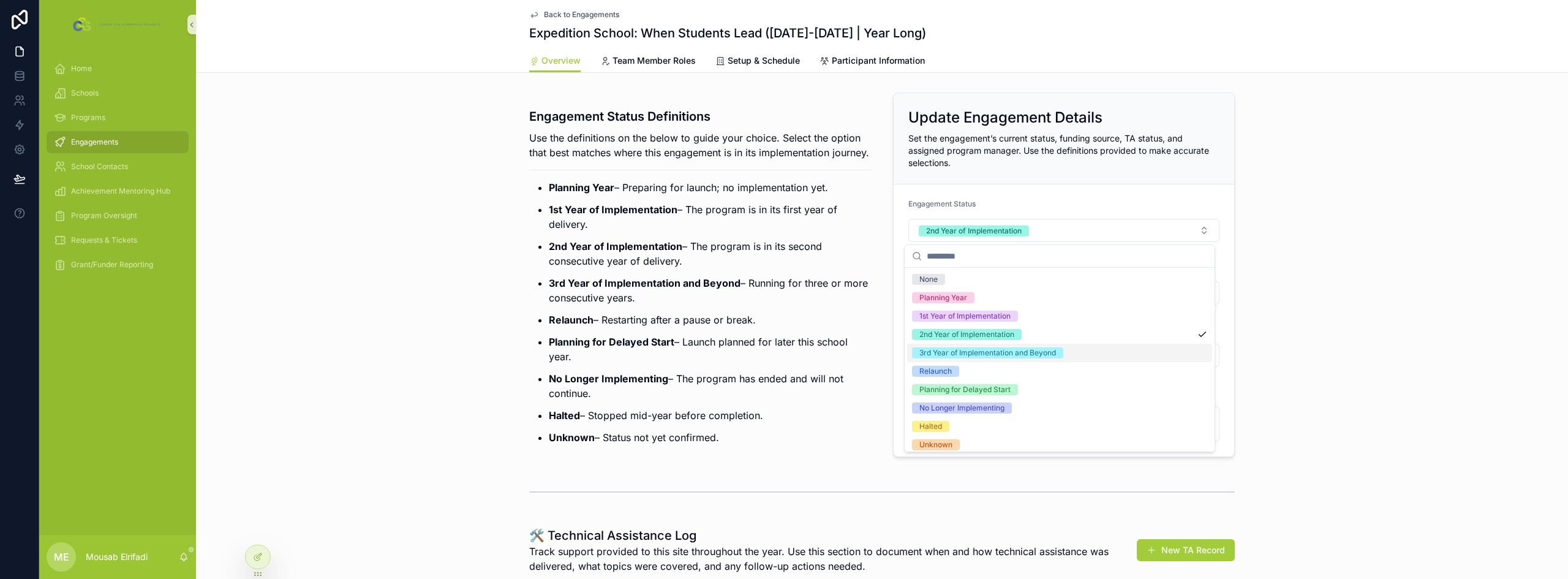
click at [982, 353] on div "3rd Year of Implementation and Beyond" at bounding box center [988, 352] width 137 height 11
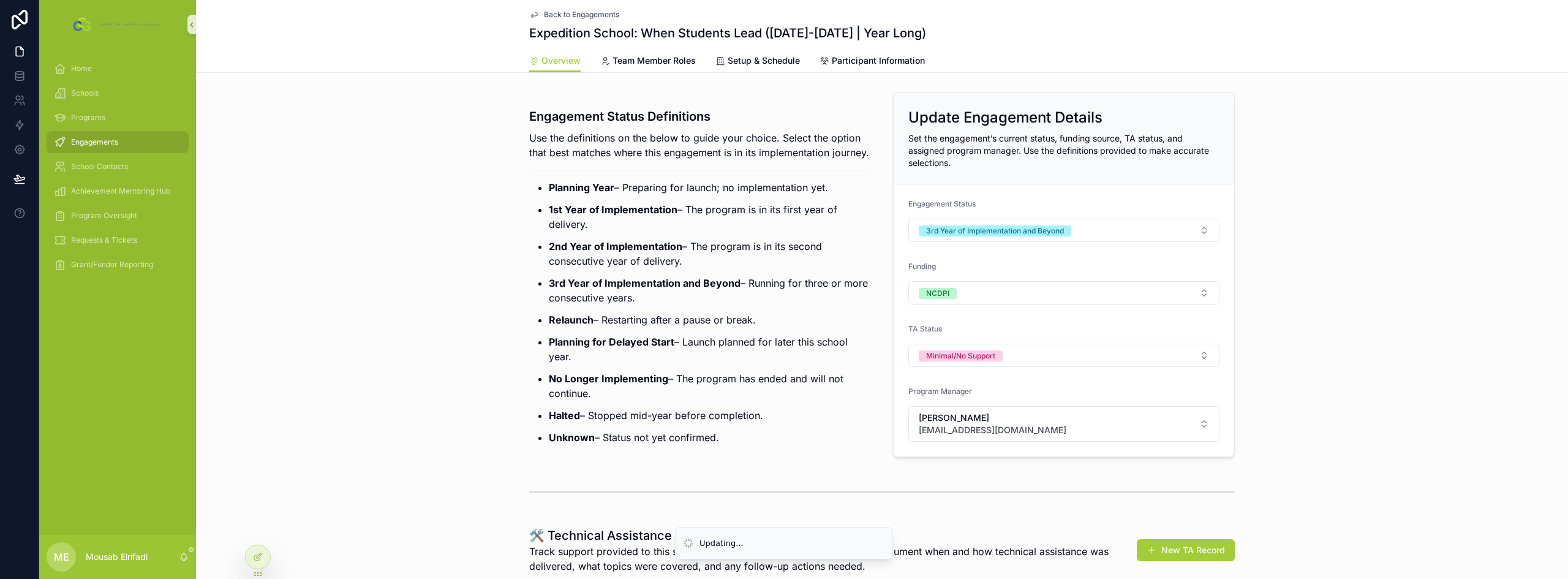
click at [791, 305] on p "3rd Year of Implementation and Beyond – Running for three or more consecutive y…" at bounding box center [710, 290] width 322 height 29
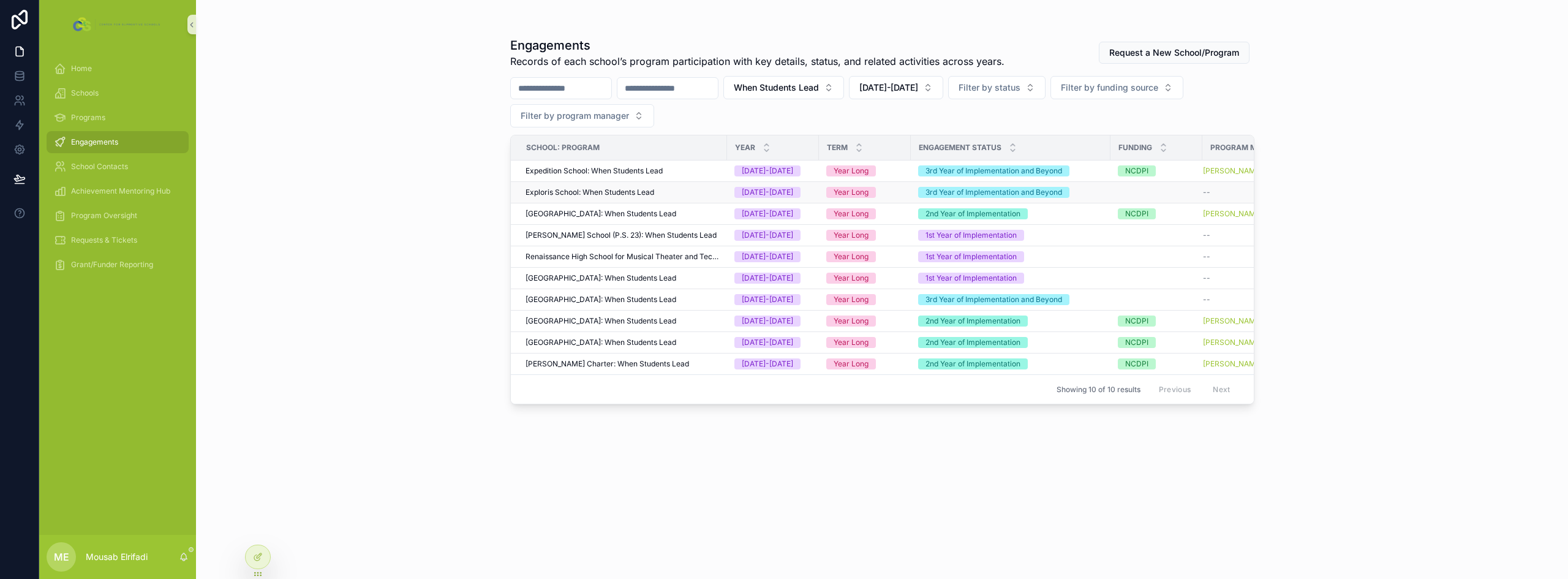
click at [683, 192] on div "Exploris School: When Students Lead" at bounding box center [623, 192] width 195 height 10
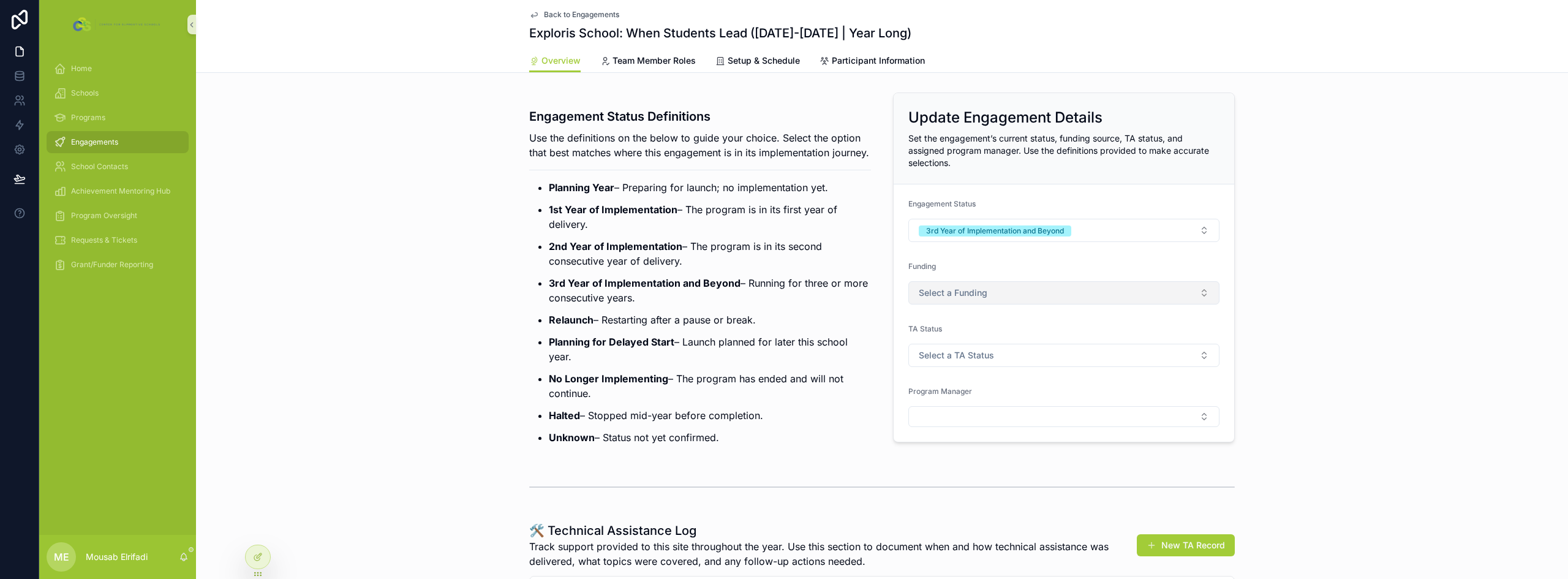
click at [998, 295] on button "Select a Funding" at bounding box center [1064, 292] width 311 height 23
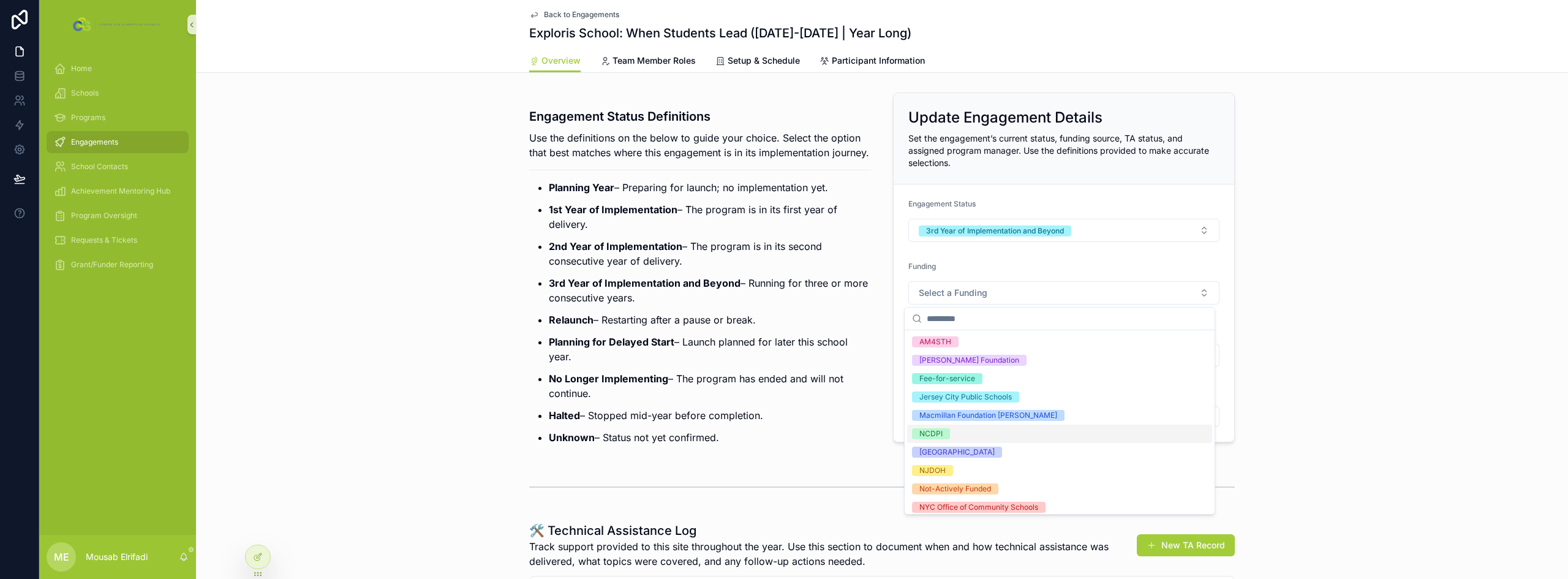
click at [974, 435] on div "NCDPI" at bounding box center [1059, 433] width 305 height 18
click at [810, 378] on ul "Planning Year – Preparing for launch; no implementation yet. 1st Year of Implem…" at bounding box center [700, 312] width 342 height 264
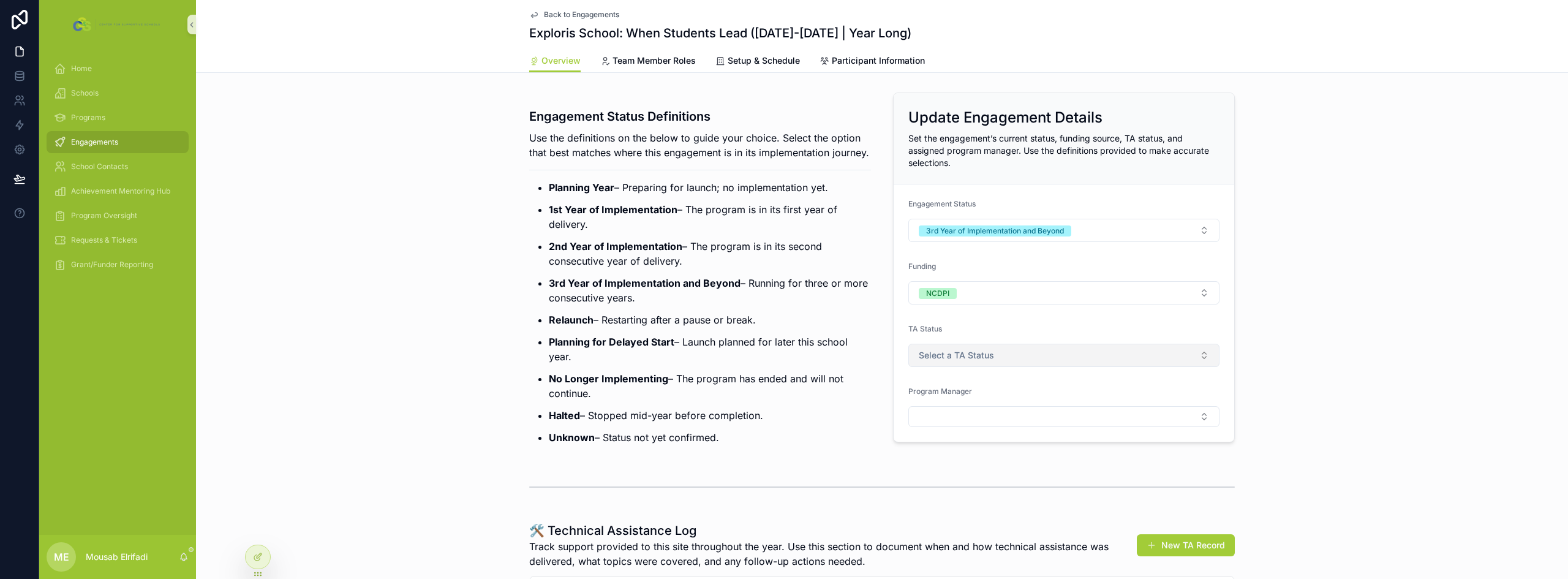
click at [962, 351] on span "Select a TA Status" at bounding box center [957, 354] width 75 height 12
click at [955, 402] on div "Minimal/No Support" at bounding box center [954, 404] width 69 height 11
click at [950, 414] on button "Select Button" at bounding box center [1064, 416] width 311 height 21
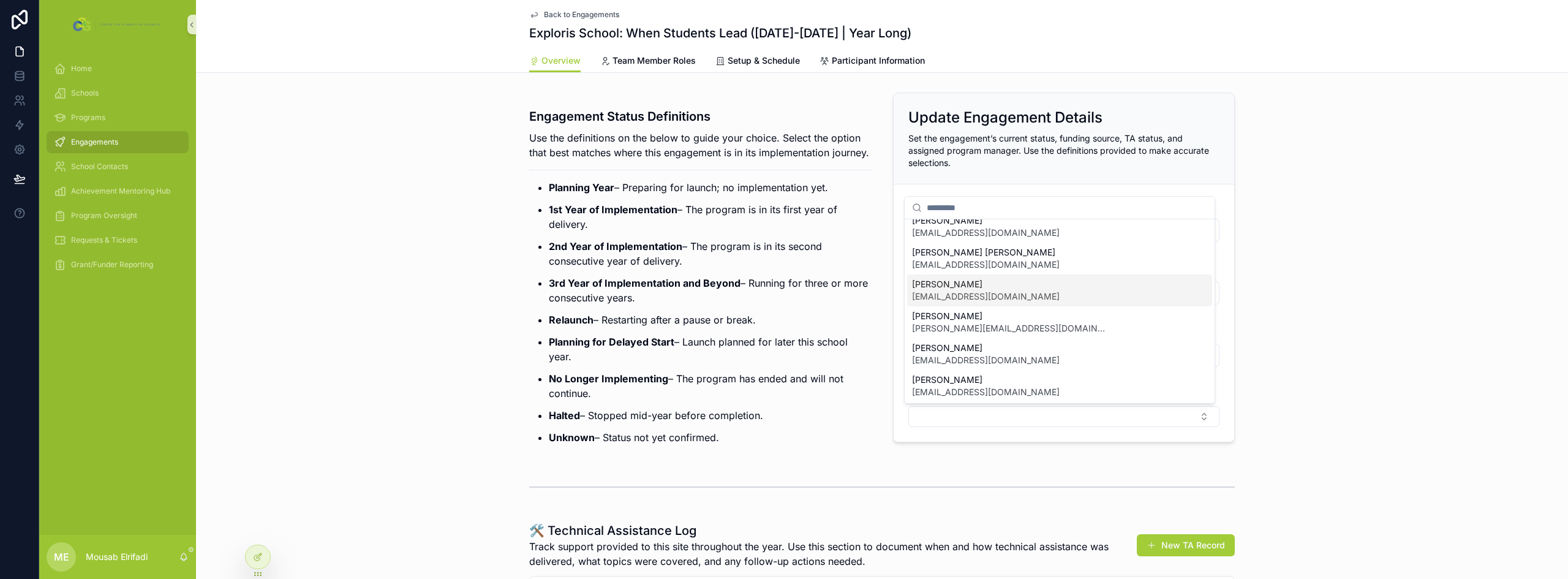
scroll to position [61, 0]
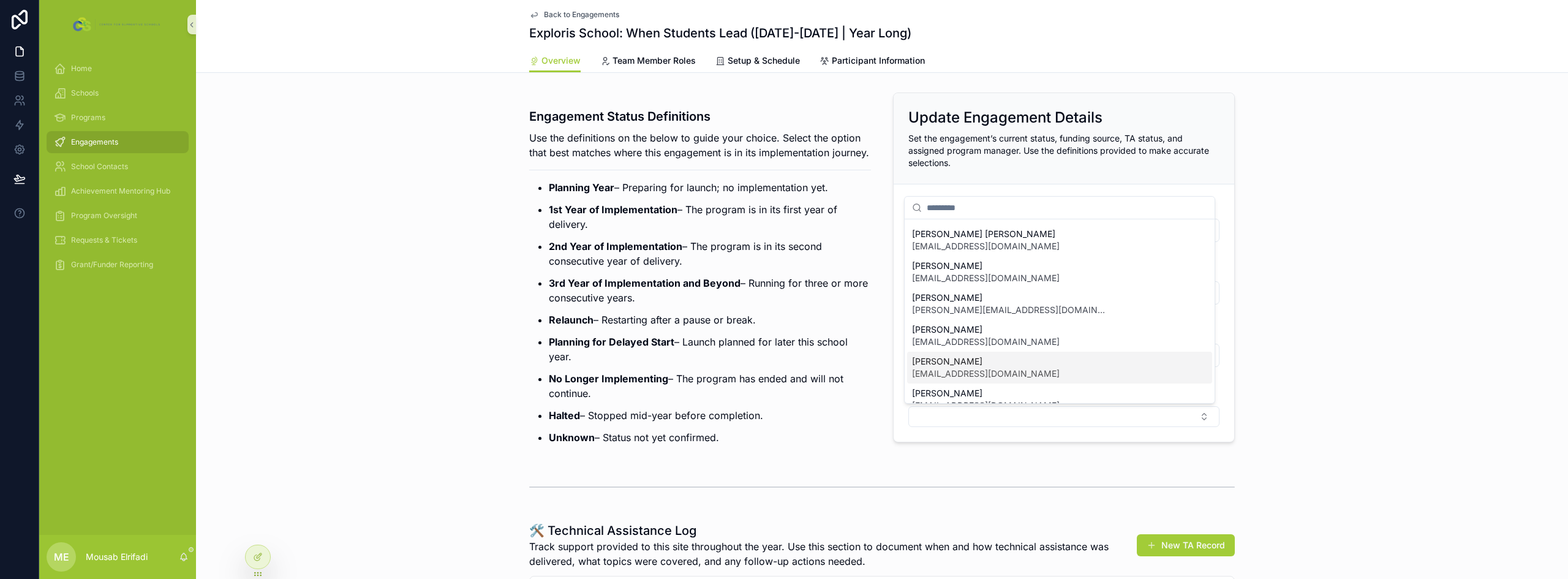
click at [968, 373] on span "[EMAIL_ADDRESS][DOMAIN_NAME]" at bounding box center [986, 373] width 148 height 12
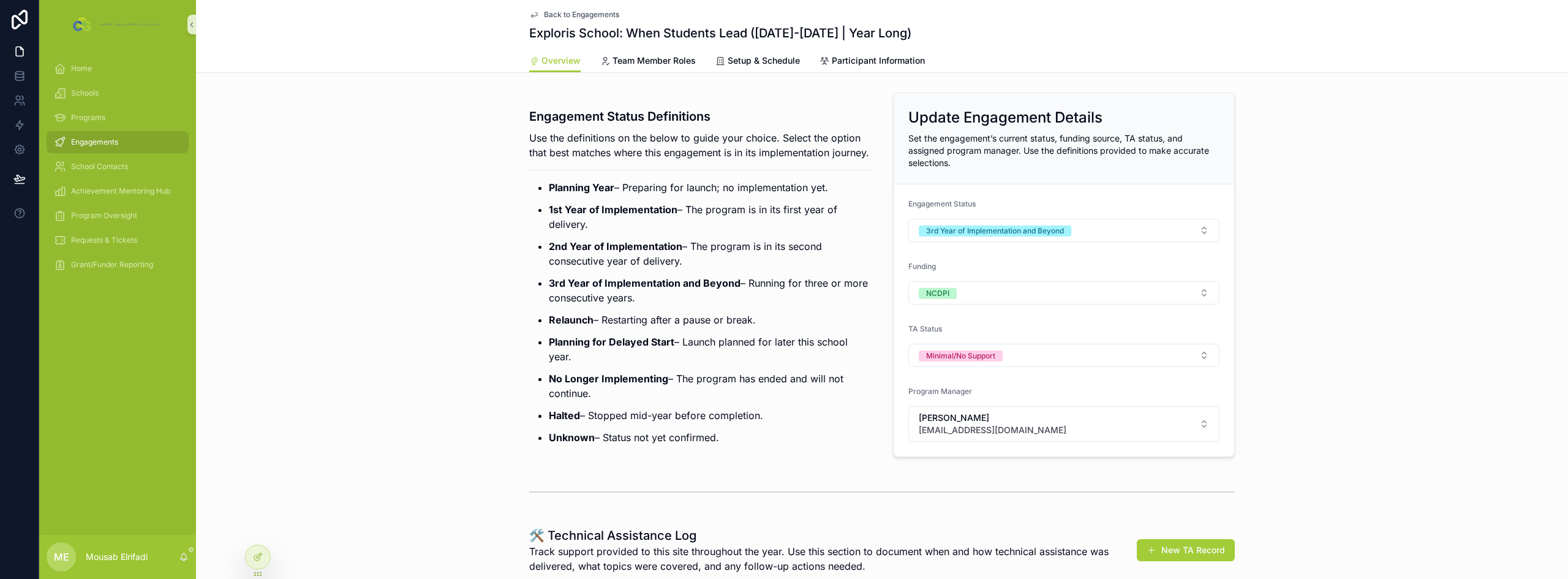
click at [638, 305] on p "3rd Year of Implementation and Beyond – Running for three or more consecutive y…" at bounding box center [710, 290] width 322 height 29
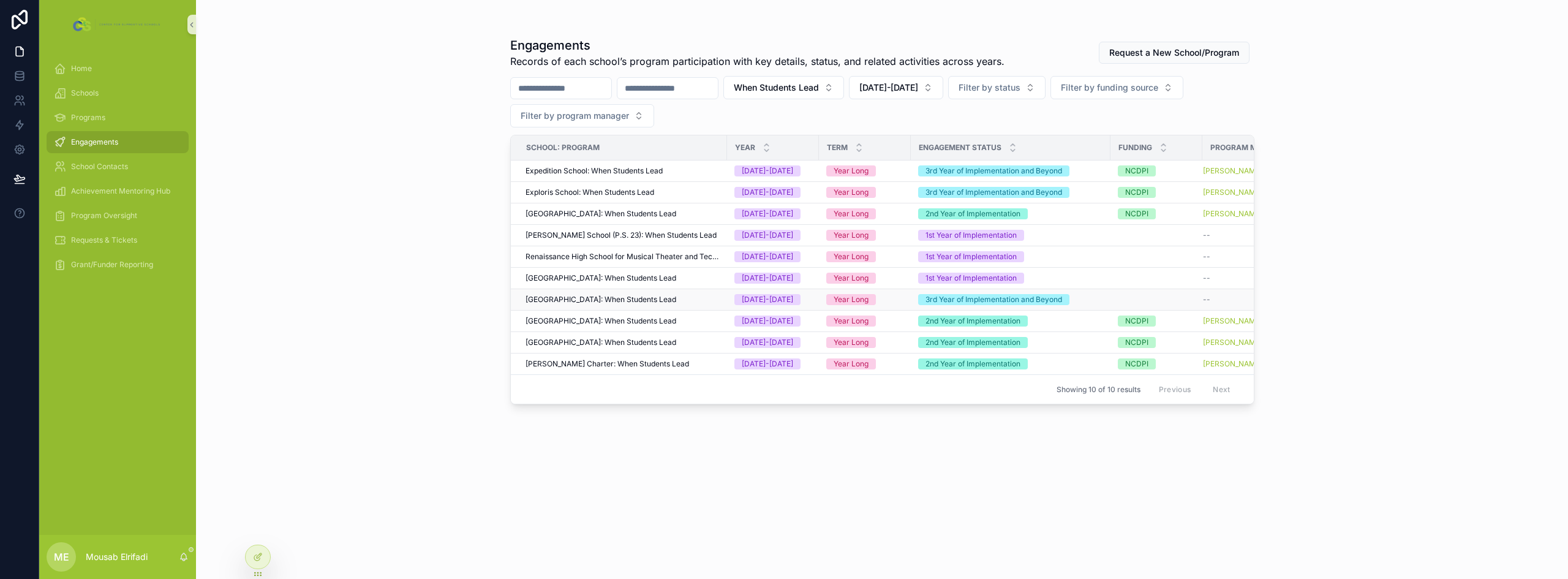
click at [569, 299] on span "[GEOGRAPHIC_DATA]: When Students Lead" at bounding box center [601, 299] width 151 height 10
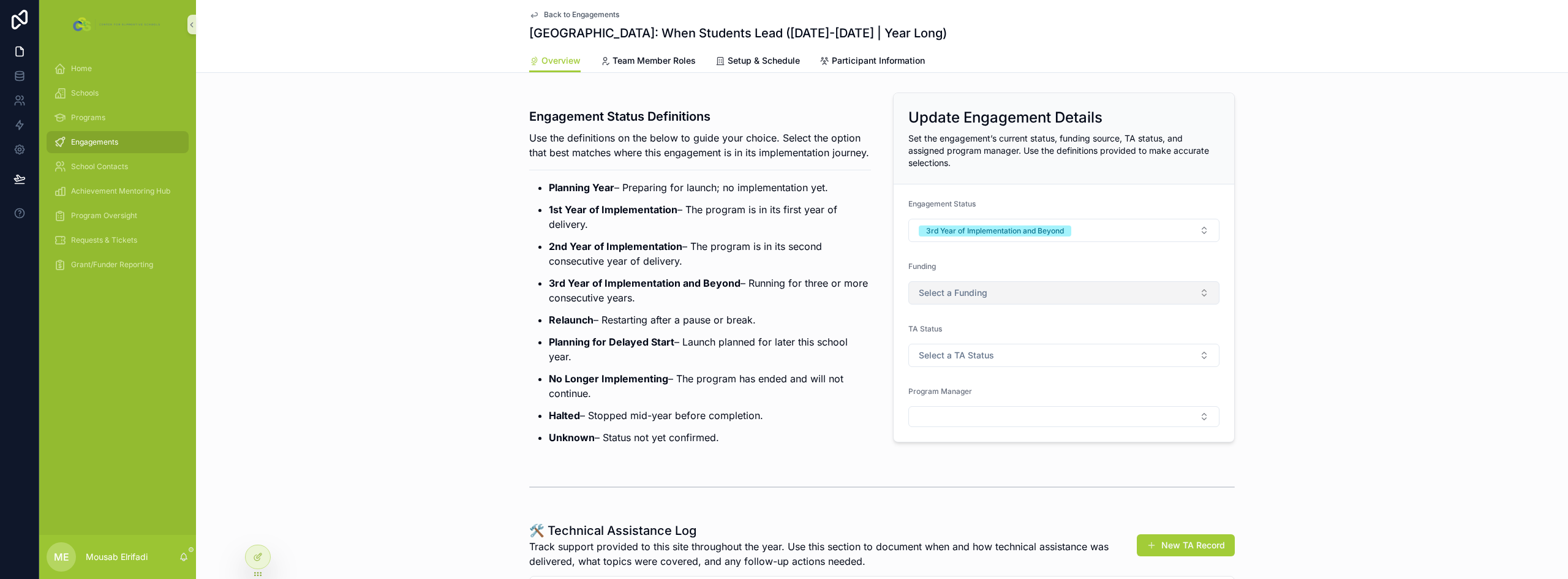
click at [1032, 290] on button "Select a Funding" at bounding box center [1064, 292] width 311 height 23
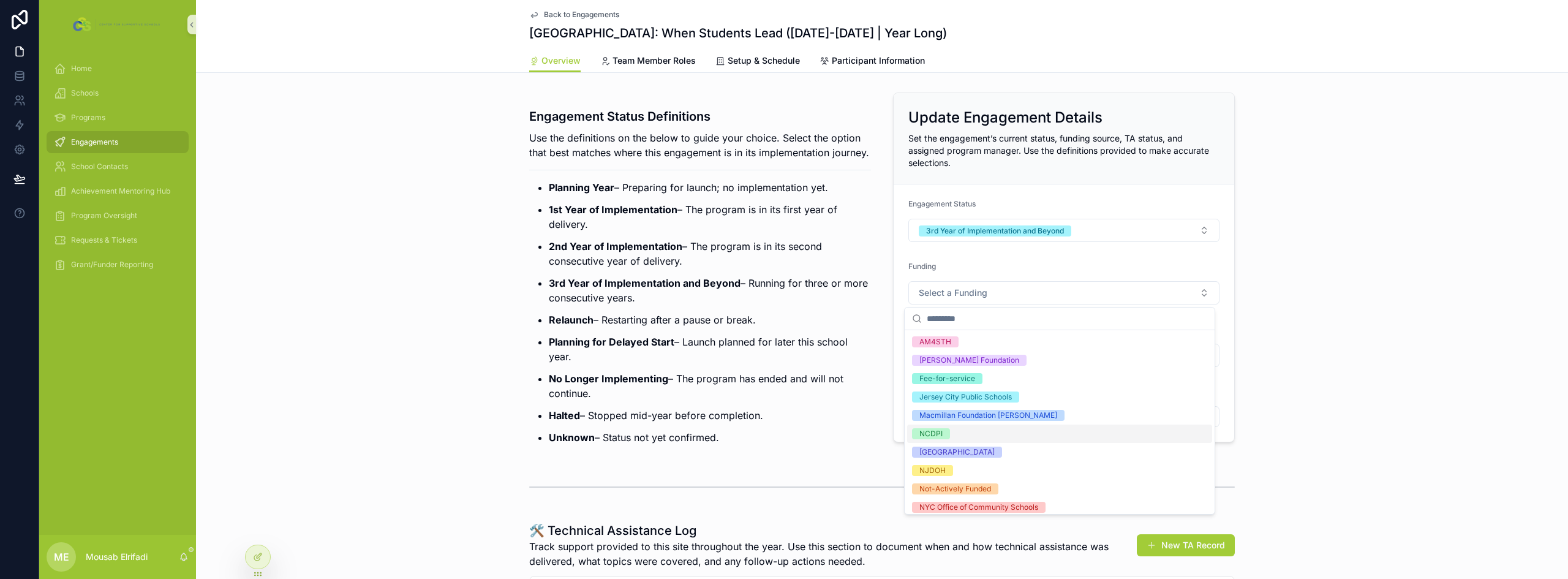
click at [958, 433] on div "NCDPI" at bounding box center [1059, 433] width 305 height 18
click at [821, 299] on p "3rd Year of Implementation and Beyond – Running for three or more consecutive y…" at bounding box center [710, 290] width 322 height 29
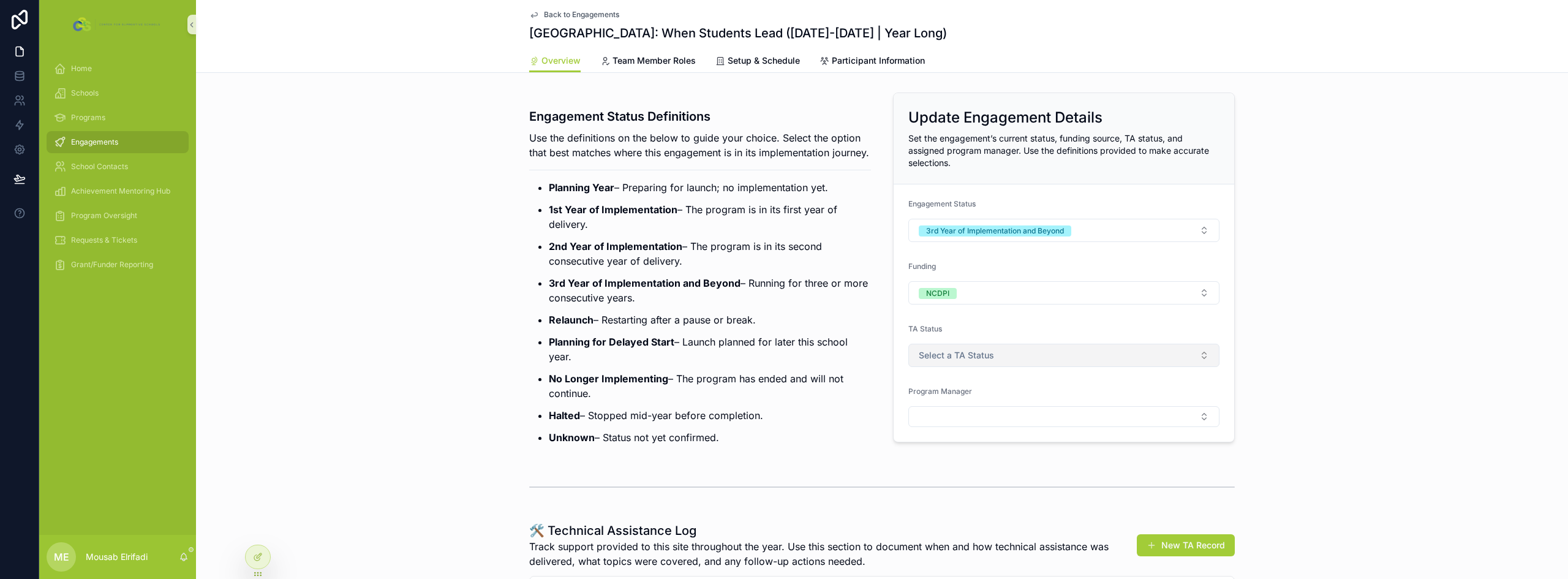
click at [960, 352] on span "Select a TA Status" at bounding box center [957, 354] width 75 height 12
click at [982, 403] on div "Minimal/No Support" at bounding box center [954, 404] width 69 height 11
click at [980, 417] on button "Select Button" at bounding box center [1064, 416] width 311 height 21
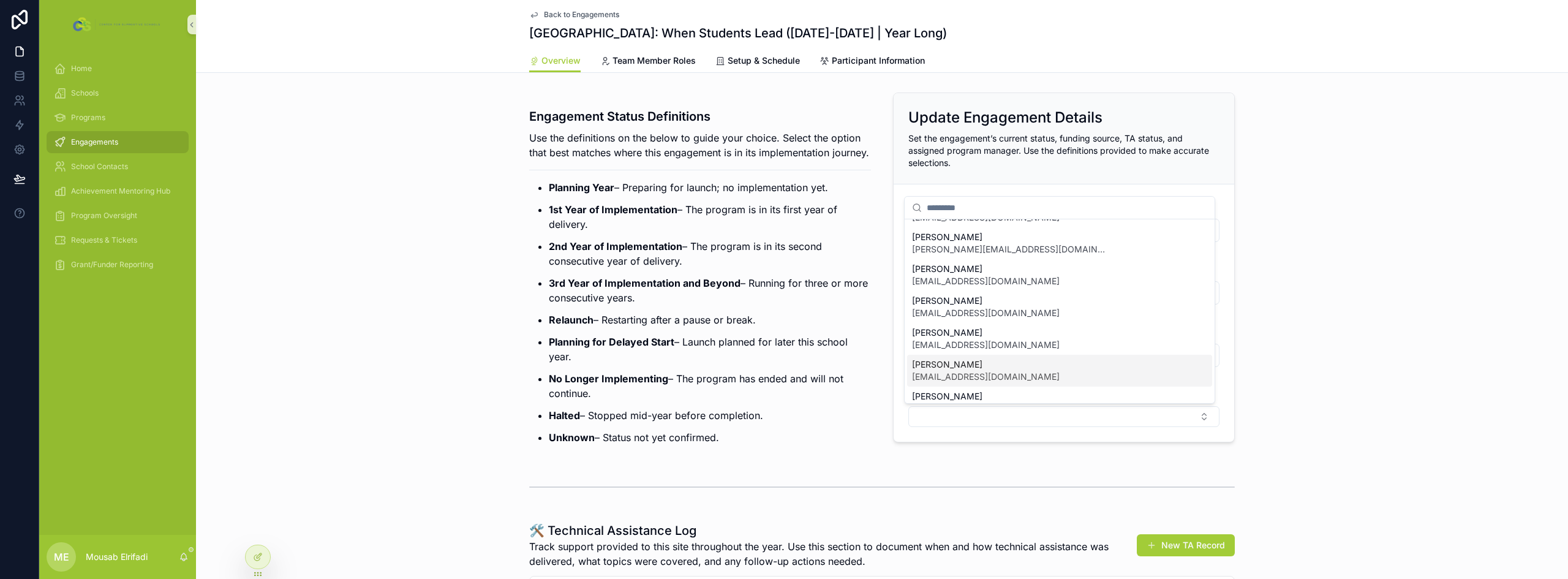
scroll to position [122, 0]
click at [984, 314] on span "[EMAIL_ADDRESS][DOMAIN_NAME]" at bounding box center [986, 312] width 148 height 12
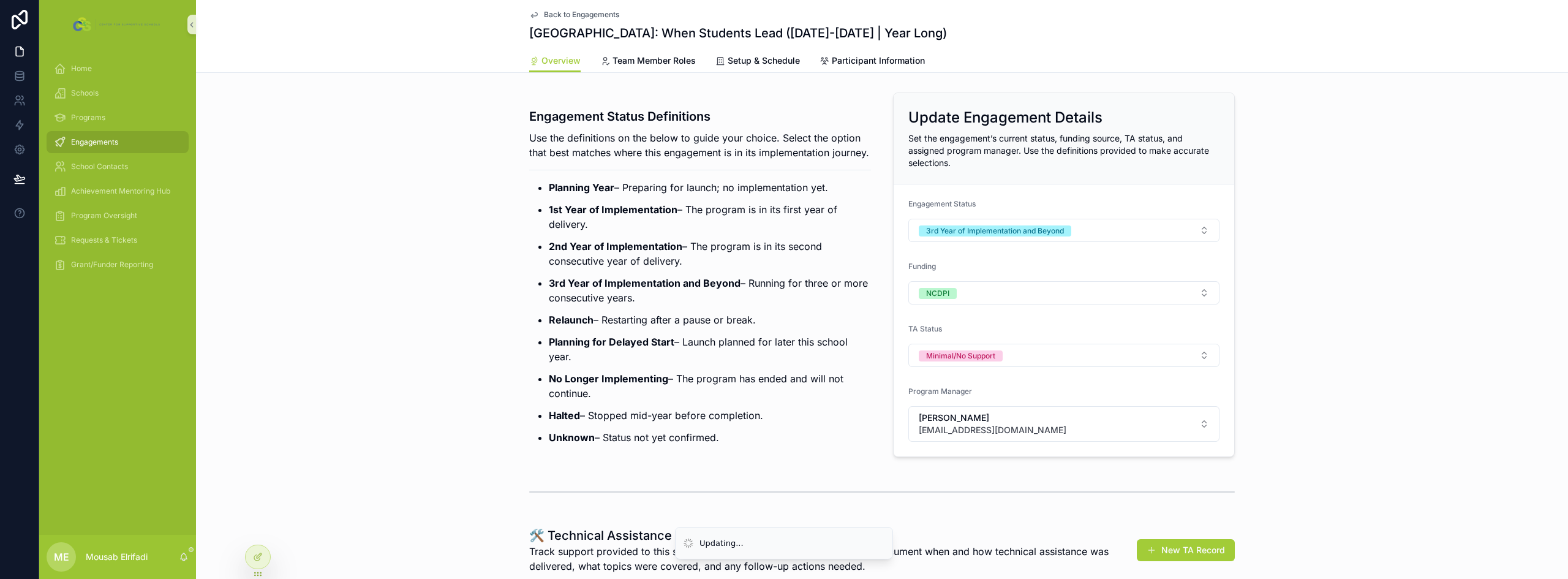
click at [617, 252] on strong "2nd Year of Implementation" at bounding box center [615, 246] width 133 height 12
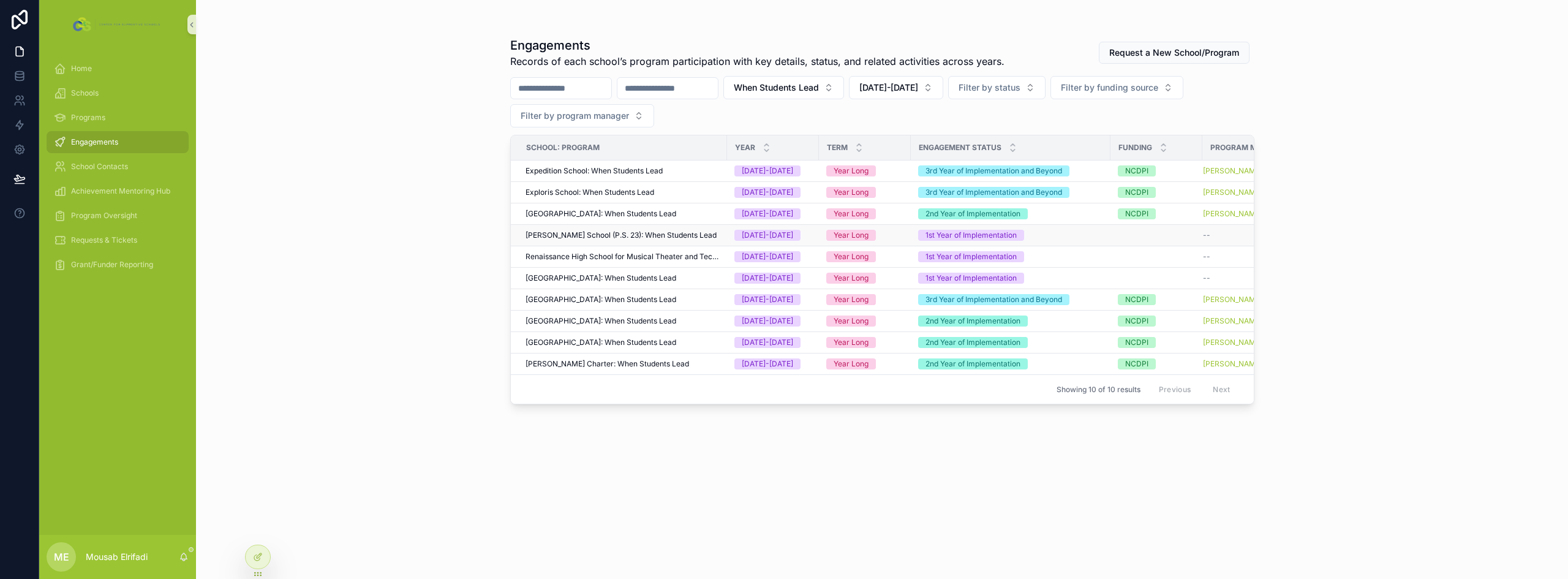
click at [570, 237] on span "[PERSON_NAME] School (P.S. 23): When Students Lead" at bounding box center [622, 235] width 191 height 10
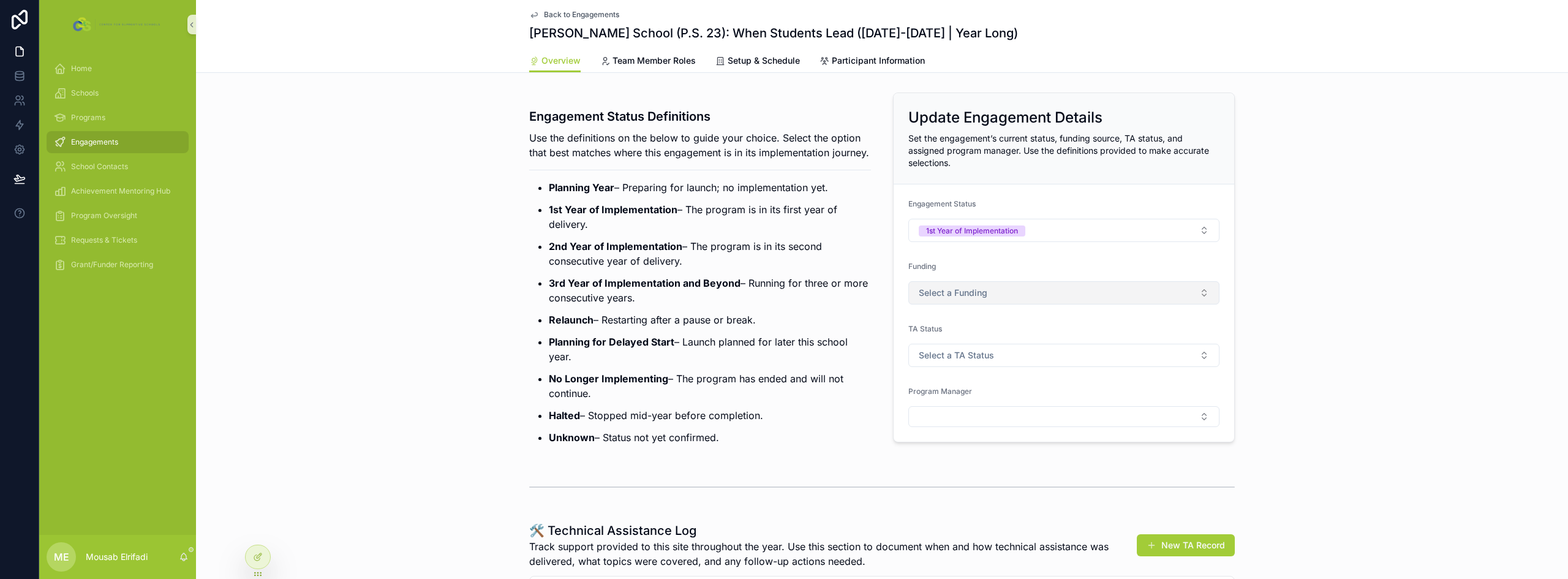
click at [956, 294] on span "Select a Funding" at bounding box center [953, 292] width 69 height 12
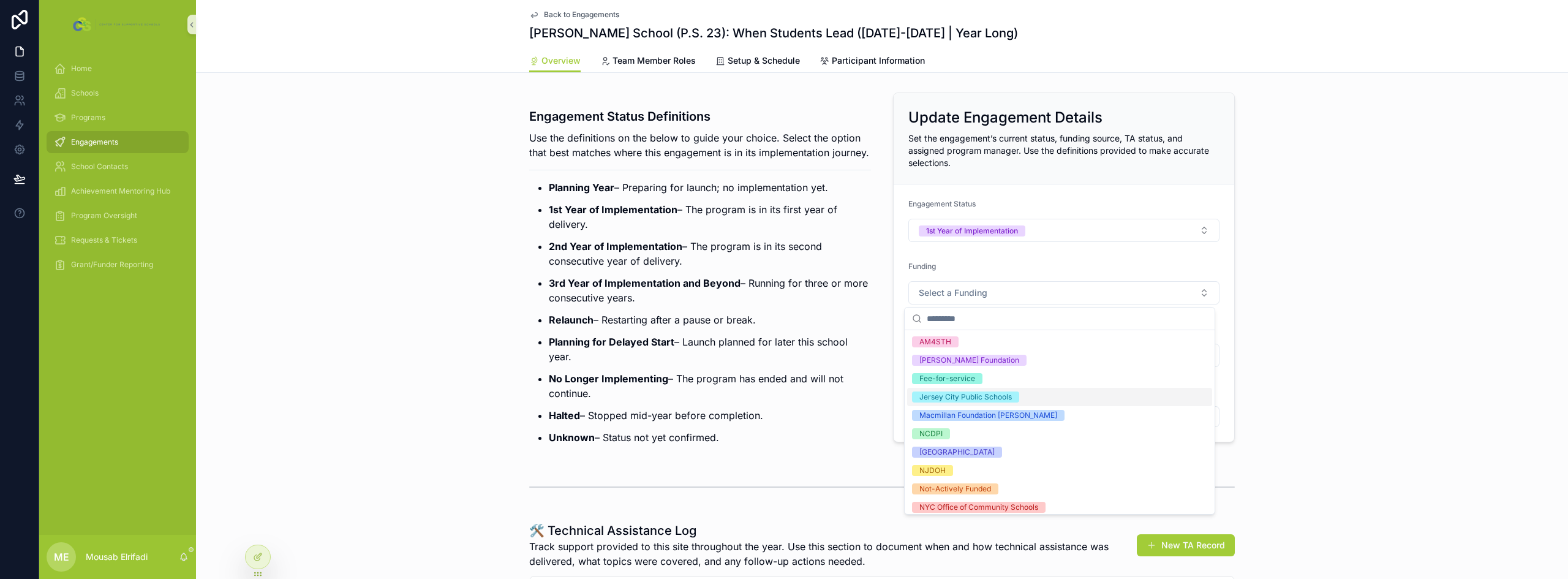
click at [991, 394] on div "Jersey City Public Schools" at bounding box center [966, 396] width 93 height 11
click at [764, 300] on p "3rd Year of Implementation and Beyond – Running for three or more consecutive y…" at bounding box center [710, 290] width 322 height 29
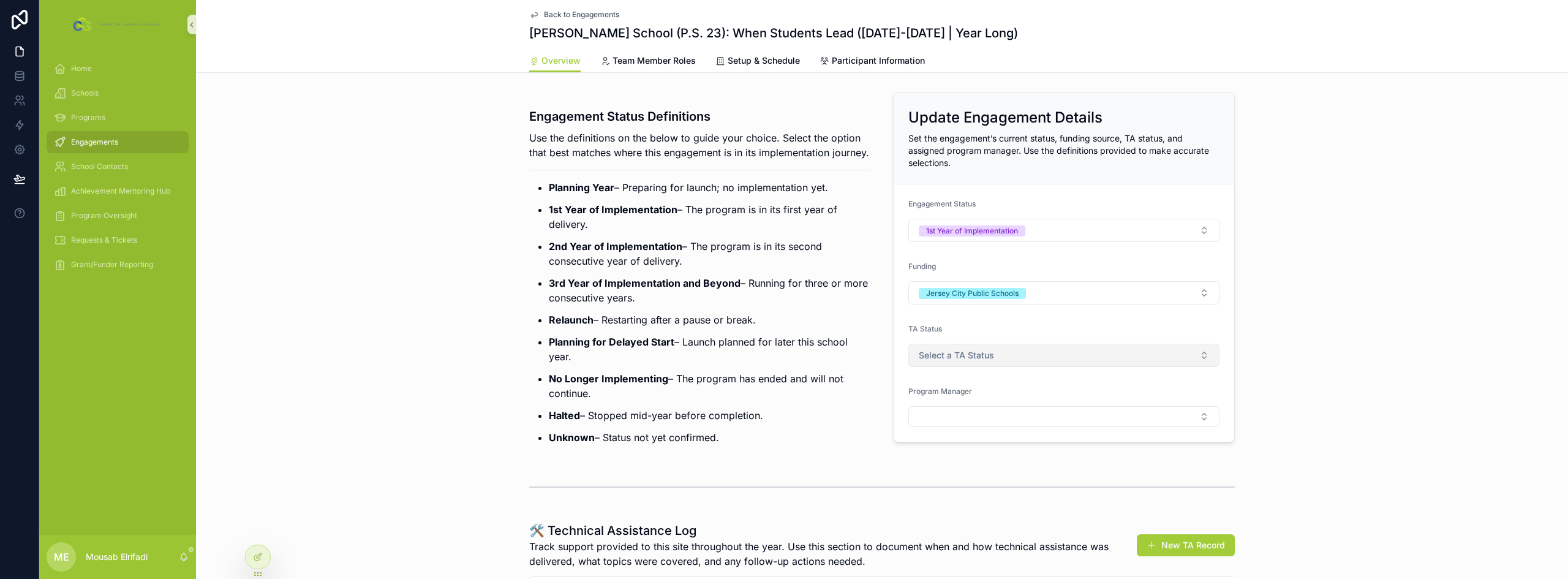
click at [946, 352] on span "Select a TA Status" at bounding box center [957, 354] width 75 height 12
click at [955, 421] on div "Actively Supported" at bounding box center [953, 422] width 66 height 11
click at [733, 351] on p "Planning for Delayed Start – Launch planned for later this school year." at bounding box center [710, 349] width 322 height 29
click at [580, 289] on strong "3rd Year of Implementation and Beyond" at bounding box center [644, 283] width 192 height 12
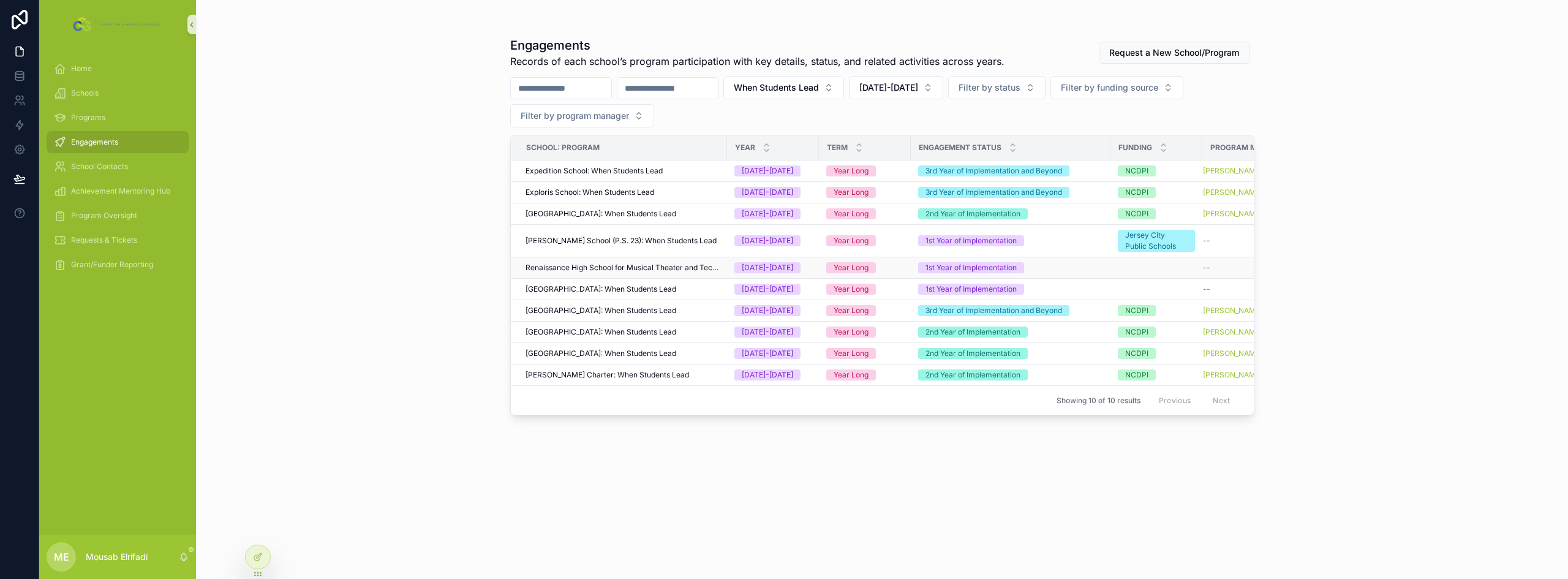
click at [566, 262] on td "Renaissance High School for Musical Theater and Technology: When Students Lead" at bounding box center [620, 267] width 217 height 21
click at [570, 269] on span "Renaissance High School for Musical Theater and Technology: When Students Lead" at bounding box center [623, 267] width 195 height 10
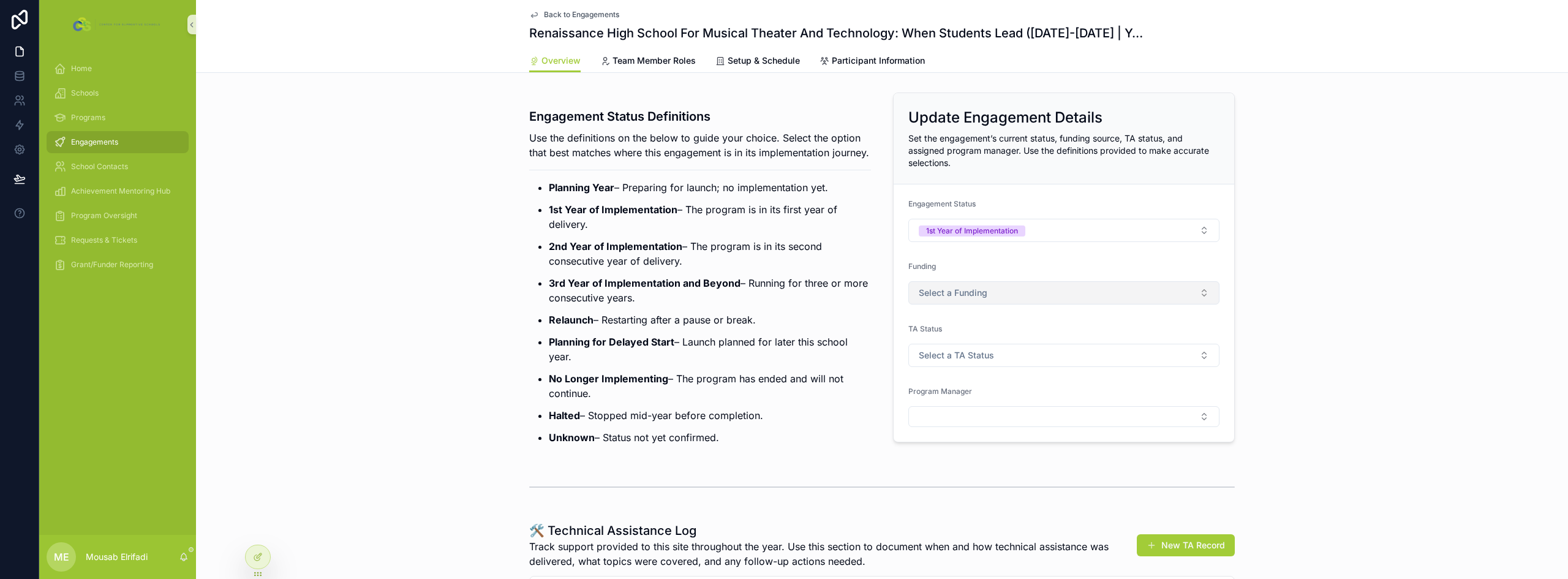
click at [992, 301] on button "Select a Funding" at bounding box center [1064, 292] width 311 height 23
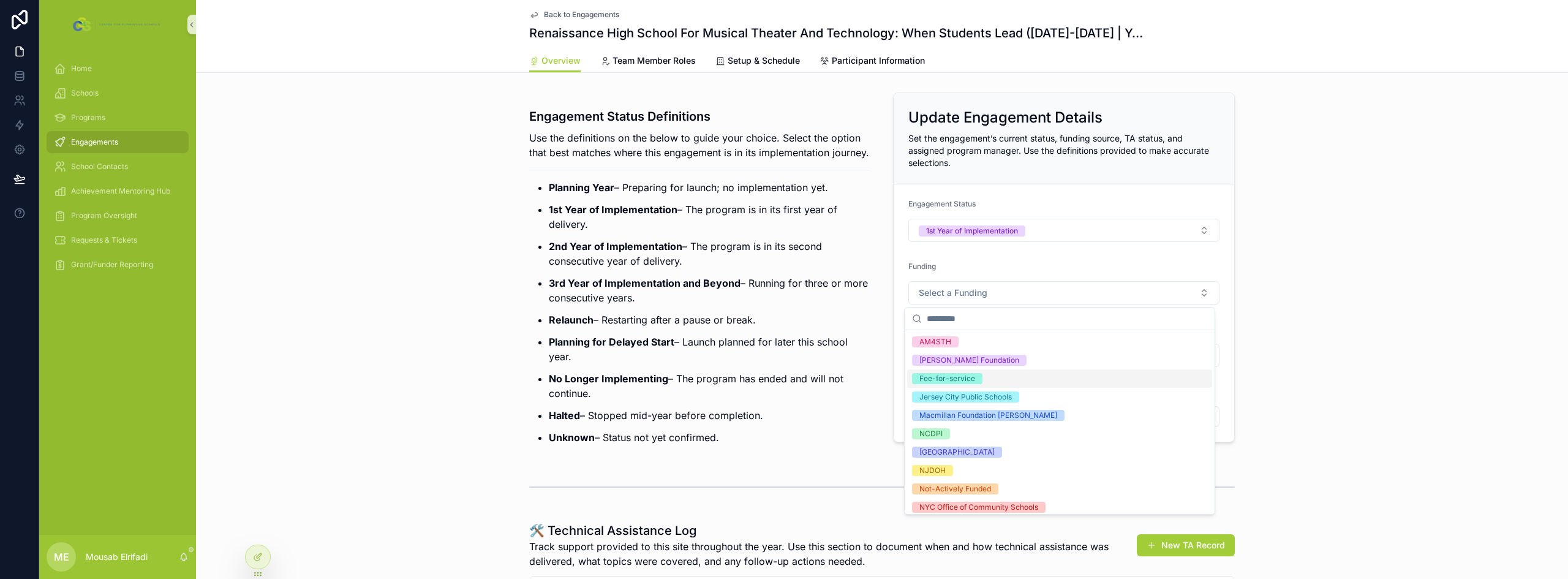
click at [977, 382] on span "Fee-for-service" at bounding box center [947, 378] width 71 height 11
click at [825, 305] on p "3rd Year of Implementation and Beyond – Running for three or more consecutive y…" at bounding box center [710, 290] width 322 height 29
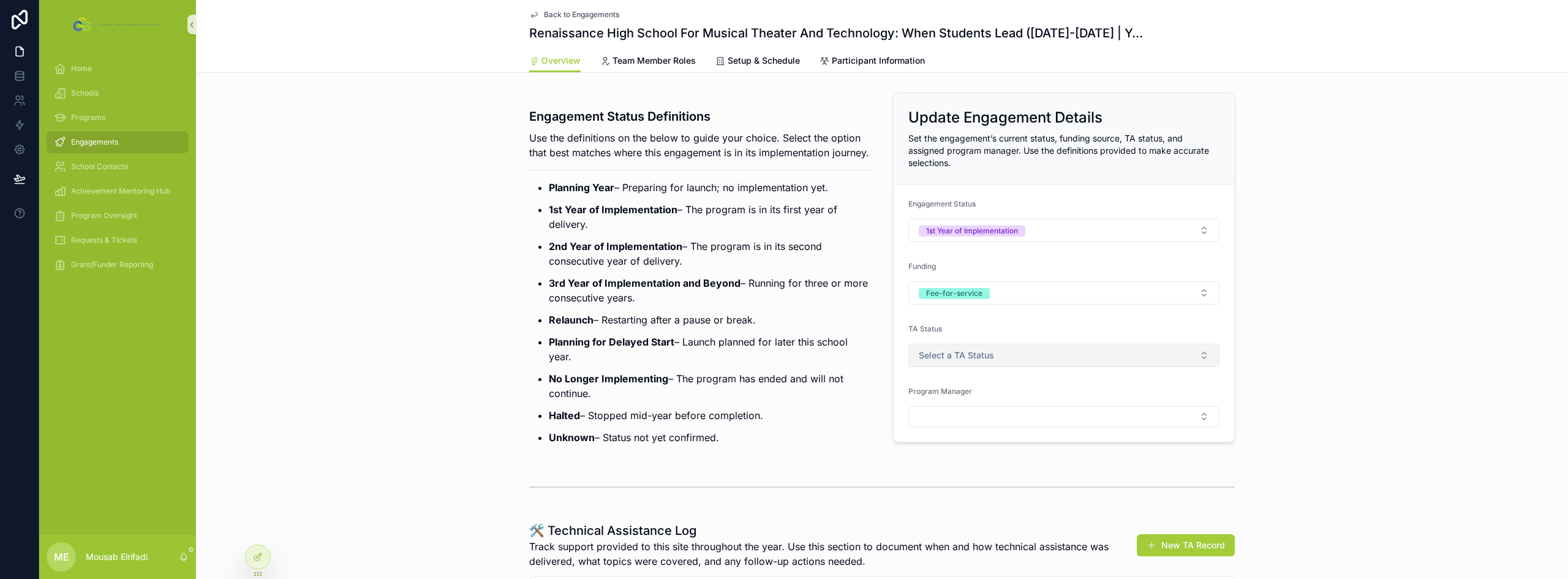
click at [969, 360] on span "Select a TA Status" at bounding box center [957, 354] width 75 height 12
click at [971, 418] on div "Actively Supported" at bounding box center [953, 422] width 66 height 11
click at [645, 268] on p "2nd Year of Implementation – The program is in its second consecutive year of d…" at bounding box center [710, 253] width 322 height 29
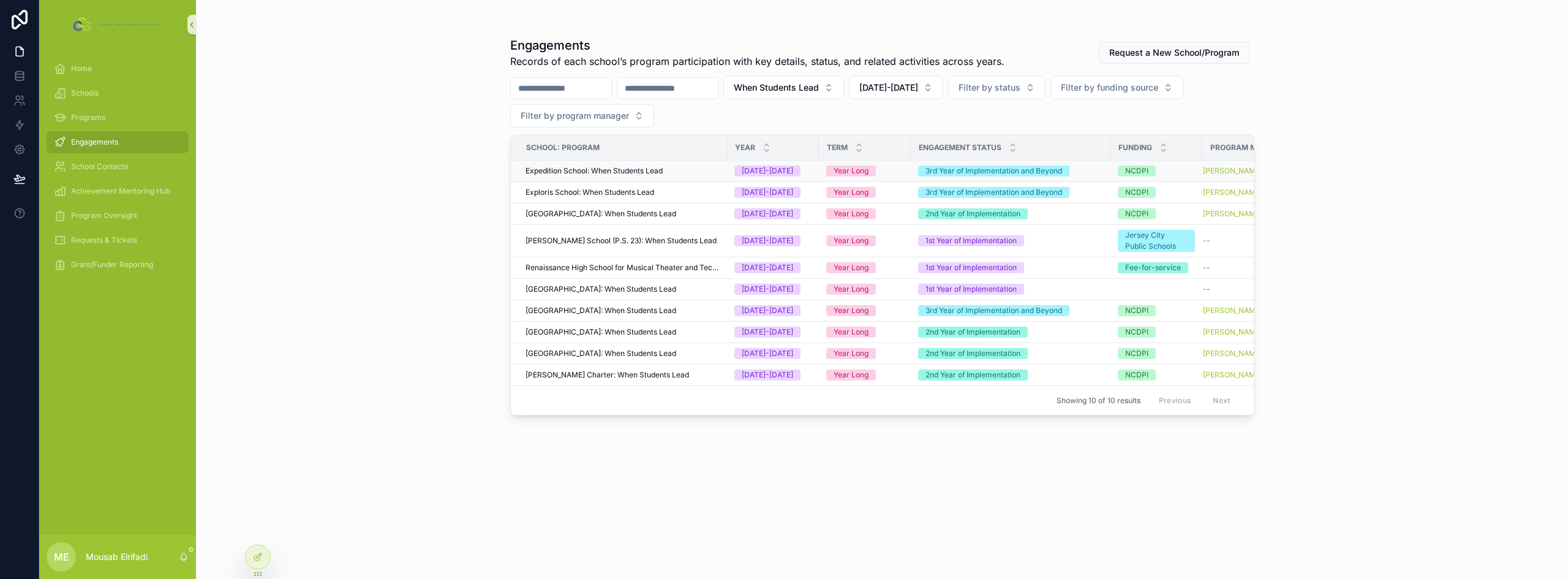
click at [1093, 171] on div "3rd Year of Implementation and Beyond" at bounding box center [1011, 171] width 185 height 11
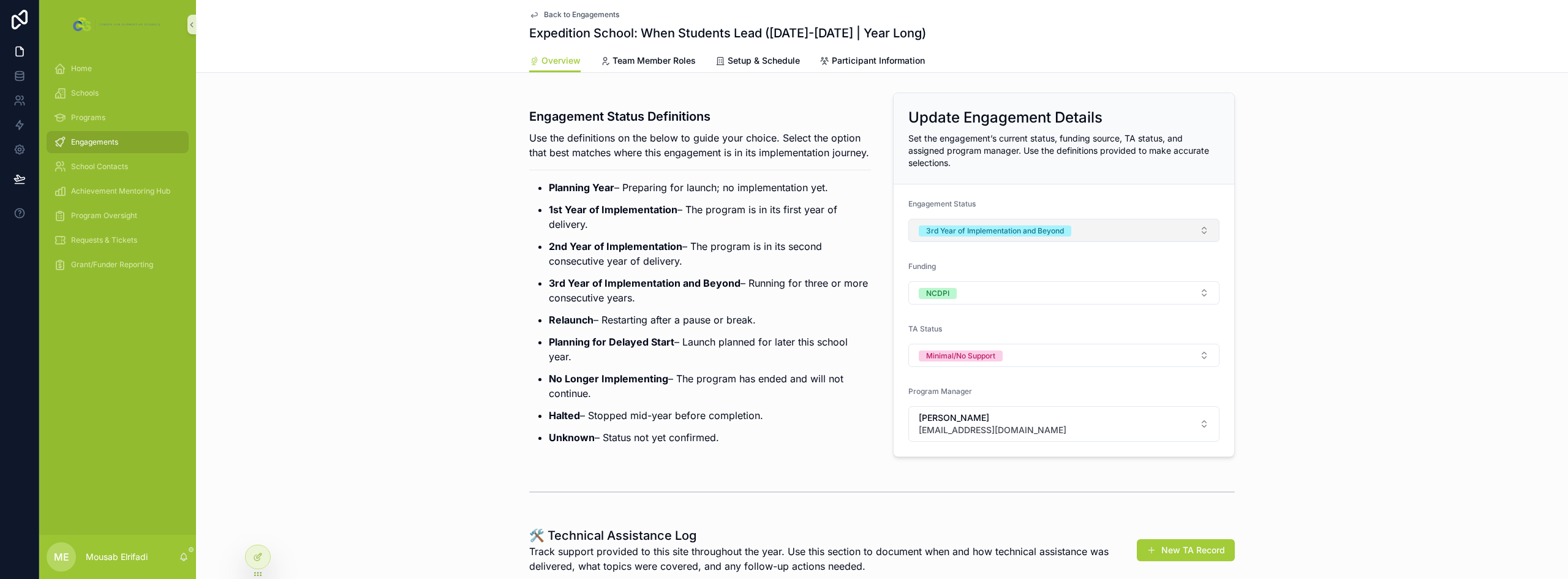
click at [1096, 228] on button "3rd Year of Implementation and Beyond" at bounding box center [1064, 229] width 311 height 23
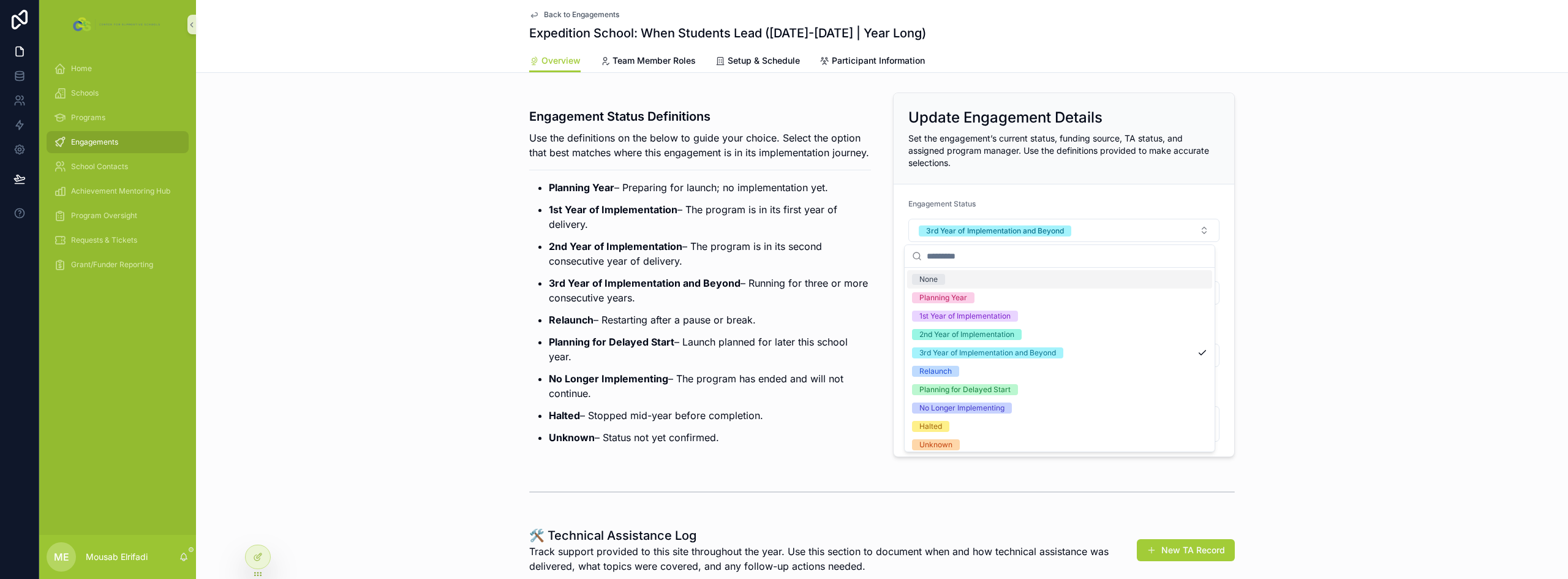
click at [1094, 200] on div "Engagement Status" at bounding box center [1064, 206] width 311 height 15
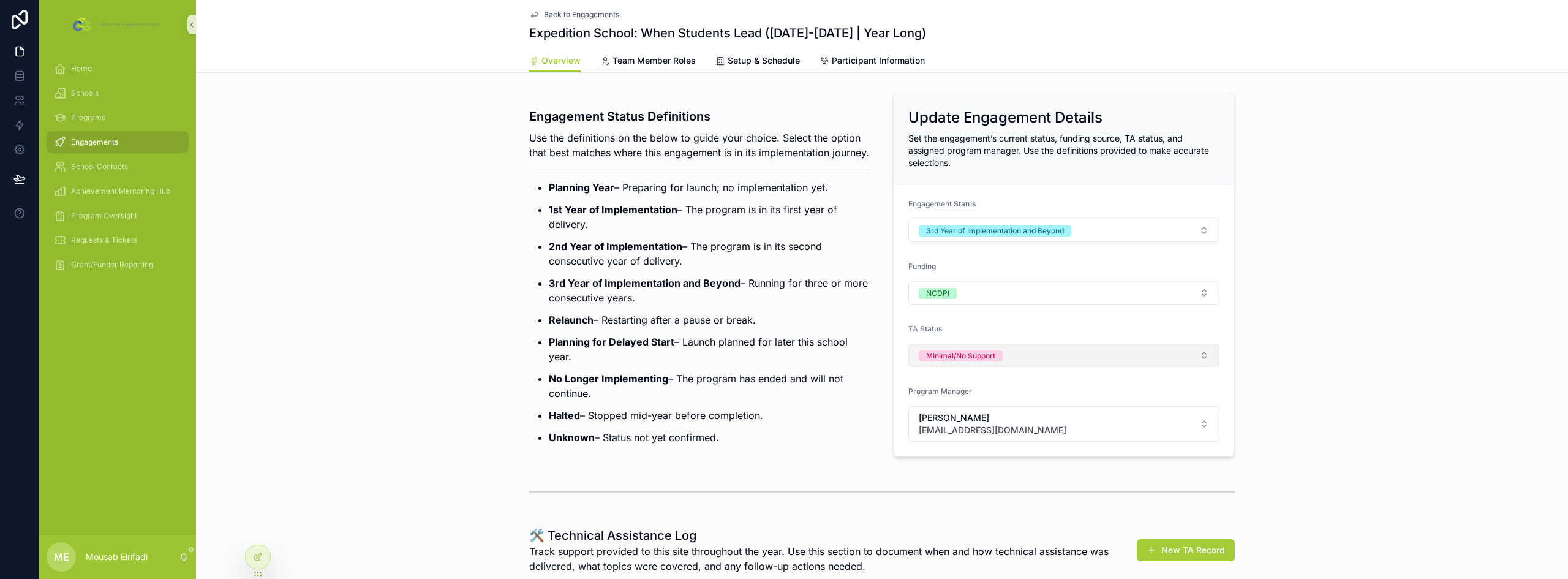
click at [1062, 362] on button "Minimal/No Support" at bounding box center [1064, 354] width 311 height 23
click at [1043, 321] on form "Engagement Status 3rd Year of Implementation and Beyond Funding NCDPI TA Status…" at bounding box center [1064, 320] width 341 height 272
click at [1014, 356] on button "Minimal/No Support" at bounding box center [1064, 354] width 311 height 23
click at [116, 136] on div "Engagements" at bounding box center [118, 141] width 128 height 19
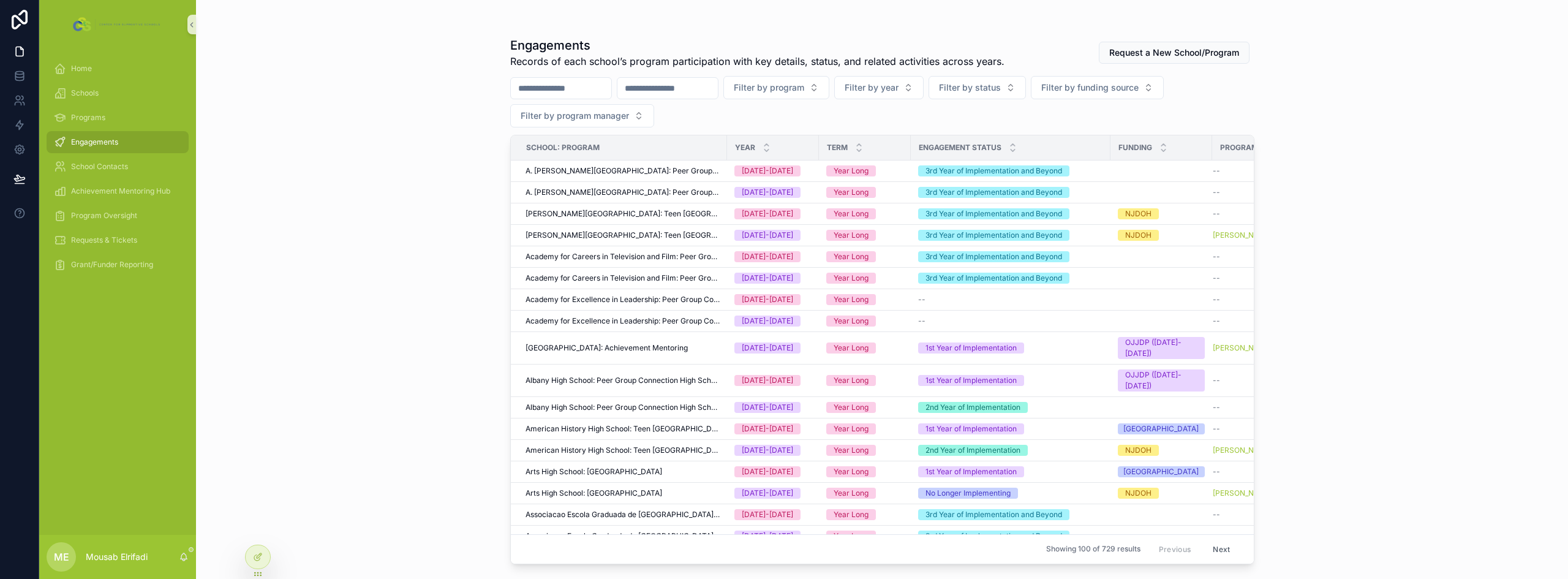
click at [711, 88] on input "scrollable content" at bounding box center [667, 88] width 100 height 17
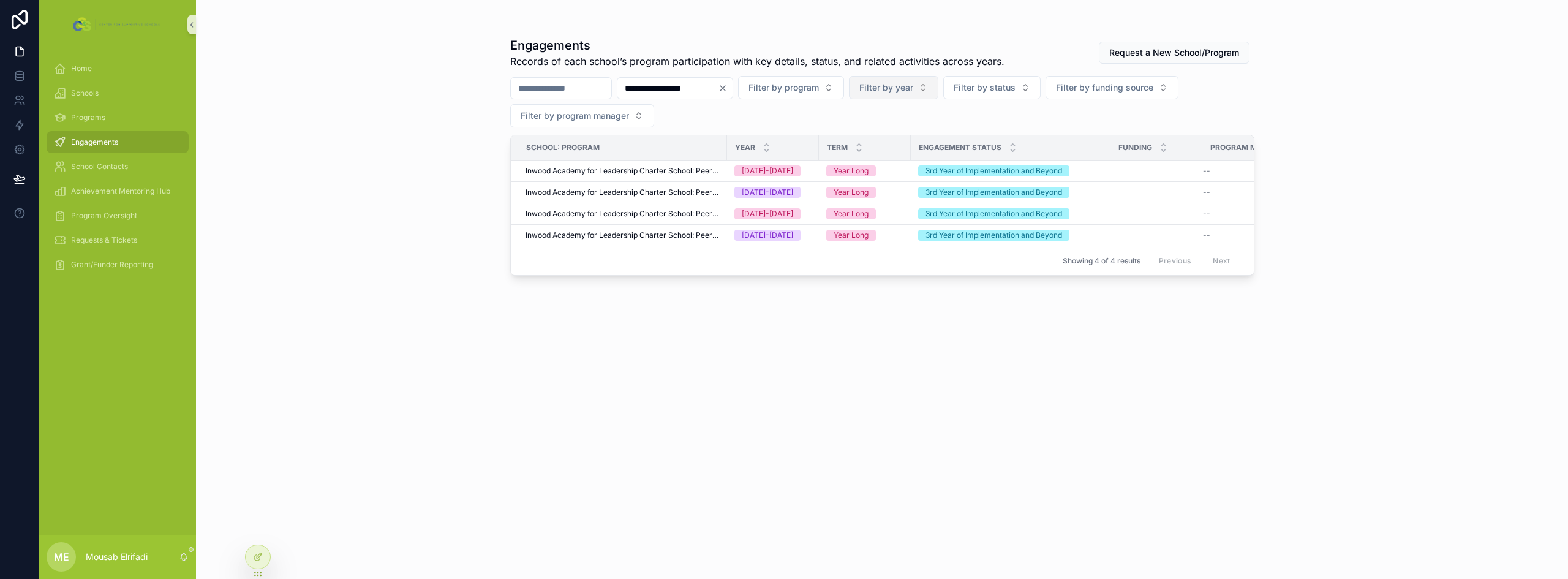
click at [913, 85] on span "Filter by year" at bounding box center [886, 87] width 54 height 12
click at [935, 158] on div "[DATE]-[DATE]" at bounding box center [955, 156] width 147 height 19
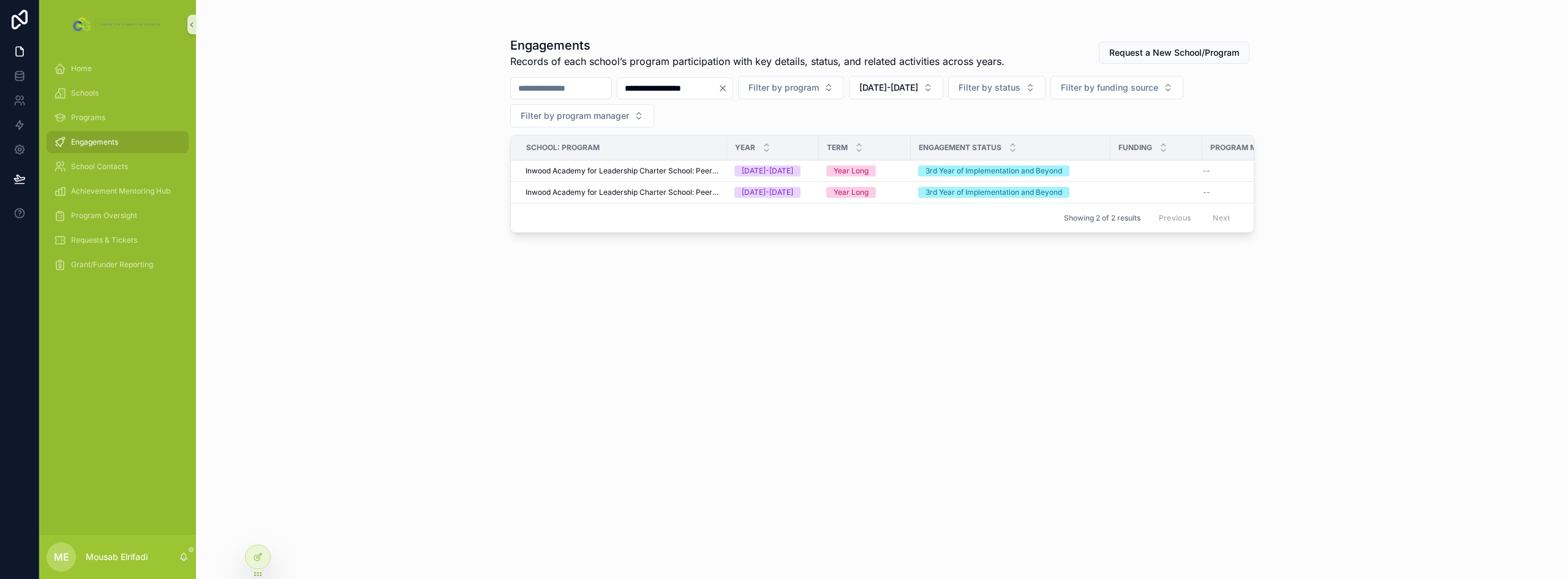
click at [718, 87] on input "**********" at bounding box center [667, 88] width 100 height 17
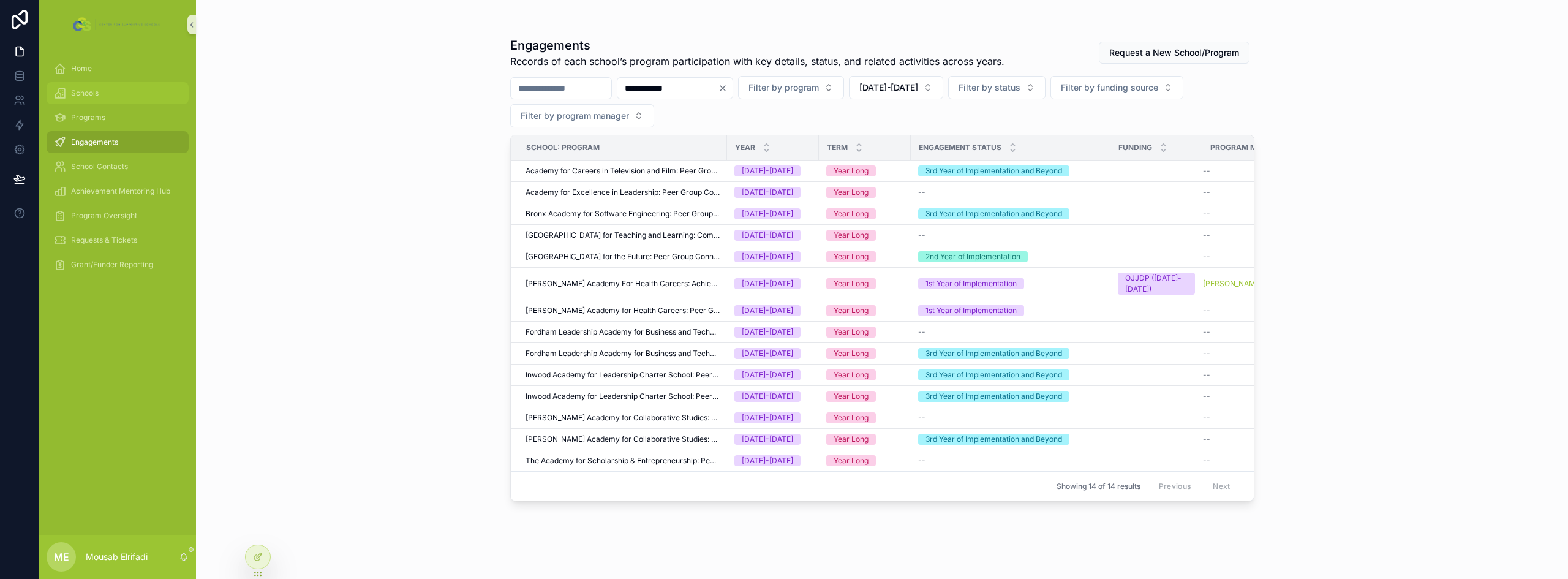
type input "**********"
click at [92, 92] on span "Schools" at bounding box center [84, 93] width 28 height 10
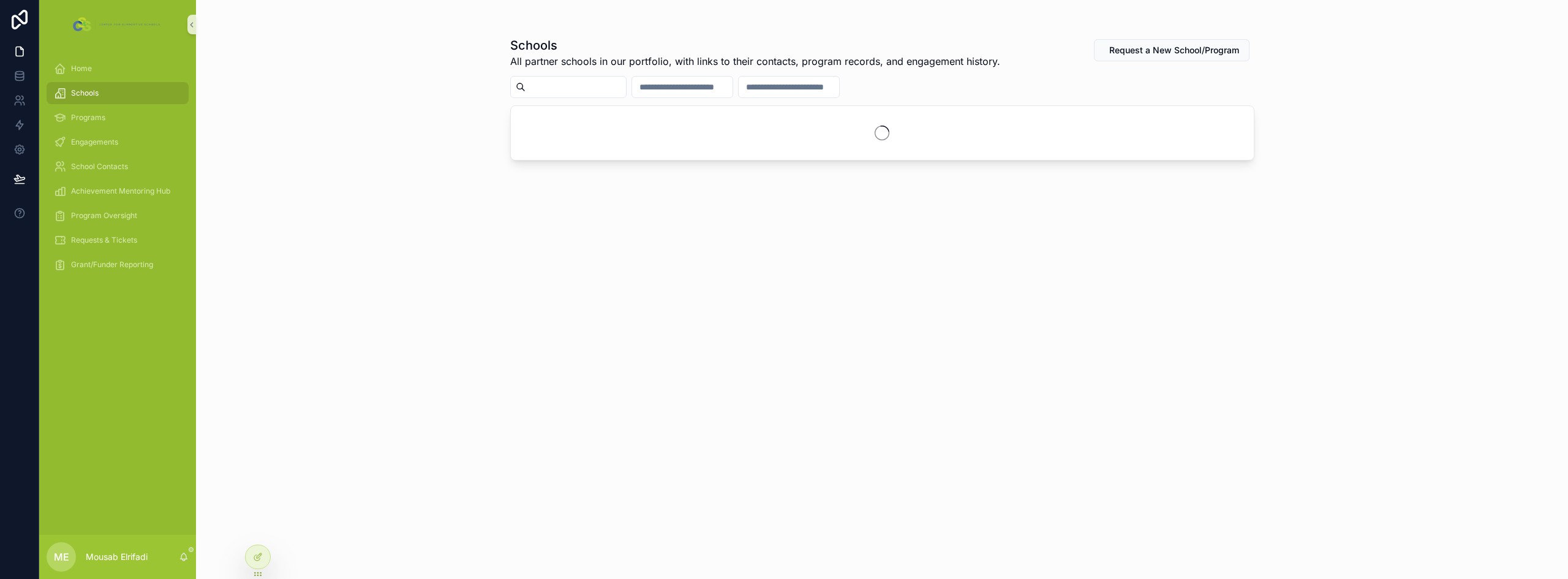
click at [576, 79] on input "scrollable content" at bounding box center [576, 86] width 100 height 17
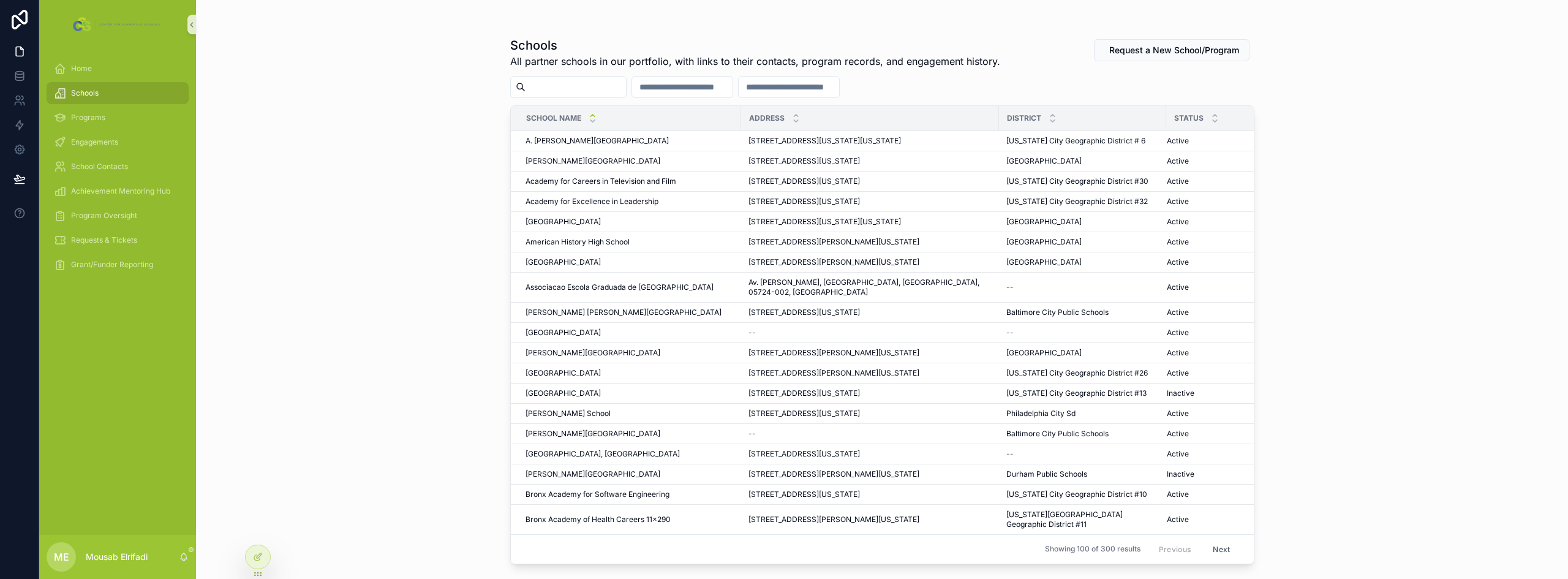
click at [582, 89] on input "scrollable content" at bounding box center [576, 86] width 100 height 17
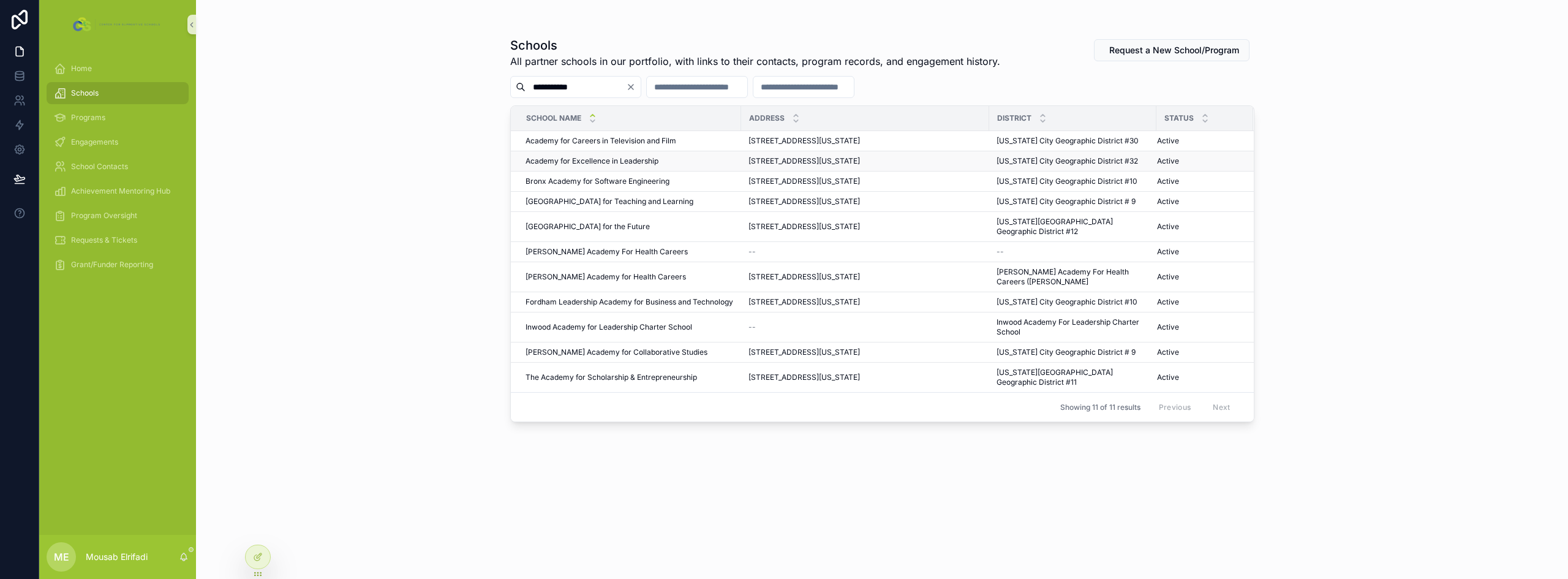
type input "**********"
click at [633, 163] on span "Academy for Excellence in Leadership" at bounding box center [592, 161] width 133 height 10
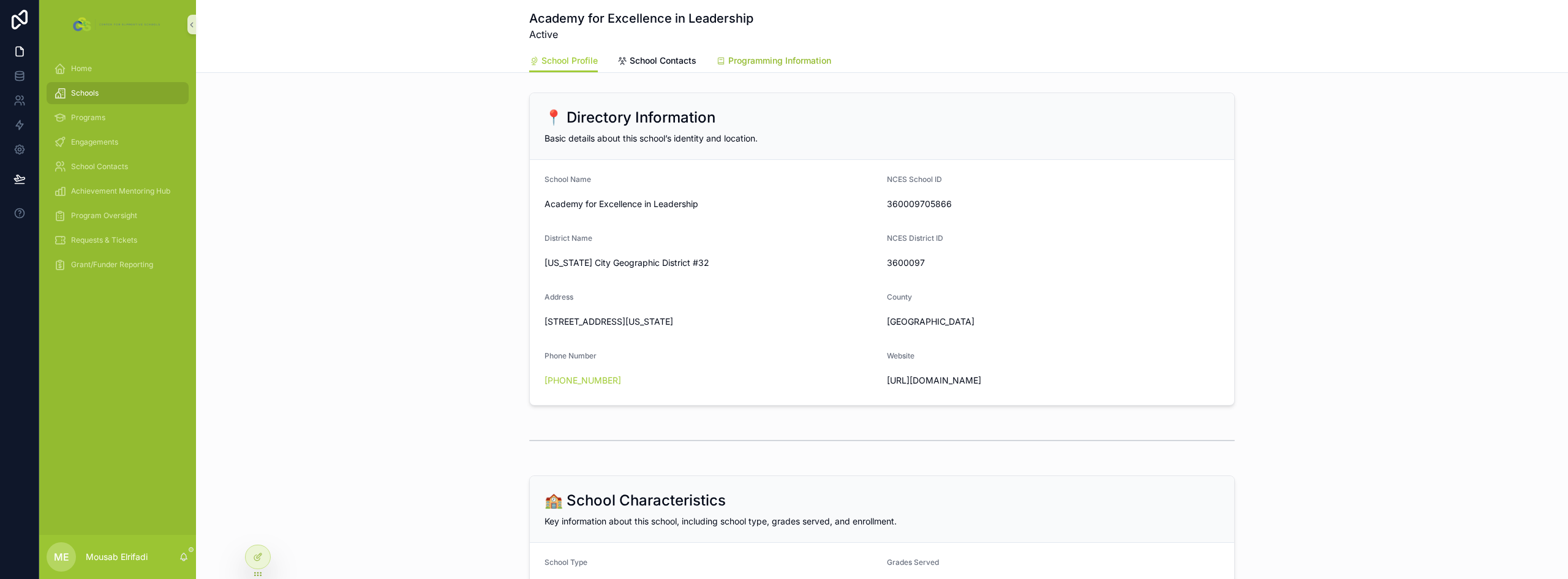
click at [780, 55] on span "Programming Information" at bounding box center [779, 60] width 103 height 12
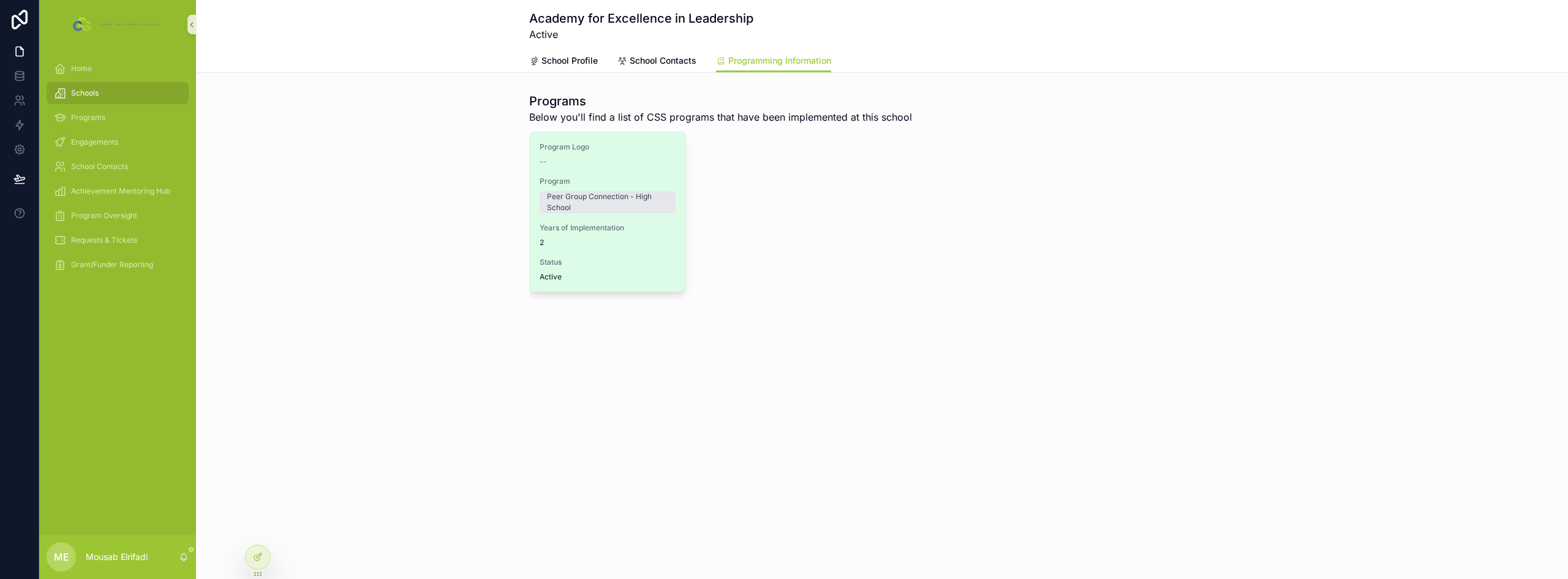
click at [623, 268] on div "Status Active" at bounding box center [608, 269] width 136 height 25
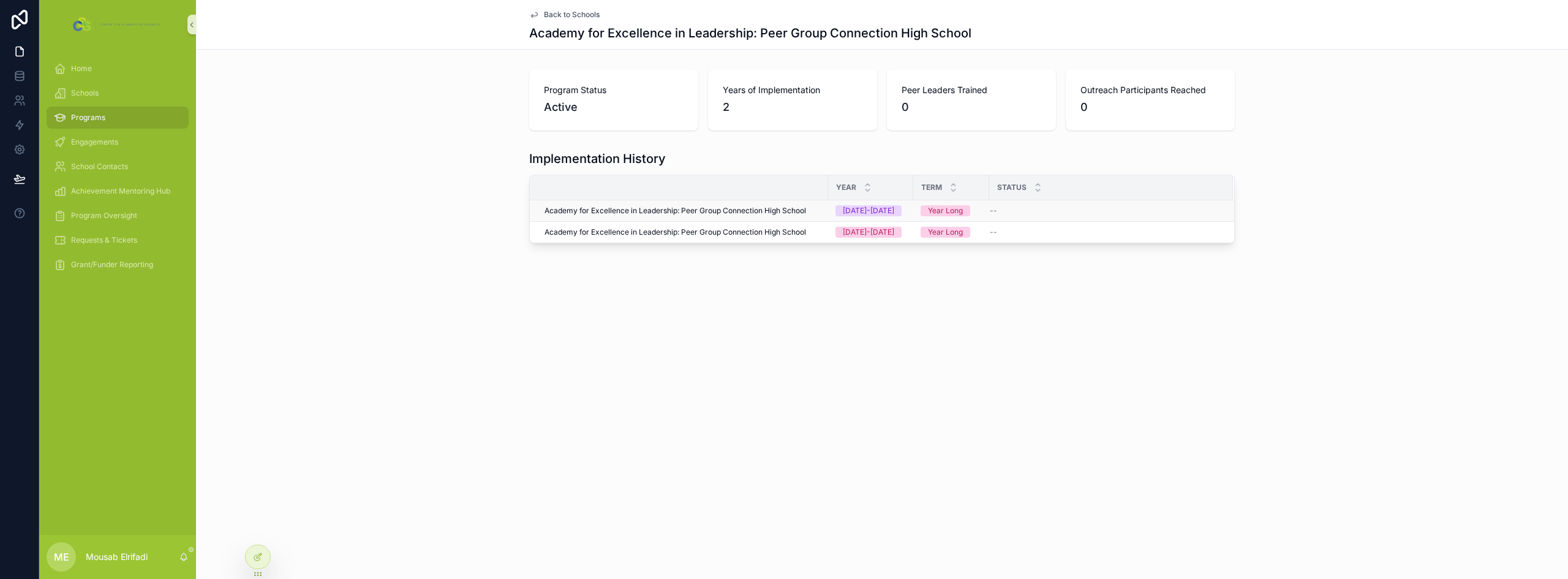
click at [685, 207] on span "Academy for Excellence in Leadership: Peer Group Connection High School" at bounding box center [675, 210] width 262 height 10
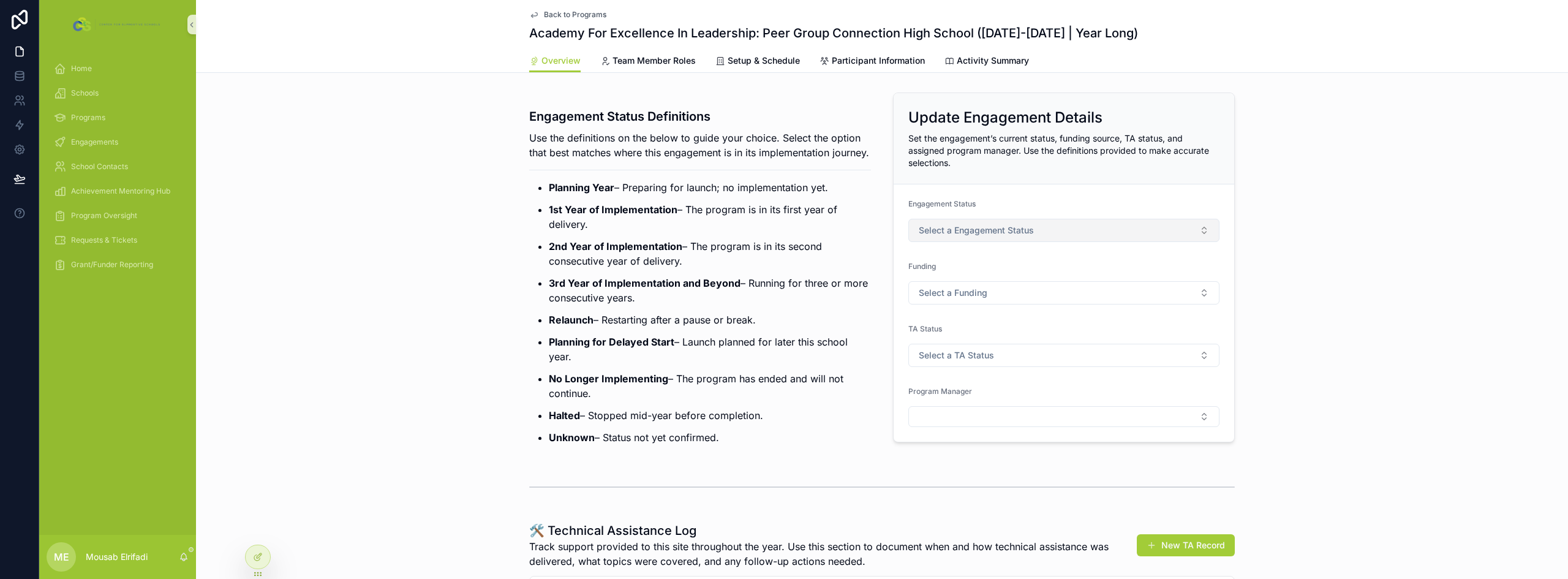
click at [944, 233] on span "Select a Engagement Status" at bounding box center [976, 229] width 115 height 12
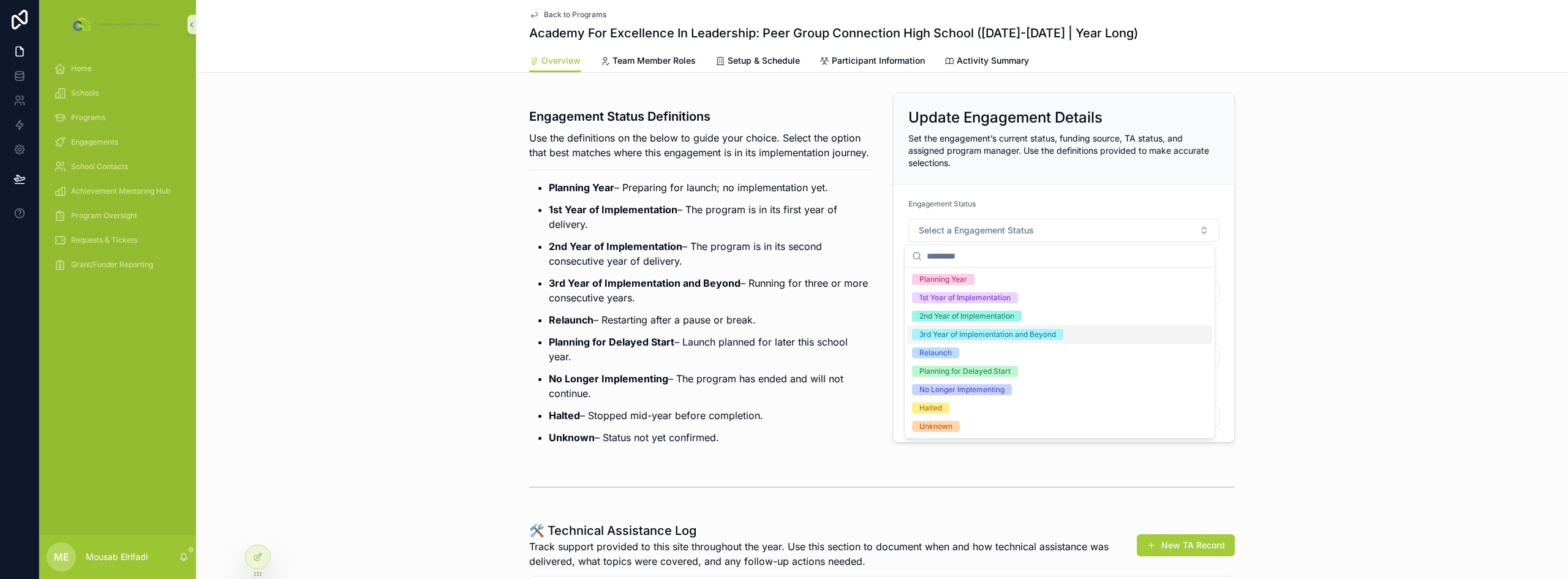
click at [979, 337] on div "3rd Year of Implementation and Beyond" at bounding box center [988, 334] width 137 height 11
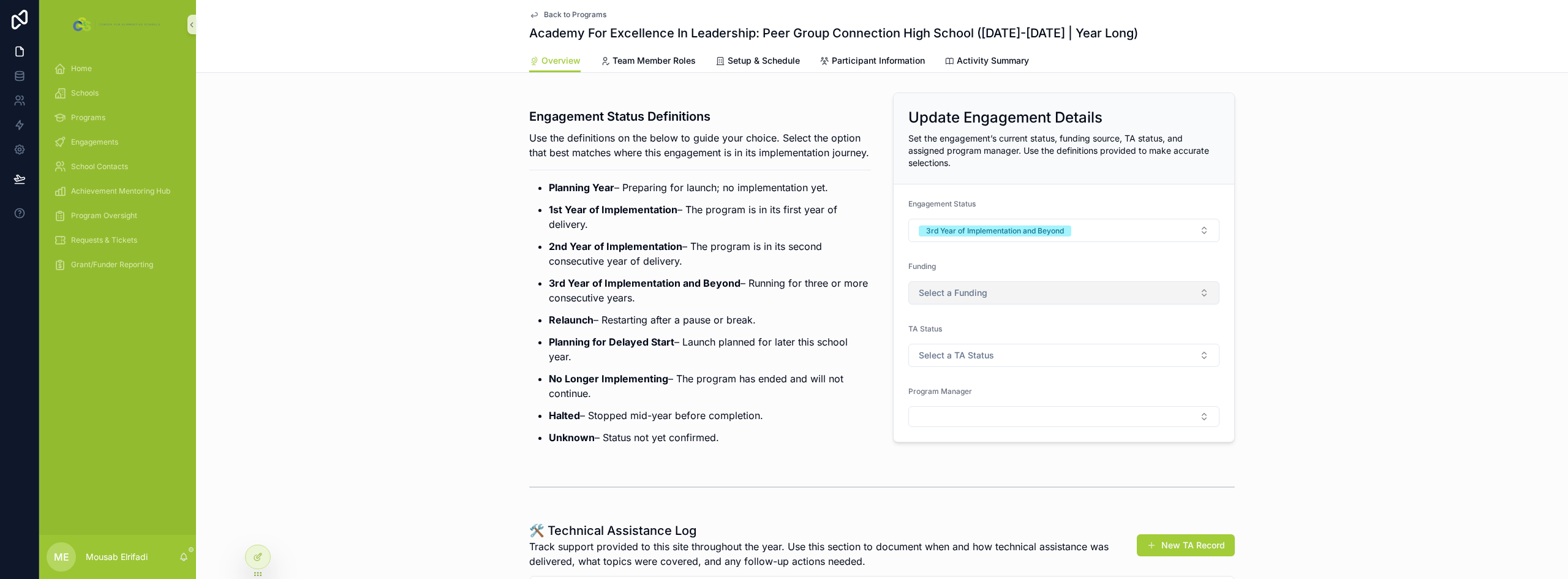
click at [969, 284] on button "Select a Funding" at bounding box center [1064, 292] width 311 height 23
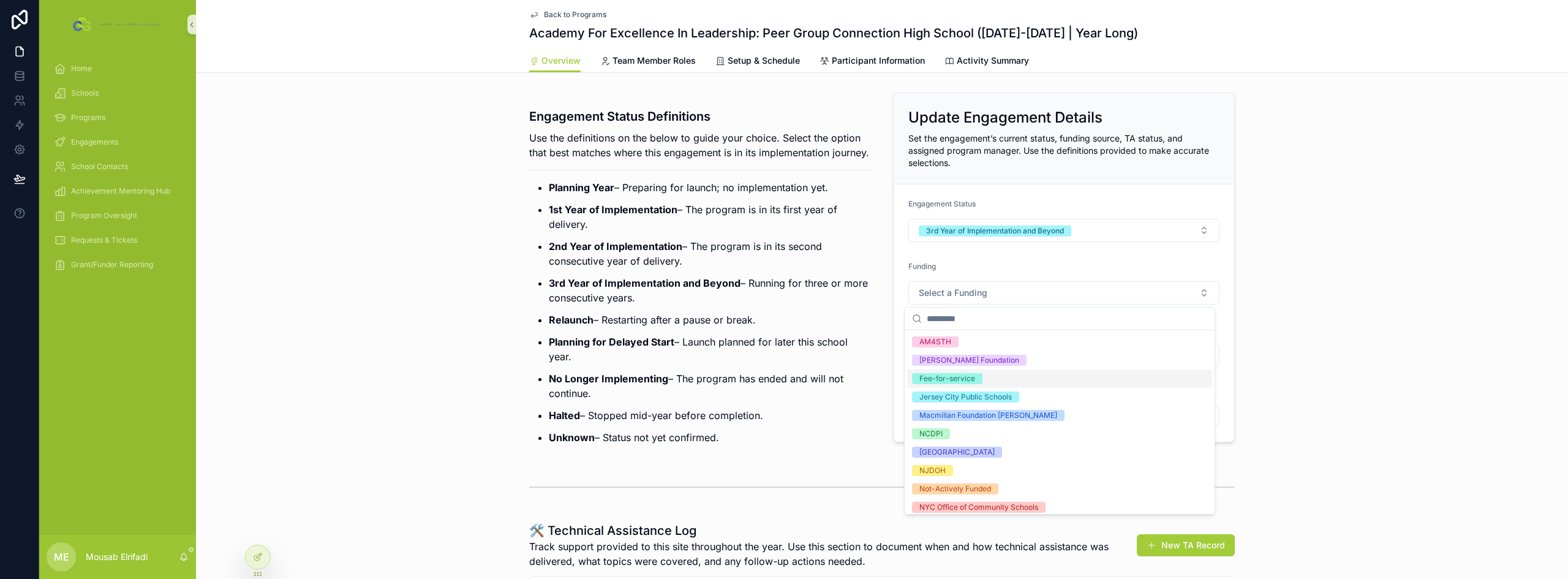
click at [977, 381] on span "Fee-for-service" at bounding box center [947, 378] width 71 height 11
click at [819, 300] on p "3rd Year of Implementation and Beyond – Running for three or more consecutive y…" at bounding box center [710, 290] width 322 height 29
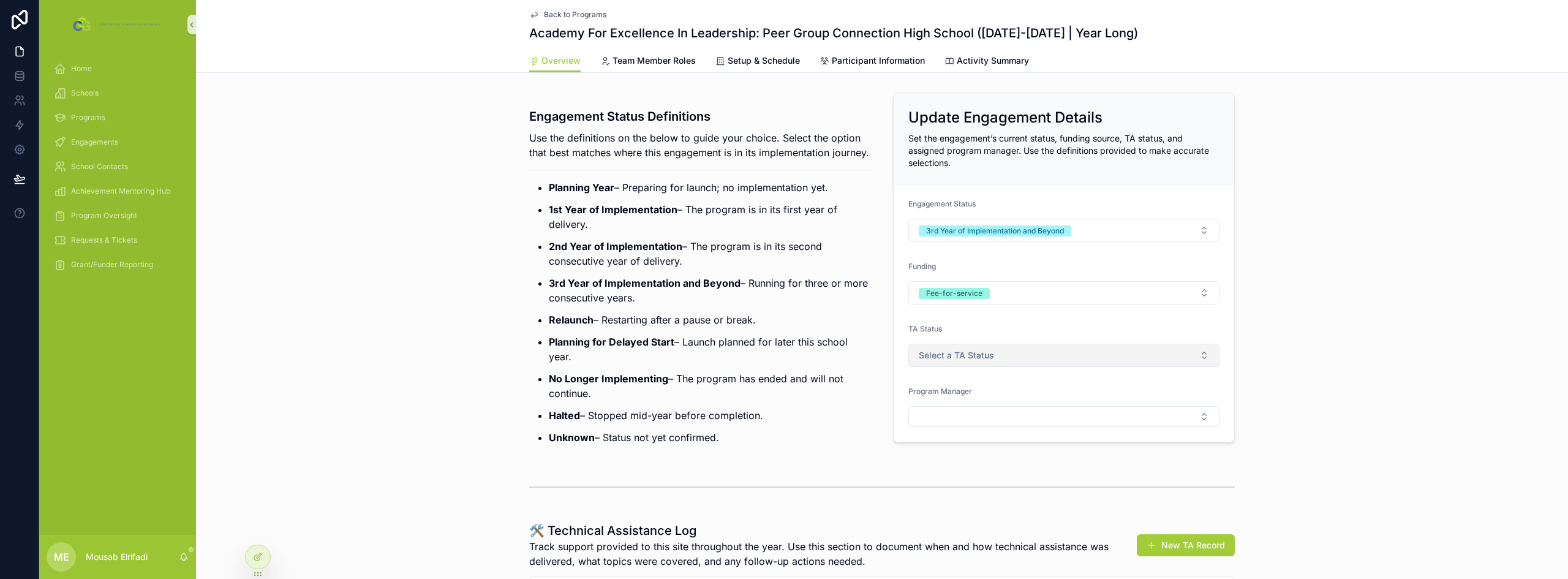
click at [938, 357] on span "Select a TA Status" at bounding box center [957, 354] width 75 height 12
click at [960, 422] on div "Actively Supported" at bounding box center [953, 422] width 66 height 11
click at [973, 402] on div "Program Manager" at bounding box center [1064, 406] width 311 height 40
click at [962, 426] on button "Select Button" at bounding box center [1064, 416] width 311 height 21
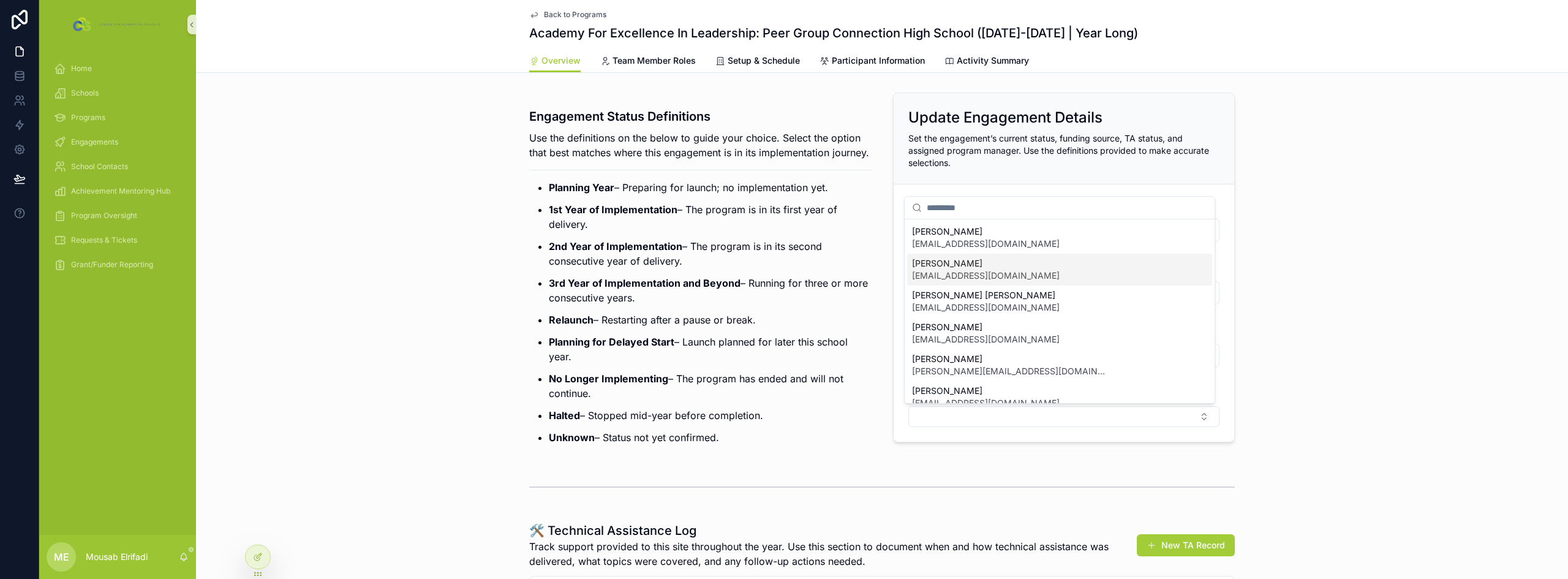
click at [989, 275] on span "[EMAIL_ADDRESS][DOMAIN_NAME]" at bounding box center [986, 275] width 148 height 12
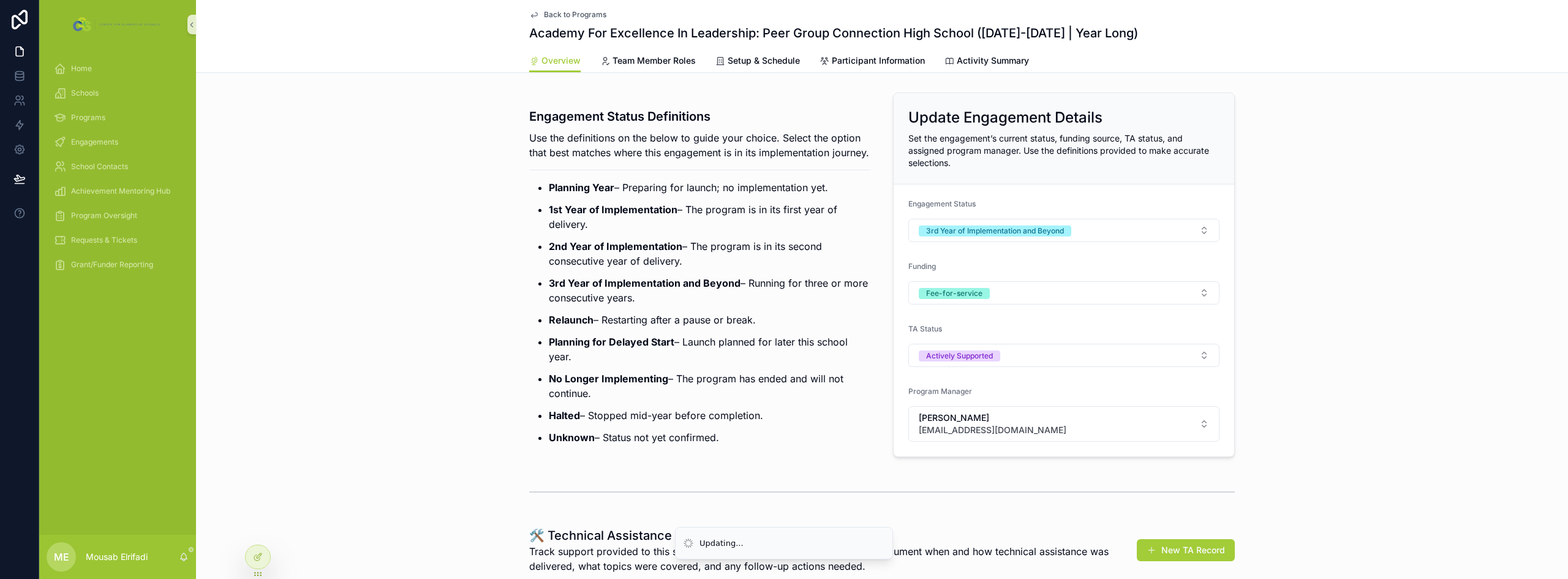
click at [558, 268] on p "2nd Year of Implementation – The program is in its second consecutive year of d…" at bounding box center [710, 253] width 322 height 29
click at [351, 135] on div "Engagement Status Definitions Use the definitions on the below to guide your ch…" at bounding box center [882, 274] width 1372 height 374
click at [22, 98] on icon at bounding box center [19, 100] width 12 height 12
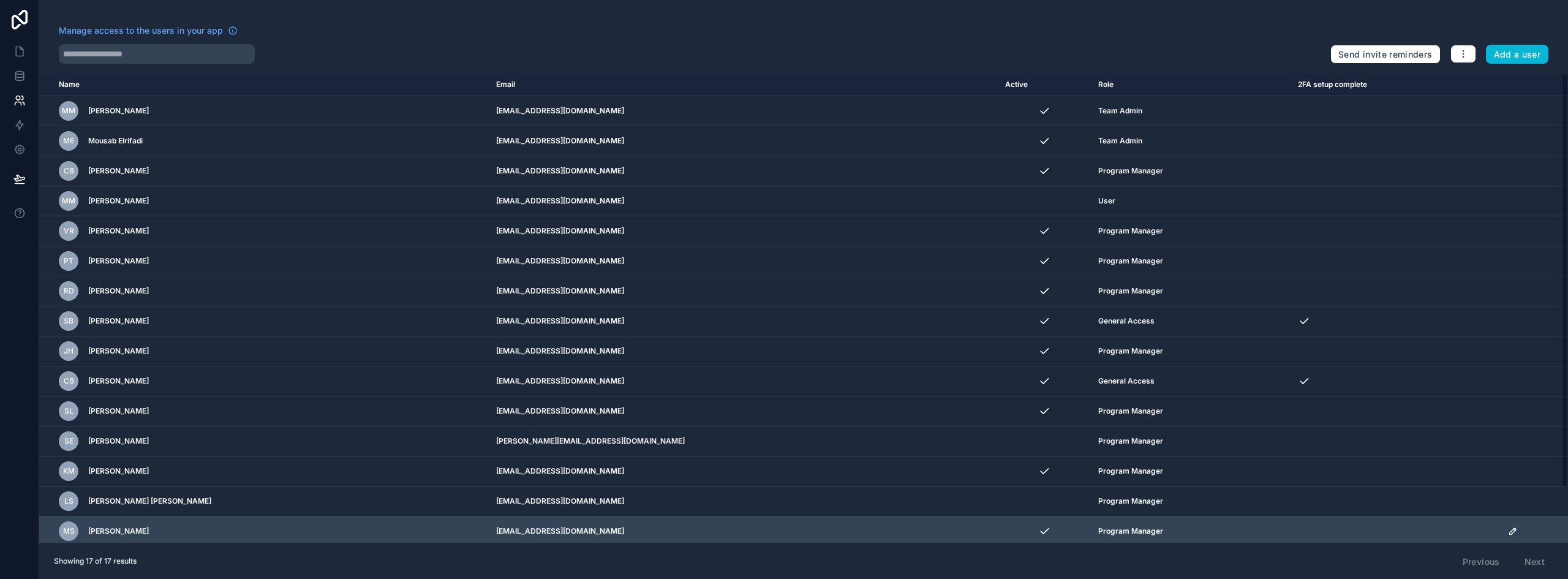
click at [1509, 530] on icon "scrollable content" at bounding box center [1512, 530] width 6 height 6
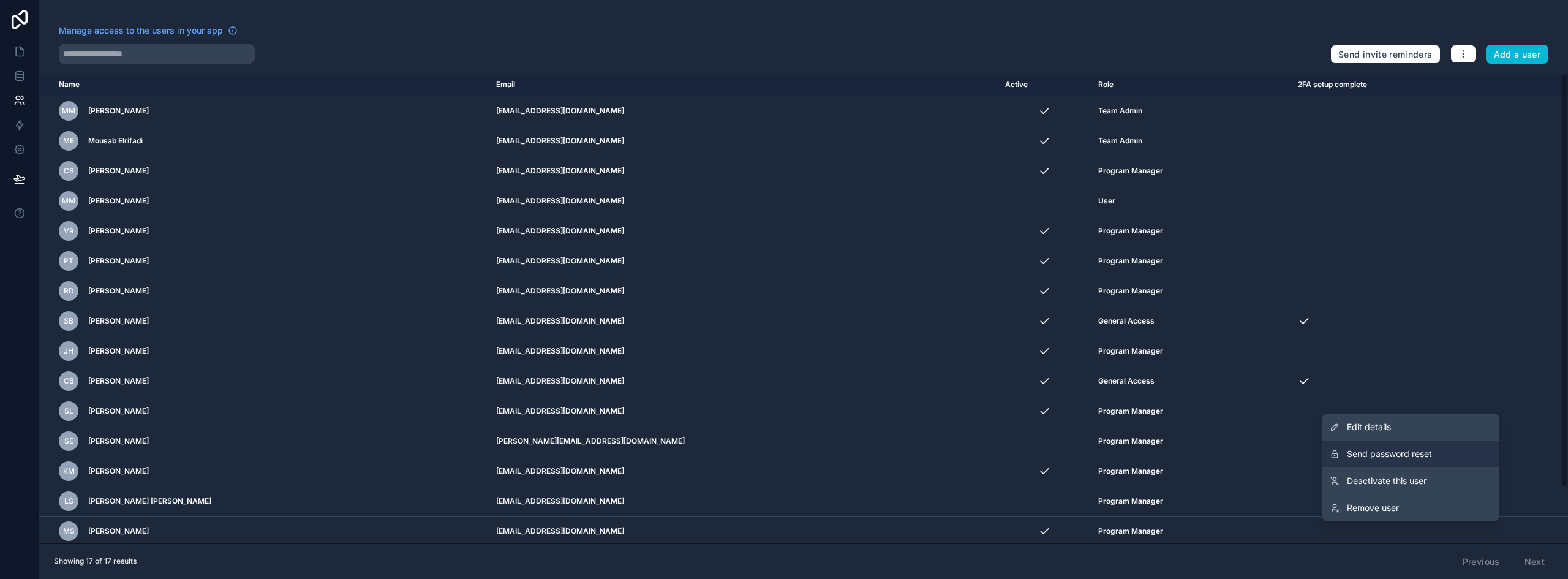
click at [1456, 452] on button "Send password reset" at bounding box center [1411, 453] width 176 height 27
